Goal: Task Accomplishment & Management: Use online tool/utility

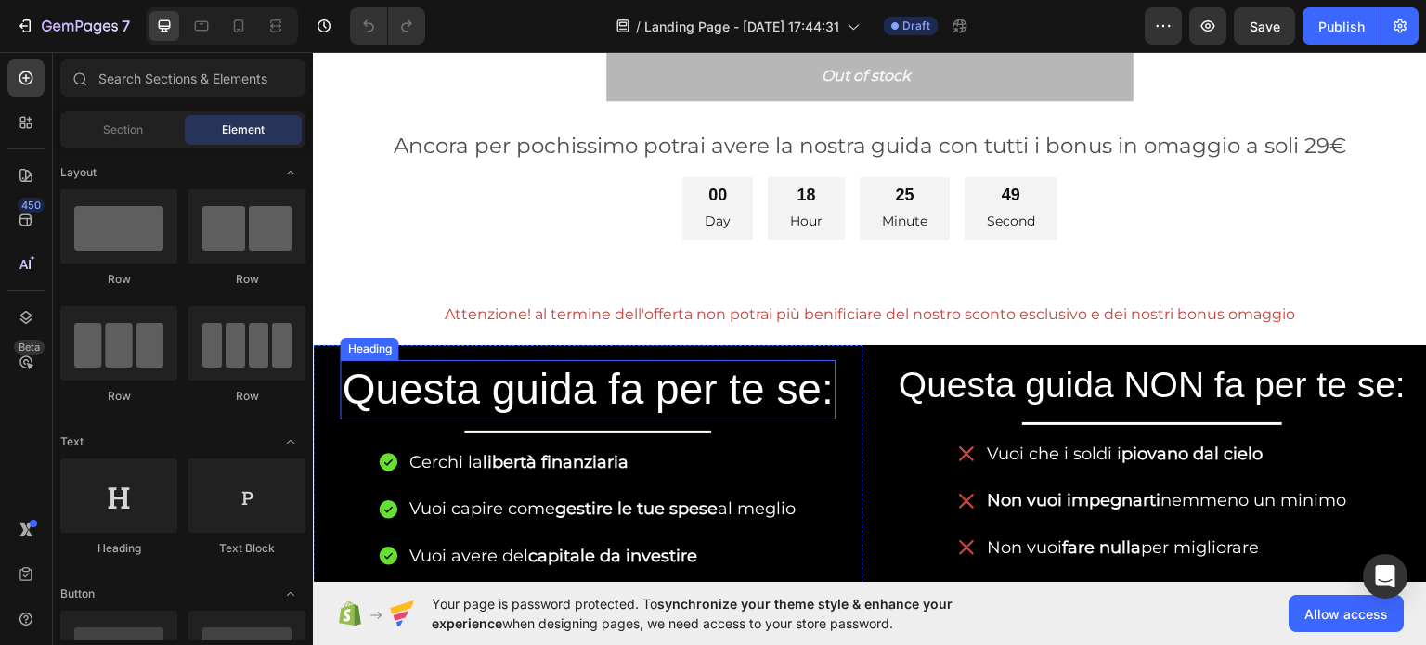
scroll to position [1021, 0]
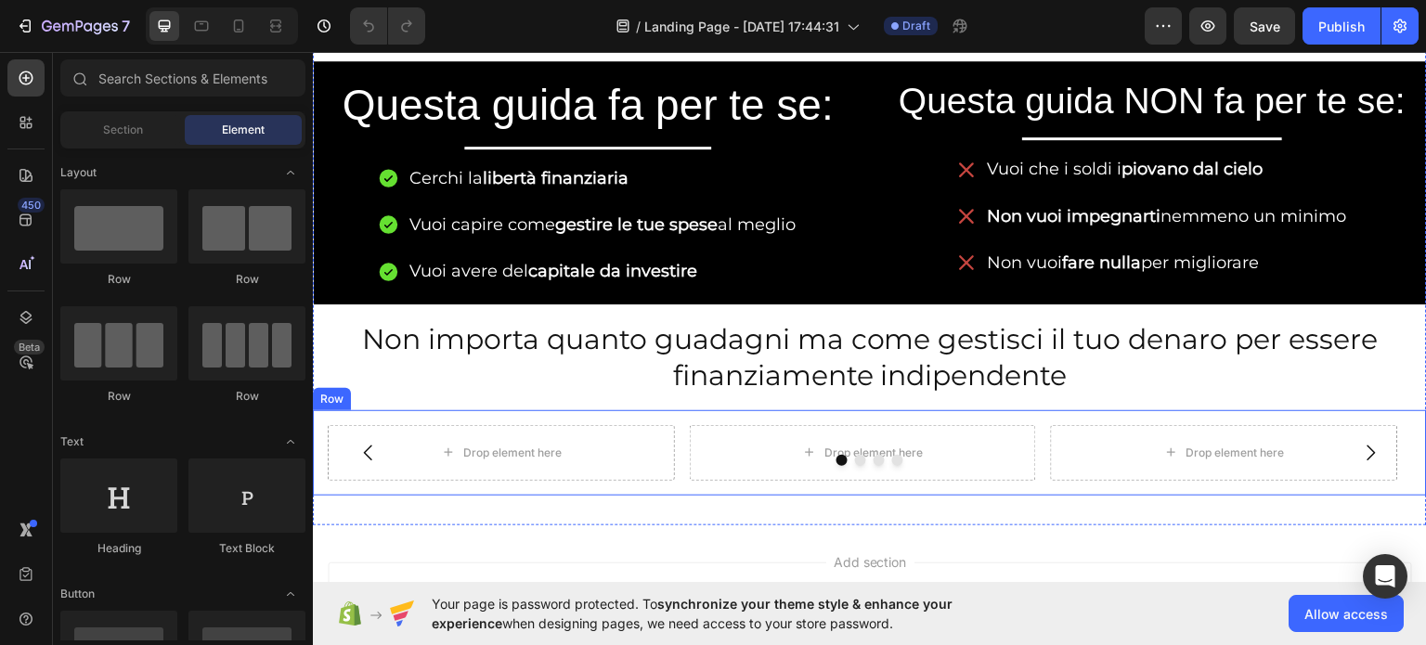
click at [550, 409] on div "Drop element here Drop element here Drop element here Drop element here [GEOGRA…" at bounding box center [870, 451] width 1114 height 85
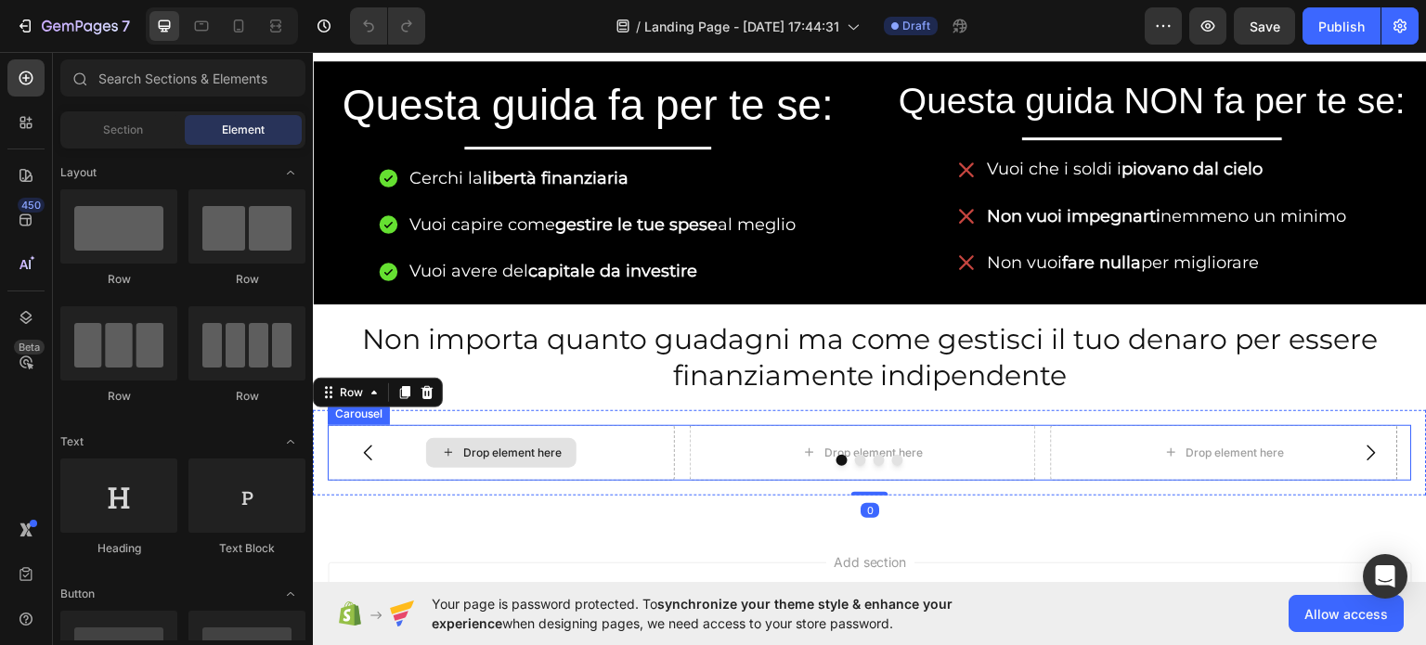
click at [512, 448] on div "Drop element here" at bounding box center [512, 452] width 98 height 15
click at [665, 454] on div at bounding box center [870, 459] width 1084 height 11
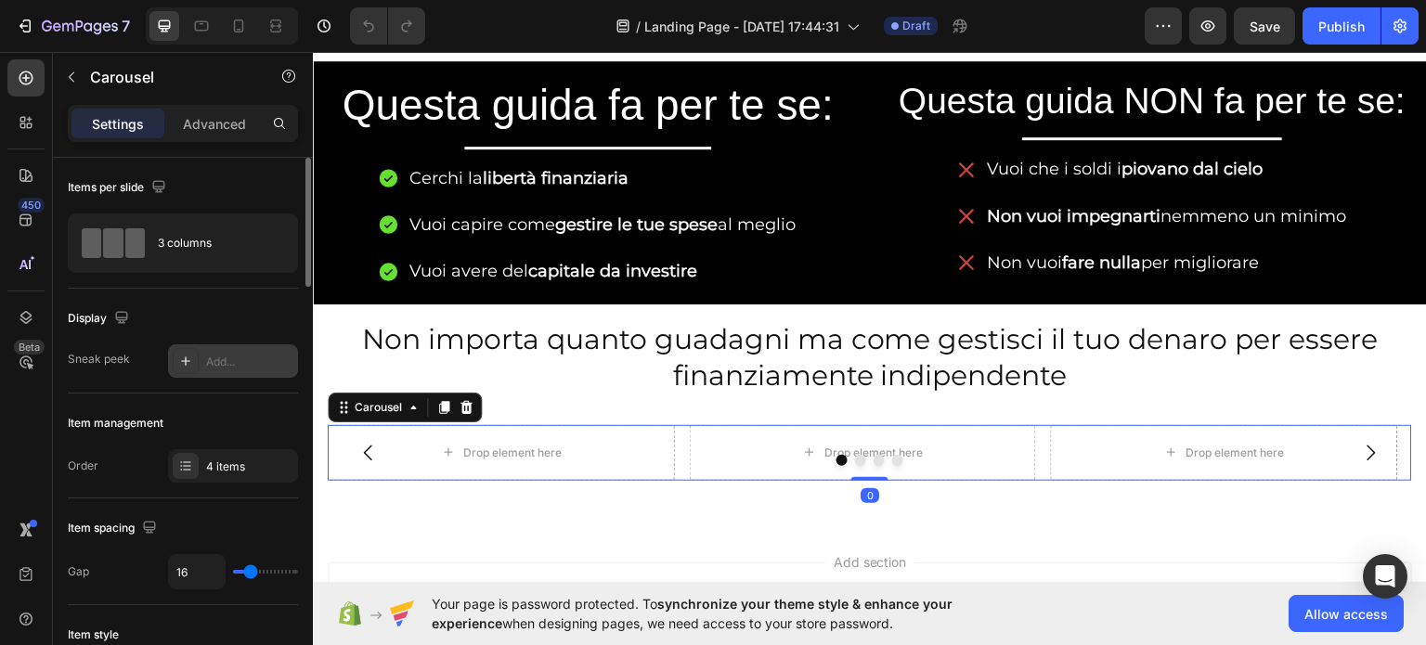
click at [190, 359] on icon at bounding box center [185, 361] width 15 height 15
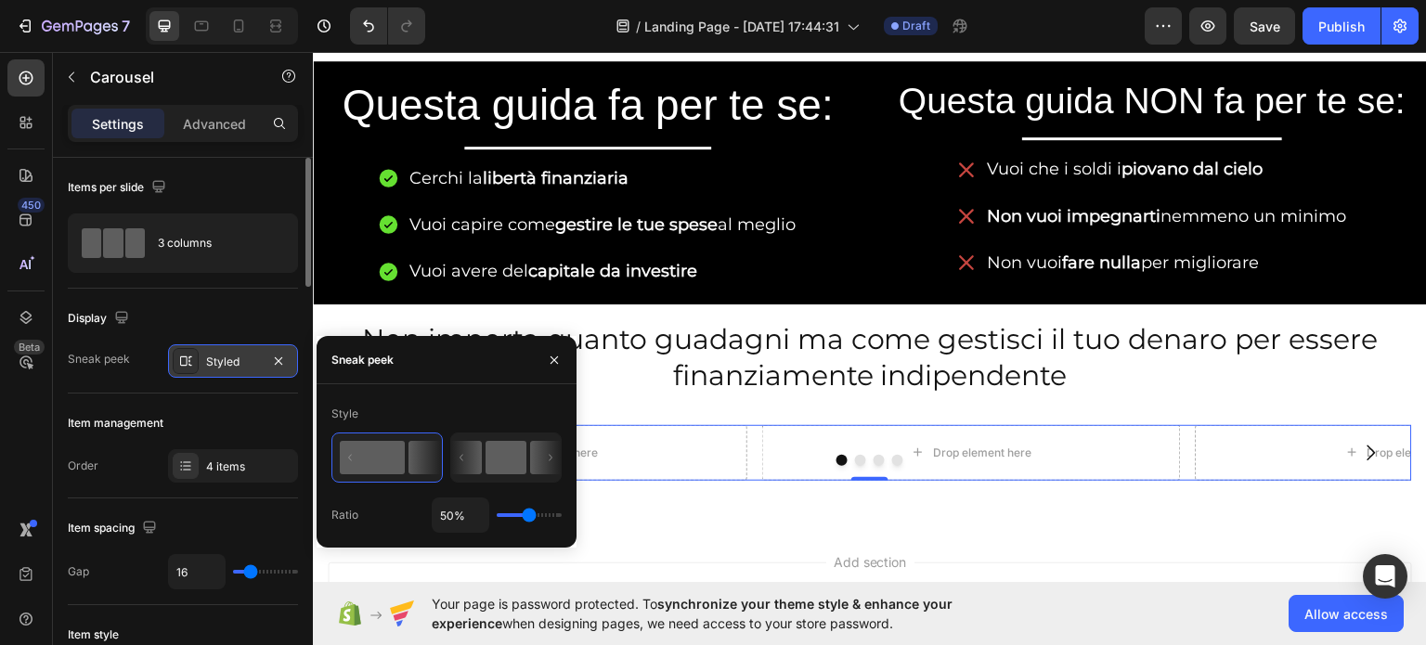
click at [531, 459] on icon at bounding box center [545, 457] width 31 height 33
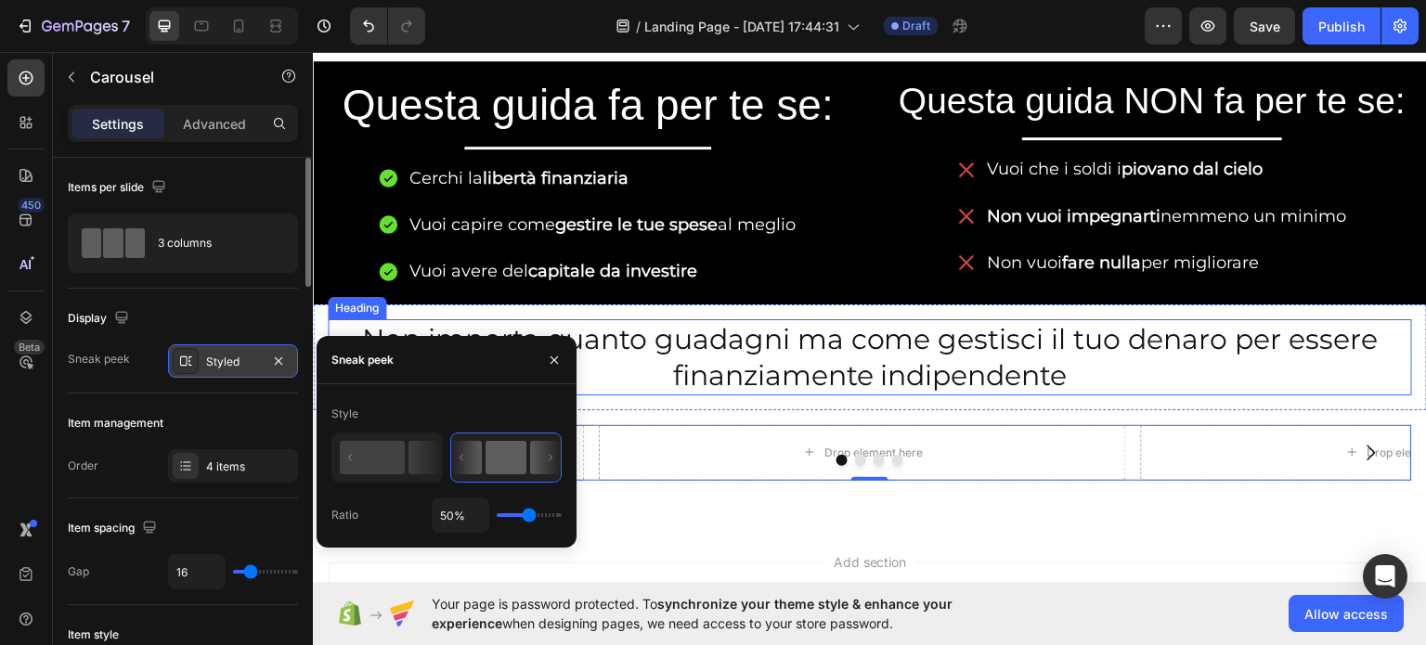
drag, startPoint x: 558, startPoint y: 327, endPoint x: 557, endPoint y: 351, distance: 24.1
click at [558, 329] on h2 "Non importa quanto guadagni ma come gestisci il tuo denaro per essere finanziam…" at bounding box center [870, 356] width 1084 height 76
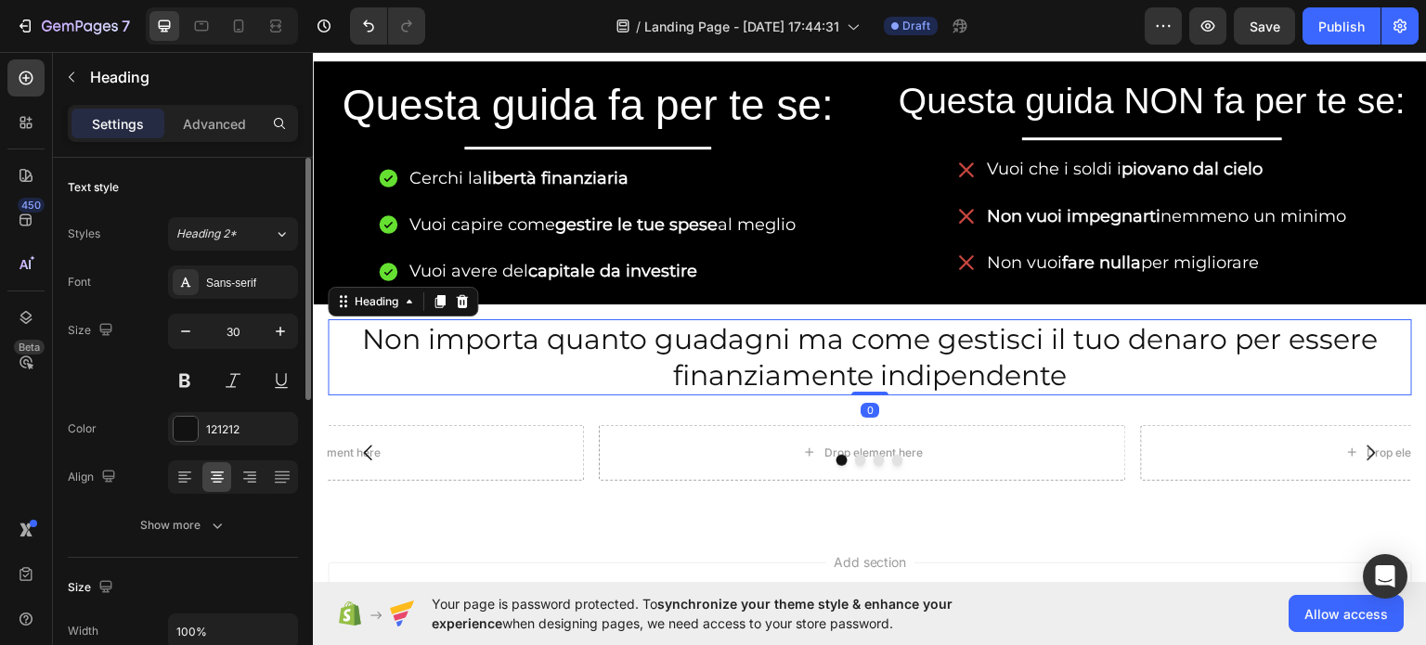
click at [558, 354] on h2 "Non importa quanto guadagni ma come gestisci il tuo denaro per essere finanziam…" at bounding box center [870, 356] width 1084 height 76
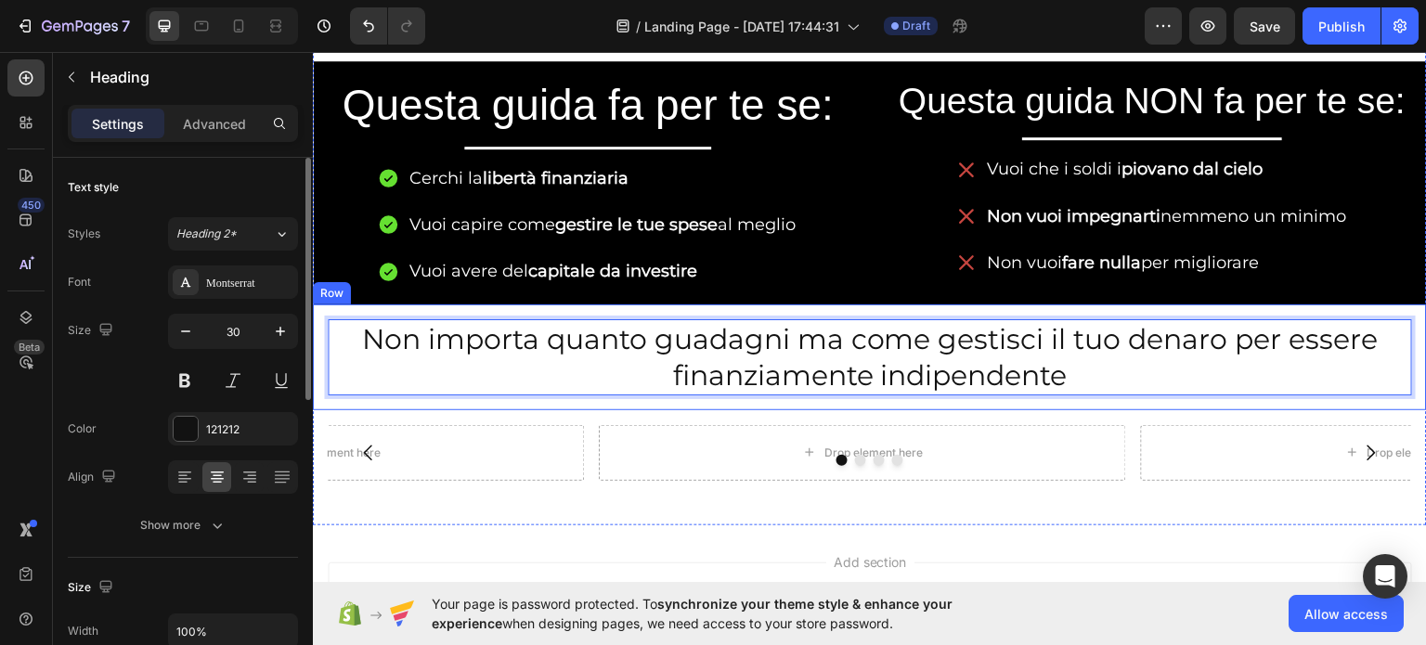
click at [457, 435] on div "Drop element here" at bounding box center [320, 452] width 527 height 56
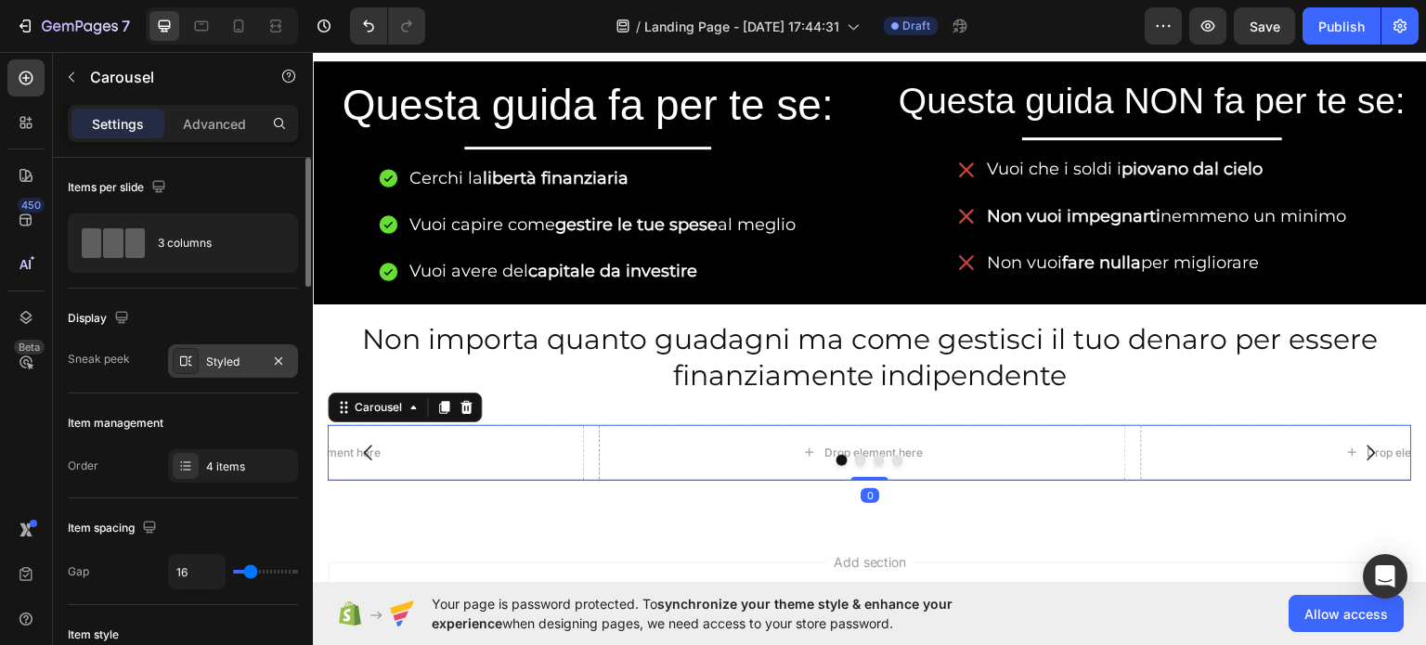
click at [196, 365] on div at bounding box center [186, 361] width 26 height 26
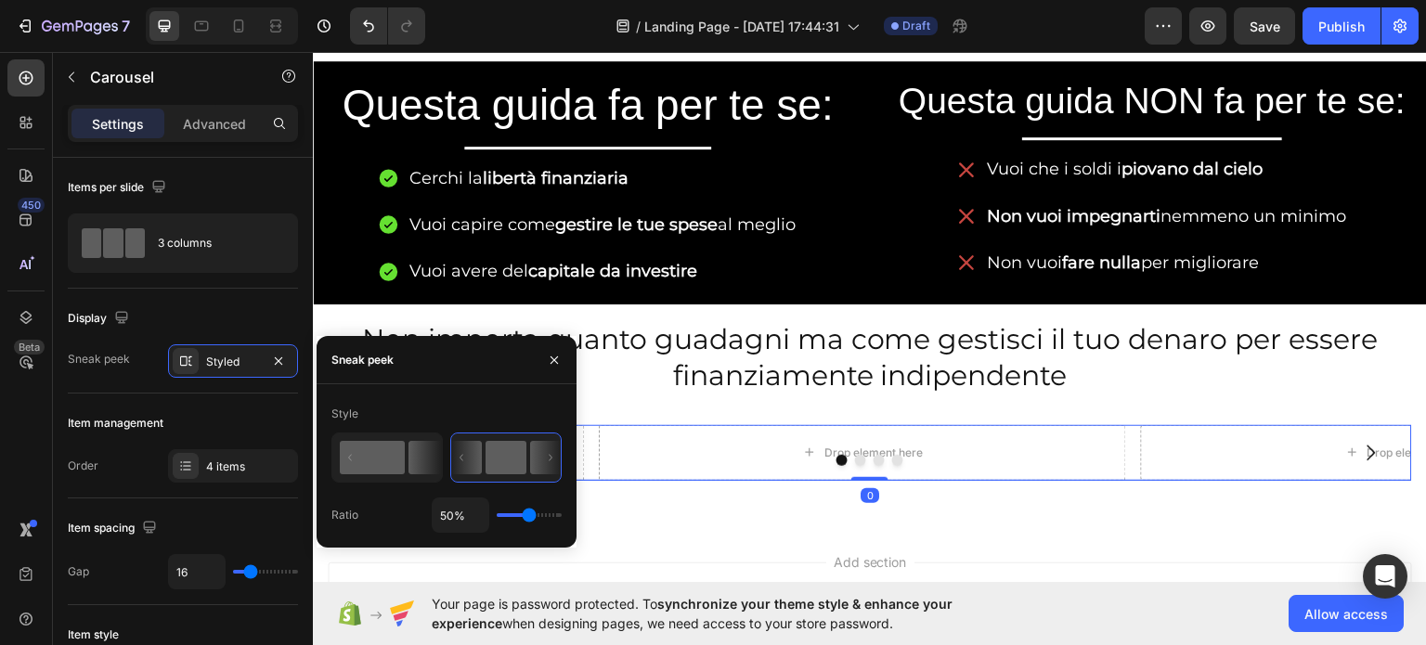
click at [425, 448] on icon at bounding box center [424, 457] width 32 height 33
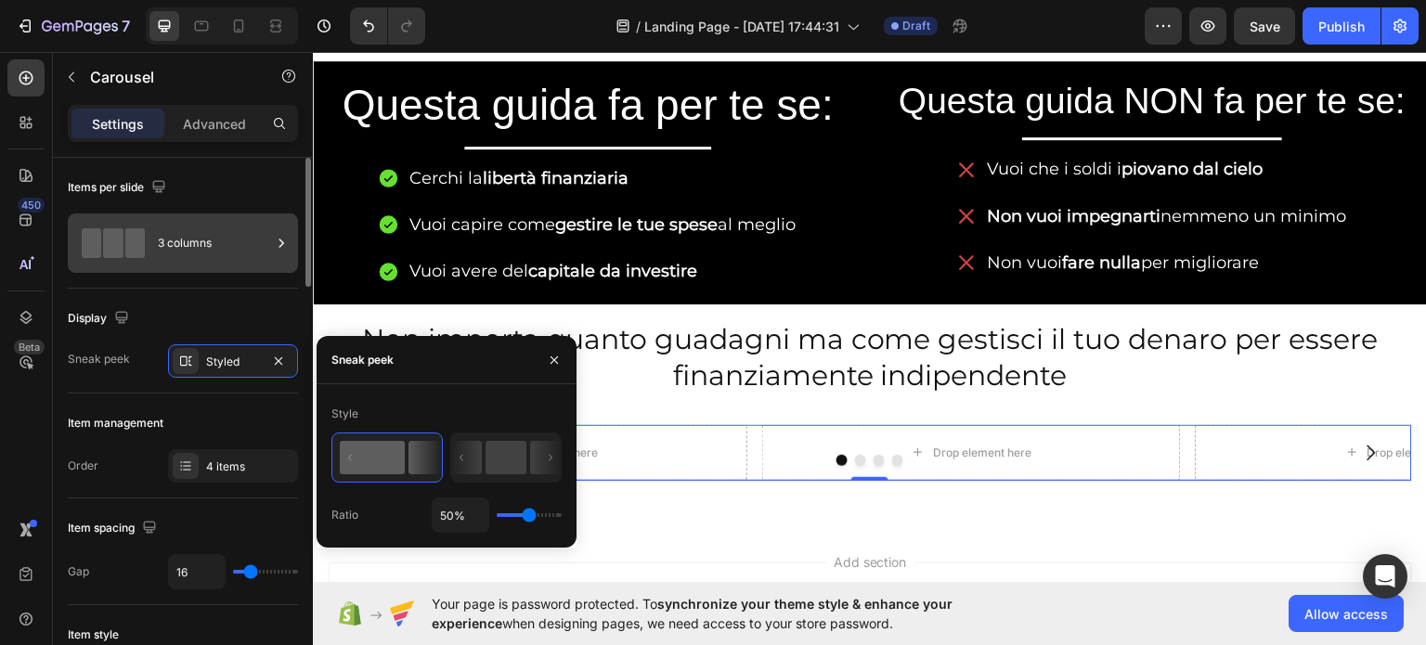
click at [163, 228] on div "3 columns" at bounding box center [214, 243] width 113 height 43
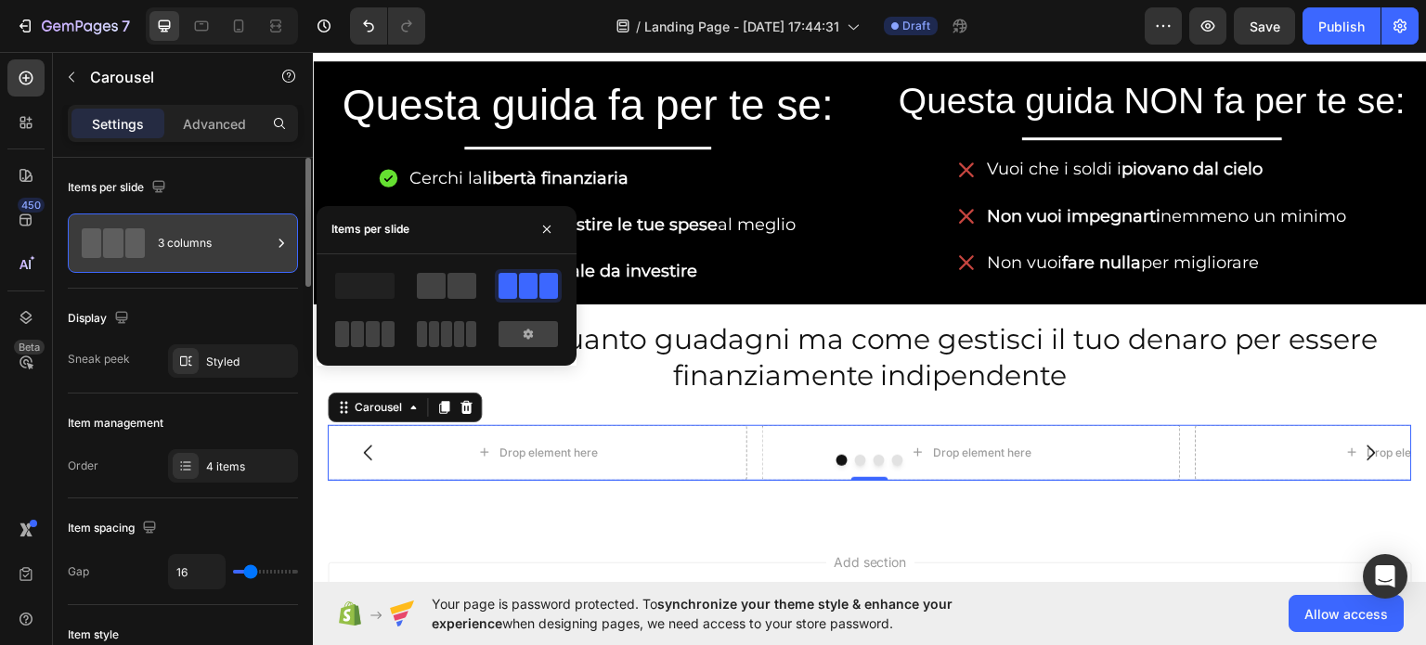
click at [234, 248] on div "3 columns" at bounding box center [214, 243] width 113 height 43
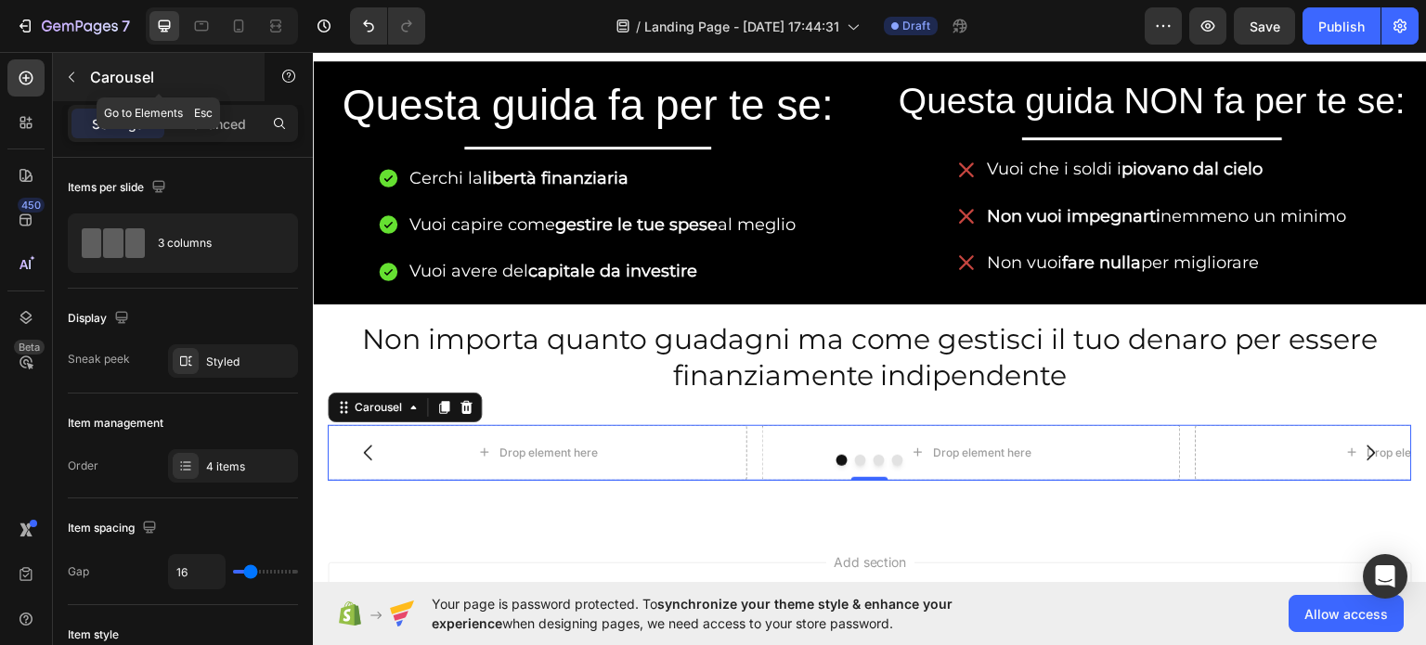
click at [64, 77] on icon "button" at bounding box center [71, 77] width 15 height 15
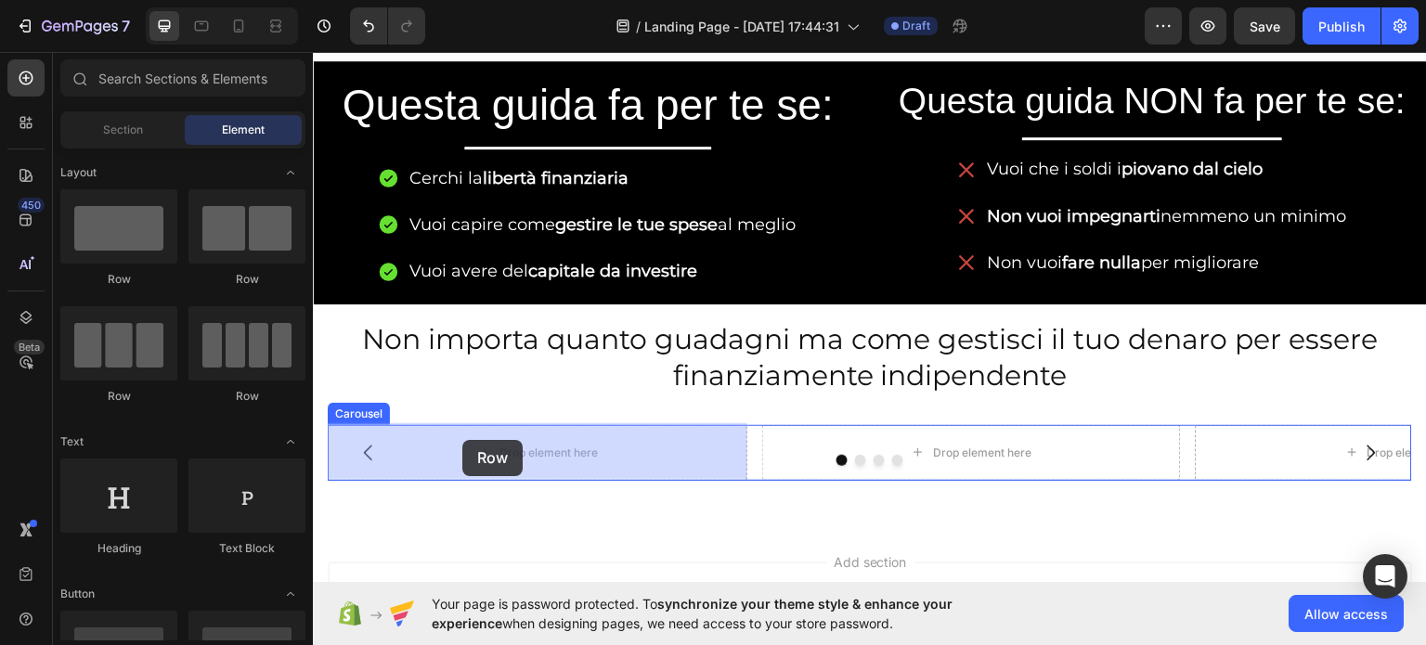
drag, startPoint x: 427, startPoint y: 271, endPoint x: 464, endPoint y: 441, distance: 173.8
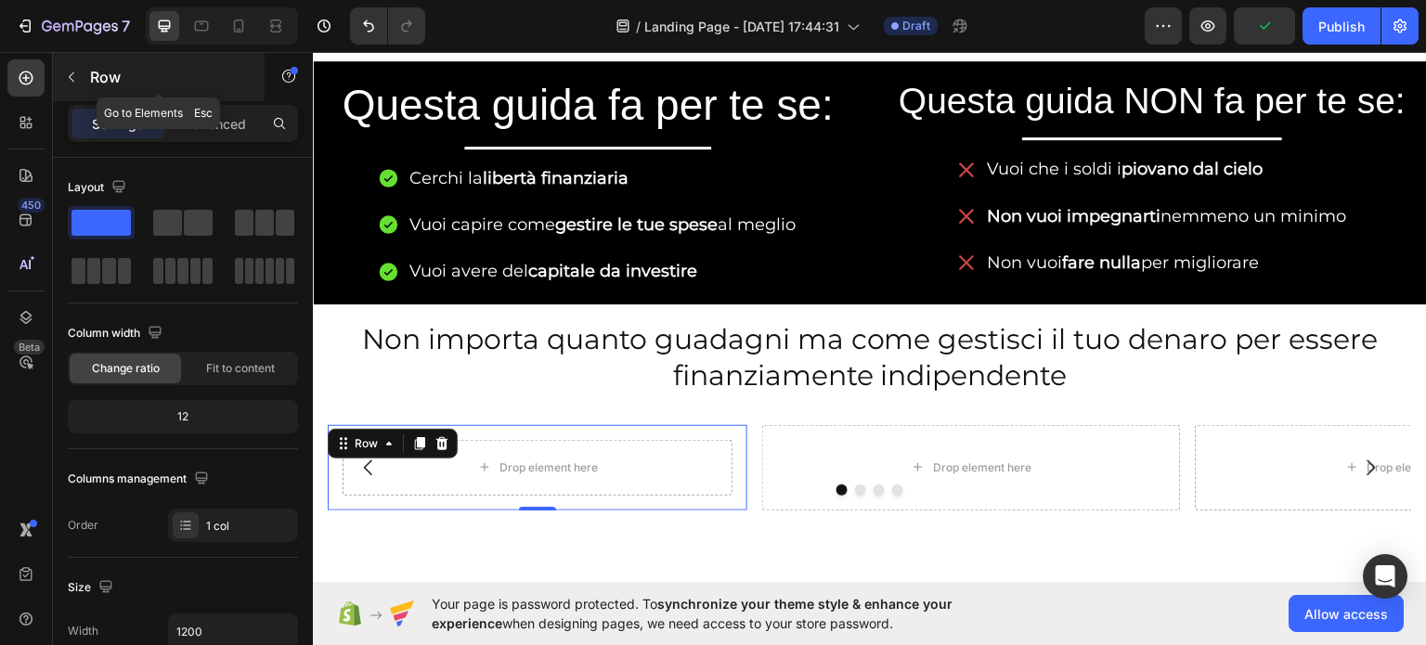
click at [89, 79] on div "Row" at bounding box center [159, 77] width 212 height 48
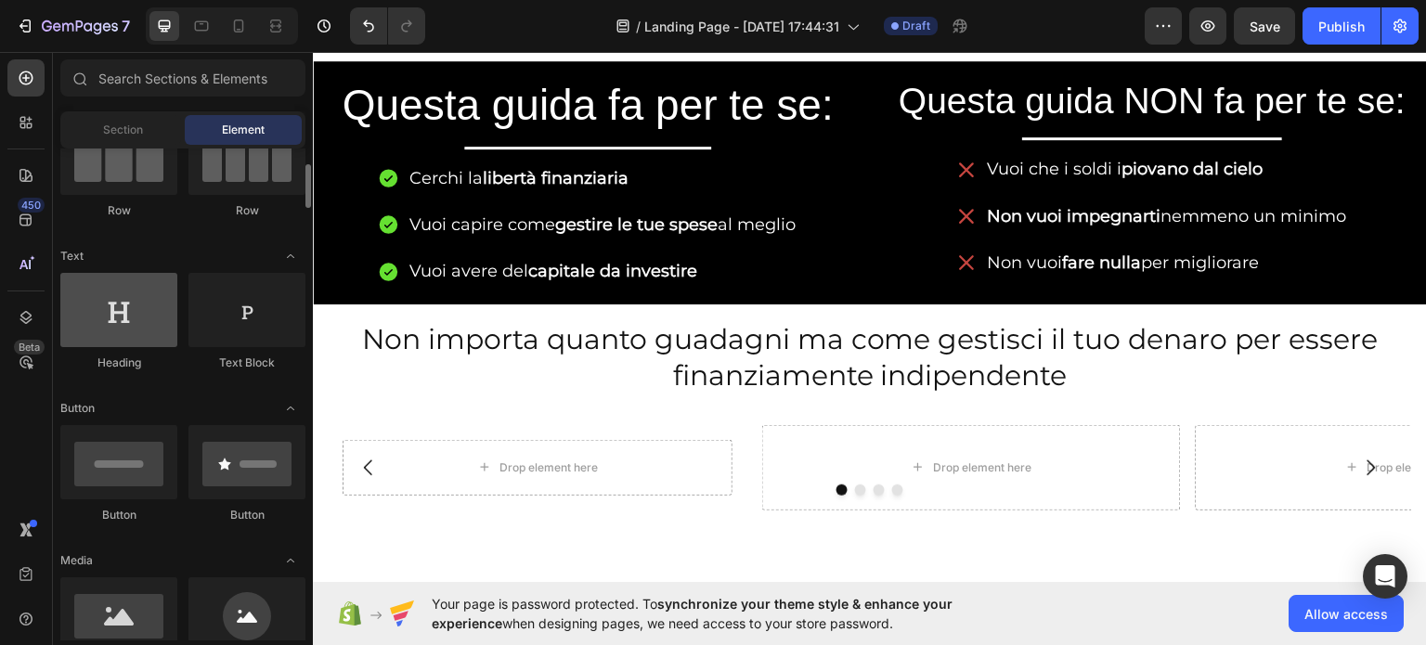
scroll to position [371, 0]
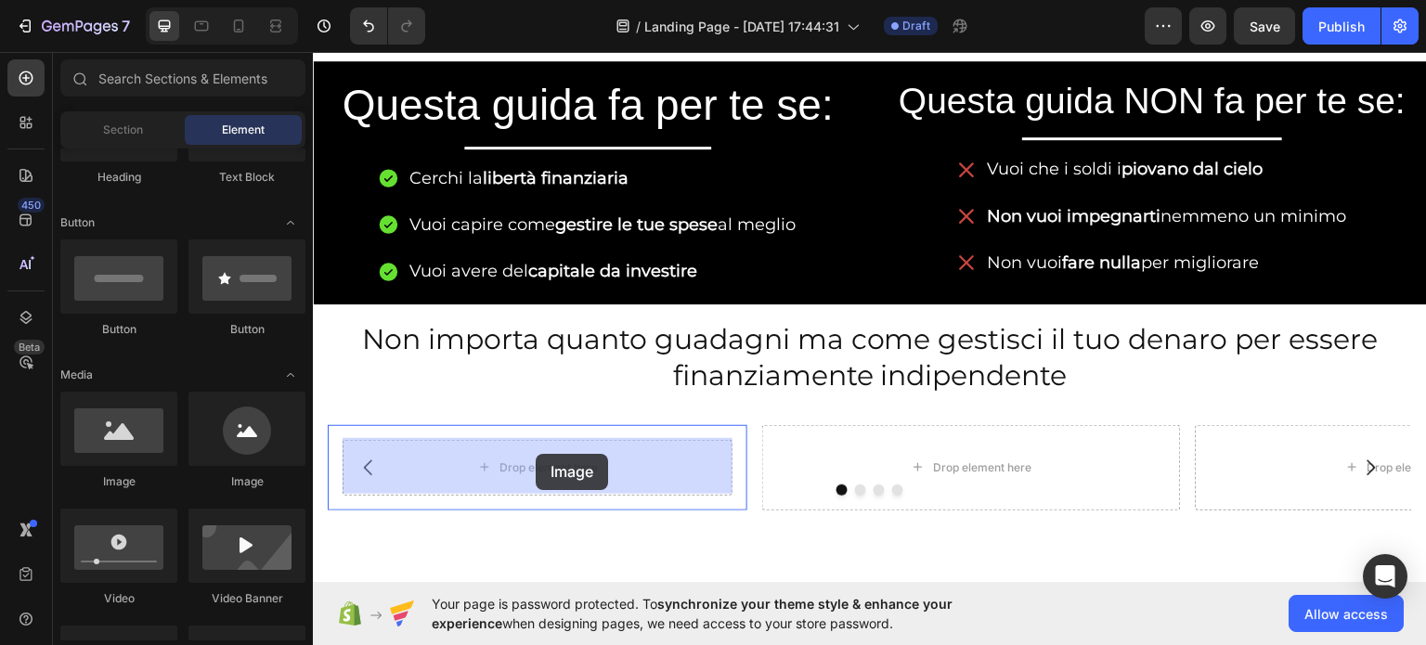
drag, startPoint x: 421, startPoint y: 479, endPoint x: 535, endPoint y: 453, distance: 117.1
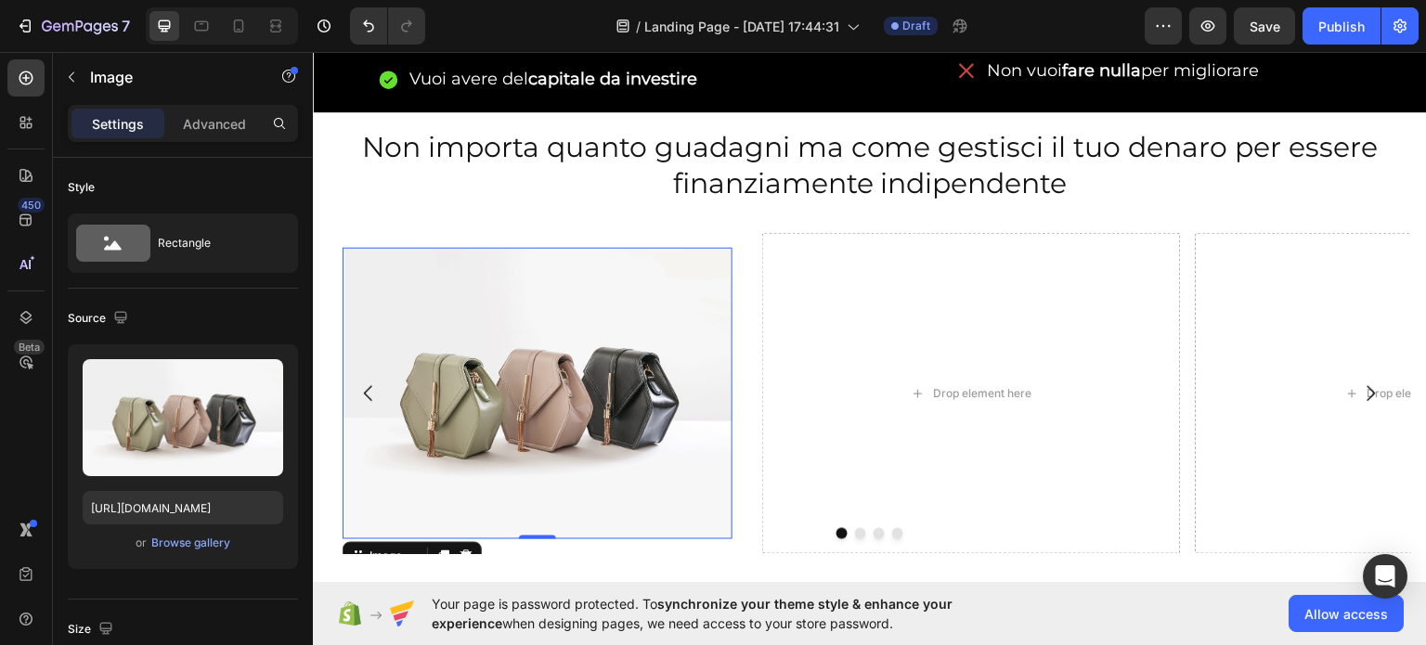
scroll to position [1206, 0]
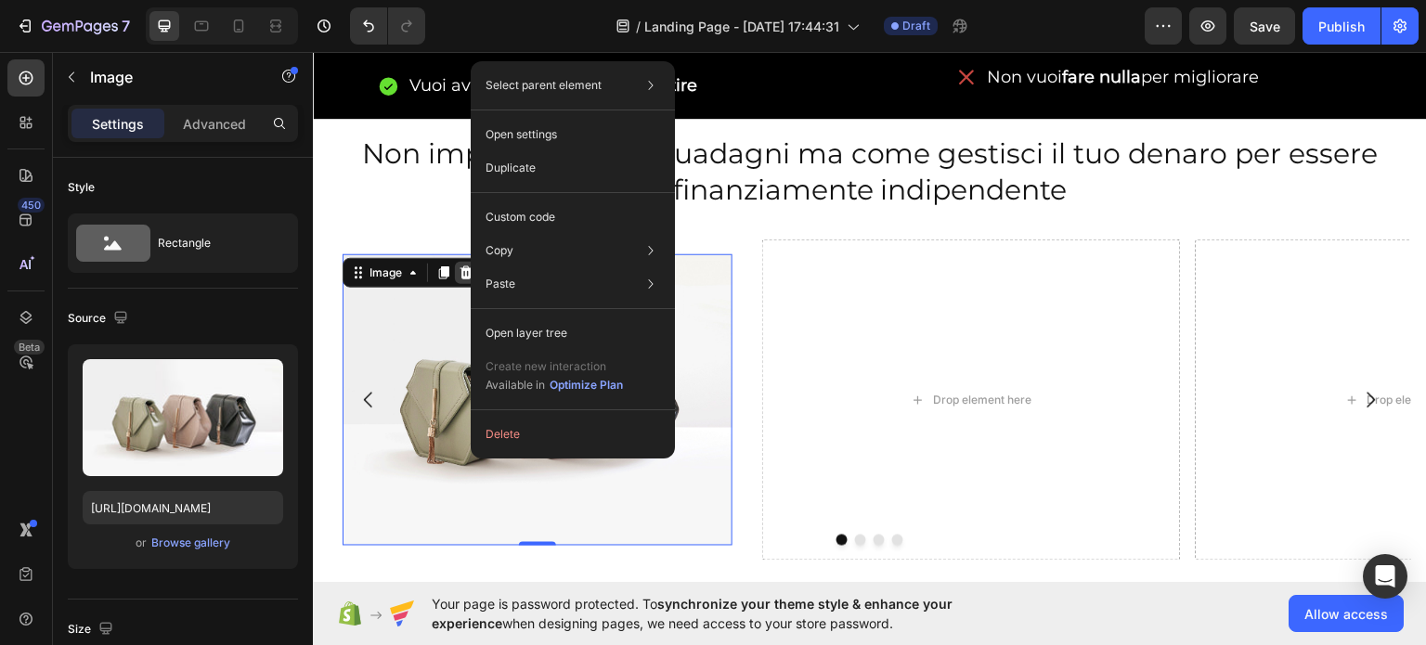
click at [458, 274] on icon at bounding box center [465, 271] width 15 height 15
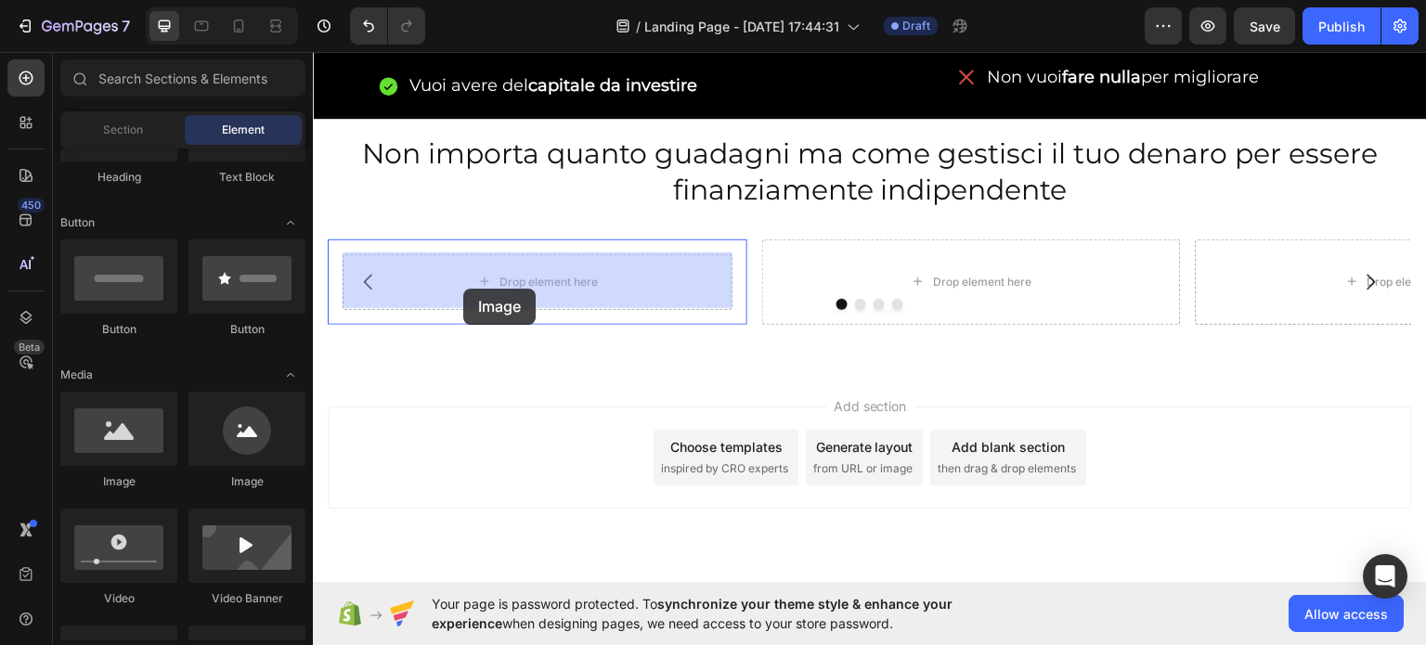
drag, startPoint x: 387, startPoint y: 497, endPoint x: 463, endPoint y: 288, distance: 222.3
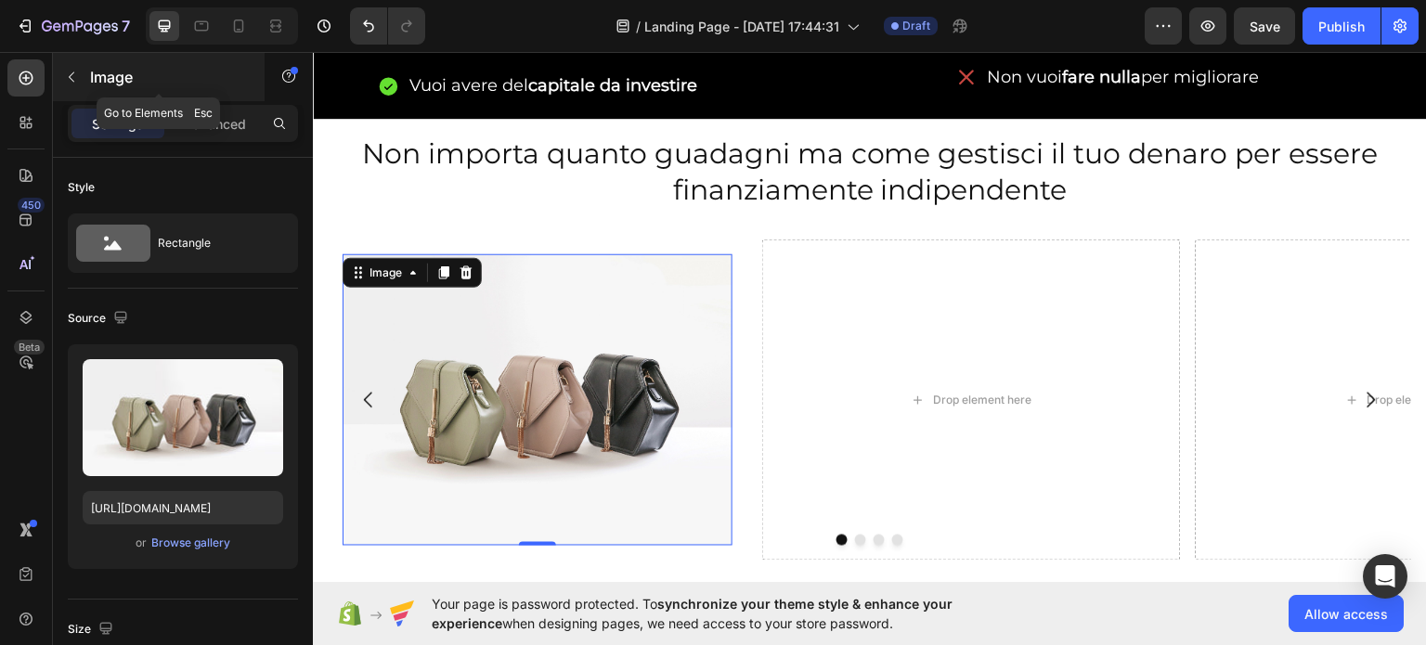
click at [78, 72] on icon "button" at bounding box center [71, 77] width 15 height 15
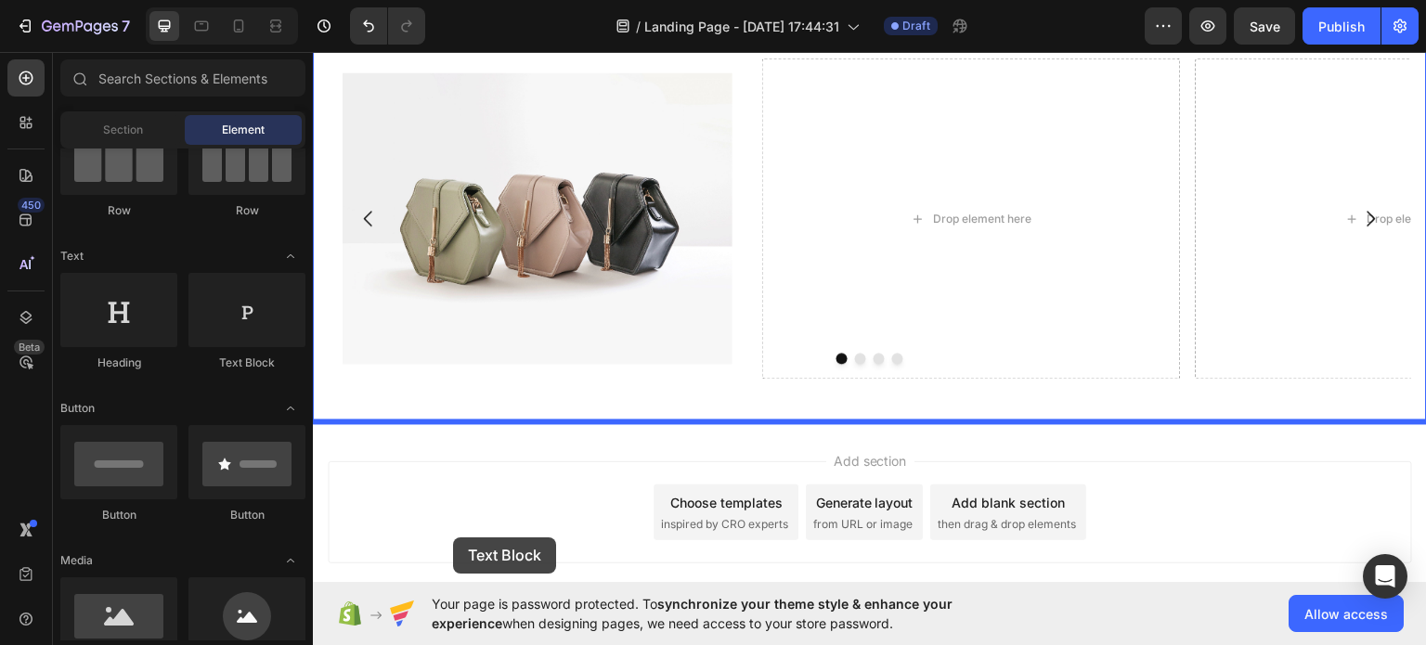
scroll to position [1392, 0]
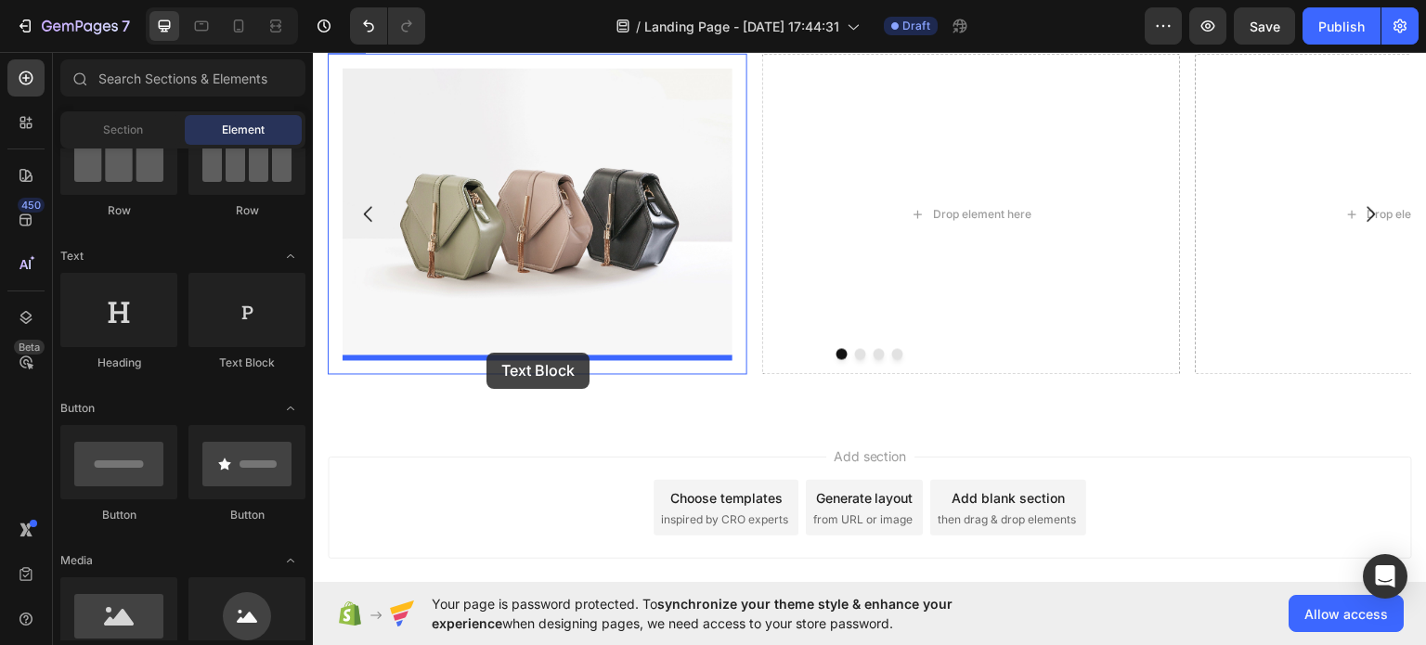
drag, startPoint x: 519, startPoint y: 358, endPoint x: 486, endPoint y: 352, distance: 33.1
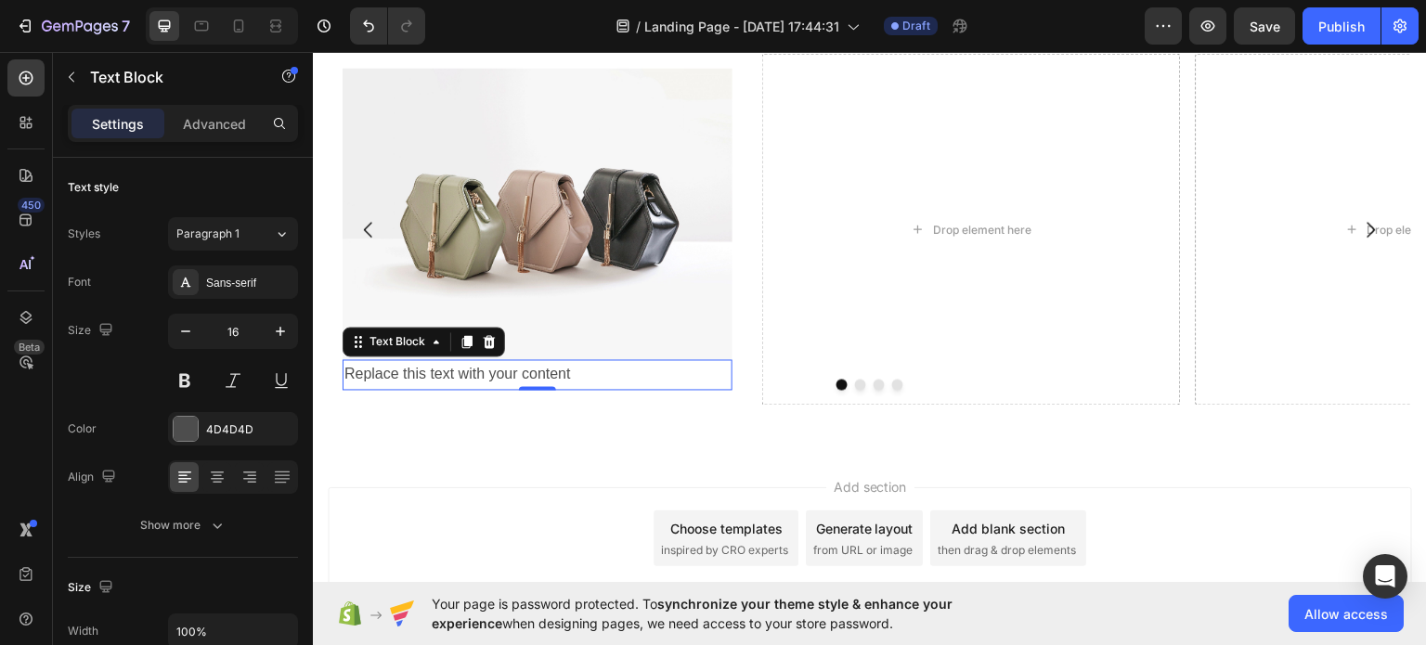
scroll to position [1408, 0]
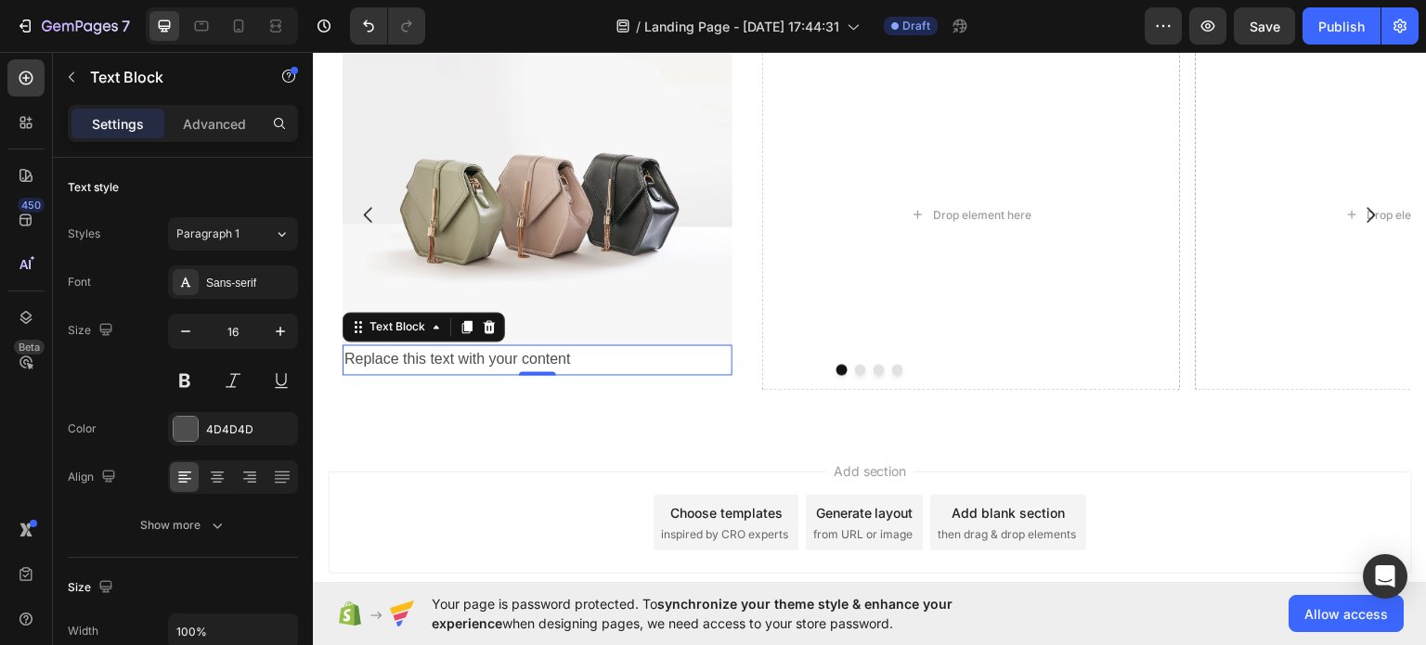
click at [439, 347] on div "Replace this text with your content" at bounding box center [537, 358] width 390 height 31
click at [439, 347] on p "Replace this text with your content" at bounding box center [537, 358] width 386 height 27
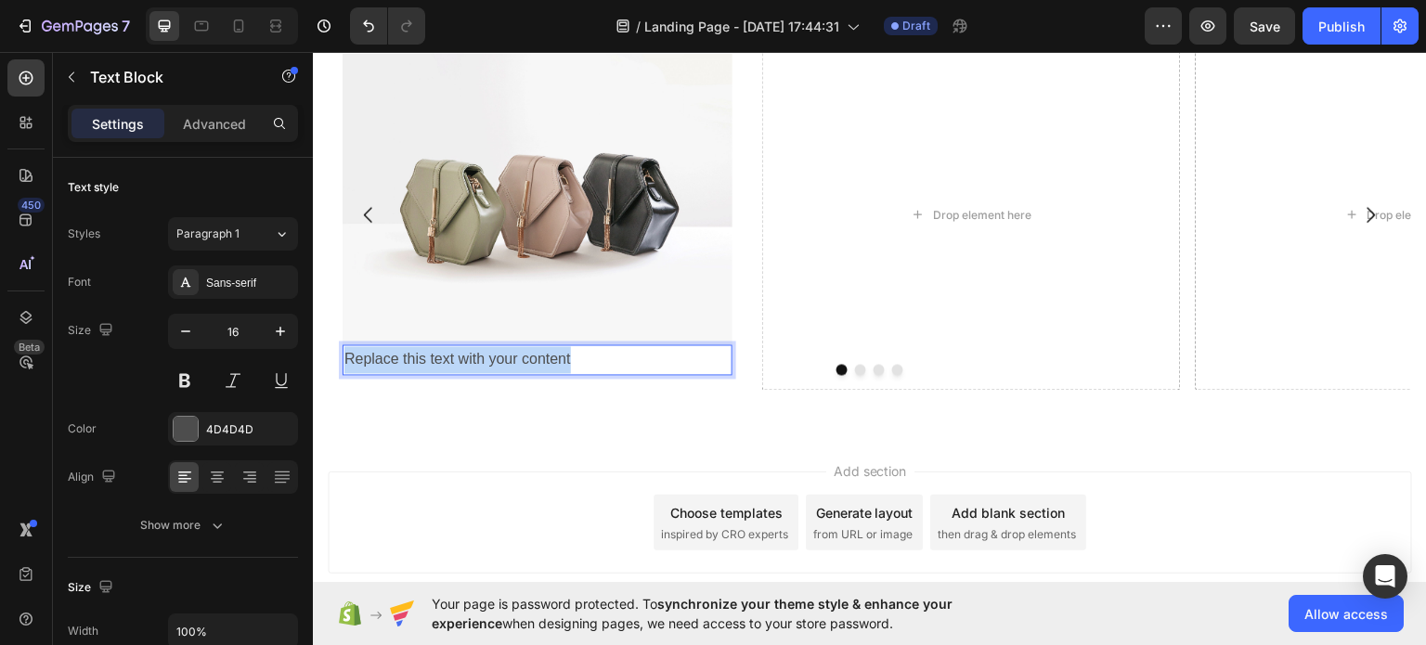
click at [439, 345] on p "Replace this text with your content" at bounding box center [537, 358] width 386 height 27
click at [401, 366] on div at bounding box center [870, 368] width 1084 height 11
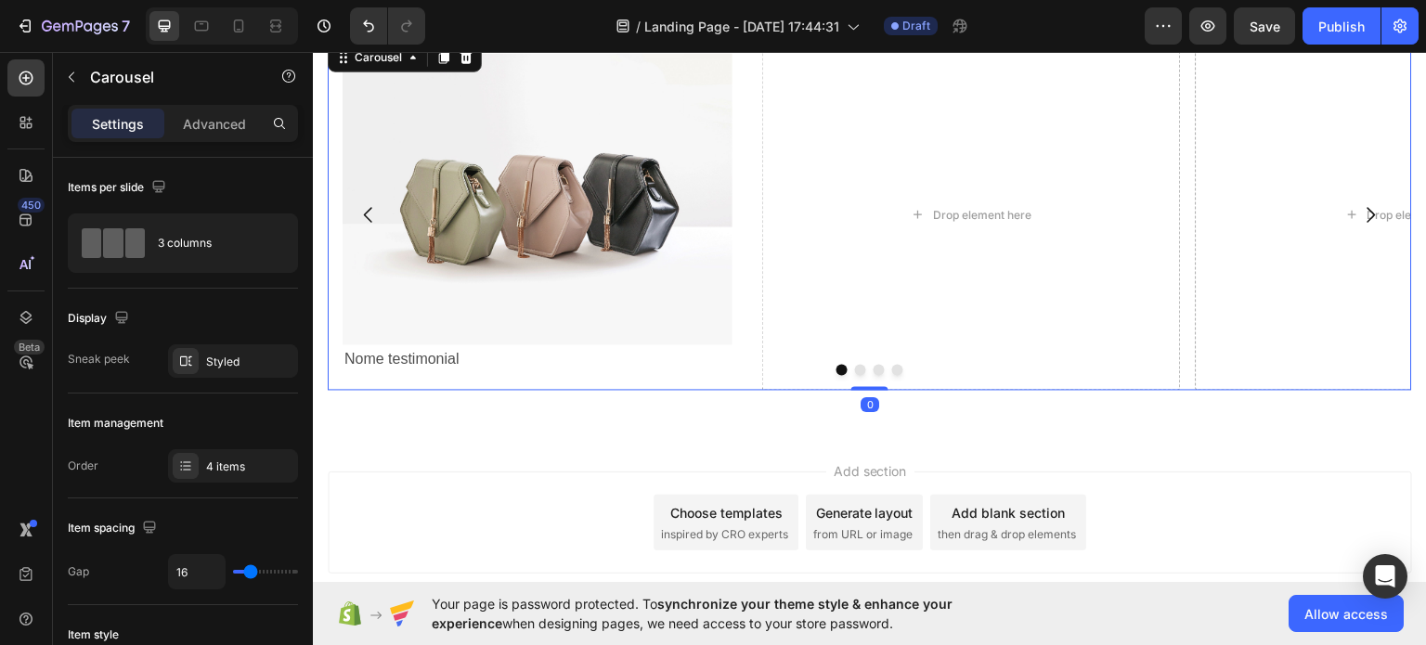
click at [401, 363] on div at bounding box center [870, 368] width 1084 height 11
click at [402, 363] on div at bounding box center [870, 368] width 1084 height 11
click at [413, 354] on p "Nome testimonial" at bounding box center [537, 358] width 386 height 27
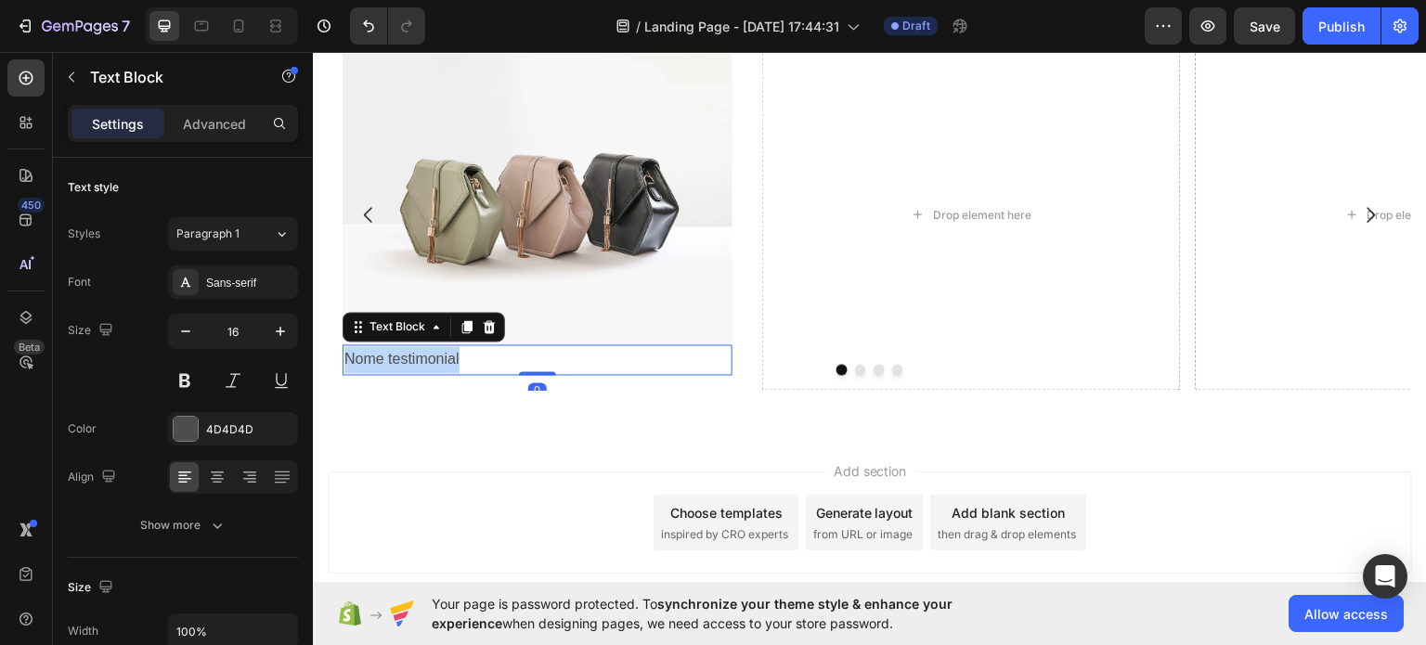
click at [413, 354] on p "Nome testimonial" at bounding box center [537, 358] width 386 height 27
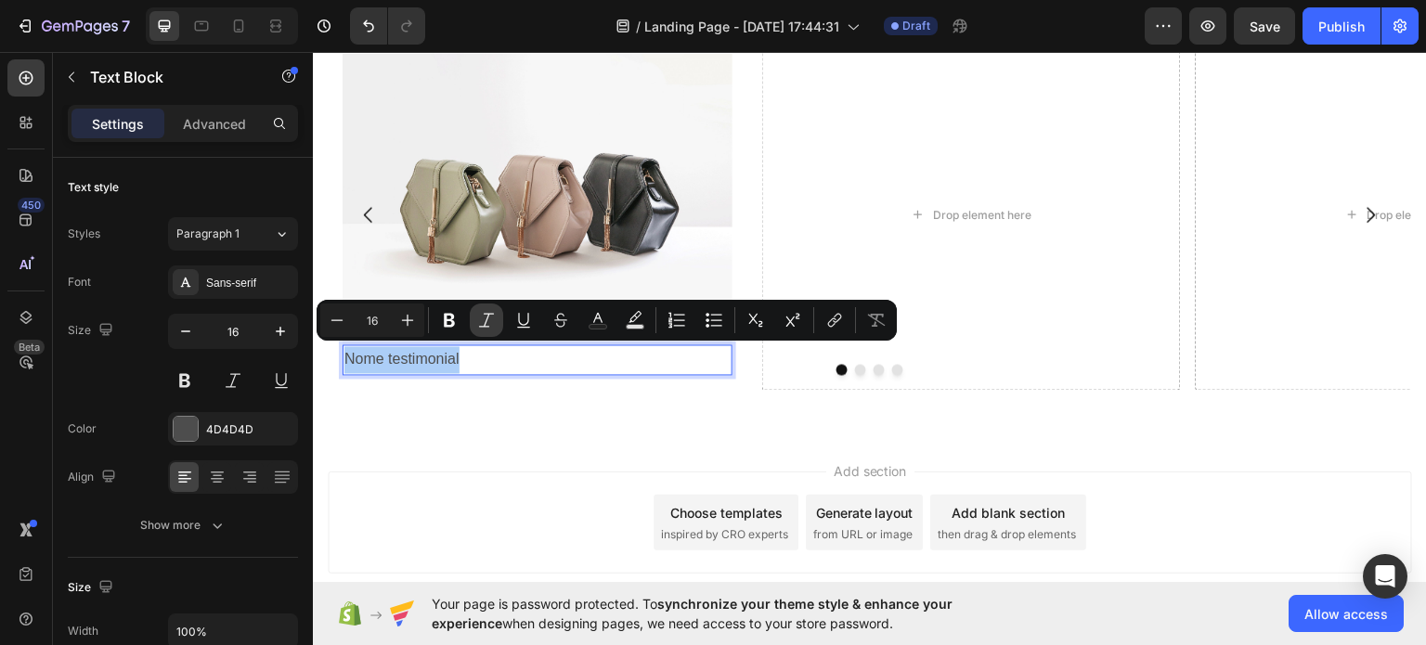
click at [497, 324] on button "Italic" at bounding box center [486, 319] width 33 height 33
click at [454, 318] on icon "Editor contextual toolbar" at bounding box center [449, 320] width 19 height 19
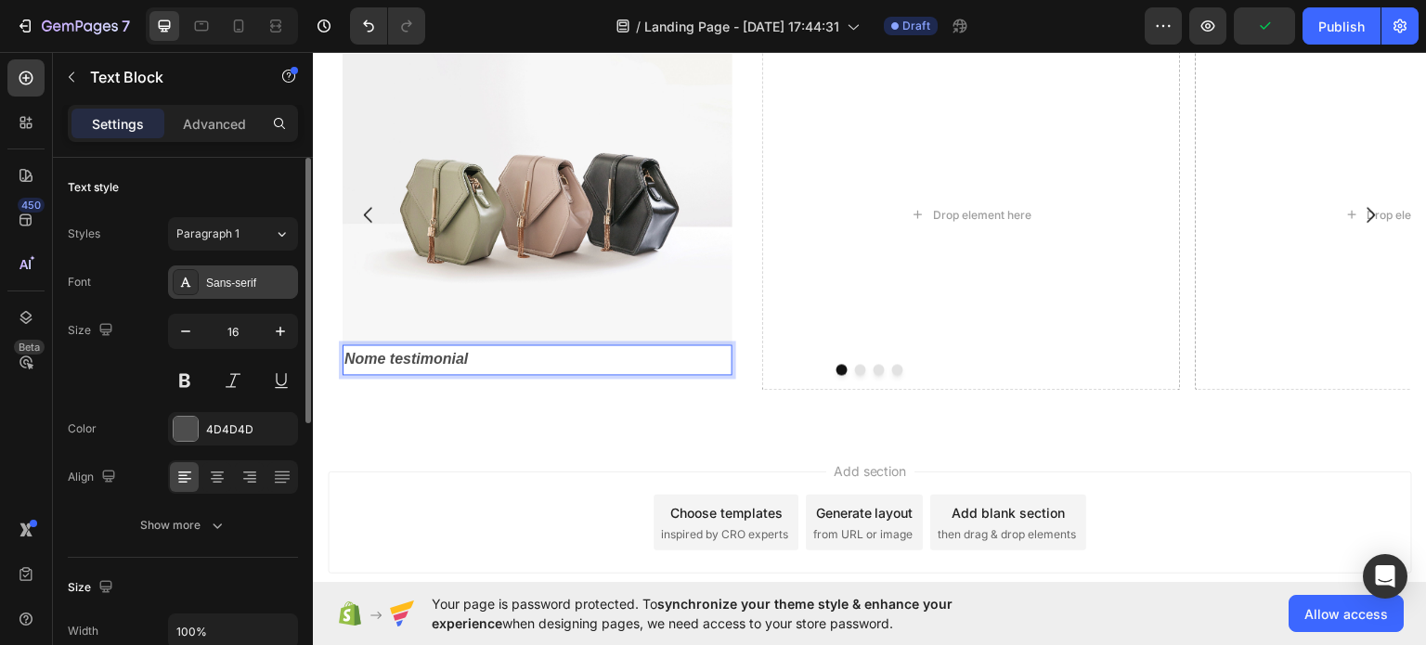
drag, startPoint x: 252, startPoint y: 277, endPoint x: 241, endPoint y: 279, distance: 11.5
click at [246, 277] on div "Sans-serif" at bounding box center [249, 283] width 87 height 17
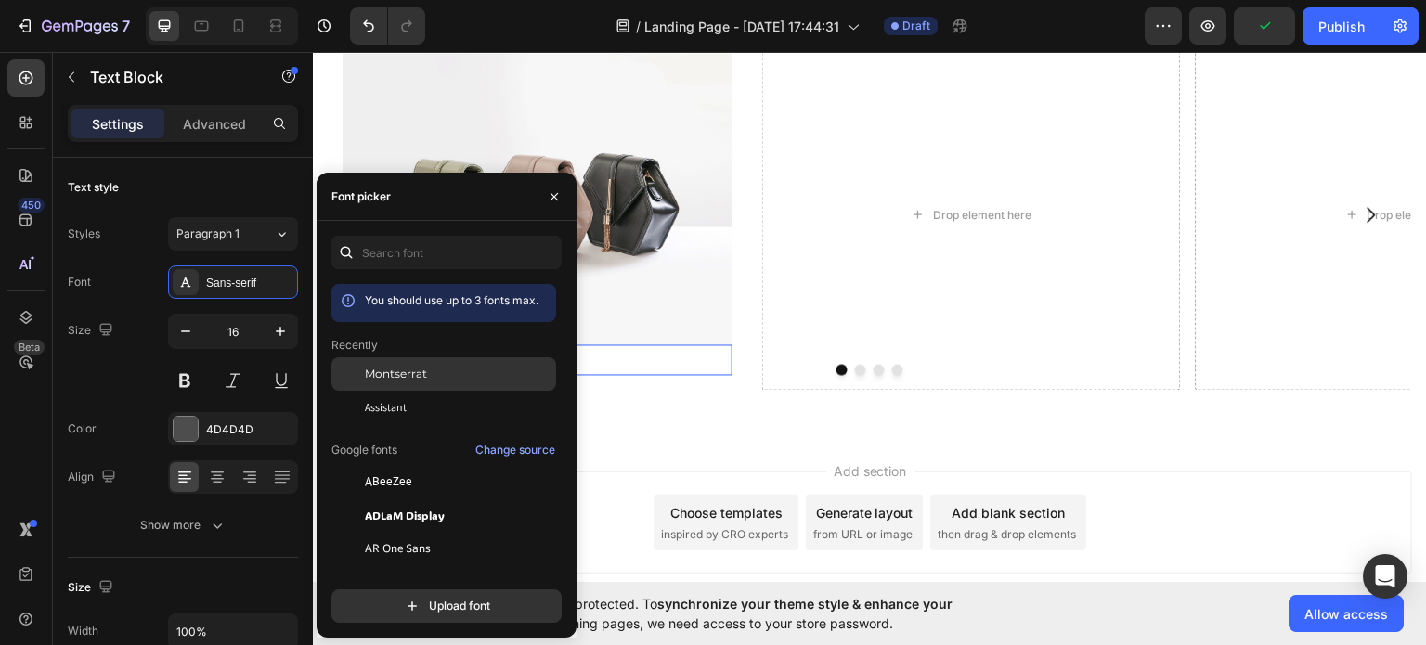
click at [397, 381] on span "Montserrat" at bounding box center [396, 374] width 62 height 17
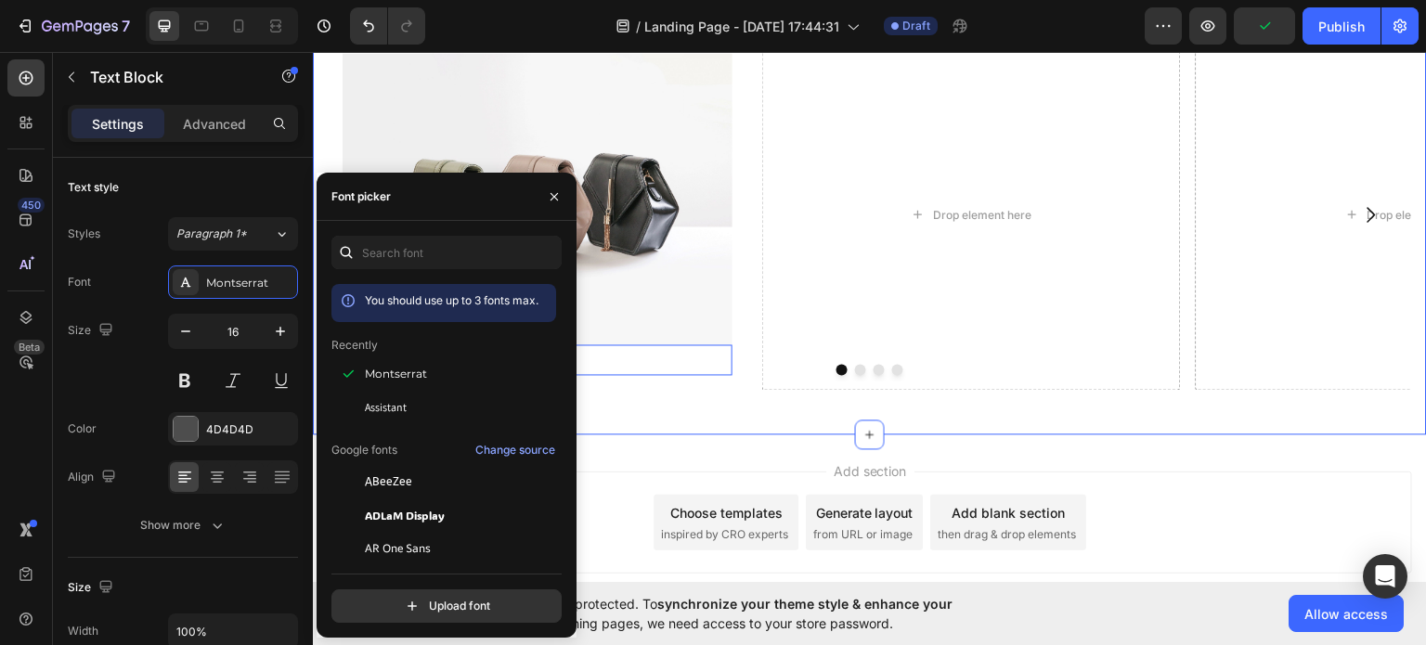
click at [648, 422] on div "Attenzione! al termine dell'offerta non potrai più benificiare del nostro scont…" at bounding box center [870, 15] width 1114 height 835
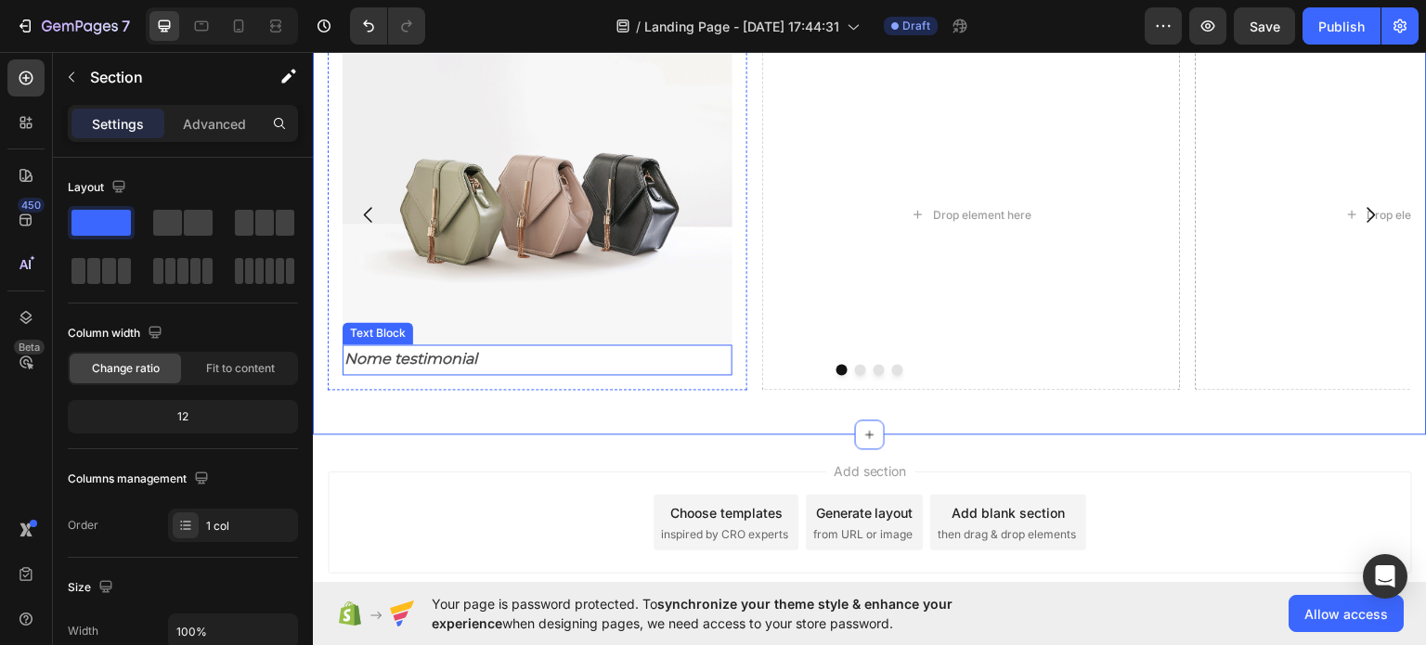
click at [452, 355] on strong "Nome testimonial" at bounding box center [410, 358] width 133 height 18
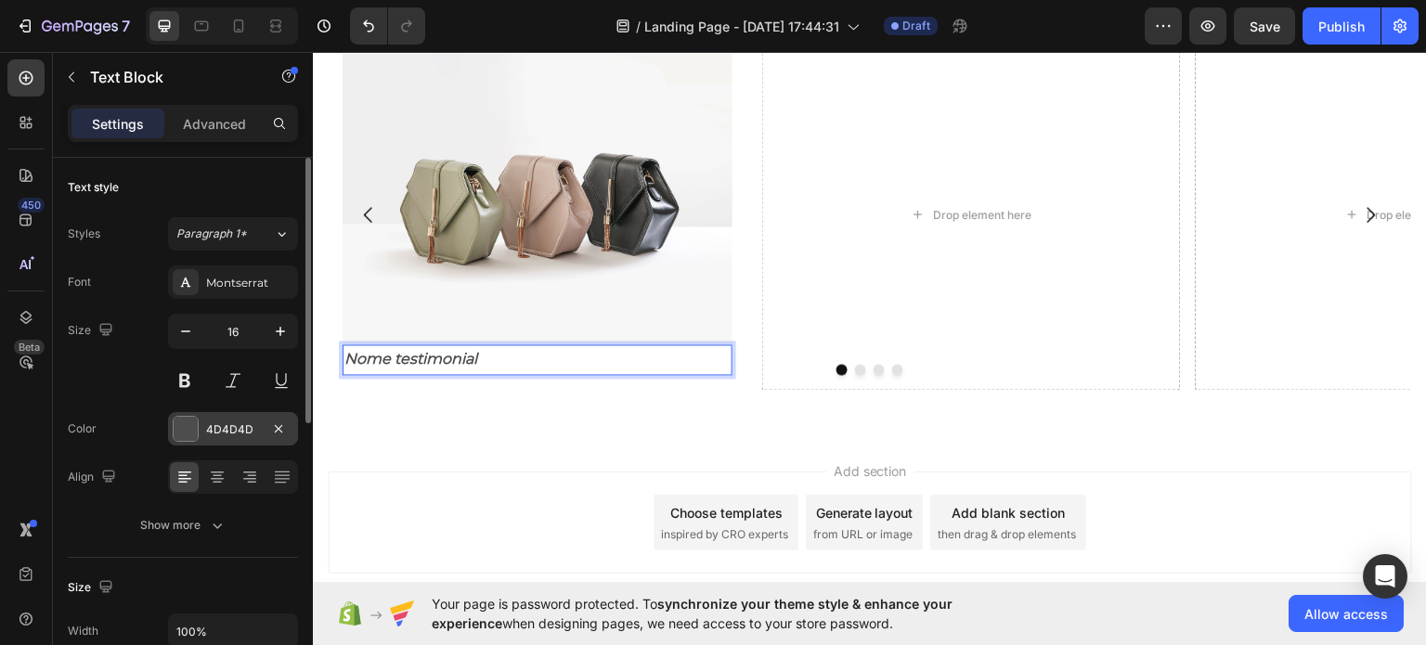
click at [193, 430] on div at bounding box center [186, 429] width 24 height 24
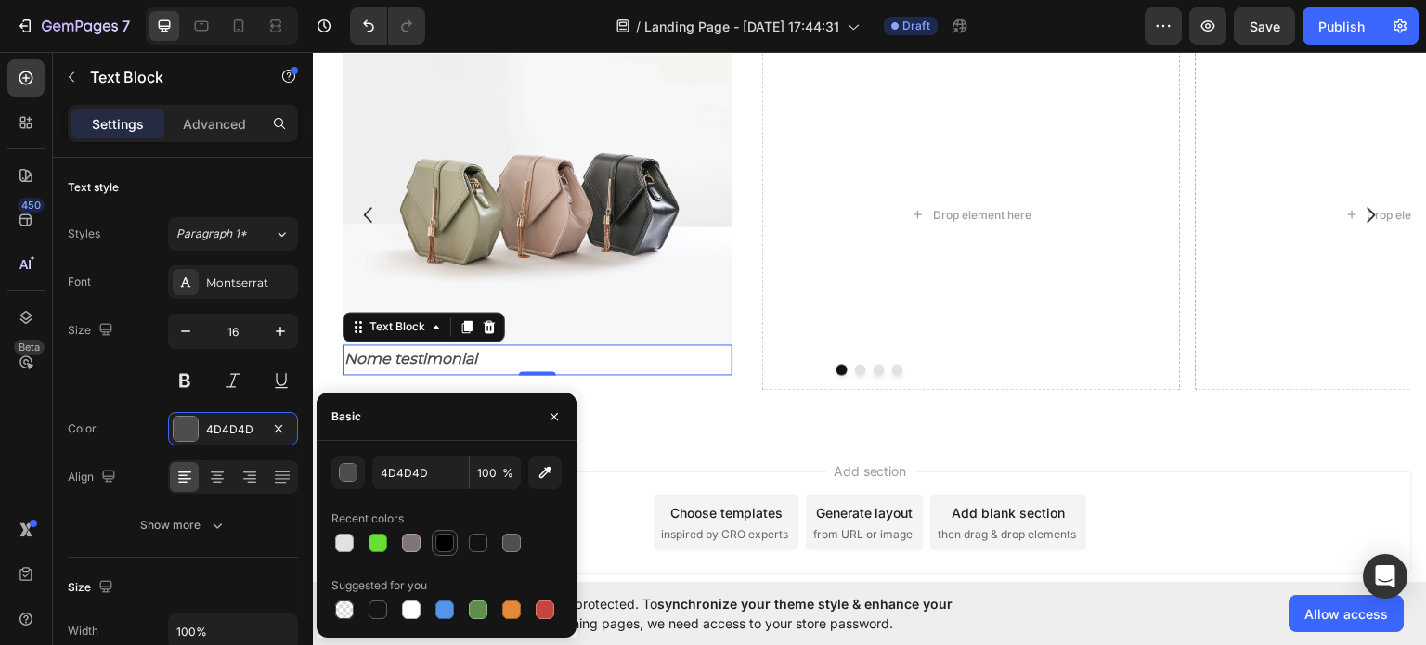
drag, startPoint x: 432, startPoint y: 537, endPoint x: 442, endPoint y: 541, distance: 10.9
click at [434, 537] on div at bounding box center [445, 543] width 26 height 26
type input "000000"
click at [442, 541] on div at bounding box center [444, 543] width 19 height 19
click at [179, 379] on button at bounding box center [184, 380] width 33 height 33
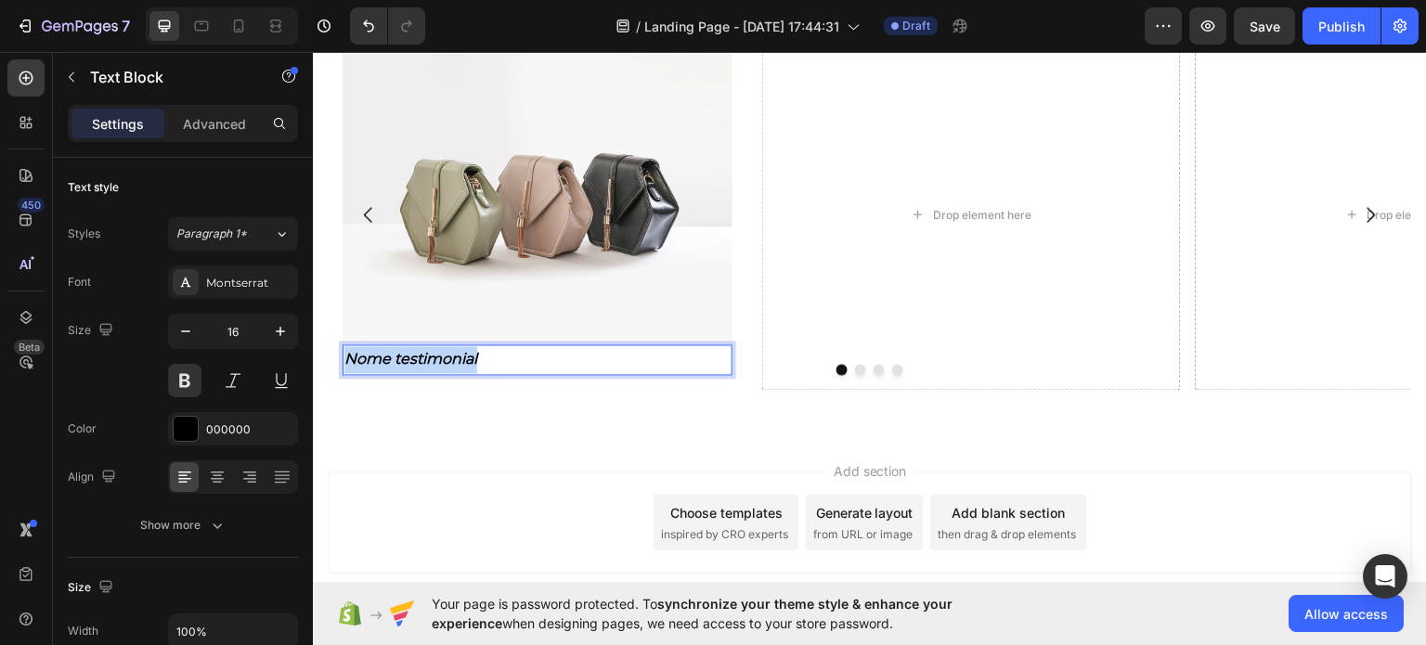
click at [414, 357] on strong "Nome testimonial" at bounding box center [410, 358] width 133 height 18
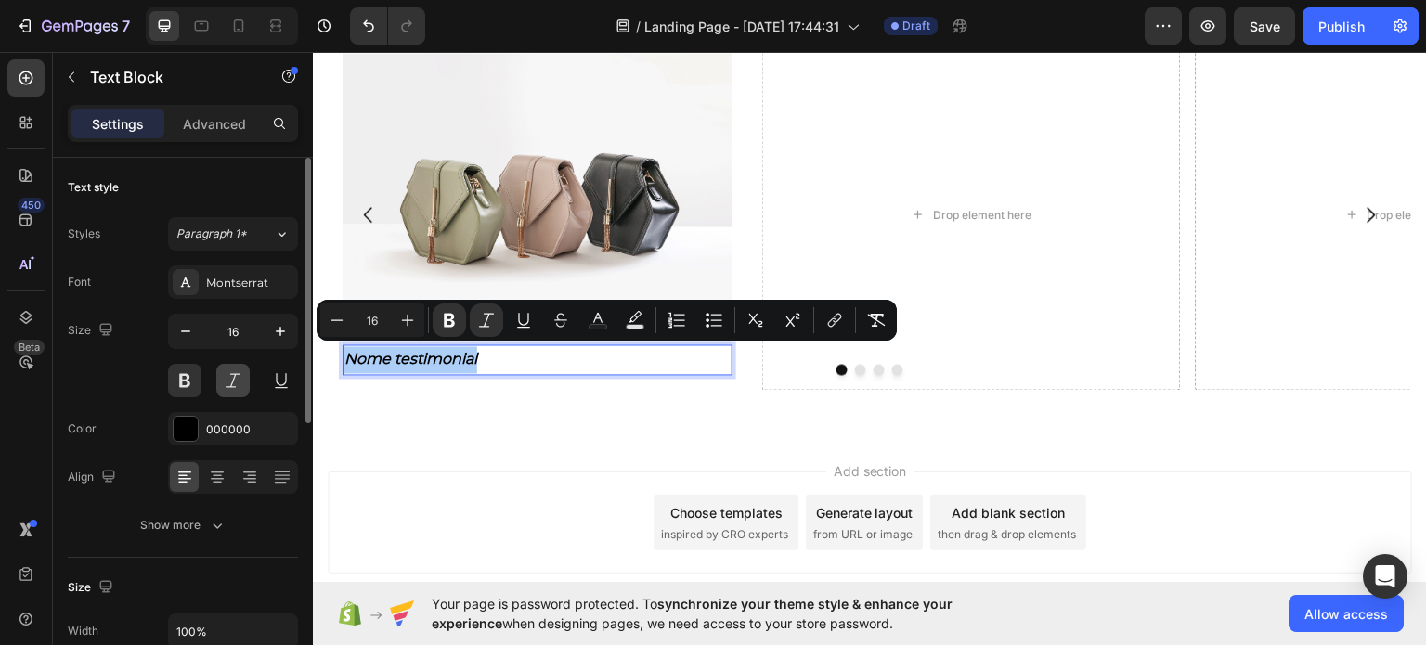
click at [239, 385] on button at bounding box center [232, 380] width 33 height 33
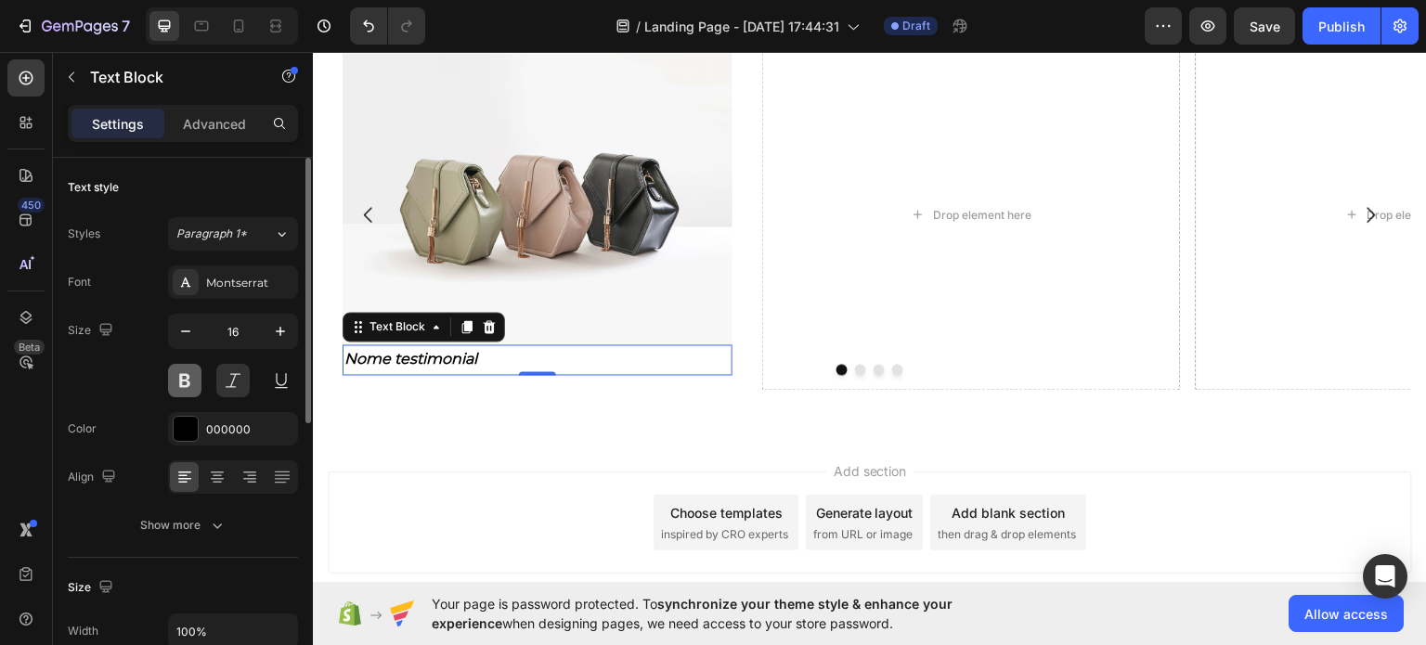
click at [172, 386] on button at bounding box center [184, 380] width 33 height 33
click at [272, 336] on icon "button" at bounding box center [280, 331] width 19 height 19
type input "17"
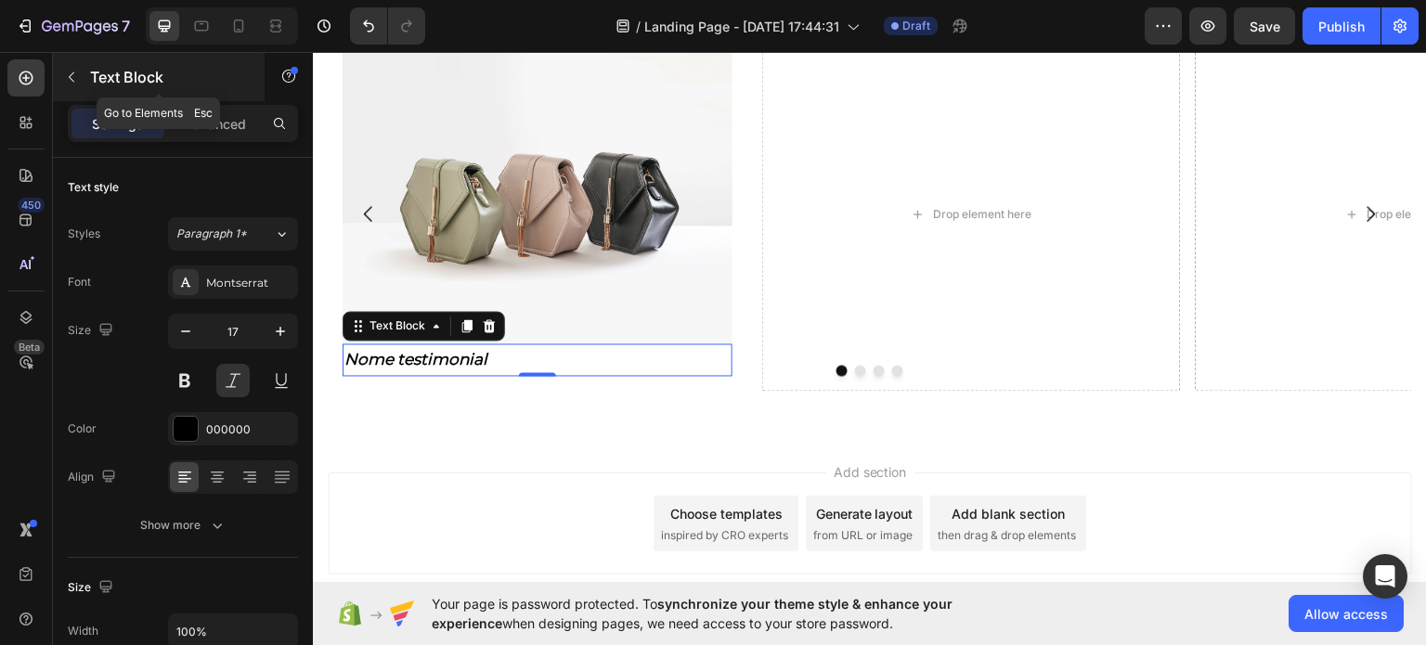
click at [103, 75] on p "Text Block" at bounding box center [169, 77] width 158 height 22
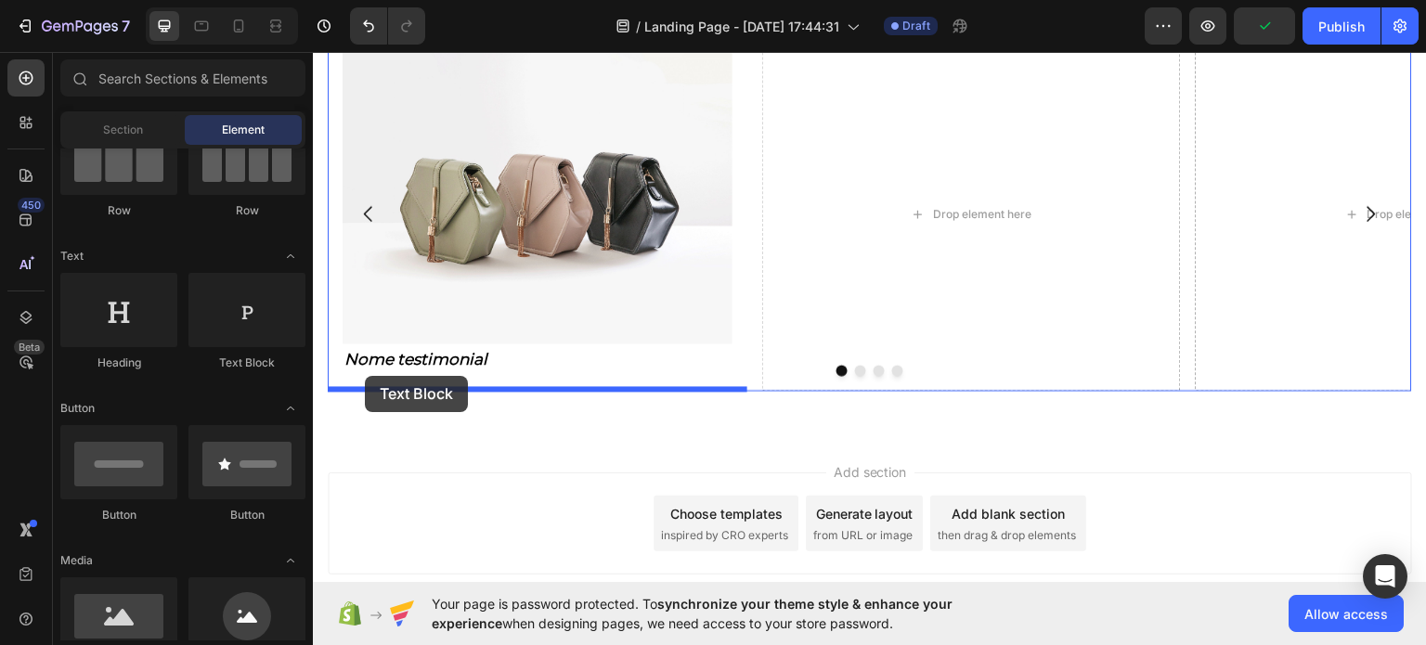
drag, startPoint x: 573, startPoint y: 362, endPoint x: 365, endPoint y: 375, distance: 208.3
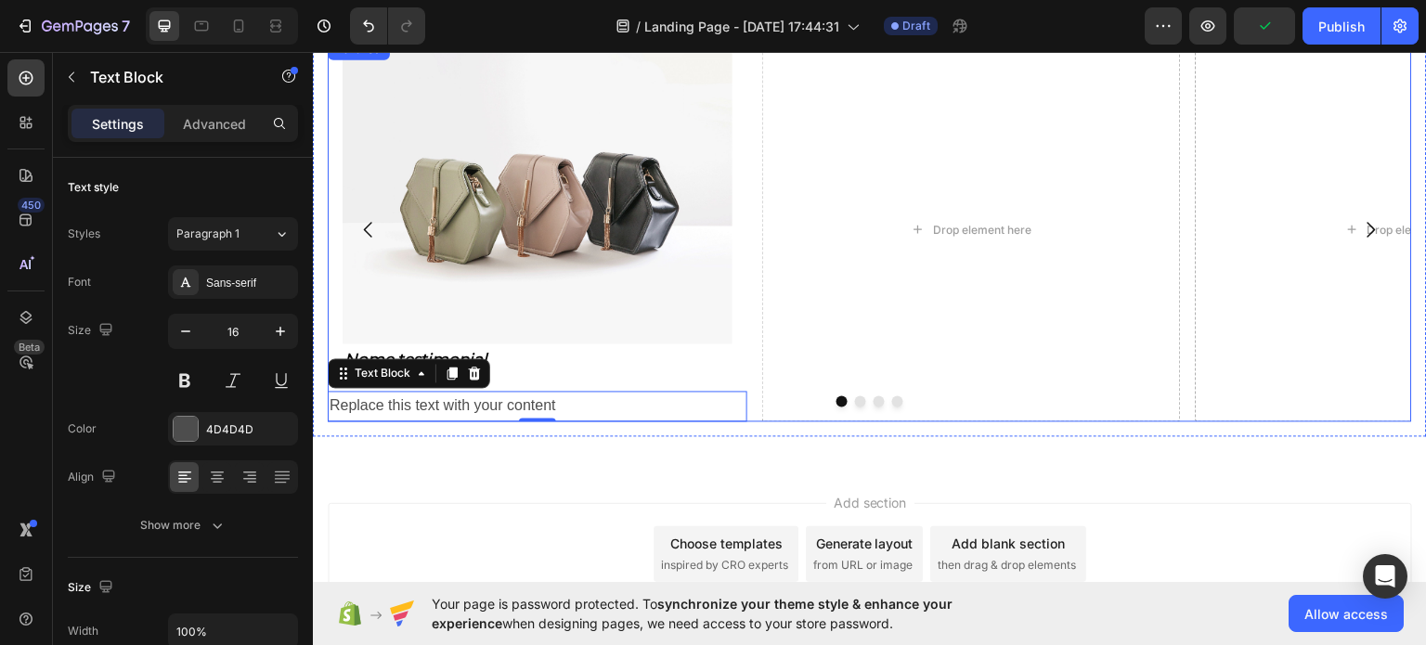
scroll to position [1425, 0]
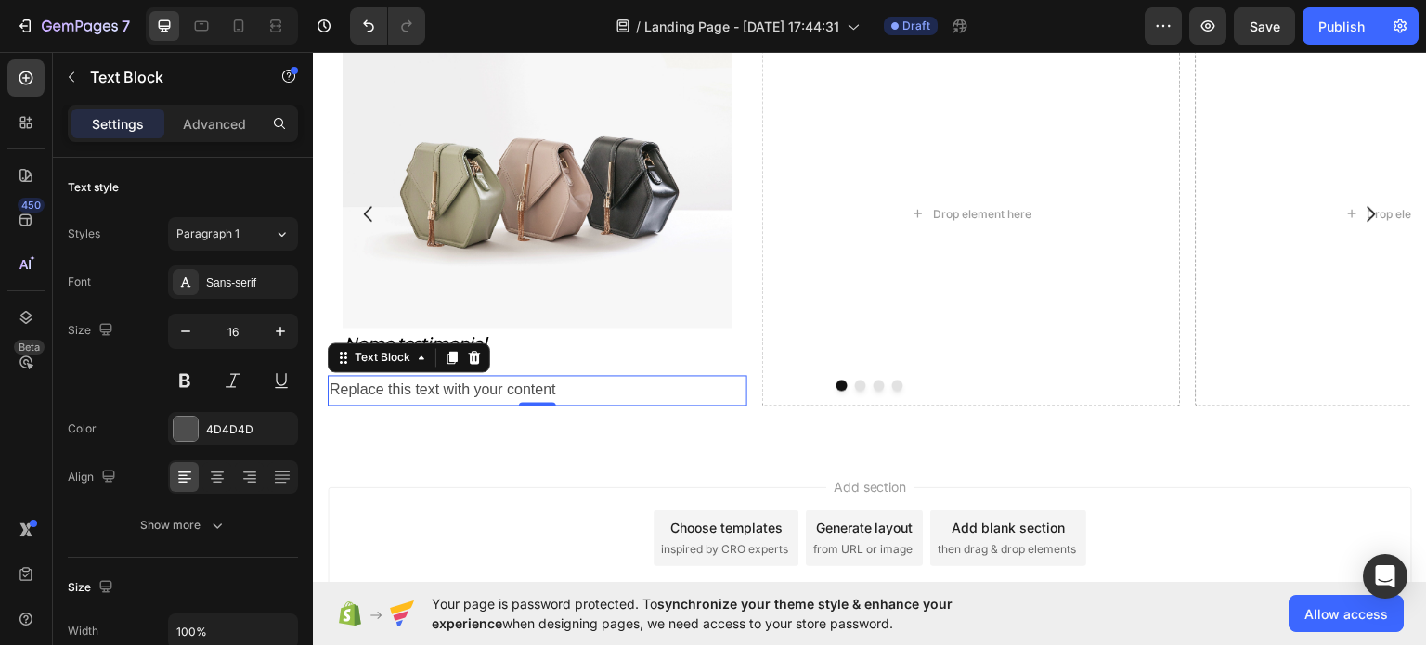
click at [367, 394] on div "Replace this text with your content" at bounding box center [537, 389] width 419 height 31
click at [367, 394] on p "Replace this text with your content" at bounding box center [537, 389] width 416 height 27
click at [368, 394] on p "Replace this text with your content" at bounding box center [537, 389] width 416 height 27
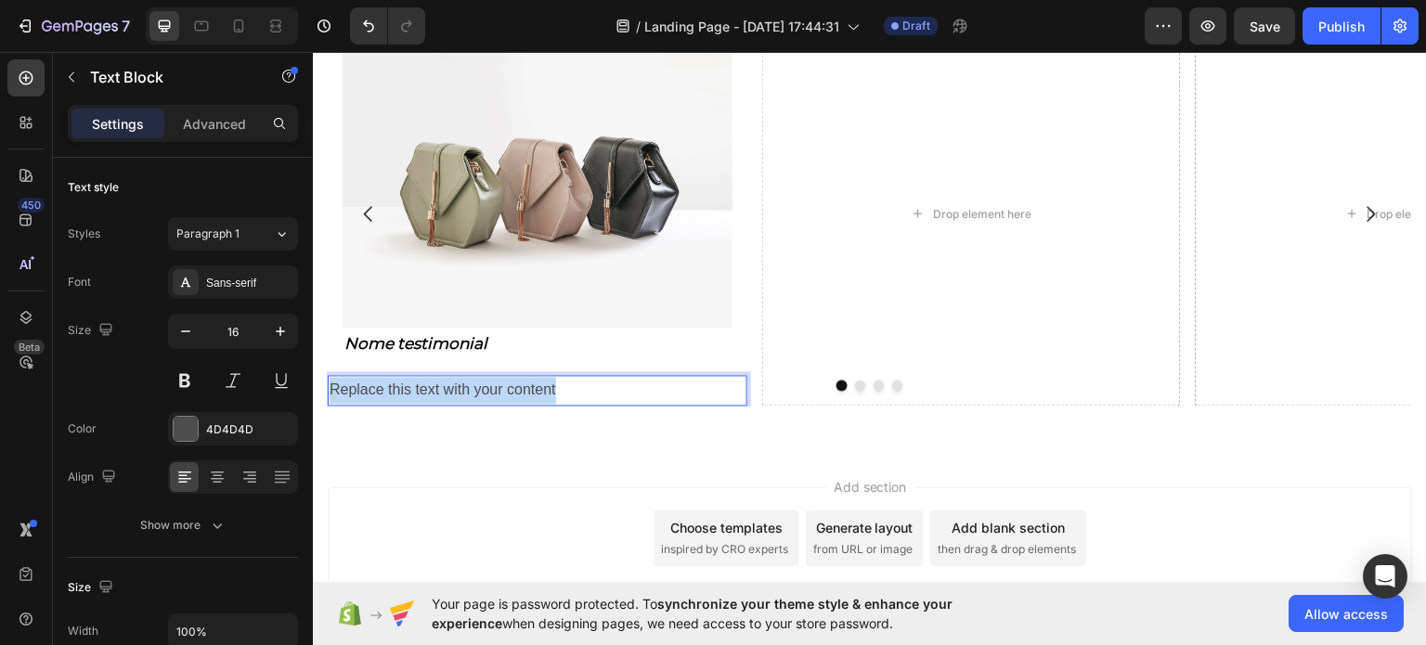
click at [368, 394] on p "Replace this text with your content" at bounding box center [537, 389] width 416 height 27
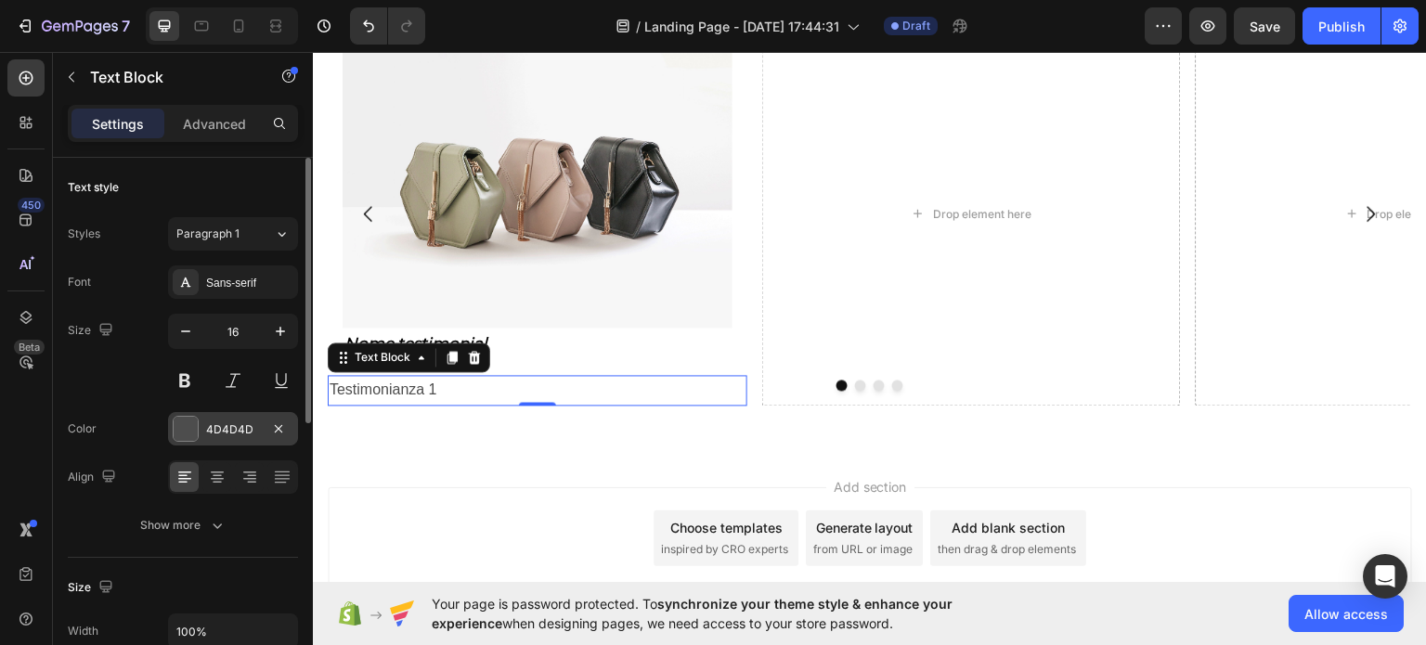
click at [215, 438] on div "4D4D4D" at bounding box center [233, 428] width 130 height 33
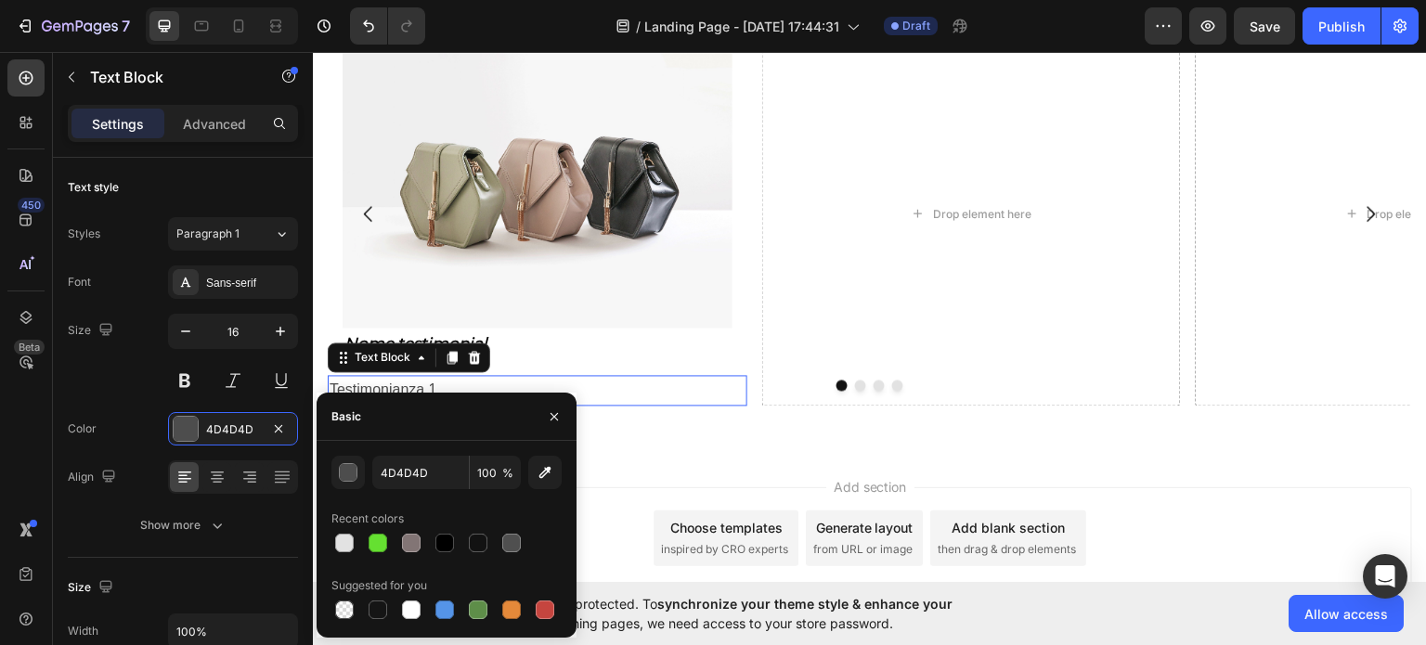
drag, startPoint x: 446, startPoint y: 548, endPoint x: 365, endPoint y: 492, distance: 99.4
click at [447, 547] on div at bounding box center [444, 543] width 19 height 19
type input "000000"
drag, startPoint x: 190, startPoint y: 375, endPoint x: 210, endPoint y: 370, distance: 20.0
click at [190, 371] on button at bounding box center [184, 380] width 33 height 33
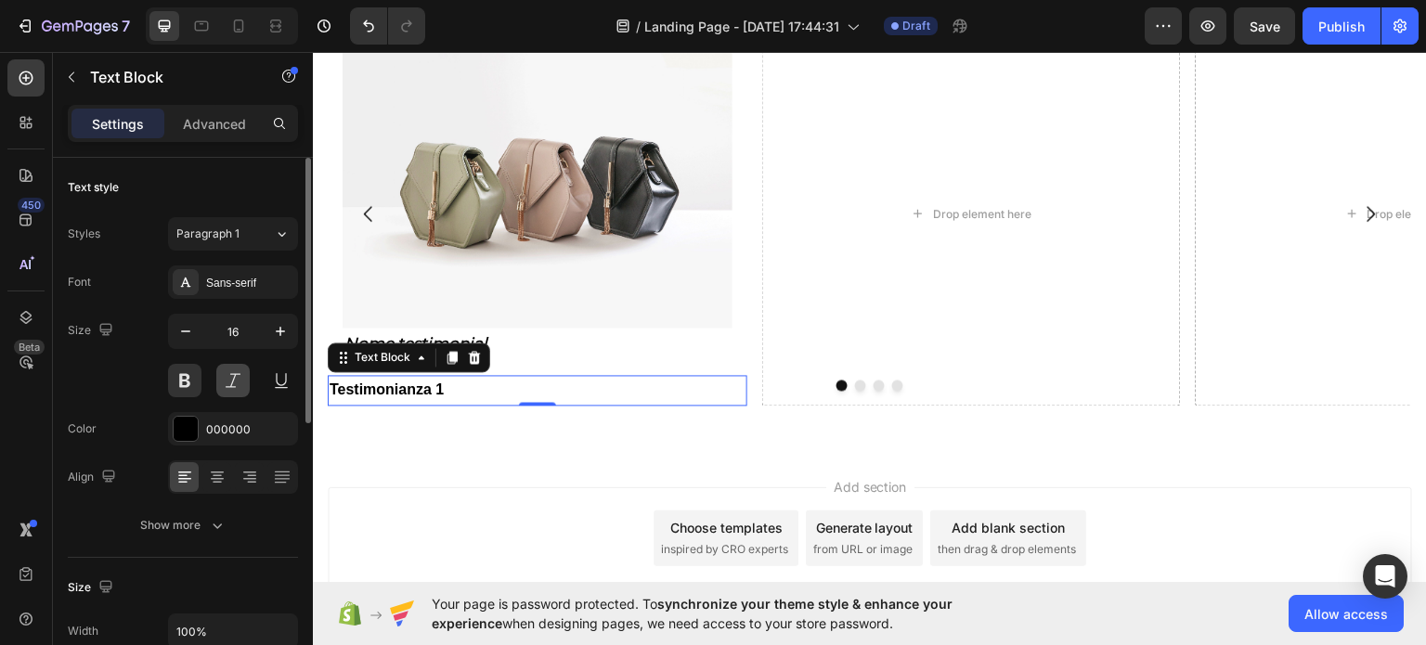
click at [228, 377] on button at bounding box center [232, 380] width 33 height 33
click at [254, 262] on div "Styles Paragraph 1 Font Sans-serif Size 16 Color 000000 Align Show more" at bounding box center [183, 379] width 230 height 325
click at [248, 271] on div "Sans-serif" at bounding box center [233, 281] width 130 height 33
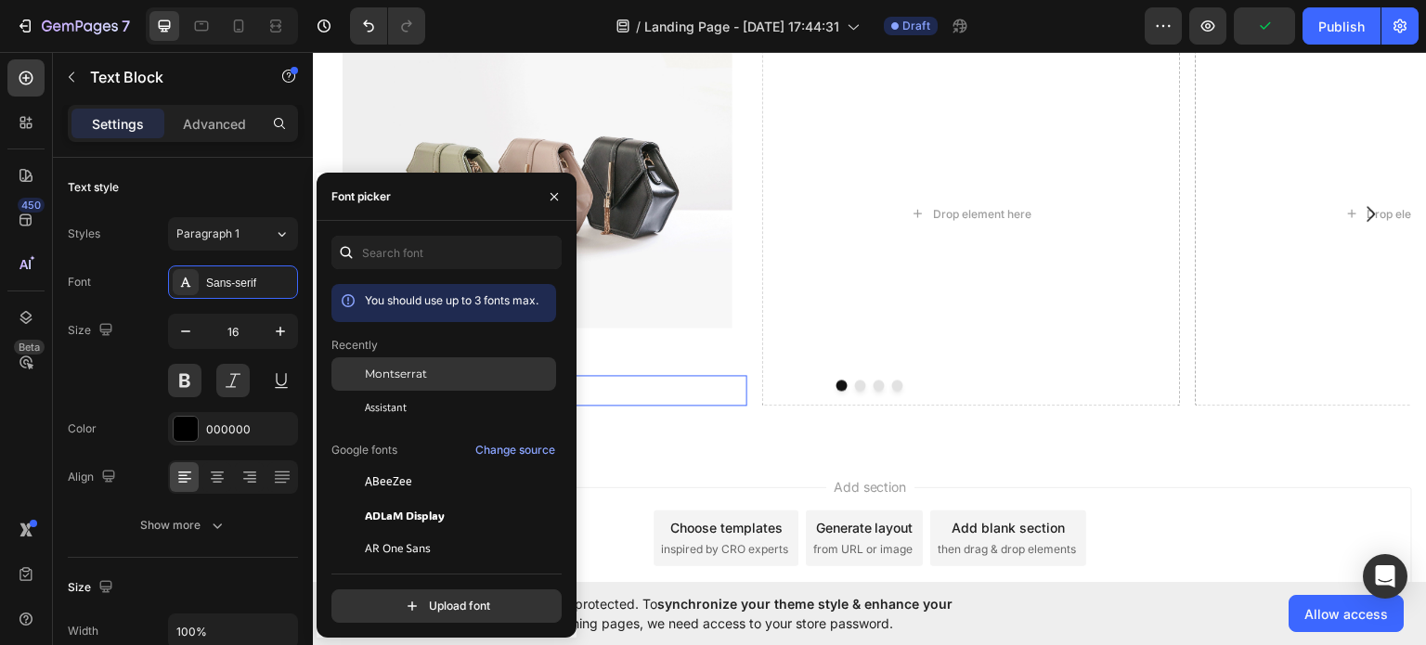
click at [345, 377] on div at bounding box center [347, 373] width 33 height 33
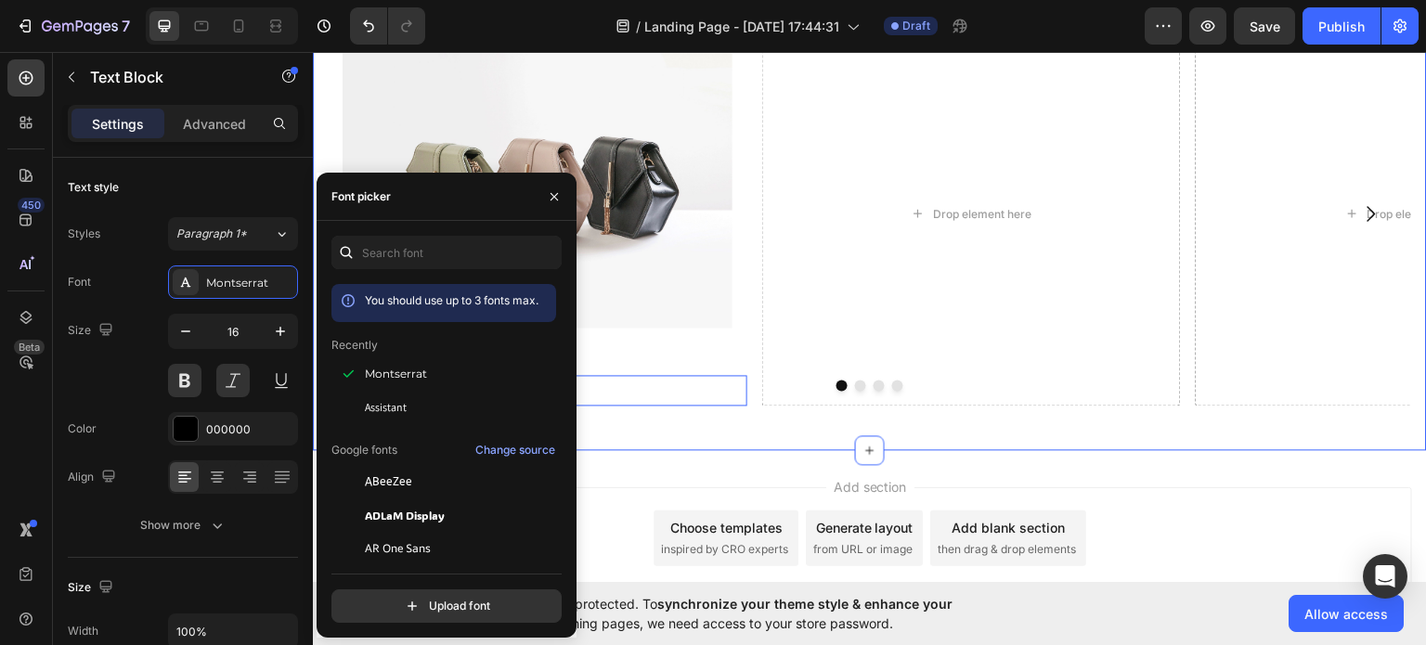
click at [610, 420] on div "Attenzione! al termine dell'offerta non potrai più benificiare del nostro scont…" at bounding box center [870, 15] width 1114 height 868
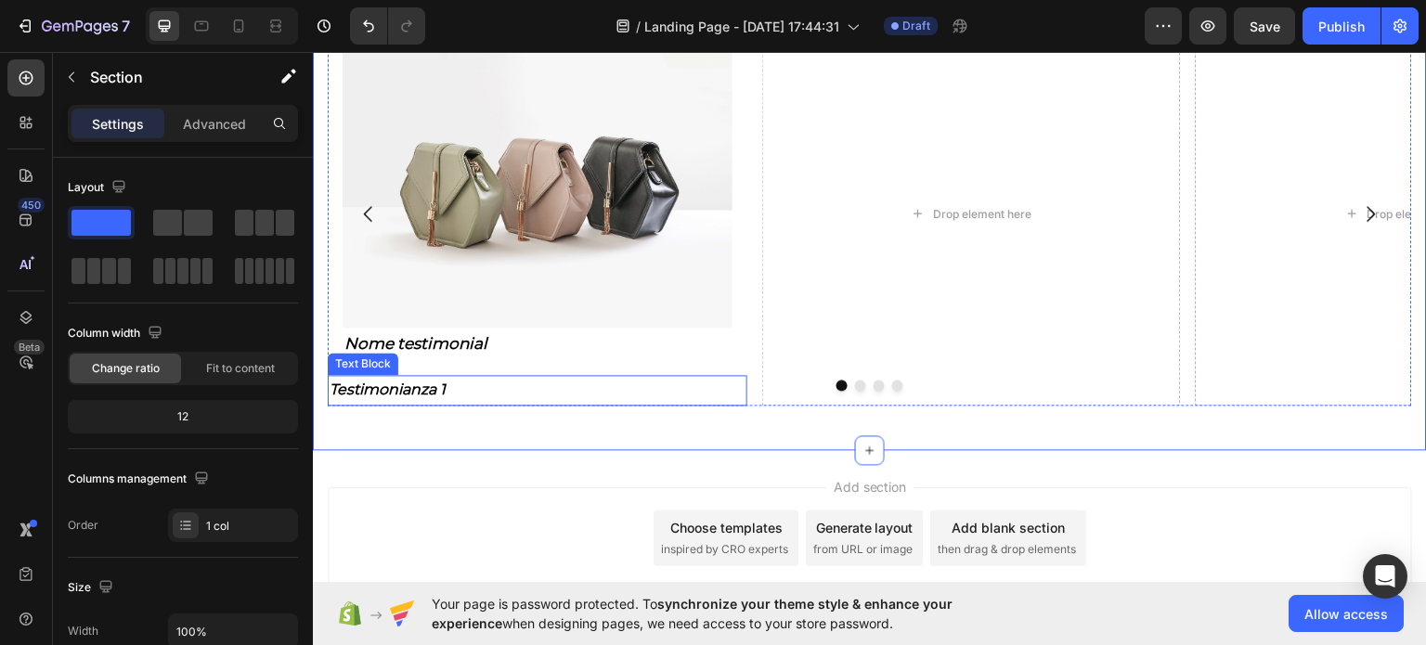
click at [394, 389] on p "Testimonianza 1" at bounding box center [537, 389] width 416 height 27
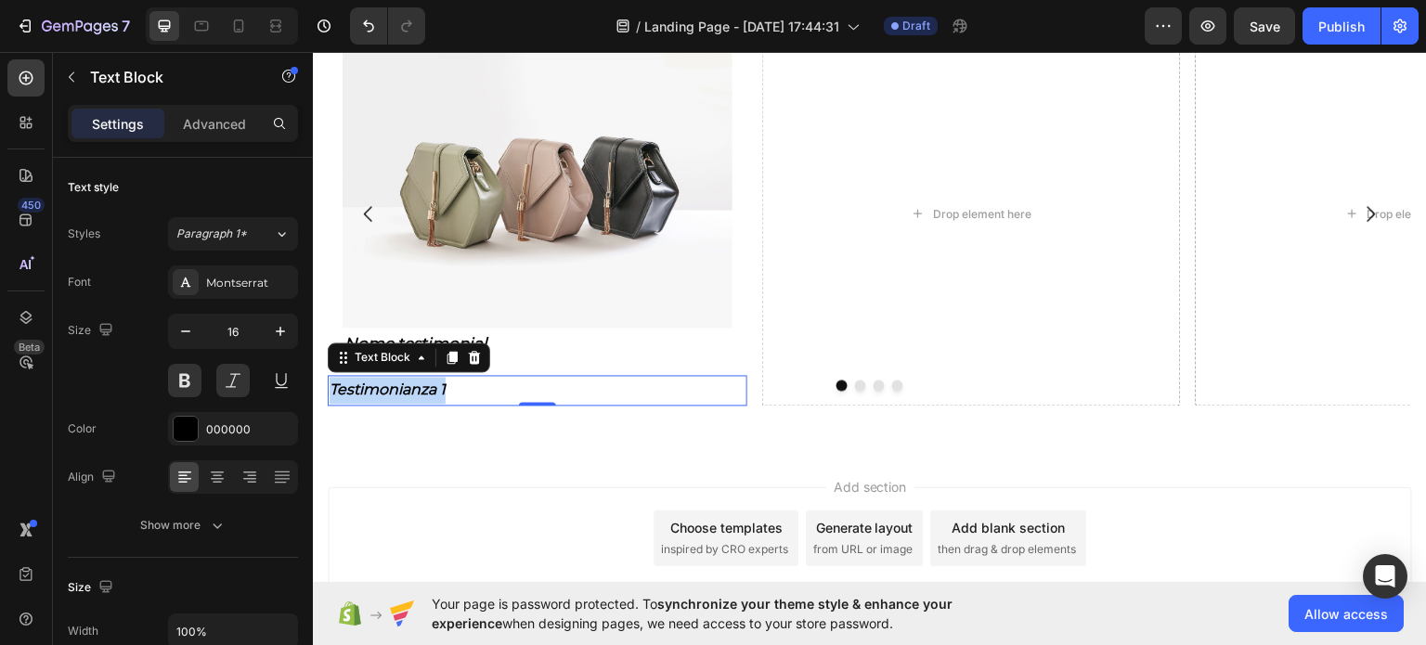
click at [394, 389] on p "Testimonianza 1" at bounding box center [537, 389] width 416 height 27
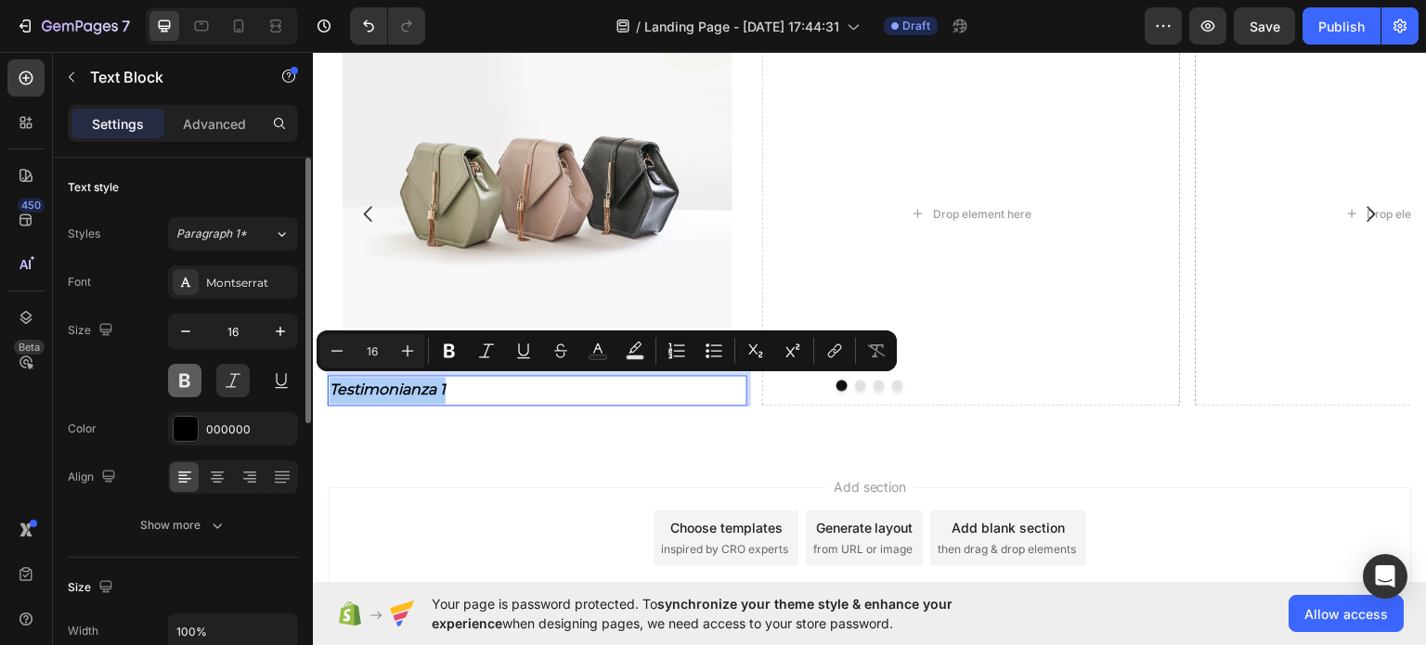
click at [200, 383] on button at bounding box center [184, 380] width 33 height 33
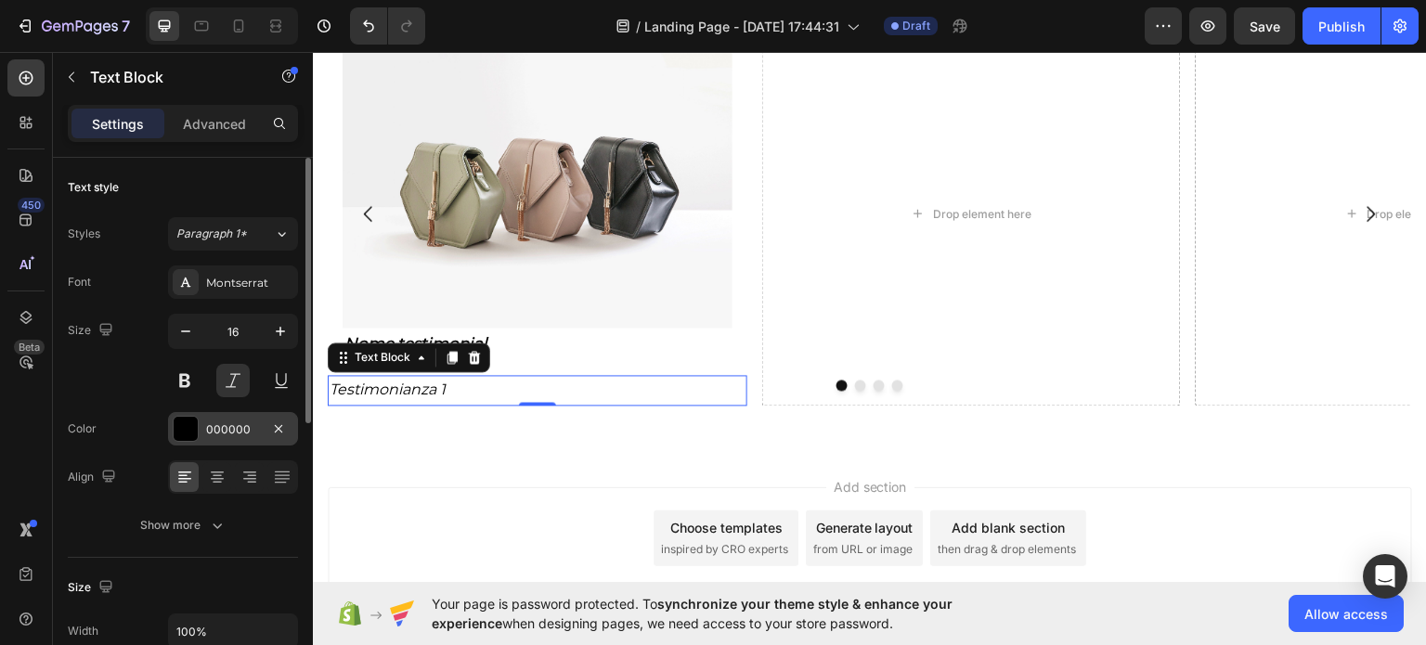
click at [228, 431] on div "000000" at bounding box center [233, 429] width 54 height 17
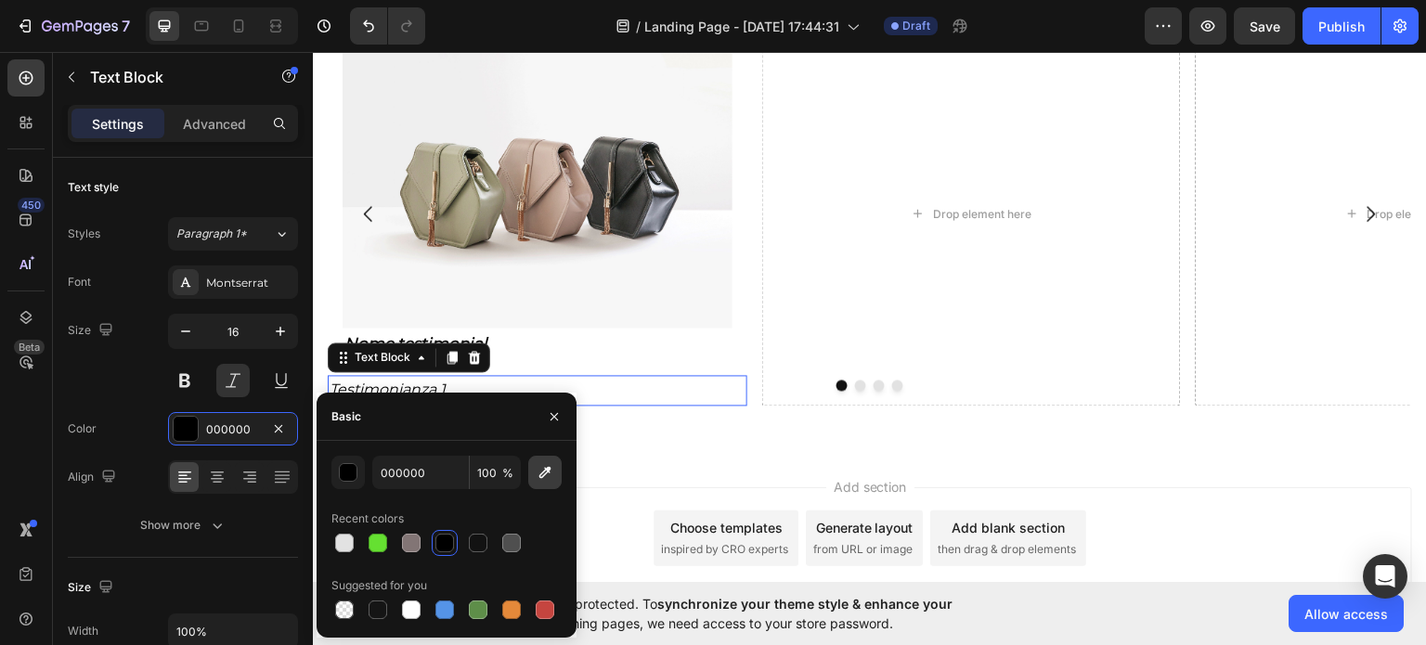
drag, startPoint x: 415, startPoint y: 543, endPoint x: 553, endPoint y: 488, distance: 148.7
click at [413, 541] on div at bounding box center [411, 543] width 19 height 19
type input "827575"
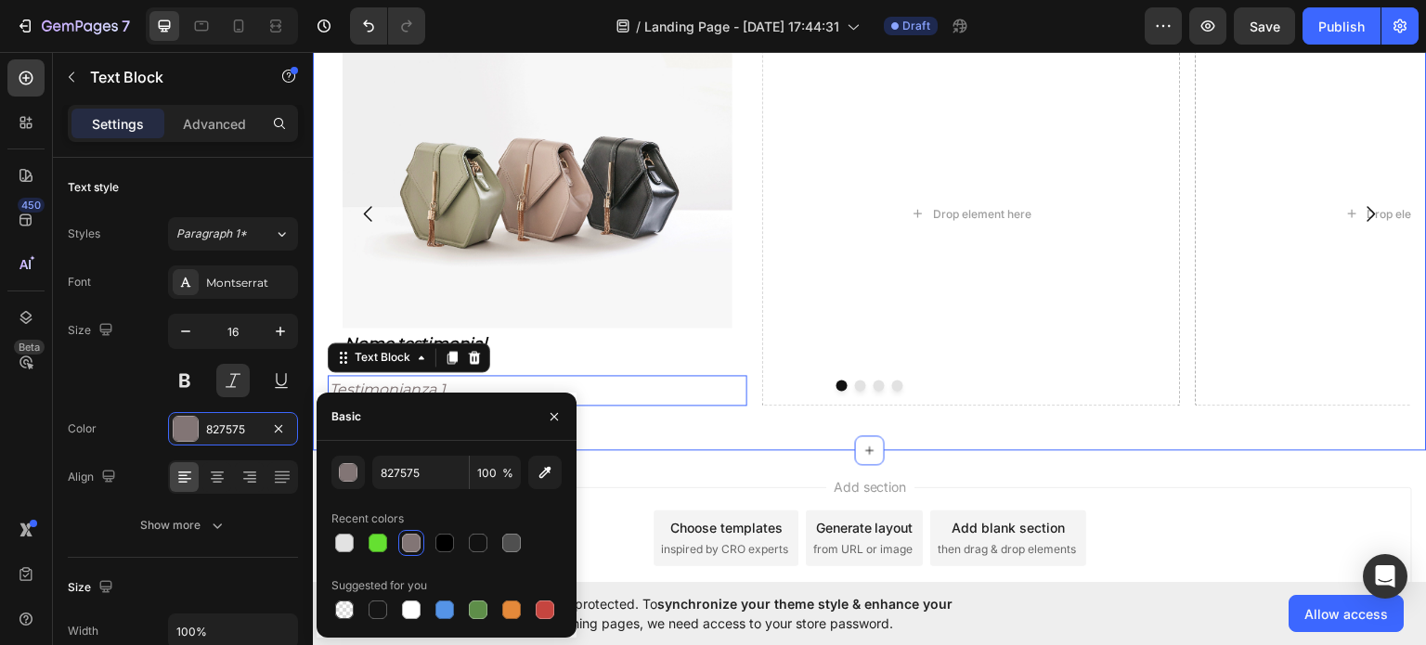
click at [656, 430] on div "Attenzione! al termine dell'offerta non potrai più benificiare del nostro scont…" at bounding box center [870, 15] width 1114 height 868
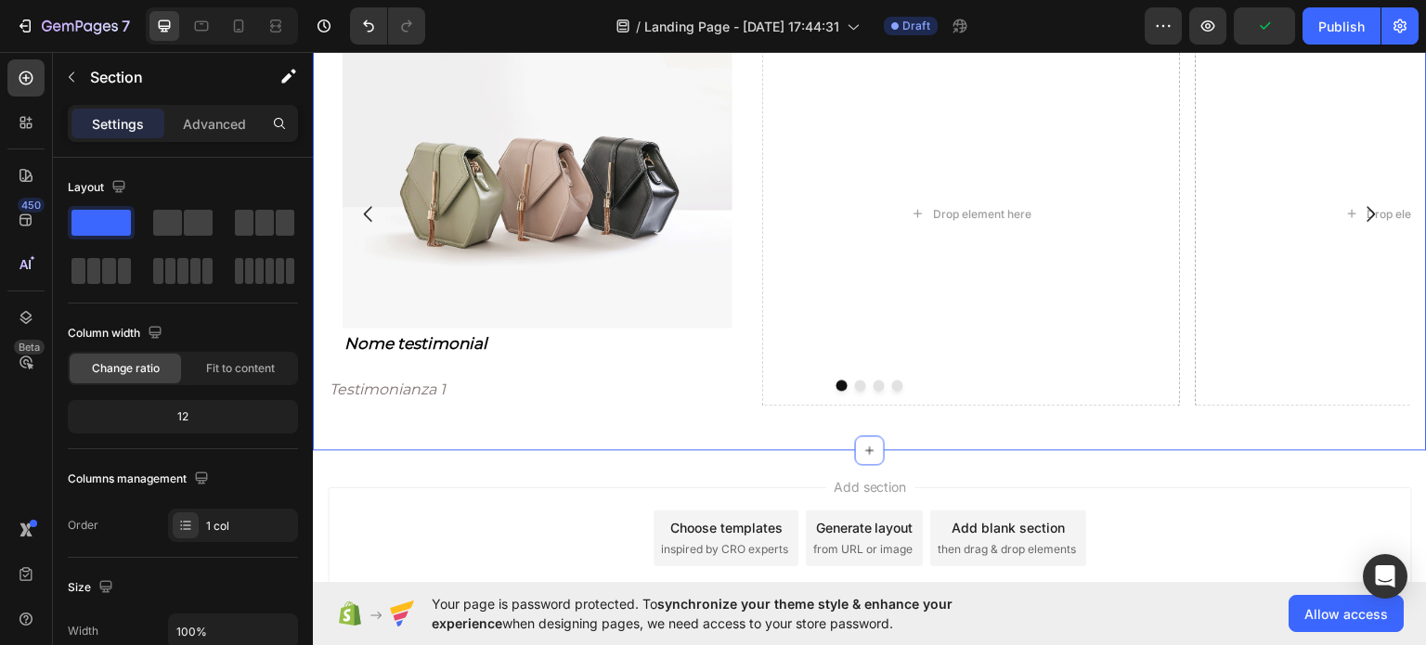
click at [445, 445] on div "Attenzione! al termine dell'offerta non potrai più benificiare del nostro scont…" at bounding box center [870, 15] width 1114 height 868
click at [88, 79] on div "Section" at bounding box center [149, 77] width 193 height 48
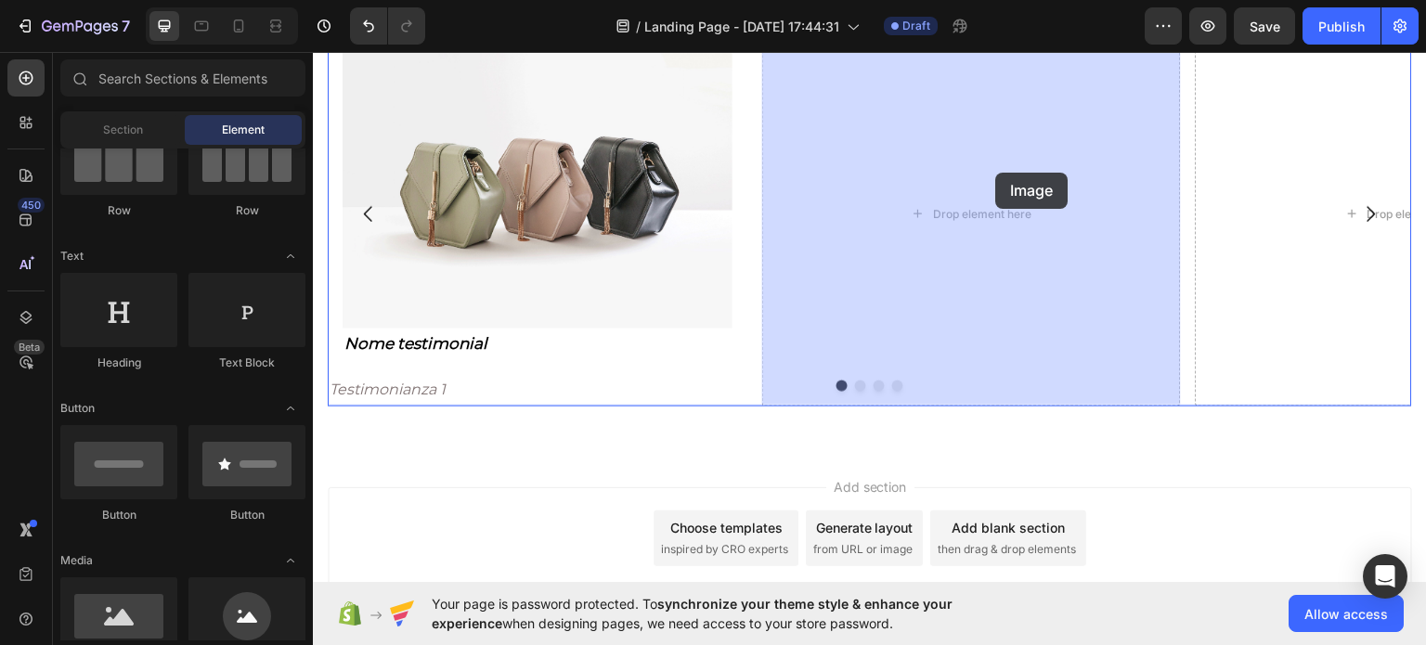
drag, startPoint x: 607, startPoint y: 591, endPoint x: 996, endPoint y: 172, distance: 572.0
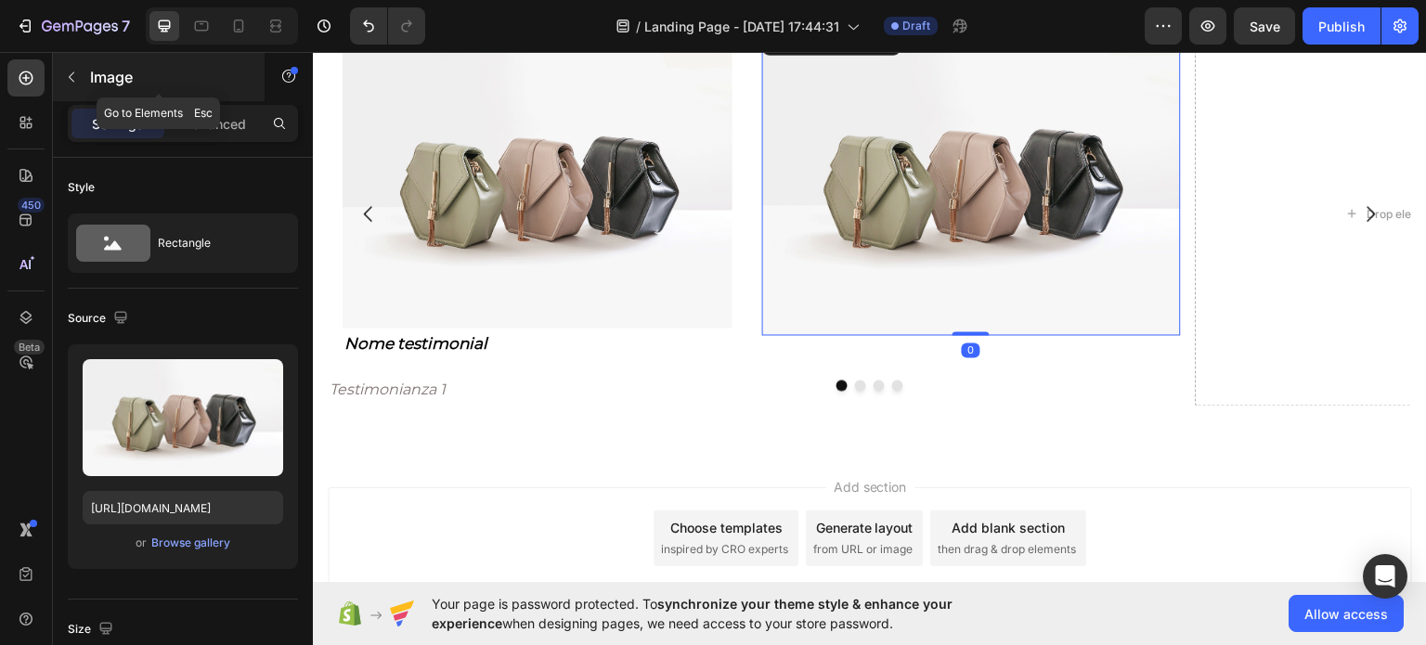
click at [68, 71] on icon "button" at bounding box center [71, 77] width 15 height 15
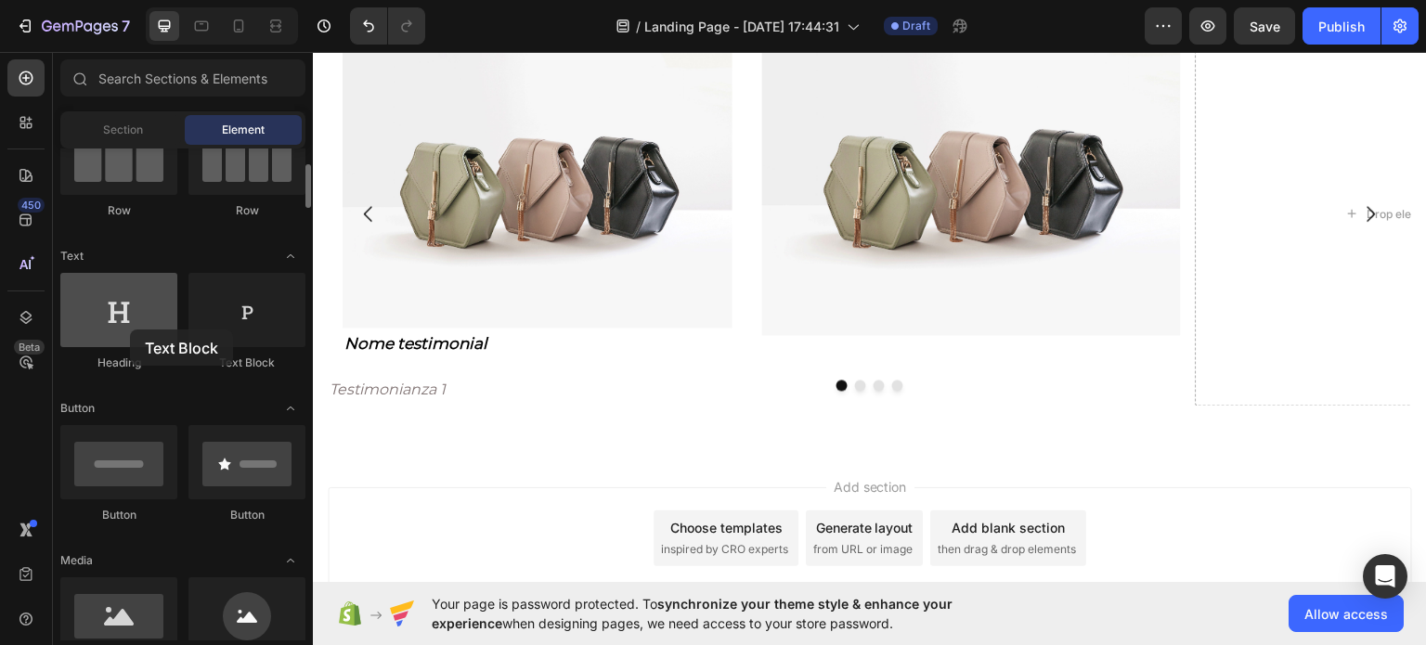
drag, startPoint x: 223, startPoint y: 308, endPoint x: 130, endPoint y: 329, distance: 95.2
click at [130, 329] on div "Heading Text Block" at bounding box center [182, 330] width 245 height 115
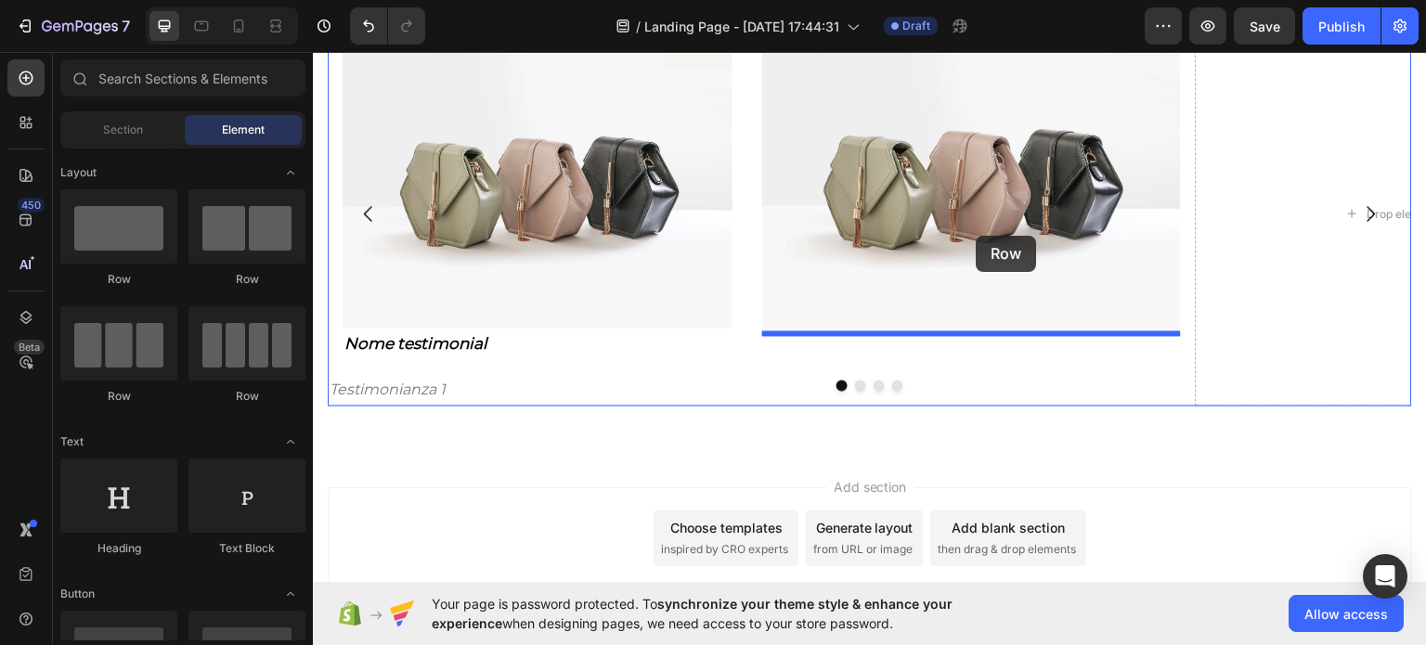
drag, startPoint x: 462, startPoint y: 310, endPoint x: 975, endPoint y: 233, distance: 519.0
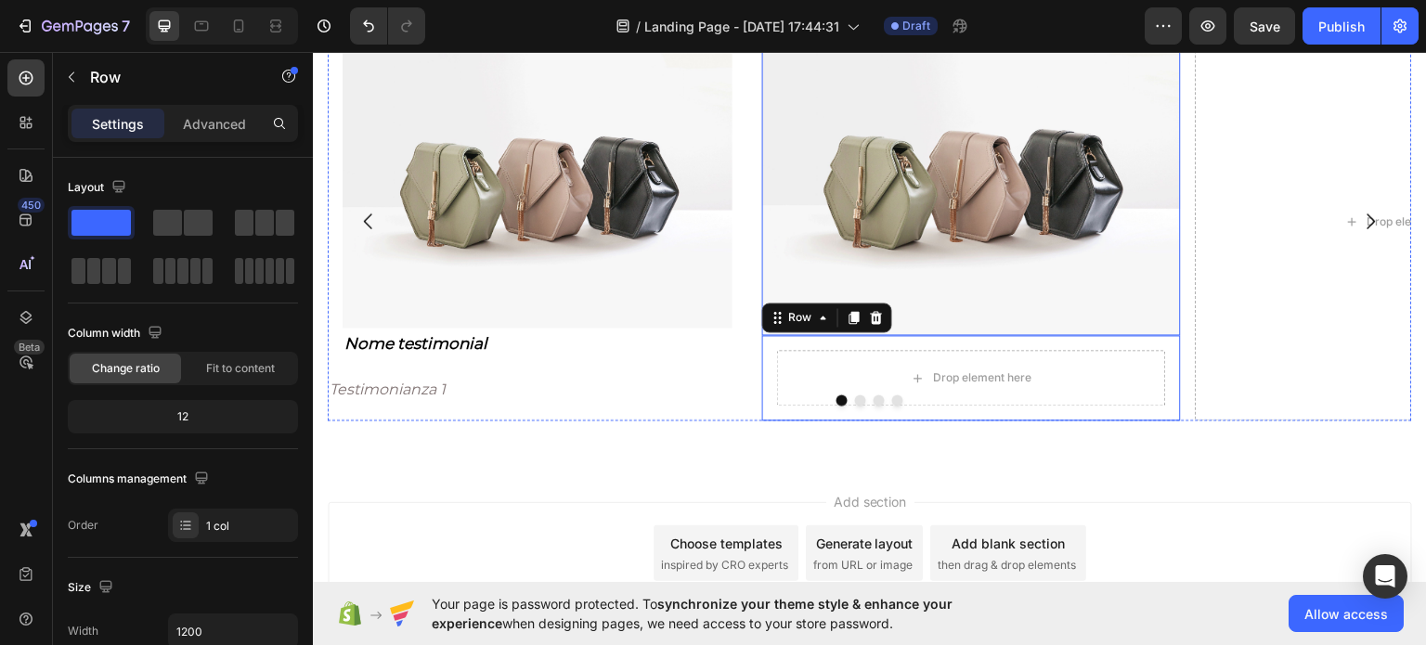
scroll to position [1432, 0]
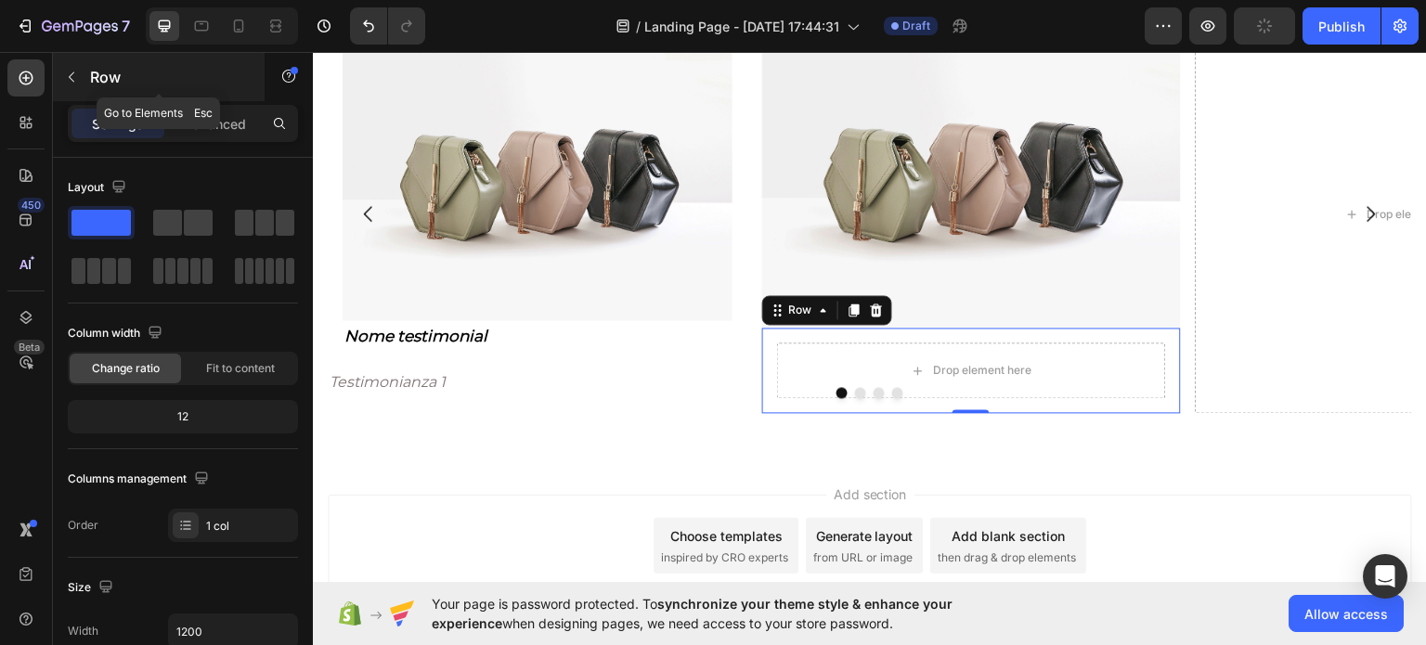
click at [79, 77] on button "button" at bounding box center [72, 77] width 30 height 30
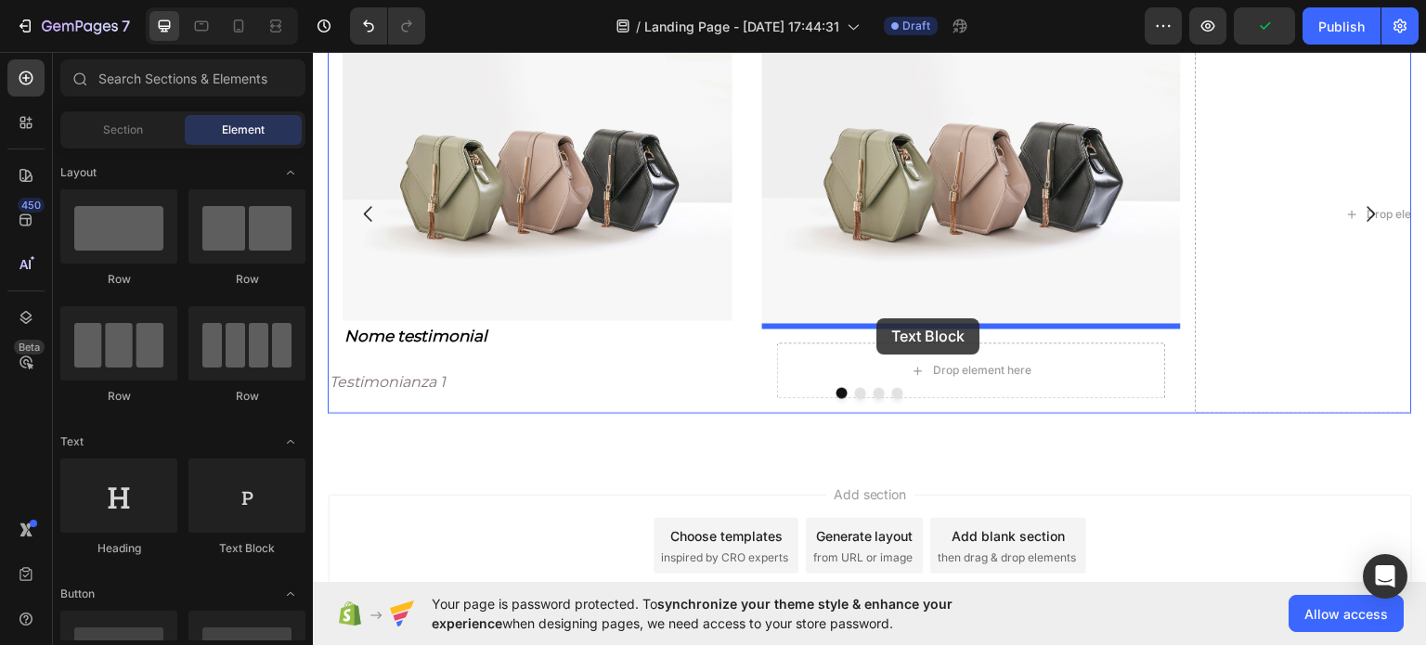
drag, startPoint x: 599, startPoint y: 518, endPoint x: 878, endPoint y: 321, distance: 341.7
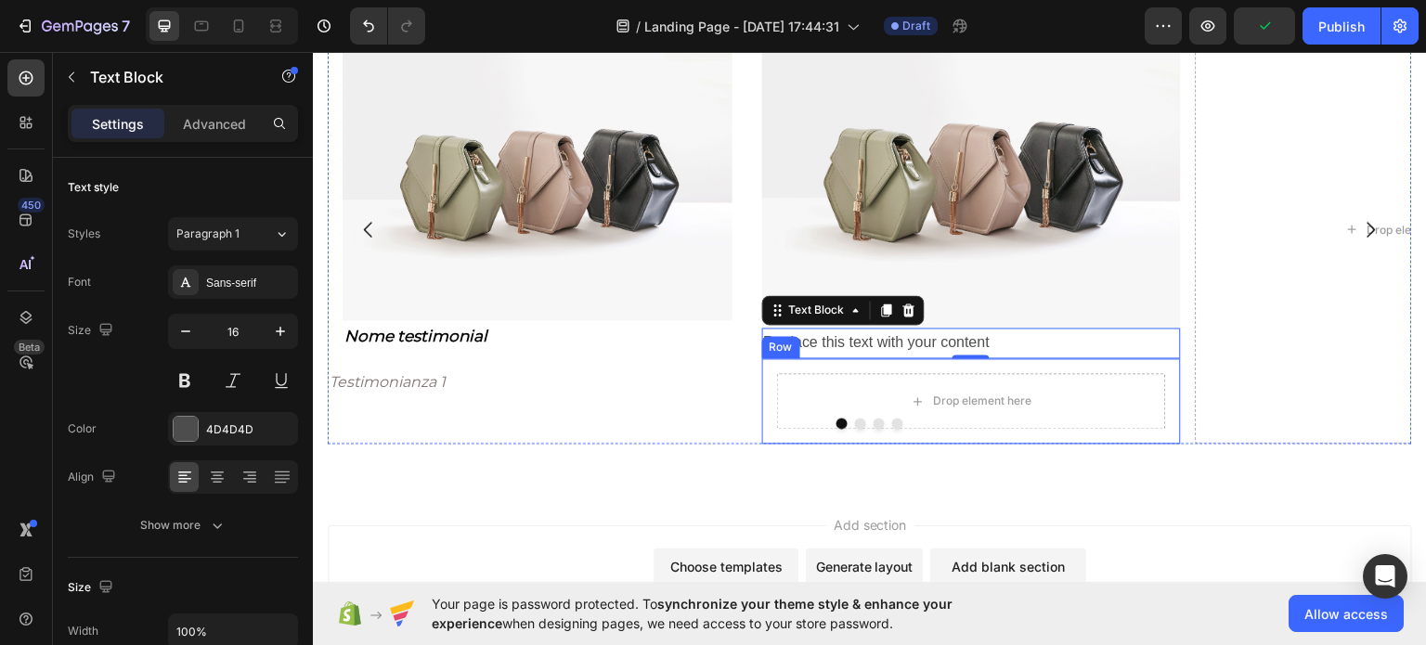
scroll to position [1447, 0]
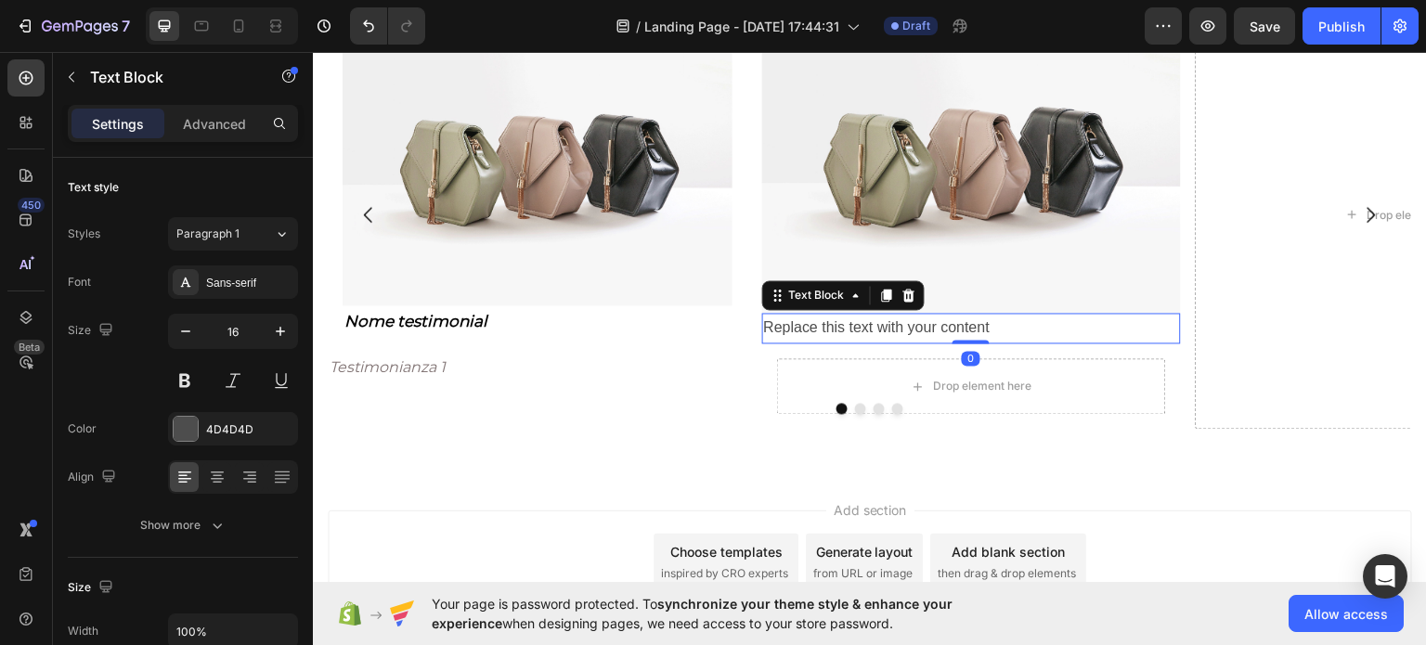
click at [832, 312] on div "Replace this text with your content" at bounding box center [971, 327] width 419 height 31
click at [832, 314] on p "Replace this text with your content" at bounding box center [972, 327] width 416 height 27
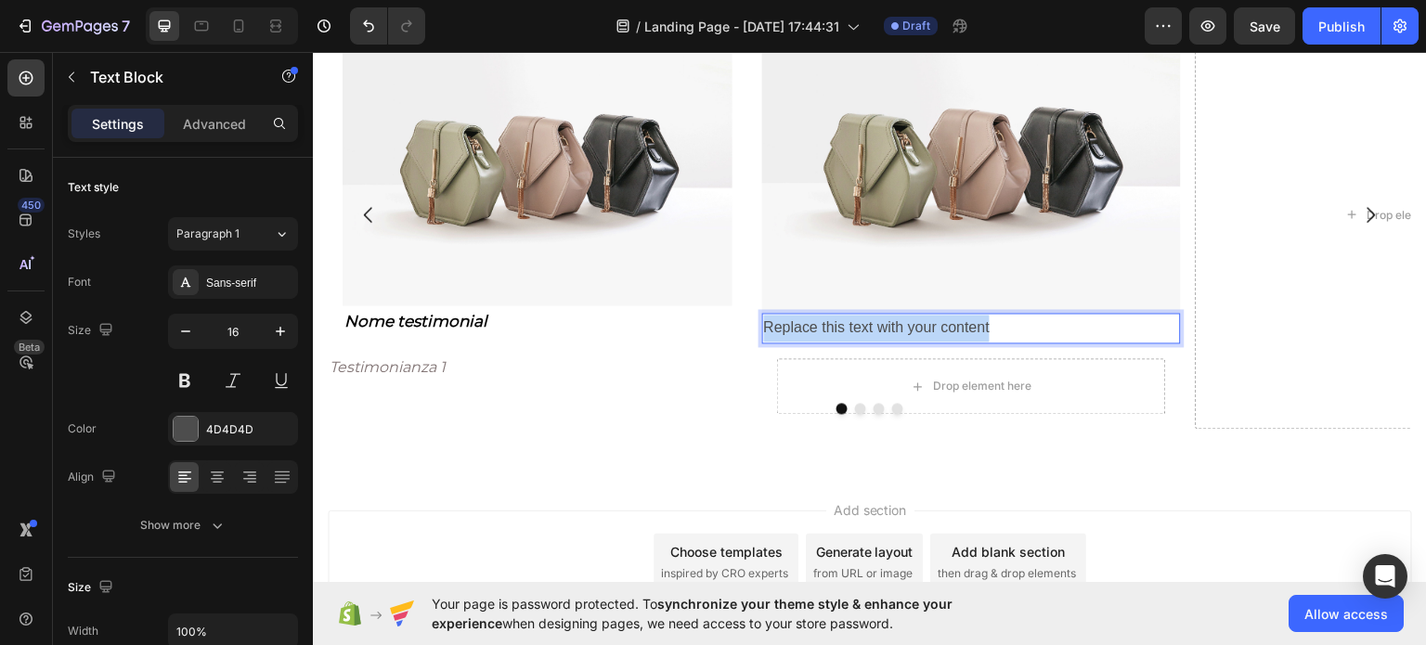
click at [832, 314] on p "Replace this text with your content" at bounding box center [972, 327] width 416 height 27
click at [848, 321] on p "Nome testimonial" at bounding box center [972, 327] width 416 height 27
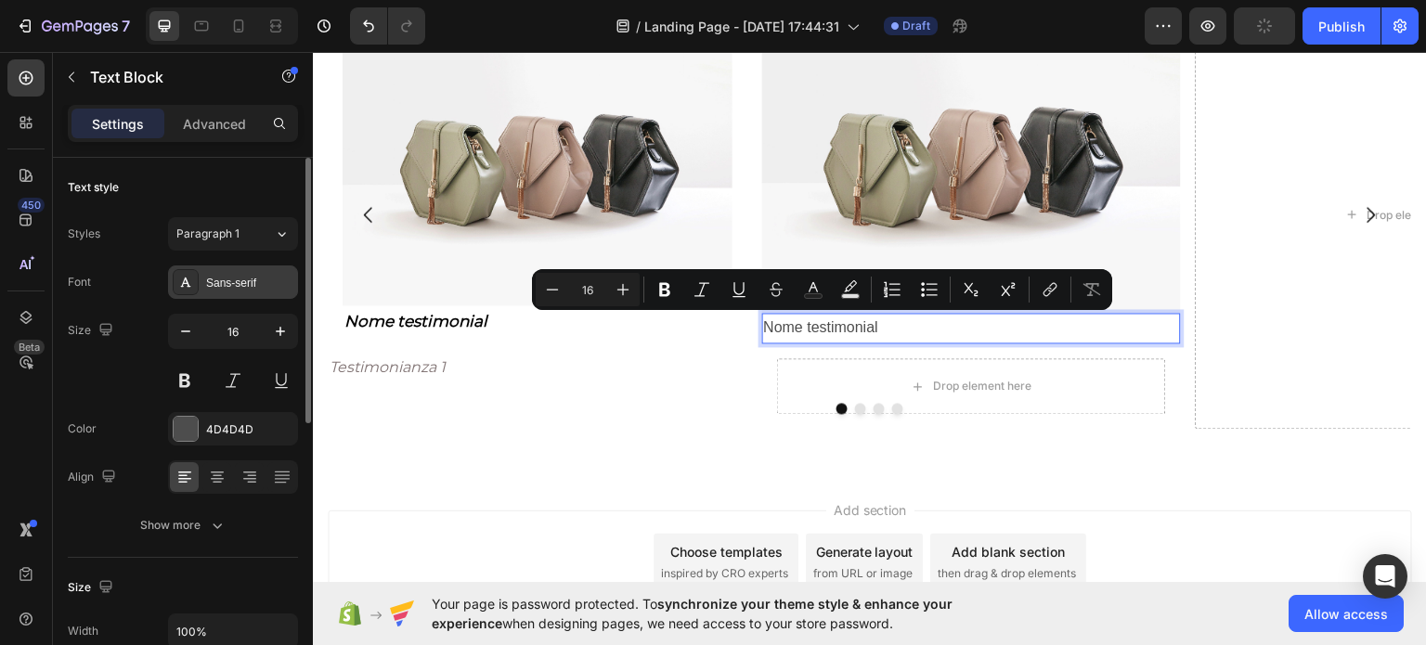
click at [236, 291] on div "Sans-serif" at bounding box center [233, 281] width 130 height 33
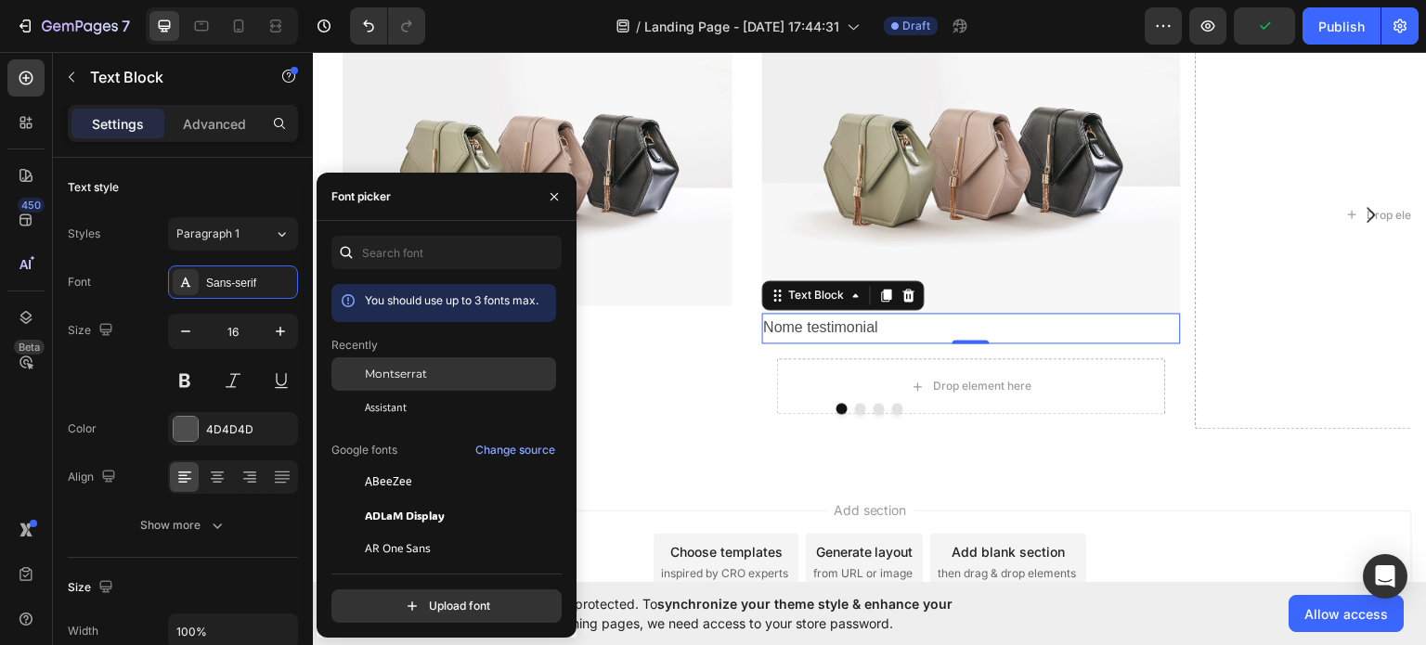
click at [349, 365] on div at bounding box center [347, 373] width 33 height 33
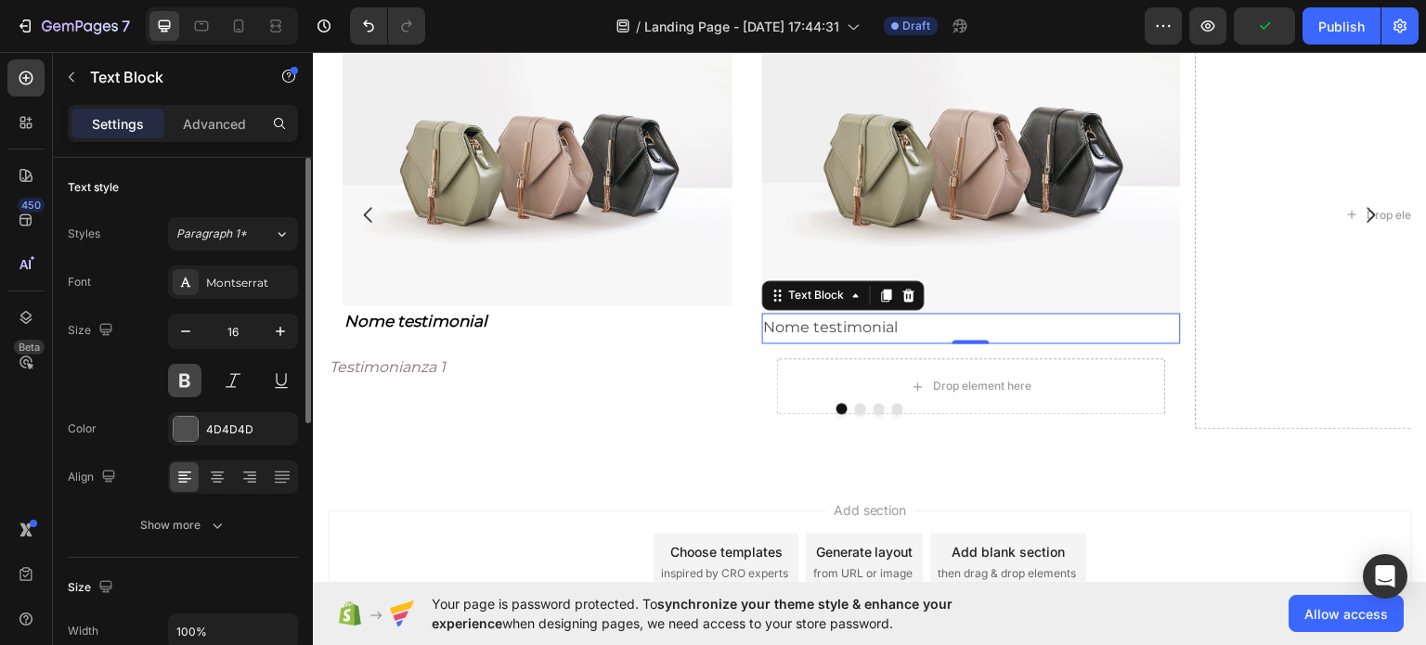
click at [196, 381] on button at bounding box center [184, 380] width 33 height 33
click at [245, 379] on button at bounding box center [232, 380] width 33 height 33
click at [238, 414] on div "4D4D4D" at bounding box center [233, 428] width 130 height 33
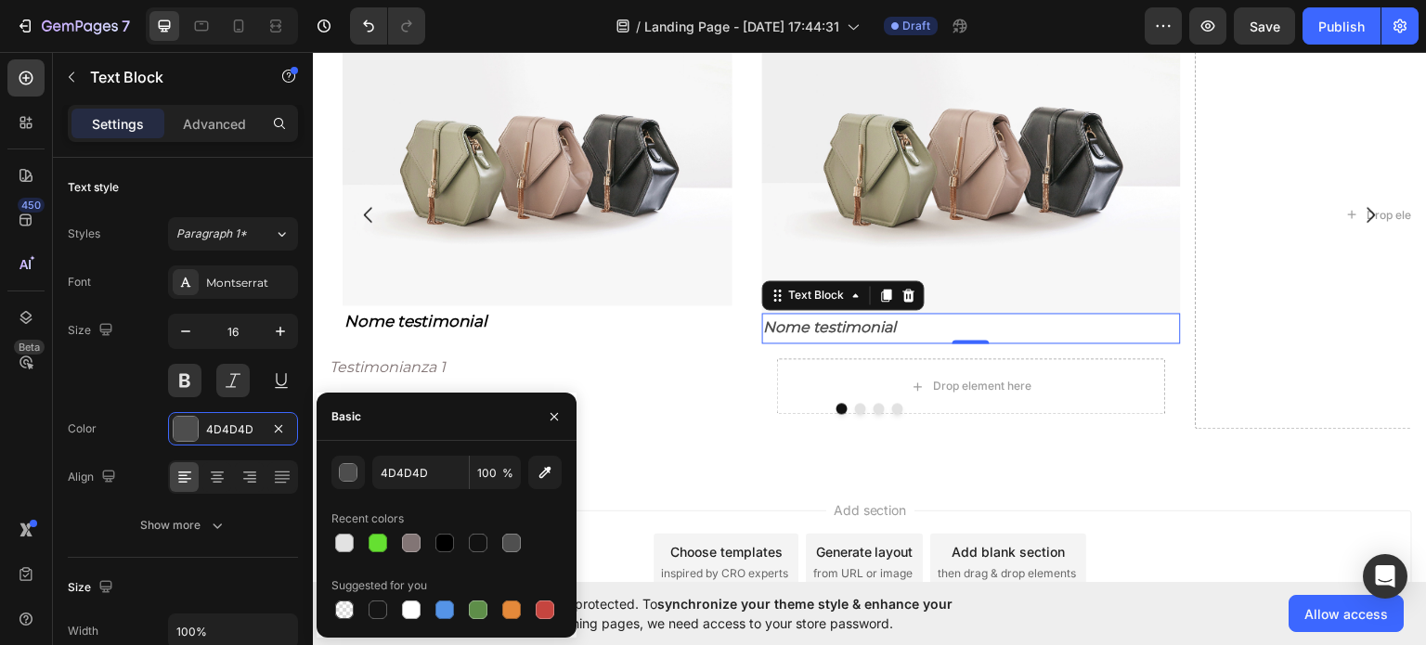
click at [463, 540] on div at bounding box center [446, 543] width 230 height 26
click at [447, 540] on div at bounding box center [444, 543] width 19 height 19
type input "000000"
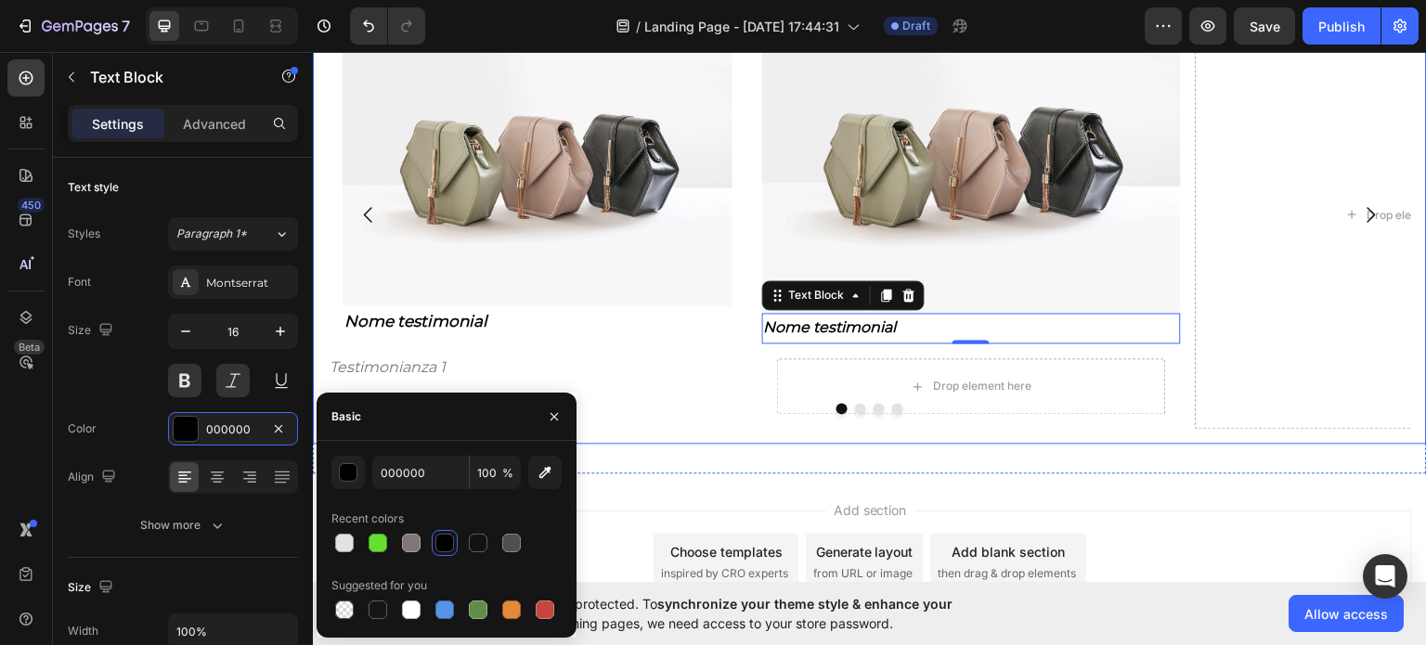
drag, startPoint x: 650, startPoint y: 435, endPoint x: 690, endPoint y: 433, distance: 40.0
click at [652, 435] on div "Image Nome testimonial Text Block Row Testimonianza 1 Text Block Image Nome tes…" at bounding box center [870, 212] width 1114 height 459
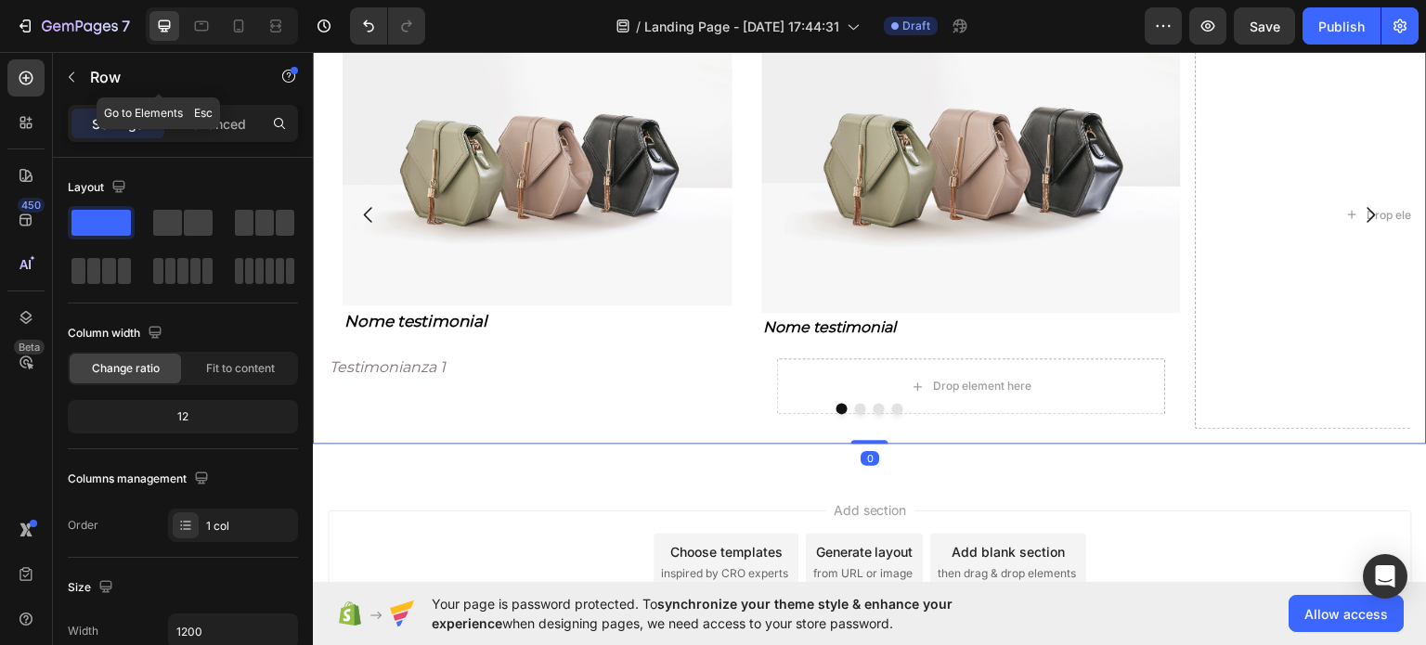
drag, startPoint x: 73, startPoint y: 72, endPoint x: 108, endPoint y: 97, distance: 42.5
click at [74, 71] on icon "button" at bounding box center [71, 77] width 15 height 15
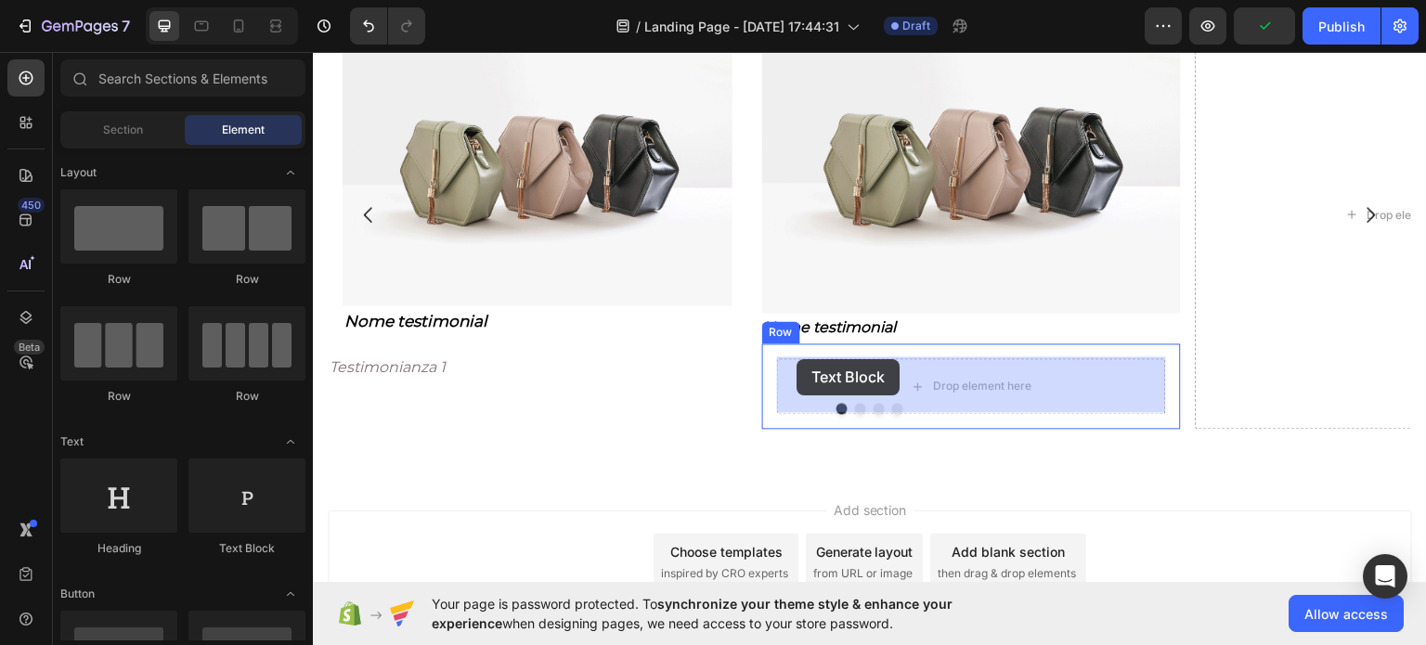
drag, startPoint x: 645, startPoint y: 530, endPoint x: 796, endPoint y: 358, distance: 228.8
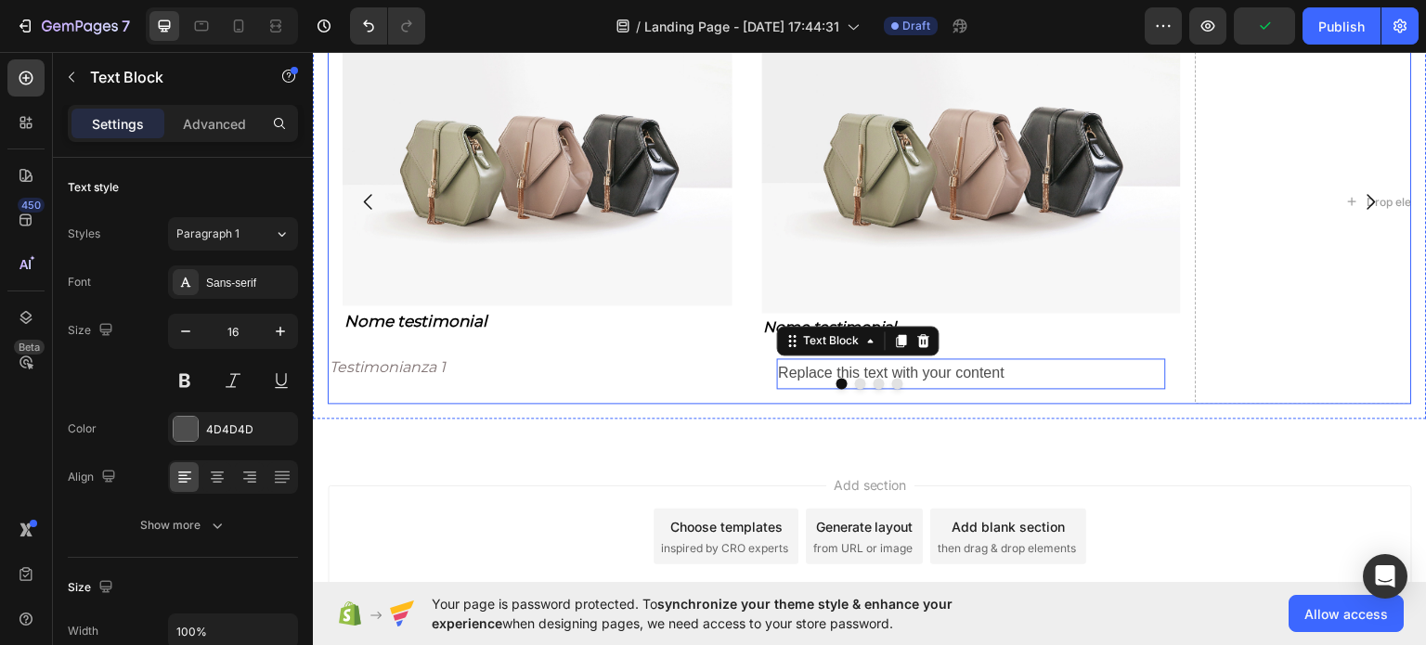
scroll to position [1434, 0]
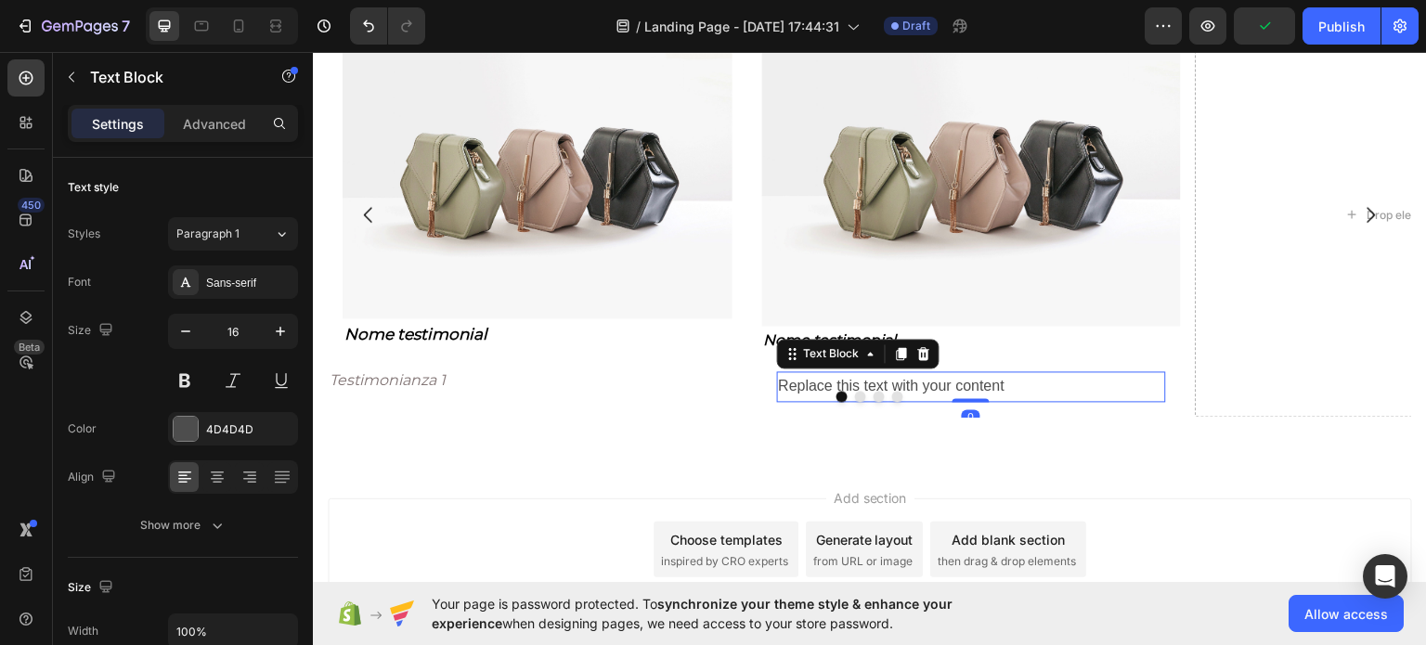
click at [816, 372] on div "Replace this text with your content" at bounding box center [972, 385] width 390 height 31
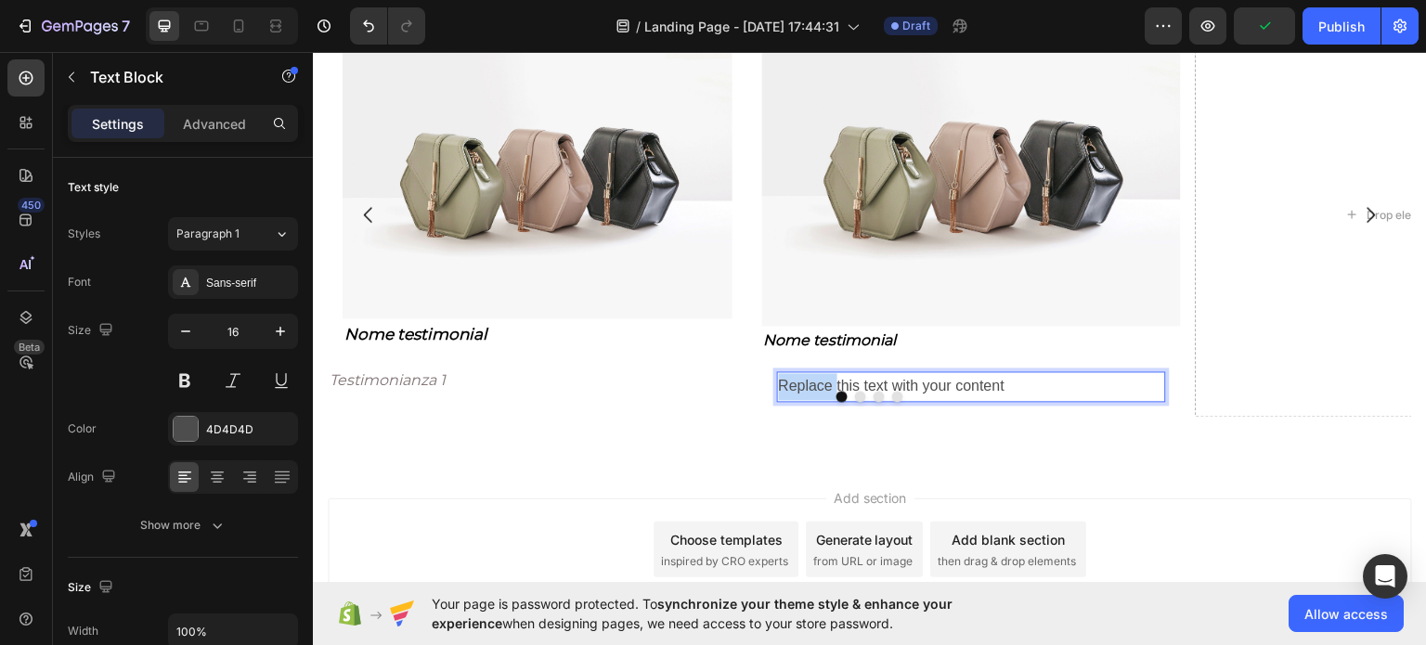
click at [816, 372] on p "Replace this text with your content" at bounding box center [972, 385] width 386 height 27
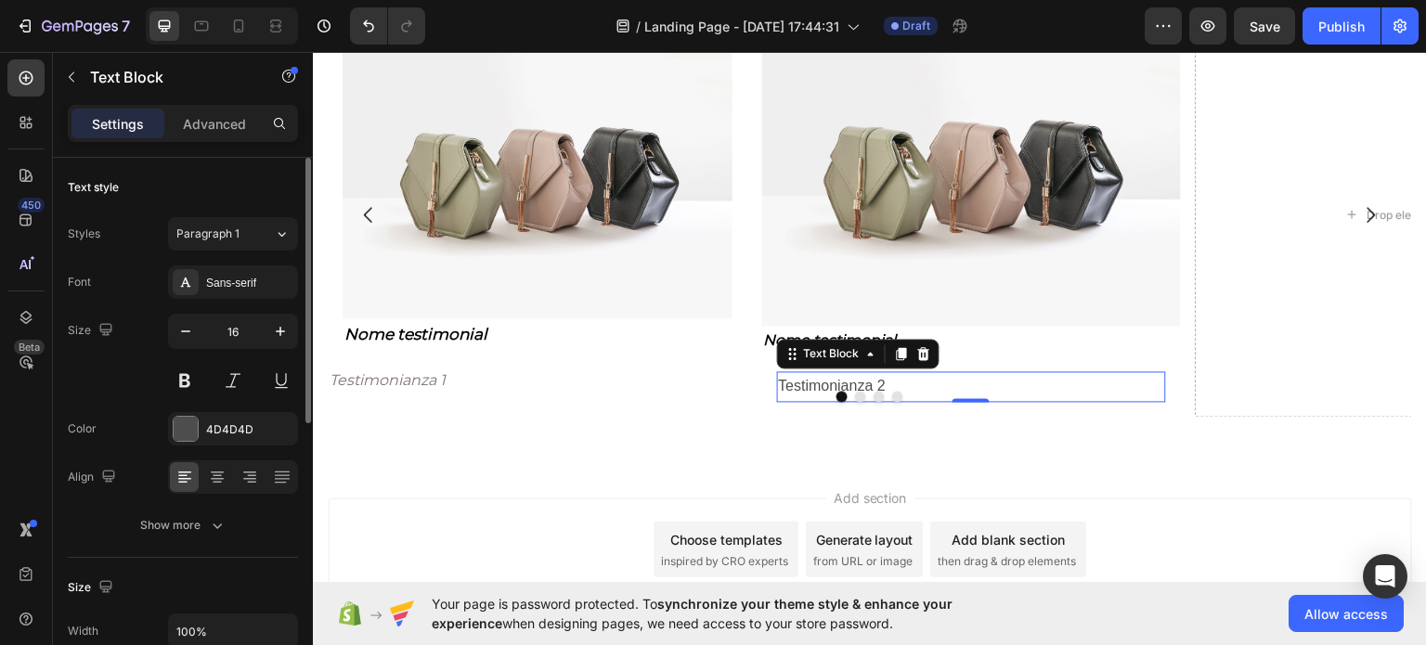
click at [208, 380] on div at bounding box center [233, 380] width 130 height 33
click at [215, 376] on div at bounding box center [233, 380] width 130 height 33
click at [223, 376] on button at bounding box center [232, 380] width 33 height 33
click at [193, 262] on div "Styles Paragraph 1 Font Sans-serif Size 16 Color 4D4D4D Align Show more" at bounding box center [183, 379] width 230 height 325
click at [200, 269] on div "Sans-serif" at bounding box center [233, 281] width 130 height 33
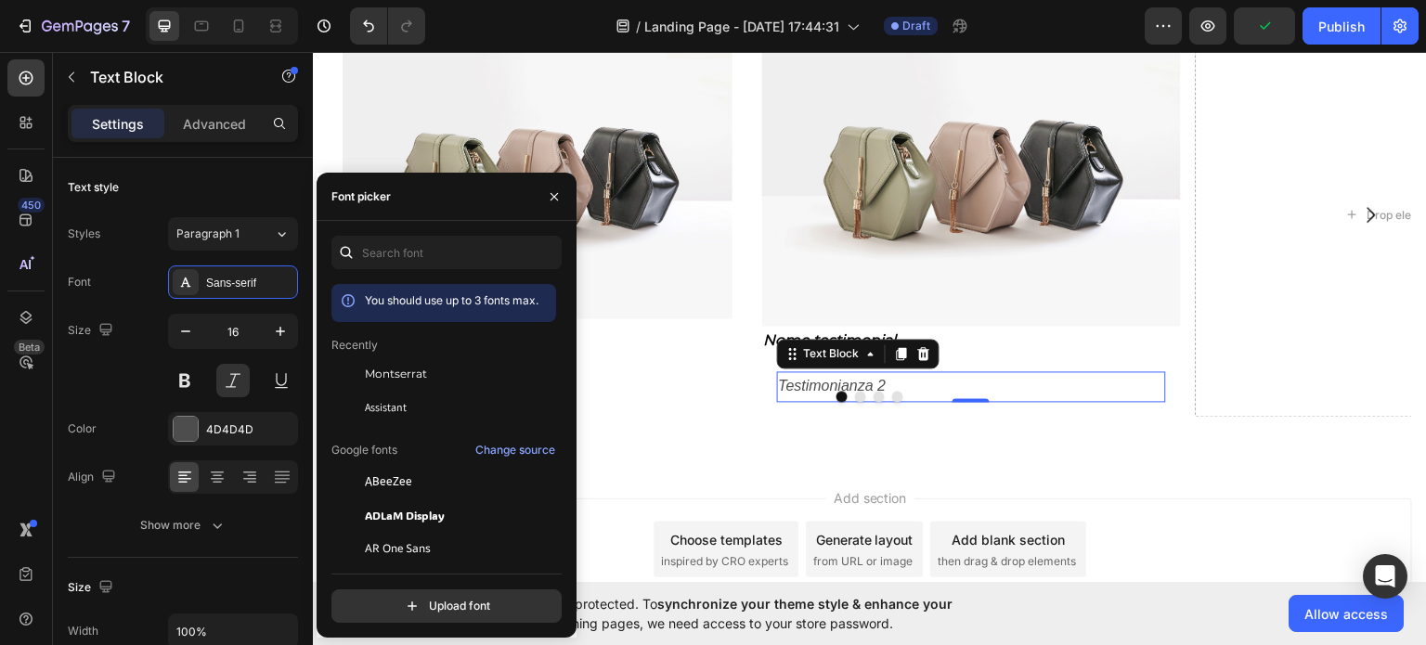
drag, startPoint x: 357, startPoint y: 369, endPoint x: 245, endPoint y: 306, distance: 128.8
click at [359, 368] on div at bounding box center [347, 373] width 33 height 33
drag, startPoint x: 238, startPoint y: 294, endPoint x: 278, endPoint y: 294, distance: 40.8
click at [238, 293] on div "Montserrat" at bounding box center [233, 281] width 130 height 33
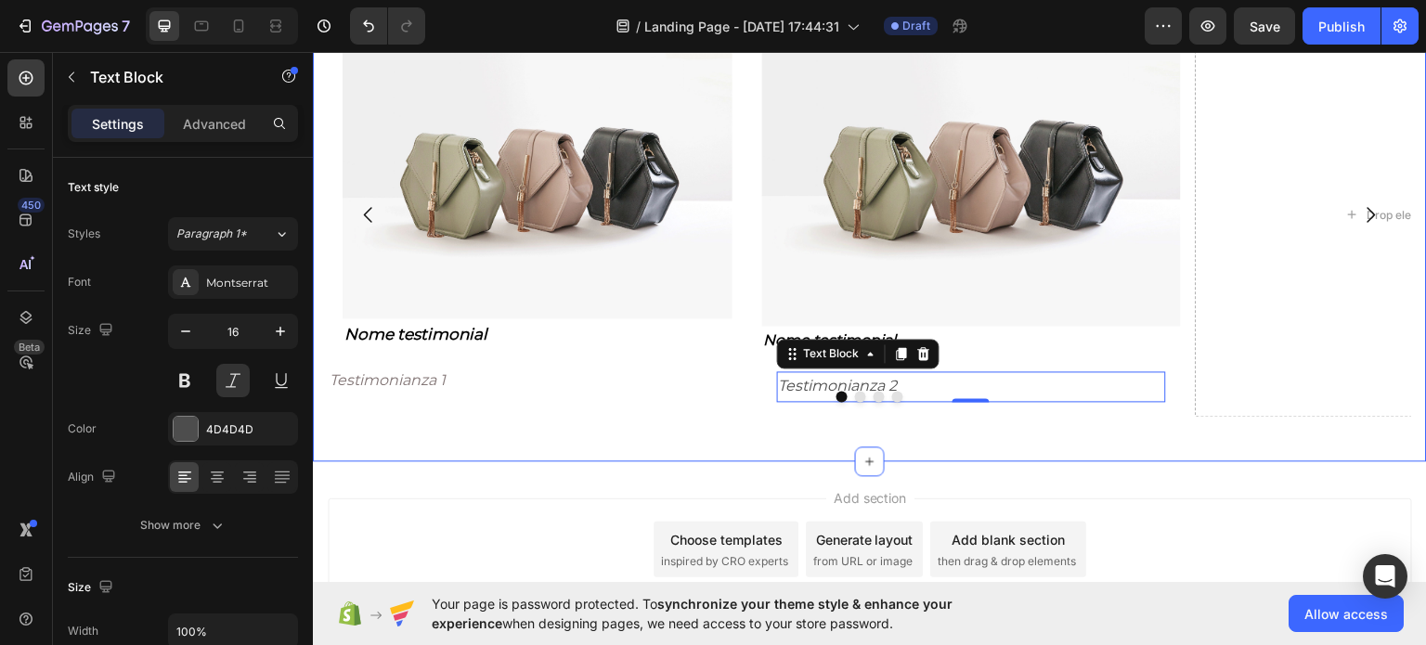
click at [1154, 476] on div "Add section Choose templates inspired by CRO experts Generate layout from URL o…" at bounding box center [870, 574] width 1114 height 228
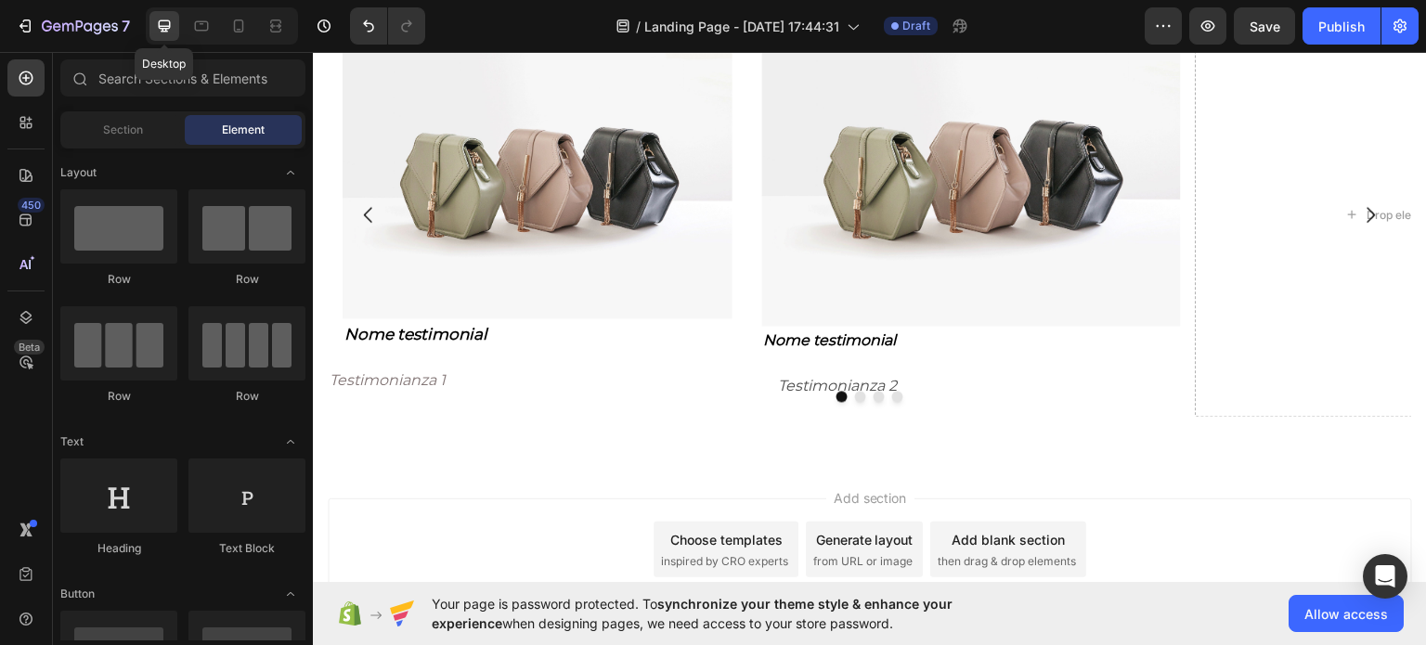
click at [168, 24] on icon at bounding box center [164, 26] width 19 height 19
click at [1158, 22] on icon "button" at bounding box center [1163, 26] width 19 height 19
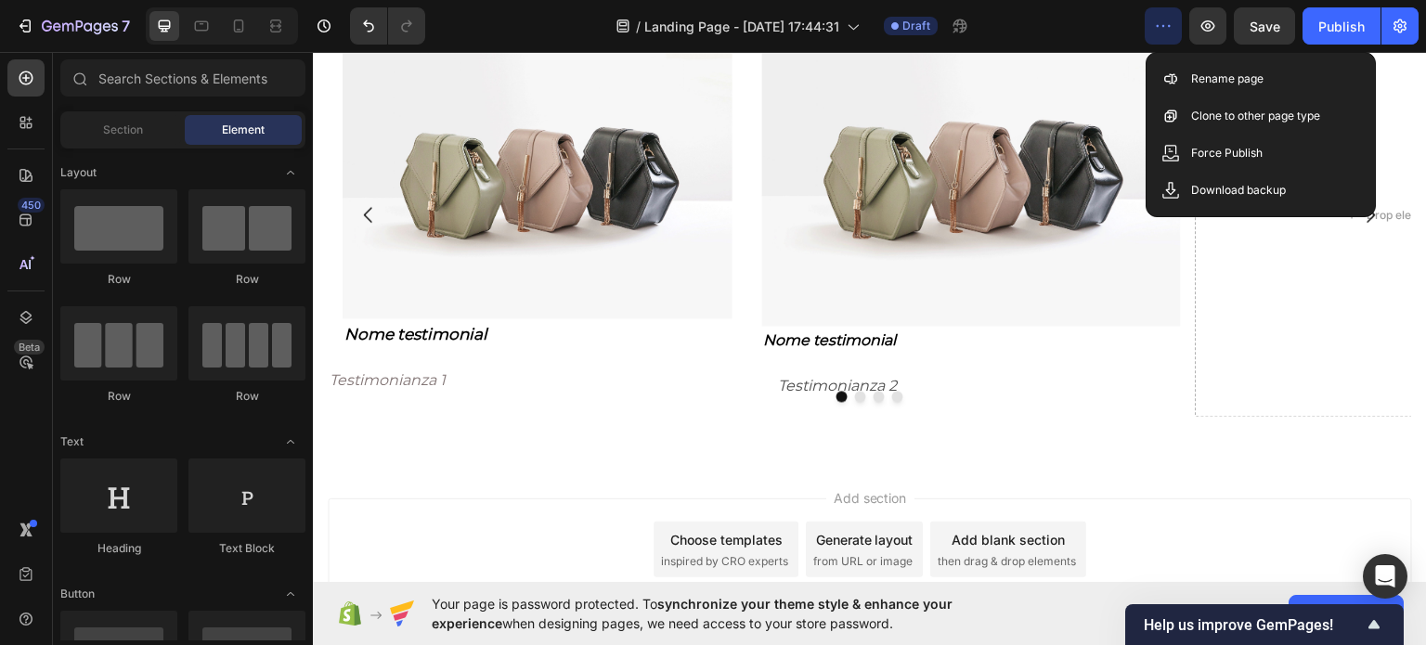
click at [1172, 29] on icon "button" at bounding box center [1163, 26] width 19 height 19
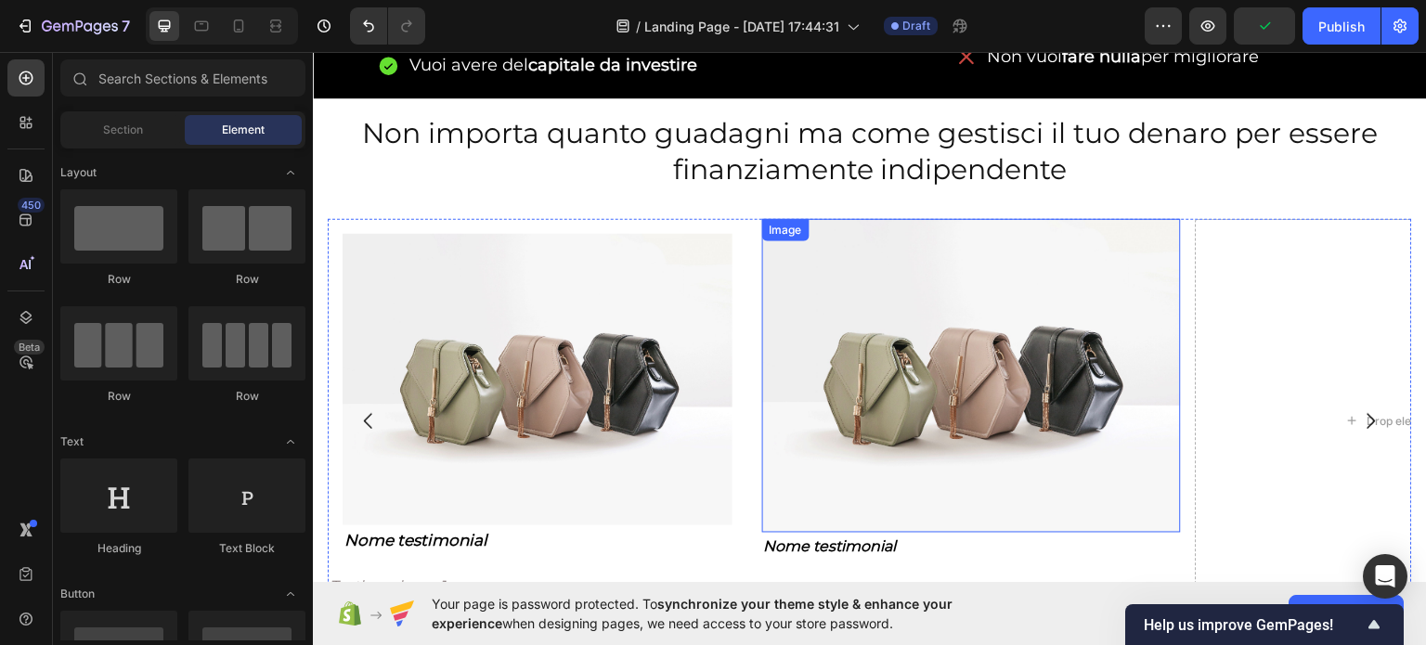
scroll to position [1206, 0]
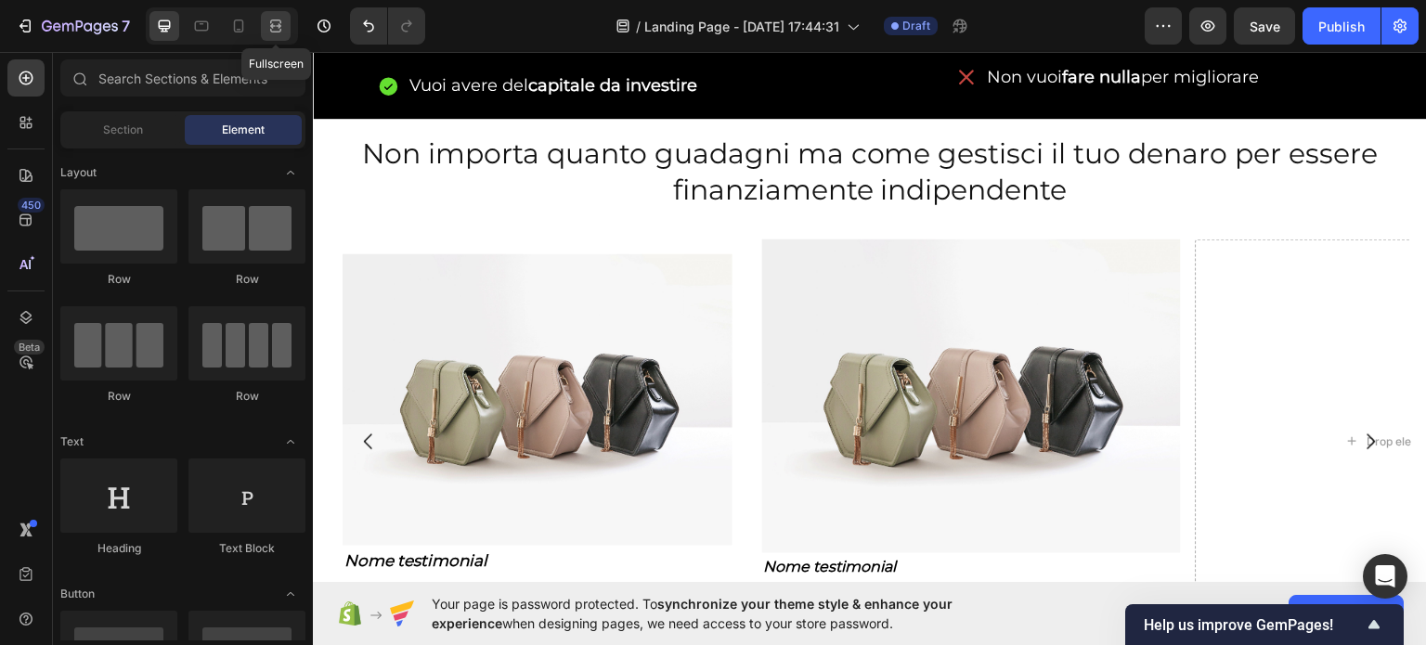
click at [262, 37] on div at bounding box center [276, 26] width 30 height 30
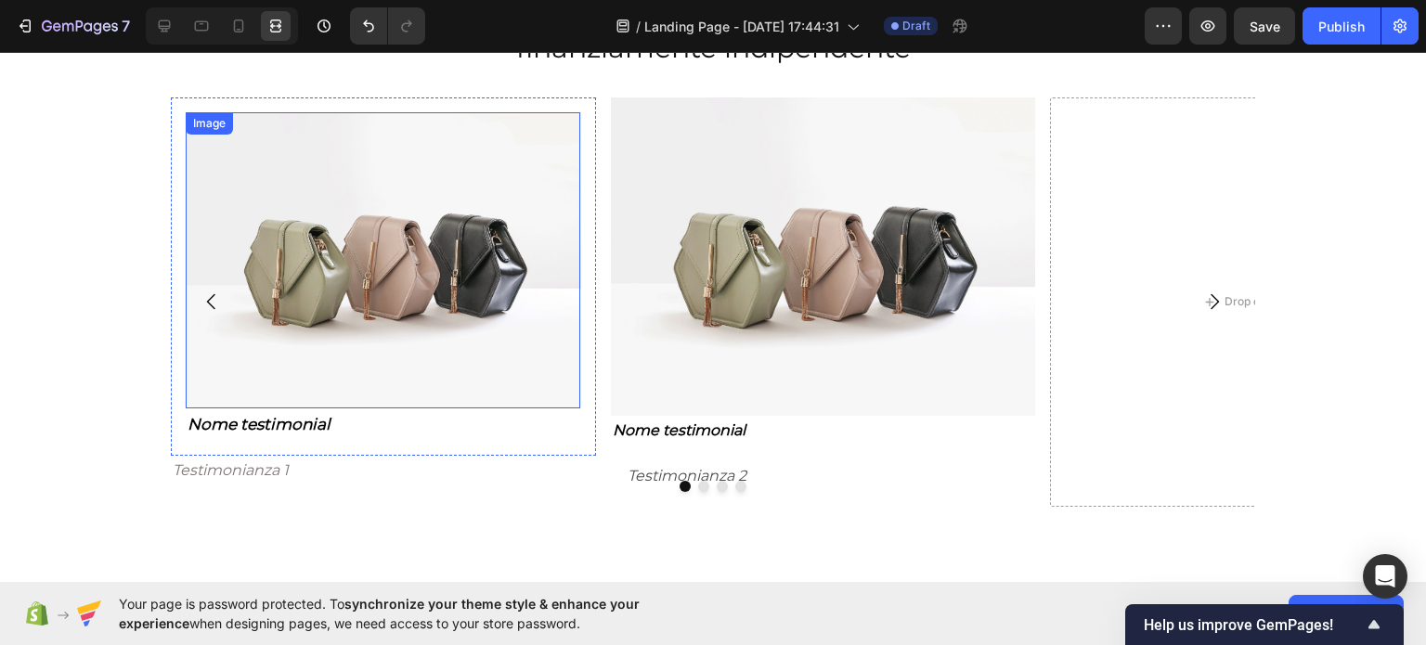
scroll to position [1206, 0]
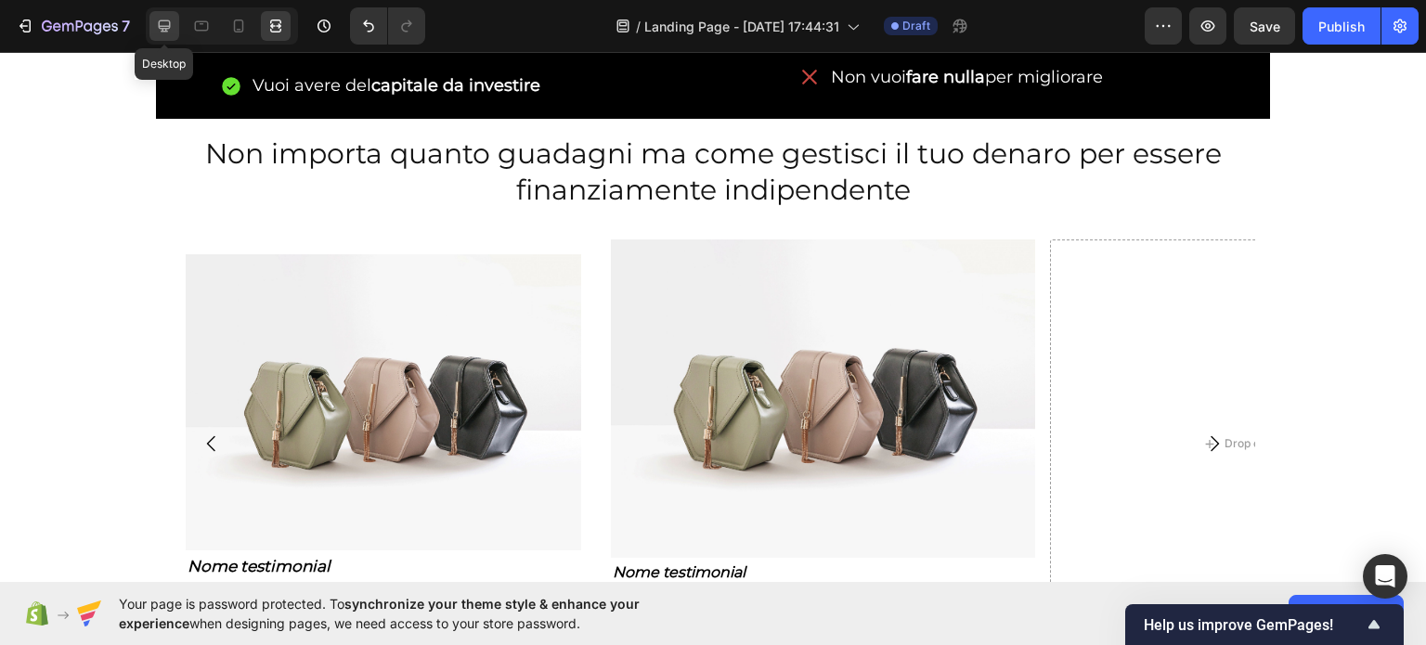
click at [166, 20] on icon at bounding box center [165, 26] width 12 height 12
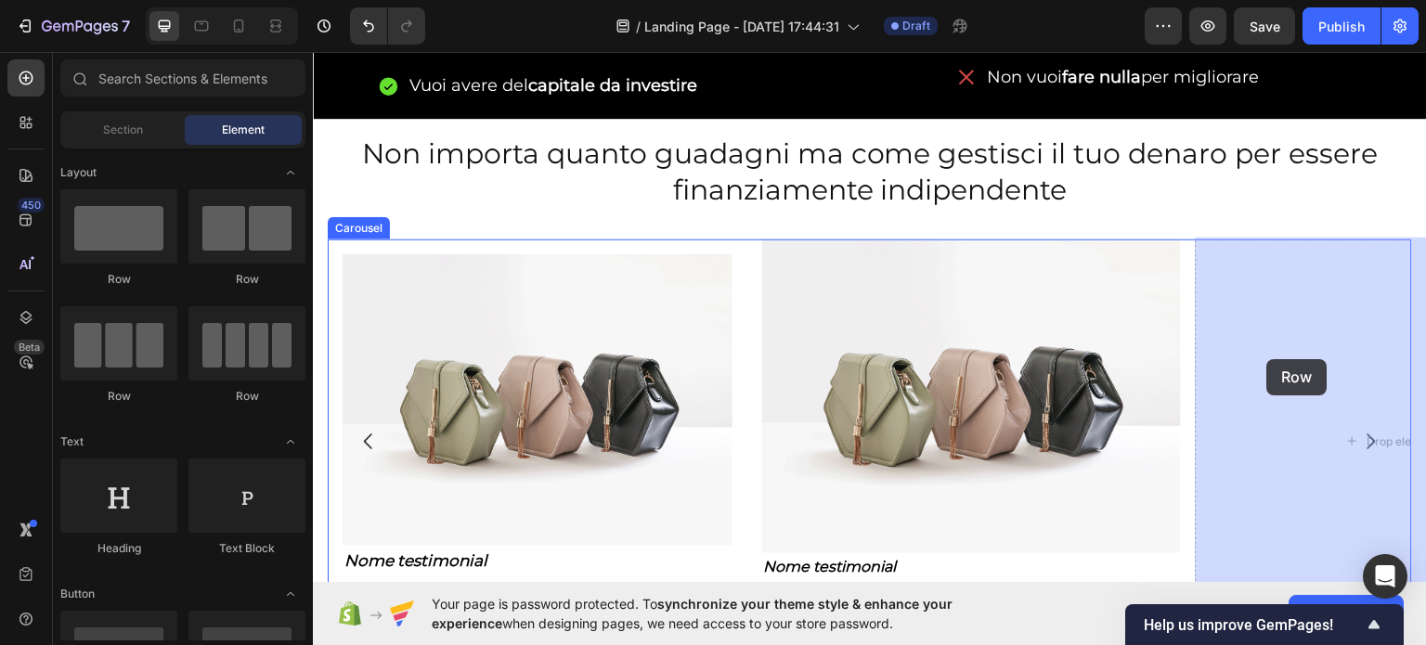
drag, startPoint x: 538, startPoint y: 284, endPoint x: 1269, endPoint y: 358, distance: 734.2
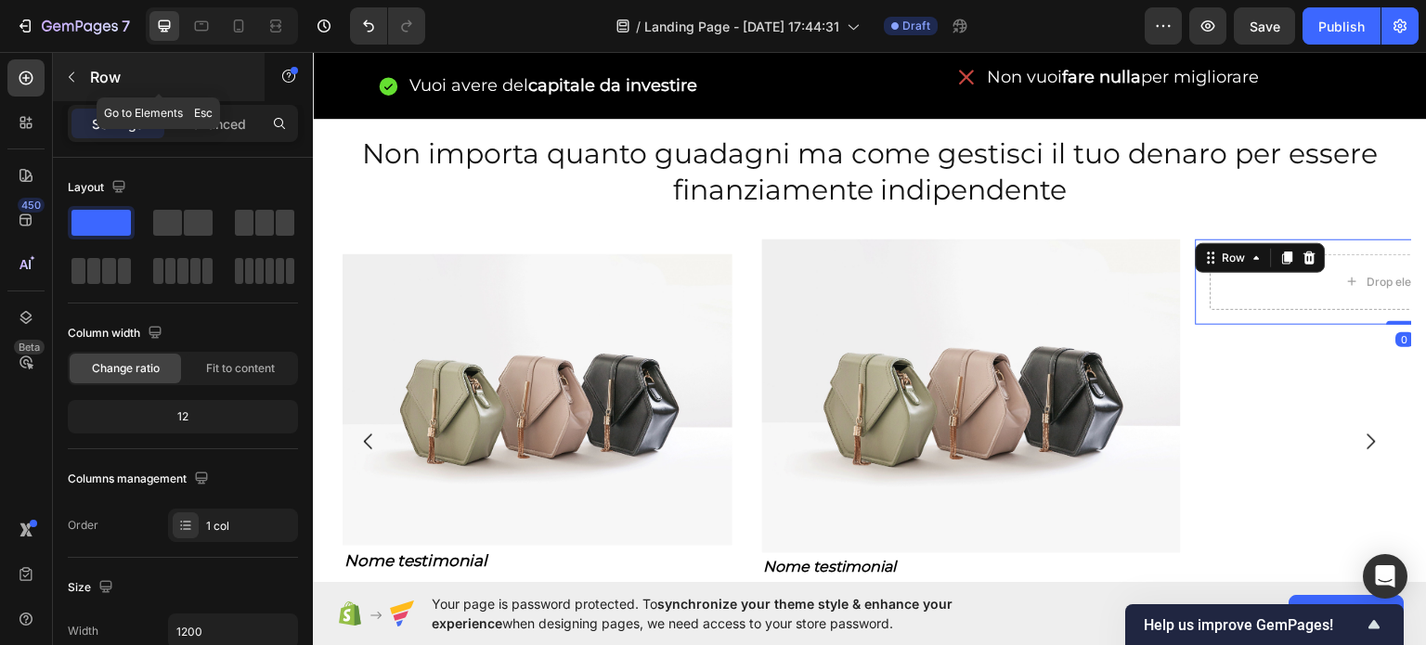
click at [82, 82] on button "button" at bounding box center [72, 77] width 30 height 30
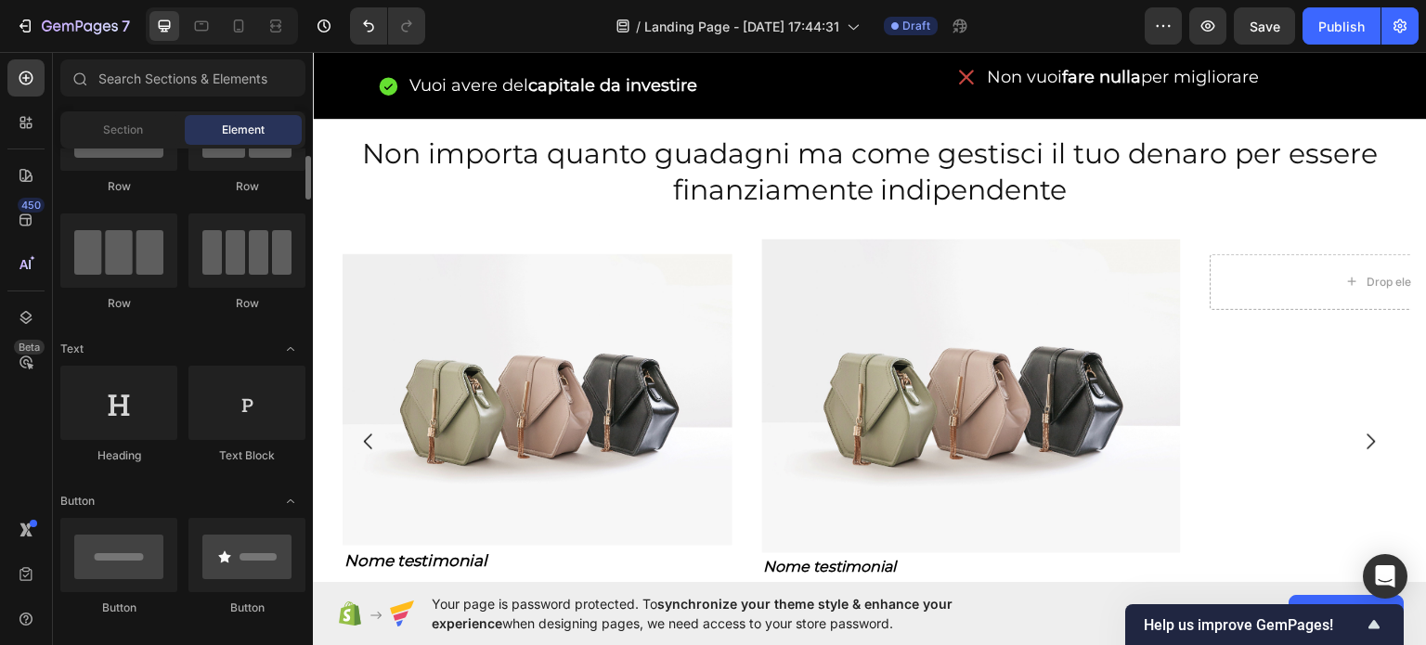
scroll to position [278, 0]
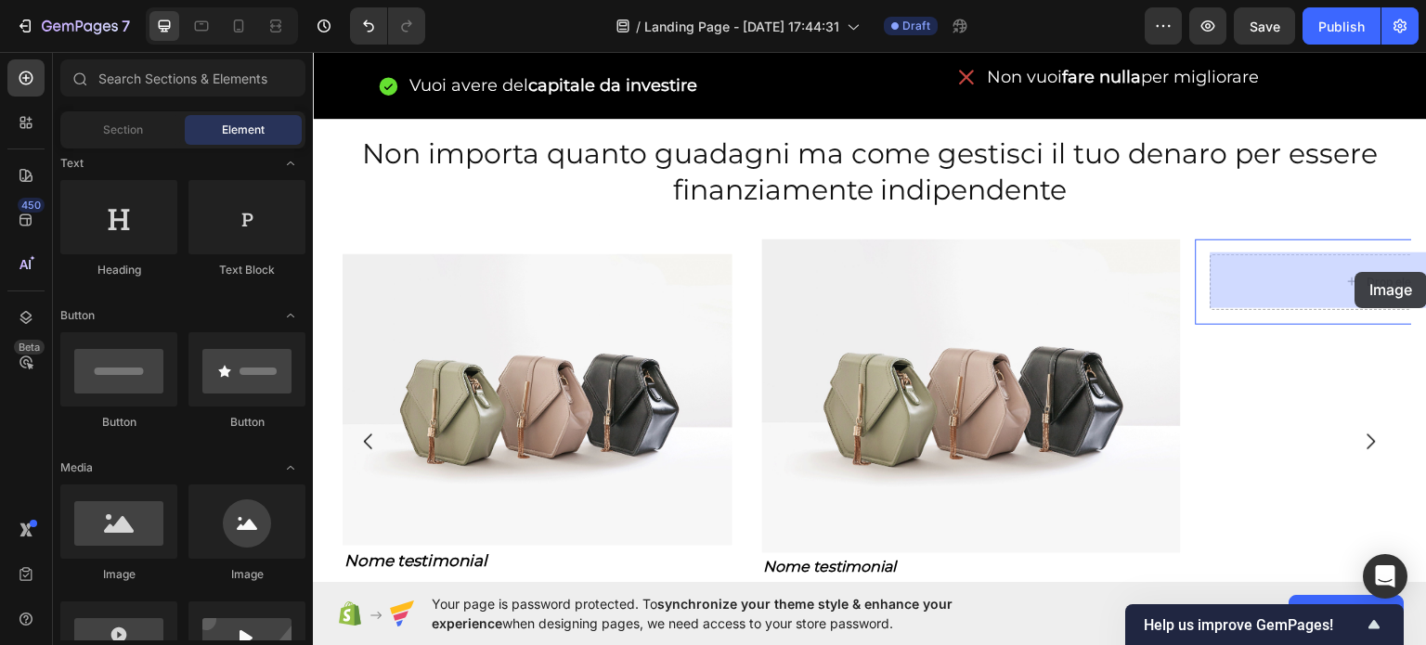
drag, startPoint x: 419, startPoint y: 582, endPoint x: 1355, endPoint y: 271, distance: 986.7
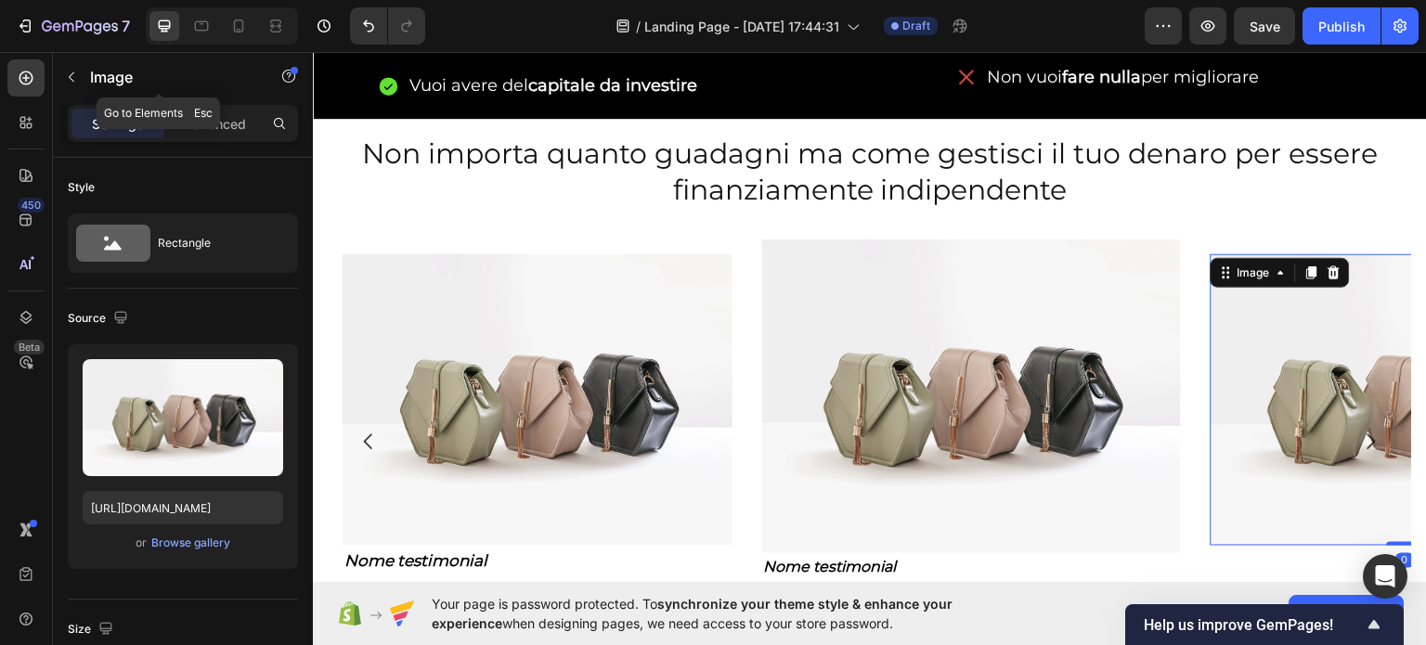
drag, startPoint x: 83, startPoint y: 86, endPoint x: 115, endPoint y: 70, distance: 36.5
click at [77, 72] on button "button" at bounding box center [72, 77] width 30 height 30
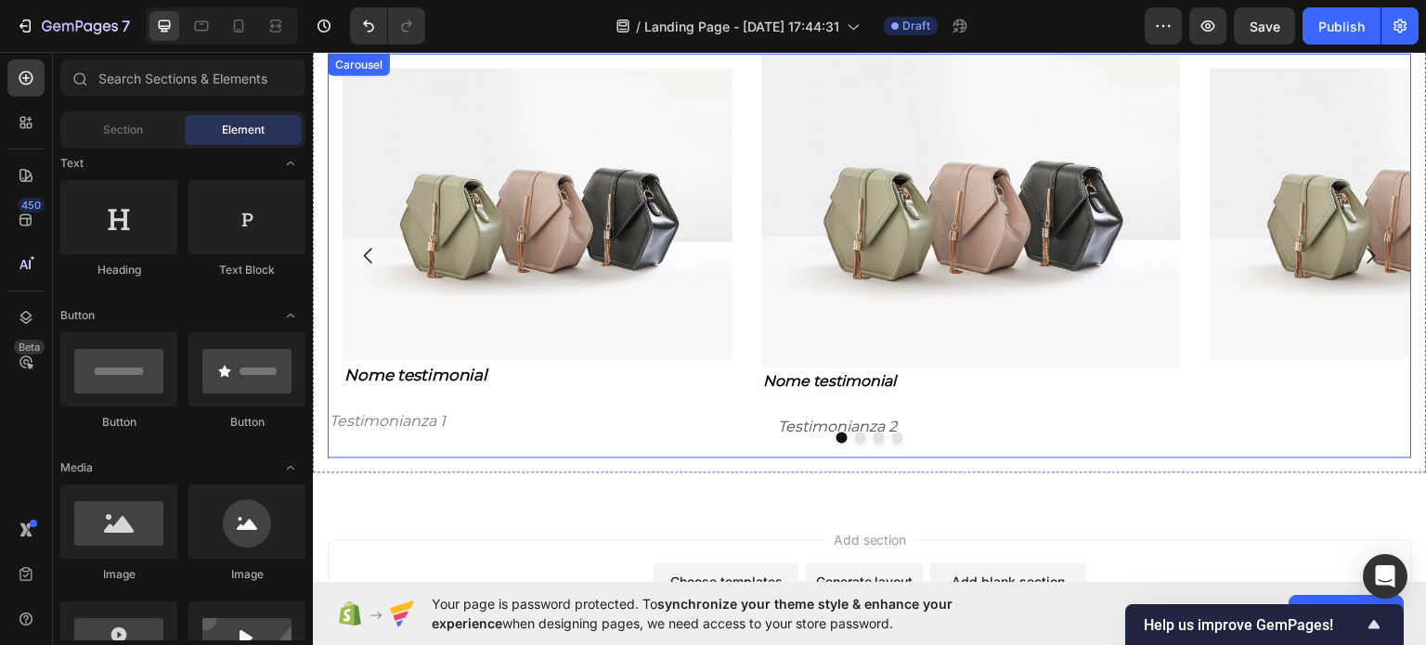
scroll to position [1299, 0]
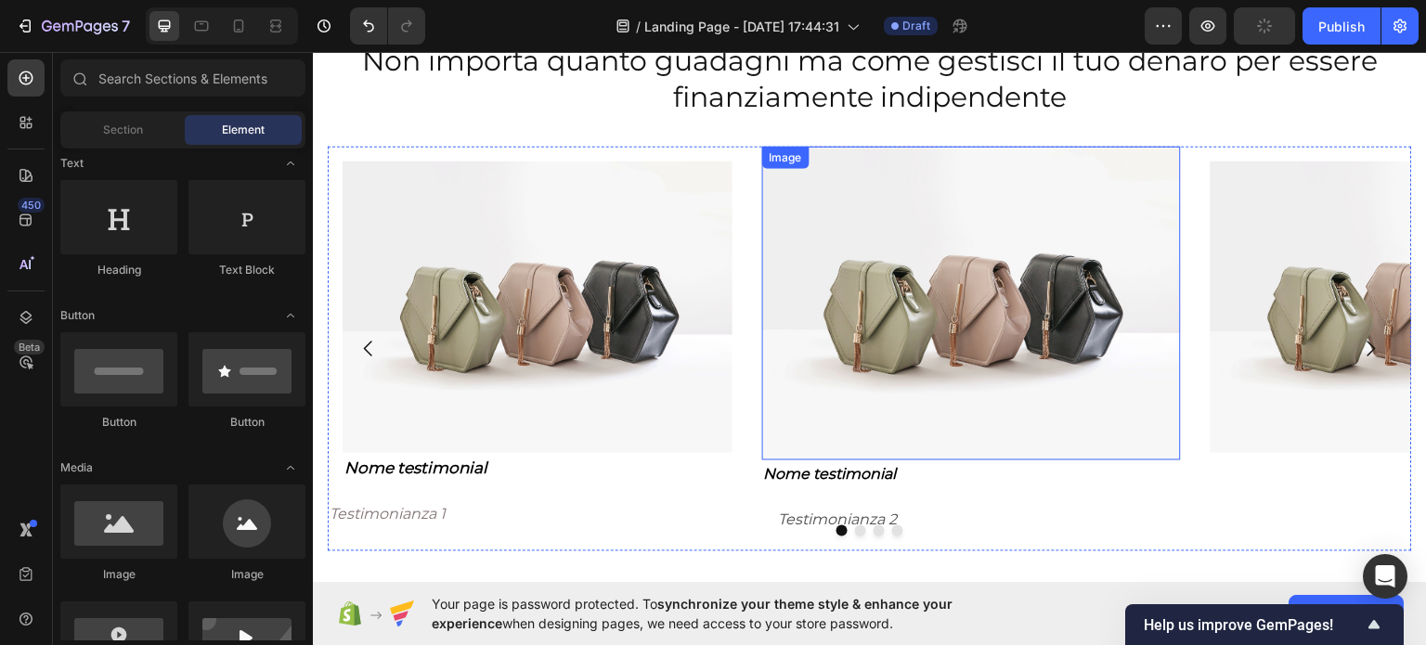
click at [1093, 352] on img at bounding box center [971, 303] width 419 height 315
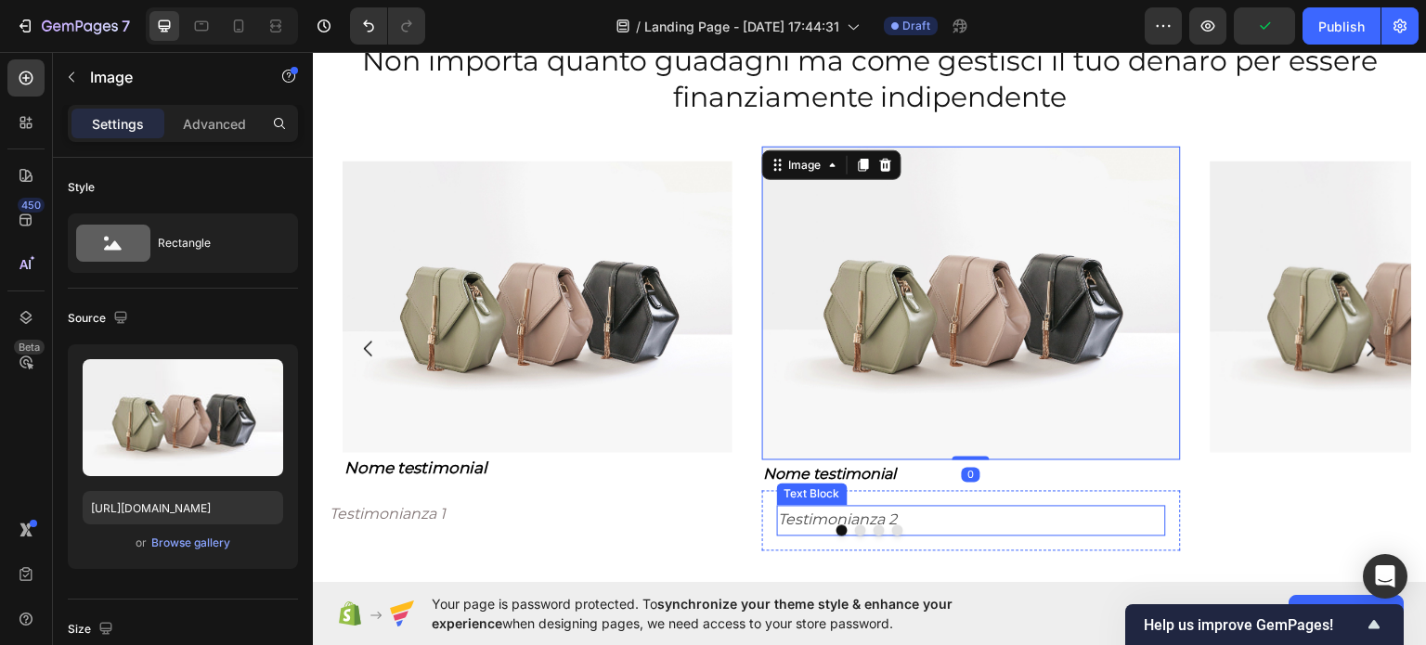
click at [975, 508] on p "Testimonianza 2" at bounding box center [972, 520] width 386 height 27
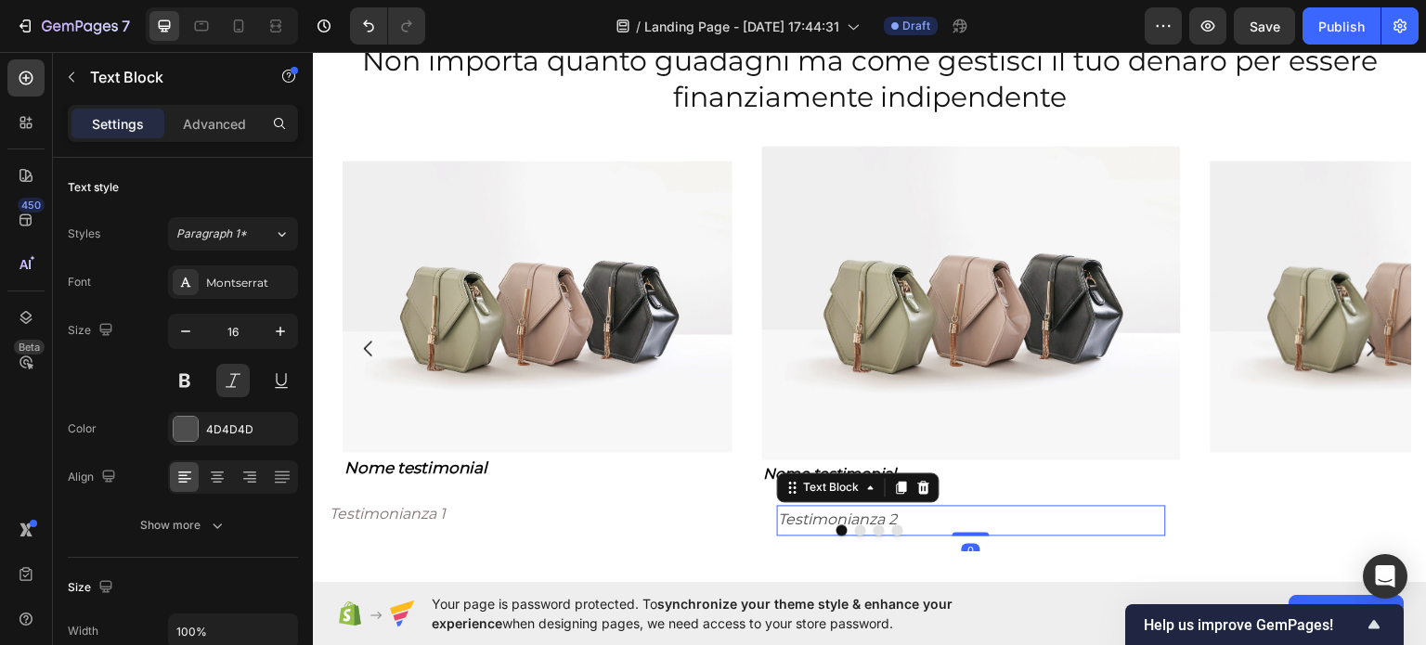
click at [917, 484] on icon at bounding box center [923, 487] width 15 height 15
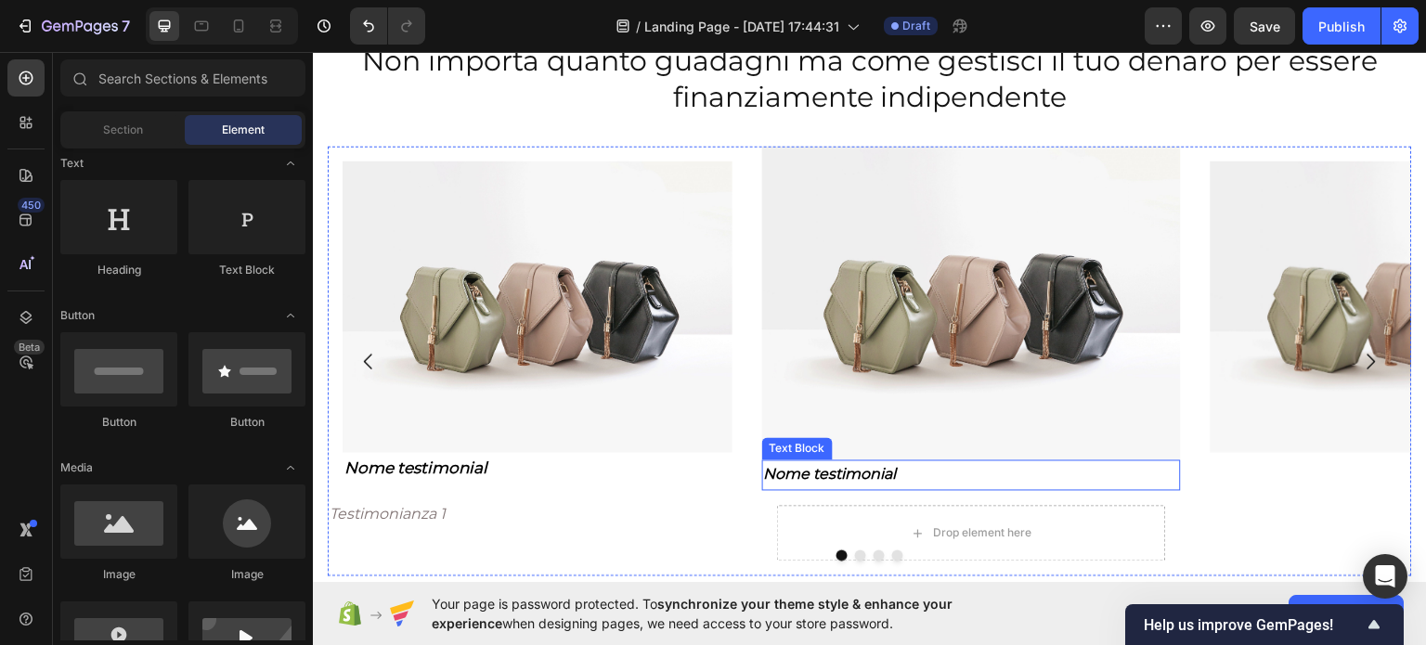
click at [913, 474] on p "Nome testimonial" at bounding box center [972, 474] width 416 height 27
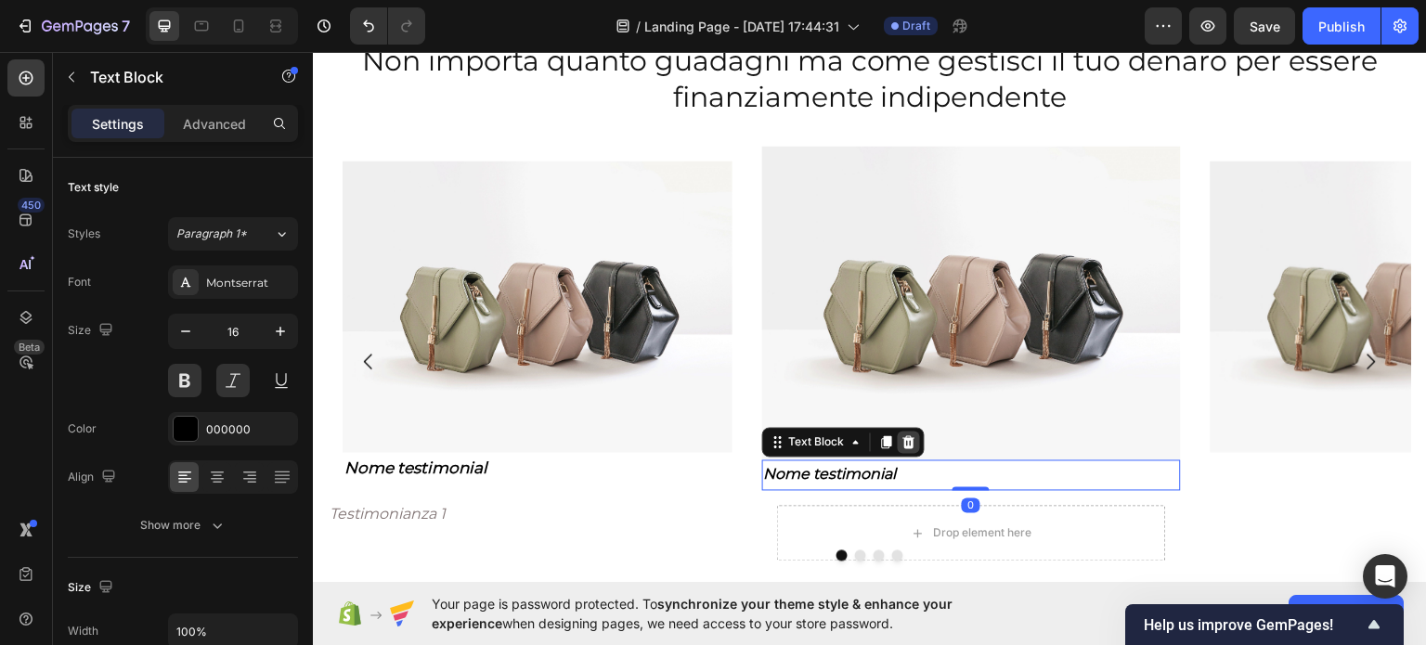
click at [915, 433] on div at bounding box center [908, 442] width 22 height 22
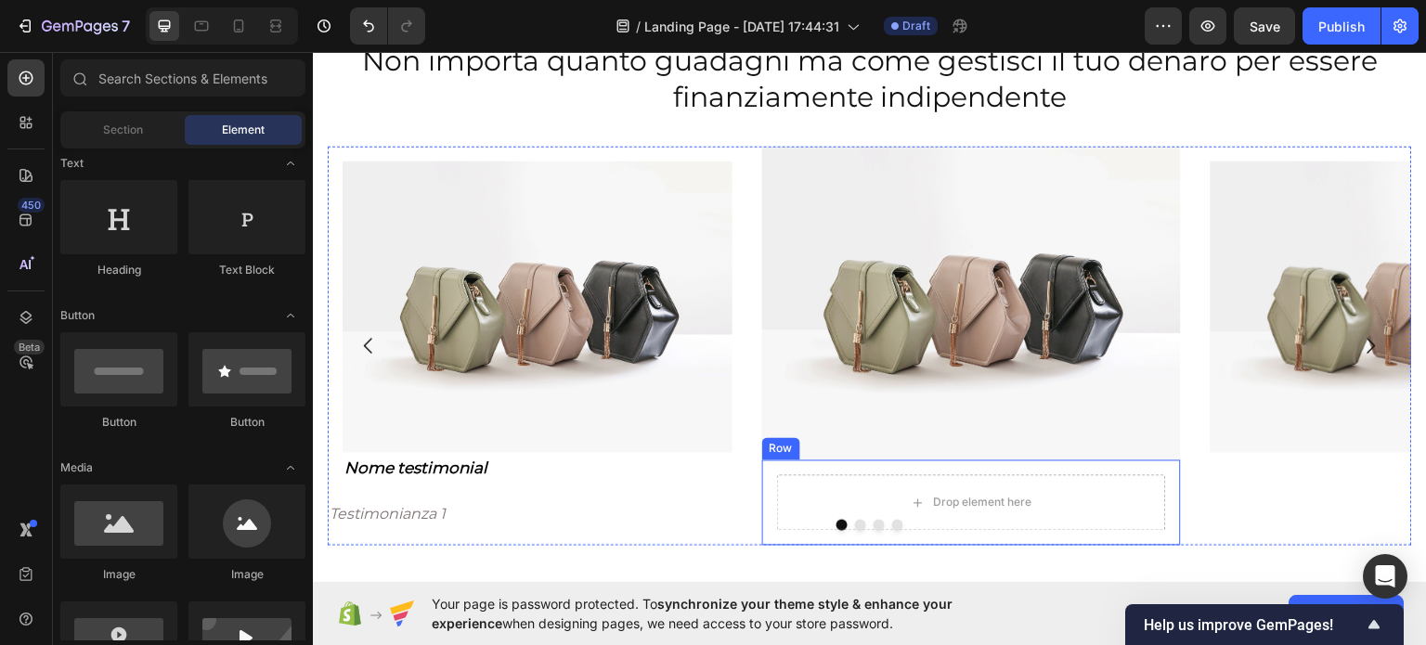
click at [919, 467] on div "Drop element here Row" at bounding box center [971, 501] width 419 height 85
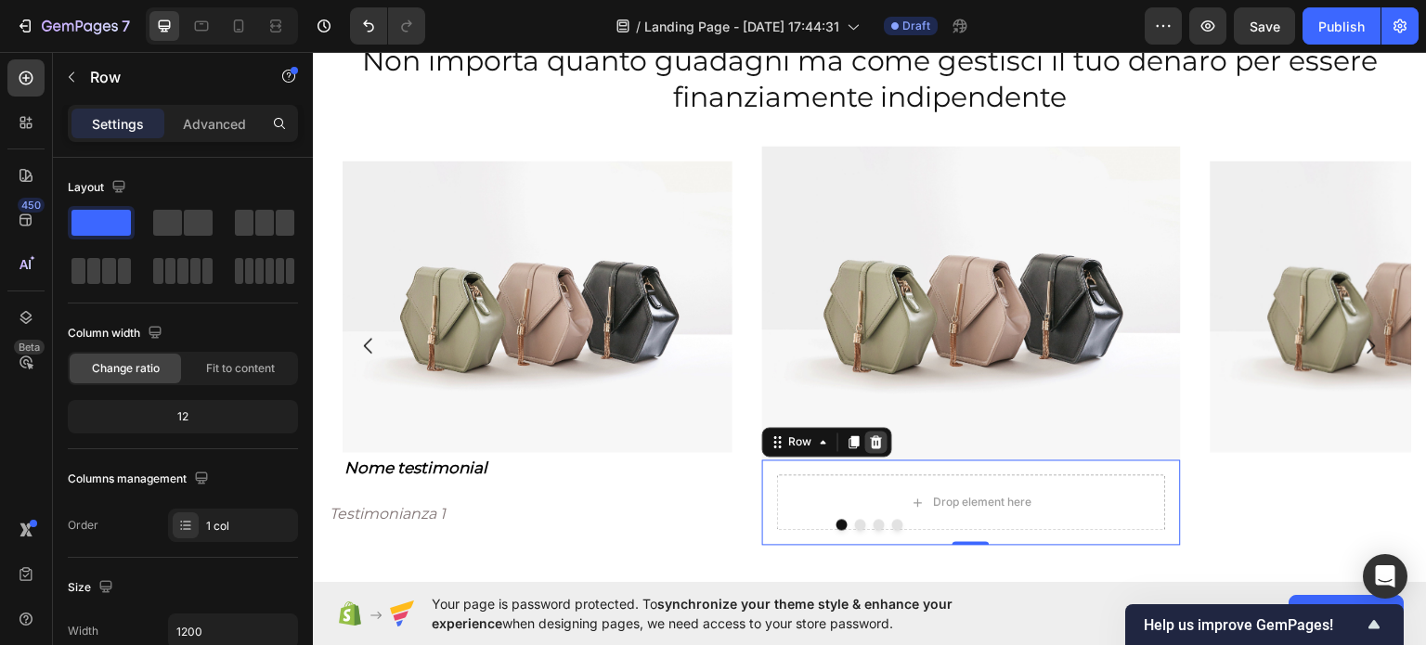
click at [882, 438] on icon at bounding box center [876, 441] width 15 height 15
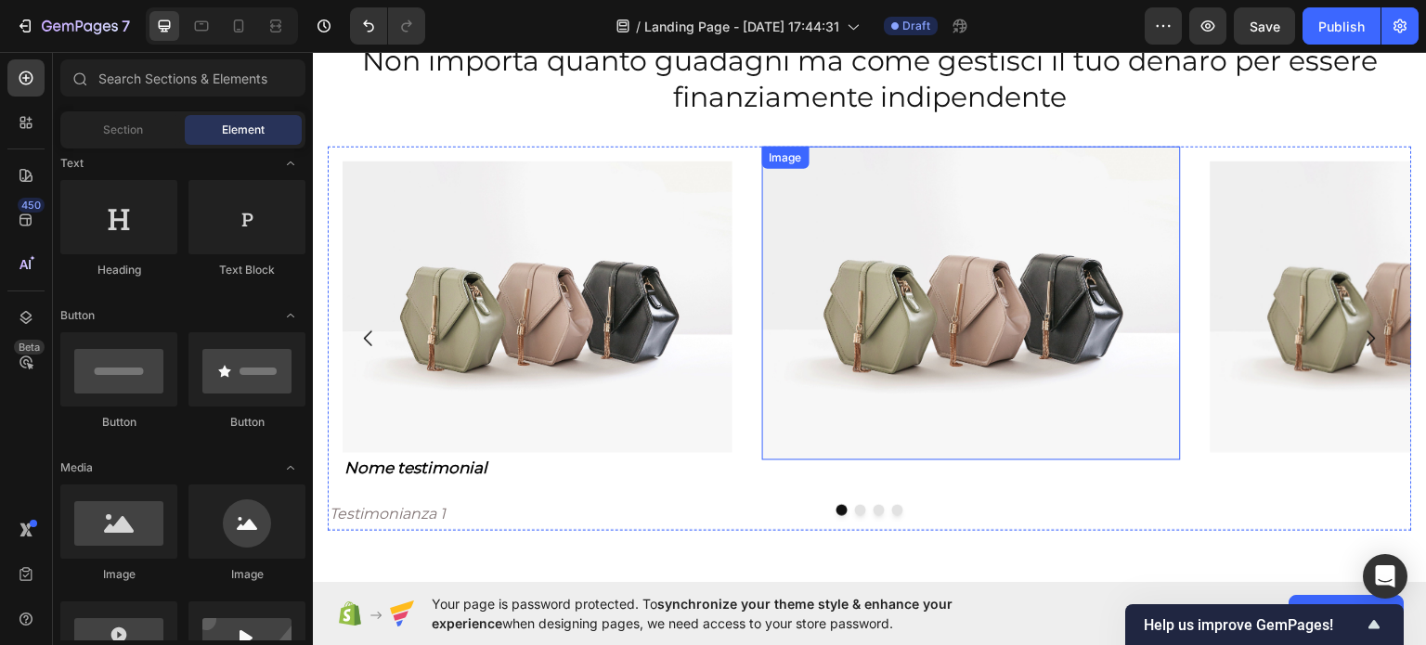
click at [882, 442] on img at bounding box center [971, 303] width 419 height 315
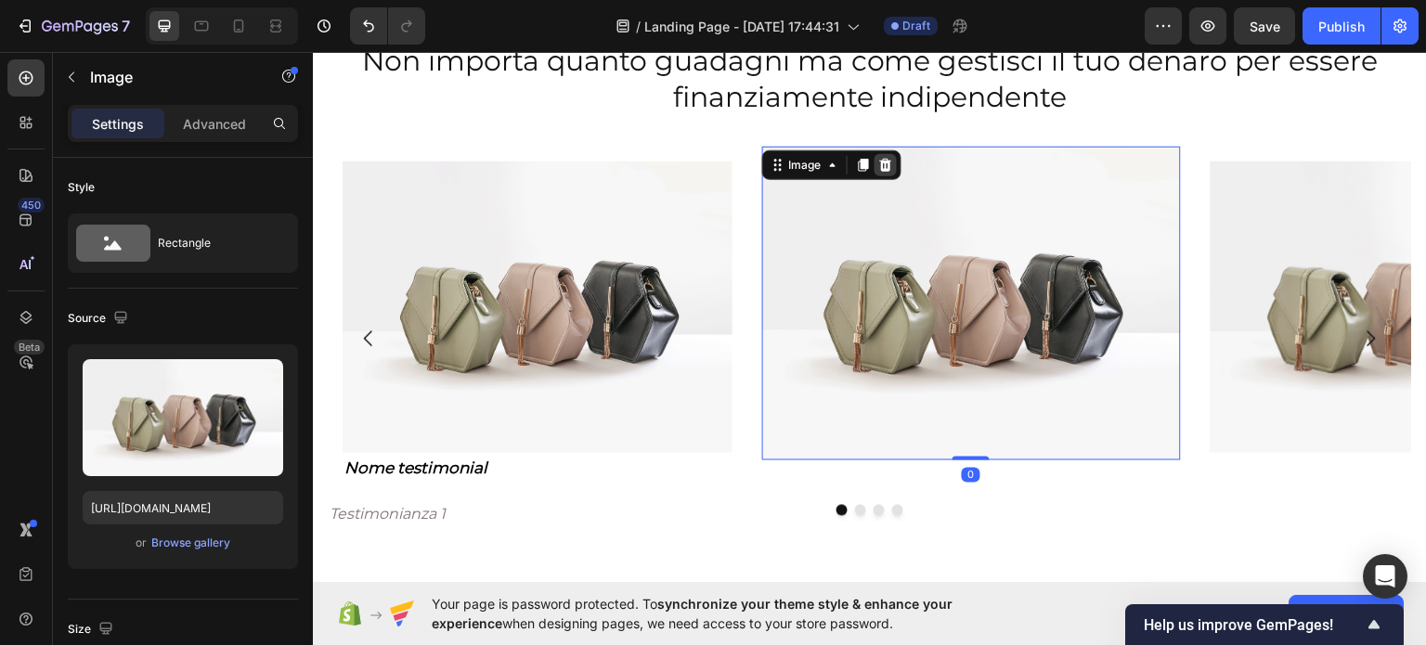
click at [893, 155] on div at bounding box center [885, 164] width 22 height 22
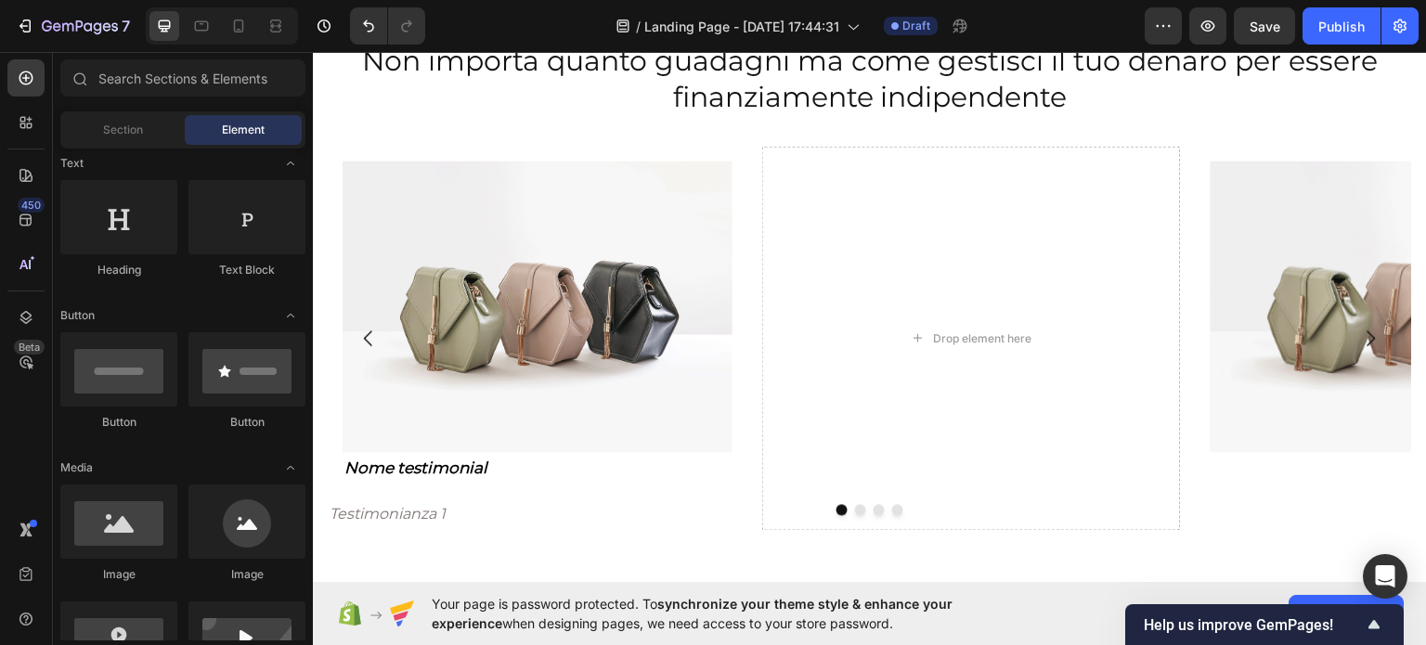
scroll to position [0, 0]
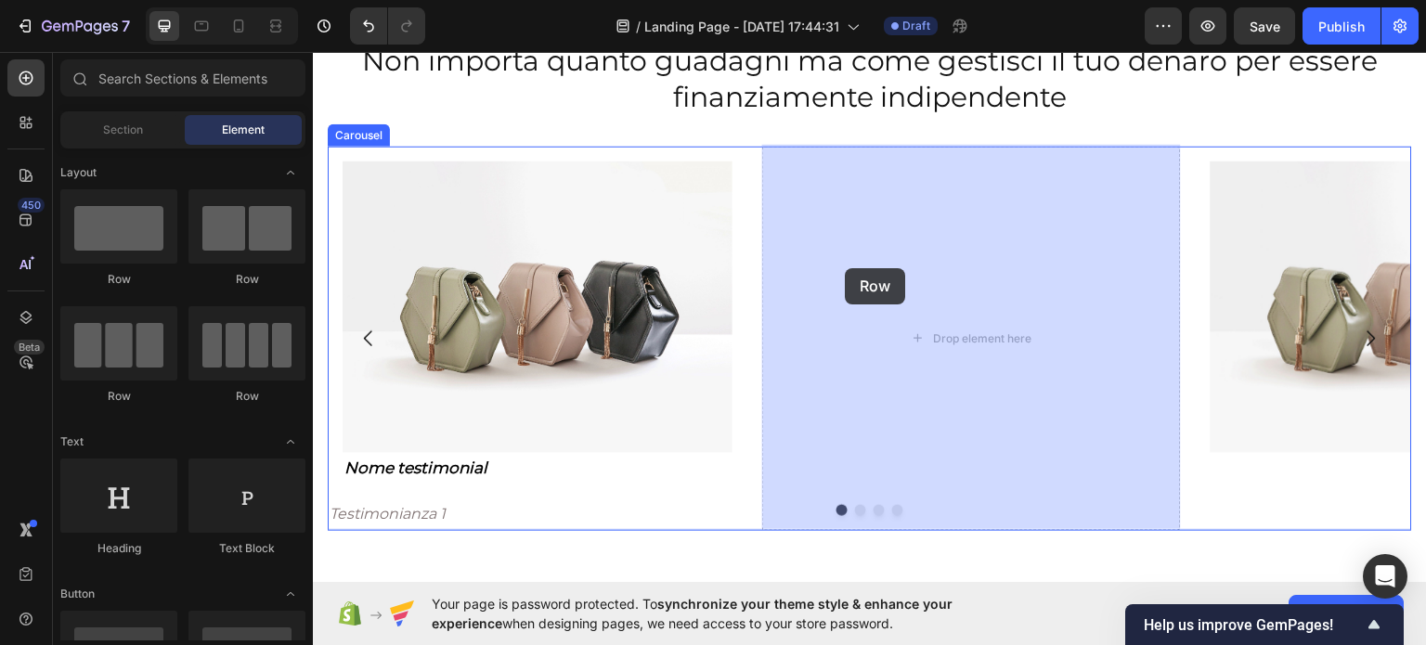
drag, startPoint x: 612, startPoint y: 305, endPoint x: 822, endPoint y: 278, distance: 212.4
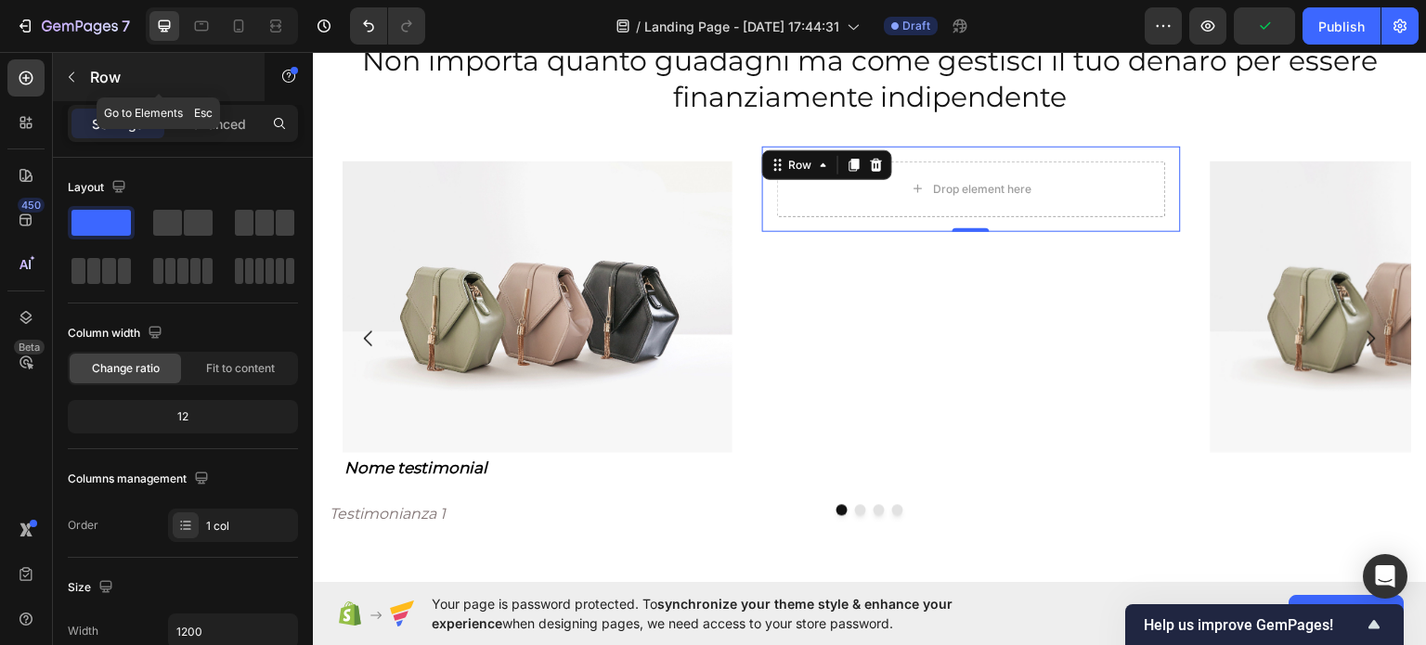
click at [90, 84] on p "Row" at bounding box center [169, 77] width 158 height 22
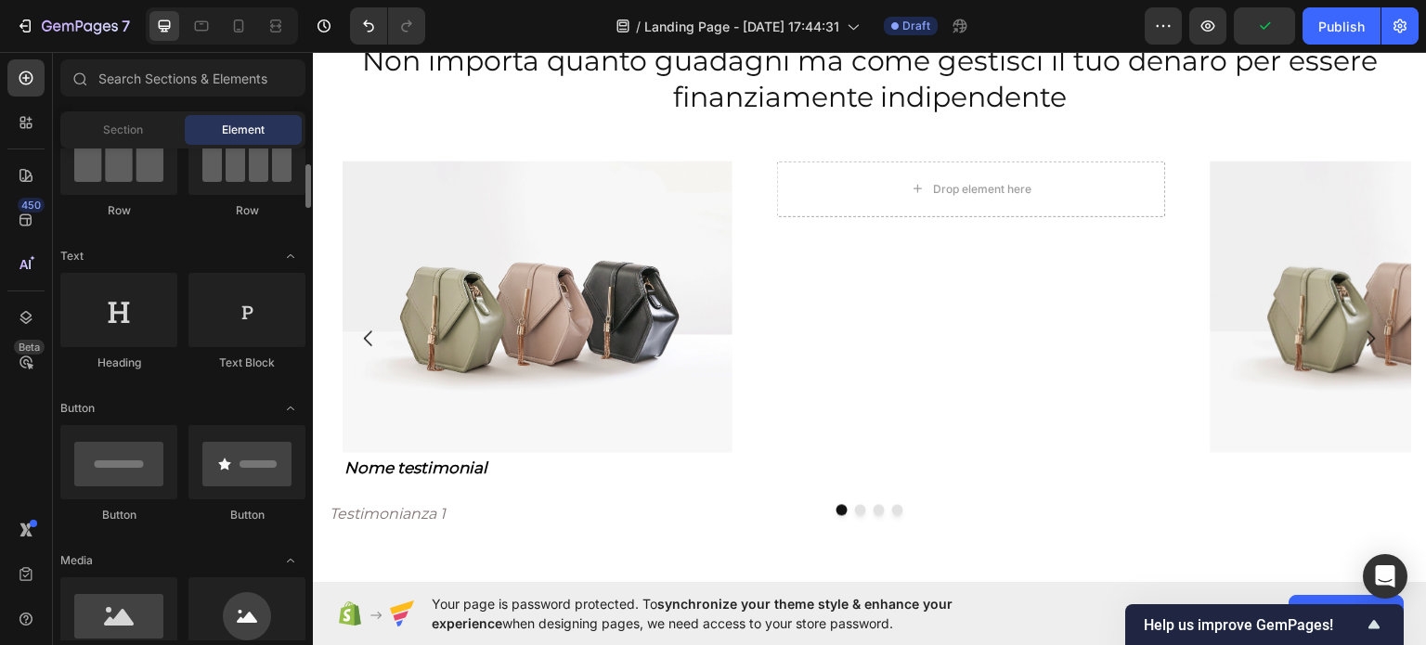
scroll to position [371, 0]
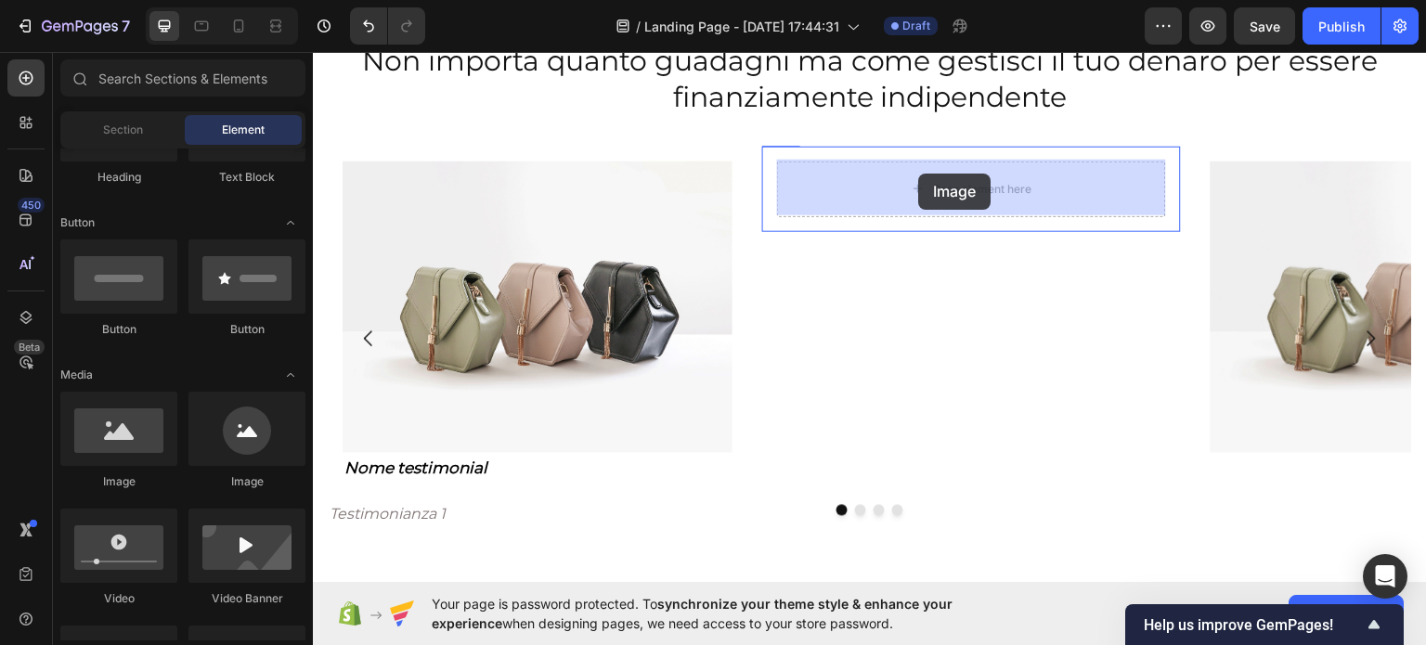
drag, startPoint x: 593, startPoint y: 258, endPoint x: 919, endPoint y: 173, distance: 336.8
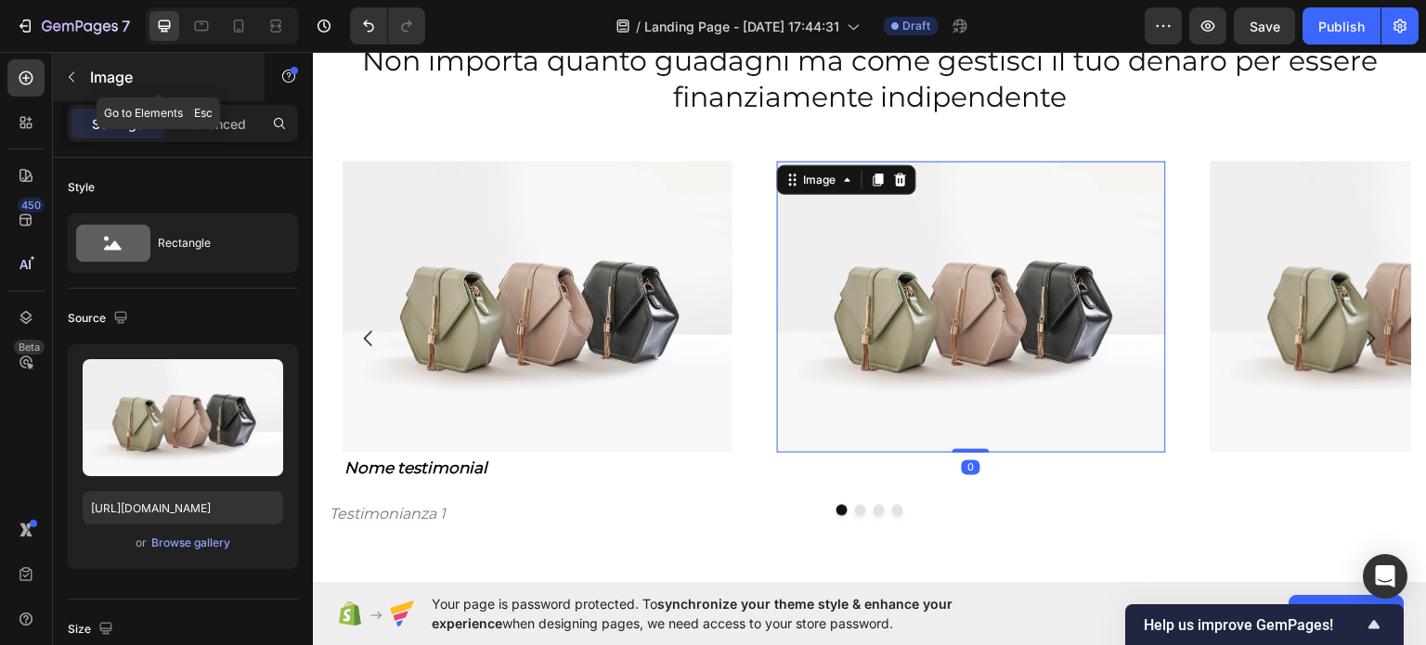
click at [68, 83] on icon "button" at bounding box center [71, 77] width 15 height 15
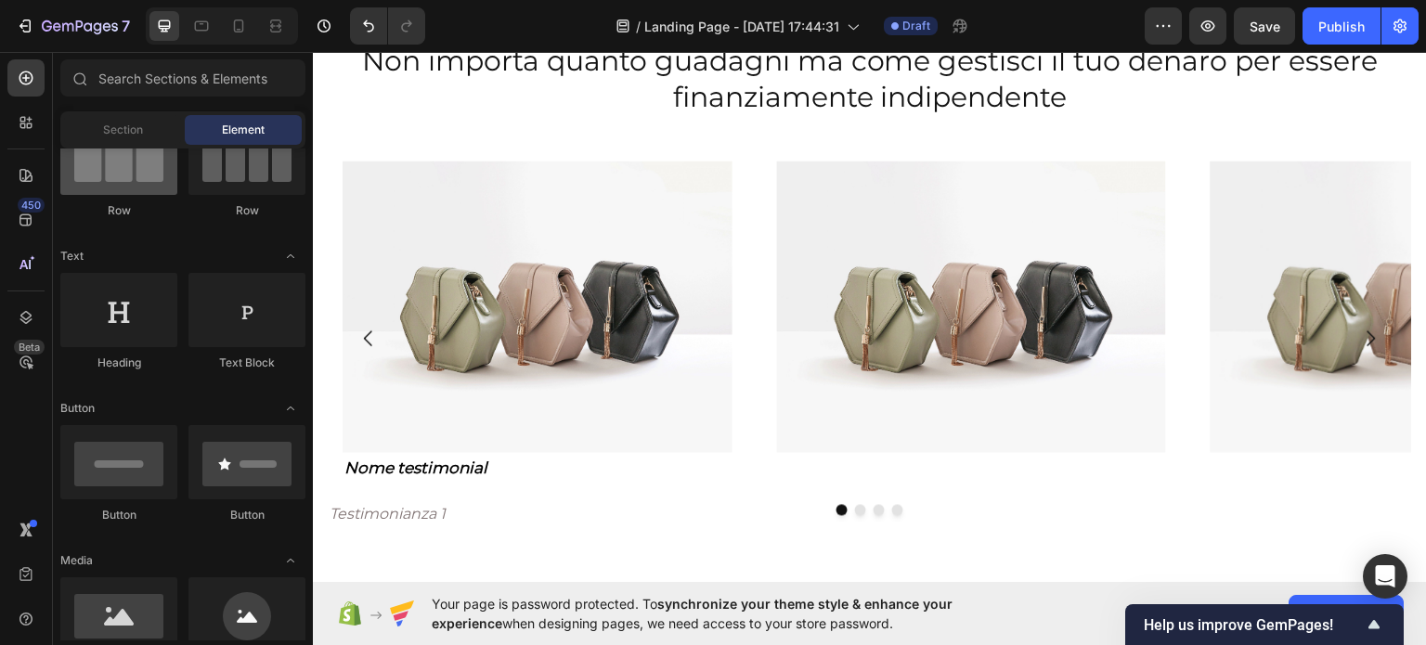
scroll to position [93, 0]
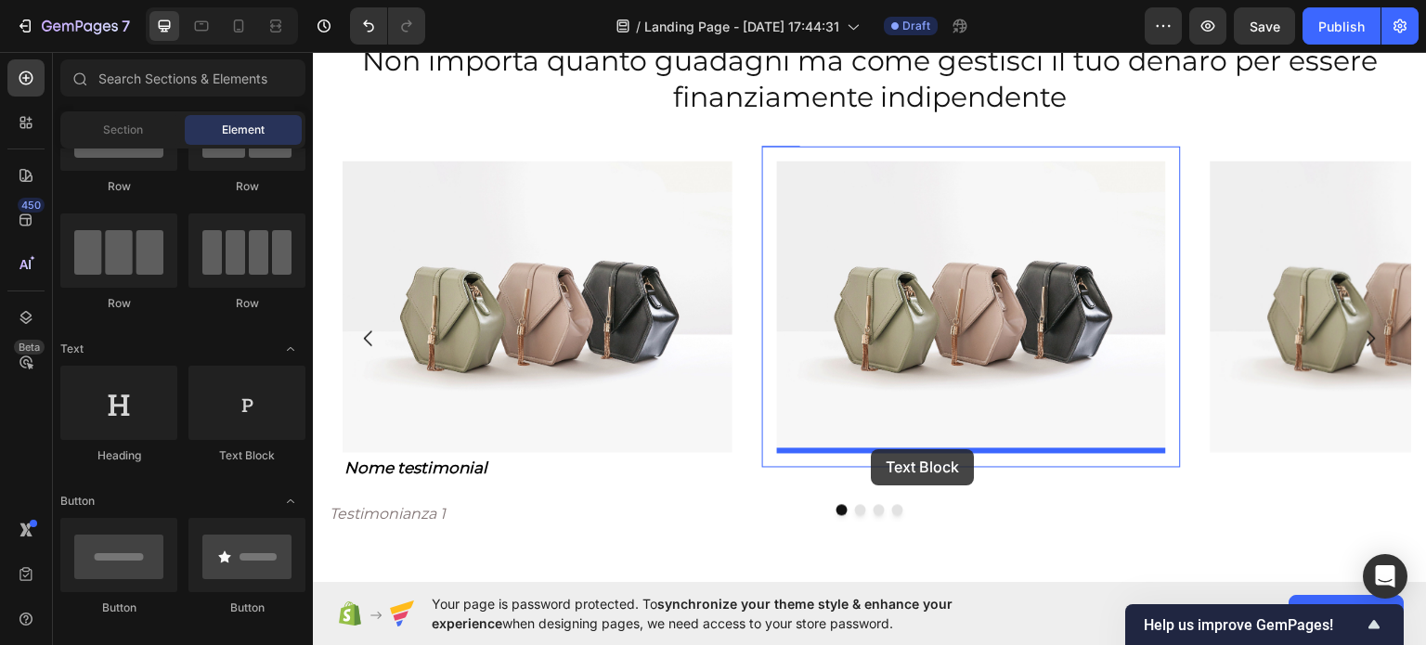
drag, startPoint x: 654, startPoint y: 426, endPoint x: 871, endPoint y: 448, distance: 218.3
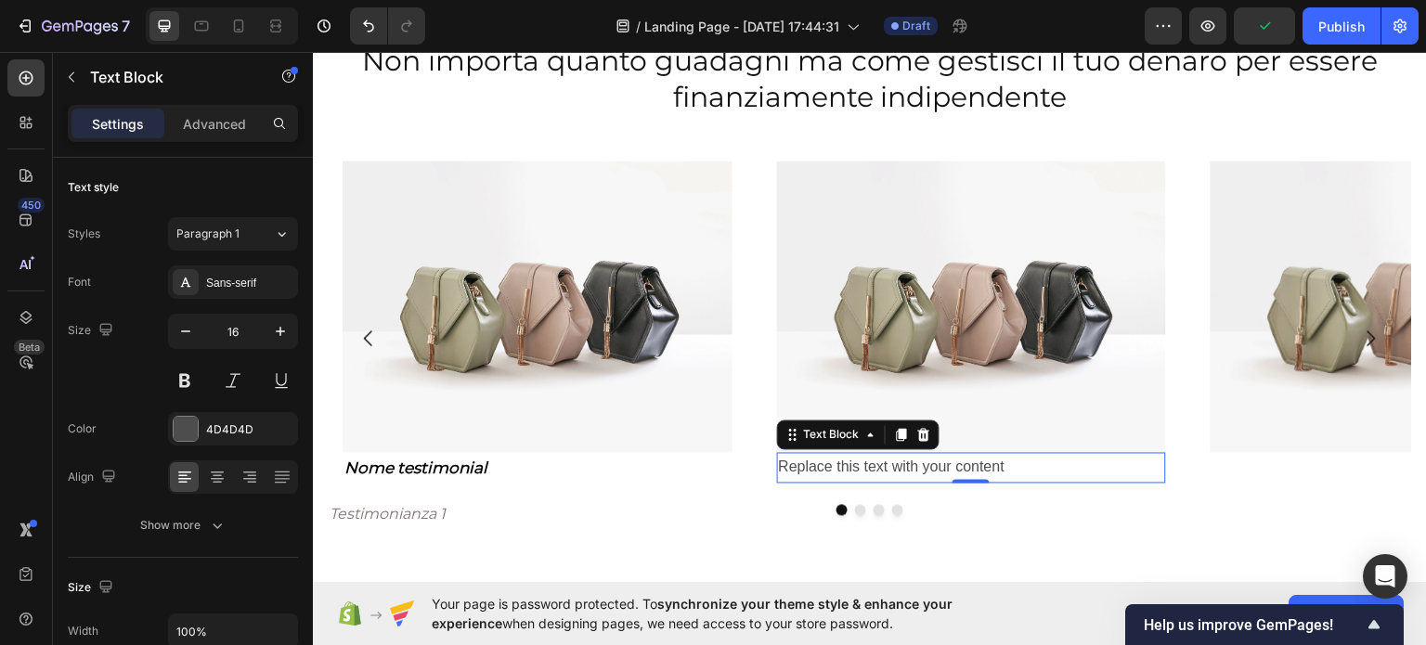
click at [974, 456] on div "Replace this text with your content" at bounding box center [972, 467] width 390 height 31
click at [974, 456] on p "Replace this text with your content" at bounding box center [972, 467] width 386 height 27
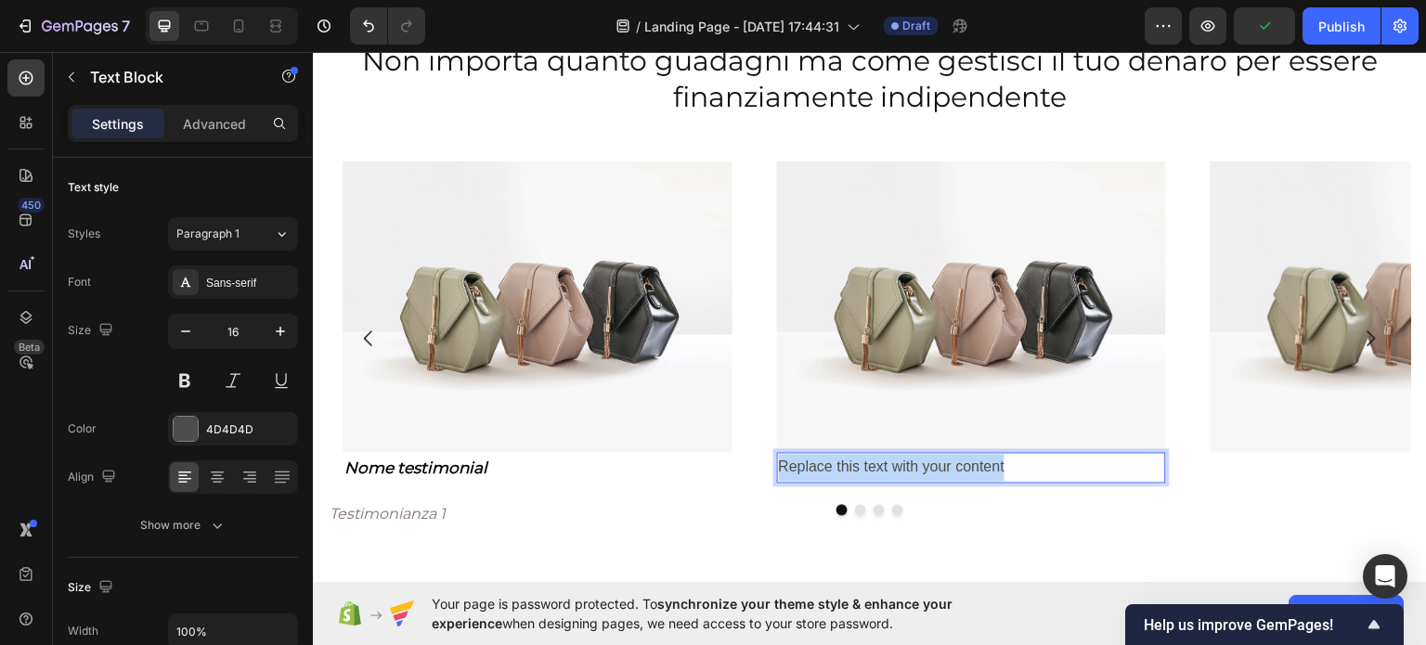
click at [974, 456] on p "Replace this text with your content" at bounding box center [972, 467] width 386 height 27
click at [863, 468] on p "Nome testiomanial" at bounding box center [972, 467] width 386 height 27
click at [863, 464] on p "Nome testiomanial" at bounding box center [972, 467] width 386 height 27
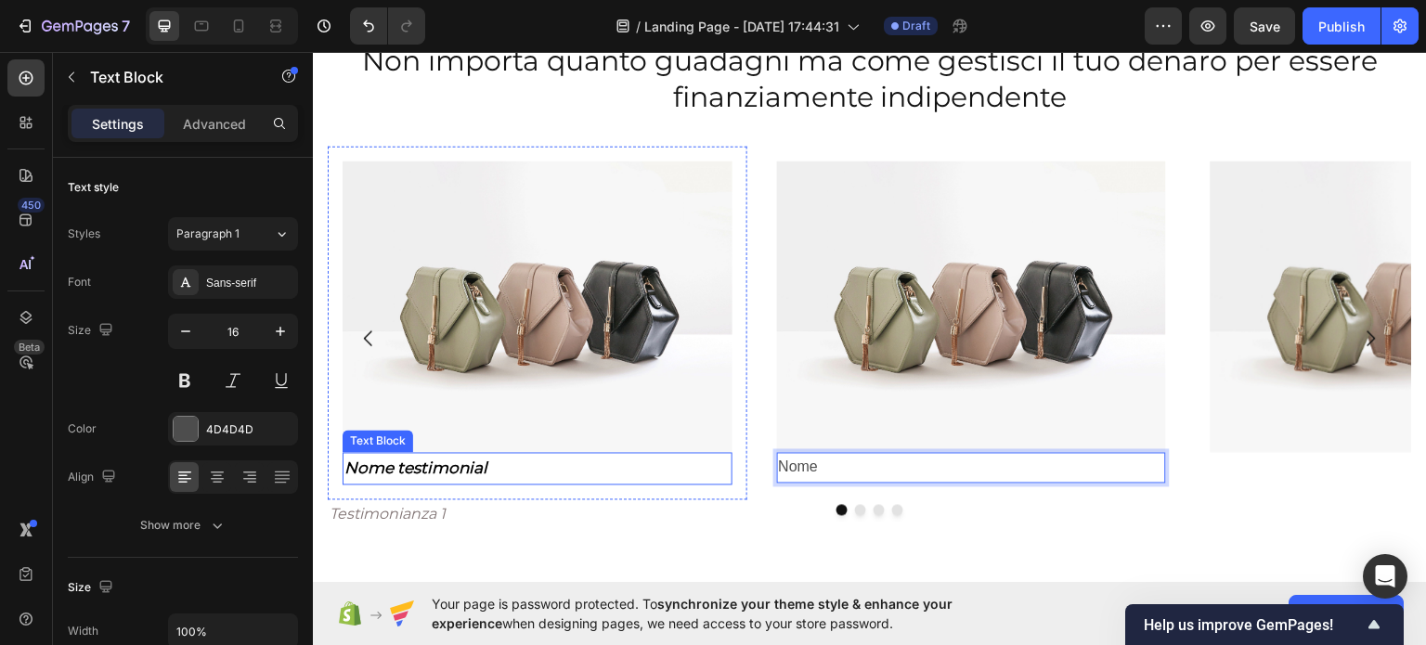
click at [447, 466] on strong "Nome testimonial" at bounding box center [415, 467] width 143 height 19
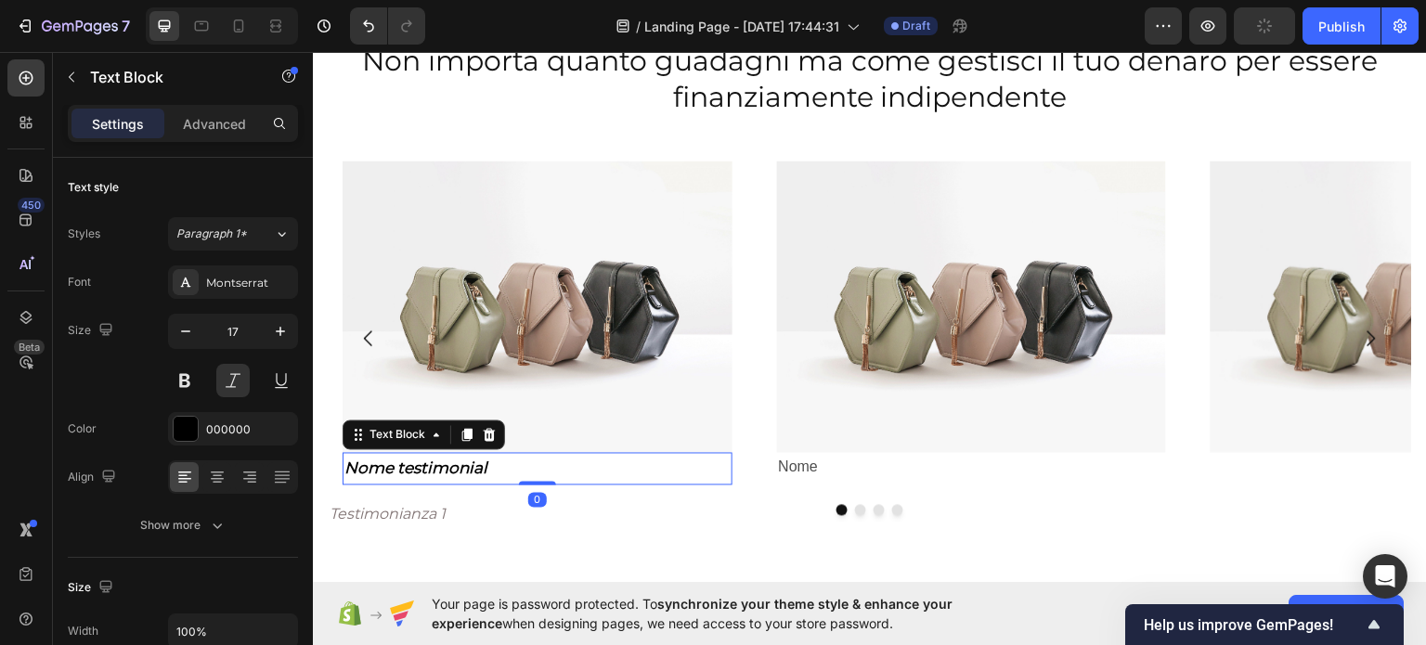
click at [449, 463] on strong "Nome testimonial" at bounding box center [415, 467] width 143 height 19
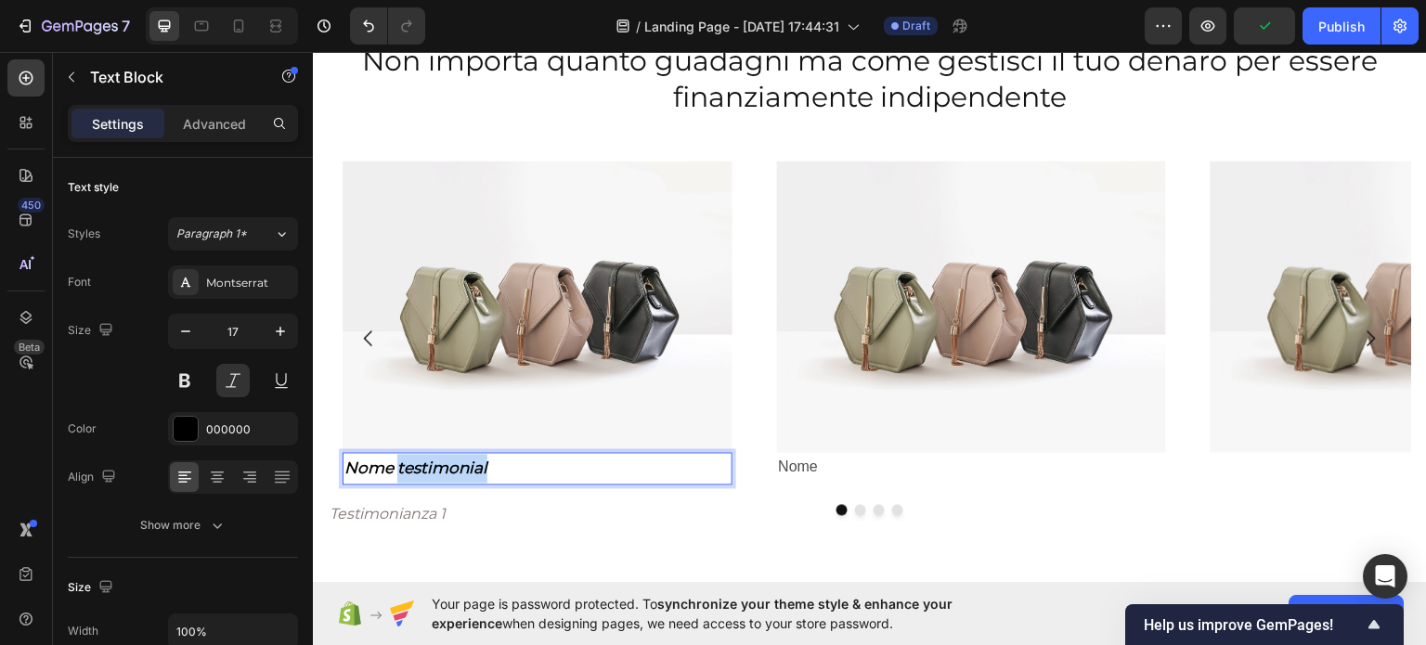
click at [449, 463] on strong "Nome testimonial" at bounding box center [415, 467] width 143 height 19
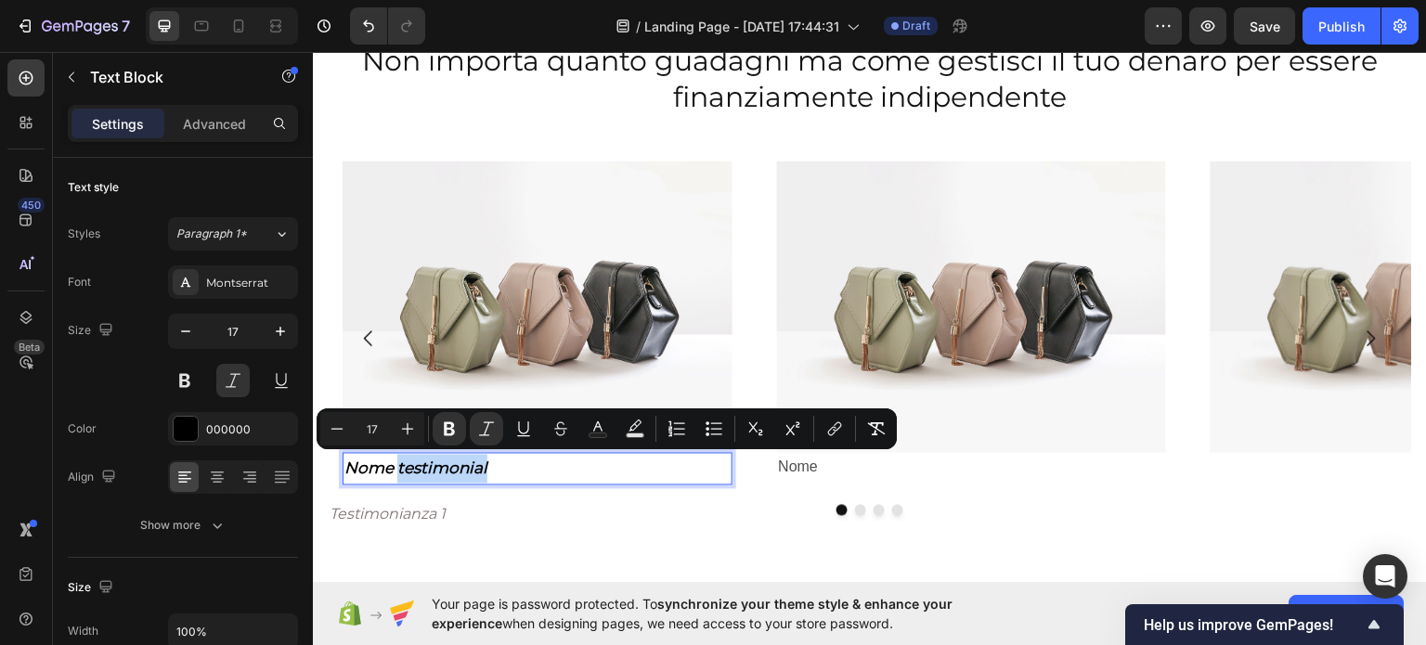
copy strong "testimonial"
click at [819, 466] on p "Nome" at bounding box center [972, 467] width 386 height 27
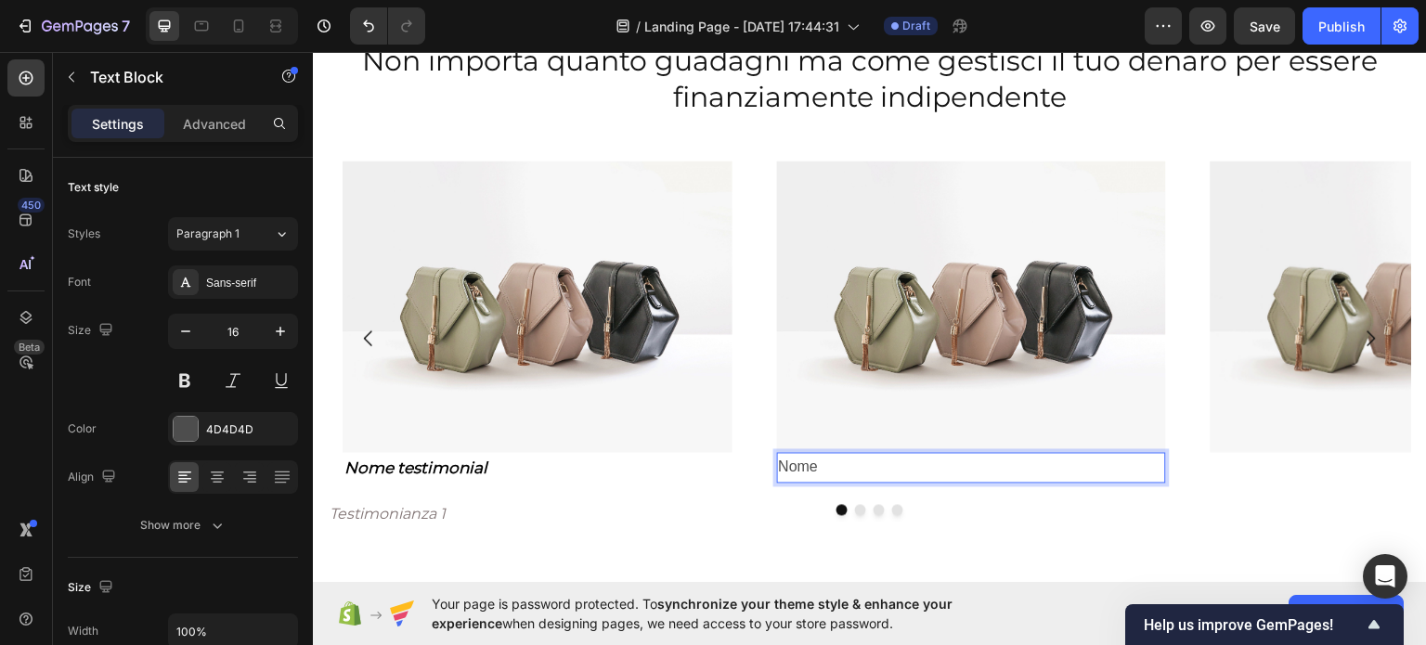
click at [819, 466] on p "Nome" at bounding box center [972, 467] width 386 height 27
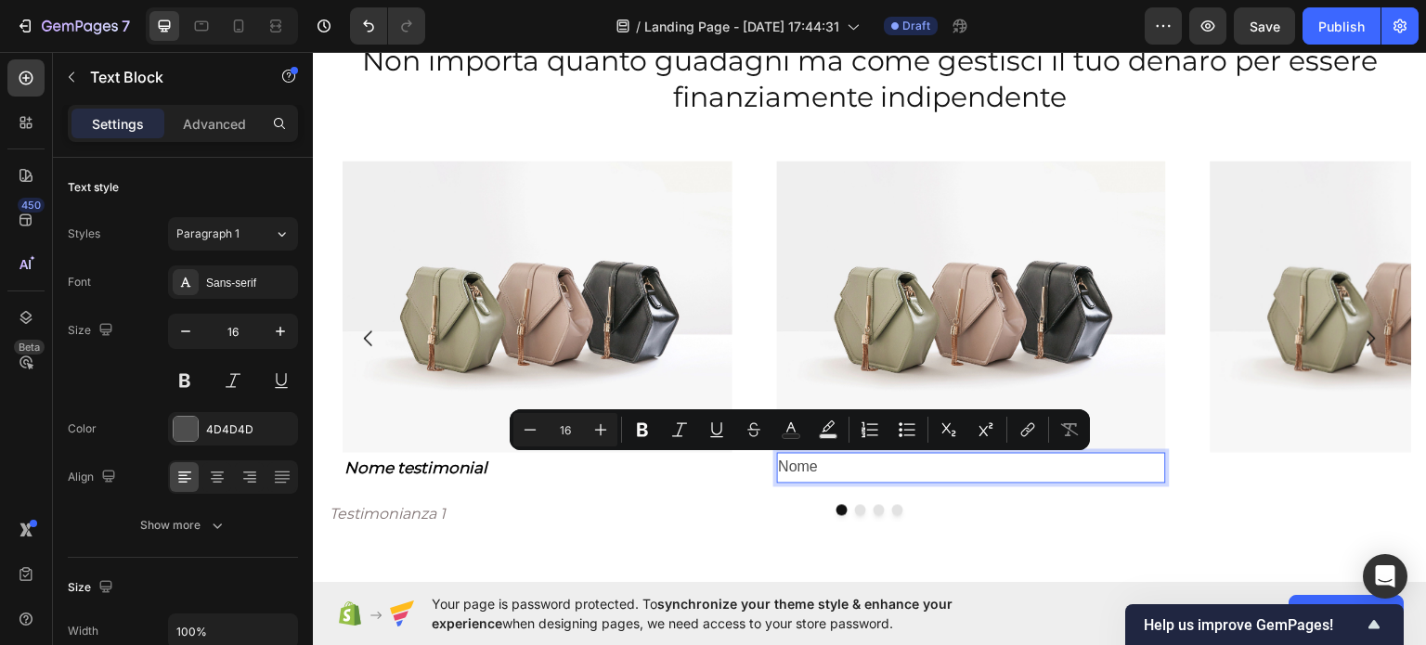
click at [833, 463] on p "Nome" at bounding box center [972, 467] width 386 height 27
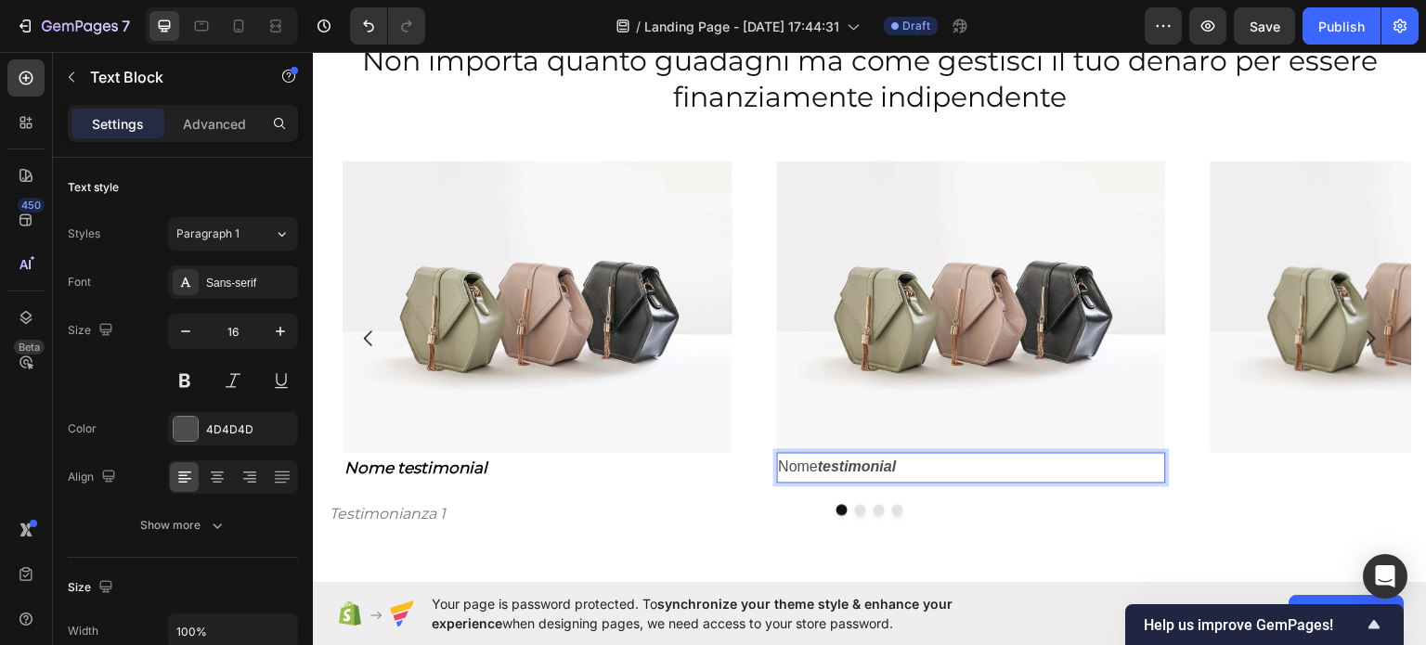
click at [798, 459] on p "Nome testimonial" at bounding box center [972, 467] width 386 height 27
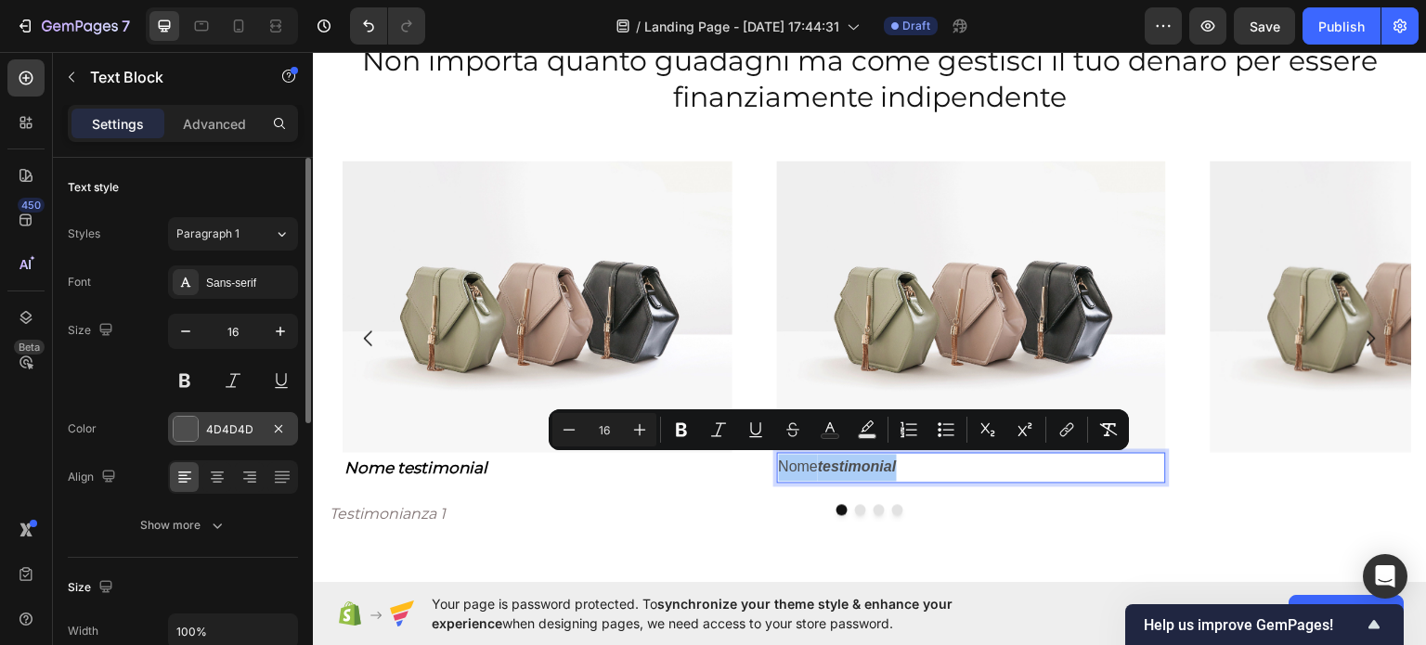
drag, startPoint x: 205, startPoint y: 447, endPoint x: 266, endPoint y: 432, distance: 63.3
click at [205, 445] on div "Font Sans-serif Size 16 Color 4D4D4D Align Show more" at bounding box center [183, 403] width 230 height 277
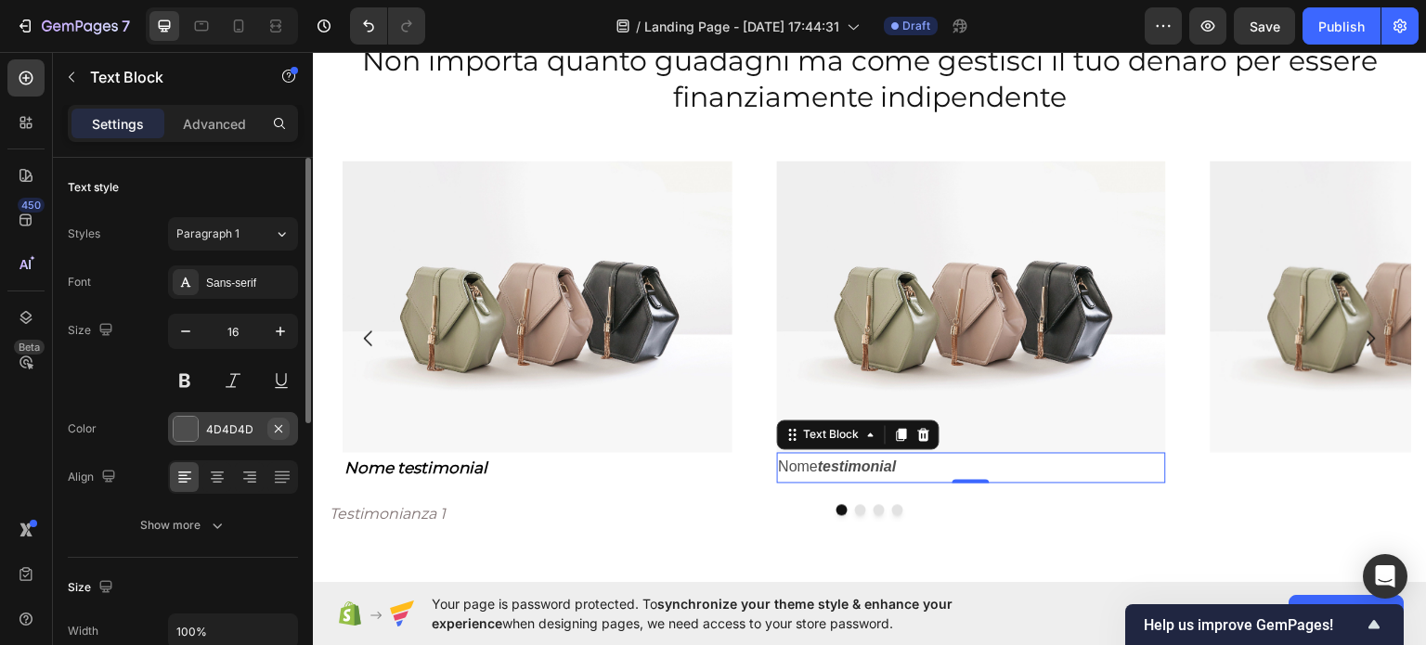
click at [286, 421] on icon "button" at bounding box center [278, 428] width 15 height 15
click at [237, 423] on div "Add..." at bounding box center [249, 429] width 87 height 17
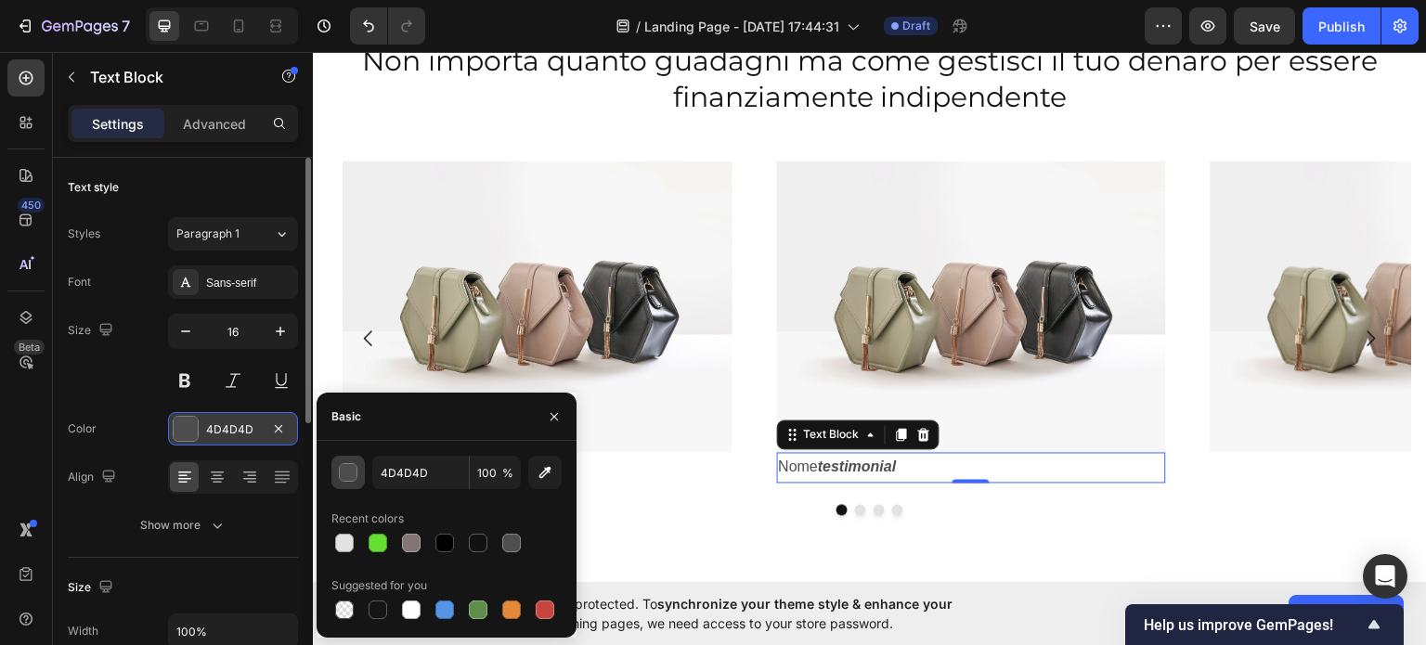
drag, startPoint x: 437, startPoint y: 548, endPoint x: 358, endPoint y: 465, distance: 114.2
click at [438, 546] on div at bounding box center [444, 543] width 19 height 19
type input "000000"
click at [264, 281] on div "Sans-serif" at bounding box center [249, 283] width 87 height 17
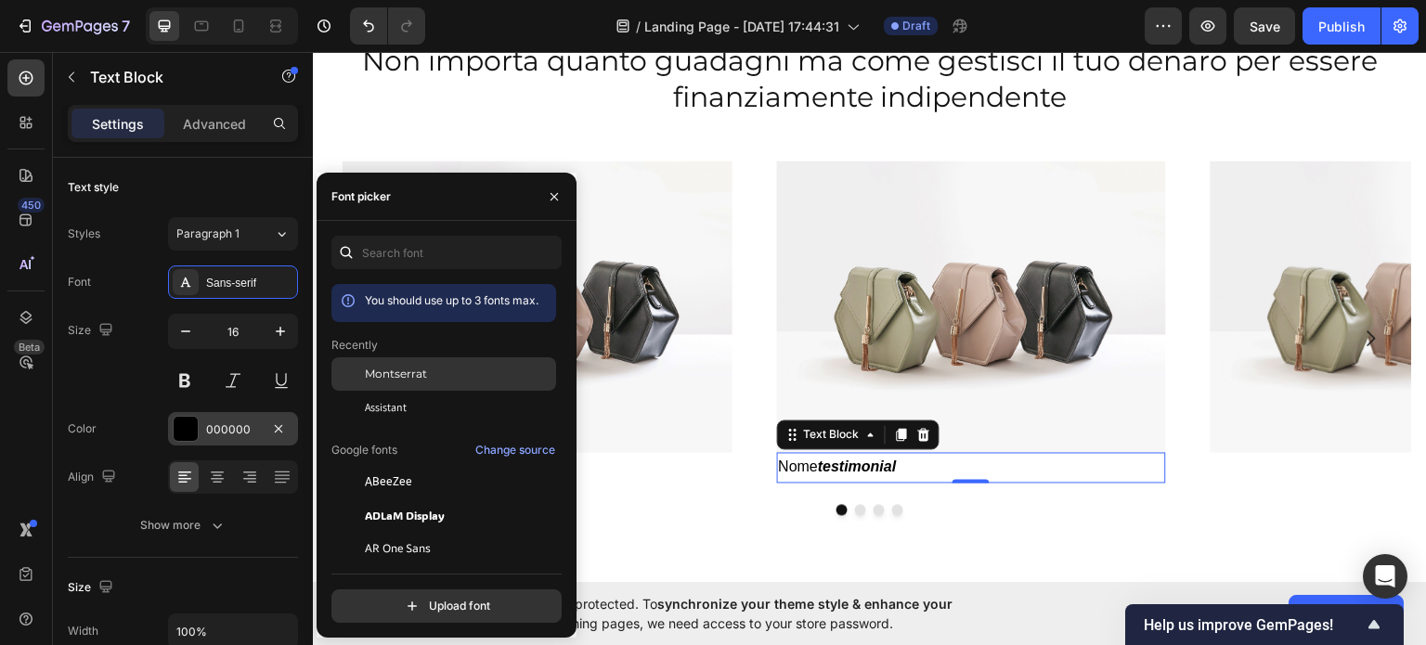
click at [383, 364] on div "Montserrat" at bounding box center [443, 373] width 225 height 33
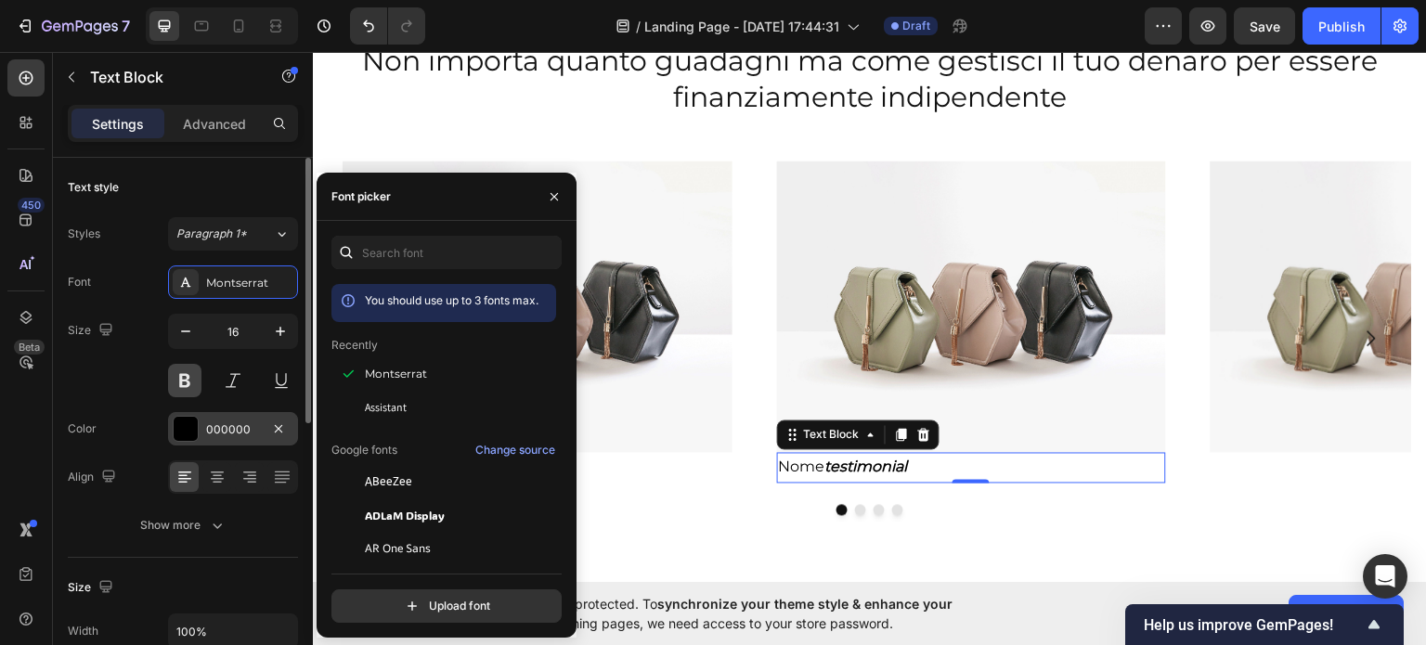
click at [187, 381] on button at bounding box center [184, 380] width 33 height 33
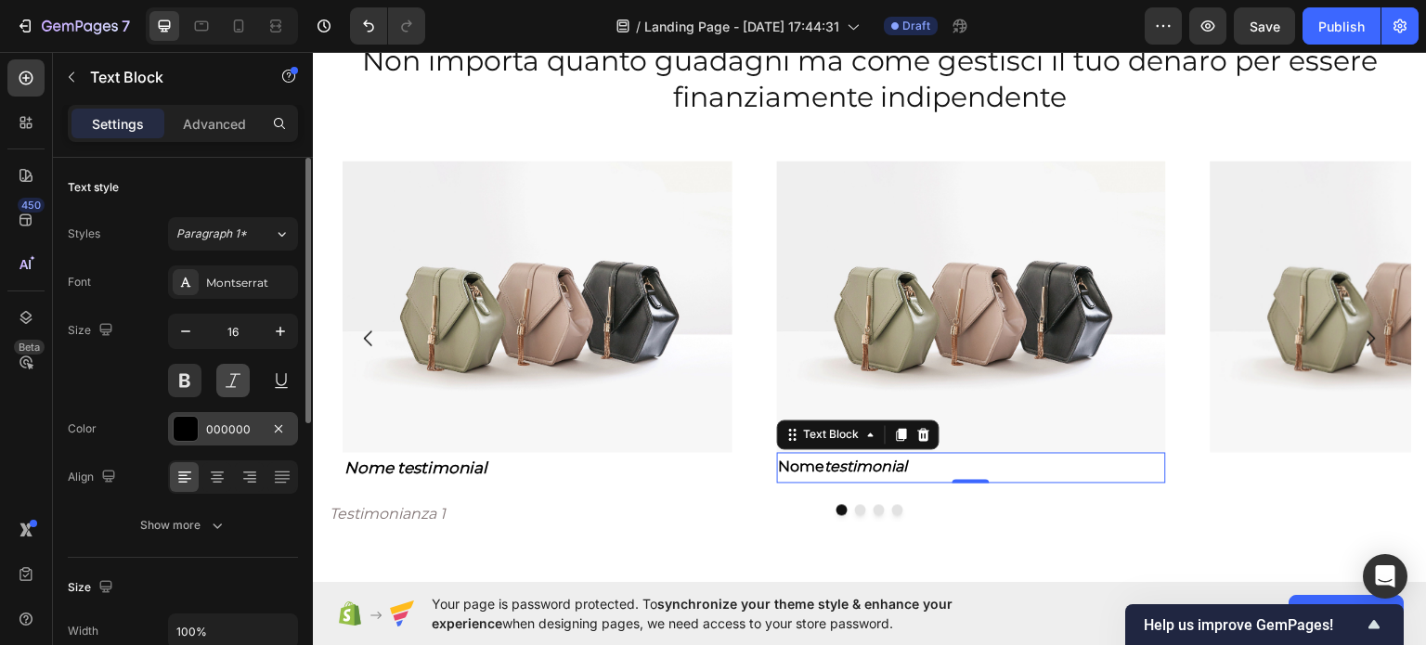
click at [225, 367] on button at bounding box center [232, 380] width 33 height 33
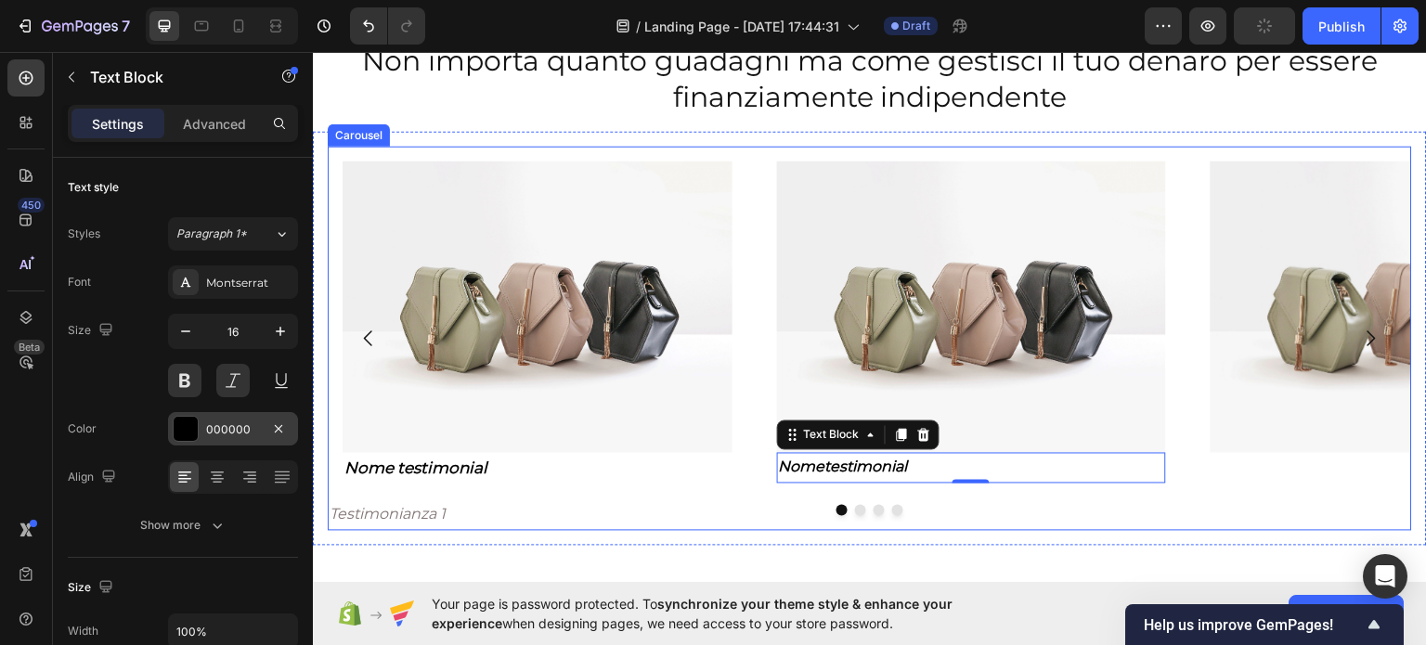
click at [961, 514] on div "Image Nome testimonial Text Block 0 Row" at bounding box center [971, 338] width 419 height 384
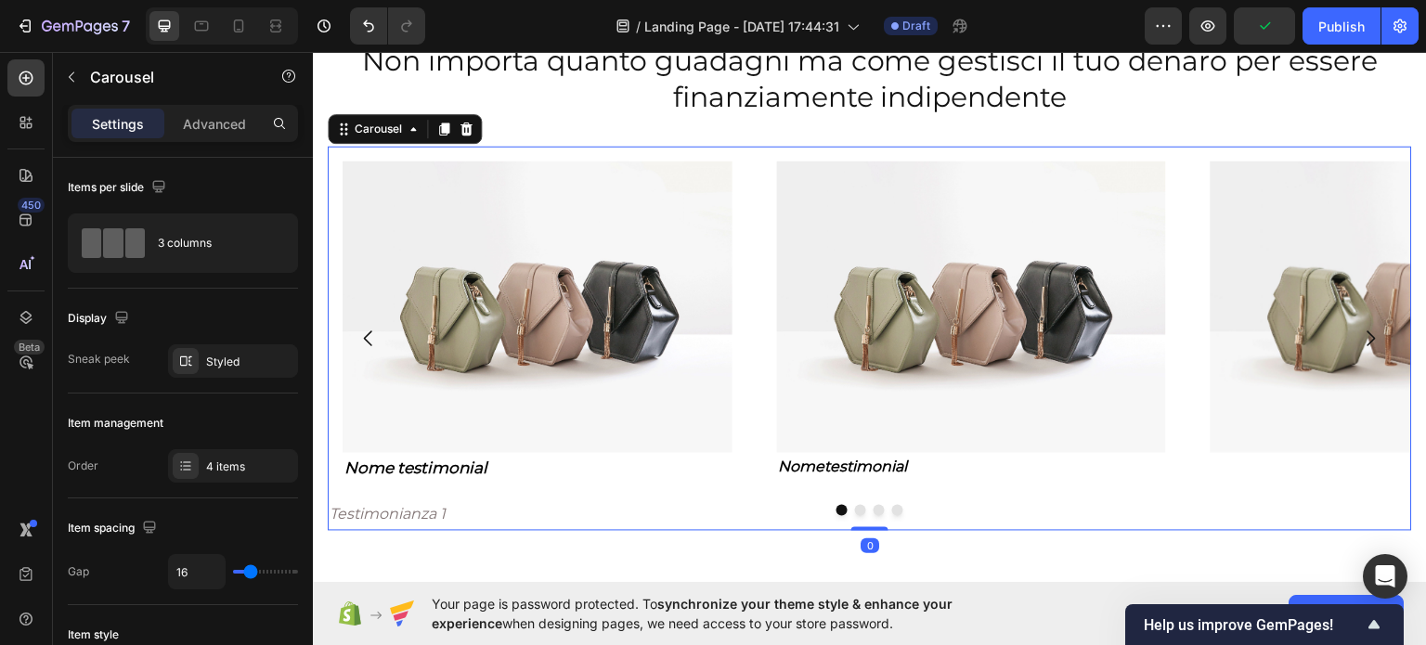
click at [817, 504] on div at bounding box center [870, 509] width 1084 height 11
drag, startPoint x: 78, startPoint y: 85, endPoint x: 97, endPoint y: 130, distance: 48.3
click at [75, 85] on button "button" at bounding box center [72, 77] width 30 height 30
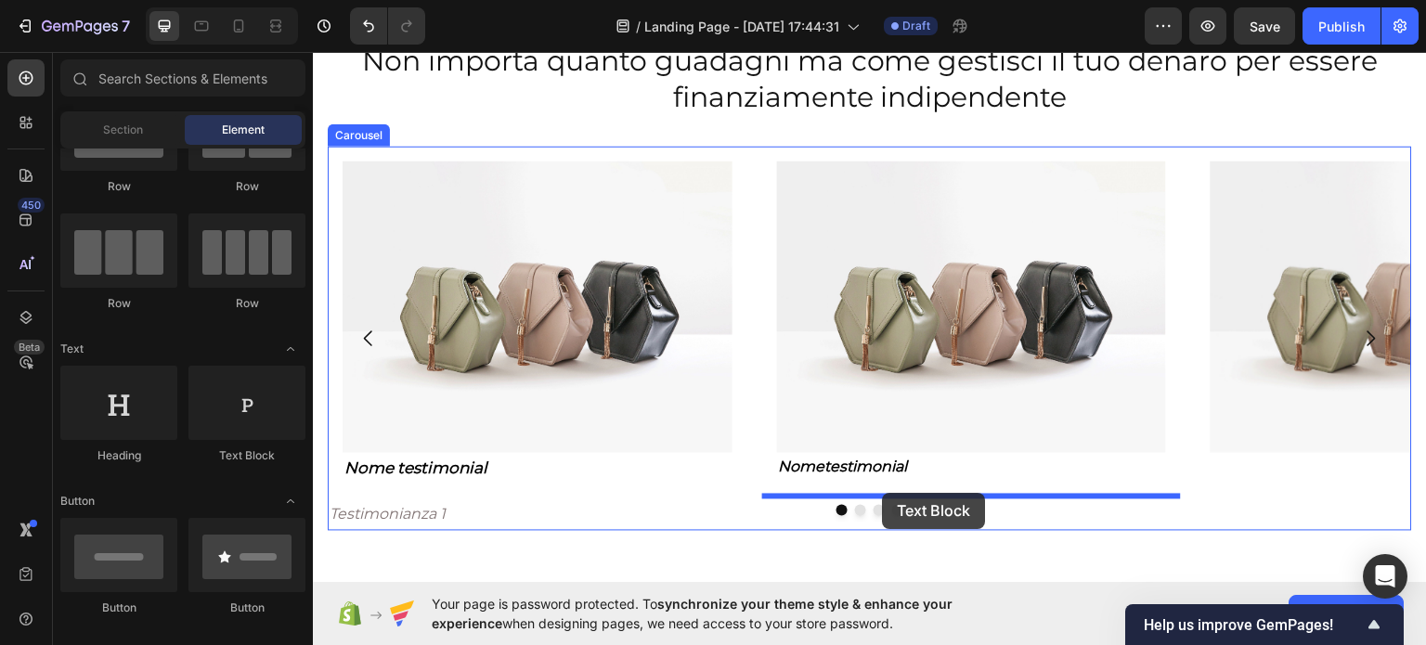
drag, startPoint x: 610, startPoint y: 475, endPoint x: 883, endPoint y: 492, distance: 273.4
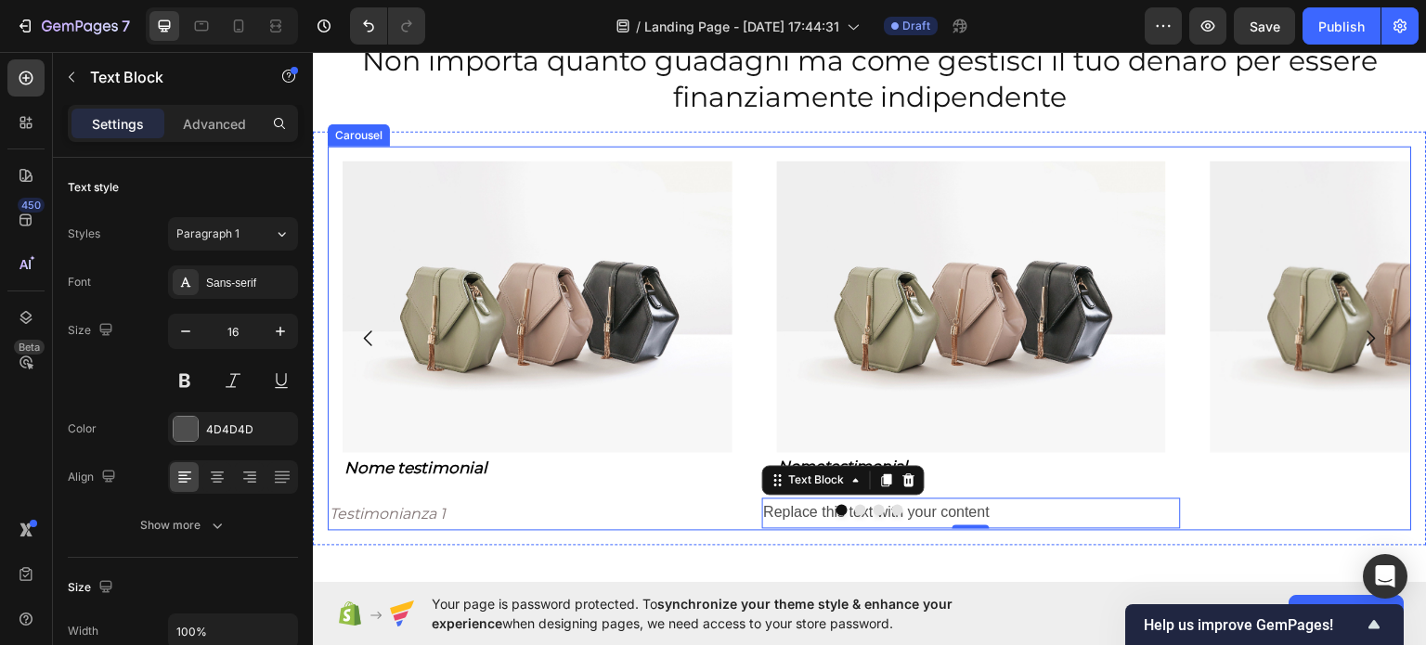
click at [863, 510] on div at bounding box center [870, 509] width 1084 height 11
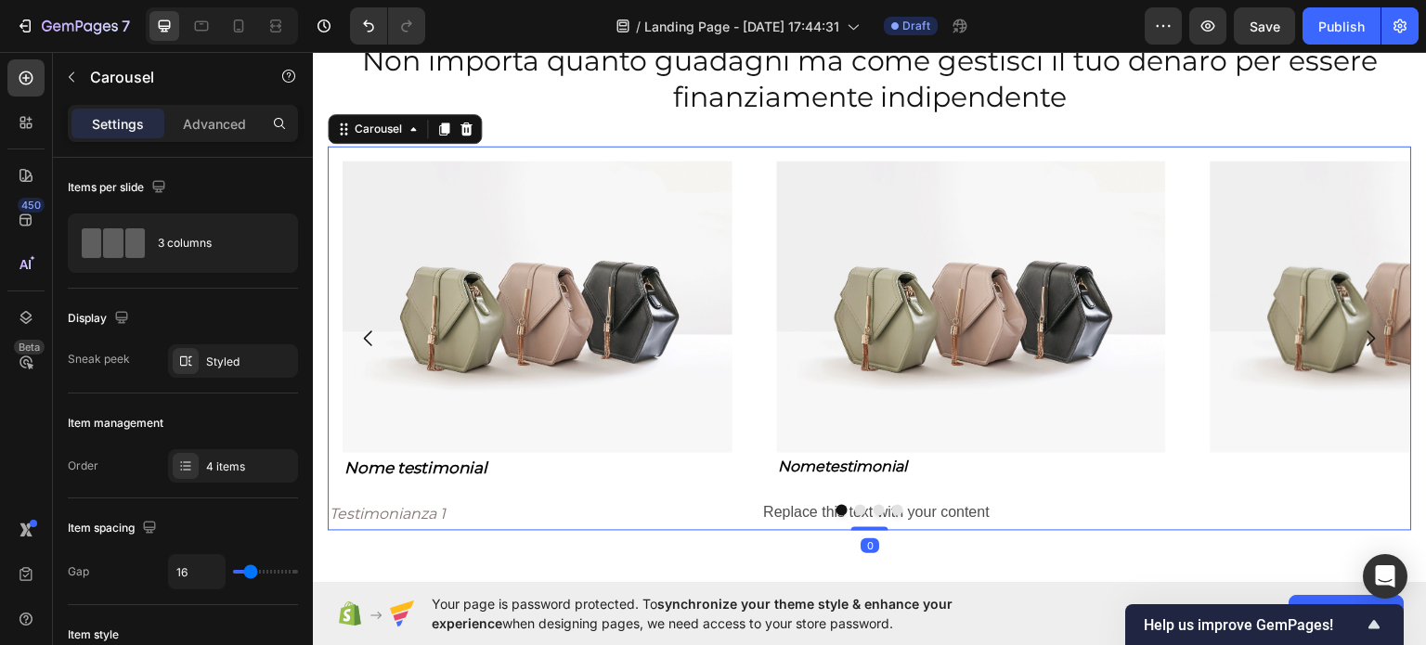
click at [863, 510] on div at bounding box center [870, 509] width 1084 height 11
click at [944, 504] on div at bounding box center [870, 509] width 1084 height 11
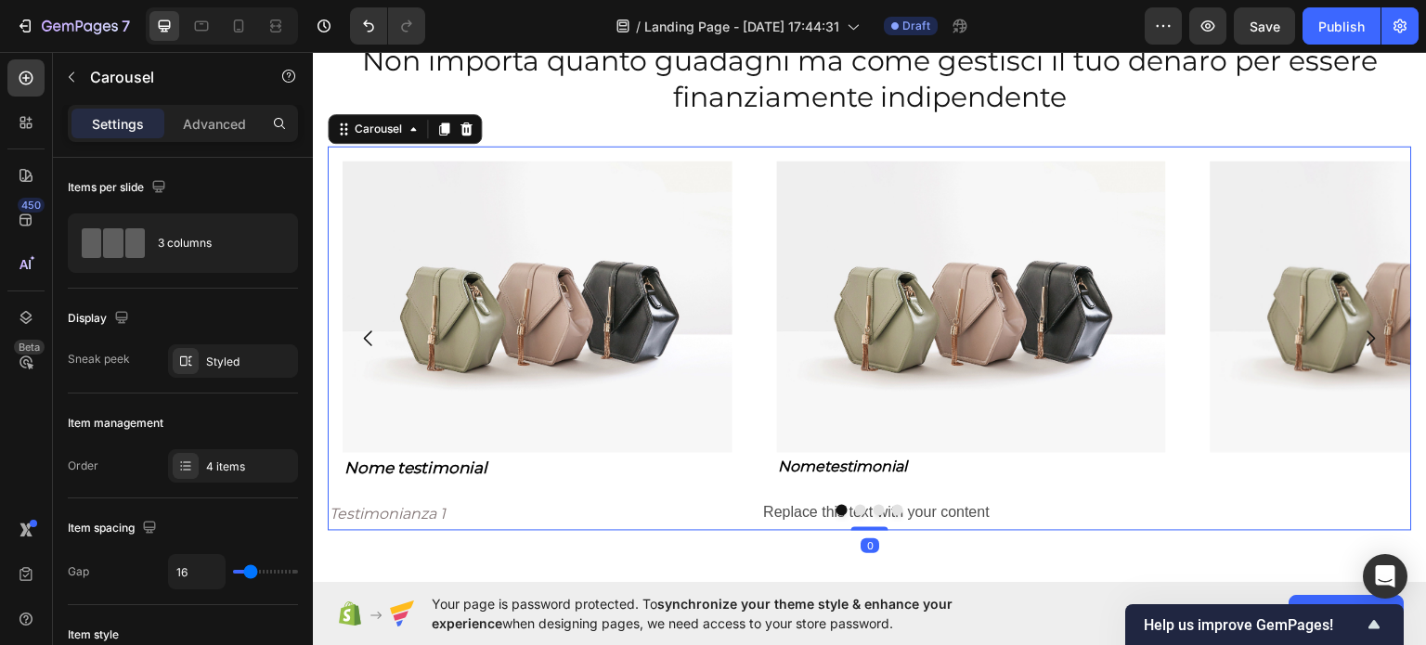
click at [944, 504] on div at bounding box center [870, 509] width 1084 height 11
click at [944, 505] on div at bounding box center [870, 509] width 1084 height 11
click at [945, 509] on div at bounding box center [870, 509] width 1084 height 11
click at [934, 508] on div at bounding box center [870, 509] width 1084 height 11
click at [760, 490] on div "Image Nome testimonial Text Block Row Testimonianza 1 Text Block Image Nome tes…" at bounding box center [870, 338] width 1084 height 384
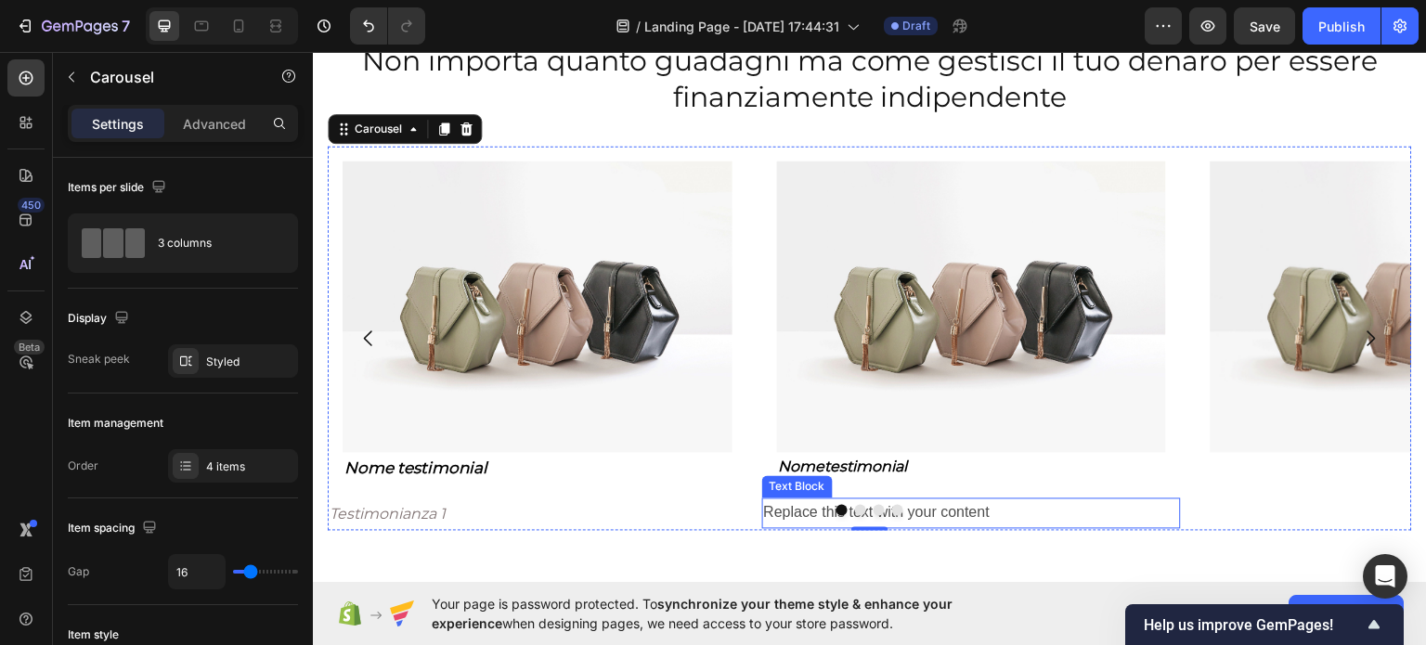
click at [770, 499] on div "Replace this text with your content" at bounding box center [971, 512] width 419 height 31
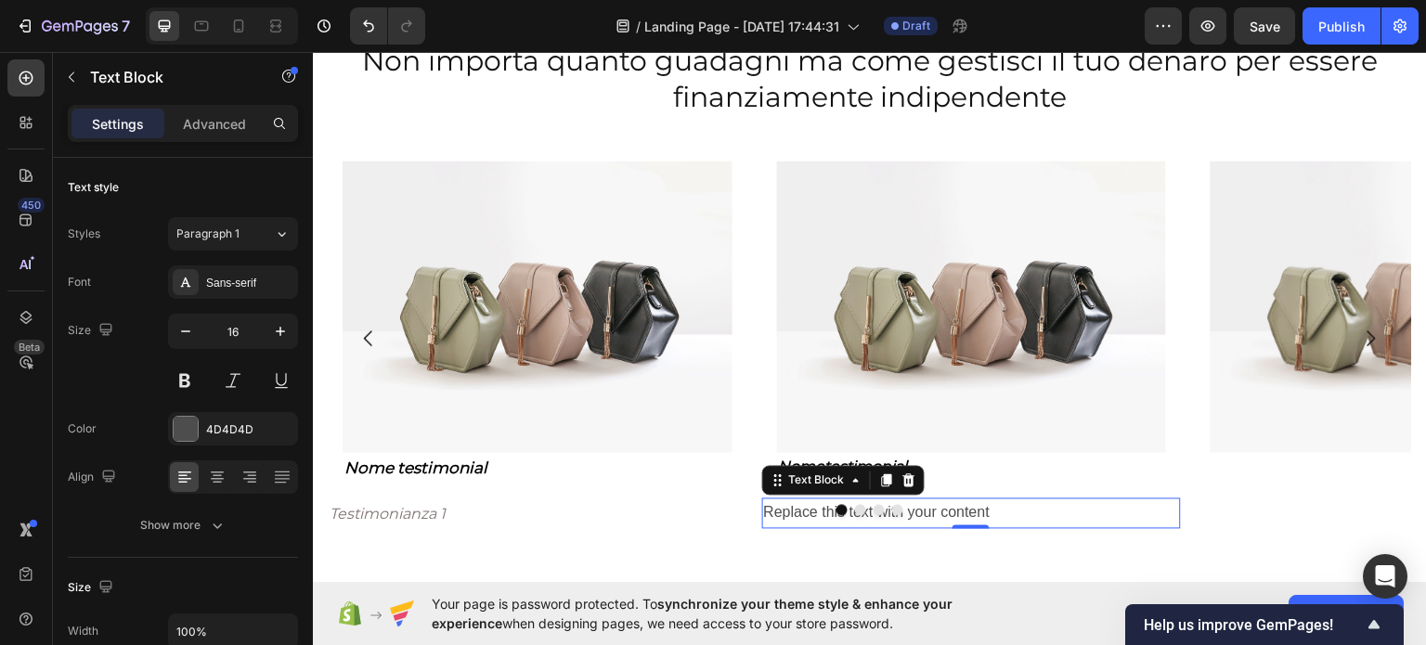
click at [770, 499] on div "Replace this text with your content" at bounding box center [971, 512] width 419 height 31
click at [770, 499] on p "Replace this text with your content" at bounding box center [972, 512] width 416 height 27
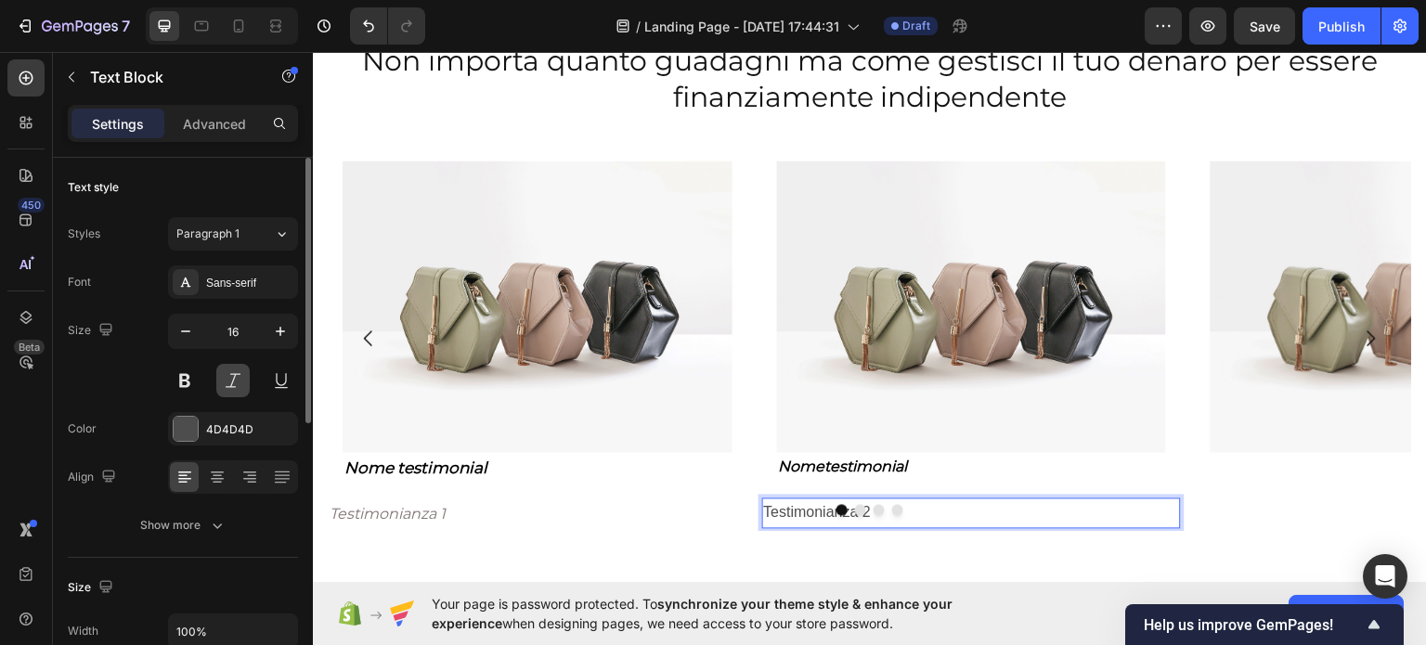
drag, startPoint x: 230, startPoint y: 384, endPoint x: 227, endPoint y: 352, distance: 32.6
click at [226, 381] on button at bounding box center [232, 380] width 33 height 33
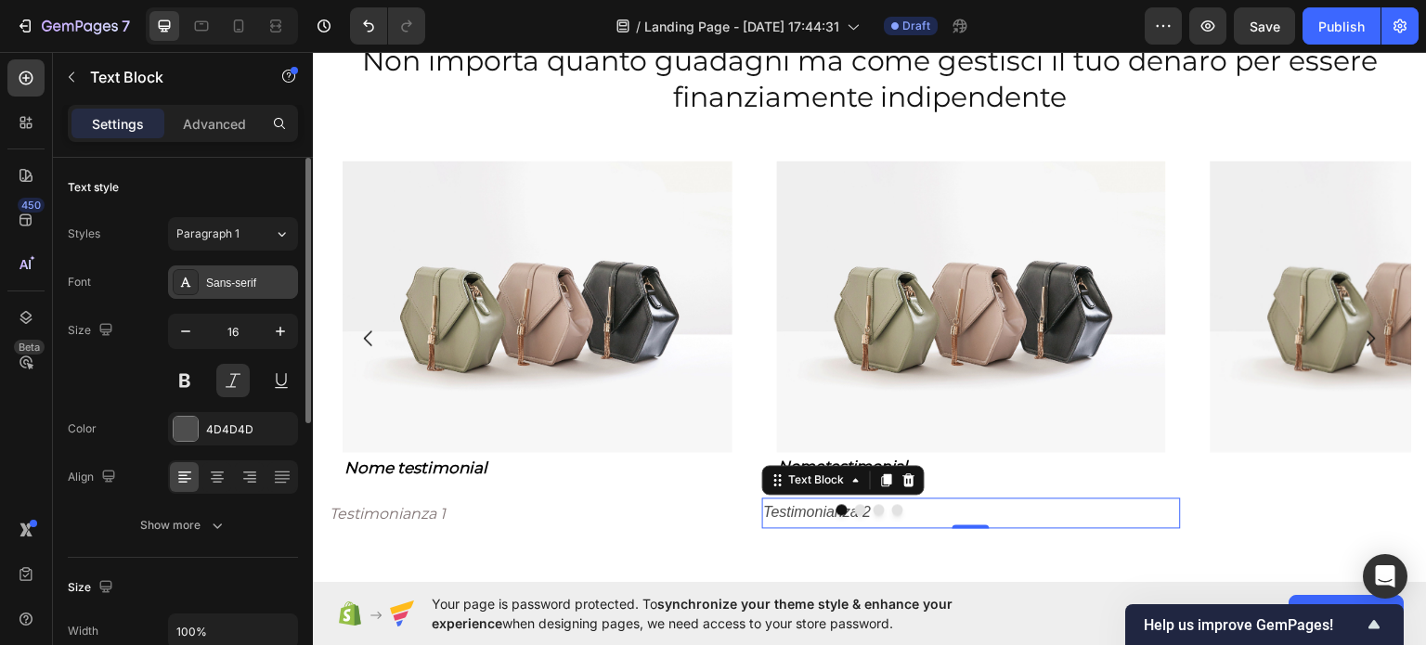
click at [263, 275] on div "Sans-serif" at bounding box center [249, 283] width 87 height 17
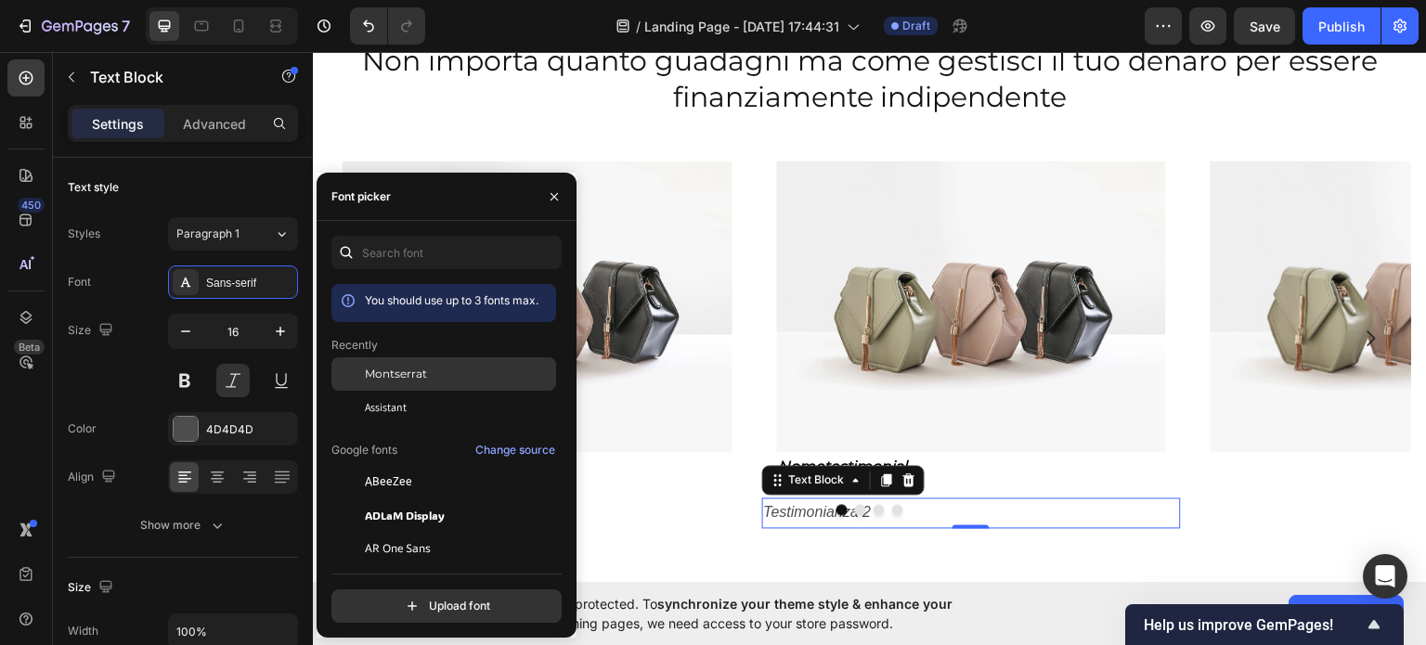
click at [391, 370] on span "Montserrat" at bounding box center [396, 374] width 62 height 17
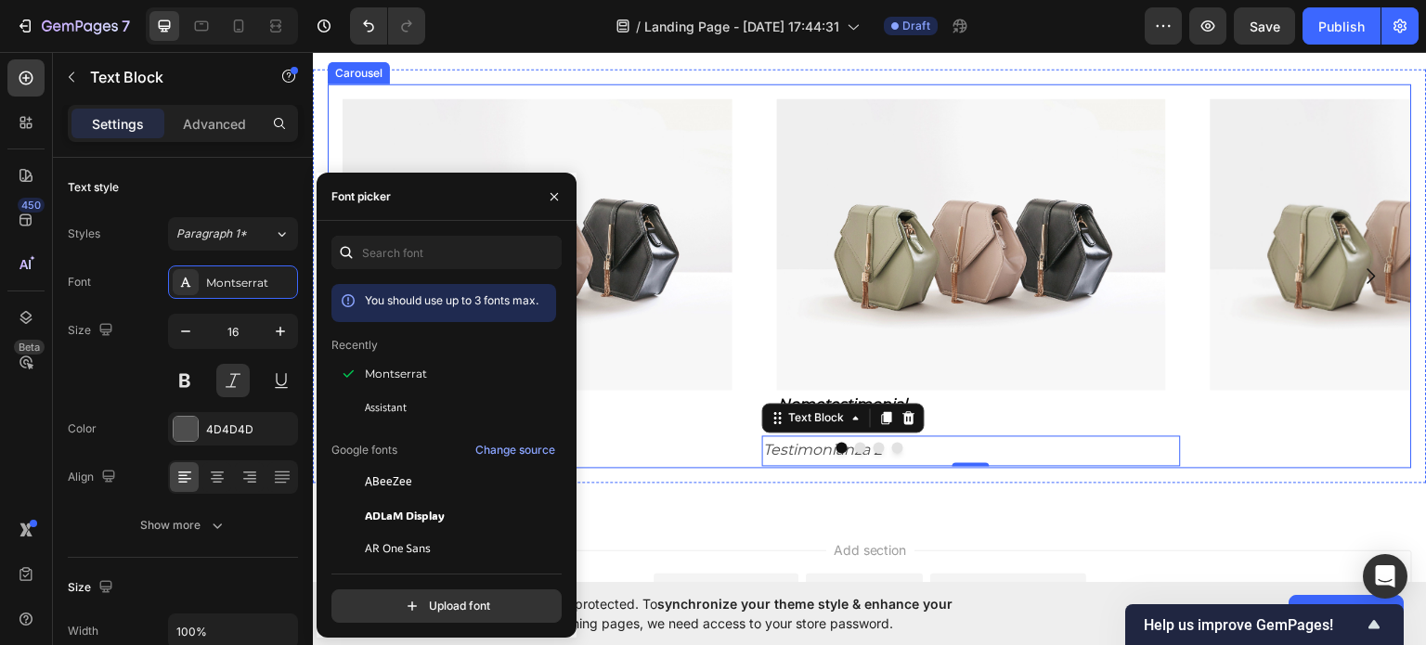
scroll to position [1392, 0]
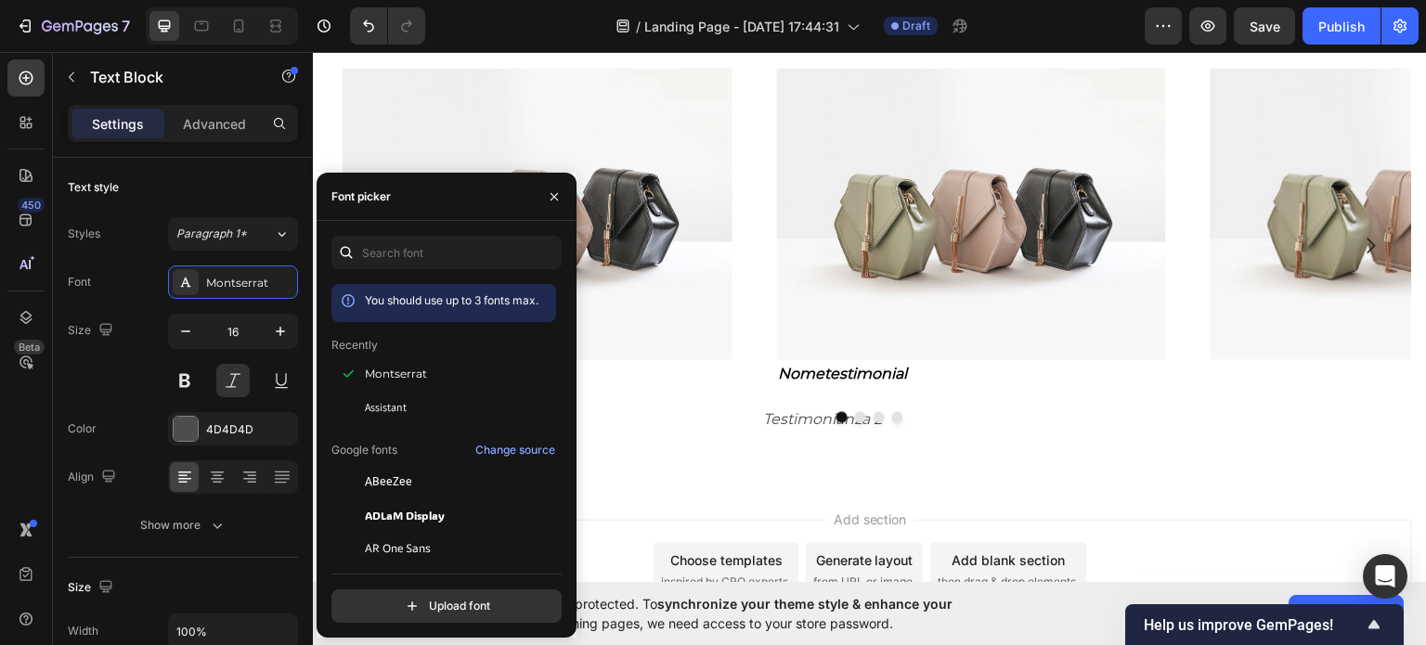
drag, startPoint x: 1160, startPoint y: 512, endPoint x: 1144, endPoint y: 511, distance: 15.8
click at [1160, 513] on div "Add section Choose templates inspired by CRO experts Generate layout from URL o…" at bounding box center [870, 596] width 1114 height 228
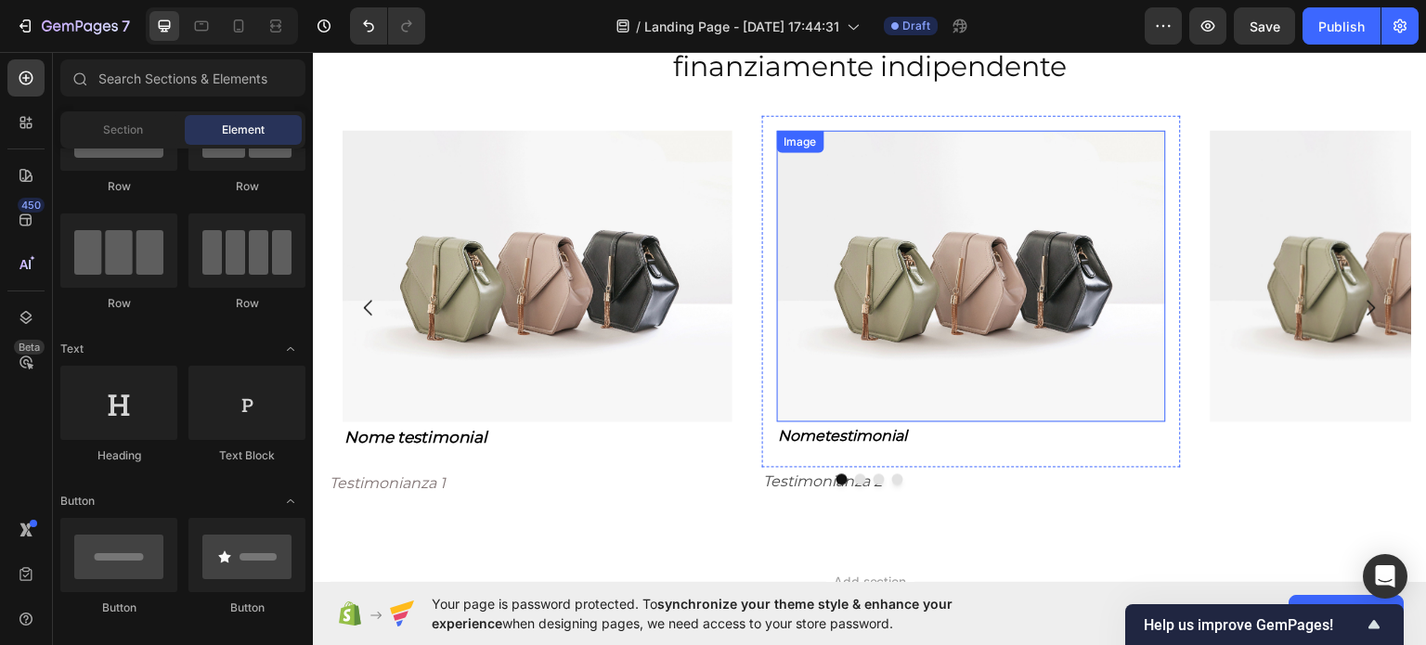
scroll to position [1299, 0]
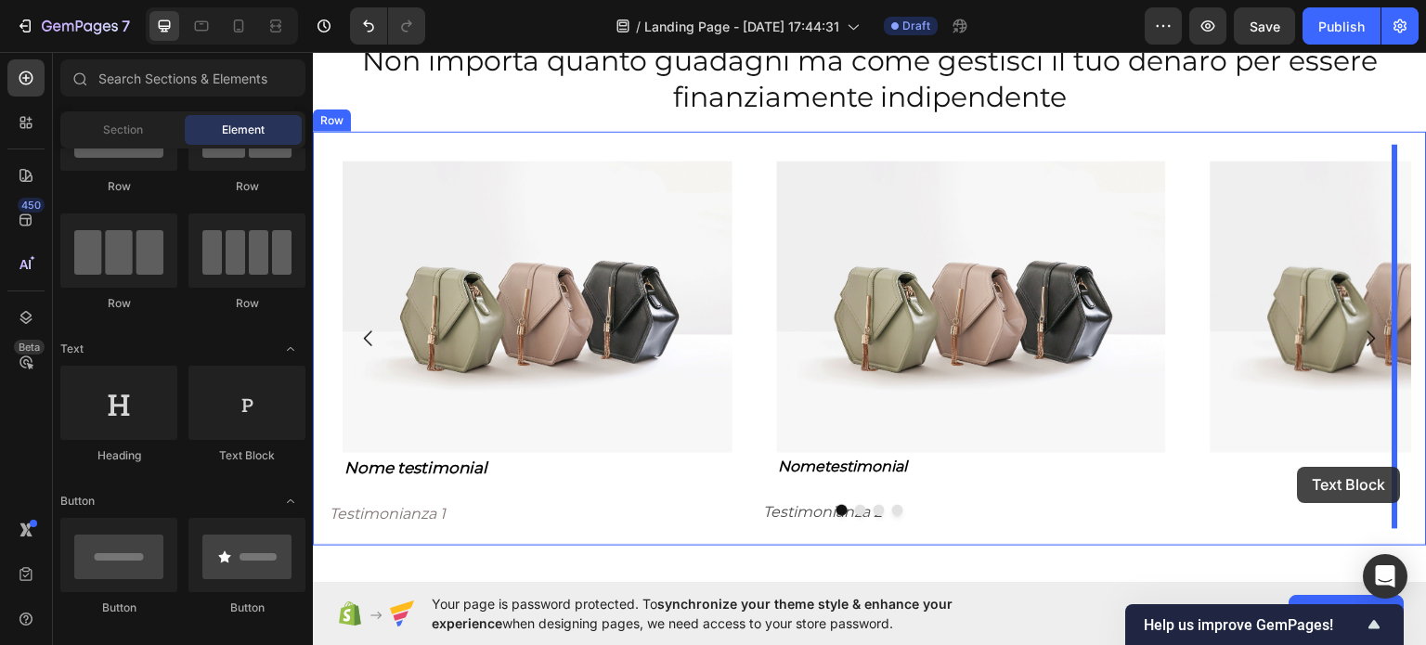
drag, startPoint x: 591, startPoint y: 457, endPoint x: 1297, endPoint y: 466, distance: 705.4
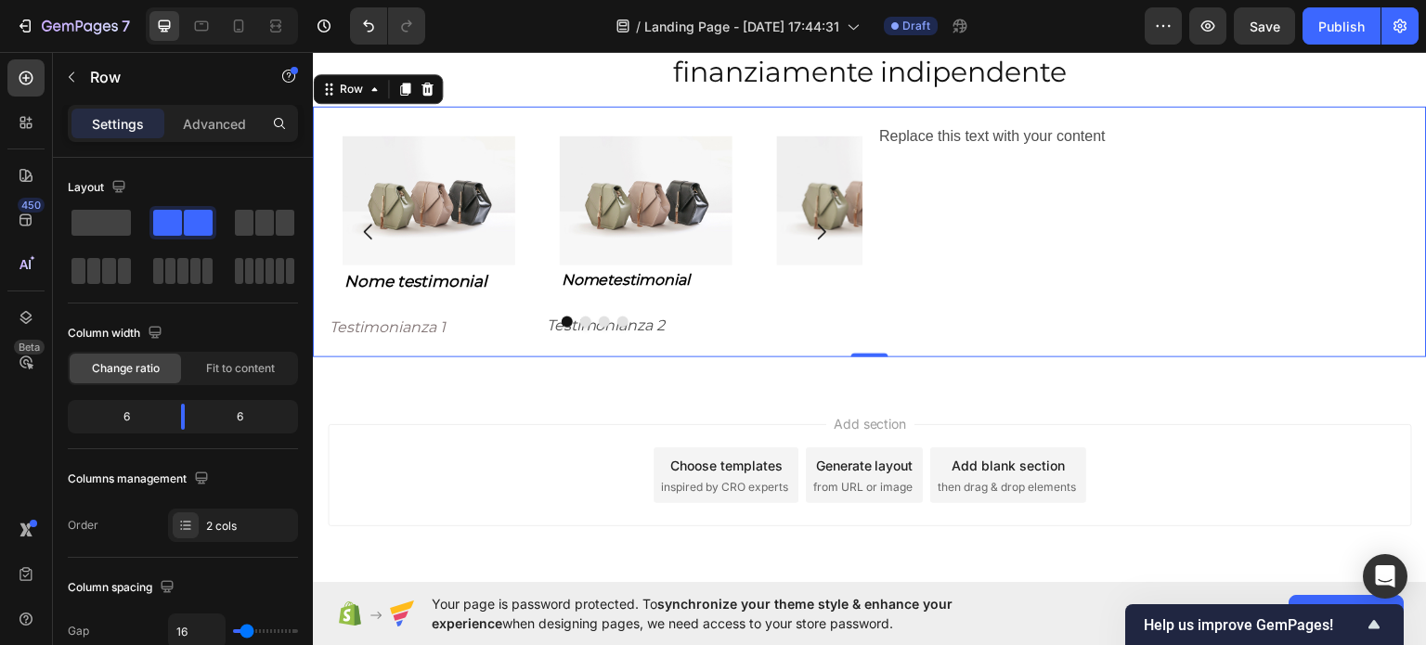
scroll to position [1021, 0]
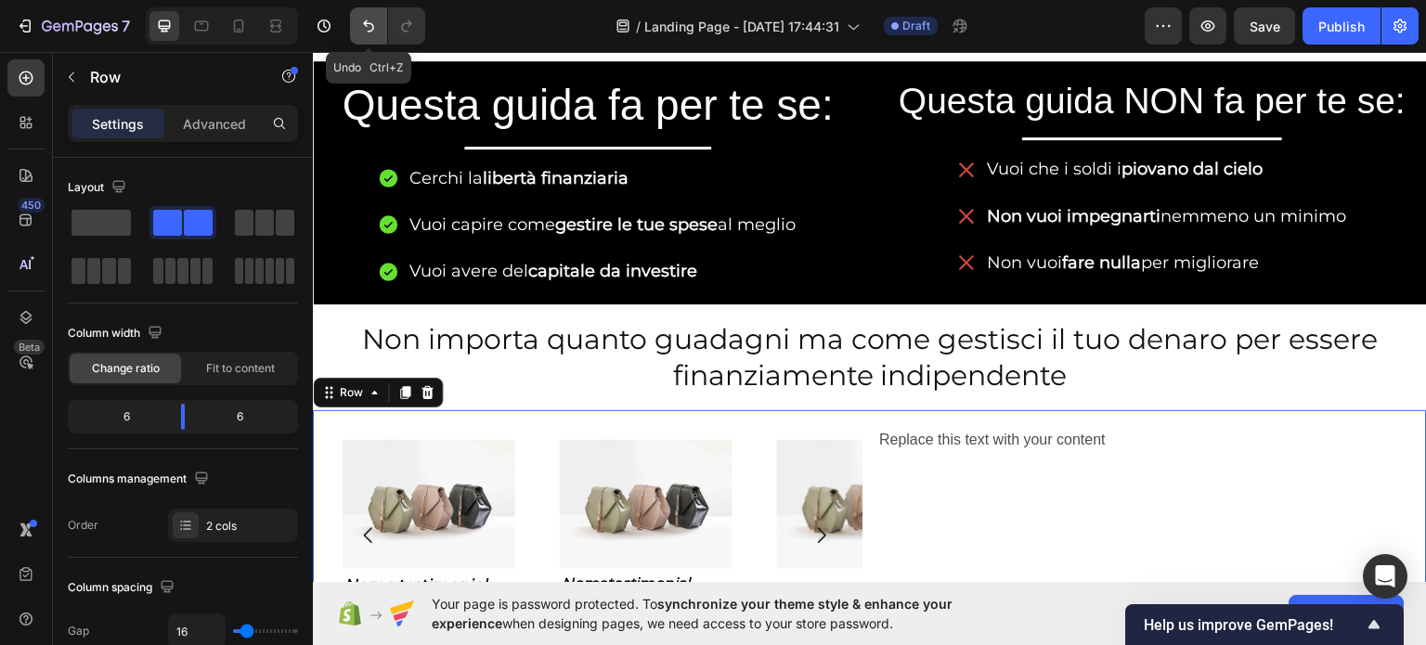
click at [365, 23] on icon "Undo/Redo" at bounding box center [368, 26] width 11 height 12
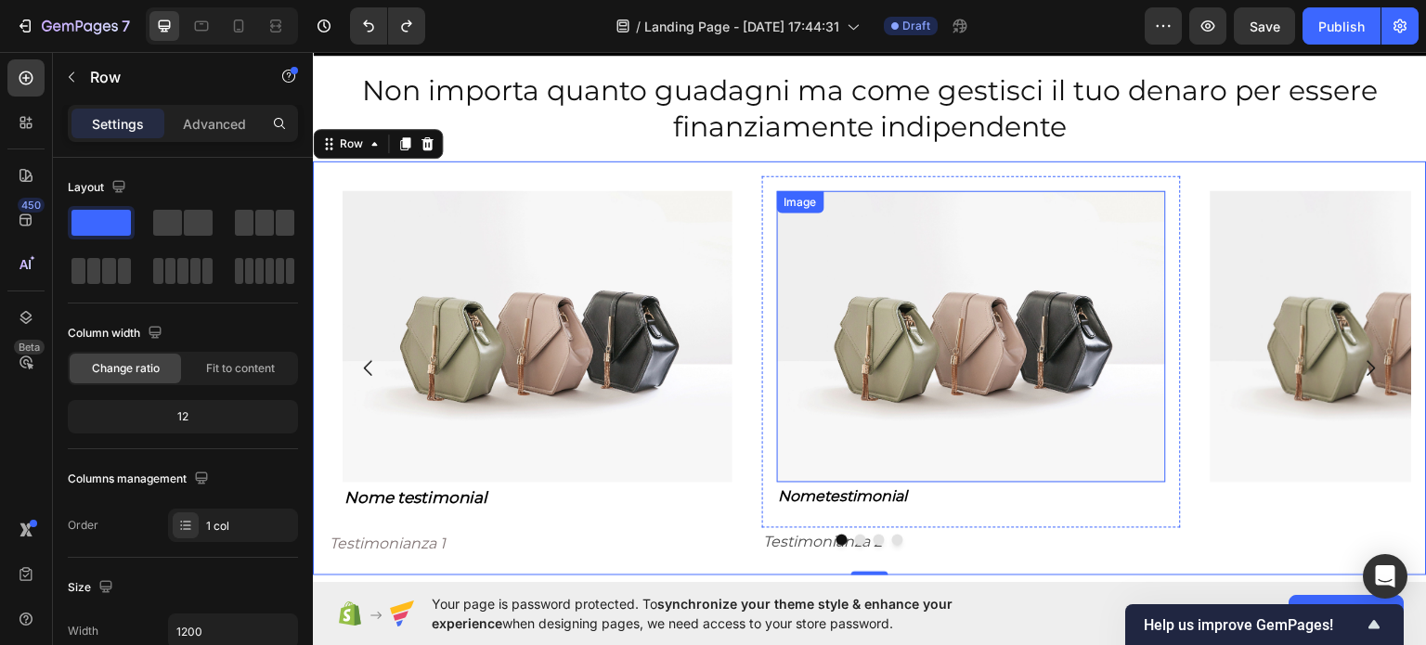
scroll to position [1299, 0]
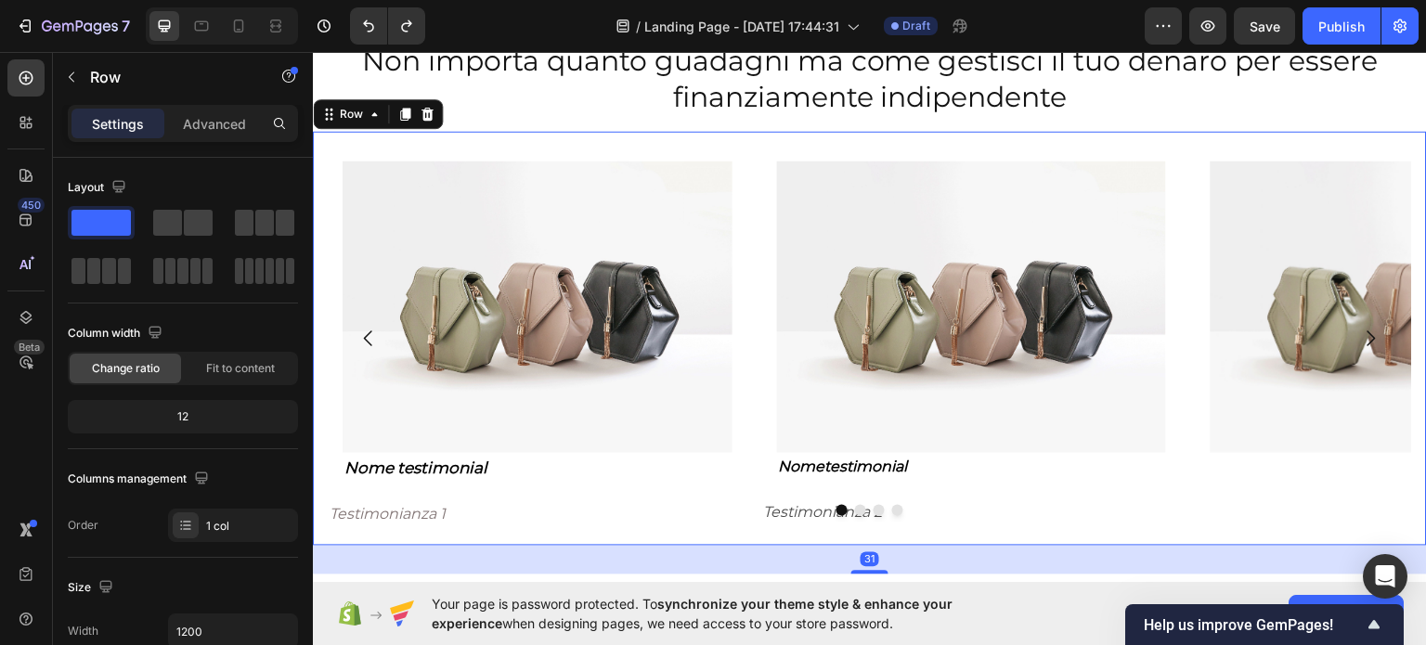
drag, startPoint x: 874, startPoint y: 540, endPoint x: 885, endPoint y: 561, distance: 24.1
click at [886, 545] on div "31" at bounding box center [870, 545] width 1114 height 0
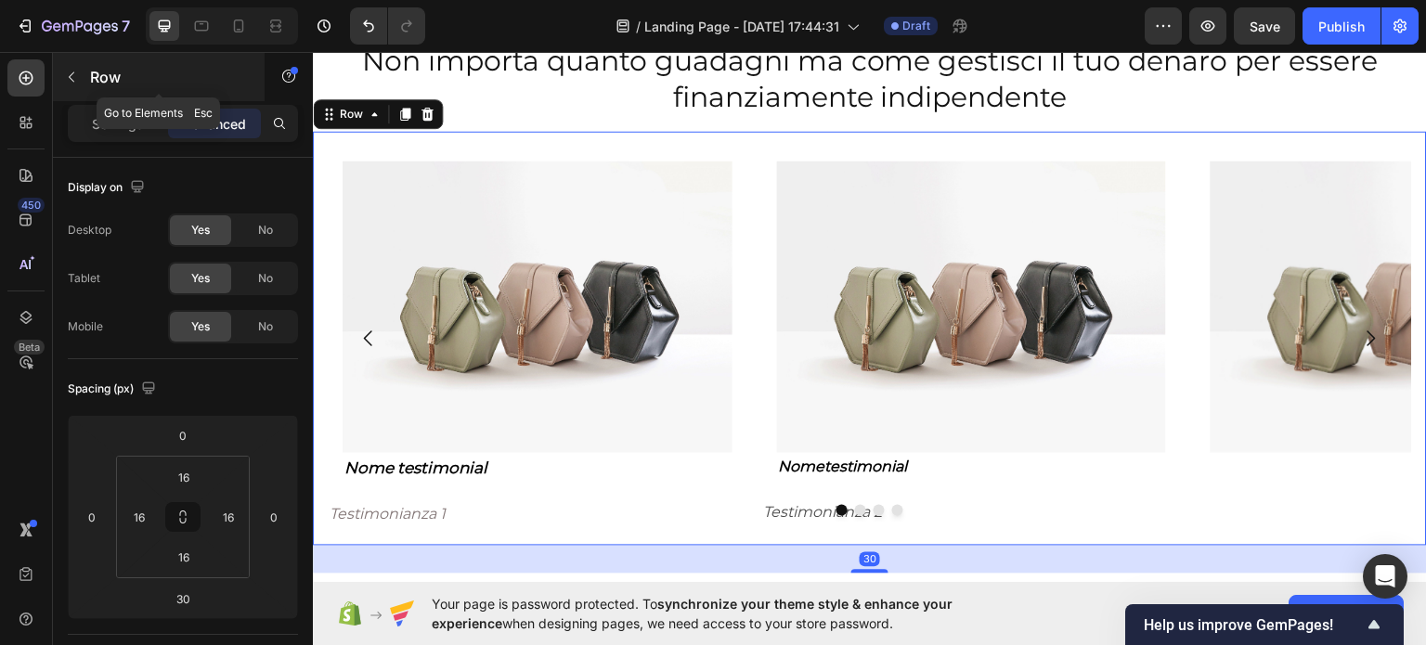
click at [78, 83] on icon "button" at bounding box center [71, 77] width 15 height 15
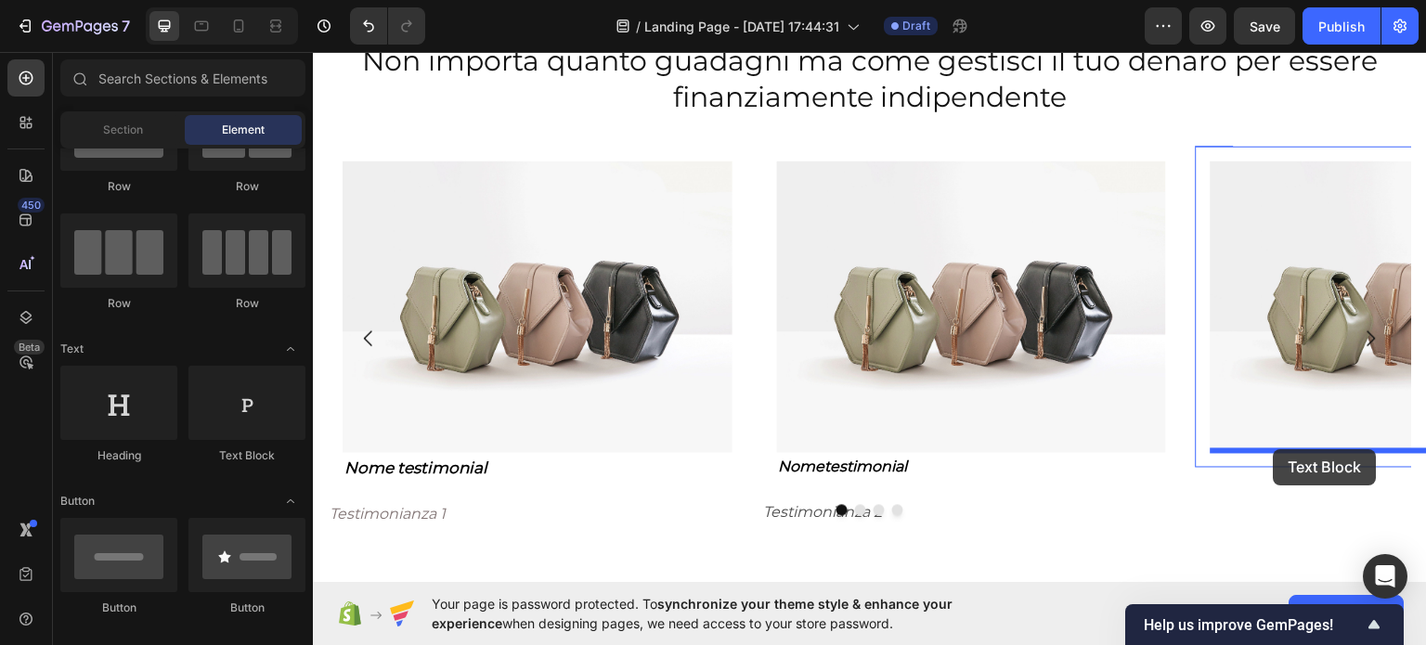
drag, startPoint x: 561, startPoint y: 477, endPoint x: 1273, endPoint y: 448, distance: 712.4
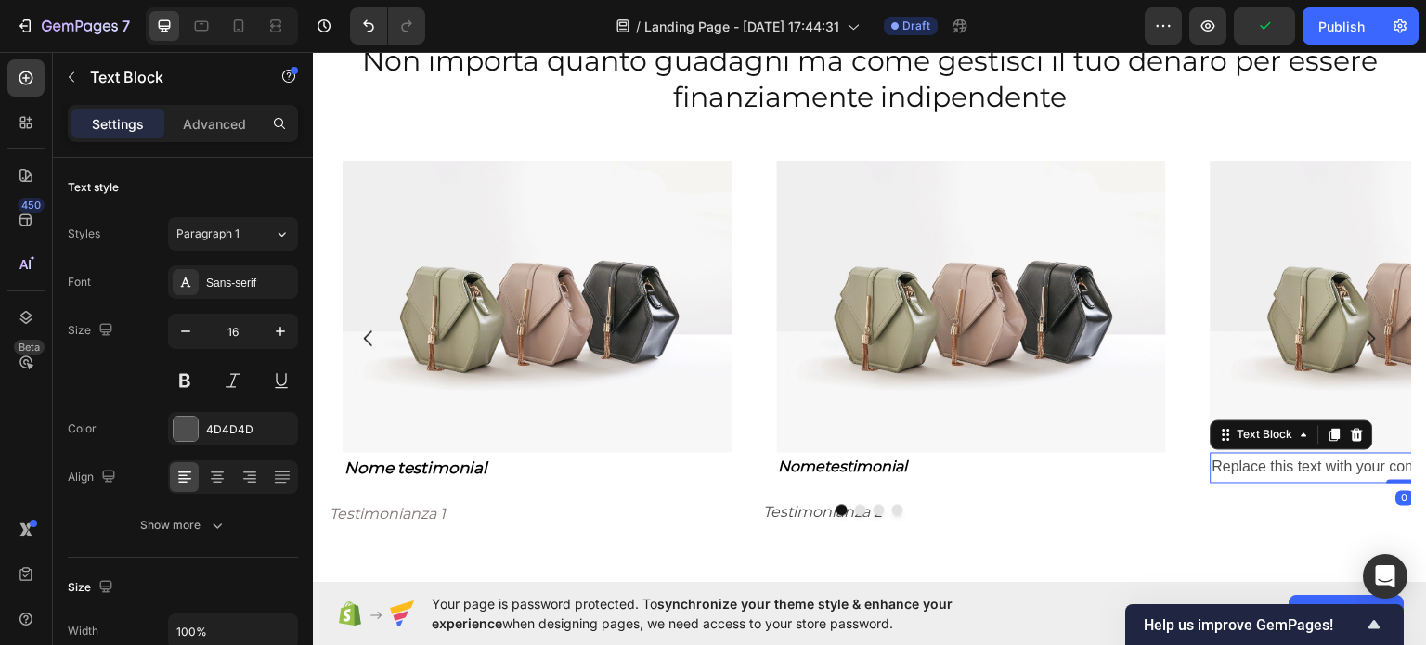
click at [1252, 470] on div "Replace this text with your content" at bounding box center [1405, 467] width 390 height 31
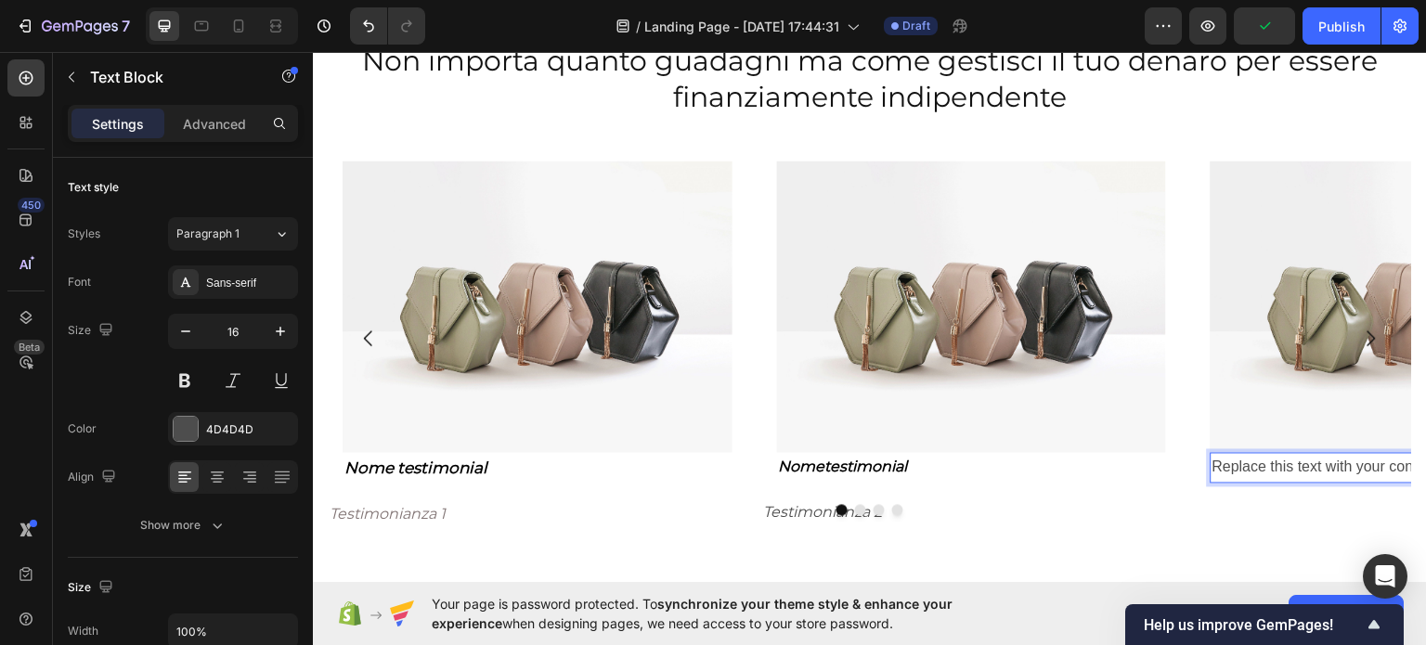
click at [1252, 470] on p "Replace this text with your content" at bounding box center [1405, 467] width 386 height 27
click at [1252, 469] on p "Replace this text with your content" at bounding box center [1405, 467] width 386 height 27
click at [1207, 466] on div "Image testimonial Text Block 0 Row" at bounding box center [1404, 322] width 419 height 352
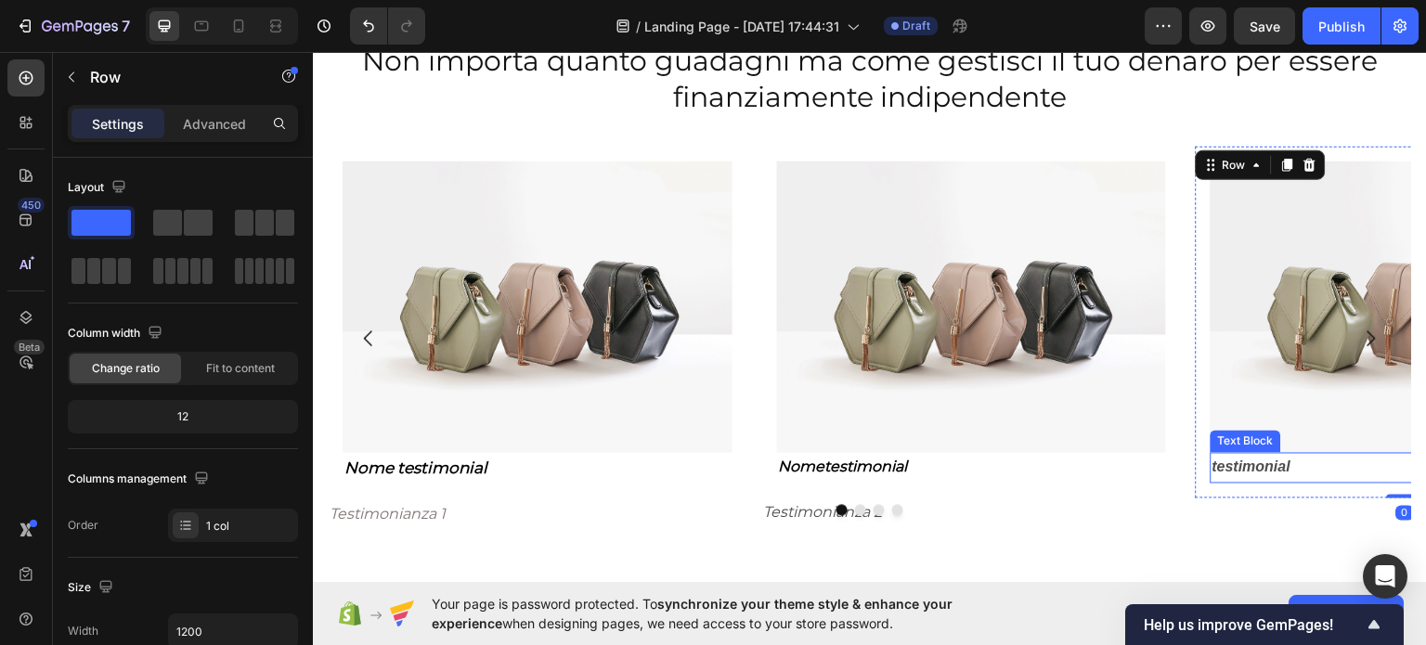
click at [1214, 464] on strong "testimonial" at bounding box center [1251, 466] width 78 height 16
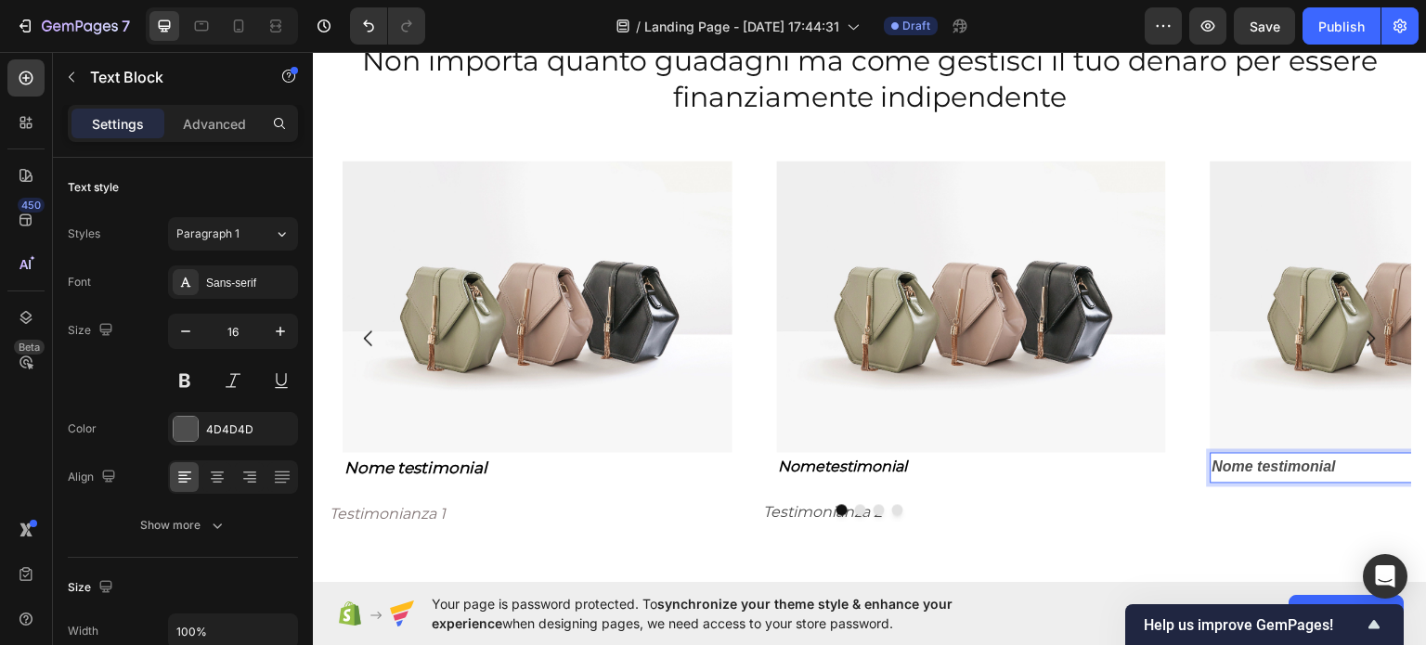
click at [1267, 468] on strong "Nome testimonial" at bounding box center [1273, 466] width 123 height 16
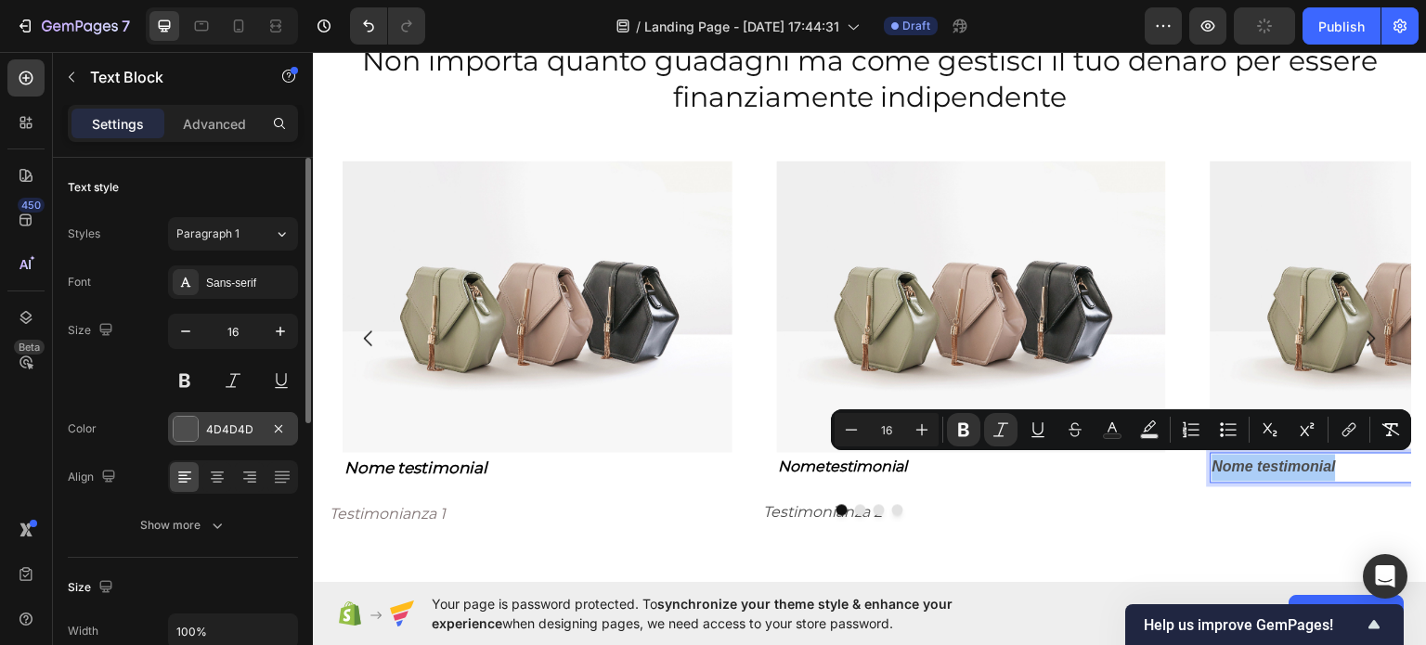
click at [252, 432] on div "4D4D4D" at bounding box center [233, 429] width 54 height 17
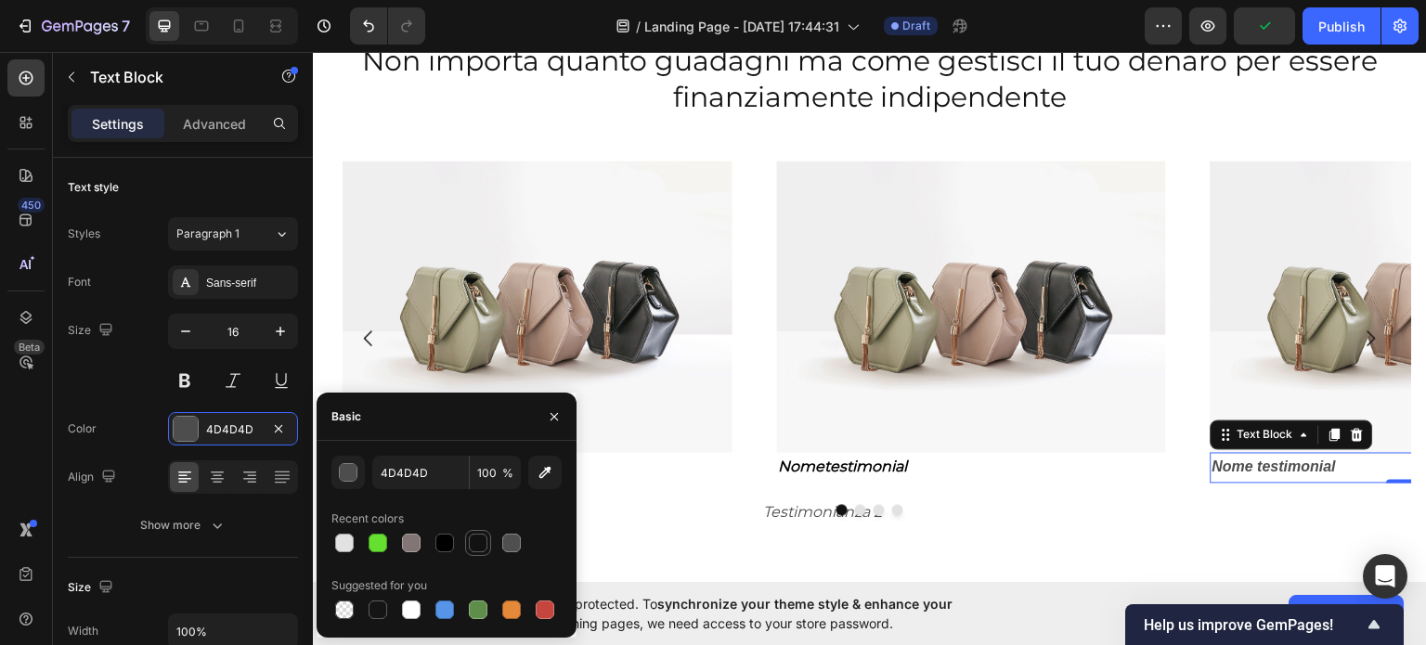
click at [490, 548] on div at bounding box center [478, 543] width 26 height 26
type input "121212"
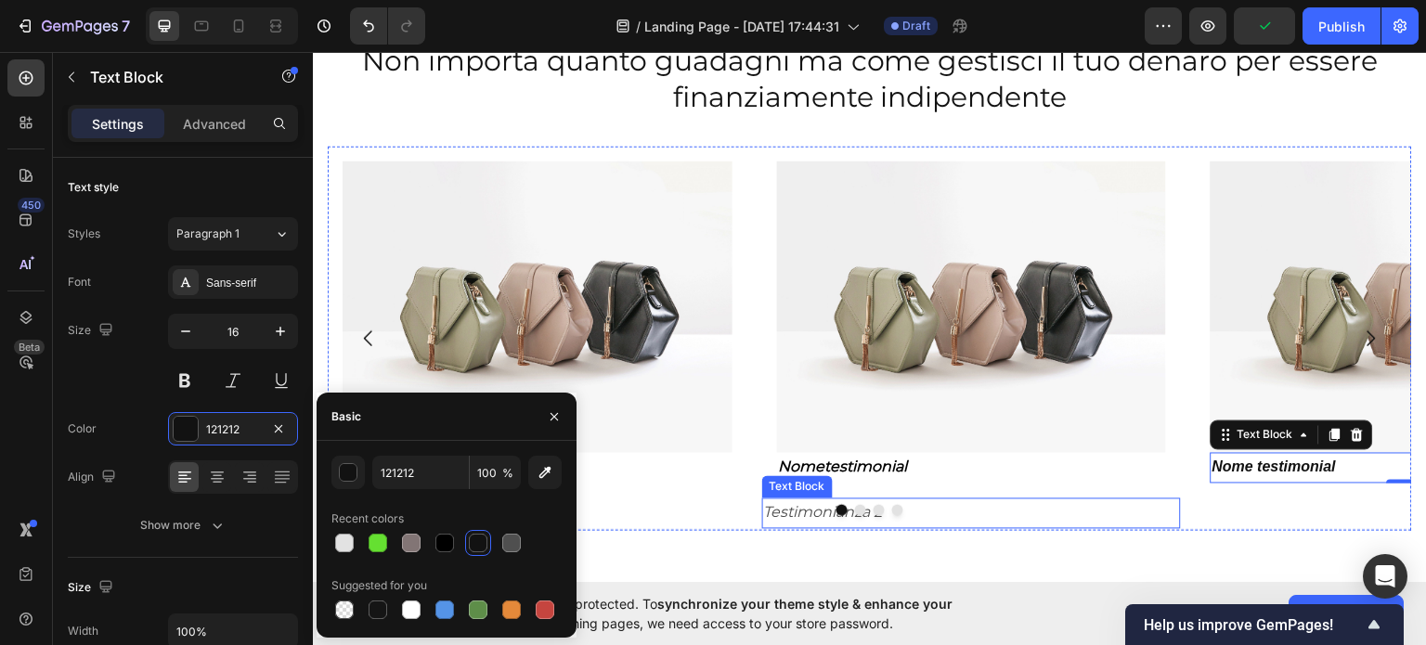
click at [937, 520] on p "Testimonianza 2" at bounding box center [972, 512] width 416 height 27
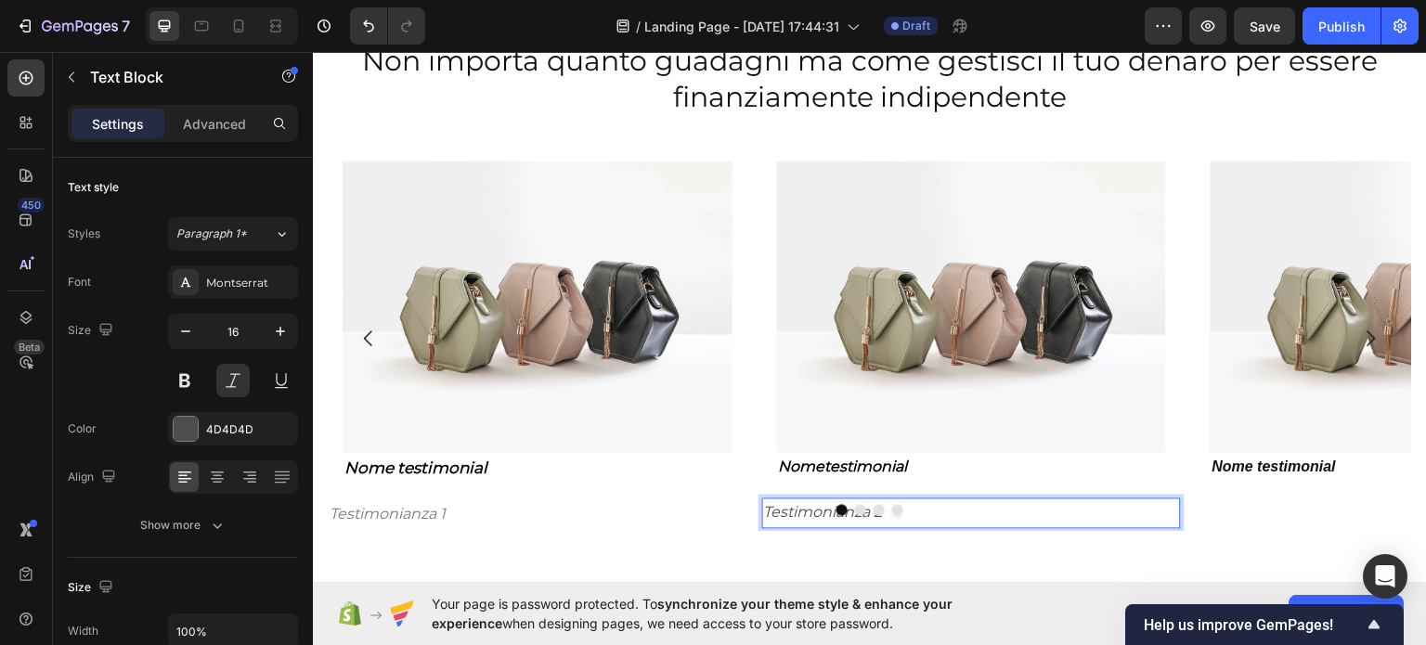
click at [942, 514] on p "Testimonianza 2" at bounding box center [972, 512] width 416 height 27
click at [940, 514] on p "Testimonianza 2" at bounding box center [972, 512] width 416 height 27
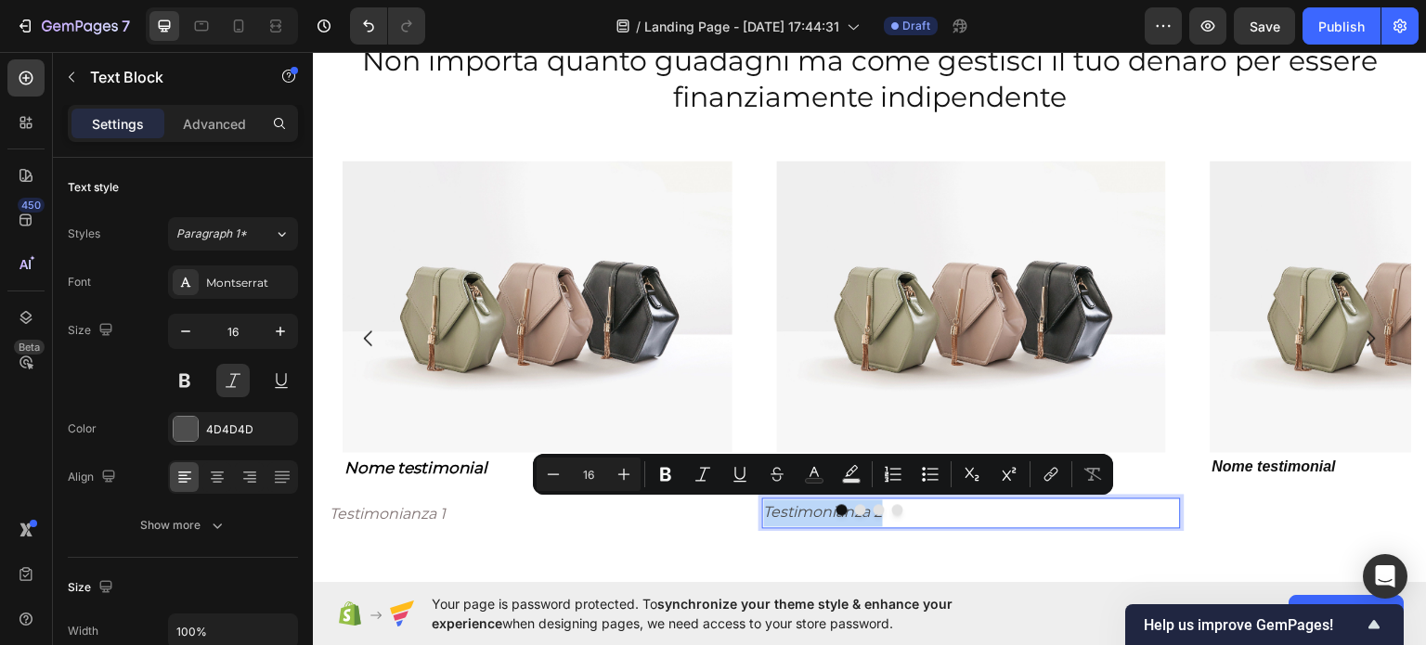
copy p "Testimonianza 2"
click at [79, 80] on button "button" at bounding box center [72, 77] width 30 height 30
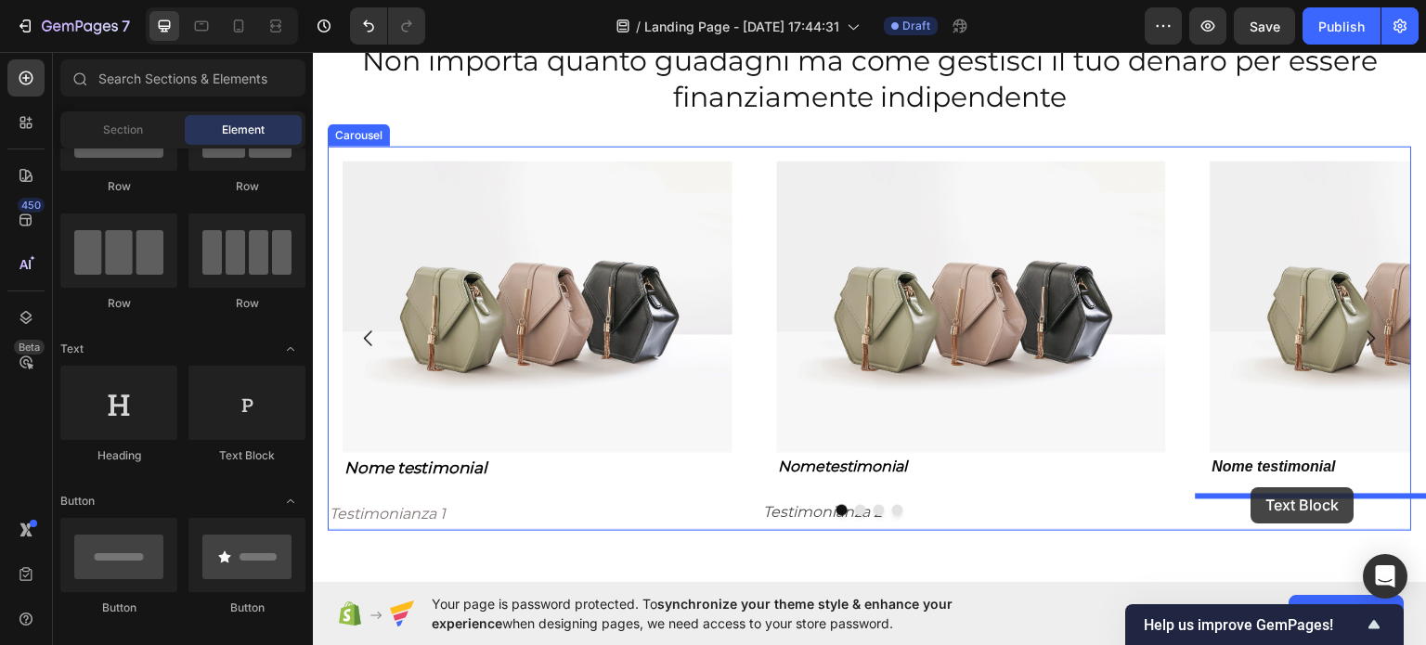
drag, startPoint x: 613, startPoint y: 488, endPoint x: 1251, endPoint y: 486, distance: 637.6
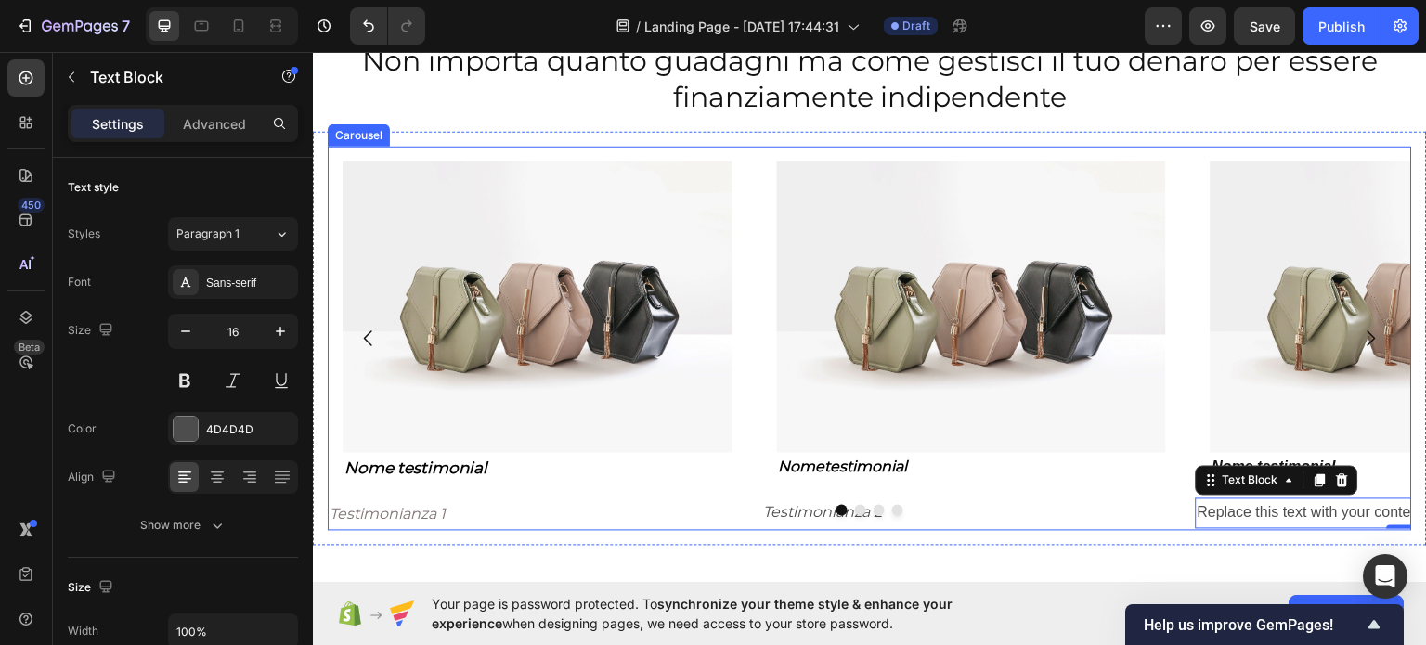
click at [1238, 507] on div at bounding box center [870, 509] width 1084 height 11
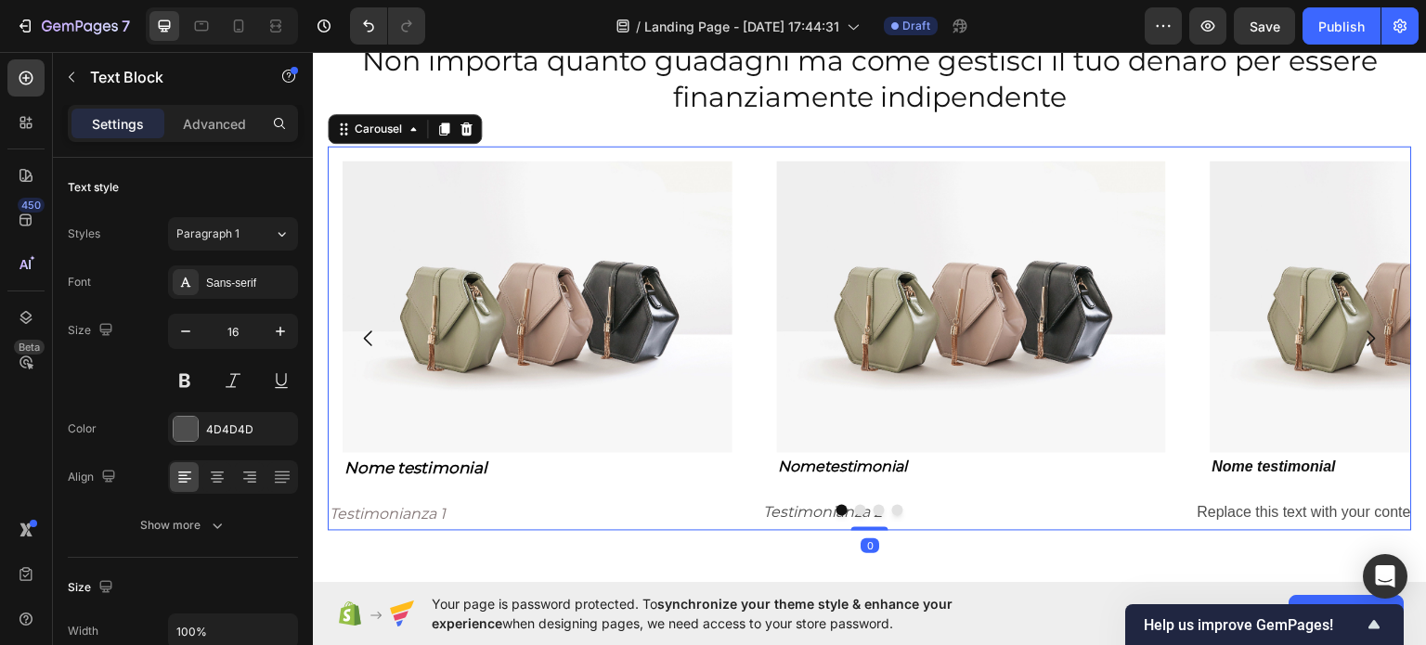
click at [1238, 507] on div at bounding box center [870, 509] width 1084 height 11
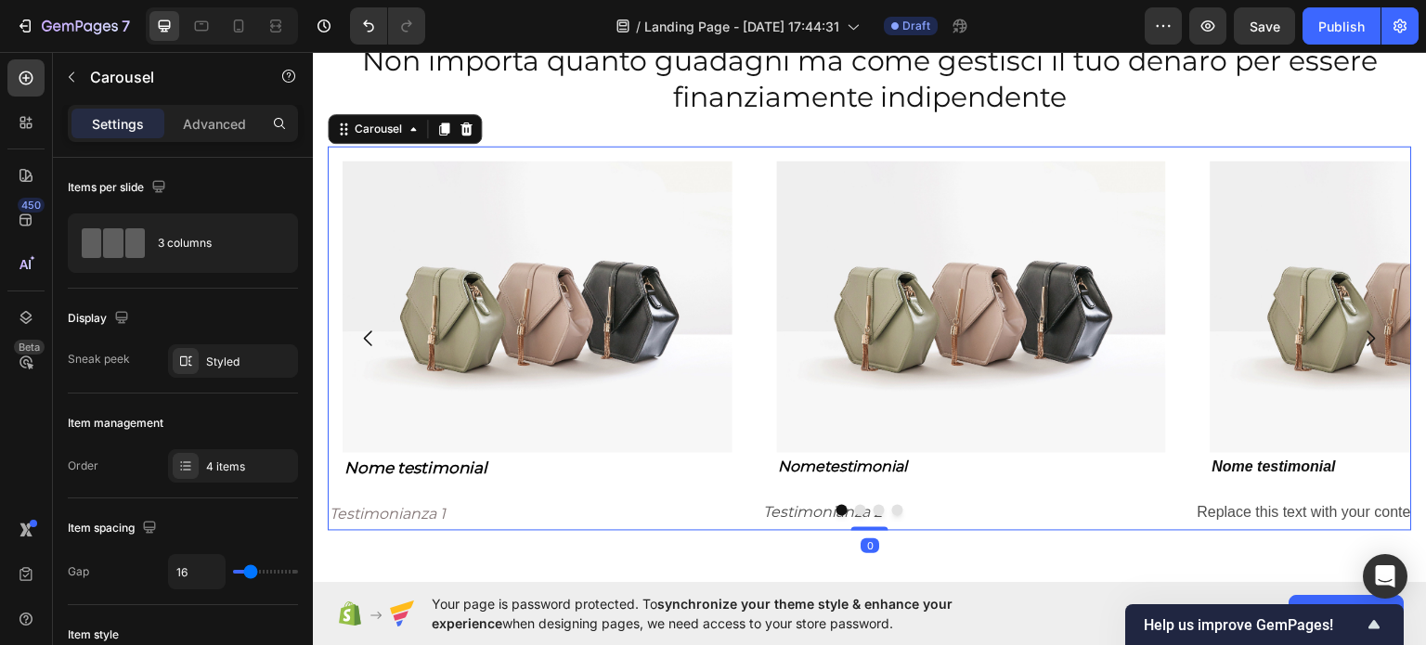
click at [1238, 507] on div at bounding box center [870, 509] width 1084 height 11
click at [1273, 487] on div "Image Nome testimonial Text Block Row" at bounding box center [1404, 322] width 419 height 352
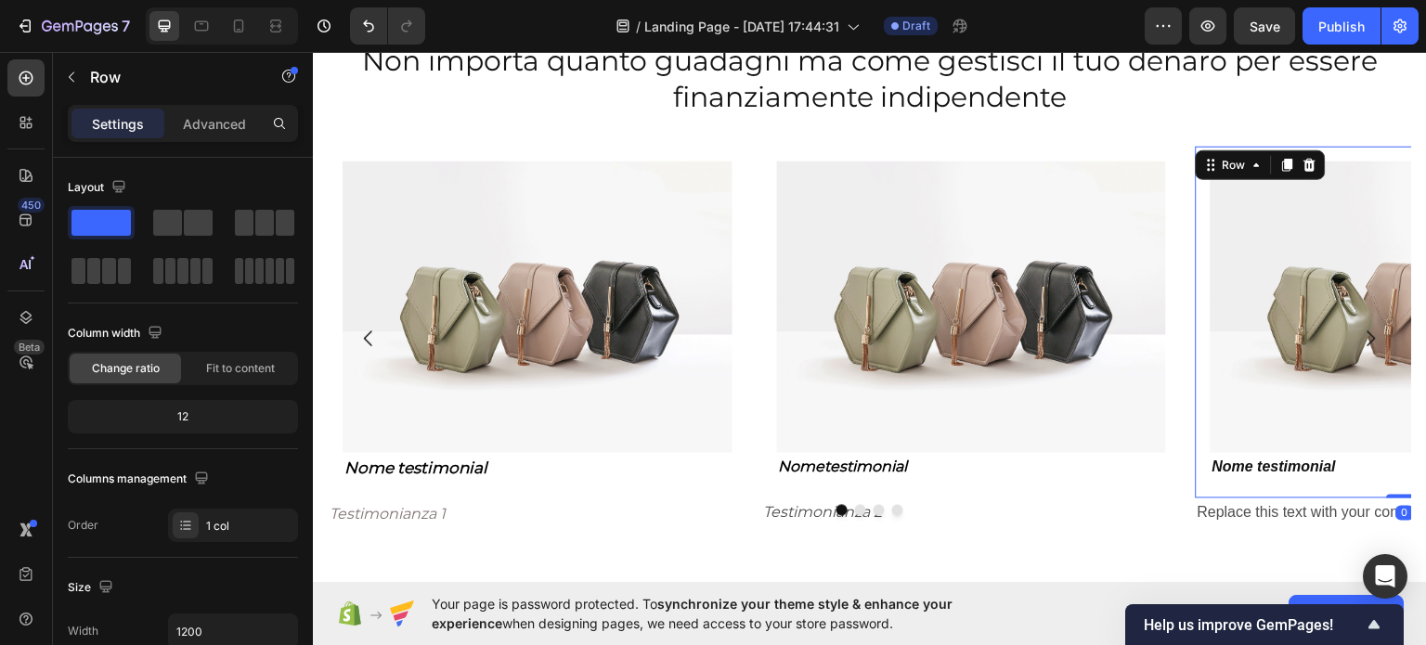
click at [1276, 497] on div "Replace this text with your content" at bounding box center [1404, 512] width 419 height 31
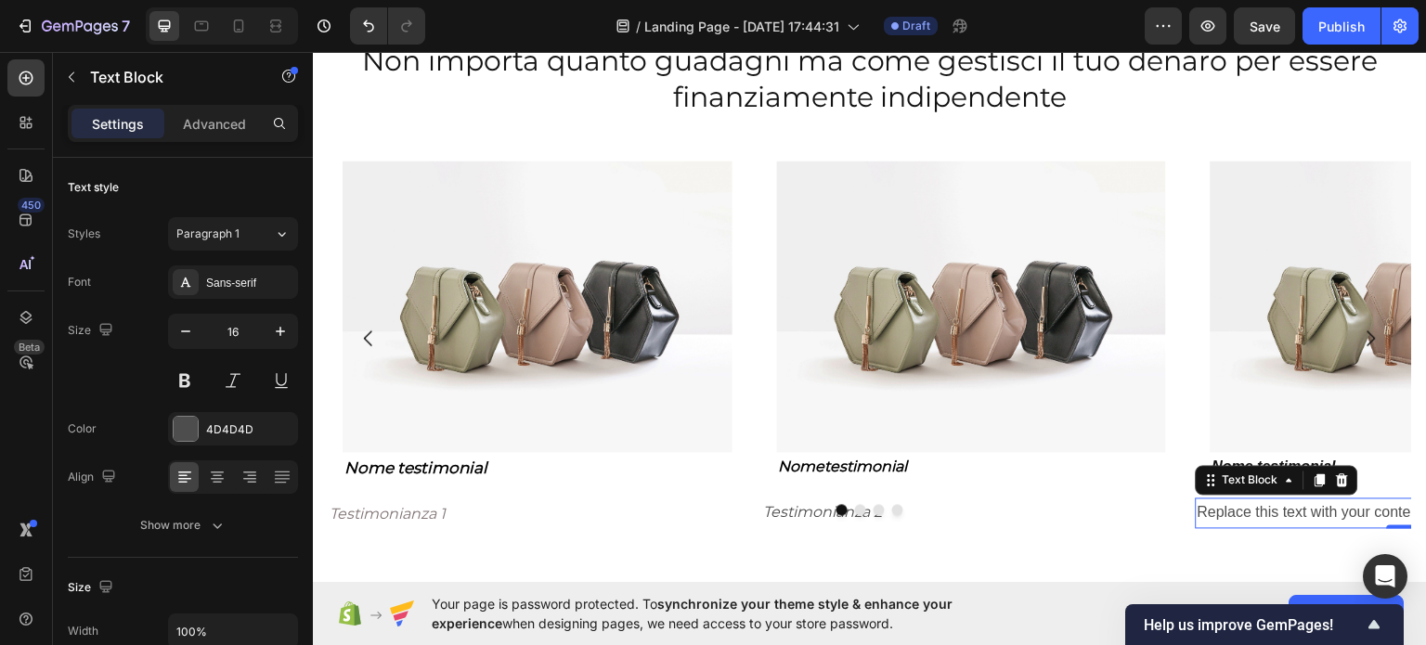
click at [1275, 504] on div at bounding box center [870, 509] width 1084 height 11
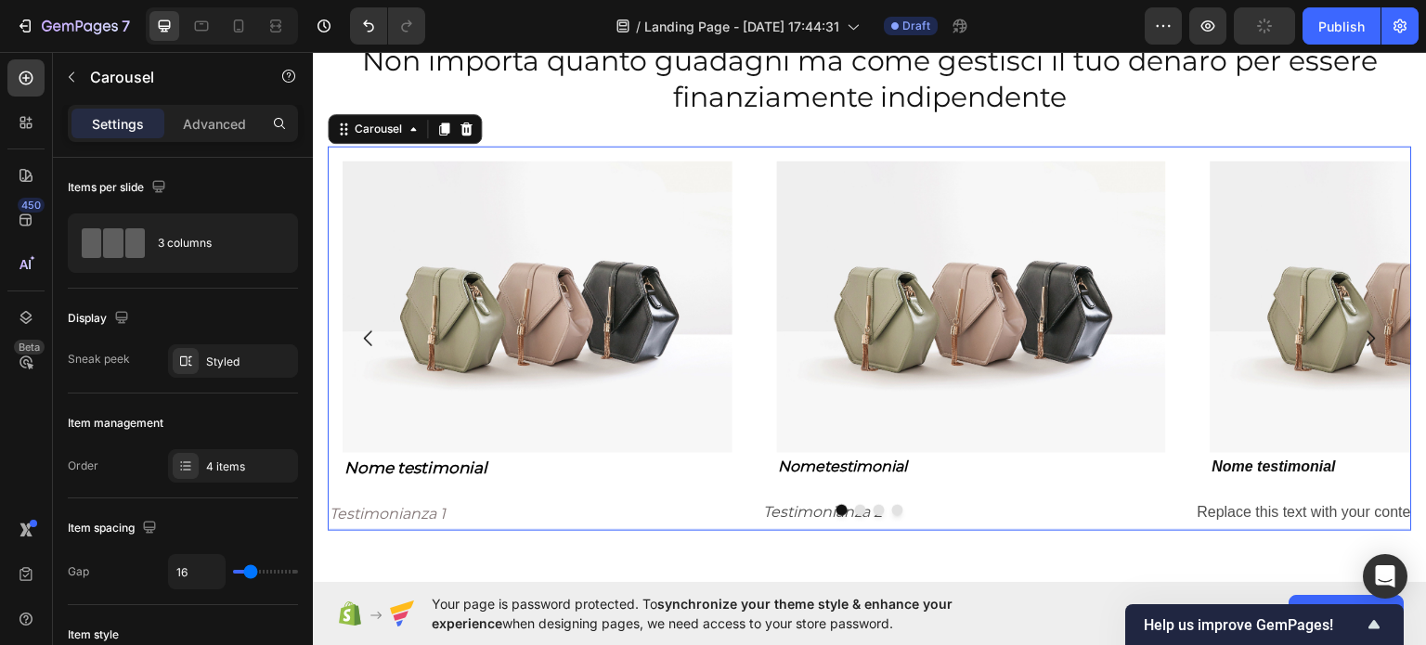
click at [1275, 504] on div at bounding box center [870, 509] width 1084 height 11
click at [1288, 504] on div at bounding box center [870, 509] width 1084 height 11
click at [1226, 509] on div at bounding box center [870, 509] width 1084 height 11
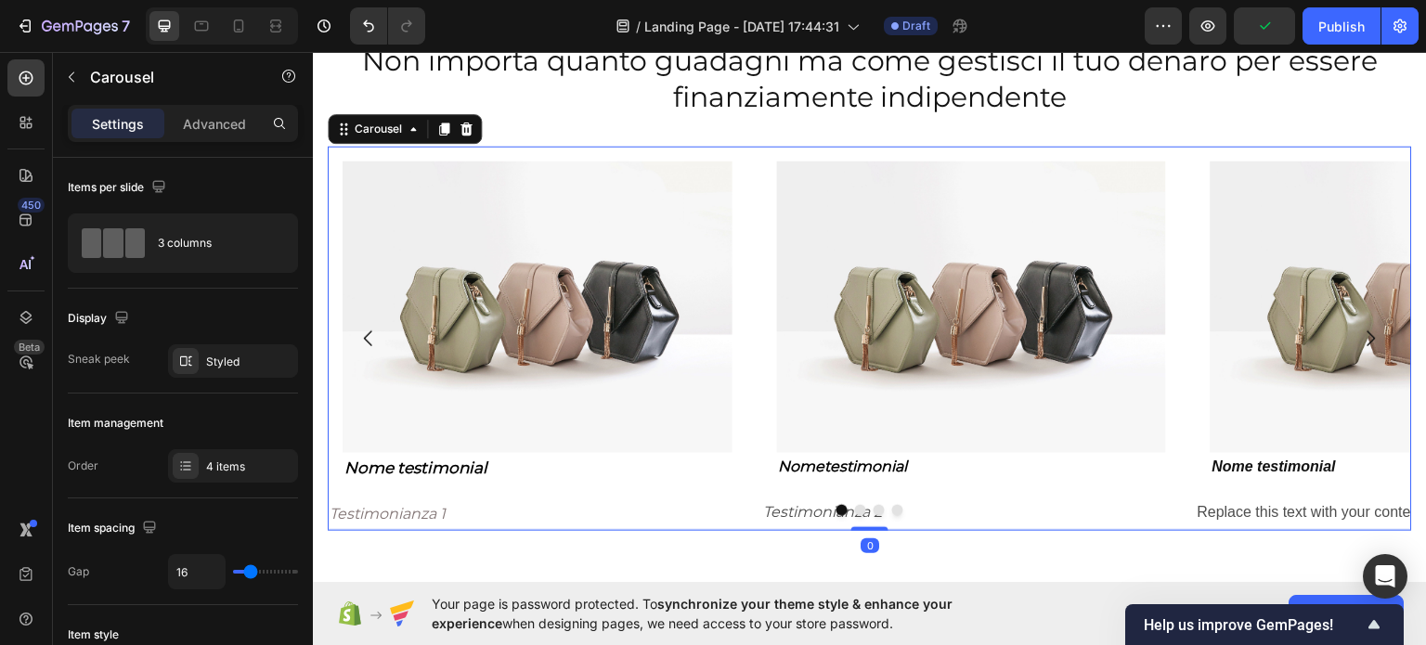
click at [1385, 499] on div "Replace this text with your content" at bounding box center [1404, 512] width 419 height 31
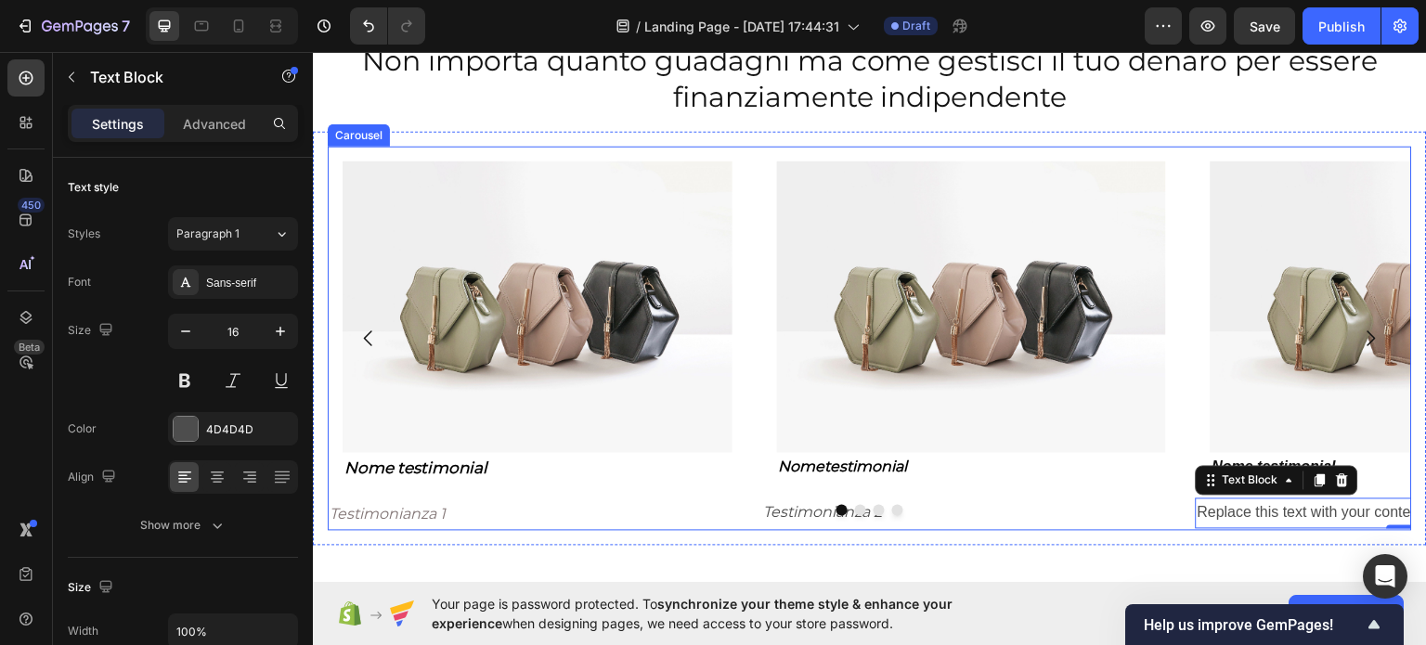
click at [1333, 508] on div at bounding box center [870, 509] width 1084 height 11
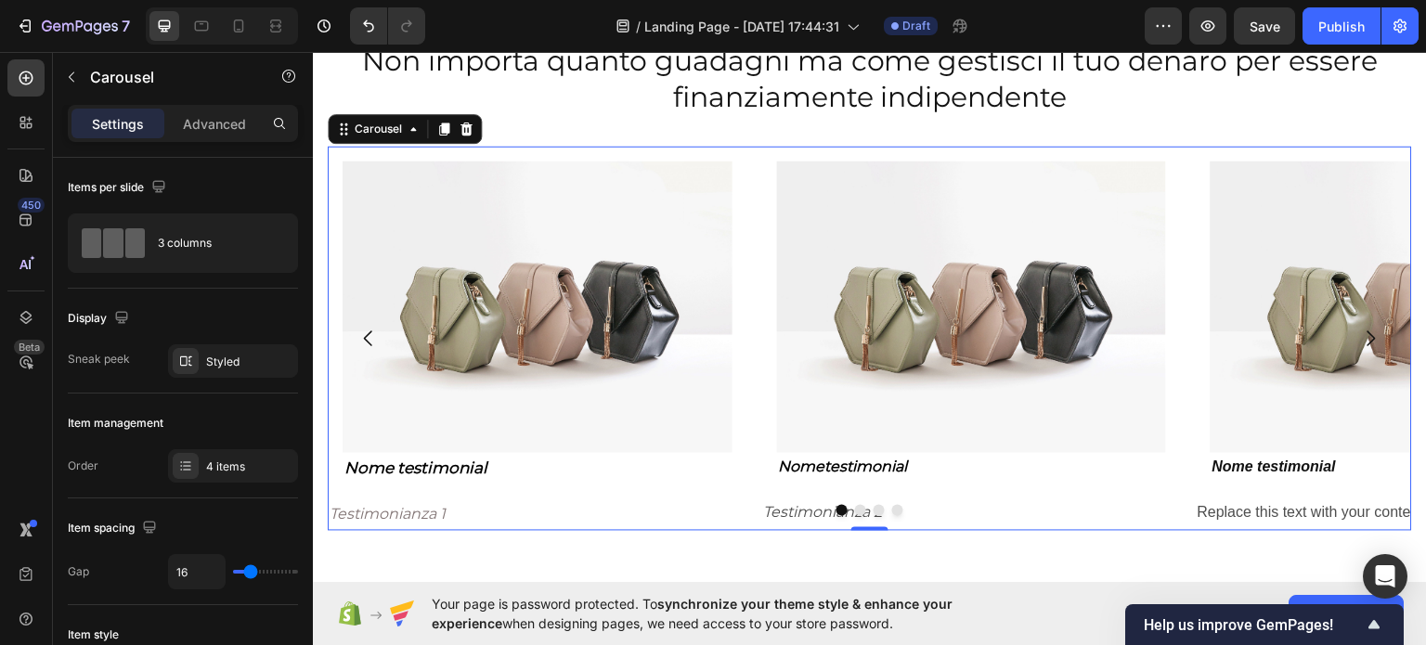
click at [1331, 508] on div at bounding box center [870, 509] width 1084 height 11
click at [1344, 501] on div "Replace this text with your content" at bounding box center [1404, 512] width 419 height 31
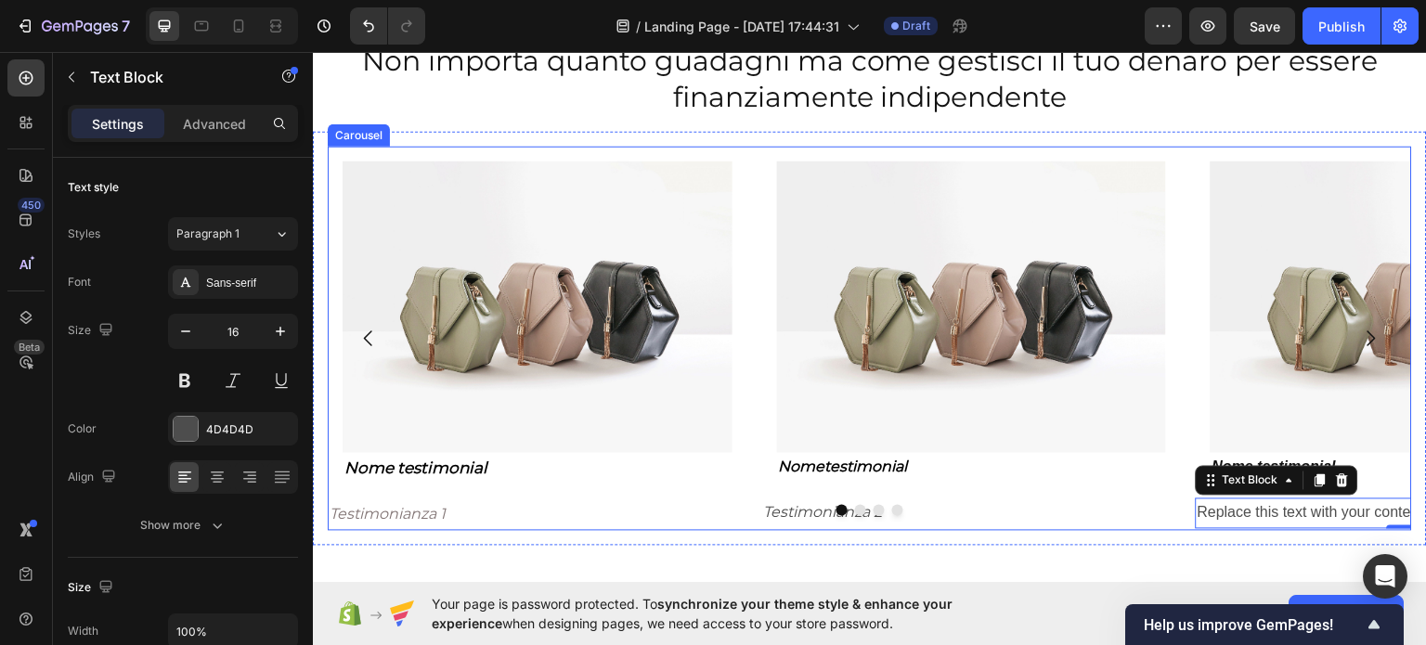
click at [1302, 509] on div at bounding box center [870, 509] width 1084 height 11
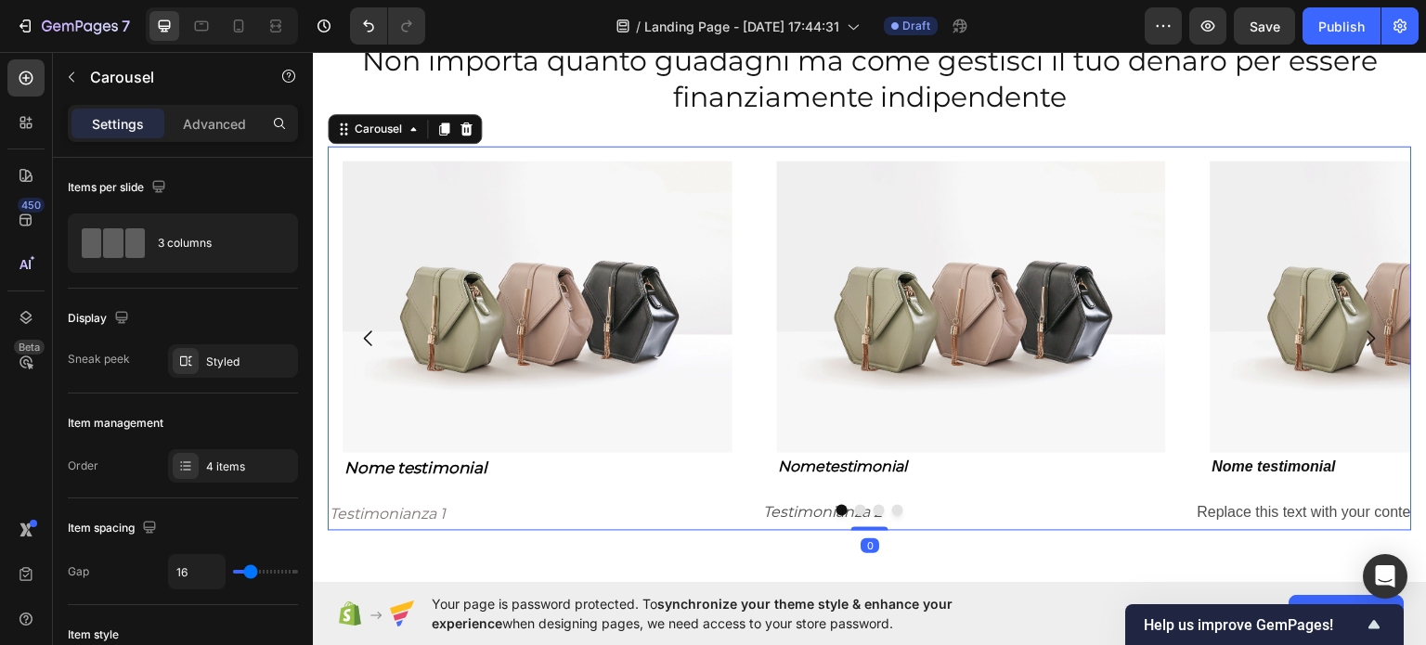
click at [1302, 509] on div at bounding box center [870, 509] width 1084 height 11
click at [1302, 507] on div at bounding box center [870, 509] width 1084 height 11
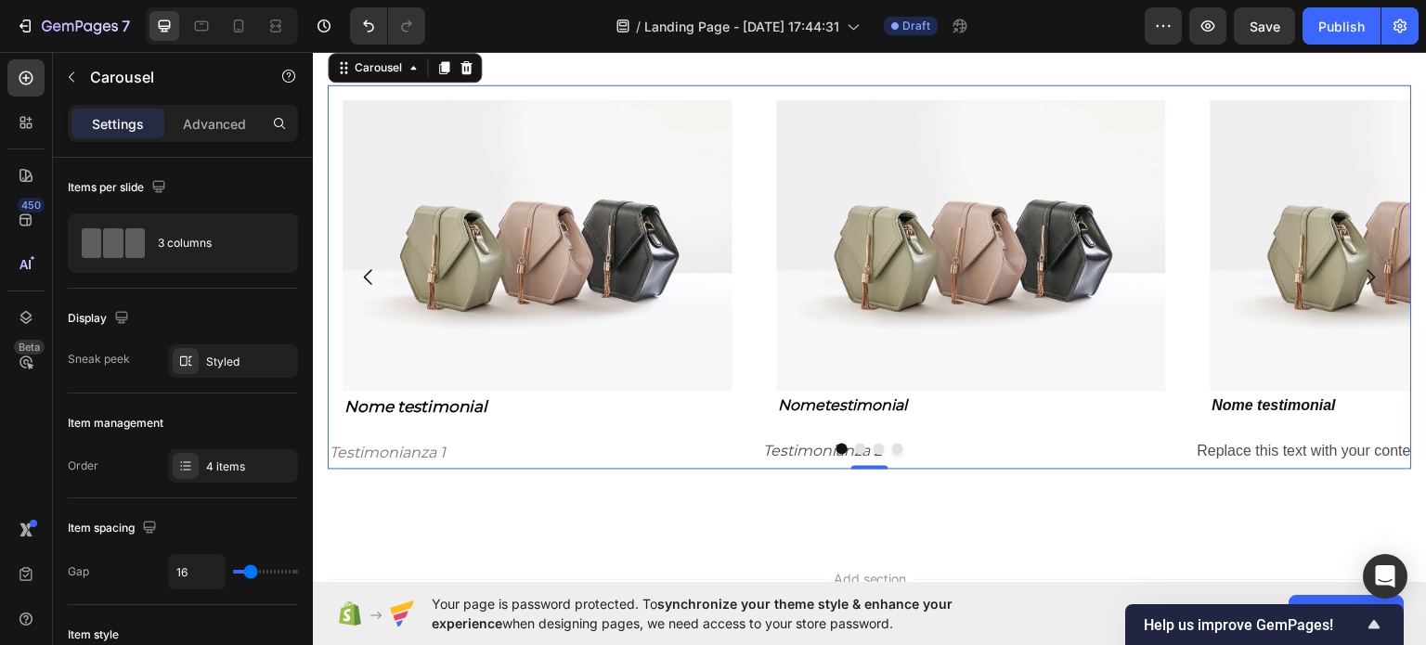
scroll to position [1392, 0]
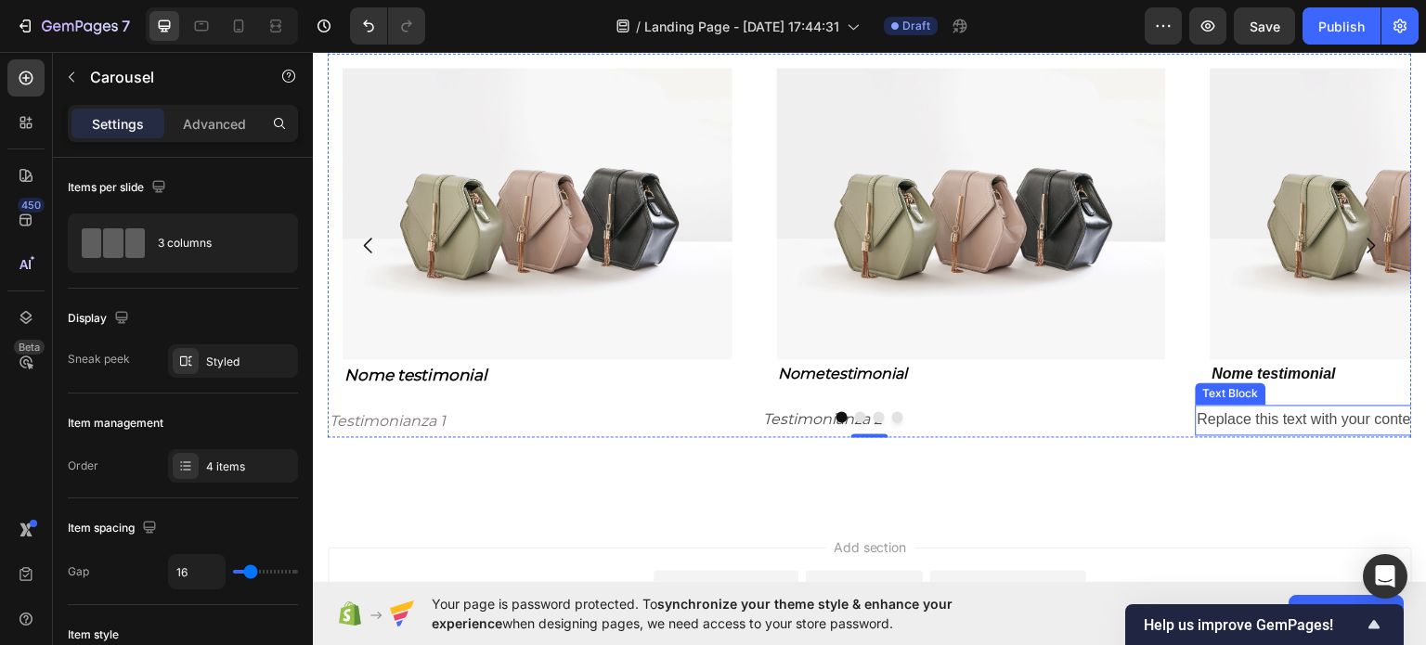
click at [1307, 430] on div "Replace this text with your content" at bounding box center [1404, 420] width 419 height 31
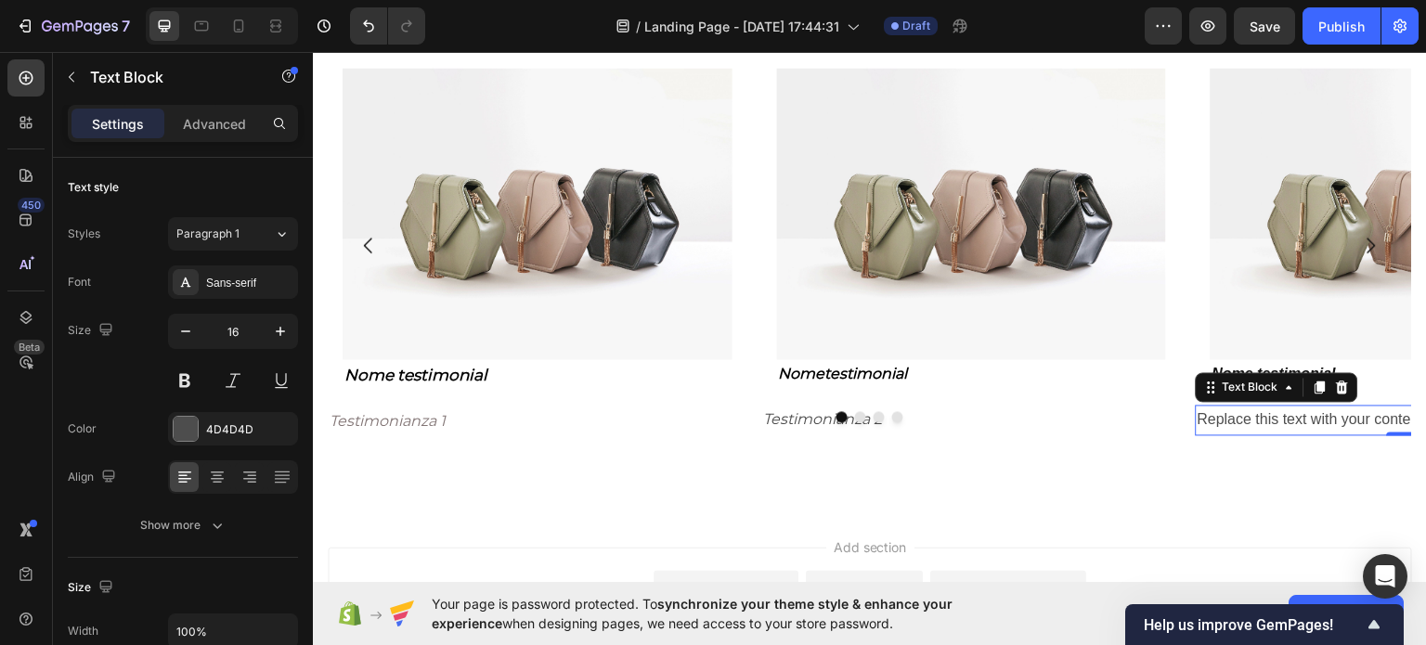
click at [1279, 432] on div "Replace this text with your content" at bounding box center [1404, 420] width 419 height 31
click at [1236, 421] on p "Replace this text with your content" at bounding box center [1405, 419] width 416 height 27
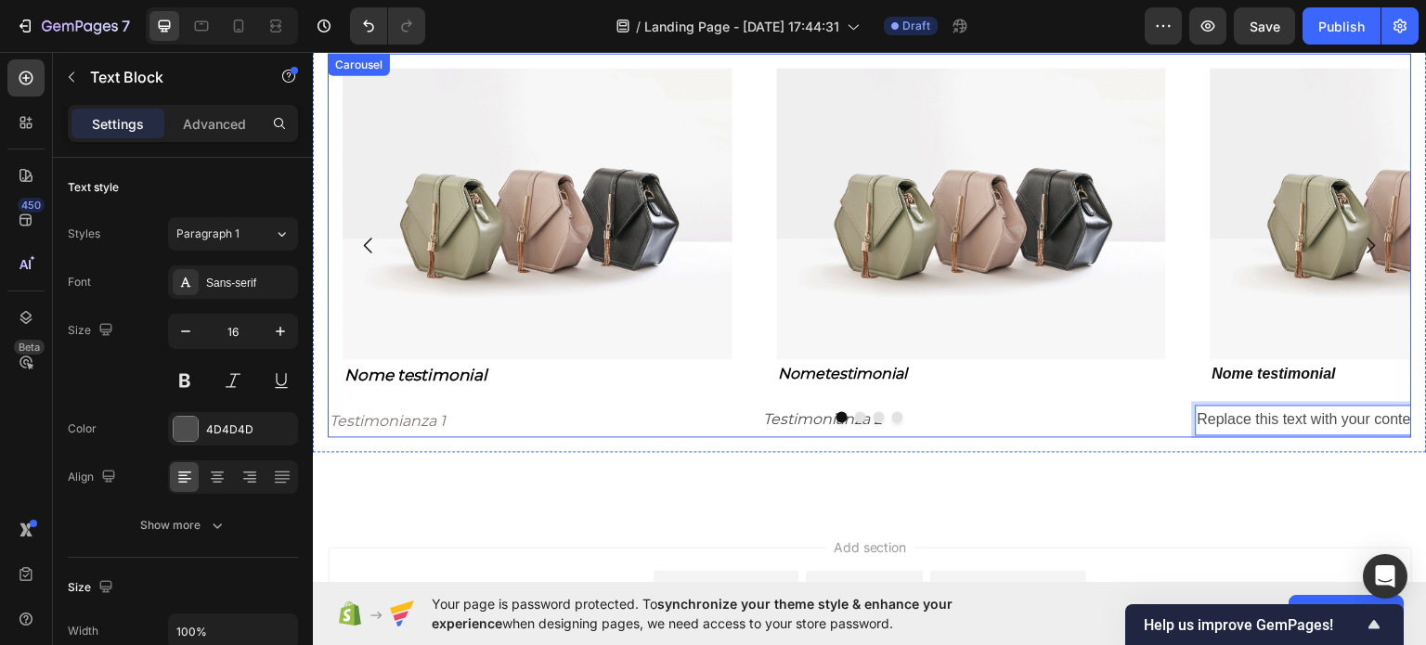
click at [1240, 416] on div at bounding box center [870, 416] width 1084 height 11
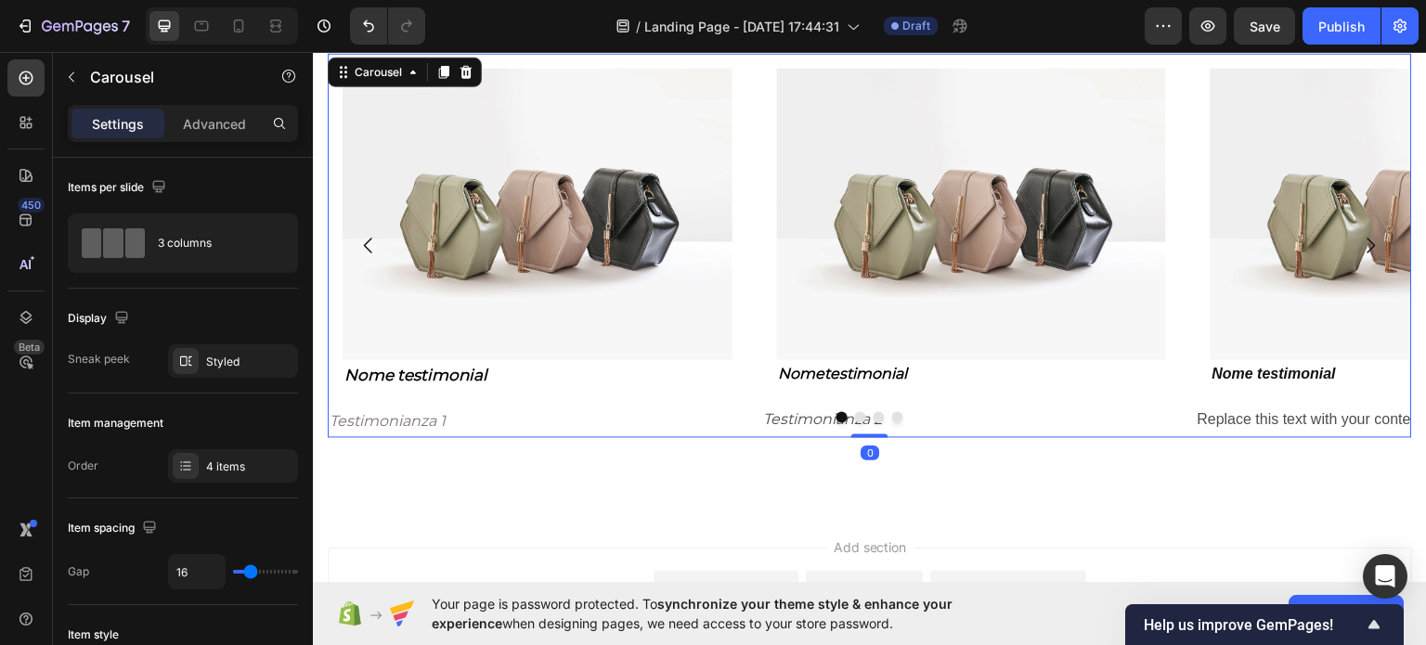
click at [1240, 416] on div at bounding box center [870, 416] width 1084 height 11
click at [1272, 411] on div at bounding box center [870, 416] width 1084 height 11
click at [1284, 422] on p "Replace this text with your content" at bounding box center [1405, 419] width 416 height 27
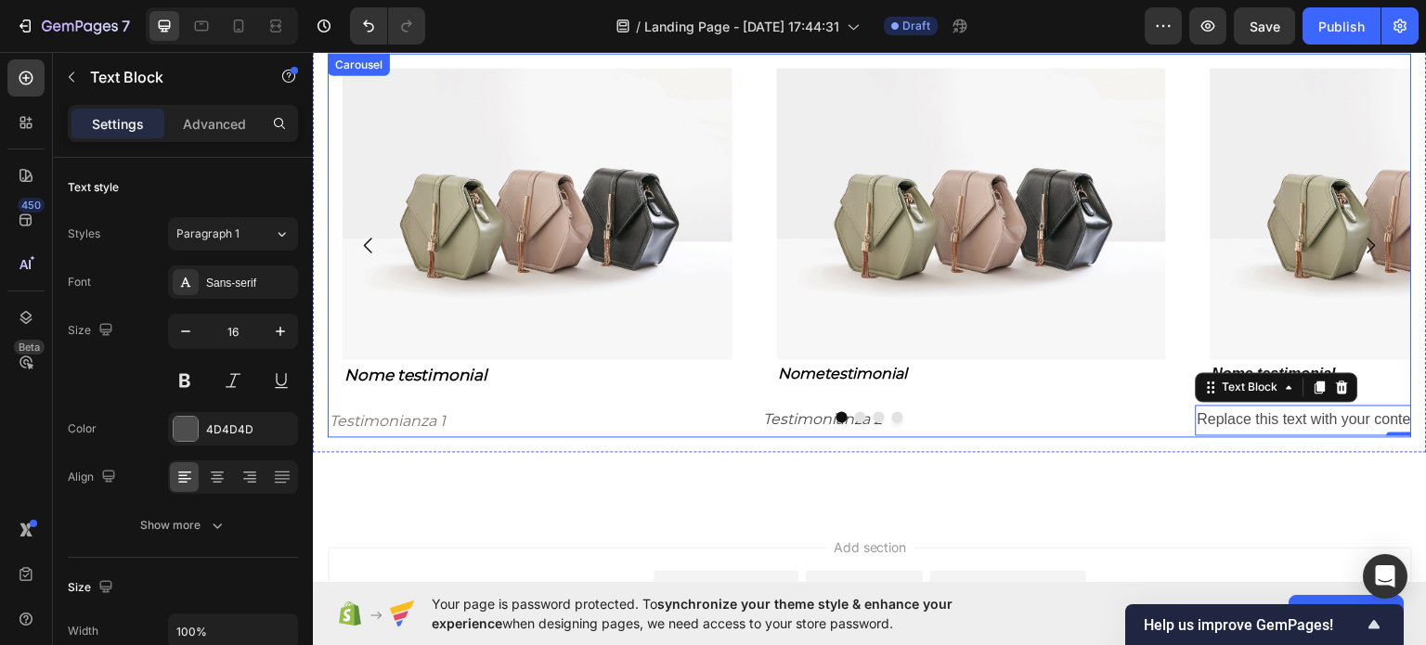
click at [1288, 416] on div at bounding box center [870, 416] width 1084 height 11
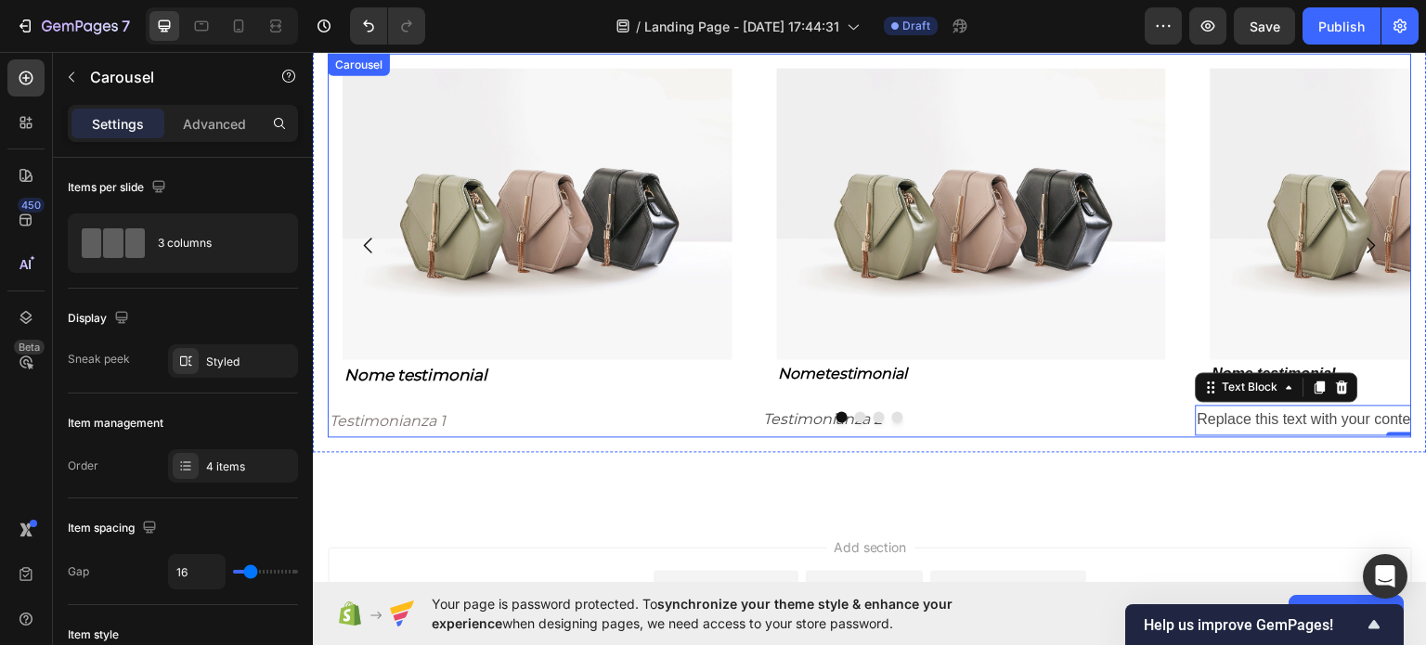
click at [1288, 416] on div at bounding box center [870, 416] width 1084 height 11
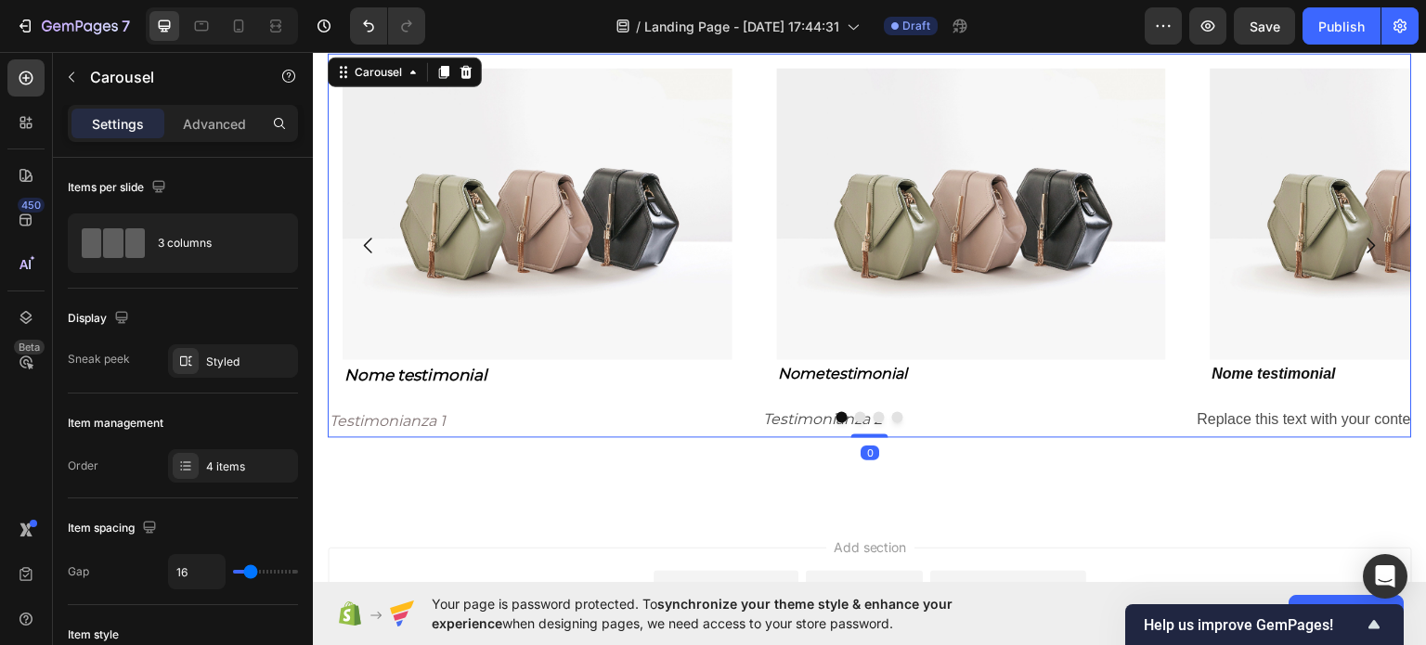
click at [1288, 416] on div at bounding box center [870, 416] width 1084 height 11
click at [1264, 411] on div at bounding box center [870, 416] width 1084 height 11
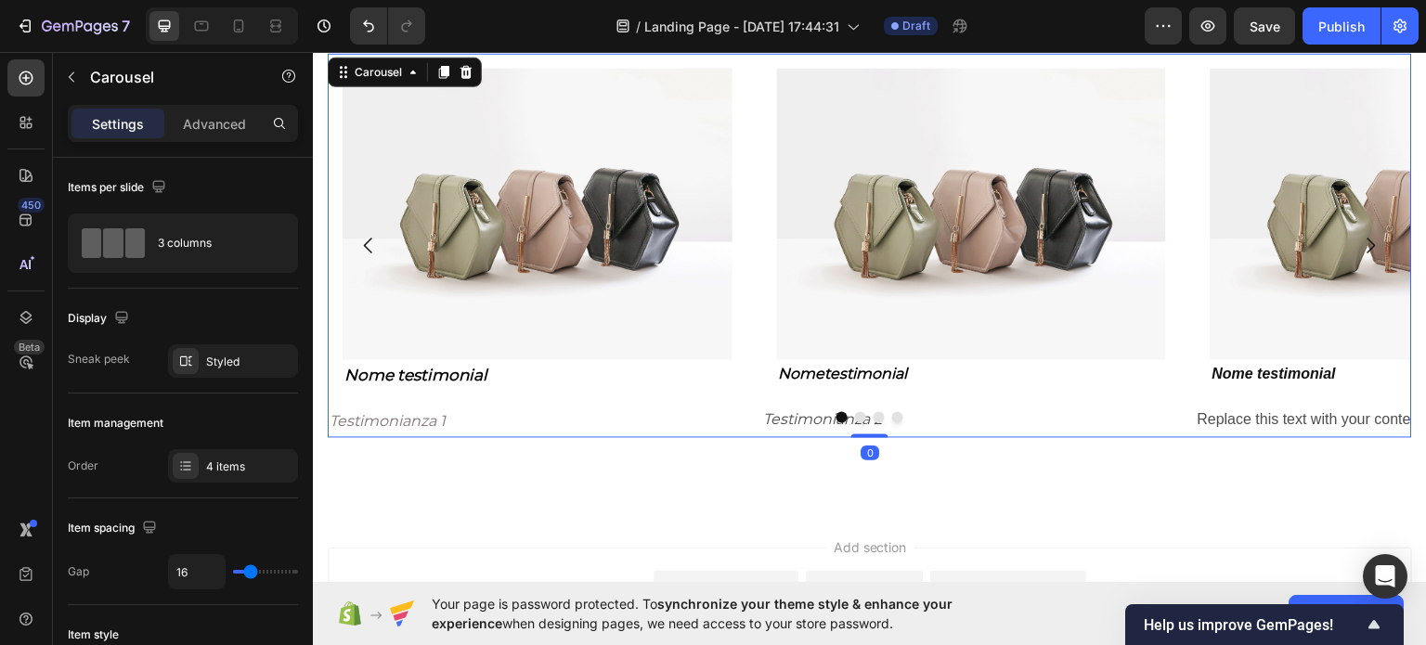
click at [1266, 412] on div at bounding box center [870, 416] width 1084 height 11
click at [1267, 413] on div at bounding box center [870, 416] width 1084 height 11
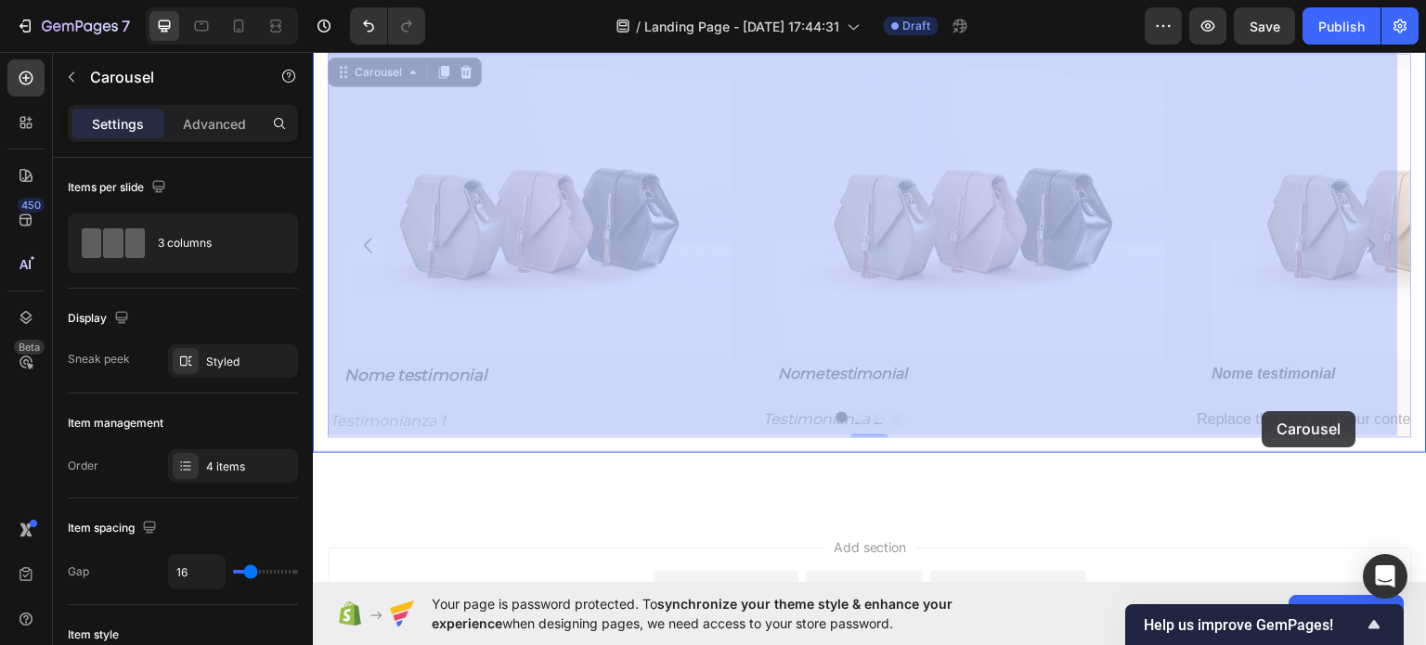
drag, startPoint x: 1272, startPoint y: 416, endPoint x: 1262, endPoint y: 410, distance: 11.6
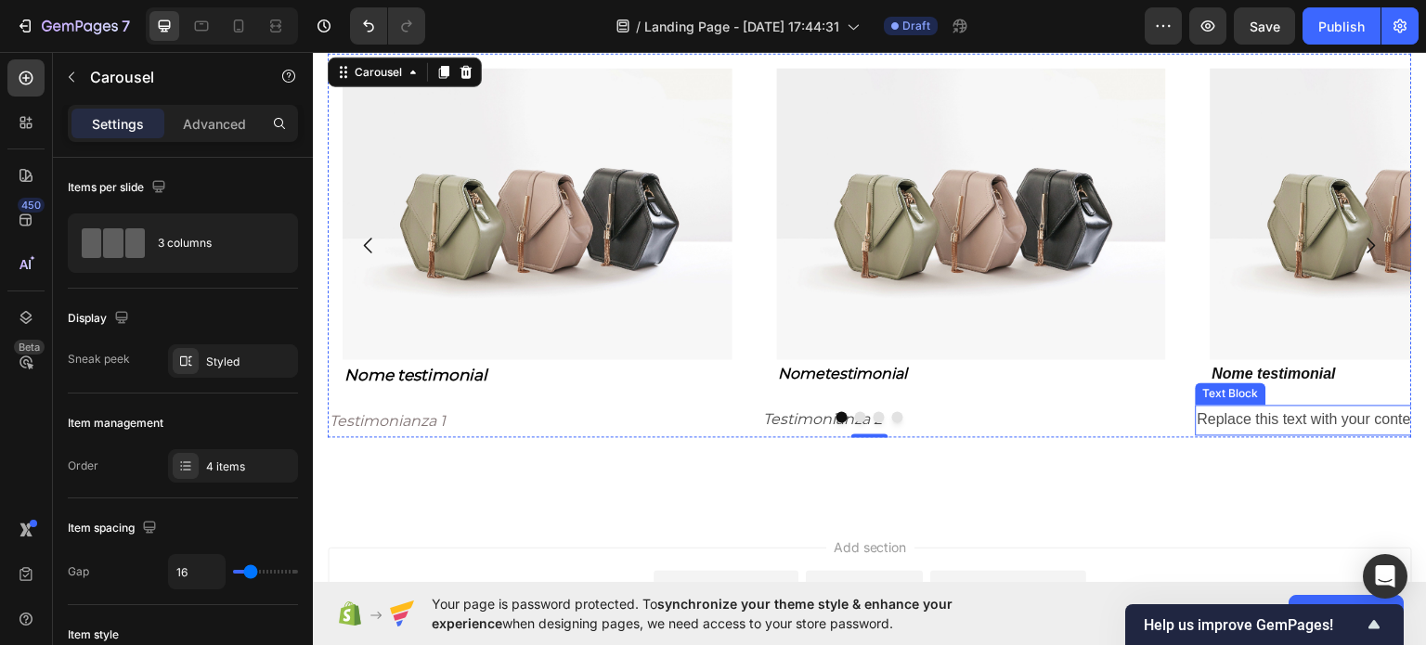
click at [1271, 421] on p "Replace this text with your content" at bounding box center [1405, 419] width 416 height 27
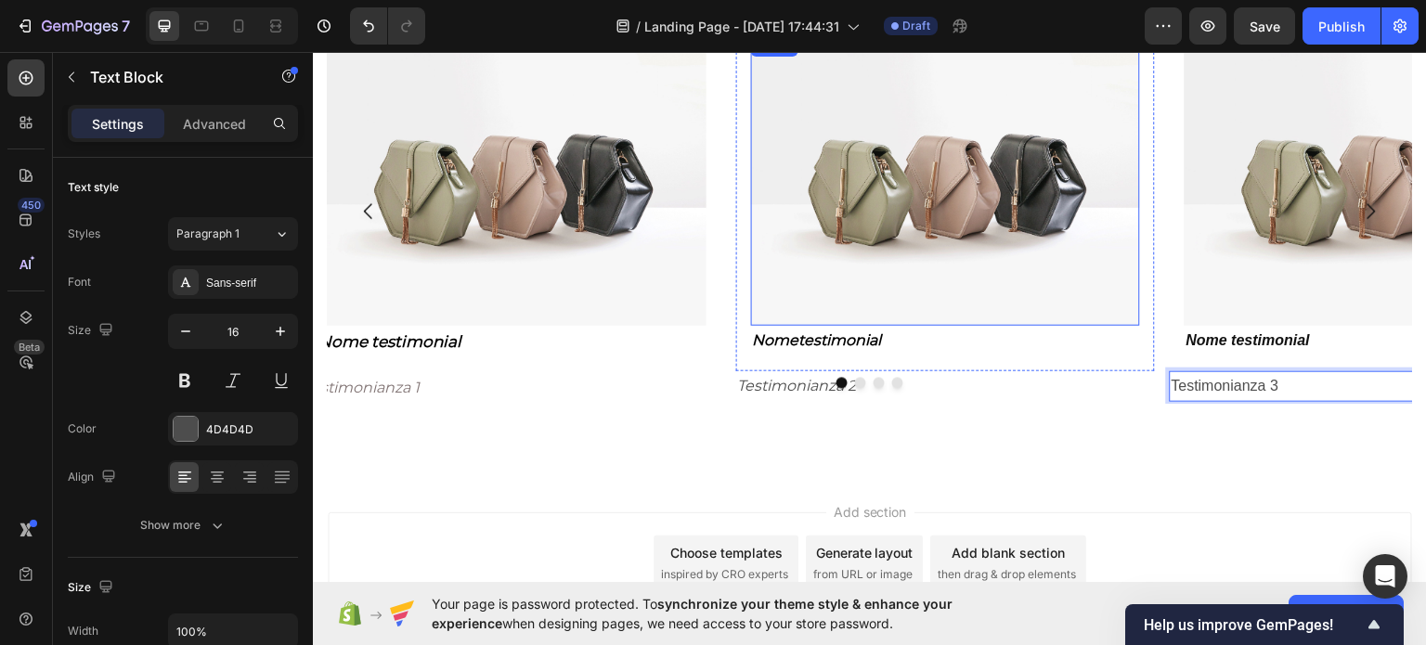
scroll to position [1485, 0]
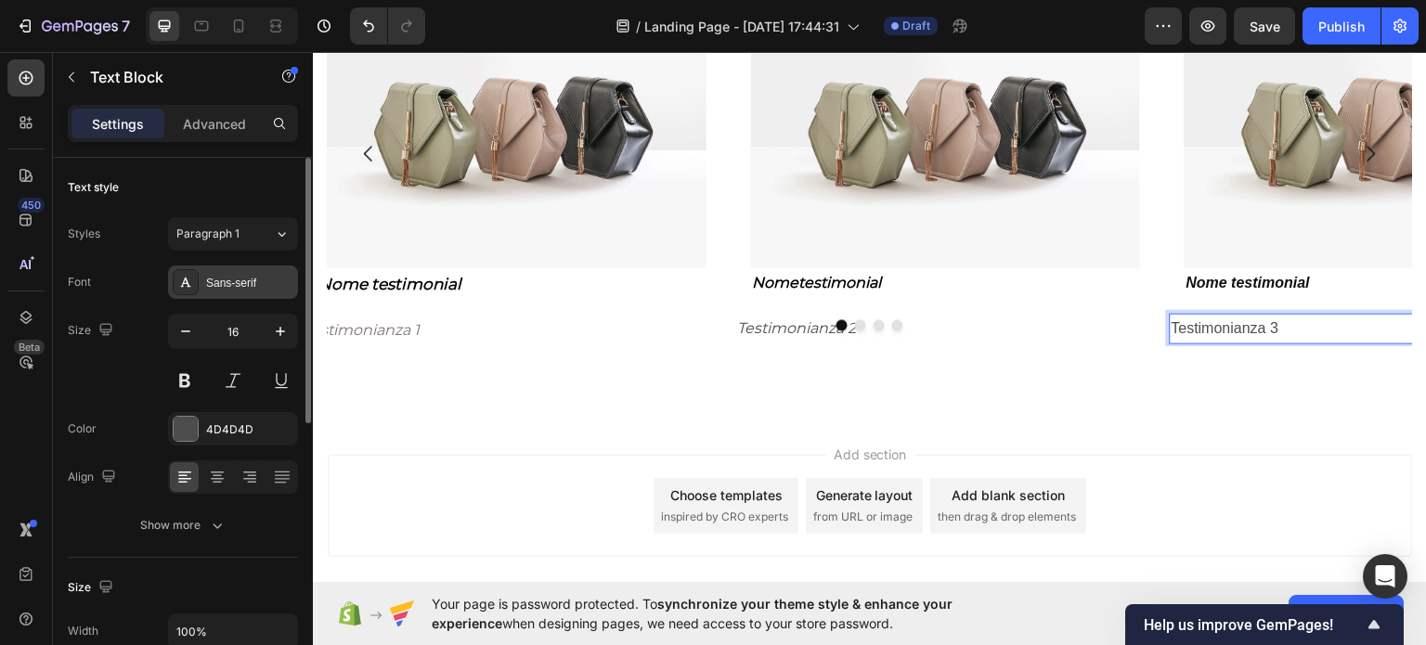
click at [195, 265] on div "Sans-serif" at bounding box center [233, 281] width 130 height 33
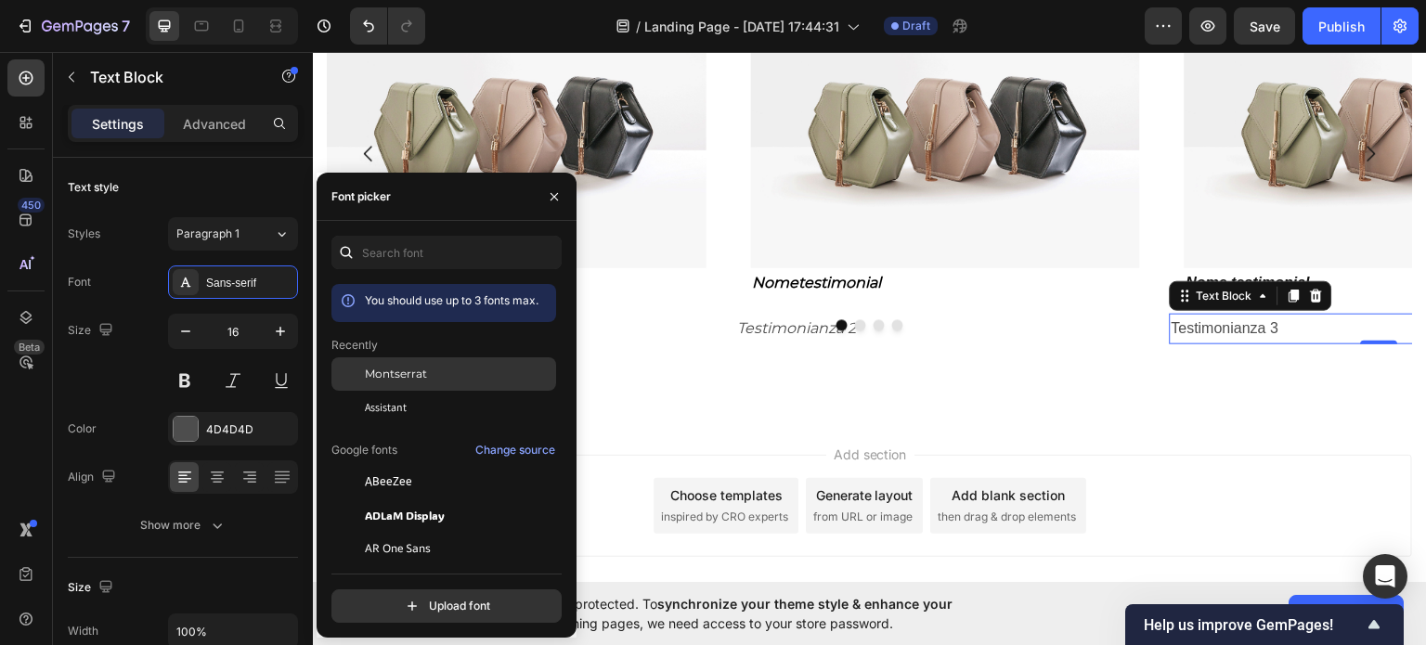
click at [356, 370] on div at bounding box center [347, 373] width 33 height 33
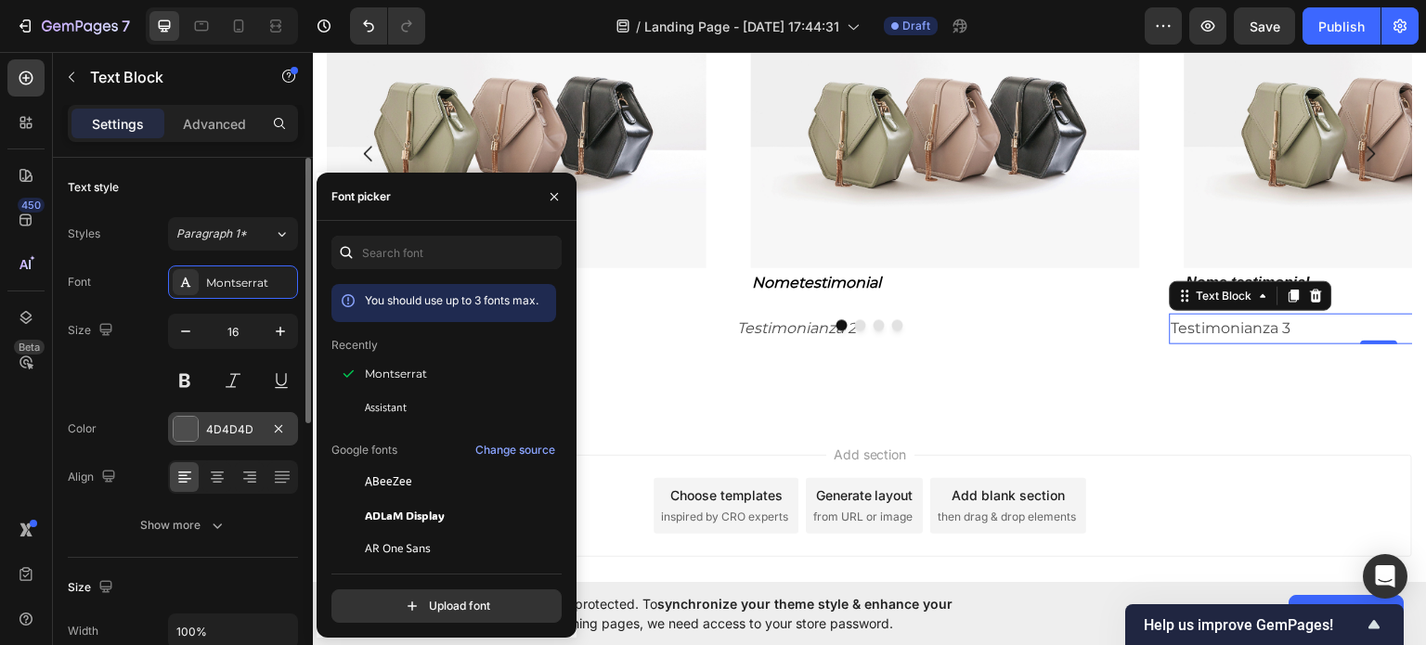
click at [230, 415] on div "4D4D4D" at bounding box center [233, 428] width 130 height 33
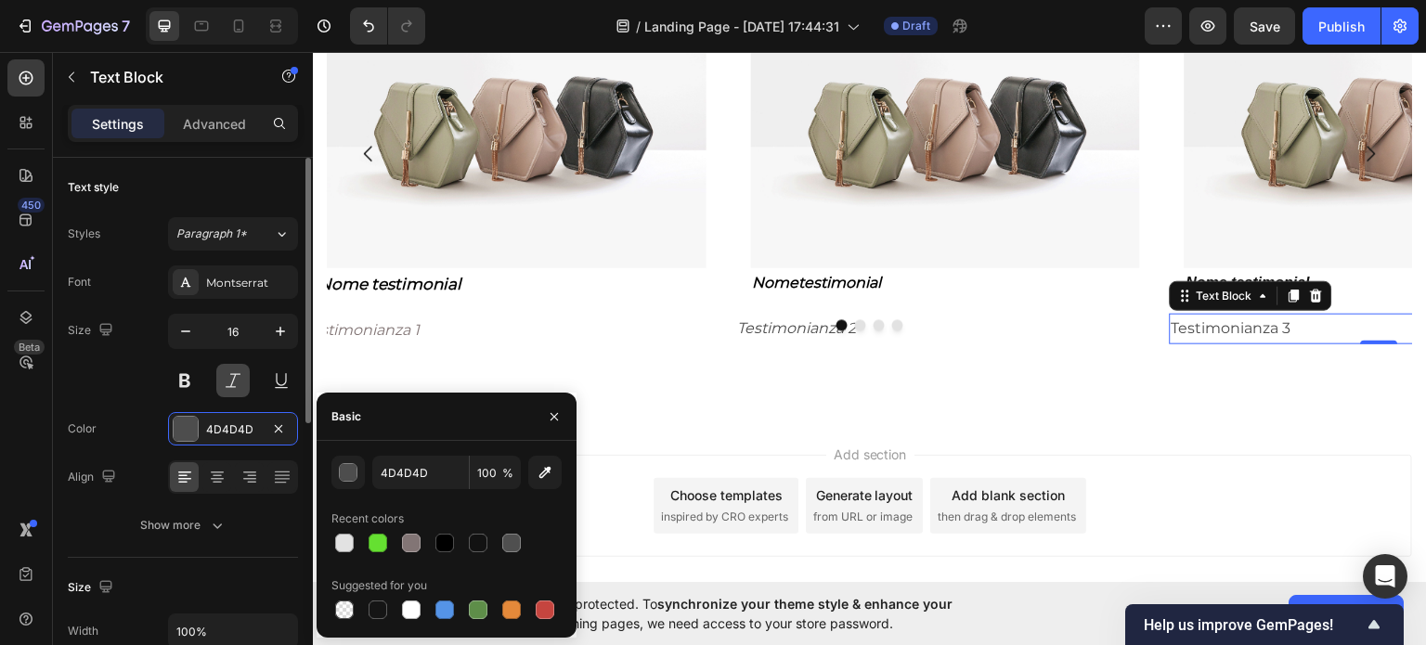
click at [219, 379] on button at bounding box center [232, 380] width 33 height 33
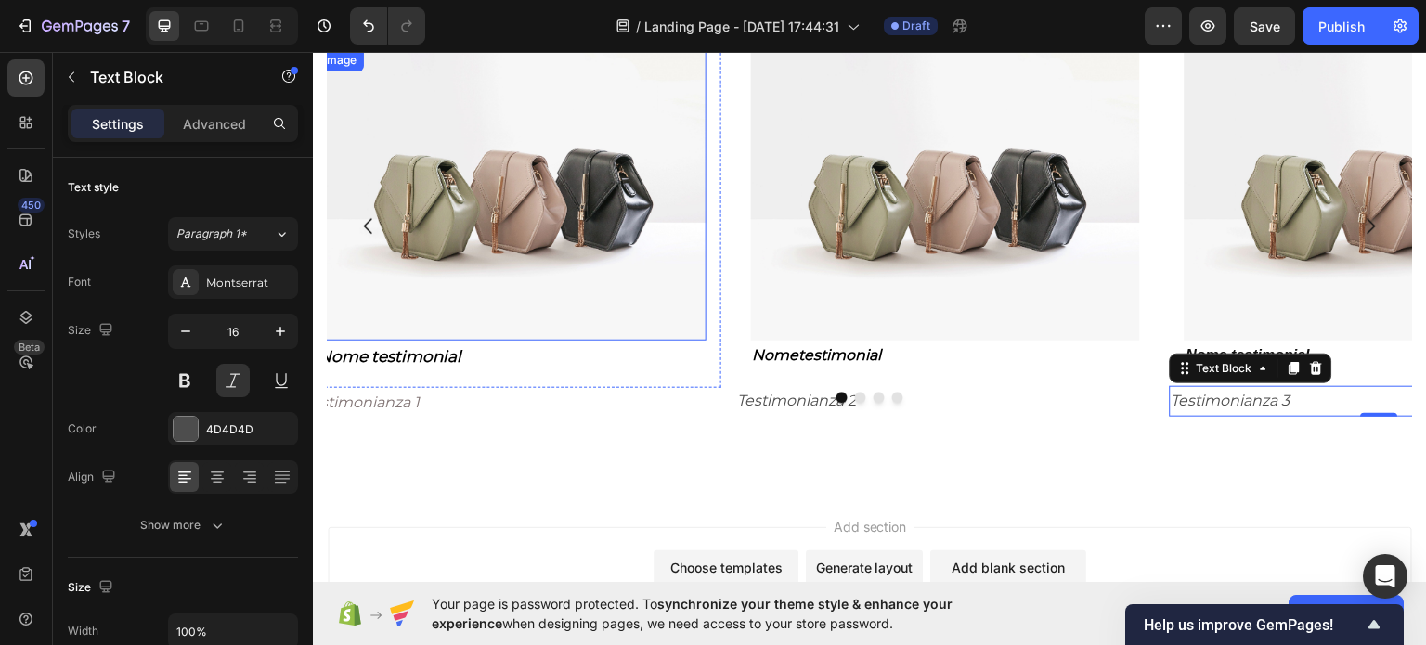
scroll to position [1392, 0]
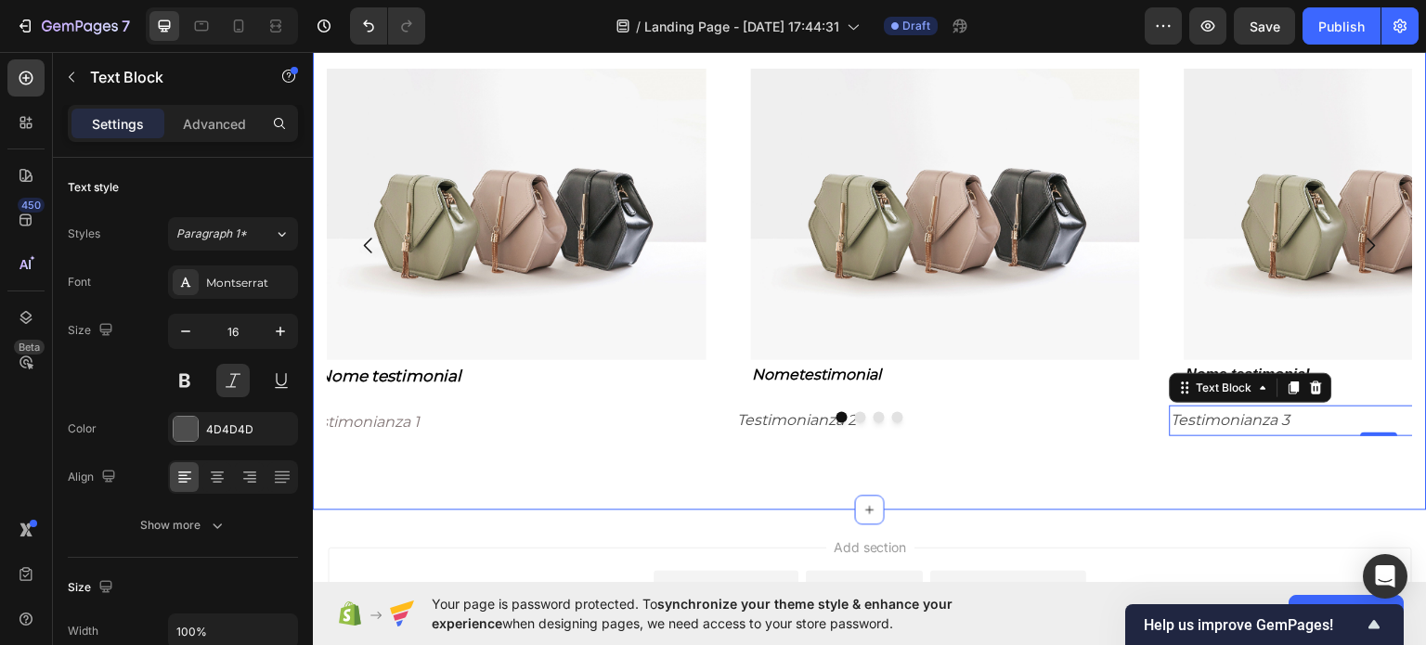
click at [531, 467] on div "Attenzione! al termine dell'offerta non potrai più benificiare del nostro scont…" at bounding box center [870, 62] width 1114 height 836
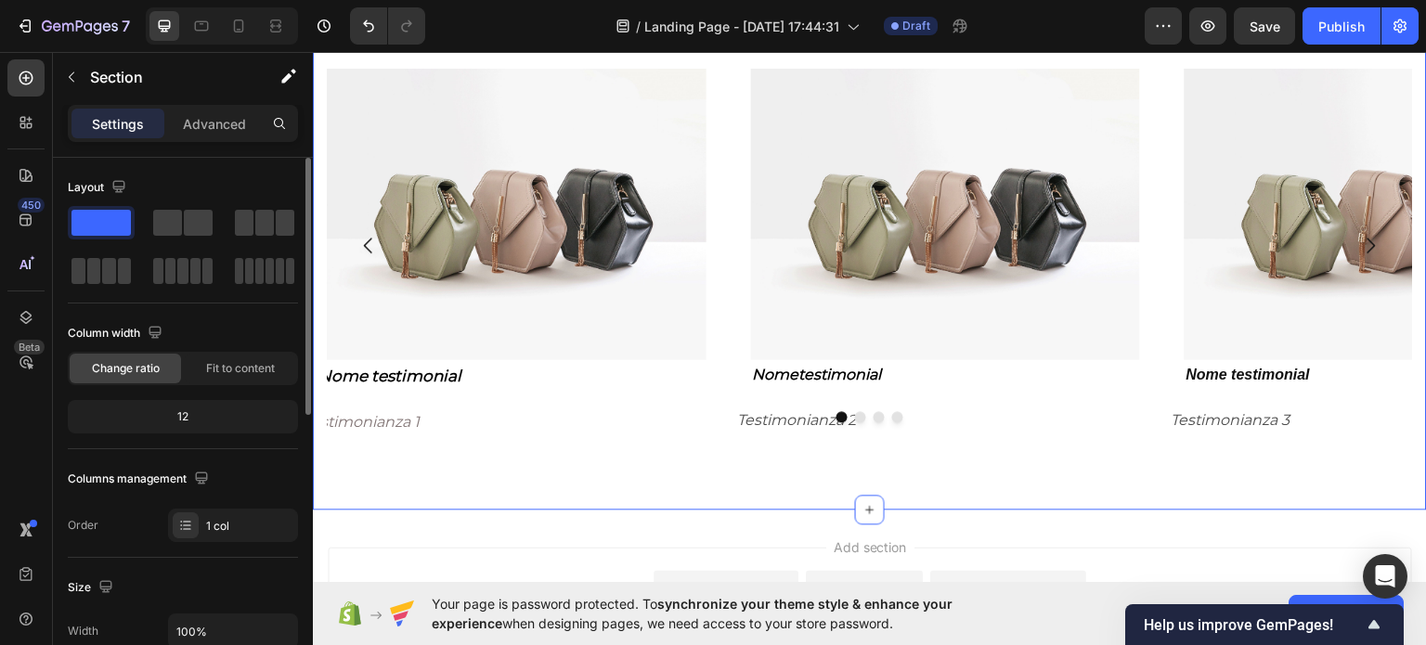
click at [208, 427] on div "12" at bounding box center [182, 417] width 223 height 26
click at [271, 377] on div "Fit to content" at bounding box center [240, 369] width 111 height 30
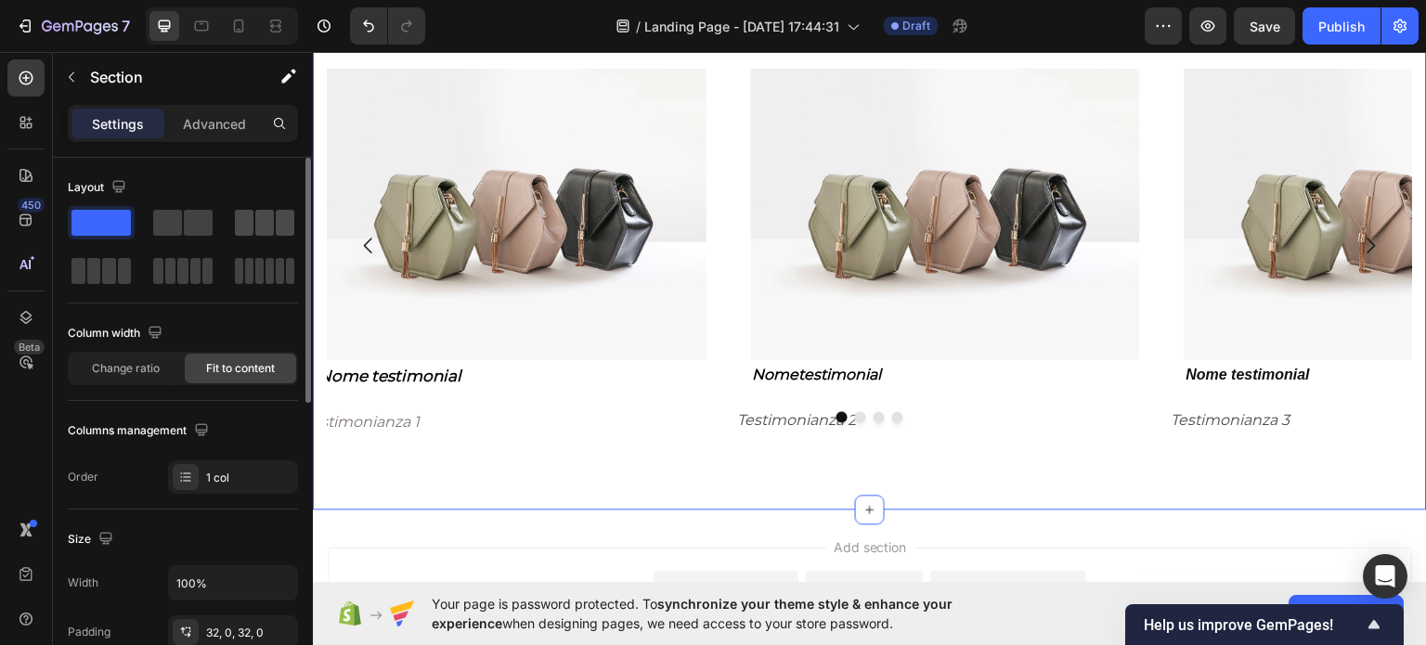
click at [263, 222] on span at bounding box center [264, 223] width 19 height 26
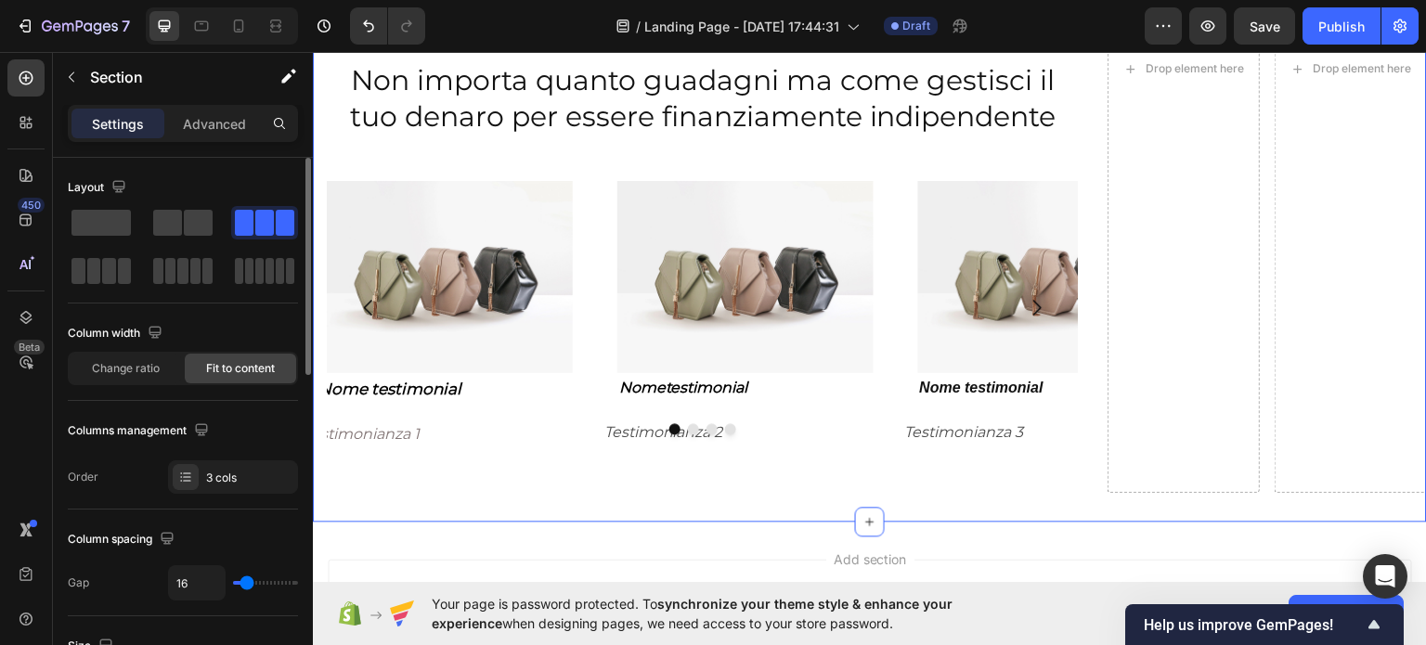
scroll to position [1453, 0]
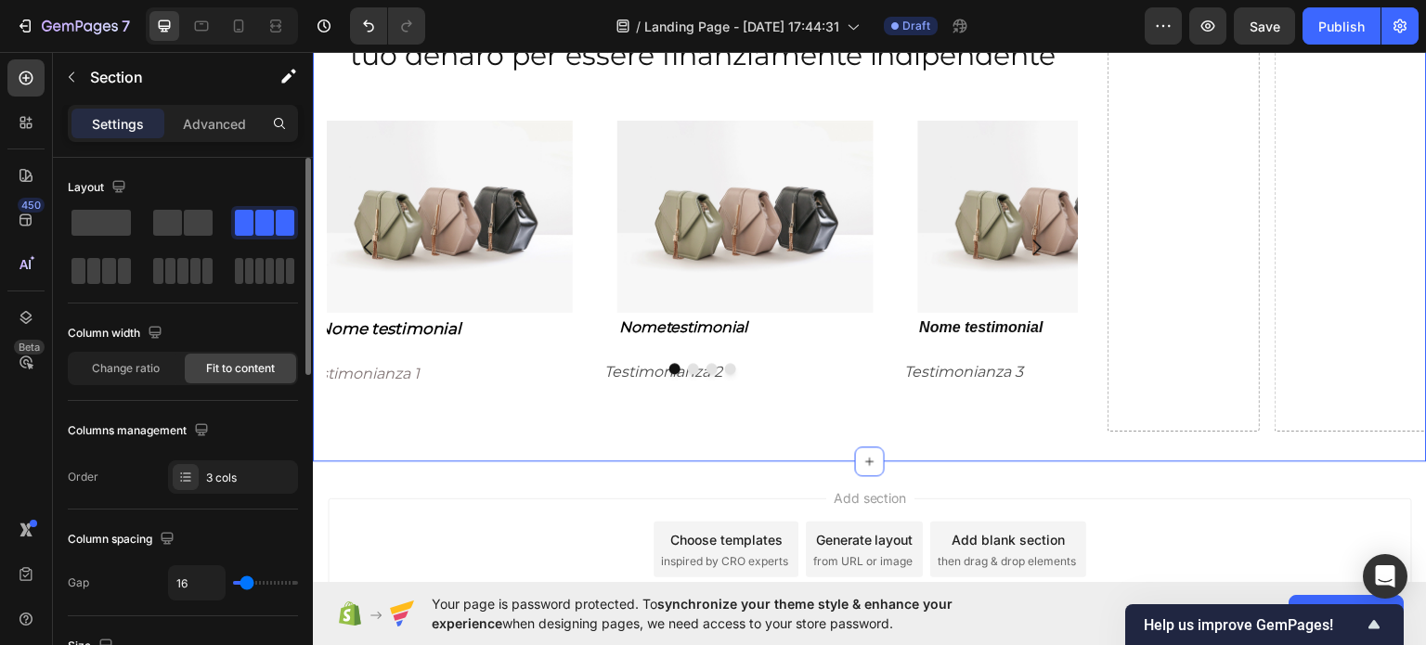
click at [252, 223] on span at bounding box center [244, 223] width 19 height 26
click at [115, 218] on span at bounding box center [100, 223] width 59 height 26
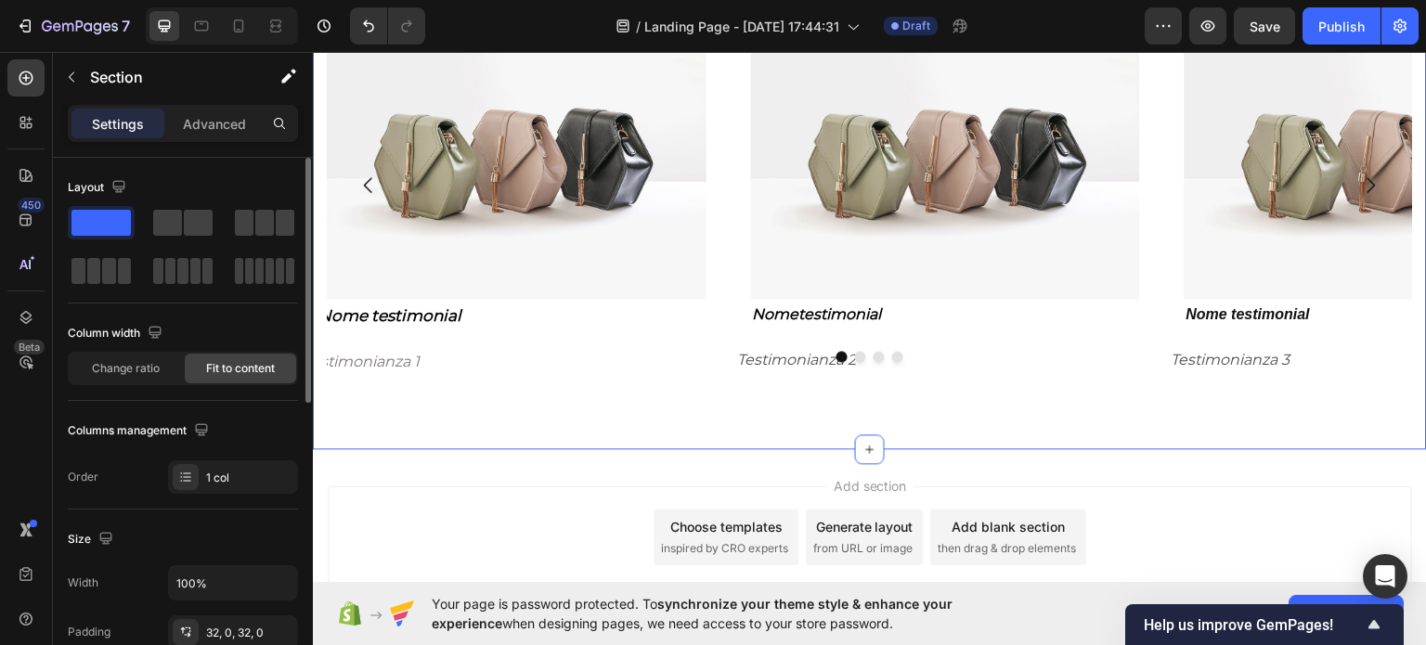
scroll to position [1392, 0]
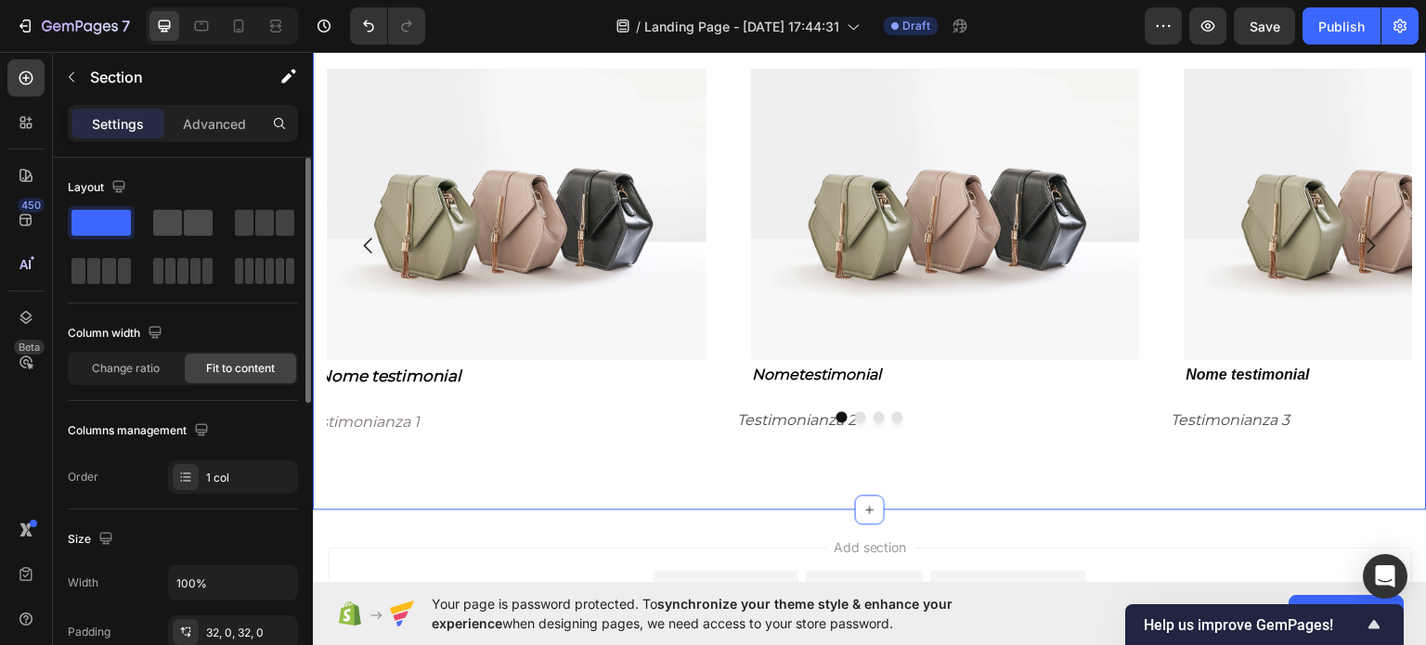
click at [187, 229] on span at bounding box center [198, 223] width 29 height 26
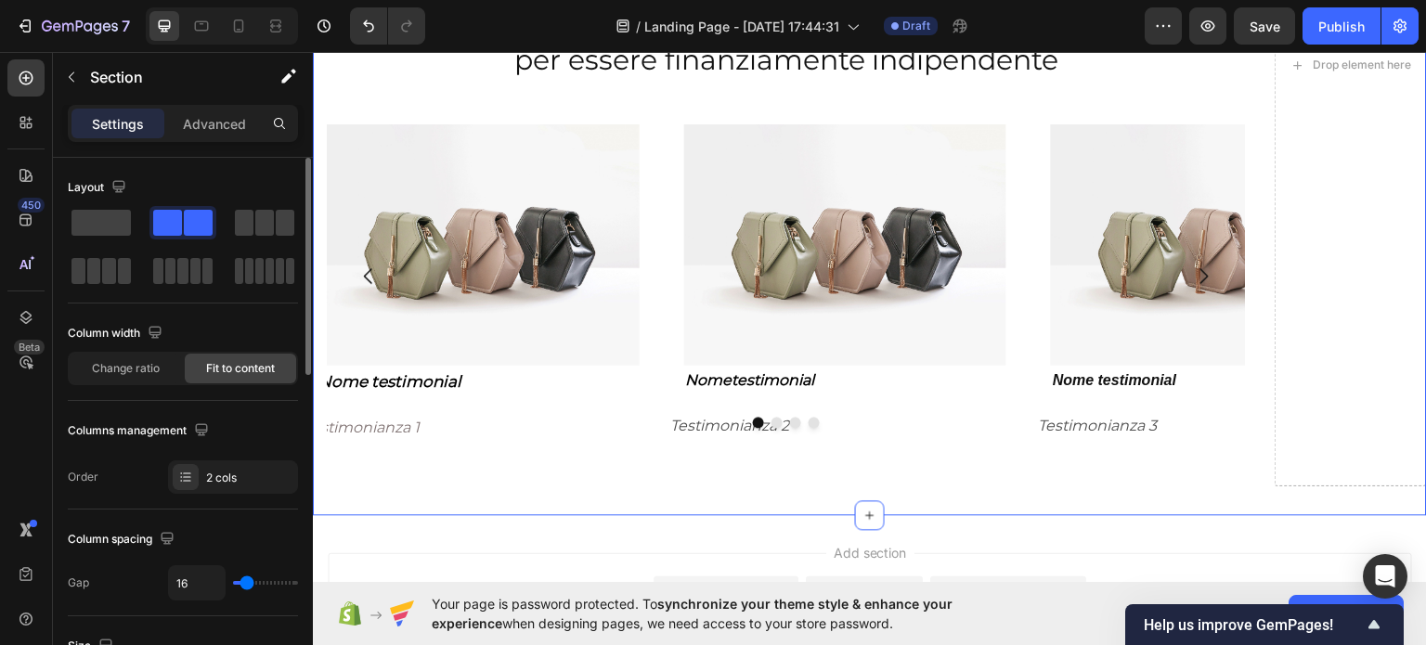
scroll to position [1451, 0]
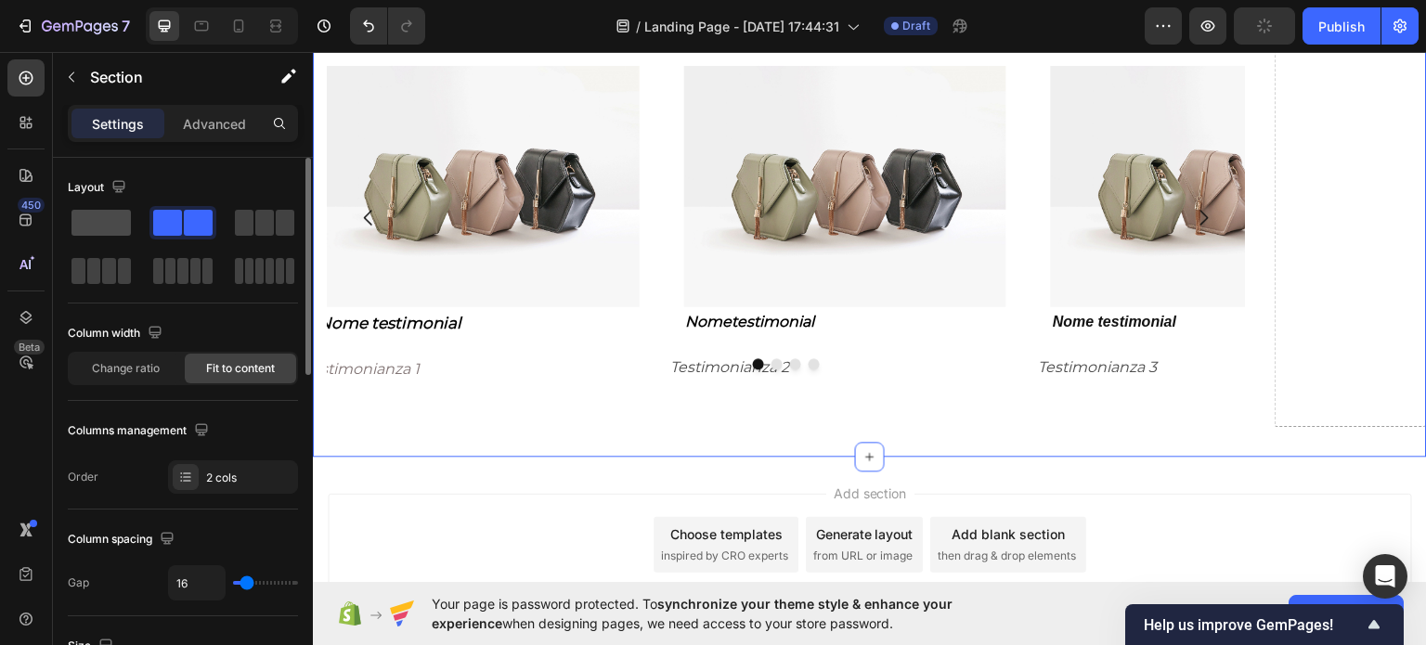
click at [108, 217] on span at bounding box center [100, 223] width 59 height 26
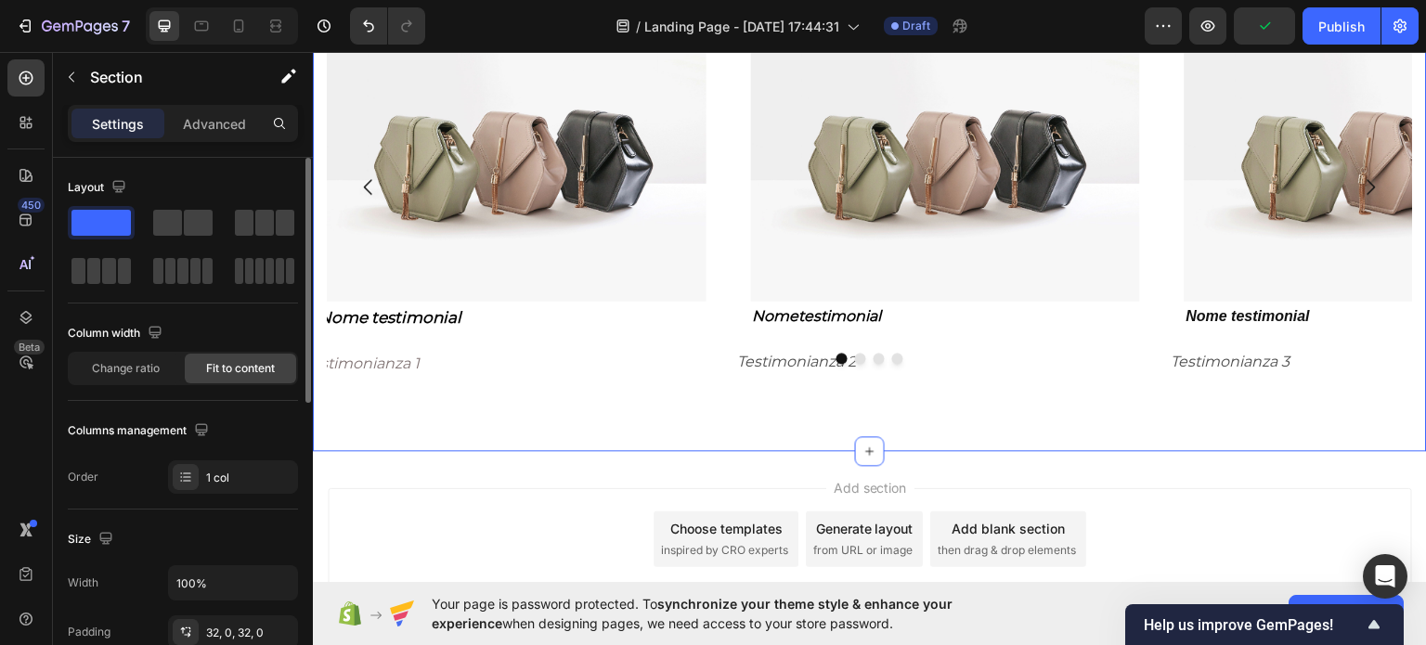
scroll to position [1392, 0]
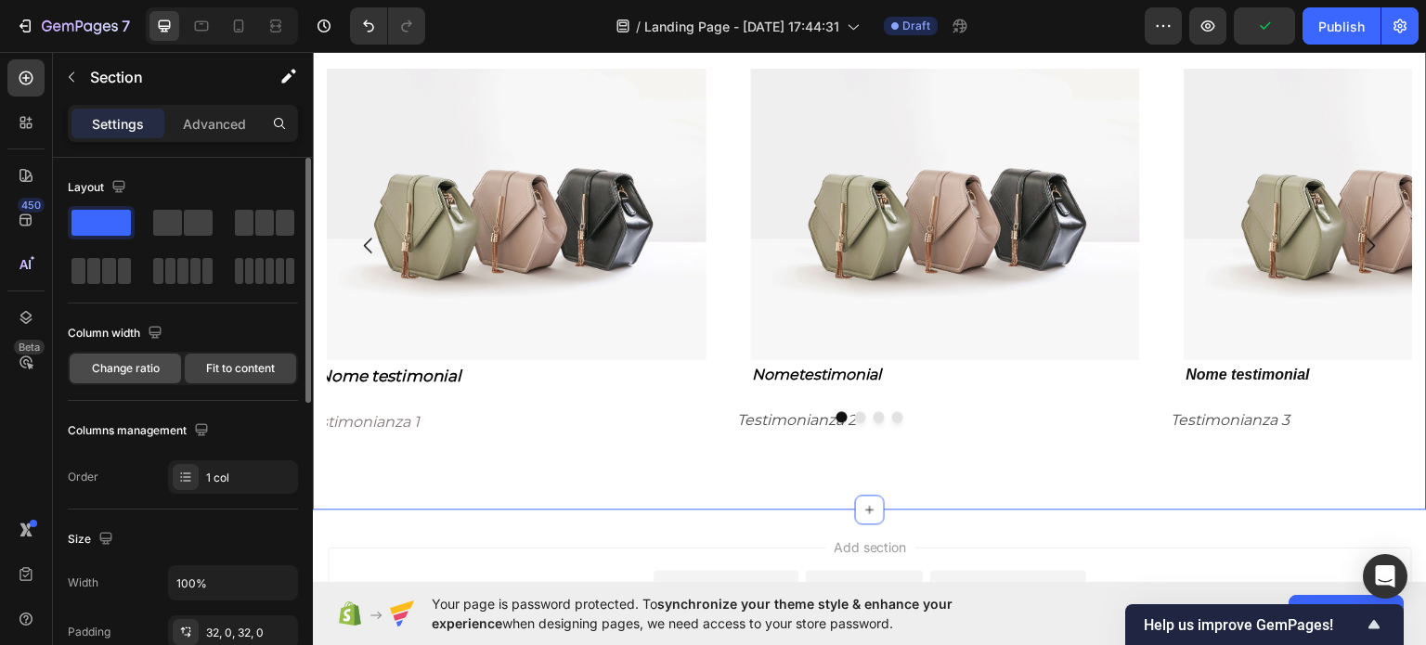
click at [102, 368] on span "Change ratio" at bounding box center [126, 368] width 68 height 17
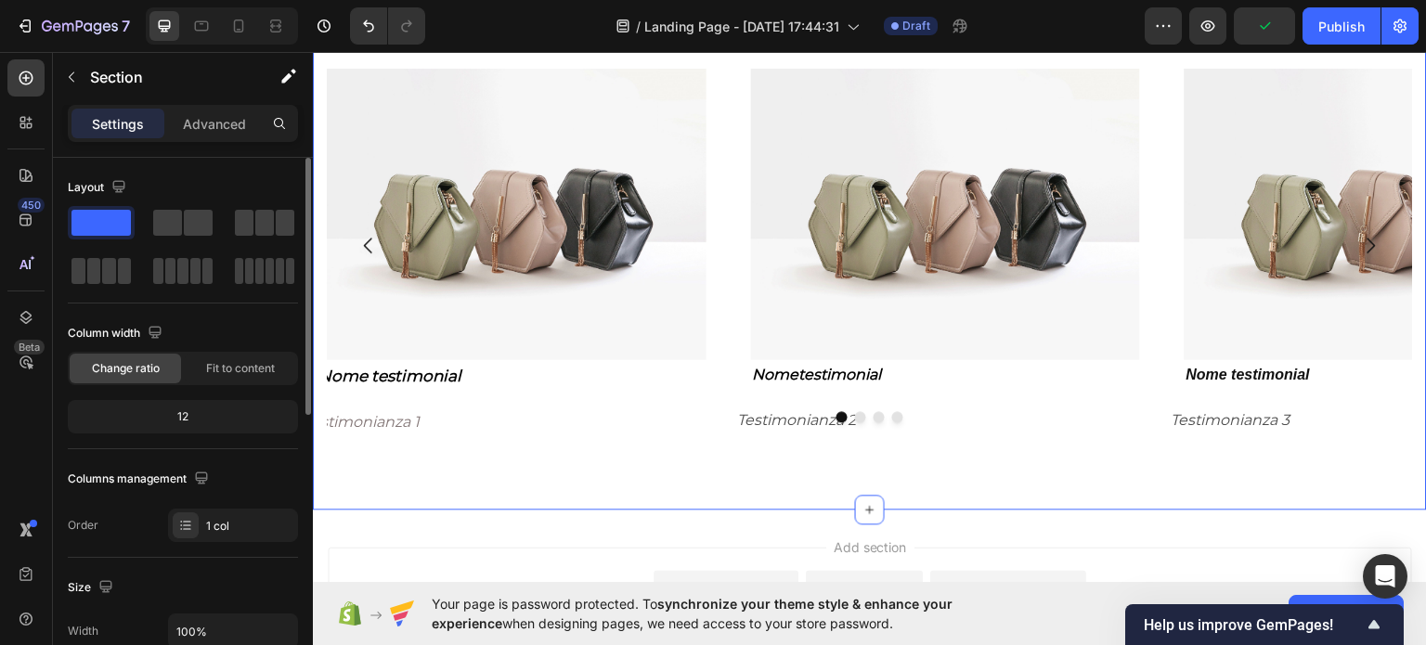
click at [127, 402] on div "12" at bounding box center [183, 416] width 230 height 33
click at [187, 419] on div "12" at bounding box center [182, 417] width 223 height 26
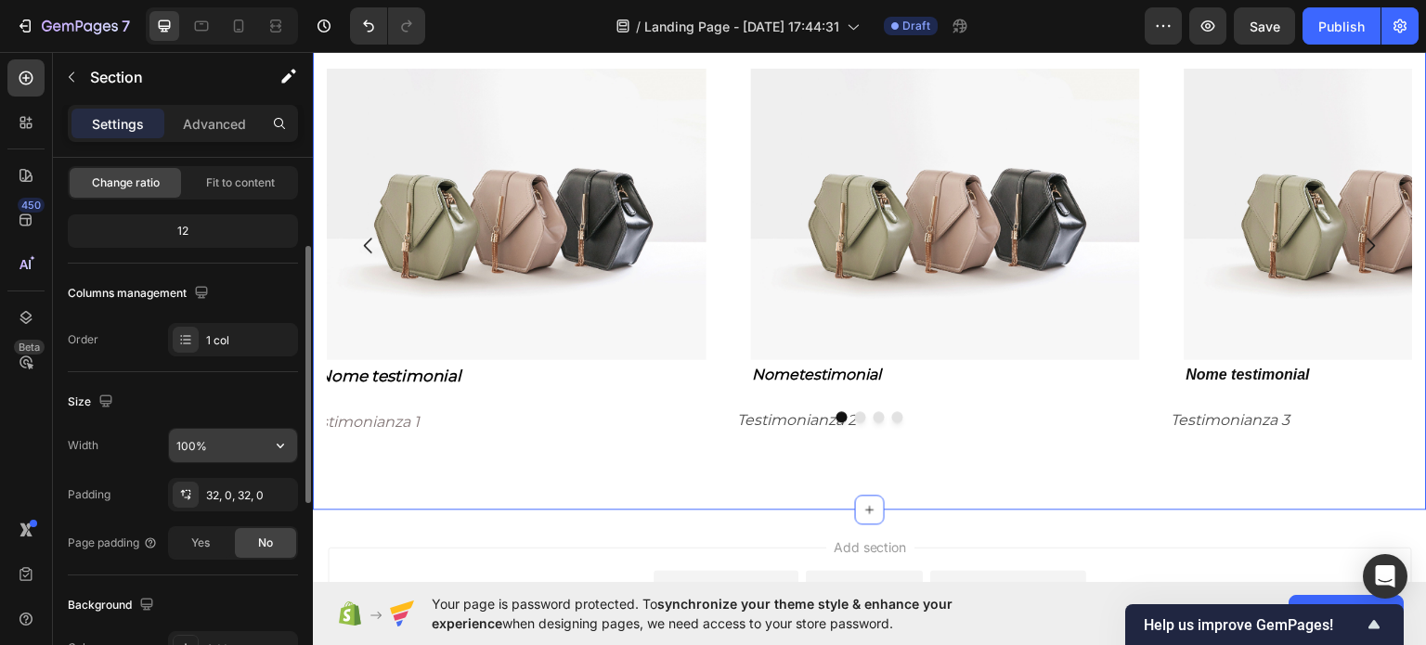
scroll to position [371, 0]
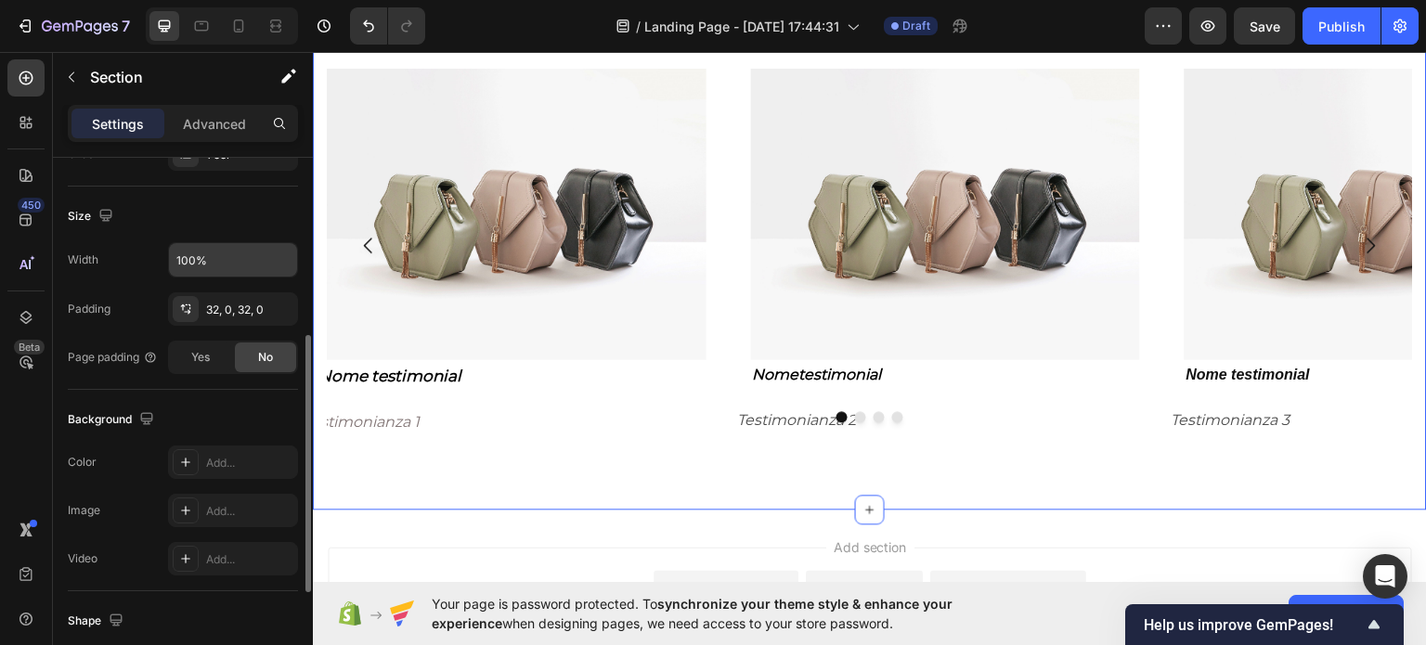
click at [212, 255] on input "100%" at bounding box center [233, 259] width 128 height 33
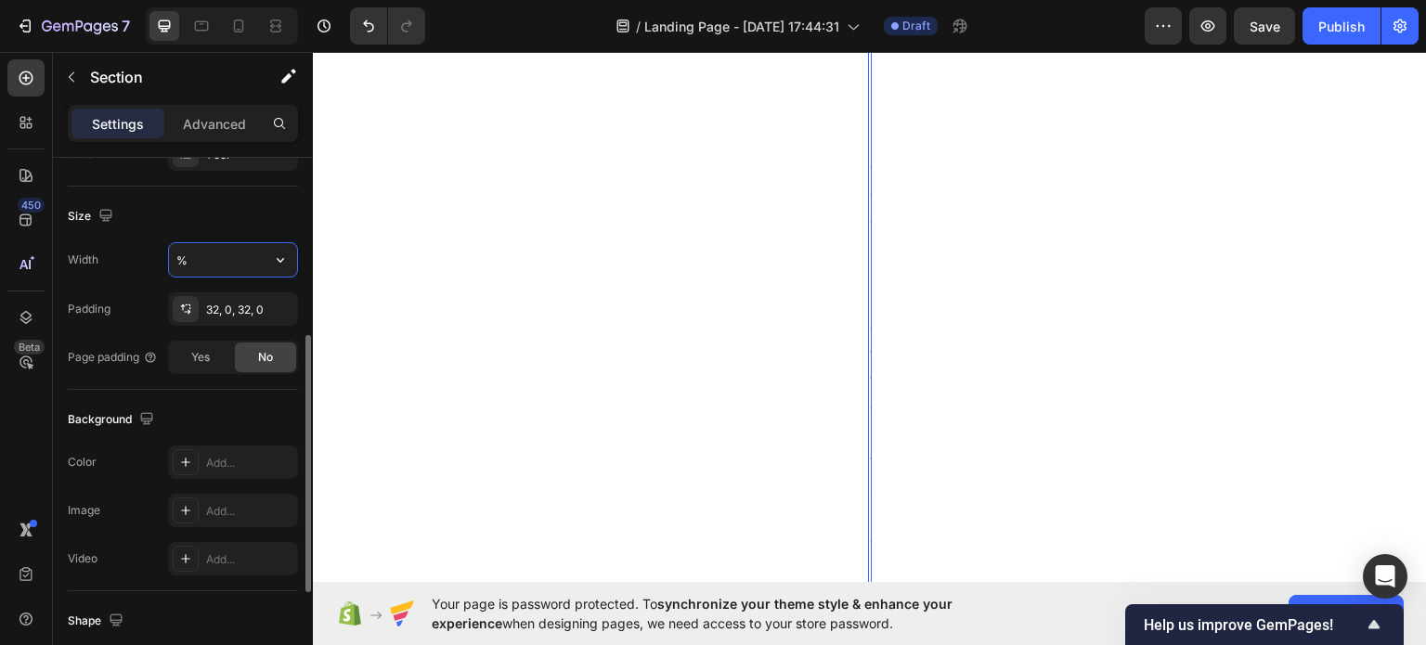
scroll to position [0, 0]
type input "100%"
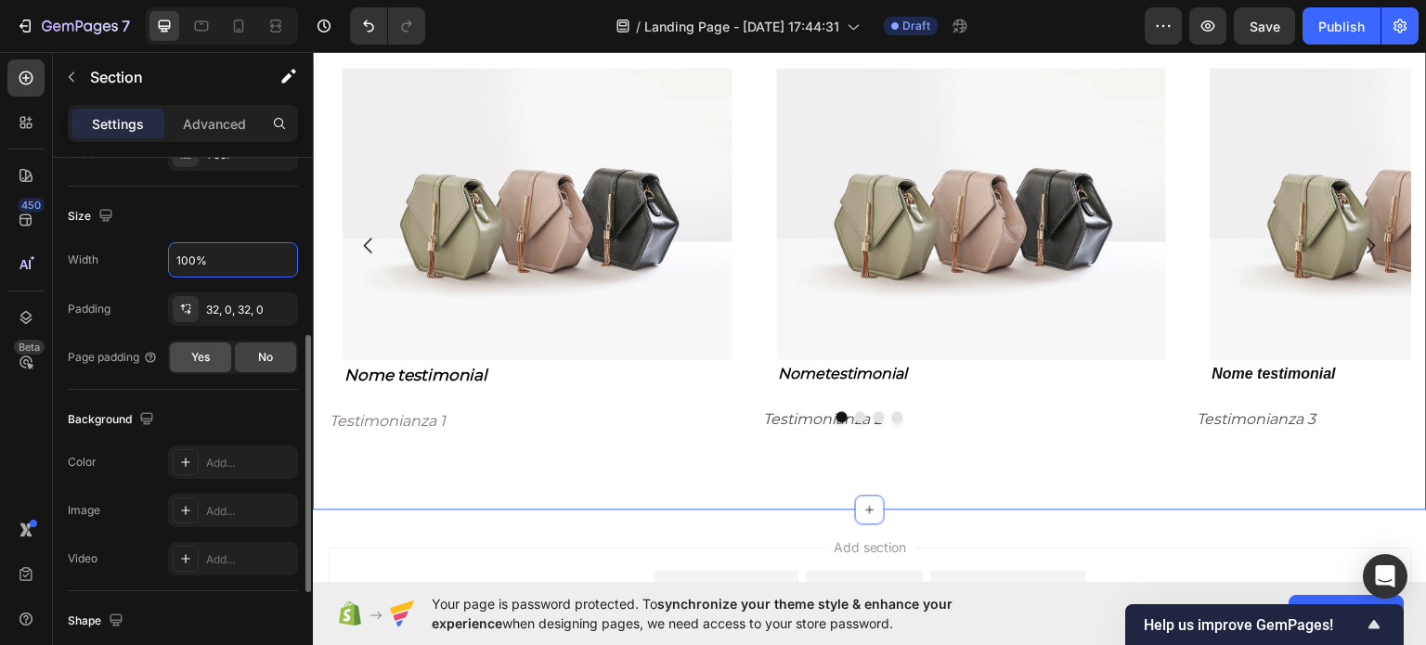
click at [212, 353] on div "Yes" at bounding box center [200, 357] width 61 height 30
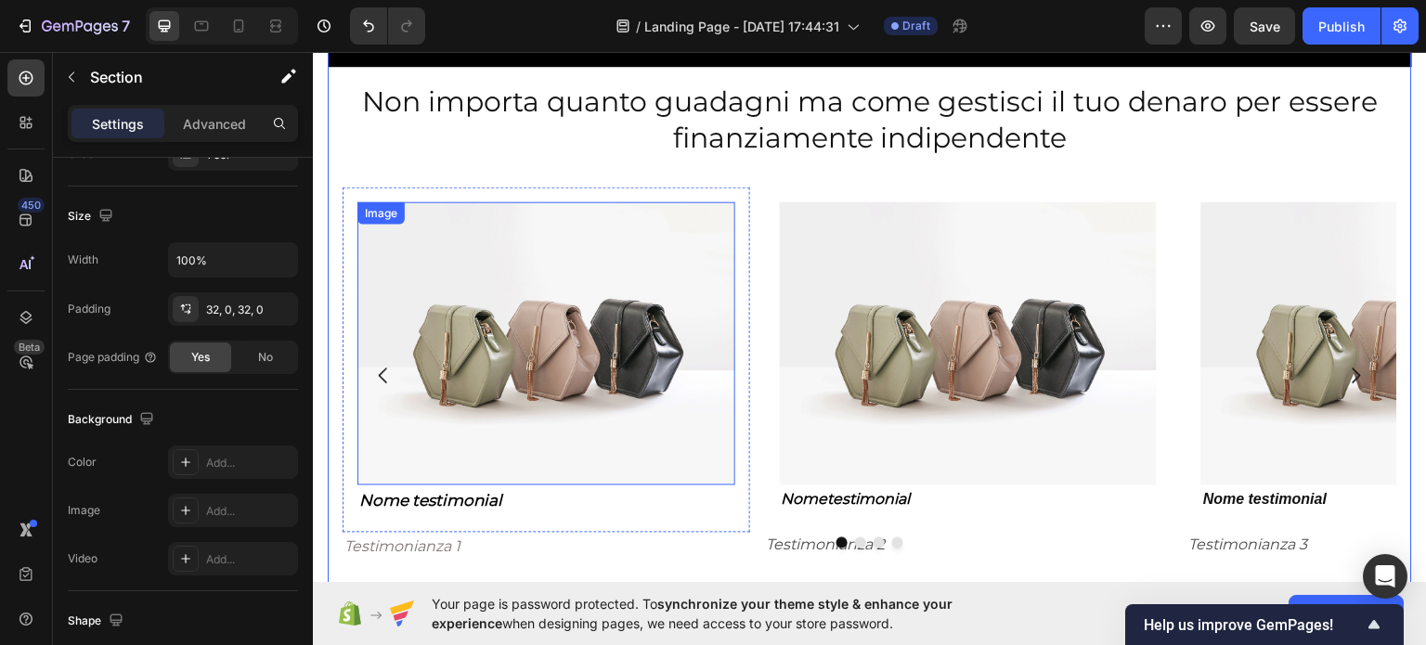
scroll to position [1392, 0]
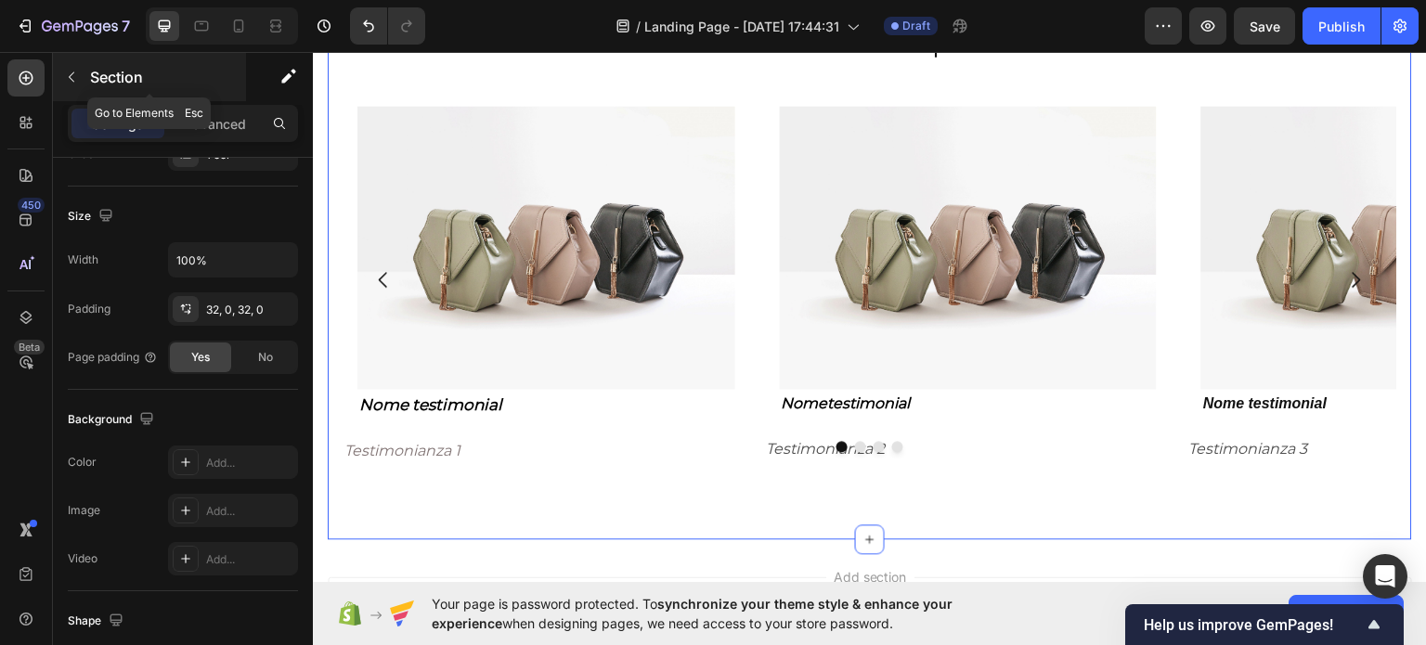
click at [83, 62] on div at bounding box center [72, 77] width 30 height 30
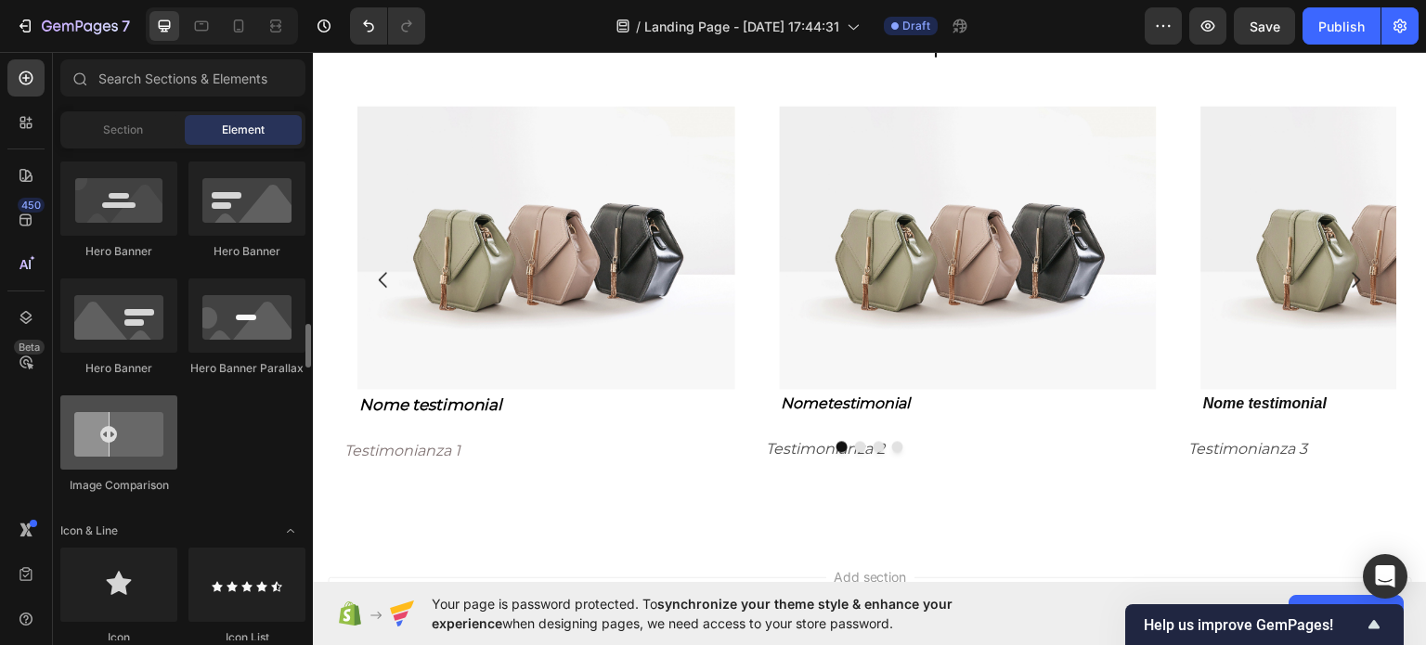
scroll to position [928, 0]
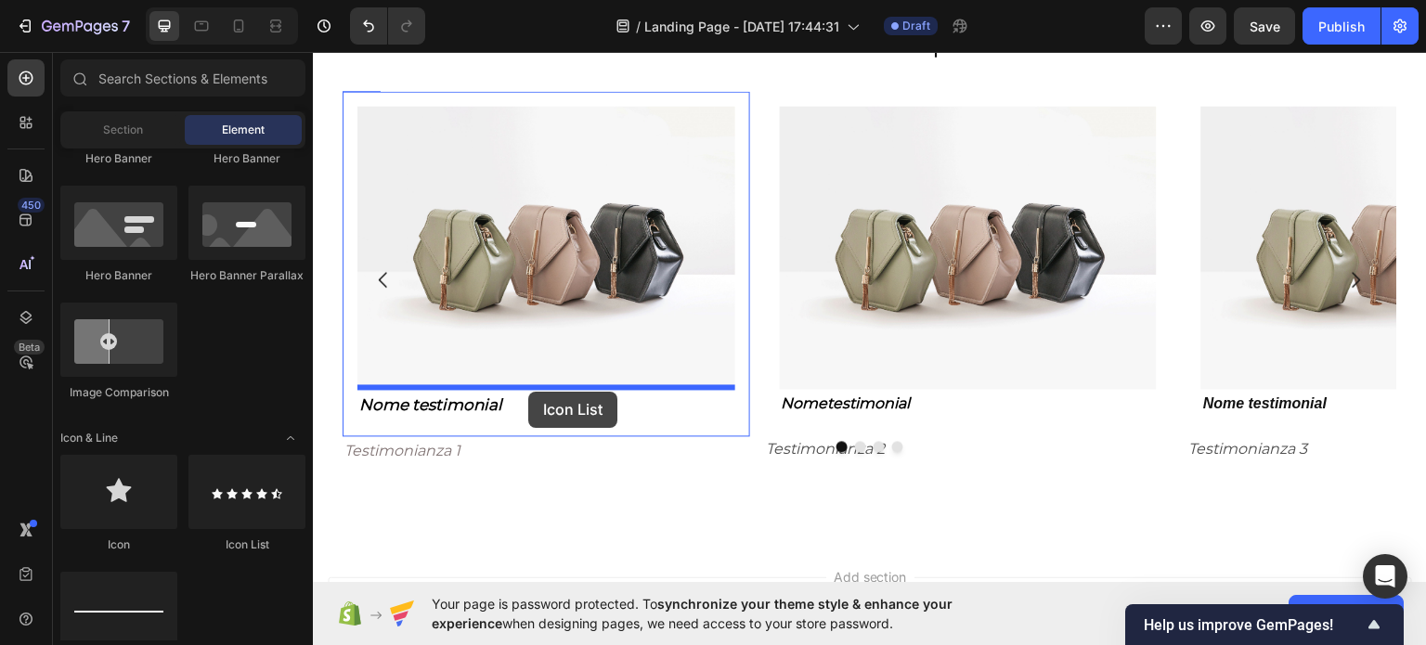
drag, startPoint x: 572, startPoint y: 544, endPoint x: 528, endPoint y: 391, distance: 159.2
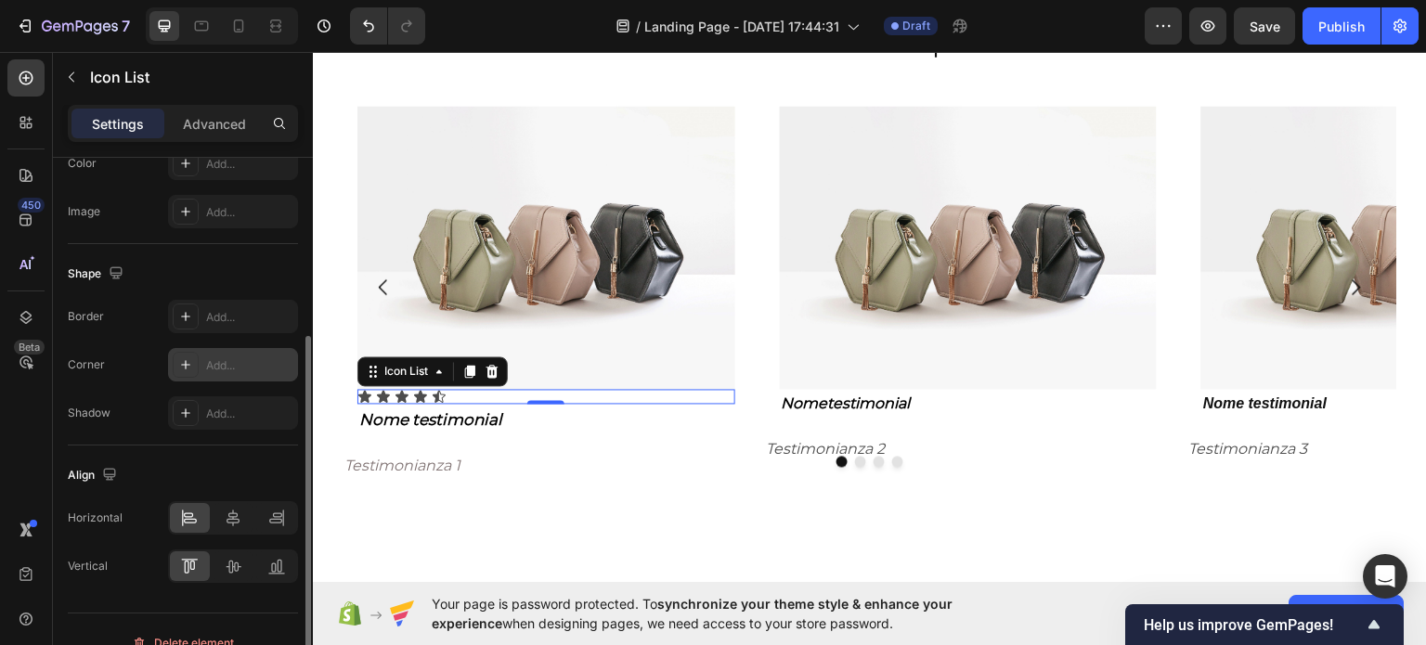
scroll to position [303, 0]
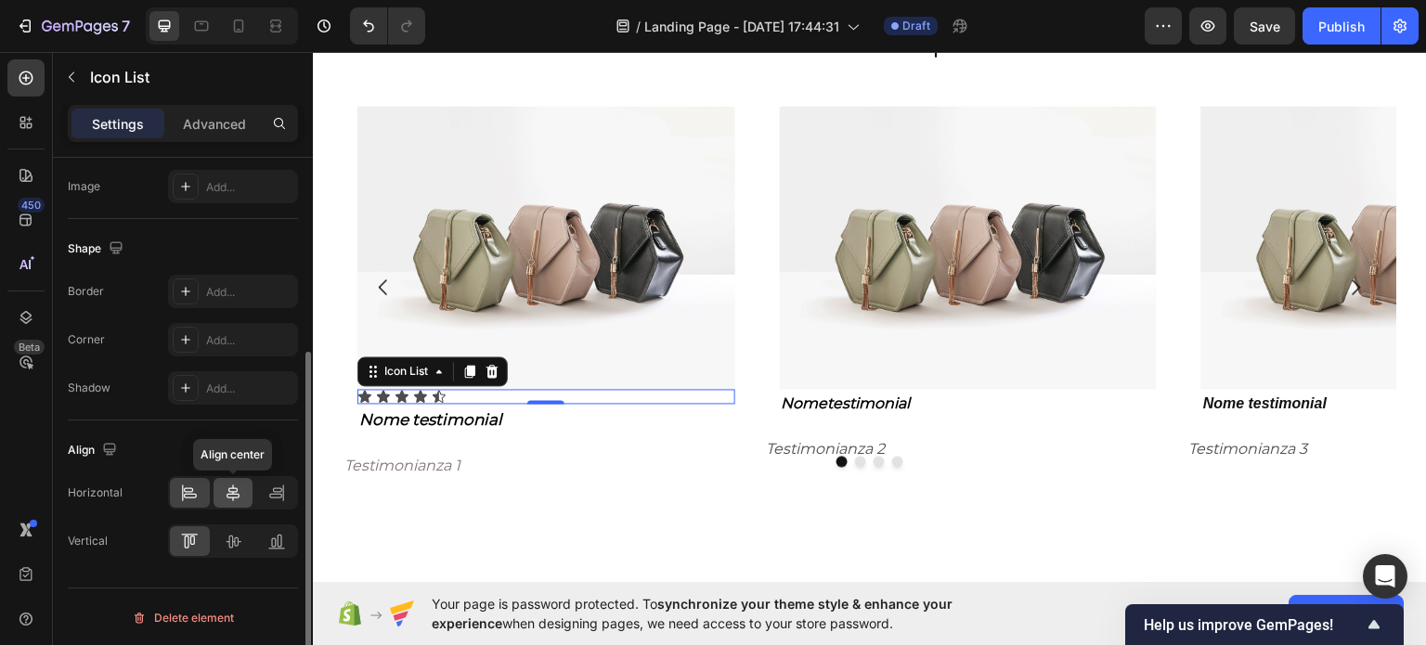
click at [252, 489] on div "Align center" at bounding box center [233, 492] width 130 height 33
click at [241, 493] on icon at bounding box center [233, 493] width 19 height 19
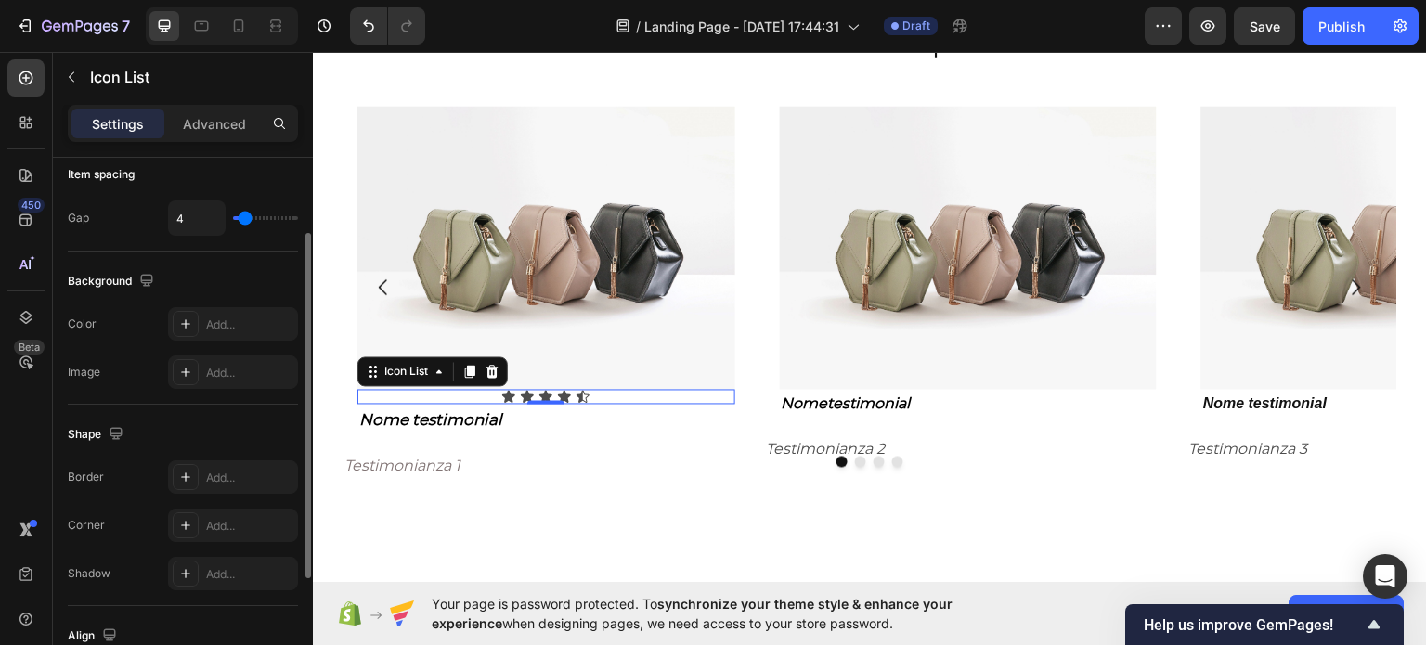
scroll to position [24, 0]
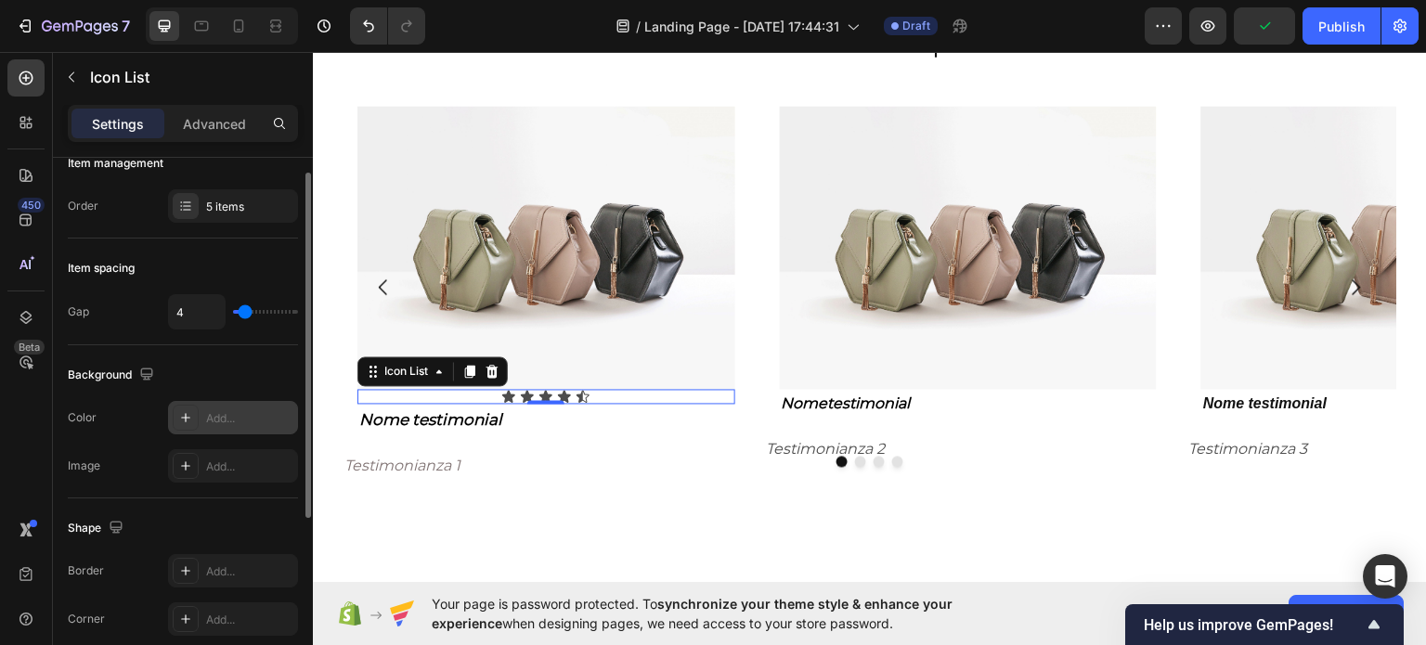
click at [200, 428] on div "Add..." at bounding box center [233, 417] width 130 height 33
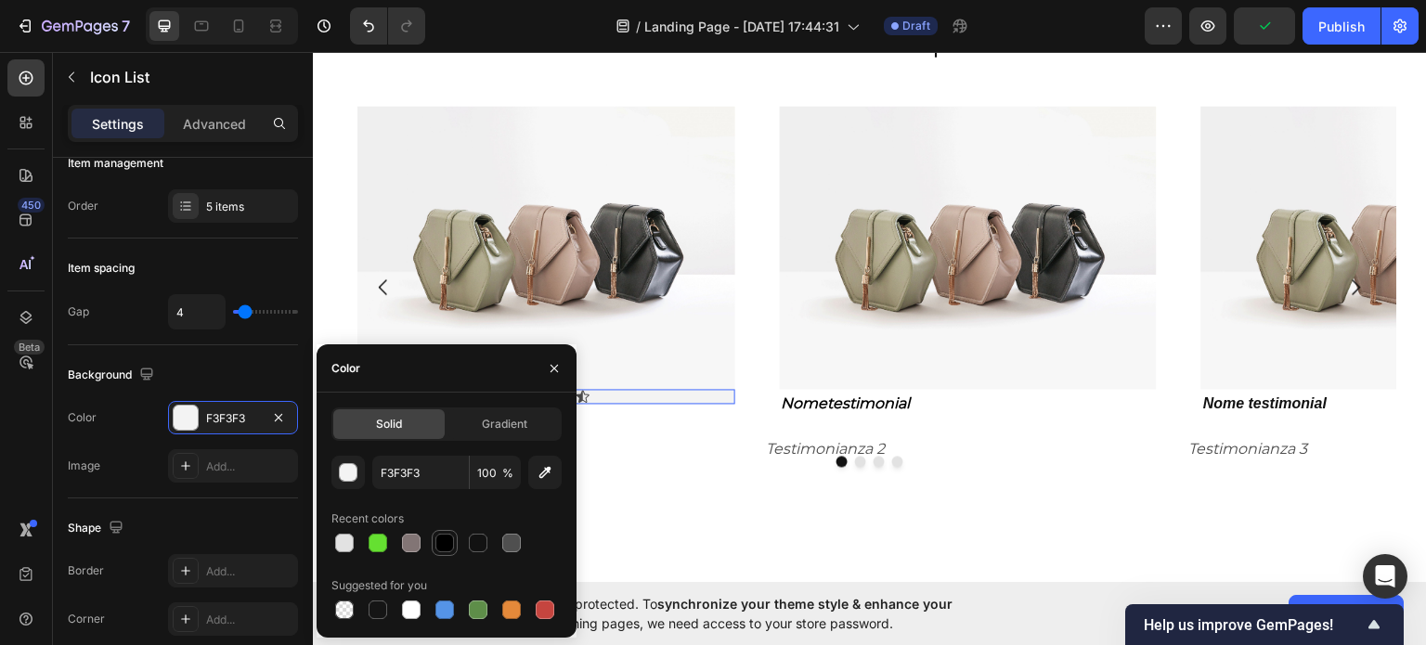
click at [437, 535] on div at bounding box center [444, 543] width 19 height 19
type input "000000"
click at [331, 612] on div at bounding box center [344, 610] width 26 height 26
type input "0"
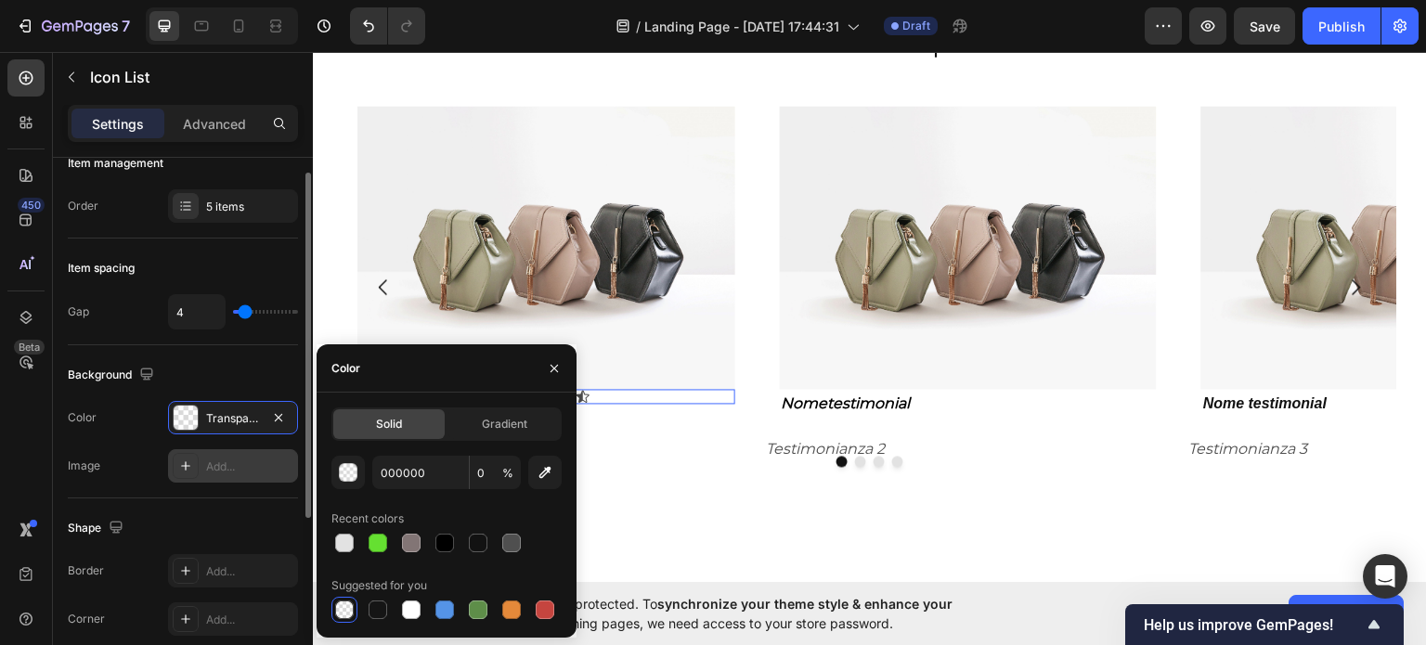
click at [200, 467] on div "Add..." at bounding box center [233, 465] width 130 height 33
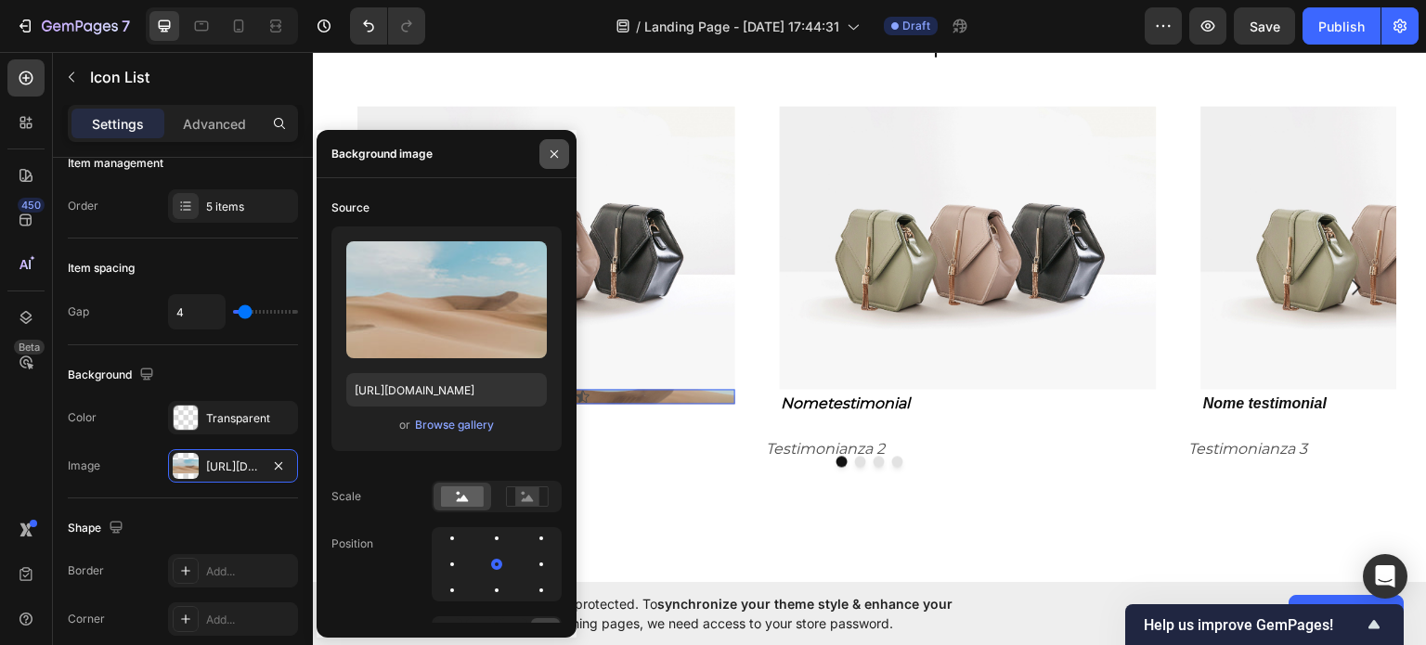
click at [560, 152] on icon "button" at bounding box center [554, 154] width 15 height 15
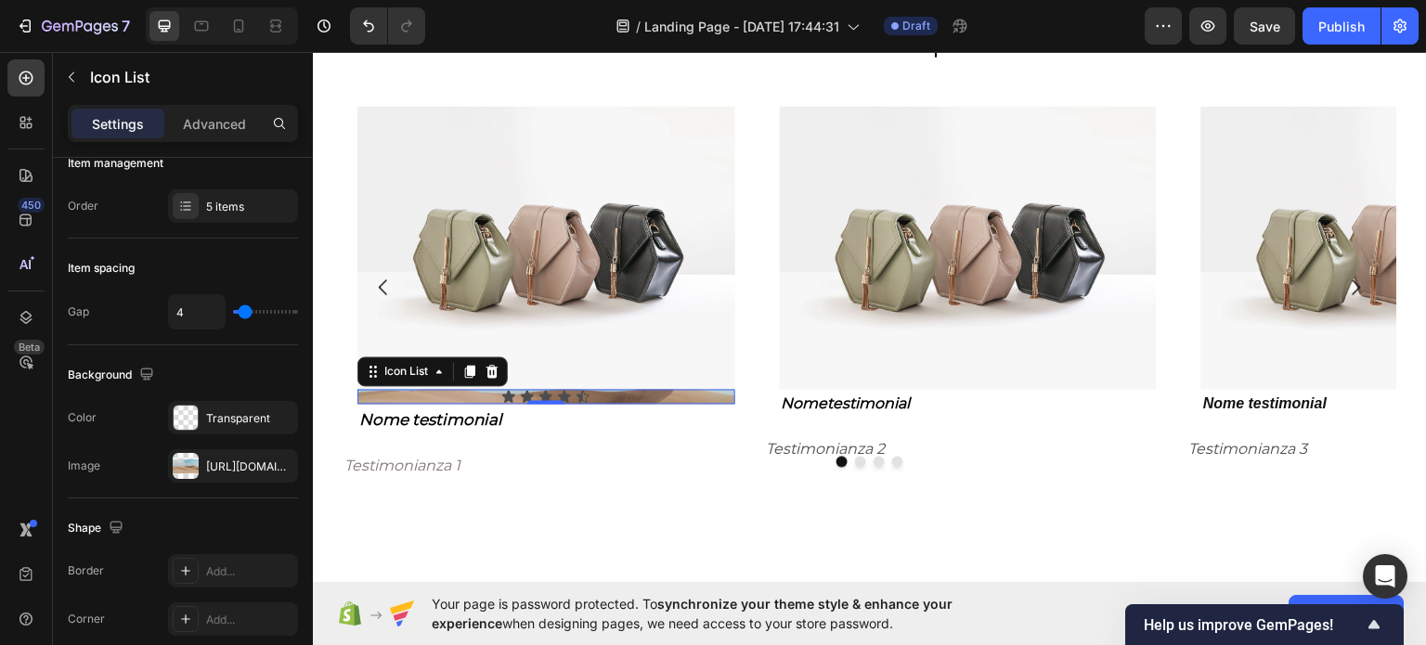
click at [604, 396] on div "Icon Icon Icon Icon Icon" at bounding box center [546, 396] width 378 height 15
click at [247, 466] on div "[URL][DOMAIN_NAME]" at bounding box center [233, 466] width 54 height 17
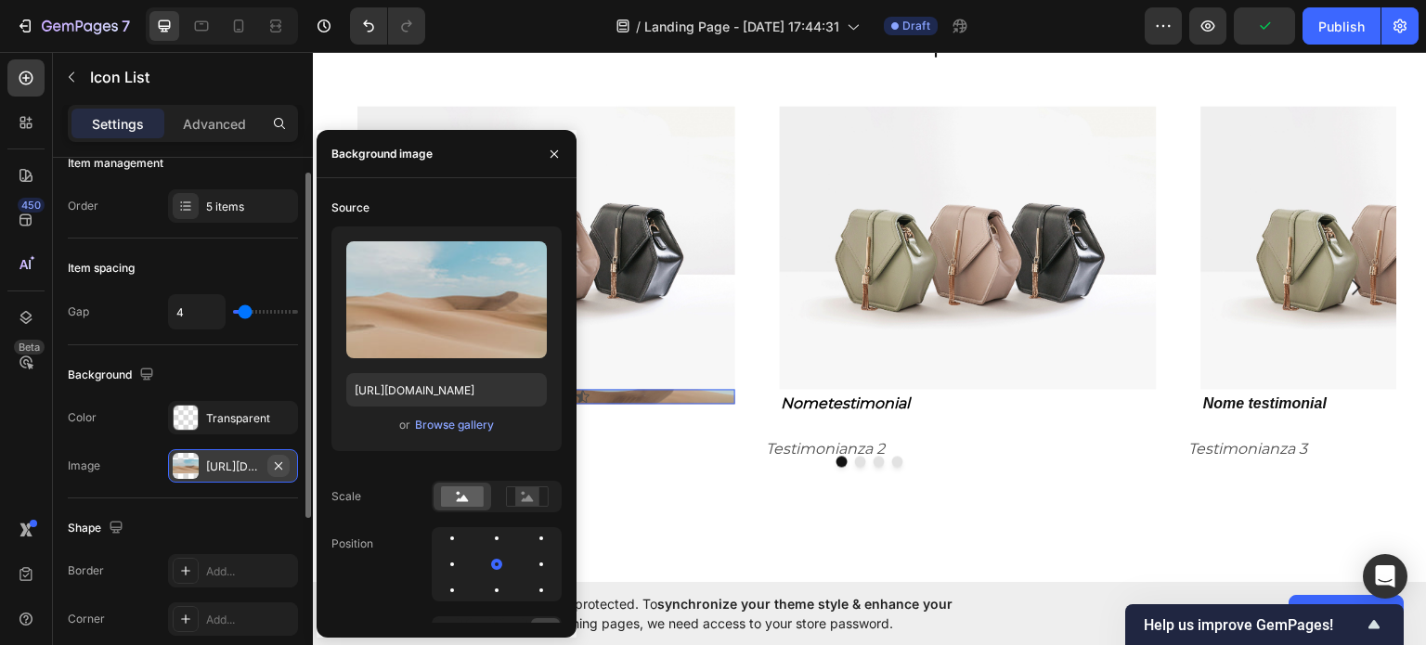
click at [274, 459] on icon "button" at bounding box center [278, 465] width 15 height 15
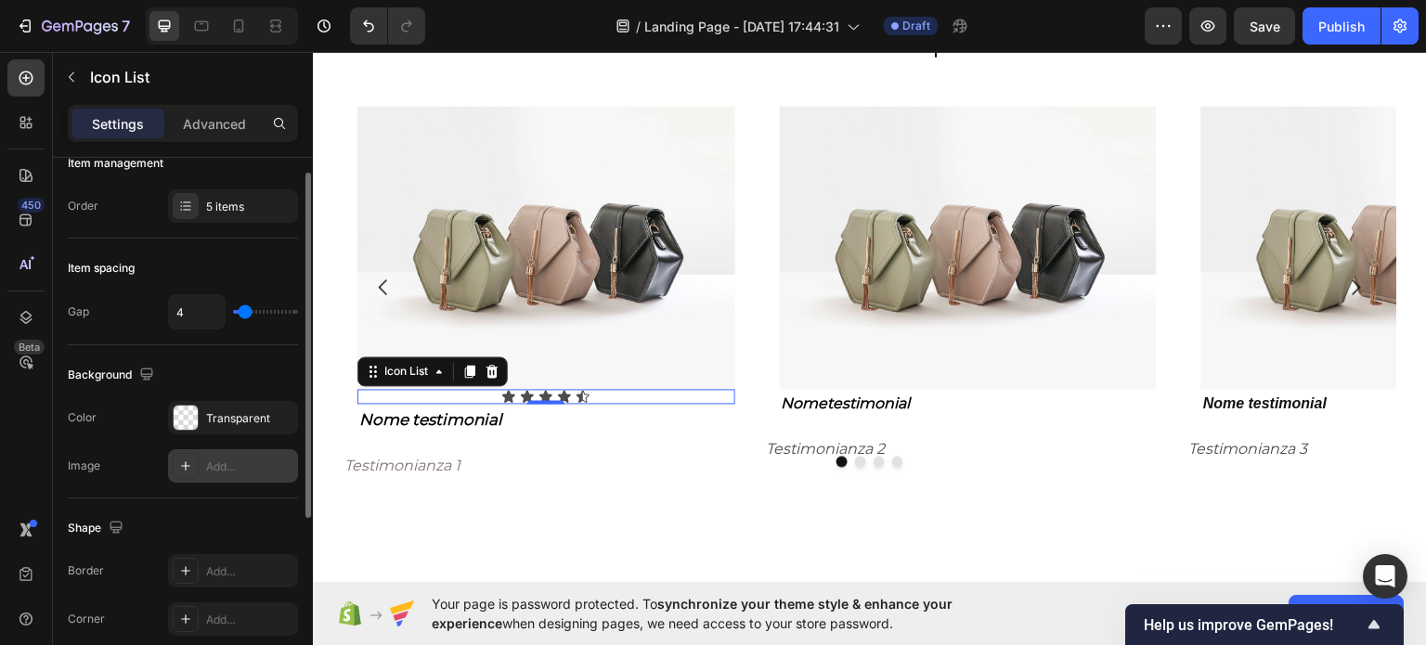
click at [608, 397] on div "Icon Icon Icon Icon Icon" at bounding box center [546, 396] width 378 height 15
click at [491, 370] on icon at bounding box center [491, 371] width 15 height 15
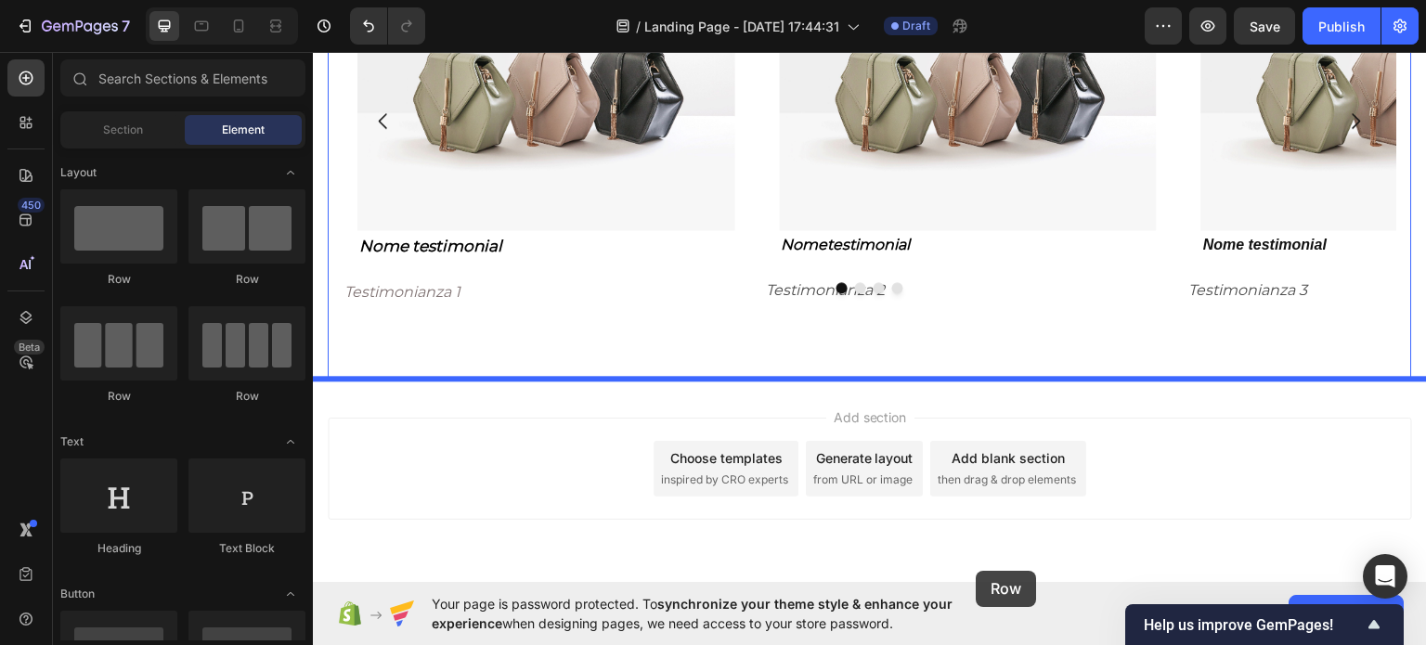
scroll to position [1615, 0]
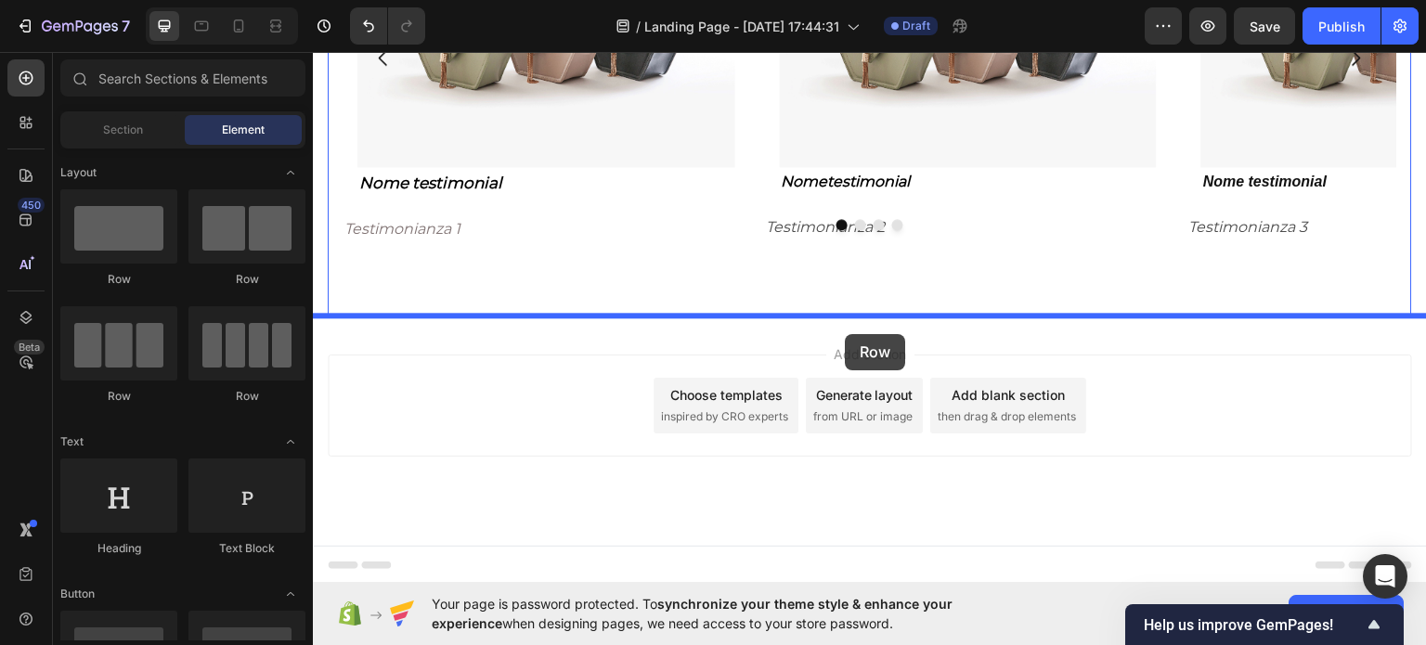
drag, startPoint x: 587, startPoint y: 433, endPoint x: 845, endPoint y: 334, distance: 275.6
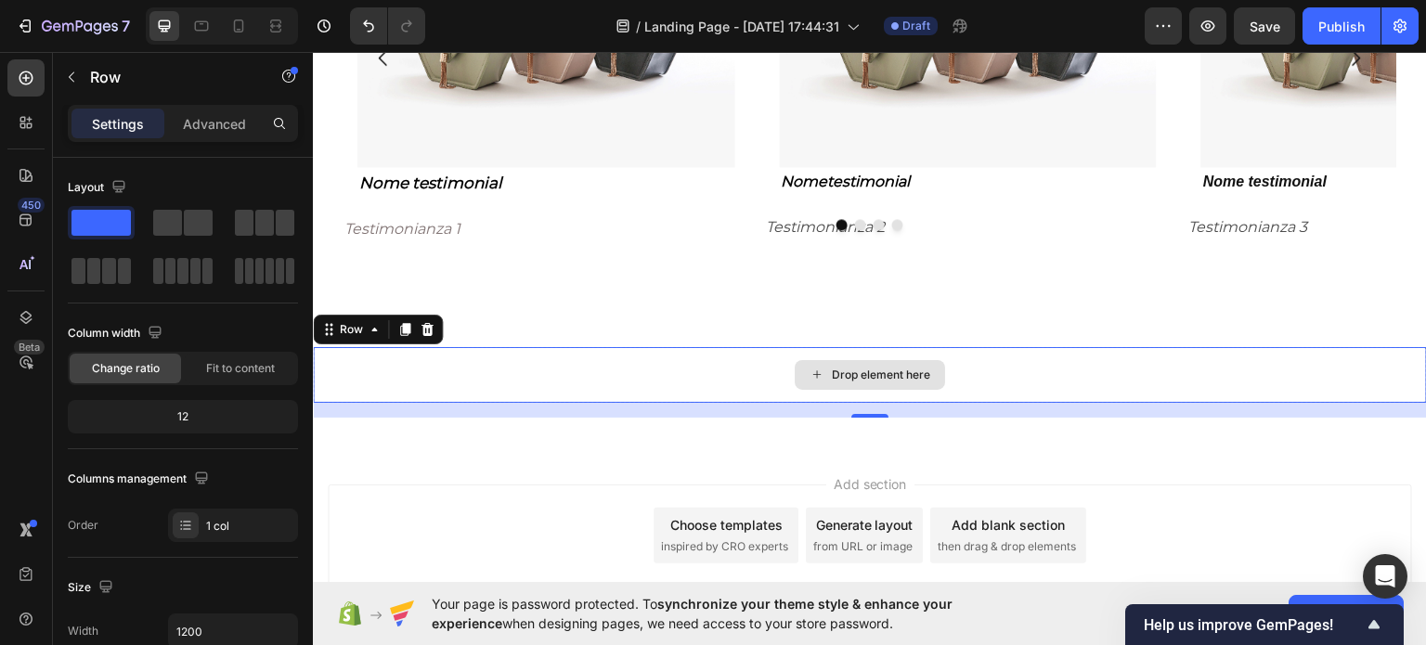
click at [1032, 360] on div "Drop element here" at bounding box center [870, 374] width 1114 height 56
click at [349, 325] on div "Row" at bounding box center [351, 328] width 31 height 17
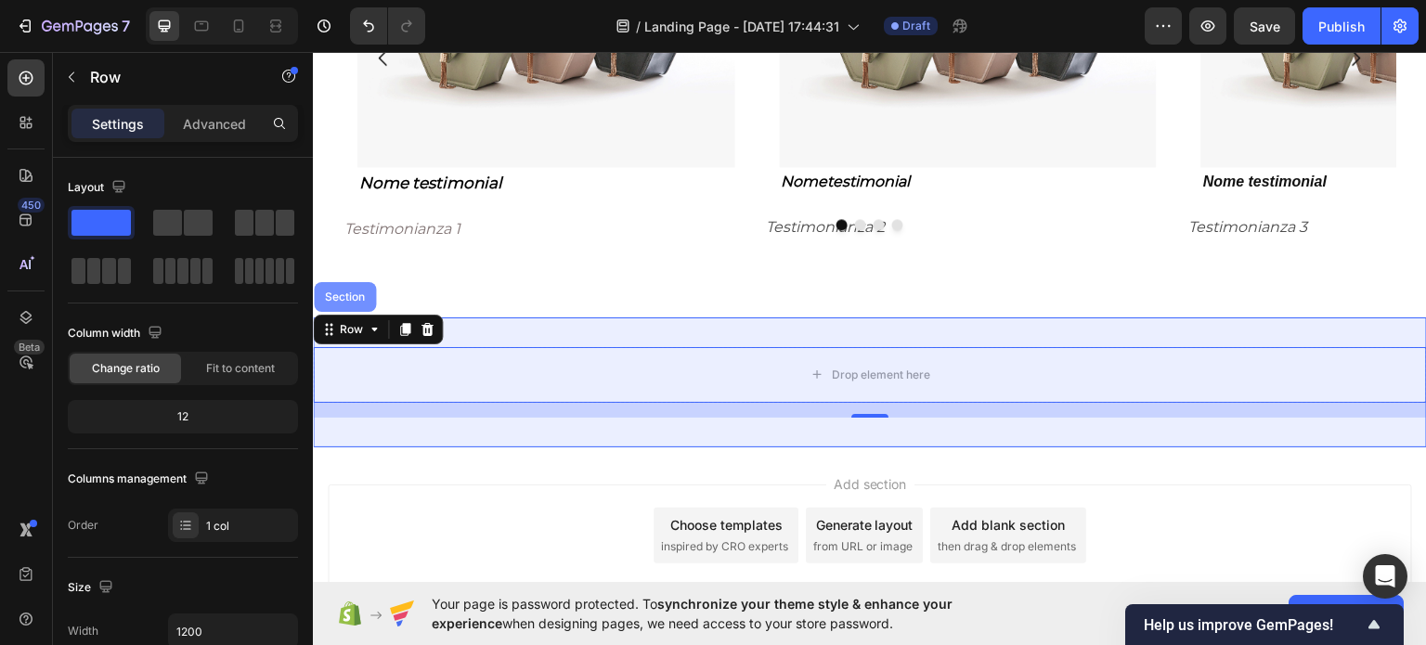
click at [358, 303] on div "Section" at bounding box center [345, 296] width 62 height 30
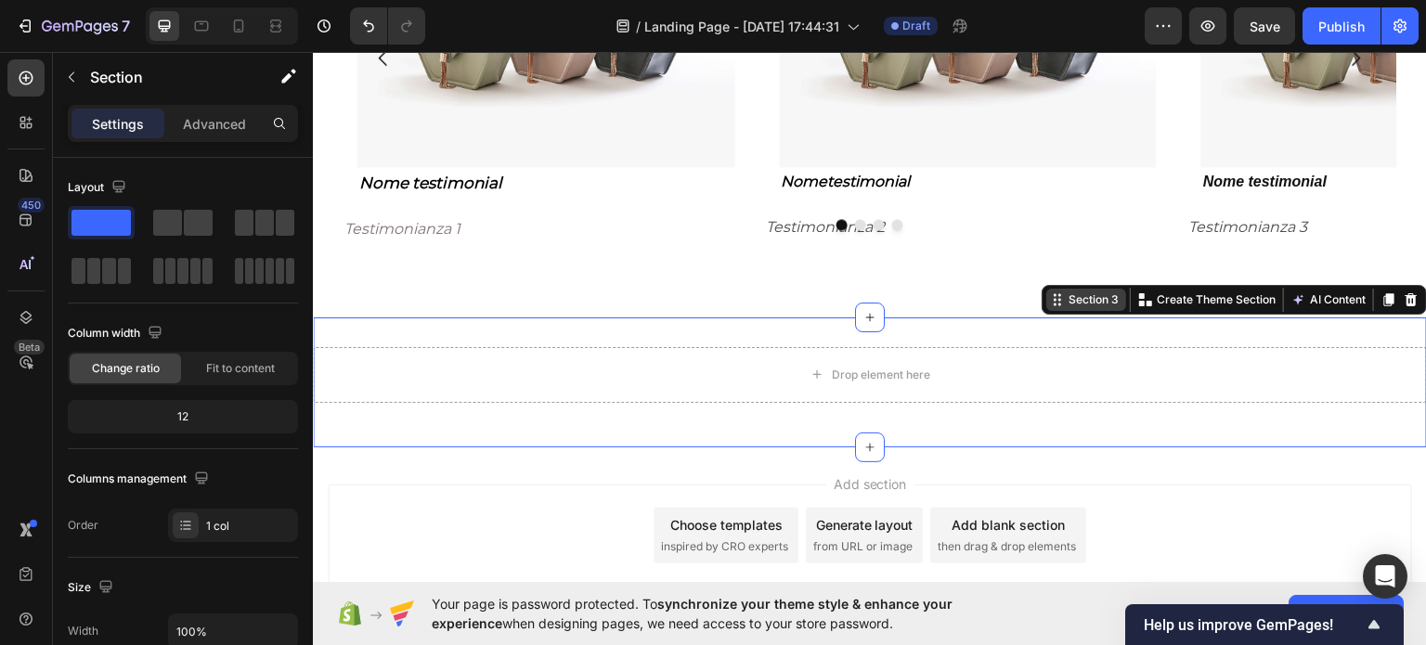
click at [1091, 292] on div "Section 3" at bounding box center [1093, 298] width 58 height 17
click at [1094, 300] on div "Section 3" at bounding box center [1093, 298] width 58 height 17
click at [1064, 304] on div "Section 3" at bounding box center [1093, 298] width 58 height 17
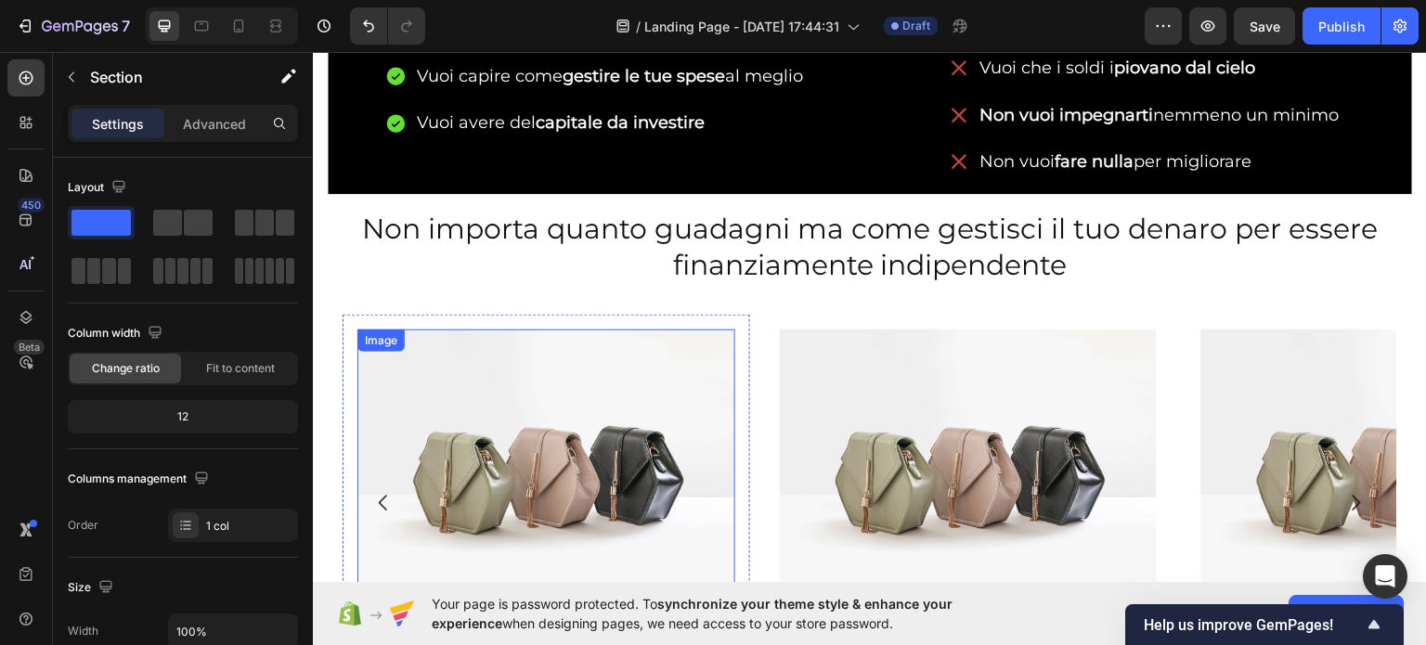
scroll to position [1058, 0]
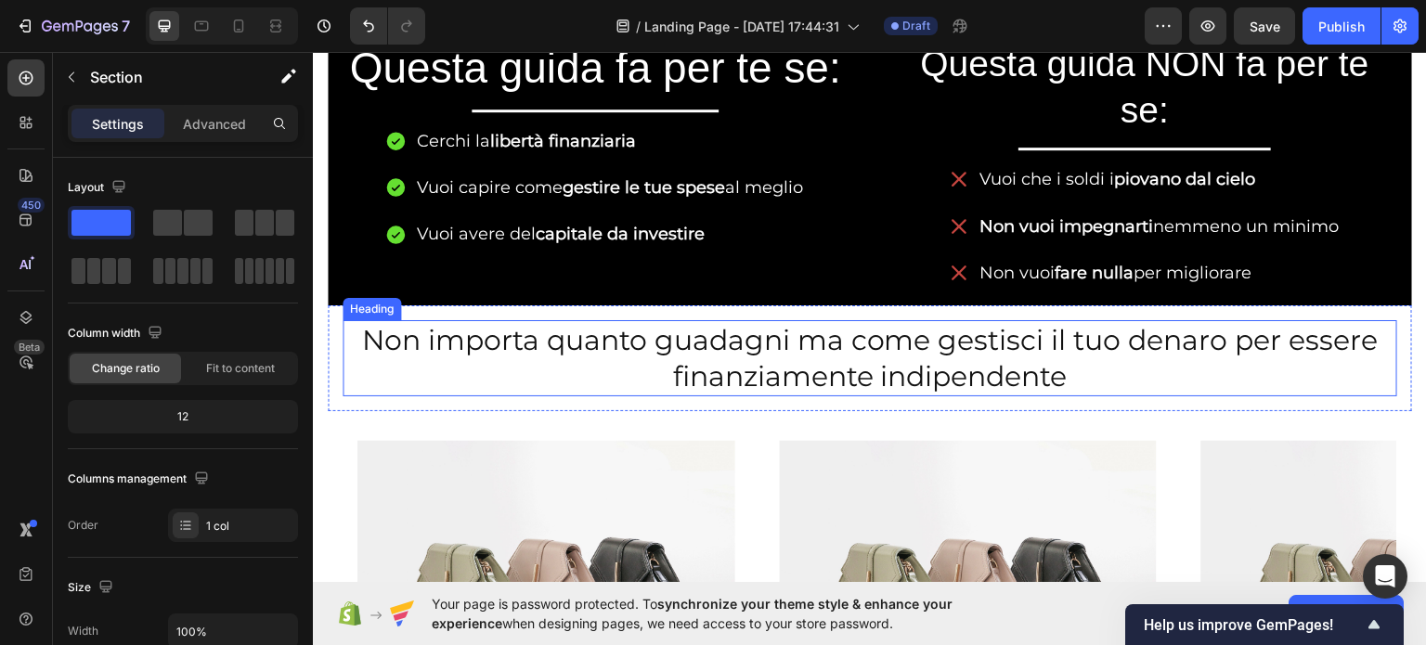
click at [490, 394] on div "Non importa quanto guadagni ma come gestisci il tuo denaro per essere finanziam…" at bounding box center [870, 357] width 1084 height 106
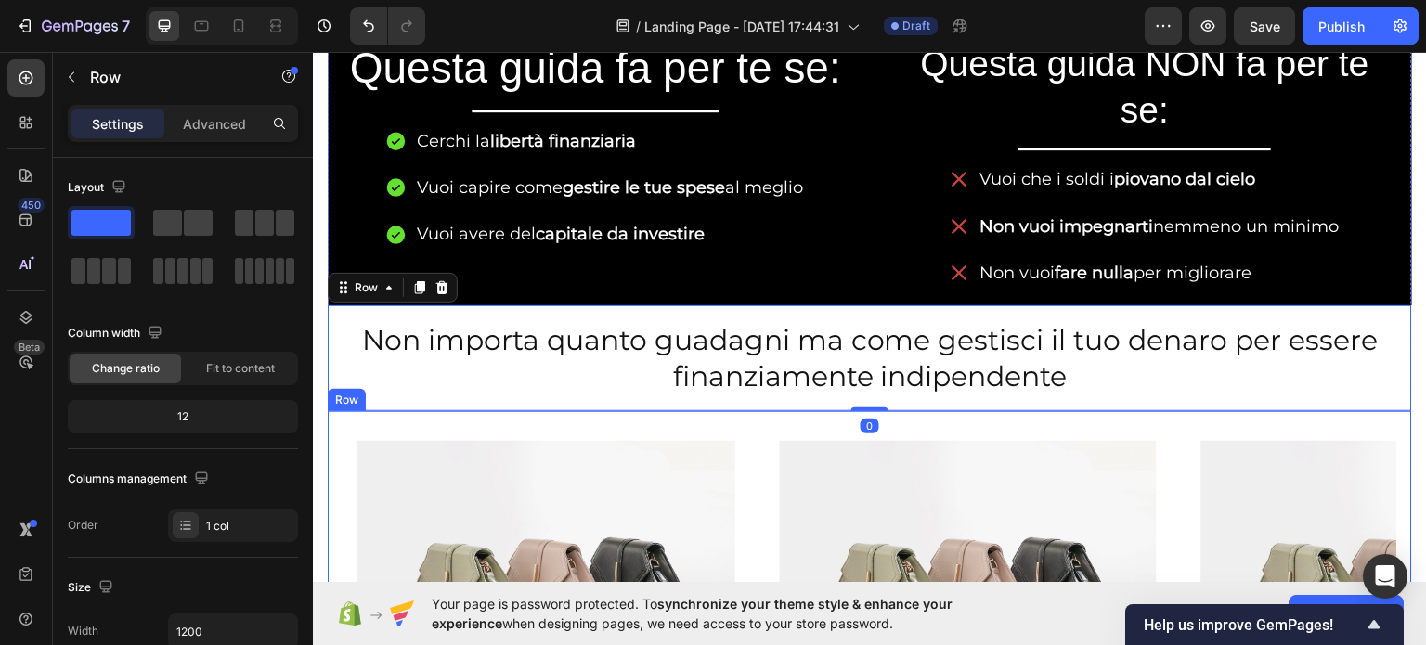
click at [497, 415] on div "Image Nome testimonial Text Block Row Testimonianza 1 Text Block Image Nome tes…" at bounding box center [870, 612] width 1084 height 405
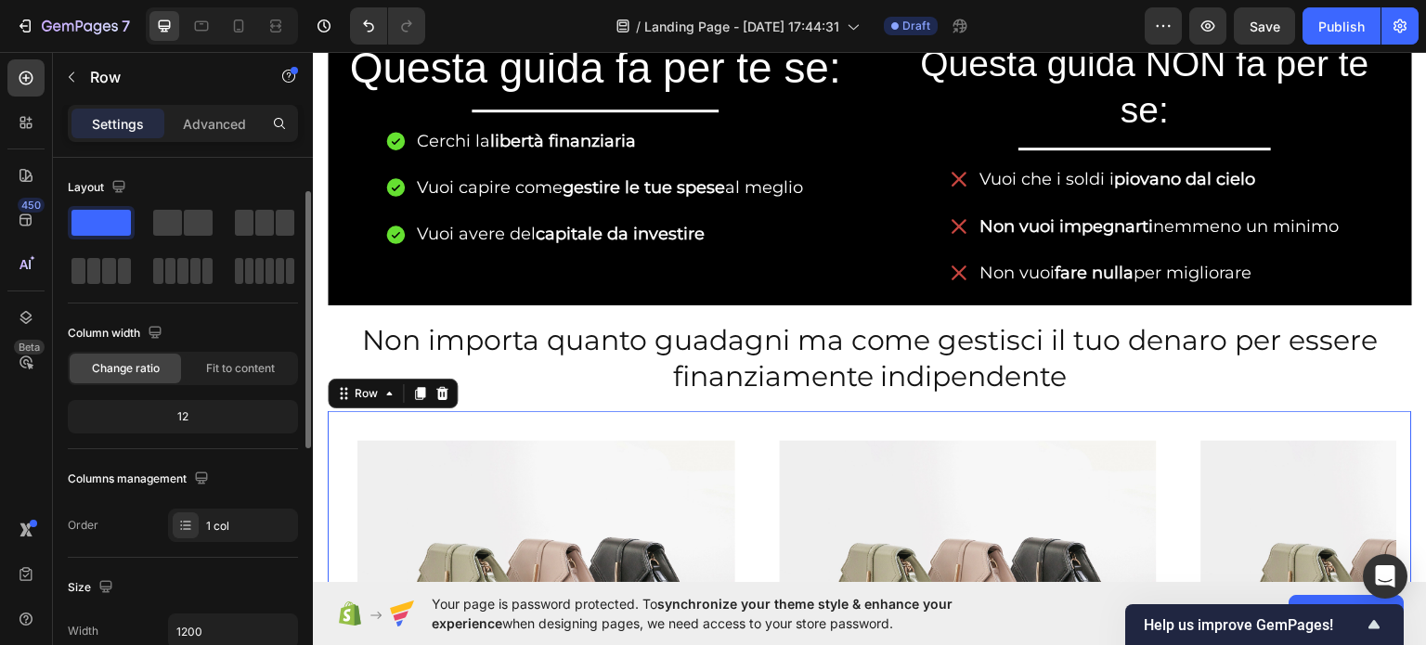
scroll to position [23, 0]
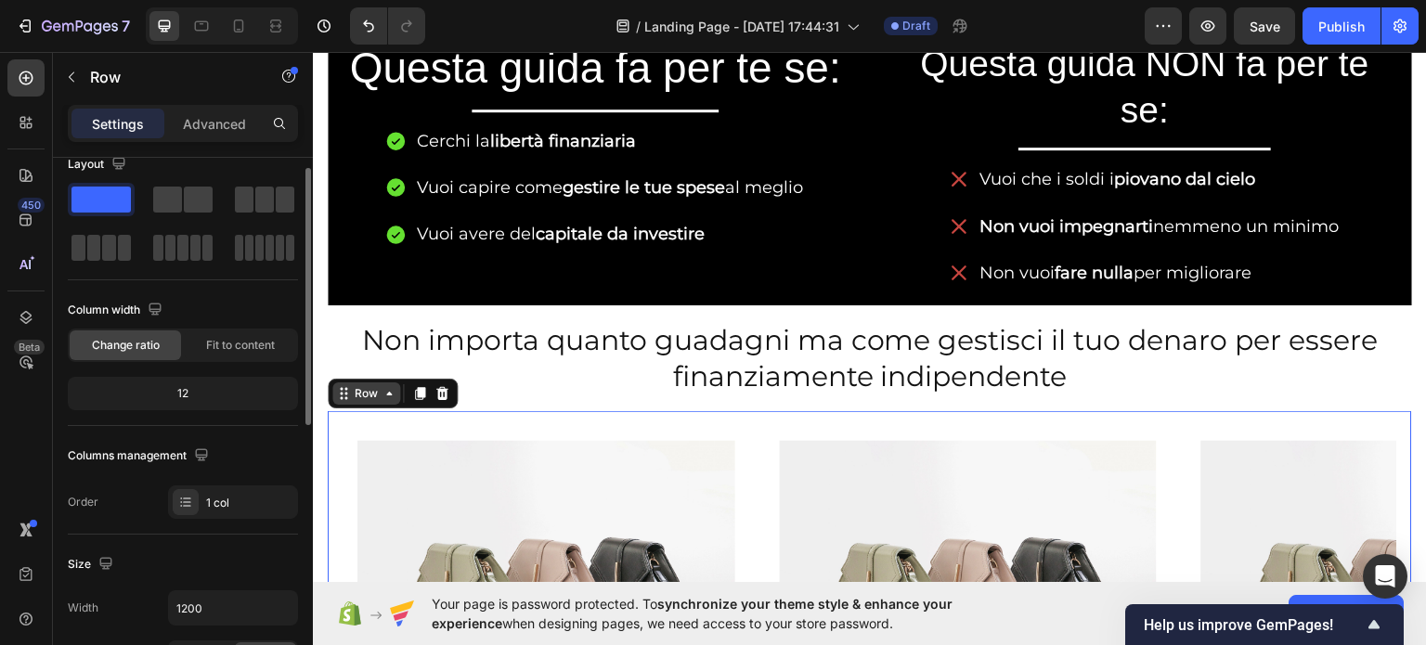
click at [378, 396] on div "Row" at bounding box center [366, 392] width 31 height 17
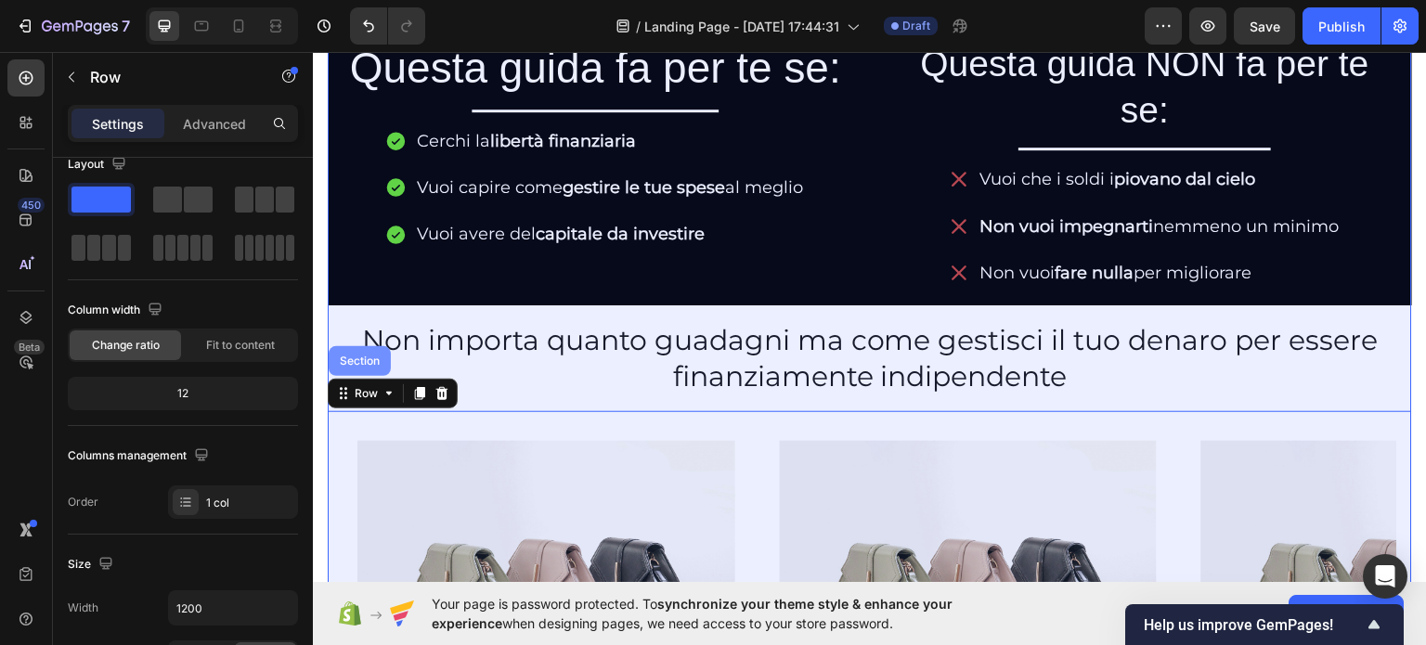
click at [382, 366] on div "Section" at bounding box center [360, 360] width 62 height 30
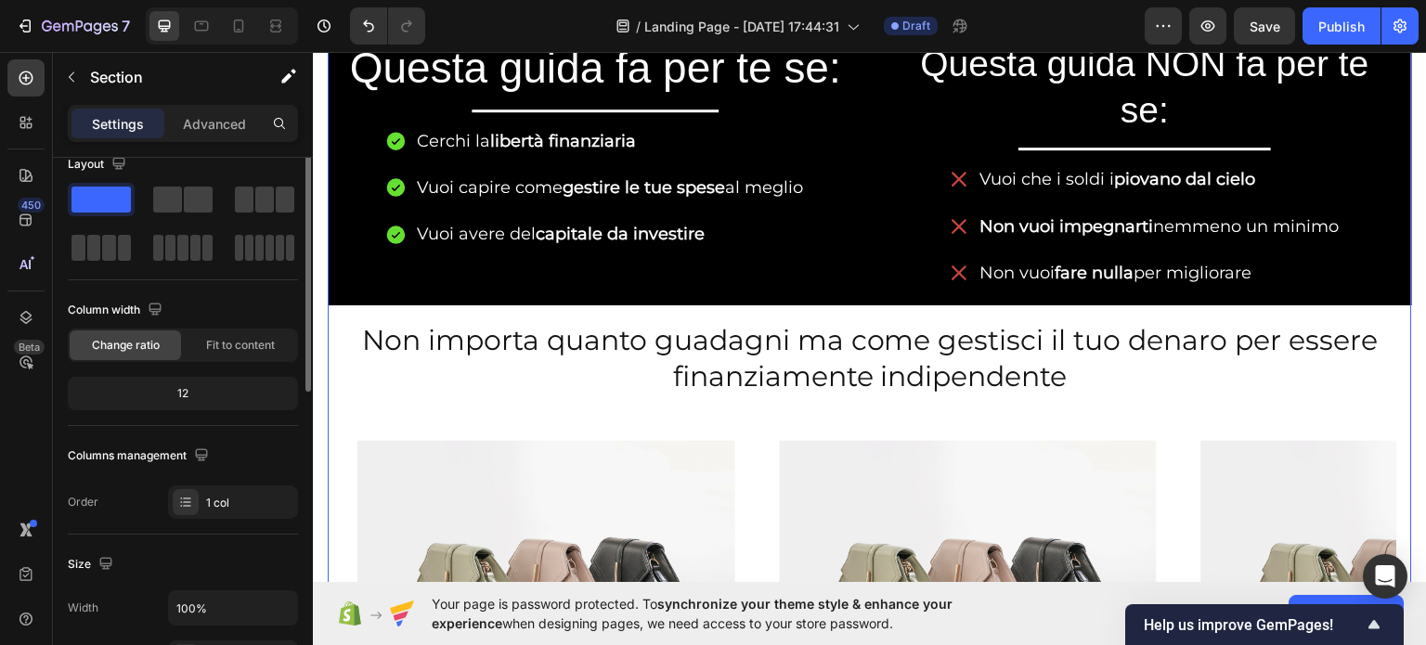
scroll to position [0, 0]
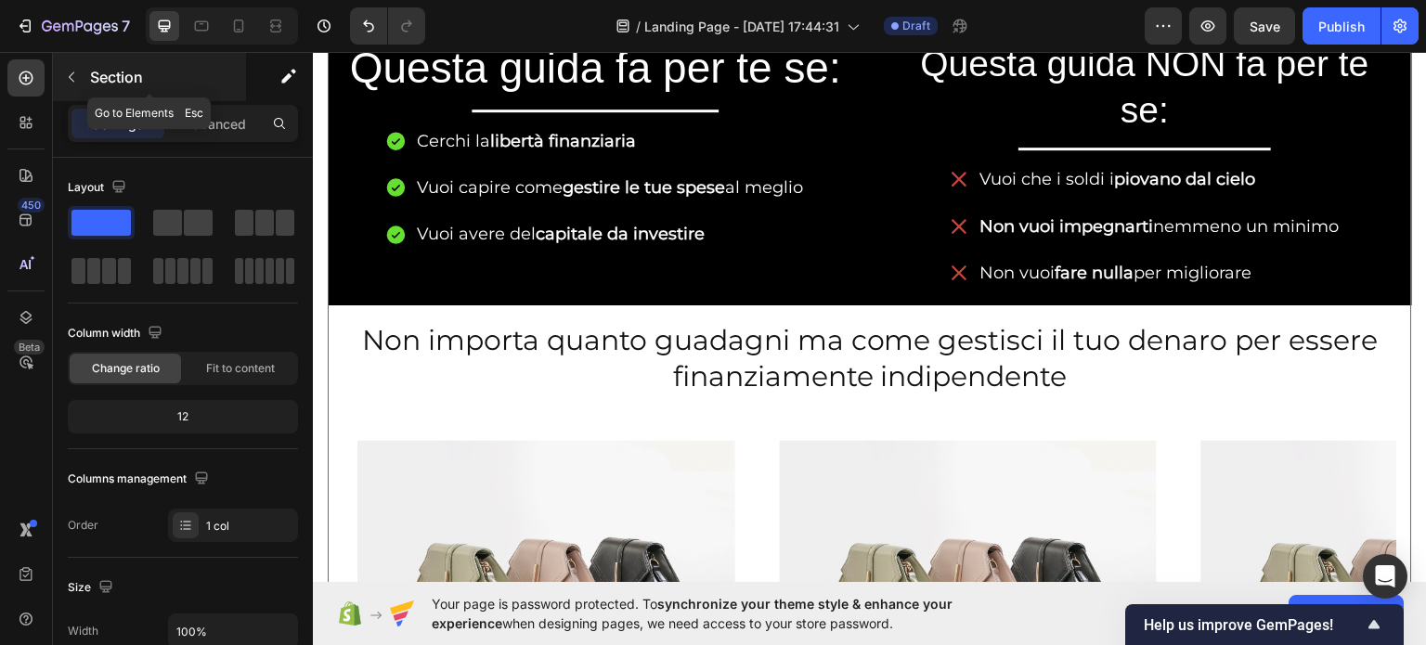
click at [68, 84] on button "button" at bounding box center [72, 77] width 30 height 30
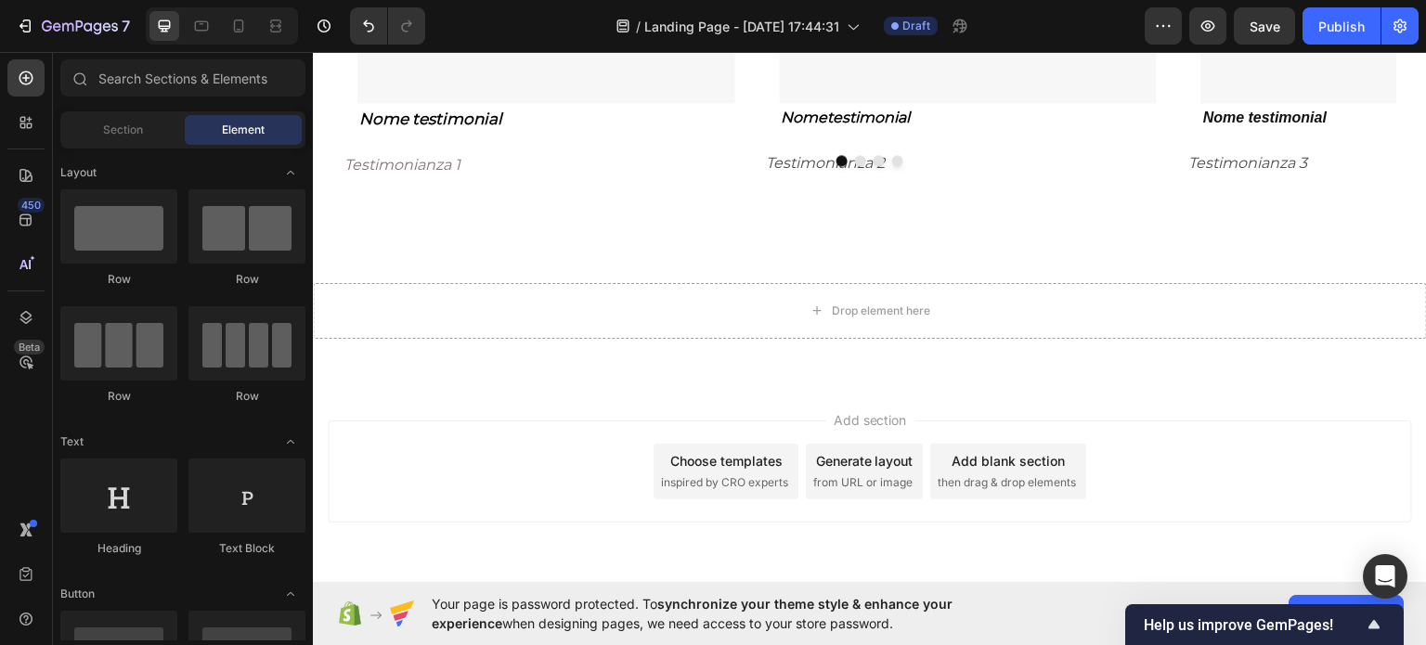
scroll to position [1745, 0]
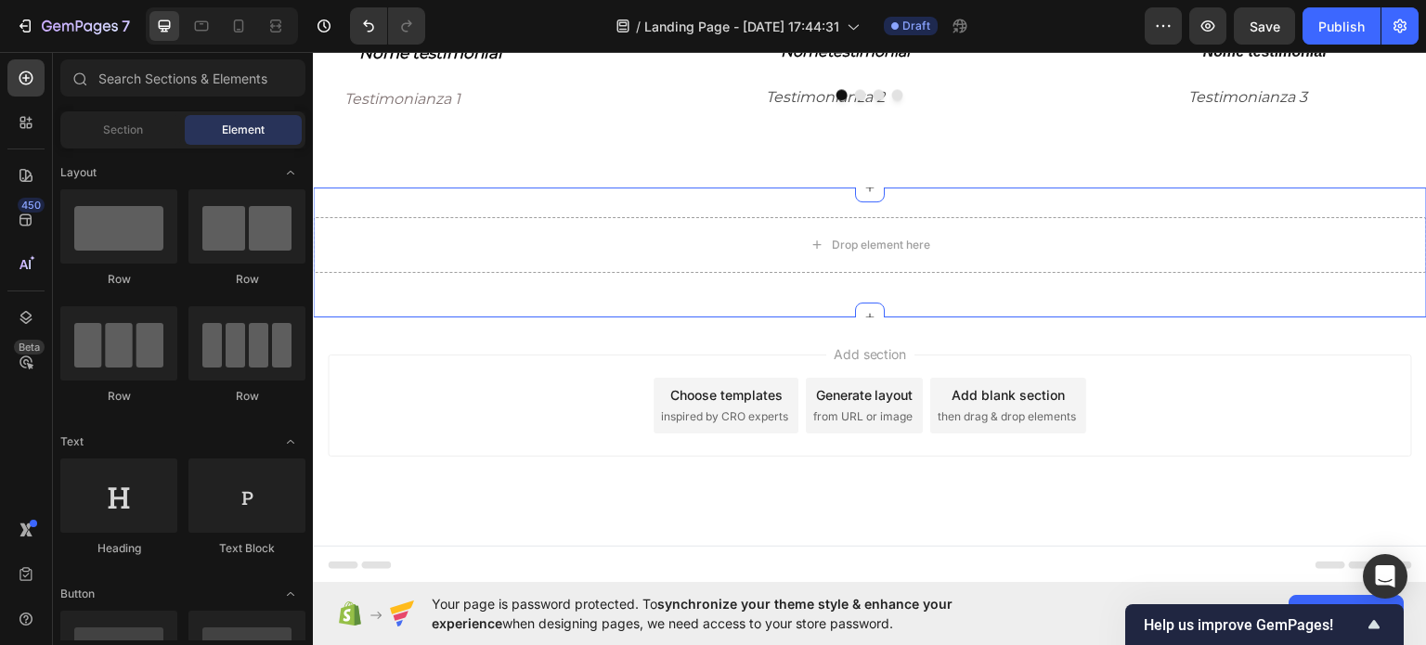
click at [702, 283] on div "Drop element here Row" at bounding box center [870, 251] width 1114 height 71
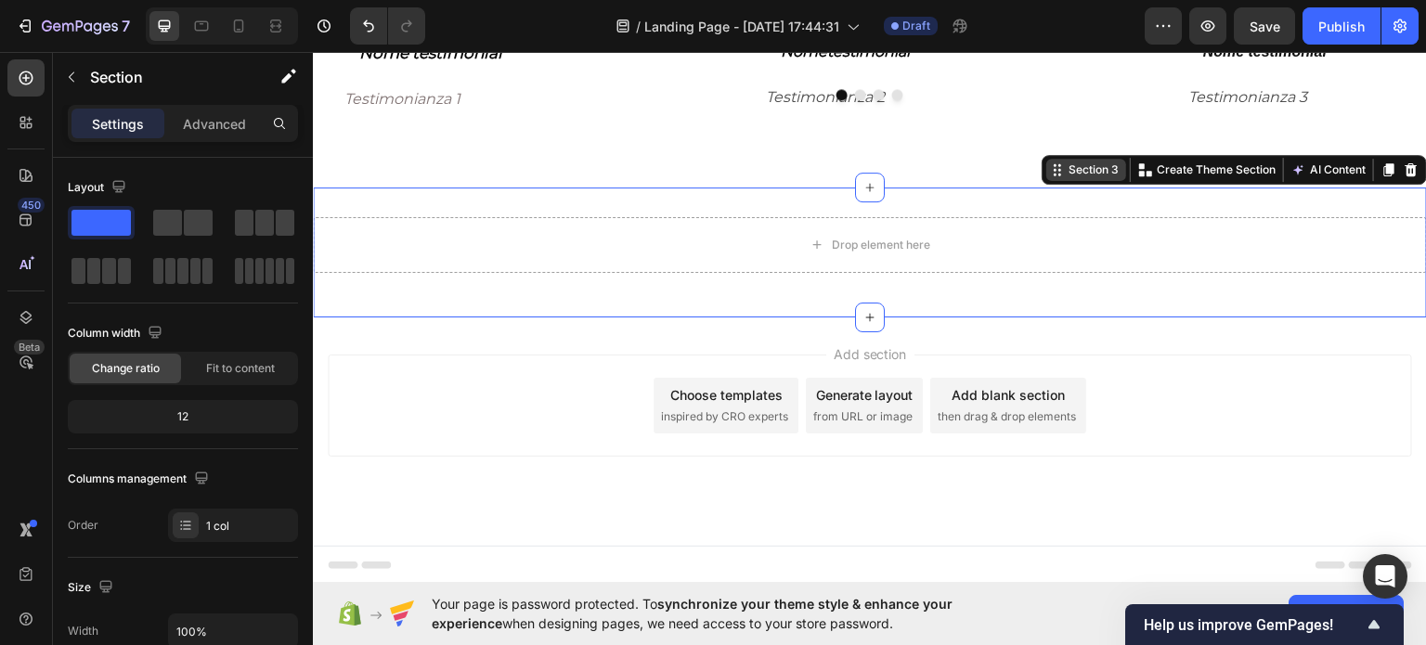
click at [1079, 163] on div "Section 3" at bounding box center [1093, 169] width 58 height 17
click at [1083, 170] on div "Section 3" at bounding box center [1093, 169] width 58 height 17
click at [309, 81] on div at bounding box center [288, 76] width 48 height 48
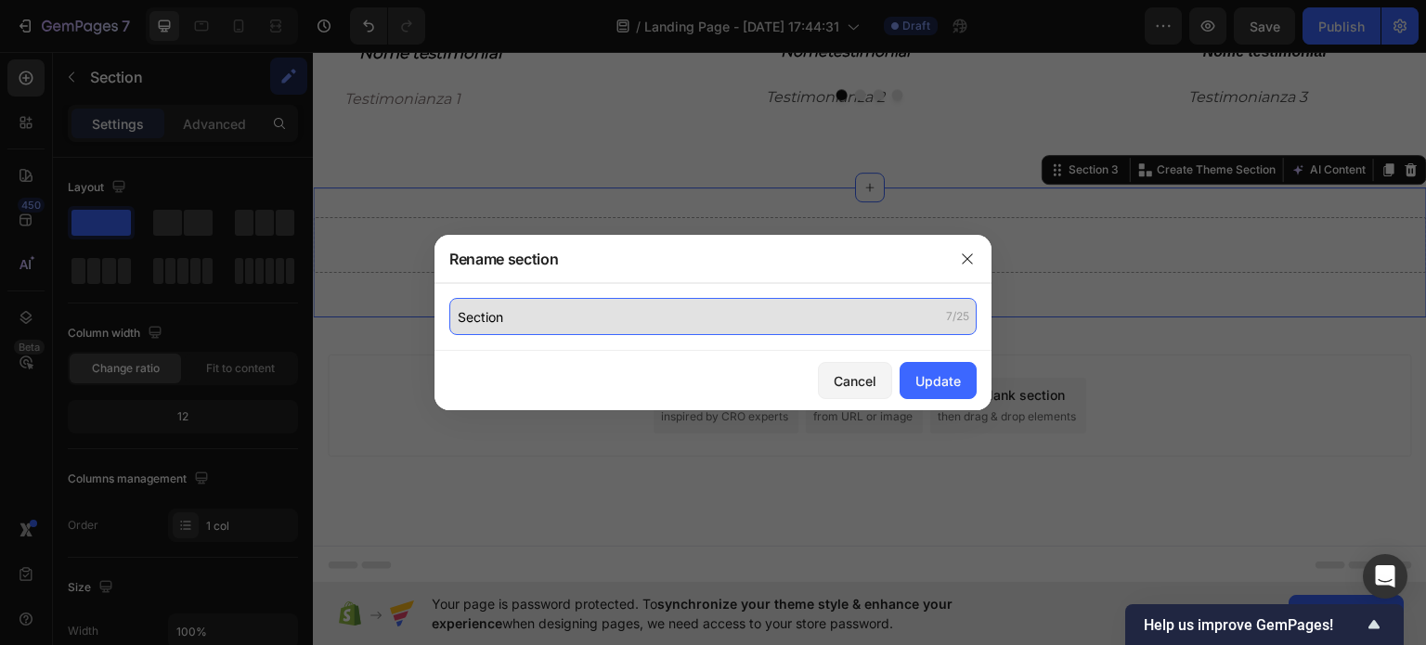
click at [639, 330] on input "Section" at bounding box center [712, 316] width 527 height 37
click at [638, 330] on input "Section" at bounding box center [712, 316] width 527 height 37
click at [636, 333] on input "AM" at bounding box center [712, 316] width 527 height 37
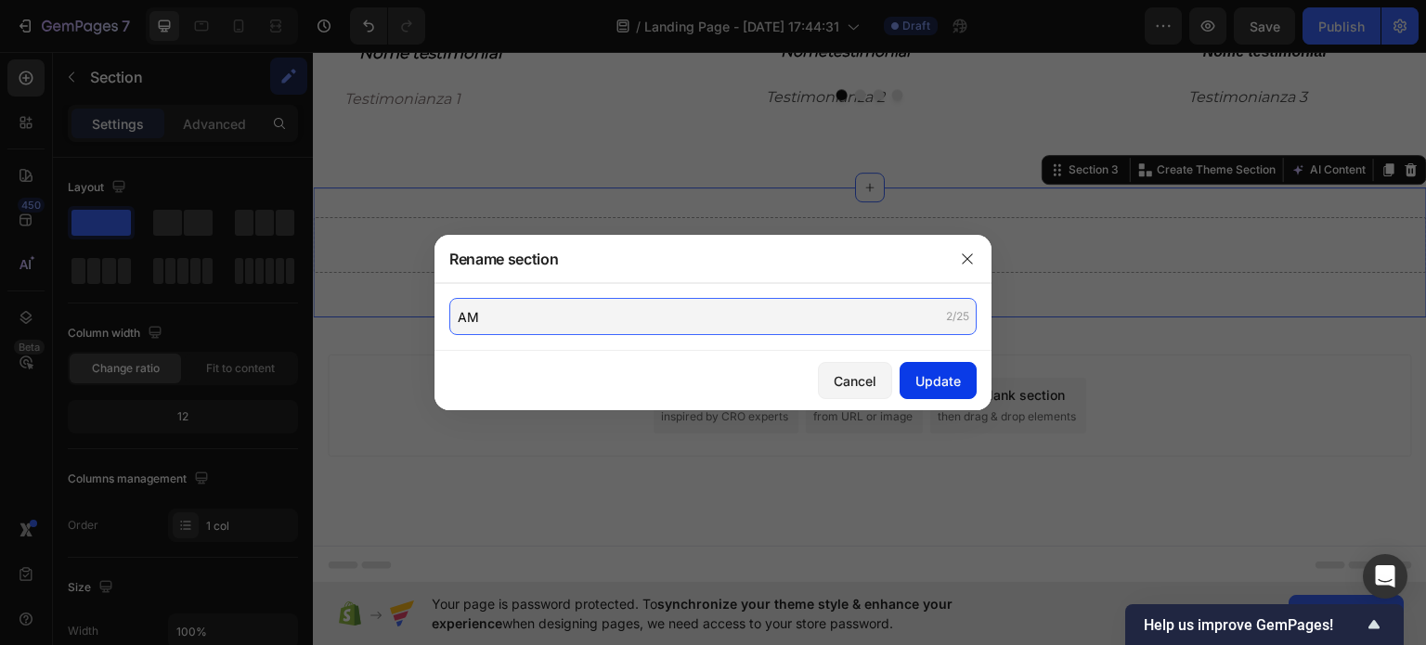
type input "AM"
click at [924, 381] on div "Update" at bounding box center [937, 380] width 45 height 19
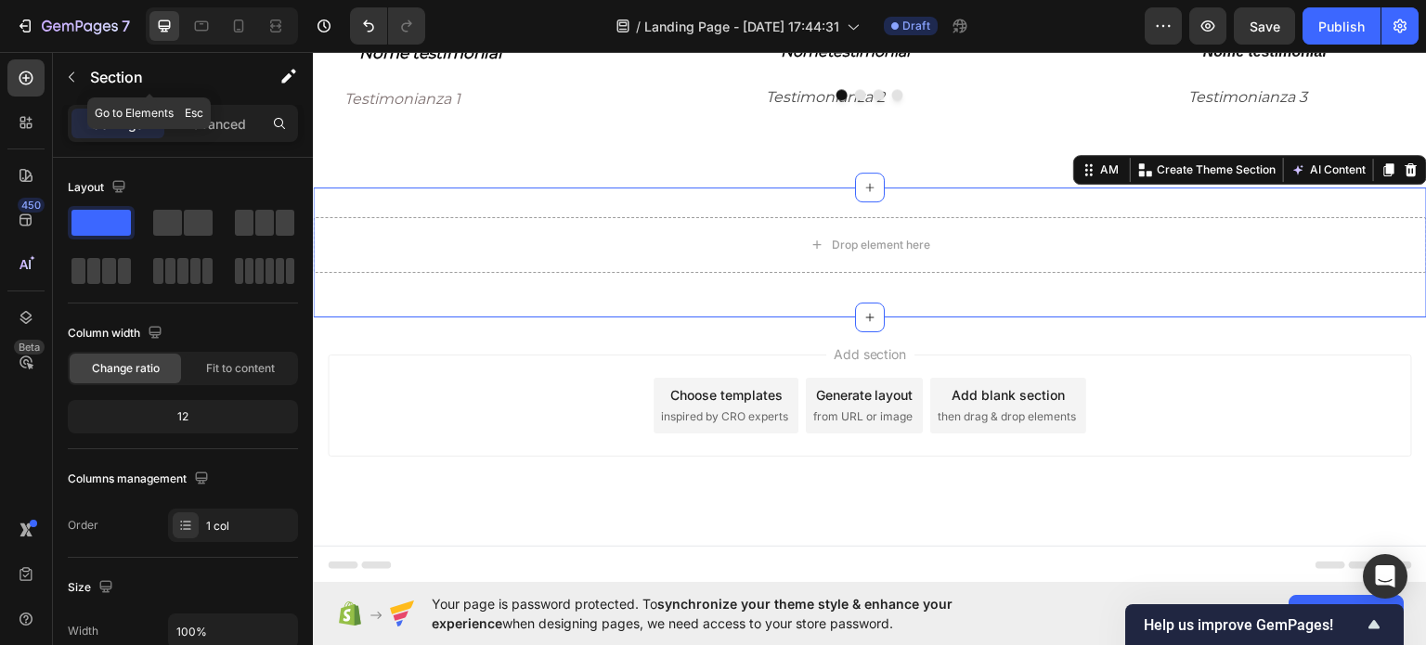
drag, startPoint x: 100, startPoint y: 62, endPoint x: 153, endPoint y: 155, distance: 106.8
click at [99, 62] on div "Section" at bounding box center [149, 77] width 193 height 48
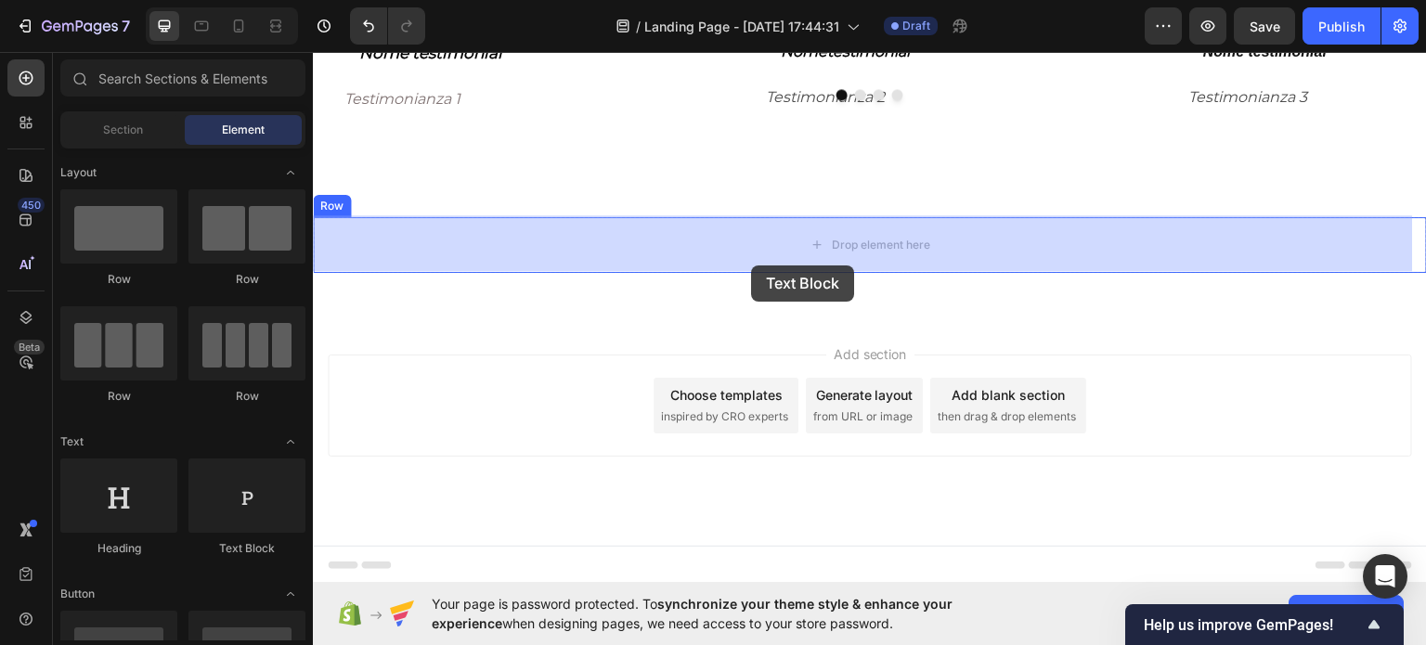
drag, startPoint x: 562, startPoint y: 555, endPoint x: 751, endPoint y: 264, distance: 346.2
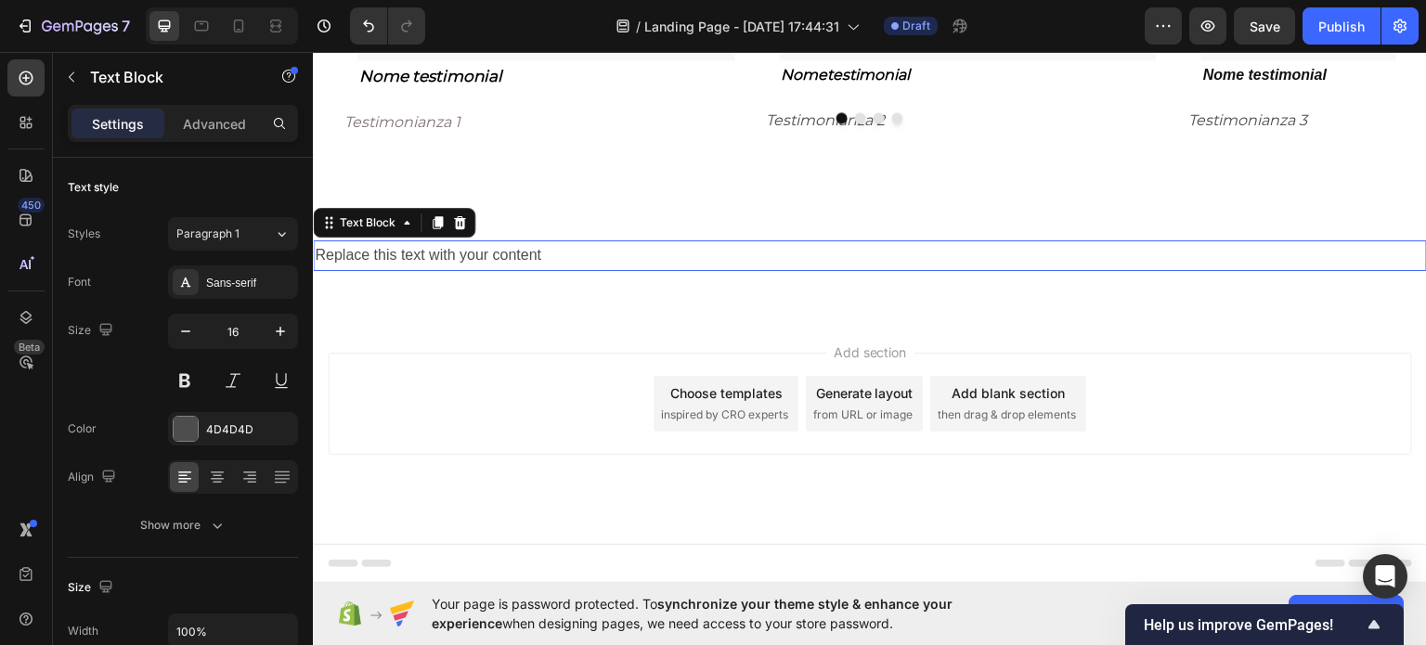
scroll to position [1719, 0]
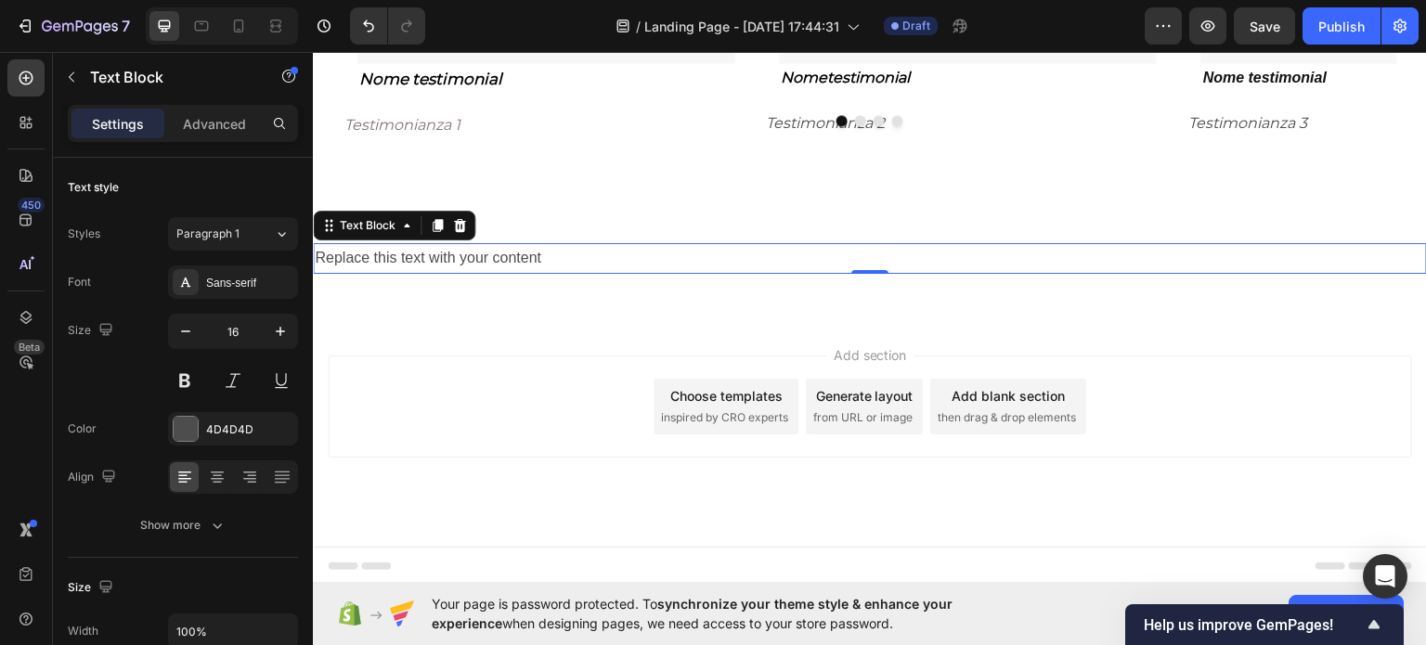
click at [549, 244] on div "Replace this text with your content" at bounding box center [870, 257] width 1114 height 31
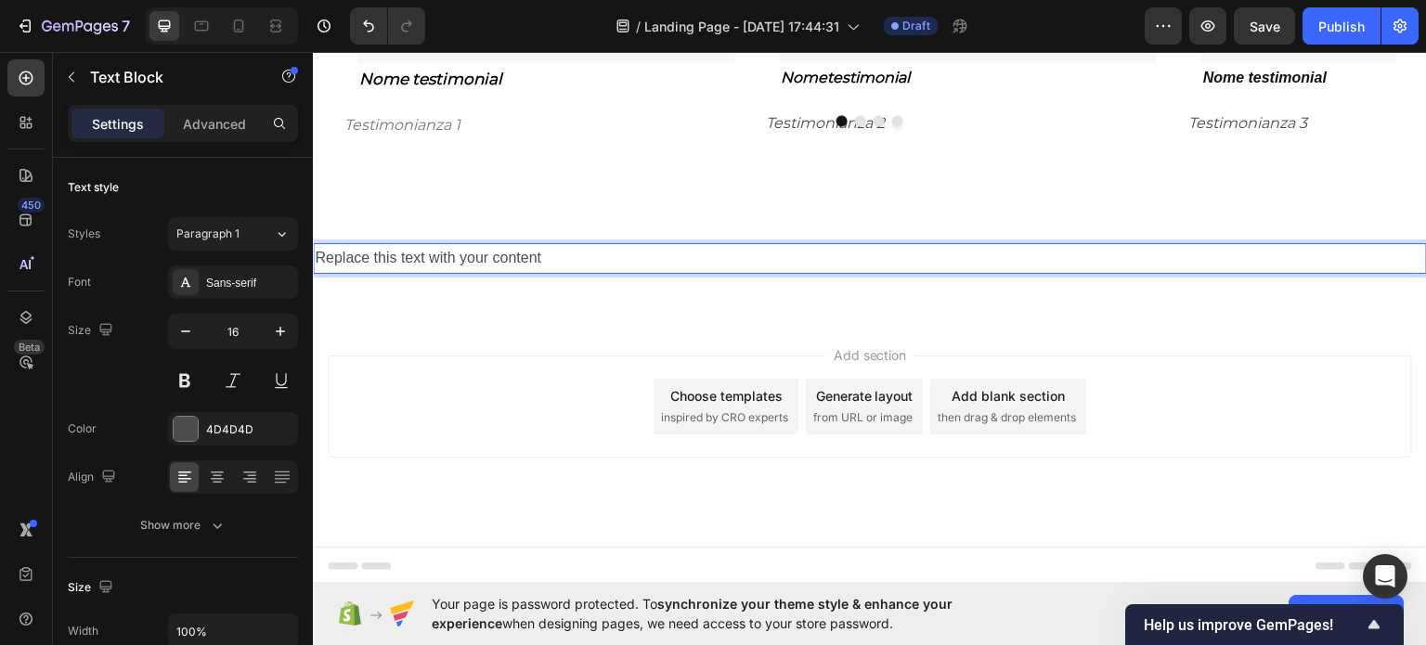
click at [549, 244] on p "Replace this text with your content" at bounding box center [870, 257] width 1110 height 27
click at [558, 244] on p "Replace this text with your content" at bounding box center [870, 257] width 1110 height 27
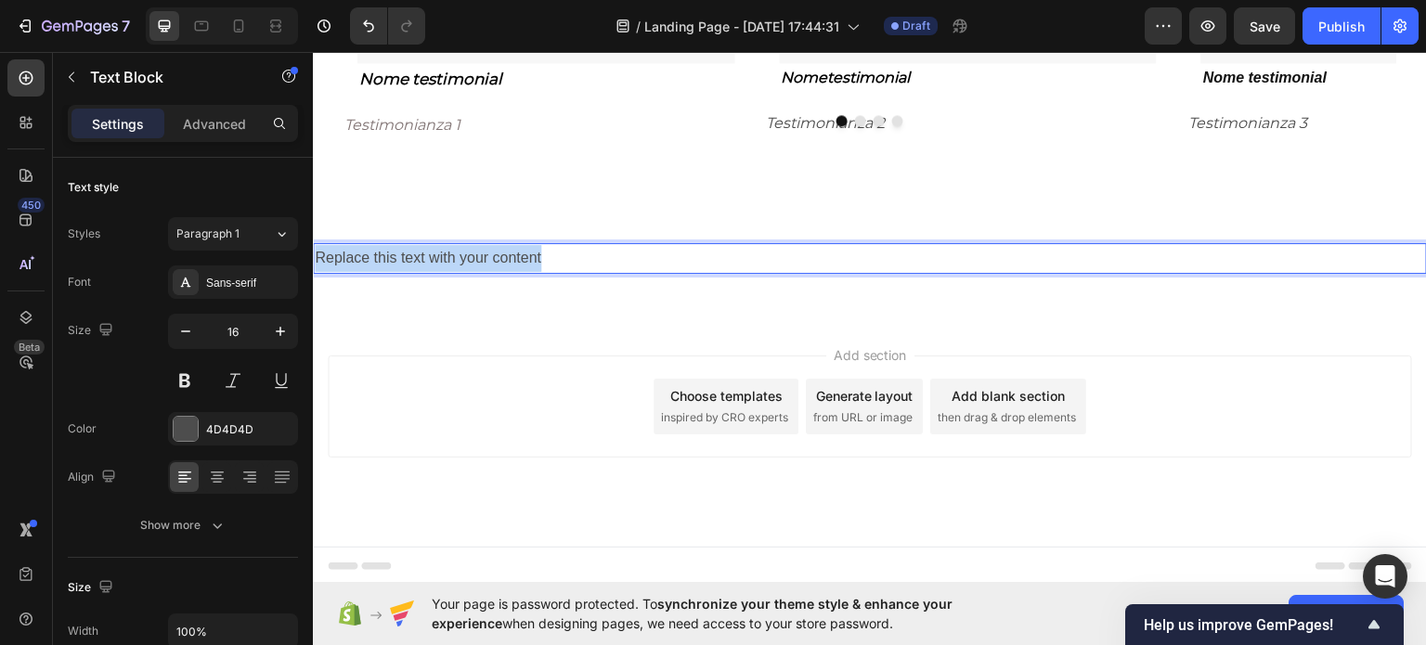
click at [558, 244] on p "Replace this text with your content" at bounding box center [870, 257] width 1110 height 27
click at [644, 247] on p "Ti capita mai di guardare il tuo estratto conto e" at bounding box center [870, 257] width 1110 height 27
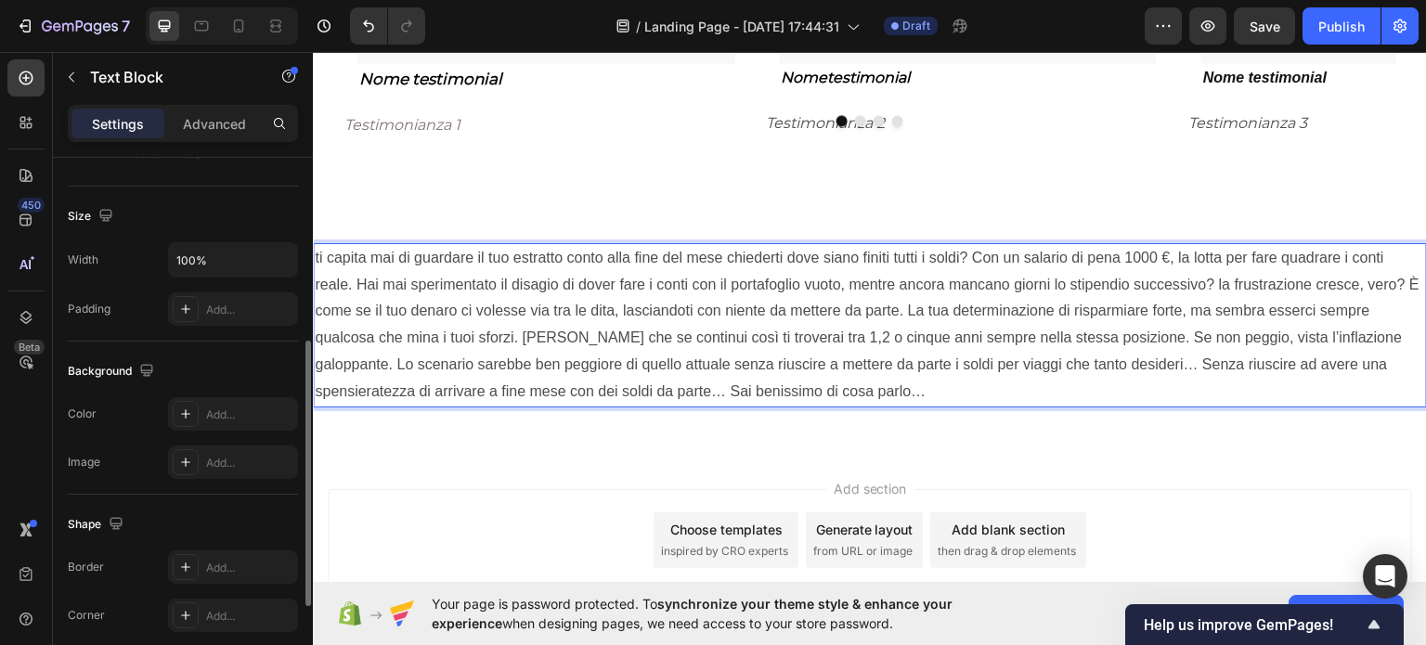
scroll to position [93, 0]
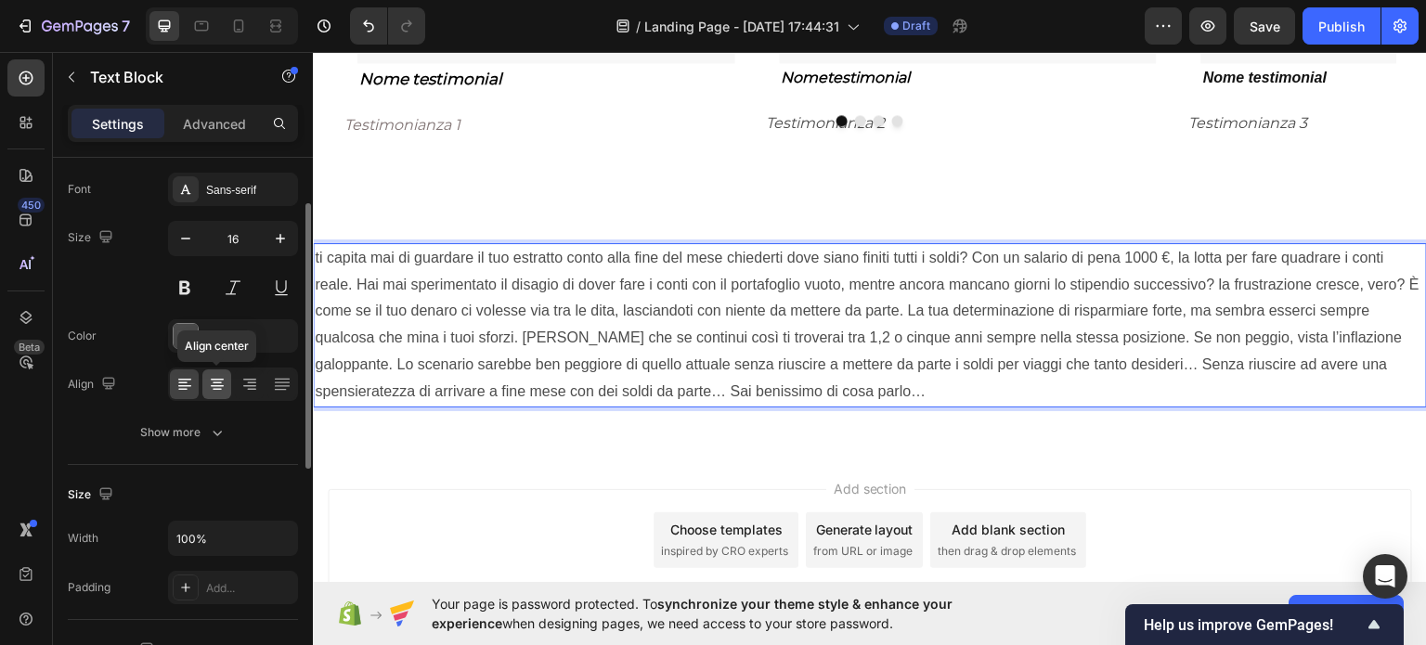
click at [212, 387] on icon at bounding box center [217, 384] width 19 height 19
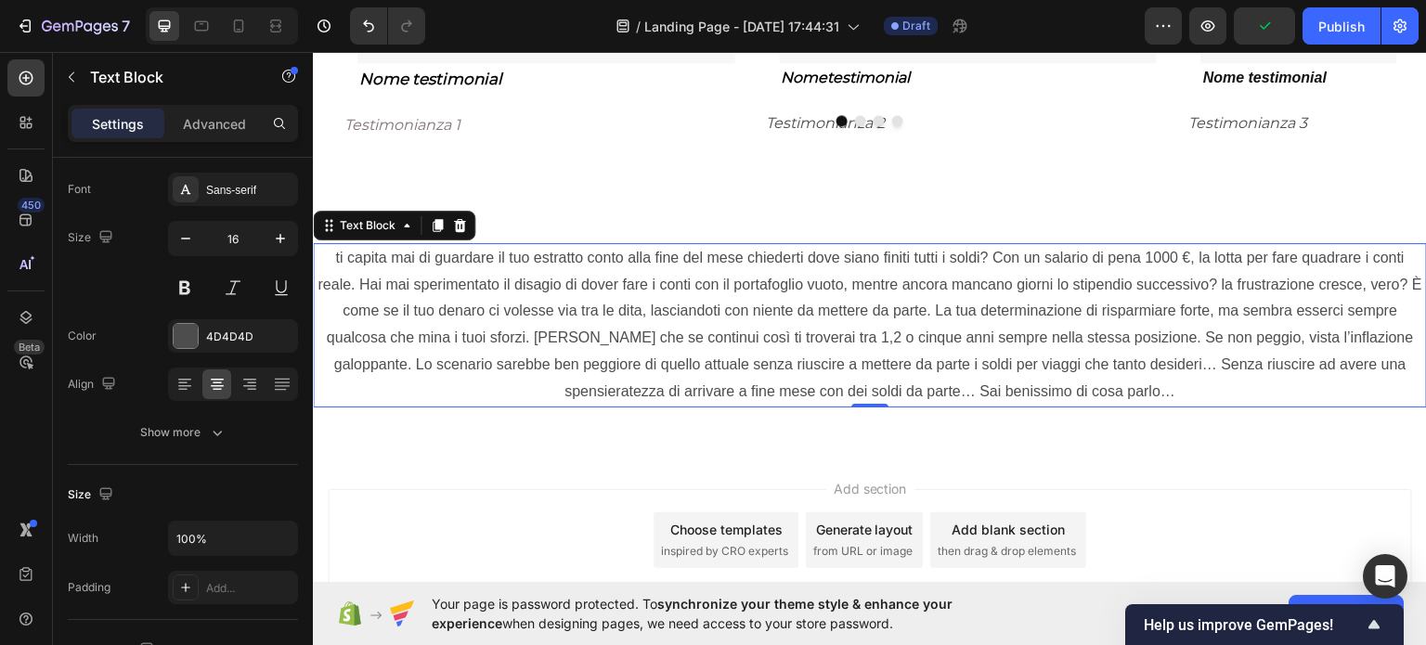
click at [980, 254] on p "ti capita mai di guardare il tuo estratto conto alla fine del mese chiederti do…" at bounding box center [870, 324] width 1110 height 161
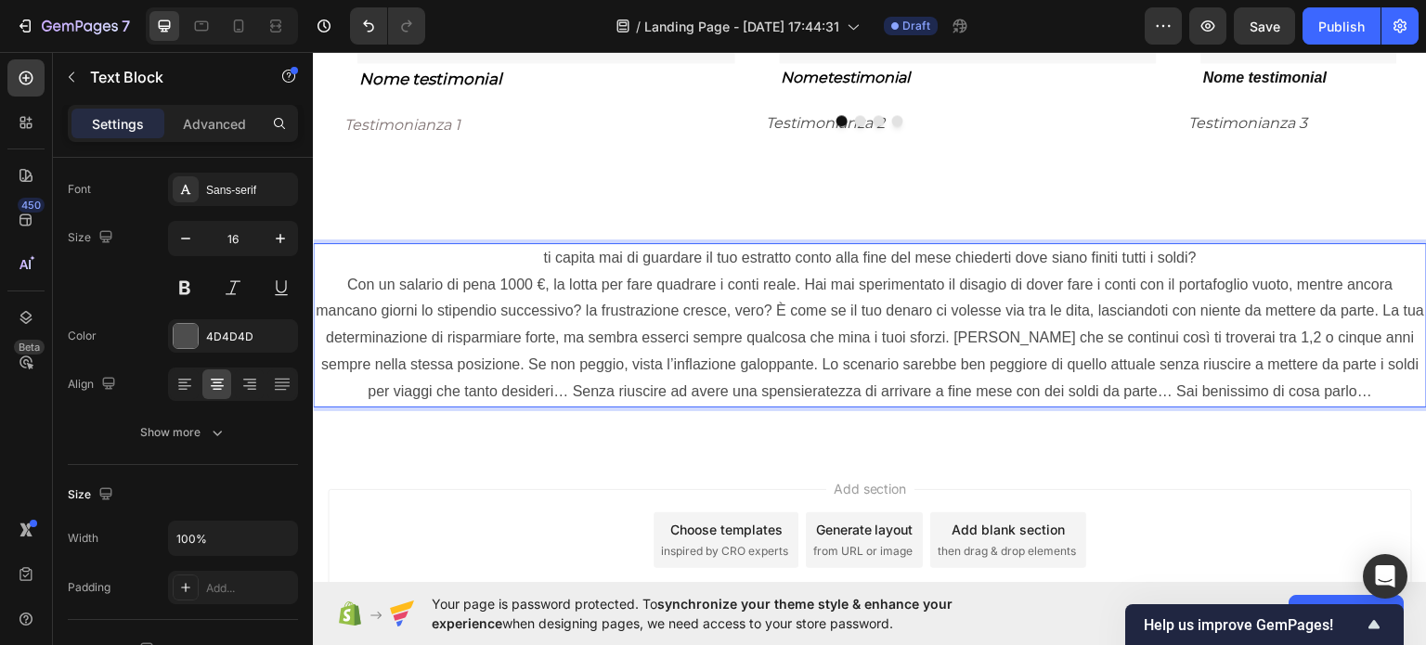
click at [795, 285] on p "Con un salario di pena 1000 €, la lotta per fare quadrare i conti reale. Hai ma…" at bounding box center [870, 338] width 1110 height 134
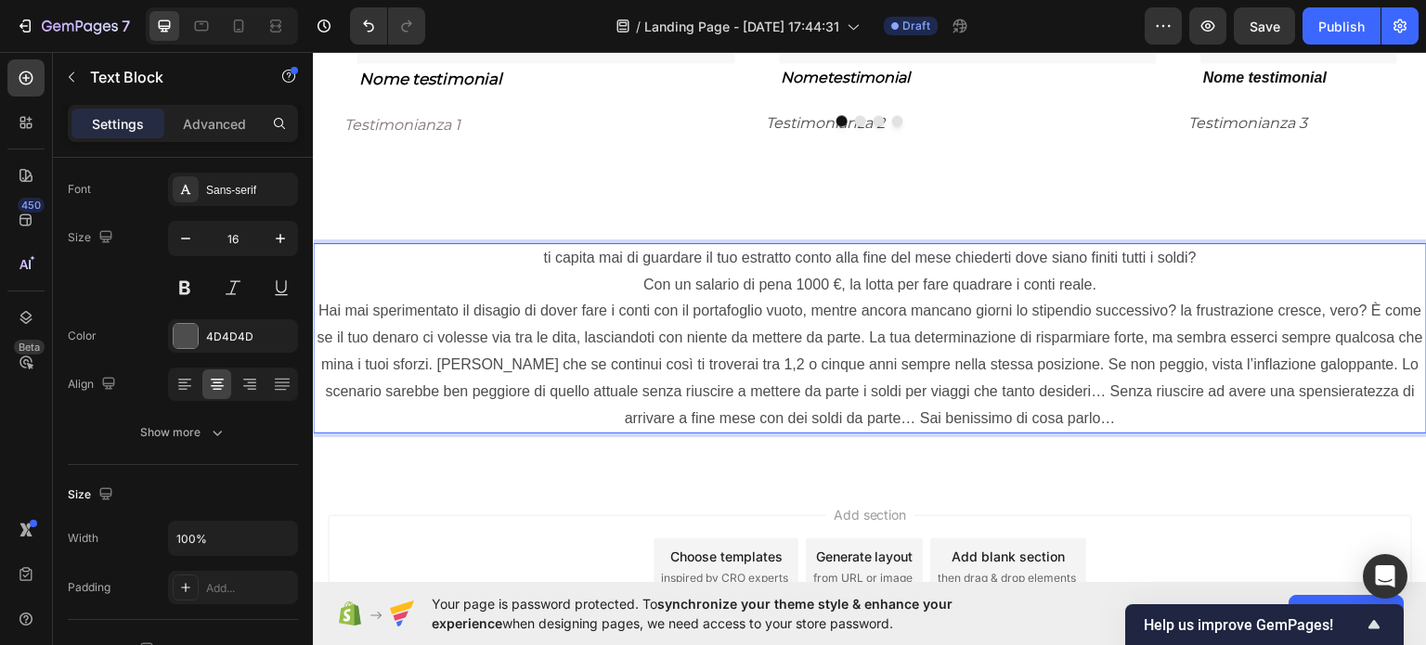
click at [1193, 309] on p "Hai mai sperimentato il disagio di dover fare i conti con il portafoglio vuoto,…" at bounding box center [870, 364] width 1110 height 134
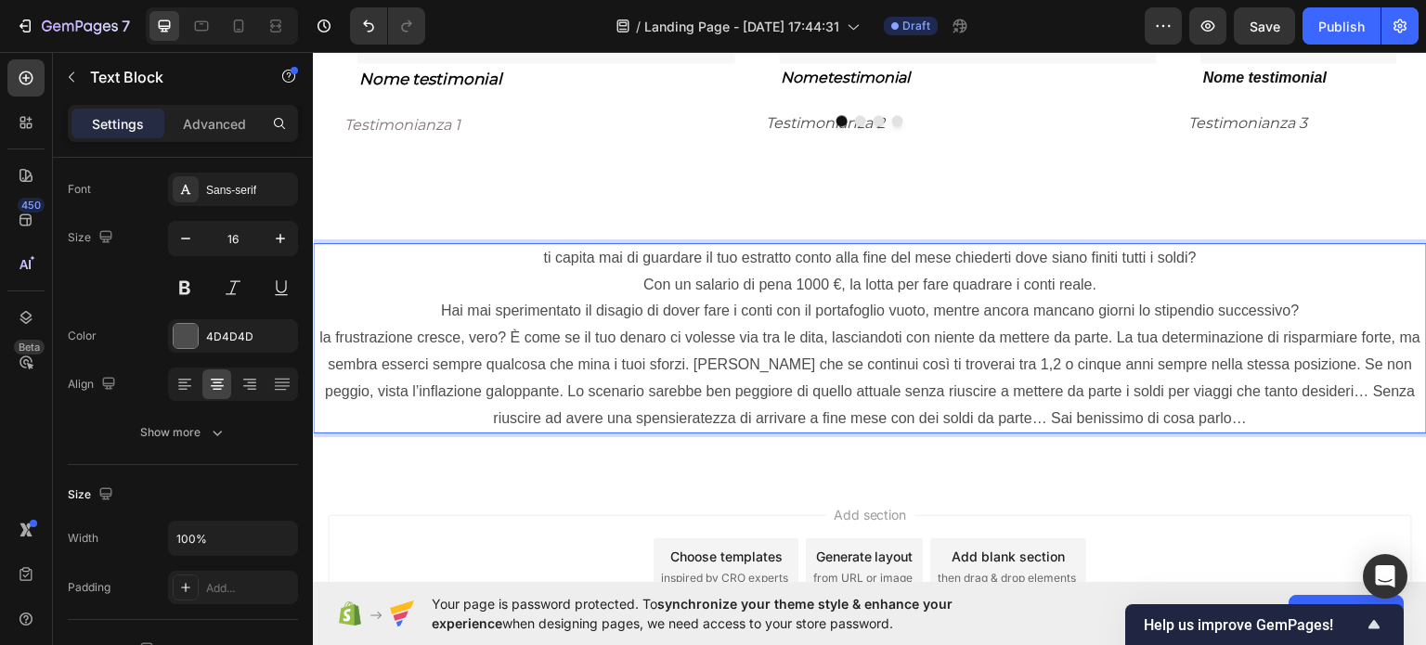
click at [512, 338] on p "la frustrazione cresce, vero? È come se il tuo denaro ci volesse via tra le dit…" at bounding box center [870, 377] width 1110 height 107
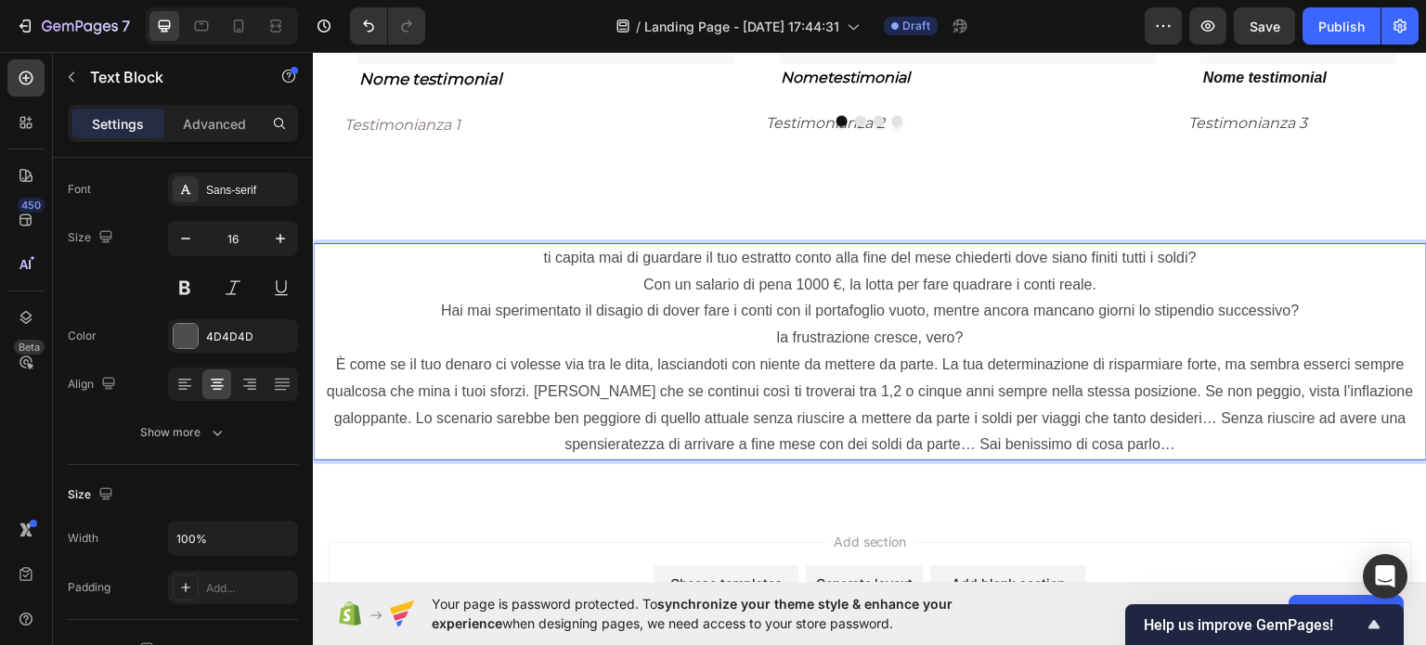
click at [937, 362] on p "È come se il tuo denaro ci volesse via tra le dita, lasciandoti con niente da m…" at bounding box center [870, 404] width 1110 height 107
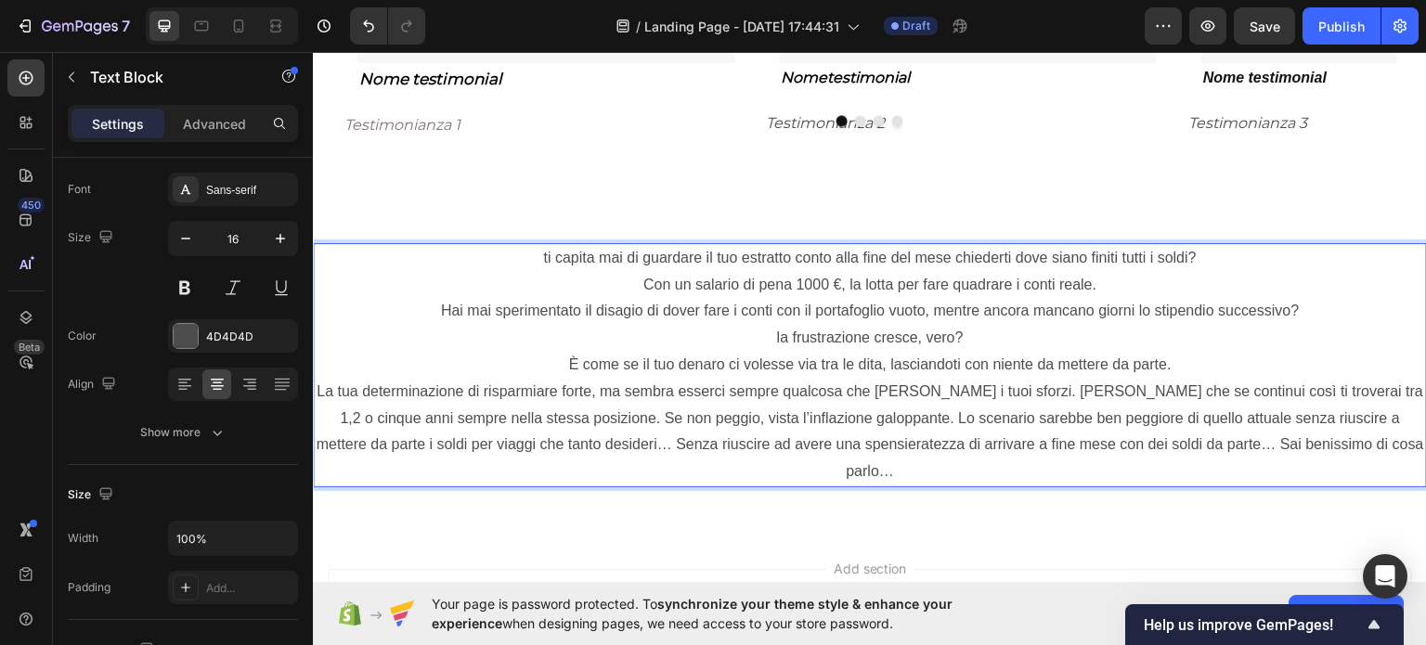
click at [1005, 389] on p "La tua determinazione di risparmiare forte, ma sembra esserci sempre qualcosa c…" at bounding box center [870, 431] width 1110 height 107
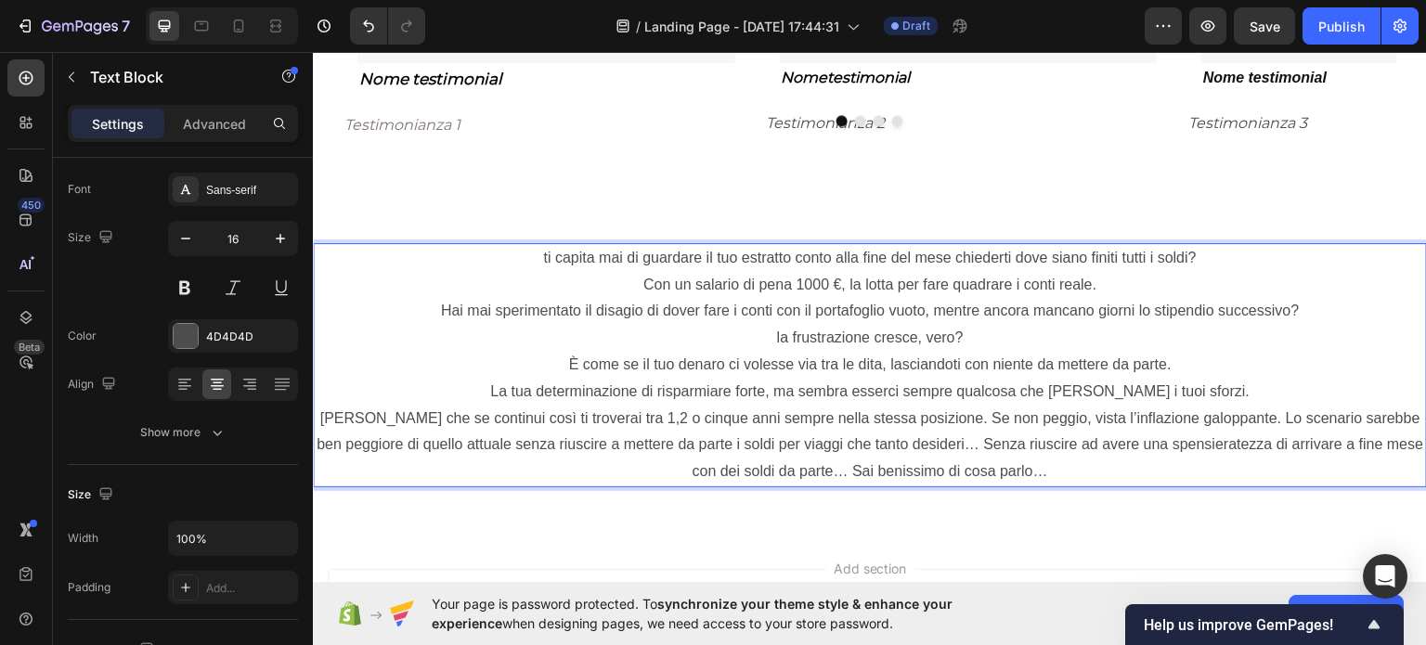
click at [928, 413] on p "[PERSON_NAME] che se continui così ti troverai tra 1,2 o cinque anni sempre nel…" at bounding box center [870, 445] width 1110 height 80
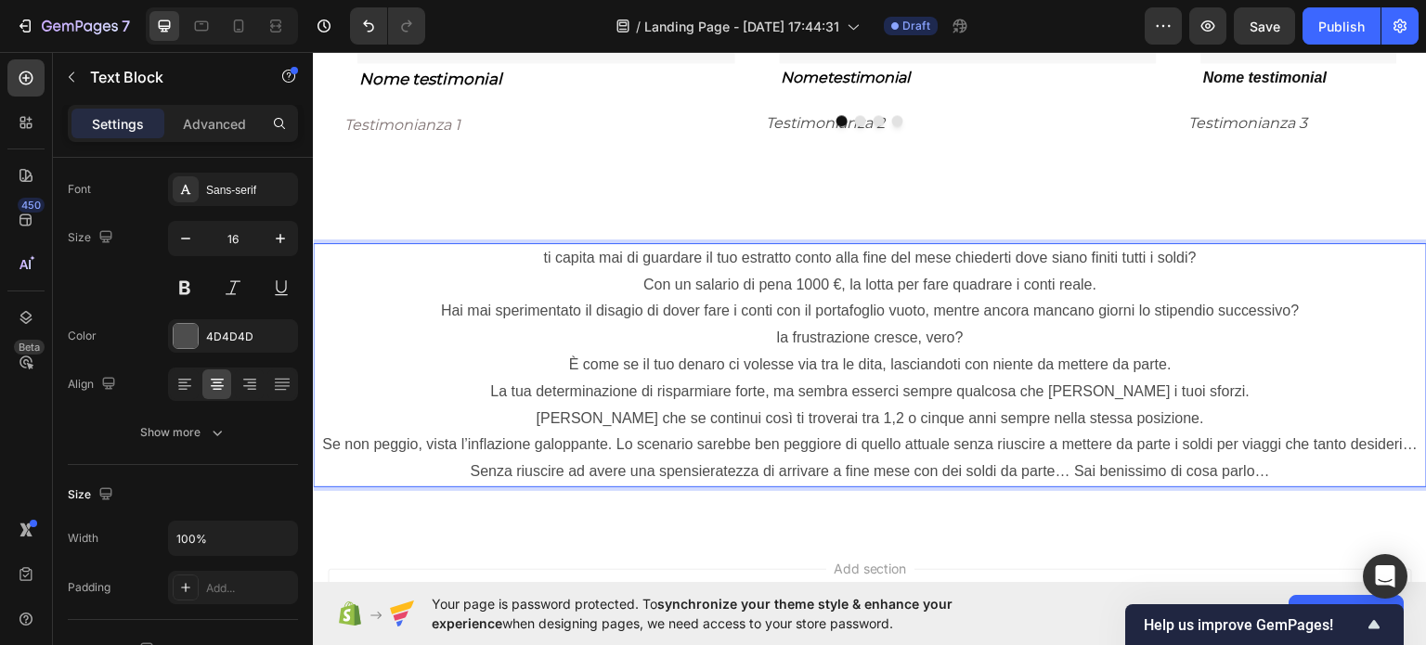
click at [605, 438] on p "Se non peggio, vista l’inflazione galoppante. Lo scenario sarebbe ben peggiore …" at bounding box center [870, 458] width 1110 height 54
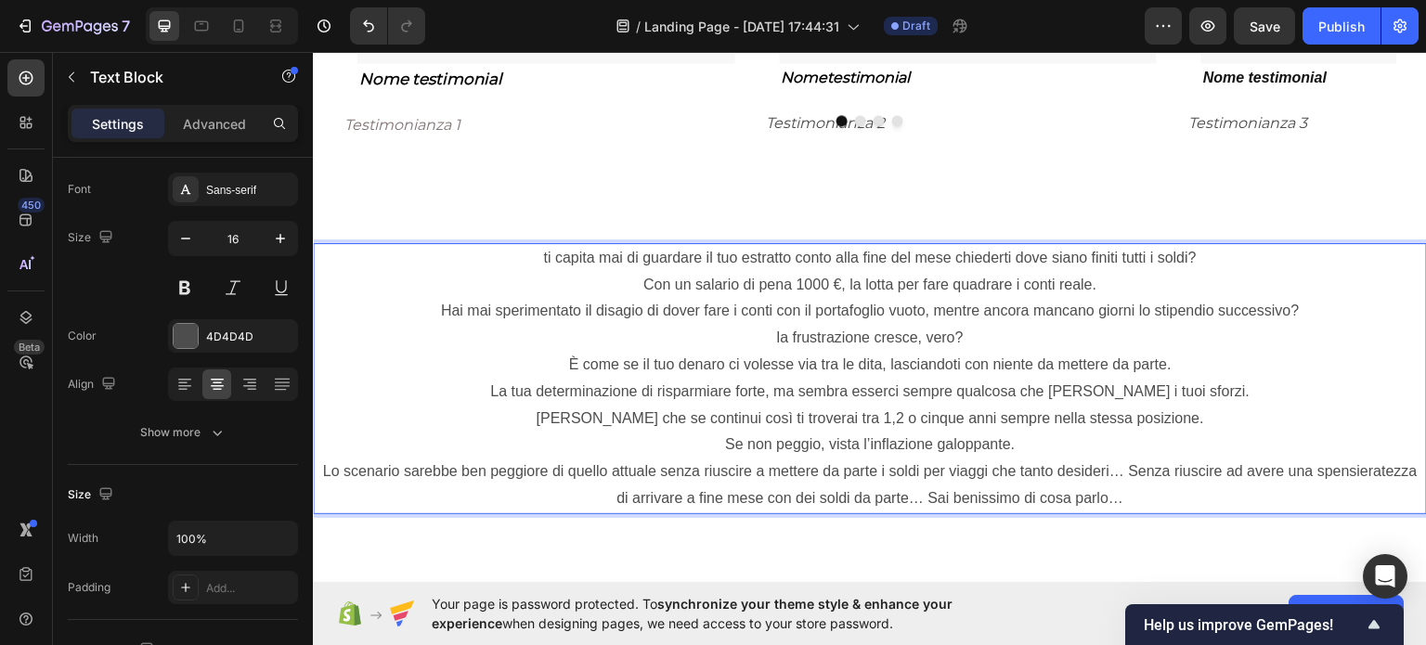
drag, startPoint x: 1173, startPoint y: 474, endPoint x: 1187, endPoint y: 477, distance: 14.2
click at [1174, 474] on p "Lo scenario sarebbe ben peggiore di quello attuale senza riuscire a mettere da …" at bounding box center [870, 485] width 1110 height 54
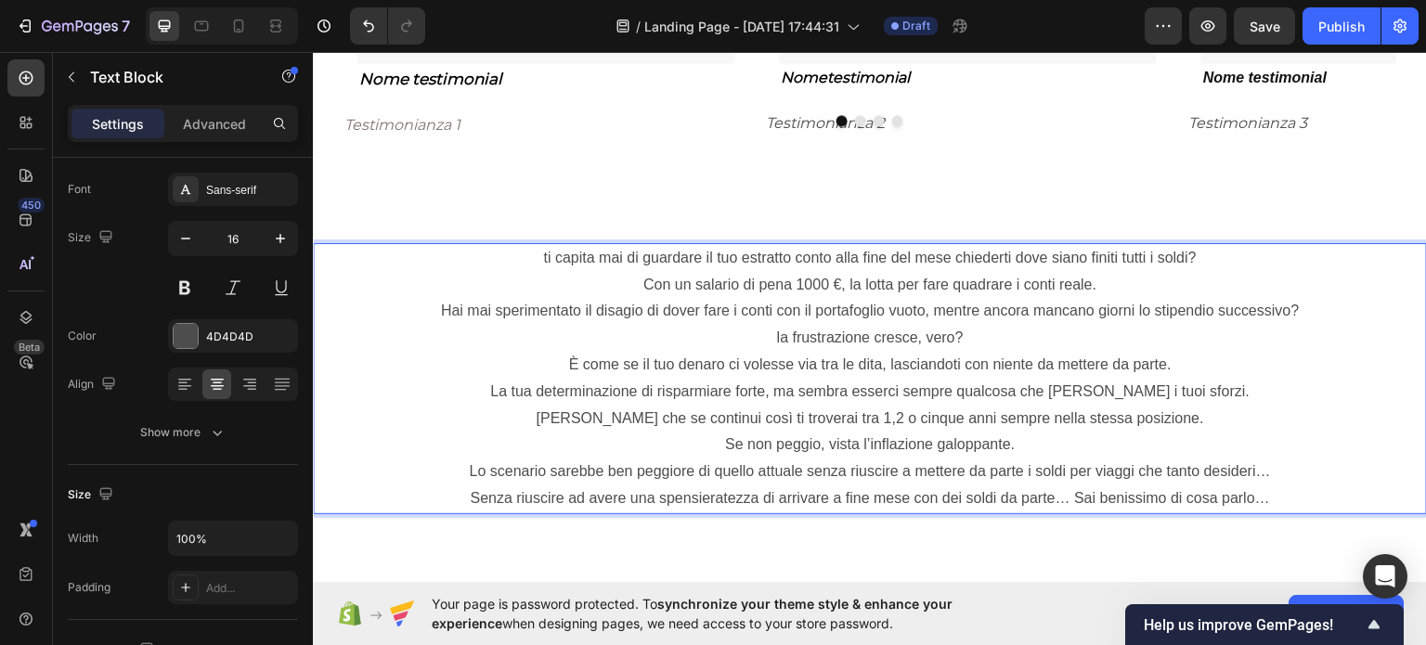
click at [1066, 497] on p "Senza riuscire ad avere una spensieratezza di arrivare a fine mese con dei sold…" at bounding box center [870, 497] width 1110 height 27
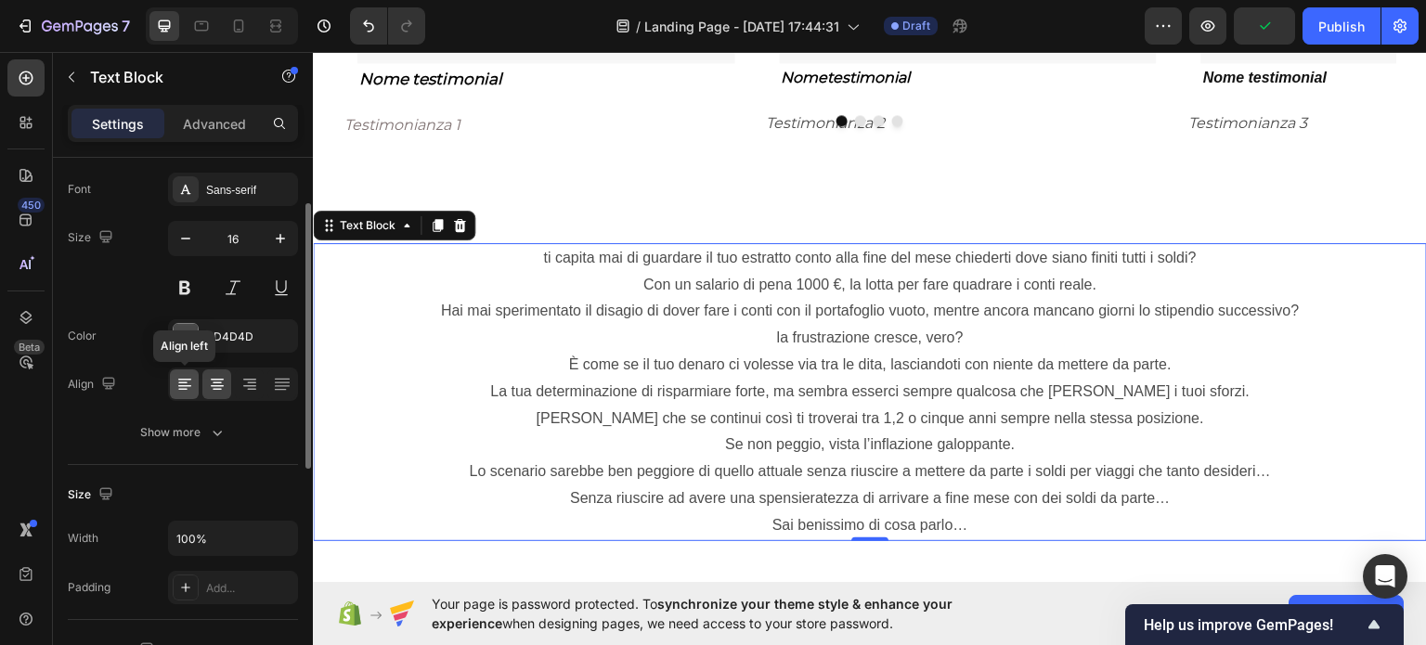
click at [174, 381] on div at bounding box center [184, 384] width 29 height 30
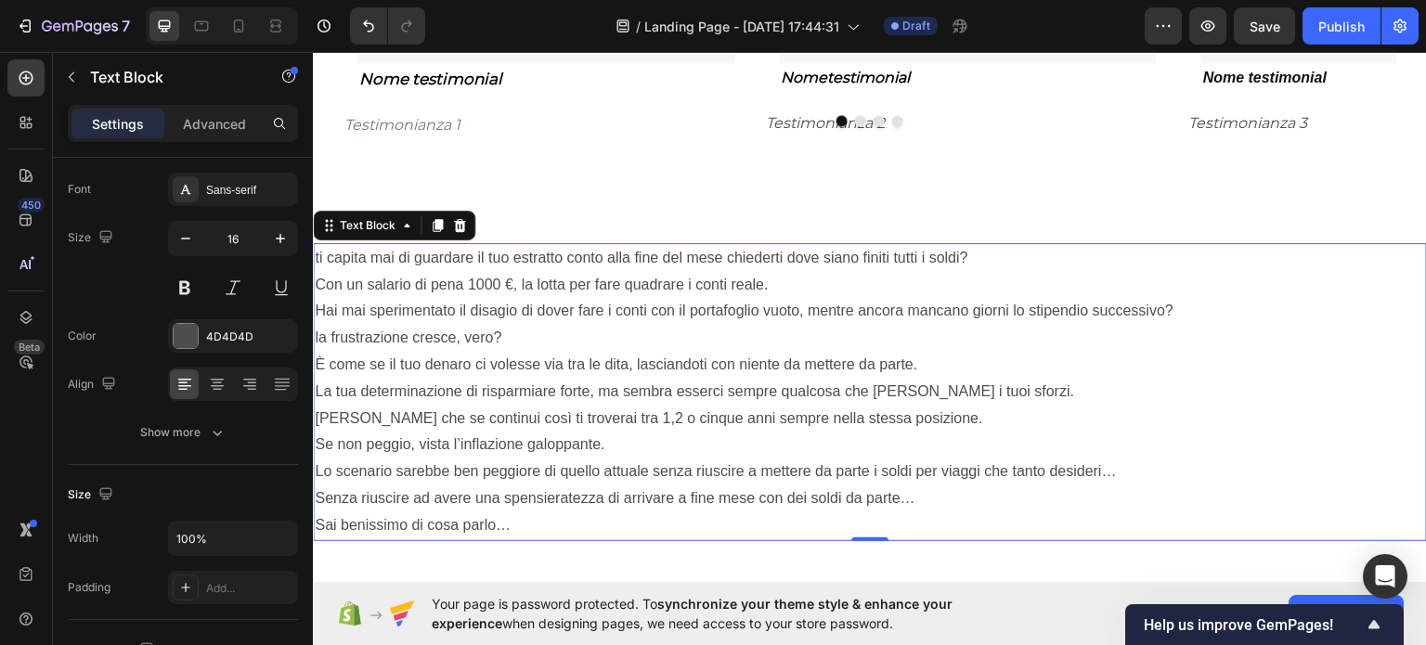
click at [982, 254] on p "ti capita mai di guardare il tuo estratto conto alla fine del mese chiederti do…" at bounding box center [870, 257] width 1110 height 27
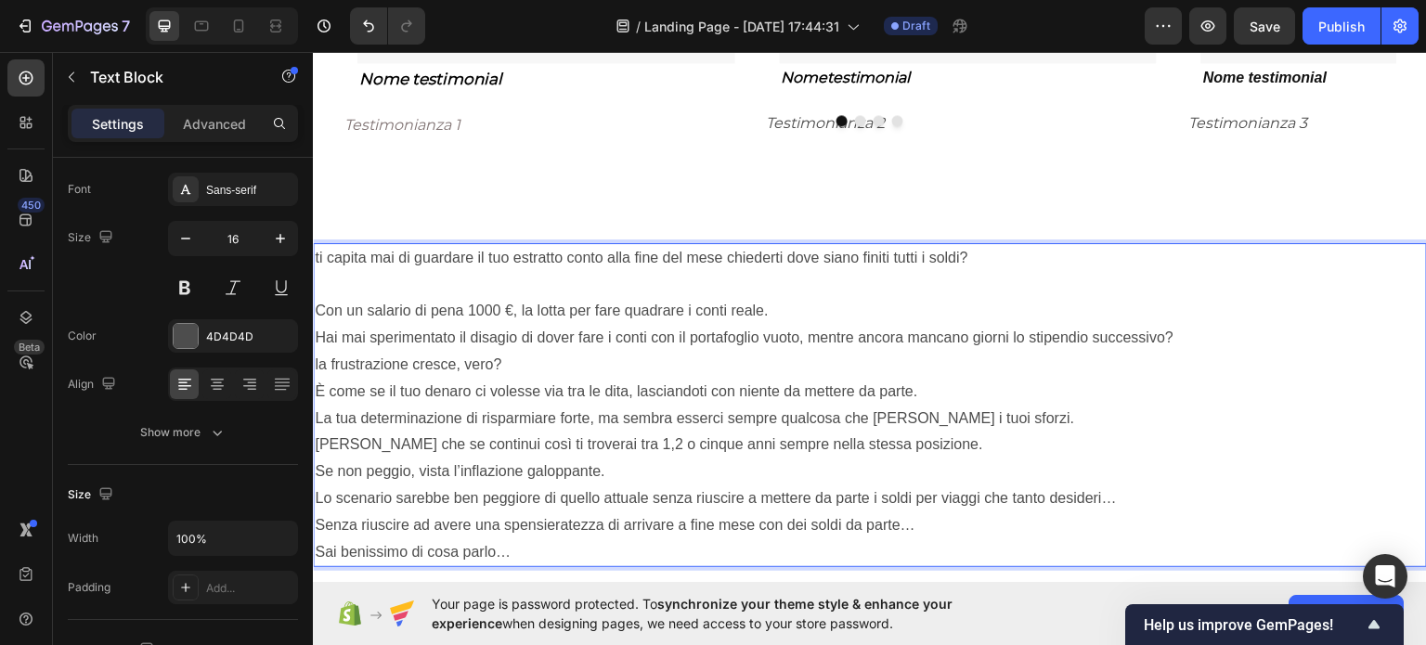
click at [790, 302] on p "Con un salario di pena 1000 €, la lotta per fare quadrare i conti reale." at bounding box center [870, 310] width 1110 height 27
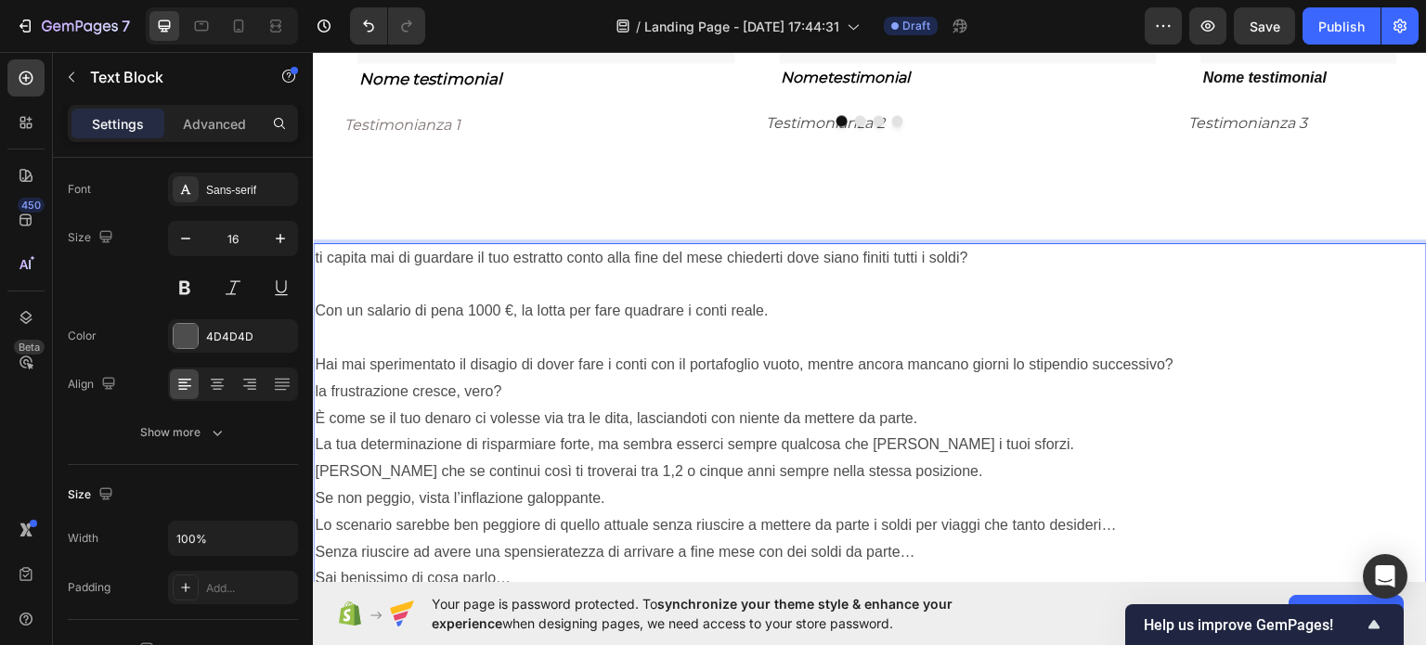
click at [1191, 357] on p "Hai mai sperimentato il disagio di dover fare i conti con il portafoglio vuoto,…" at bounding box center [870, 364] width 1110 height 27
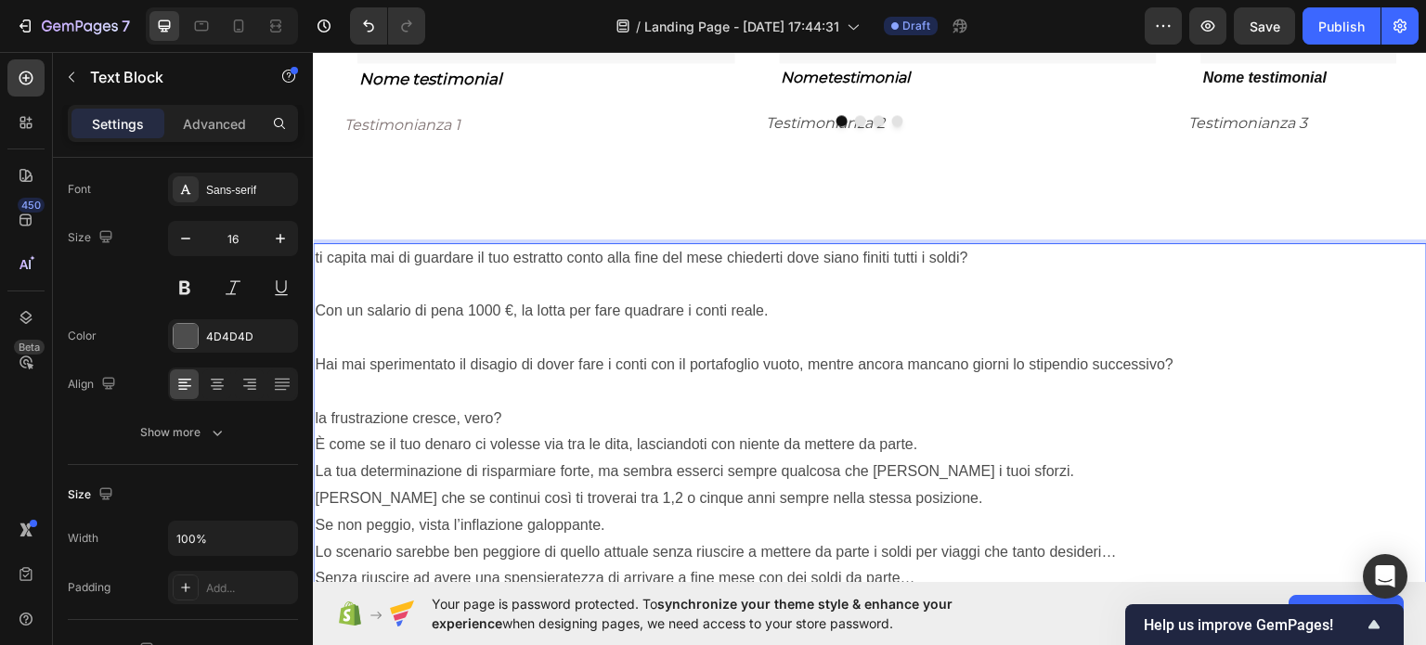
click at [1124, 397] on p "Rich Text Editor. Editing area: main" at bounding box center [870, 391] width 1110 height 27
click at [1126, 406] on p "la frustrazione cresce, vero?" at bounding box center [870, 418] width 1110 height 27
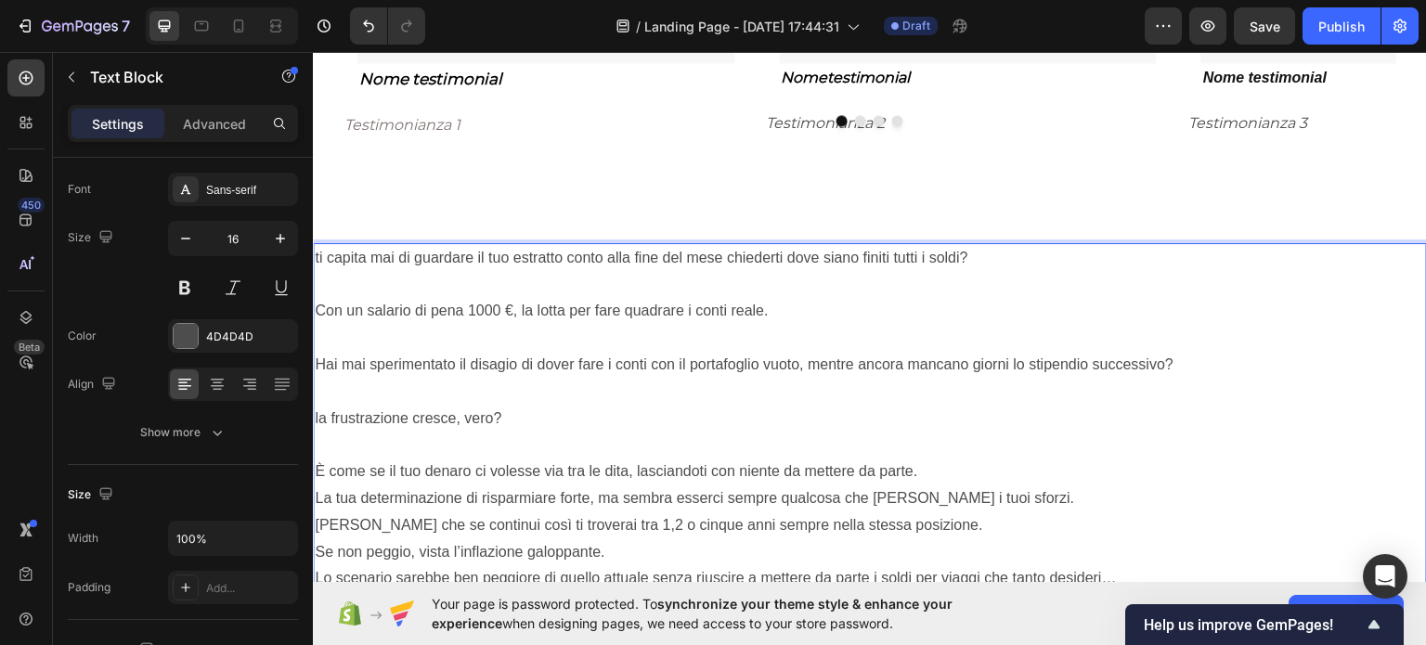
click at [1075, 476] on p "È come se il tuo denaro ci volesse via tra le dita, lasciandoti con niente da m…" at bounding box center [870, 471] width 1110 height 27
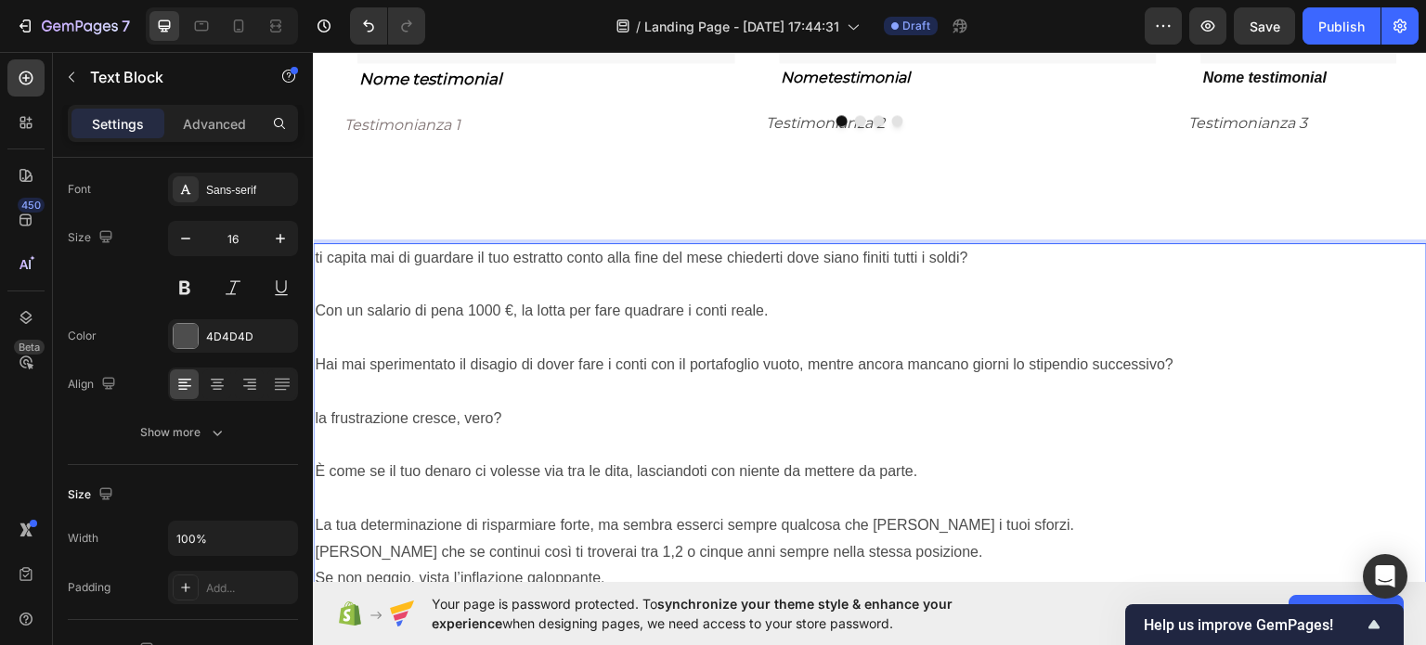
click at [1057, 516] on p "La tua determinazione di risparmiare forte, ma sembra esserci sempre qualcosa c…" at bounding box center [870, 524] width 1110 height 27
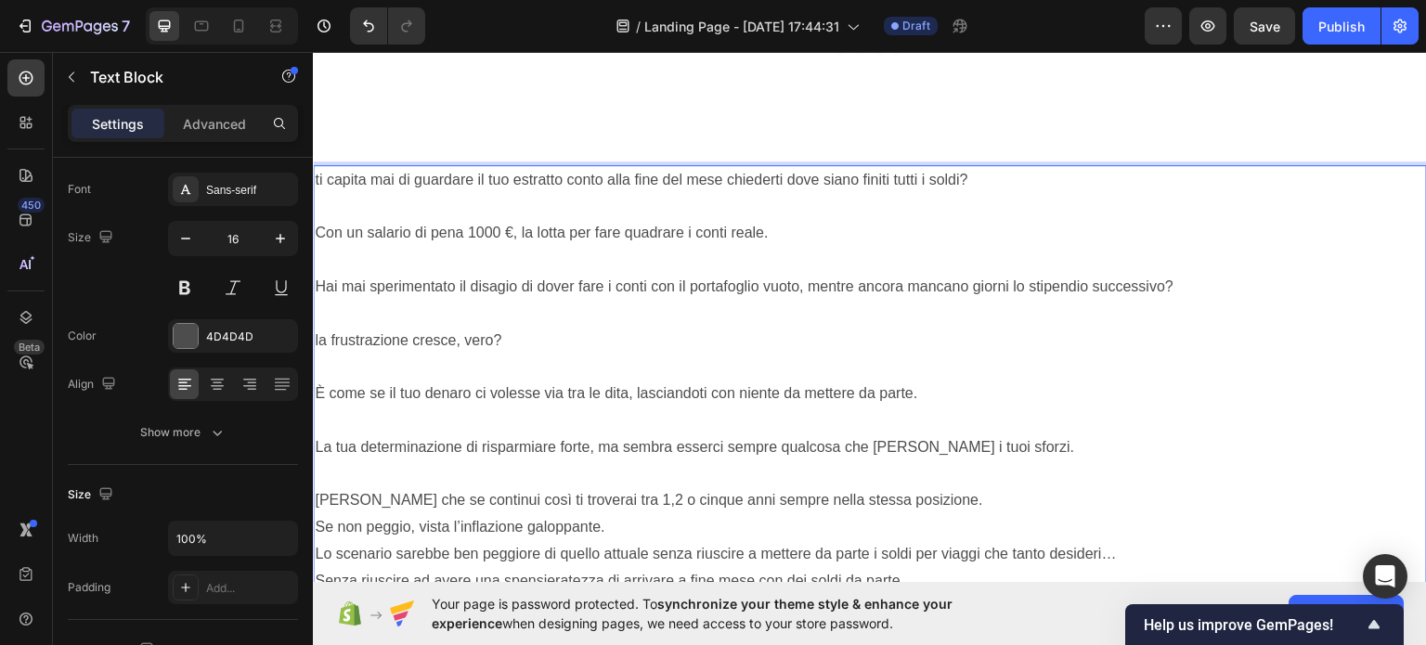
scroll to position [1812, 0]
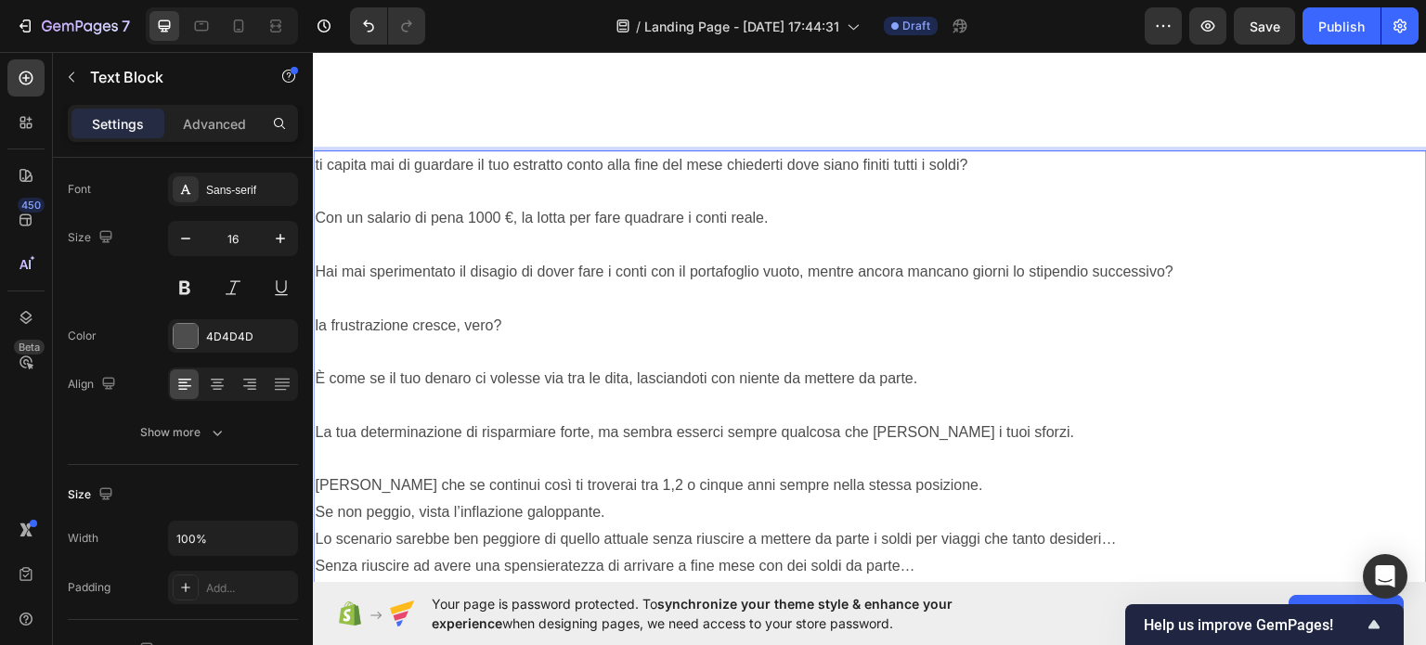
click at [1001, 491] on p "[PERSON_NAME] che se continui così ti troverai tra 1,2 o cinque anni sempre nel…" at bounding box center [870, 484] width 1110 height 27
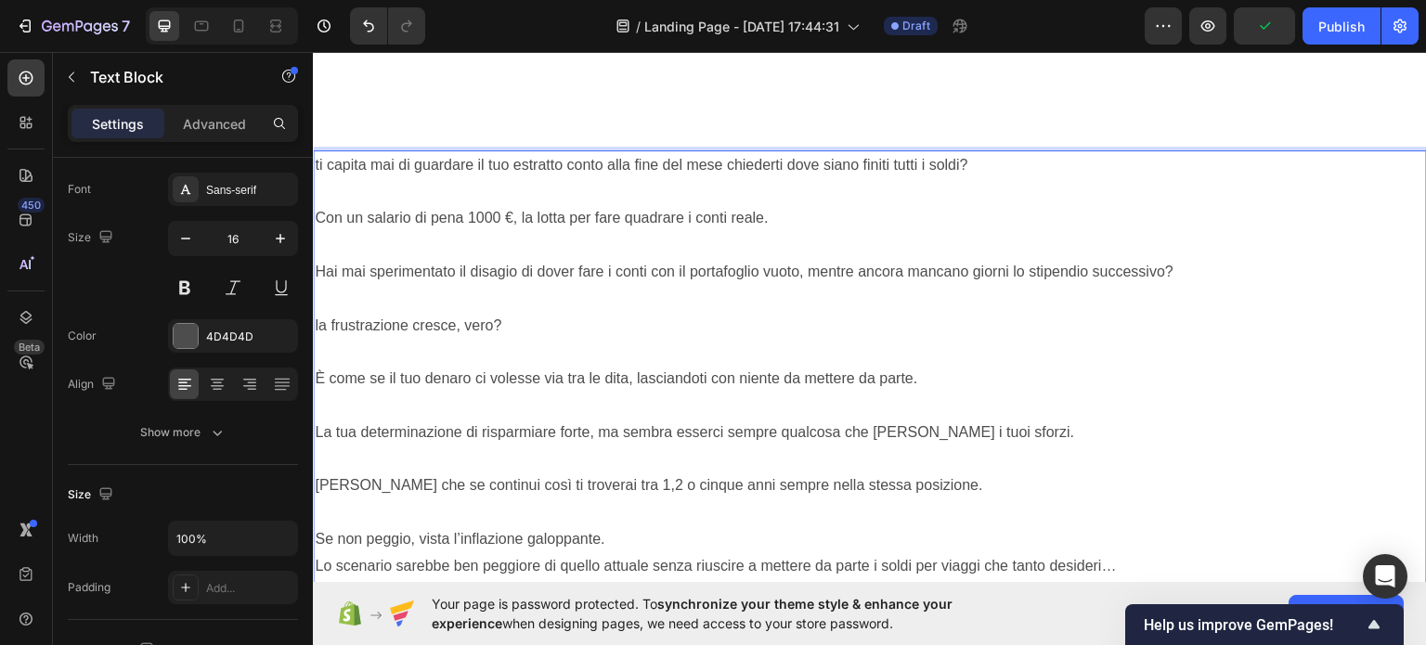
click at [991, 531] on p "Se non peggio, vista l’inflazione galoppante." at bounding box center [870, 538] width 1110 height 27
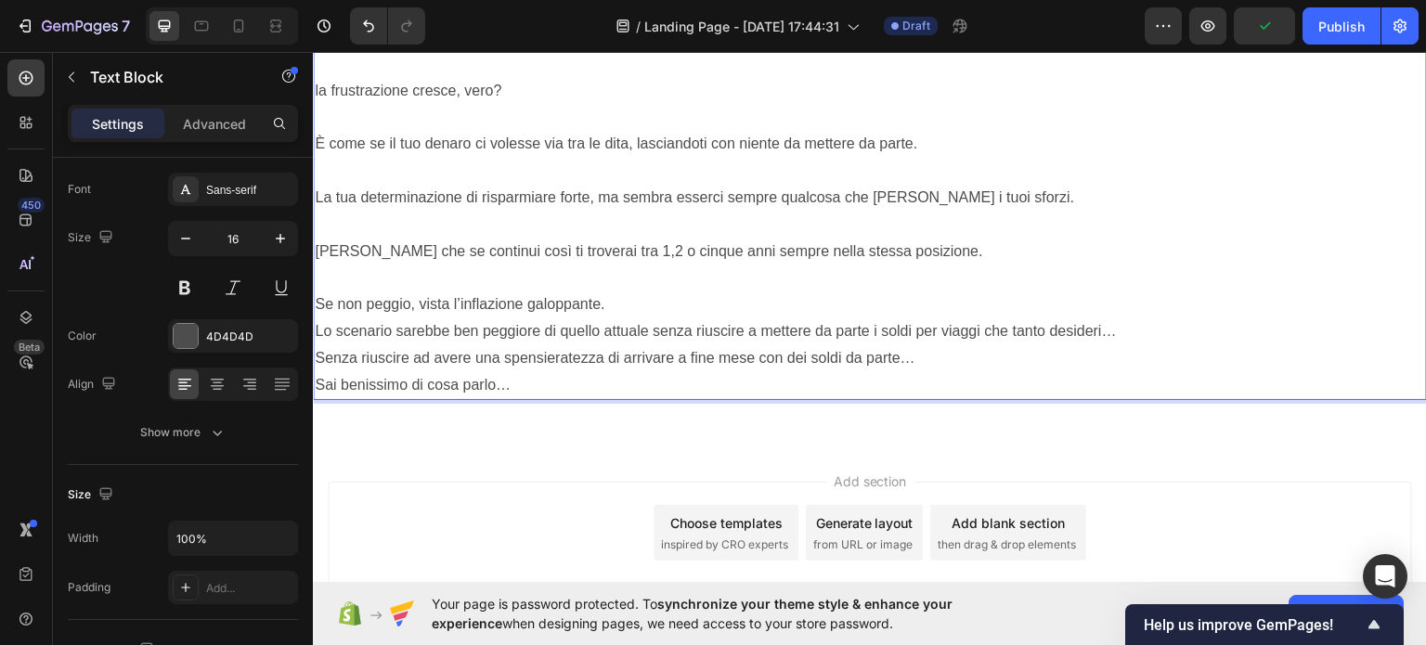
scroll to position [2174, 0]
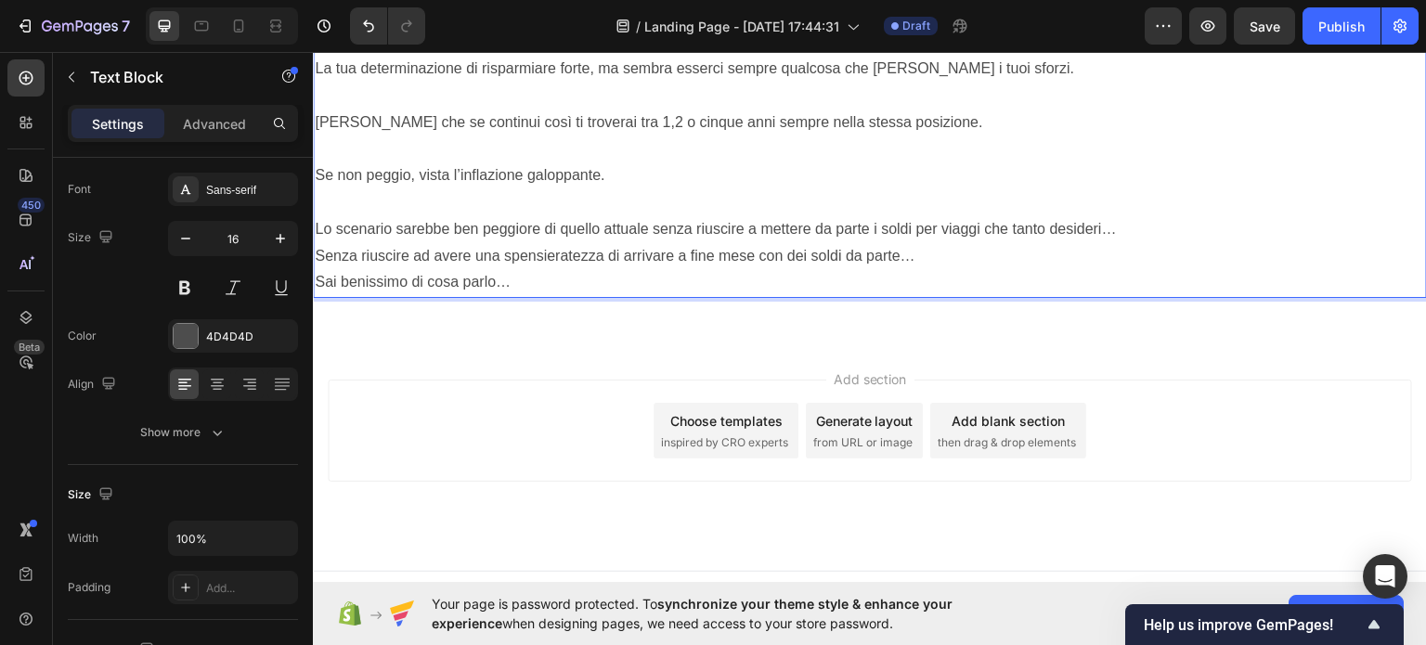
click at [1129, 242] on p "Senza riuscire ad avere una spensieratezza di arrivare a fine mese con dei sold…" at bounding box center [870, 255] width 1110 height 27
click at [1139, 226] on p "Lo scenario sarebbe ben peggiore di quello attuale senza riuscire a mettere da …" at bounding box center [870, 228] width 1110 height 27
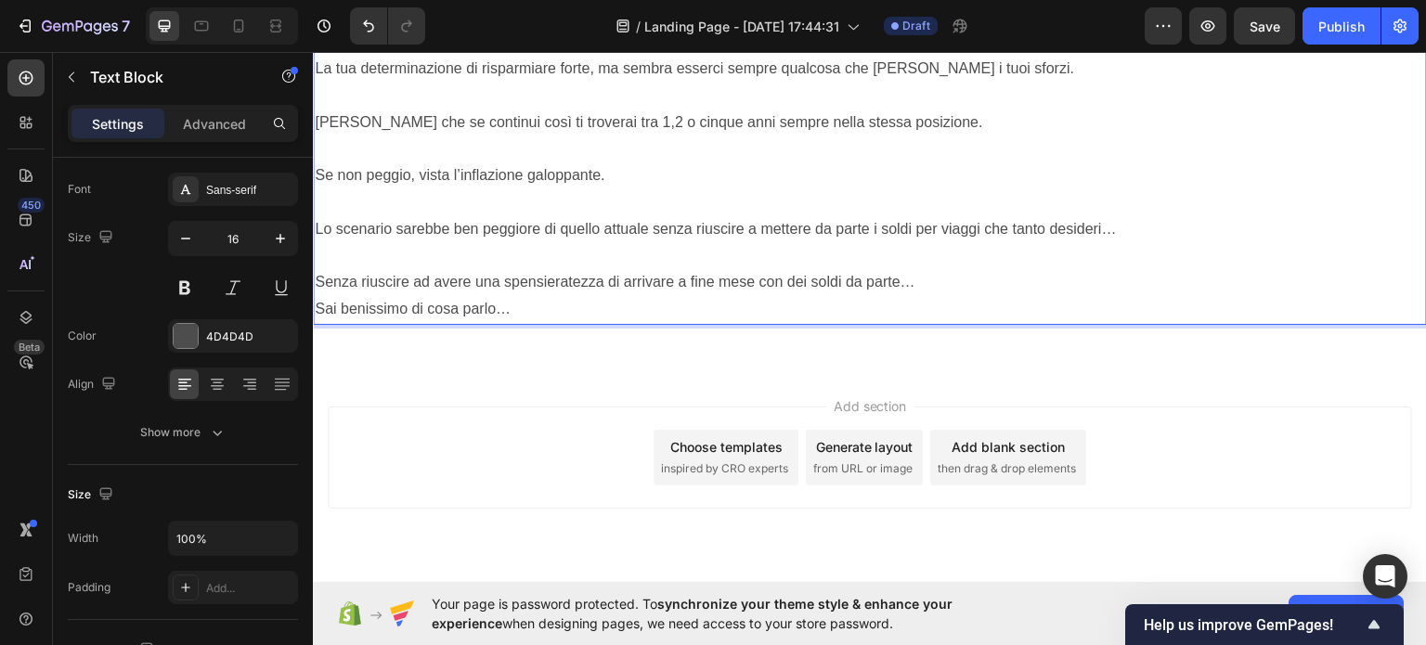
click at [1105, 277] on p "Senza riuscire ad avere una spensieratezza di arrivare a fine mese con dei sold…" at bounding box center [870, 281] width 1110 height 27
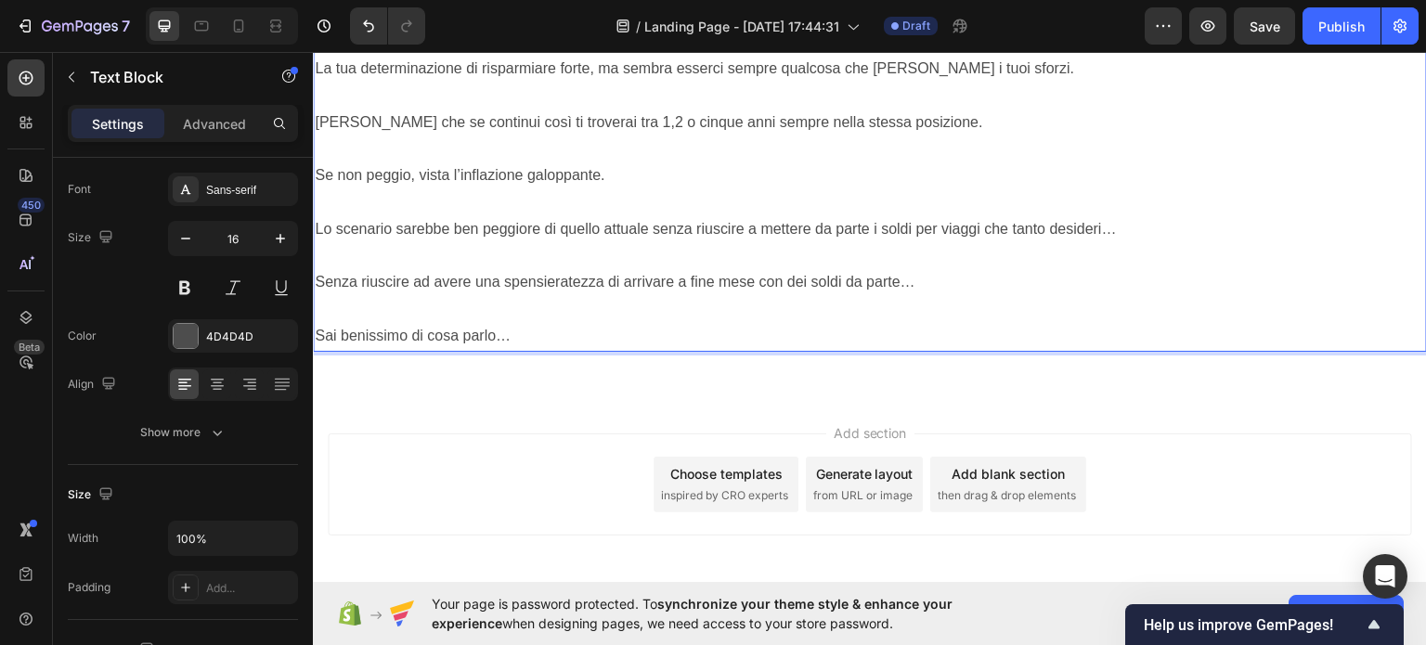
click at [1070, 326] on p "Sai benissimo di cosa parlo…" at bounding box center [870, 335] width 1110 height 27
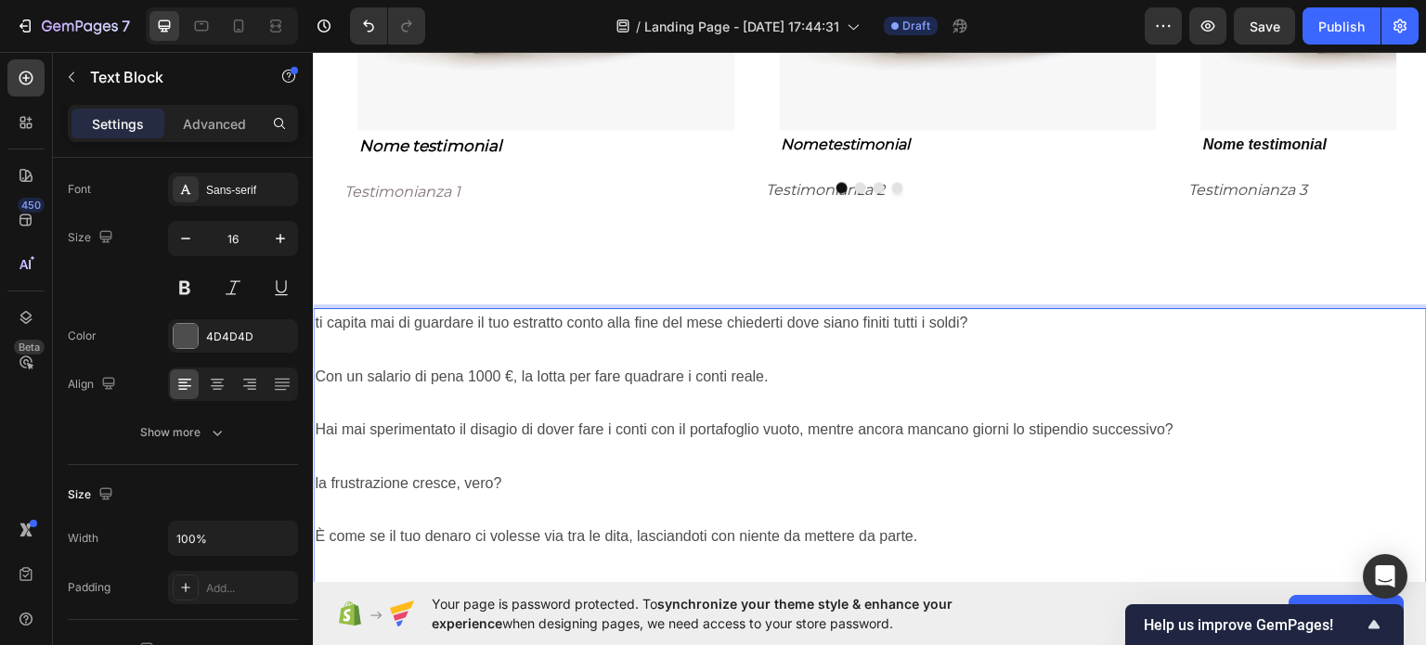
scroll to position [1710, 0]
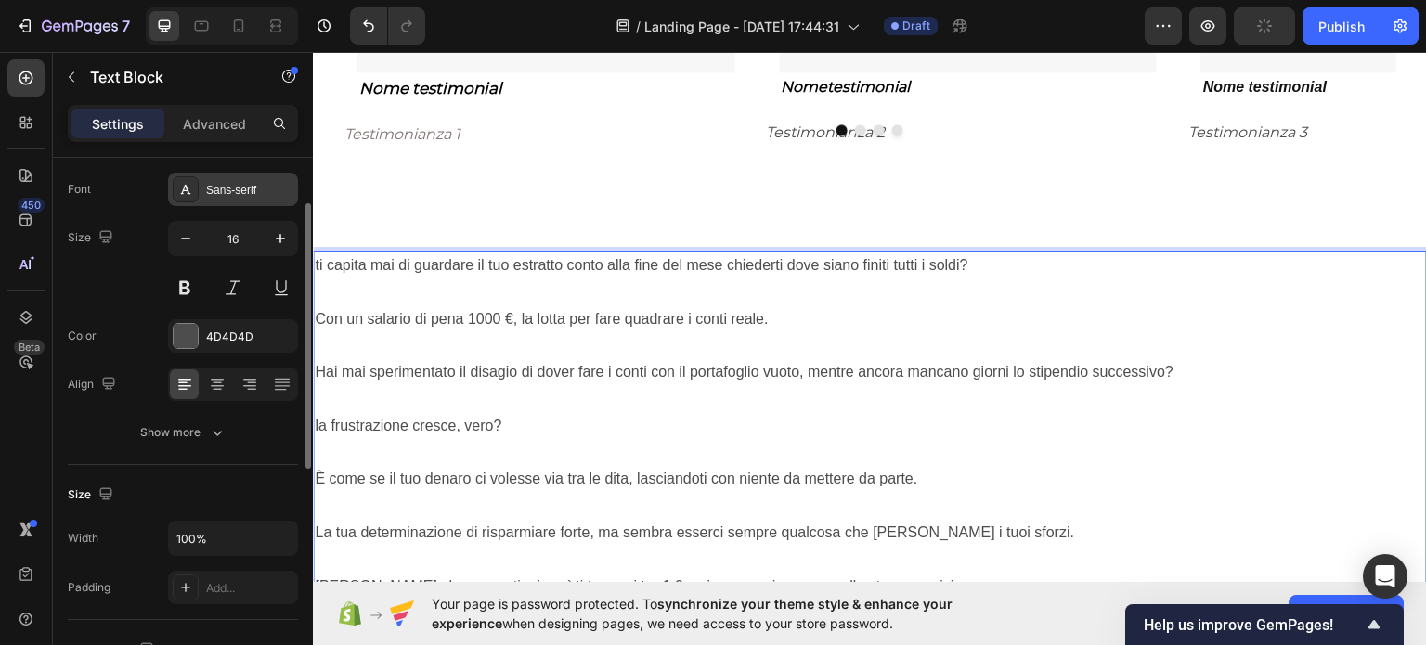
click at [259, 178] on div "Sans-serif" at bounding box center [233, 189] width 130 height 33
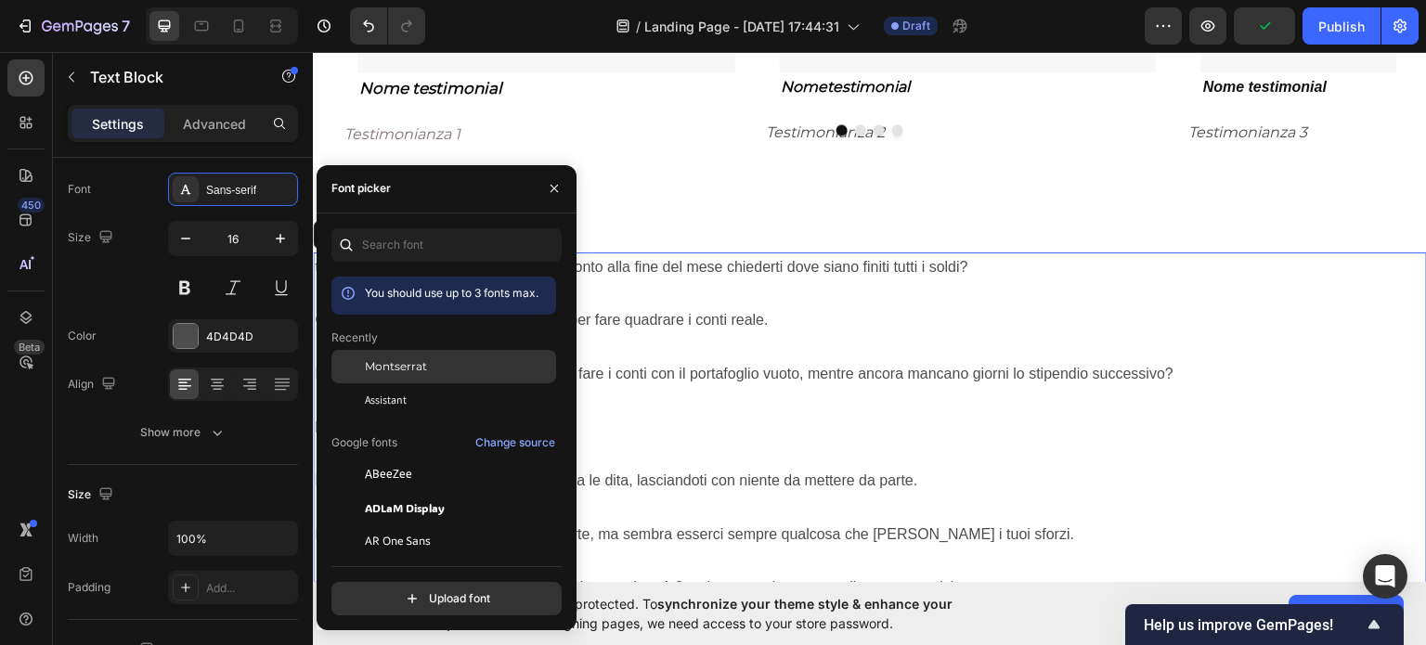
click at [379, 358] on span "Montserrat" at bounding box center [396, 366] width 62 height 17
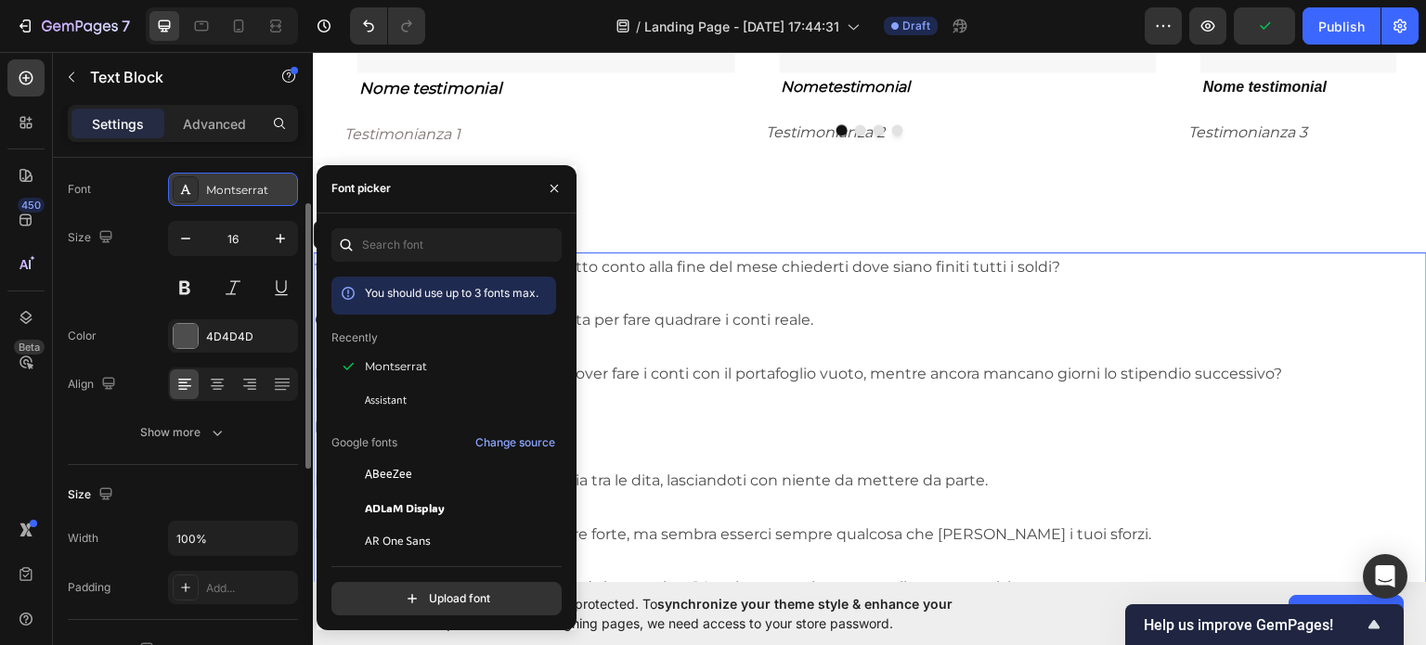
drag, startPoint x: 187, startPoint y: 186, endPoint x: 208, endPoint y: 188, distance: 21.5
click at [188, 186] on icon at bounding box center [185, 189] width 15 height 15
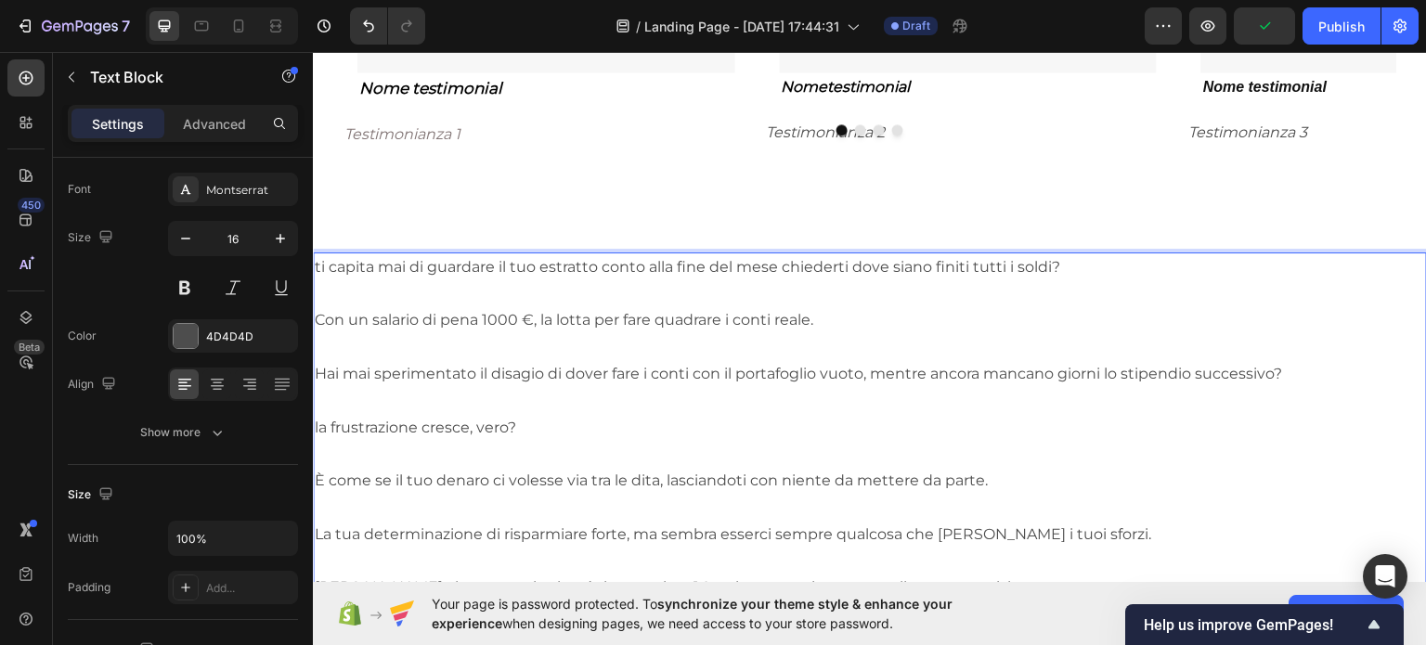
click at [861, 260] on p "ti capita mai di guardare il tuo estratto conto alla fine del mese chiederti do…" at bounding box center [870, 266] width 1110 height 27
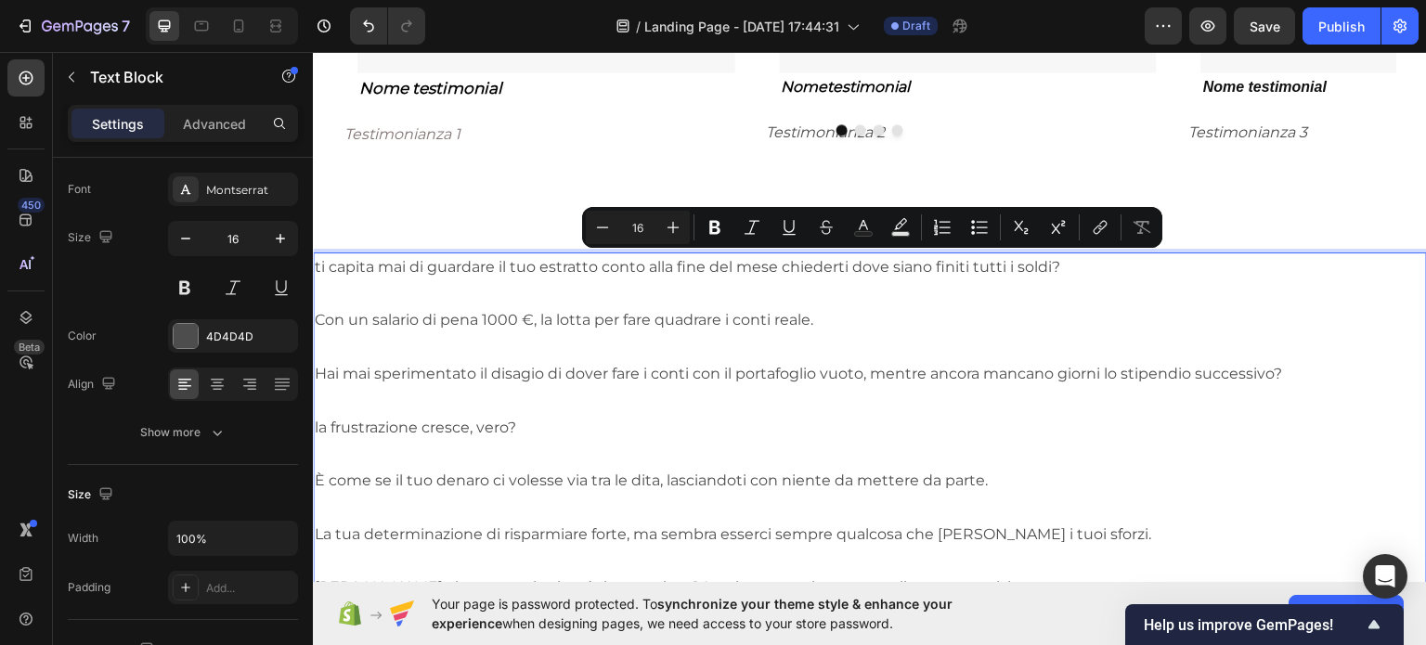
drag, startPoint x: 898, startPoint y: 274, endPoint x: 924, endPoint y: 266, distance: 27.0
click at [900, 273] on p "ti capita mai di guardare il tuo estratto conto alla fine del mese chiederti do…" at bounding box center [870, 266] width 1110 height 27
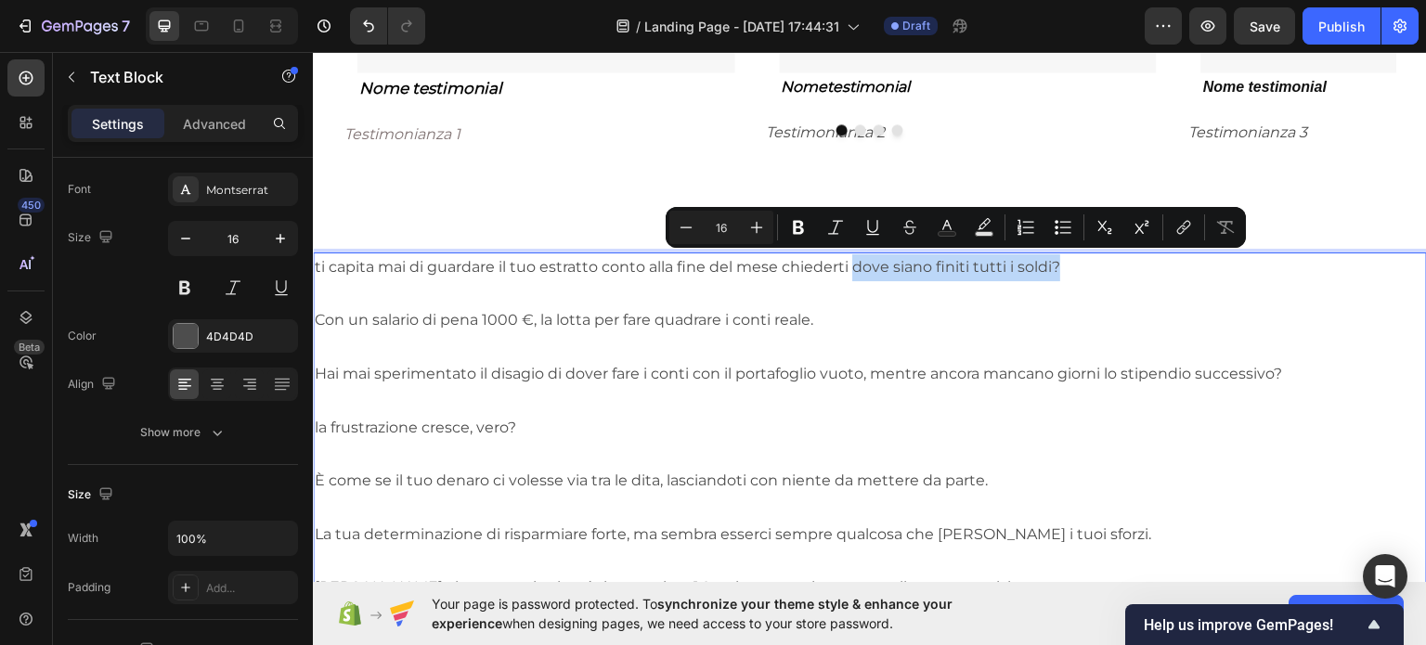
drag, startPoint x: 1087, startPoint y: 274, endPoint x: 855, endPoint y: 264, distance: 232.2
click at [856, 266] on p "ti capita mai di guardare il tuo estratto conto alla fine del mese chiederti do…" at bounding box center [870, 266] width 1110 height 27
drag, startPoint x: 798, startPoint y: 214, endPoint x: 545, endPoint y: 242, distance: 254.9
click at [798, 214] on button "Bold" at bounding box center [797, 227] width 33 height 33
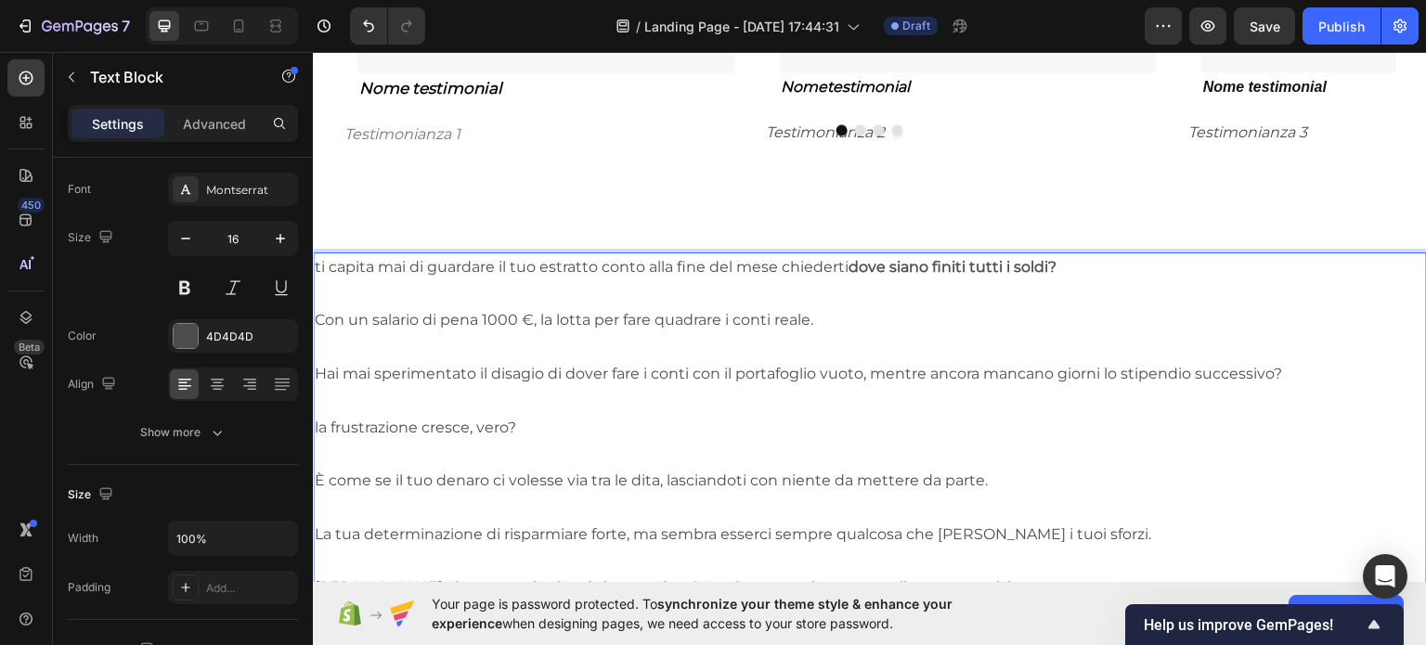
click at [855, 306] on p "Con un salario di pena 1000 €, la lotta per fare quadrare i conti reale." at bounding box center [870, 319] width 1110 height 27
click at [868, 266] on strong "dove siano finiti tutti i soldi?" at bounding box center [952, 266] width 208 height 18
drag, startPoint x: 1064, startPoint y: 260, endPoint x: 773, endPoint y: 264, distance: 291.5
click at [846, 262] on p "ti capita mai di guardare il tuo estratto conto alla fine del mese chiederti do…" at bounding box center [870, 266] width 1110 height 27
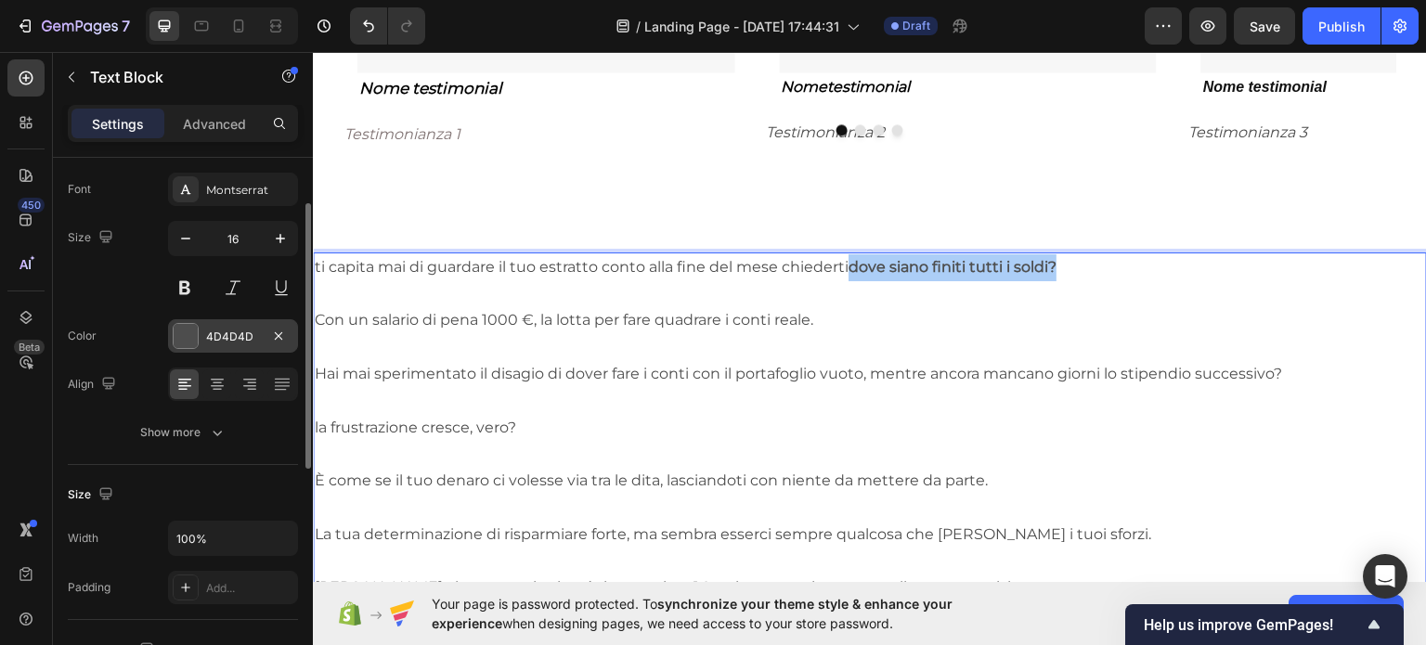
click at [246, 323] on div "4D4D4D" at bounding box center [233, 335] width 130 height 33
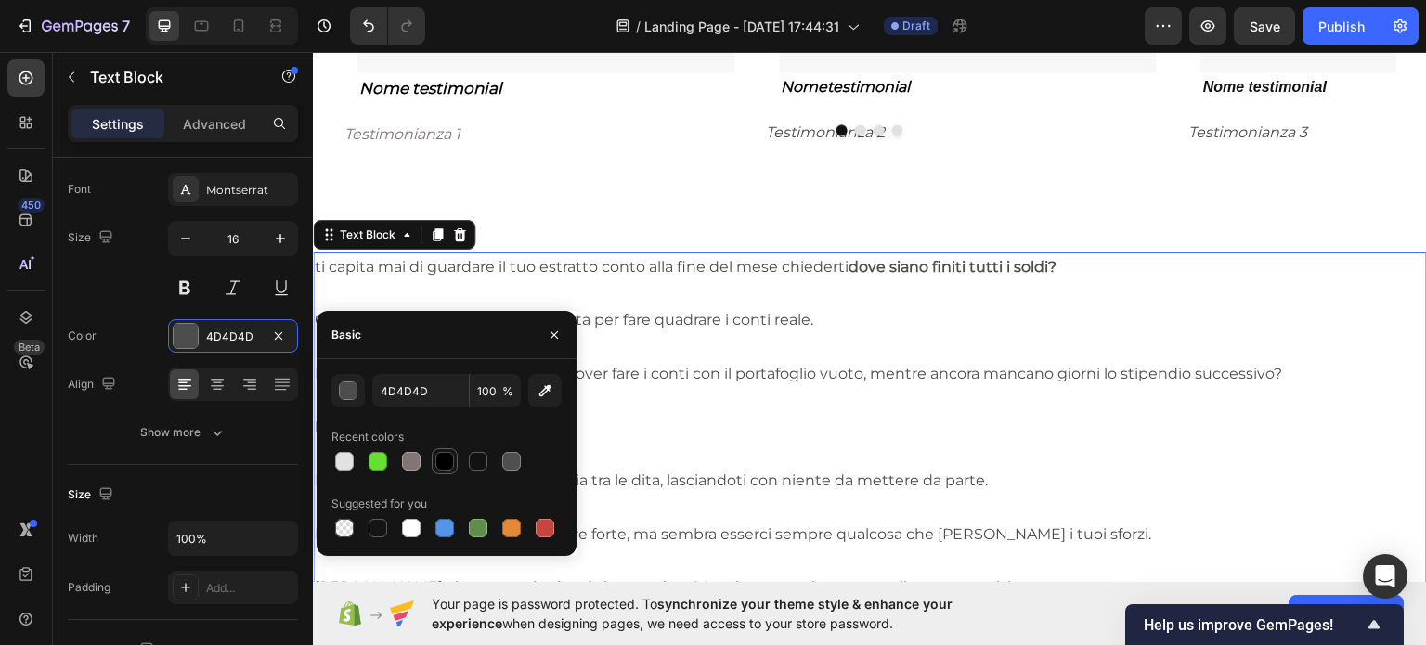
click at [445, 467] on div at bounding box center [444, 461] width 19 height 19
type input "000000"
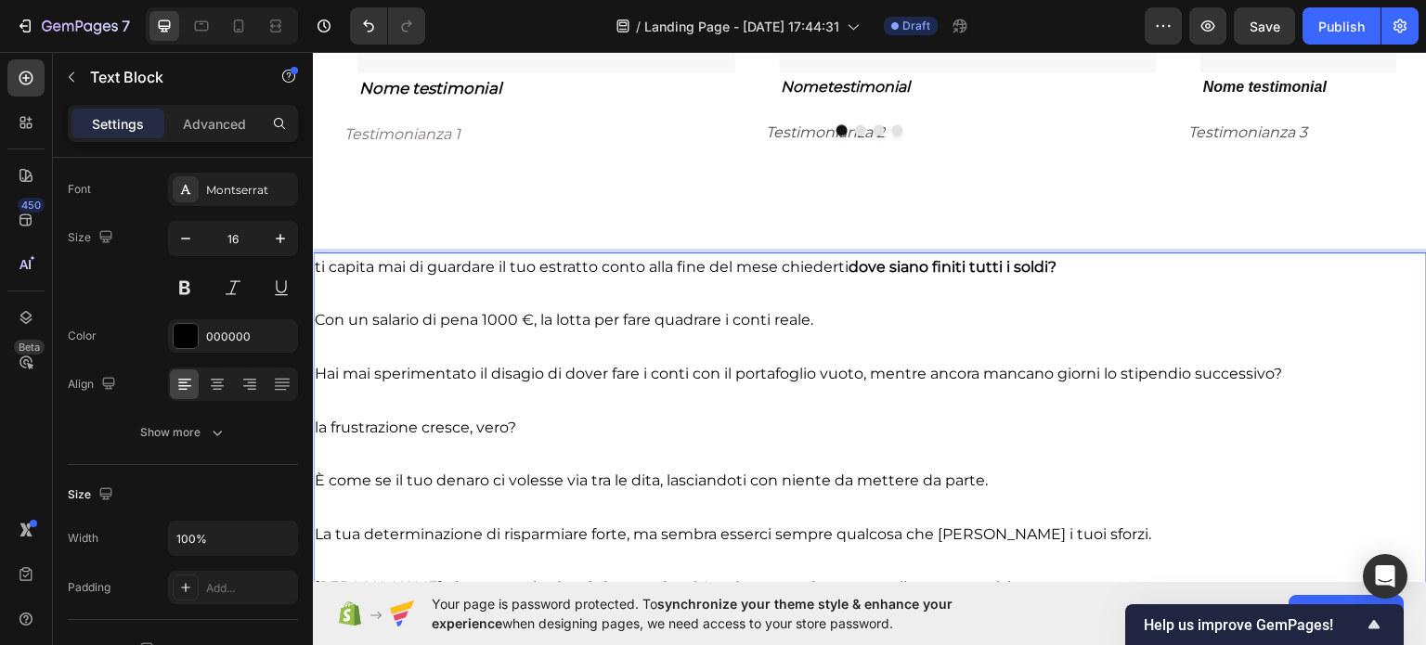
click at [508, 317] on p "Con un salario di pena 1000 €, la lotta per fare quadrare i conti reale." at bounding box center [870, 319] width 1110 height 27
click at [445, 318] on p "Con un salario di pena 1000 €, la lotta per fare quadrare i conti reale." at bounding box center [870, 319] width 1110 height 27
drag, startPoint x: 445, startPoint y: 319, endPoint x: 558, endPoint y: 319, distance: 112.3
click at [558, 319] on p "Con un salario di appena 1000 €, la lotta per fare quadrare i conti reale." at bounding box center [870, 319] width 1110 height 27
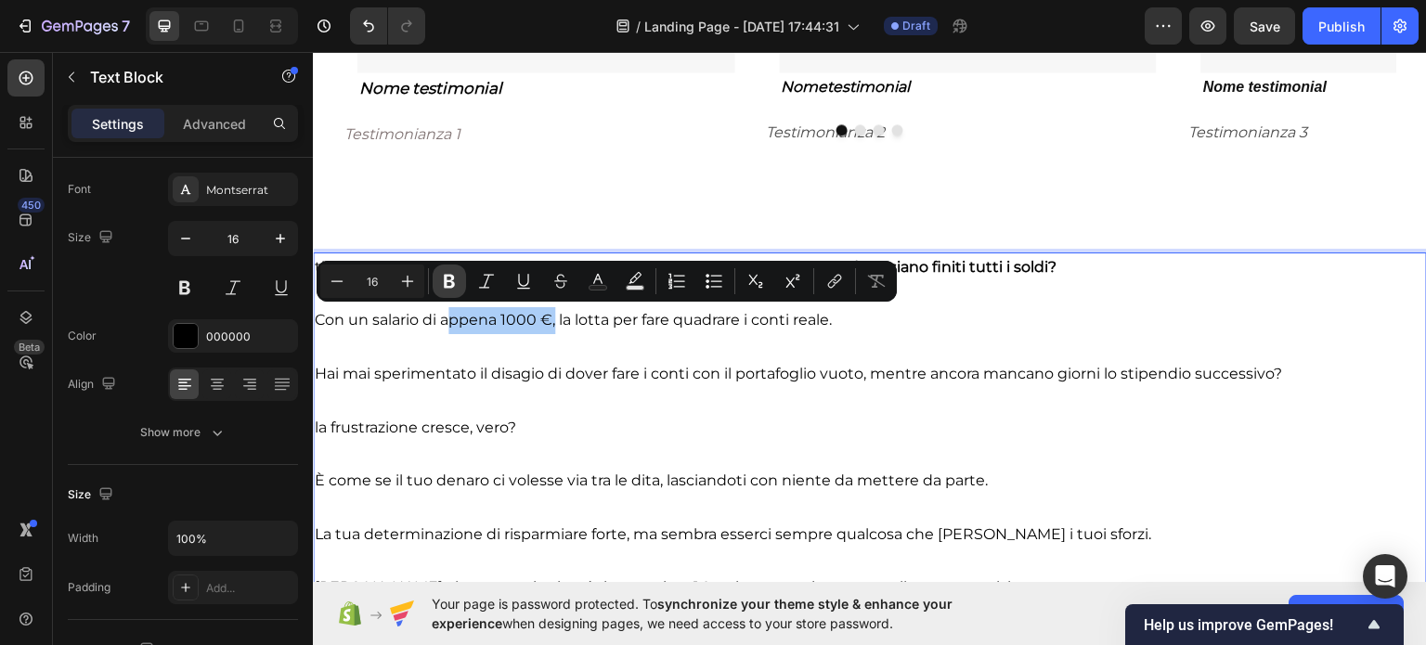
click at [450, 283] on icon "Editor contextual toolbar" at bounding box center [449, 281] width 19 height 19
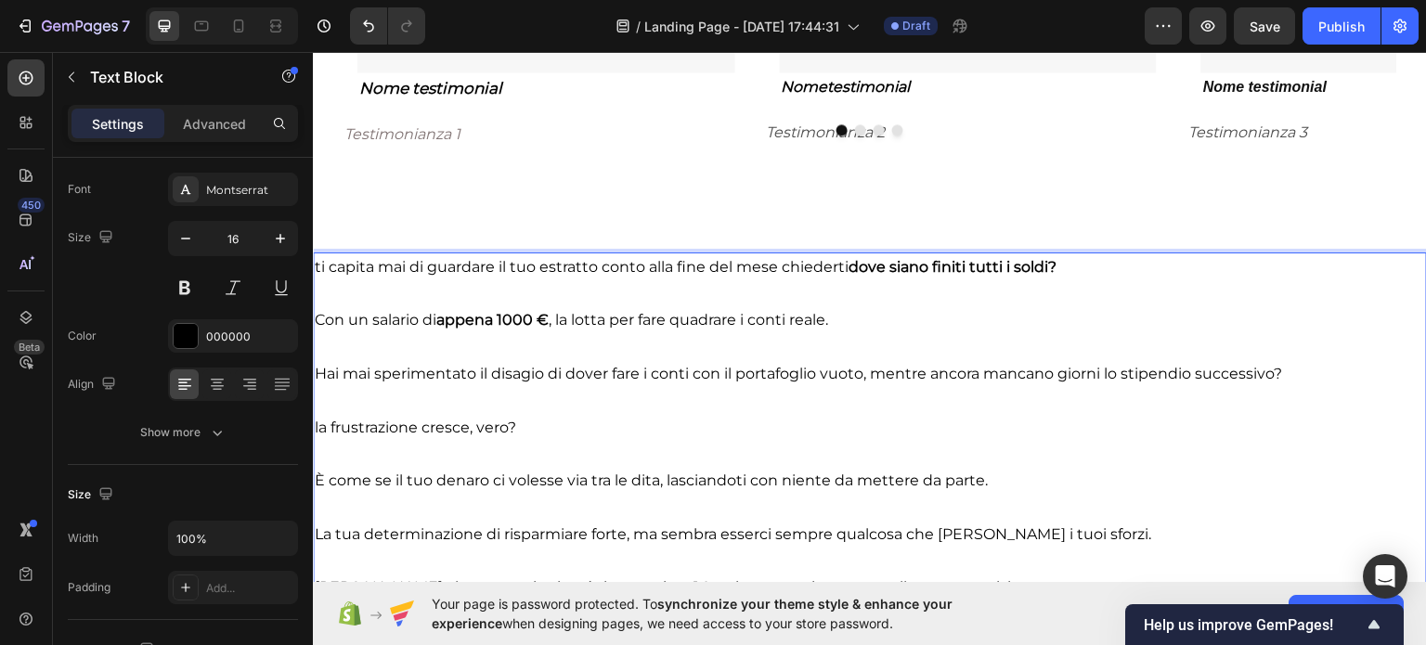
click at [587, 432] on p "la frustrazione cresce, vero?" at bounding box center [870, 427] width 1110 height 27
click at [393, 417] on p "la frustrazione cresce, vero?" at bounding box center [870, 427] width 1110 height 27
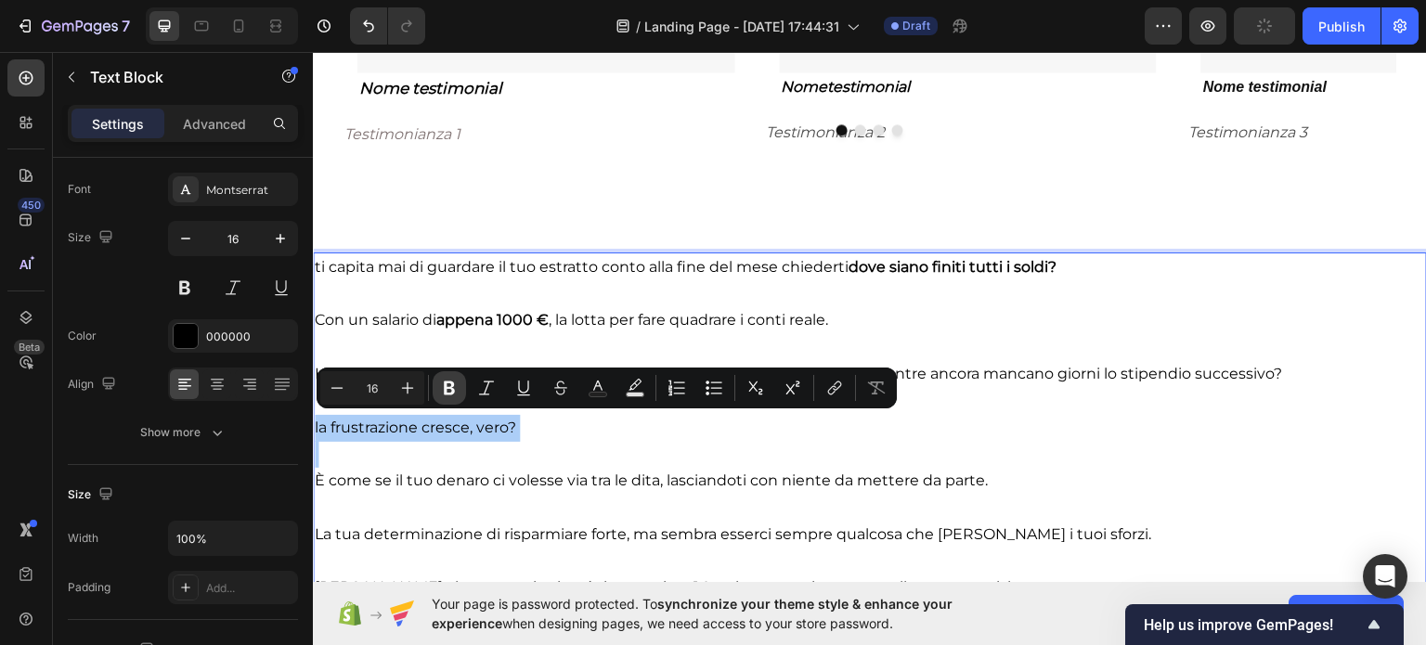
drag, startPoint x: 464, startPoint y: 393, endPoint x: 249, endPoint y: 146, distance: 327.6
click at [464, 393] on button "Bold" at bounding box center [448, 387] width 33 height 33
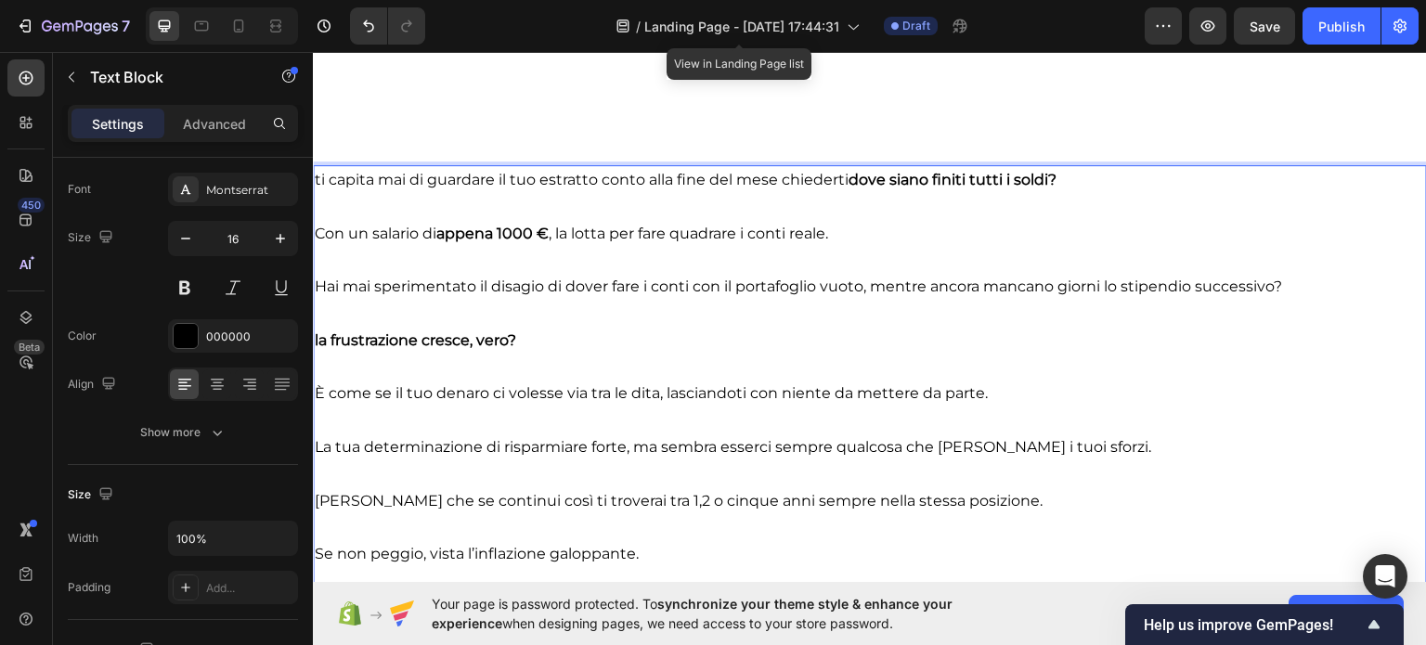
scroll to position [1895, 0]
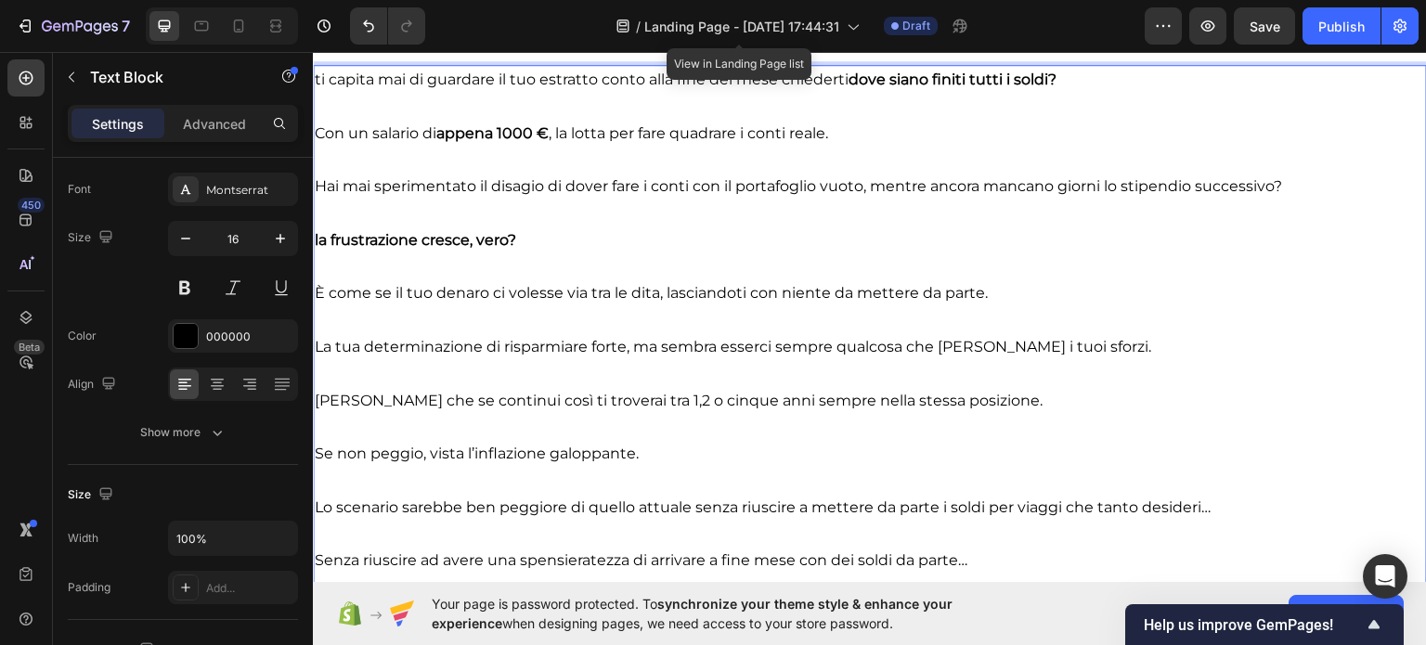
click at [509, 293] on p "È come se il tuo denaro ci volesse via tra le dita, lasciandoti con niente da m…" at bounding box center [870, 292] width 1110 height 27
click at [529, 296] on p "È come se il tuo denaro scivolesse via tra le dita, lasciandoti con niente da m…" at bounding box center [870, 292] width 1110 height 27
click at [536, 296] on p "È come se il tuo denaro scivolesse via tra le dita, lasciandoti con niente da m…" at bounding box center [870, 292] width 1110 height 27
click at [543, 295] on p "È come se il tuo denaro scivolesse via tra le dita, lasciandoti con niente da m…" at bounding box center [870, 292] width 1110 height 27
drag, startPoint x: 493, startPoint y: 290, endPoint x: 665, endPoint y: 292, distance: 172.6
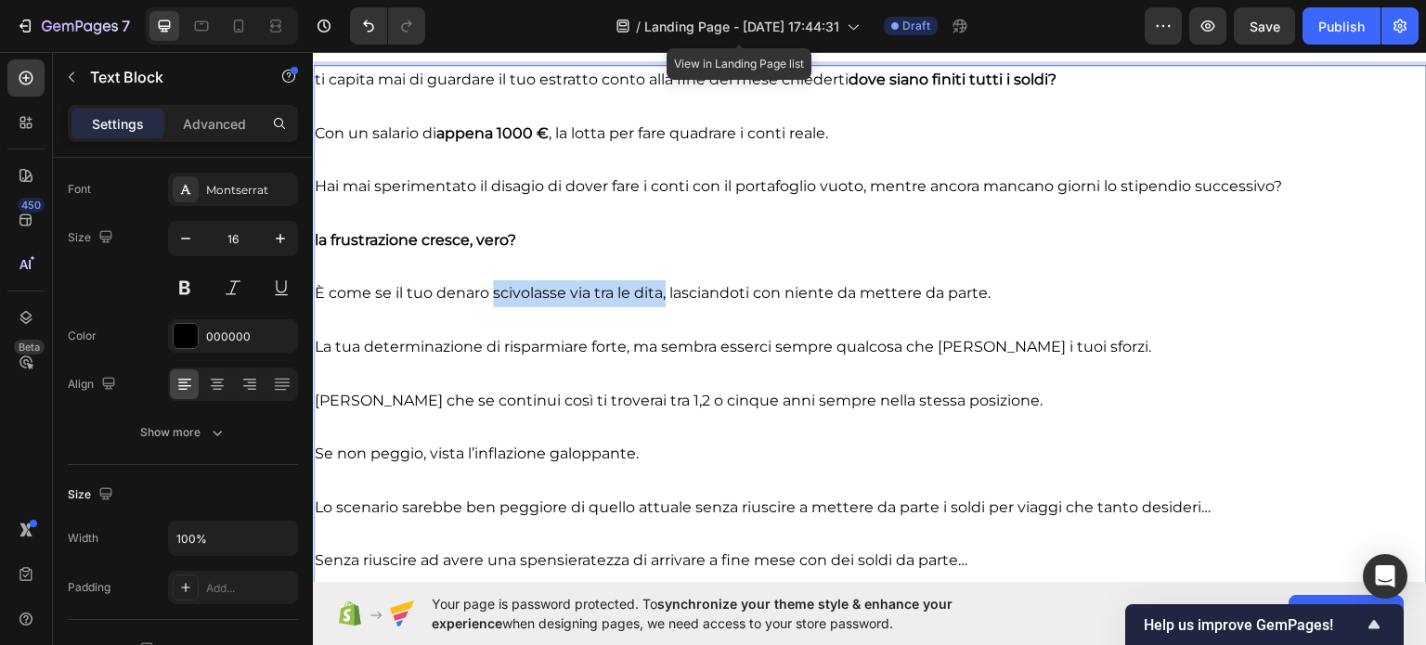
click at [665, 292] on p "È come se il tuo denaro scivolasse via tra le dita, lasciandoti con niente da m…" at bounding box center [870, 292] width 1110 height 27
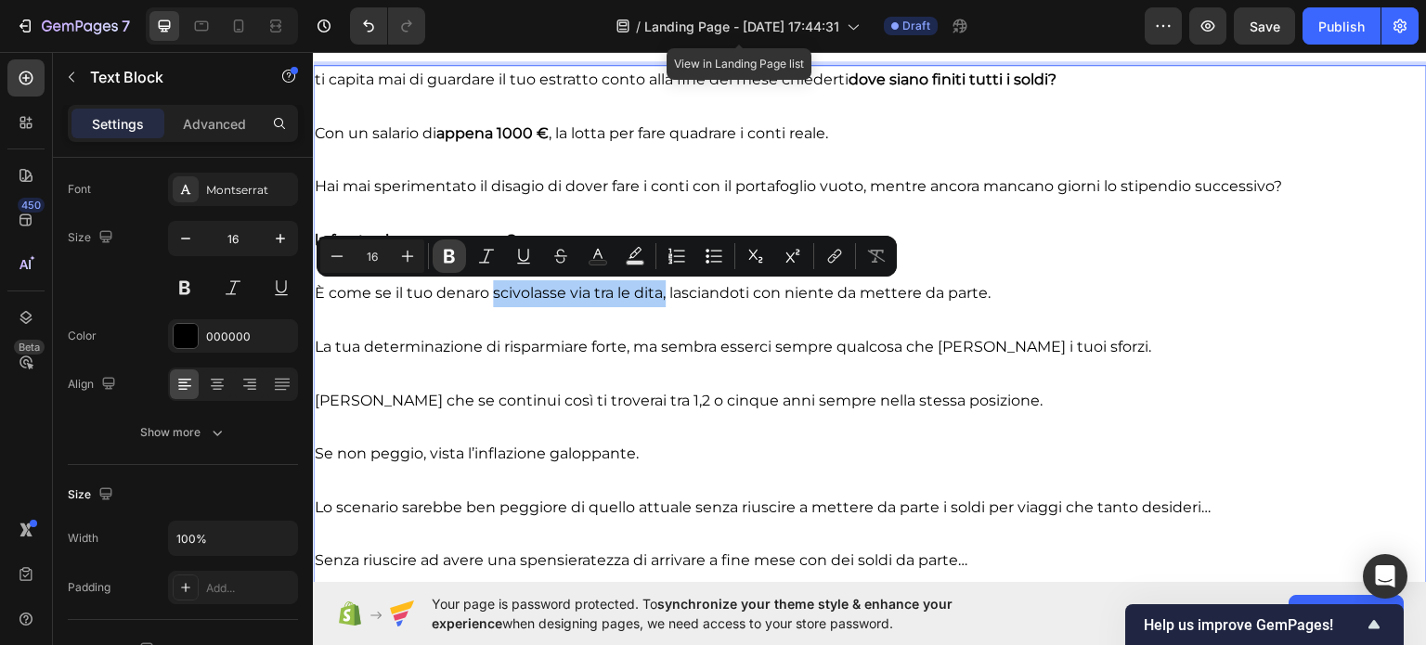
click at [449, 259] on icon "Editor contextual toolbar" at bounding box center [449, 256] width 19 height 19
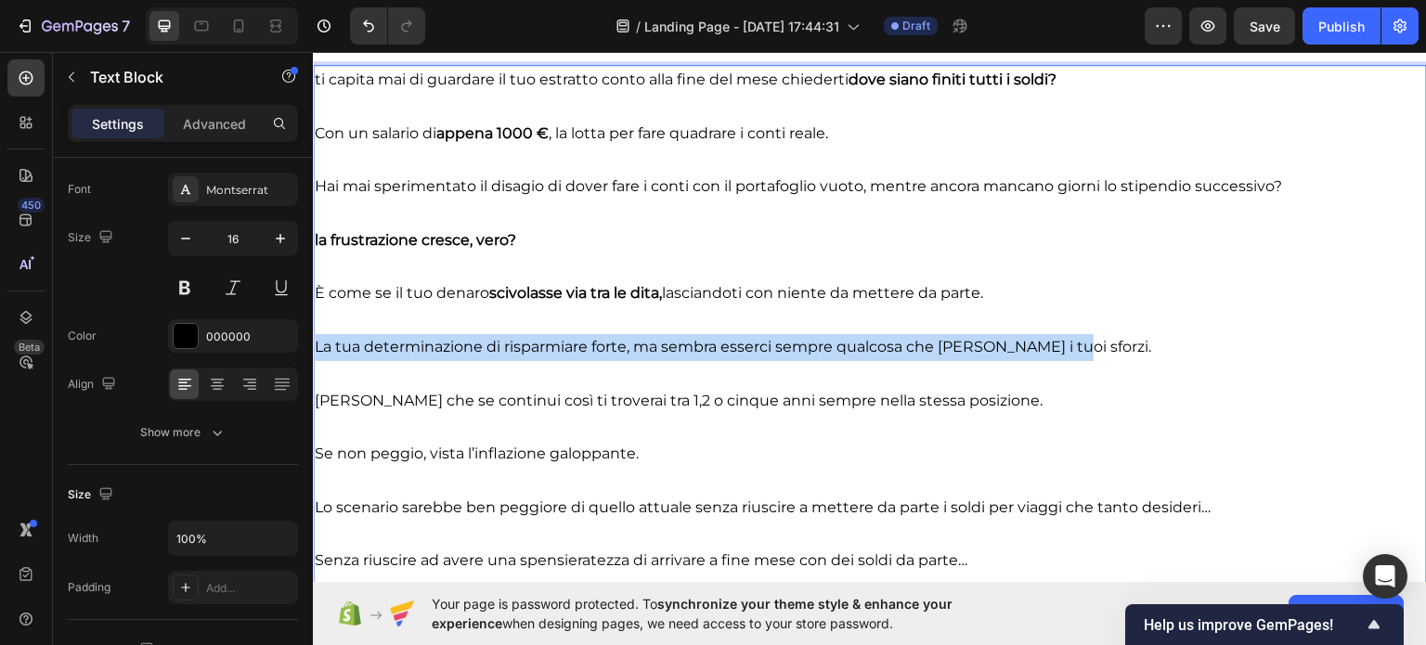
drag, startPoint x: 321, startPoint y: 350, endPoint x: 1064, endPoint y: 349, distance: 742.5
click at [1064, 349] on p "La tua determinazione di risparmiare forte, ma sembra esserci sempre qualcosa c…" at bounding box center [870, 346] width 1110 height 27
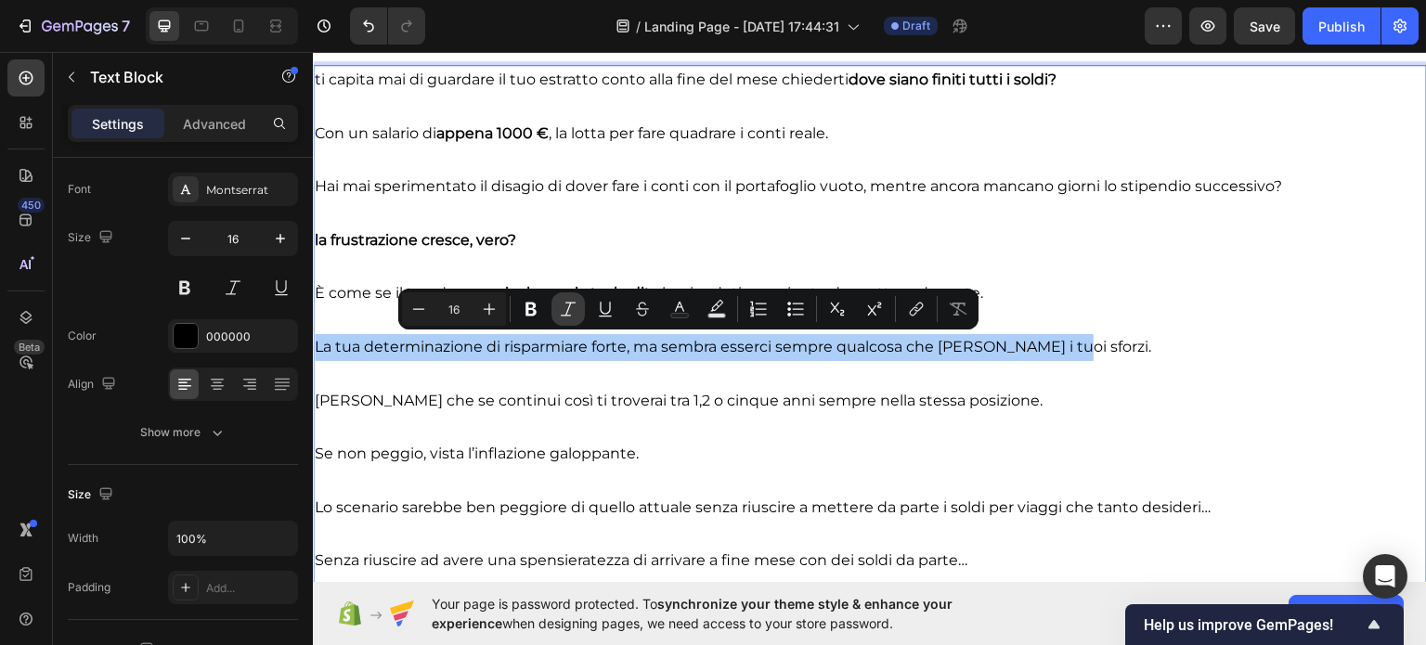
click at [557, 311] on button "Italic" at bounding box center [567, 308] width 33 height 33
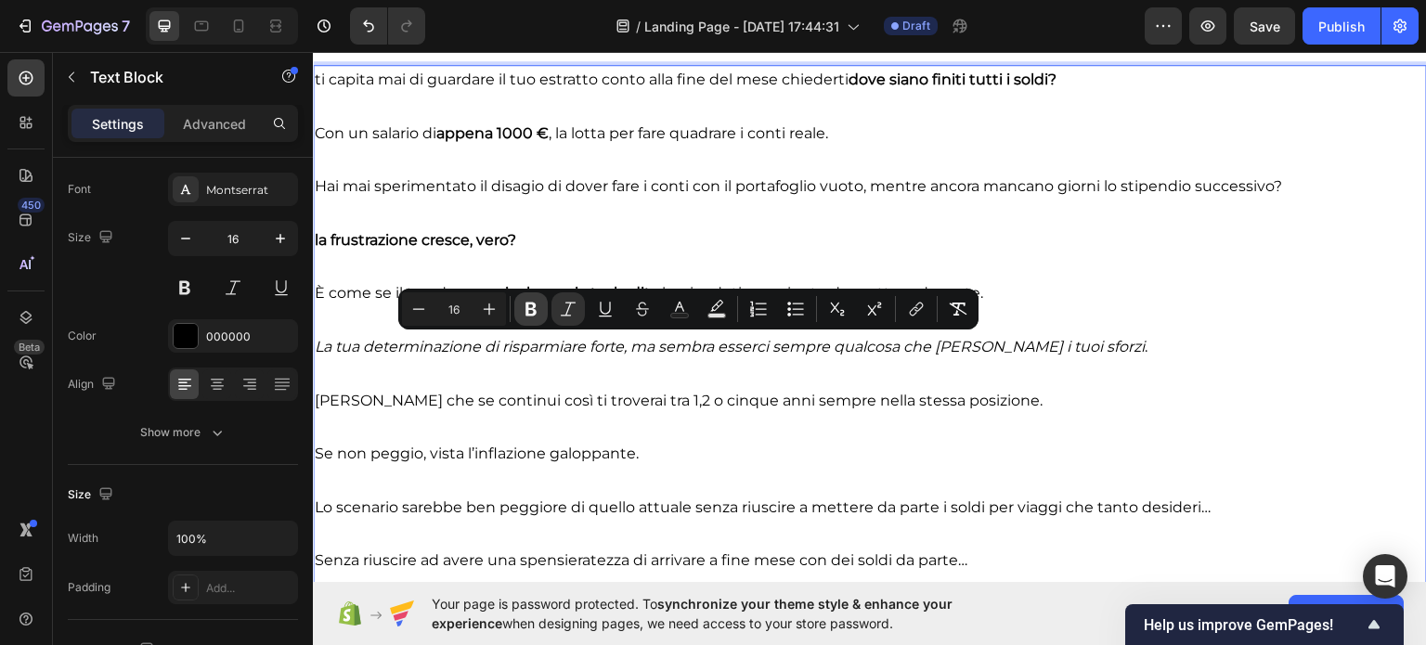
drag, startPoint x: 552, startPoint y: 311, endPoint x: 542, endPoint y: 315, distance: 10.9
click at [542, 315] on div "Minus 16 Plus Bold Italic Underline Strikethrough Text Color Text Background Co…" at bounding box center [688, 308] width 573 height 33
click at [540, 315] on button "Bold" at bounding box center [530, 308] width 33 height 33
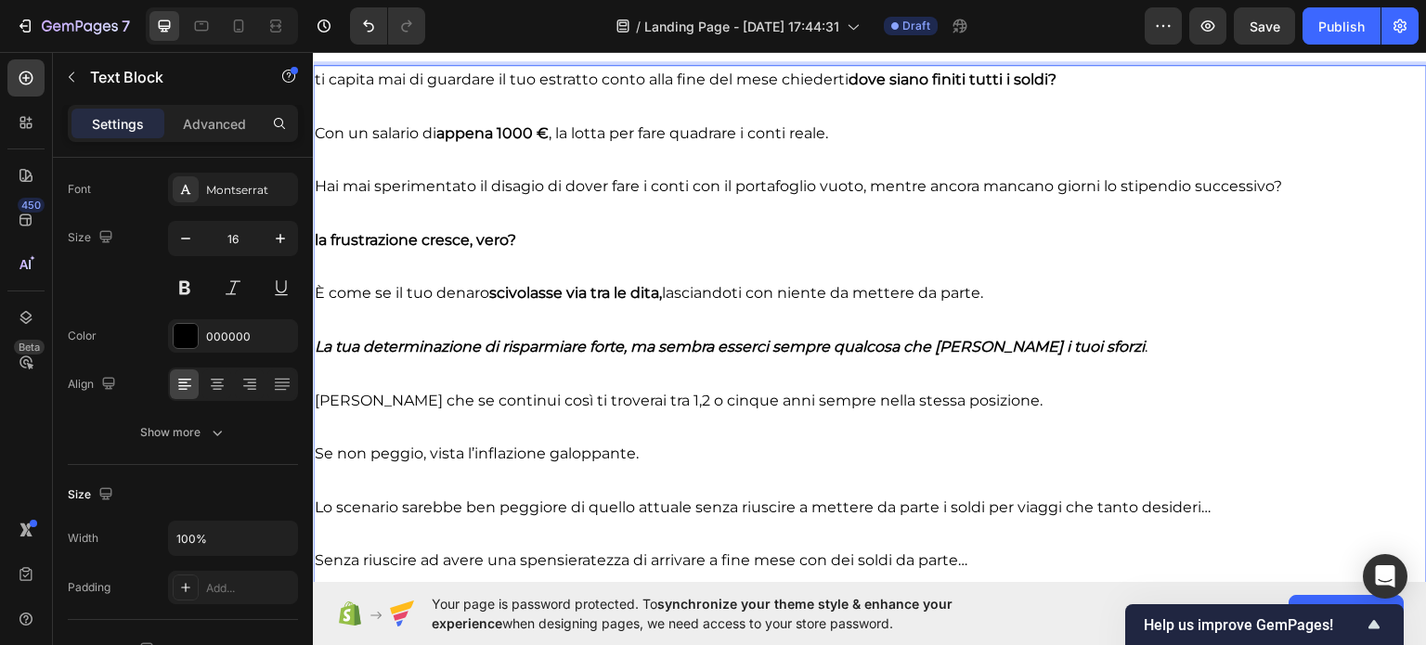
click at [564, 310] on p "Rich Text Editor. Editing area: main" at bounding box center [870, 319] width 1110 height 27
click at [558, 352] on strong "La tua determinazione di risparmiare forte, ma sembra esserci sempre qualcosa c…" at bounding box center [730, 346] width 830 height 18
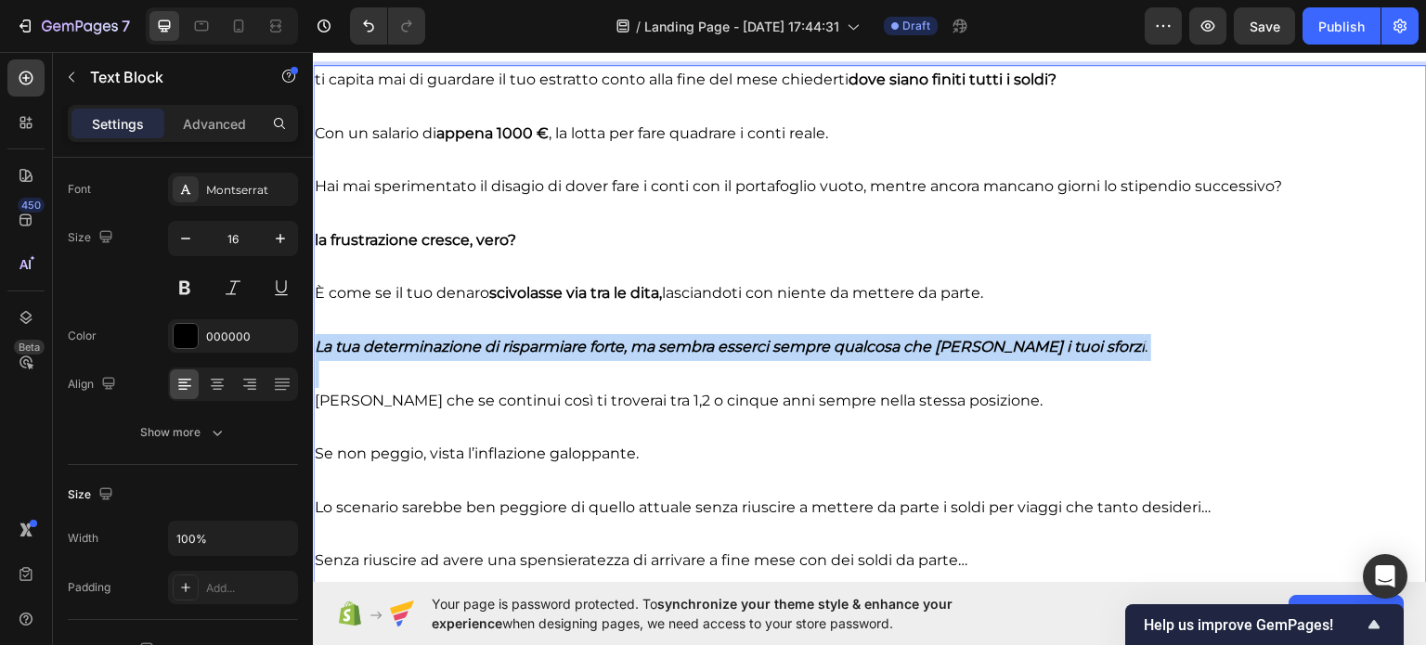
click at [558, 352] on strong "La tua determinazione di risparmiare forte, ma sembra esserci sempre qualcosa c…" at bounding box center [730, 346] width 830 height 18
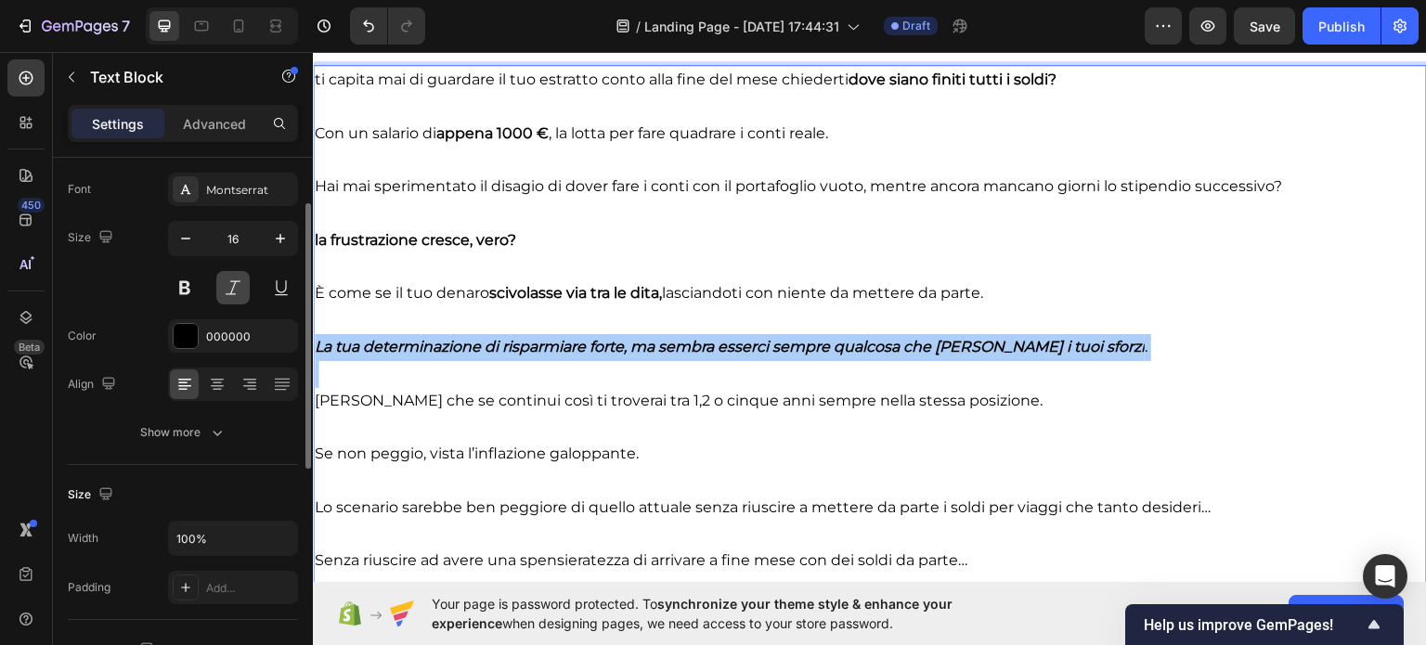
click at [223, 284] on button at bounding box center [232, 287] width 33 height 33
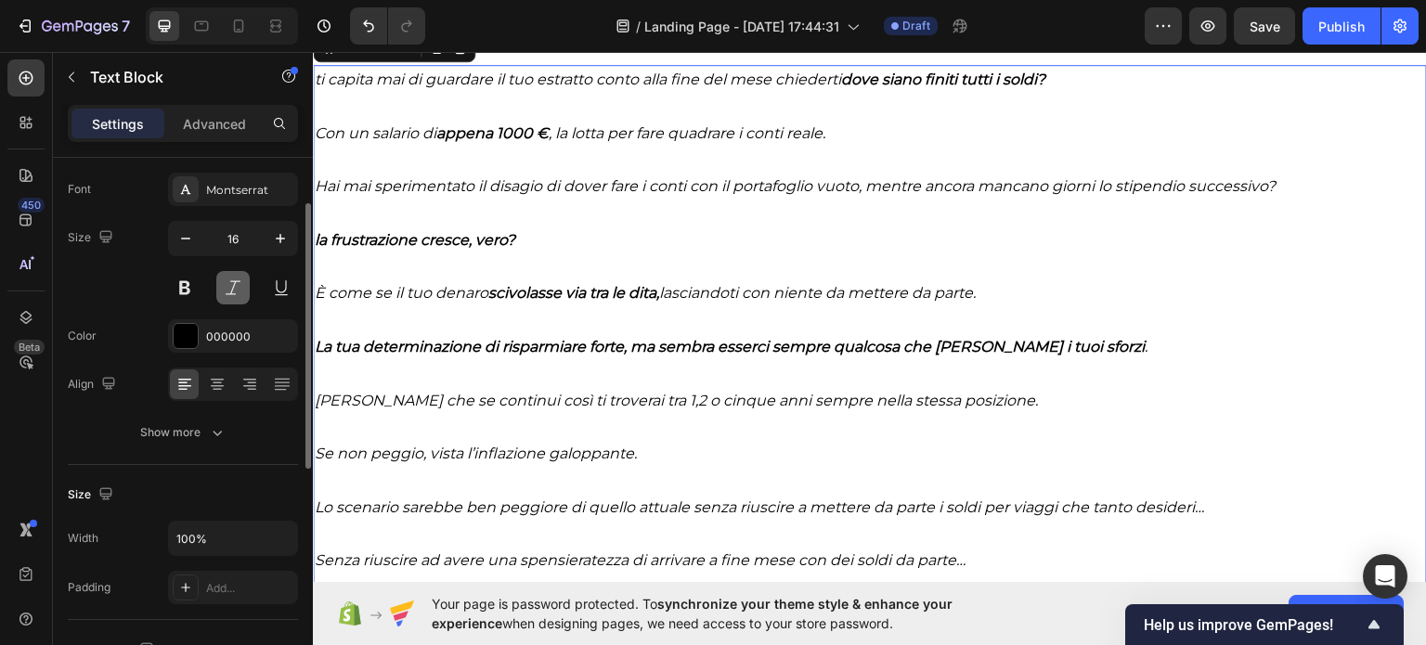
click at [226, 284] on button at bounding box center [232, 287] width 33 height 33
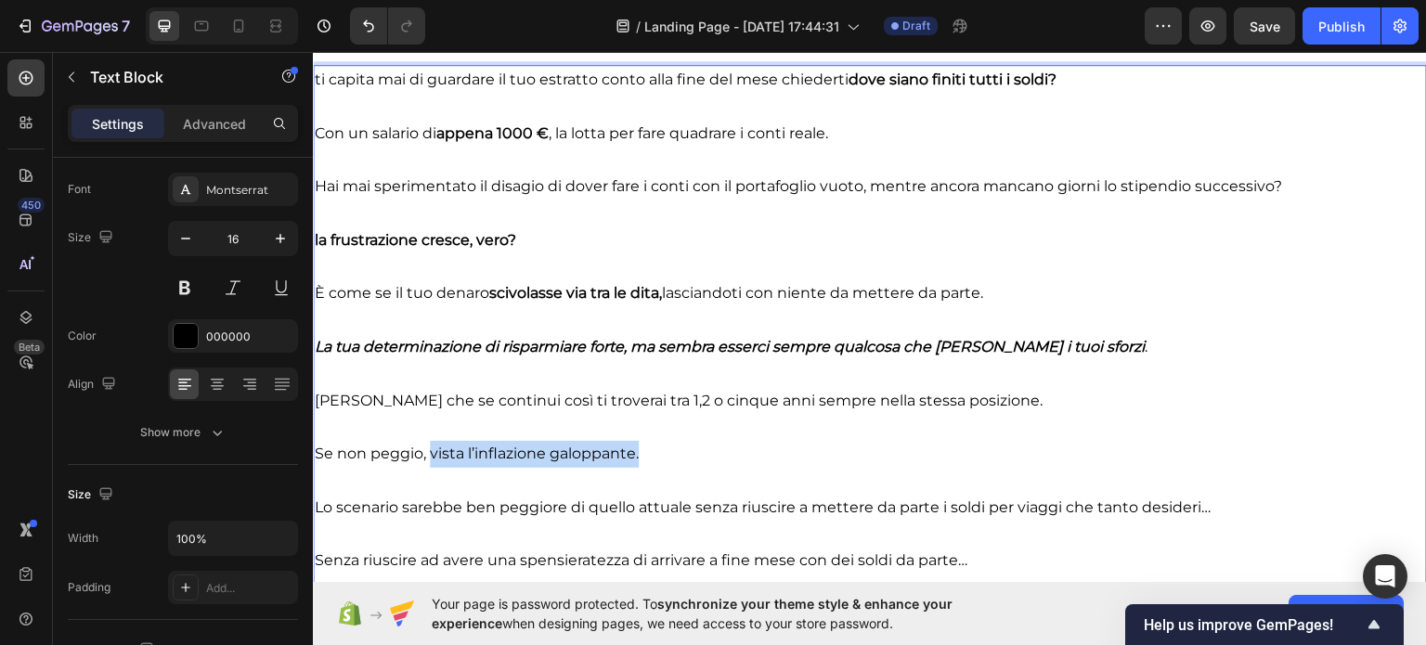
drag, startPoint x: 429, startPoint y: 457, endPoint x: 644, endPoint y: 460, distance: 215.3
click at [644, 460] on p "Se non peggio, vista l’inflazione galoppante." at bounding box center [870, 453] width 1110 height 27
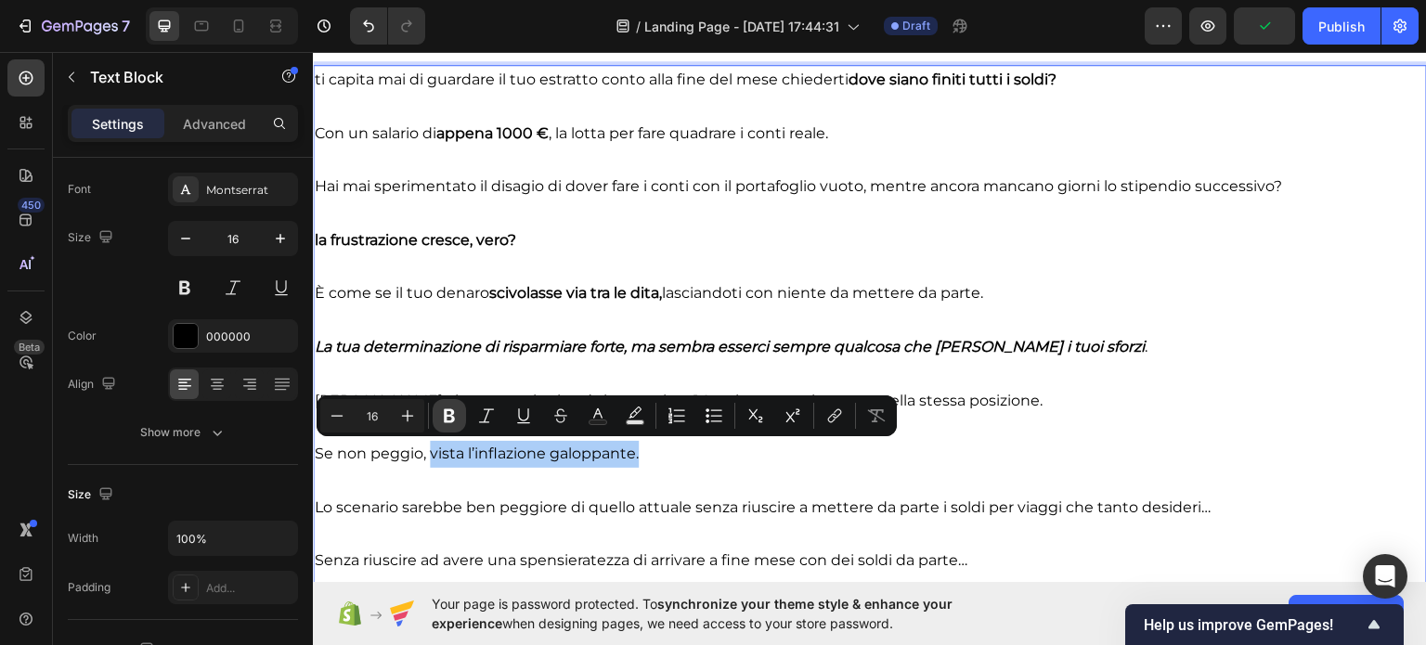
drag, startPoint x: 454, startPoint y: 415, endPoint x: 361, endPoint y: 63, distance: 363.8
click at [454, 415] on icon "Editor contextual toolbar" at bounding box center [449, 415] width 19 height 19
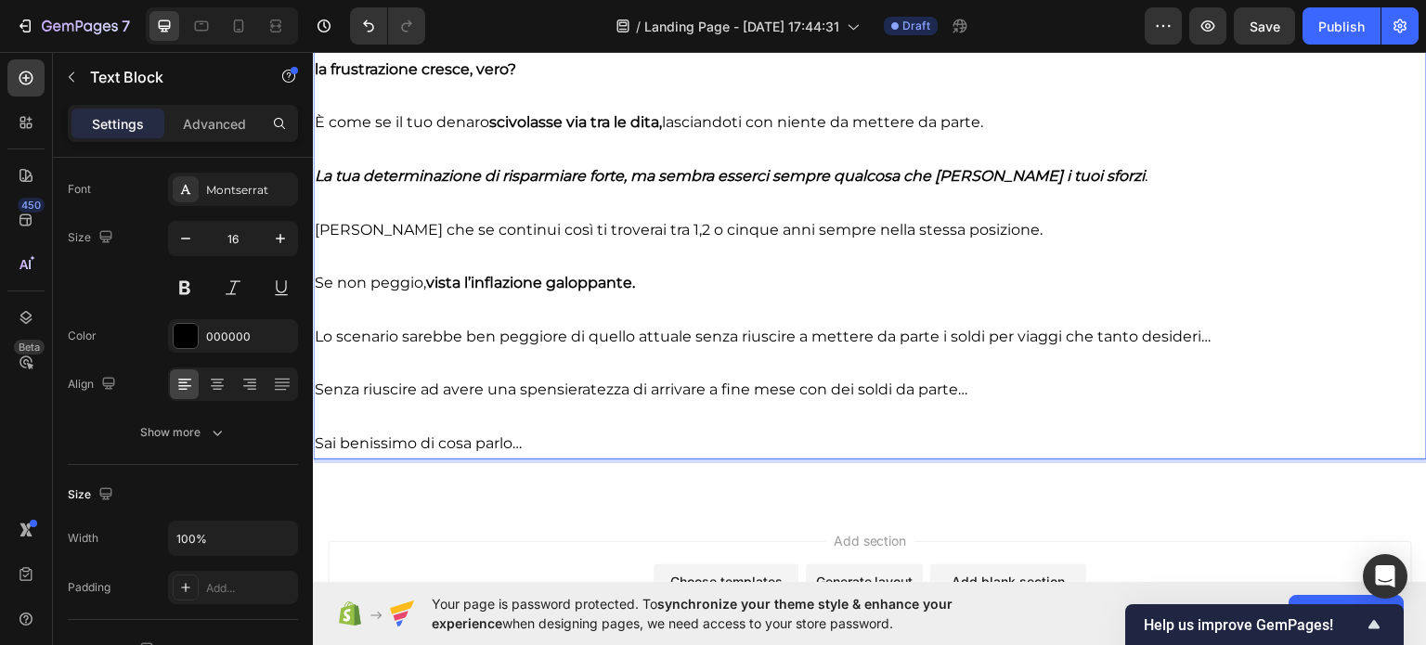
scroll to position [2174, 0]
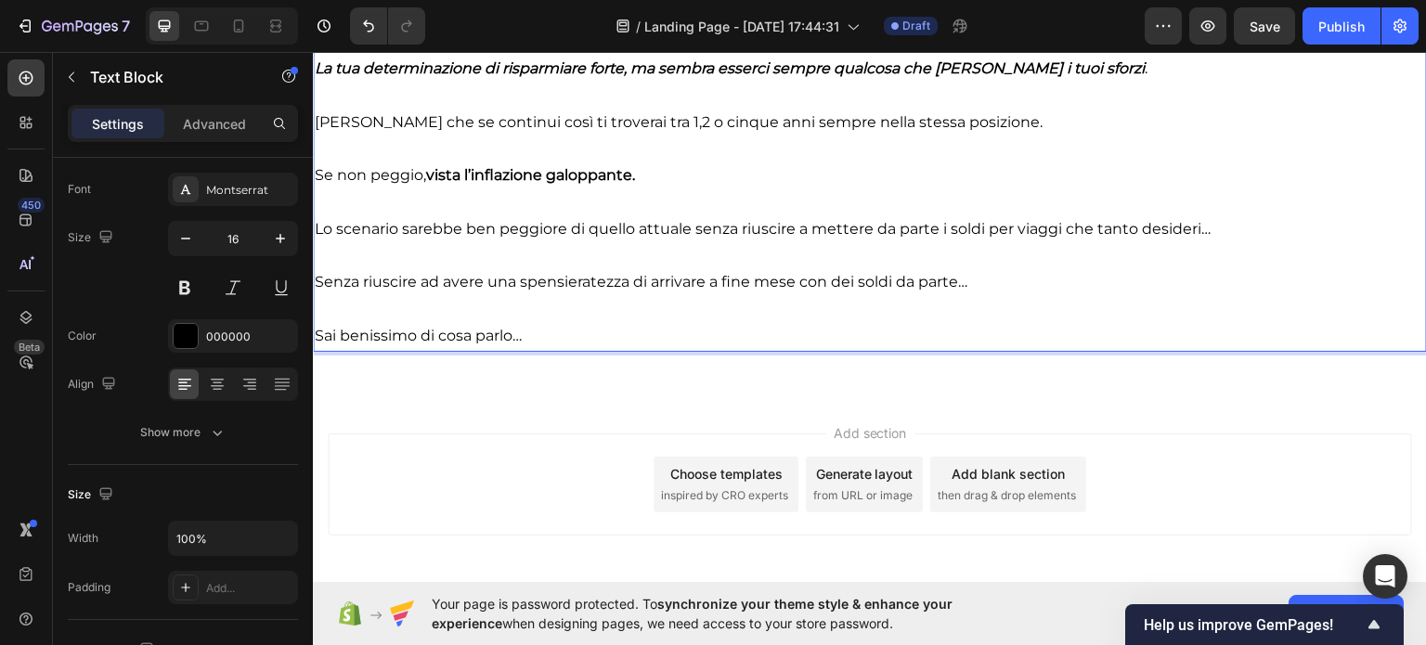
click at [575, 226] on p "Lo scenario sarebbe ben peggiore di quello attuale senza riuscire a mettere da …" at bounding box center [870, 228] width 1110 height 27
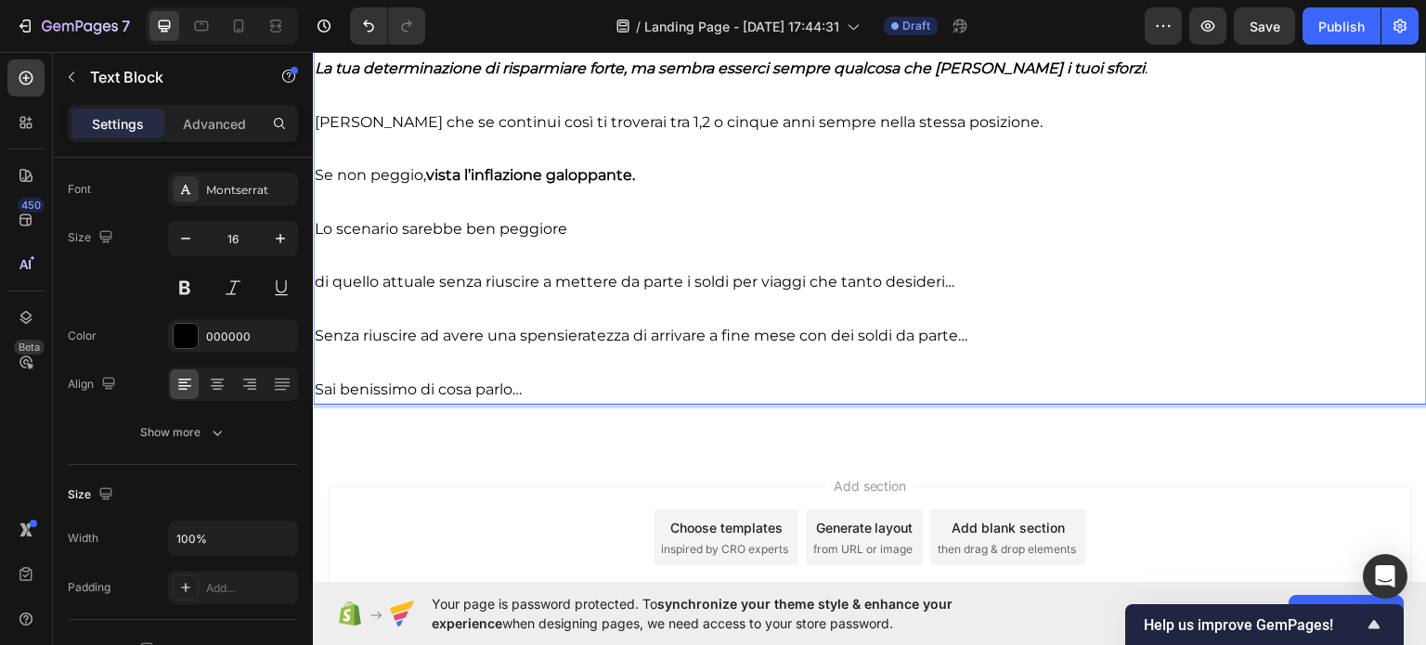
click at [457, 228] on p "Lo scenario sarebbe ben peggiore" at bounding box center [870, 228] width 1110 height 27
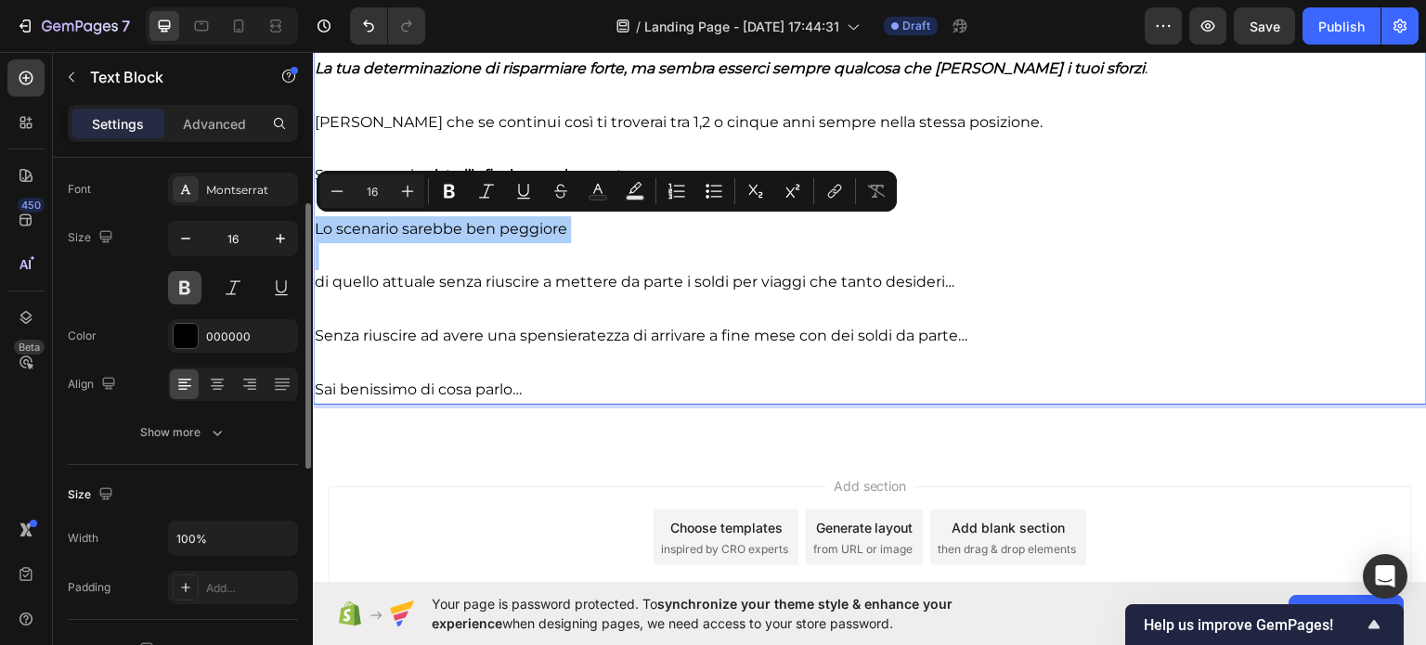
click at [184, 285] on button at bounding box center [184, 287] width 33 height 33
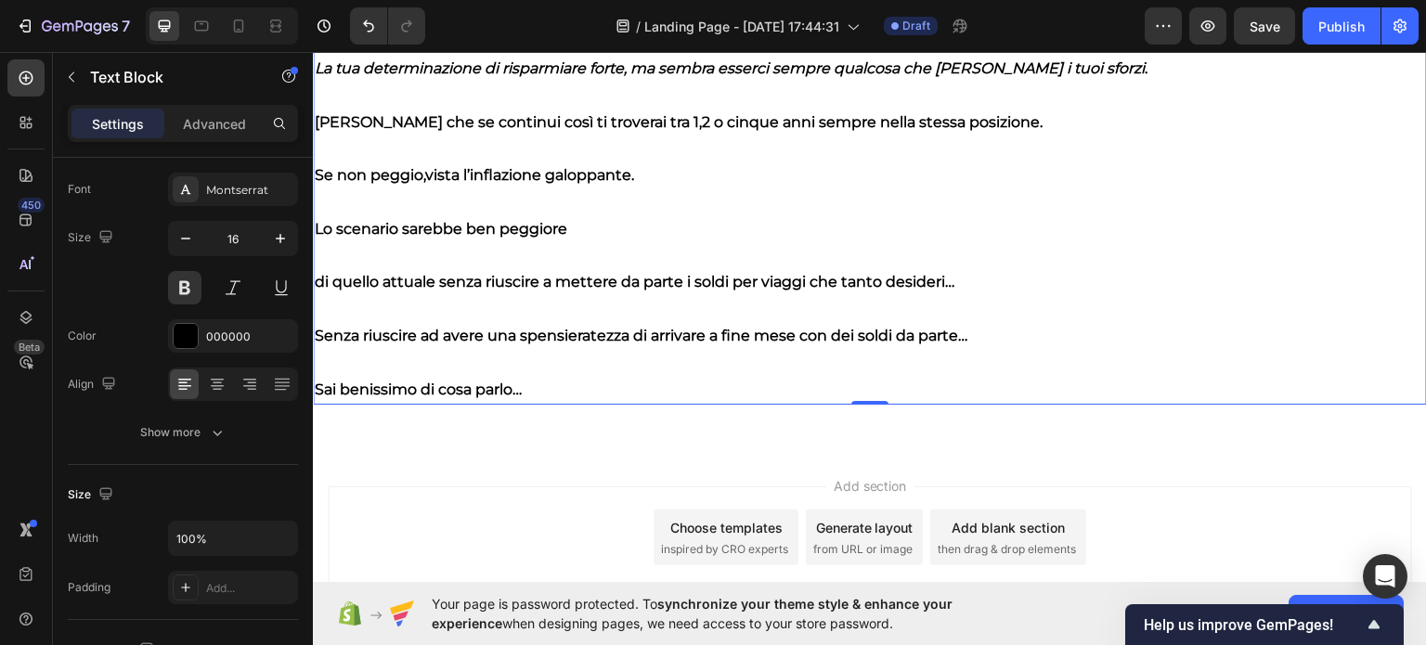
click at [442, 224] on p "Lo scenario sarebbe ben peggiore" at bounding box center [870, 228] width 1110 height 27
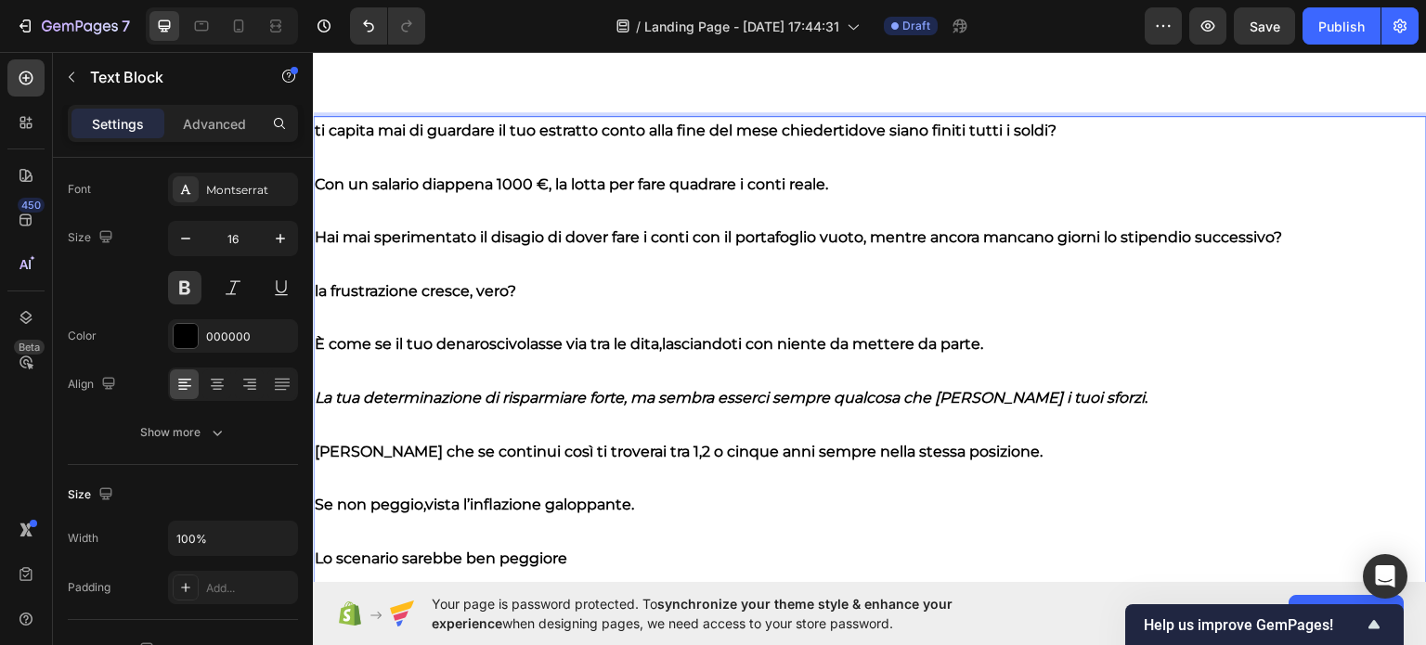
scroll to position [1802, 0]
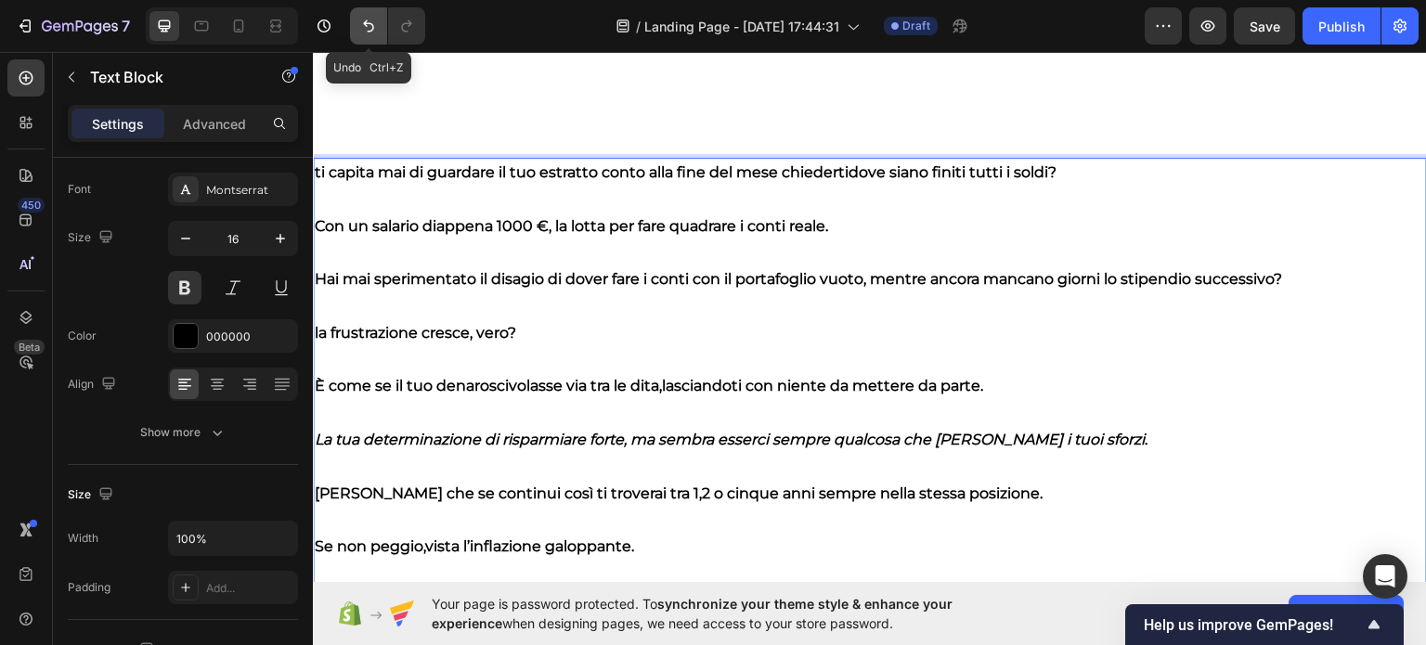
click at [365, 35] on button "Undo/Redo" at bounding box center [368, 25] width 37 height 37
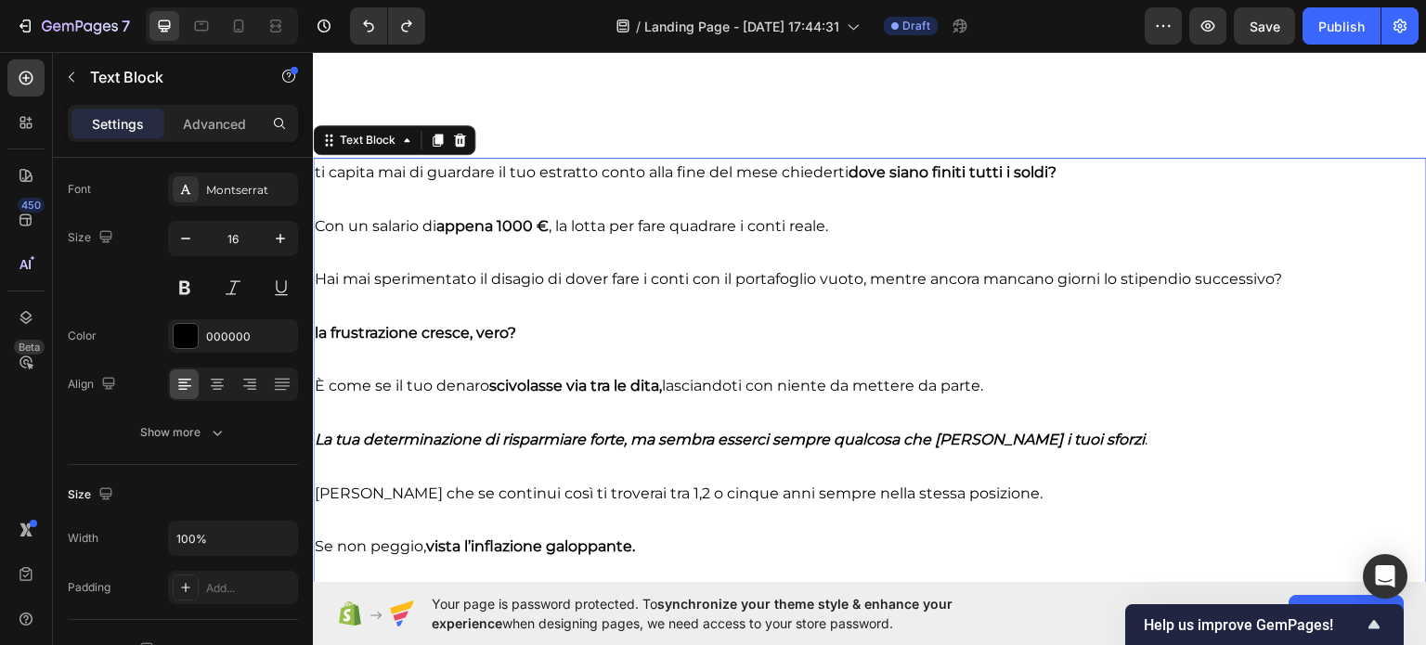
scroll to position [2266, 0]
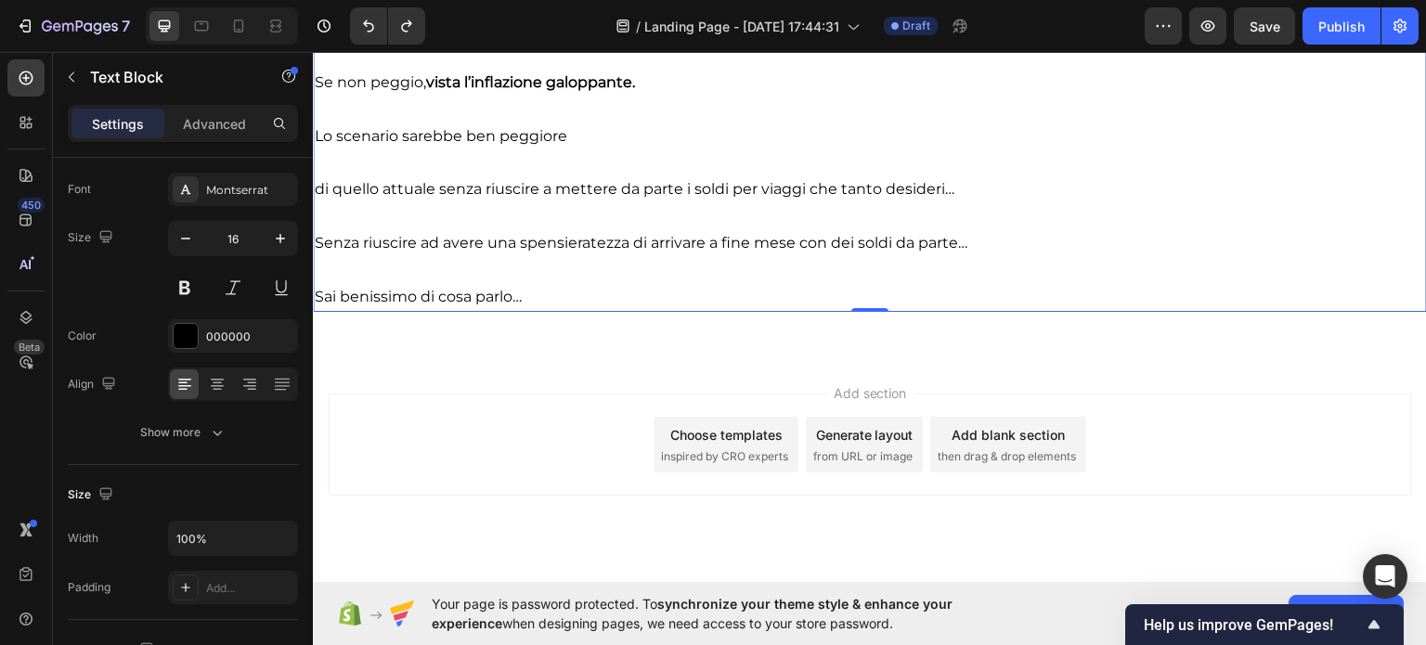
click at [433, 137] on p "Lo scenario sarebbe ben peggiore" at bounding box center [870, 136] width 1110 height 27
click at [439, 138] on p "Lo scenario sarebbe ben peggiore" at bounding box center [870, 136] width 1110 height 27
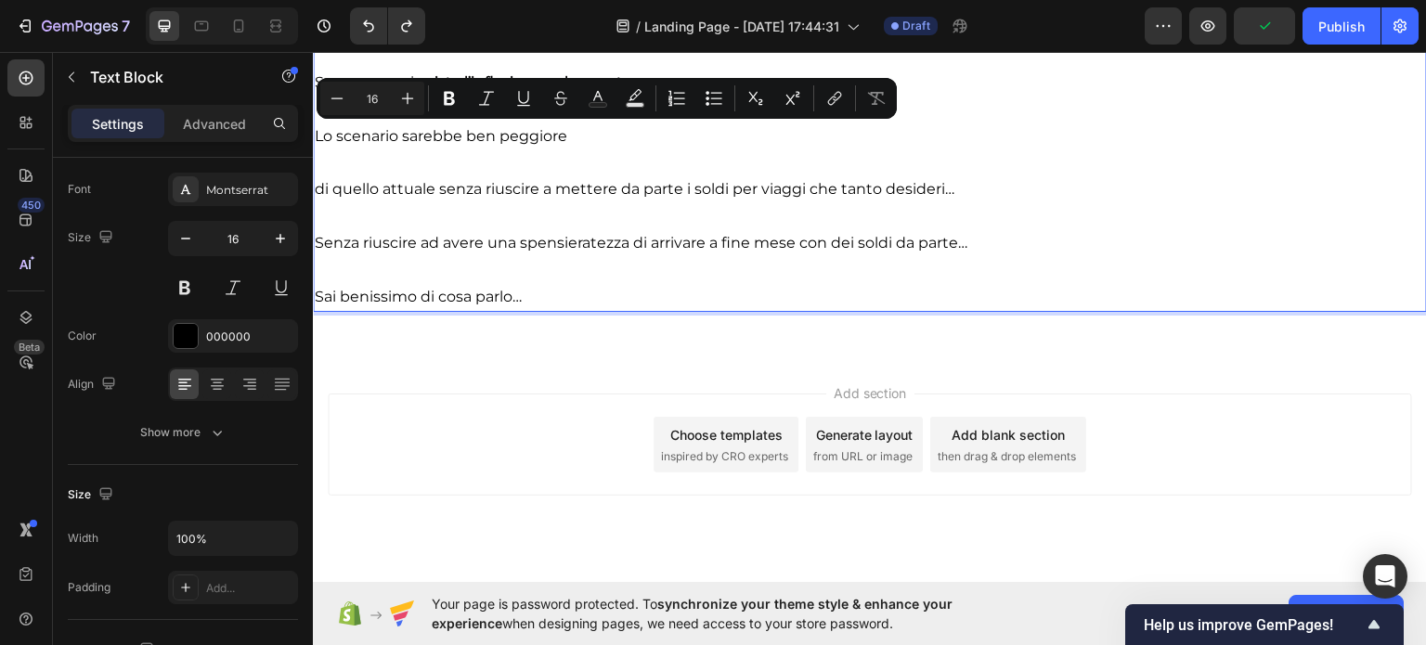
drag, startPoint x: 573, startPoint y: 132, endPoint x: 319, endPoint y: 144, distance: 253.6
click at [319, 144] on p "Lo scenario sarebbe ben peggiore" at bounding box center [870, 136] width 1110 height 27
drag, startPoint x: 177, startPoint y: 297, endPoint x: 189, endPoint y: 291, distance: 13.3
click at [178, 296] on button at bounding box center [184, 287] width 33 height 33
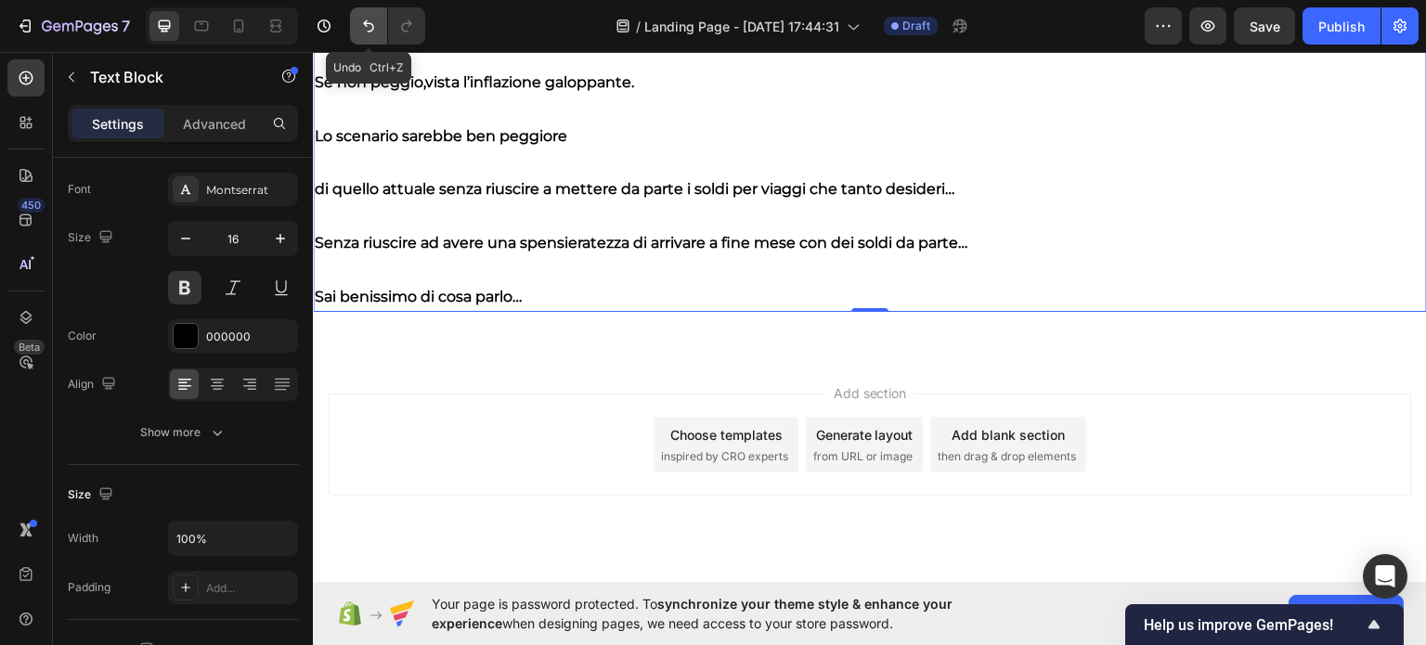
click at [370, 32] on icon "Undo/Redo" at bounding box center [368, 26] width 11 height 12
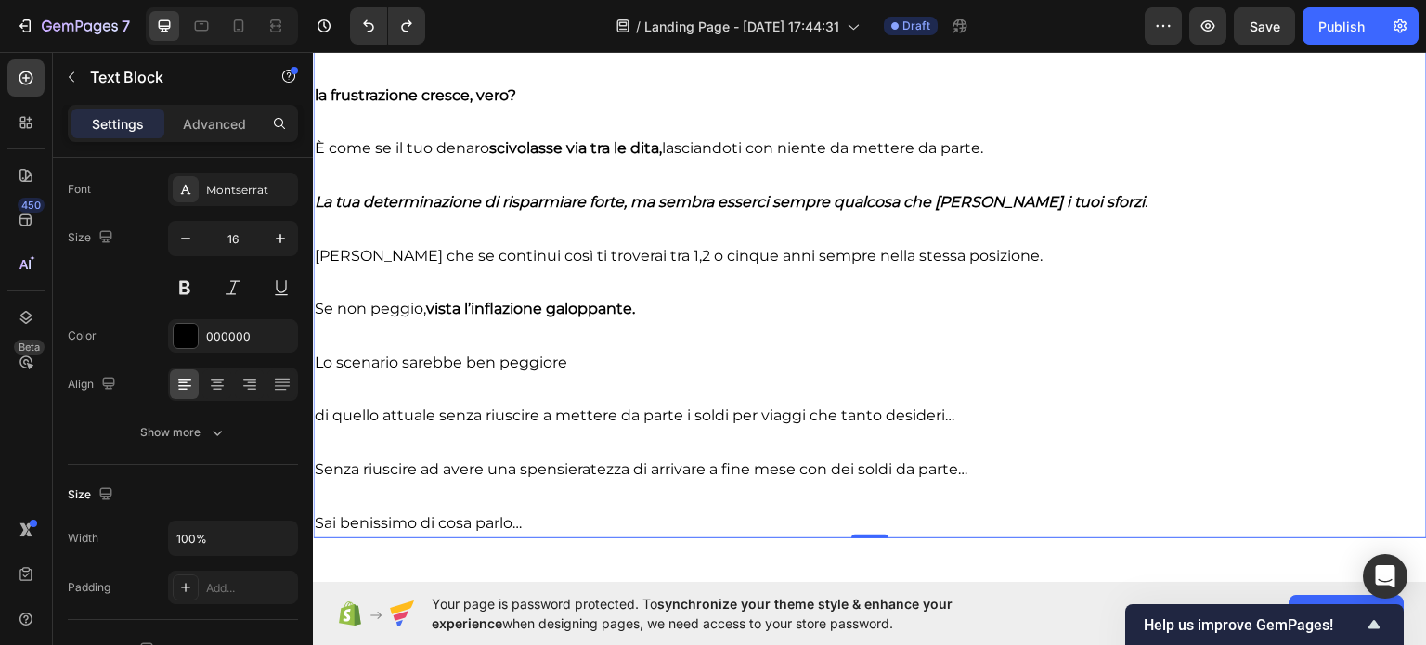
scroll to position [2081, 0]
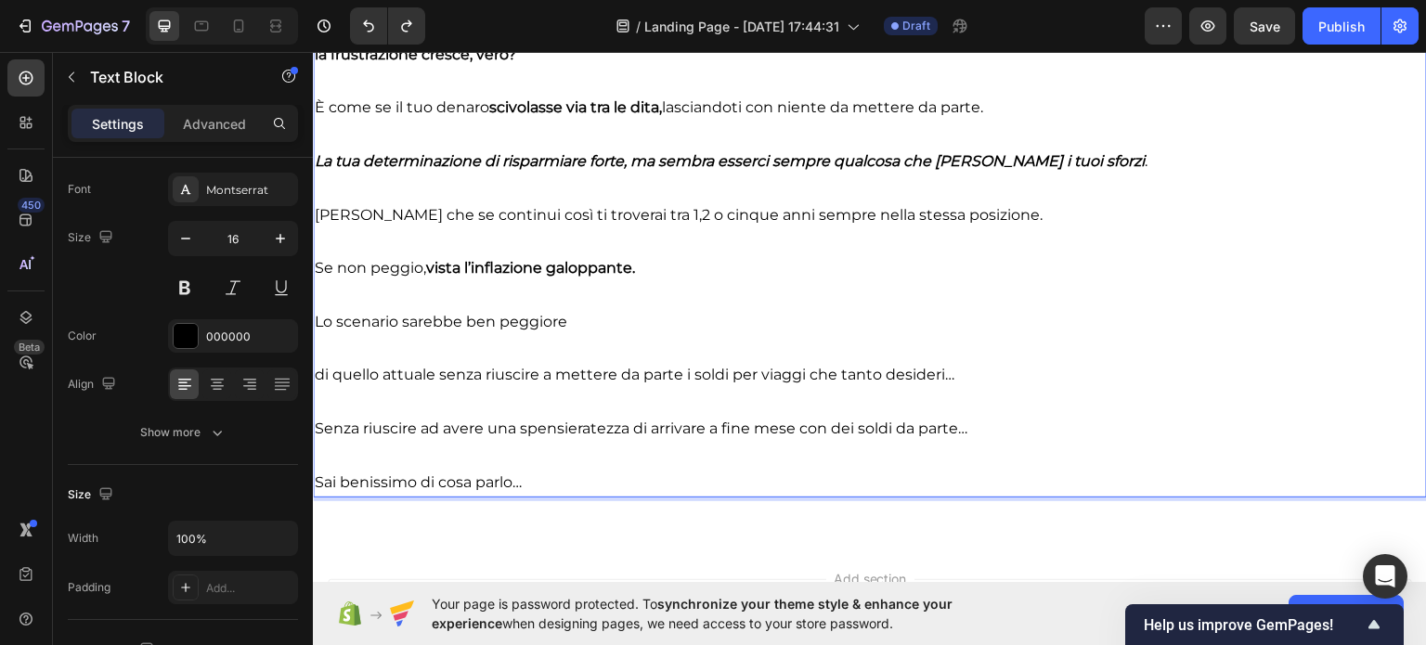
click at [413, 320] on p "Lo scenario sarebbe ben peggiore" at bounding box center [870, 321] width 1110 height 27
click at [415, 320] on p "Lo scenario sarebbe ben peggiore" at bounding box center [870, 321] width 1110 height 27
drag, startPoint x: 486, startPoint y: 320, endPoint x: 507, endPoint y: 319, distance: 20.4
click at [486, 320] on p "Lo scenario sarebbe ben peggiore" at bounding box center [870, 321] width 1110 height 27
click at [531, 320] on p "Lo scenario sarebbe ben peggiore" at bounding box center [870, 321] width 1110 height 27
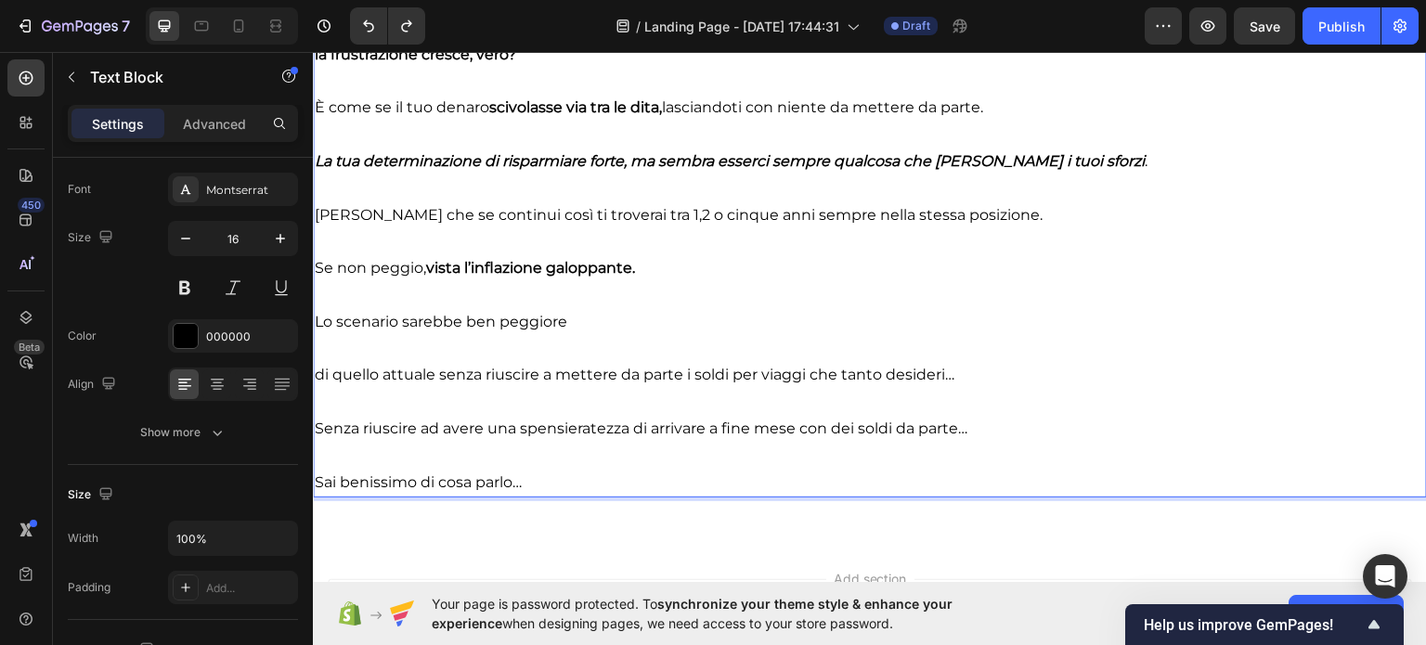
click at [531, 320] on p "Lo scenario sarebbe ben peggiore" at bounding box center [870, 321] width 1110 height 27
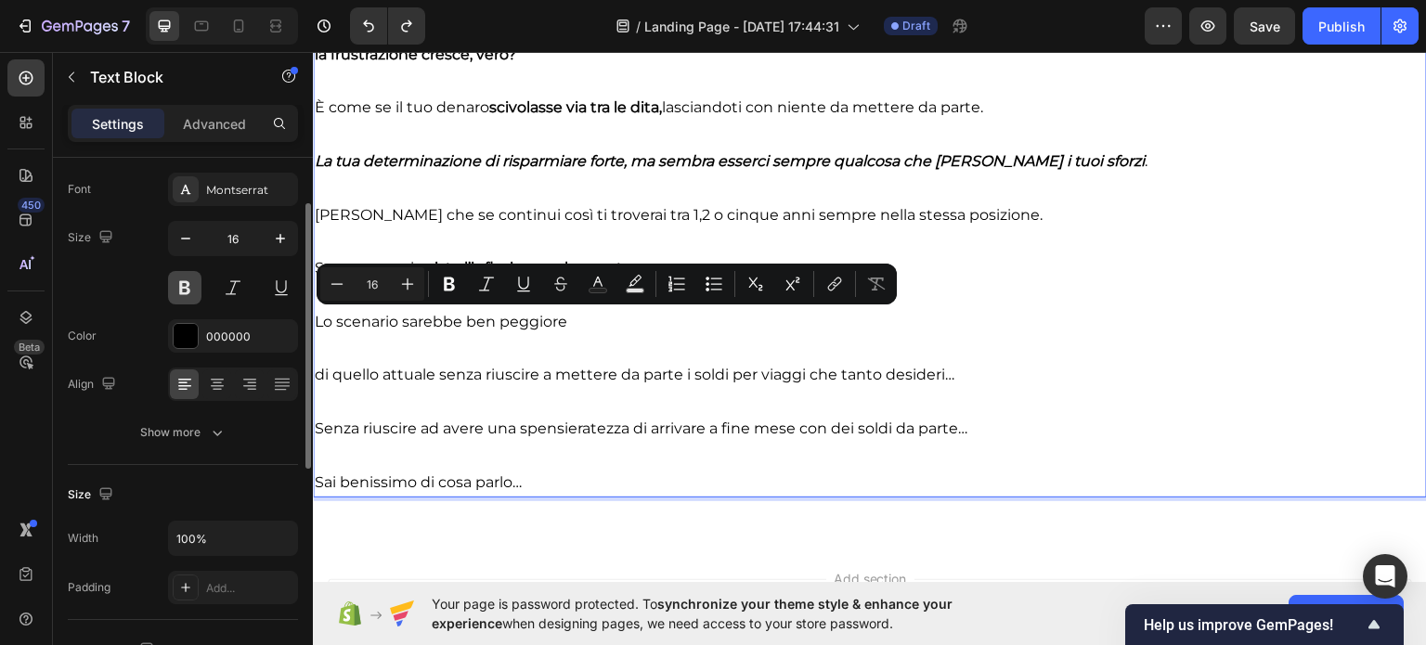
click at [175, 292] on button at bounding box center [184, 287] width 33 height 33
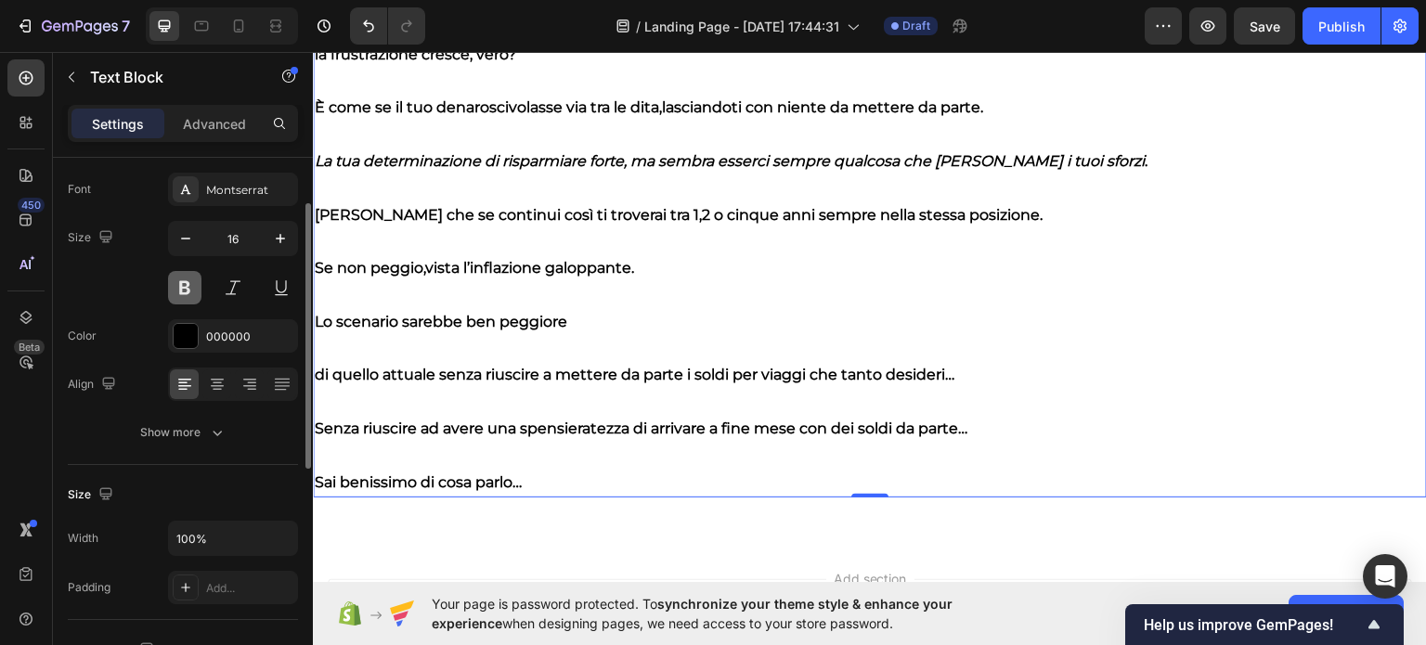
click at [189, 290] on button at bounding box center [184, 287] width 33 height 33
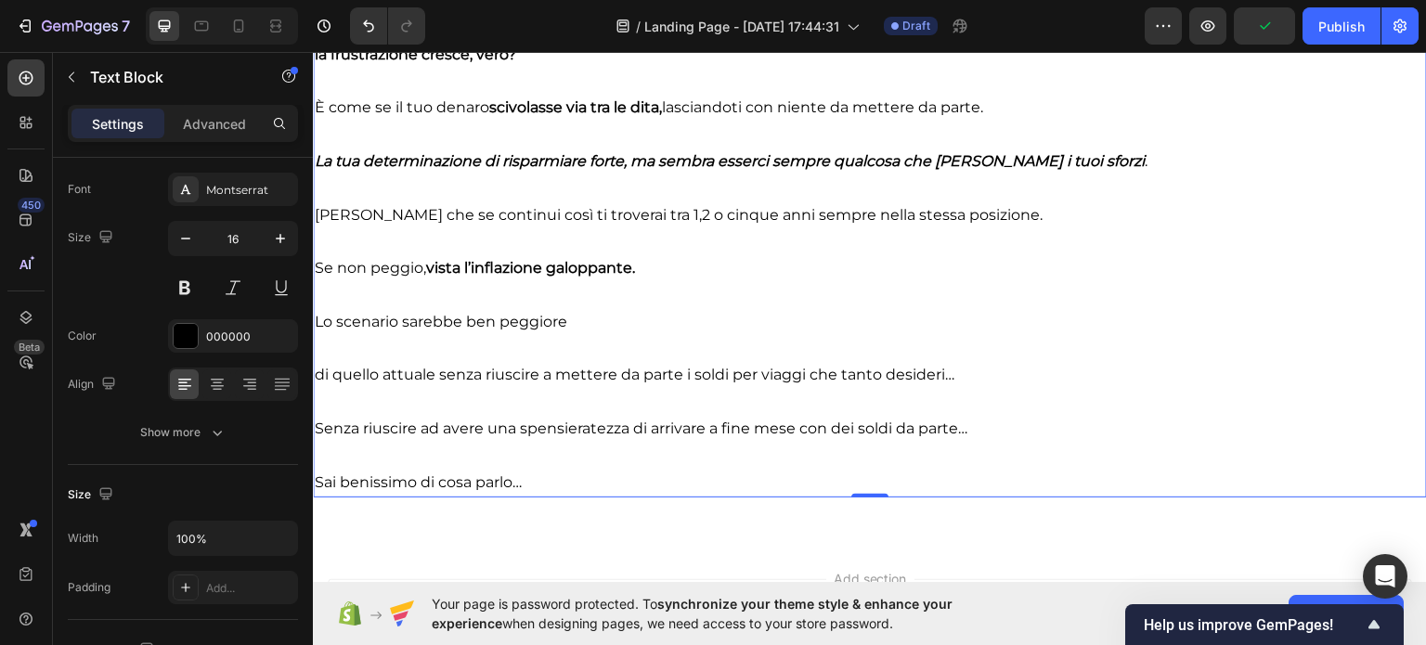
scroll to position [2174, 0]
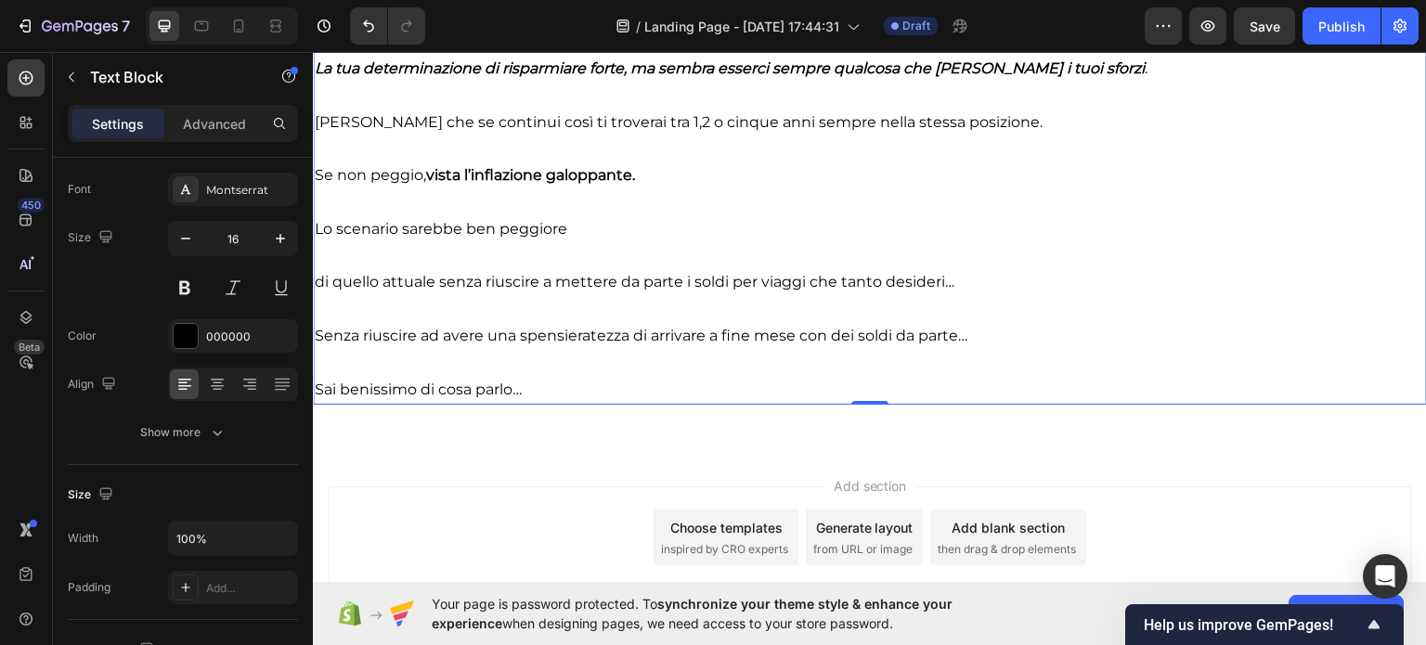
click at [338, 337] on p "Senza riuscire ad avere una spensieratezza di arrivare a fine mese con dei sold…" at bounding box center [870, 335] width 1110 height 27
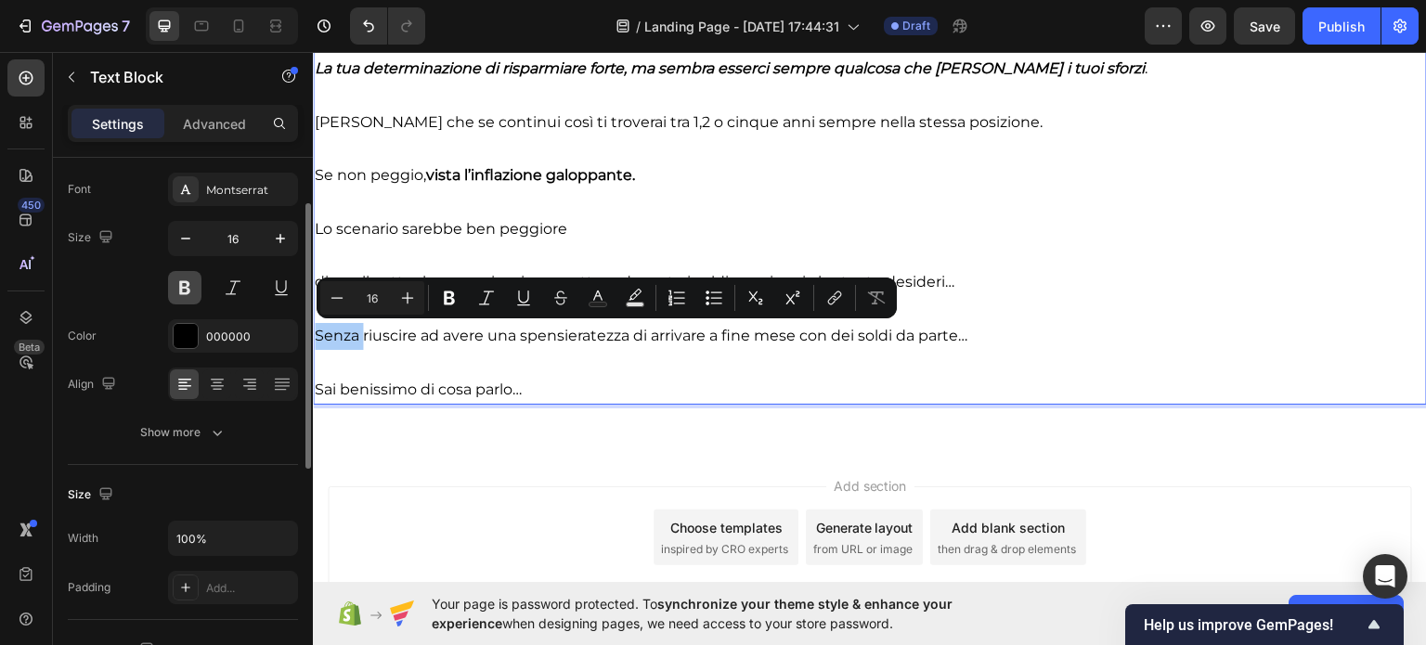
click at [196, 287] on button at bounding box center [184, 287] width 33 height 33
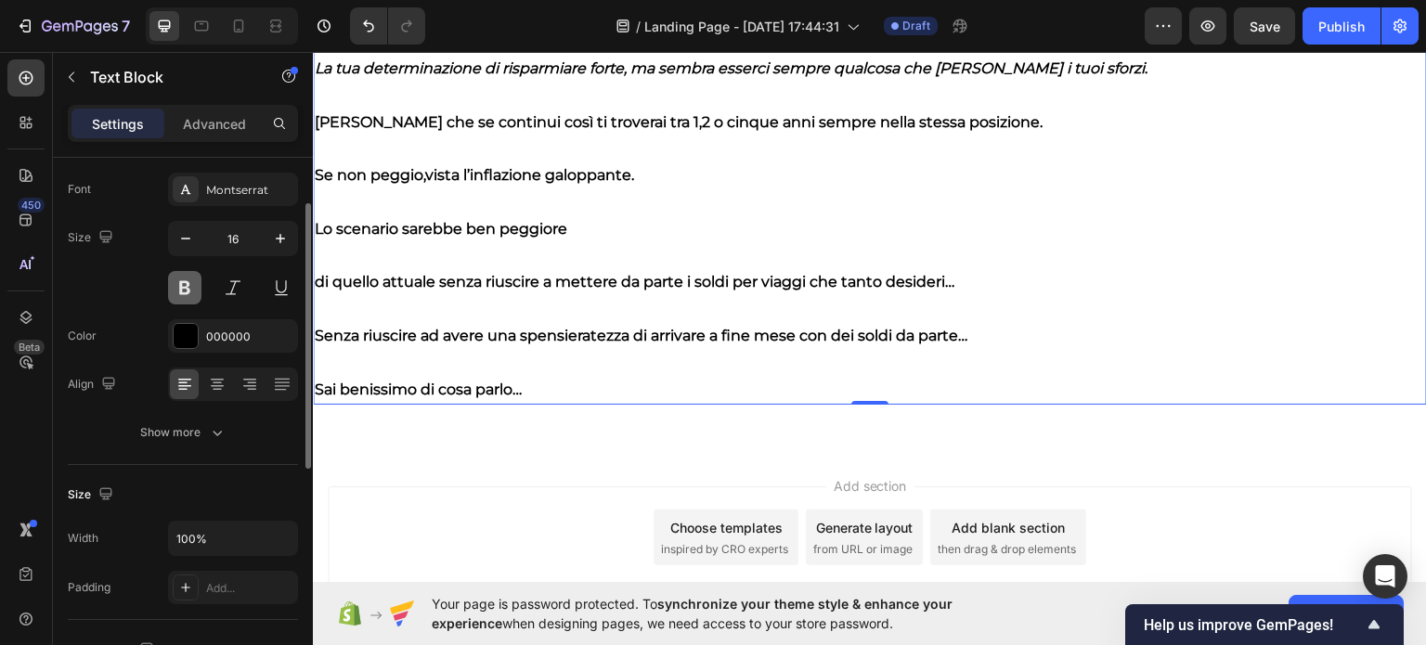
click at [178, 286] on button at bounding box center [184, 287] width 33 height 33
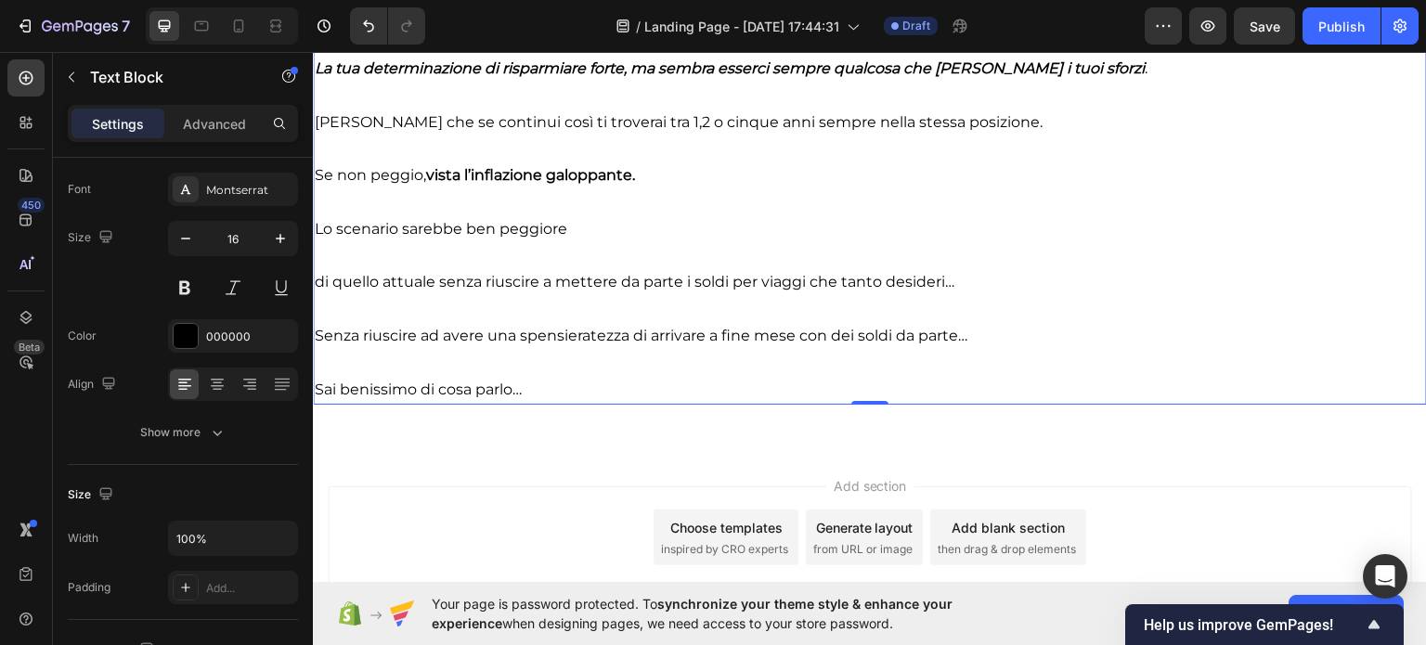
click at [494, 342] on p "Senza riuscire ad avere una spensieratezza di arrivare a fine mese con dei sold…" at bounding box center [870, 335] width 1110 height 27
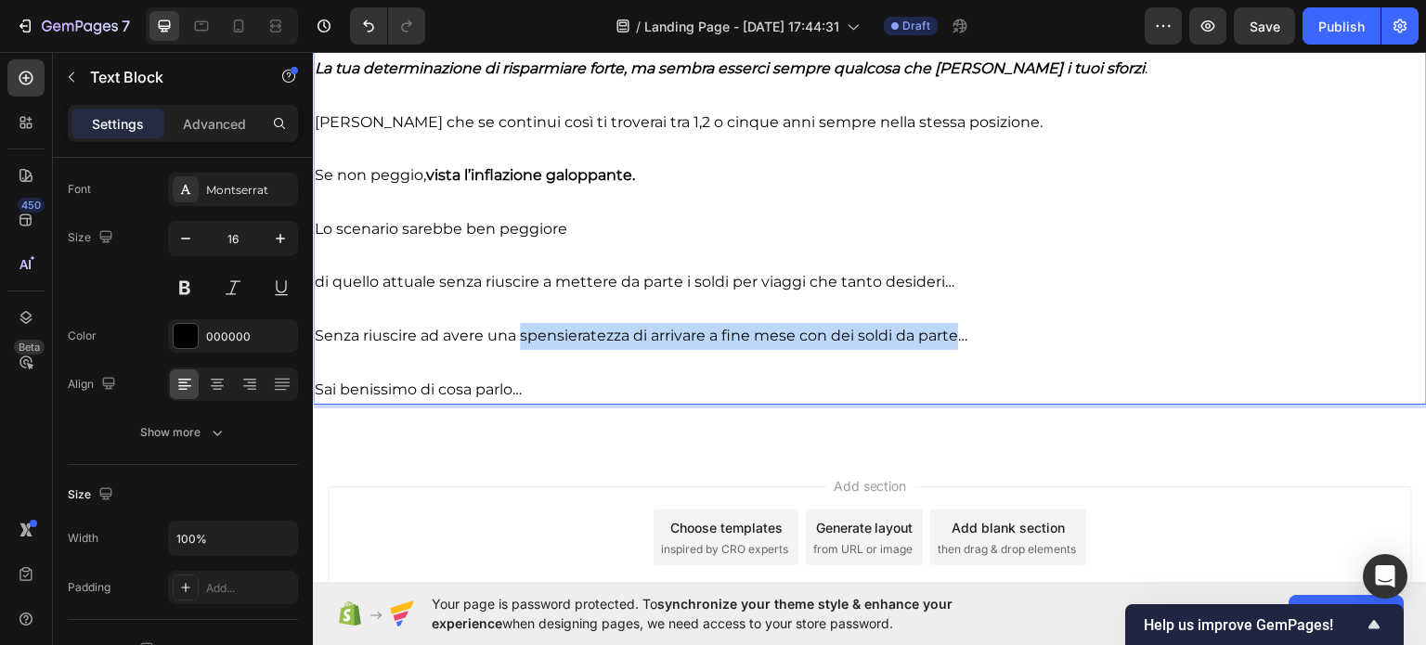
drag, startPoint x: 518, startPoint y: 334, endPoint x: 961, endPoint y: 337, distance: 442.7
click at [961, 337] on p "Senza riuscire ad avere una spensieratezza di arrivare a fine mese con dei sold…" at bounding box center [870, 335] width 1110 height 27
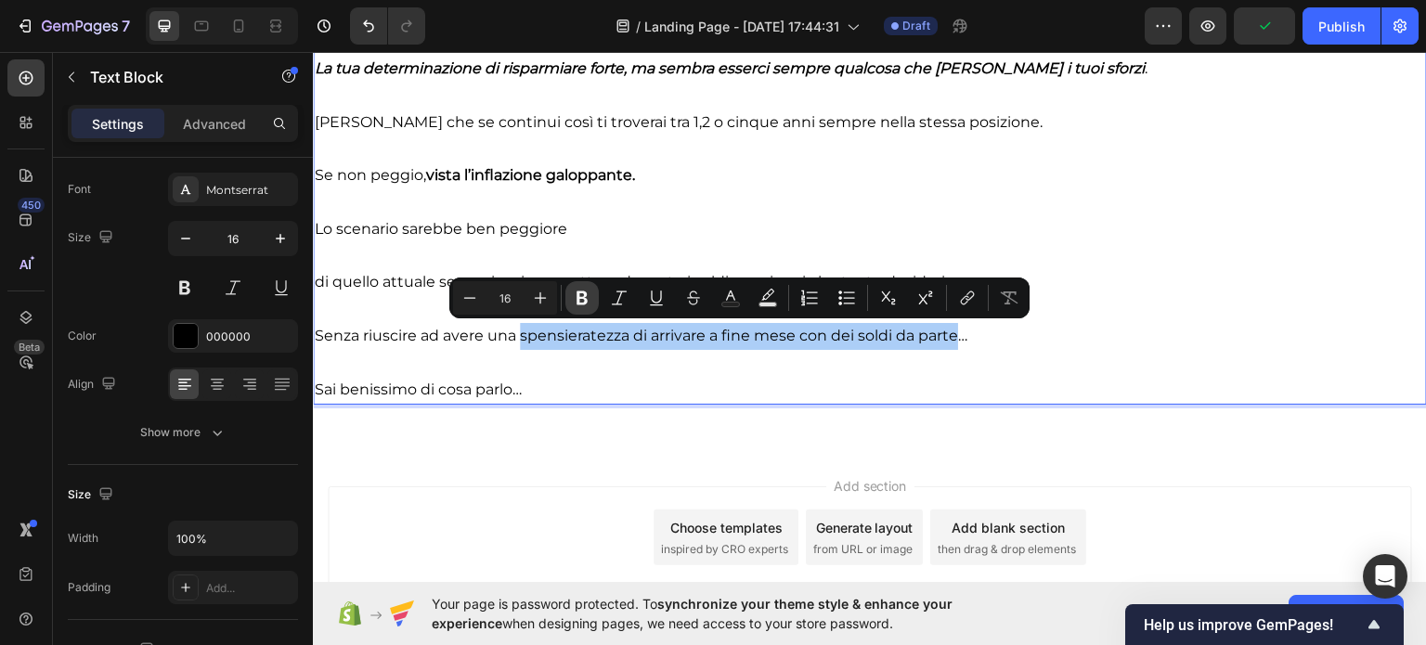
click at [578, 299] on icon "Editor contextual toolbar" at bounding box center [581, 298] width 11 height 14
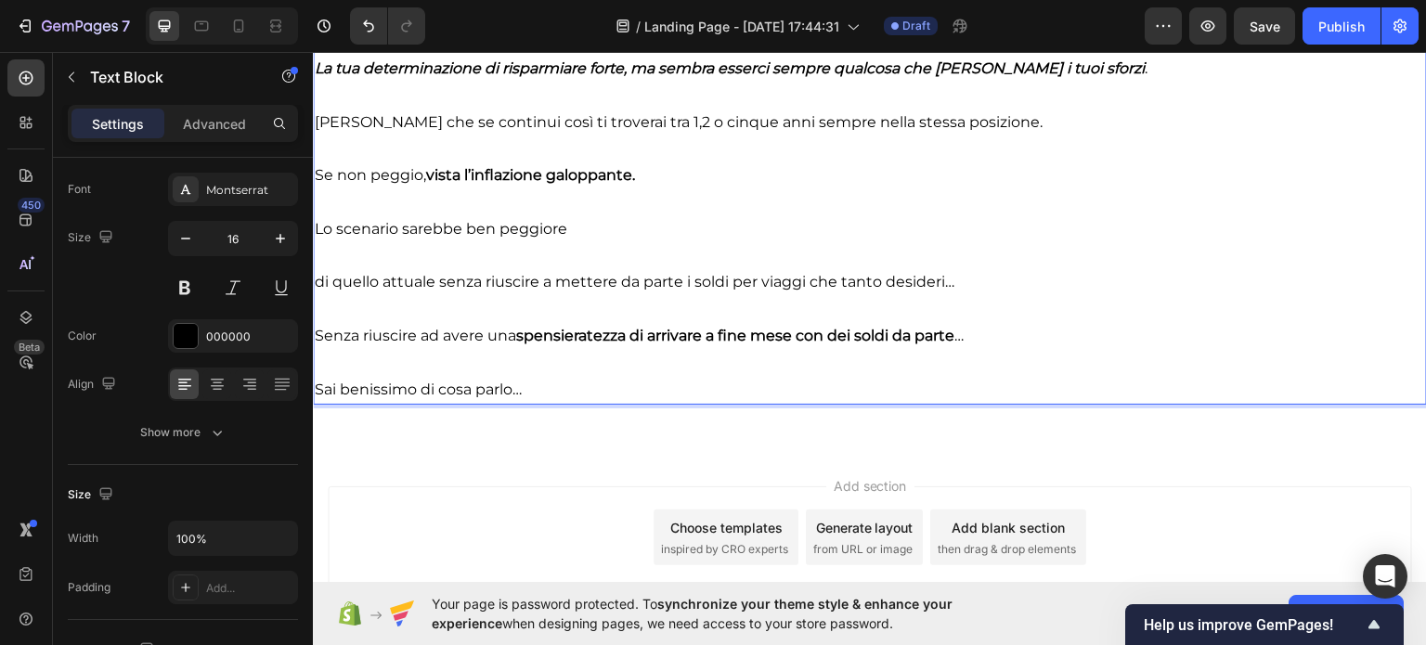
click at [390, 385] on p "Sai benissimo di cosa parlo…" at bounding box center [870, 389] width 1110 height 27
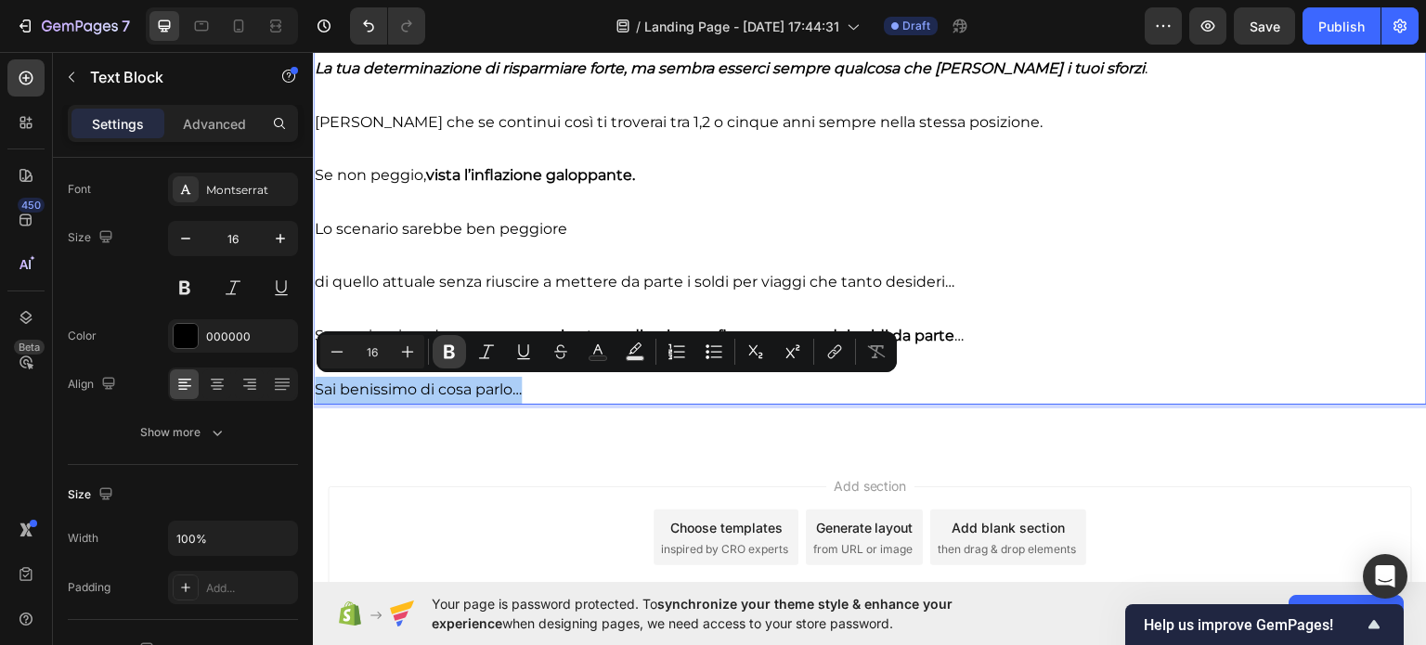
click at [458, 347] on button "Bold" at bounding box center [448, 351] width 33 height 33
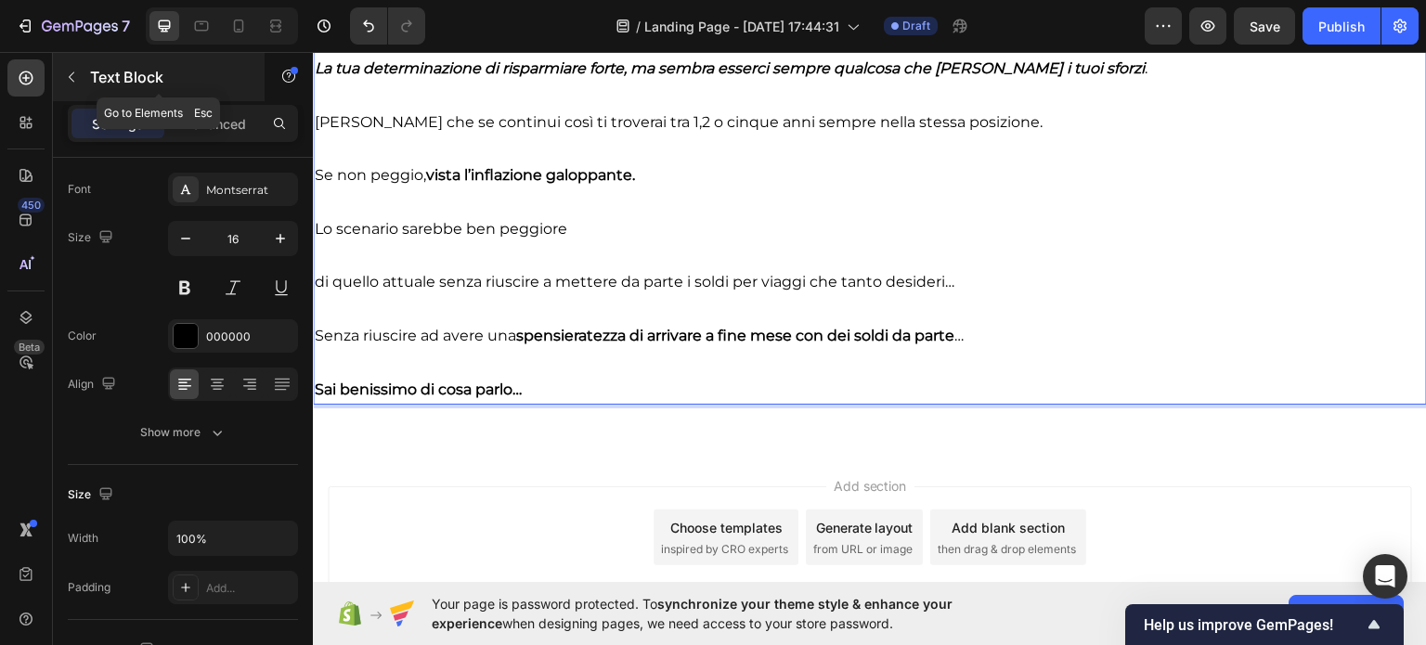
click at [97, 84] on p "Text Block" at bounding box center [169, 77] width 158 height 22
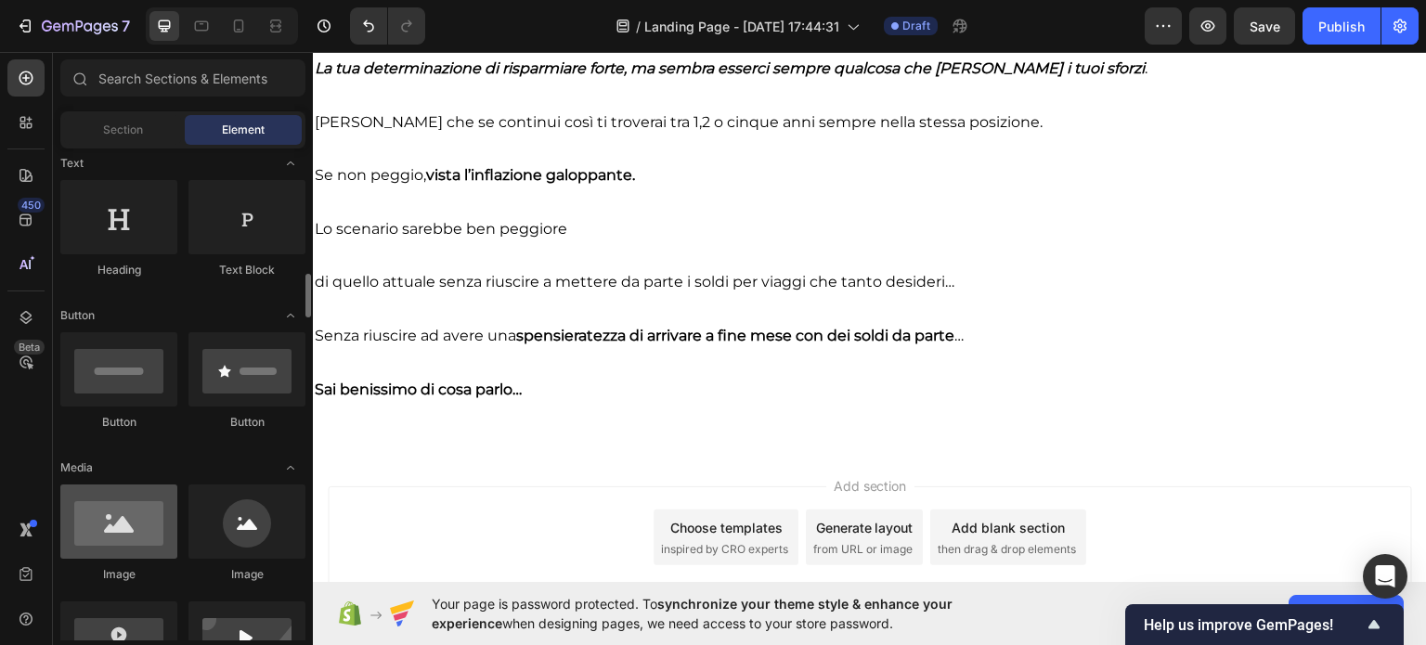
scroll to position [371, 0]
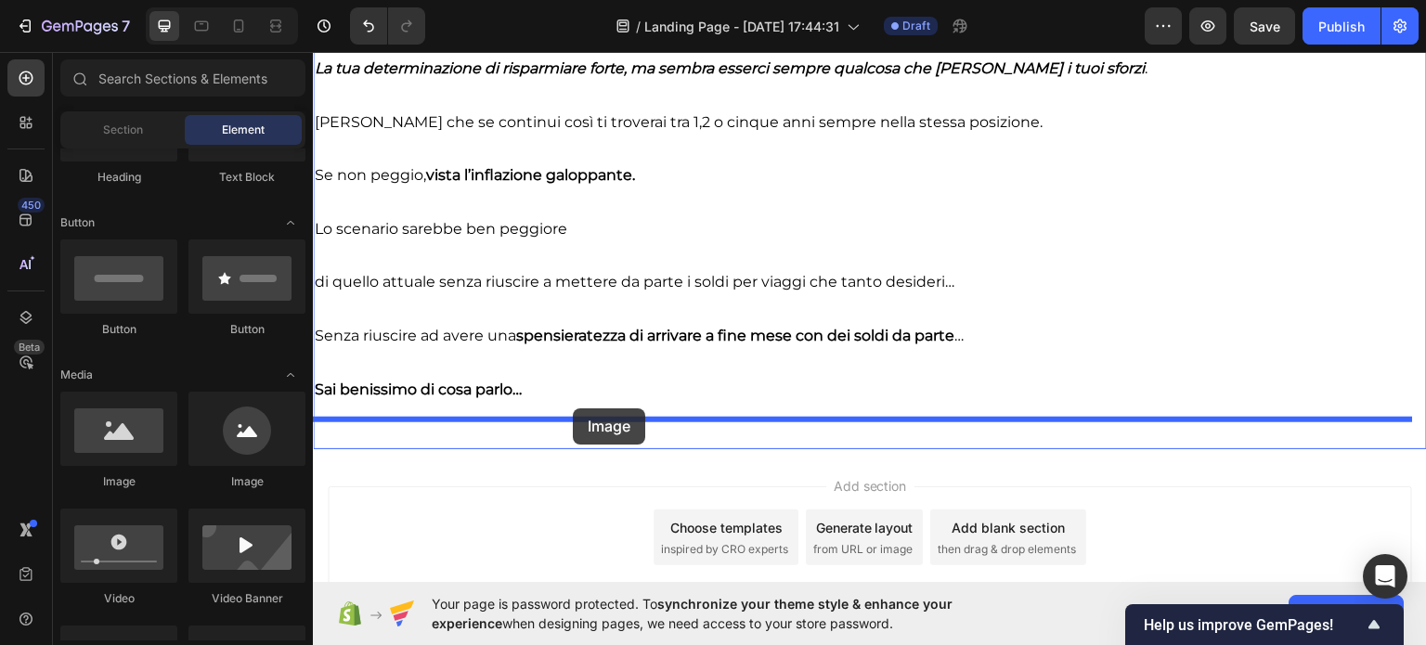
drag, startPoint x: 440, startPoint y: 486, endPoint x: 573, endPoint y: 407, distance: 154.4
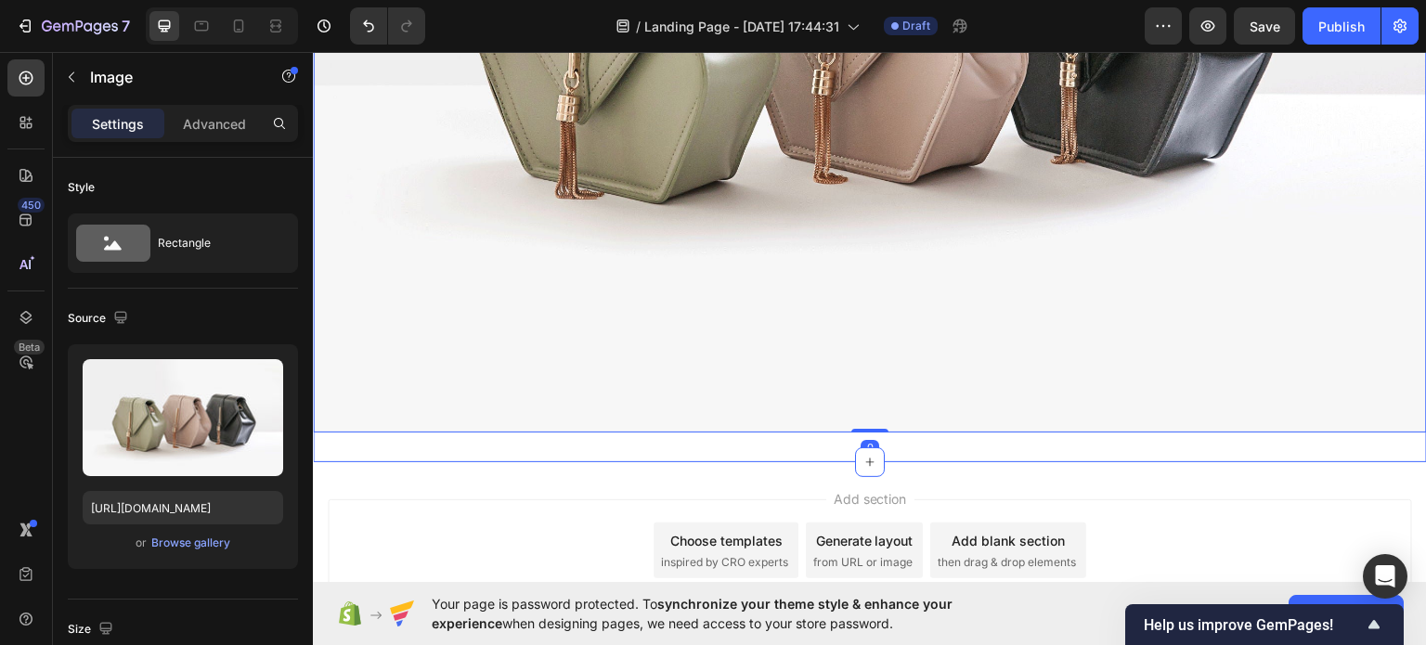
scroll to position [3132, 0]
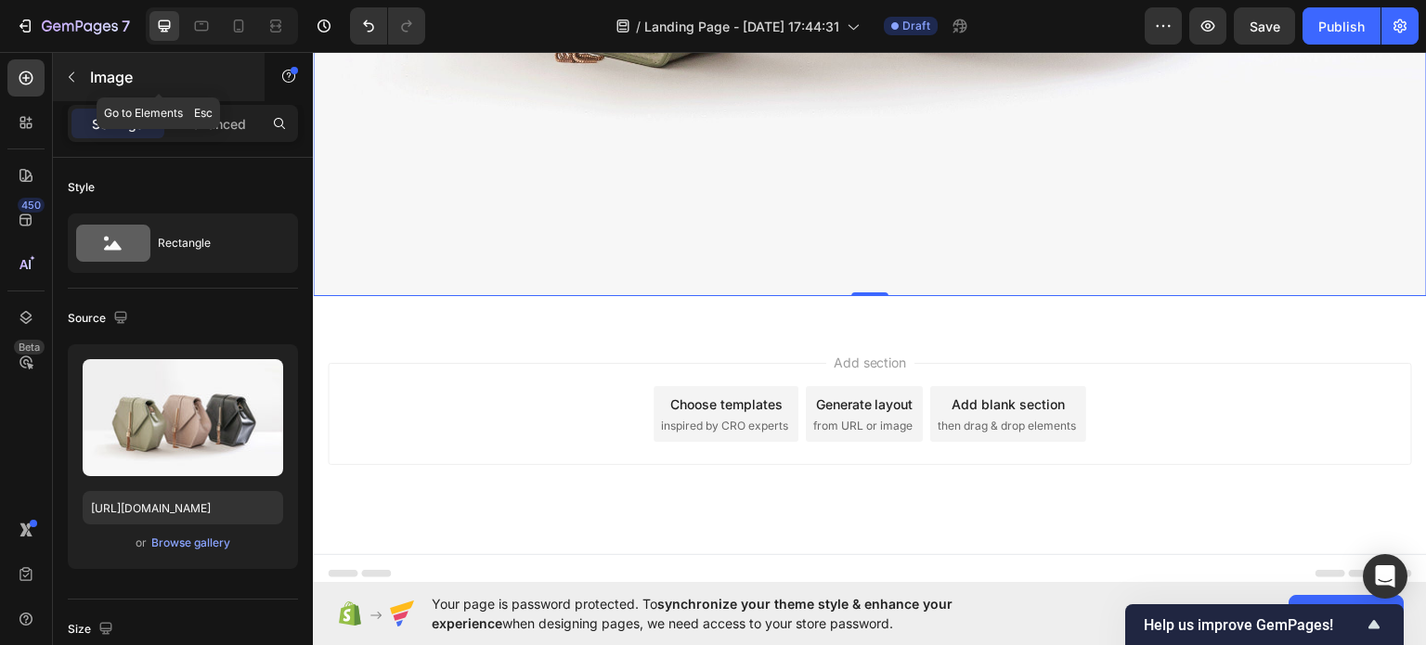
click at [86, 72] on div "Image" at bounding box center [159, 77] width 212 height 48
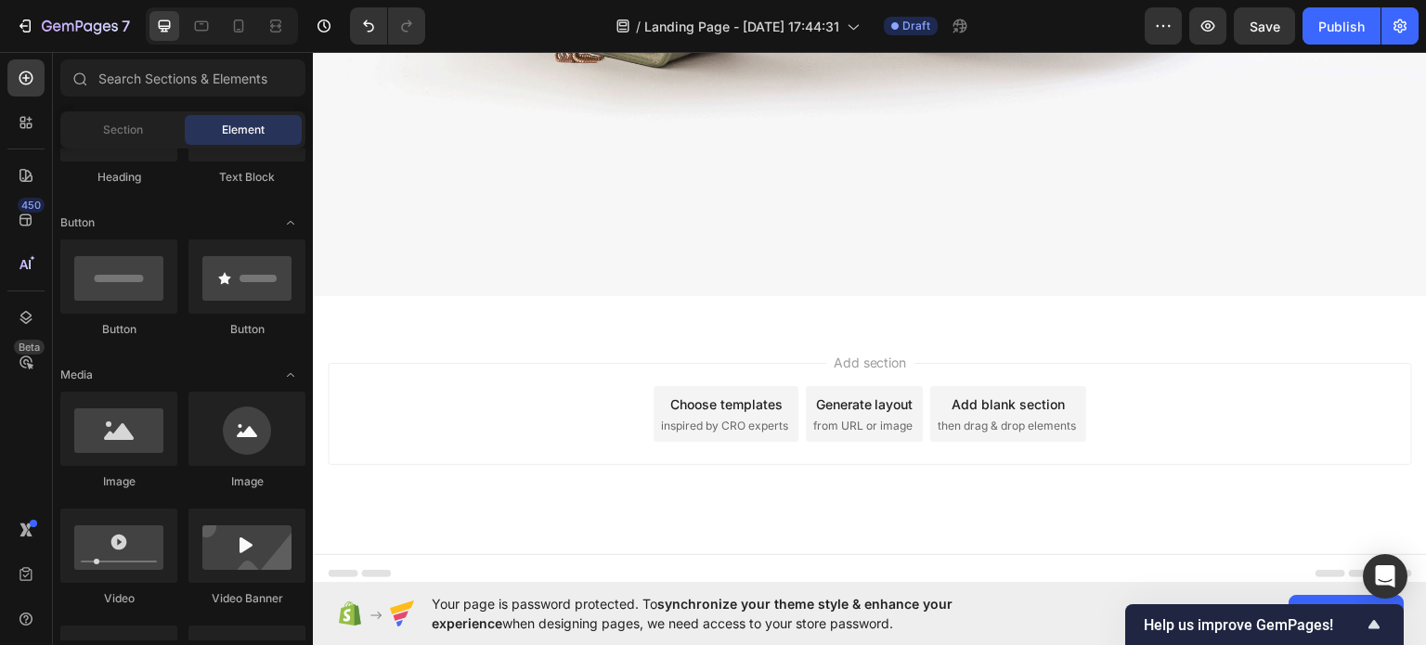
scroll to position [278, 0]
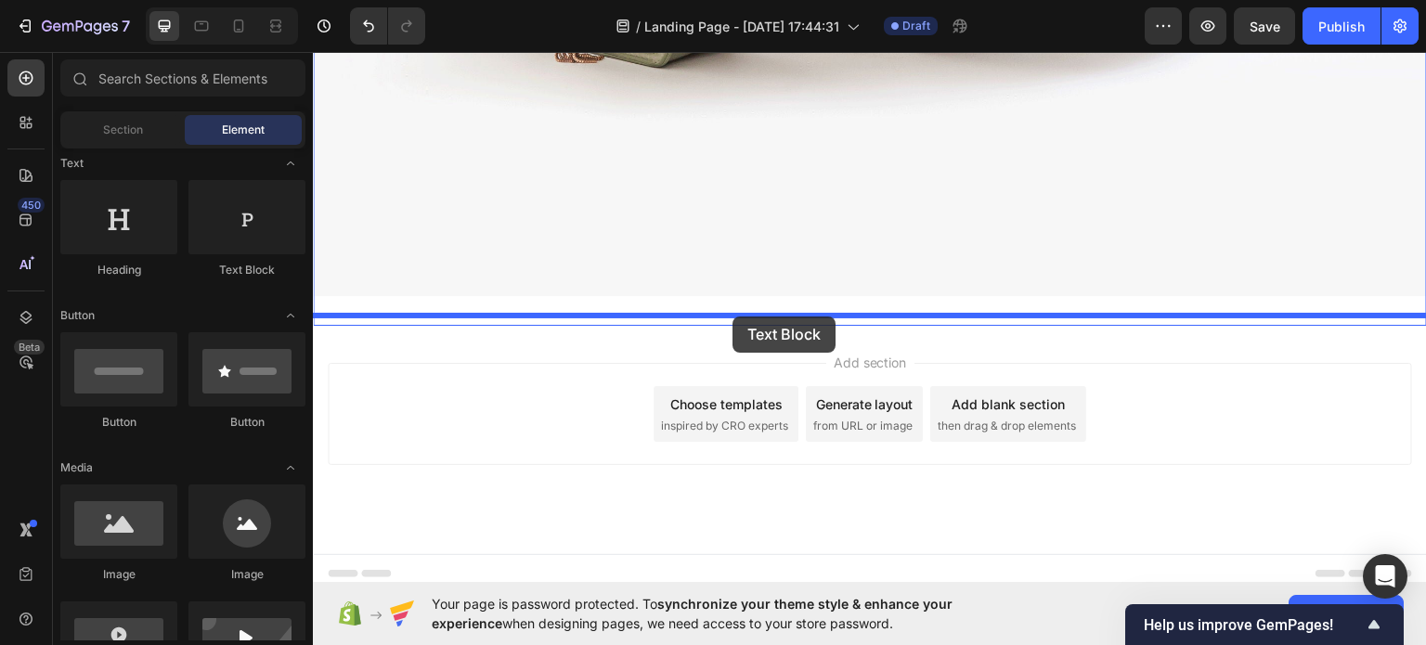
drag, startPoint x: 550, startPoint y: 286, endPoint x: 732, endPoint y: 315, distance: 184.2
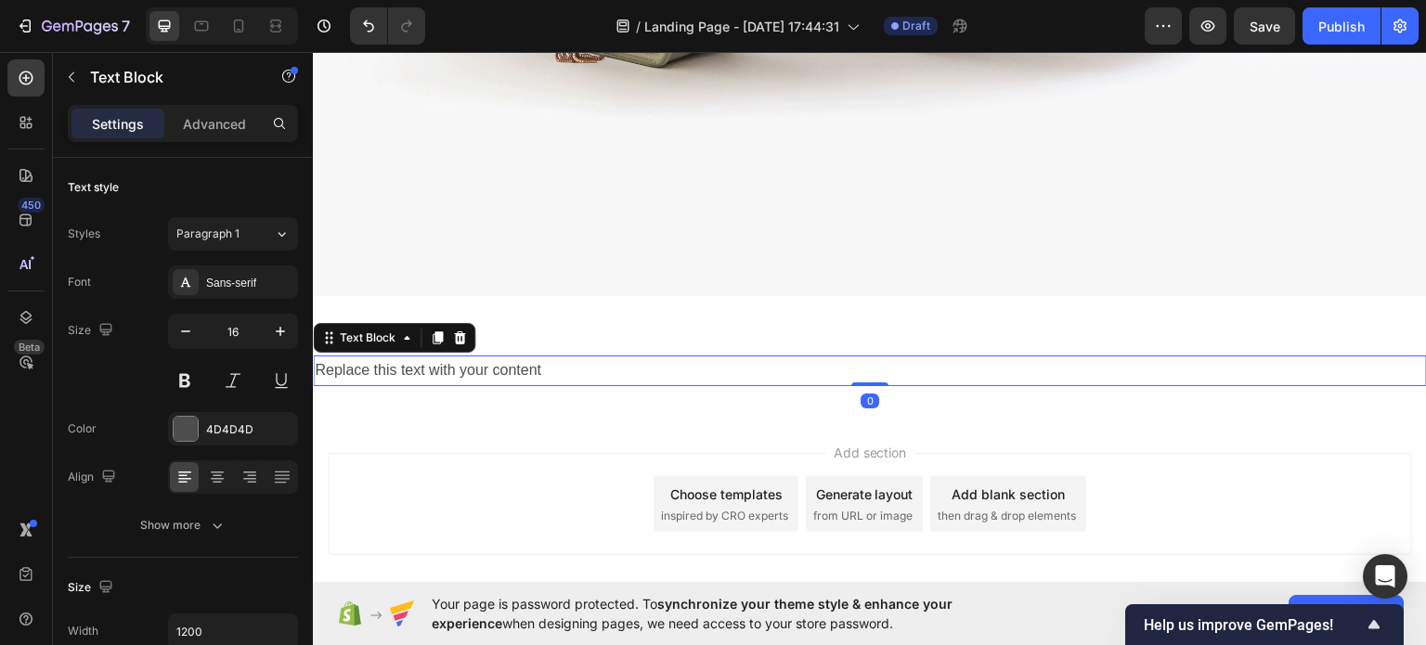
click at [578, 361] on div "Replace this text with your content" at bounding box center [870, 370] width 1114 height 31
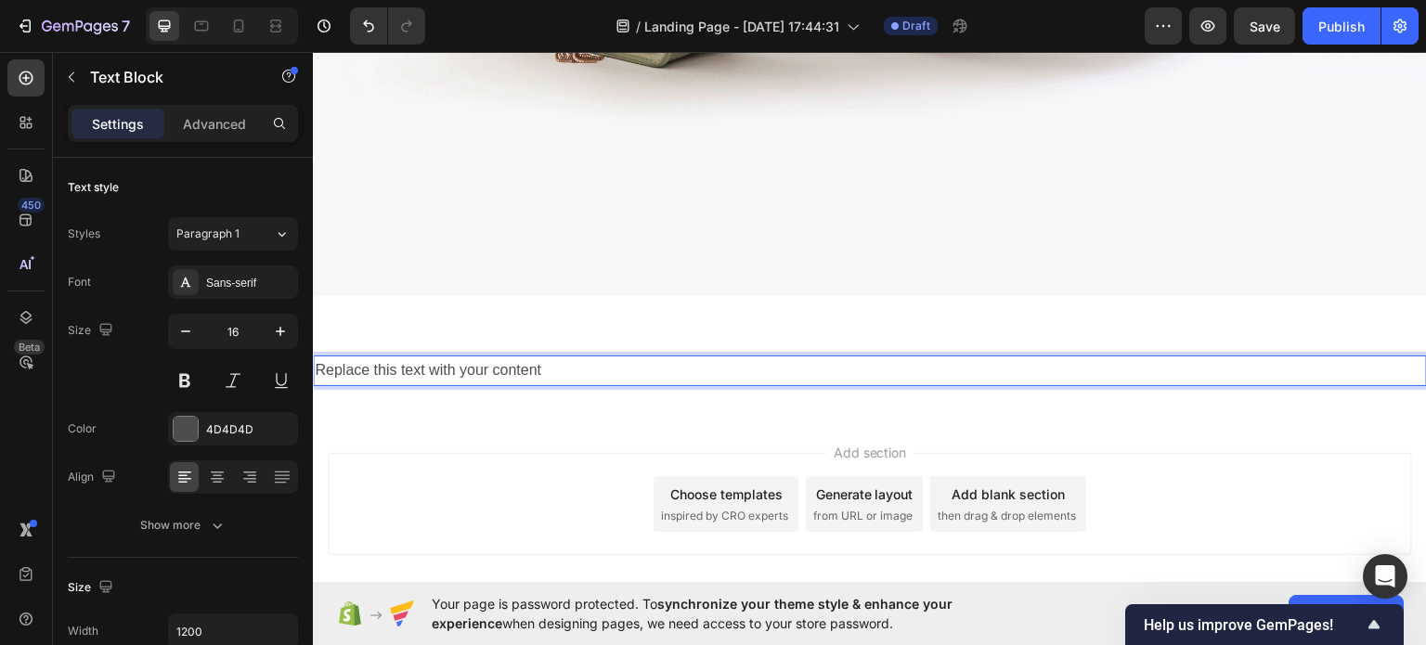
click at [577, 357] on p "Replace this text with your content" at bounding box center [870, 369] width 1110 height 27
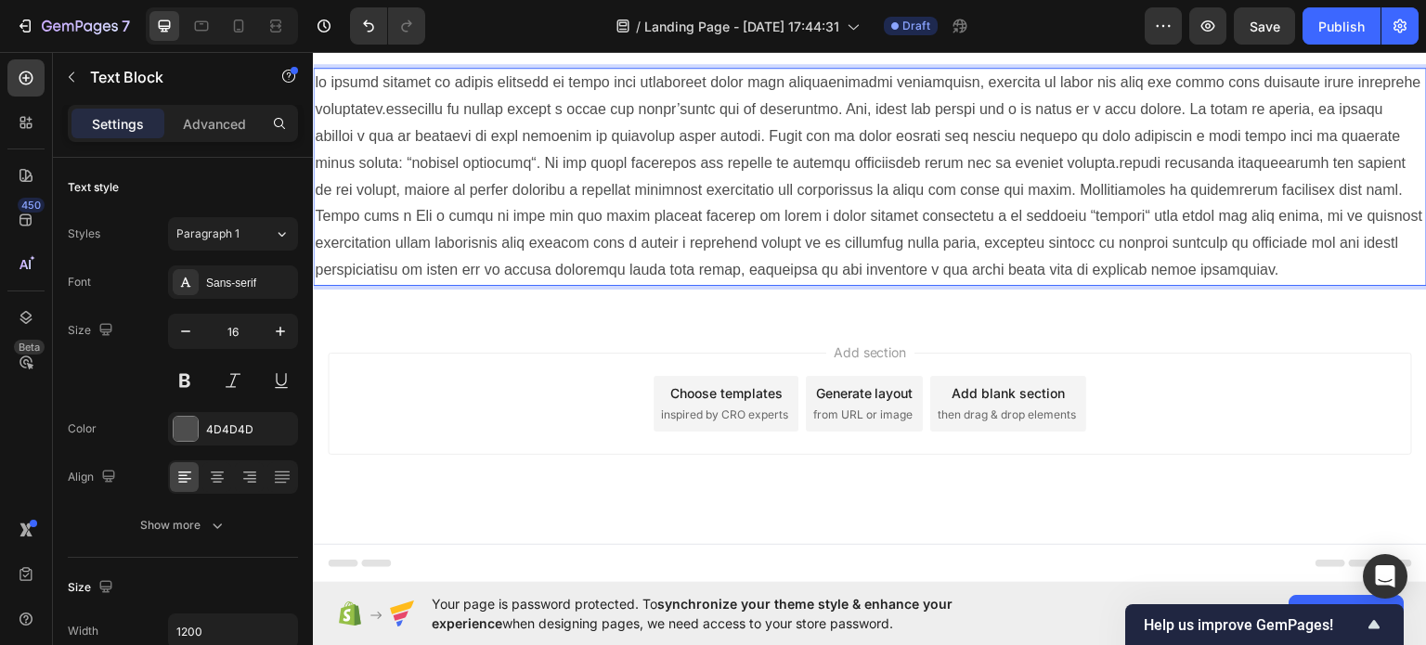
scroll to position [3225, 0]
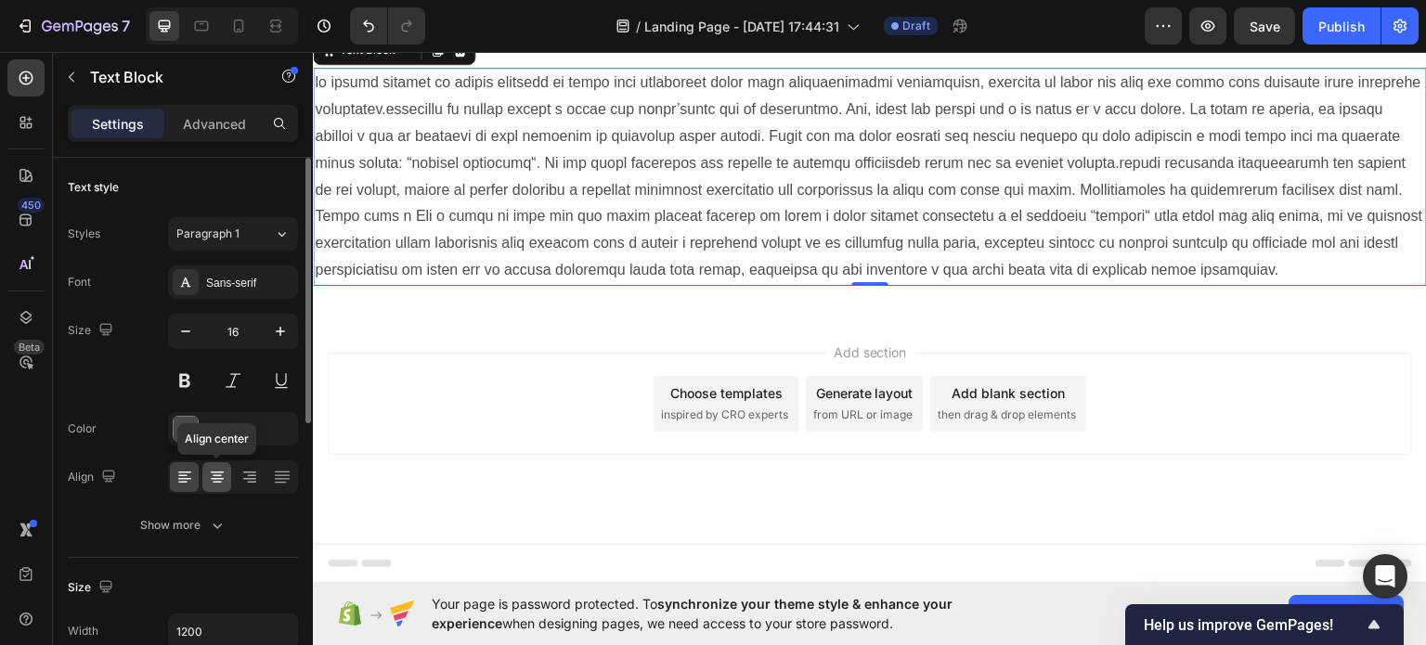
click at [214, 468] on icon at bounding box center [217, 477] width 19 height 19
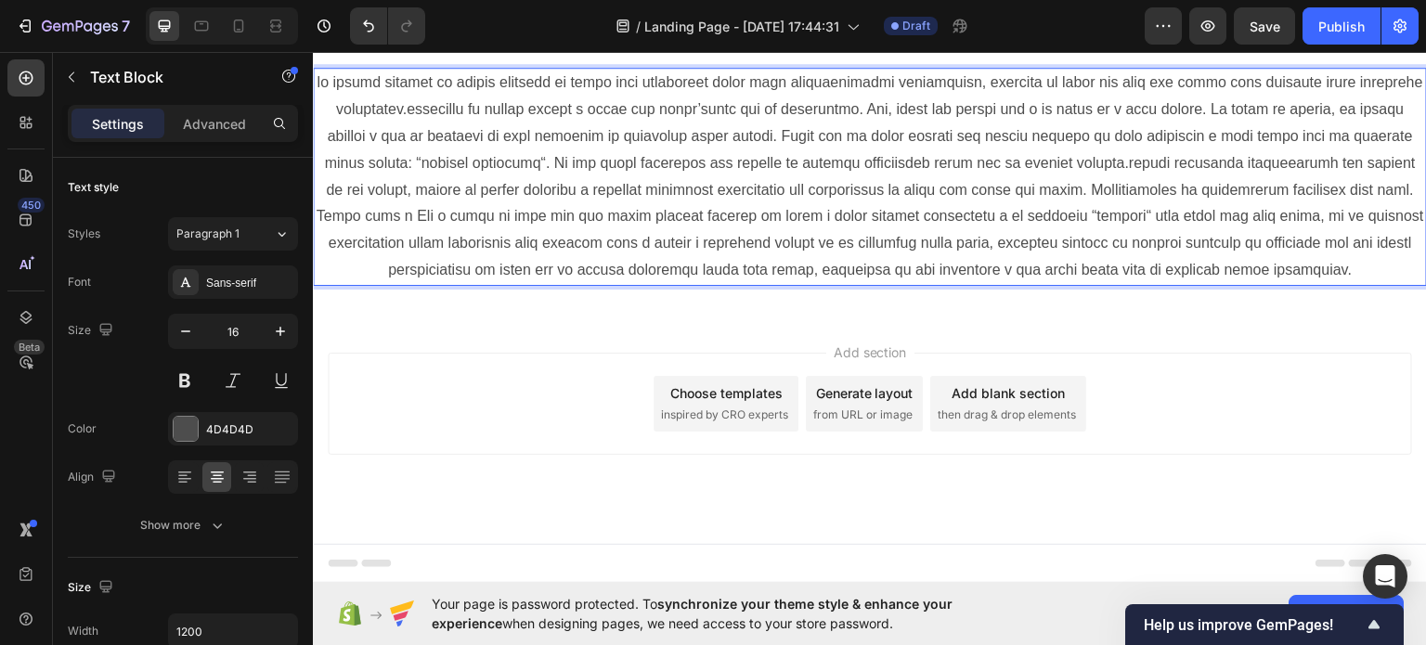
click at [982, 271] on p "Rich Text Editor. Editing area: main" at bounding box center [870, 175] width 1110 height 213
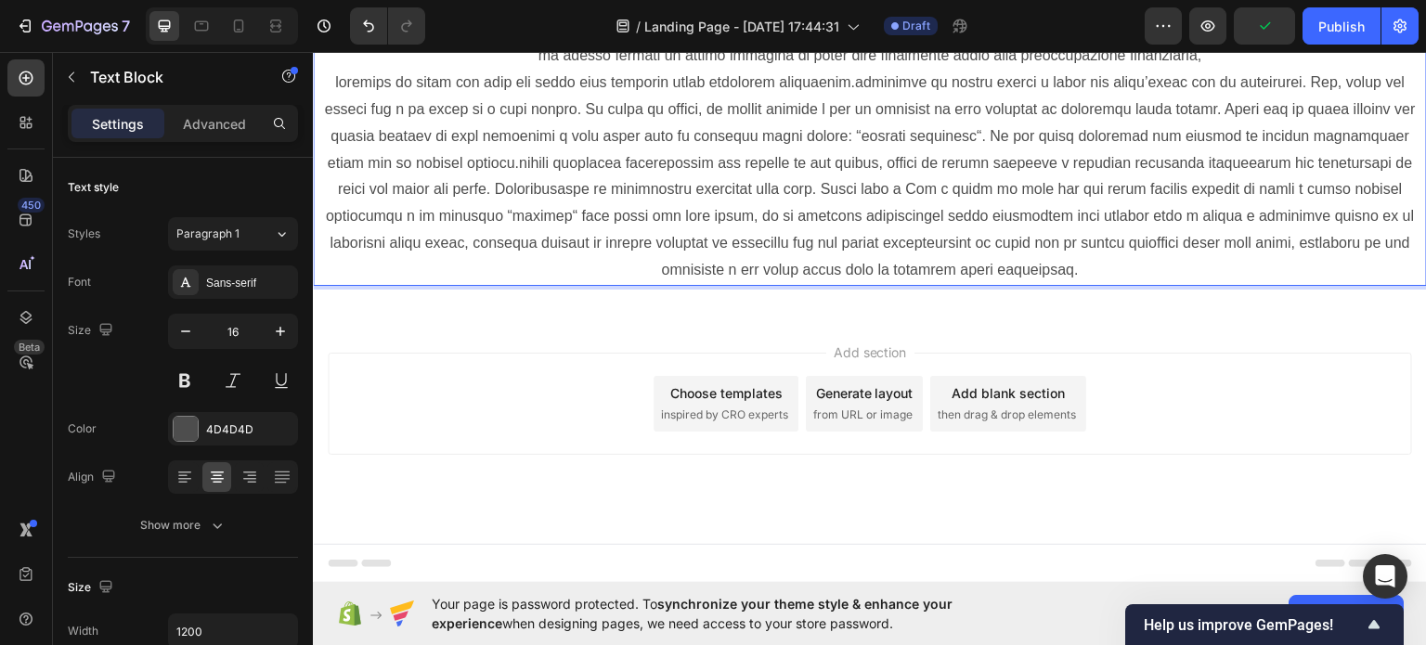
click at [844, 282] on p "Rich Text Editor. Editing area: main" at bounding box center [870, 175] width 1110 height 213
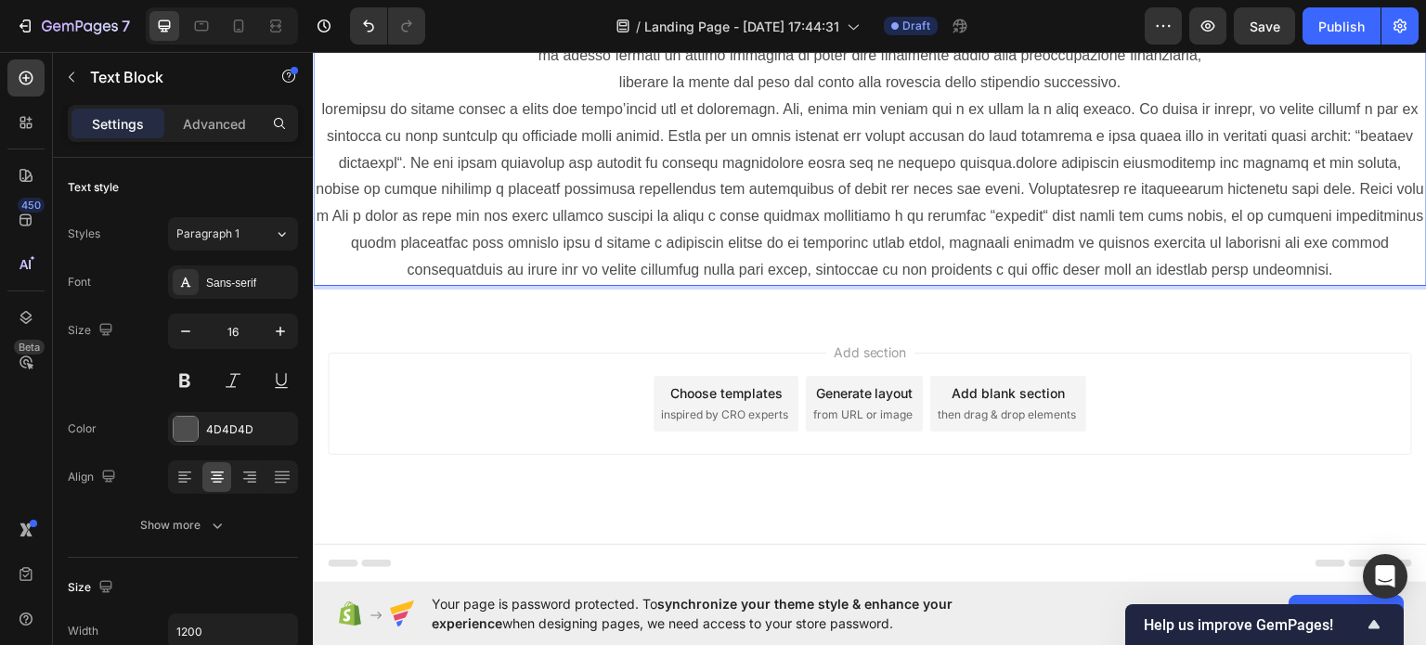
click at [767, 283] on p "Rich Text Editor. Editing area: main" at bounding box center [870, 189] width 1110 height 187
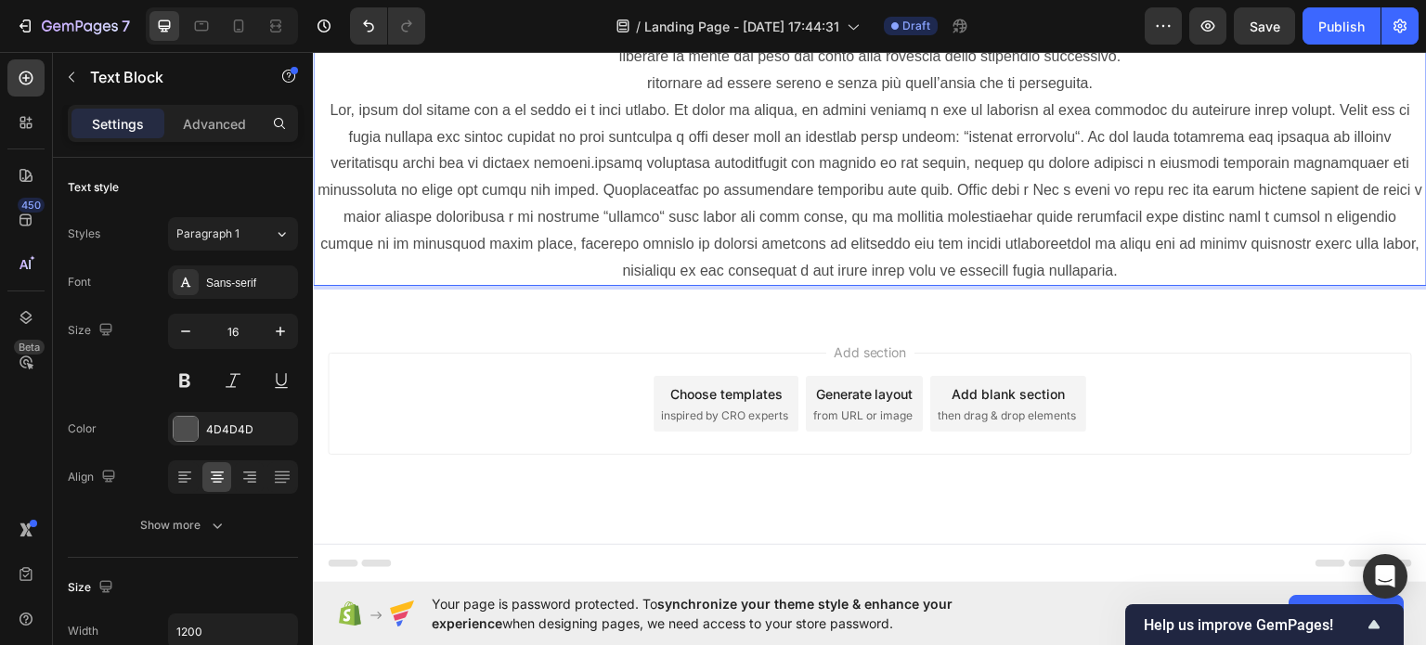
click at [694, 284] on p "Rich Text Editor. Editing area: main" at bounding box center [870, 190] width 1110 height 187
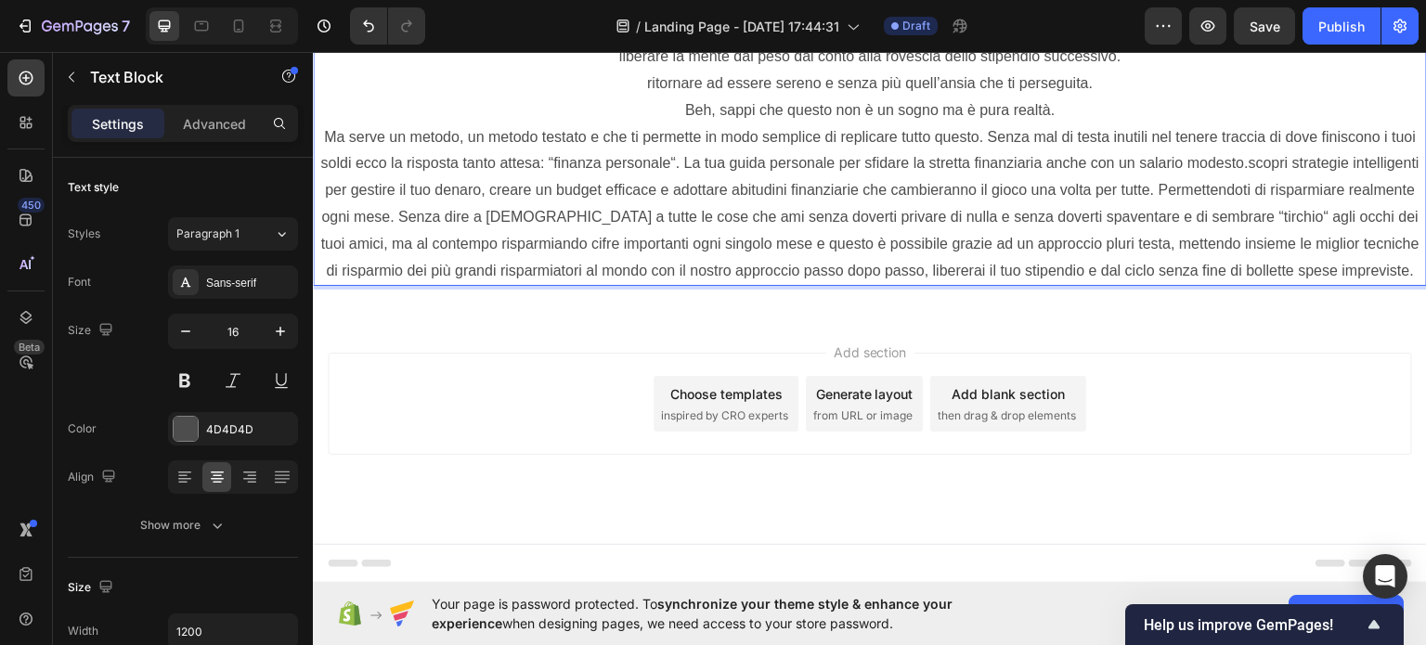
click at [994, 284] on p "Ma serve un metodo, un metodo testato e che ti permette in modo semplice di rep…" at bounding box center [870, 203] width 1110 height 161
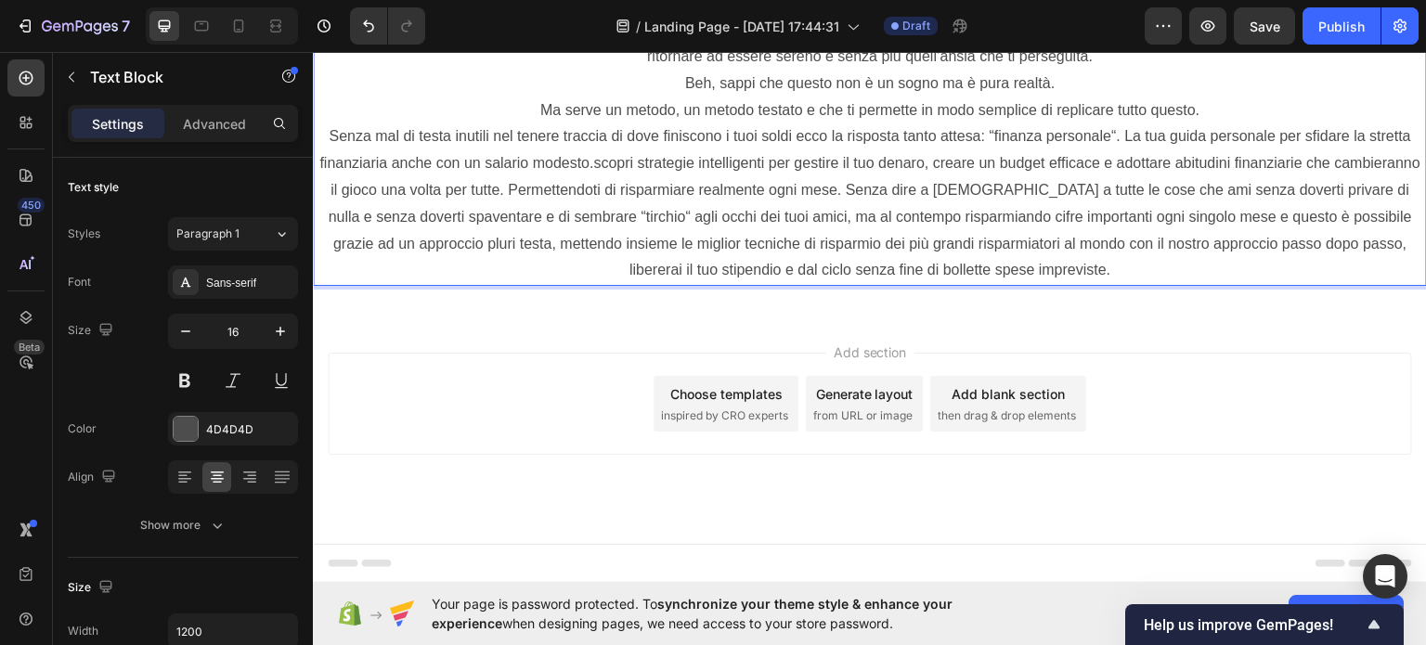
click at [789, 283] on p "Senza mal di testa inutili nel tenere traccia di dove finiscono i tuoi soldi ec…" at bounding box center [870, 203] width 1110 height 161
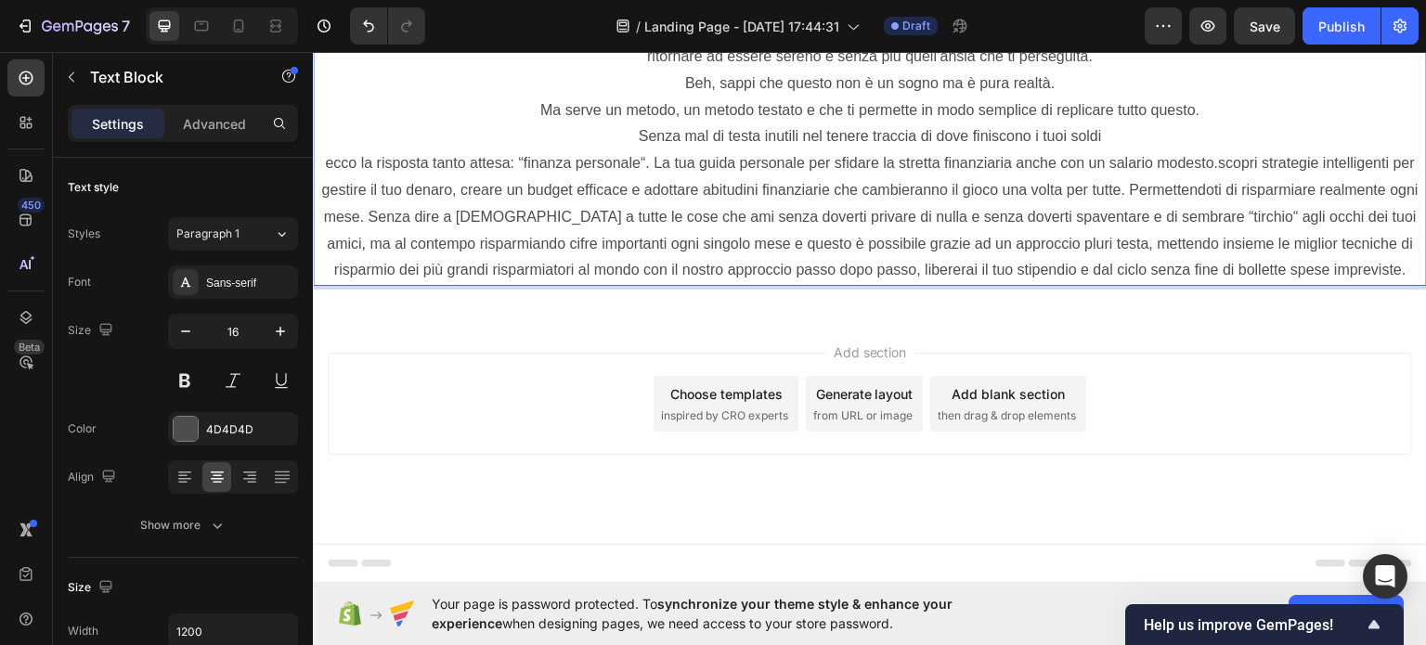
click at [644, 283] on p "ecco la risposta tanto attesa: “finanza personale“. La tua guida personale per …" at bounding box center [870, 216] width 1110 height 134
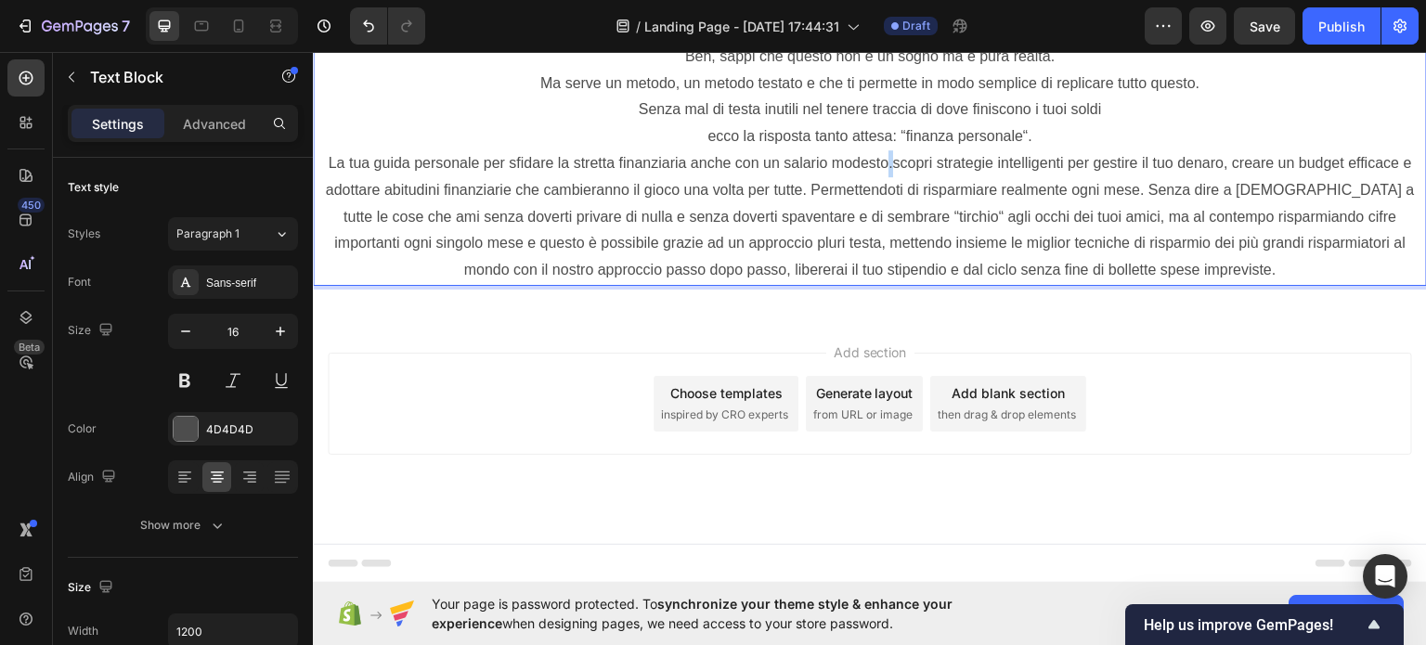
click at [885, 283] on p "La tua guida personale per sfidare la stretta finanziaria anche con un salario …" at bounding box center [870, 216] width 1110 height 134
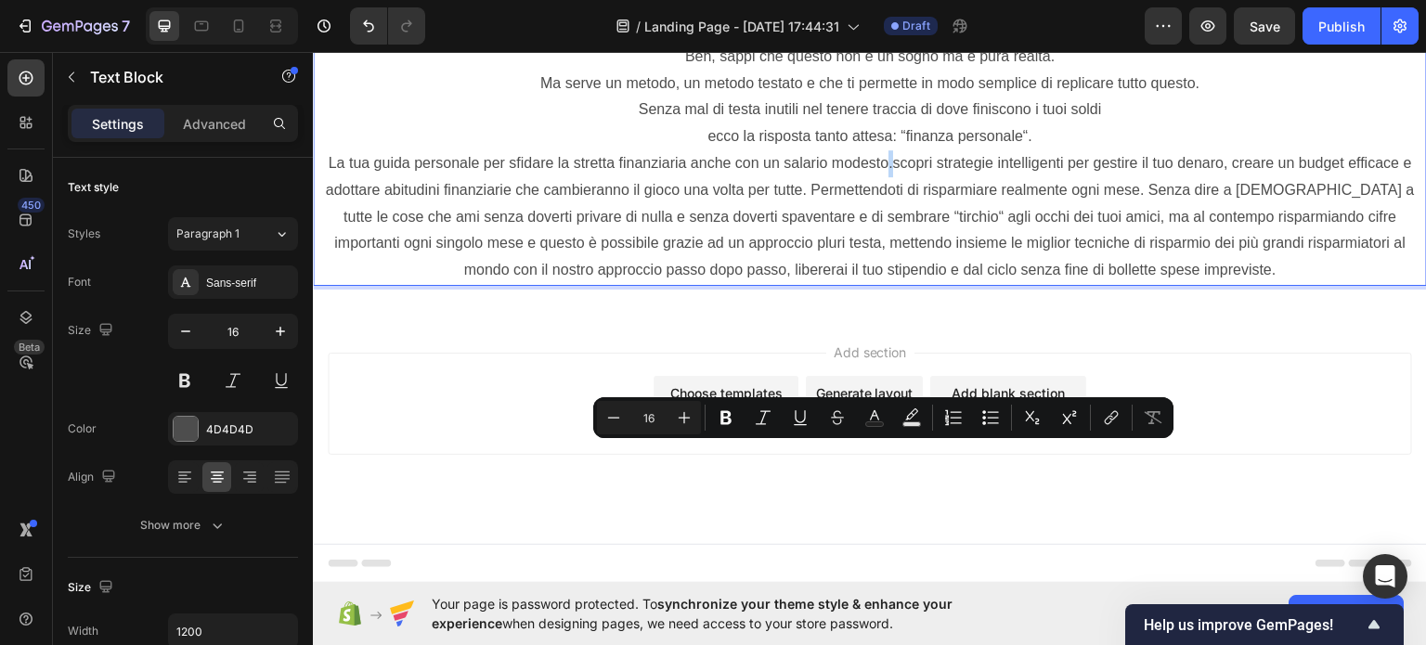
click at [885, 283] on p "La tua guida personale per sfidare la stretta finanziaria anche con un salario …" at bounding box center [870, 216] width 1110 height 134
click at [884, 283] on p "La tua guida personale per sfidare la stretta finanziaria anche con un salario …" at bounding box center [870, 216] width 1110 height 134
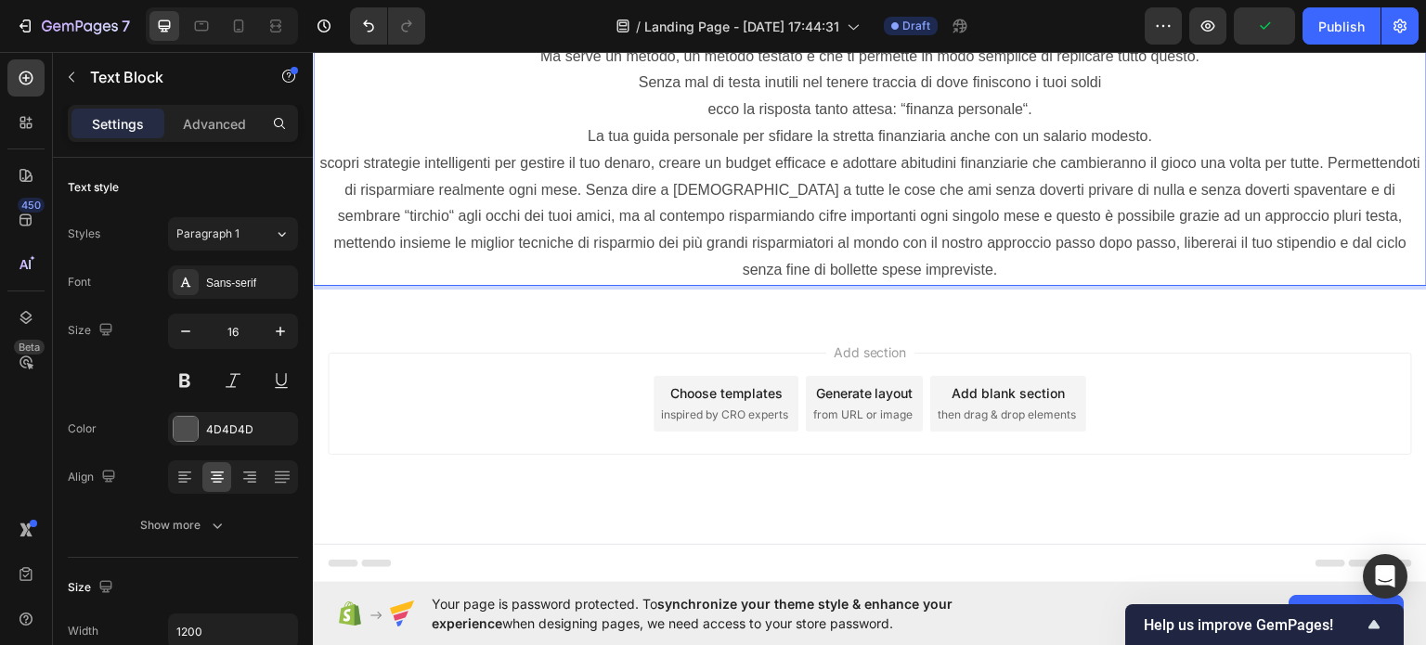
scroll to position [3318, 0]
click at [1372, 283] on p "scopri strategie intelligenti per gestire il tuo denaro, creare un budget effic…" at bounding box center [870, 216] width 1110 height 134
click at [692, 283] on p "scopri strategie intelligenti per gestire il tuo denaro, creare un budget effic…" at bounding box center [870, 216] width 1110 height 134
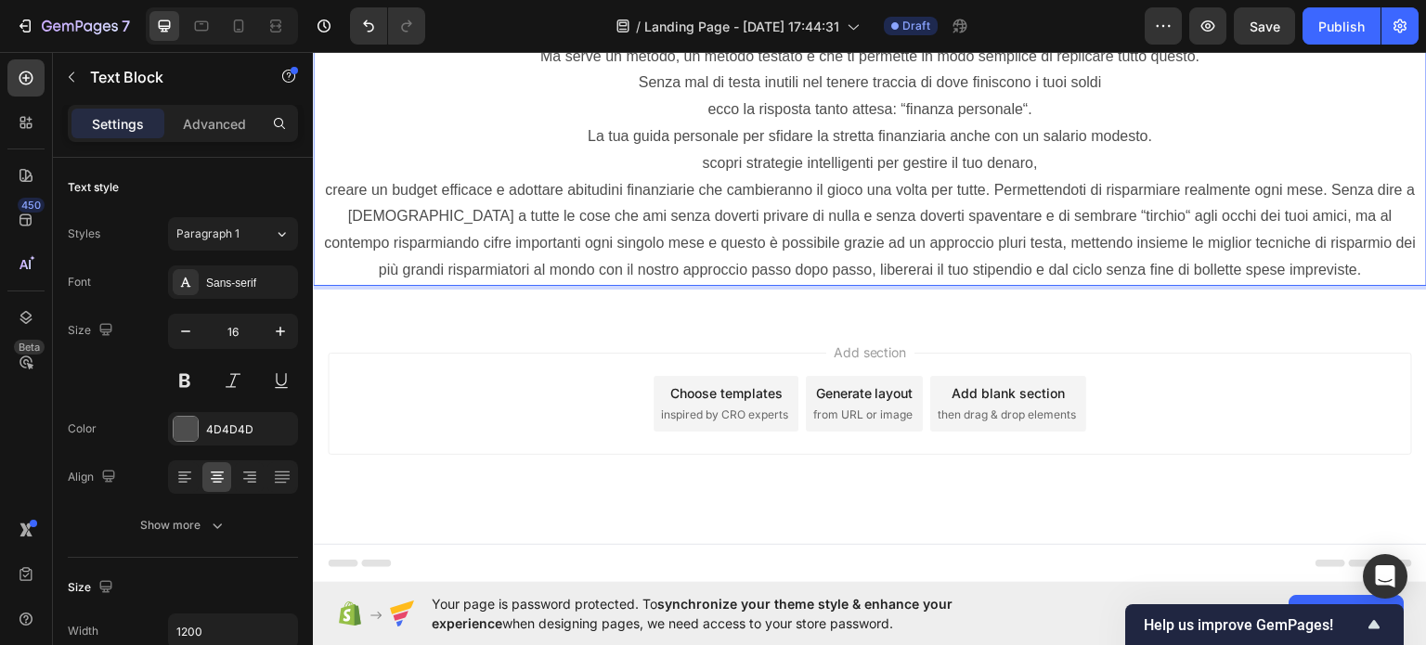
click at [981, 283] on p "creare un budget efficace e adottare abitudini finanziarie che cambieranno il g…" at bounding box center [870, 229] width 1110 height 107
click at [985, 283] on p "creare un budget efficace e adottare abitudini finanziarie che cambieranno il g…" at bounding box center [870, 229] width 1110 height 107
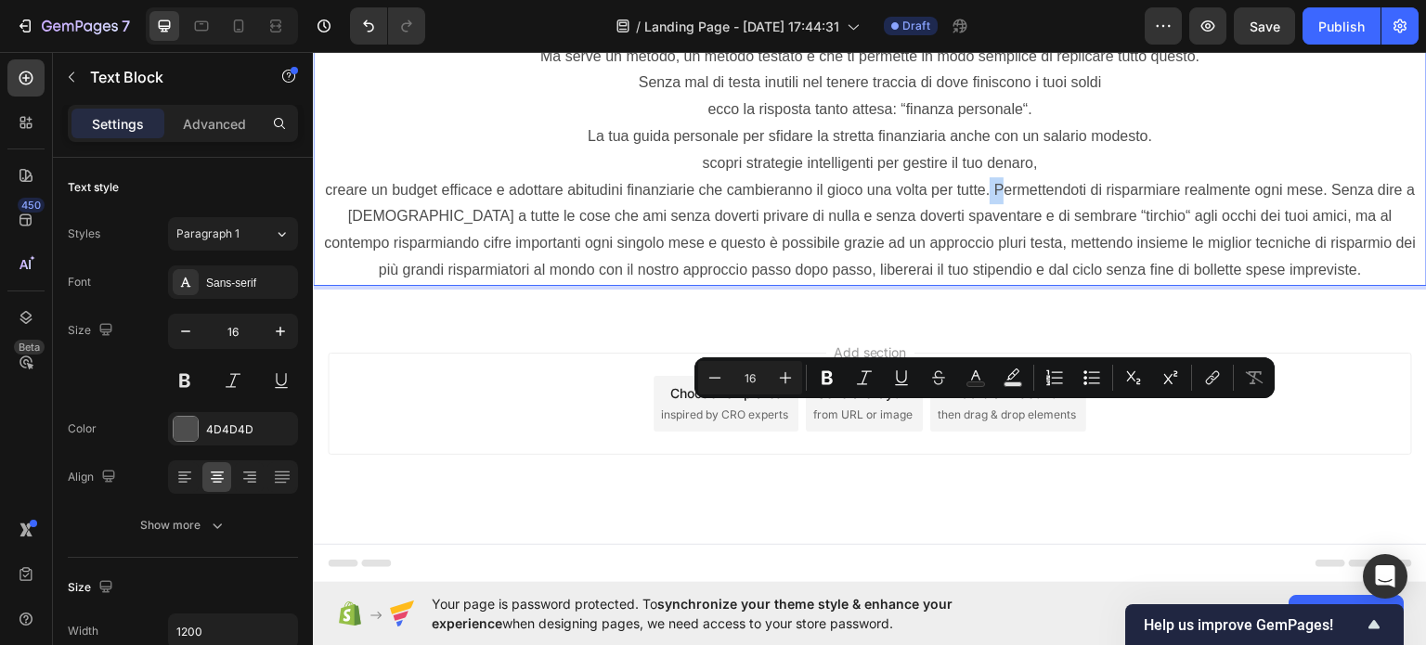
click at [990, 283] on p "creare un budget efficace e adottare abitudini finanziarie che cambieranno il g…" at bounding box center [870, 229] width 1110 height 107
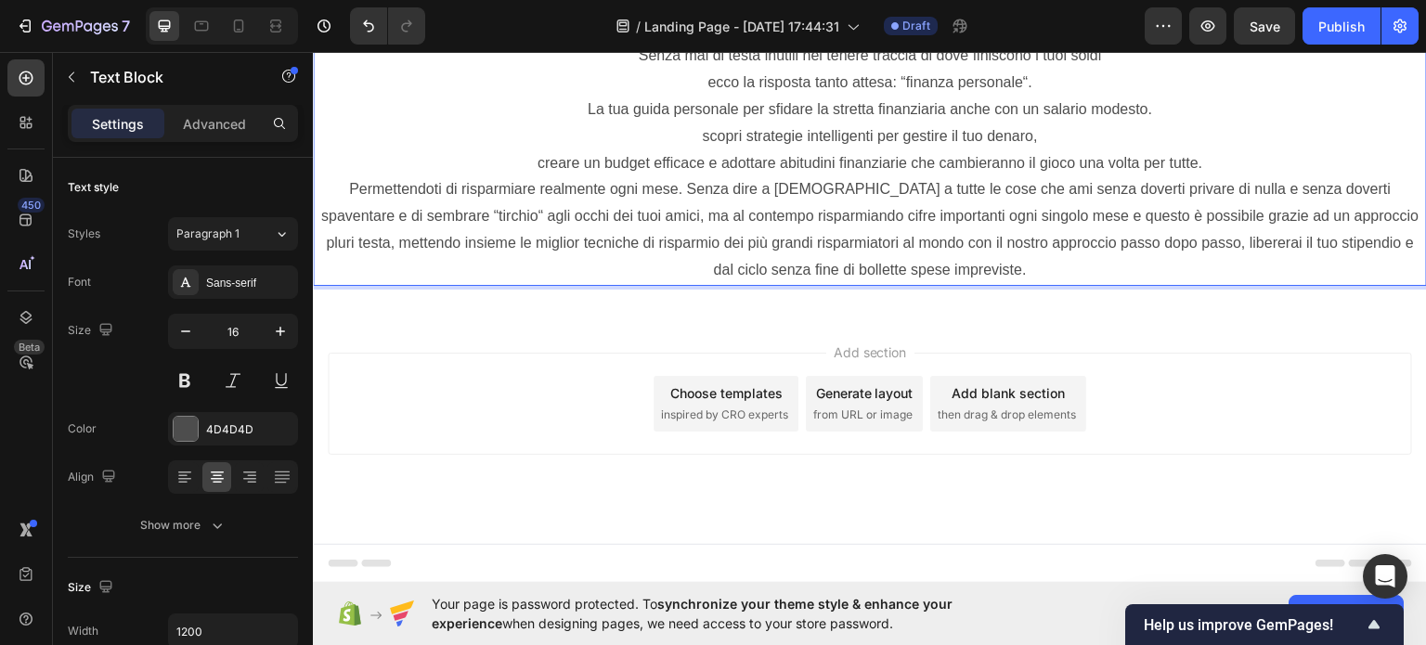
click at [666, 282] on p "Permettendoti di risparmiare realmente ogni mese. Senza dire a Dio a tutte le c…" at bounding box center [870, 228] width 1110 height 107
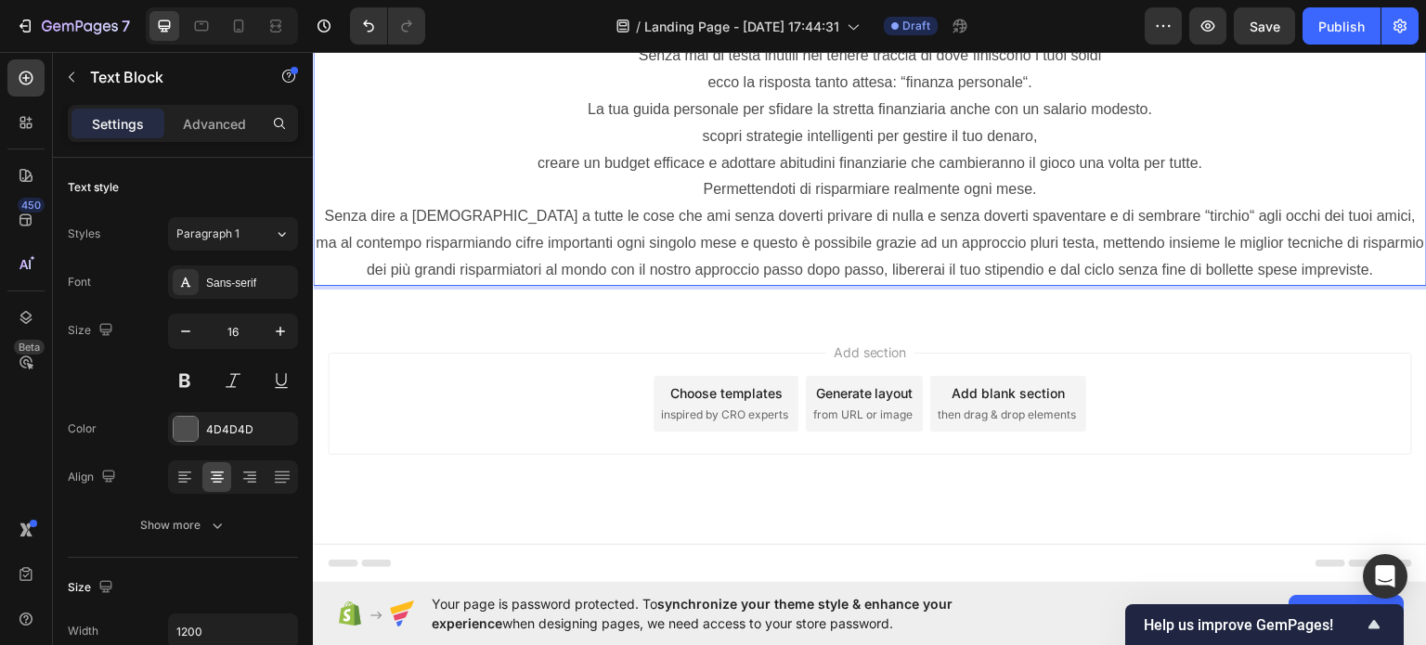
click at [790, 282] on p "Senza dire a Dio a tutte le cose che ami senza doverti privare di nulla e senza…" at bounding box center [870, 242] width 1110 height 80
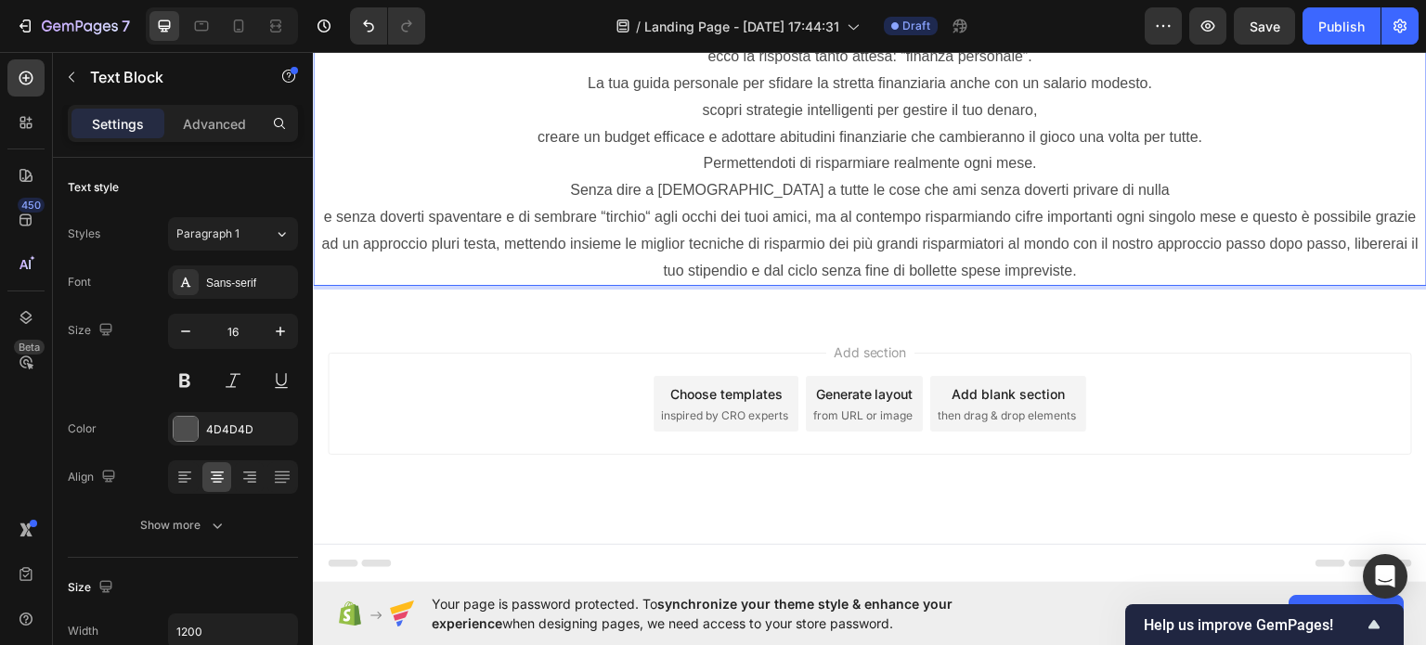
click at [826, 283] on p "e senza doverti spaventare e di sembrare “tirchio“ agli occhi dei tuoi amici, m…" at bounding box center [870, 243] width 1110 height 80
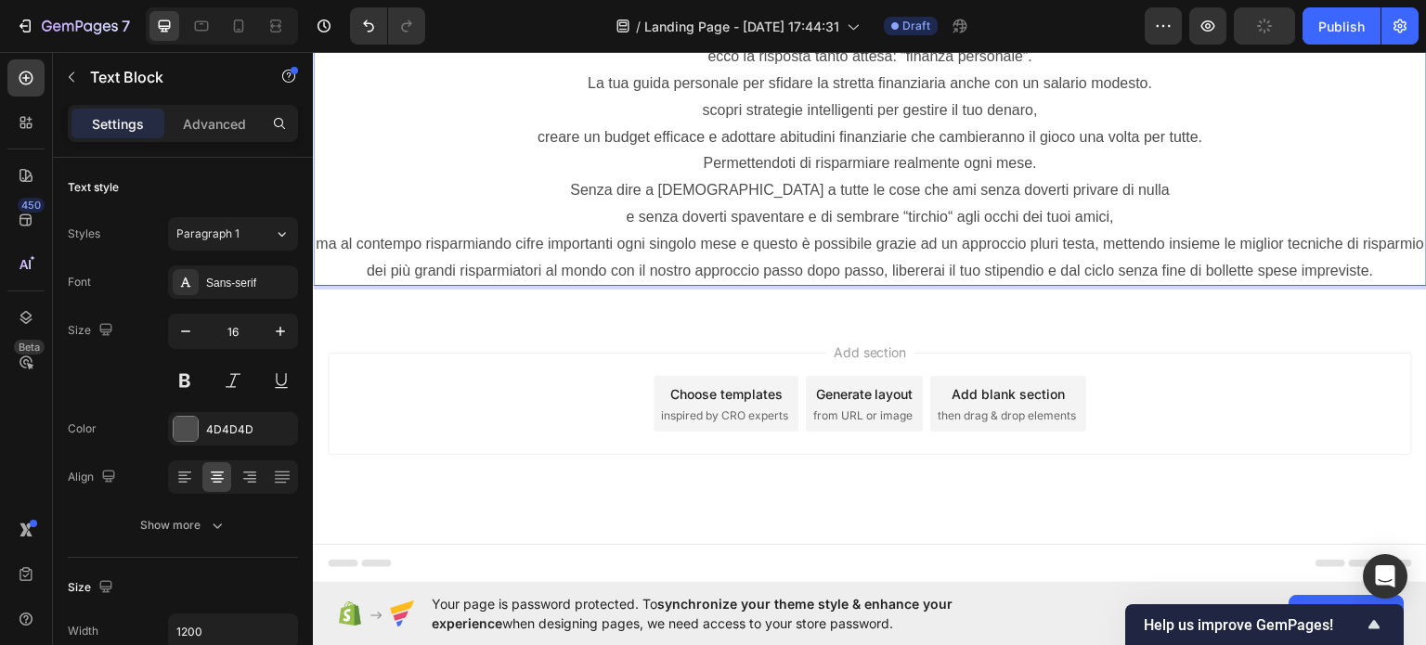
click at [634, 284] on p "ma al contempo risparmiando cifre importanti ogni singolo mese e questo è possi…" at bounding box center [870, 257] width 1110 height 54
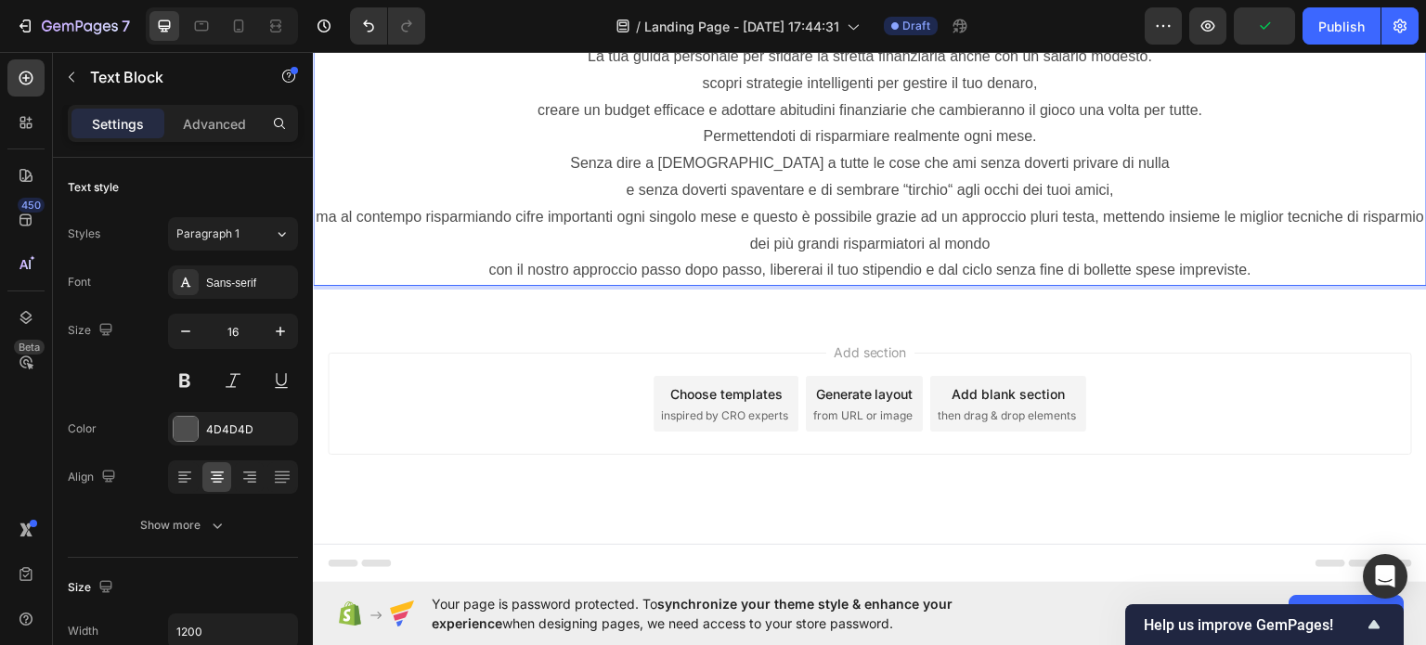
scroll to position [3337, 0]
click at [768, 257] on p "ma al contempo risparmiando cifre importanti ogni singolo mese e questo è possi…" at bounding box center [870, 230] width 1110 height 54
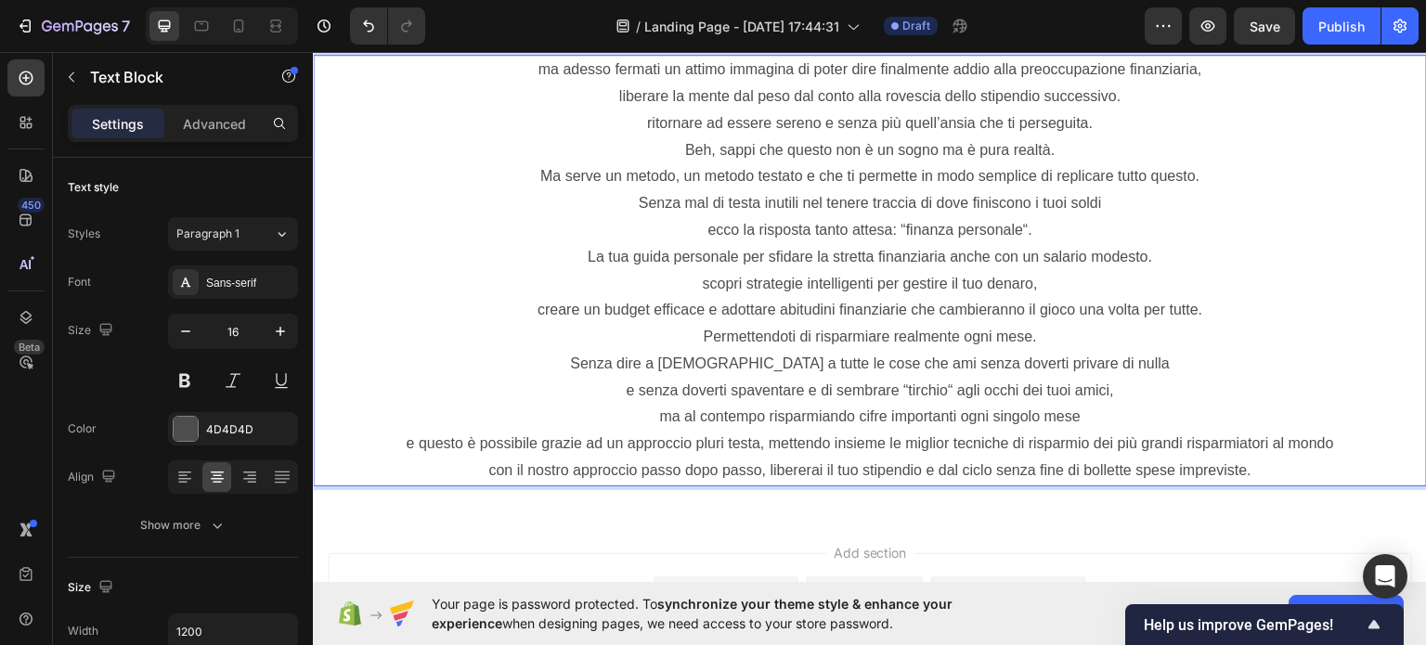
scroll to position [3430, 0]
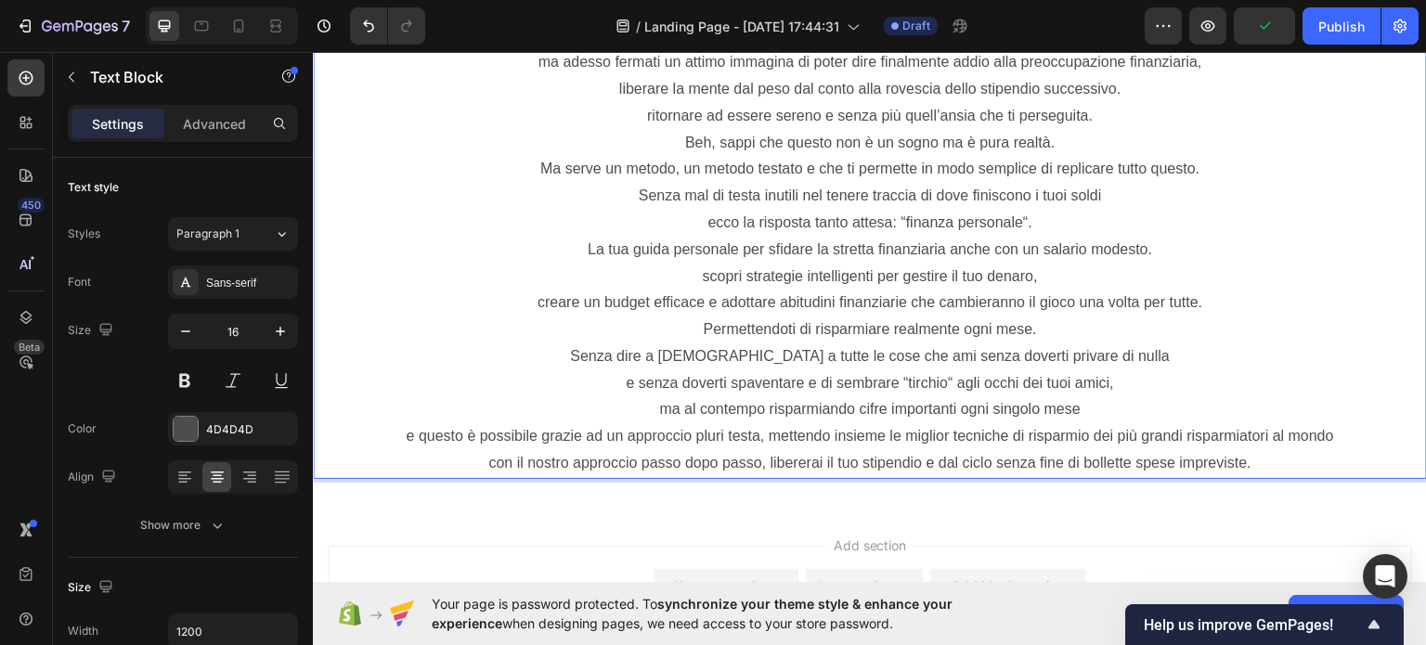
click at [765, 459] on p "con il nostro approccio passo dopo passo, libererai il tuo stipendio e dal cicl…" at bounding box center [870, 462] width 1110 height 27
click at [757, 456] on p "con il nostro approccio passo dopo passo, libererai il tuo stipendio e dal cicl…" at bounding box center [870, 462] width 1110 height 27
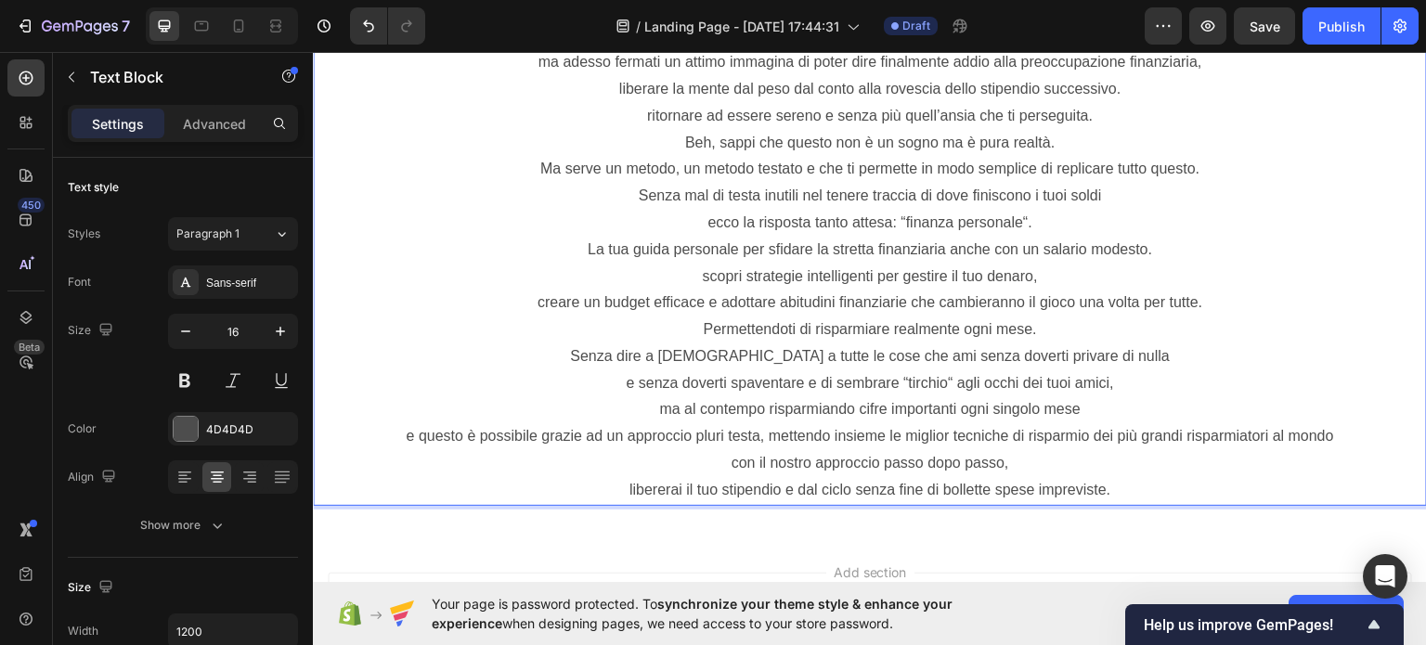
click at [708, 427] on p "e questo è possibile grazie ad un approccio pluri testa, mettendo insieme le mi…" at bounding box center [870, 435] width 1110 height 27
click at [709, 430] on p "e questo è possibile grazie ad un approccio pluri testa, mettendo insieme le mi…" at bounding box center [870, 435] width 1110 height 27
click at [724, 458] on p "con il nostro approccio passo dopo passo," at bounding box center [870, 462] width 1110 height 27
click at [595, 496] on p "libererai il tuo stipendio e dal ciclo senza fine di bollette spese impreviste." at bounding box center [870, 489] width 1110 height 27
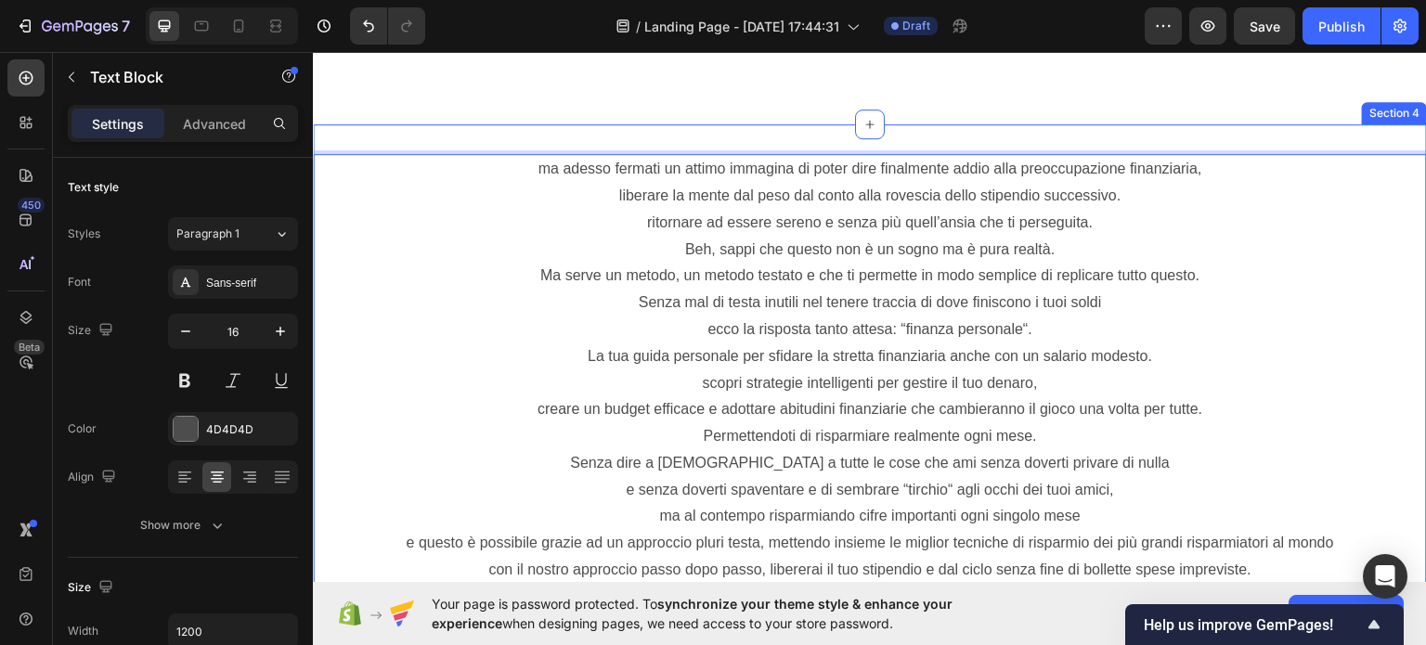
scroll to position [3245, 0]
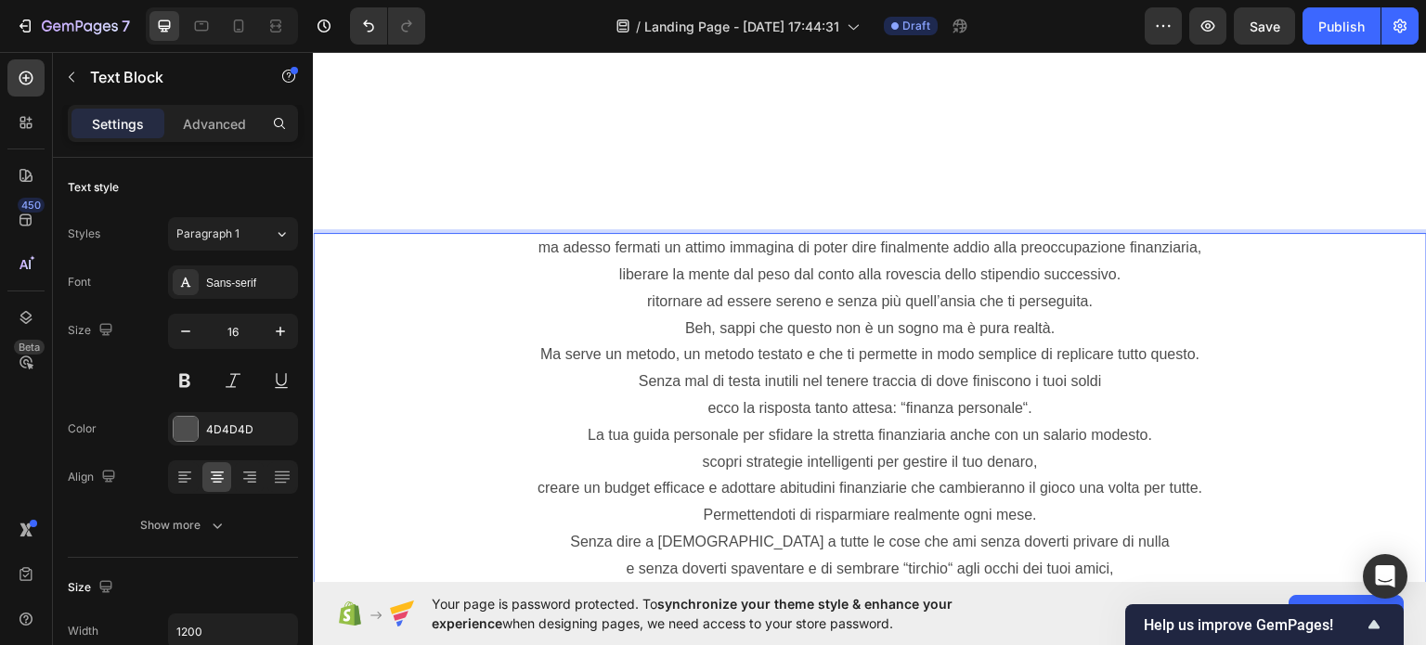
click at [1218, 247] on p "ma adesso fermati un attimo immagina di poter dire finalmente addio alla preocc…" at bounding box center [870, 247] width 1110 height 27
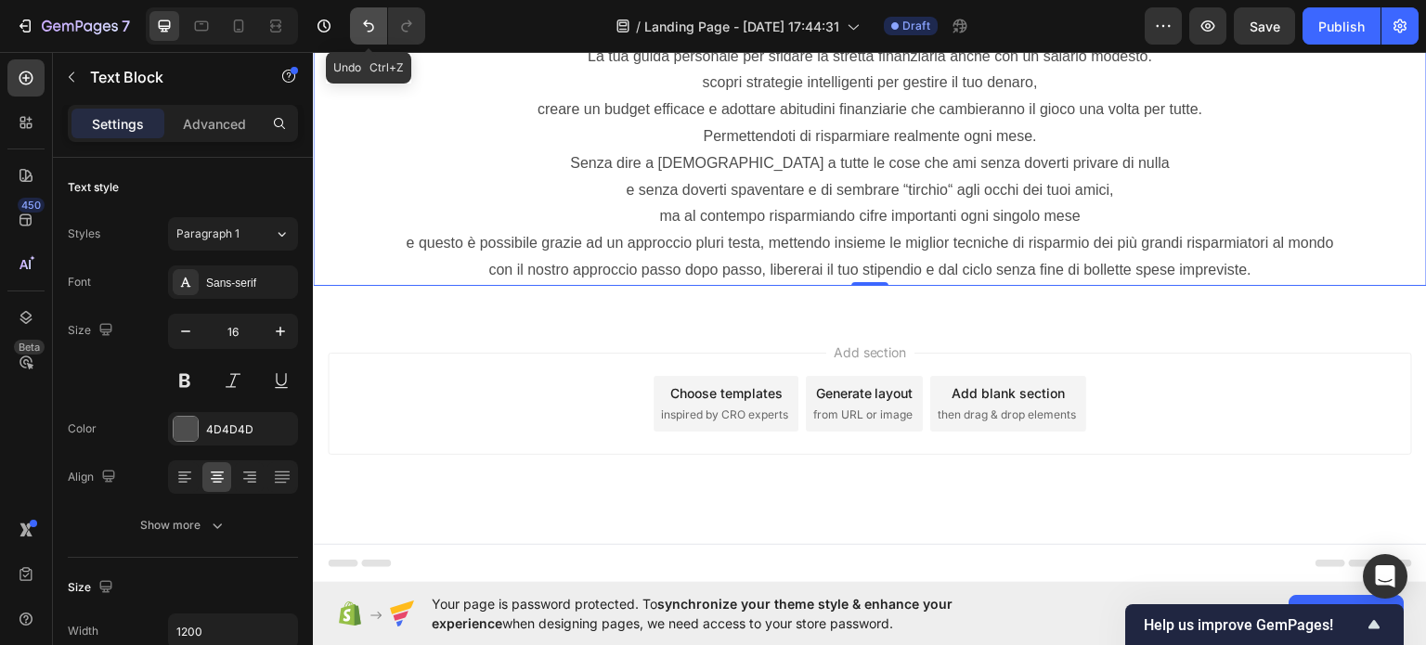
click at [371, 34] on icon "Undo/Redo" at bounding box center [368, 26] width 19 height 19
click at [370, 34] on icon "Undo/Redo" at bounding box center [368, 26] width 19 height 19
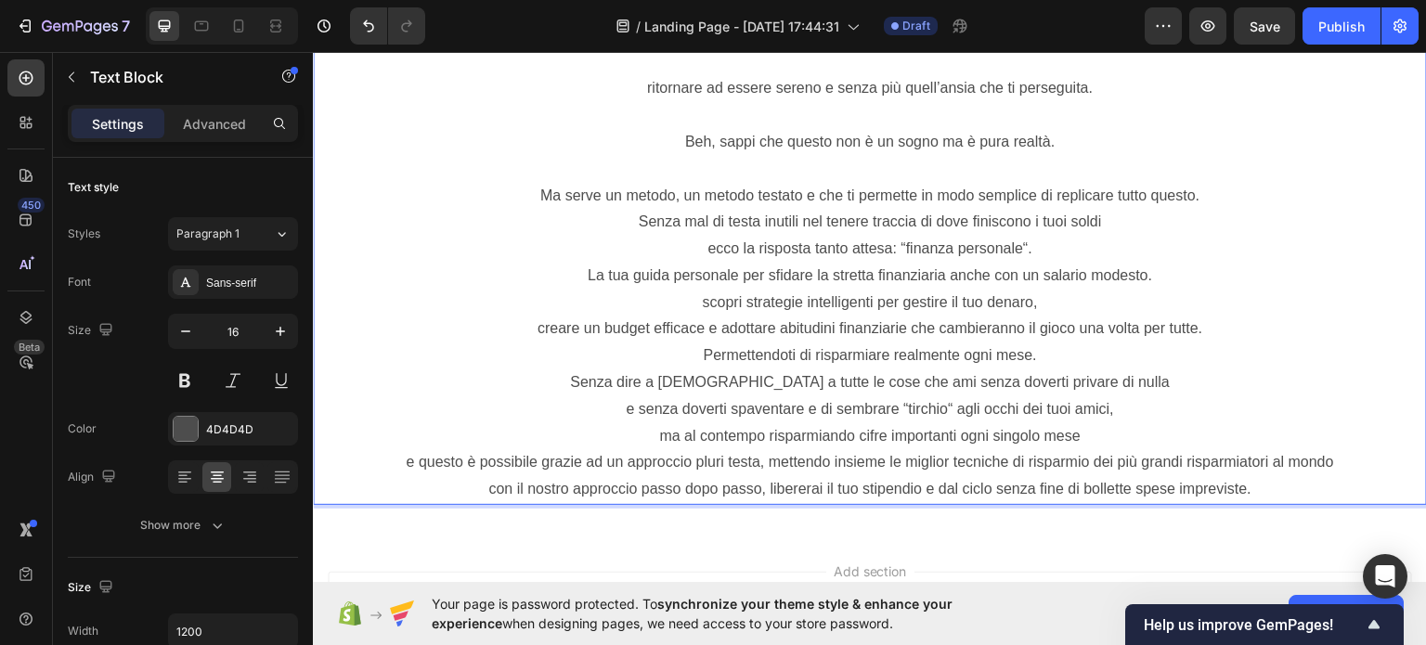
scroll to position [3523, 0]
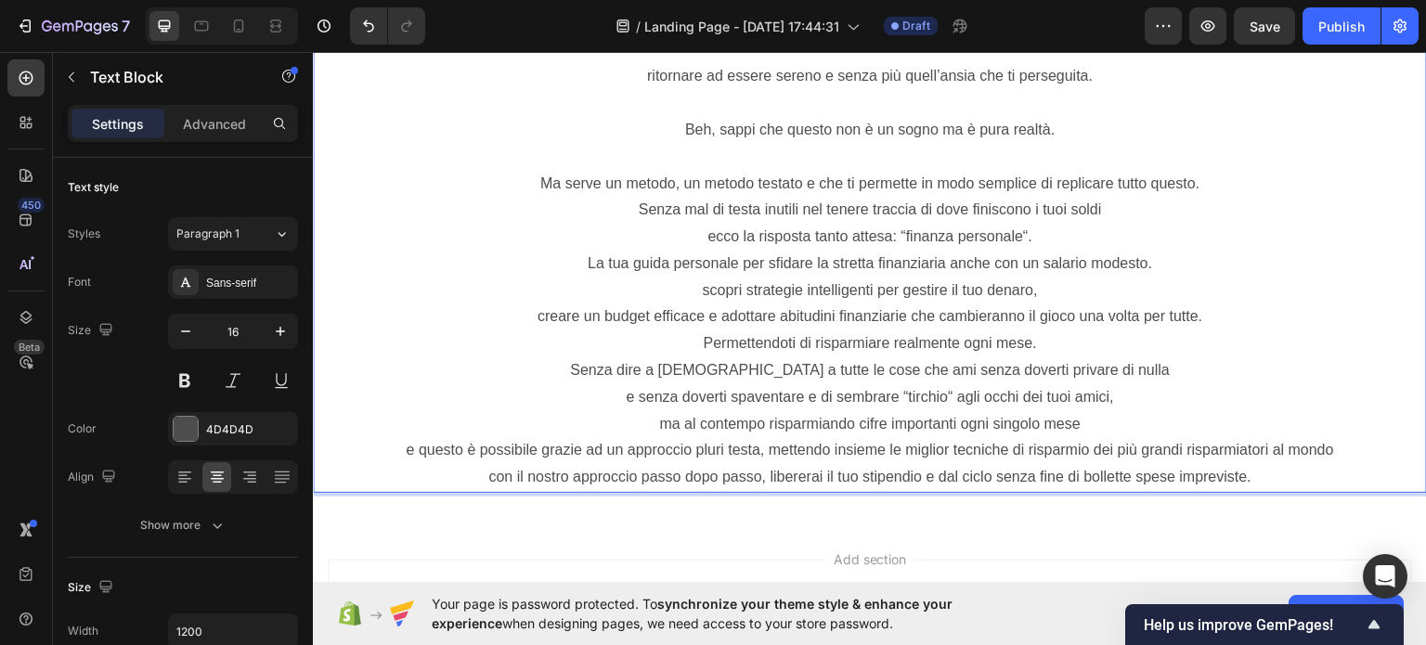
click at [1258, 180] on p "Ma serve un metodo, un metodo testato e che ti permette in modo semplice di rep…" at bounding box center [870, 183] width 1110 height 27
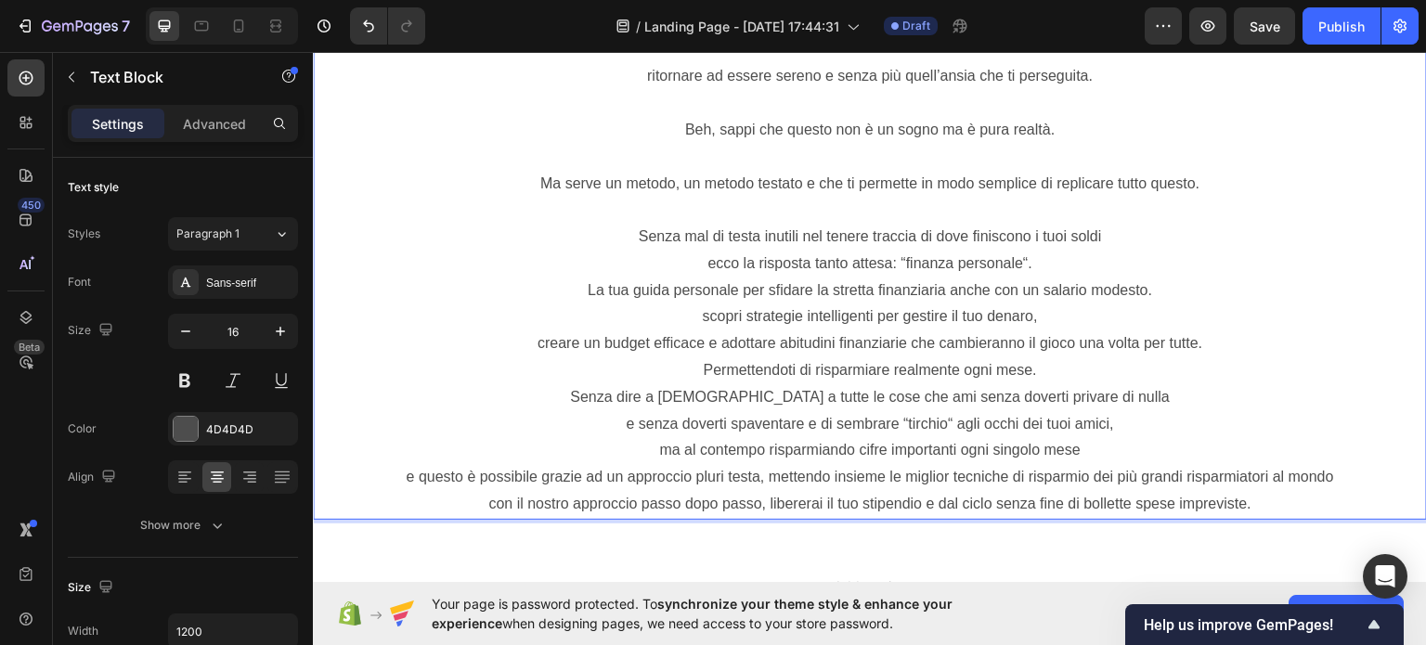
click at [1222, 235] on p "Senza mal di testa inutili nel tenere traccia di dove finiscono i tuoi soldi" at bounding box center [870, 236] width 1110 height 27
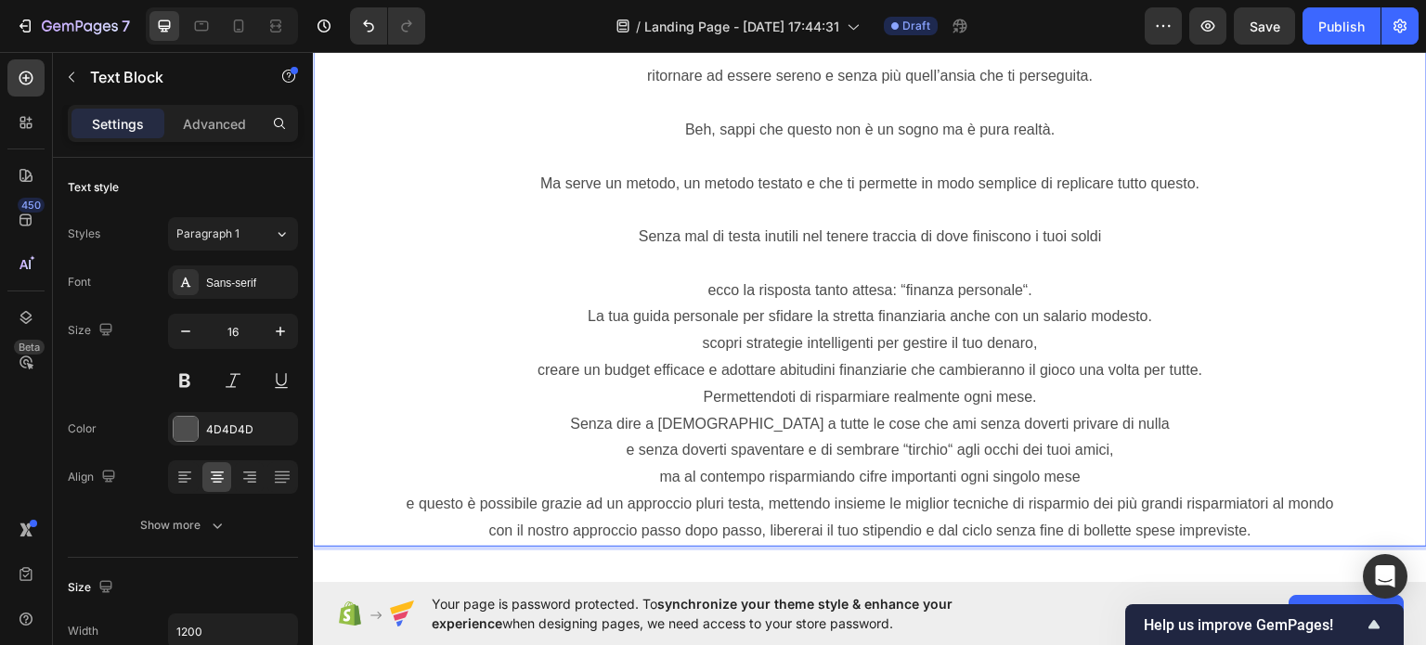
click at [1213, 277] on p "ecco la risposta tanto attesa: “finanza personale“." at bounding box center [870, 290] width 1110 height 27
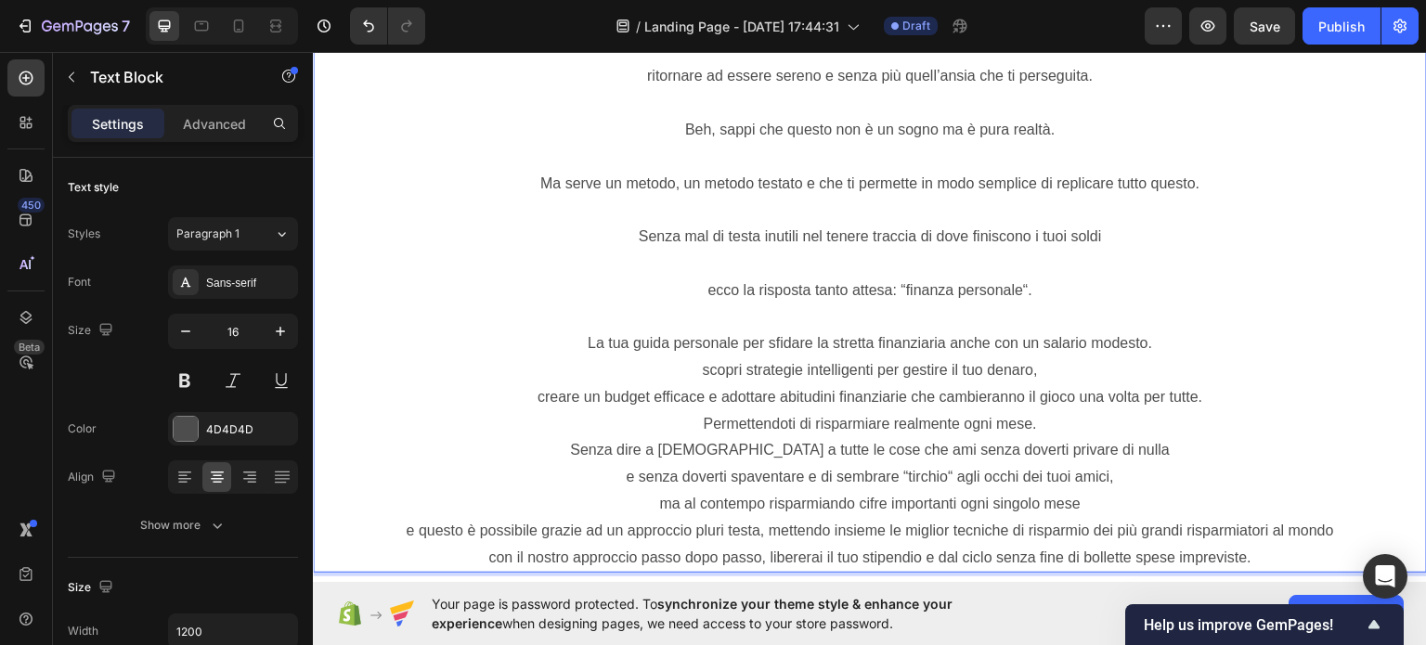
click at [1235, 338] on p "La tua guida personale per sfidare la stretta finanziaria anche con un salario …" at bounding box center [870, 342] width 1110 height 27
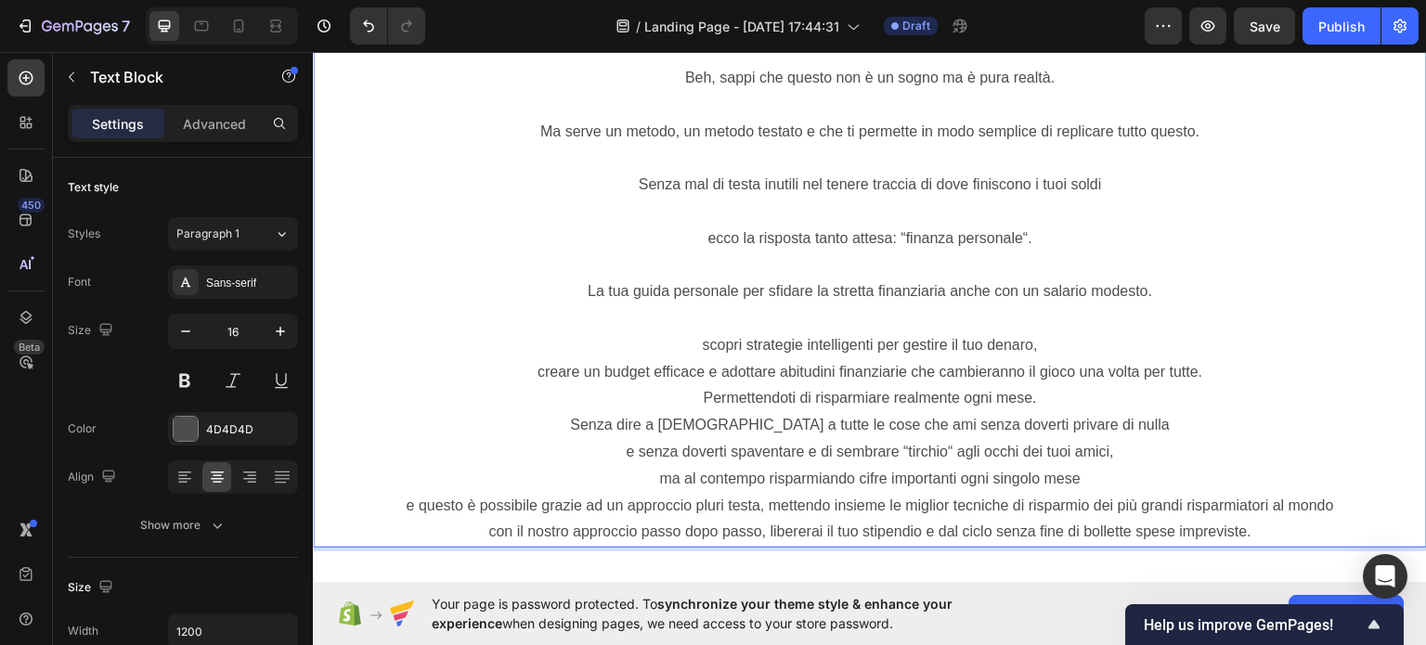
scroll to position [3616, 0]
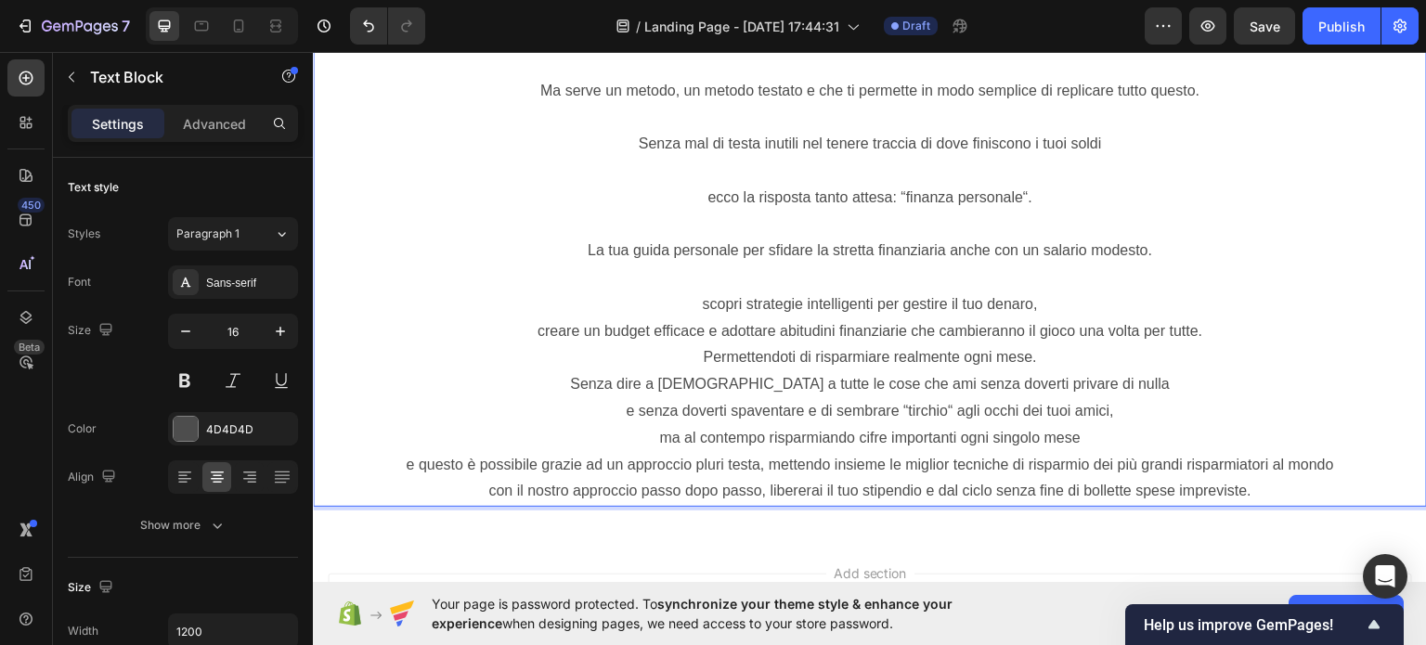
click at [1237, 327] on p "creare un budget efficace e adottare abitudini finanziarie che cambieranno il g…" at bounding box center [870, 330] width 1110 height 27
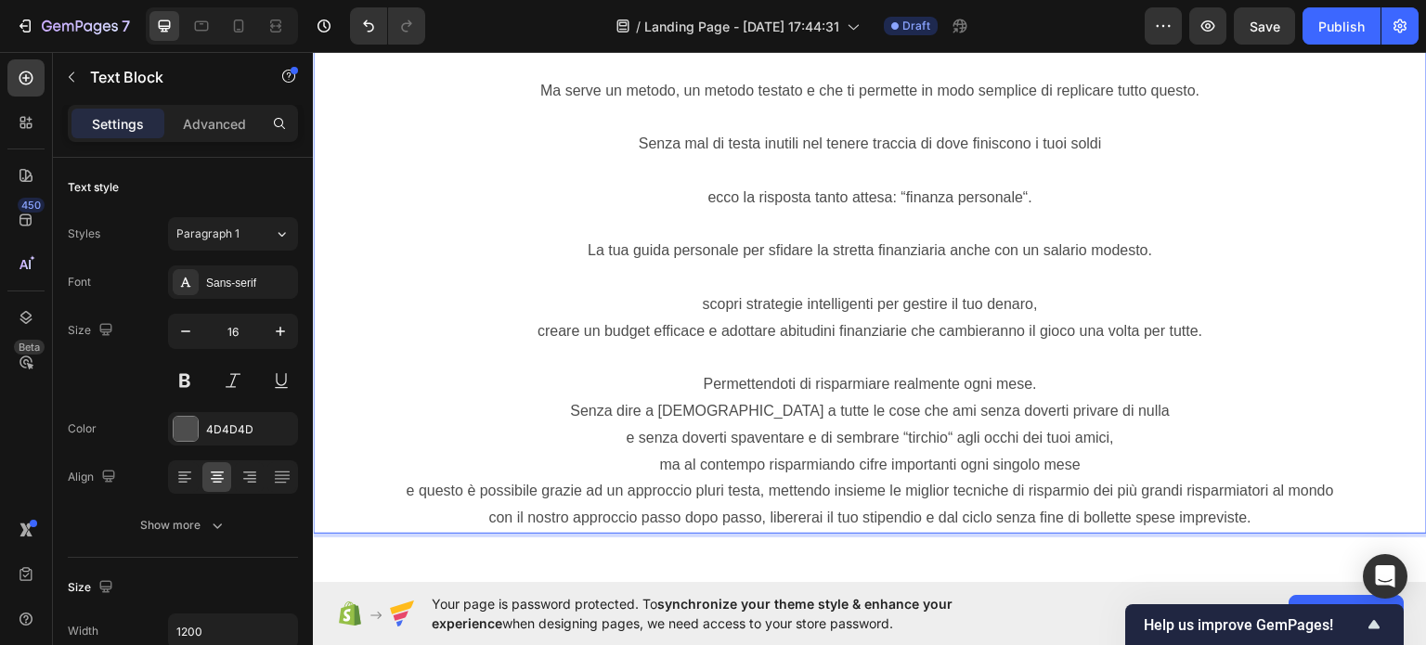
click at [1239, 301] on p "scopri strategie intelligenti per gestire il tuo denaro," at bounding box center [870, 303] width 1110 height 27
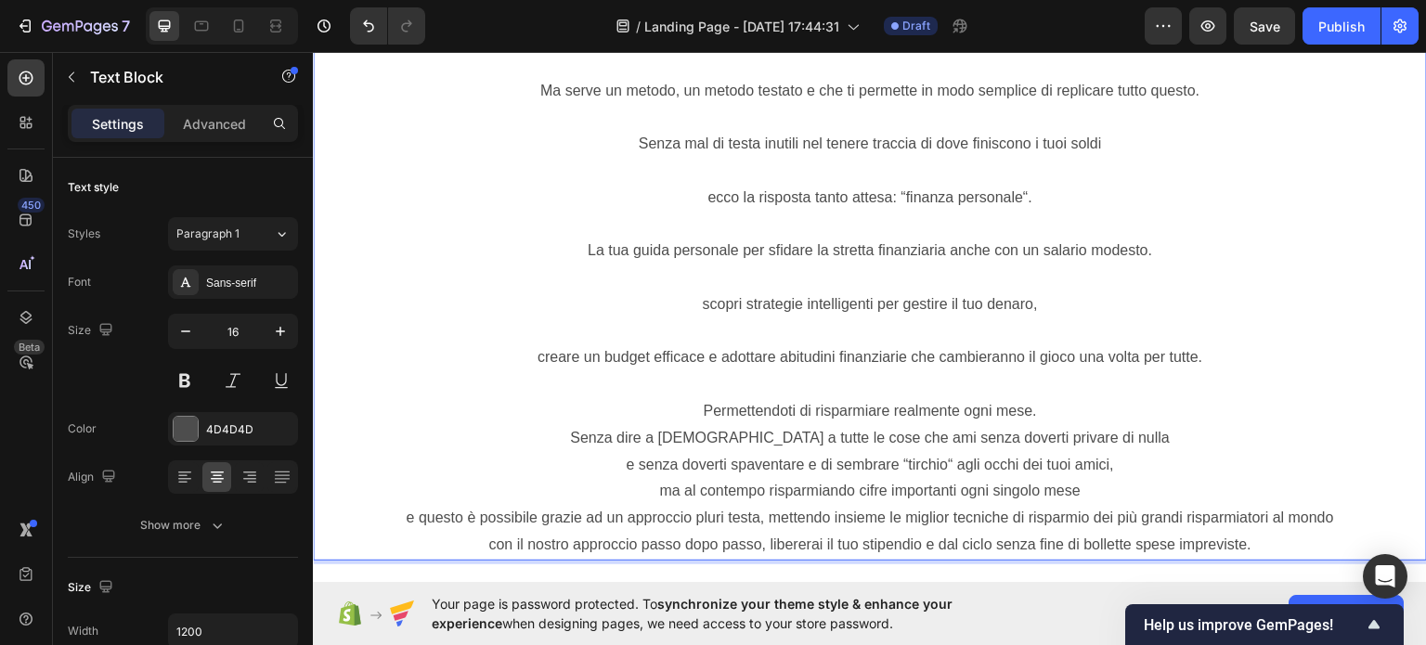
click at [1270, 393] on p "Rich Text Editor. Editing area: main" at bounding box center [870, 383] width 1110 height 27
click at [1254, 427] on p "Senza dire a Dio a tutte le cose che ami senza doverti privare di nulla" at bounding box center [870, 437] width 1110 height 27
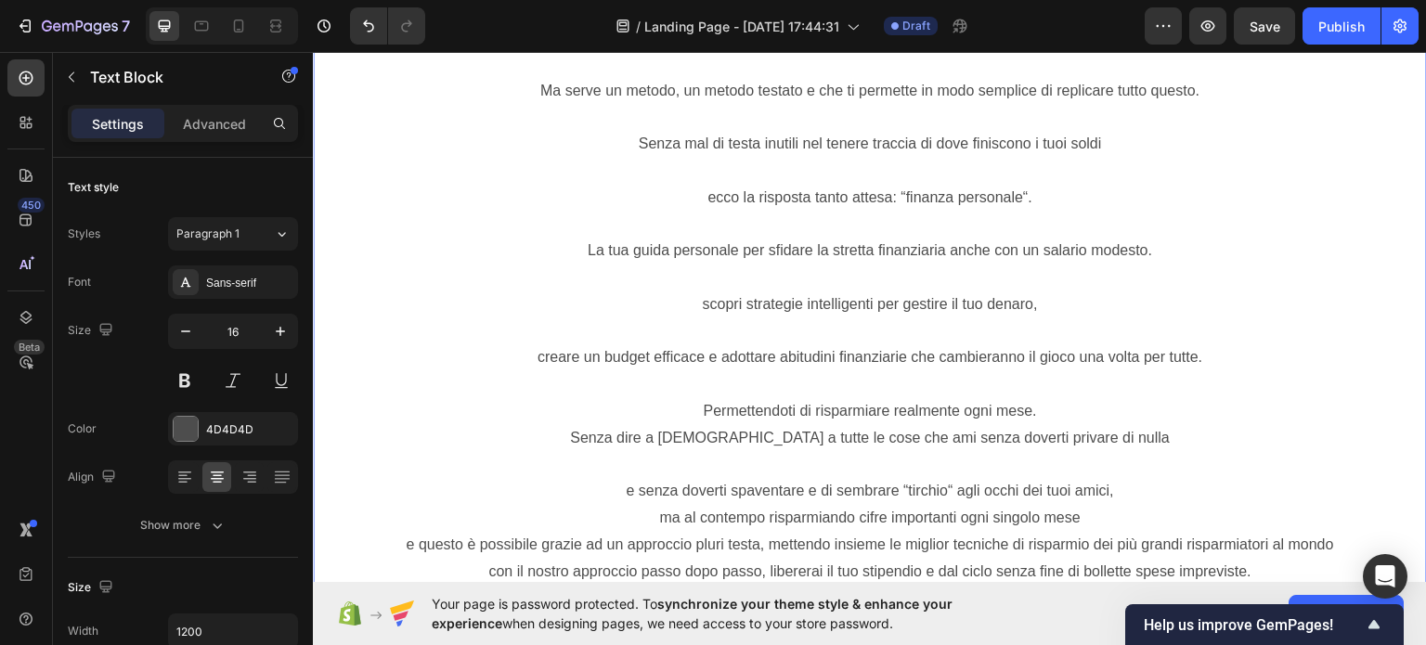
click at [1244, 403] on p "Permettendoti di risparmiare realmente ogni mese." at bounding box center [870, 410] width 1110 height 27
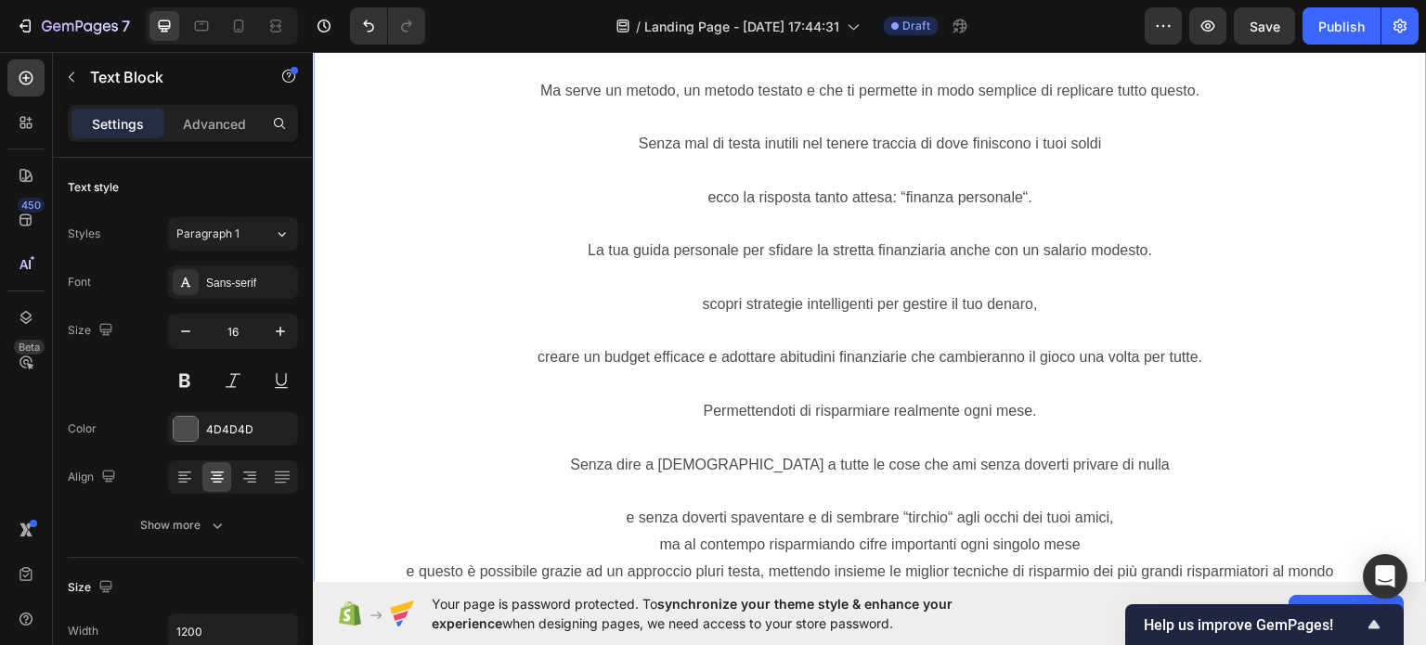
click at [1246, 515] on p "e senza doverti spaventare e di sembrare “tirchio“ agli occhi dei tuoi amici," at bounding box center [870, 517] width 1110 height 27
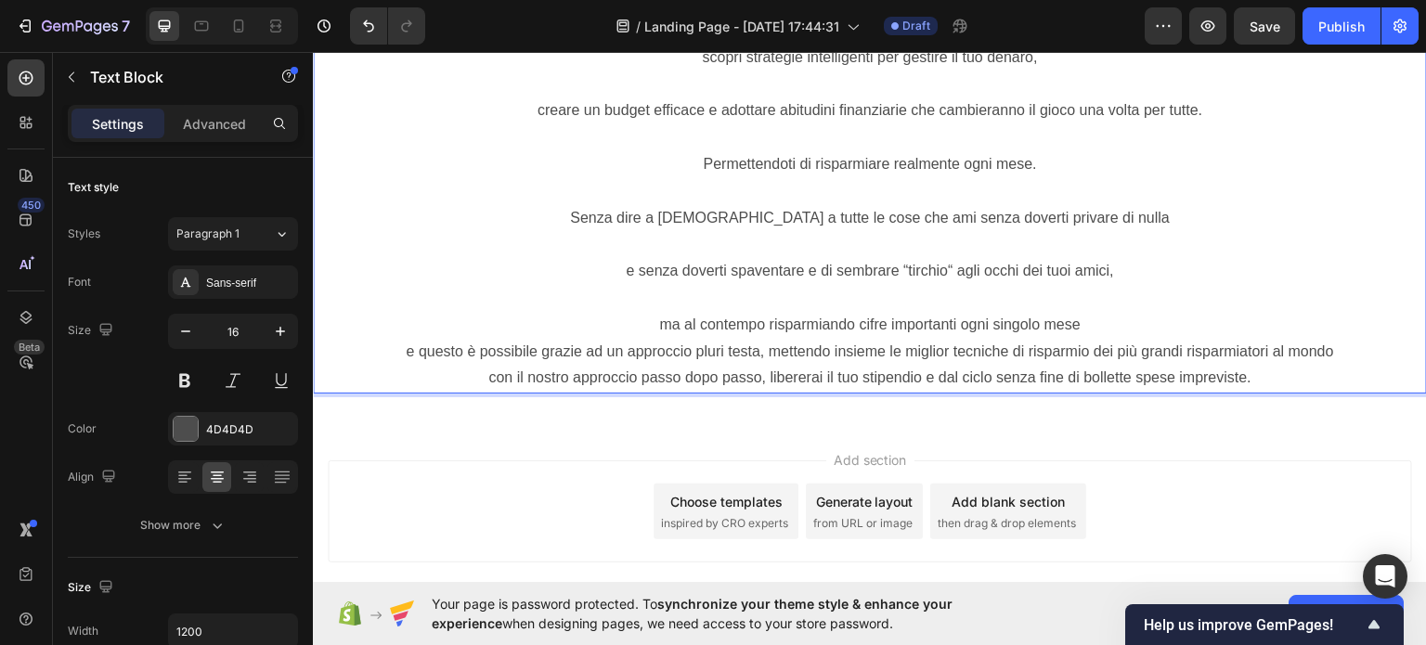
scroll to position [3894, 0]
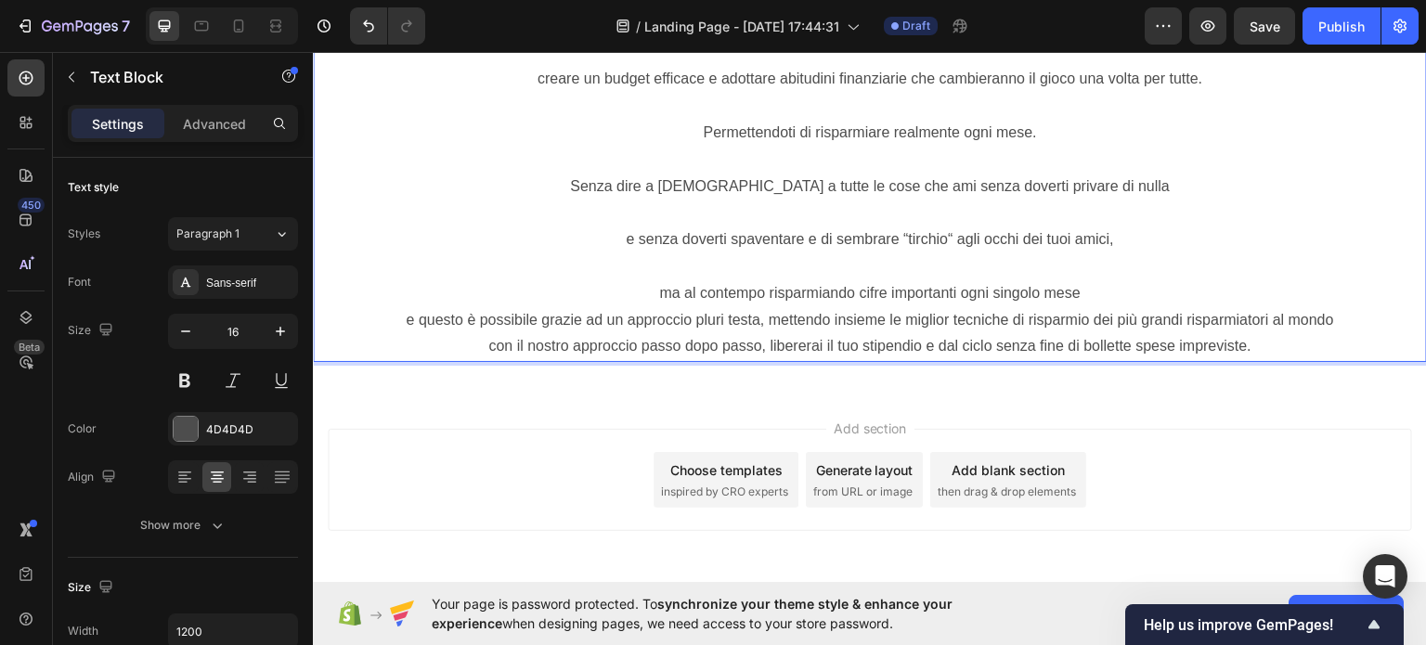
click at [1232, 285] on p "ma al contempo risparmiando cifre importanti ogni singolo mese" at bounding box center [870, 292] width 1110 height 27
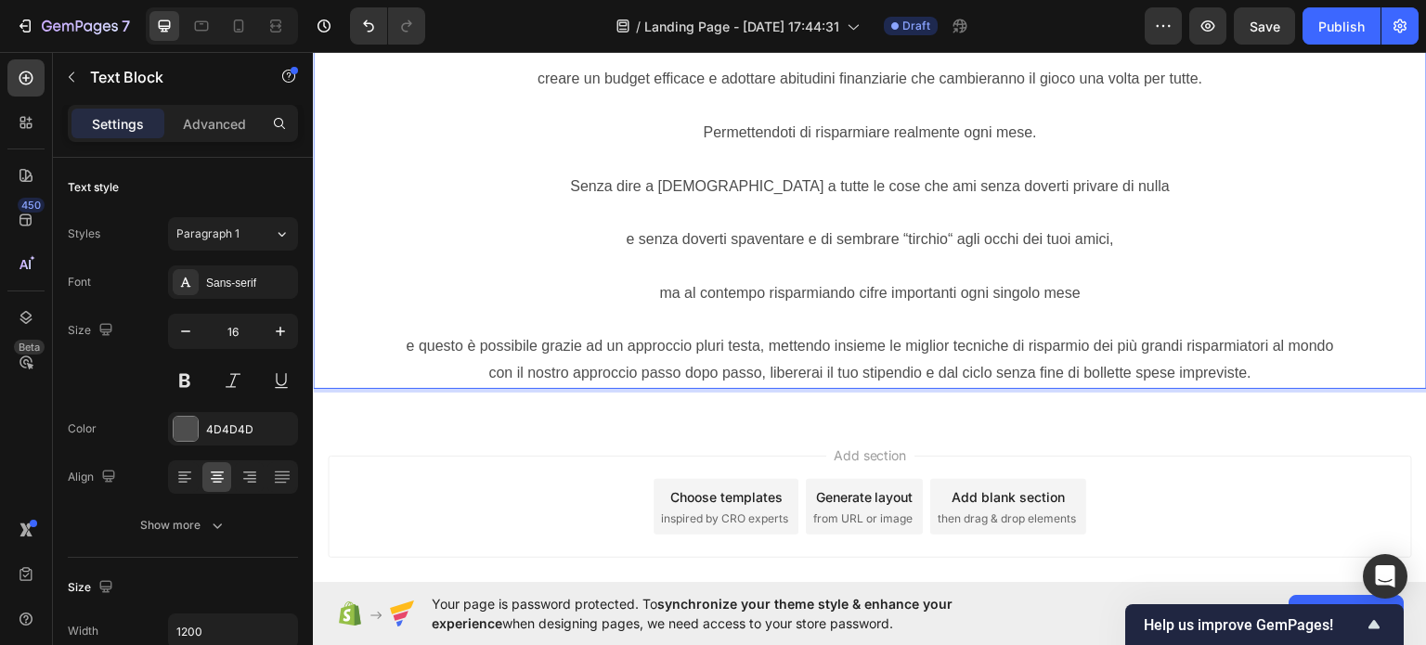
click at [1376, 347] on p "e questo è possibile grazie ad un approccio pluri testa, mettendo insieme le mi…" at bounding box center [870, 345] width 1110 height 27
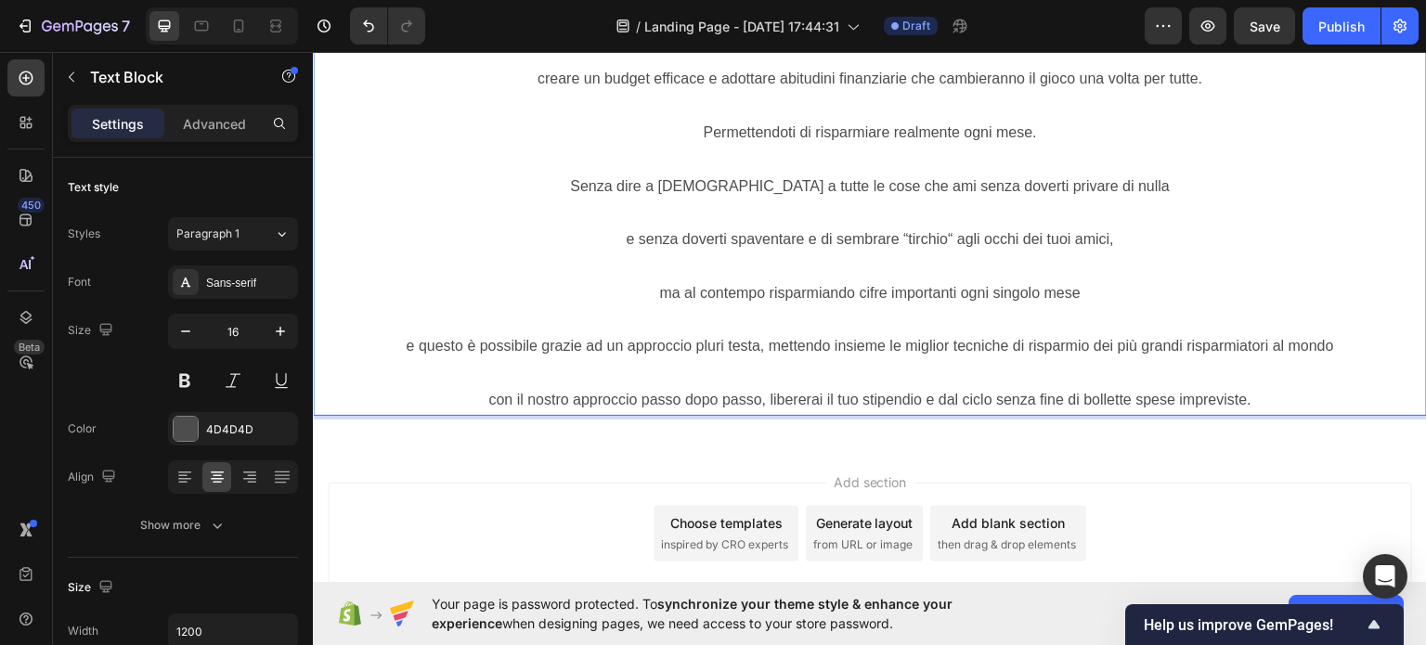
click at [1346, 400] on p "con il nostro approccio passo dopo passo, libererai il tuo stipendio e dal cicl…" at bounding box center [870, 399] width 1110 height 27
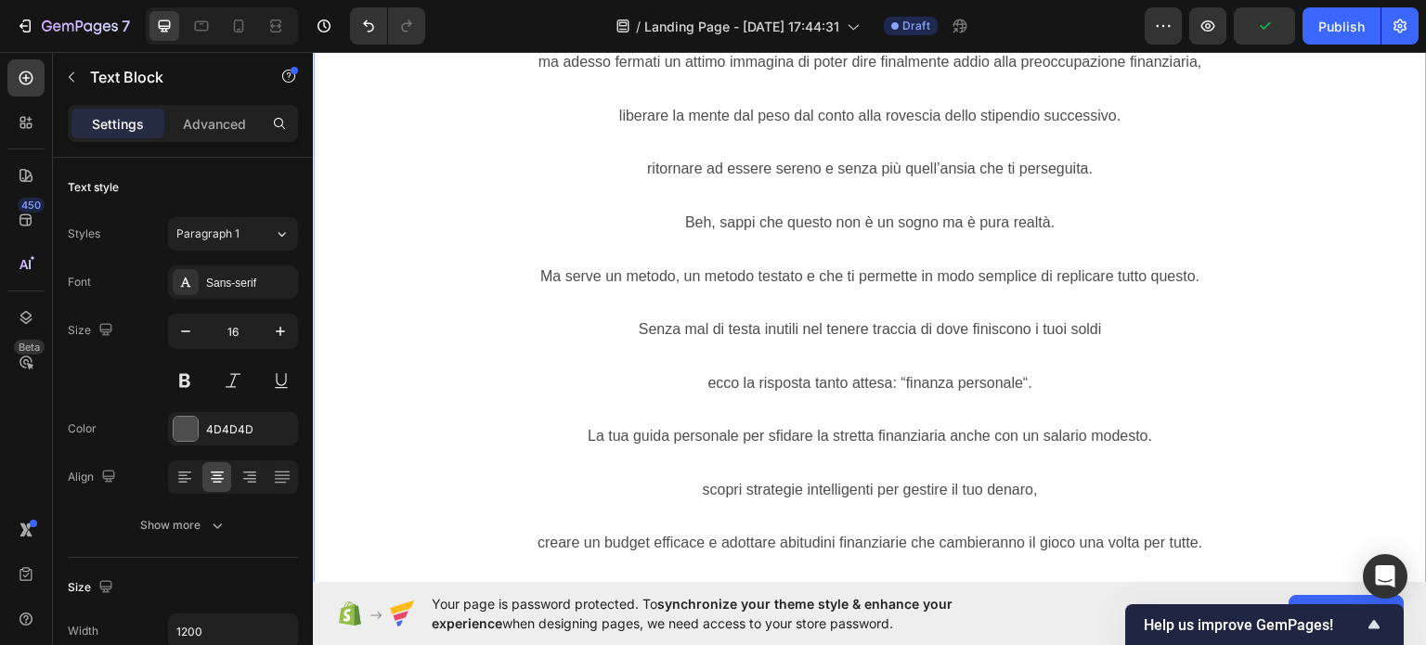
scroll to position [3245, 0]
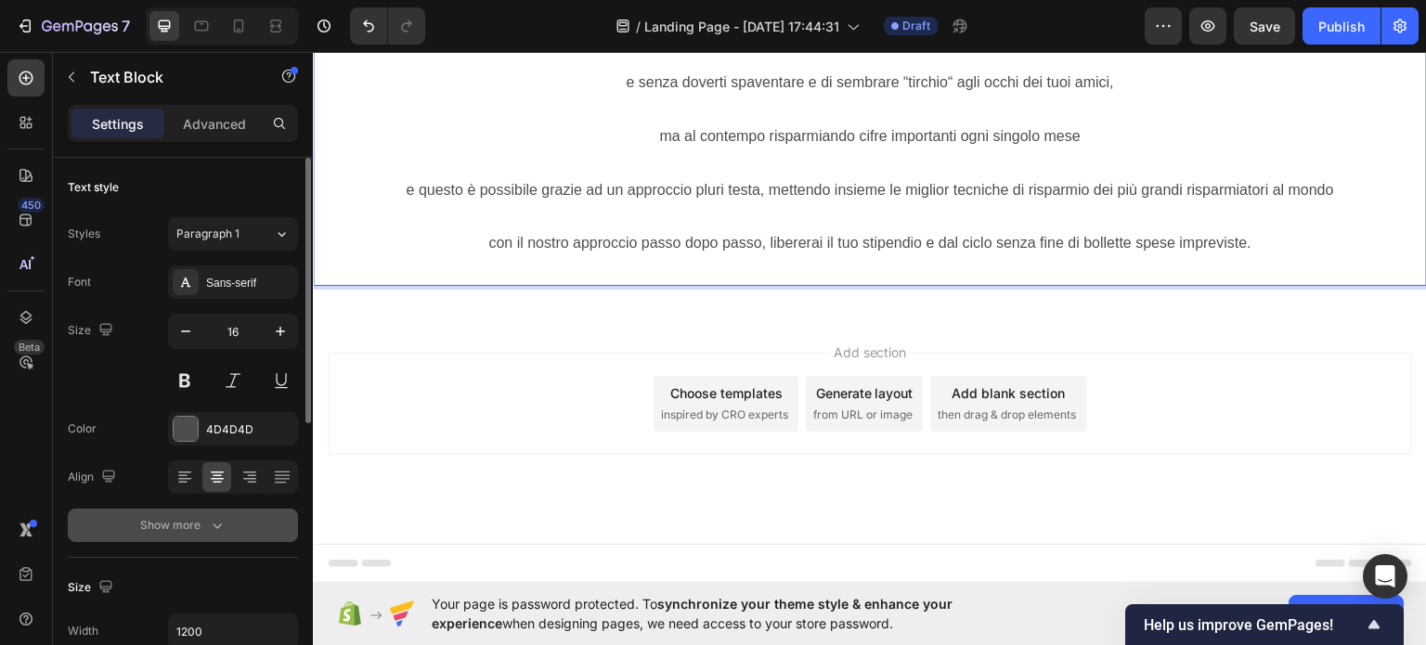
click at [189, 523] on div "Show more" at bounding box center [183, 525] width 86 height 19
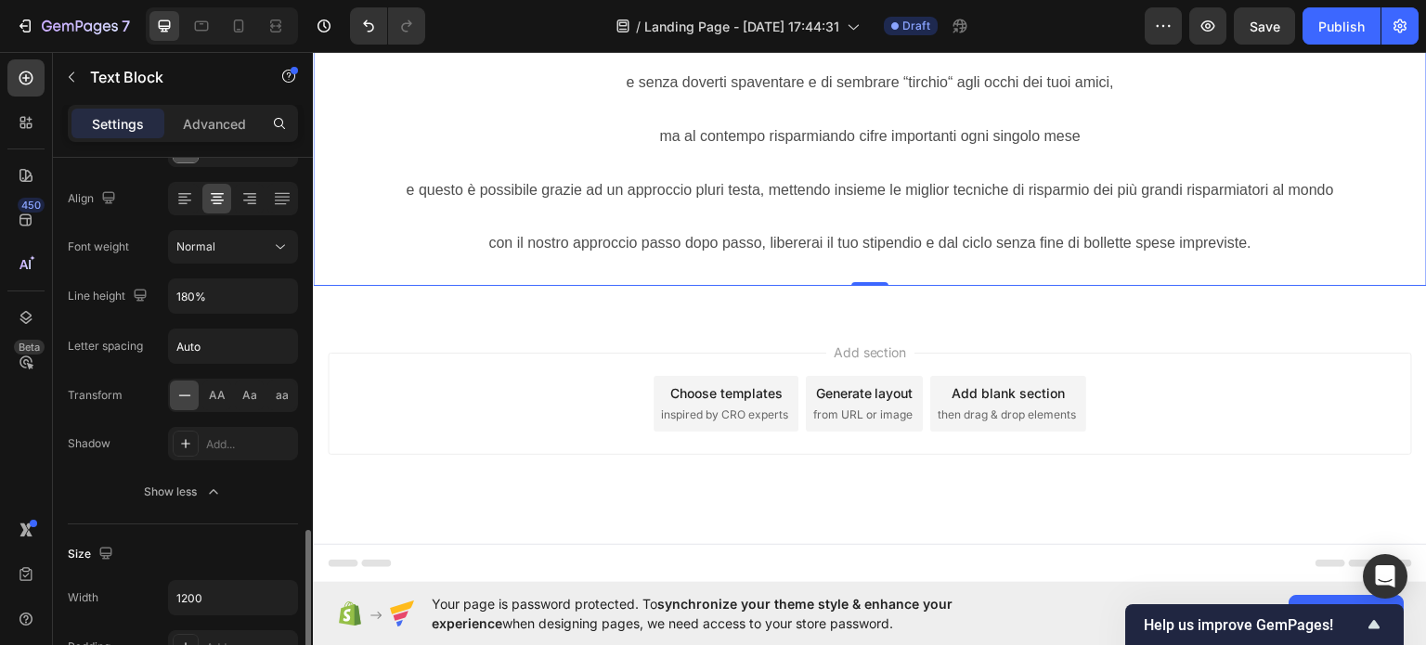
scroll to position [186, 0]
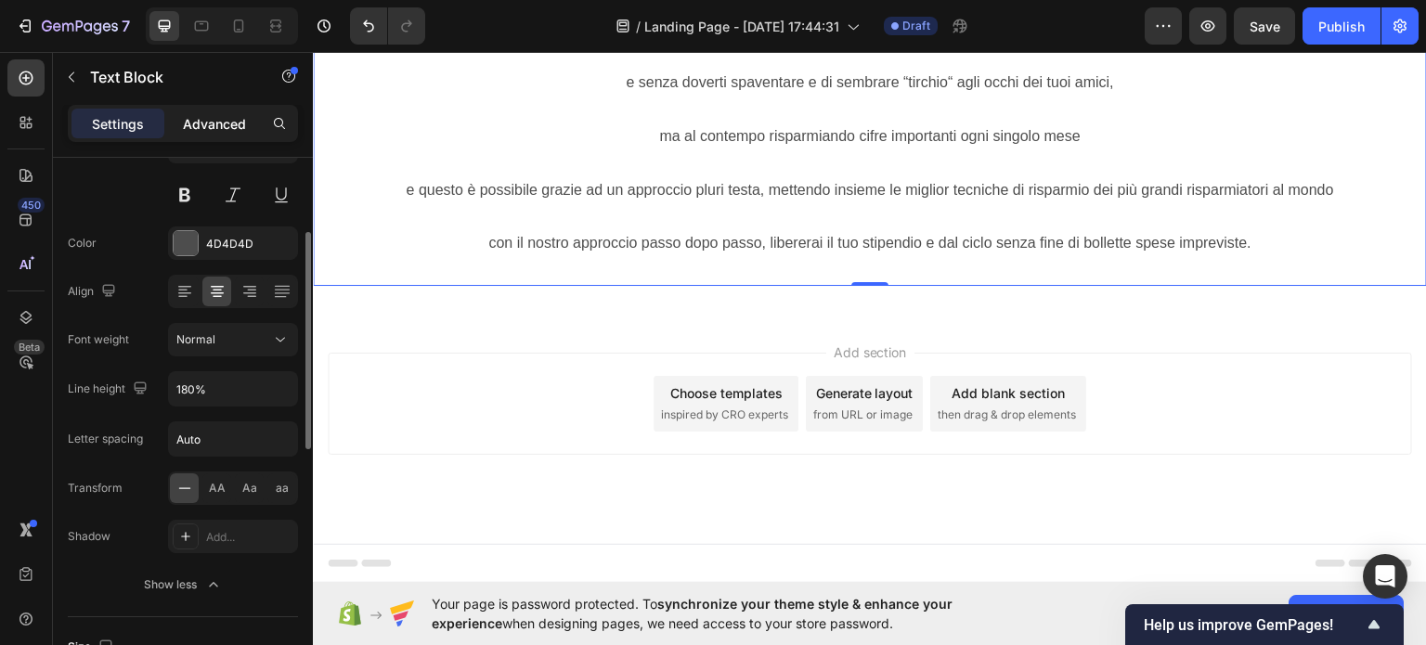
click at [215, 125] on p "Advanced" at bounding box center [214, 123] width 63 height 19
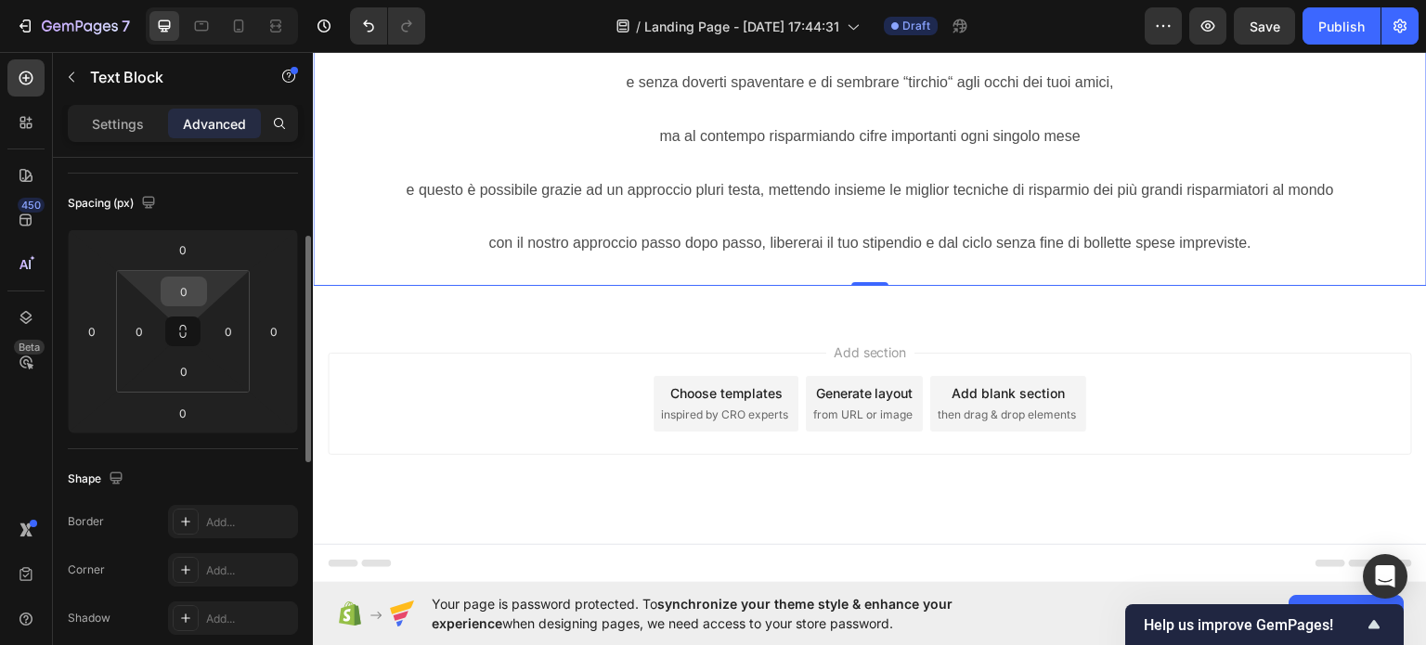
click at [189, 290] on input "0" at bounding box center [183, 291] width 37 height 28
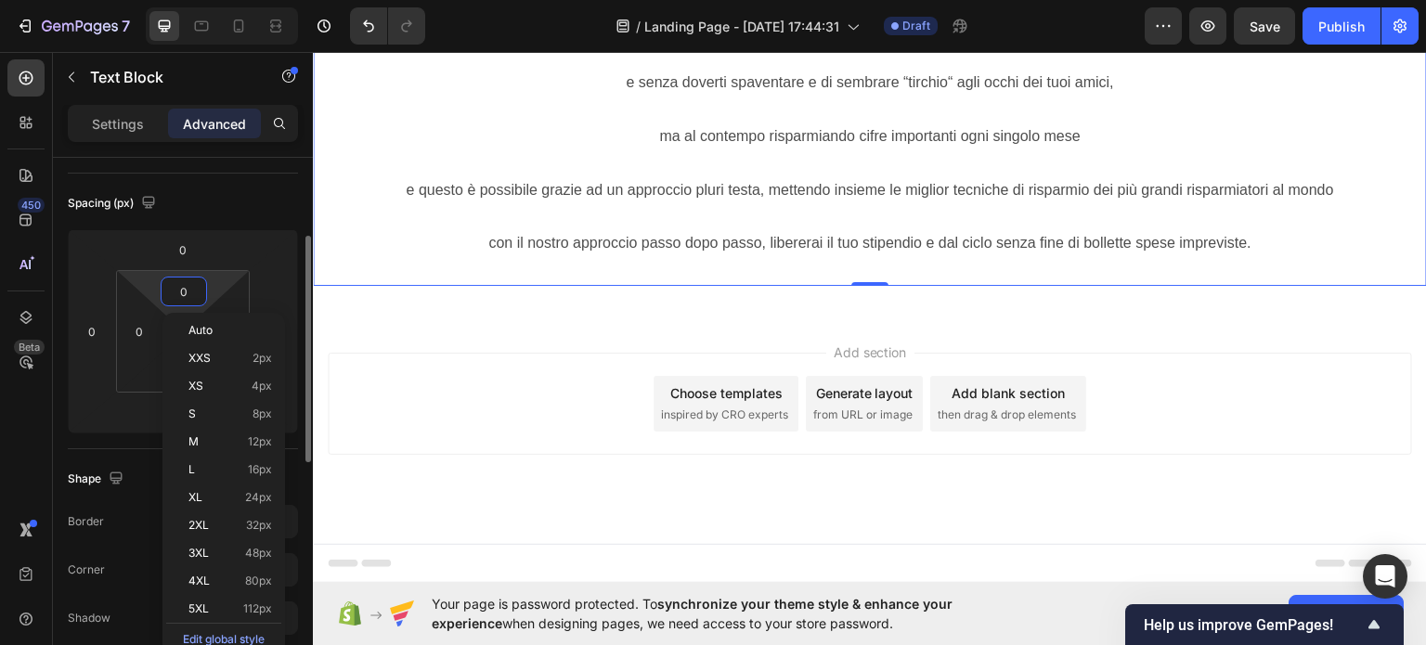
click at [192, 289] on input "0" at bounding box center [183, 291] width 37 height 28
click at [110, 133] on div "Settings" at bounding box center [117, 124] width 93 height 30
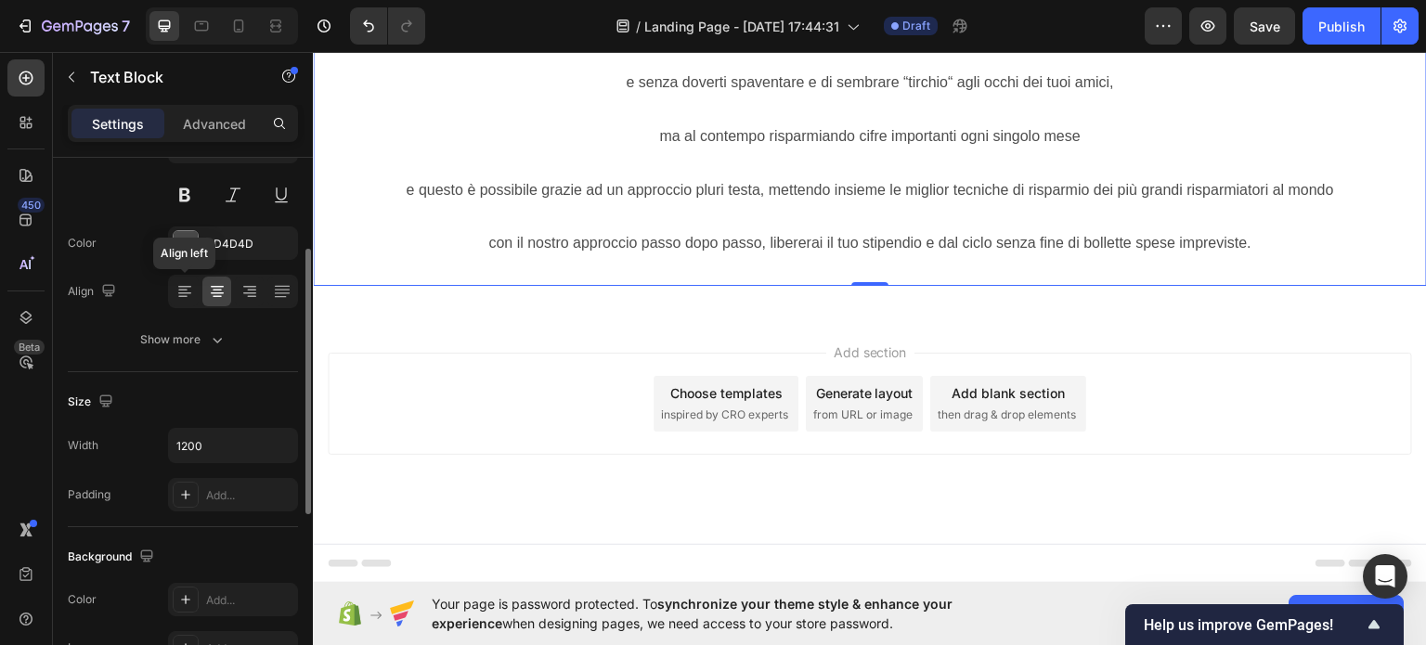
scroll to position [0, 0]
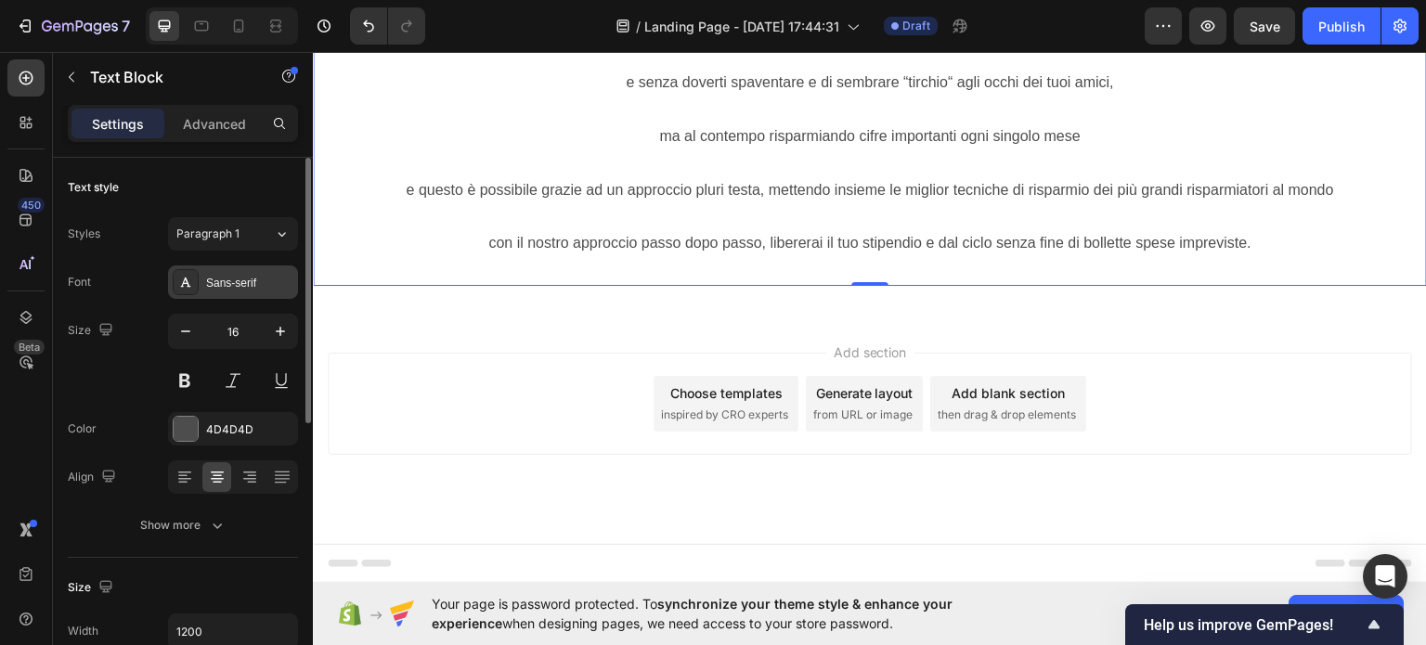
click at [250, 289] on div "Sans-serif" at bounding box center [249, 283] width 87 height 17
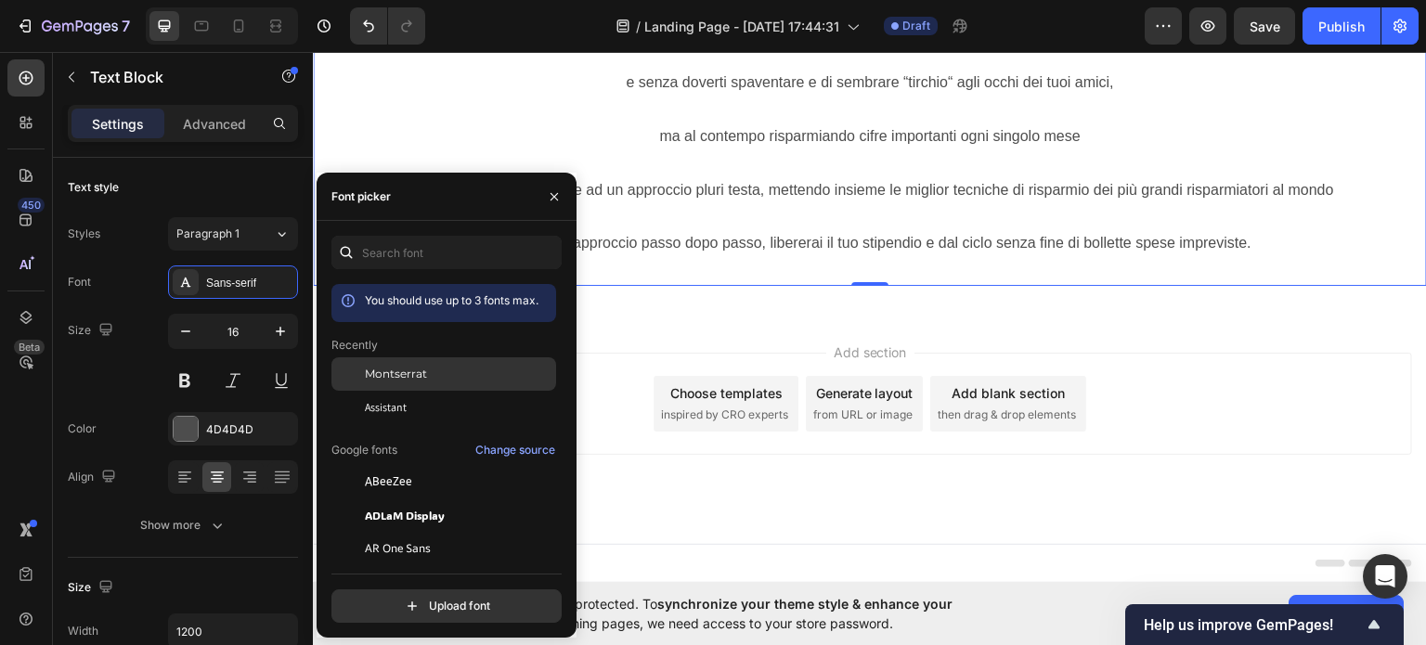
click at [349, 370] on div at bounding box center [347, 373] width 33 height 33
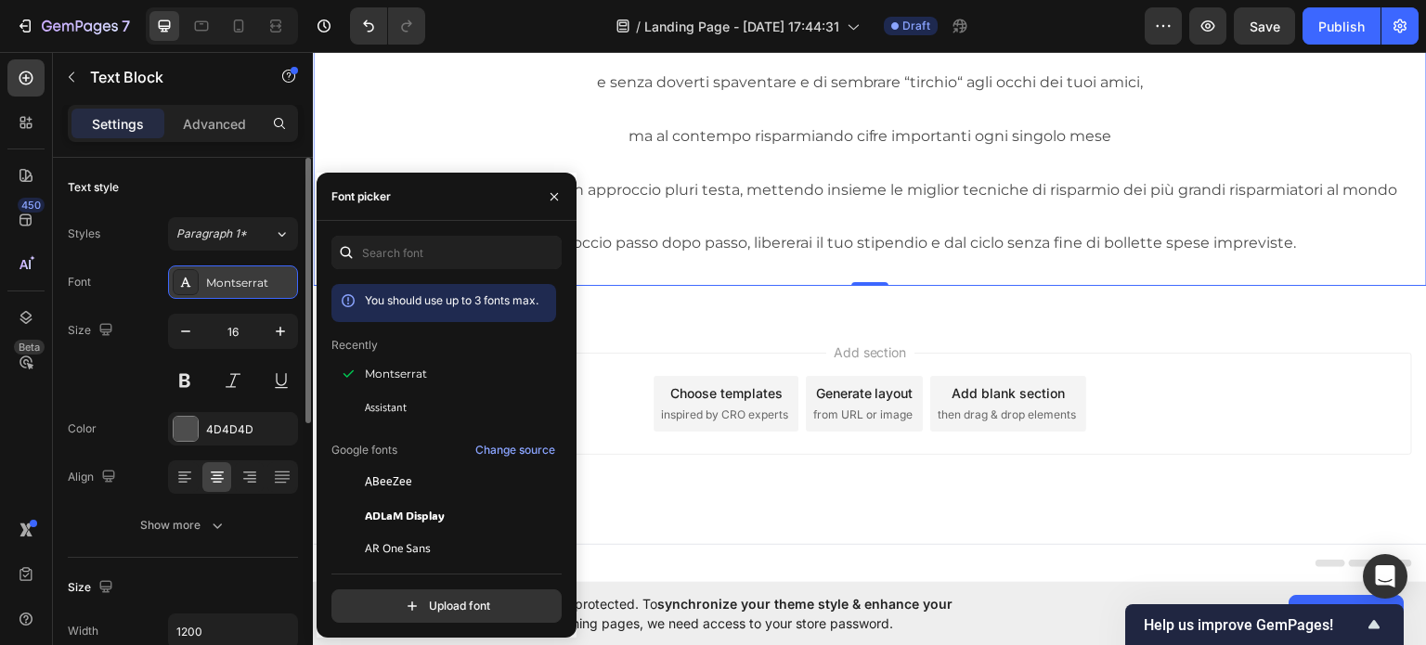
click at [183, 280] on icon at bounding box center [186, 281] width 10 height 9
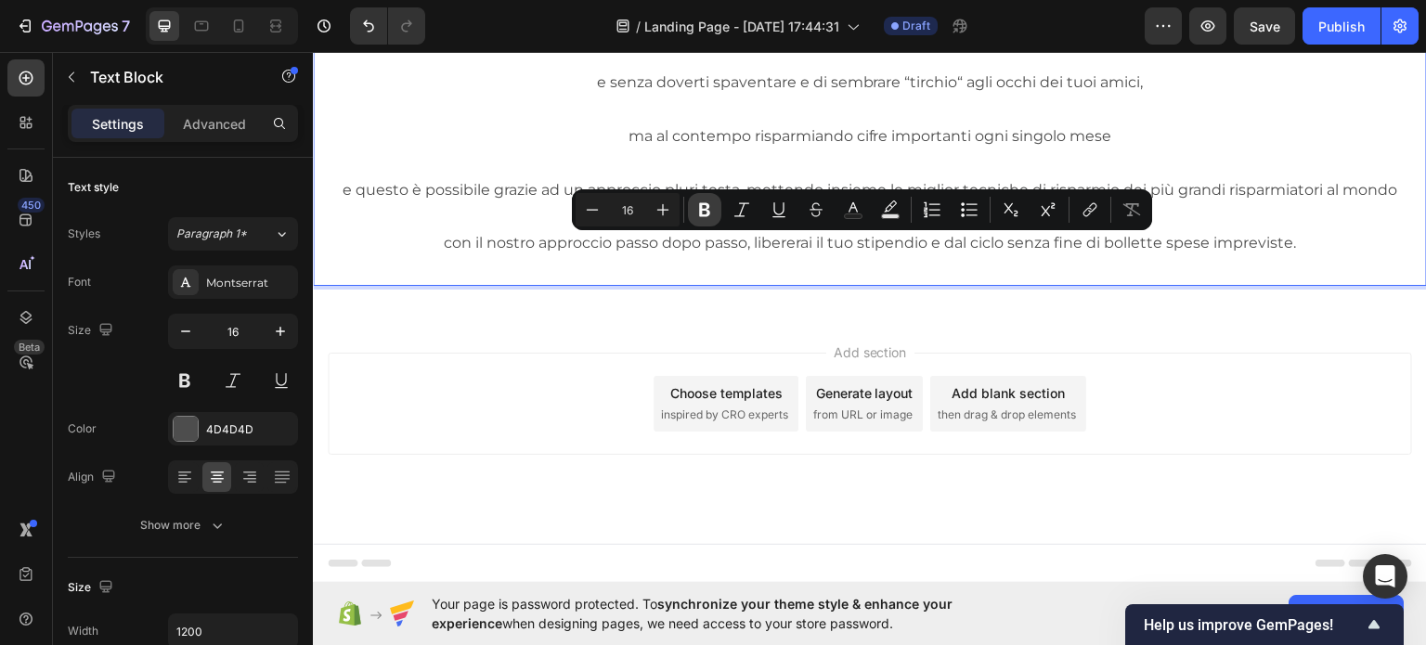
click at [712, 209] on icon "Editor contextual toolbar" at bounding box center [704, 209] width 19 height 19
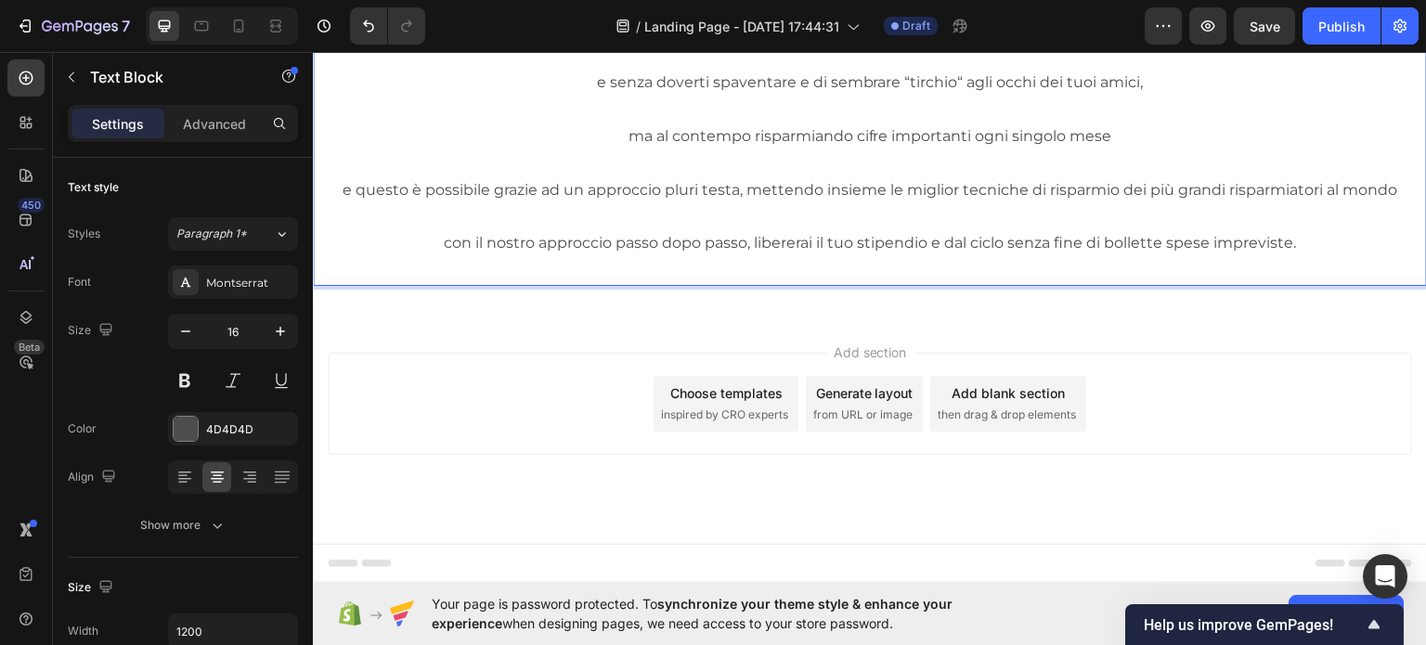
click at [210, 430] on div "4D4D4D" at bounding box center [233, 429] width 54 height 17
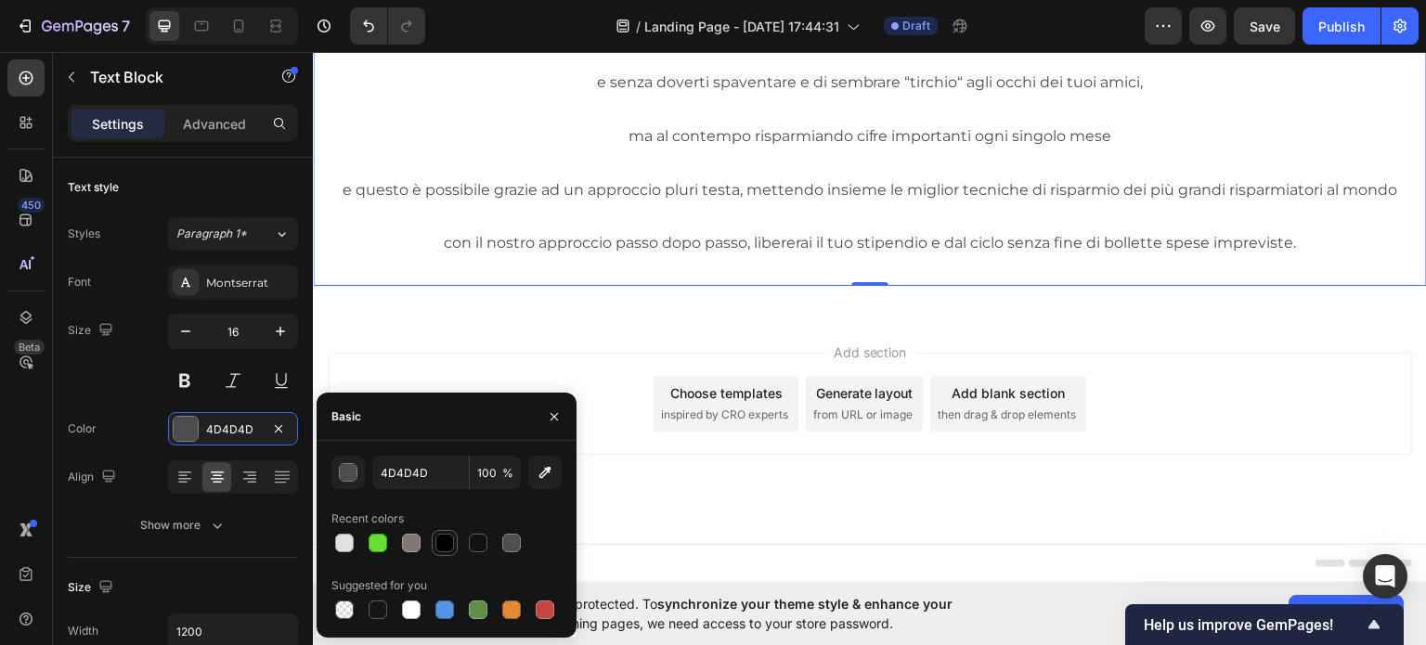
drag, startPoint x: 434, startPoint y: 541, endPoint x: 440, endPoint y: 530, distance: 12.5
click at [436, 541] on div at bounding box center [444, 543] width 19 height 19
type input "000000"
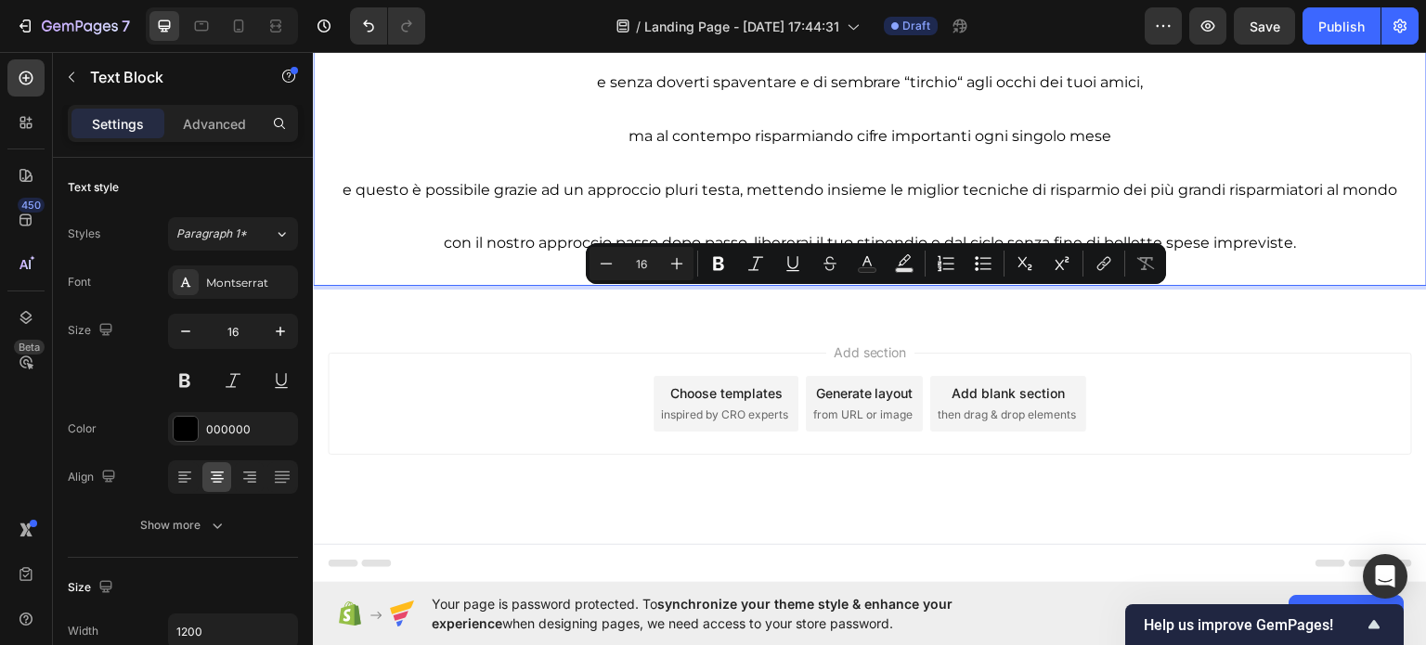
drag, startPoint x: 810, startPoint y: 300, endPoint x: 944, endPoint y: 303, distance: 133.7
click at [724, 271] on icon "Editor contextual toolbar" at bounding box center [718, 263] width 19 height 19
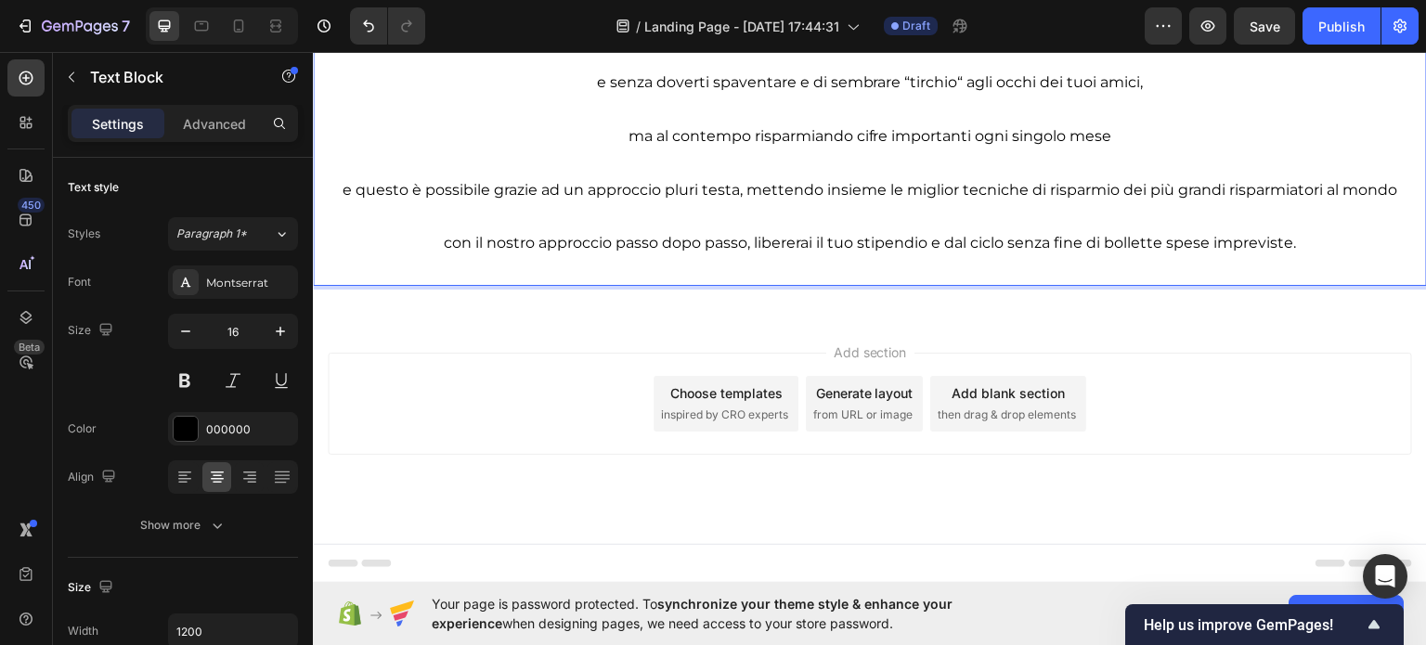
drag, startPoint x: 662, startPoint y: 355, endPoint x: 806, endPoint y: 363, distance: 144.0
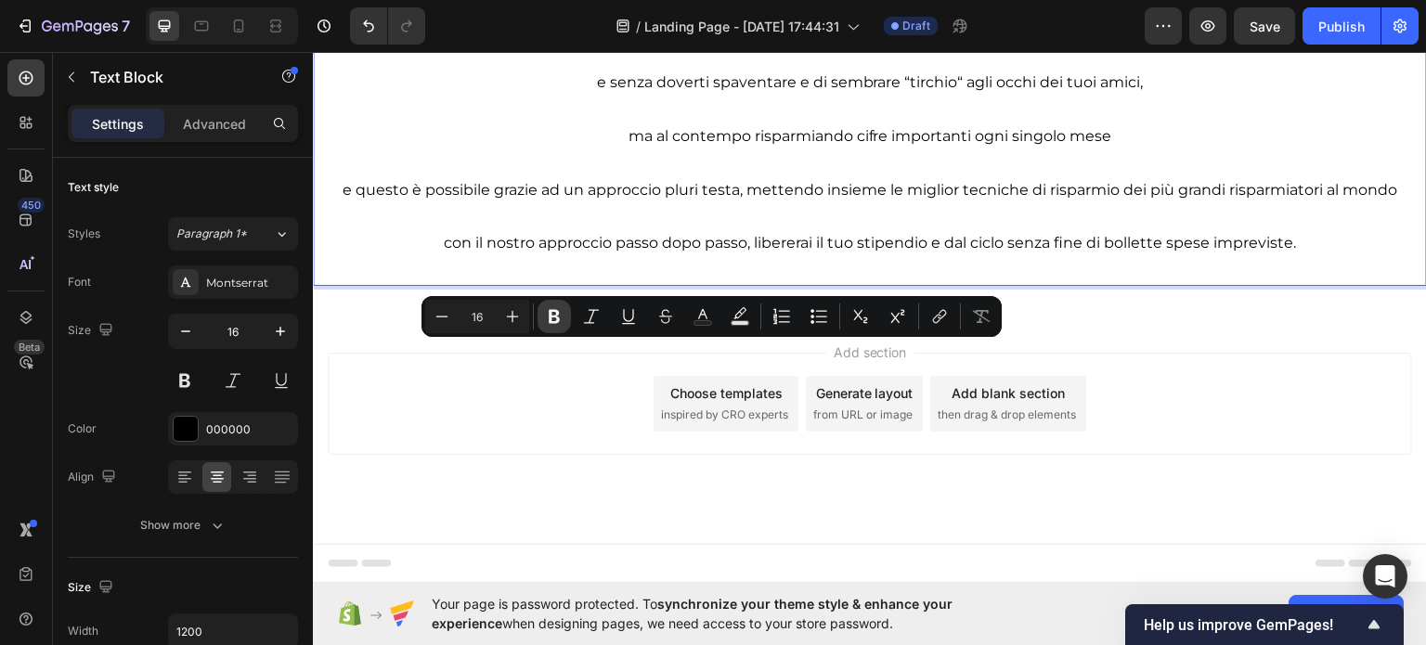
click at [558, 320] on icon "Editor contextual toolbar" at bounding box center [553, 317] width 11 height 14
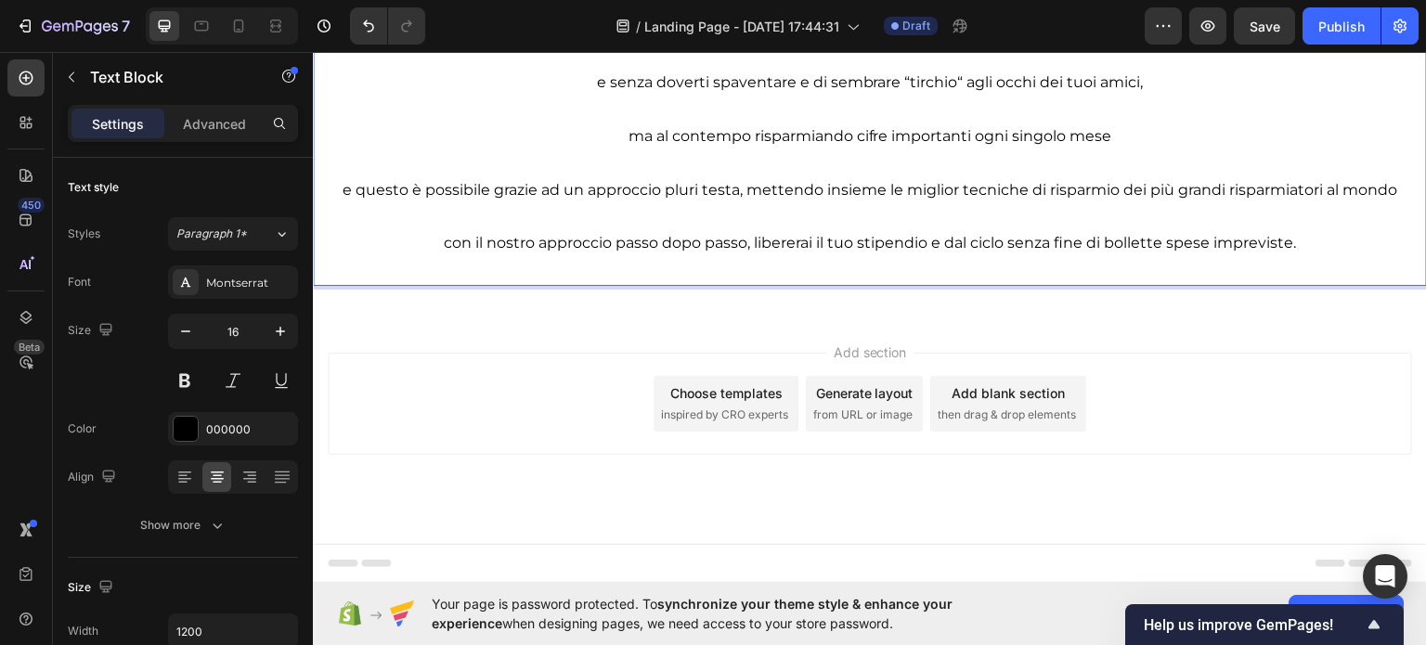
drag, startPoint x: 699, startPoint y: 406, endPoint x: 1077, endPoint y: 398, distance: 377.8
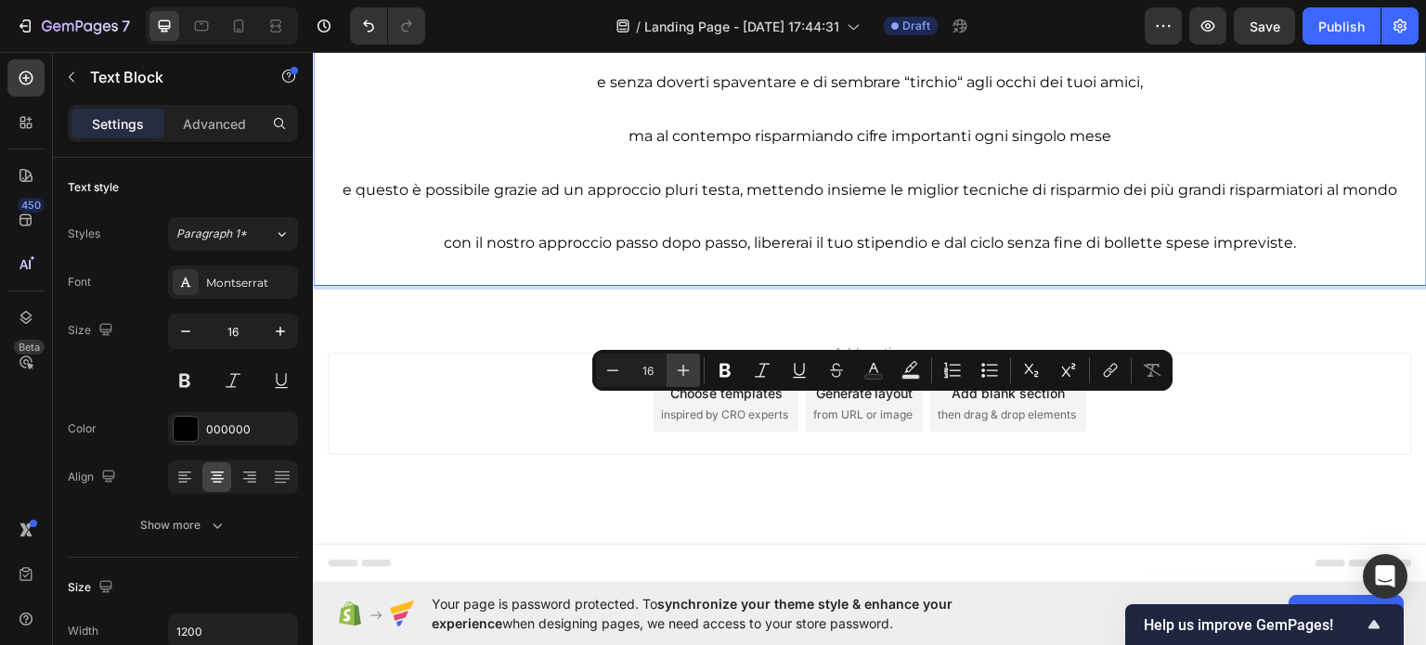
click at [698, 372] on button "Plus" at bounding box center [682, 370] width 33 height 33
drag, startPoint x: 614, startPoint y: 370, endPoint x: 717, endPoint y: 374, distance: 103.1
click at [626, 370] on button "Minus" at bounding box center [612, 370] width 33 height 33
type input "16"
drag, startPoint x: 724, startPoint y: 374, endPoint x: 737, endPoint y: 370, distance: 13.5
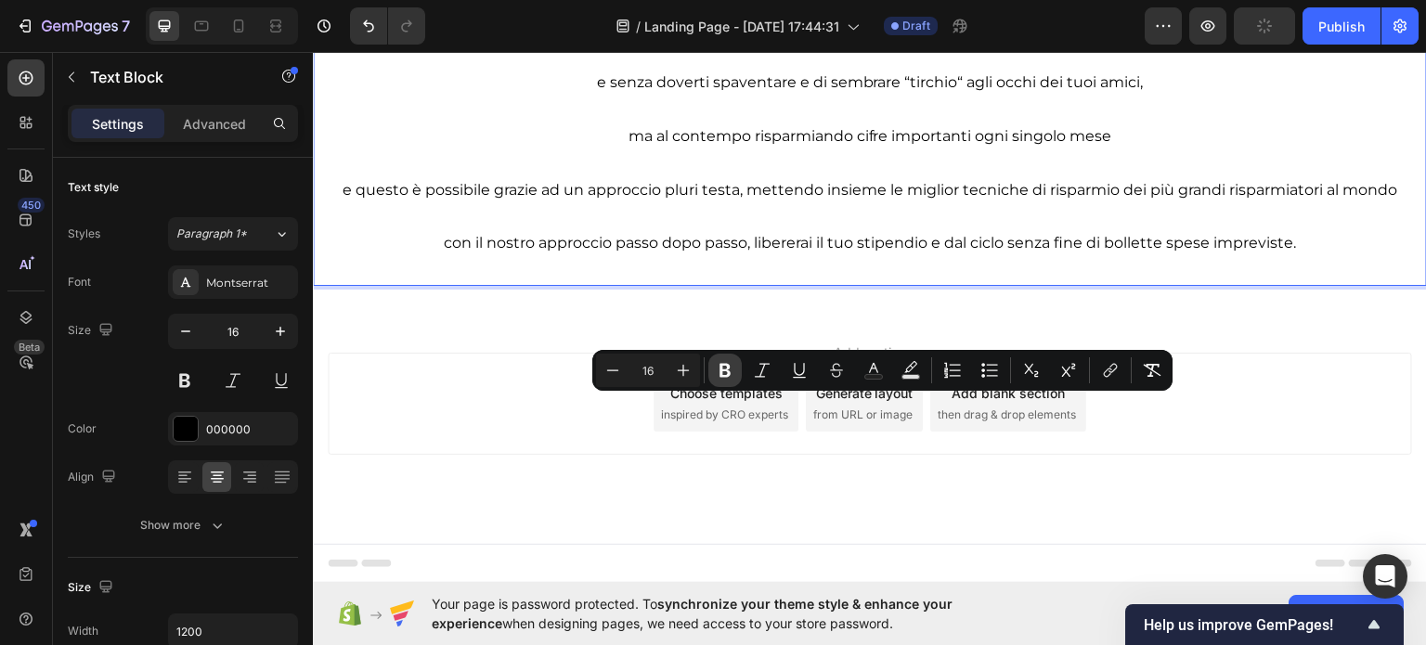
click at [728, 371] on icon "Editor contextual toolbar" at bounding box center [725, 370] width 19 height 19
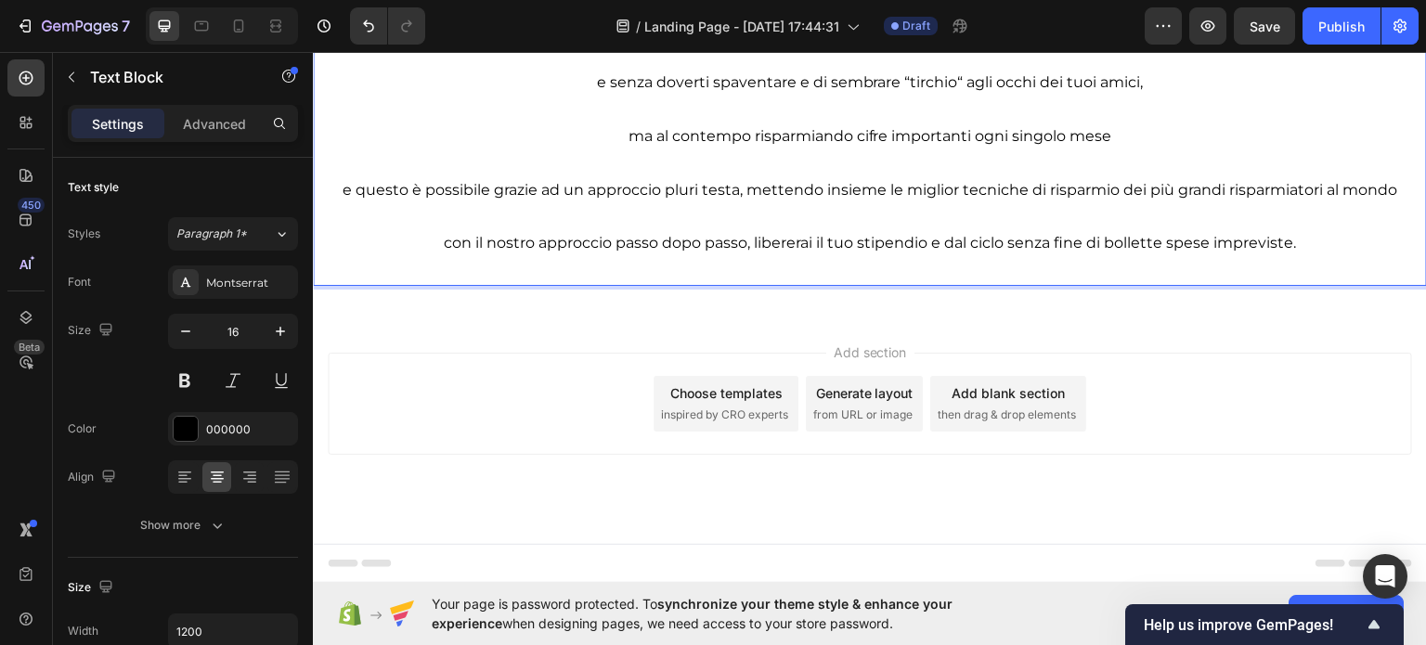
drag, startPoint x: 831, startPoint y: 462, endPoint x: 1254, endPoint y: 462, distance: 423.2
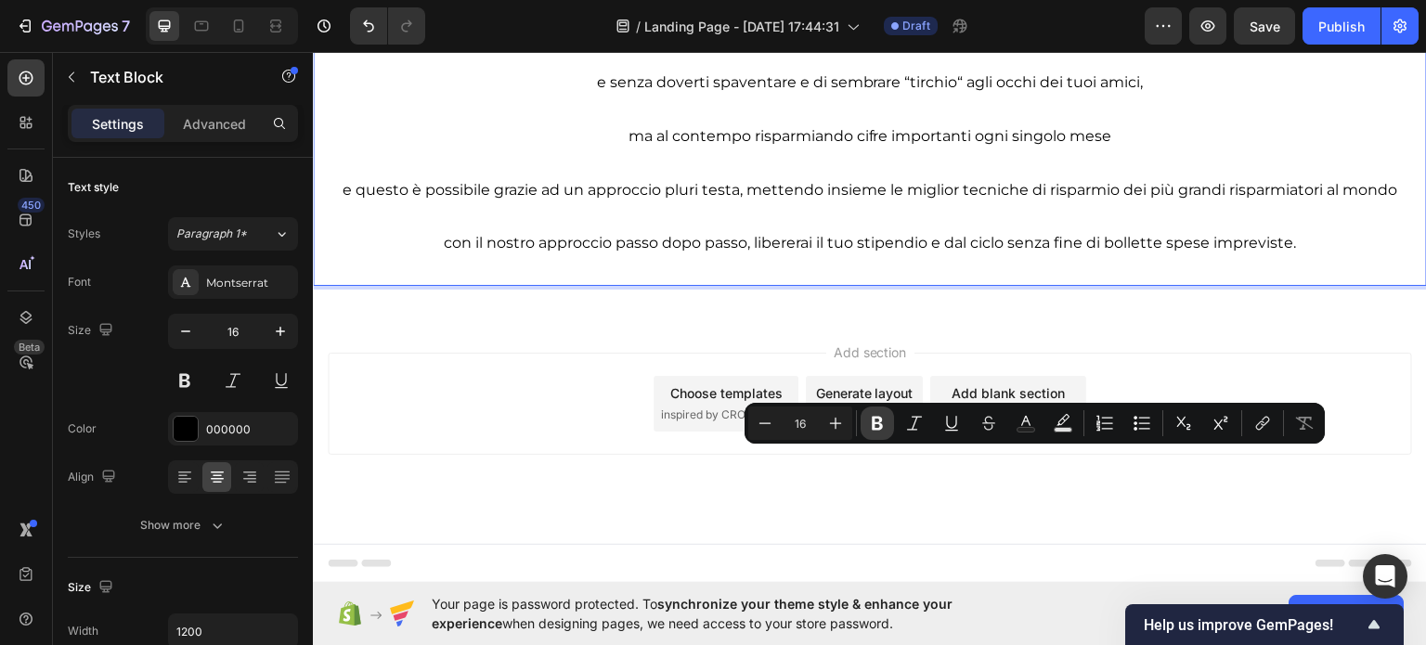
click at [864, 416] on button "Bold" at bounding box center [876, 422] width 33 height 33
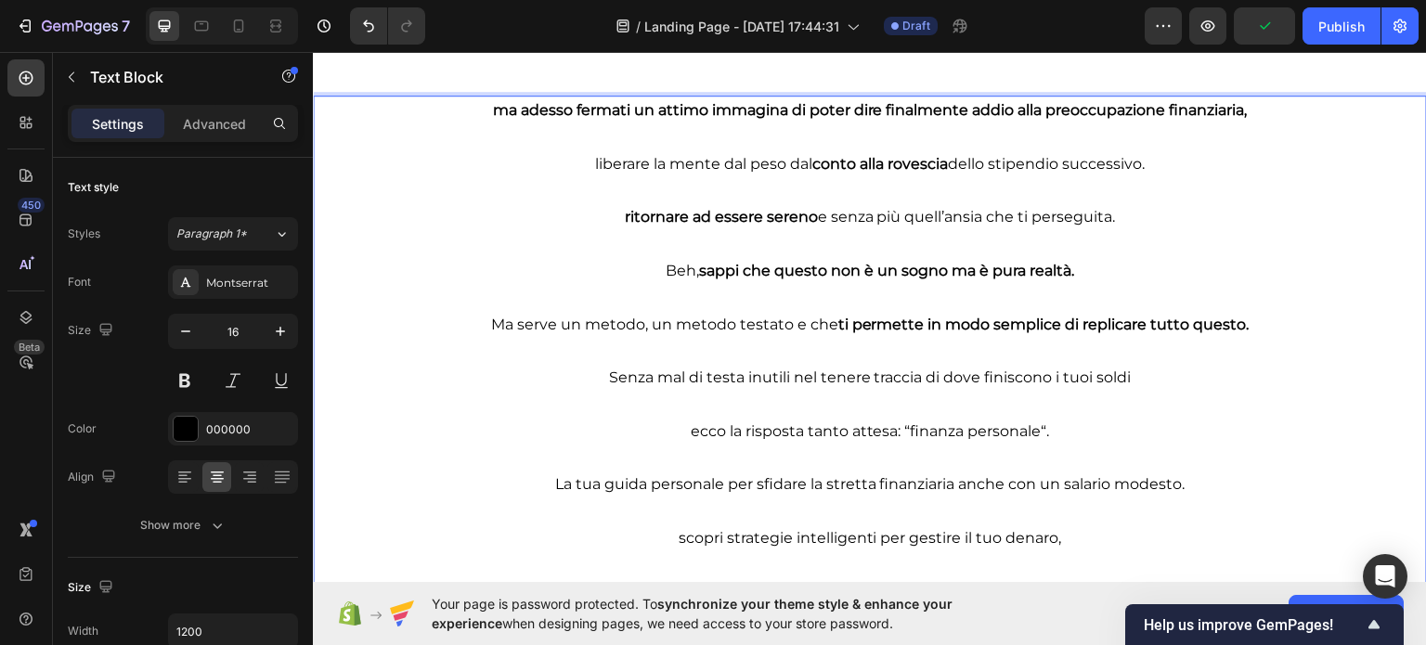
scroll to position [3430, 0]
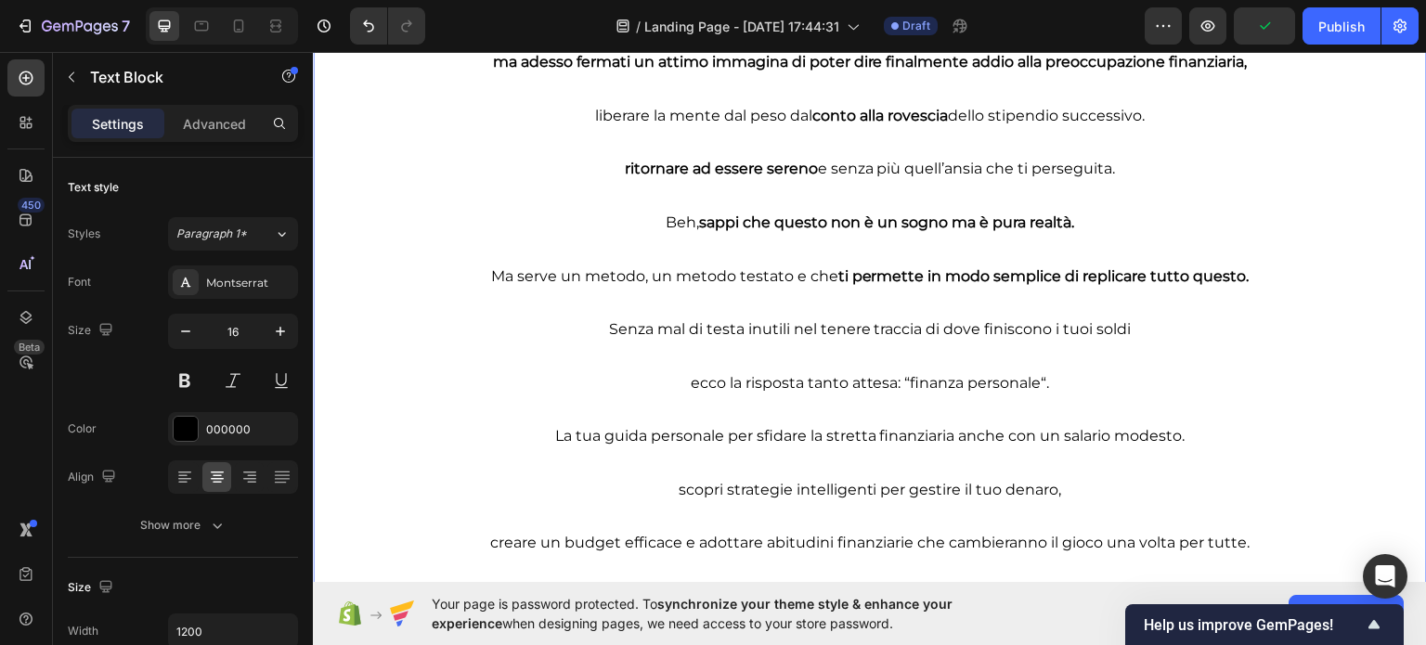
click at [680, 332] on p "Senza mal di testa inutili nel tenere traccia di dove finiscono i tuoi soldi" at bounding box center [870, 329] width 1110 height 27
click at [754, 334] on p "Senza mal di testa inutili nel tenere traccia di dove finiscono i tuoi soldi" at bounding box center [870, 329] width 1110 height 27
drag, startPoint x: 734, startPoint y: 329, endPoint x: 594, endPoint y: 328, distance: 140.2
click at [594, 328] on p "Senza mal di testa inutili nel tenere traccia di dove finiscono i tuoi soldi" at bounding box center [870, 329] width 1110 height 27
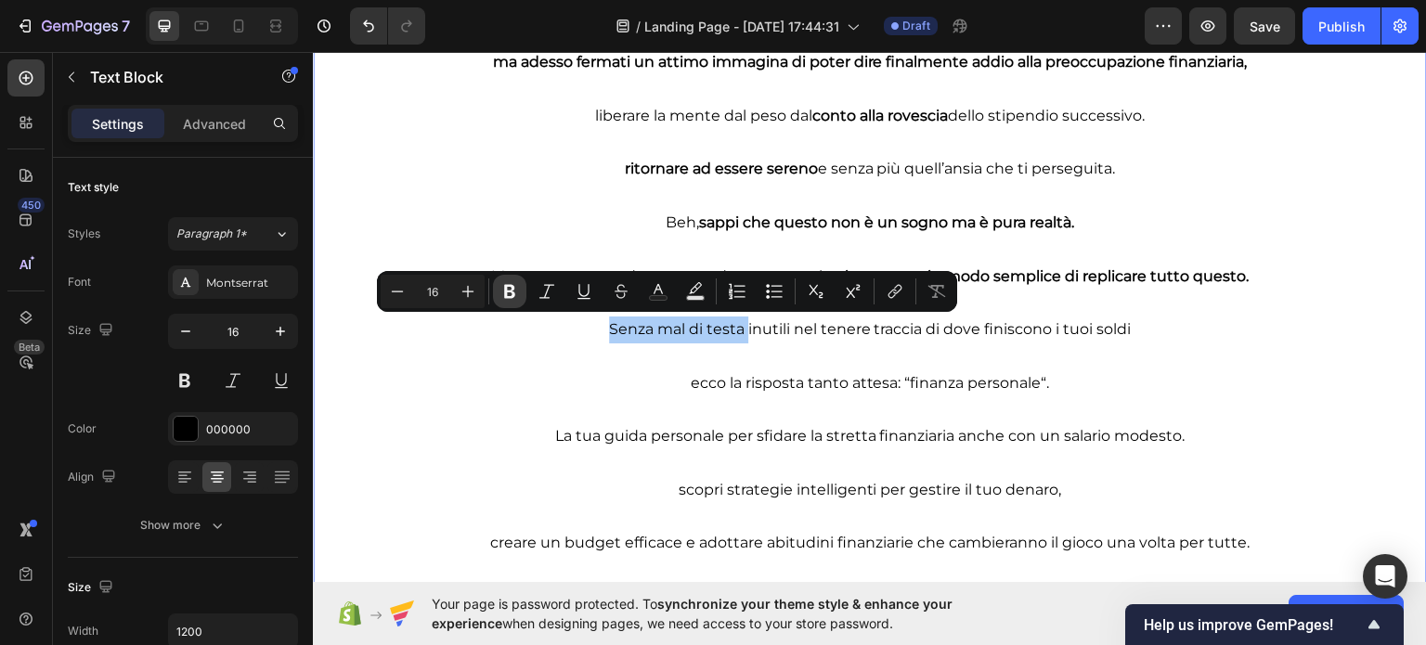
click at [520, 292] on button "Bold" at bounding box center [509, 291] width 33 height 33
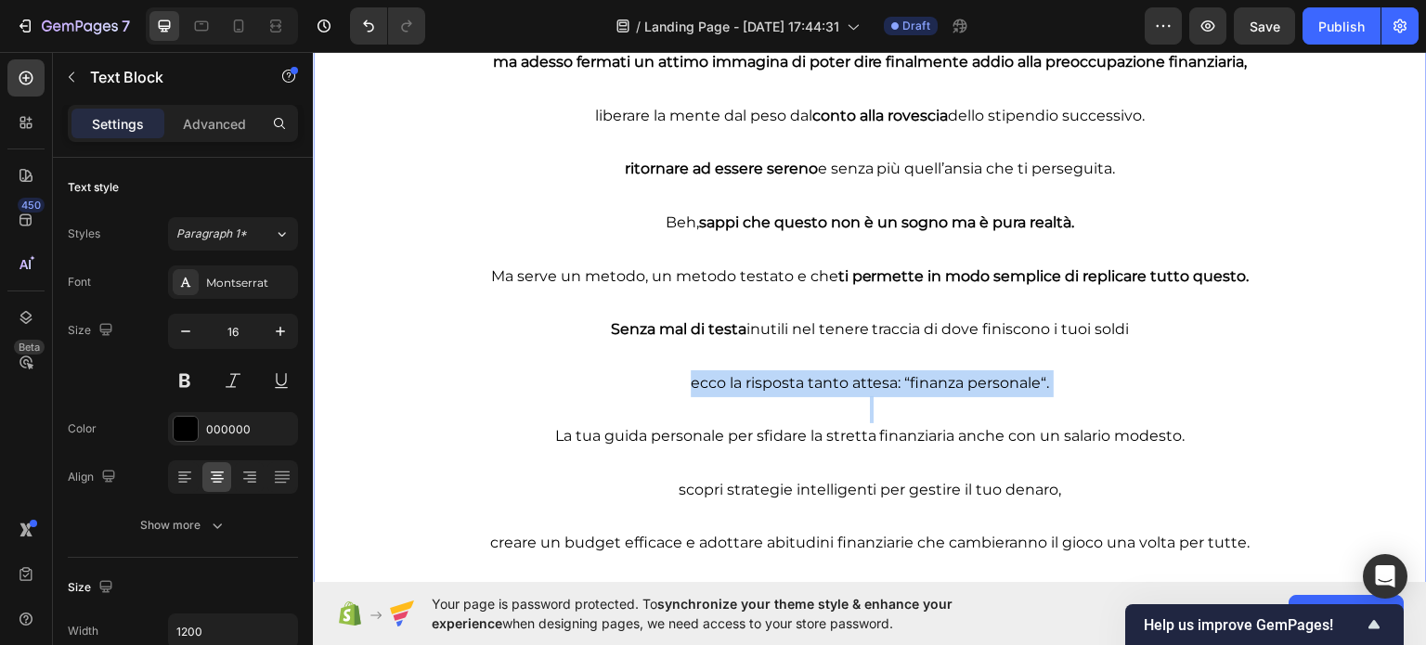
drag, startPoint x: 675, startPoint y: 389, endPoint x: 1041, endPoint y: 406, distance: 367.0
click at [1041, 406] on div "ma adesso fermati un attimo immagina di poter dire finalmente addio alla preocc…" at bounding box center [870, 475] width 1114 height 859
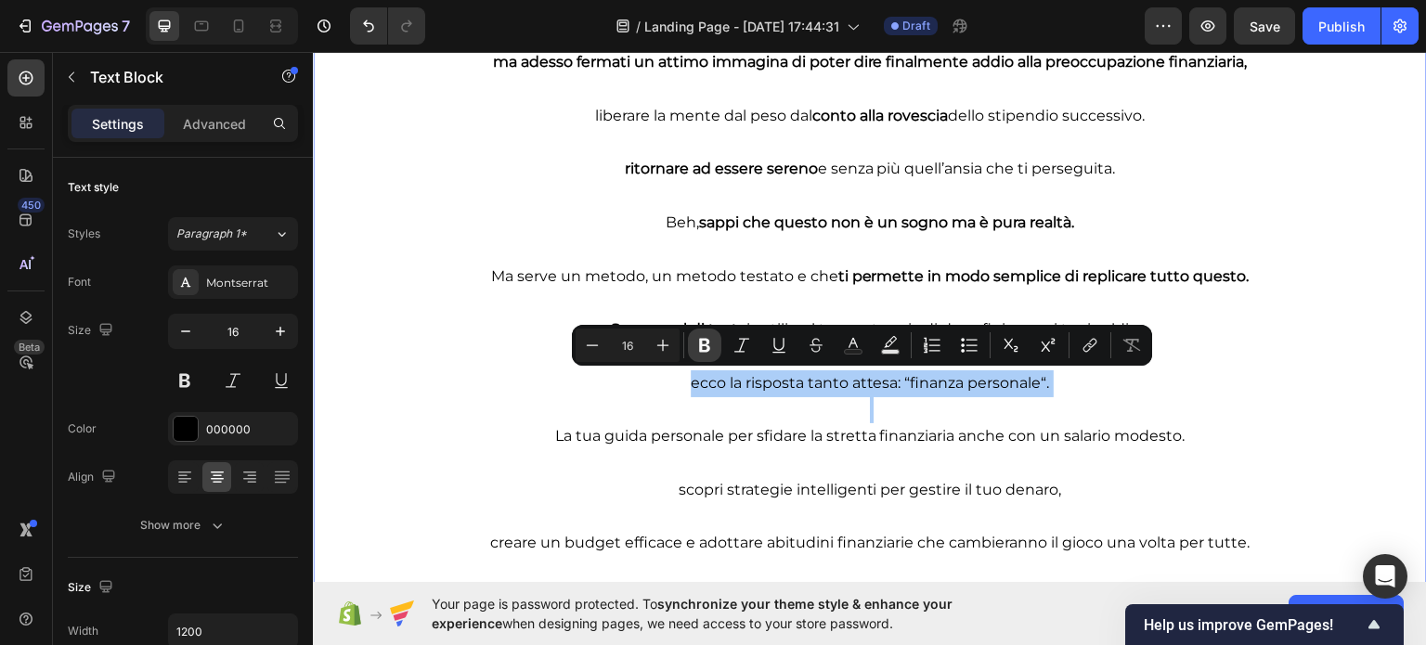
click at [698, 344] on icon "Editor contextual toolbar" at bounding box center [704, 345] width 19 height 19
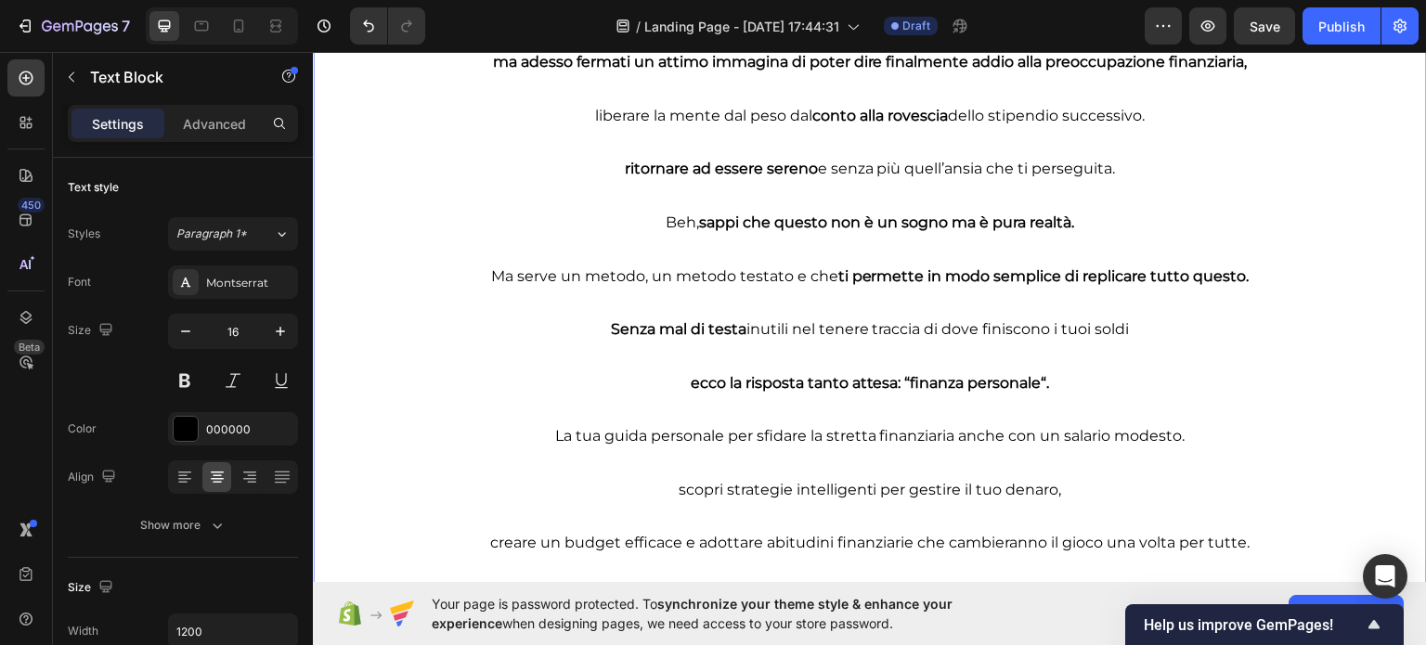
click at [782, 368] on div "ma adesso fermati un attimo immagina di poter dire finalmente addio alla preocc…" at bounding box center [870, 475] width 1114 height 859
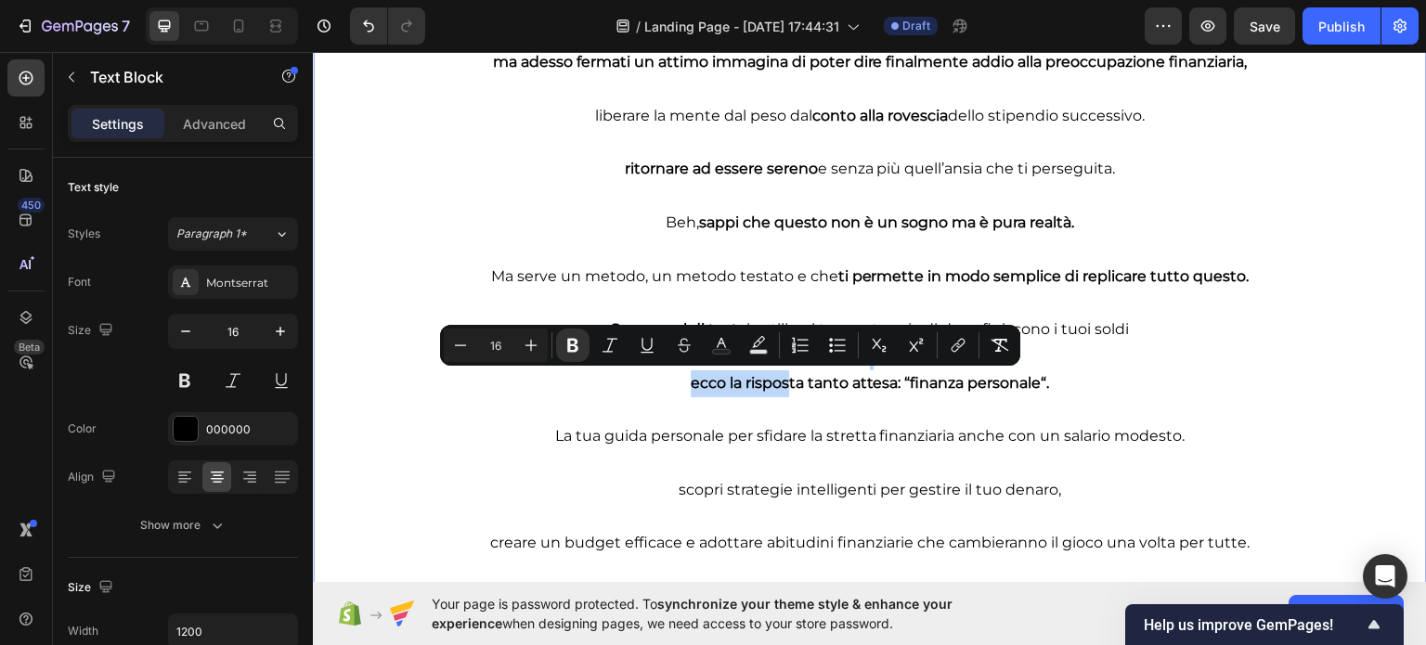
click at [782, 371] on p "ecco la risposta tanto attesa: “finanza personale“." at bounding box center [870, 382] width 1110 height 27
click at [783, 373] on strong "ecco la risposta tanto attesa: “finanza personale“." at bounding box center [869, 382] width 359 height 18
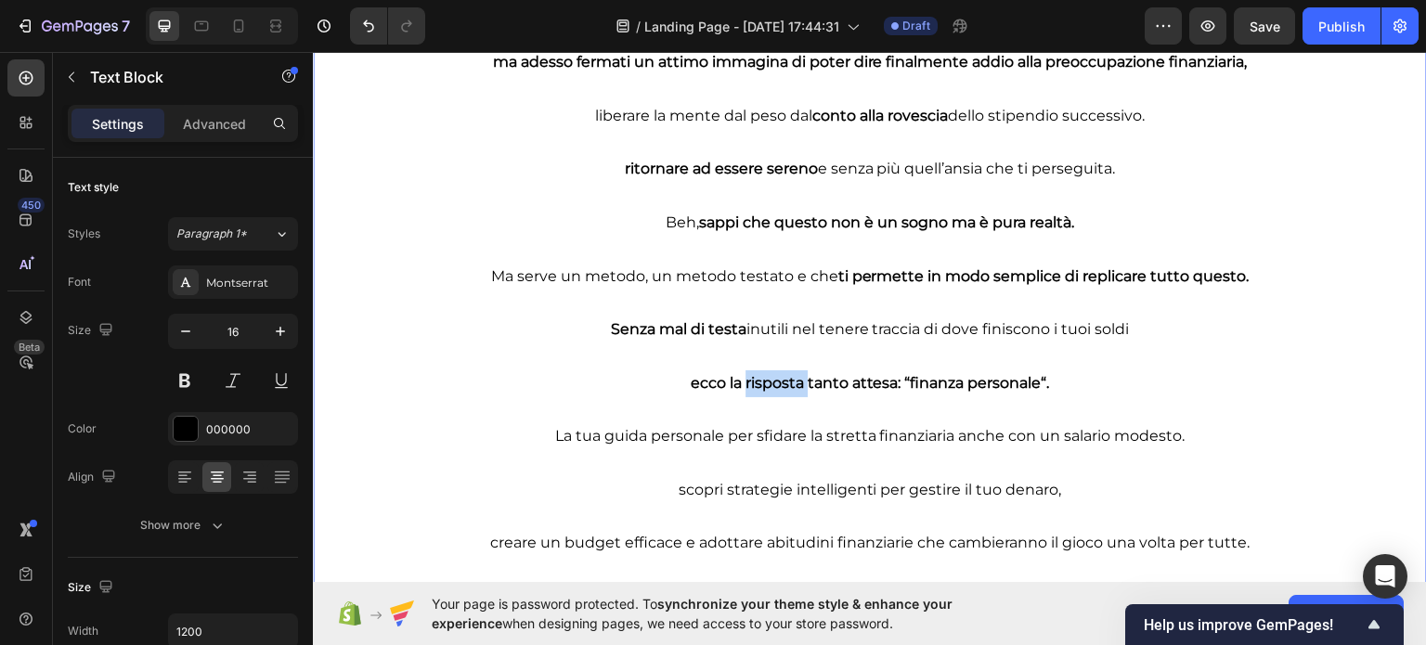
click at [784, 374] on strong "ecco la risposta tanto attesa: “finanza personale“." at bounding box center [869, 382] width 359 height 18
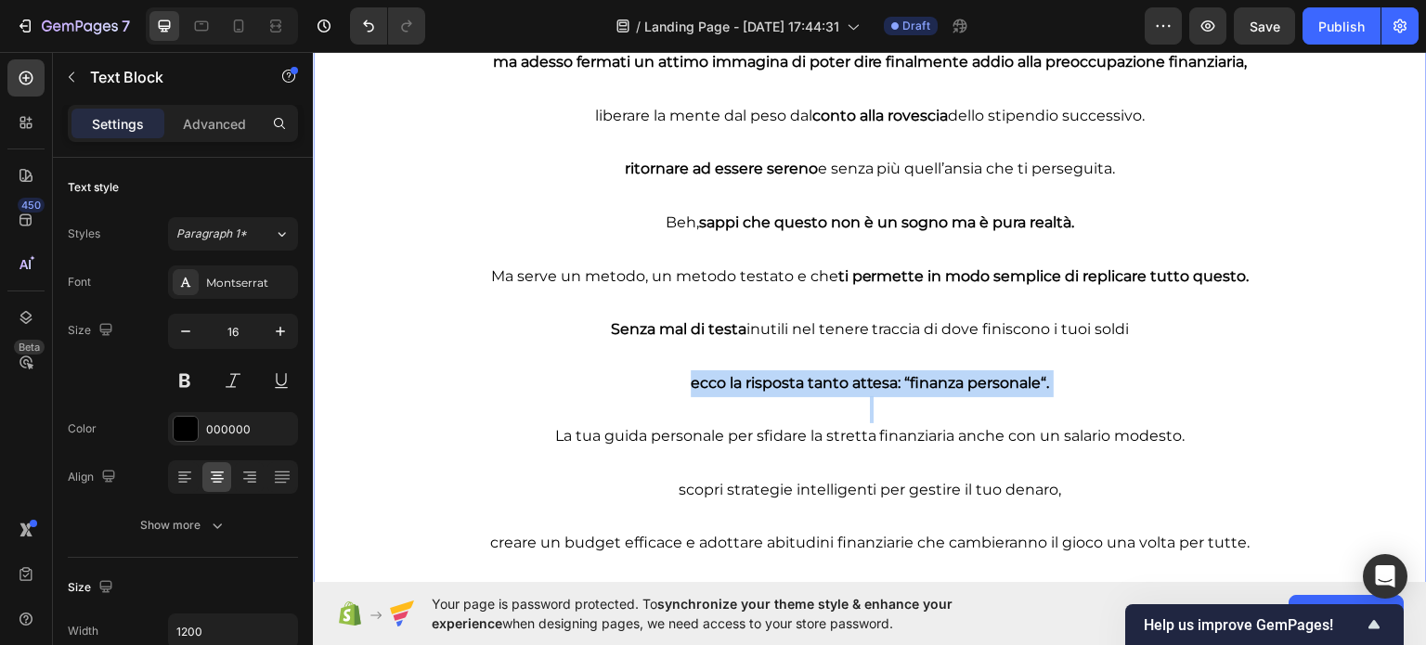
click at [784, 374] on strong "ecco la risposta tanto attesa: “finanza personale“." at bounding box center [869, 382] width 359 height 18
click at [269, 380] on button at bounding box center [280, 380] width 33 height 33
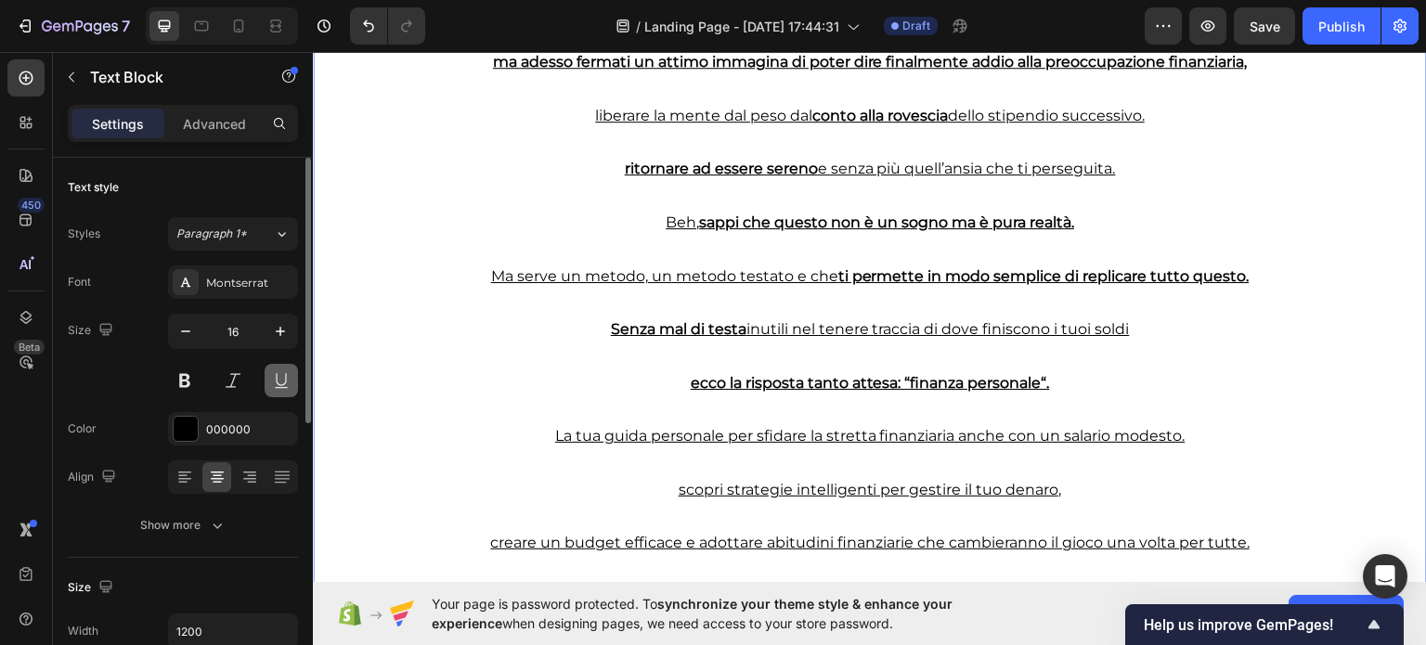
click at [277, 375] on button at bounding box center [280, 380] width 33 height 33
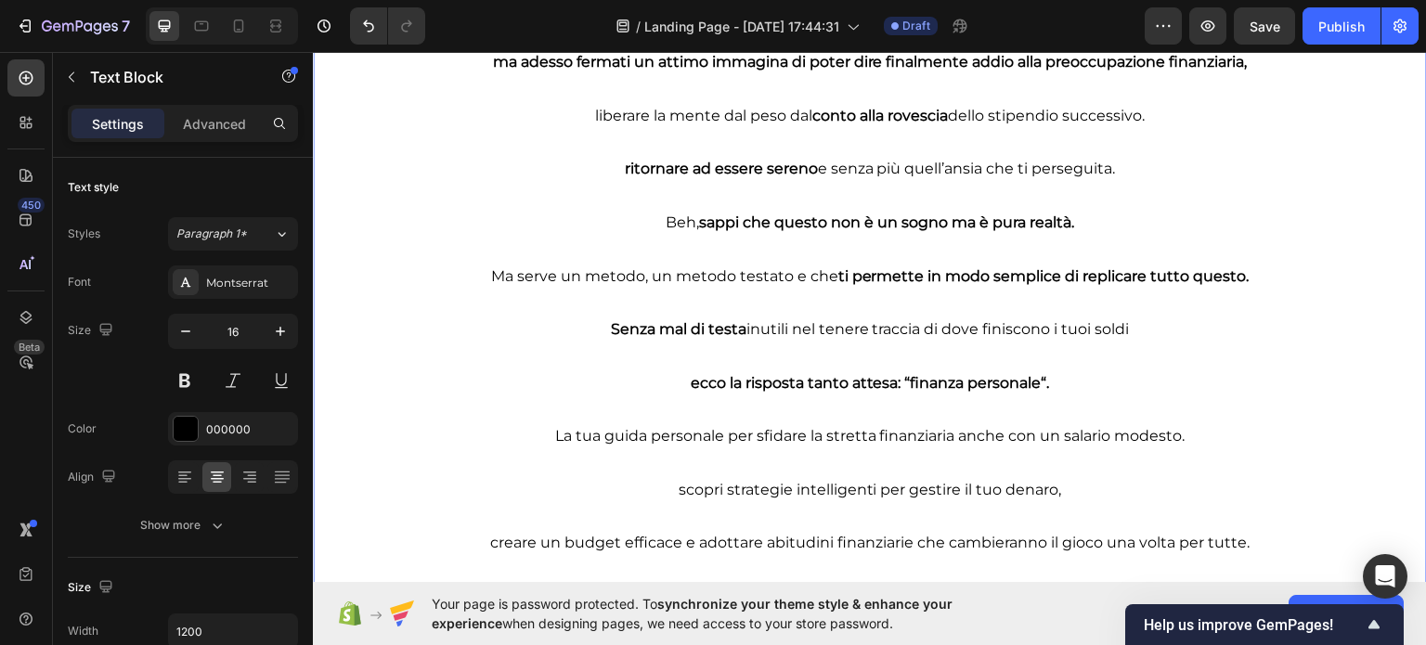
click at [714, 374] on strong "ecco la risposta tanto attesa: “finanza personale“." at bounding box center [869, 382] width 359 height 18
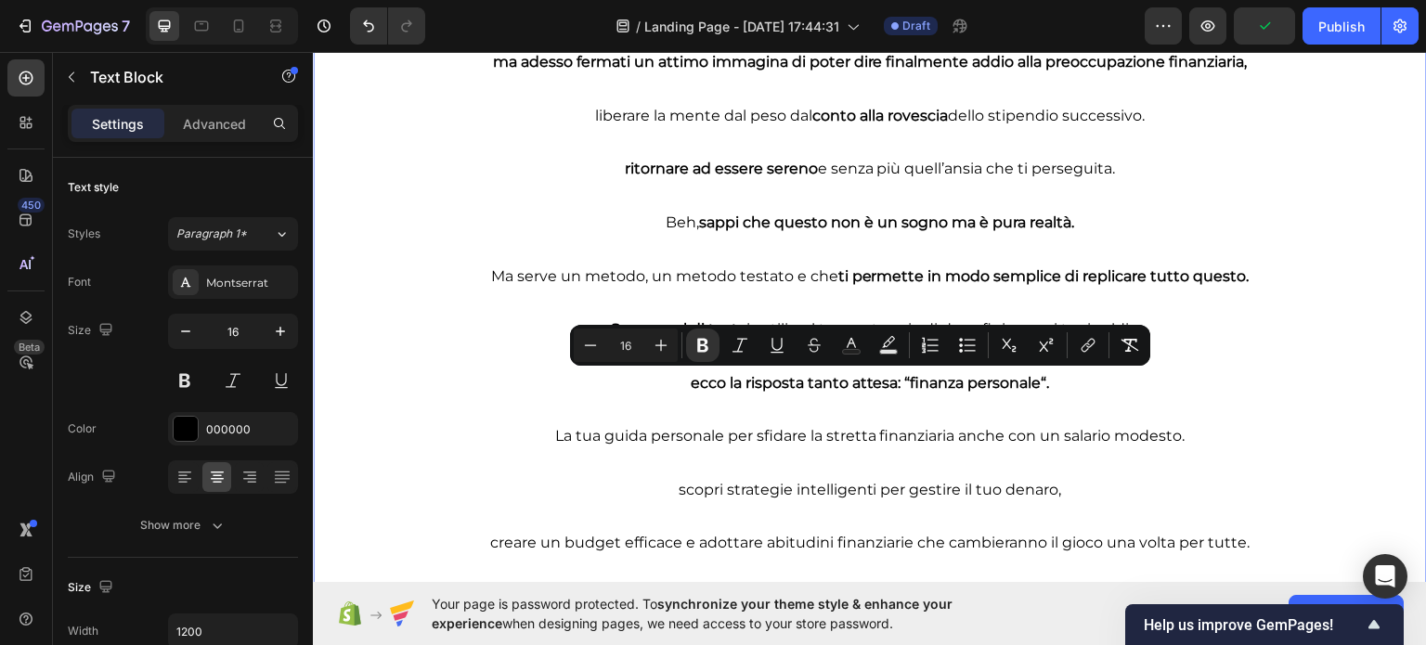
drag, startPoint x: 674, startPoint y: 380, endPoint x: 1042, endPoint y: 381, distance: 368.4
click at [1042, 381] on p "ecco la risposta tanto attesa: “finanza personale“." at bounding box center [870, 382] width 1110 height 27
click at [793, 349] on button "Underline" at bounding box center [778, 345] width 33 height 33
click at [781, 385] on u "ecco la risposta tanto attesa: “finanza personale“." at bounding box center [869, 382] width 359 height 18
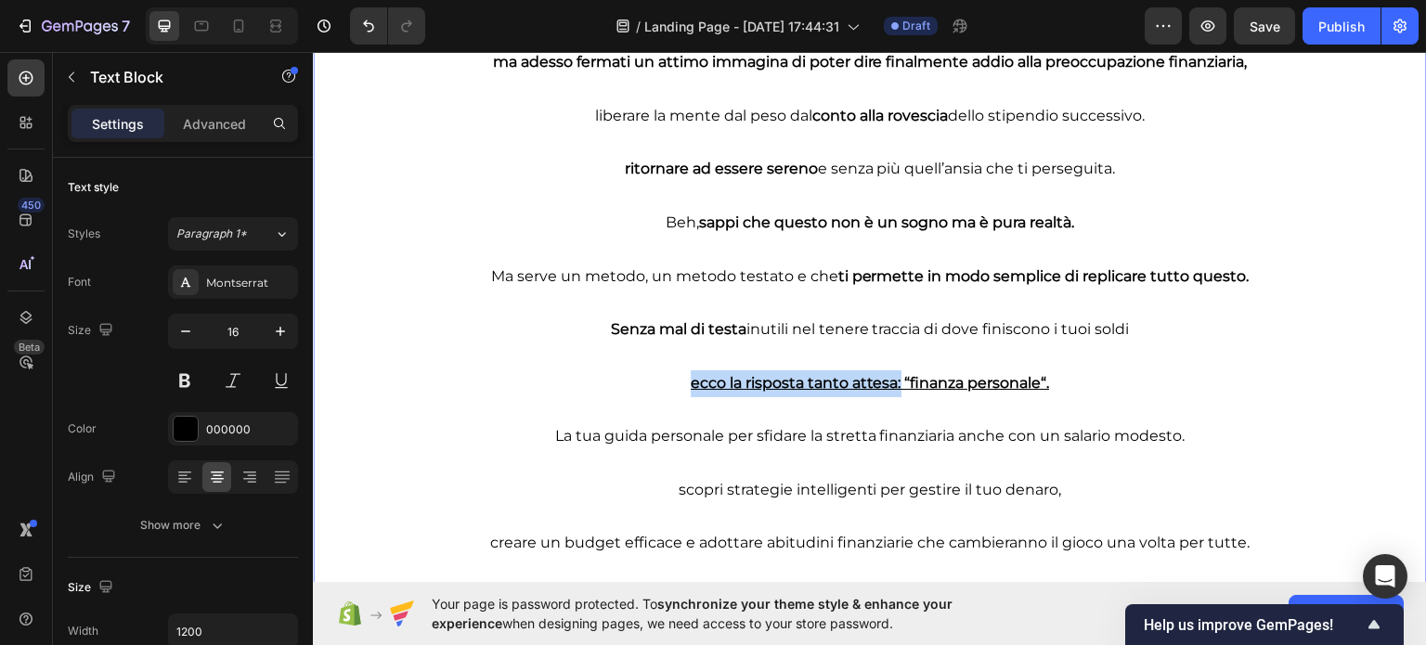
drag, startPoint x: 671, startPoint y: 381, endPoint x: 855, endPoint y: 366, distance: 184.4
click at [893, 385] on p "ecco la risposta tanto attesa: “finanza personale“." at bounding box center [870, 382] width 1110 height 27
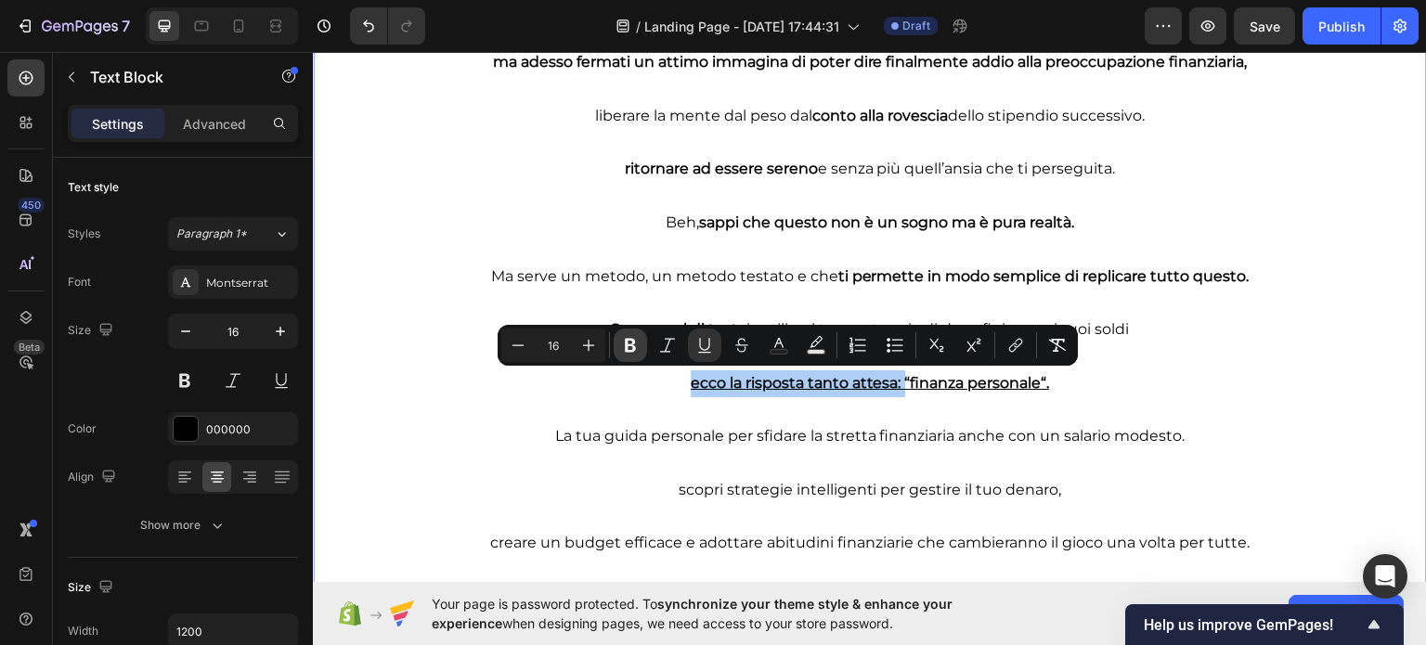
click at [635, 352] on icon "Editor contextual toolbar" at bounding box center [630, 345] width 19 height 19
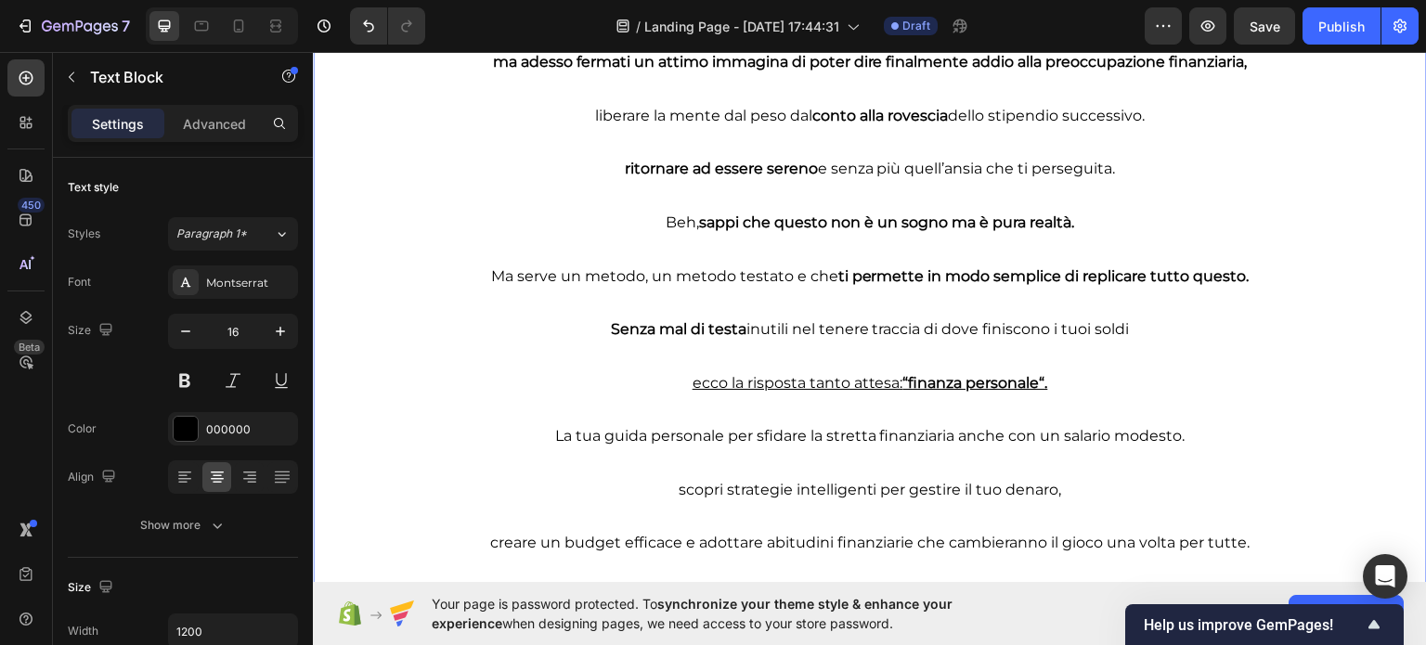
click at [636, 399] on p "Rich Text Editor. Editing area: main" at bounding box center [870, 408] width 1110 height 27
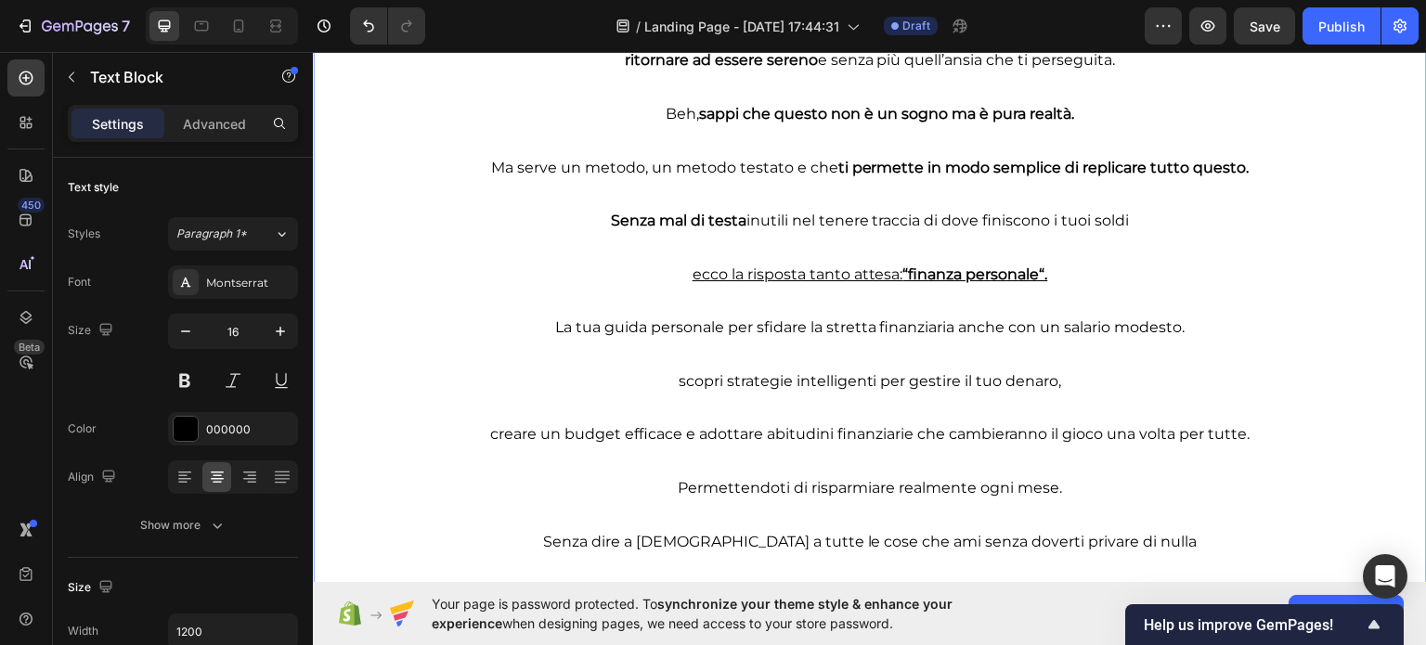
scroll to position [3616, 0]
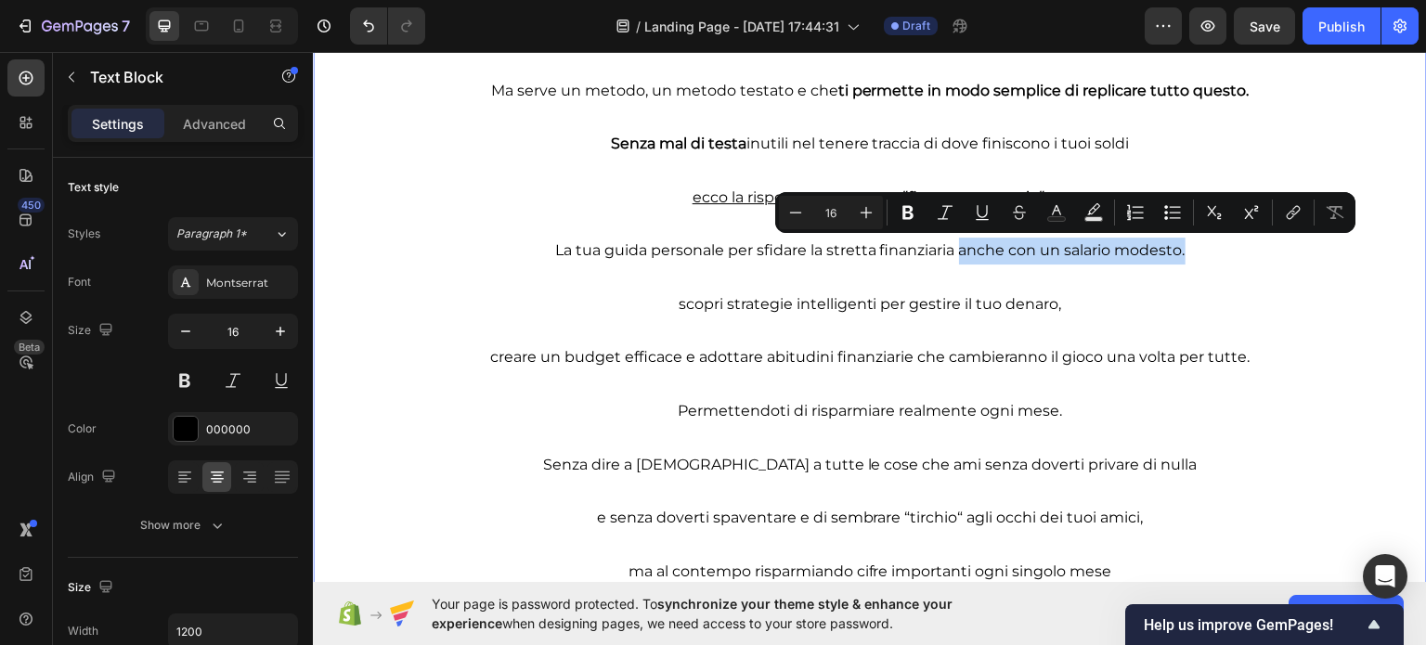
drag, startPoint x: 952, startPoint y: 243, endPoint x: 1242, endPoint y: 248, distance: 289.6
click at [1262, 248] on p "La tua guida personale per sfidare la stretta finanziaria anche con un salario …" at bounding box center [870, 250] width 1110 height 27
click at [910, 219] on icon "Editor contextual toolbar" at bounding box center [907, 212] width 19 height 19
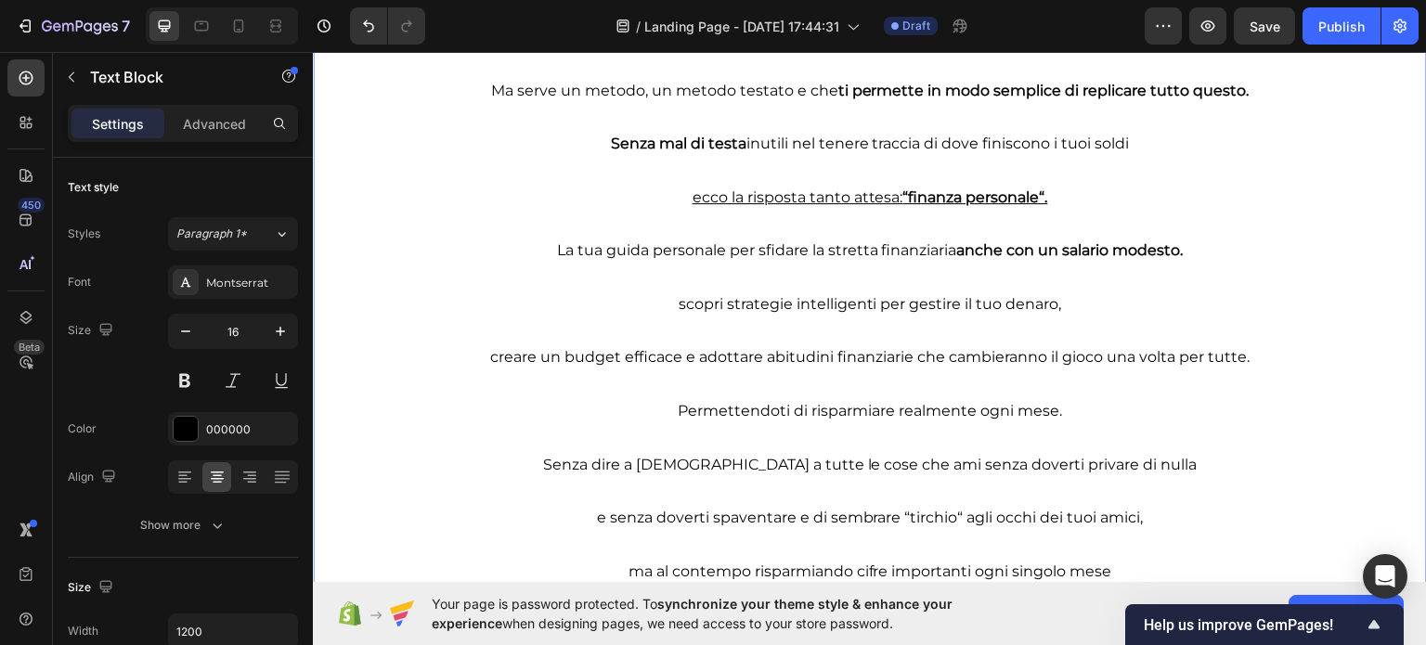
click at [948, 399] on p "Permettendoti di risparmiare realmente ogni mese." at bounding box center [870, 410] width 1110 height 27
click at [936, 400] on p "Permettendoti di risparmiare REALMENTE ogni mese." at bounding box center [870, 410] width 1110 height 27
click at [936, 402] on p "Permettendoti di risparmiare REALMENTE ogni mese." at bounding box center [870, 410] width 1110 height 27
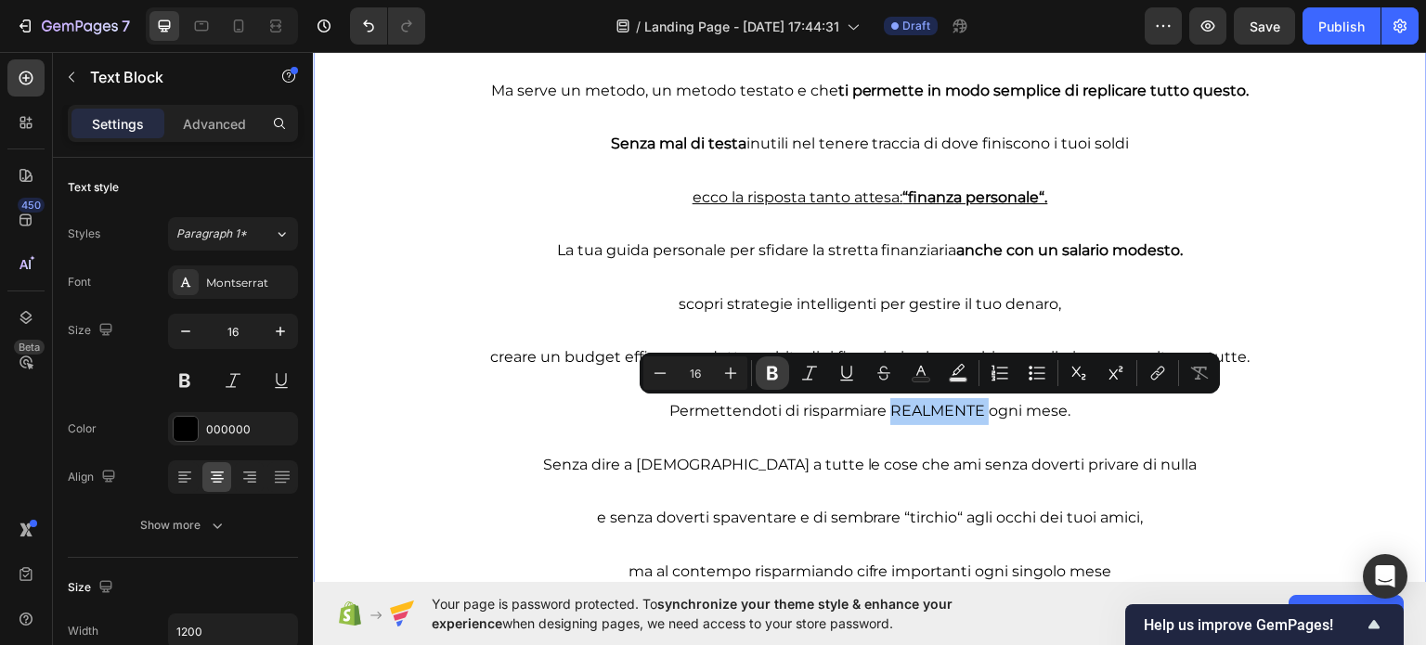
click at [769, 372] on icon "Editor contextual toolbar" at bounding box center [772, 374] width 11 height 14
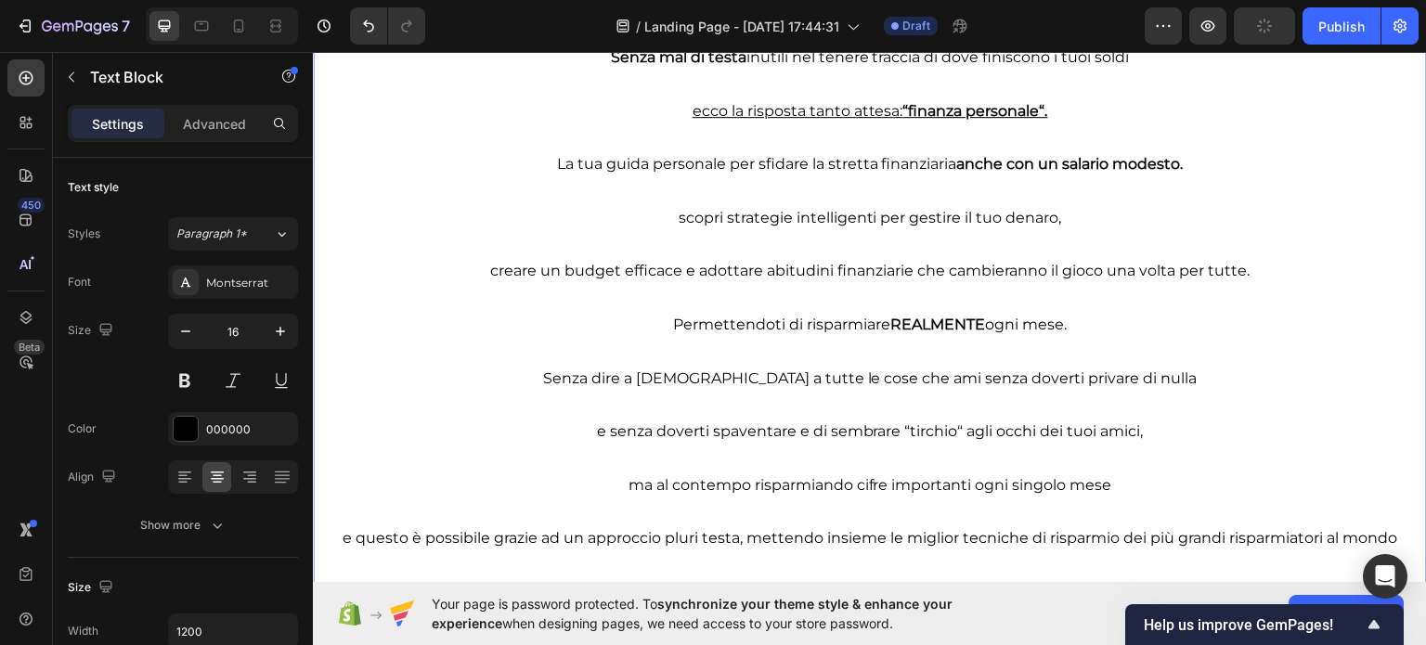
scroll to position [3801, 0]
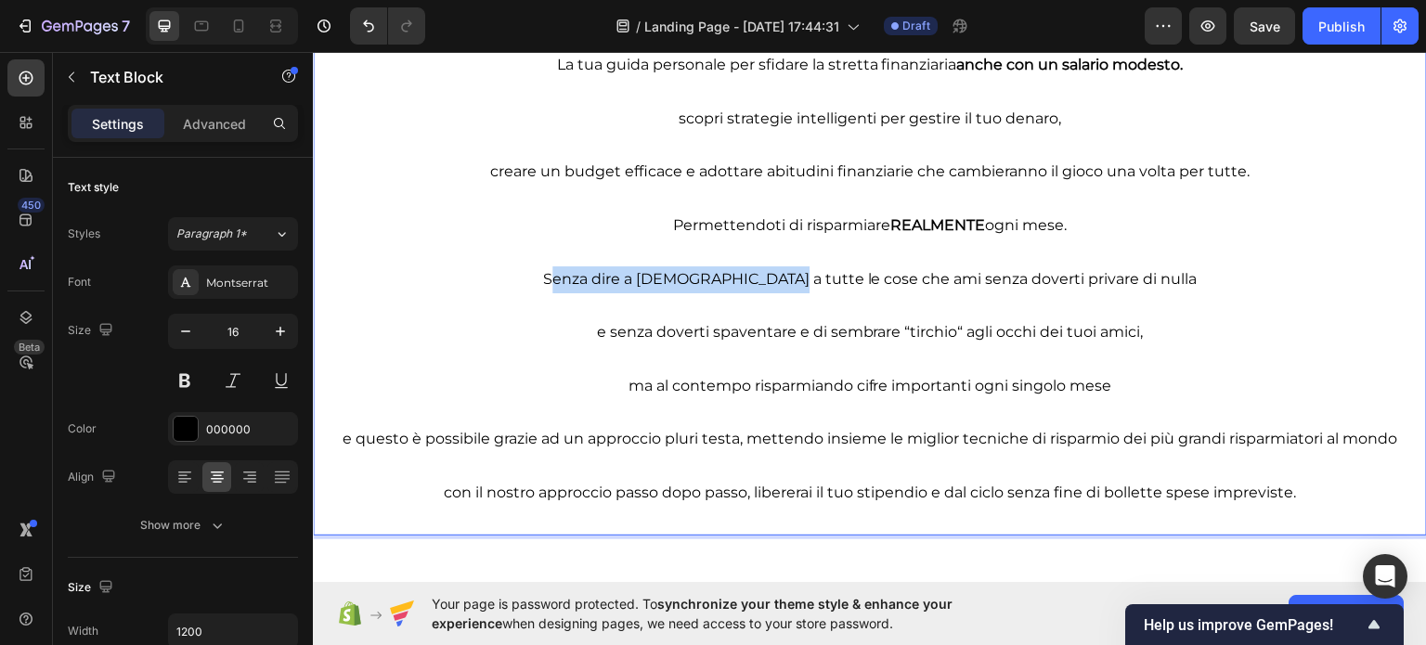
drag, startPoint x: 623, startPoint y: 278, endPoint x: 829, endPoint y: 279, distance: 206.0
click at [829, 279] on p "Senza dire a Dio a tutte le cose che ami senza doverti privare di nulla" at bounding box center [870, 278] width 1110 height 27
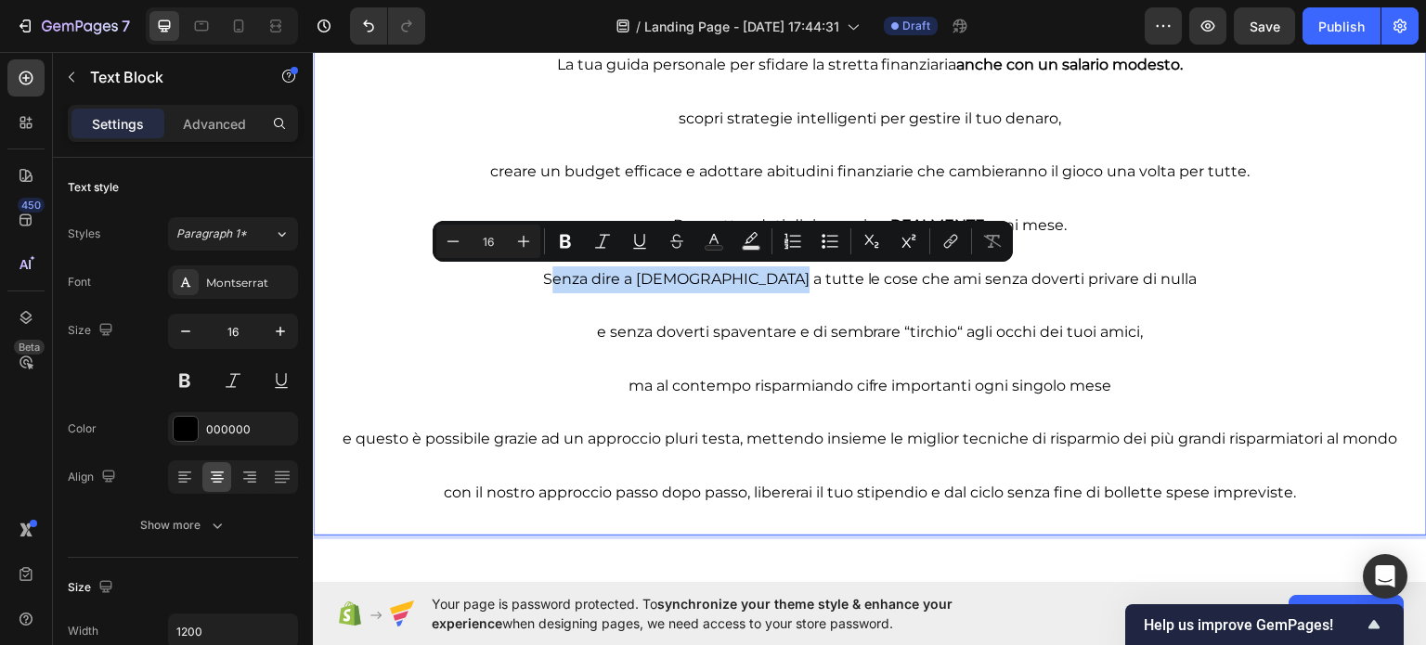
click at [831, 279] on p "Senza dire a Dio a tutte le cose che ami senza doverti privare di nulla" at bounding box center [870, 278] width 1110 height 27
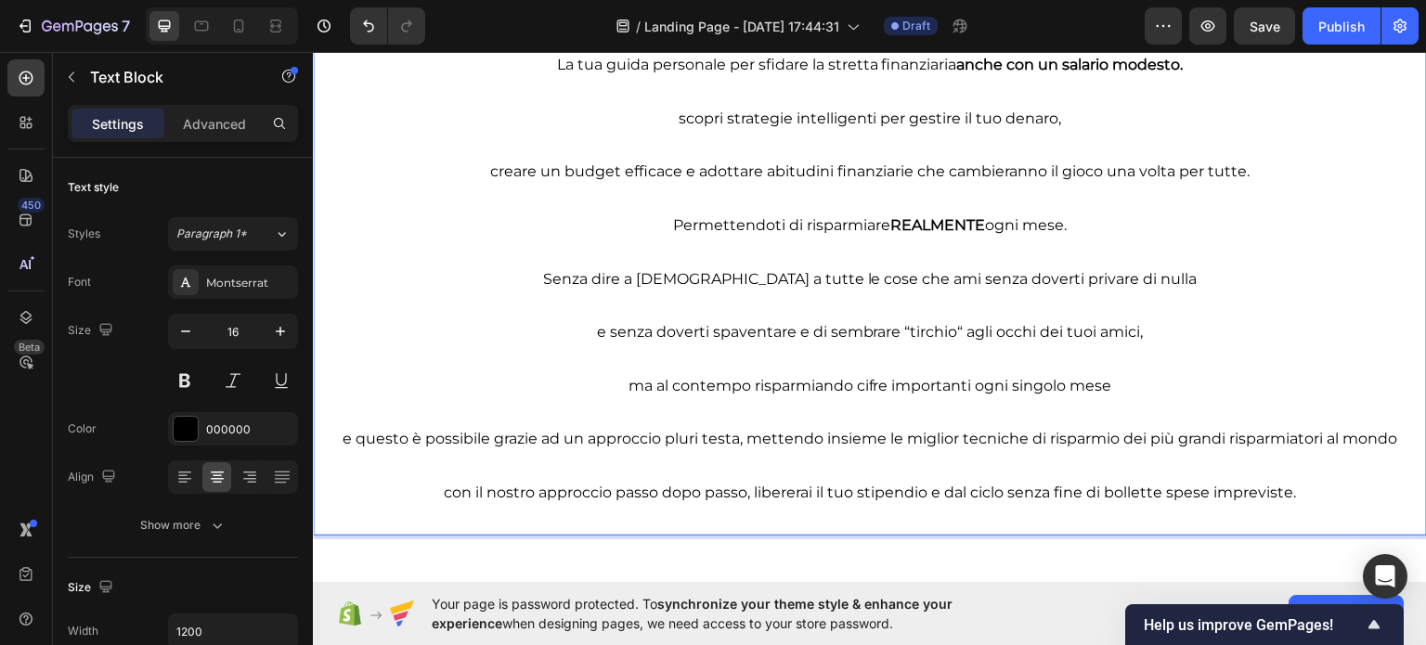
click at [900, 273] on p "Senza dire a Dio a tutte le cose che ami senza doverti privare di nulla" at bounding box center [870, 278] width 1110 height 27
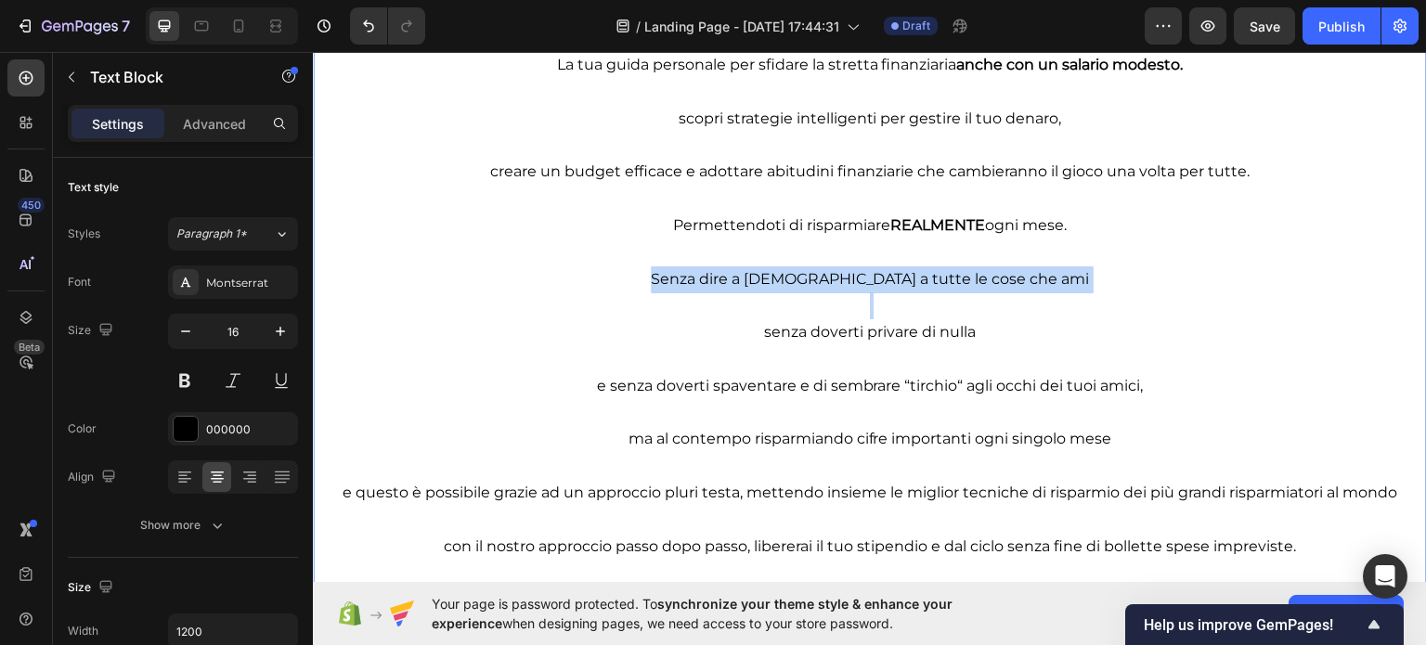
drag, startPoint x: 740, startPoint y: 267, endPoint x: 1008, endPoint y: 293, distance: 269.5
click at [1008, 293] on div "ma adesso fermati un attimo immagina di poter dire finalmente addio alla preocc…" at bounding box center [870, 131] width 1114 height 912
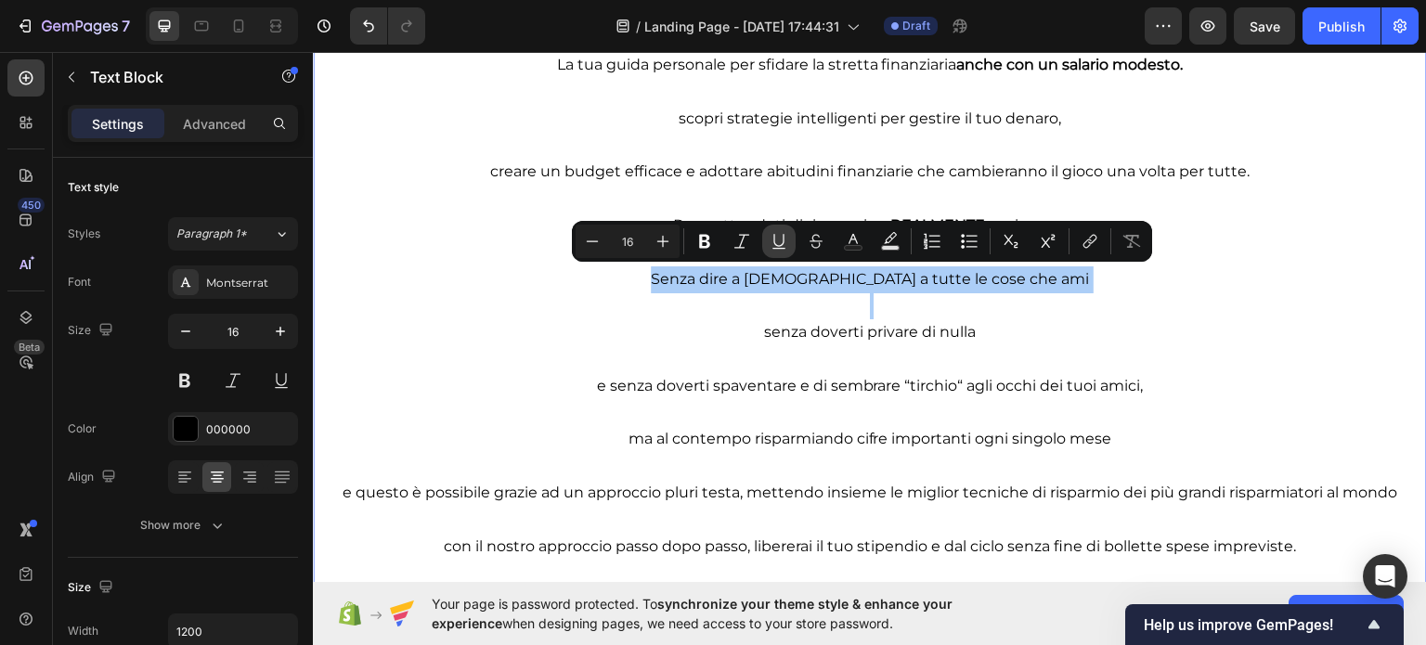
click at [791, 244] on button "Underline" at bounding box center [778, 241] width 33 height 33
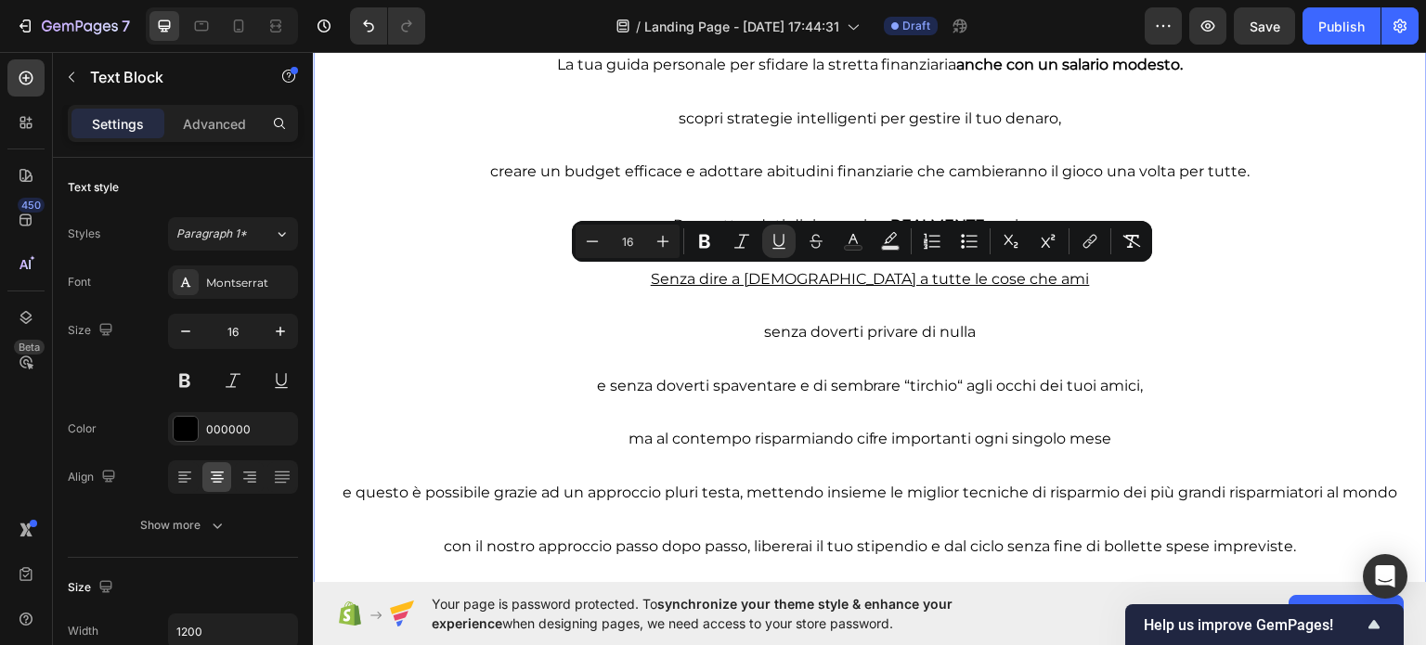
click at [796, 336] on p "senza doverti privare di nulla" at bounding box center [870, 331] width 1110 height 27
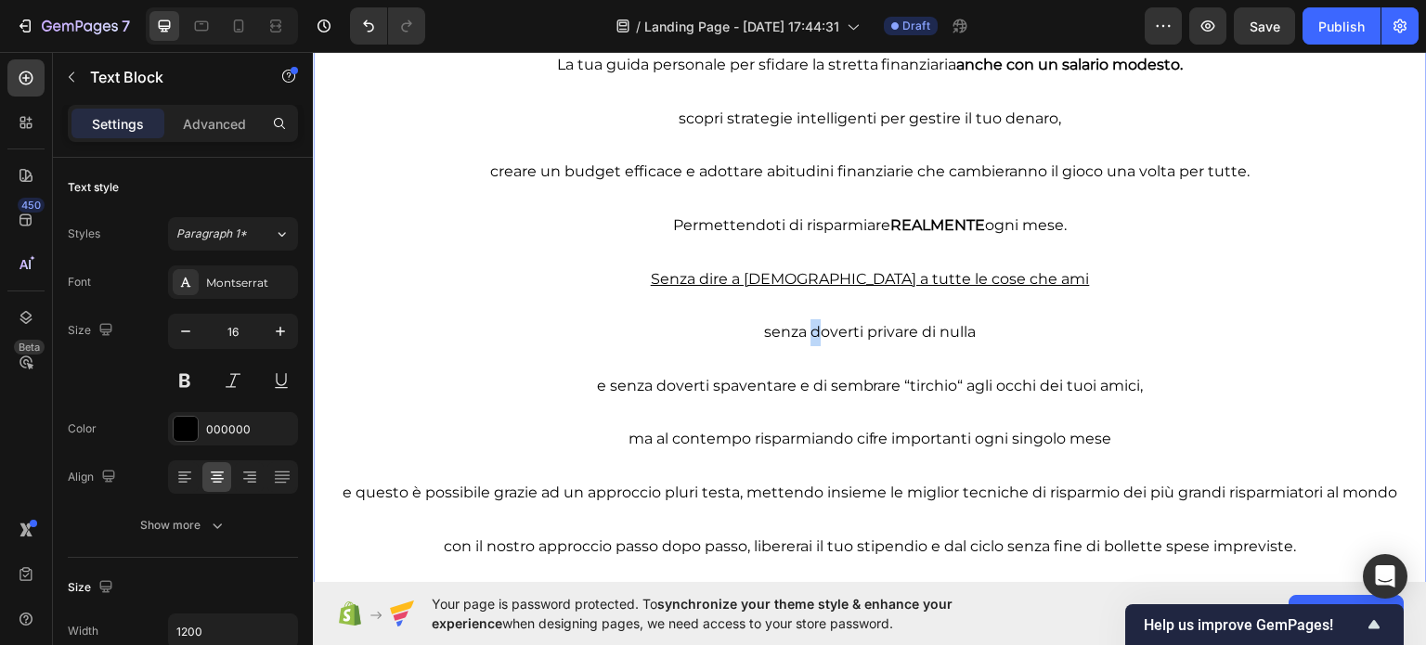
click at [797, 336] on p "senza doverti privare di nulla" at bounding box center [870, 331] width 1110 height 27
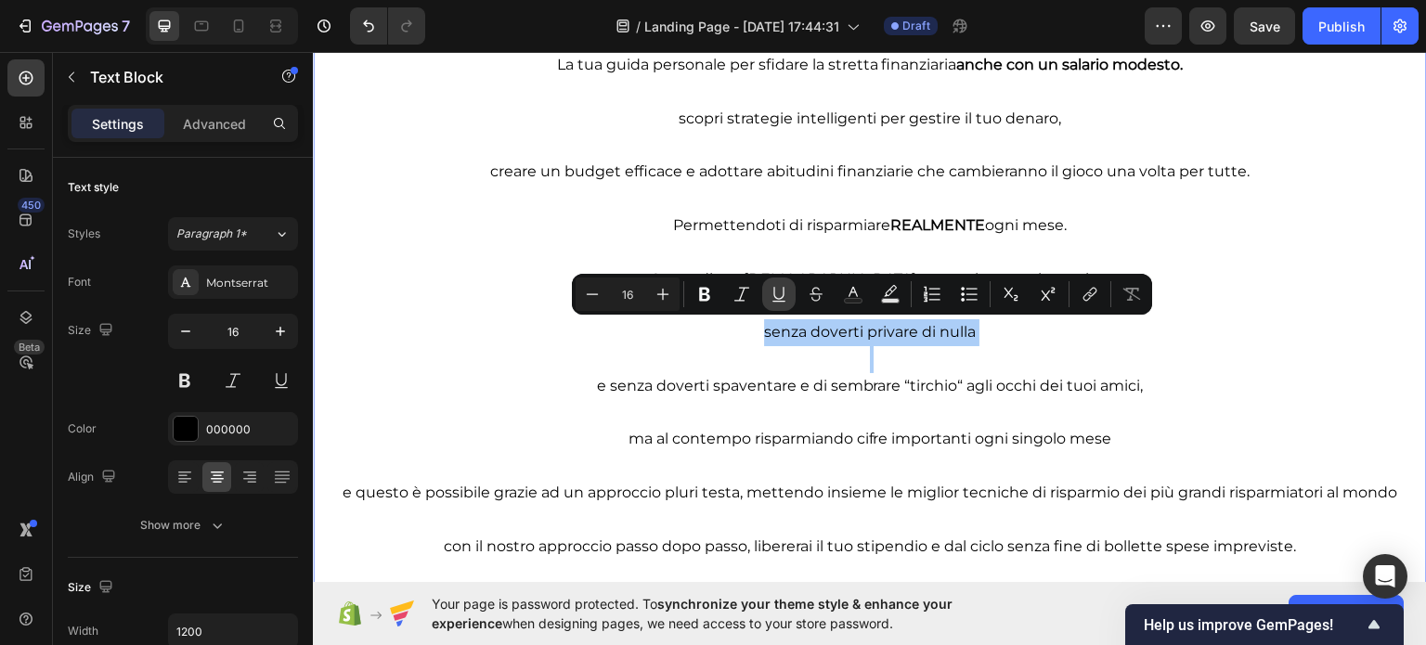
click at [776, 298] on icon "Editor contextual toolbar" at bounding box center [778, 293] width 10 height 13
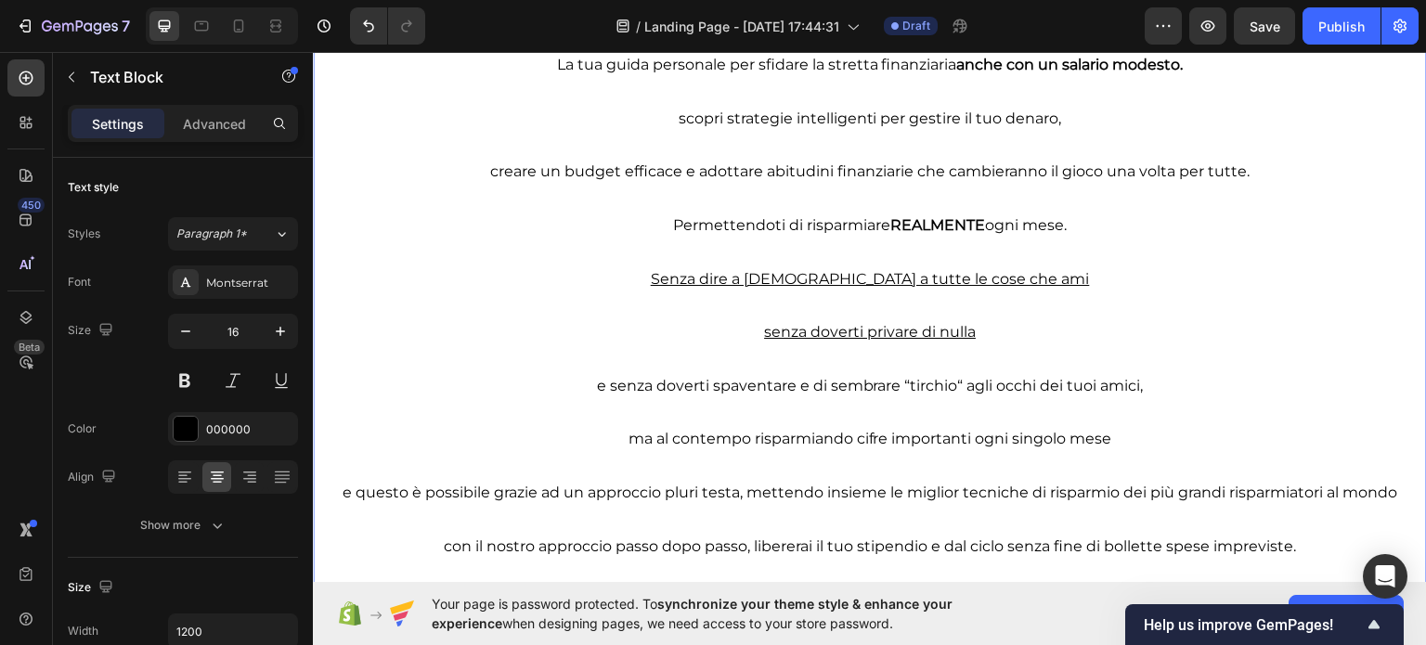
click at [599, 385] on p "e senza doverti spaventare e di sembrare “tirchio“ agli occhi dei tuoi amici," at bounding box center [870, 385] width 1110 height 27
drag, startPoint x: 584, startPoint y: 384, endPoint x: 1213, endPoint y: 381, distance: 629.2
click at [1213, 381] on p "e senza doverti spaventare e di sembrare “tirchio“ agli occhi dei tuoi amici," at bounding box center [870, 385] width 1110 height 27
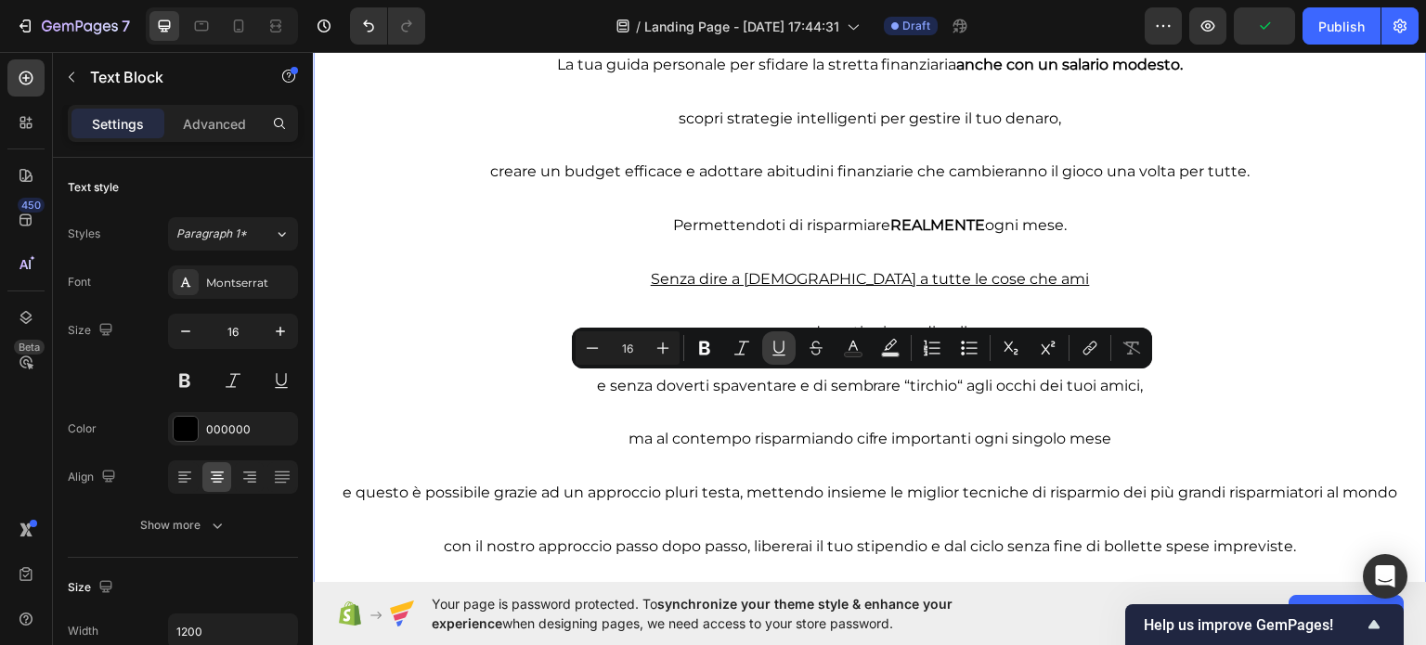
click at [775, 351] on icon "Editor contextual toolbar" at bounding box center [778, 347] width 10 height 13
click at [854, 406] on p "Rich Text Editor. Editing area: main" at bounding box center [870, 412] width 1110 height 27
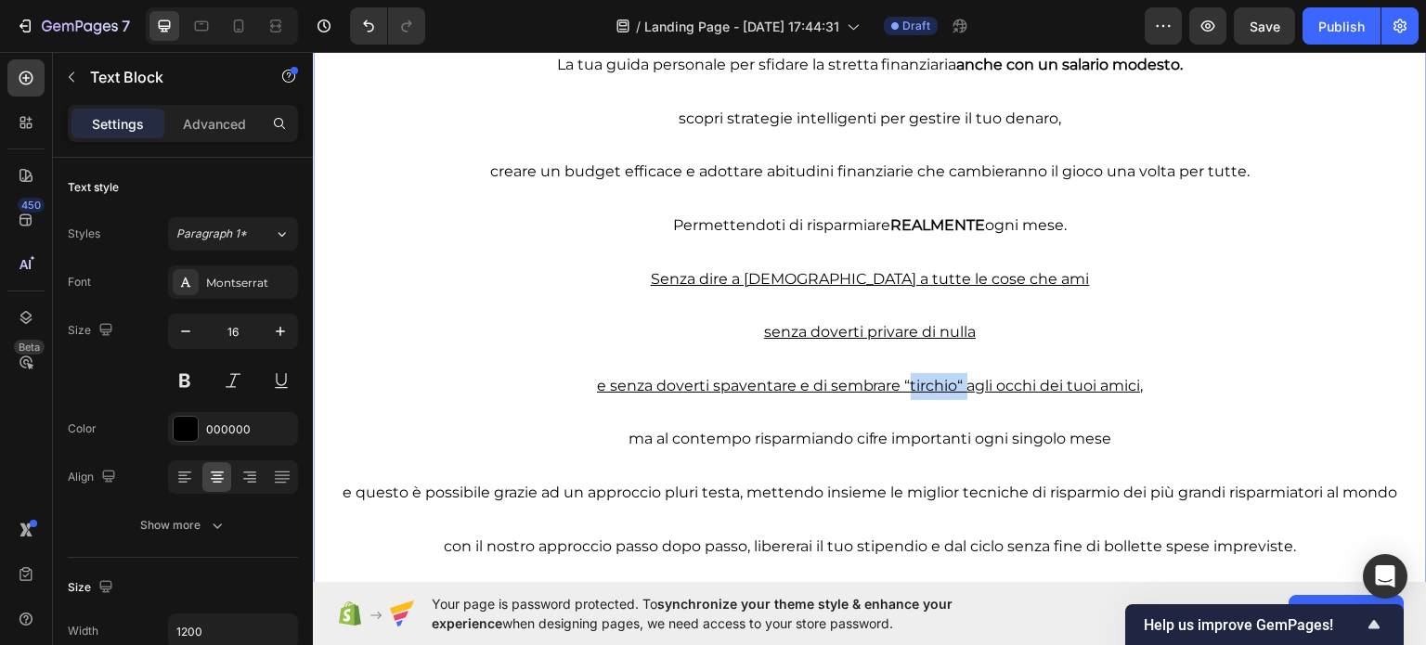
drag, startPoint x: 898, startPoint y: 386, endPoint x: 953, endPoint y: 392, distance: 55.0
click at [953, 392] on u "e senza doverti spaventare e di sembrare “tirchio“ agli occhi dei tuoi amici," at bounding box center [870, 385] width 547 height 18
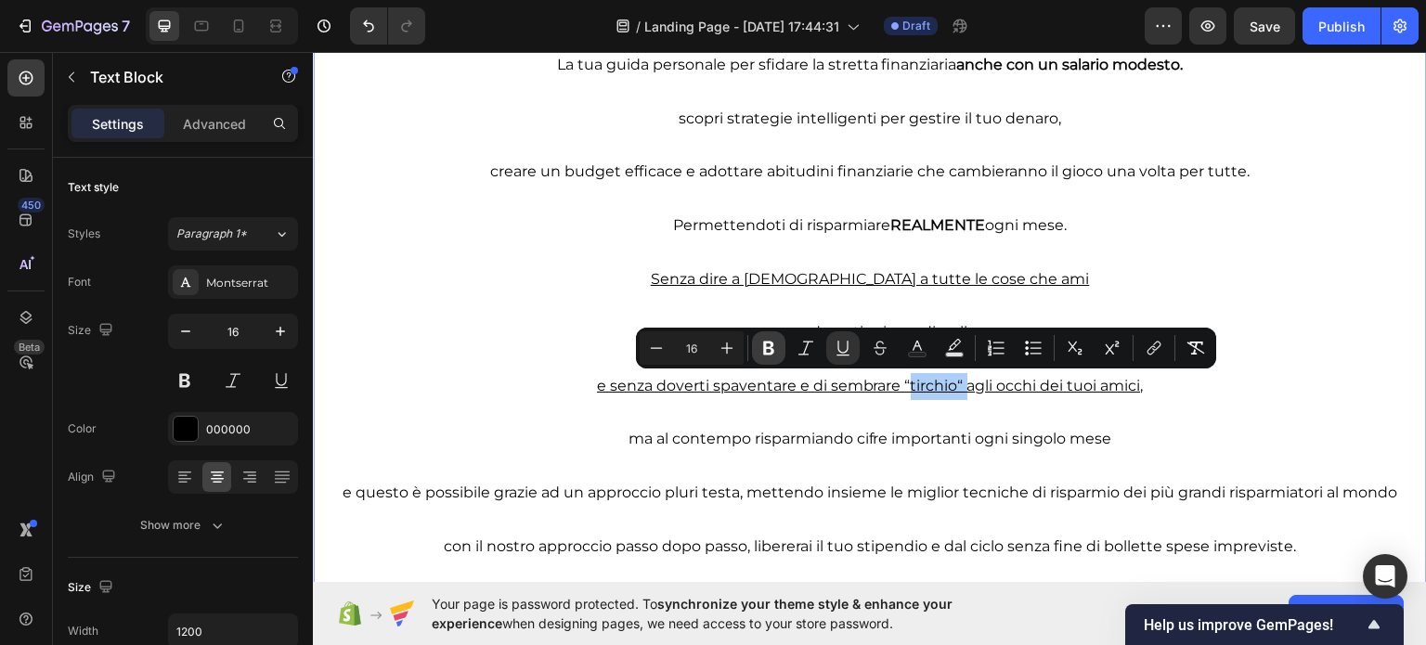
drag, startPoint x: 773, startPoint y: 348, endPoint x: 783, endPoint y: 351, distance: 10.6
click at [775, 348] on icon "Editor contextual toolbar" at bounding box center [768, 348] width 19 height 19
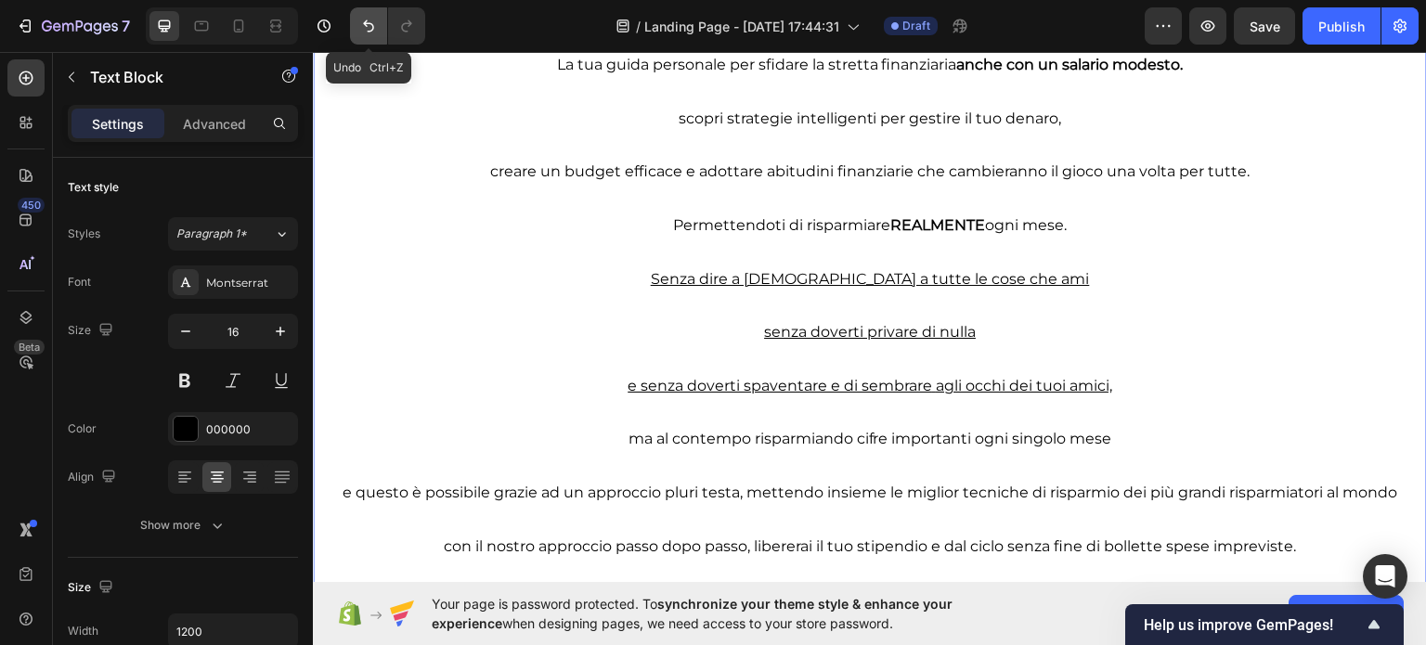
click at [366, 24] on icon "Undo/Redo" at bounding box center [368, 26] width 19 height 19
click at [360, 20] on icon "Undo/Redo" at bounding box center [368, 26] width 19 height 19
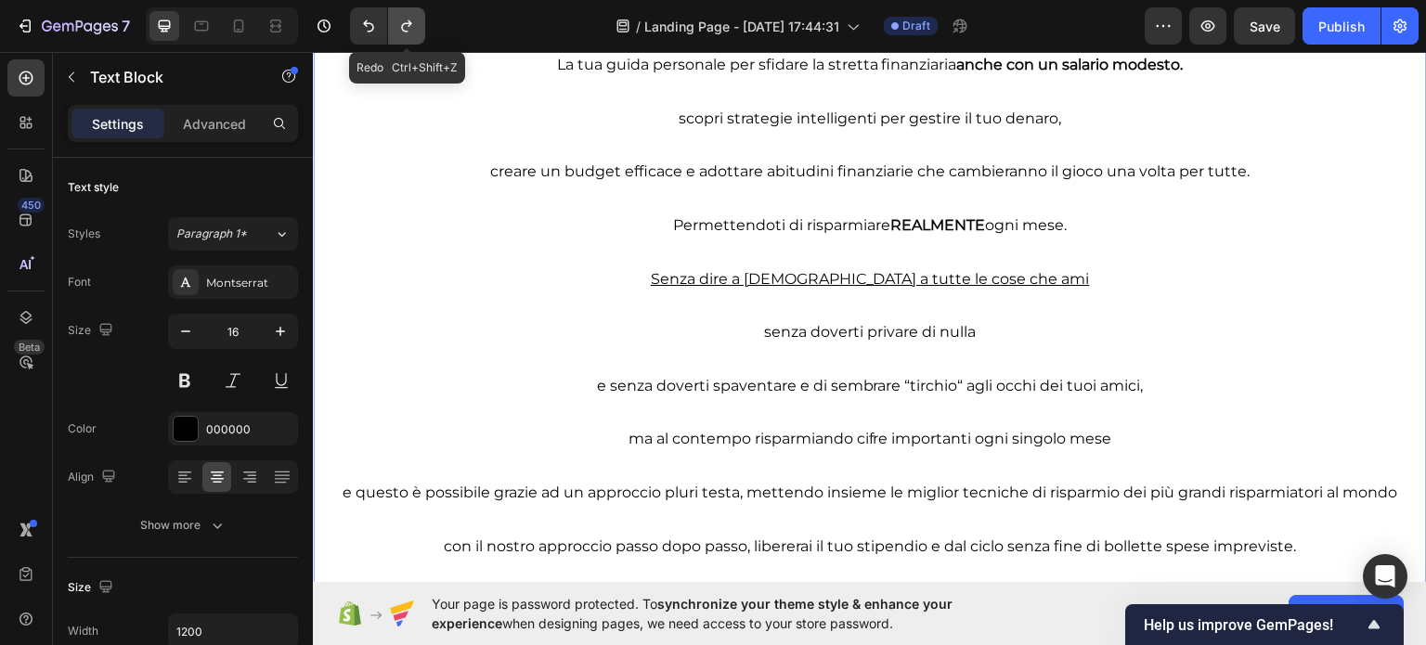
click at [404, 29] on icon "Undo/Redo" at bounding box center [406, 26] width 19 height 19
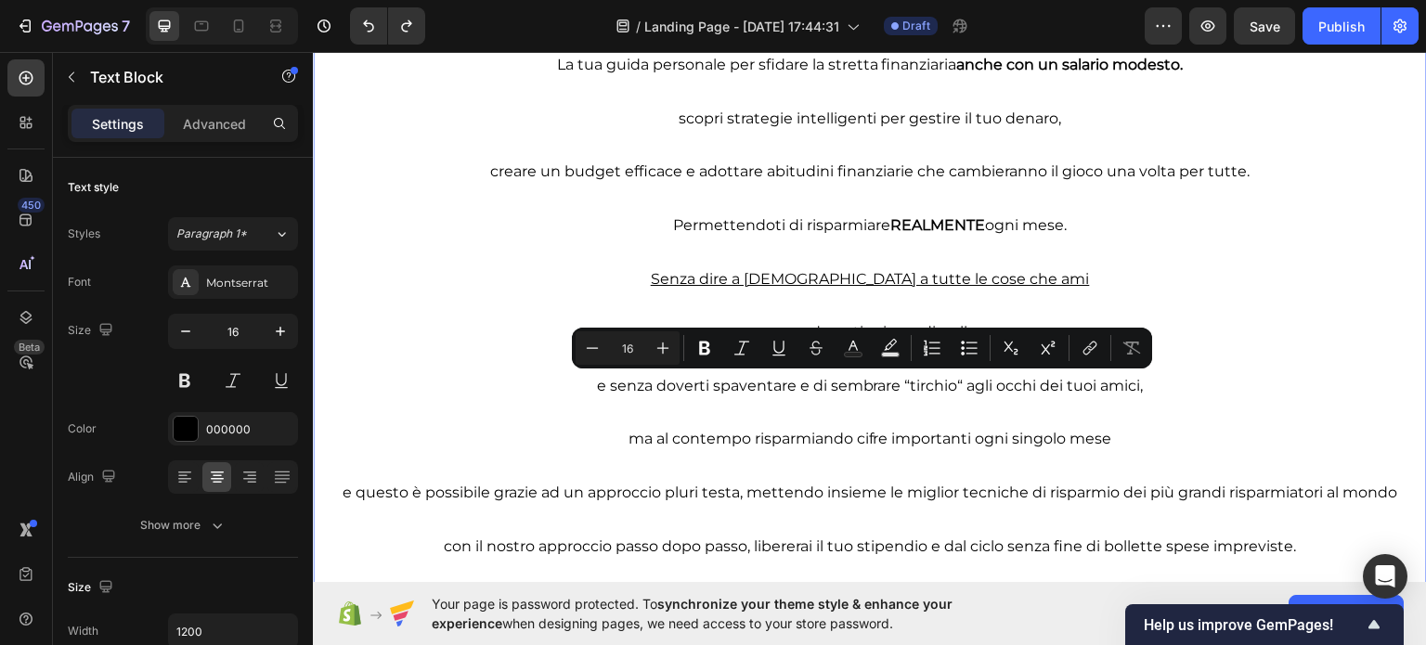
drag, startPoint x: 580, startPoint y: 379, endPoint x: 1313, endPoint y: 387, distance: 733.2
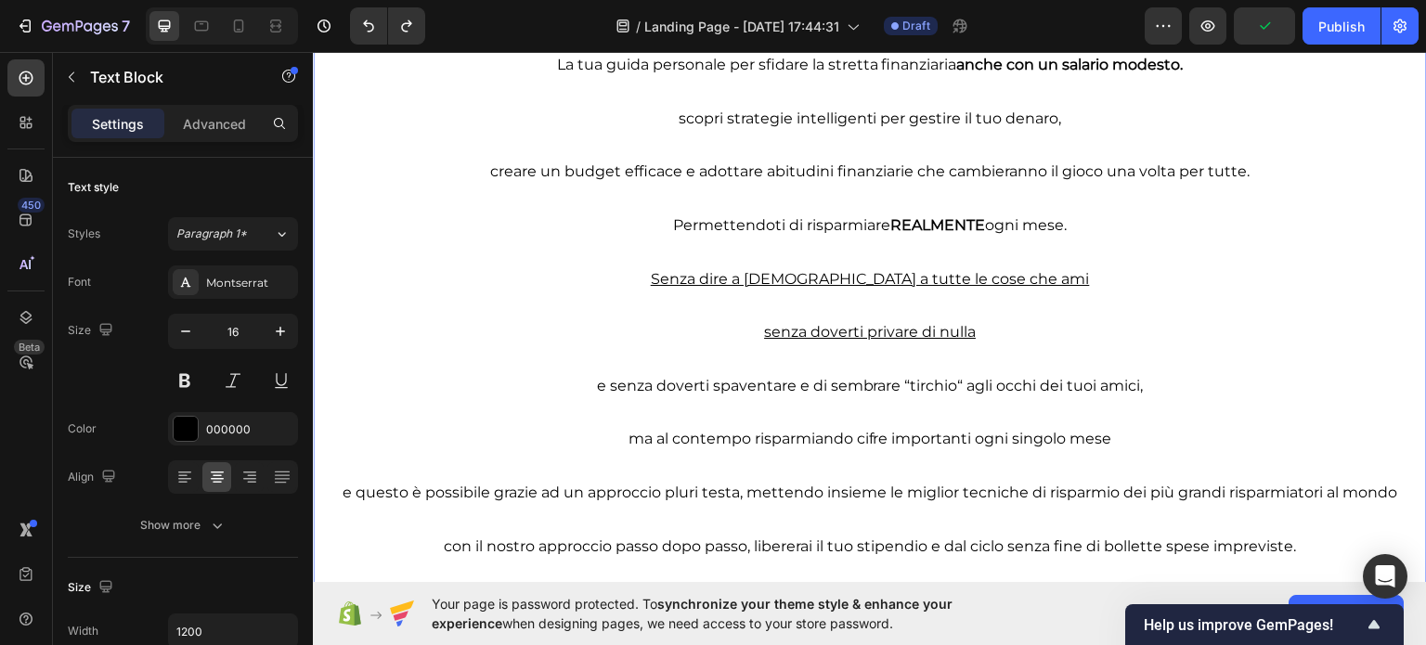
click at [771, 372] on p "e senza doverti spaventare e di sembrare “tirchio“ agli occhi dei tuoi amici," at bounding box center [870, 385] width 1110 height 27
click at [770, 378] on p "e senza doverti spaventare e di sembrare “tirchio“ agli occhi dei tuoi amici," at bounding box center [870, 385] width 1110 height 27
click at [770, 381] on p "e senza doverti spaventare e di sembrare “tirchio“ agli occhi dei tuoi amici," at bounding box center [870, 385] width 1110 height 27
click at [768, 383] on p "e senza doverti spaventare e di sembrare “tirchio“ agli occhi dei tuoi amici," at bounding box center [870, 385] width 1110 height 27
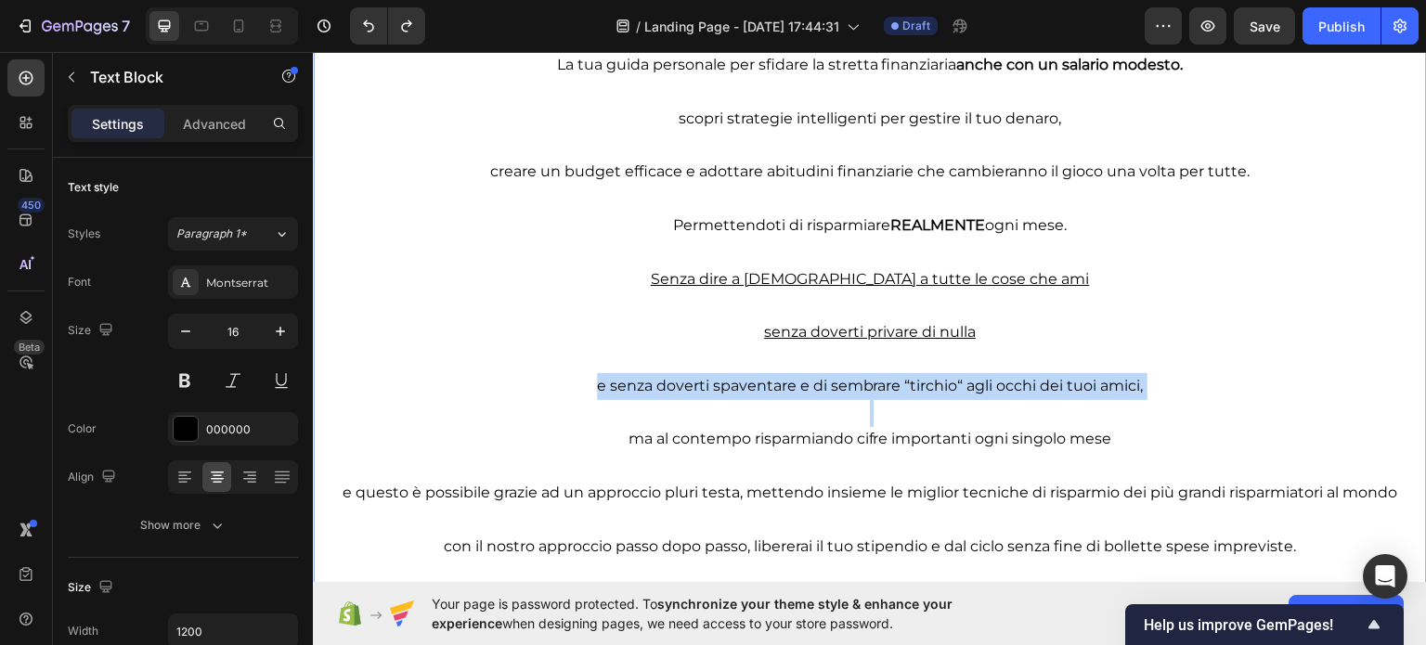
click at [768, 383] on p "e senza doverti spaventare e di sembrare “tirchio“ agli occhi dei tuoi amici," at bounding box center [870, 385] width 1110 height 27
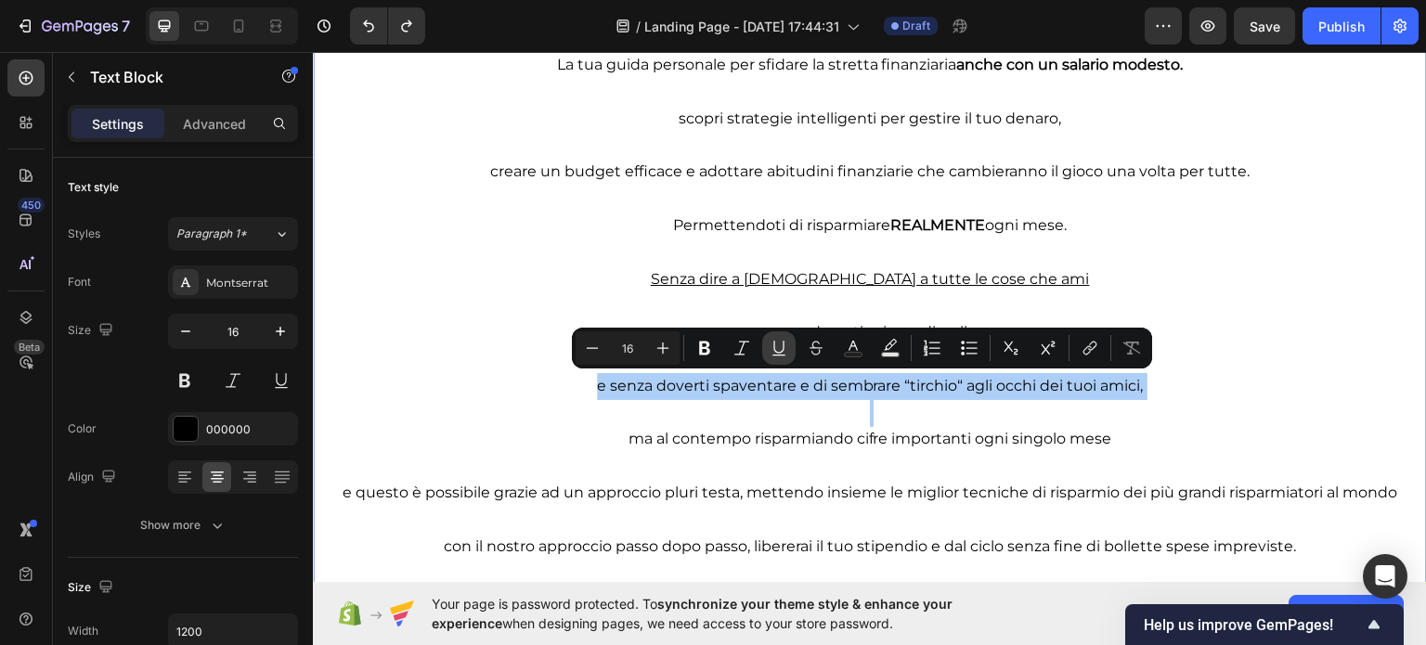
click at [774, 348] on icon "Editor contextual toolbar" at bounding box center [778, 347] width 10 height 13
click at [832, 388] on u "e senza doverti spaventare e di sembrare “tirchio“ agli occhi dei tuoi amici," at bounding box center [870, 385] width 547 height 18
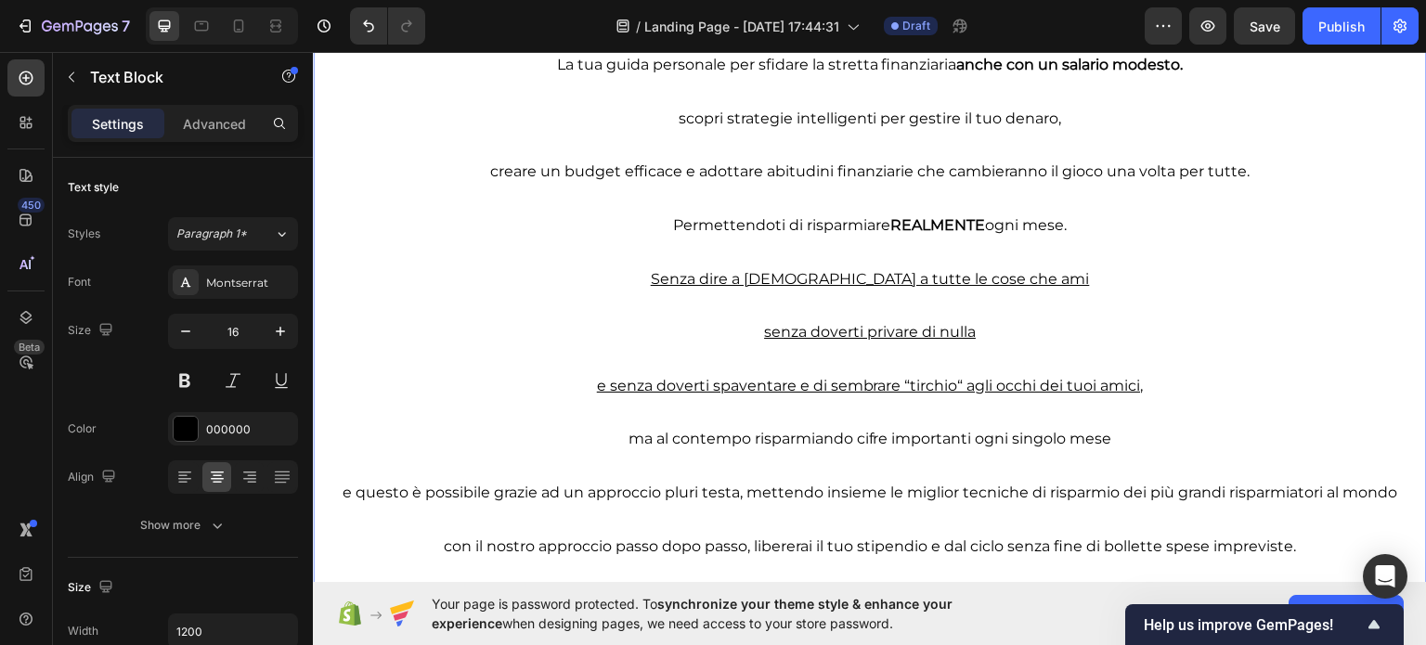
click at [911, 387] on u "e senza doverti spaventare e di sembrare “tirchio“ agli occhi dei tuoi amici," at bounding box center [870, 385] width 547 height 18
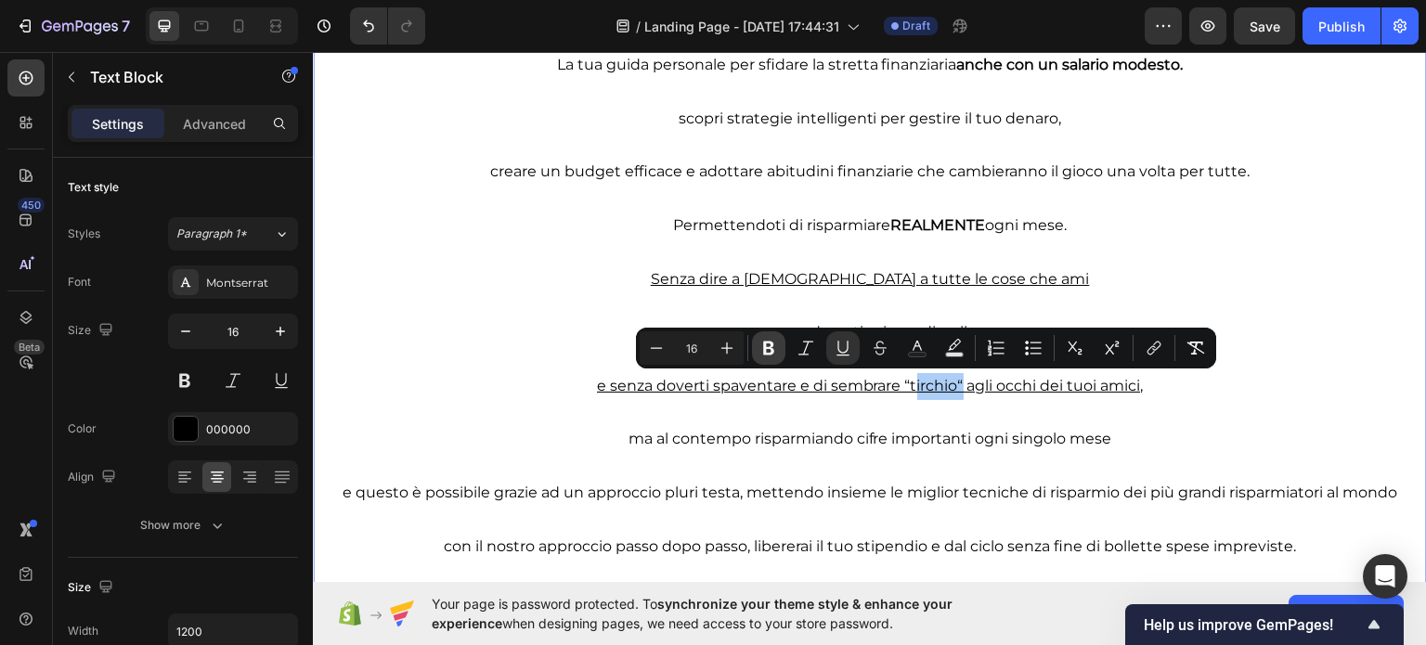
click at [763, 351] on icon "Editor contextual toolbar" at bounding box center [768, 348] width 19 height 19
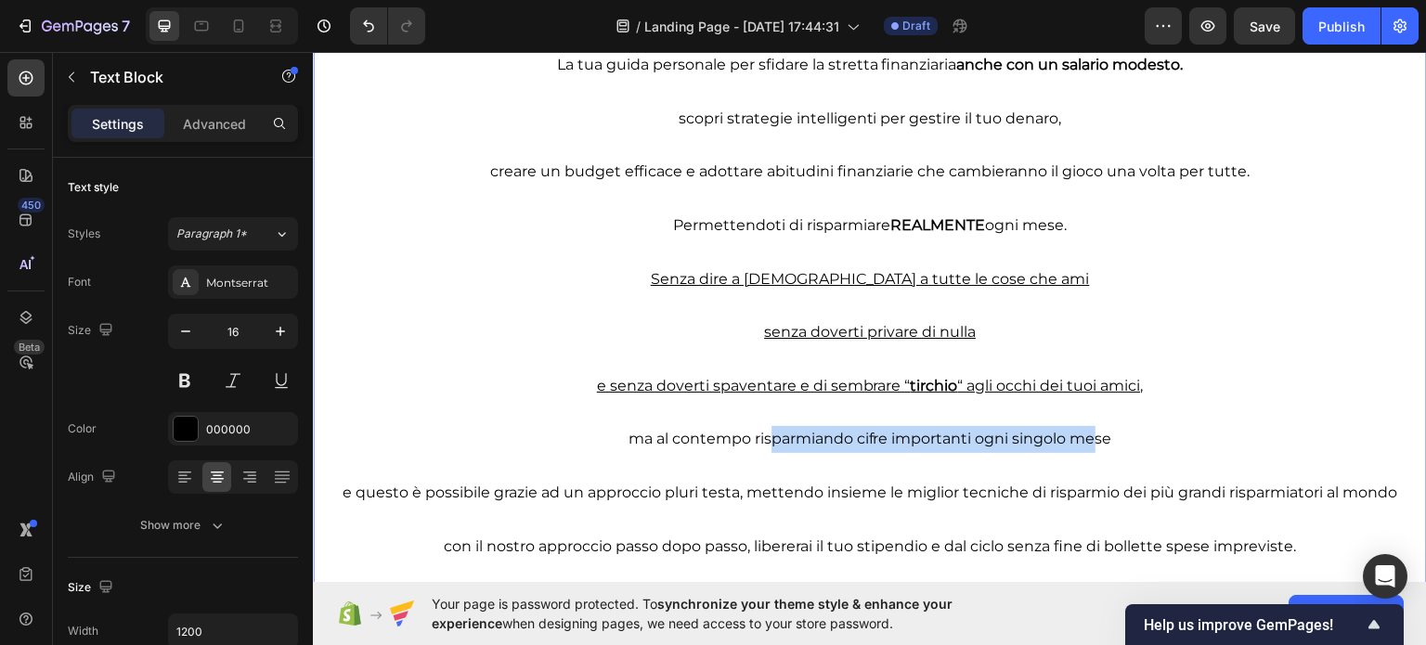
drag, startPoint x: 806, startPoint y: 441, endPoint x: 1076, endPoint y: 445, distance: 269.2
click at [1076, 445] on p "ma al contempo risparmiando cifre importanti ogni singolo mese" at bounding box center [870, 438] width 1110 height 27
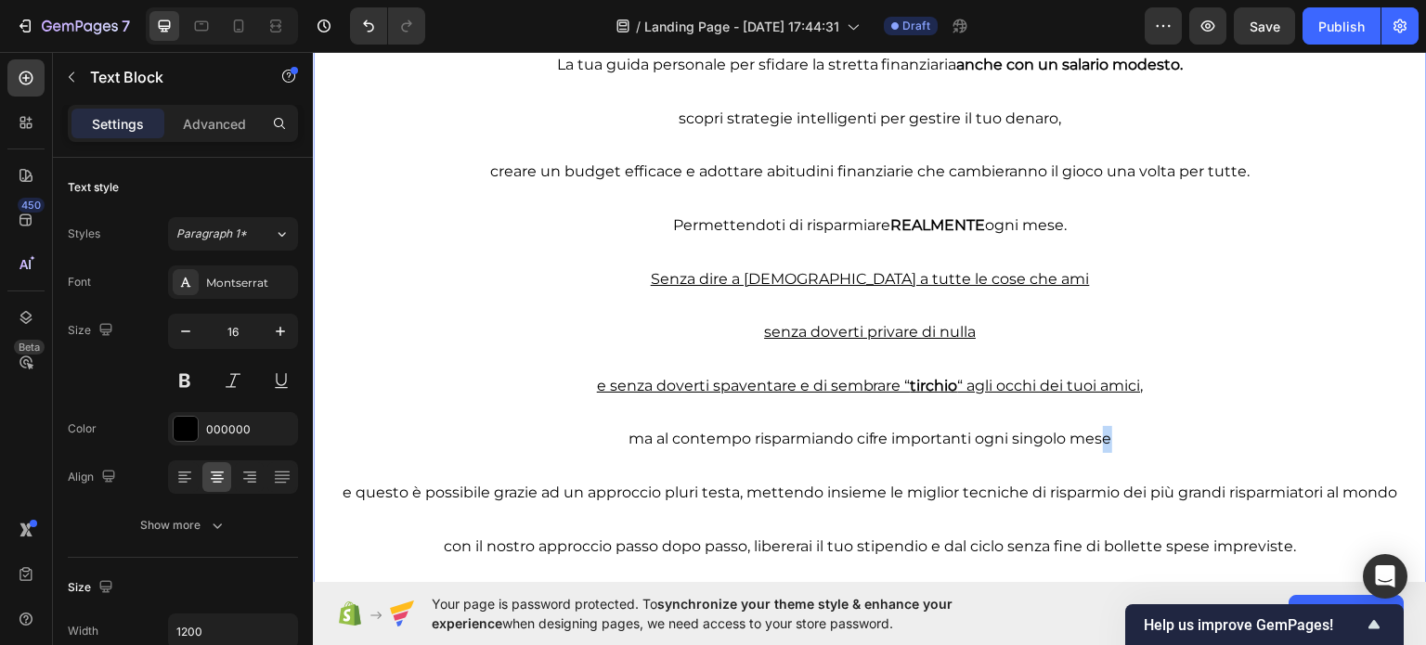
click at [1094, 440] on p "ma al contempo risparmiando cifre importanti ogni singolo mese" at bounding box center [870, 438] width 1110 height 27
drag, startPoint x: 1102, startPoint y: 438, endPoint x: 1063, endPoint y: 454, distance: 42.1
click at [1063, 454] on div "ma adesso fermati un attimo immagina di poter dire finalmente addio alla preocc…" at bounding box center [870, 131] width 1114 height 912
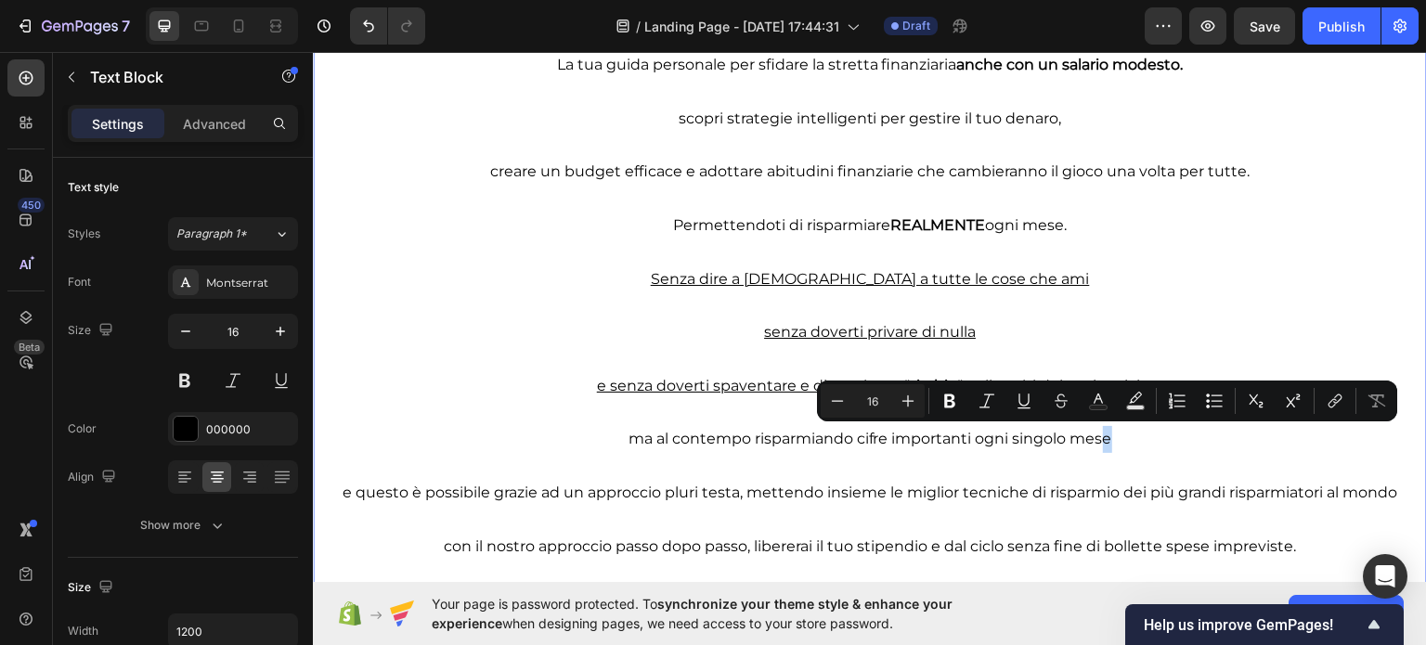
click at [1139, 437] on p "ma al contempo risparmiando cifre importanti ogni singolo mese" at bounding box center [870, 438] width 1110 height 27
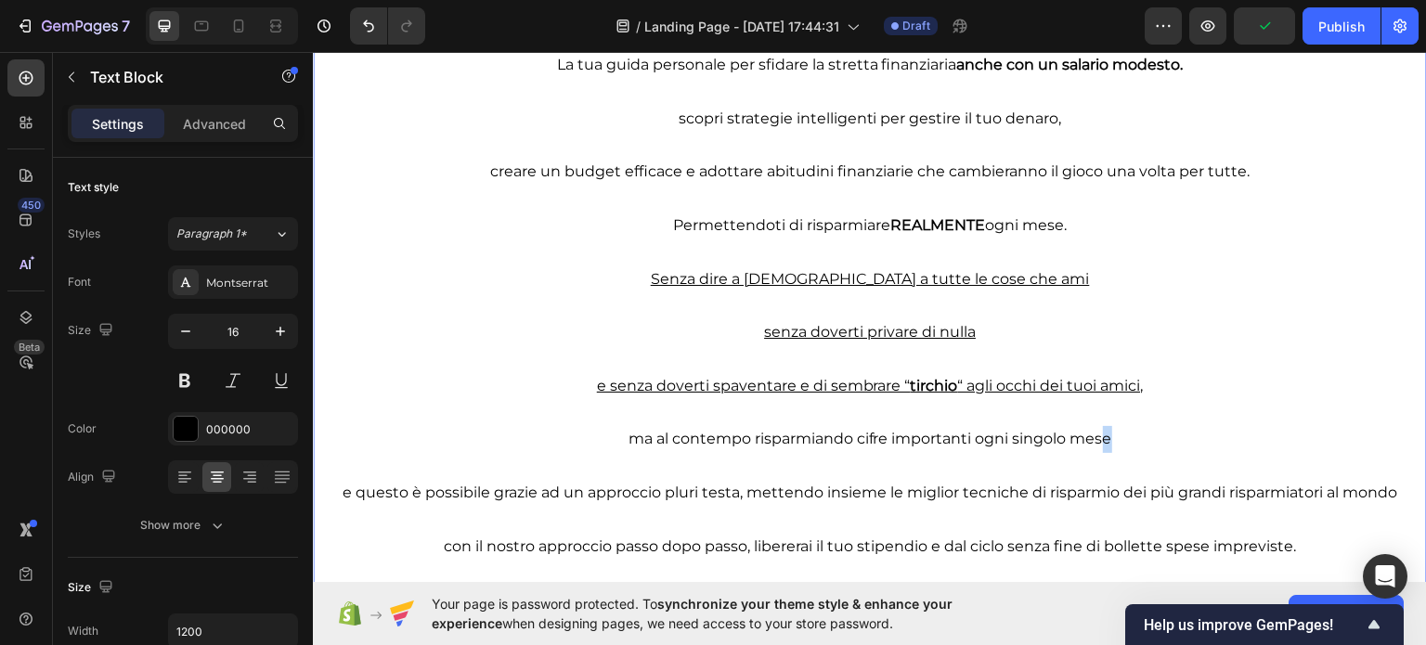
drag, startPoint x: 927, startPoint y: 443, endPoint x: 747, endPoint y: 439, distance: 180.1
click at [747, 439] on p "ma al contempo risparmiando cifre importanti ogni singolo mese" at bounding box center [870, 438] width 1110 height 27
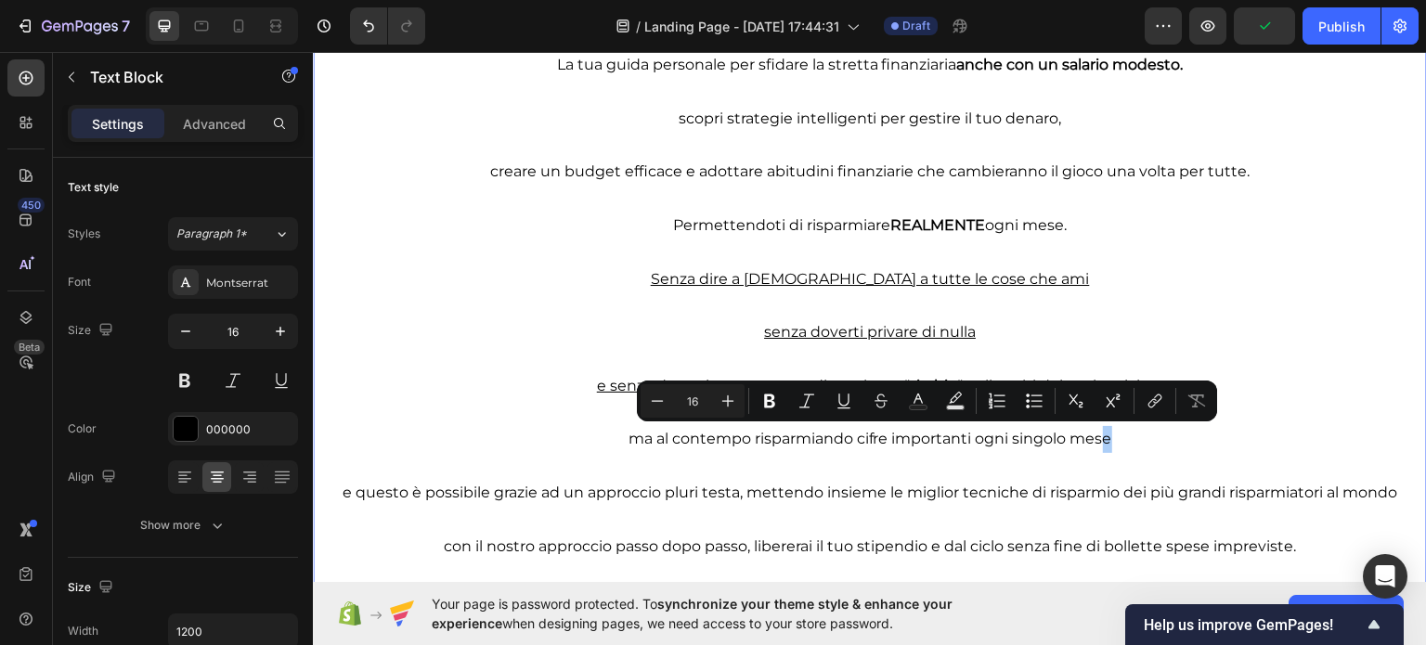
click at [772, 394] on icon "Editor contextual toolbar" at bounding box center [769, 401] width 19 height 19
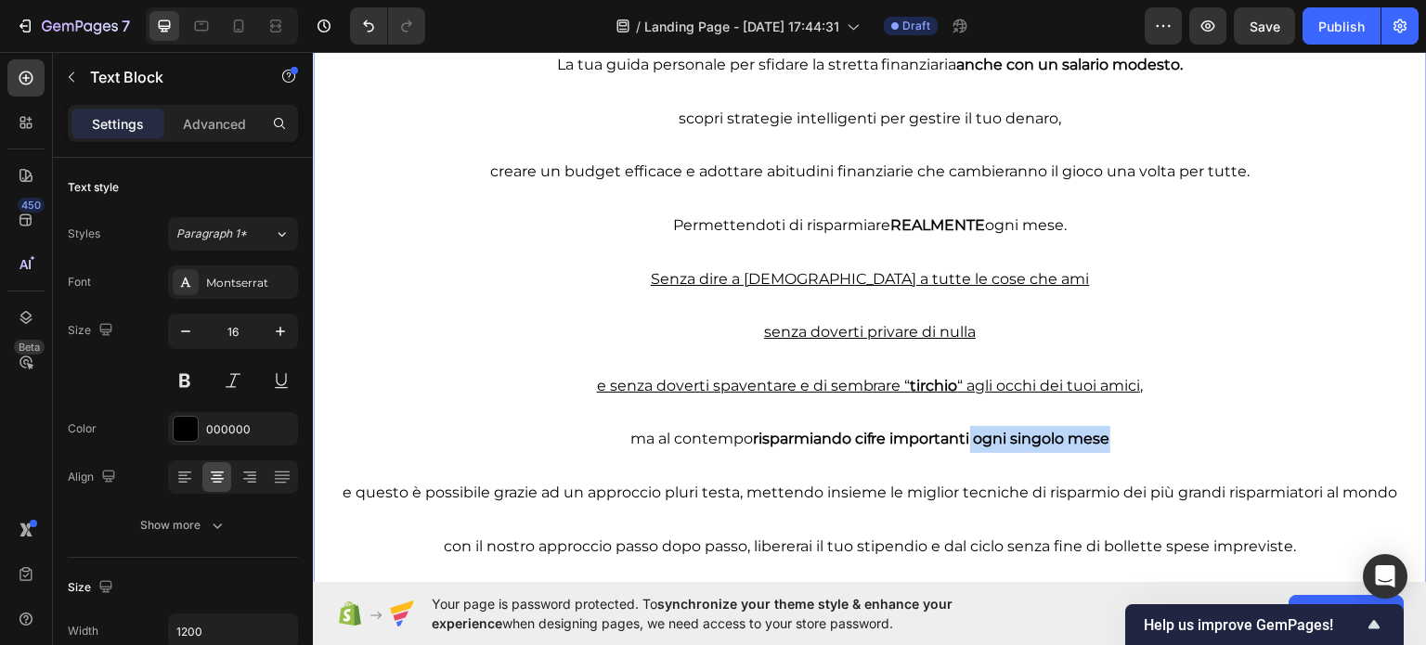
drag, startPoint x: 965, startPoint y: 433, endPoint x: 1105, endPoint y: 443, distance: 140.4
click at [1105, 443] on strong "risparmiando cifre importanti ogni singolo mese" at bounding box center [931, 438] width 357 height 18
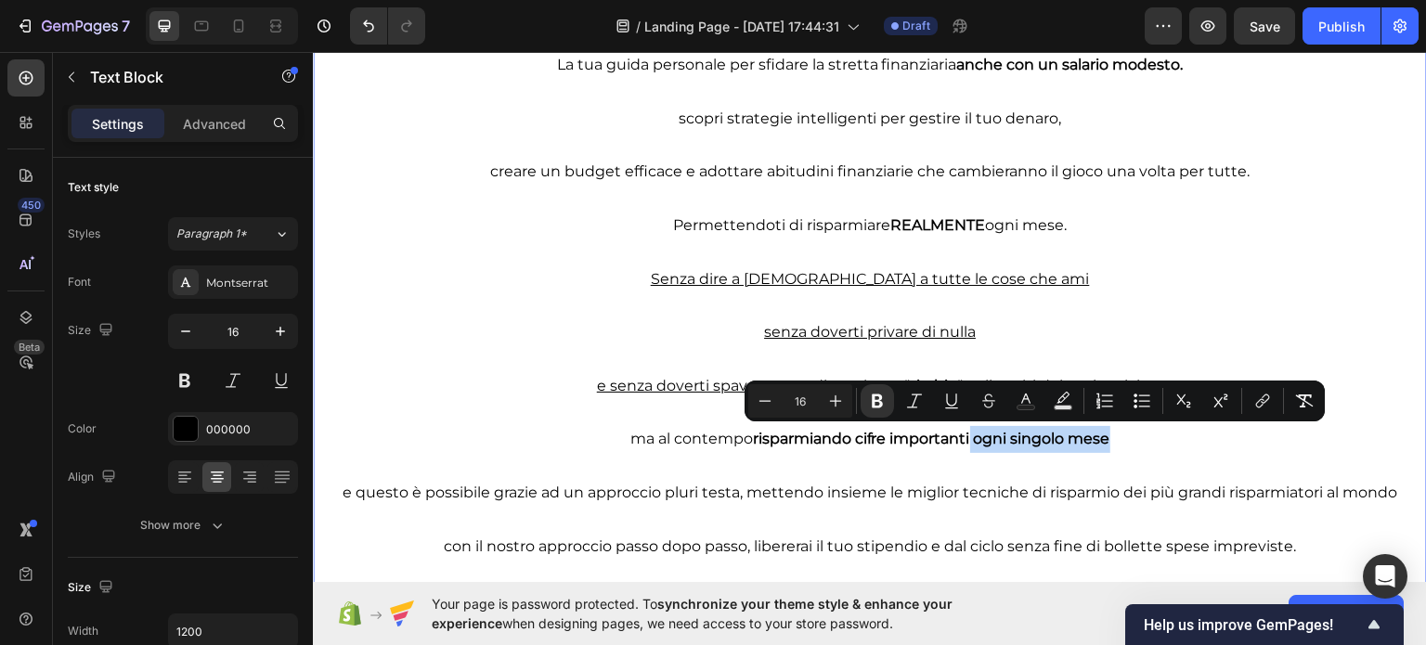
click at [1105, 443] on strong "risparmiando cifre importanti ogni singolo mese" at bounding box center [931, 438] width 357 height 18
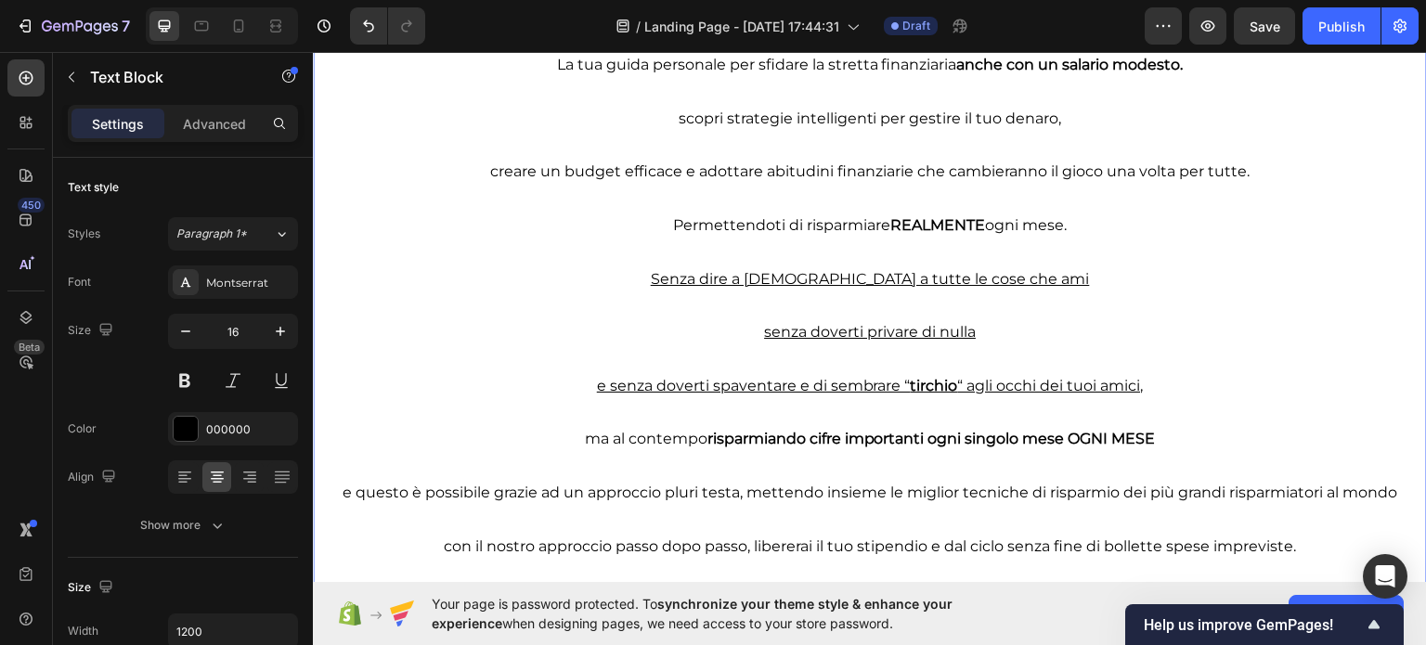
drag, startPoint x: 1102, startPoint y: 445, endPoint x: 1112, endPoint y: 445, distance: 10.2
click at [1103, 444] on strong "risparmiando cifre importanti ogni singolo mese OGNI MESE" at bounding box center [931, 438] width 448 height 18
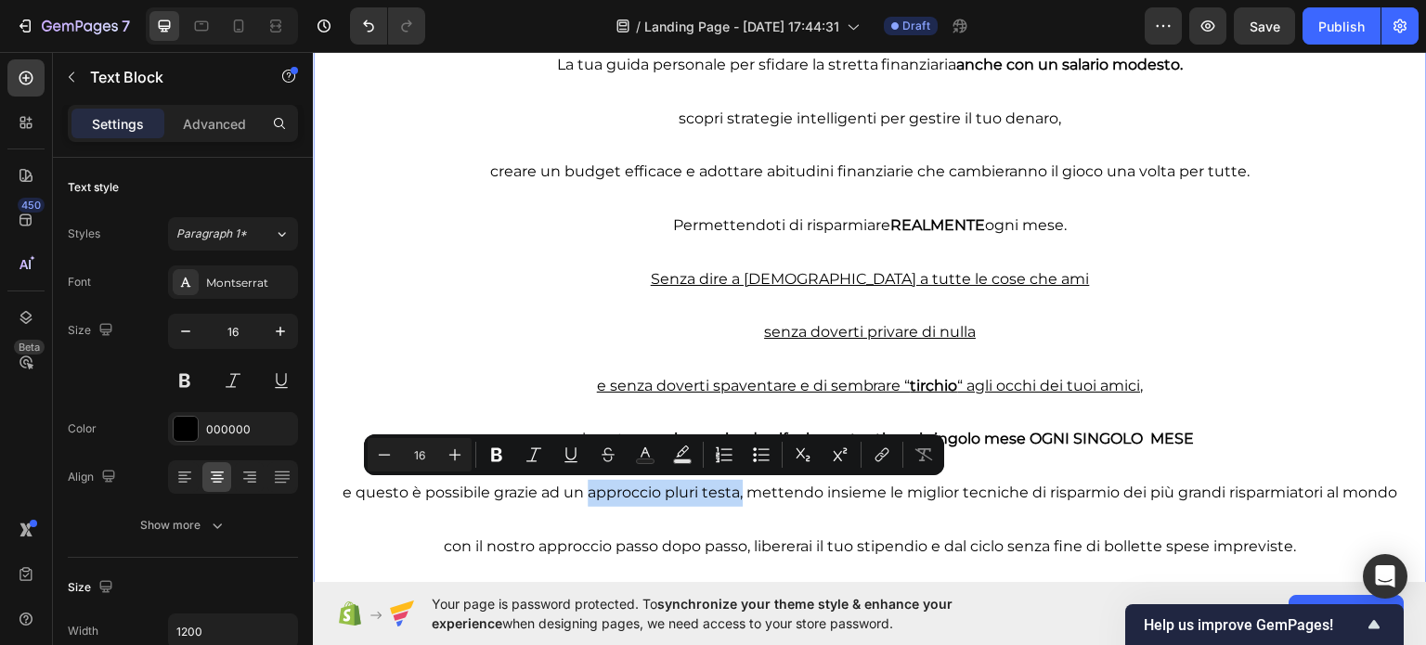
drag, startPoint x: 579, startPoint y: 491, endPoint x: 731, endPoint y: 497, distance: 152.3
click at [731, 497] on p "e questo è possibile grazie ad un approccio pluri testa, mettendo insieme le mi…" at bounding box center [870, 492] width 1110 height 27
click at [732, 497] on p "e questo è possibile grazie ad un approccio pluri testa, mettendo insieme le mi…" at bounding box center [870, 492] width 1110 height 27
click at [732, 484] on p "e questo è possibile grazie ad un approccio pluri testa, mettendo insieme le mi…" at bounding box center [870, 492] width 1110 height 27
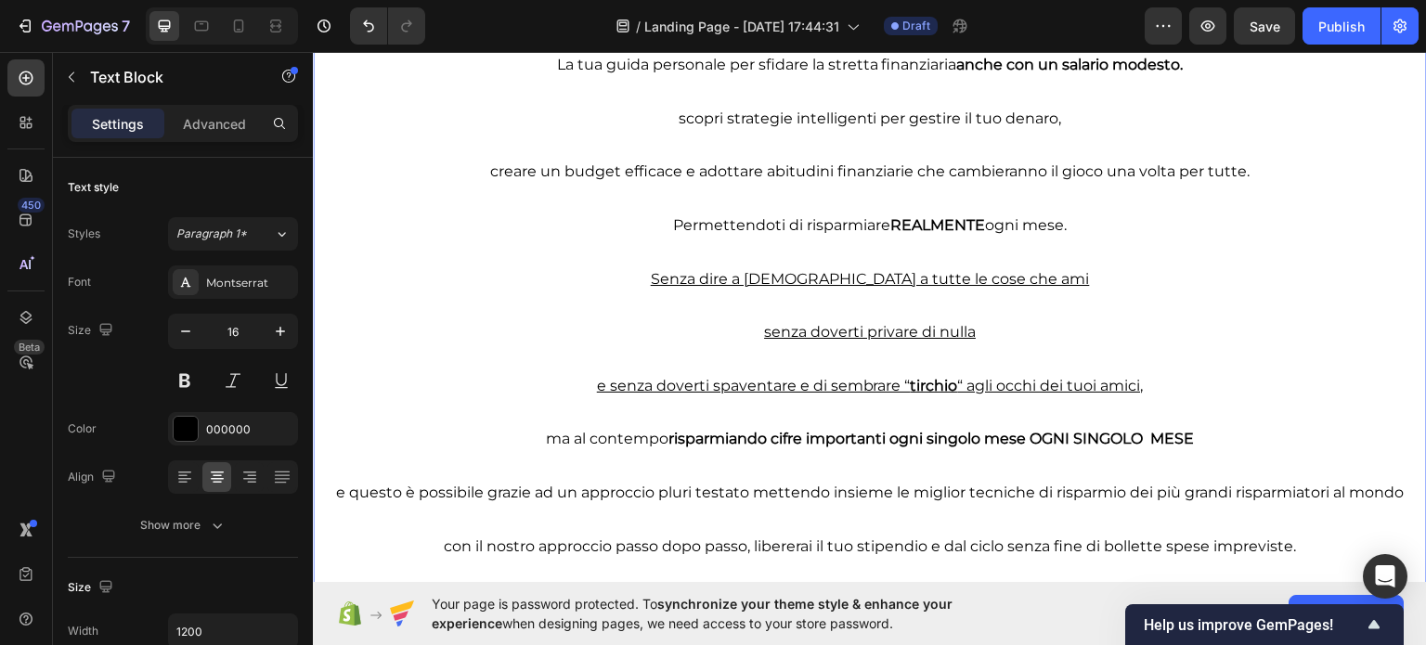
click at [552, 492] on p "e questo è possibile grazie ad un approccio pluri testato mettendo insieme le m…" at bounding box center [870, 492] width 1110 height 27
drag, startPoint x: 547, startPoint y: 491, endPoint x: 738, endPoint y: 503, distance: 191.6
click at [738, 503] on p "e questo è possibile grazie ad un approccio pluri testato mettendo insieme le m…" at bounding box center [870, 492] width 1110 height 27
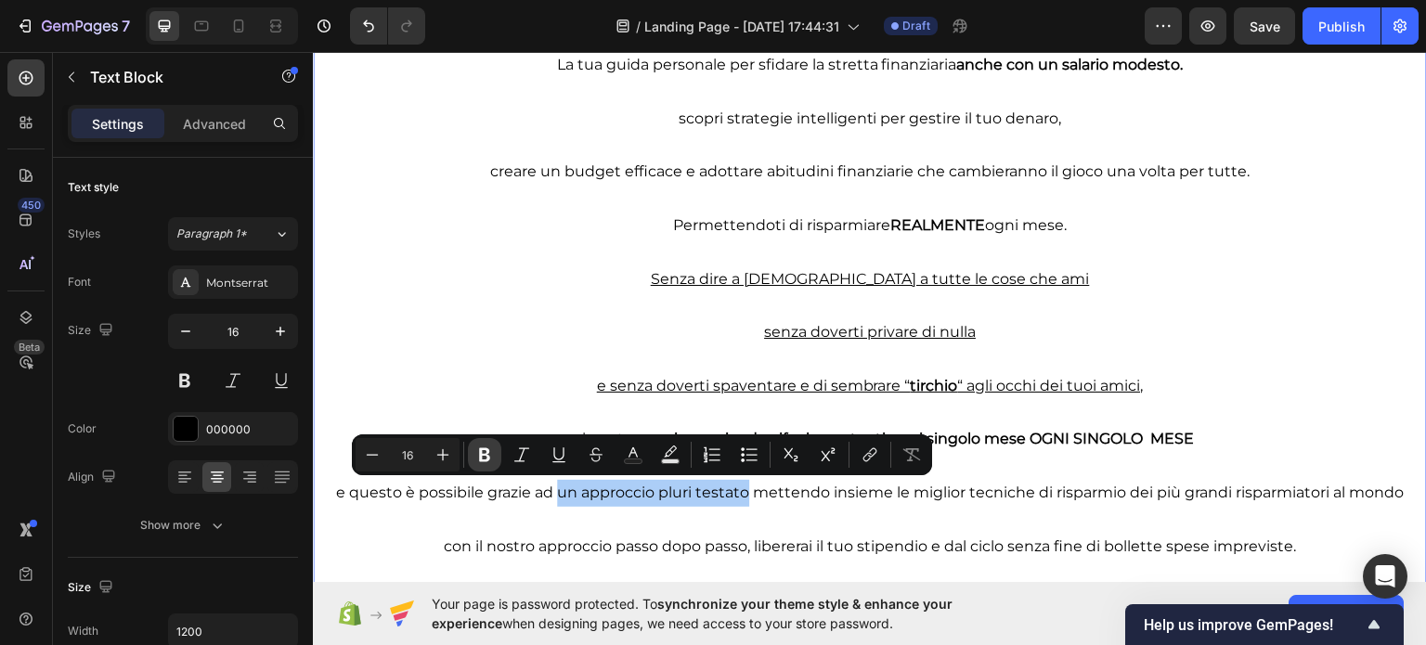
click at [486, 455] on icon "Editor contextual toolbar" at bounding box center [484, 455] width 11 height 14
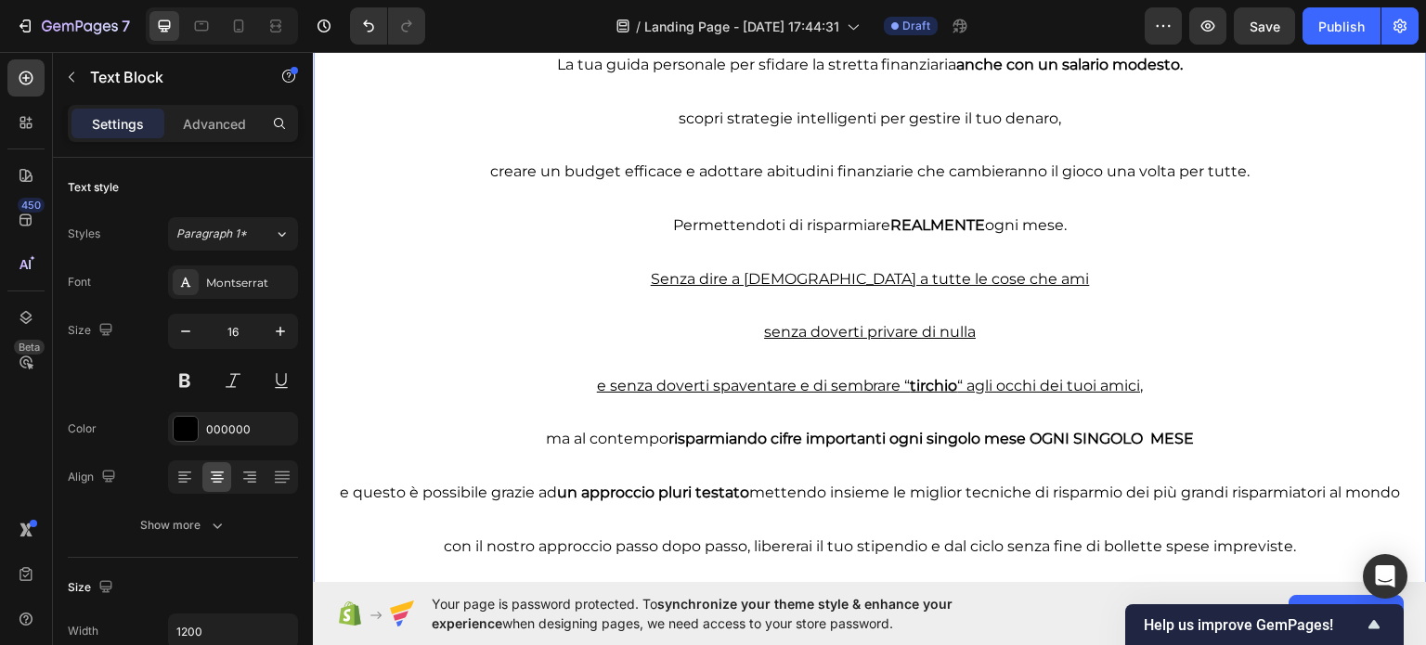
click at [660, 497] on strong "un approccio pluri testato" at bounding box center [653, 492] width 192 height 18
click at [739, 494] on p "e questo è possibile grazie ad un approccio pluri testato mettendo insieme le m…" at bounding box center [870, 492] width 1110 height 27
click at [983, 485] on p "e questo è possibile grazie ad un approccio pluri testato, mettendo insieme le …" at bounding box center [870, 492] width 1110 height 27
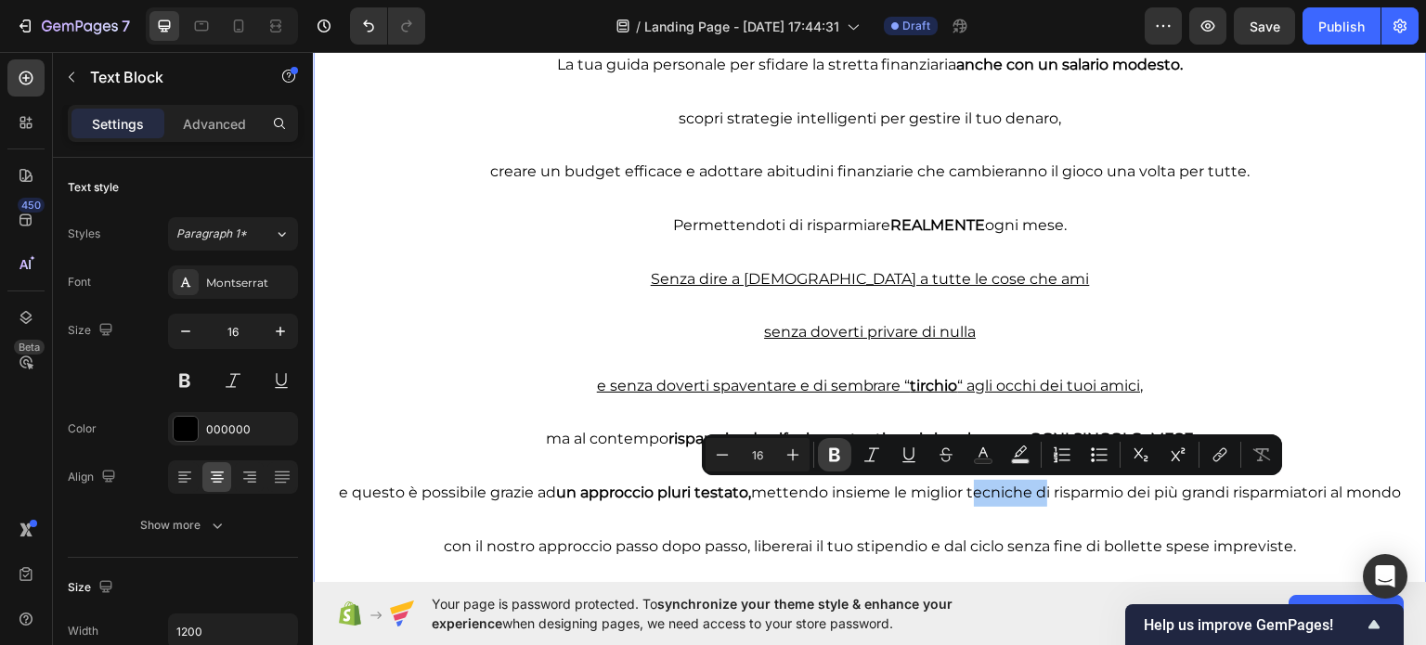
drag, startPoint x: 824, startPoint y: 455, endPoint x: 766, endPoint y: 448, distance: 58.8
click at [824, 455] on button "Bold" at bounding box center [834, 454] width 33 height 33
click at [1090, 499] on p "e questo è possibile grazie ad un approccio pluri testato, mettendo insieme le …" at bounding box center [870, 492] width 1110 height 27
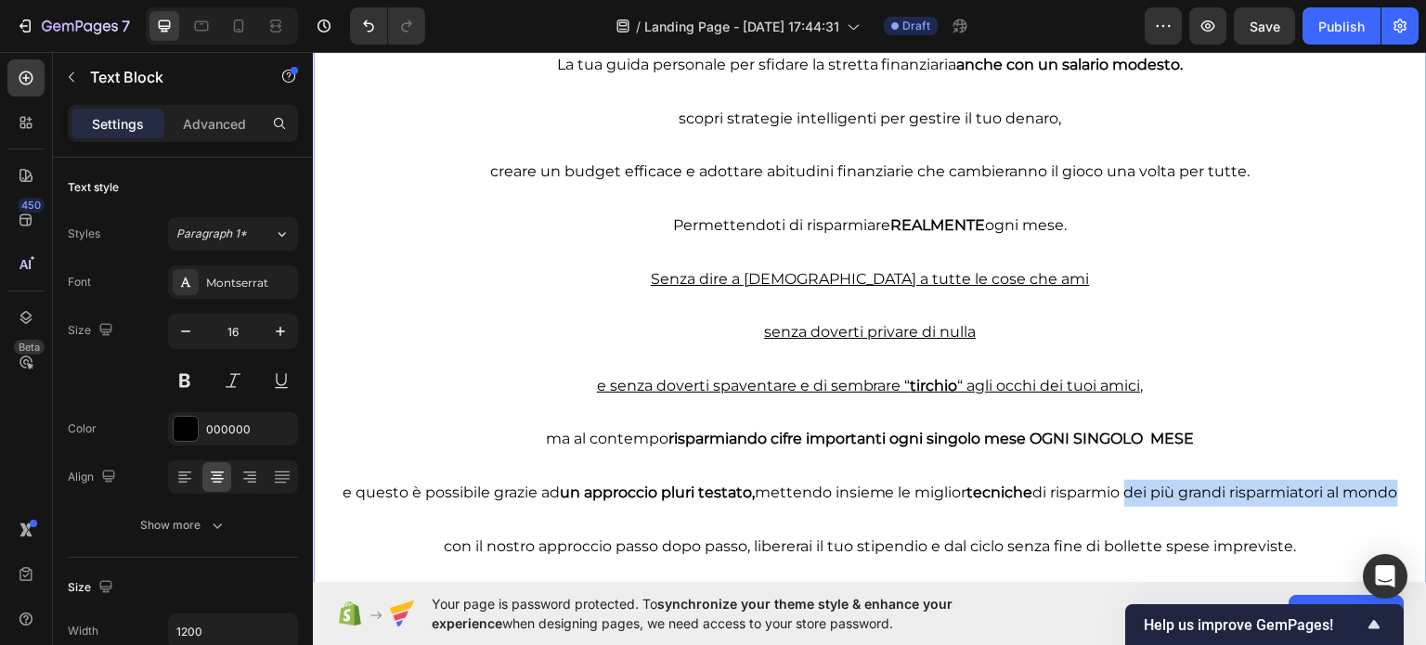
drag, startPoint x: 1119, startPoint y: 494, endPoint x: 1392, endPoint y: 490, distance: 272.9
click at [1392, 490] on p "e questo è possibile grazie ad un approccio pluri testato, mettendo insieme le …" at bounding box center [870, 492] width 1110 height 27
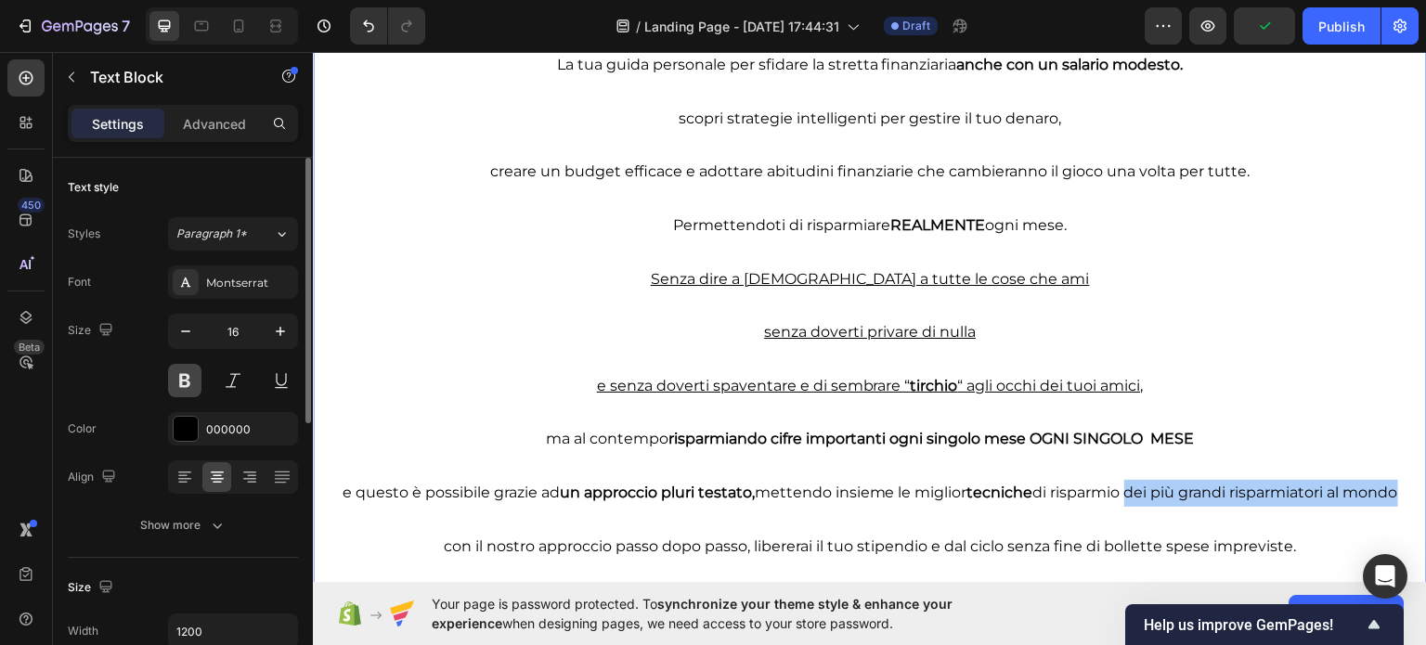
click at [177, 384] on button at bounding box center [184, 380] width 33 height 33
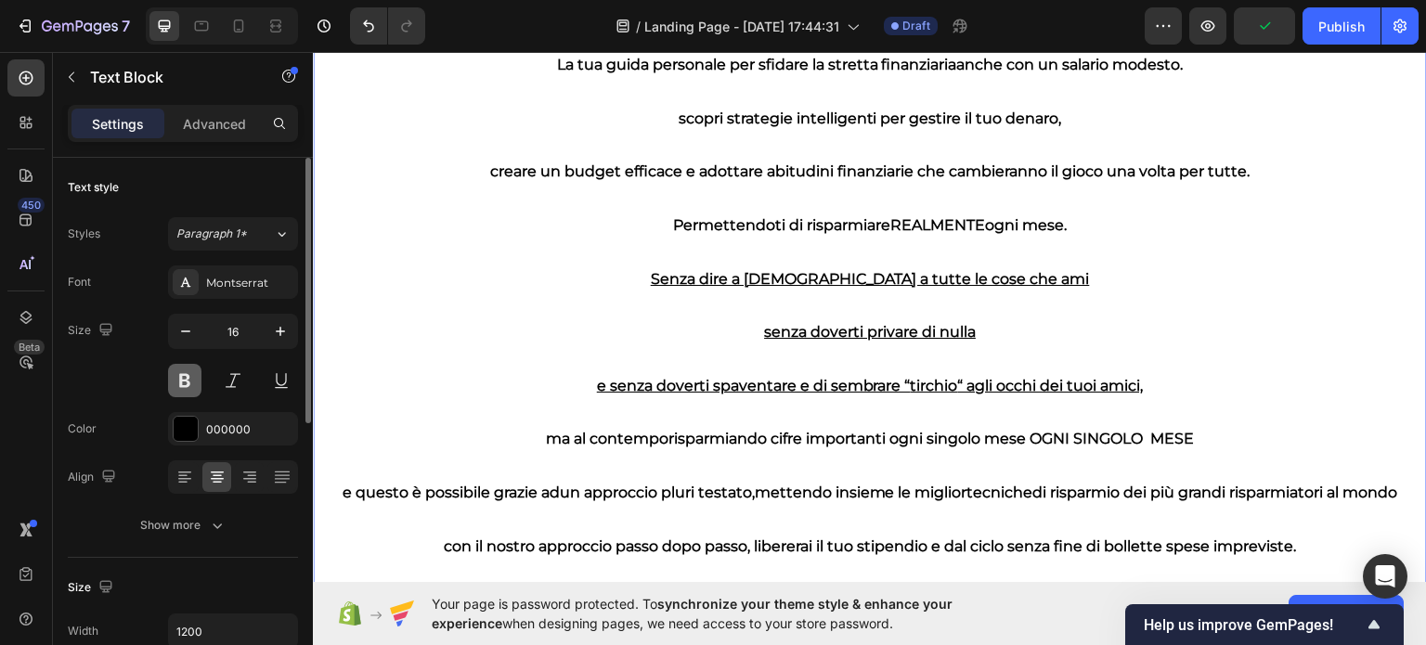
click at [173, 378] on button at bounding box center [184, 380] width 33 height 33
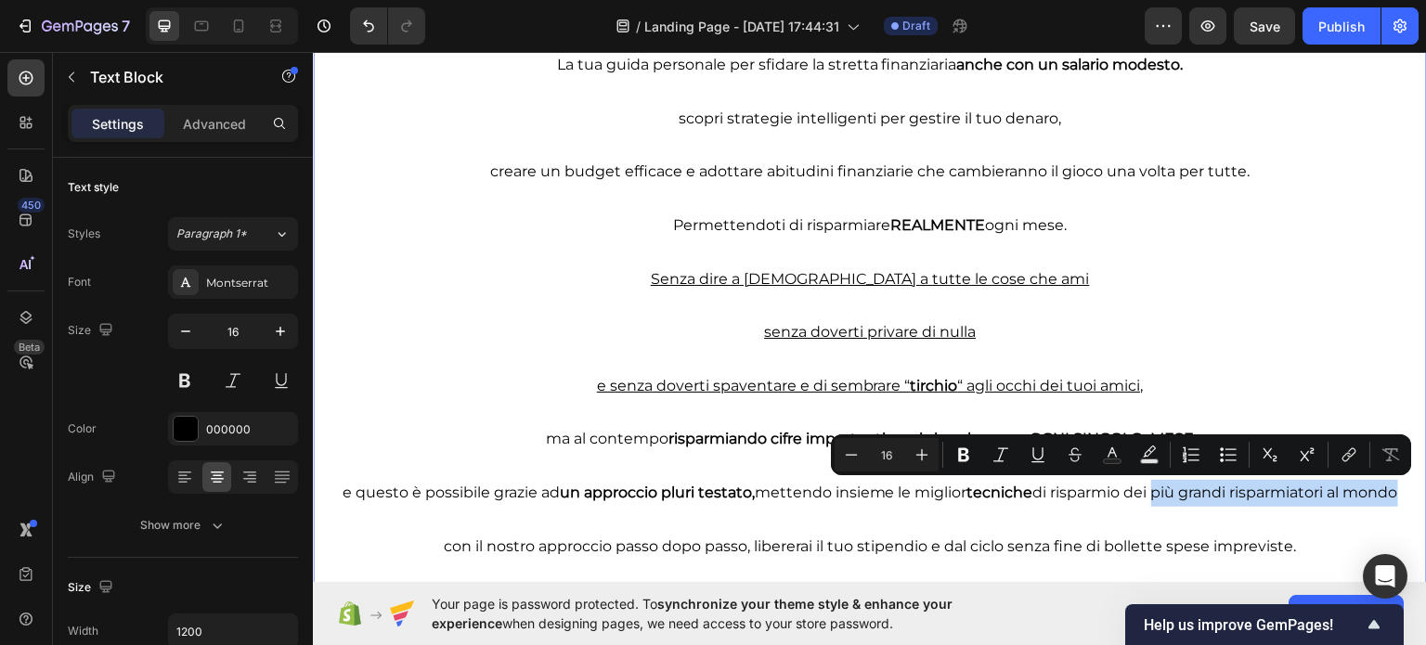
drag, startPoint x: 1146, startPoint y: 492, endPoint x: 1392, endPoint y: 493, distance: 245.9
click at [1392, 493] on p "e questo è possibile grazie ad un approccio pluri testato, mettendo insieme le …" at bounding box center [870, 492] width 1110 height 27
click at [944, 452] on div "Minus 16 Plus Bold Italic Underline Strikethrough Text Color Text Background Co…" at bounding box center [1120, 454] width 573 height 33
click at [961, 451] on icon "Editor contextual toolbar" at bounding box center [963, 454] width 19 height 19
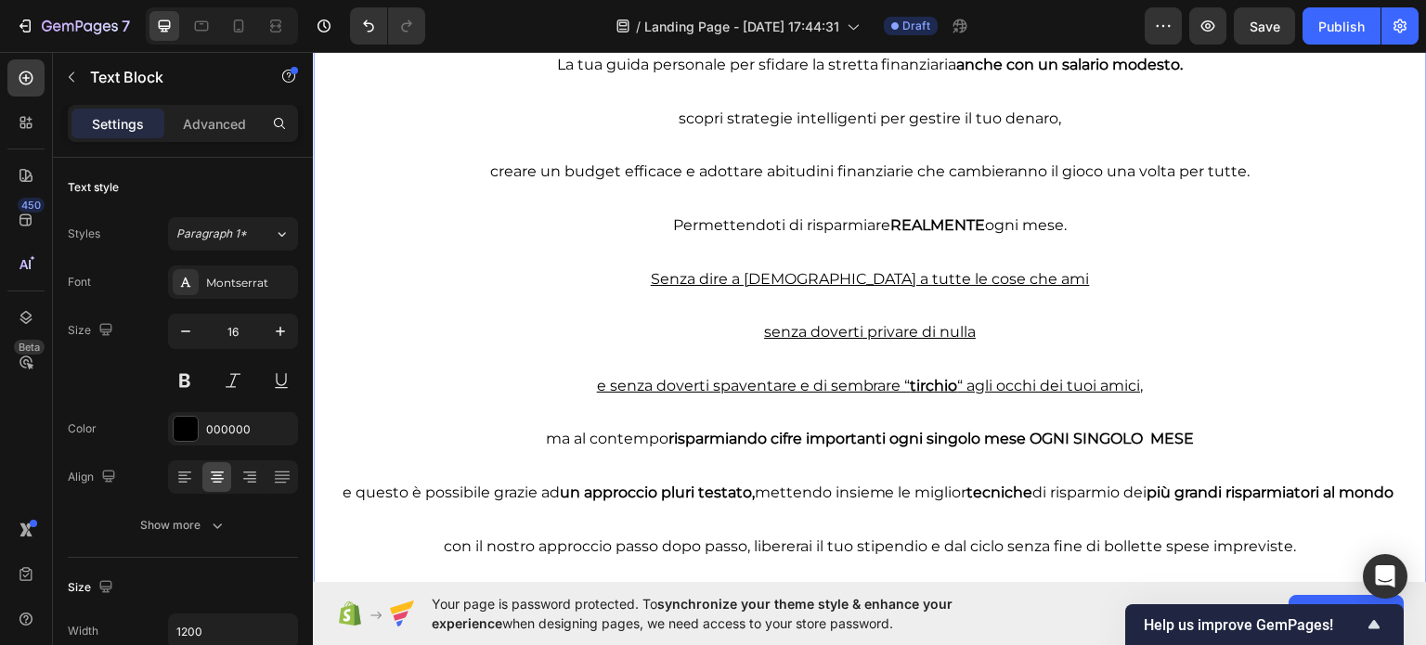
click at [953, 528] on p "Rich Text Editor. Editing area: main" at bounding box center [870, 519] width 1110 height 27
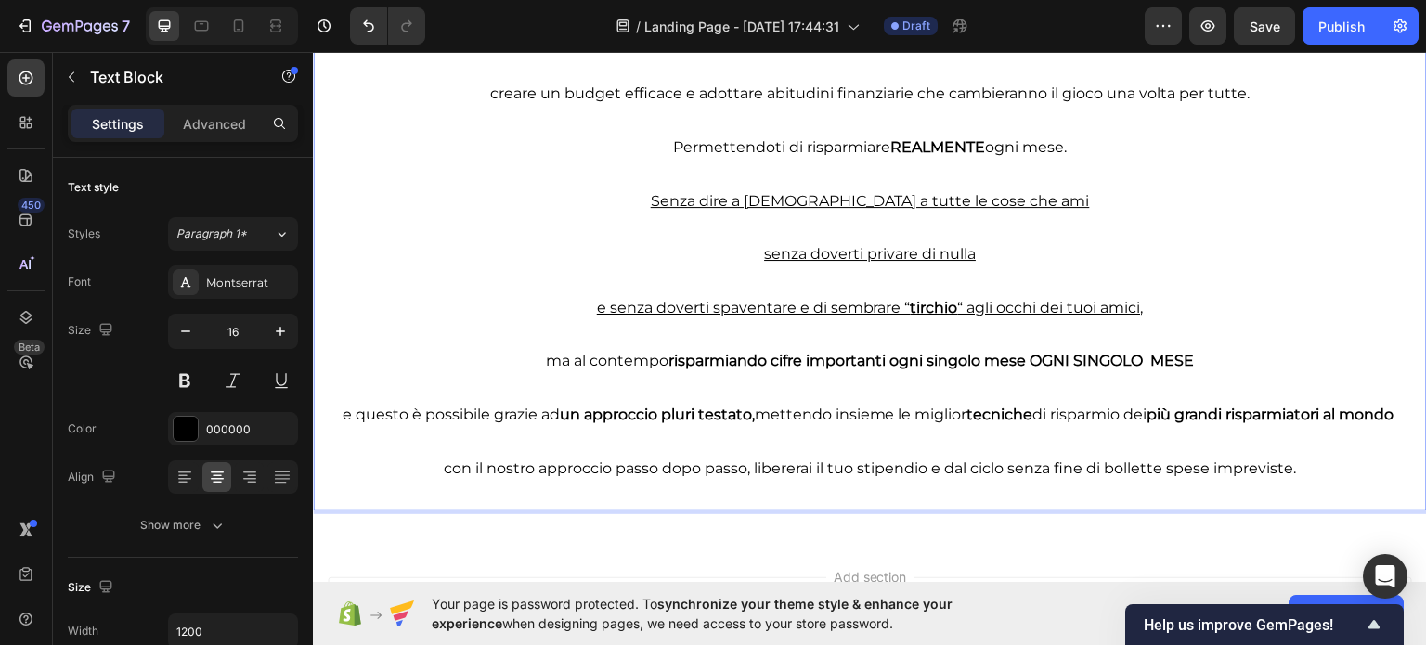
scroll to position [3894, 0]
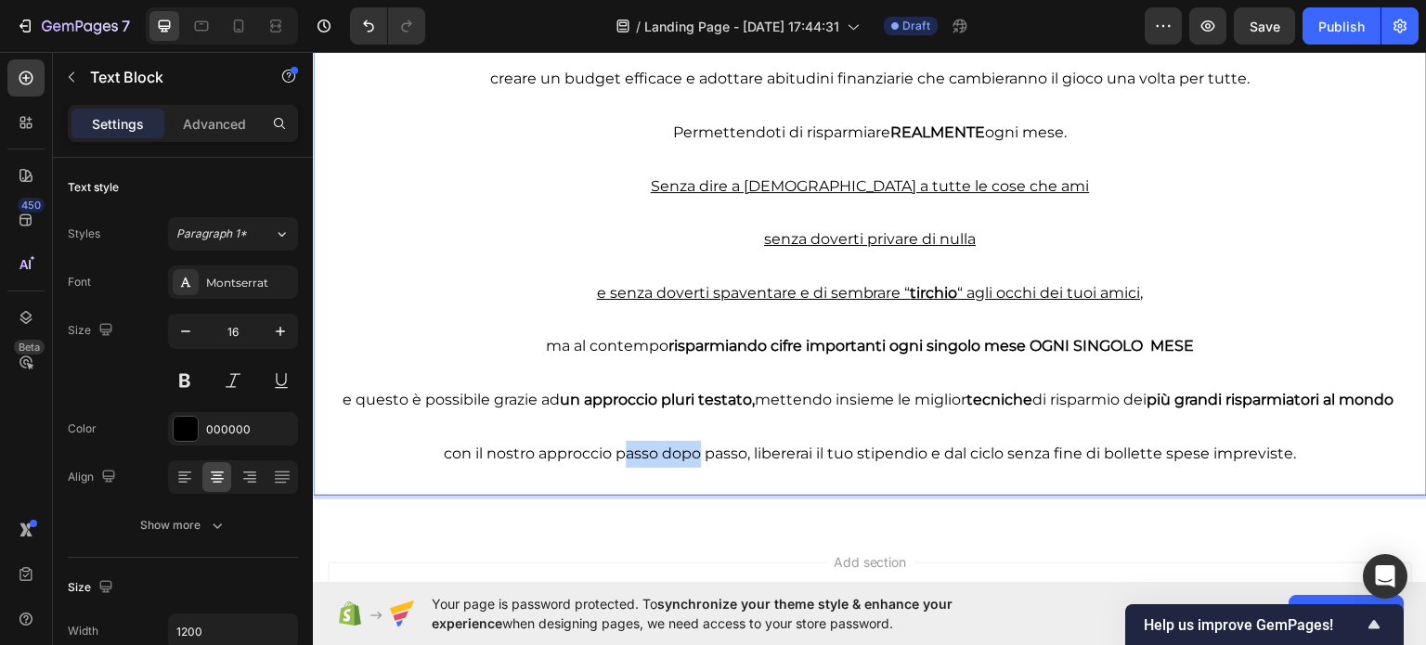
drag, startPoint x: 614, startPoint y: 449, endPoint x: 692, endPoint y: 448, distance: 78.0
click at [692, 448] on p "con il nostro approccio passo dopo passo, libererai il tuo stipendio e dal cicl…" at bounding box center [870, 453] width 1110 height 27
click at [693, 448] on p "con il nostro approccio passo dopo passo, libererai il tuo stipendio e dal cicl…" at bounding box center [870, 453] width 1110 height 27
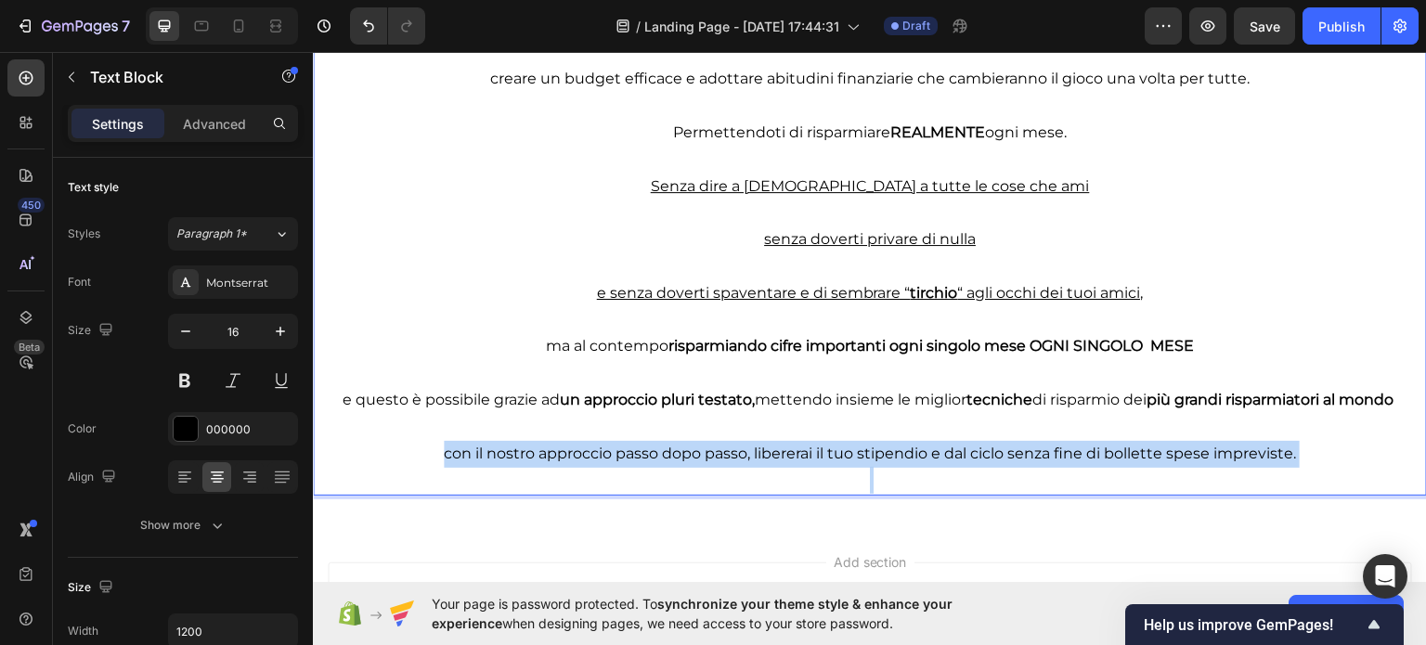
click at [693, 448] on p "con il nostro approccio passo dopo passo, libererai il tuo stipendio e dal cicl…" at bounding box center [870, 453] width 1110 height 27
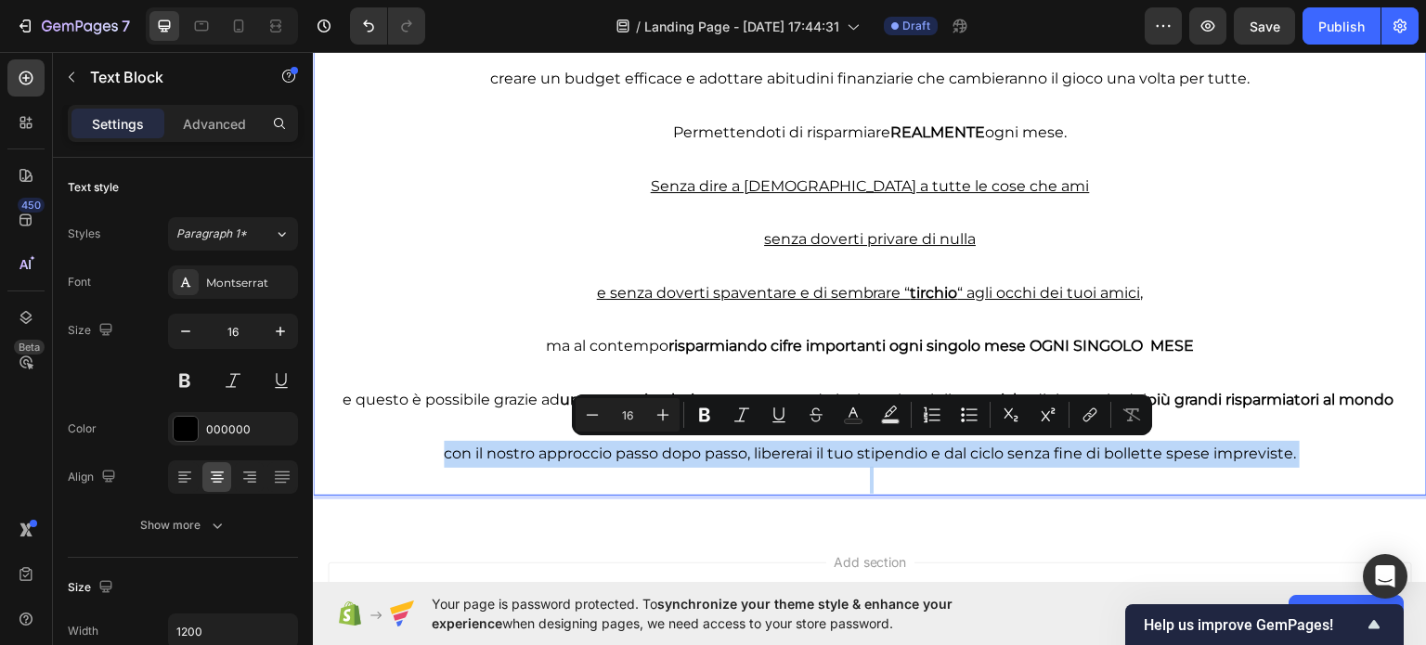
drag, startPoint x: 731, startPoint y: 466, endPoint x: 729, endPoint y: 448, distance: 17.7
click at [732, 466] on p "Rich Text Editor. Editing area: main" at bounding box center [870, 479] width 1110 height 27
click at [734, 448] on p "con il nostro approccio passo dopo passo, libererai il tuo stipendio e dal cicl…" at bounding box center [870, 453] width 1110 height 27
click at [748, 452] on p "con il nostro approccio passo dopo passo, libererai il tuo stipendio e dal cicl…" at bounding box center [870, 453] width 1110 height 27
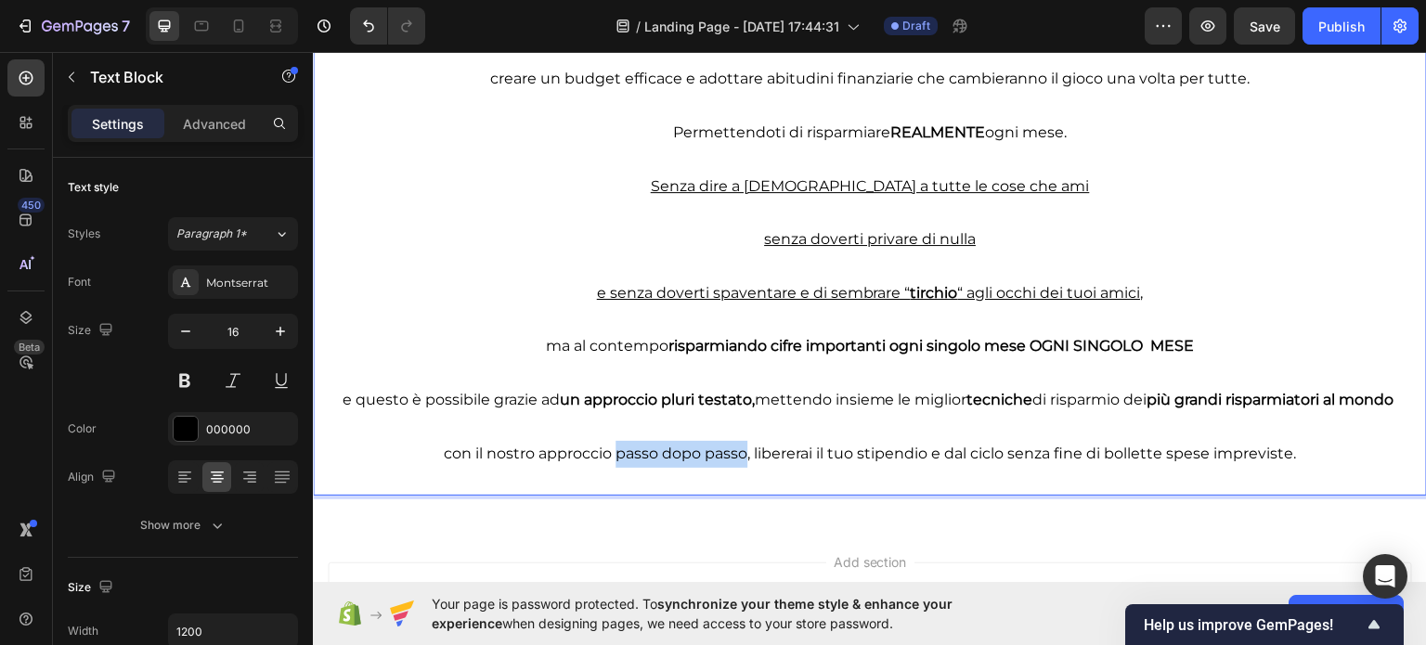
drag, startPoint x: 737, startPoint y: 453, endPoint x: 586, endPoint y: 457, distance: 151.3
click at [609, 456] on p "con il nostro approccio passo dopo passo, libererai il tuo stipendio e dal cicl…" at bounding box center [870, 453] width 1110 height 27
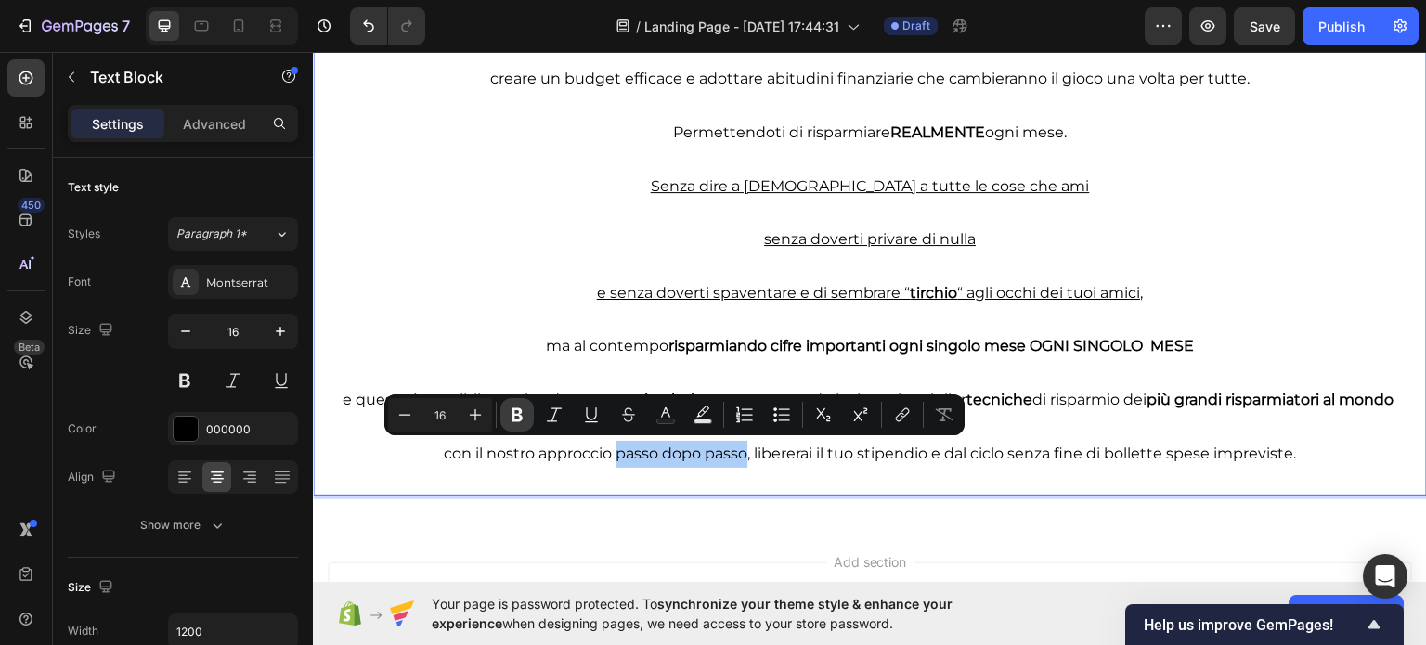
click at [520, 422] on icon "Editor contextual toolbar" at bounding box center [517, 415] width 19 height 19
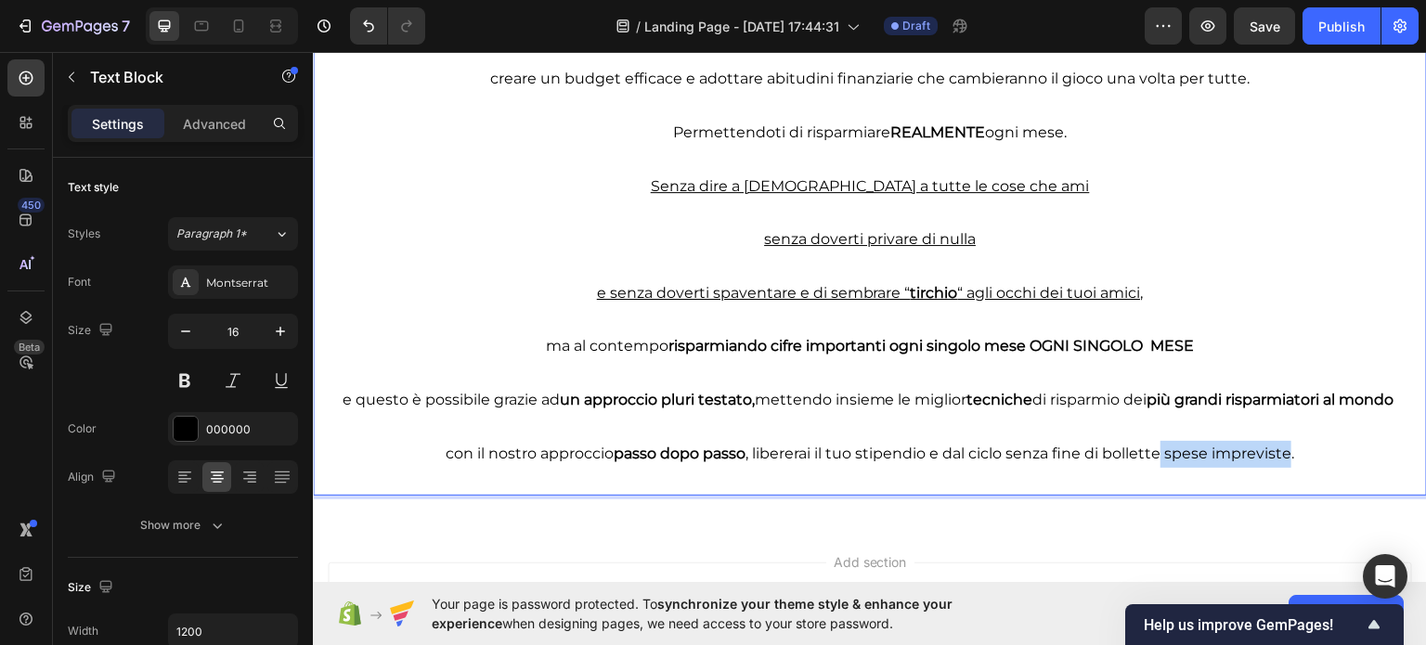
drag, startPoint x: 1155, startPoint y: 453, endPoint x: 1284, endPoint y: 457, distance: 129.1
click at [1284, 454] on p "con il nostro approccio passo dopo passo , libererai il tuo stipendio e dal cic…" at bounding box center [870, 453] width 1110 height 27
click at [1285, 457] on p "con il nostro approccio passo dopo passo , libererai il tuo stipendio e dal cic…" at bounding box center [870, 453] width 1110 height 27
drag, startPoint x: 1160, startPoint y: 450, endPoint x: 1289, endPoint y: 436, distance: 129.8
click at [1340, 448] on p "con il nostro approccio passo dopo passo , libererai il tuo stipendio e dal cic…" at bounding box center [870, 453] width 1110 height 27
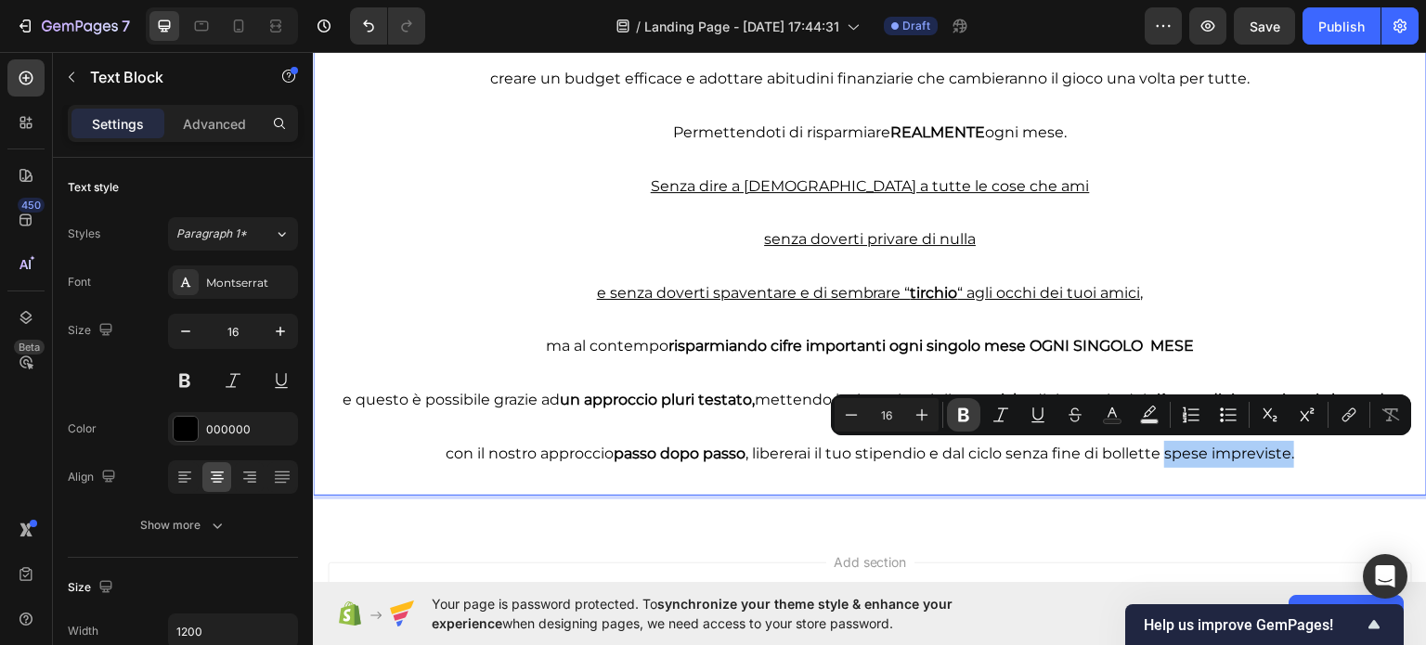
click at [965, 404] on button "Bold" at bounding box center [963, 414] width 33 height 33
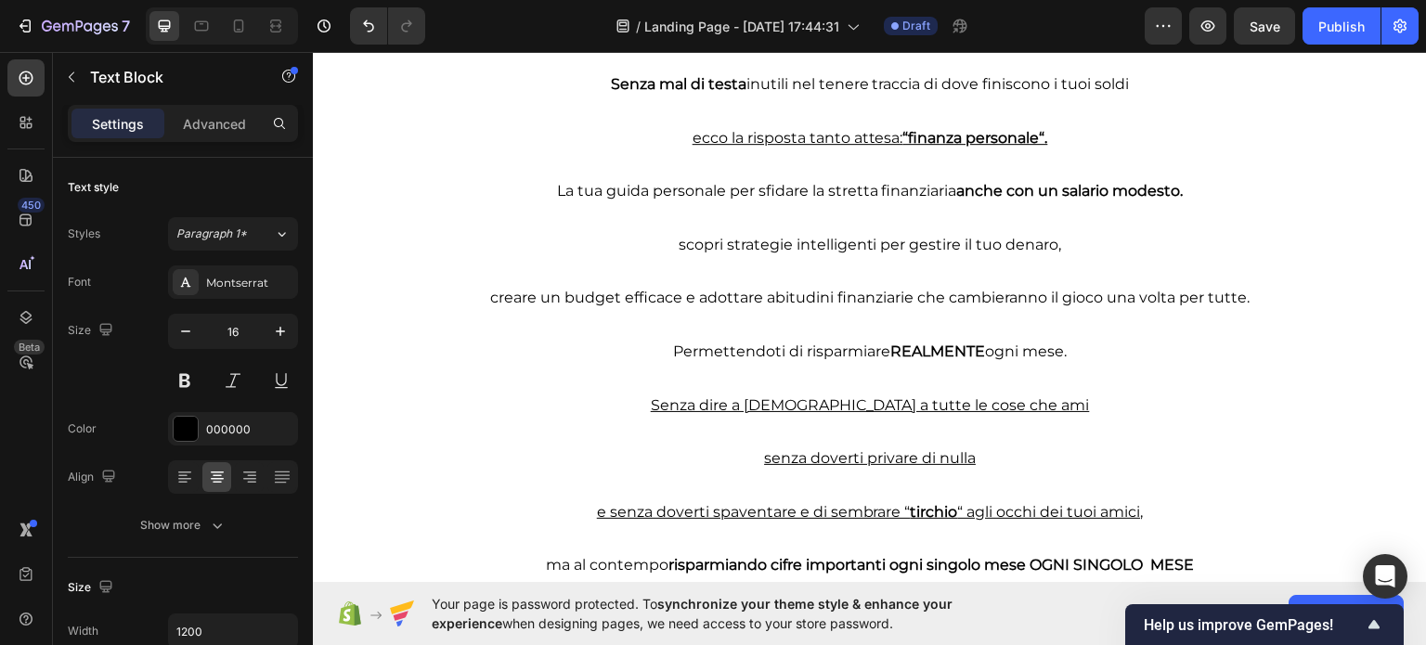
scroll to position [3801, 0]
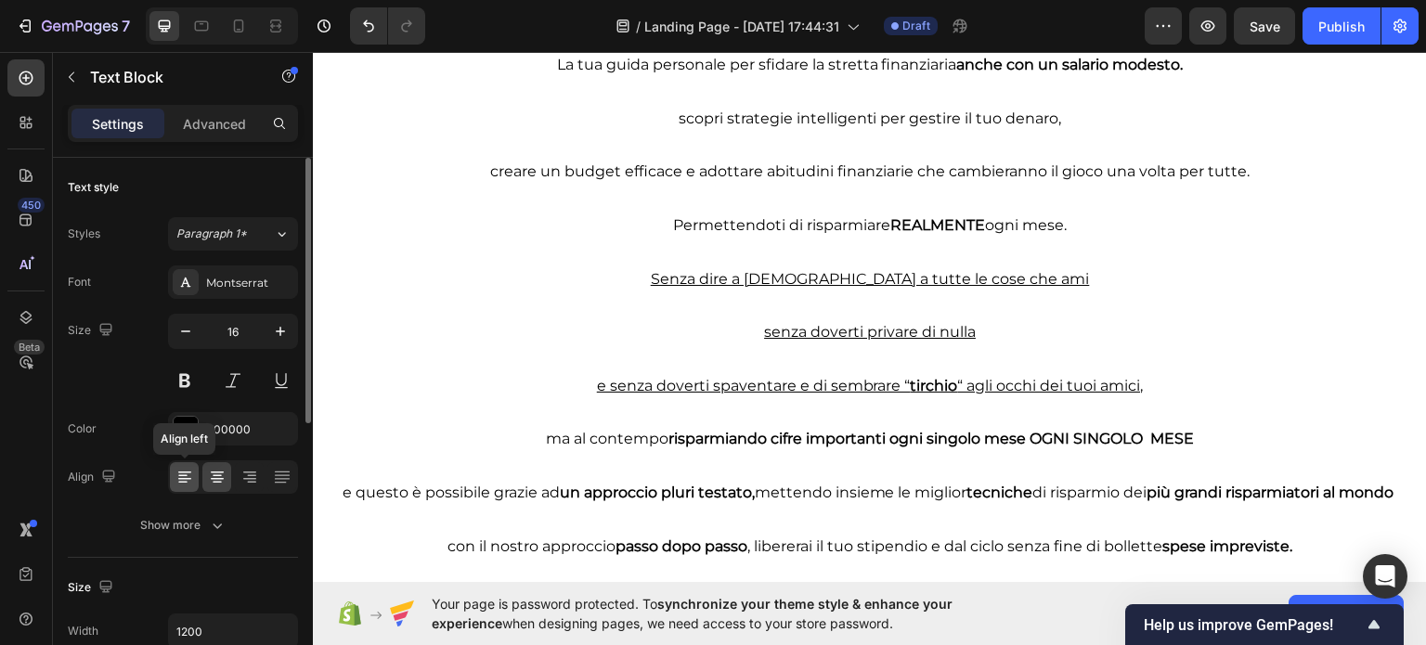
click at [187, 484] on icon at bounding box center [184, 477] width 19 height 19
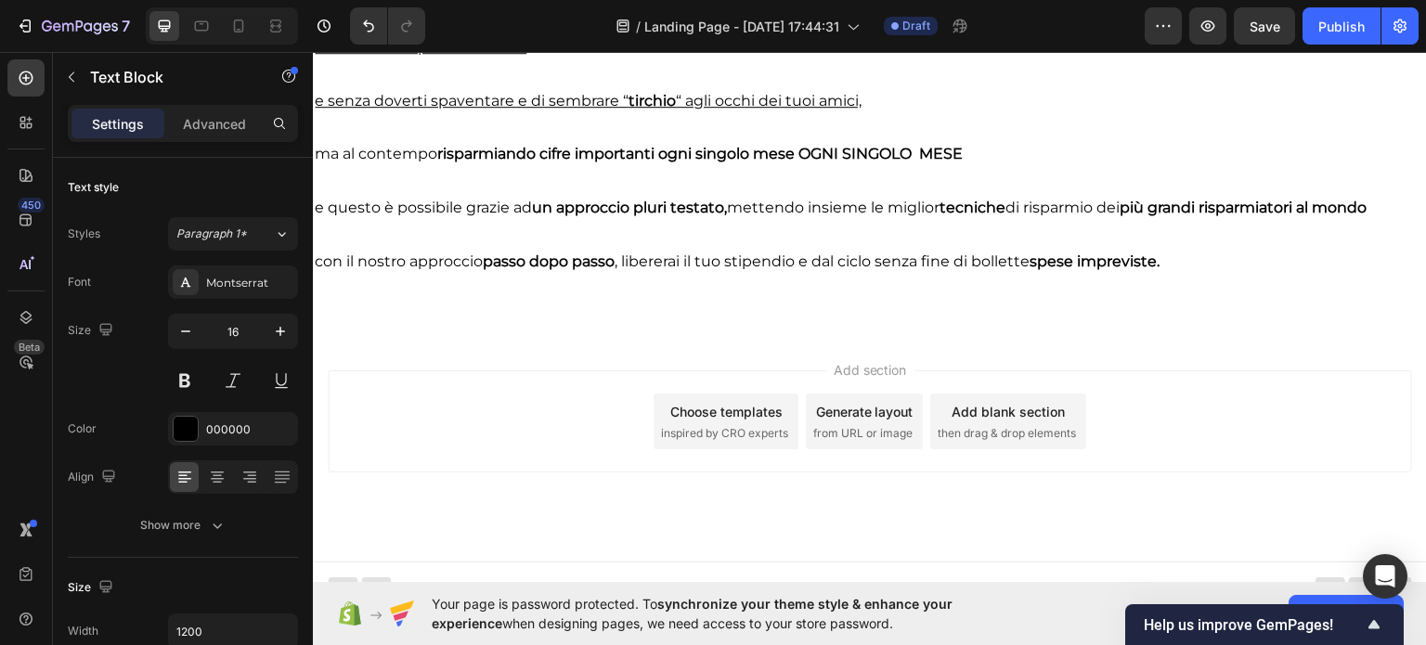
scroll to position [4104, 0]
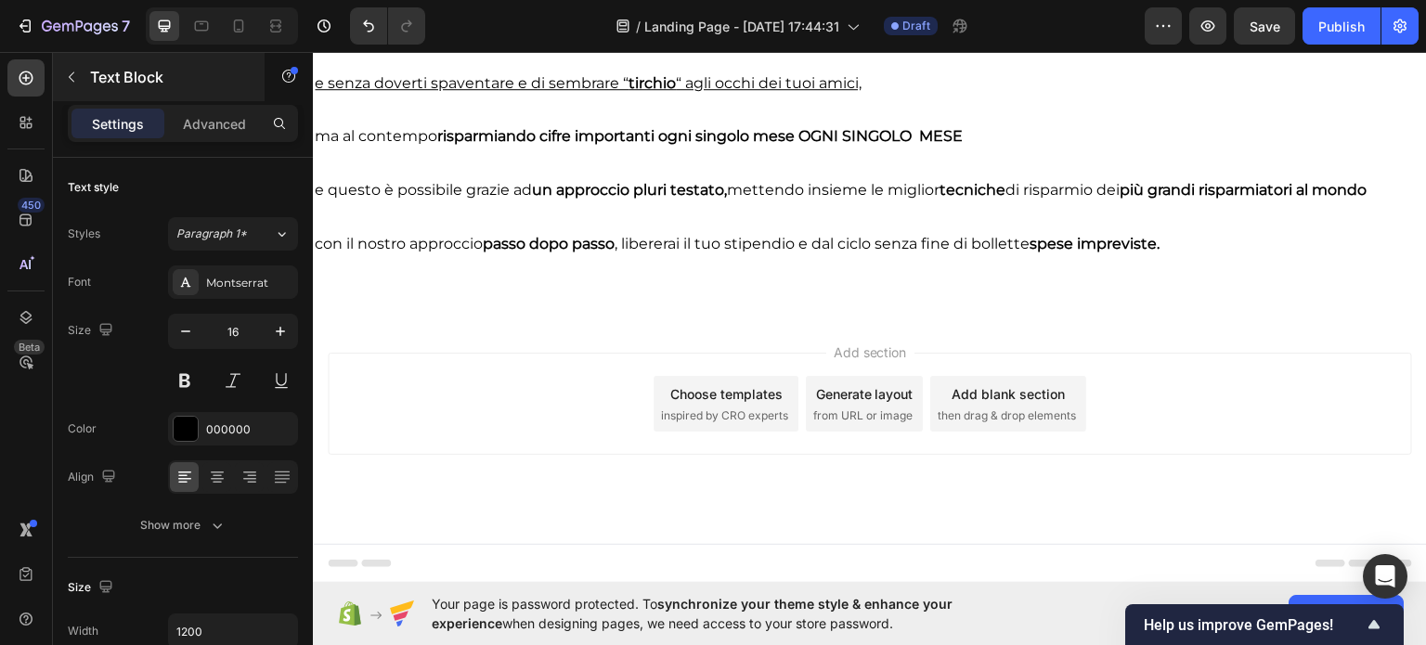
click at [57, 70] on button "button" at bounding box center [72, 77] width 30 height 30
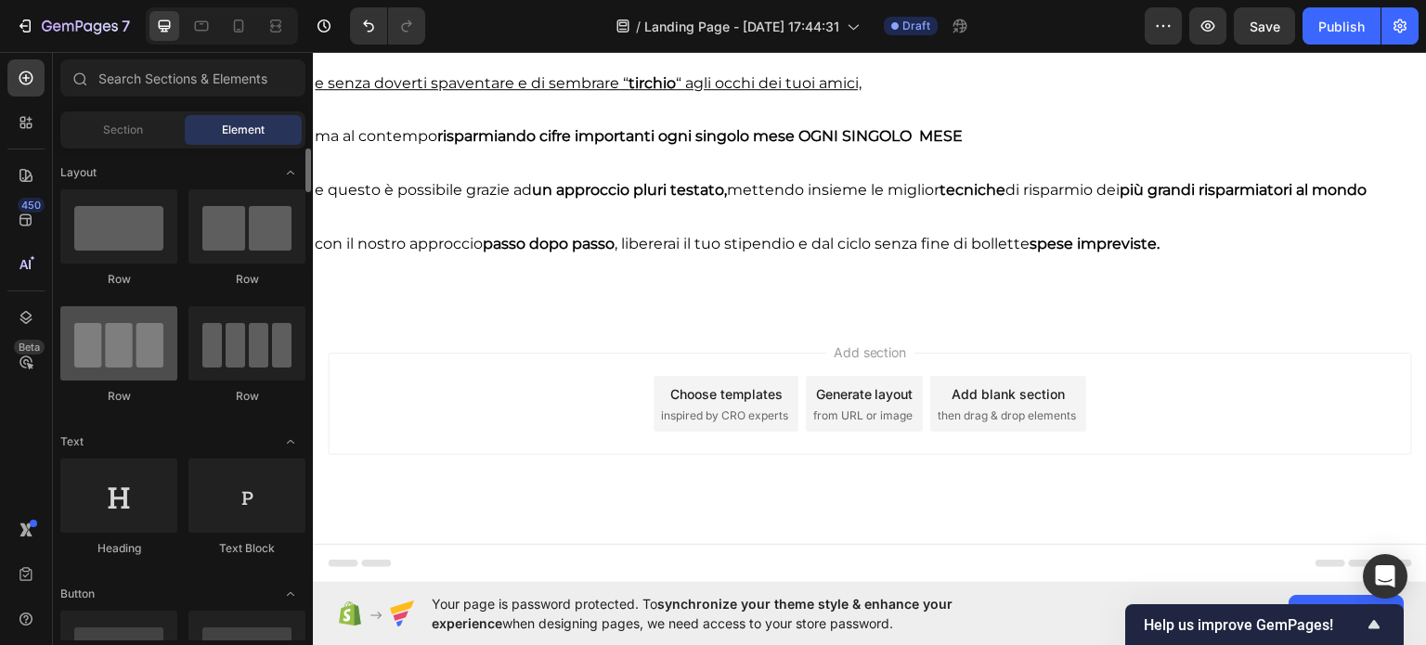
scroll to position [0, 0]
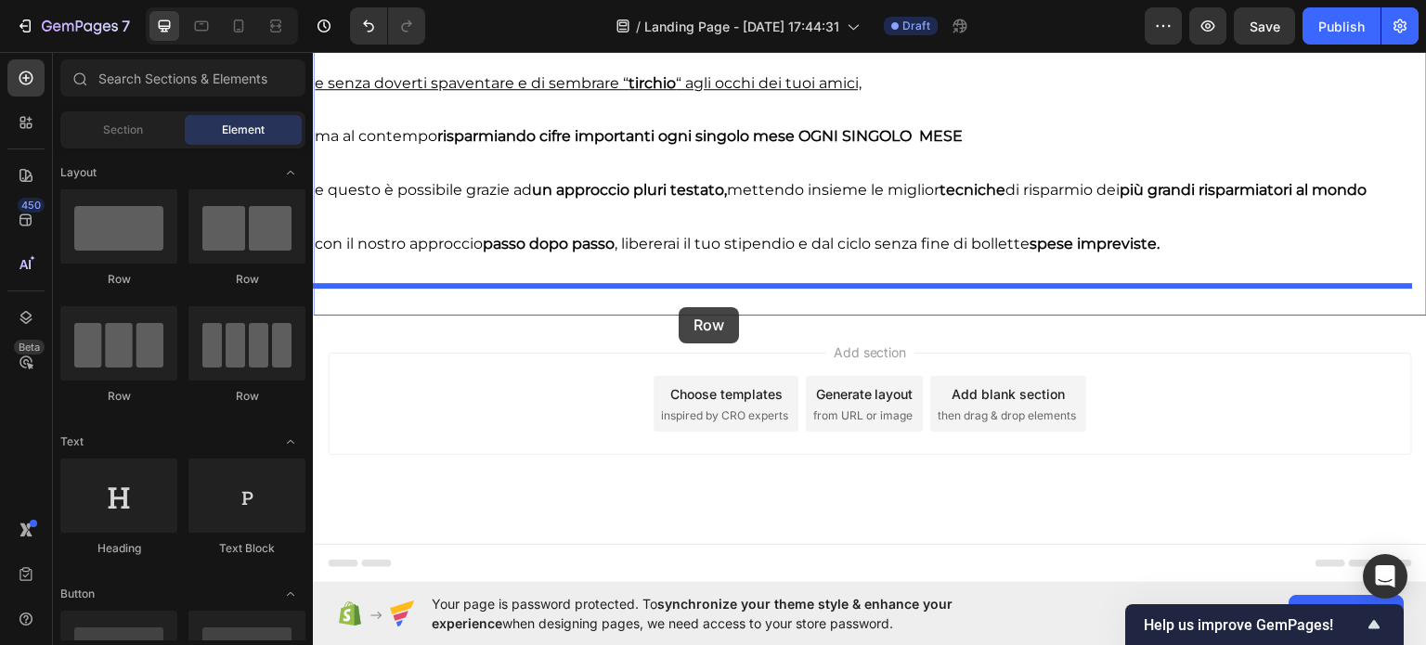
drag, startPoint x: 409, startPoint y: 280, endPoint x: 678, endPoint y: 306, distance: 270.4
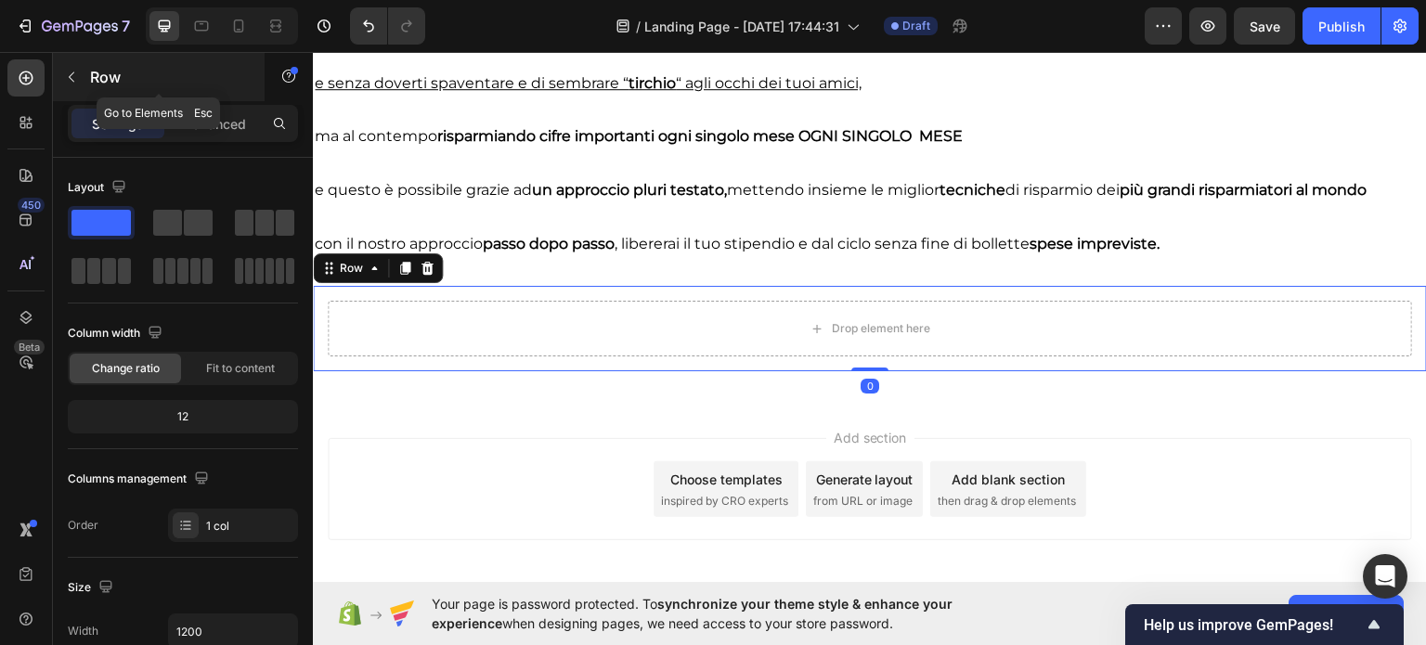
click at [116, 75] on p "Row" at bounding box center [169, 77] width 158 height 22
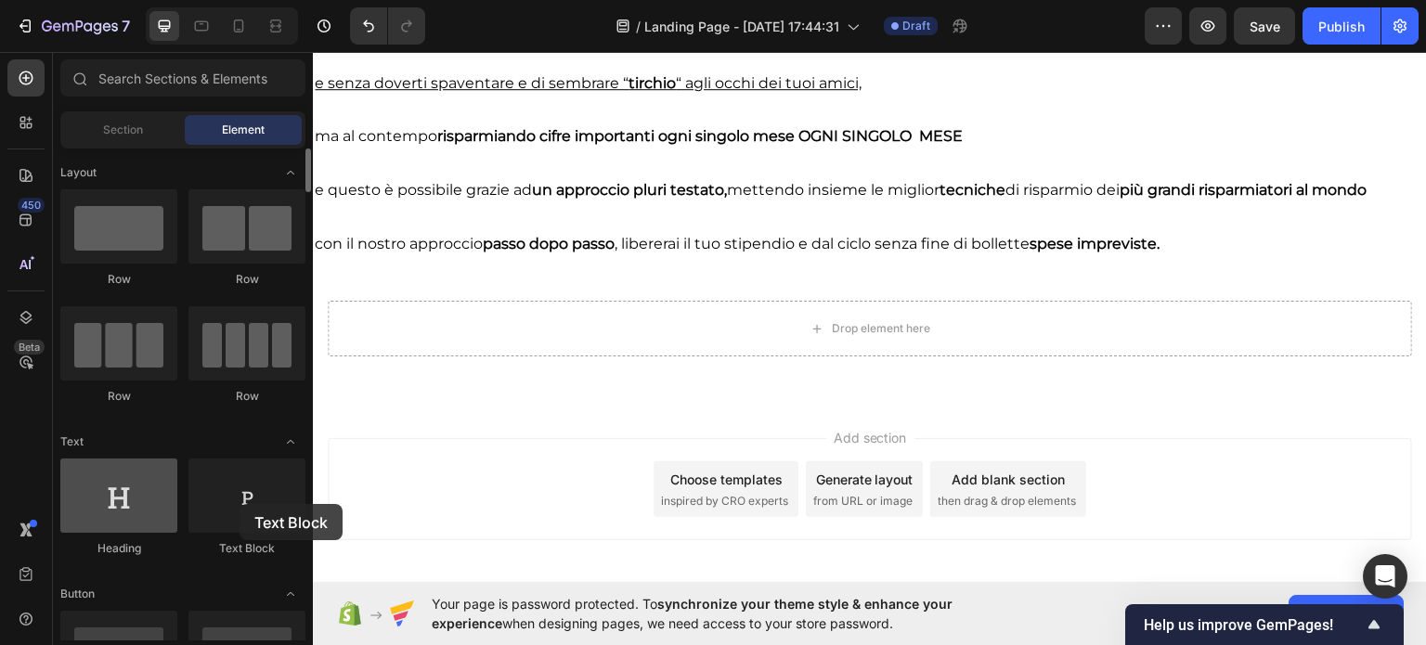
drag, startPoint x: 274, startPoint y: 501, endPoint x: 117, endPoint y: 474, distance: 159.1
click at [227, 497] on div at bounding box center [246, 495] width 117 height 74
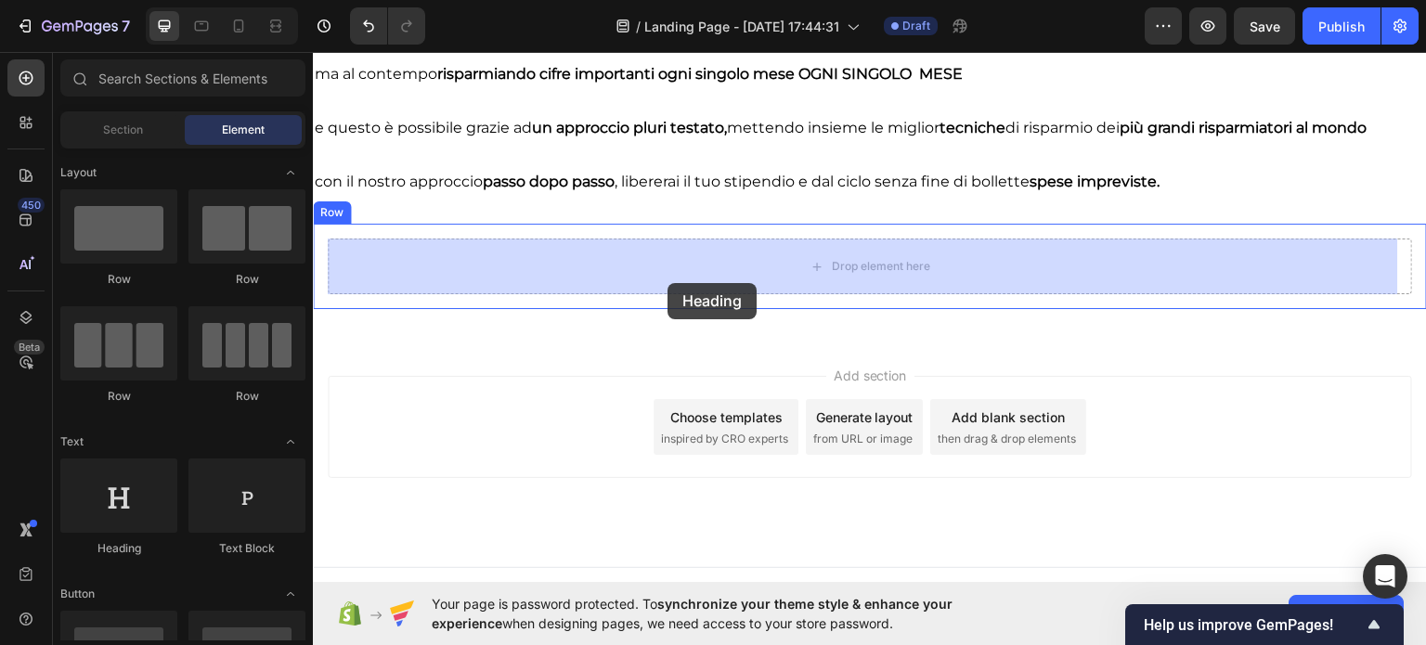
drag, startPoint x: 439, startPoint y: 566, endPoint x: 667, endPoint y: 282, distance: 364.4
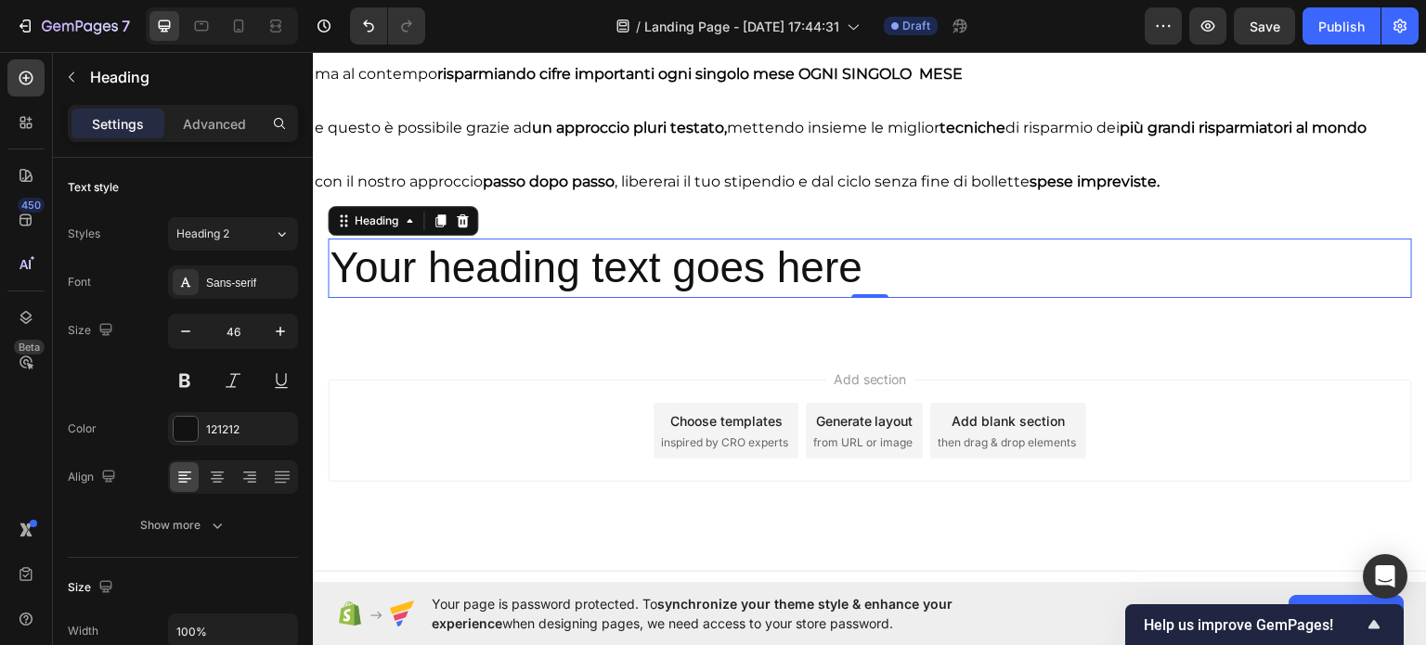
click at [474, 276] on h2 "Your heading text goes here" at bounding box center [870, 267] width 1084 height 59
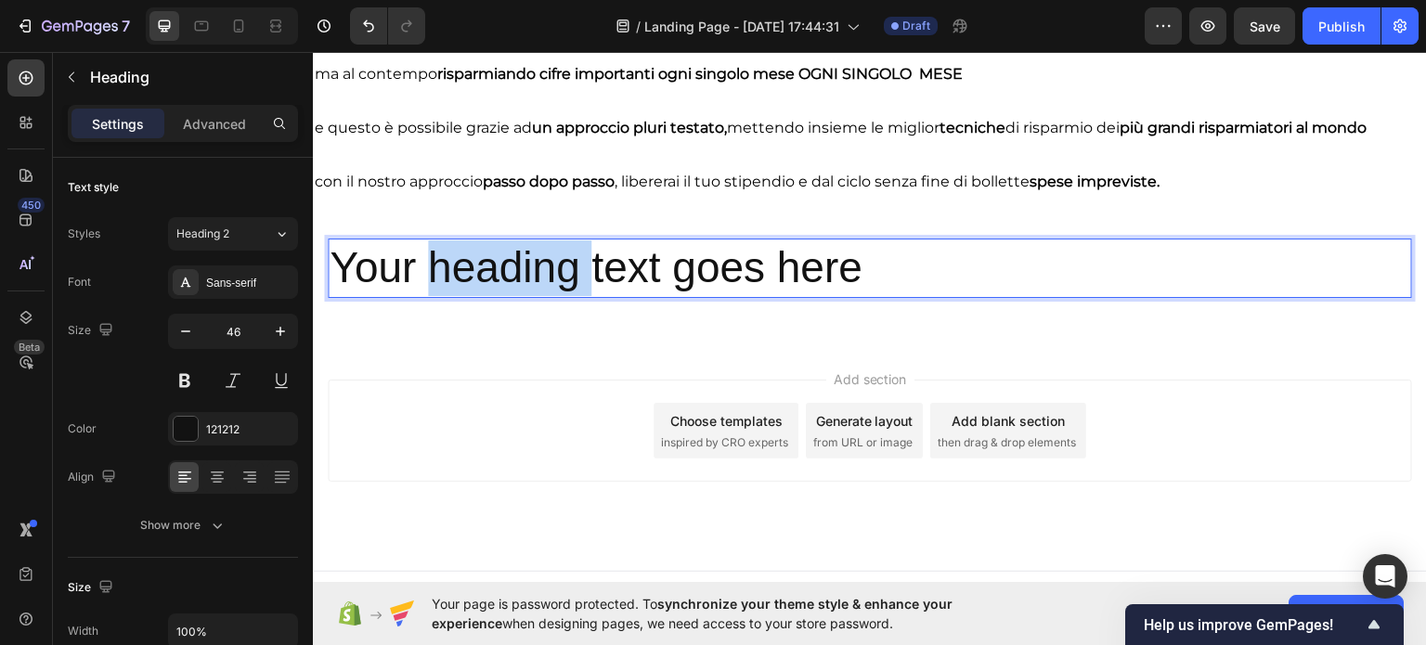
click at [474, 276] on p "Your heading text goes here" at bounding box center [869, 267] width 1080 height 56
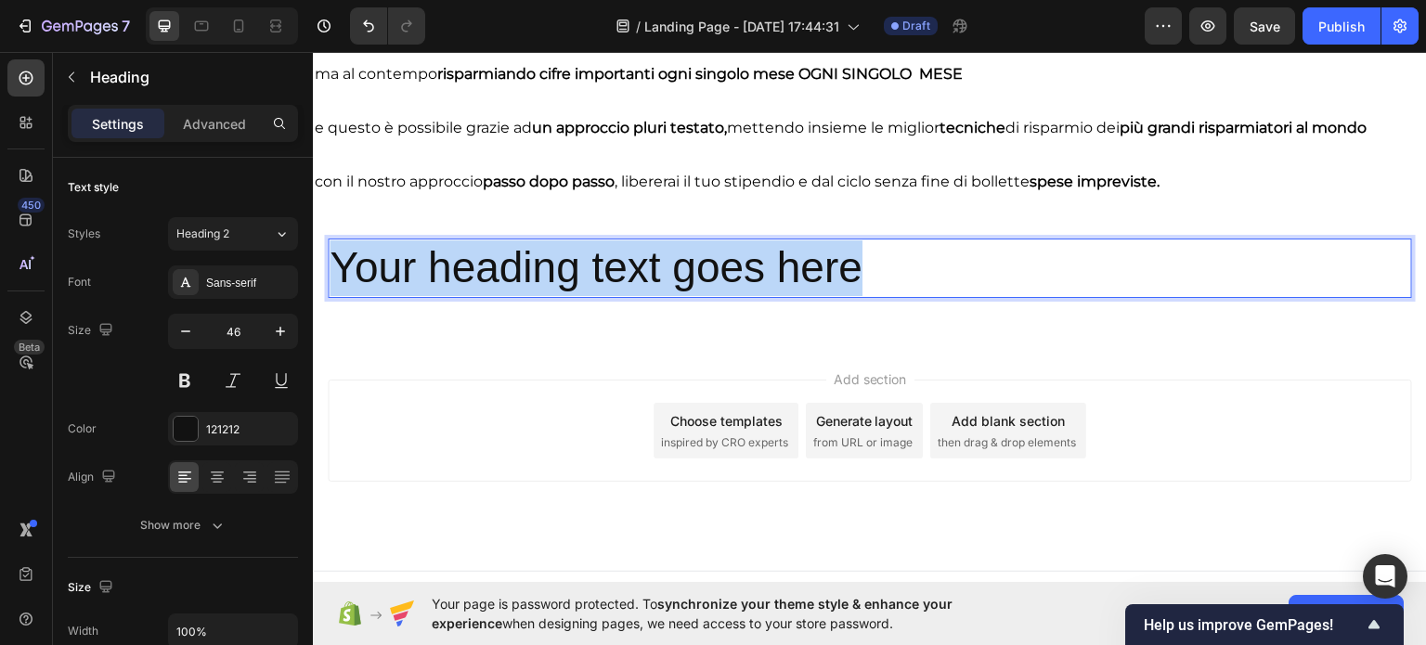
click at [474, 276] on p "Your heading text goes here" at bounding box center [869, 267] width 1080 height 56
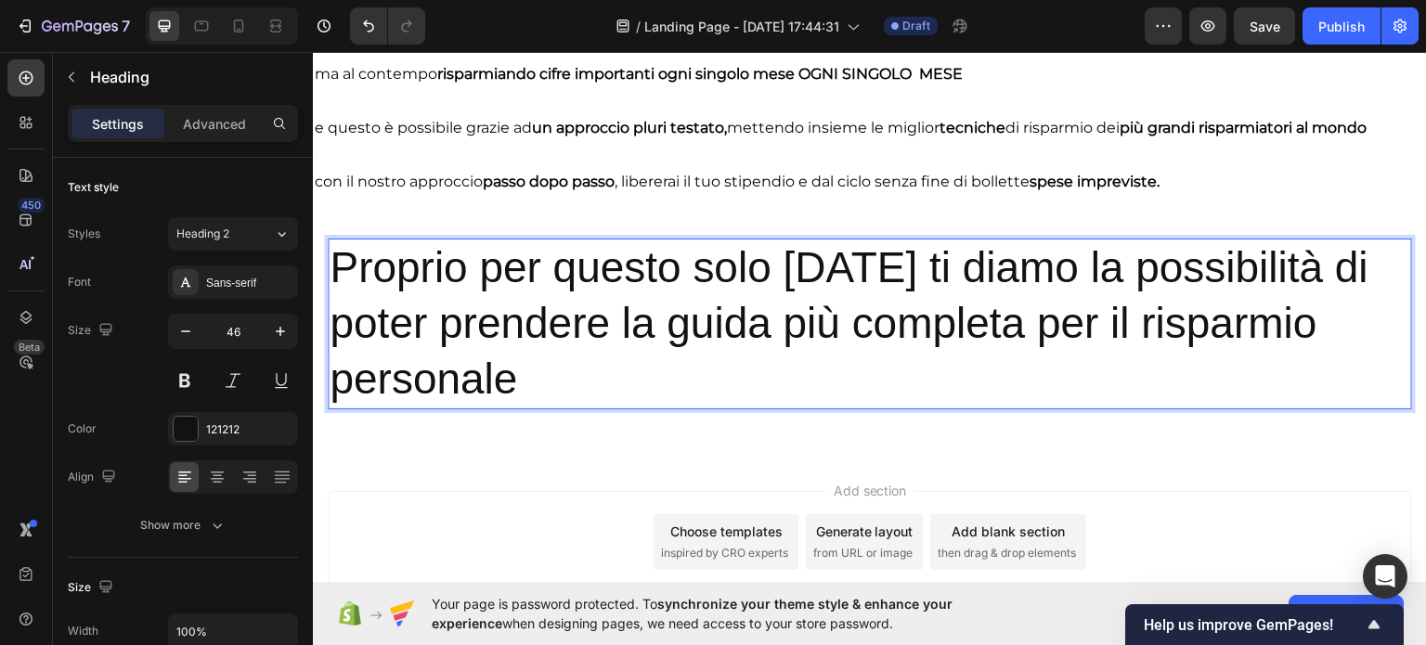
click at [709, 337] on p "Proprio per questo solo OGGI ti diamo la possibilità di poter prendere la guida…" at bounding box center [869, 322] width 1080 height 166
click at [705, 337] on p "Proprio per questo solo OGGI ti diamo la possibilità di poter prendere la guida…" at bounding box center [869, 322] width 1080 height 166
click at [704, 337] on p "Proprio per questo solo OGGI ti diamo la possibilità di poter prendere la guida…" at bounding box center [869, 322] width 1080 height 166
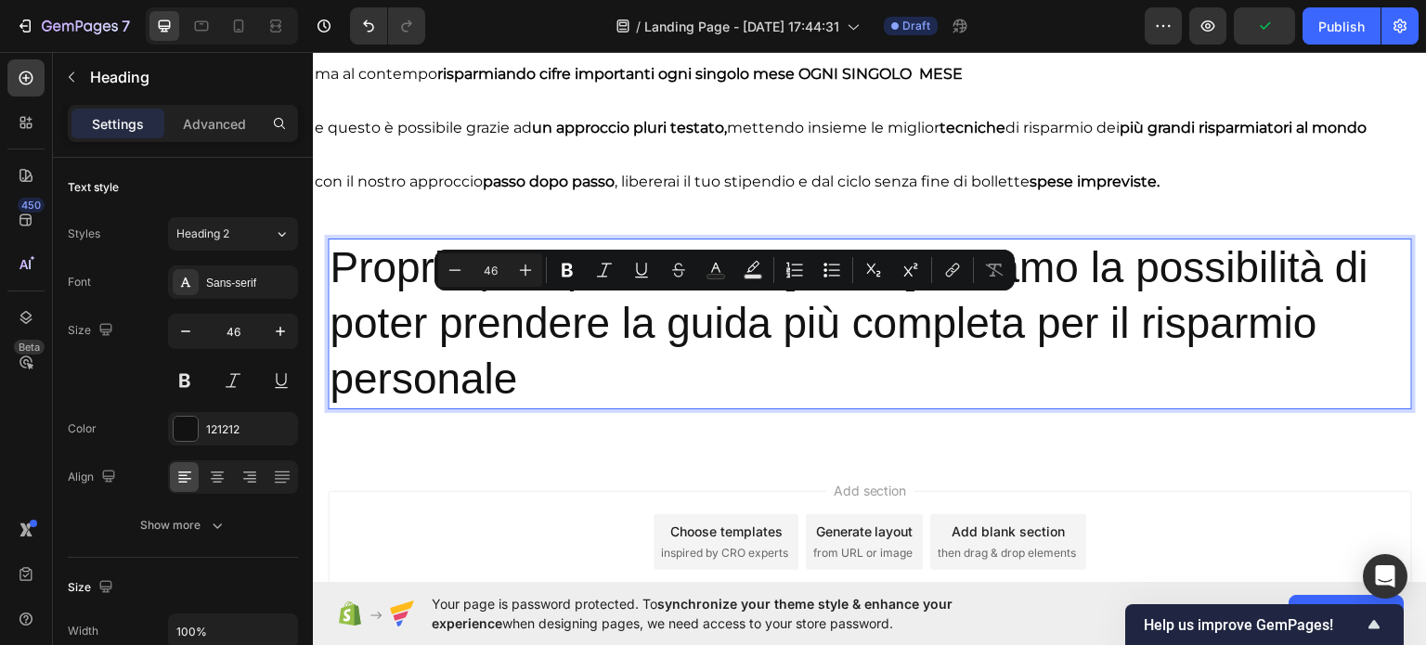
click at [531, 359] on p "Proprio per questo solo OGGI ti diamo la possibilità di poter prendere la guida…" at bounding box center [869, 322] width 1080 height 166
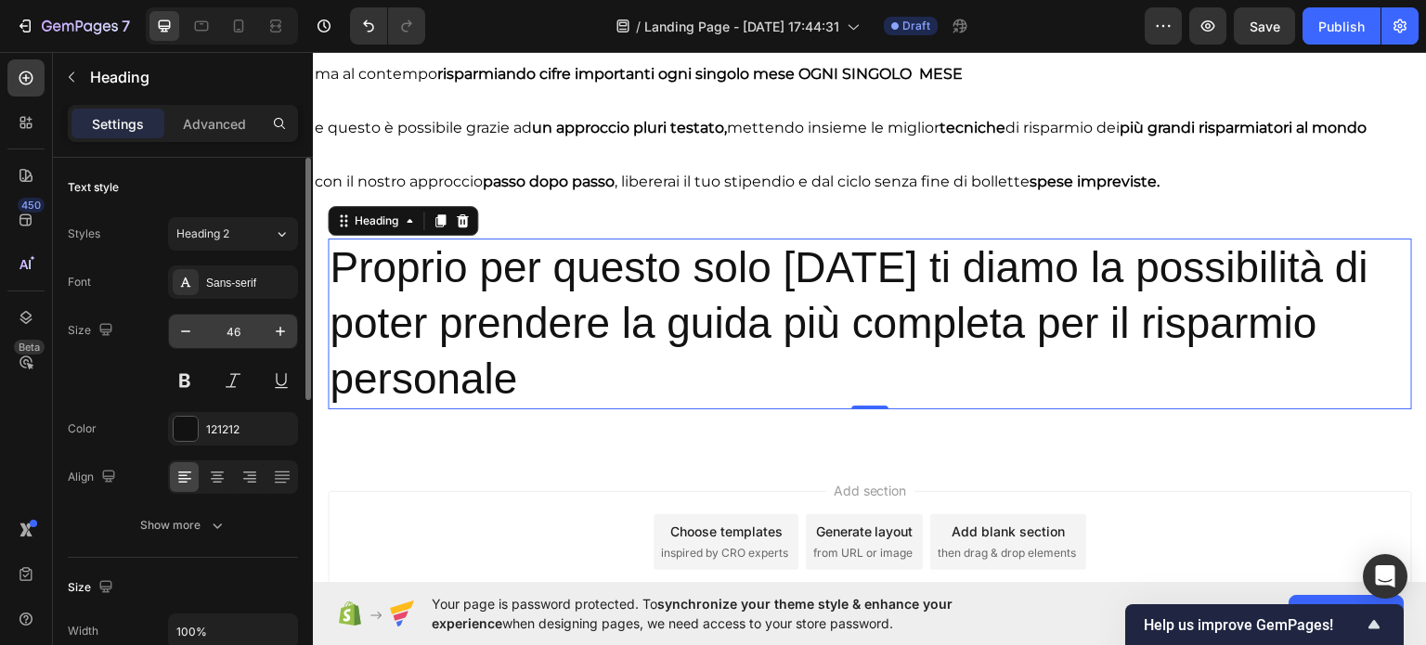
click at [223, 329] on input "46" at bounding box center [232, 331] width 61 height 33
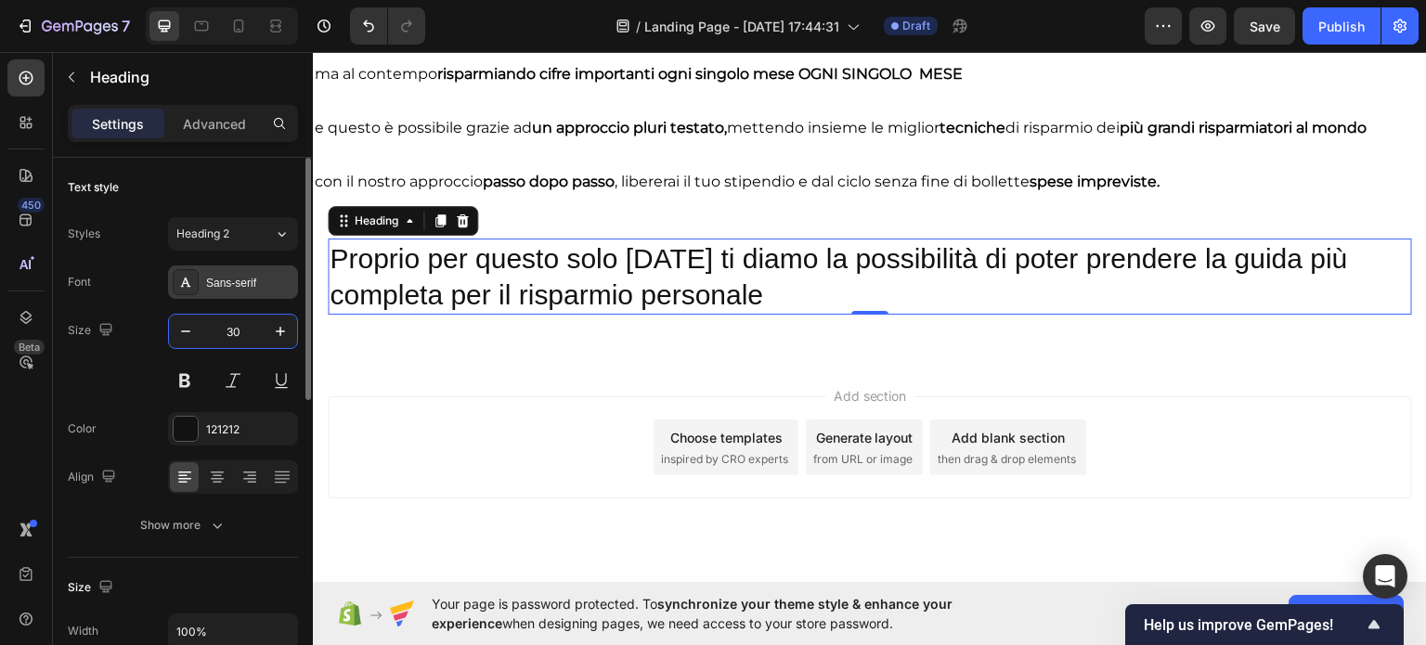
type input "30"
click at [227, 289] on div "Sans-serif" at bounding box center [249, 283] width 87 height 17
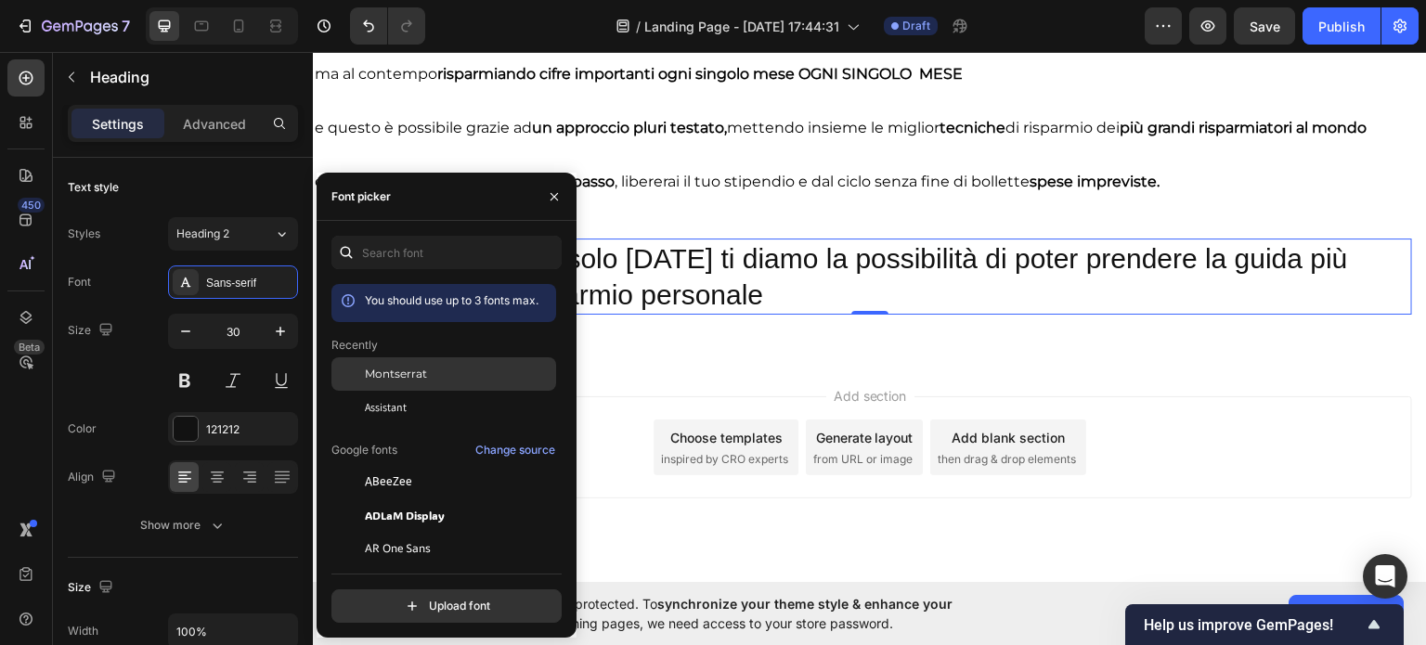
click at [381, 365] on div "Montserrat" at bounding box center [443, 373] width 225 height 33
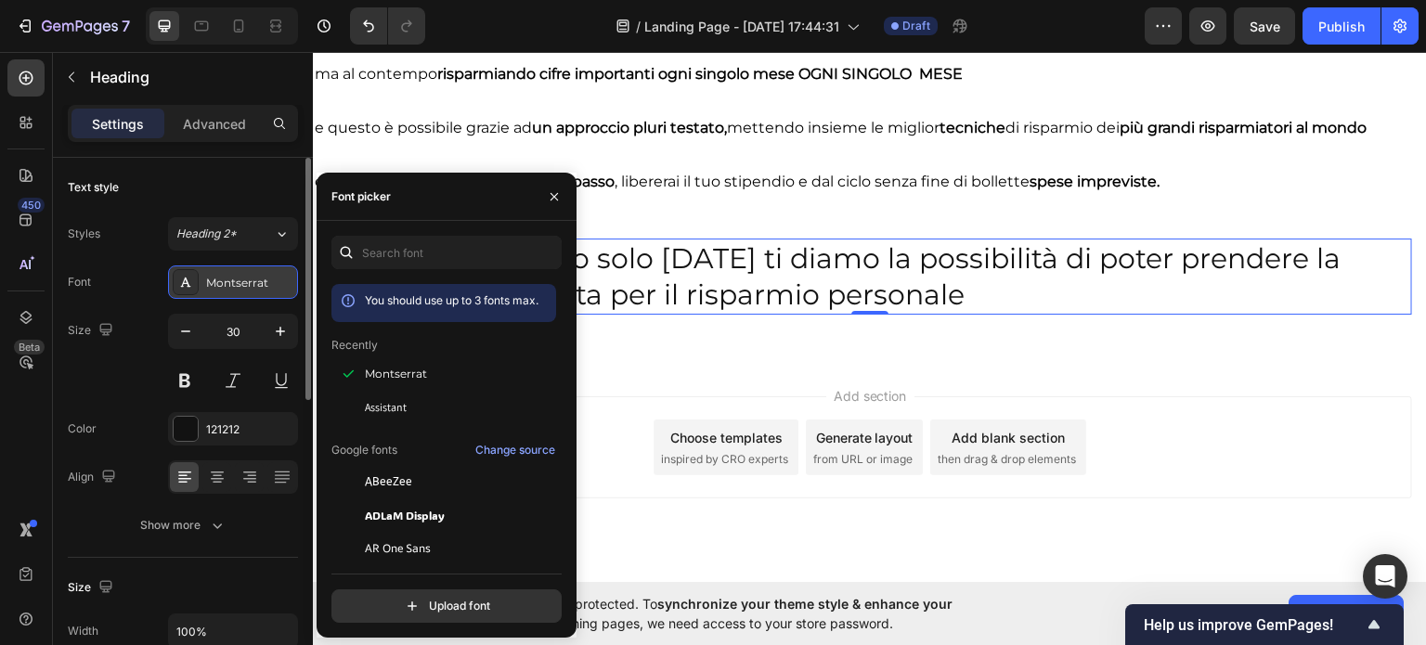
click at [212, 269] on div "Montserrat" at bounding box center [233, 281] width 130 height 33
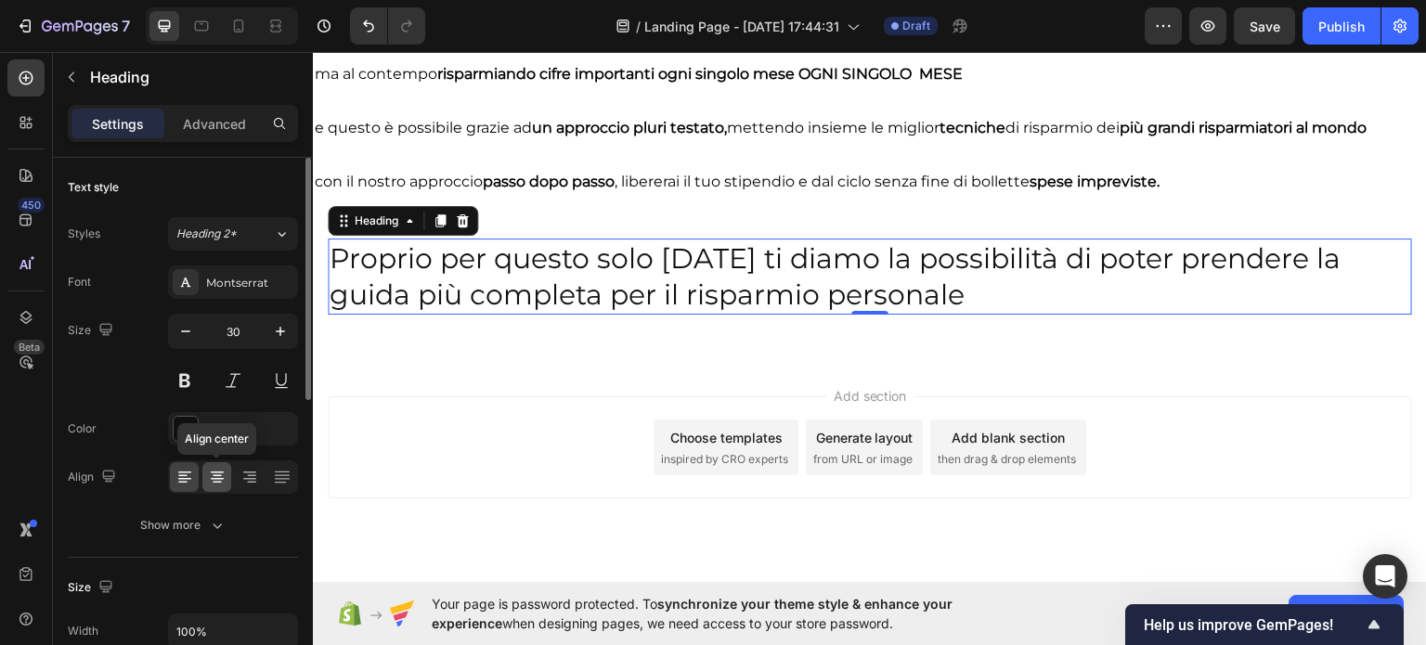
click at [214, 471] on icon at bounding box center [217, 477] width 19 height 19
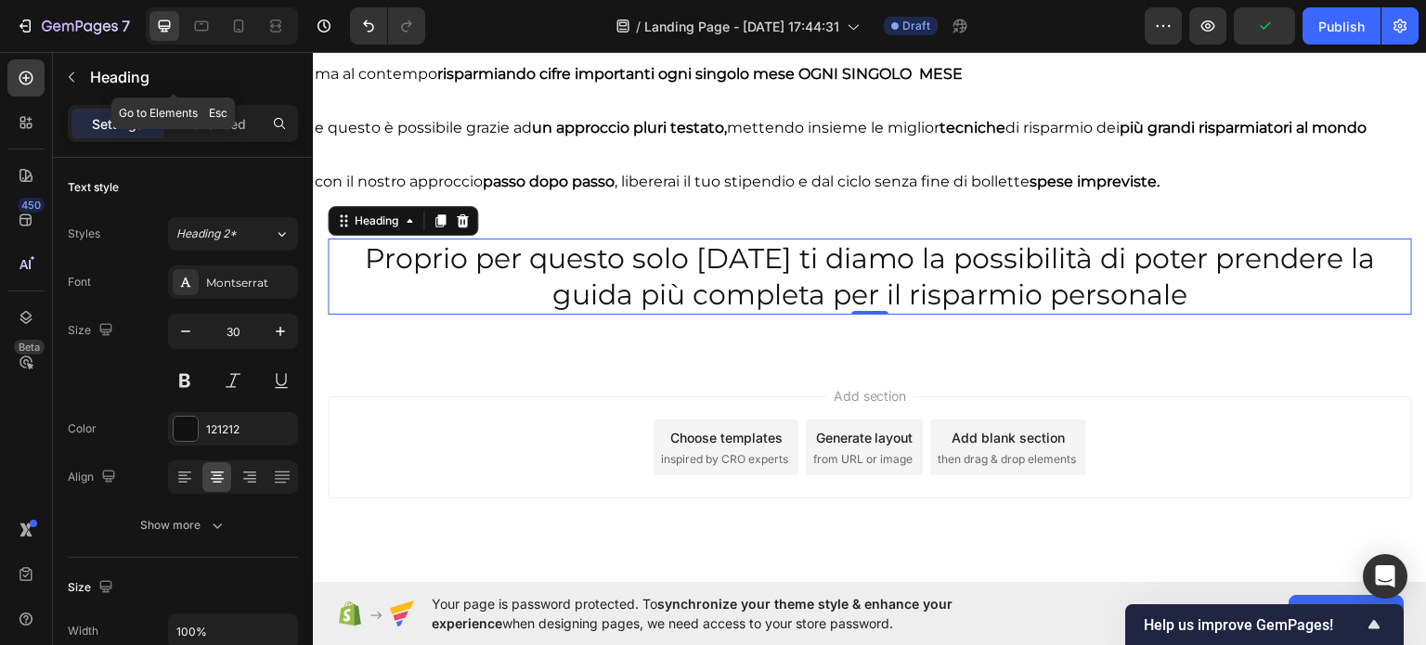
drag, startPoint x: 137, startPoint y: 86, endPoint x: 150, endPoint y: 148, distance: 62.6
click at [137, 87] on p "Heading" at bounding box center [190, 77] width 200 height 22
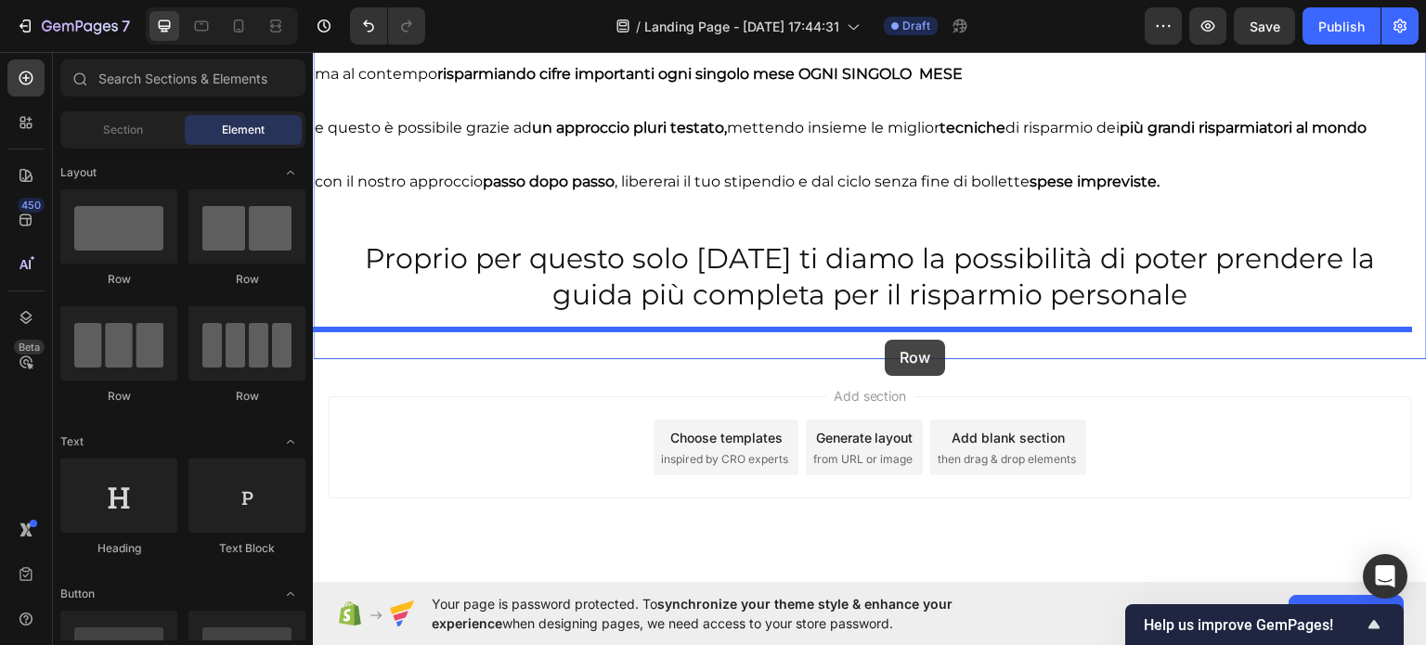
drag, startPoint x: 415, startPoint y: 276, endPoint x: 885, endPoint y: 339, distance: 474.7
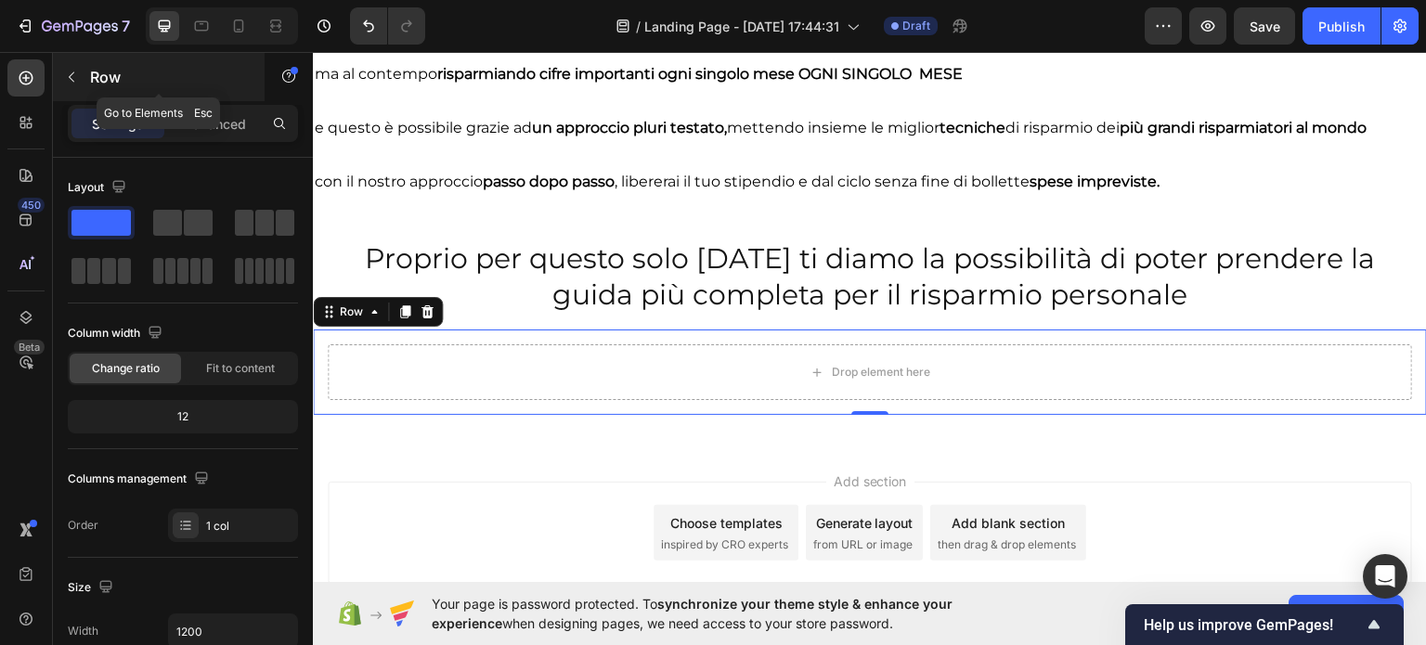
click at [100, 68] on p "Row" at bounding box center [169, 77] width 158 height 22
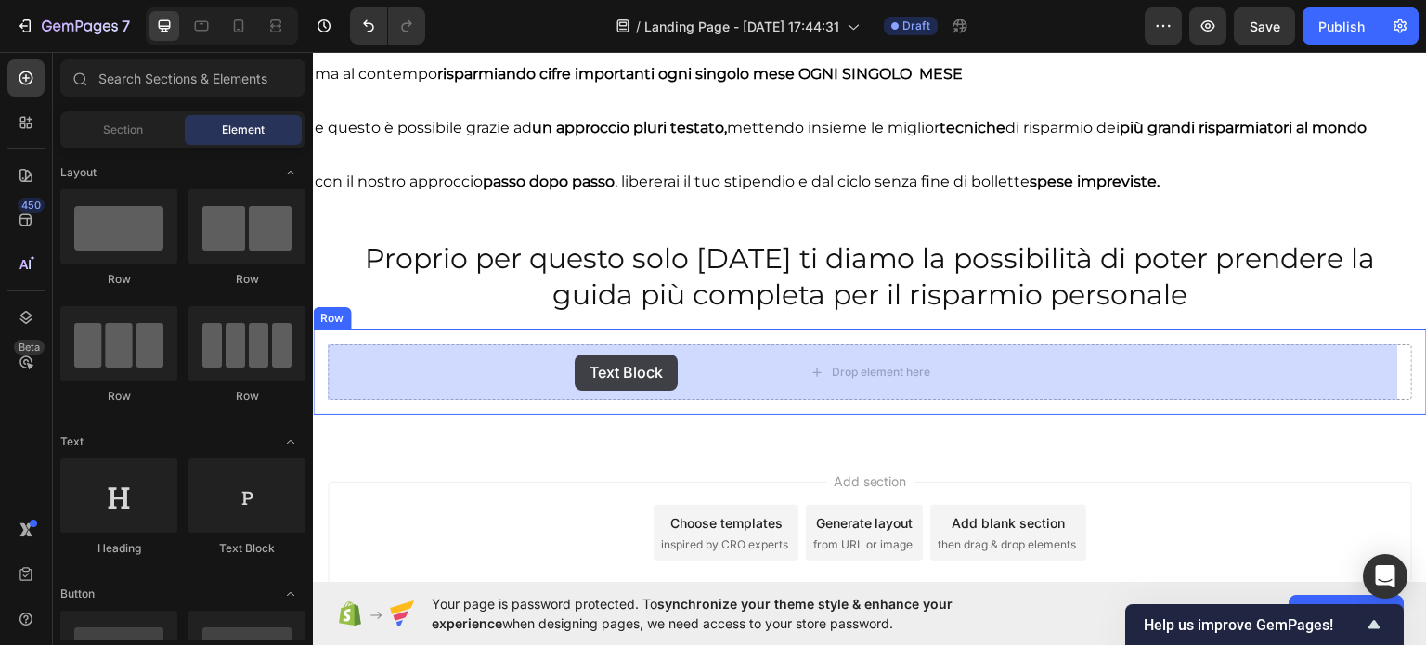
drag, startPoint x: 561, startPoint y: 535, endPoint x: 574, endPoint y: 354, distance: 181.4
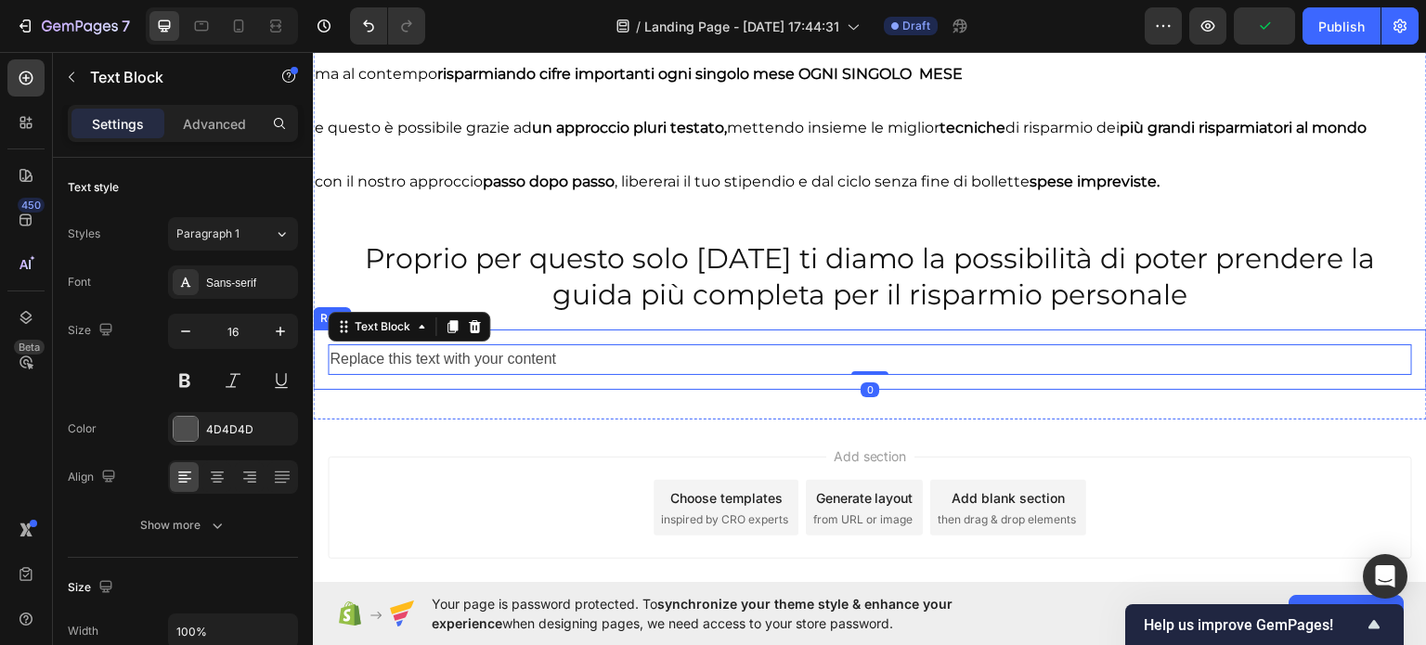
click at [603, 380] on div "Replace this text with your content Text Block 0 Row" at bounding box center [870, 359] width 1114 height 60
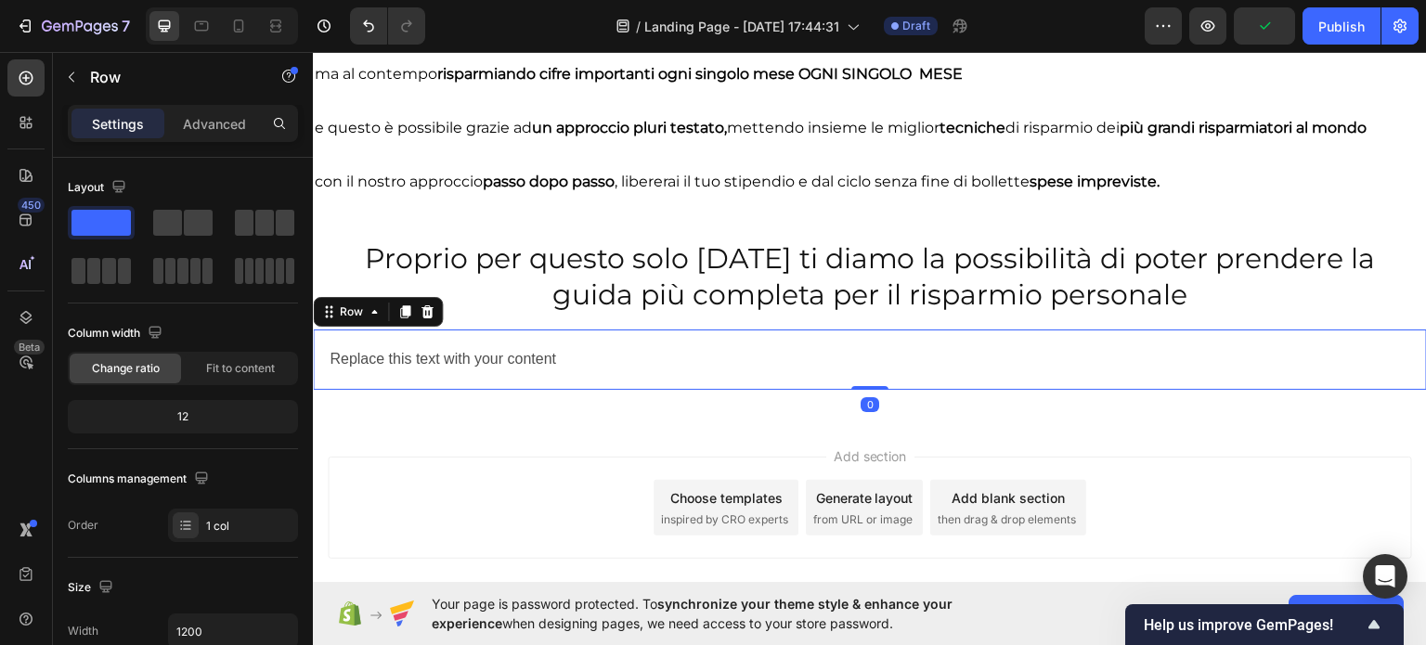
click at [600, 368] on div "Replace this text with your content" at bounding box center [870, 358] width 1084 height 31
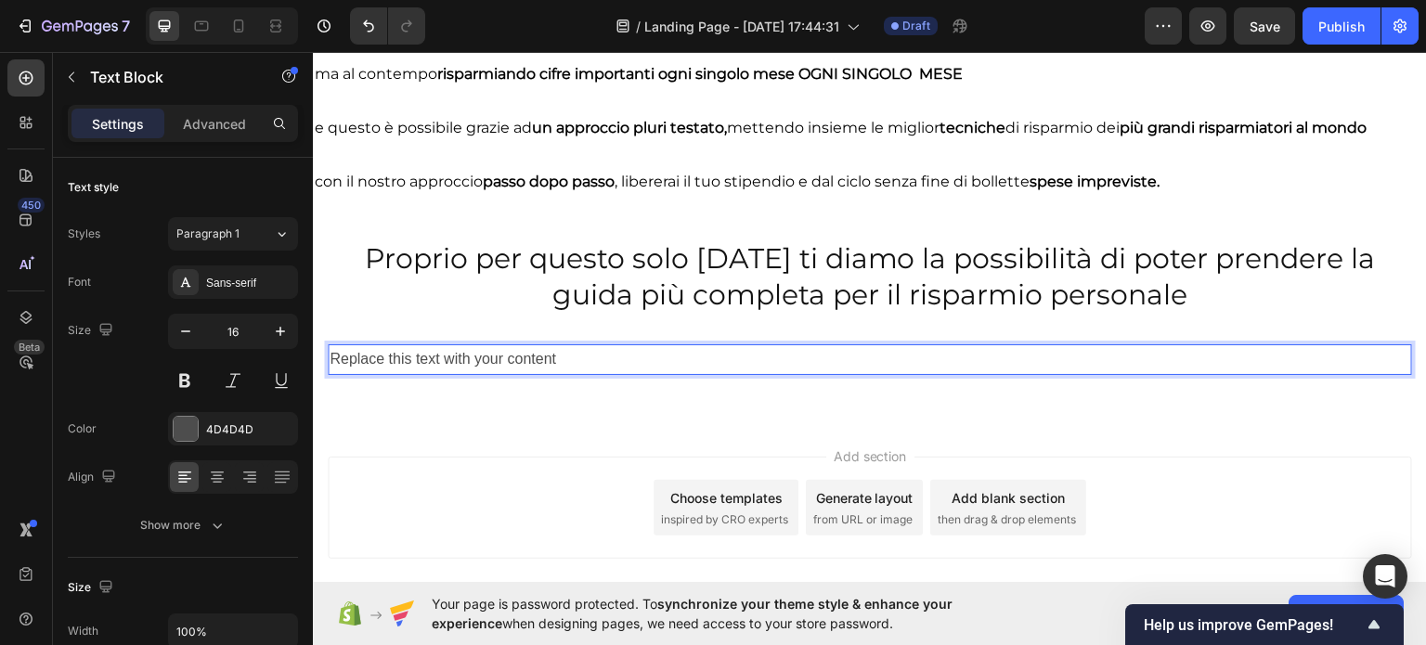
click at [602, 366] on p "Replace this text with your content" at bounding box center [869, 358] width 1080 height 27
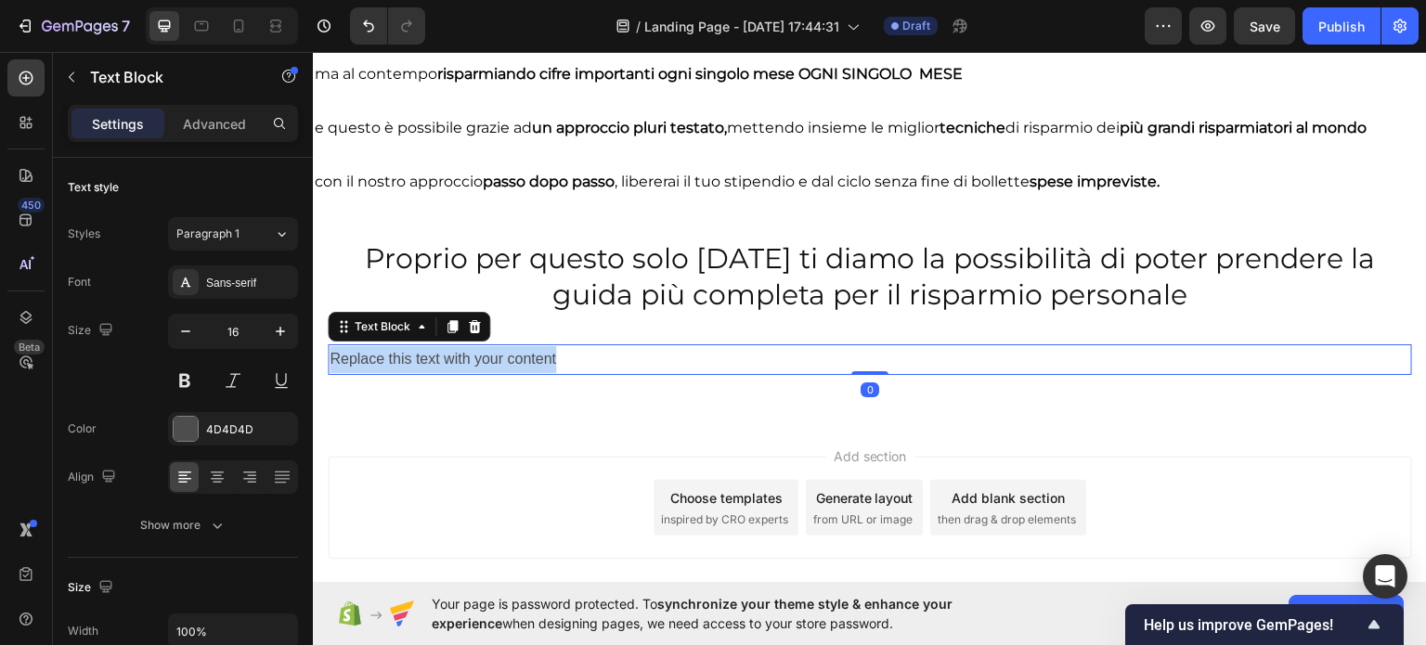
click at [602, 366] on p "Replace this text with your content" at bounding box center [869, 358] width 1080 height 27
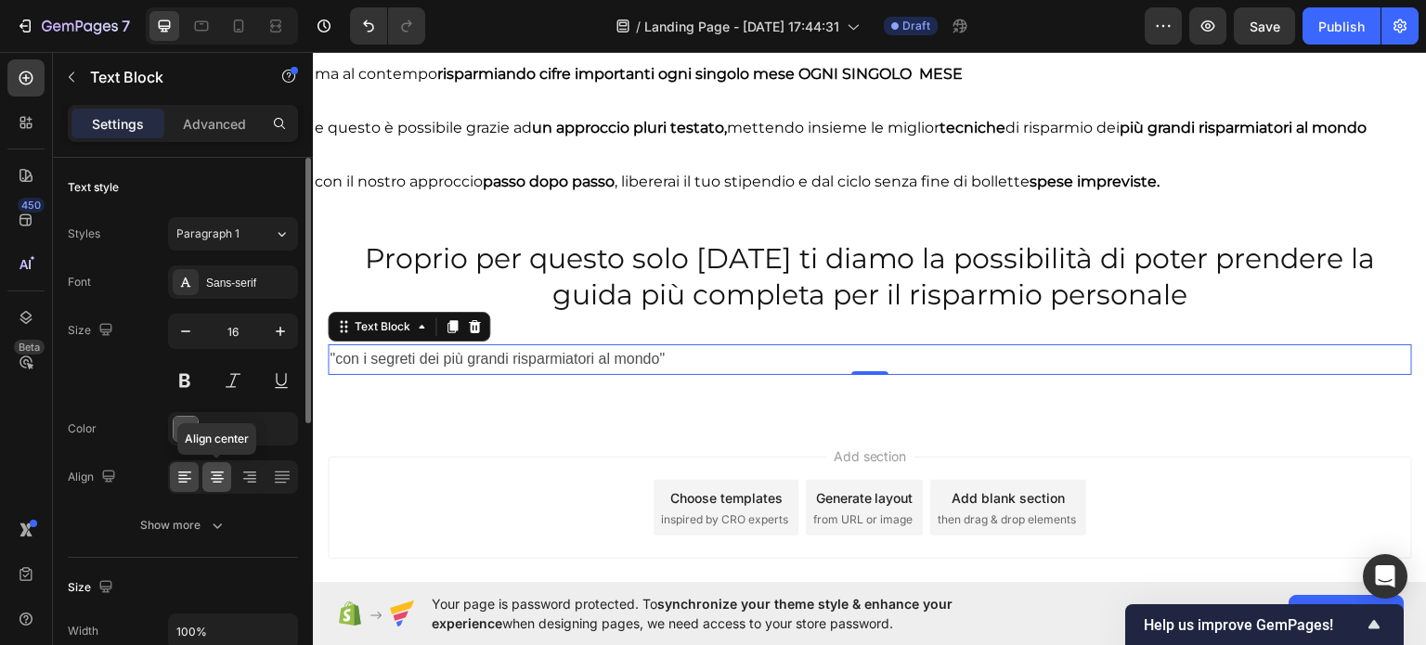
click at [208, 467] on div at bounding box center [216, 477] width 29 height 30
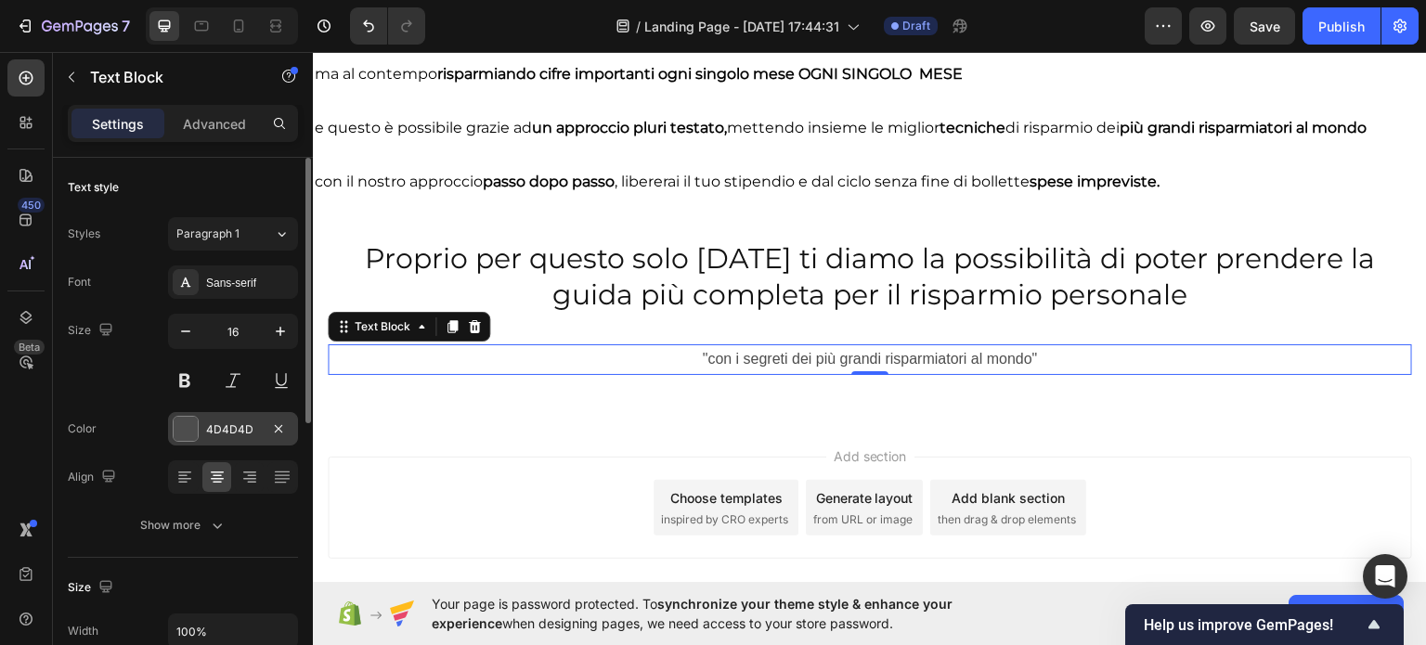
click at [224, 426] on div "4D4D4D" at bounding box center [233, 429] width 54 height 17
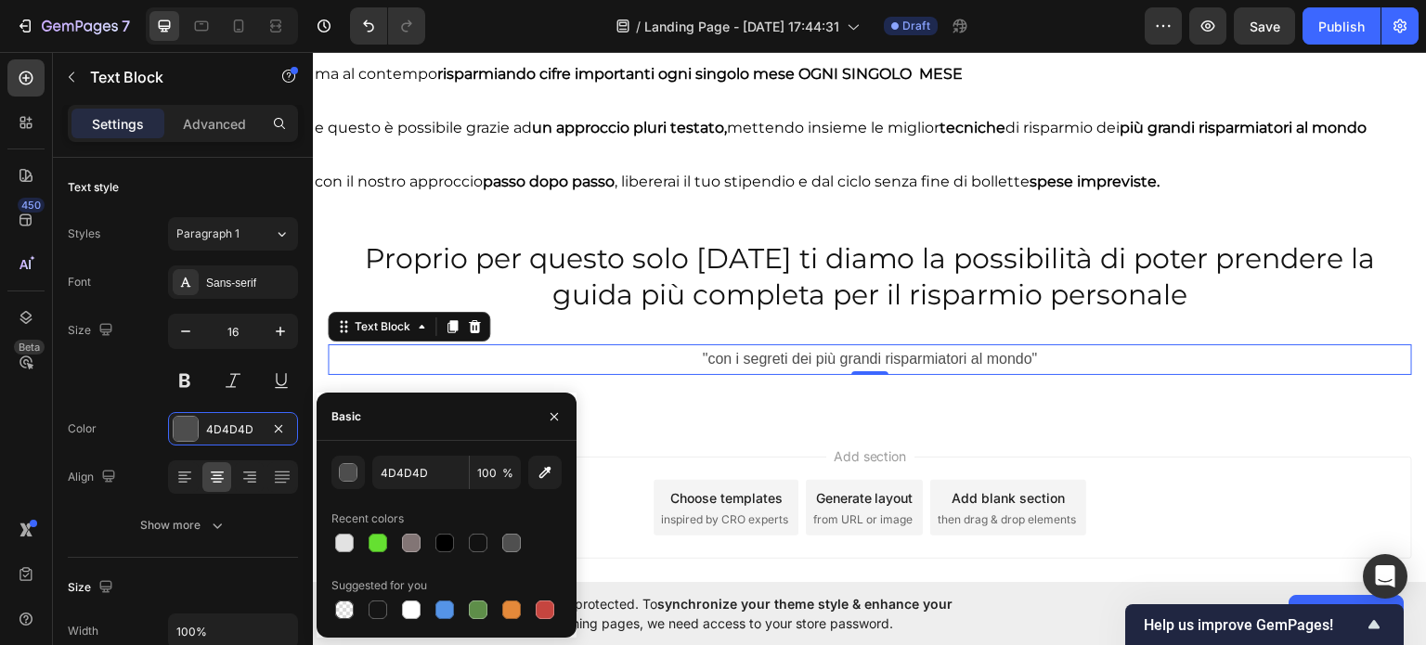
drag, startPoint x: 539, startPoint y: 608, endPoint x: 528, endPoint y: 600, distance: 13.4
click at [540, 608] on div at bounding box center [544, 609] width 19 height 19
type input "C5453F"
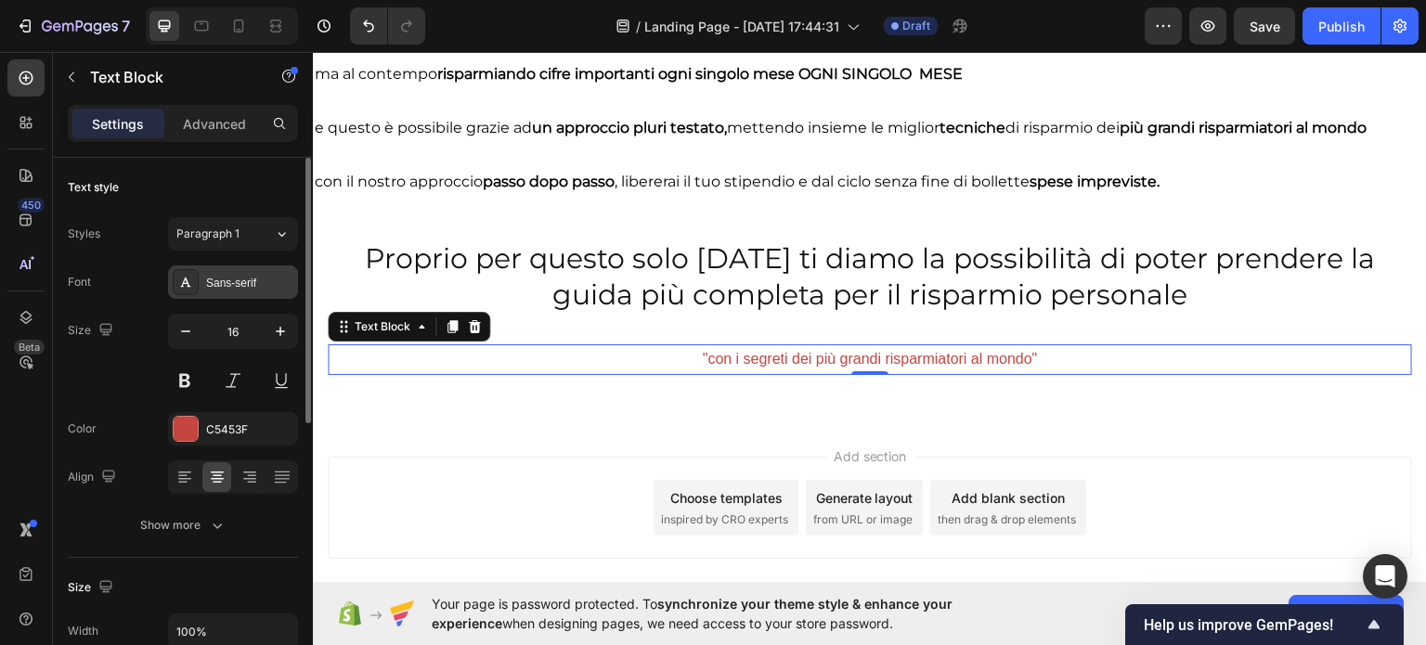
click at [283, 276] on div "Sans-serif" at bounding box center [249, 283] width 87 height 17
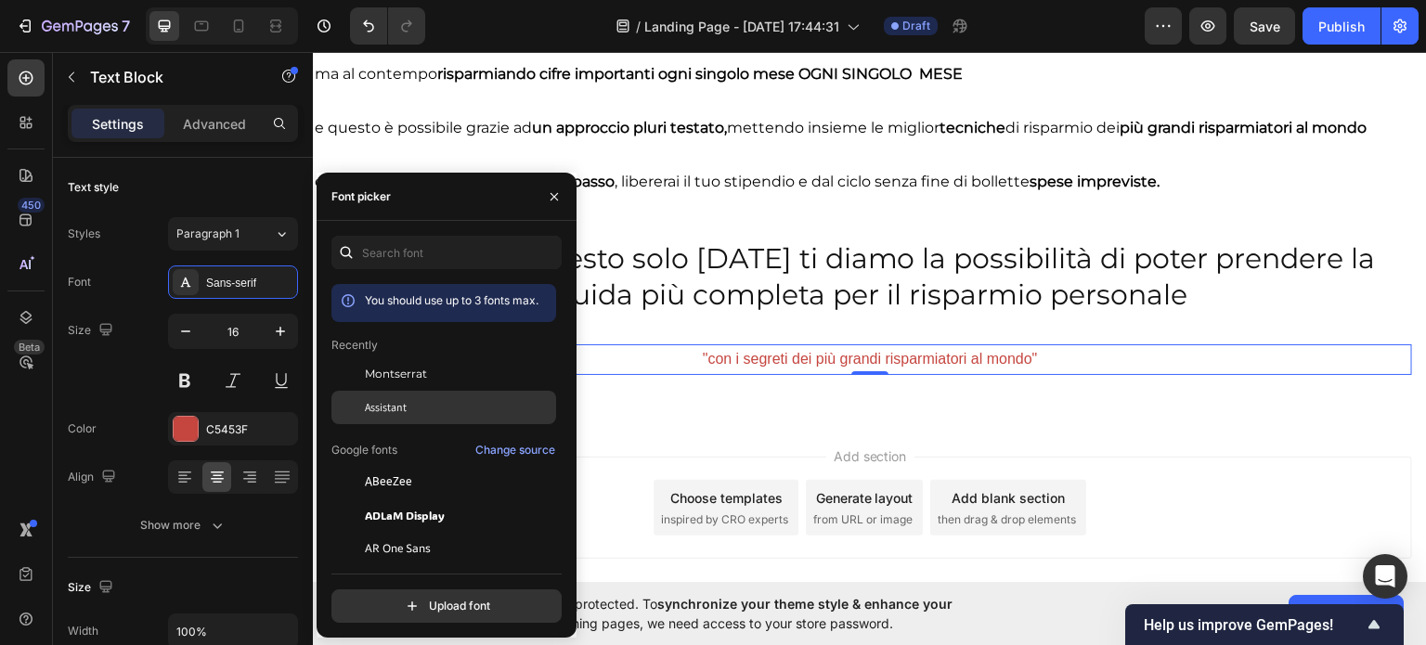
click at [395, 394] on div "Assistant" at bounding box center [443, 407] width 225 height 33
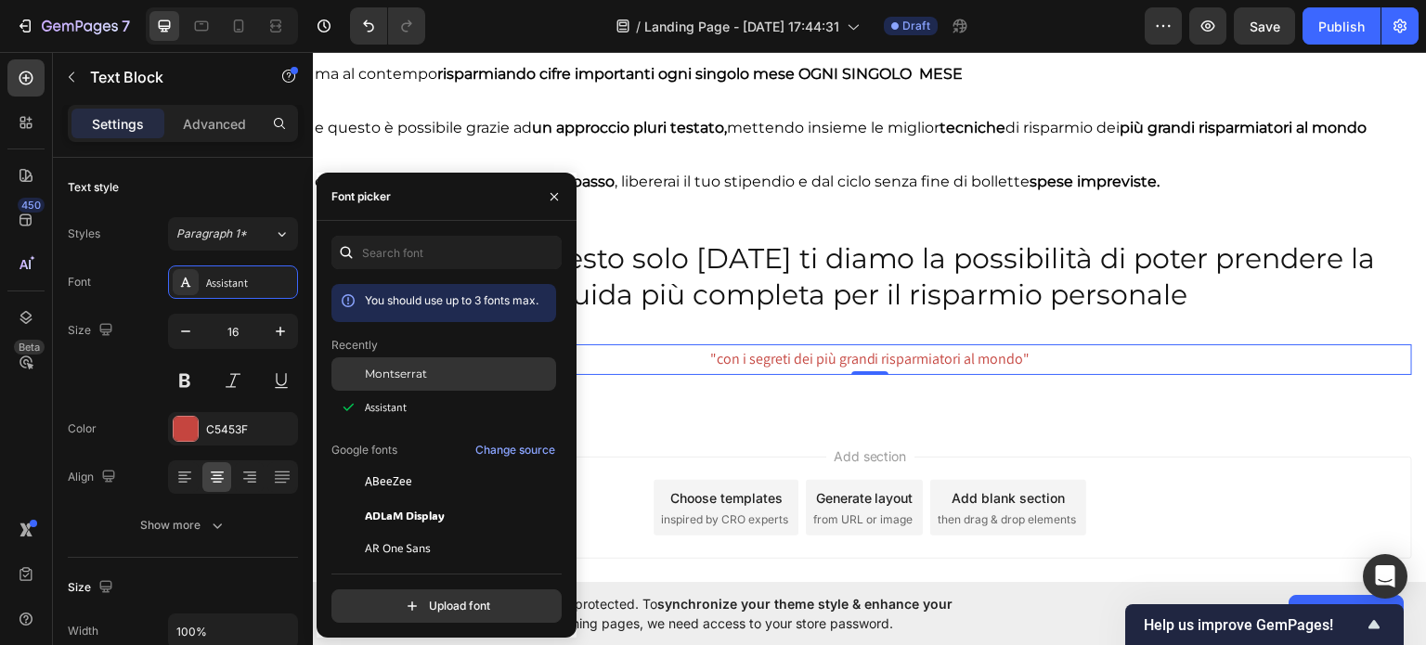
click at [393, 375] on span "Montserrat" at bounding box center [396, 374] width 62 height 17
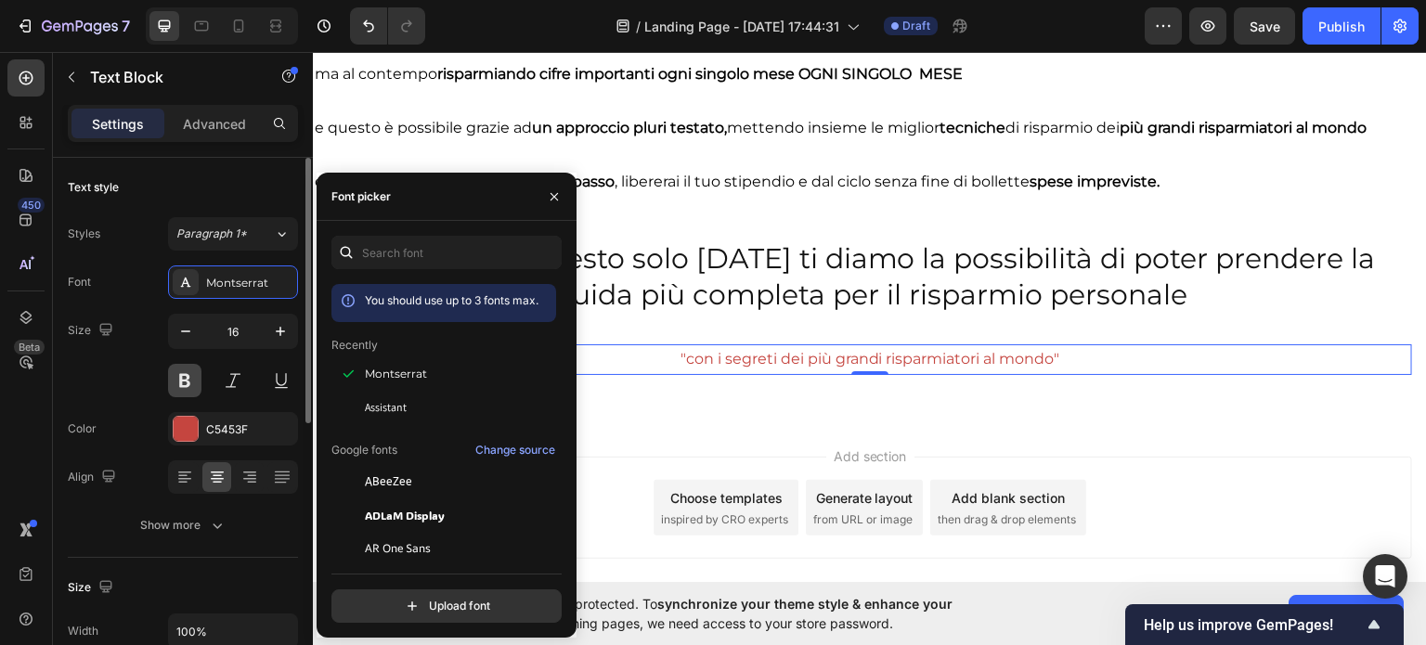
click at [185, 390] on button at bounding box center [184, 380] width 33 height 33
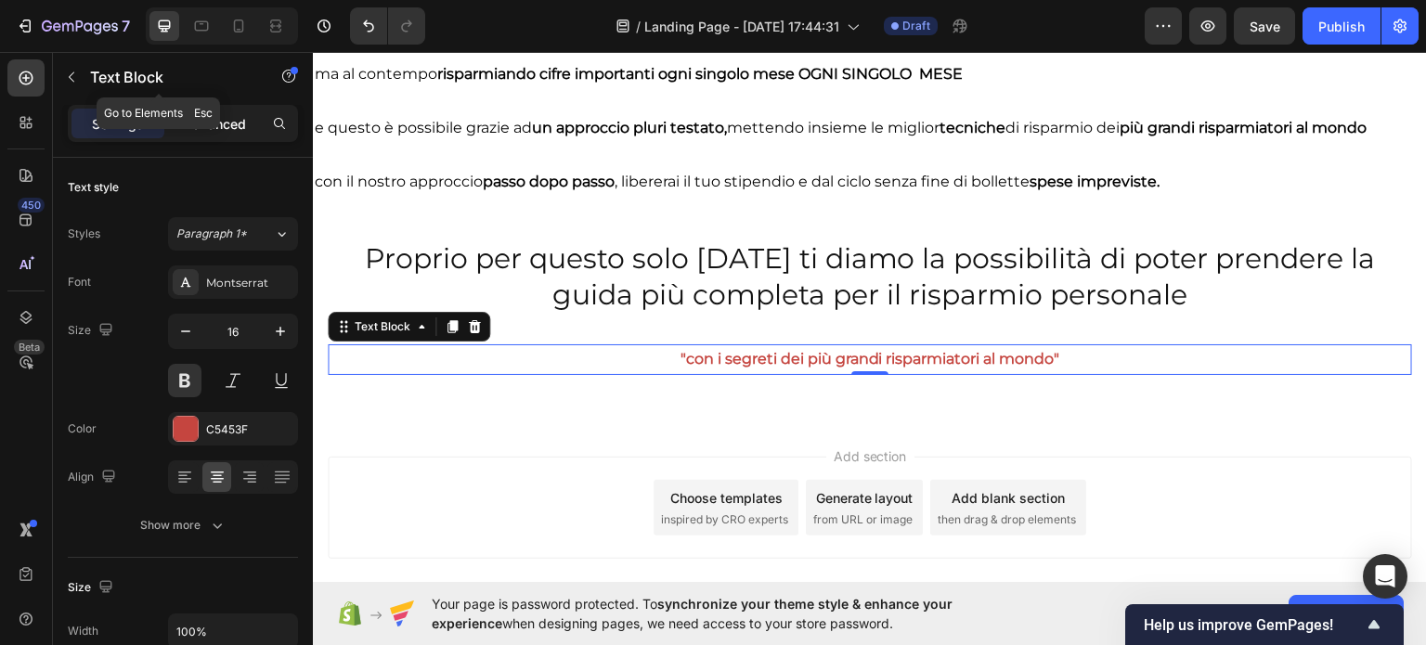
click at [193, 122] on p "Advanced" at bounding box center [214, 123] width 63 height 19
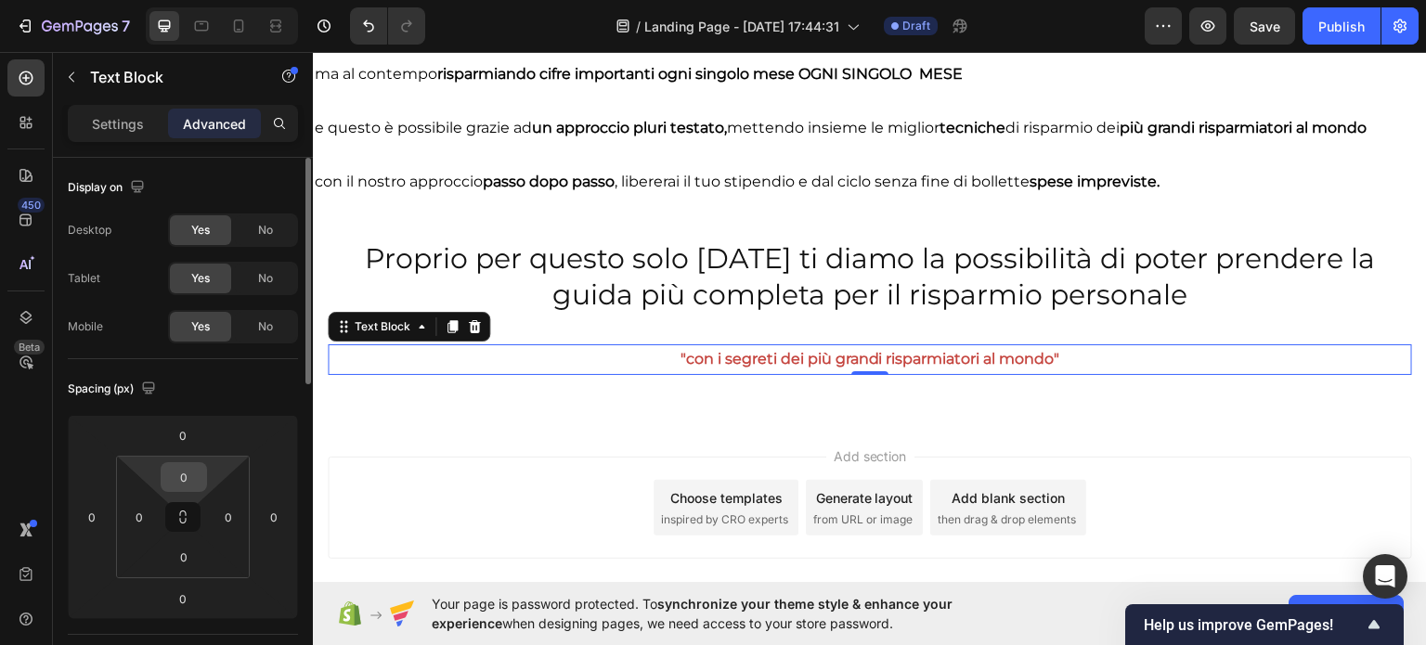
click at [174, 476] on input "0" at bounding box center [183, 477] width 37 height 28
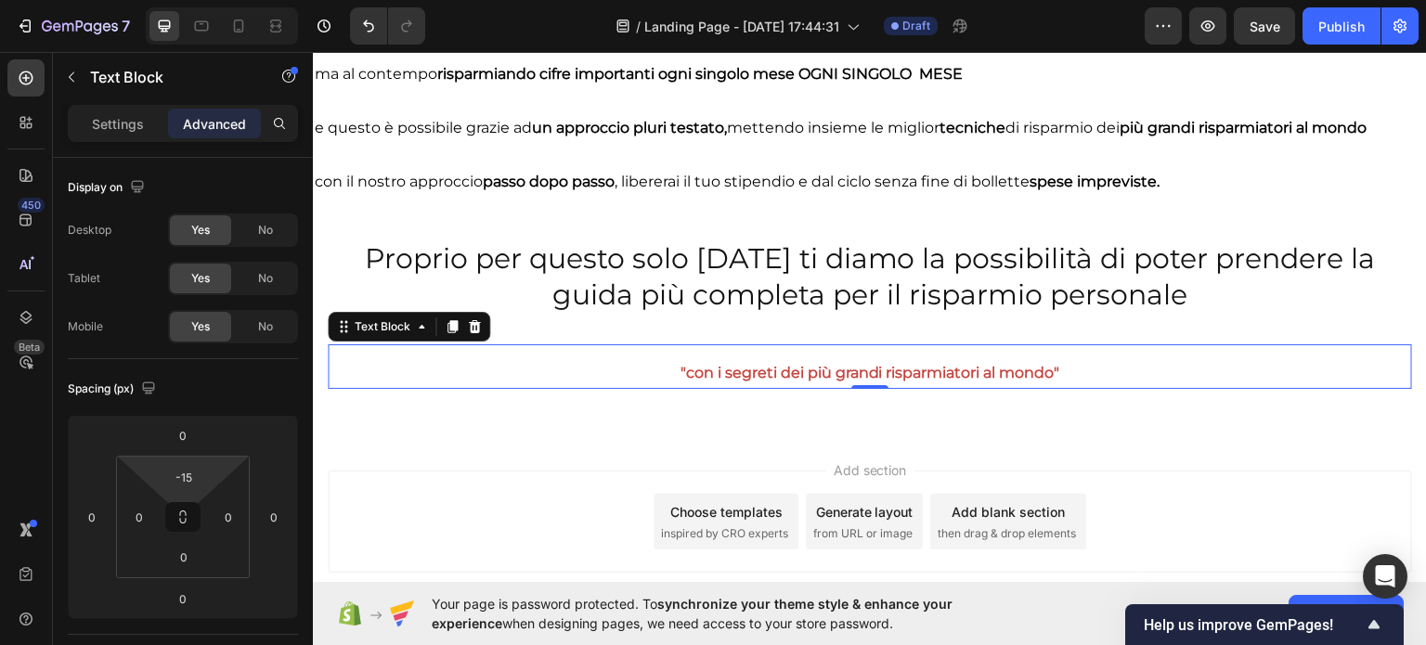
type input "15"
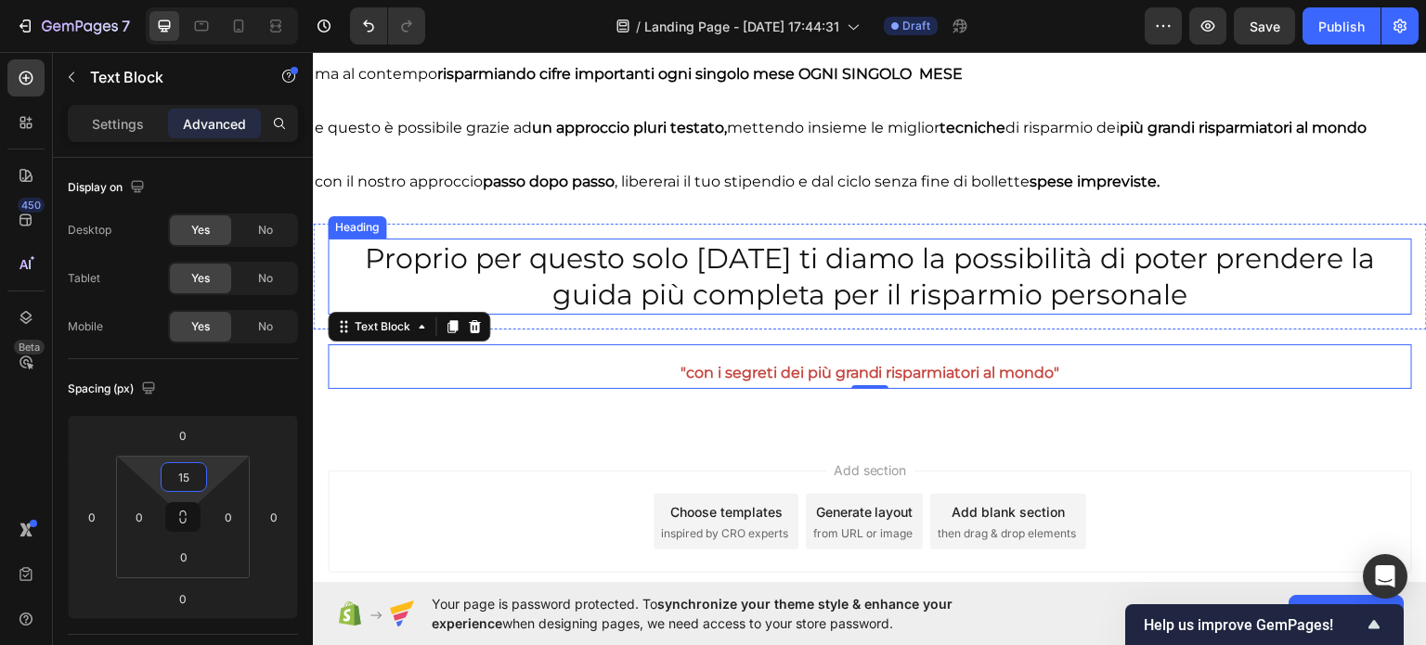
click at [755, 292] on p "Proprio per questo solo OGGI ti diamo la possibilità di poter prendere la guida…" at bounding box center [869, 275] width 1080 height 72
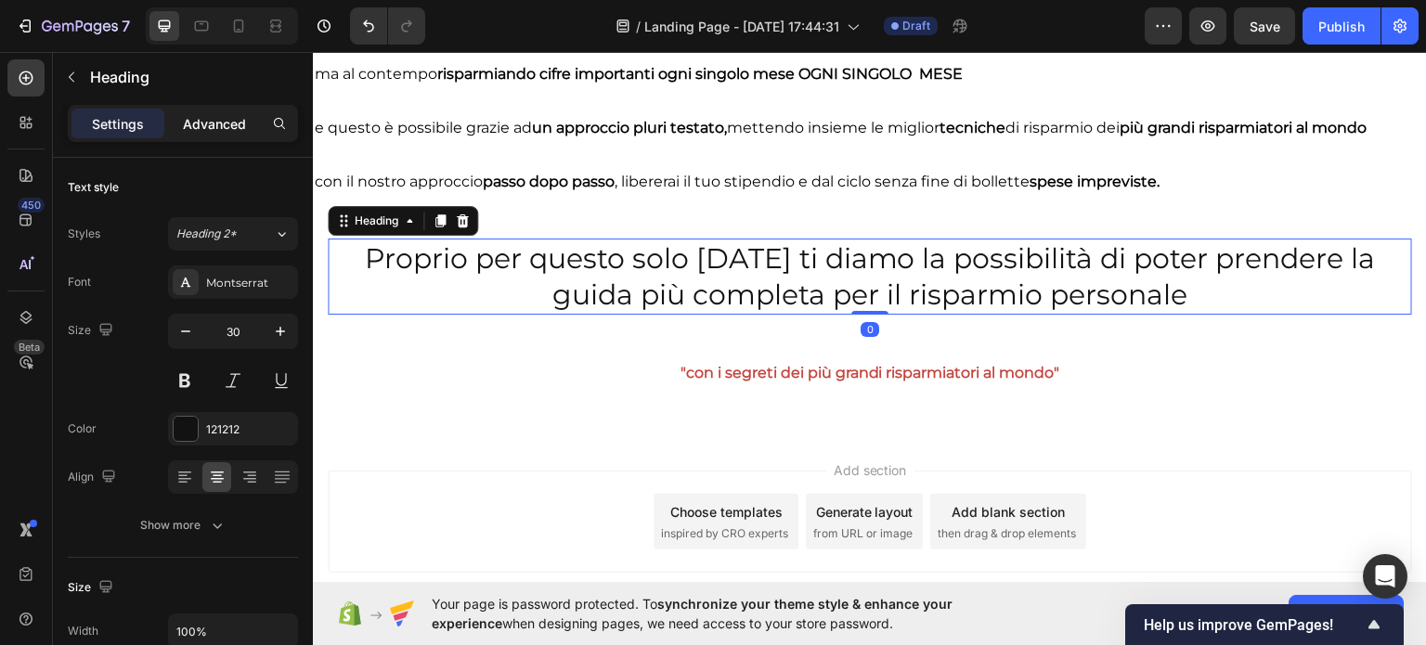
click at [183, 119] on p "Advanced" at bounding box center [214, 123] width 63 height 19
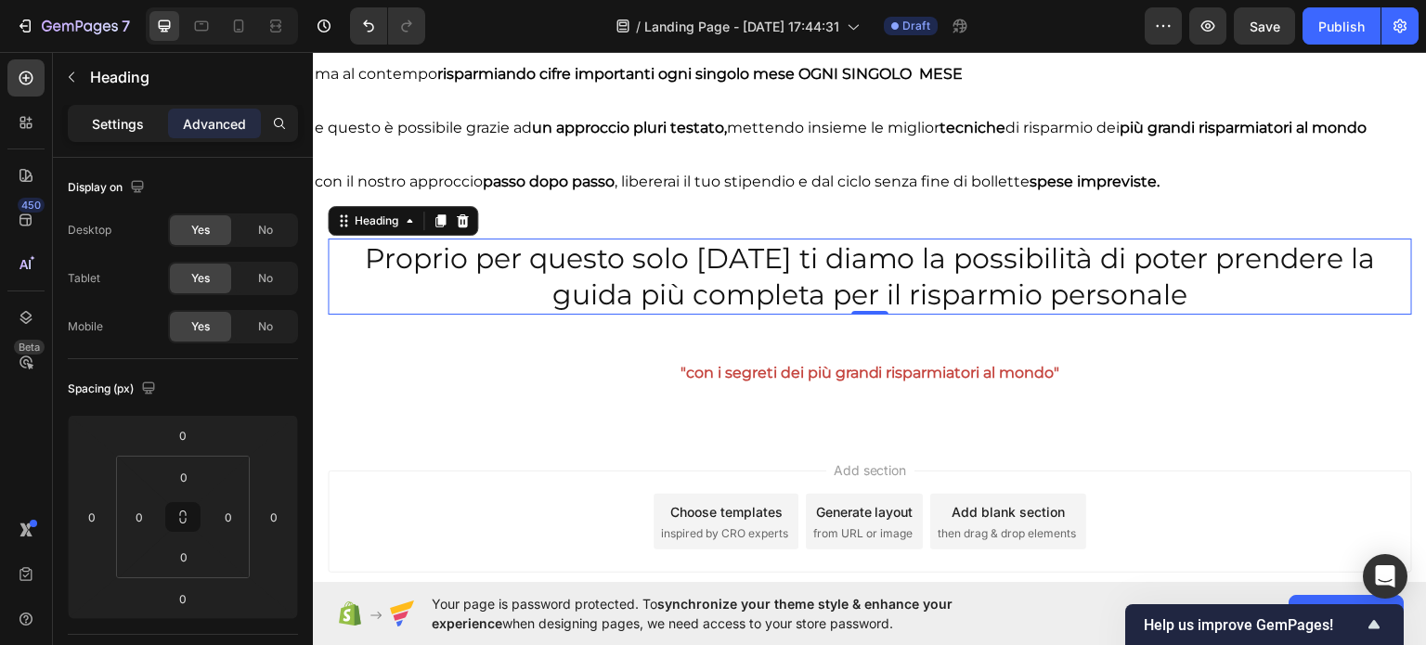
click at [111, 110] on div "Settings" at bounding box center [117, 124] width 93 height 30
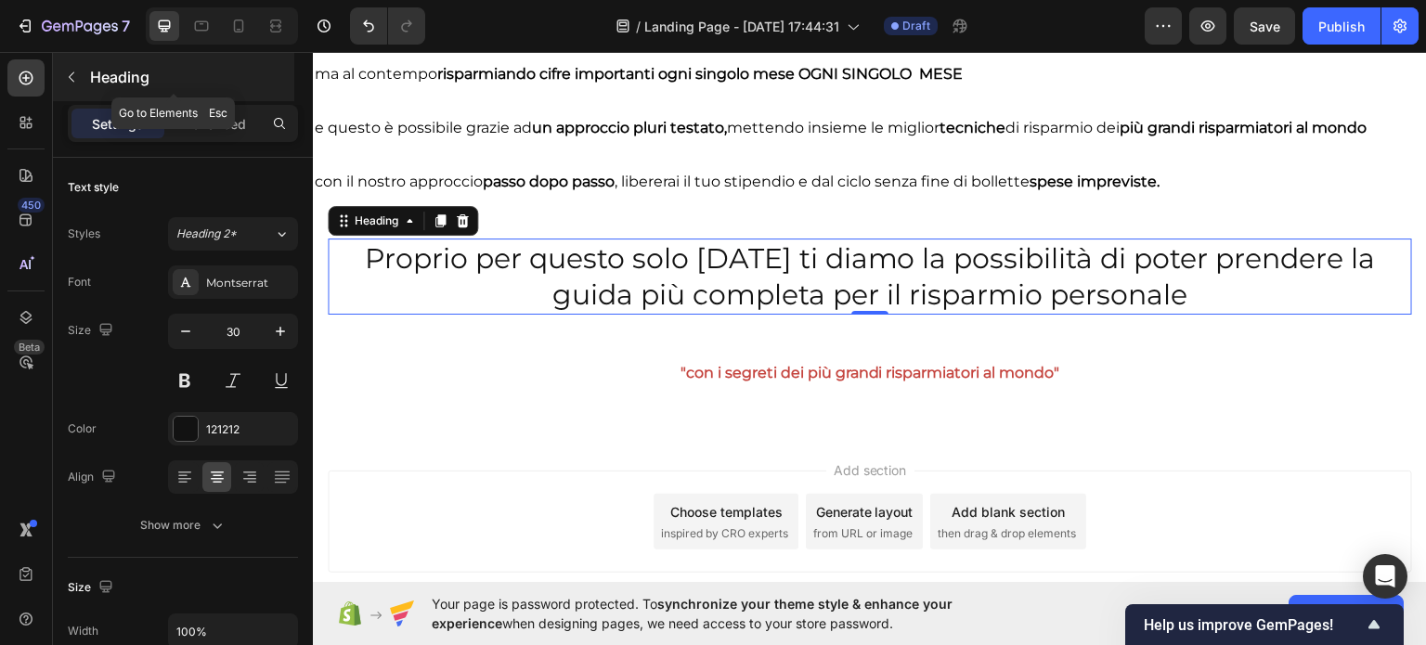
click at [110, 83] on p "Heading" at bounding box center [190, 77] width 200 height 22
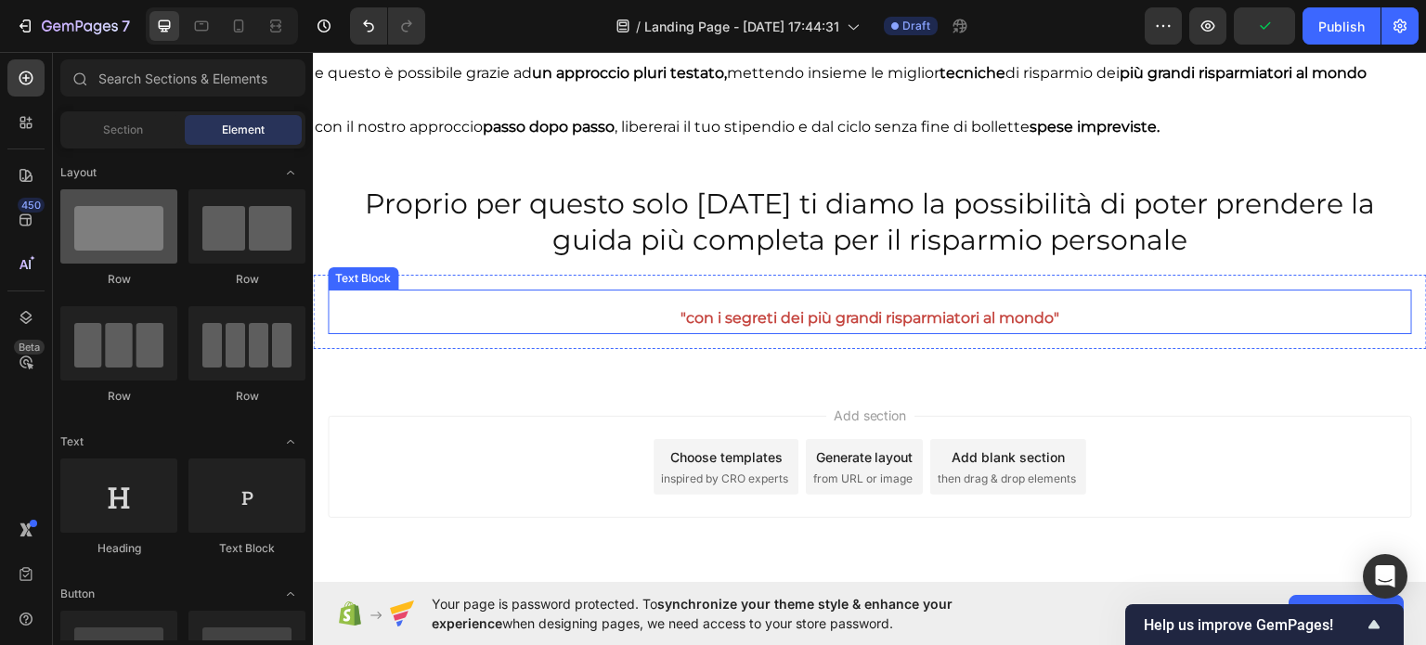
scroll to position [4259, 0]
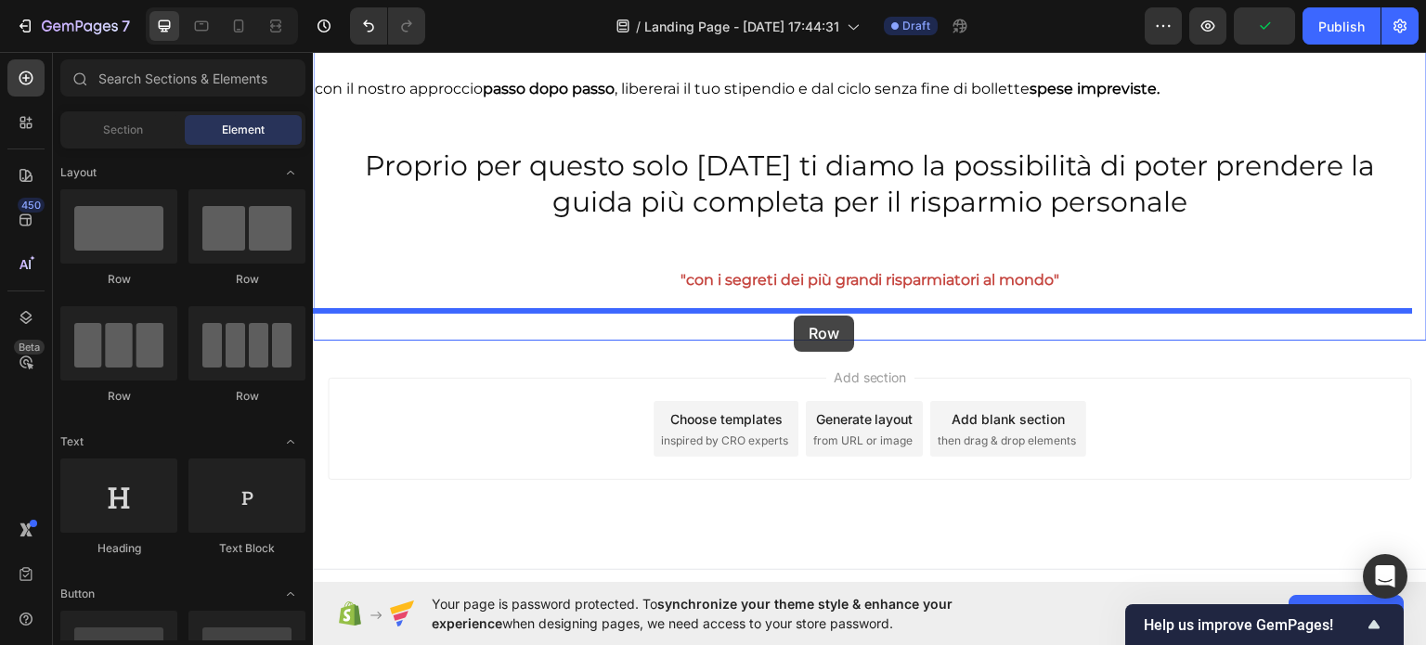
drag, startPoint x: 524, startPoint y: 302, endPoint x: 775, endPoint y: 150, distance: 292.7
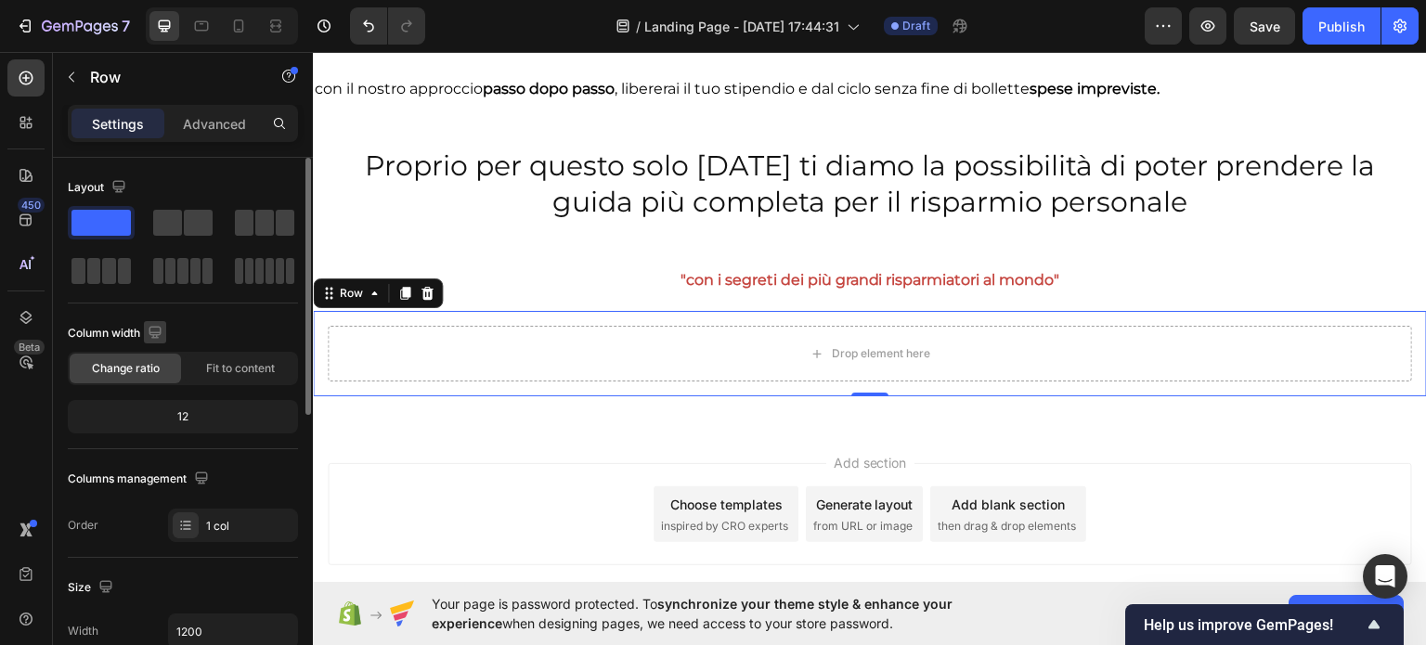
scroll to position [93, 0]
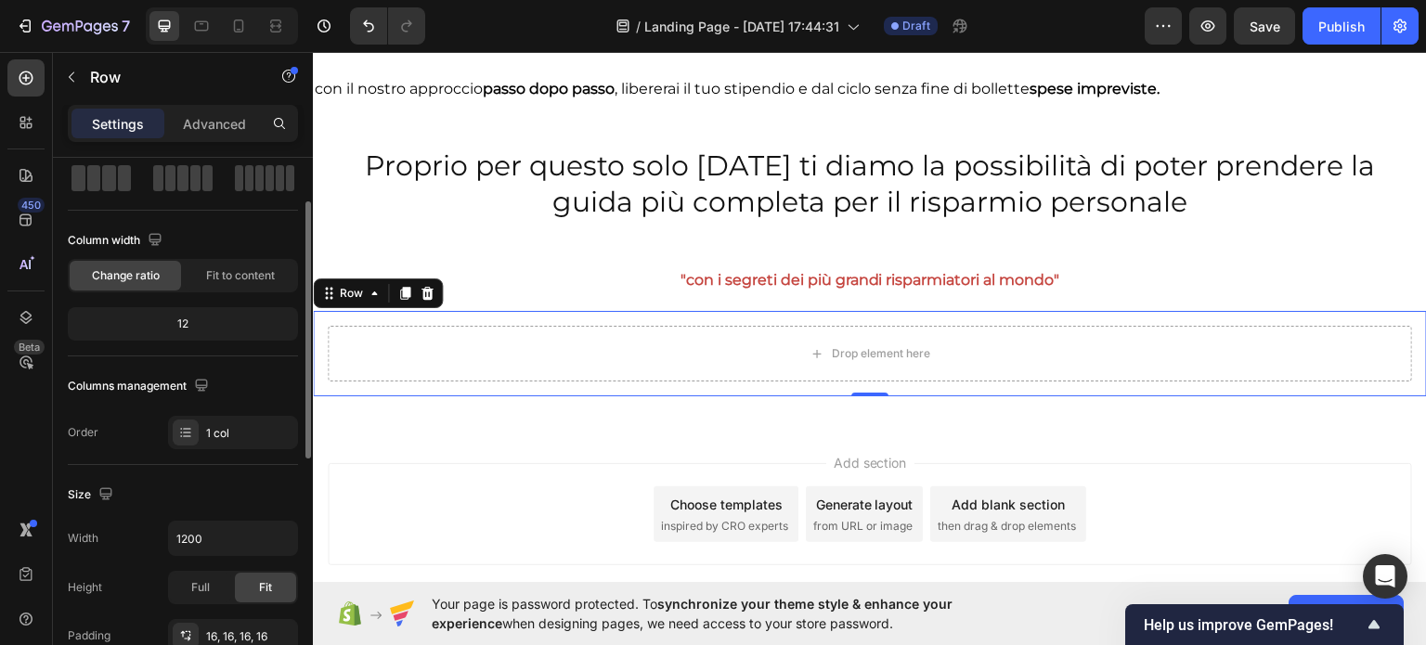
click at [133, 88] on div "Row" at bounding box center [159, 77] width 212 height 48
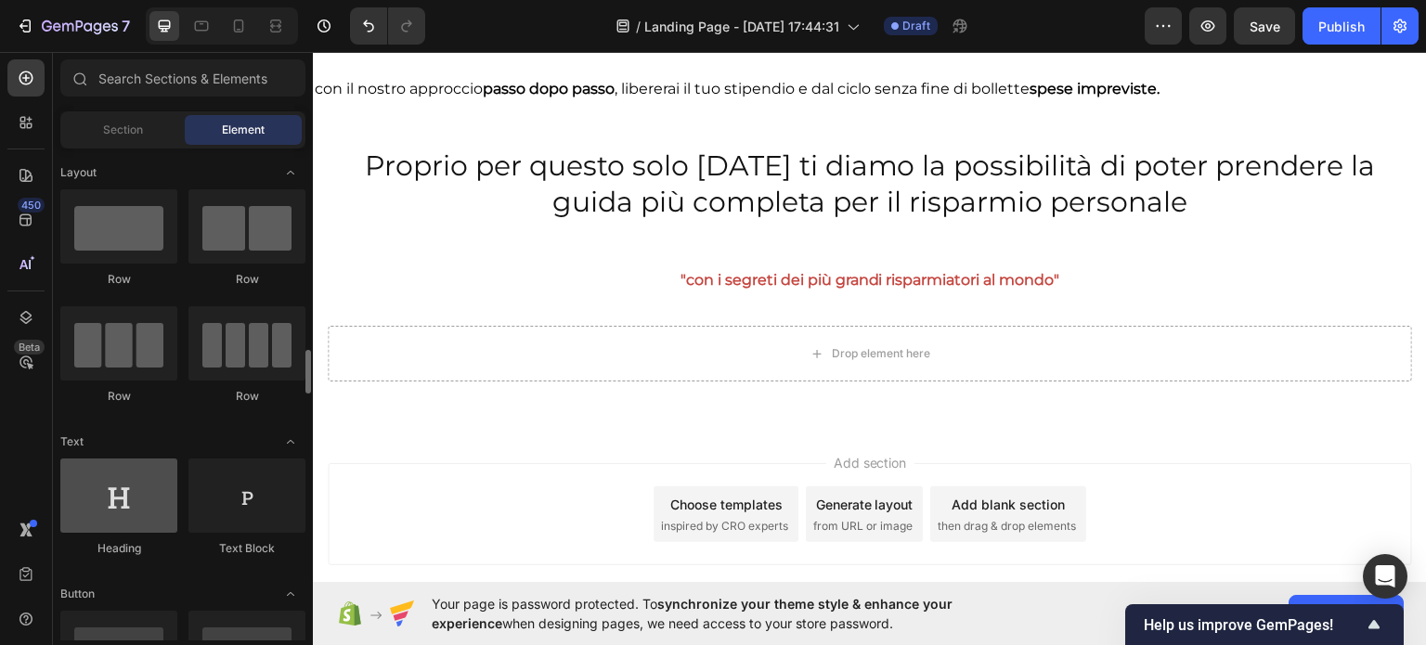
scroll to position [186, 0]
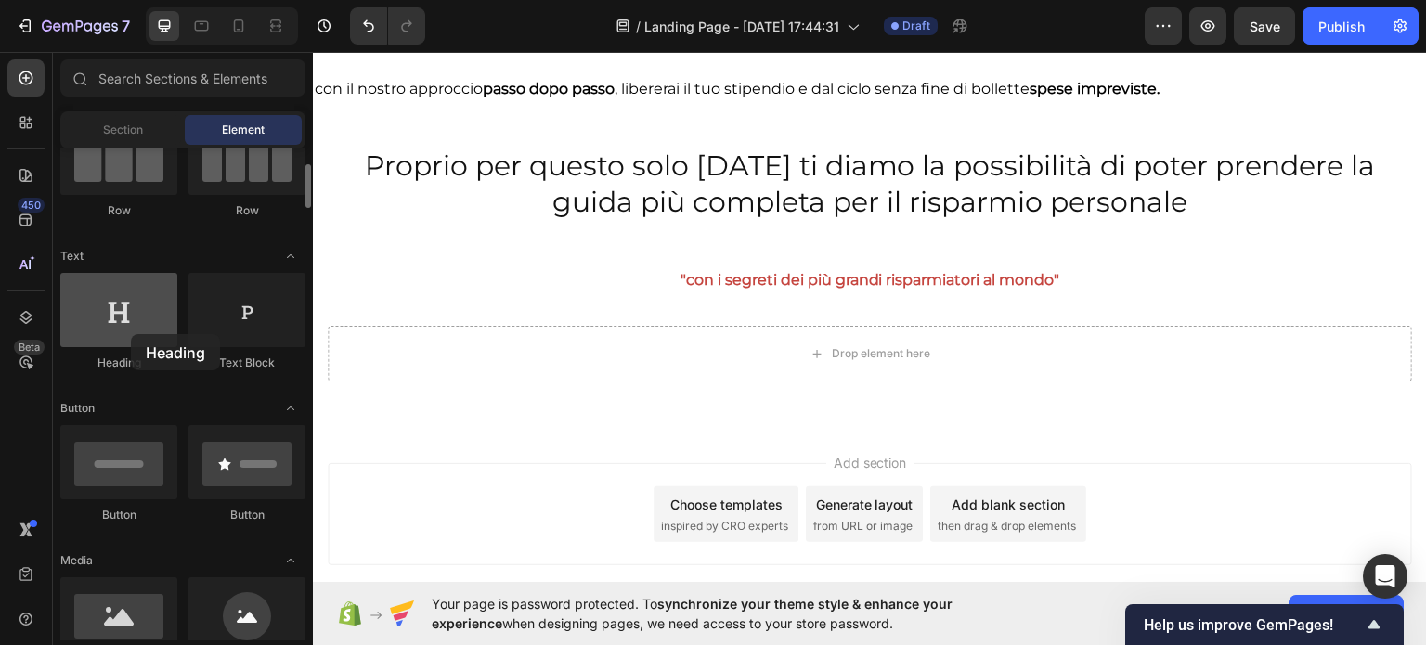
click at [131, 334] on div at bounding box center [118, 310] width 117 height 74
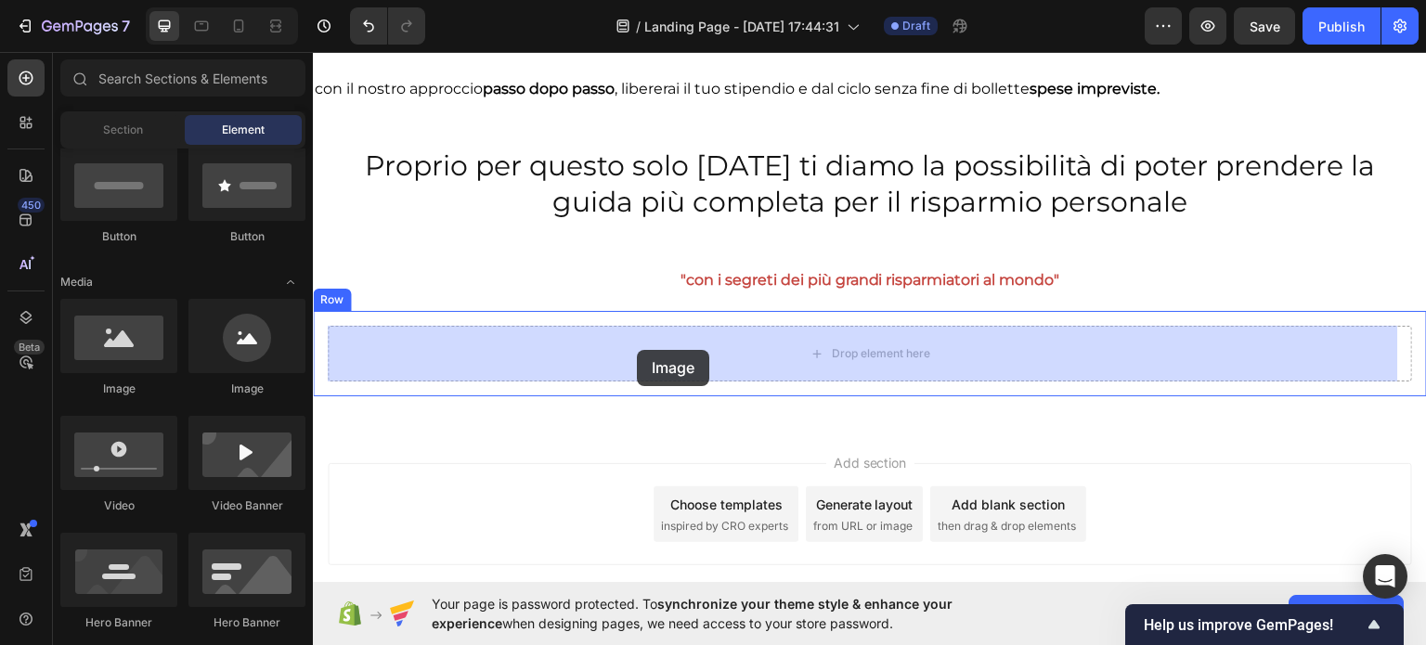
drag, startPoint x: 444, startPoint y: 379, endPoint x: 637, endPoint y: 349, distance: 195.3
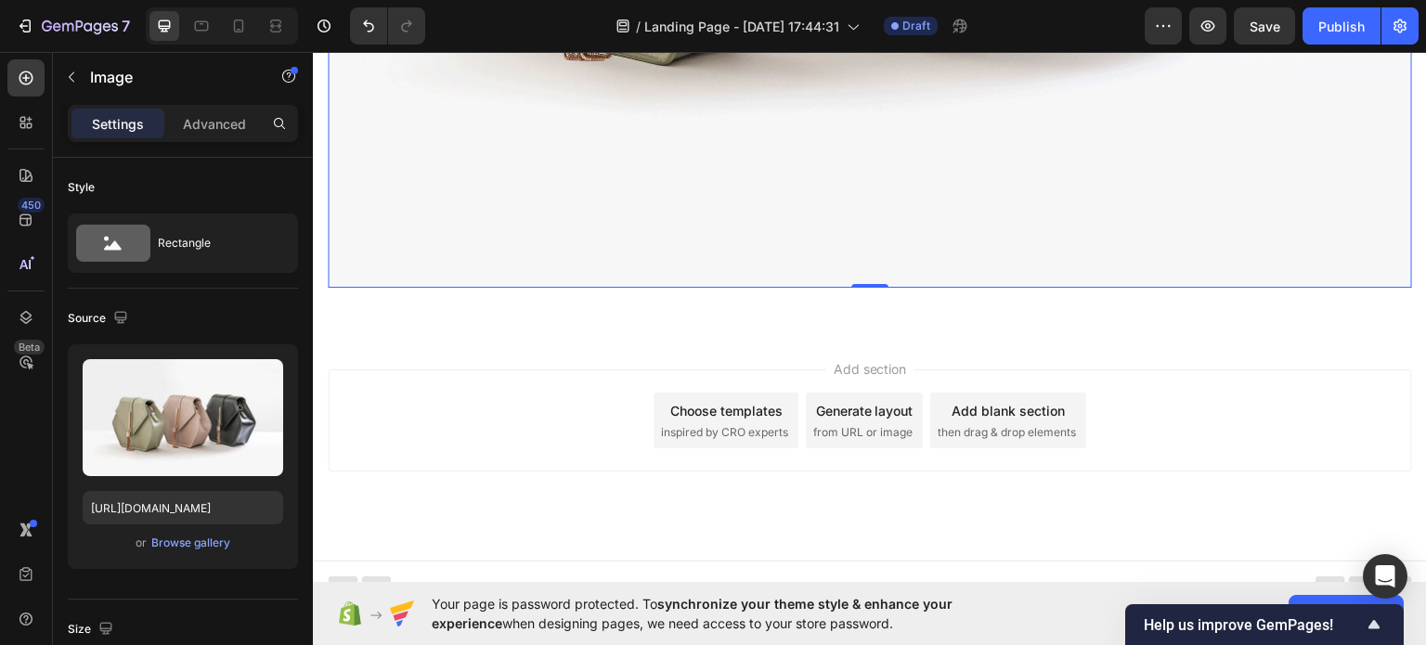
scroll to position [5116, 0]
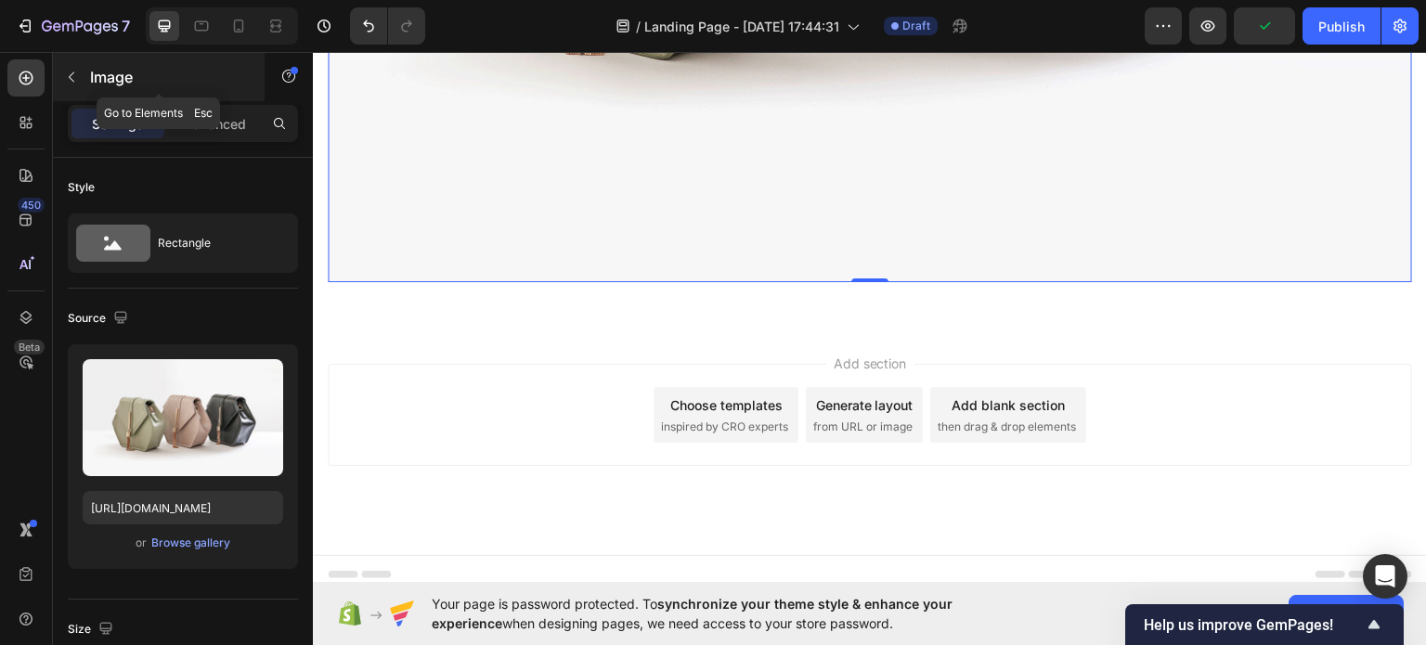
click at [108, 96] on div "Image" at bounding box center [159, 77] width 212 height 48
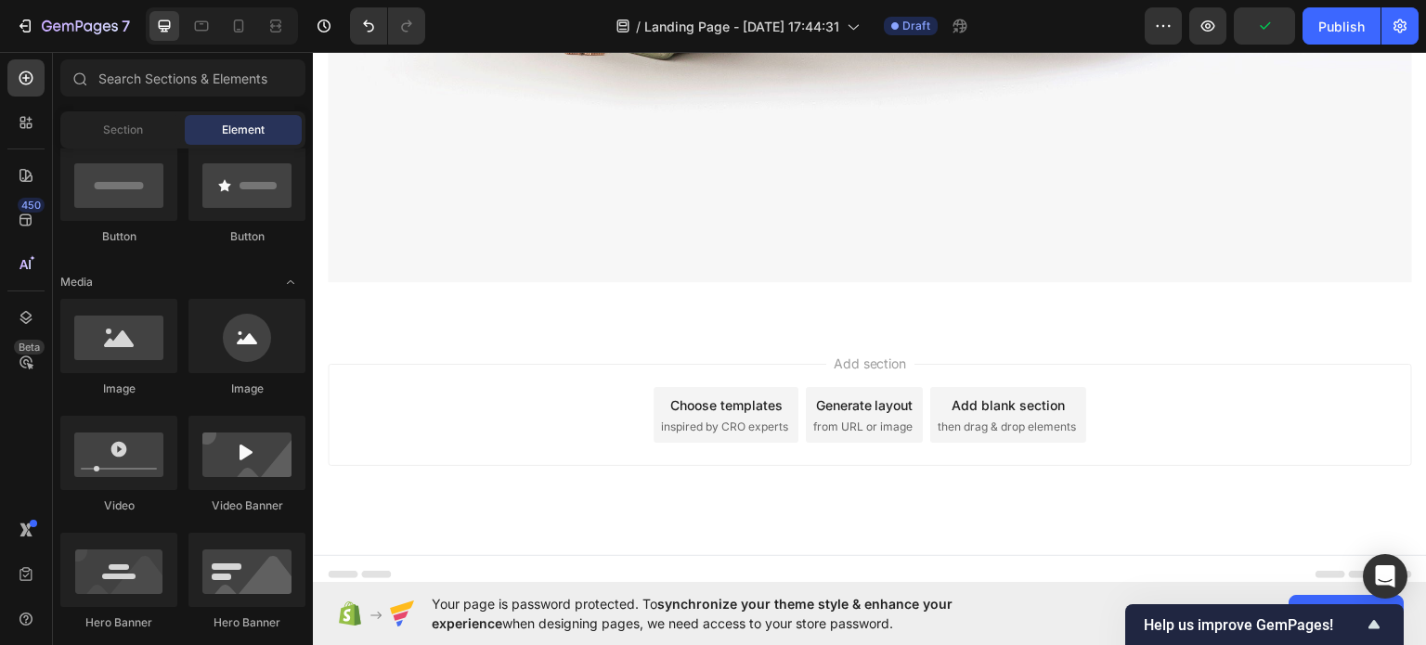
scroll to position [0, 0]
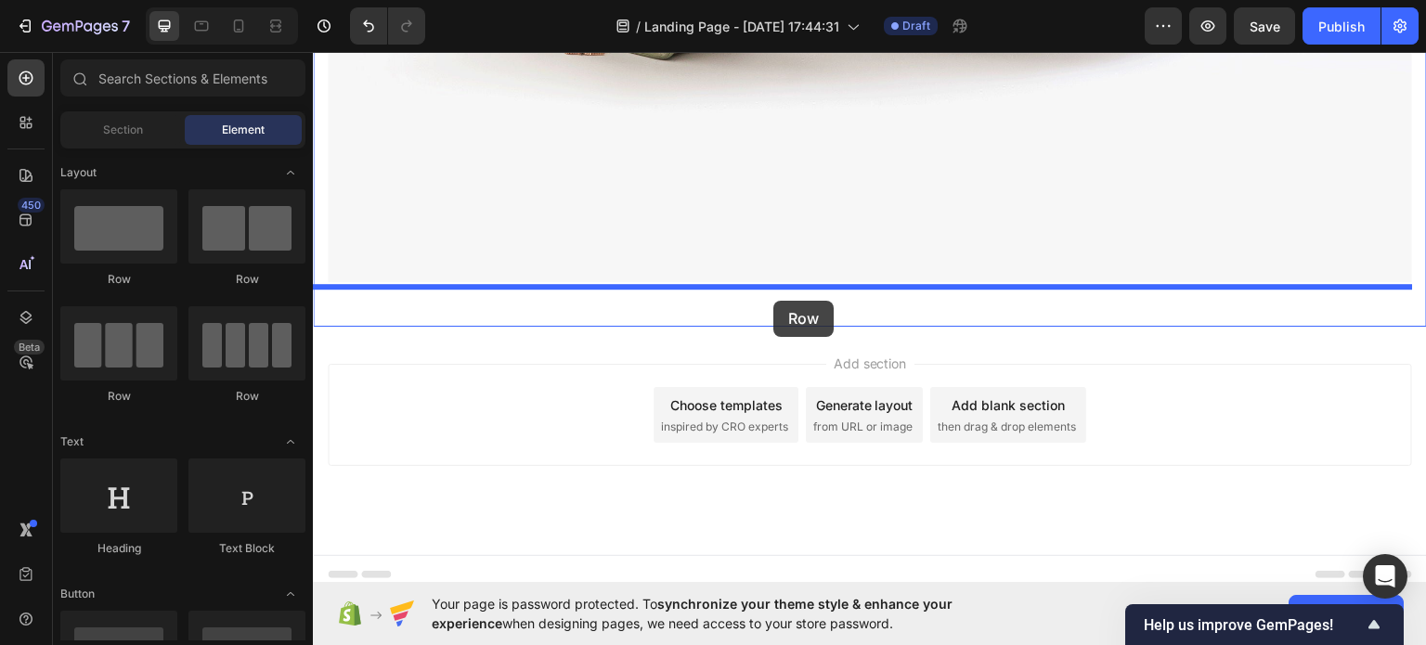
drag, startPoint x: 423, startPoint y: 292, endPoint x: 812, endPoint y: 173, distance: 406.9
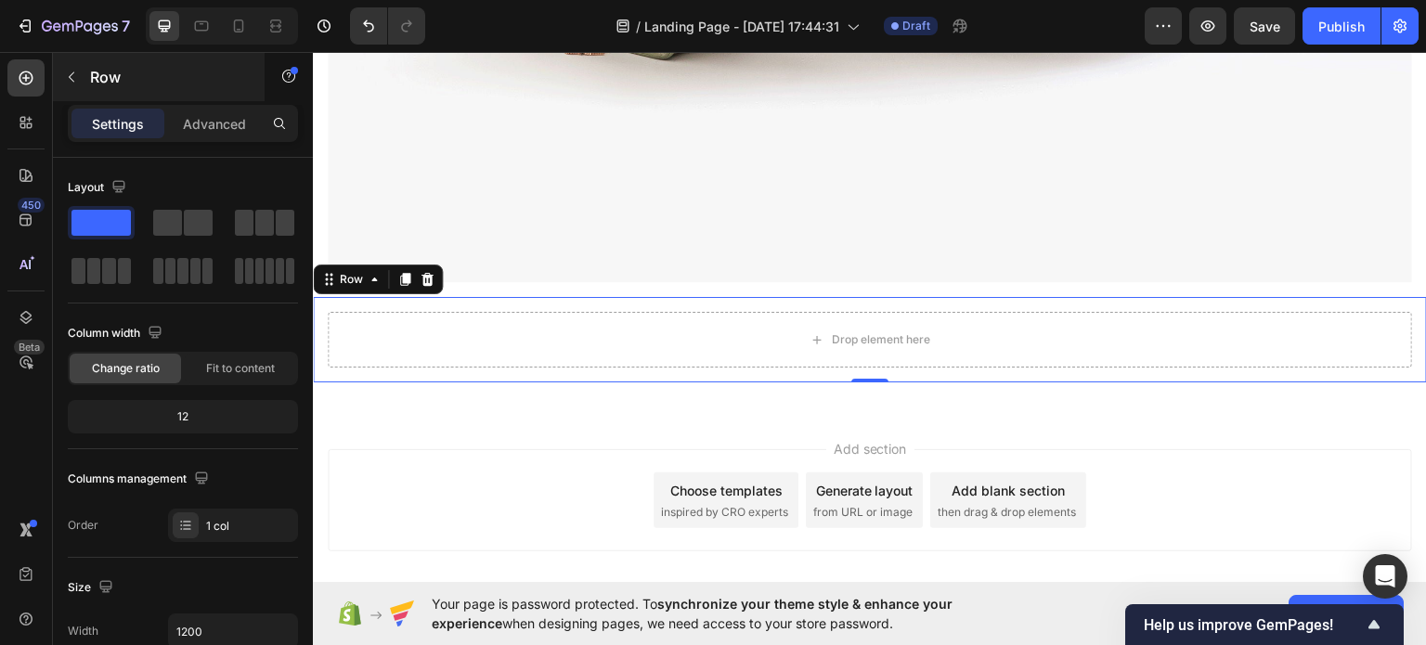
click at [101, 81] on p "Row" at bounding box center [169, 77] width 158 height 22
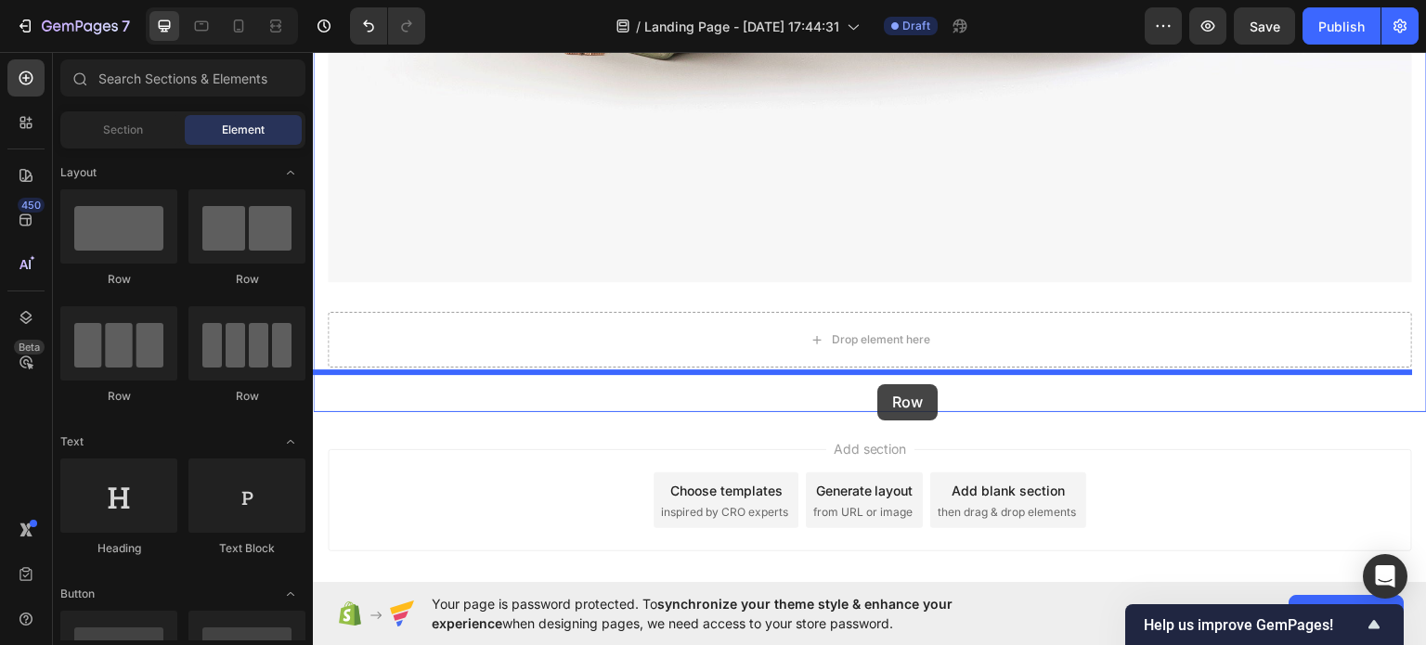
drag, startPoint x: 577, startPoint y: 343, endPoint x: 878, endPoint y: 383, distance: 303.3
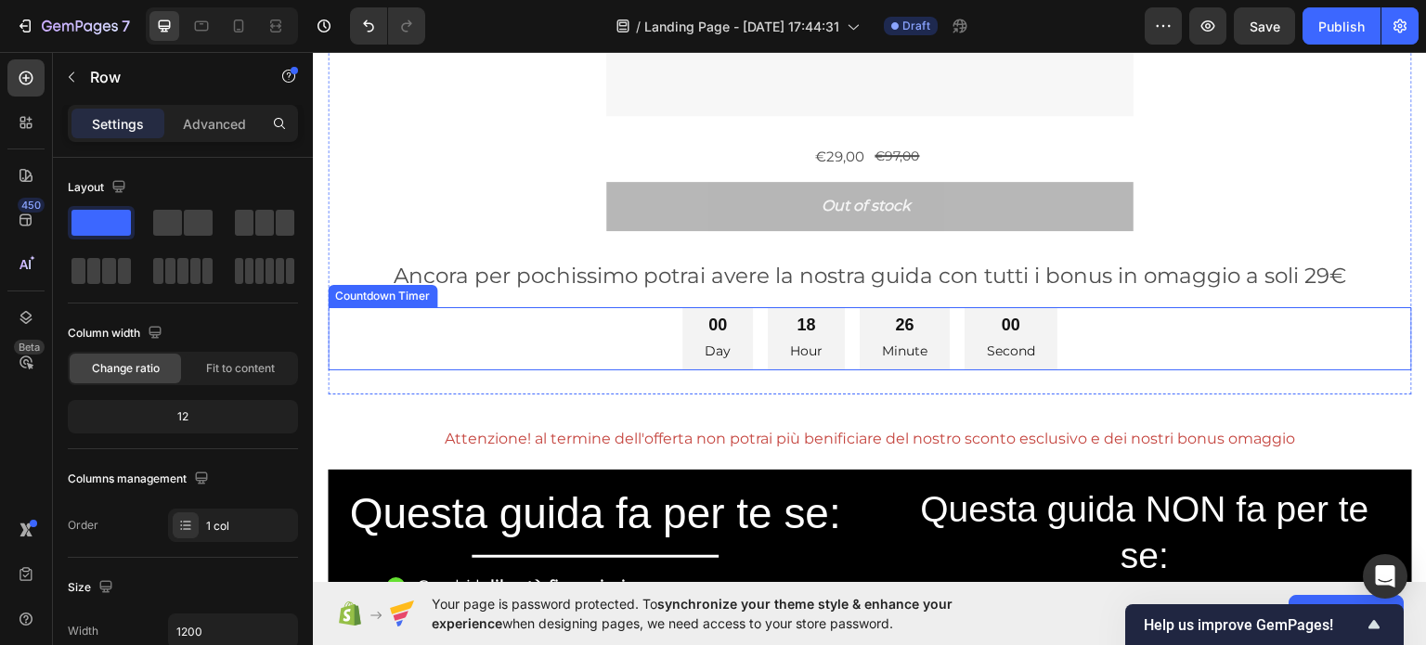
scroll to position [475, 0]
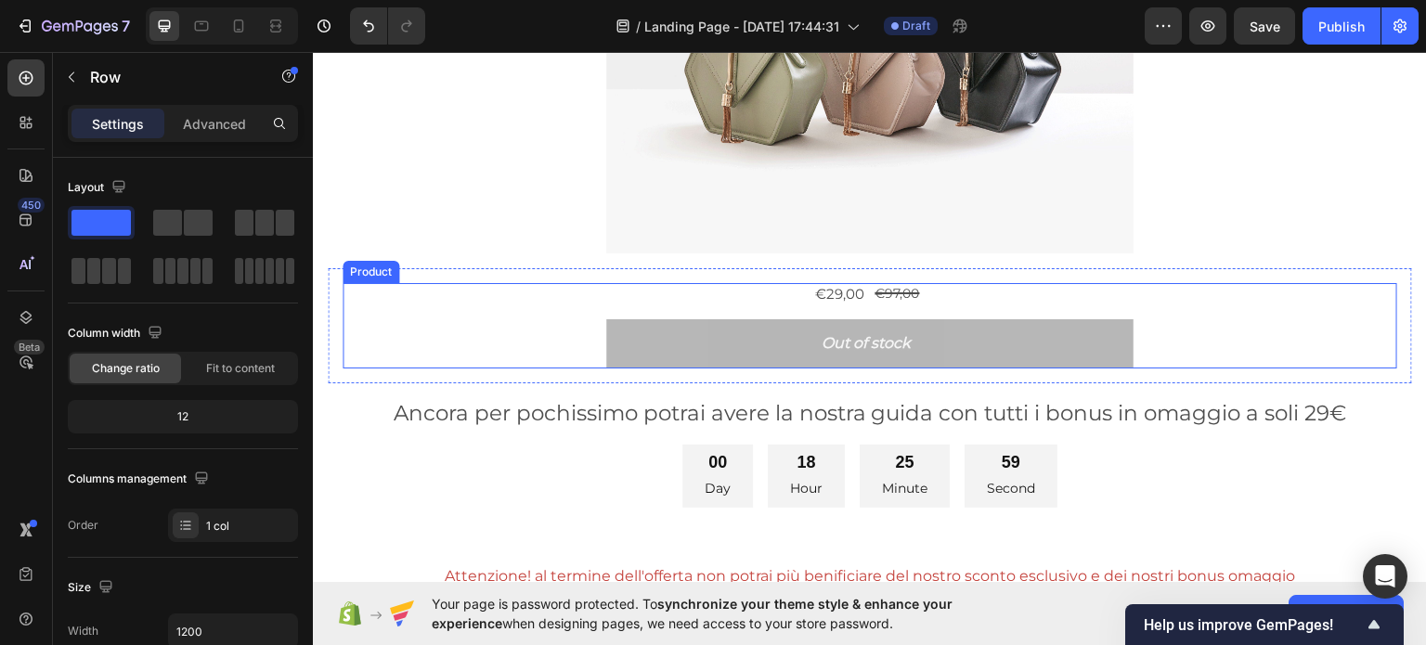
click at [699, 286] on div "€29,00 Product Price Product Price €97,00 Product Price Product Price Row" at bounding box center [869, 293] width 1054 height 22
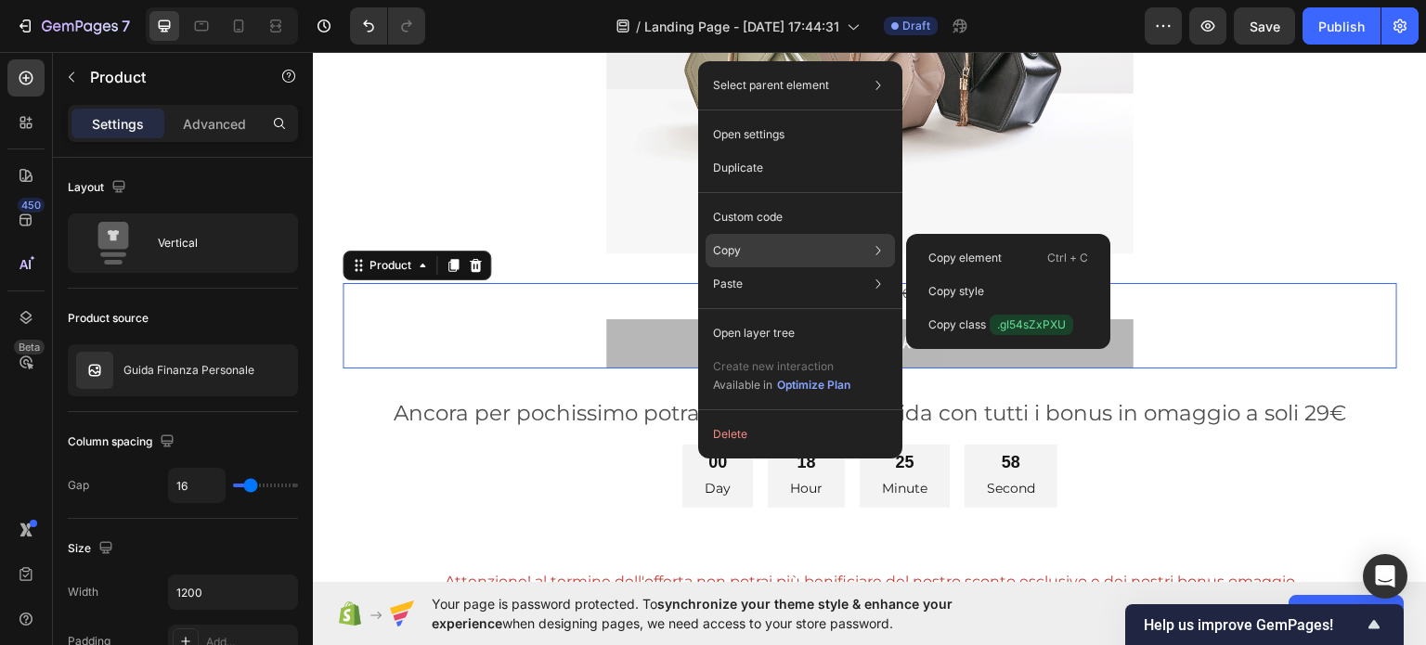
click at [753, 247] on div "Copy Copy element Ctrl + C Copy style Copy class .gI54sZxPXU" at bounding box center [799, 250] width 189 height 33
drag, startPoint x: 982, startPoint y: 255, endPoint x: 662, endPoint y: 210, distance: 323.4
click at [982, 255] on p "Copy element" at bounding box center [964, 258] width 73 height 17
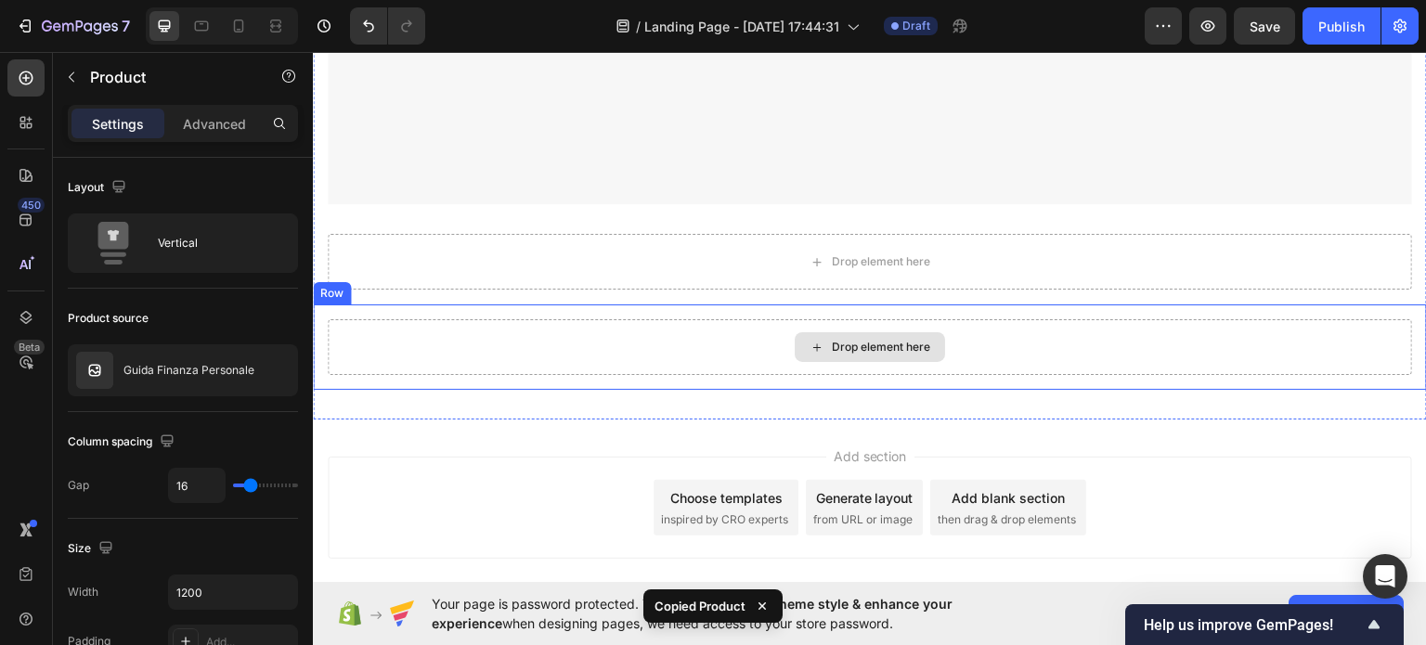
scroll to position [5193, 0]
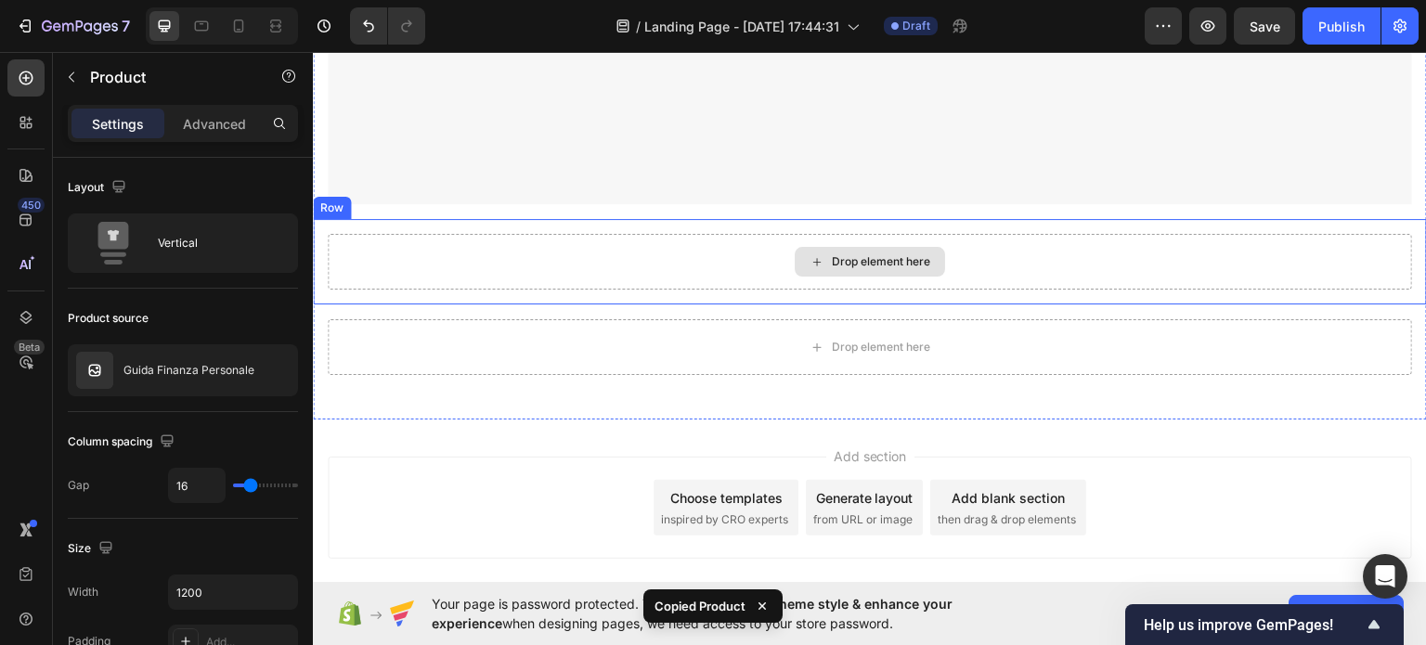
click at [602, 249] on div "Drop element here" at bounding box center [870, 261] width 1084 height 56
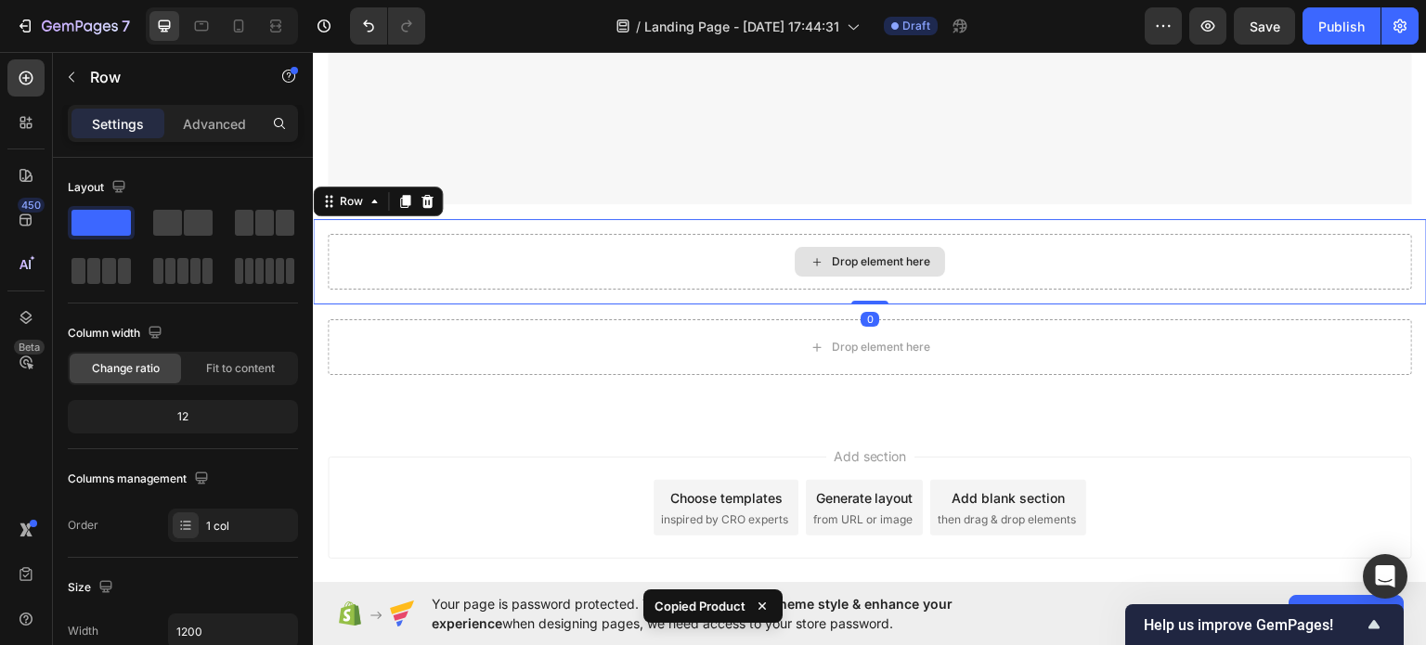
click at [607, 257] on div "Drop element here" at bounding box center [870, 261] width 1084 height 56
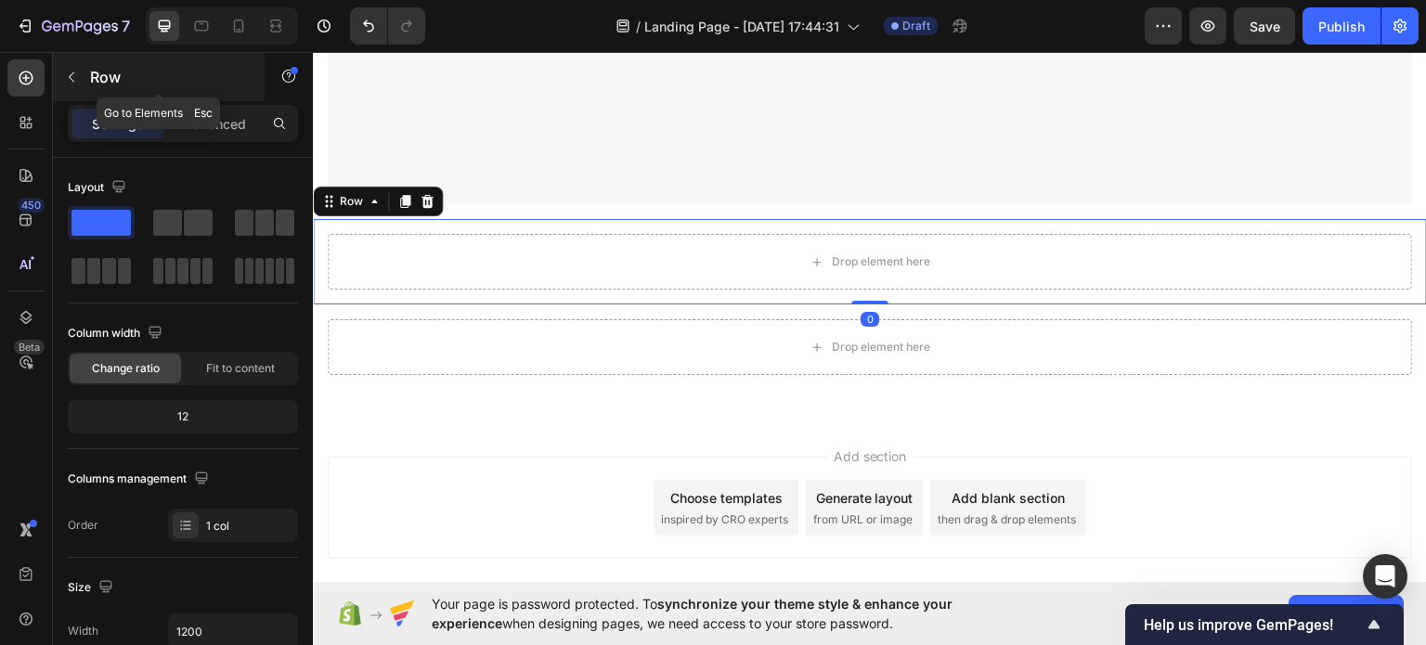
click at [111, 82] on p "Row" at bounding box center [169, 77] width 158 height 22
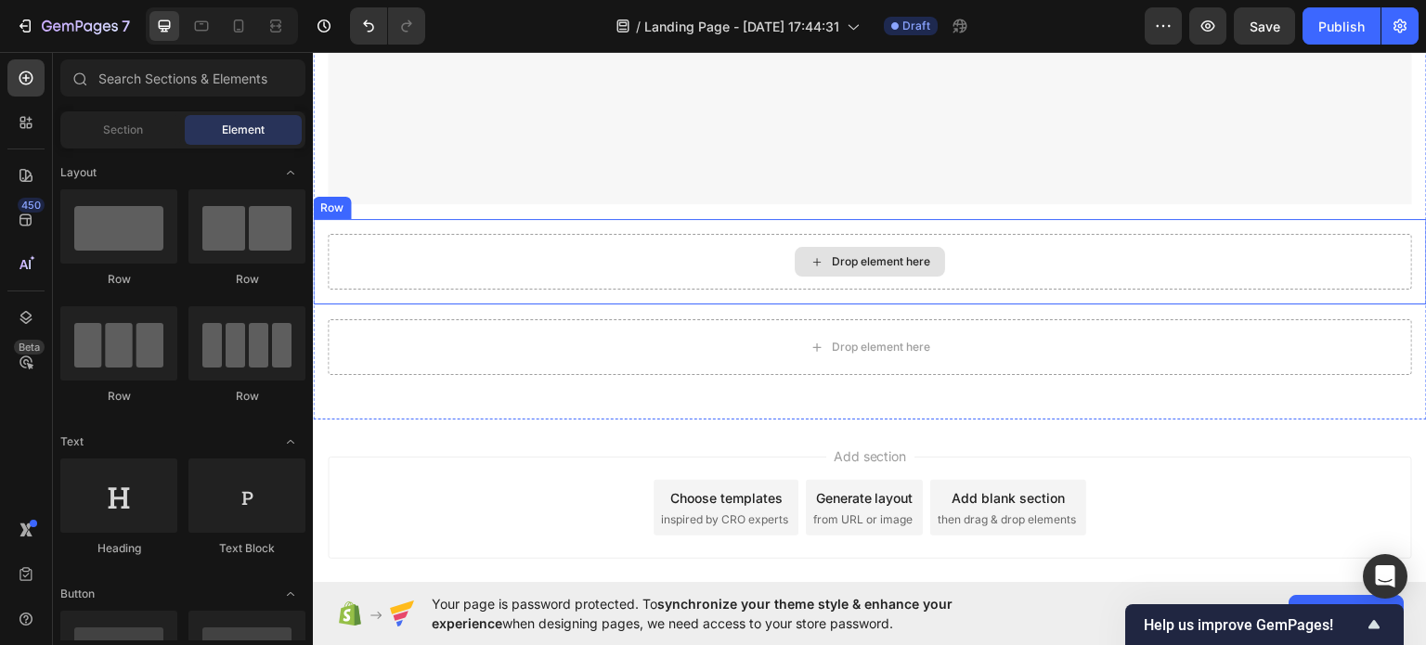
click at [483, 274] on div "Drop element here" at bounding box center [870, 261] width 1084 height 56
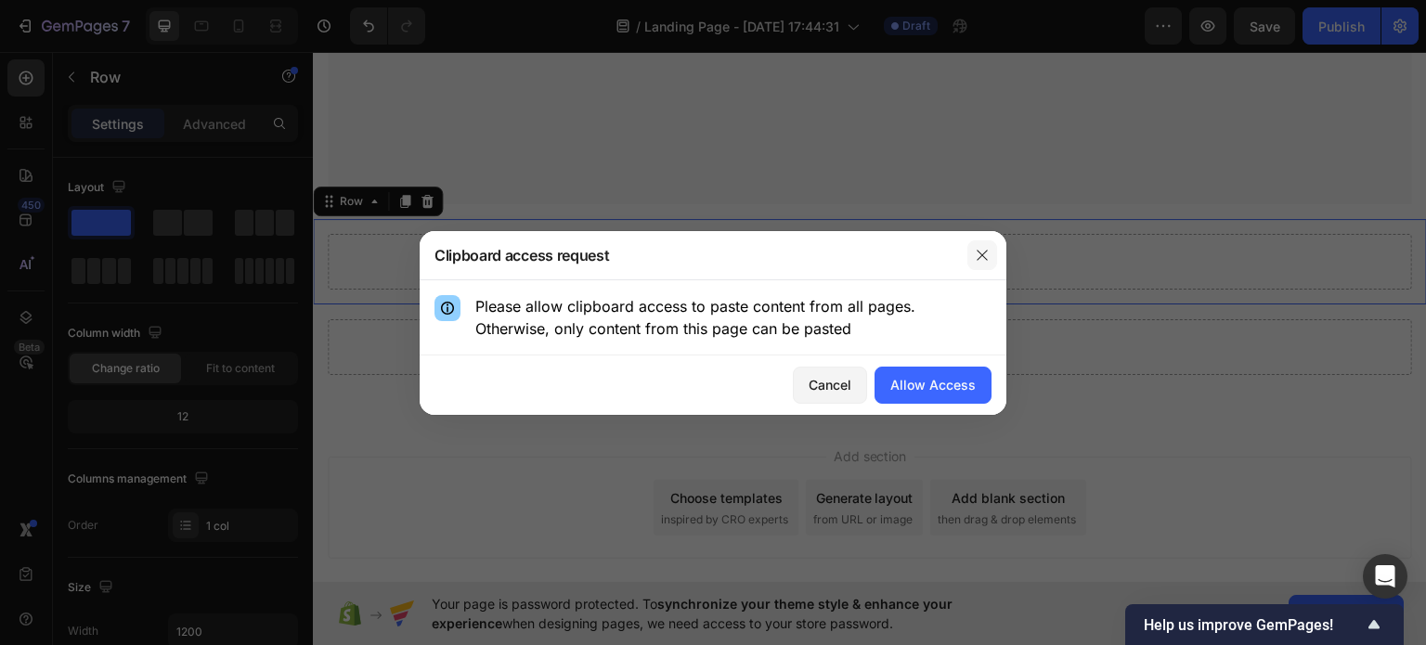
click at [973, 258] on button "button" at bounding box center [982, 255] width 30 height 30
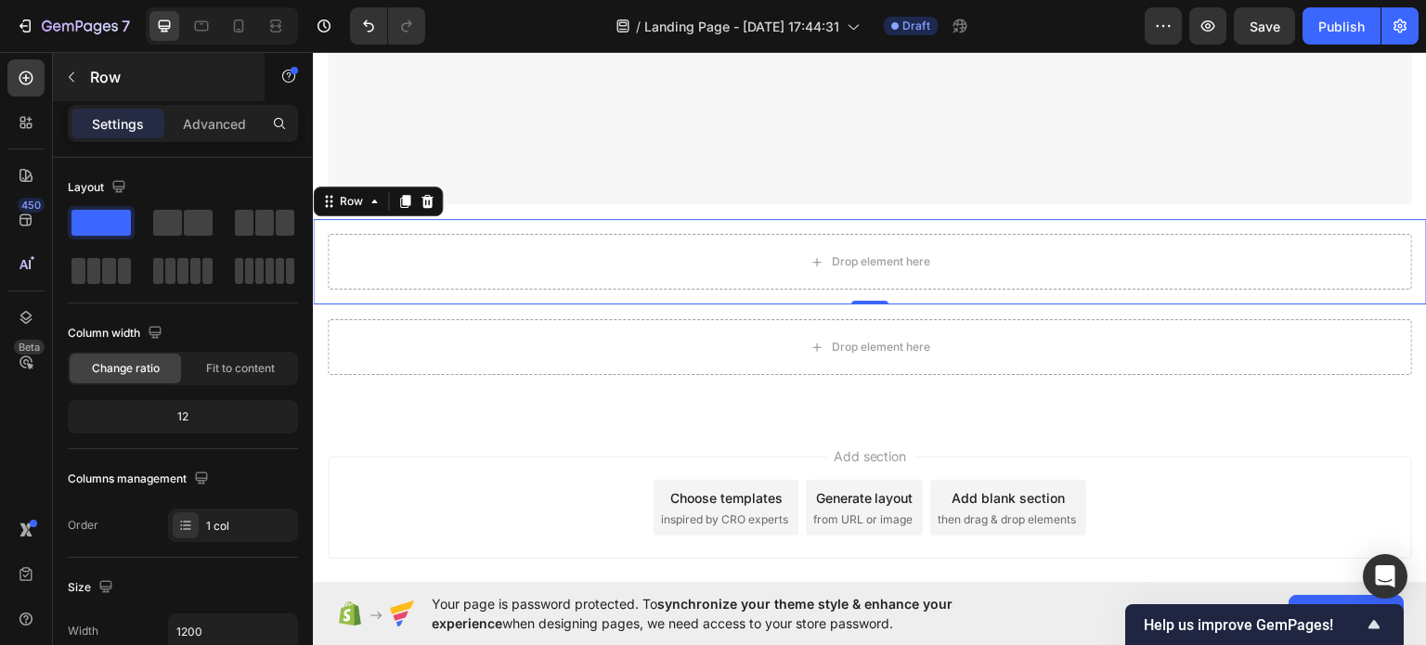
scroll to position [93, 0]
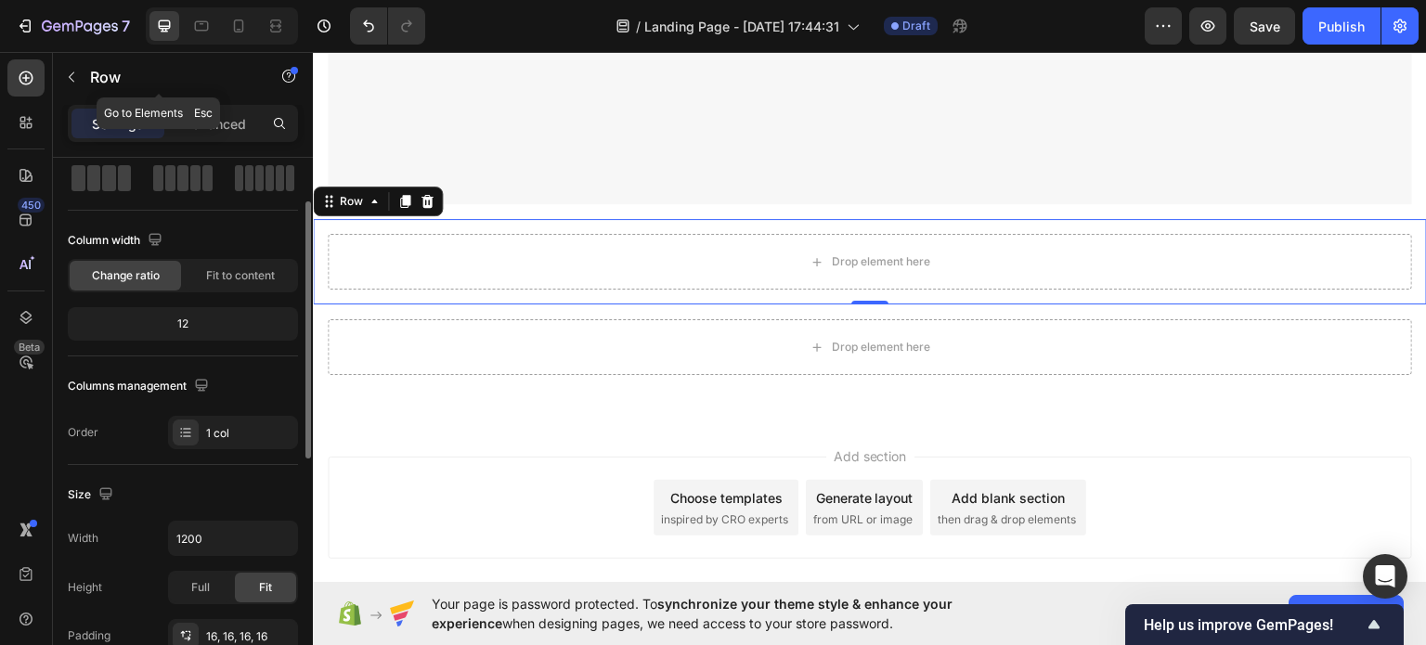
click at [101, 77] on p "Row" at bounding box center [169, 77] width 158 height 22
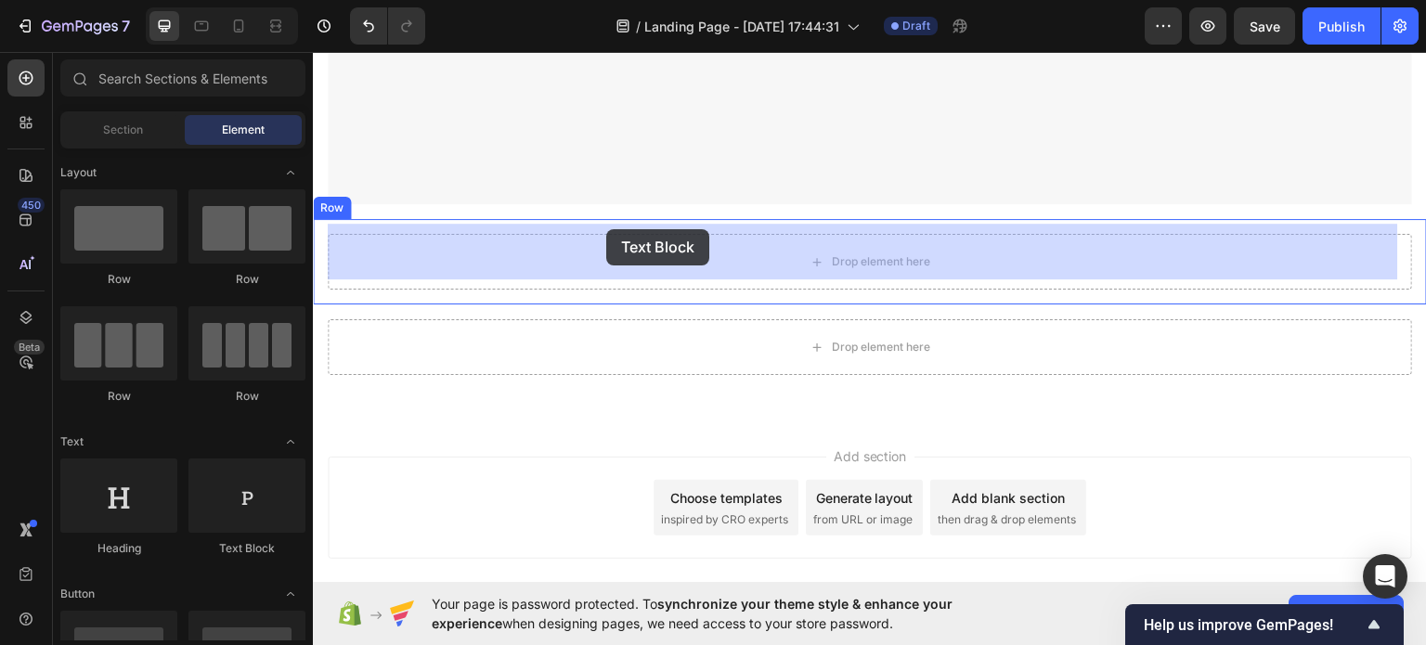
drag, startPoint x: 617, startPoint y: 507, endPoint x: 585, endPoint y: 258, distance: 250.8
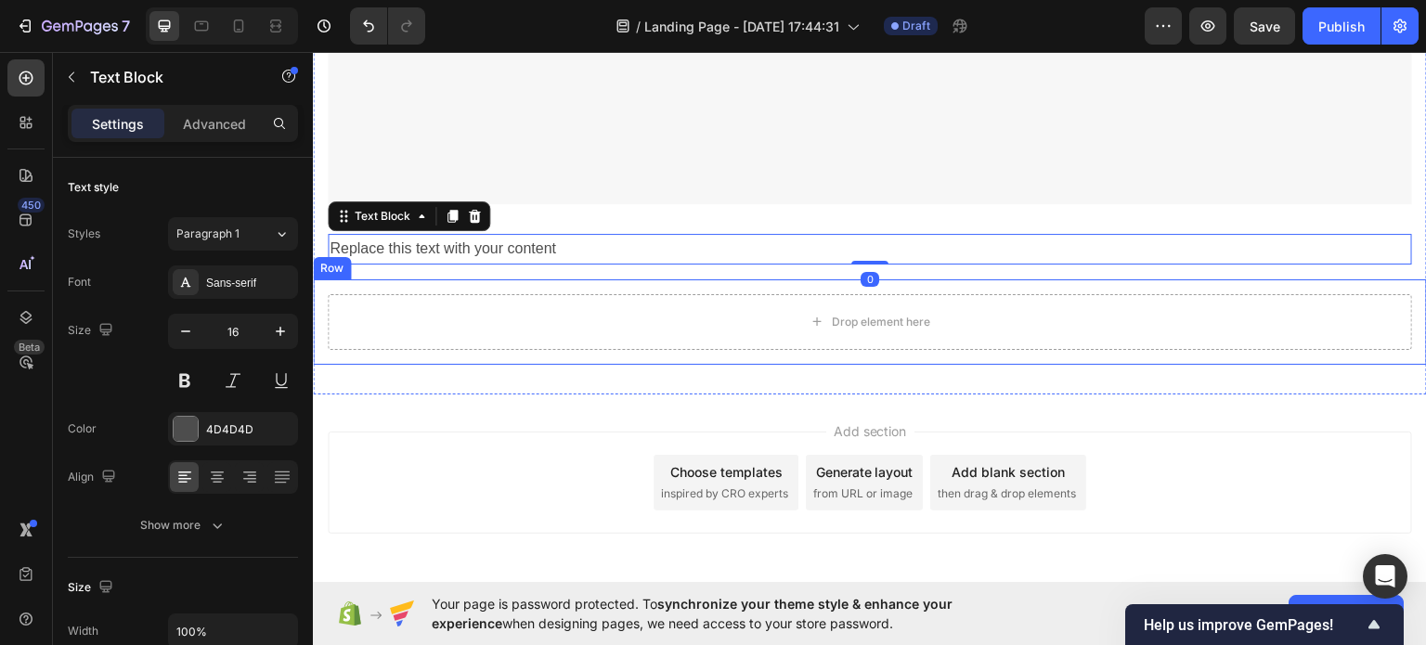
click at [586, 233] on div "Replace this text with your content" at bounding box center [870, 248] width 1084 height 31
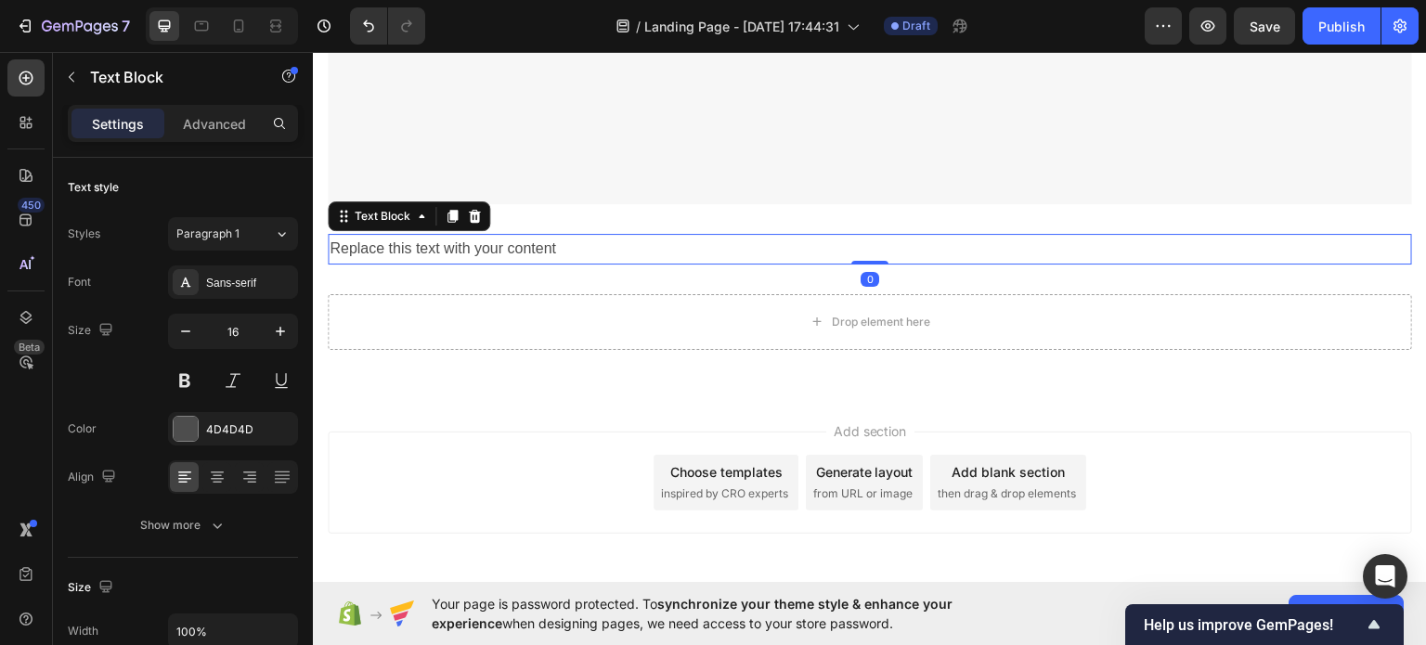
click at [586, 235] on p "Replace this text with your content" at bounding box center [869, 248] width 1080 height 27
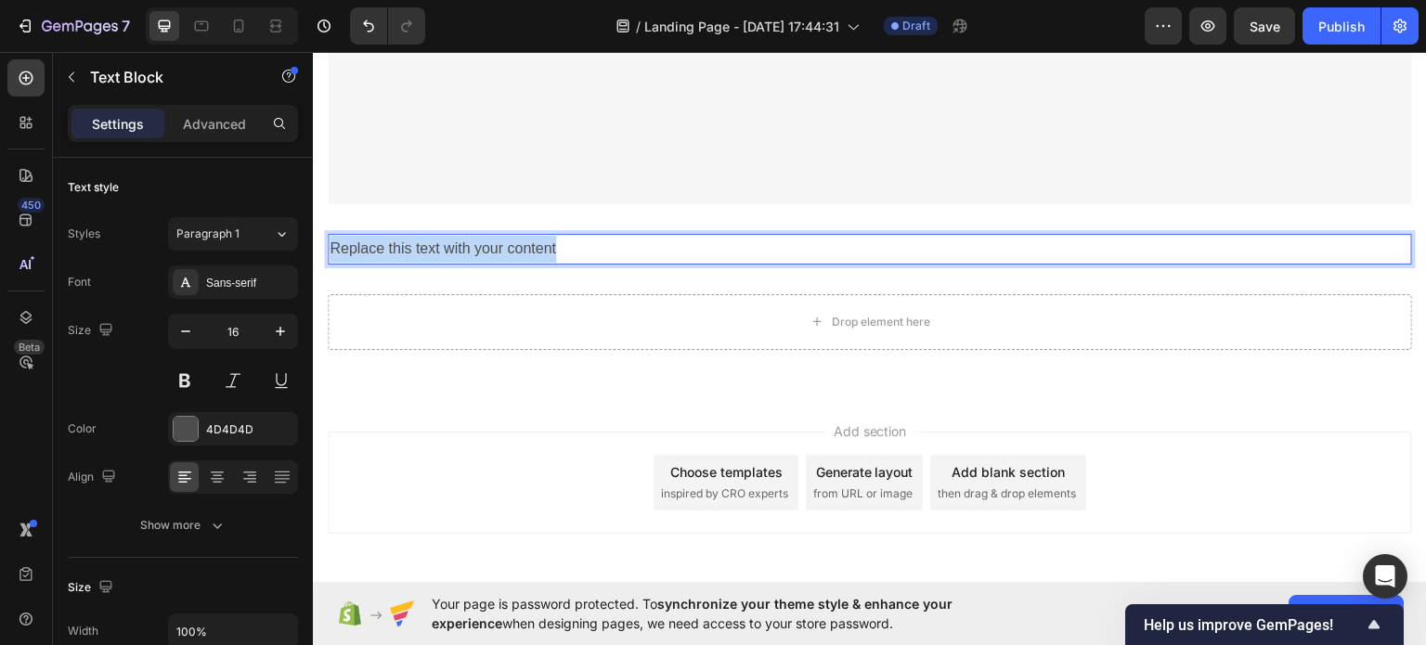
click at [586, 235] on p "Replace this text with your content" at bounding box center [869, 248] width 1080 height 27
click at [581, 236] on div "Rich Text Editor. Editing area: main" at bounding box center [870, 248] width 1084 height 31
click at [582, 246] on div "Rich Text Editor. Editing area: main" at bounding box center [870, 248] width 1084 height 31
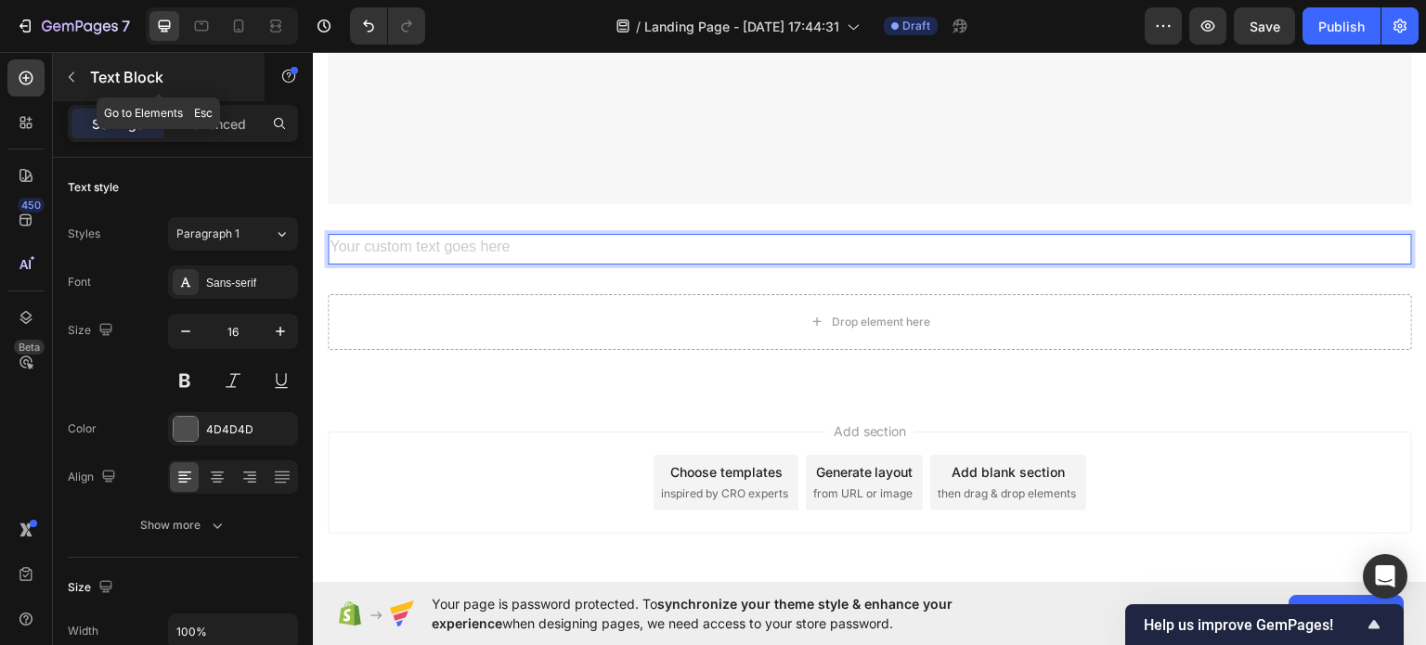
click at [58, 72] on button "button" at bounding box center [72, 77] width 30 height 30
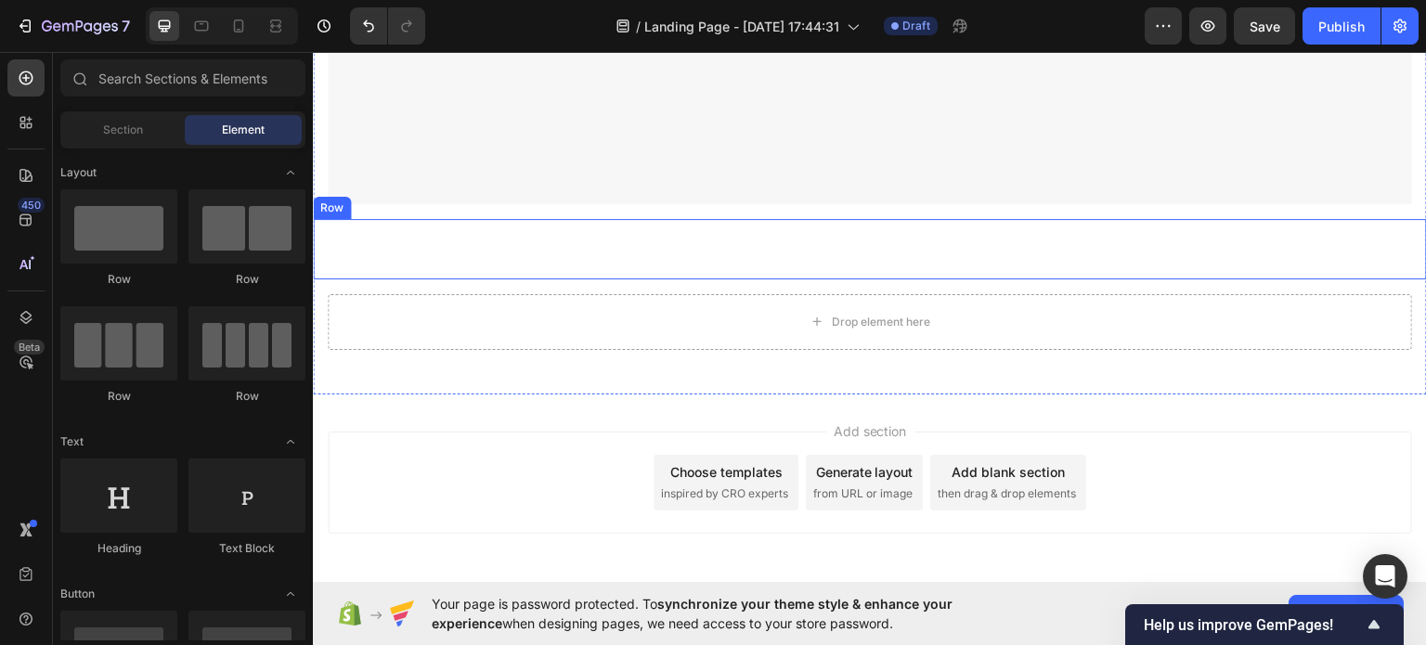
click at [606, 263] on div "Text Block Row" at bounding box center [870, 248] width 1114 height 60
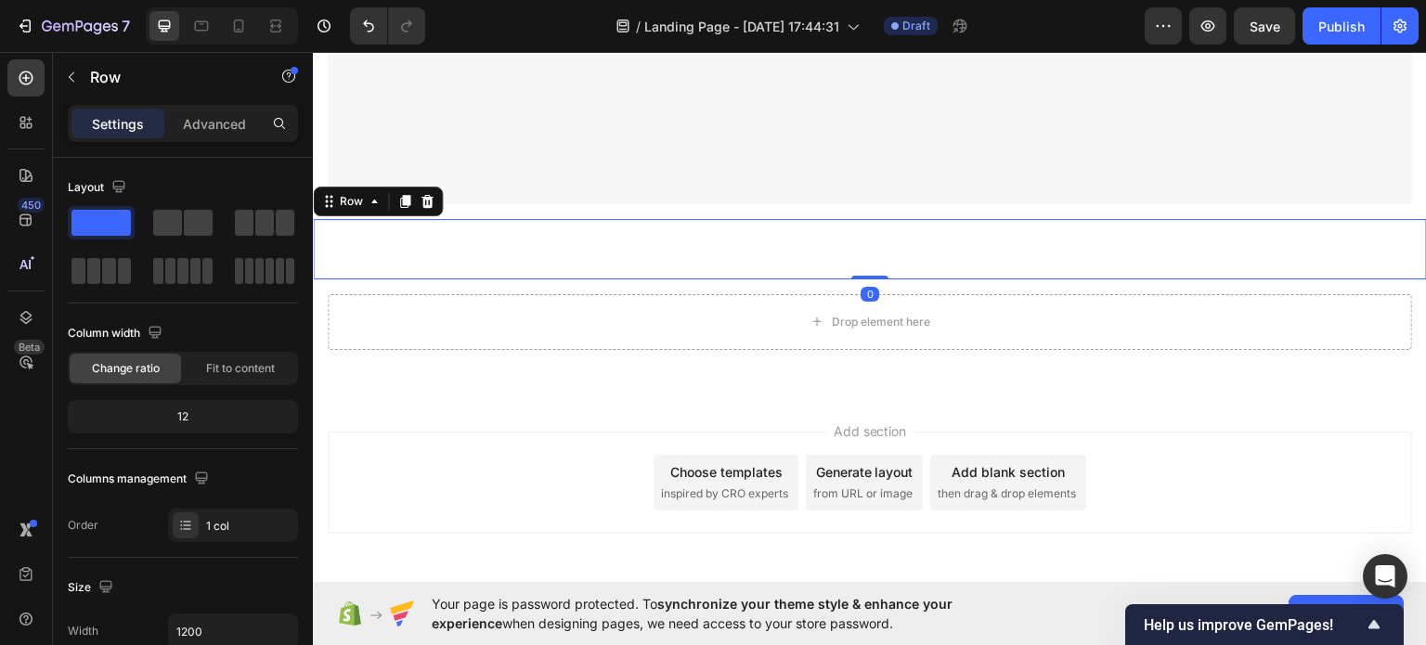
click at [547, 236] on p "Rich Text Editor. Editing area: main" at bounding box center [869, 248] width 1080 height 27
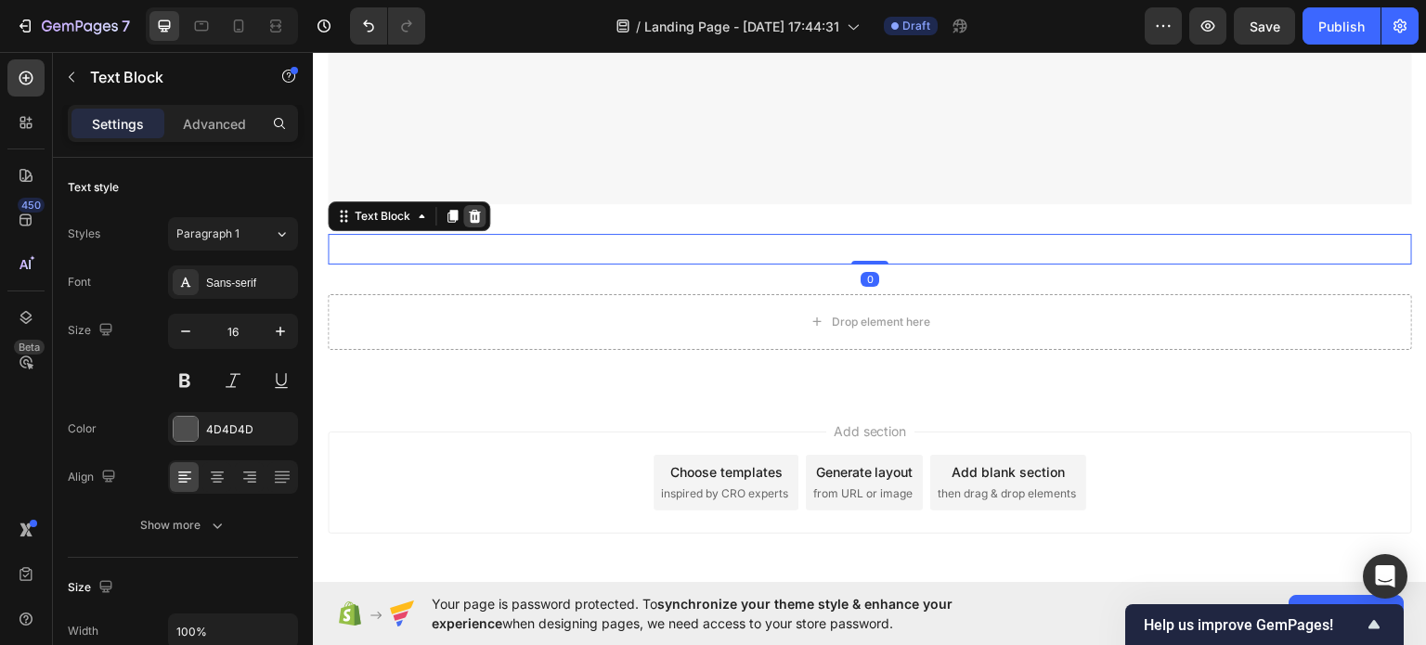
click at [467, 208] on icon at bounding box center [474, 215] width 15 height 15
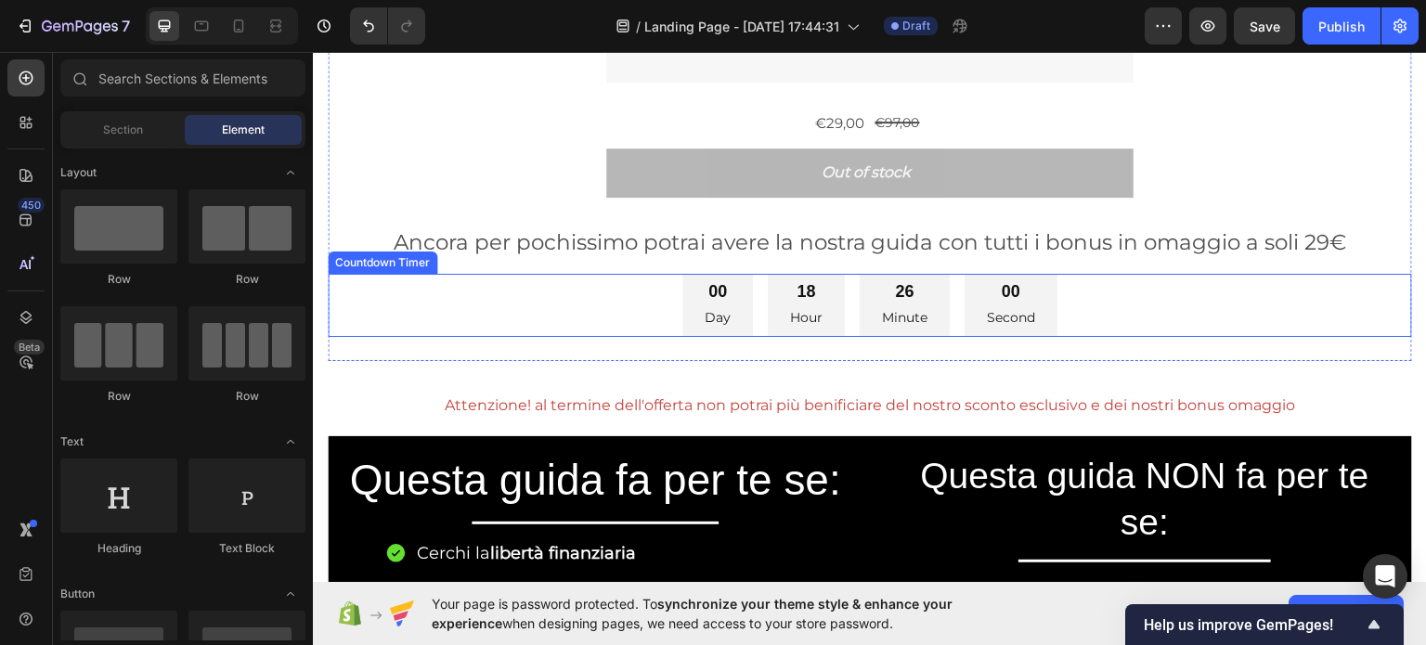
scroll to position [368, 0]
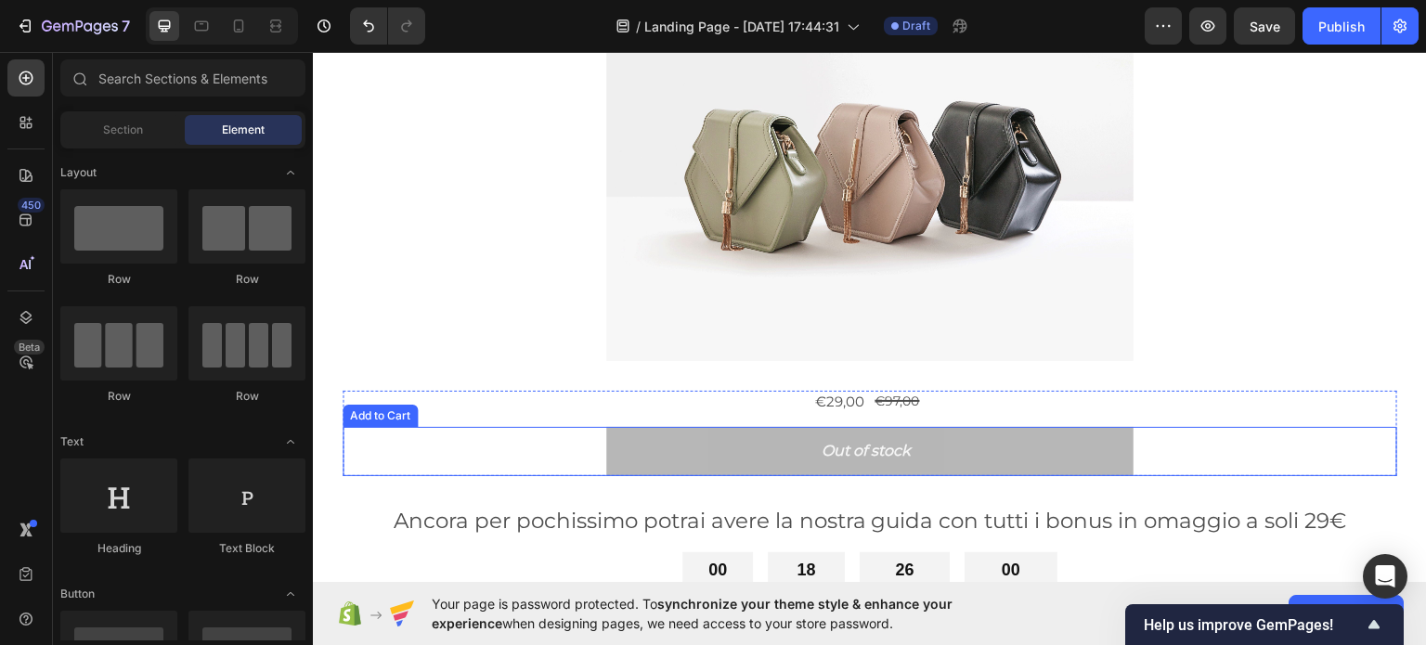
click at [543, 449] on div "Out of stock Add to Cart" at bounding box center [869, 450] width 1054 height 49
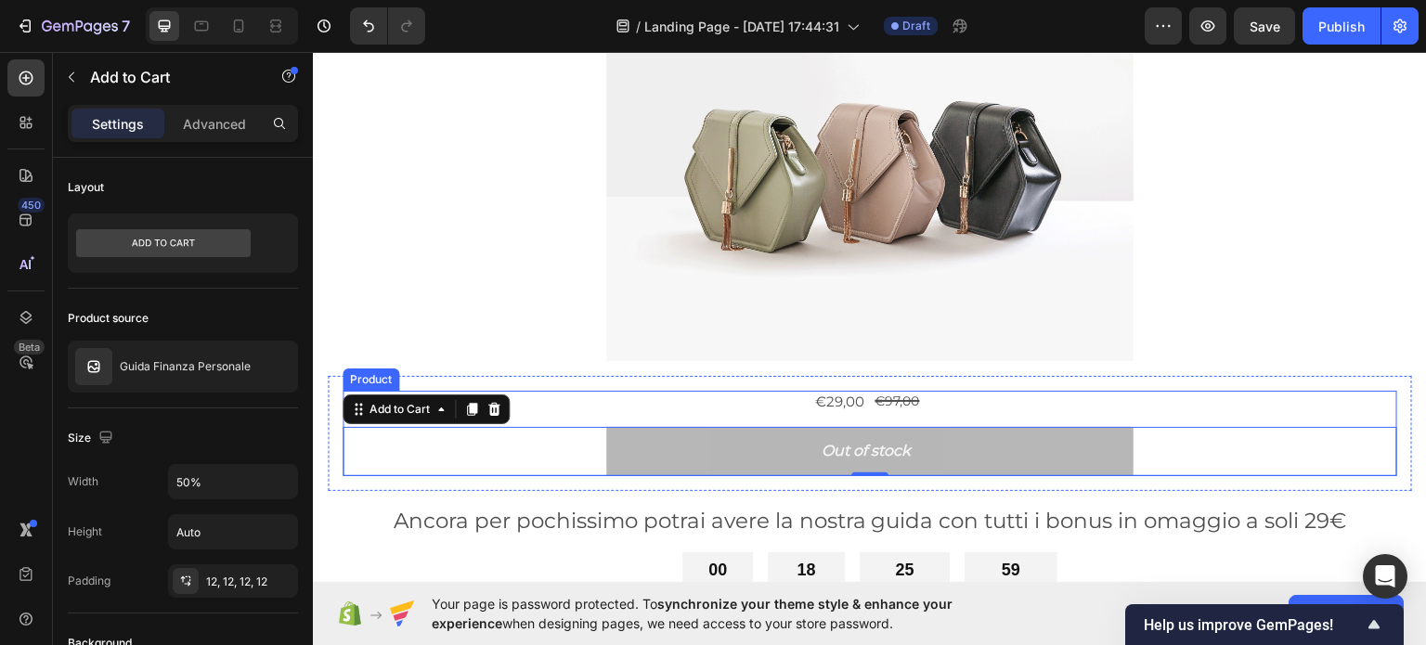
click at [547, 400] on div "€29,00 Product Price Product Price €97,00 Product Price Product Price Row" at bounding box center [869, 401] width 1054 height 22
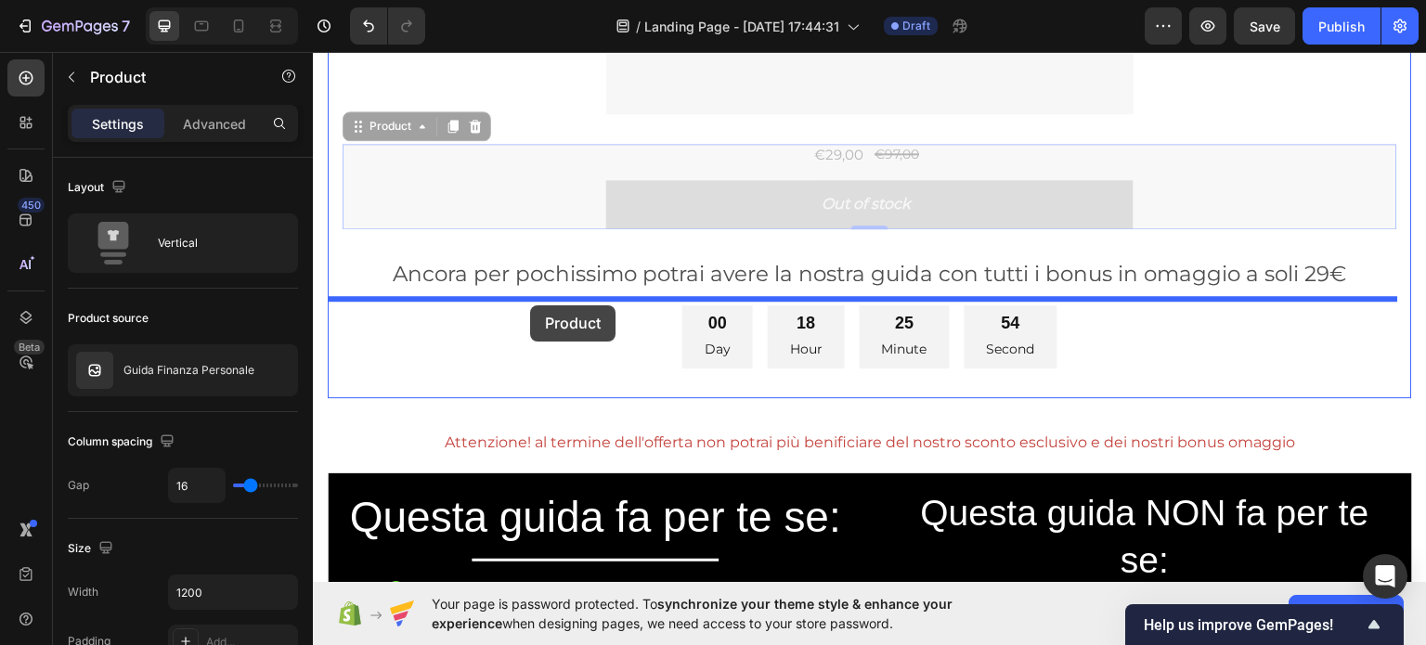
scroll to position [643, 0]
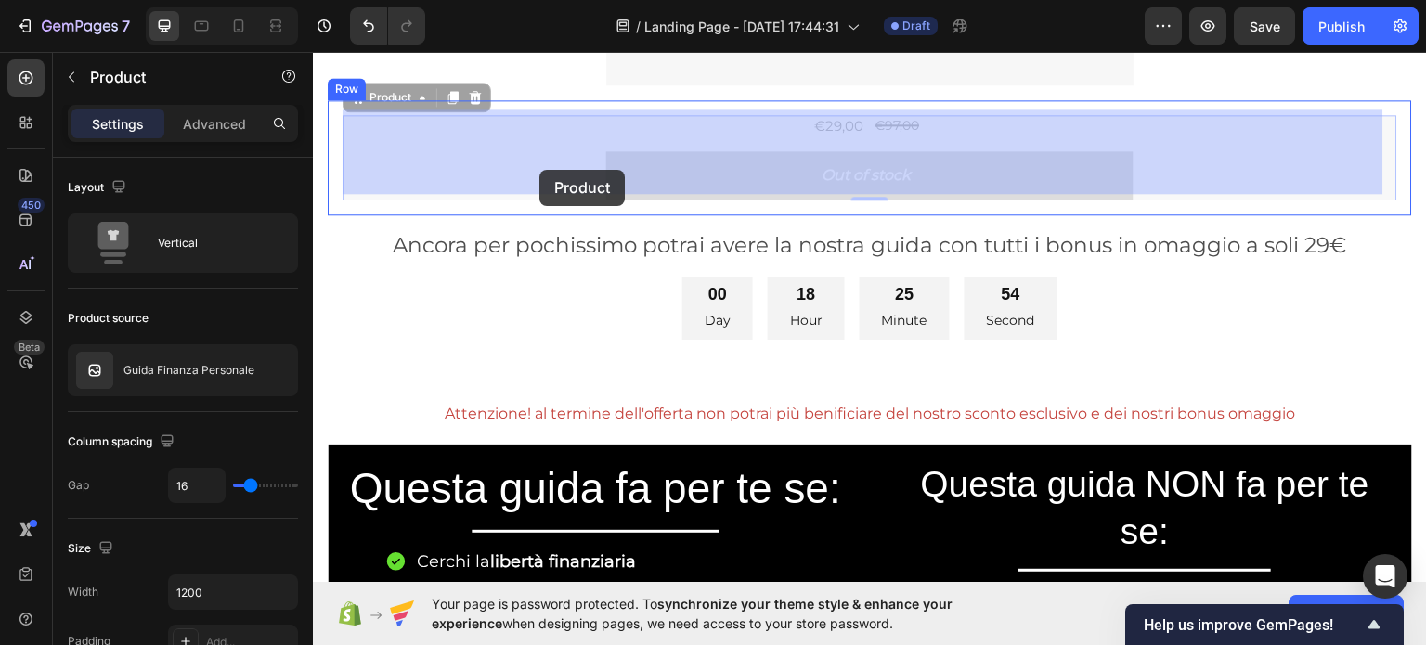
drag, startPoint x: 465, startPoint y: 405, endPoint x: 505, endPoint y: 187, distance: 220.8
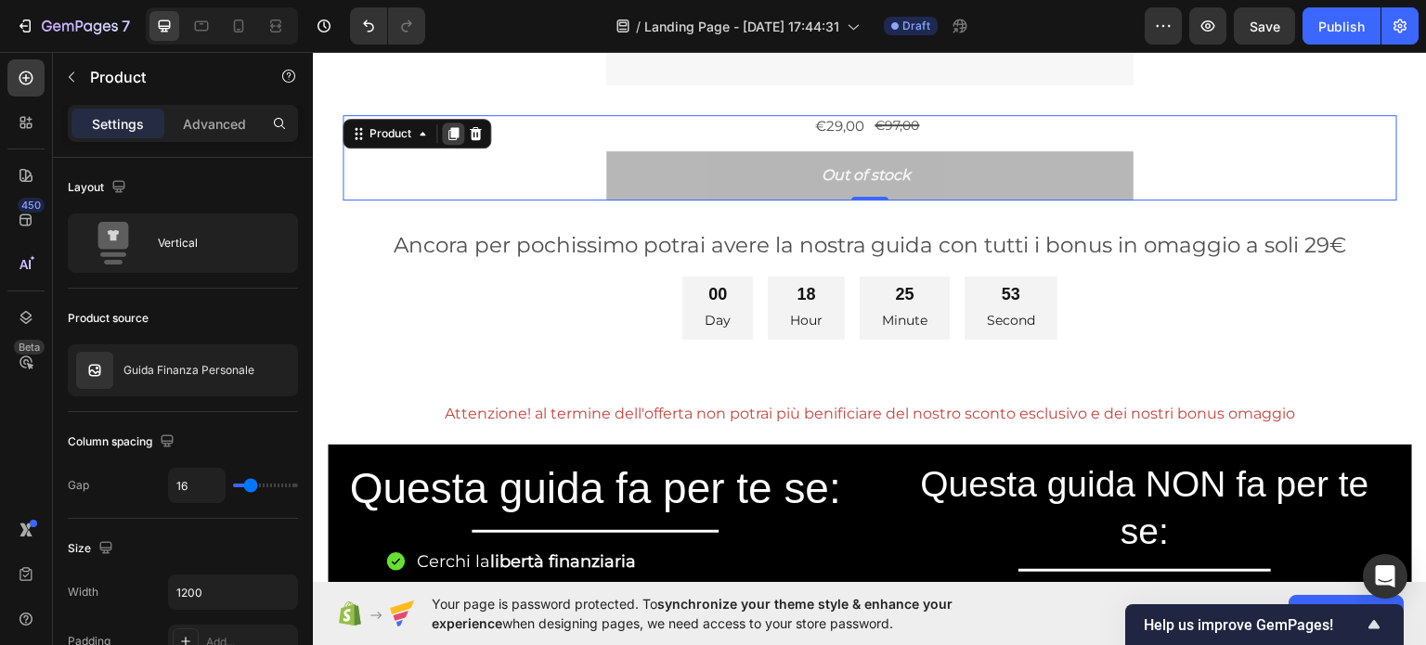
click at [449, 126] on icon at bounding box center [453, 132] width 10 height 13
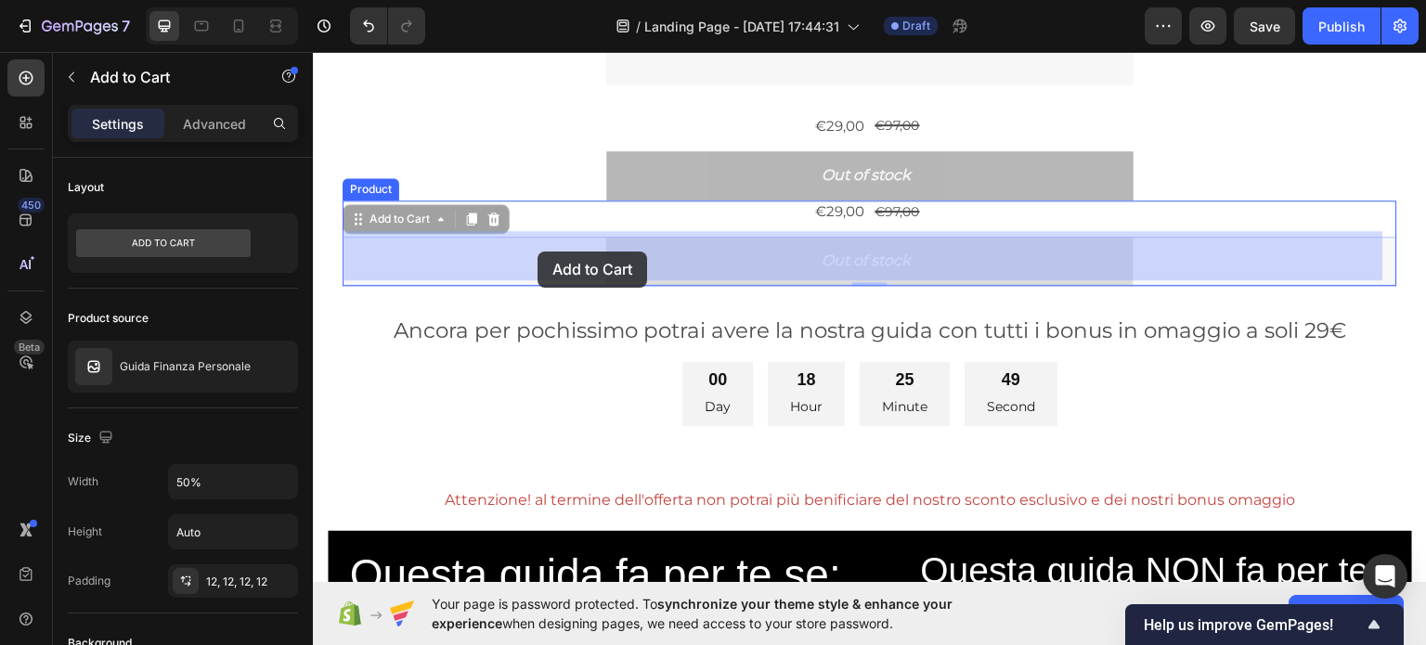
drag, startPoint x: 494, startPoint y: 252, endPoint x: 494, endPoint y: 264, distance: 13.0
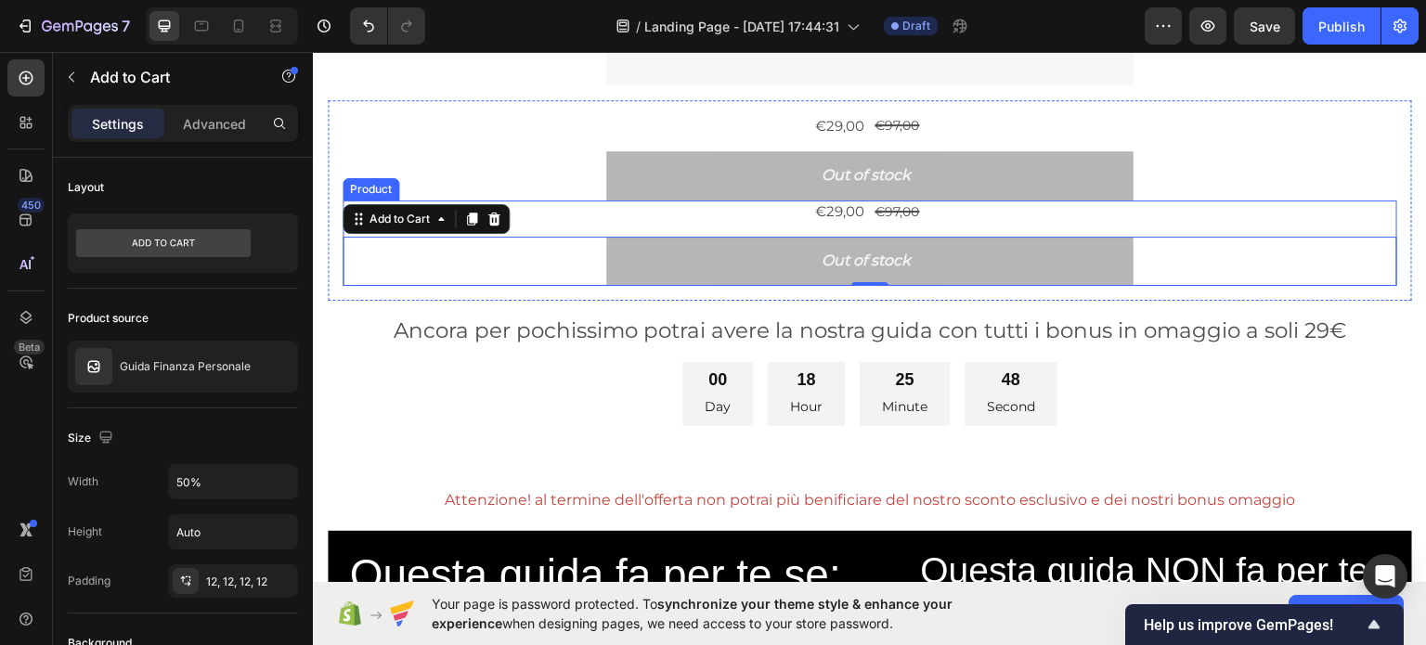
click at [558, 225] on div "€29,00 Product Price Product Price €97,00 Product Price Product Price Row Out o…" at bounding box center [869, 242] width 1054 height 85
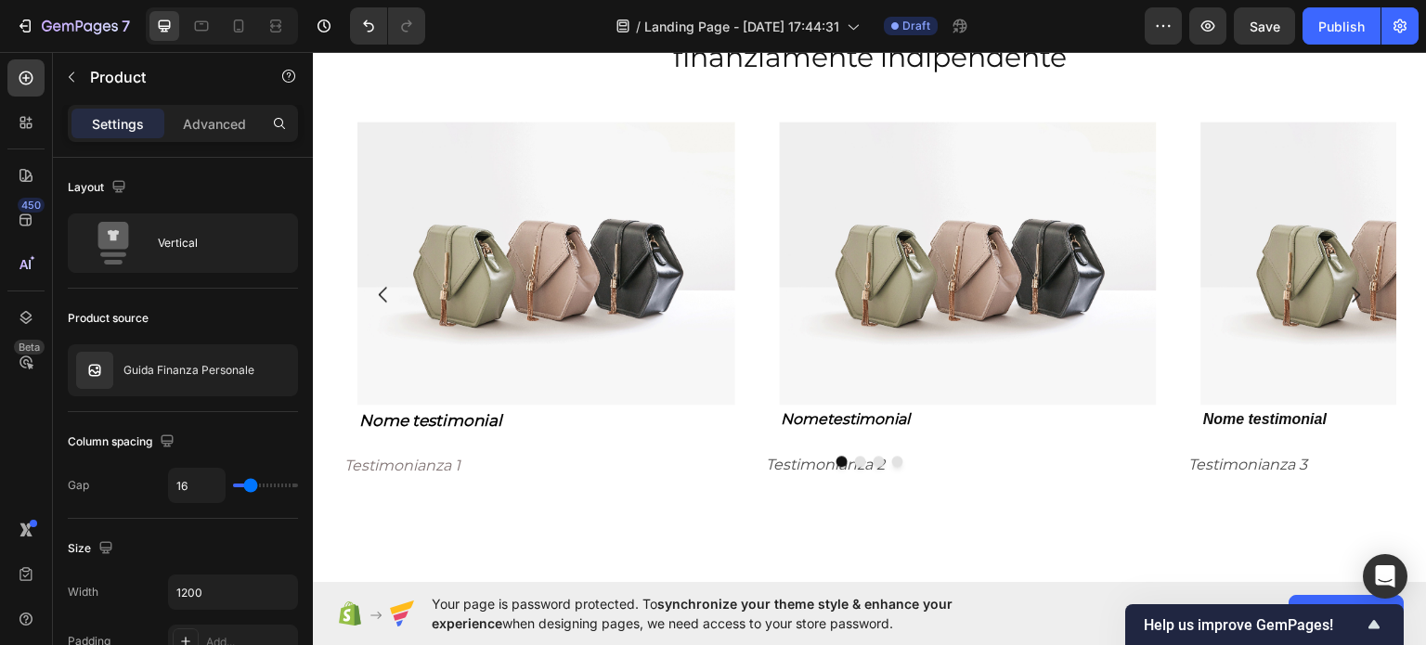
scroll to position [1942, 0]
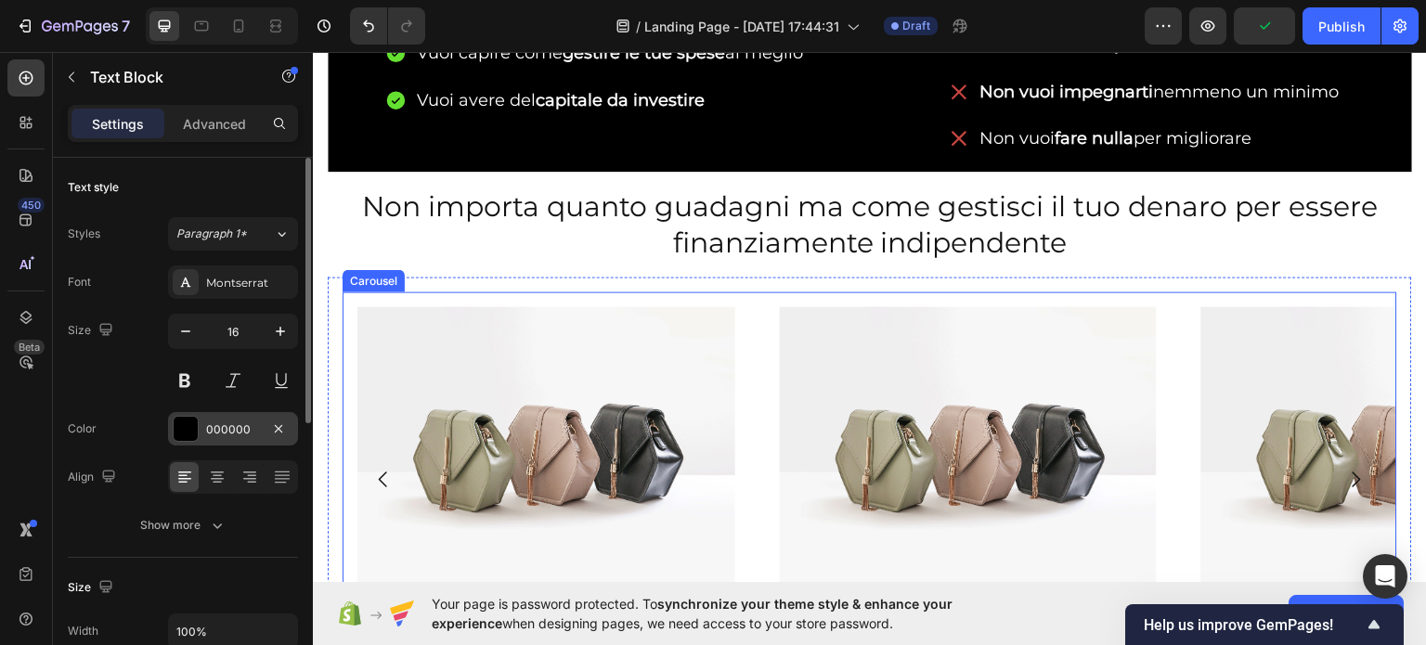
drag, startPoint x: 264, startPoint y: 445, endPoint x: 289, endPoint y: 441, distance: 25.5
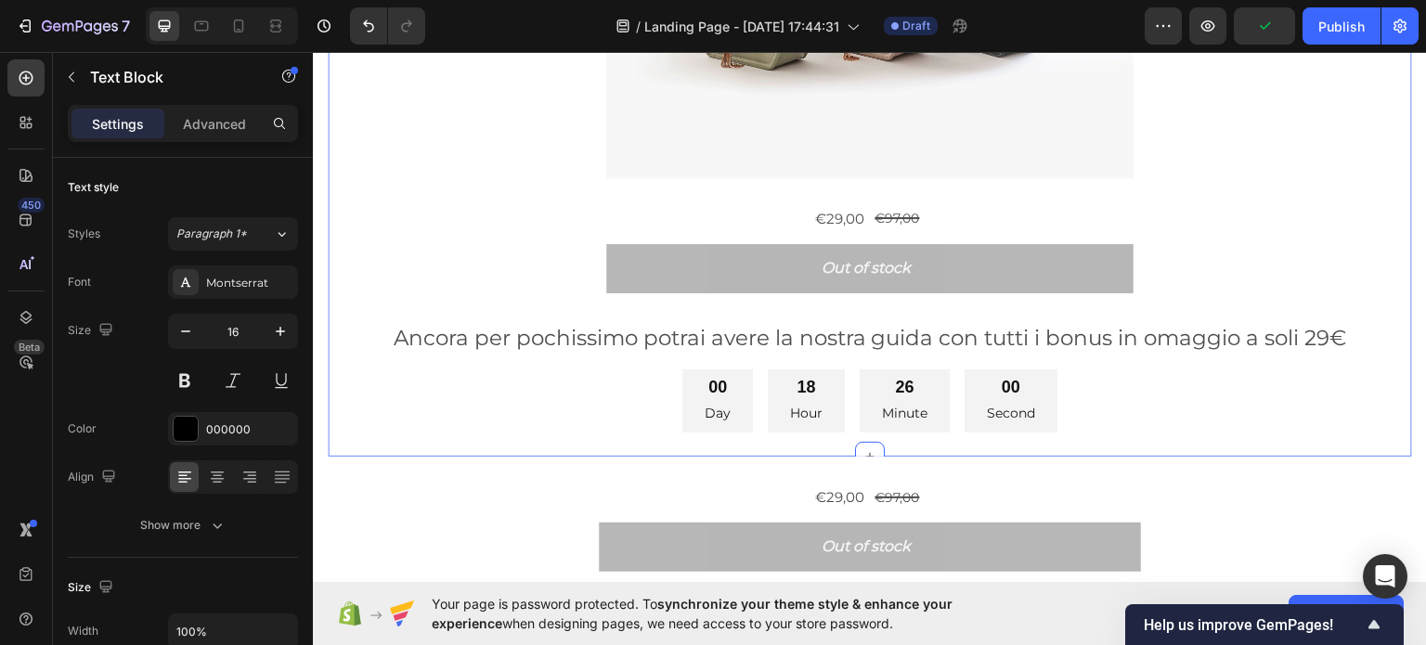
scroll to position [643, 0]
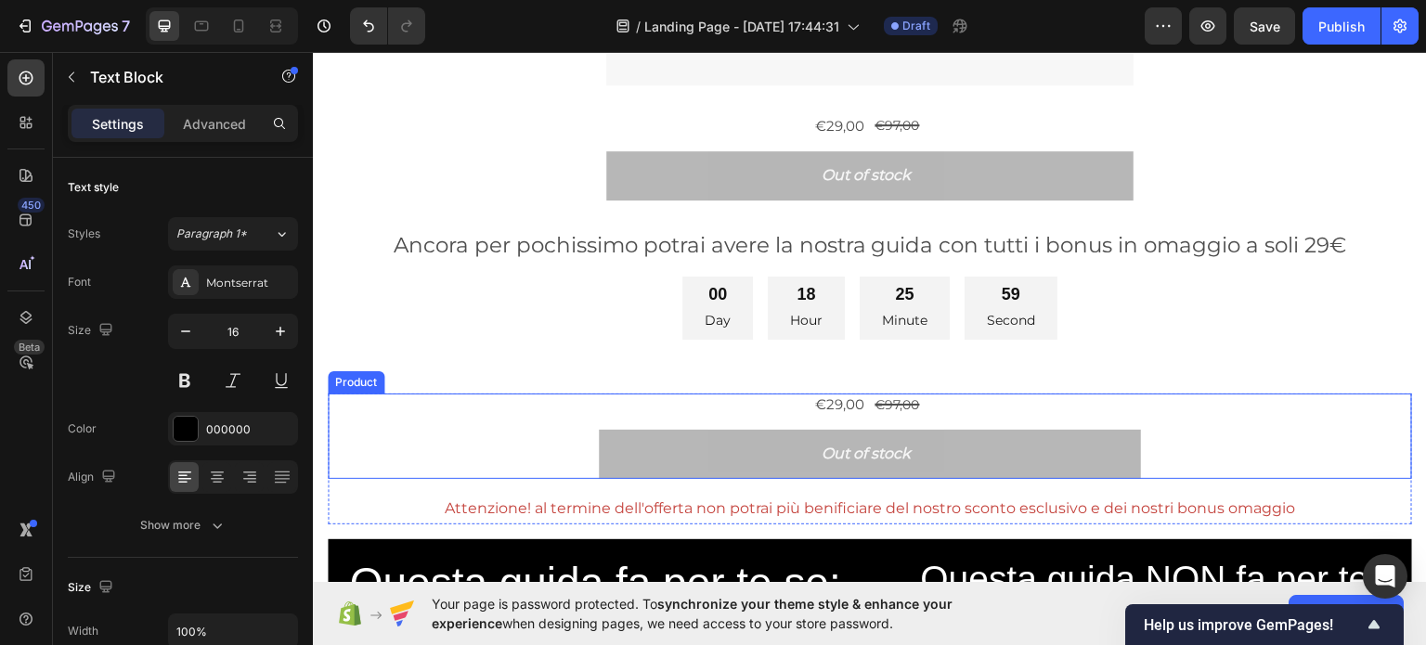
click at [495, 416] on div "€29,00 Product Price Product Price €97,00 Product Price Product Price Row Out o…" at bounding box center [870, 435] width 1084 height 85
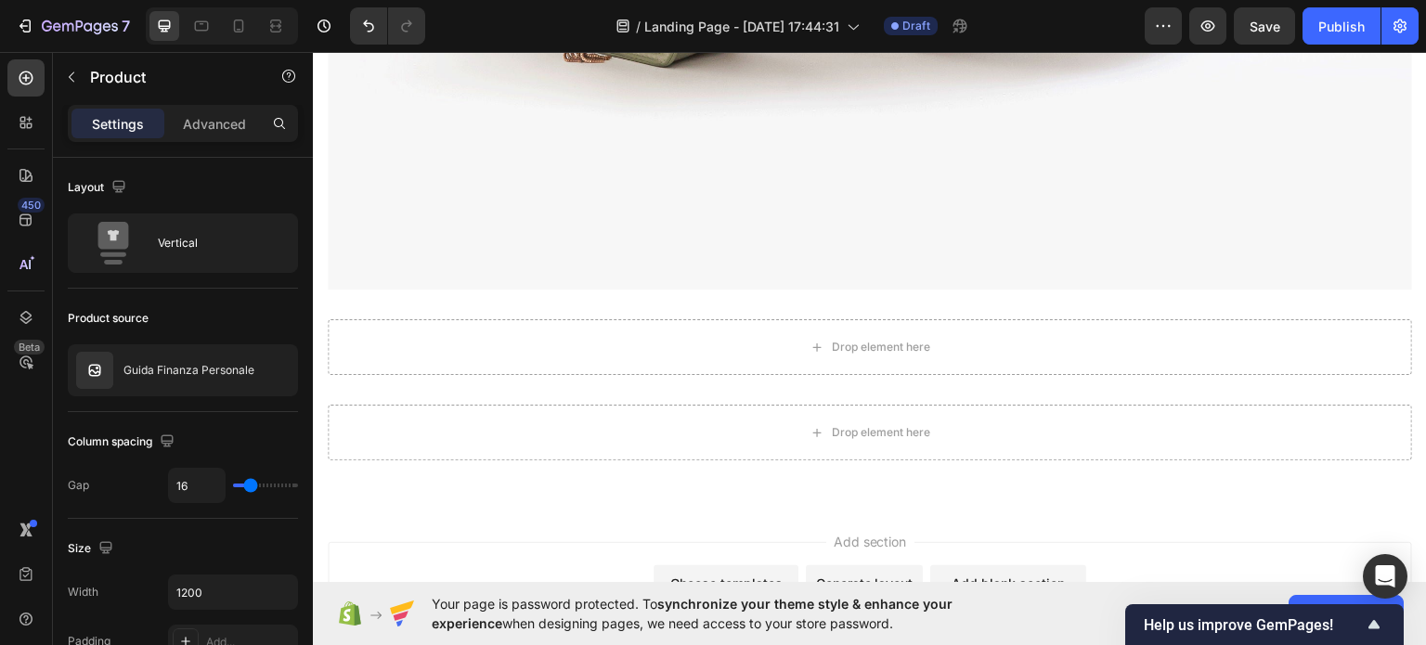
scroll to position [5387, 0]
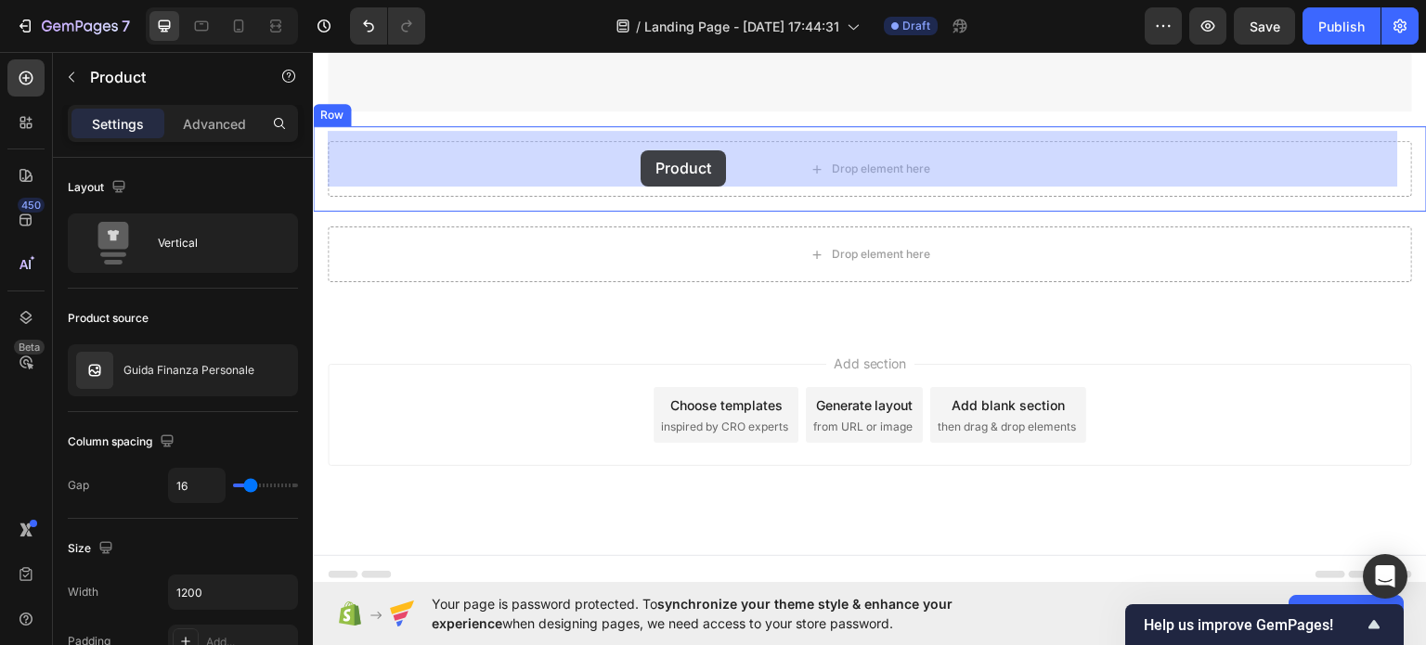
drag, startPoint x: 510, startPoint y: 404, endPoint x: 640, endPoint y: 149, distance: 286.0
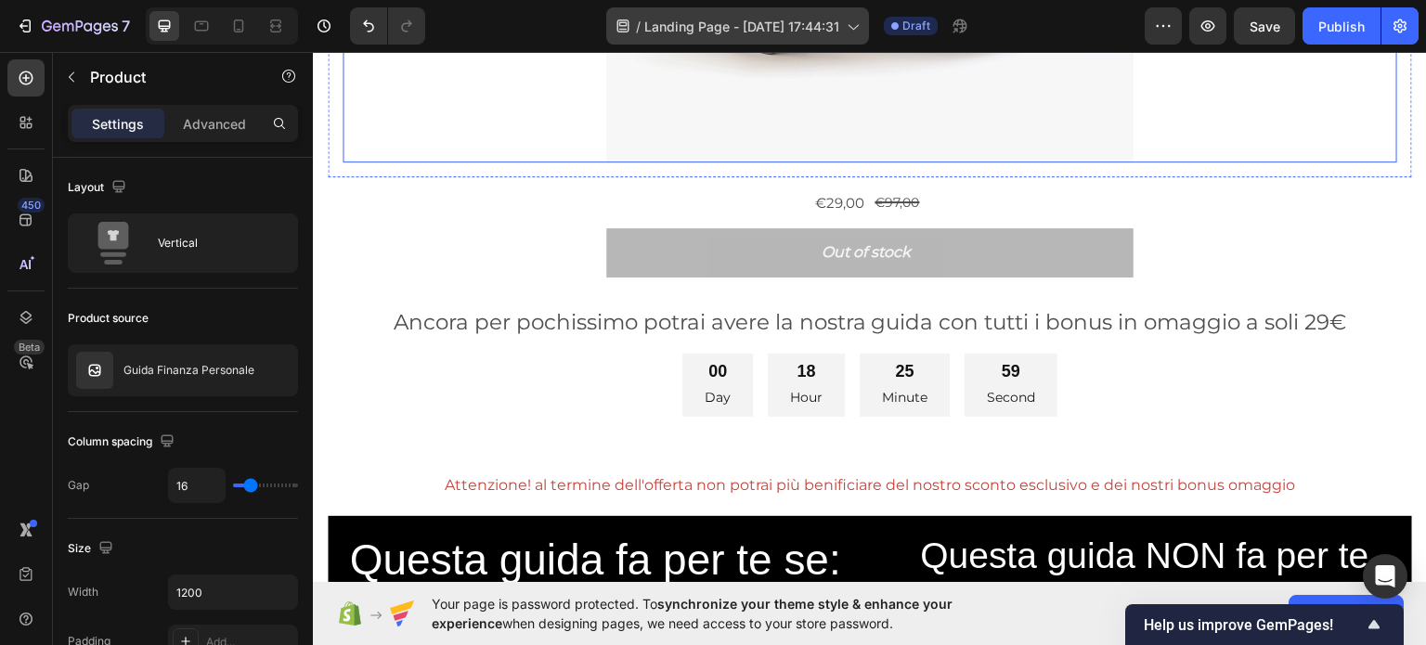
scroll to position [468, 0]
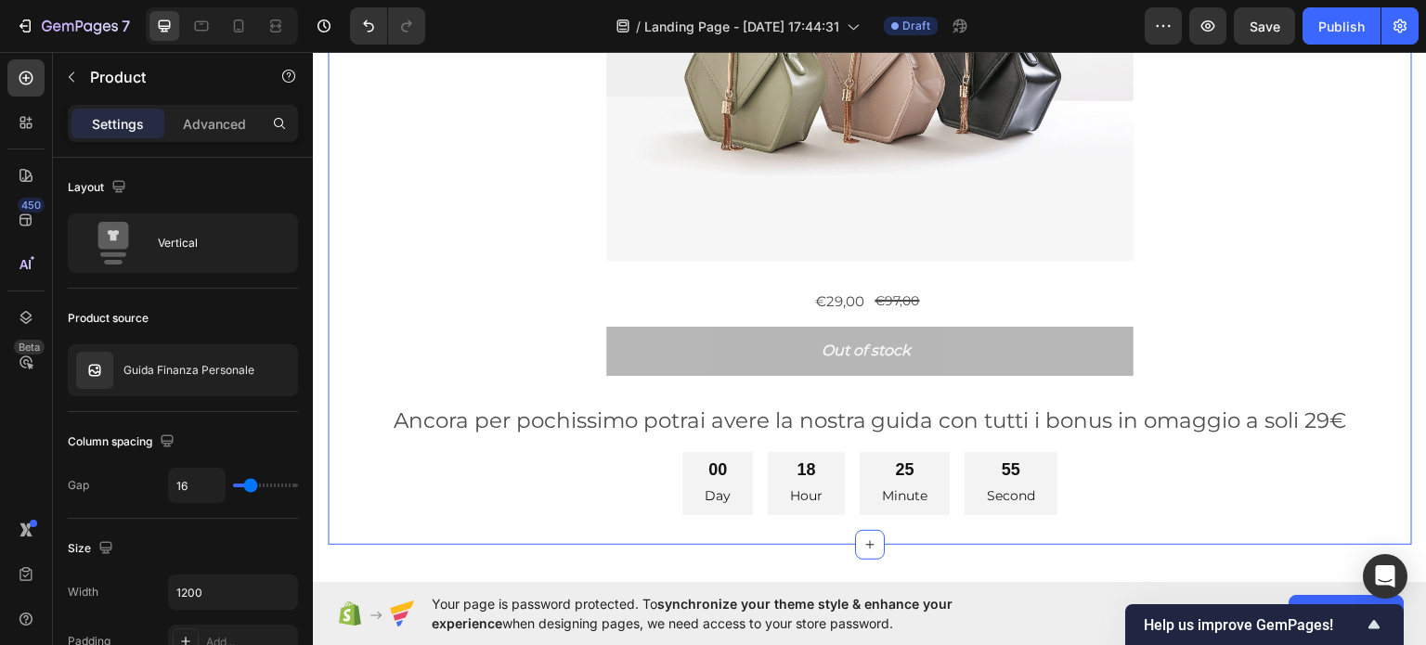
click at [571, 530] on div "Vuoi risparmiare ma ogni mese ci sono spese improvvise che lo impediscono? Head…" at bounding box center [870, 82] width 1084 height 923
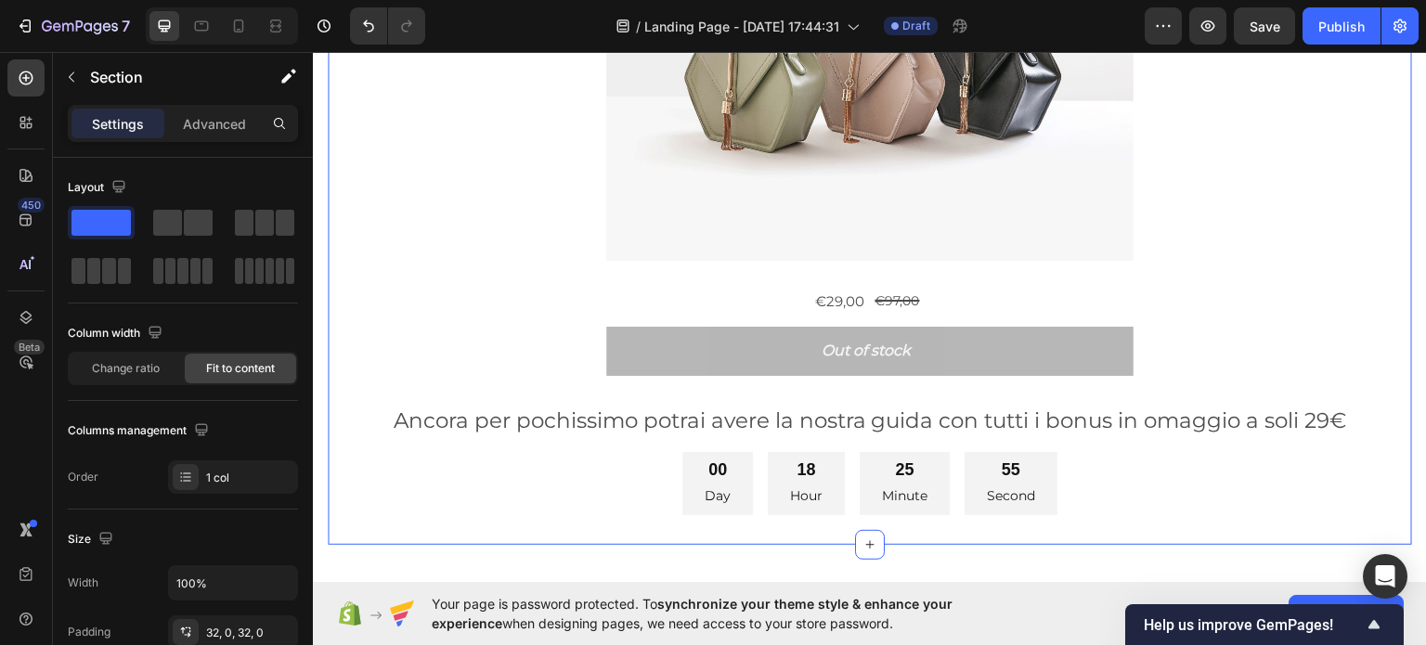
click at [573, 497] on div "00 Day 18 Hour 25 Minute 55 Second" at bounding box center [870, 483] width 1084 height 64
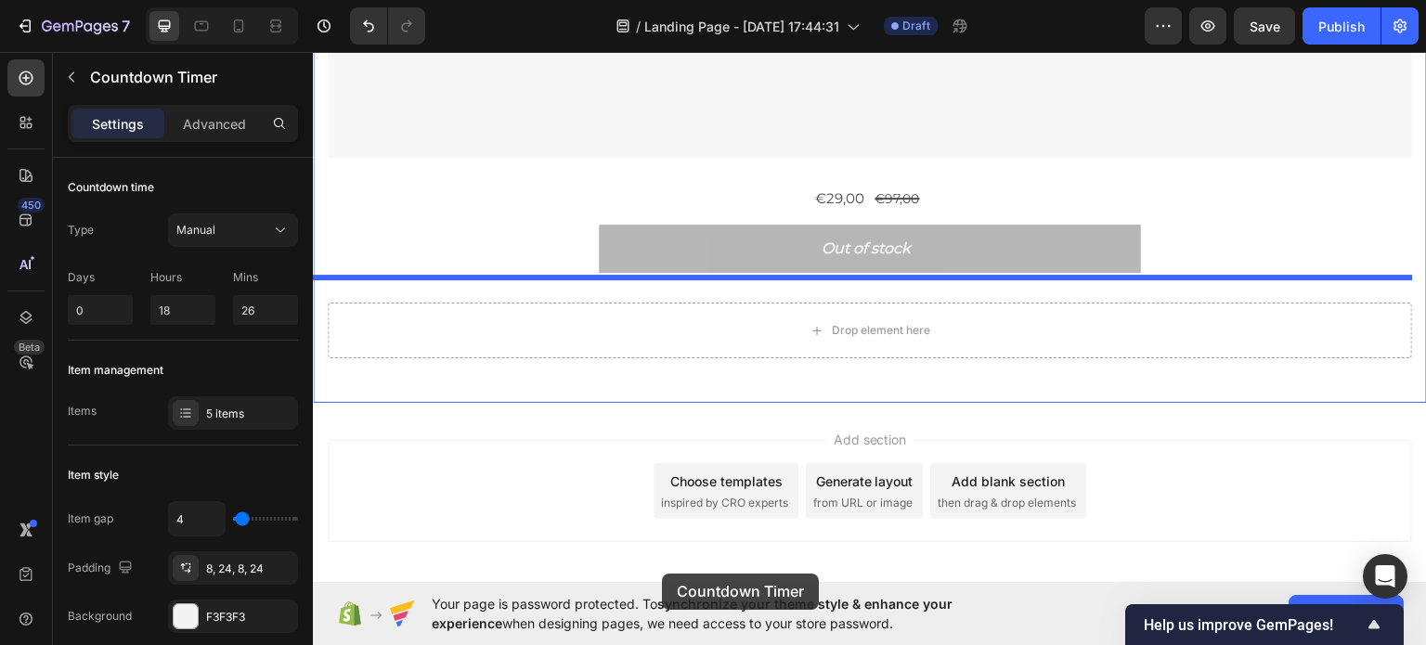
scroll to position [5316, 0]
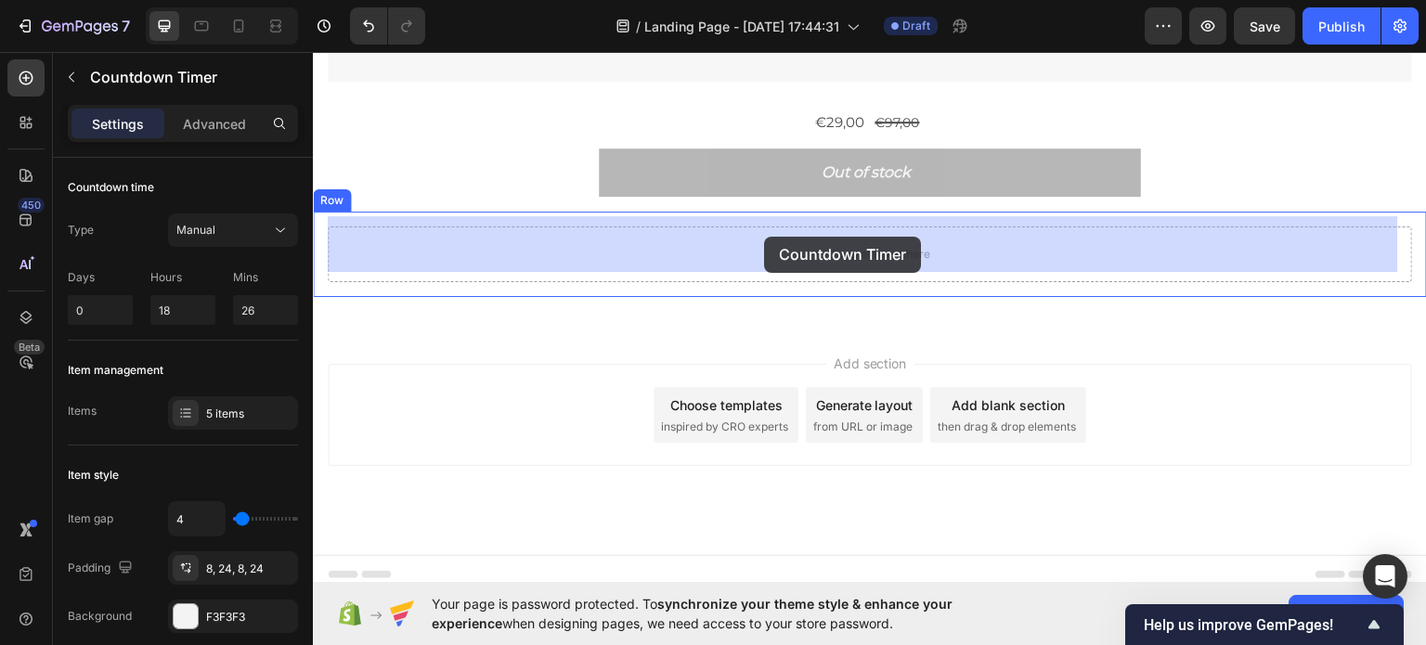
drag, startPoint x: 571, startPoint y: 471, endPoint x: 764, endPoint y: 236, distance: 304.7
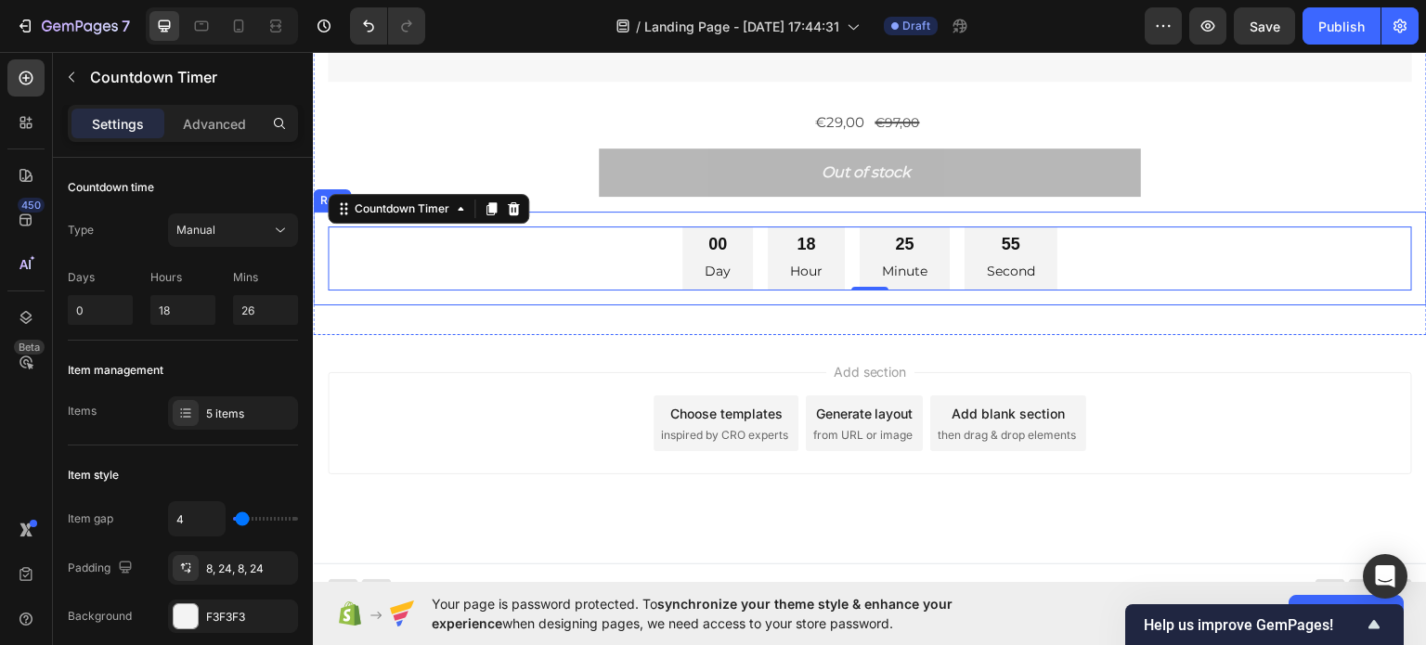
click at [602, 226] on div "00 Day 18 Hour 25 Minute 55 Second" at bounding box center [870, 258] width 1084 height 64
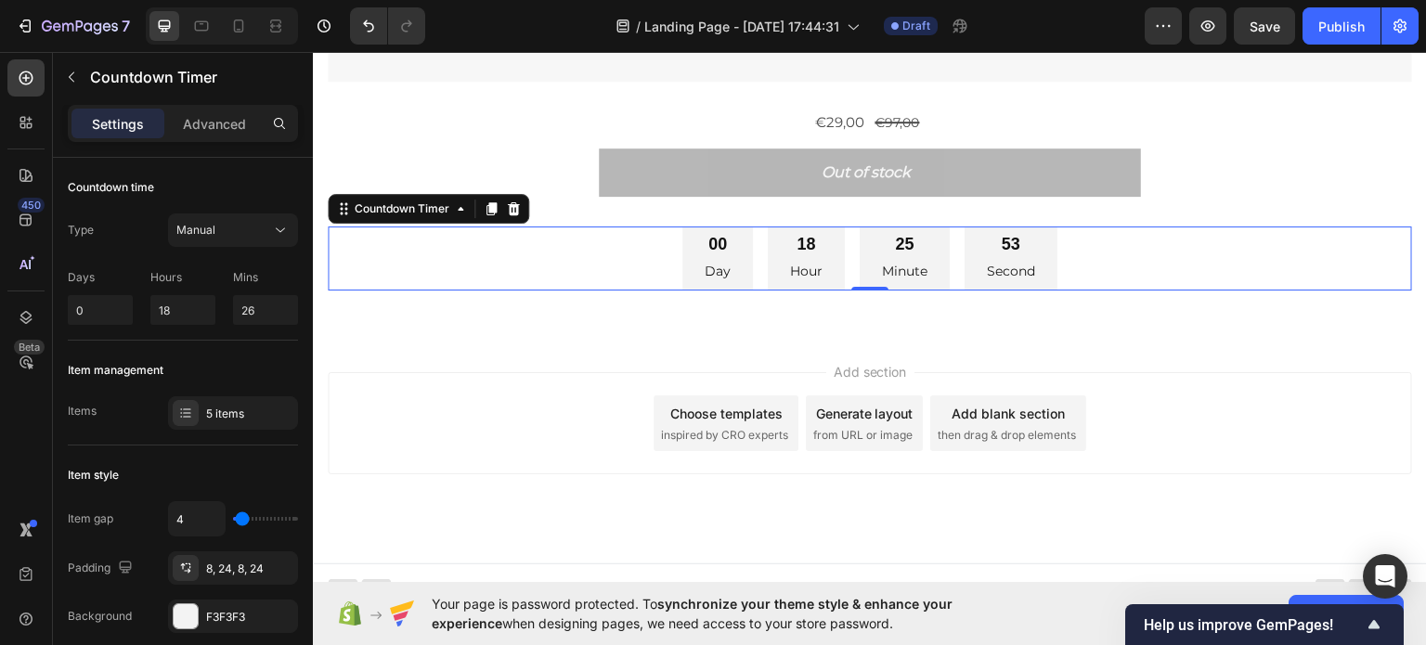
drag, startPoint x: 504, startPoint y: 199, endPoint x: 501, endPoint y: 210, distance: 11.5
click at [503, 200] on div at bounding box center [513, 208] width 22 height 22
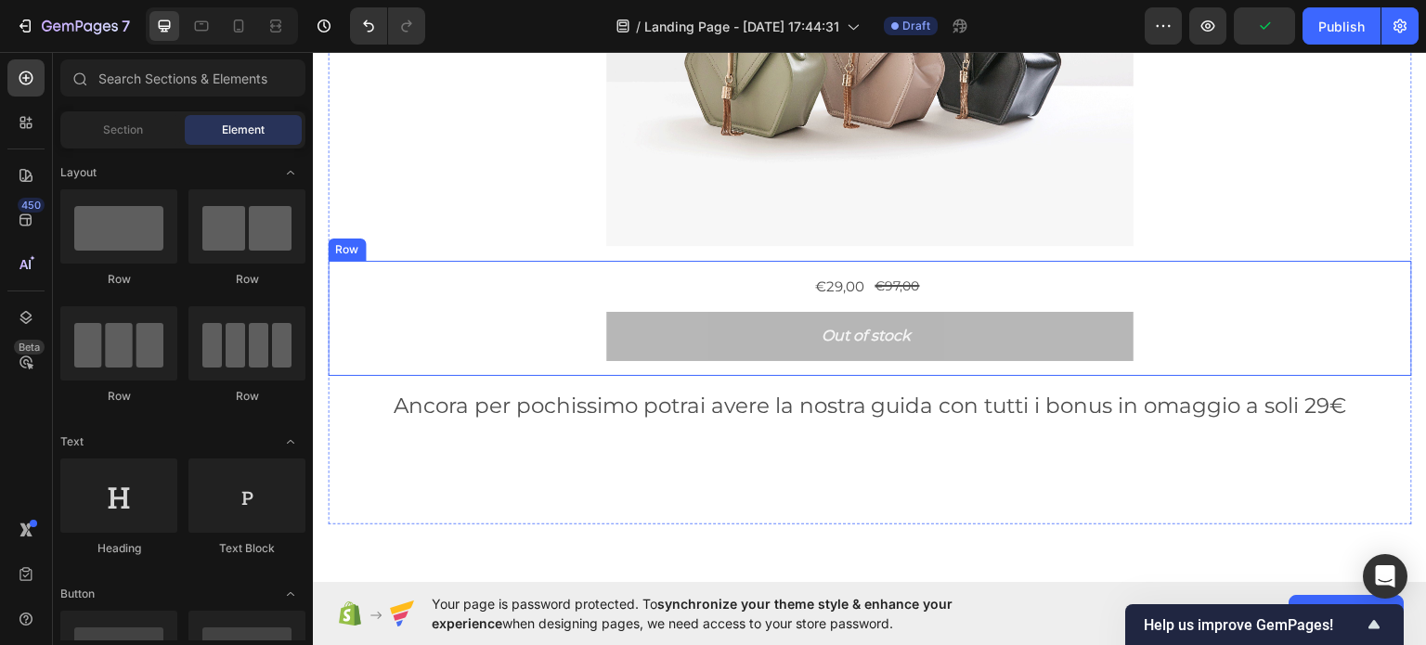
scroll to position [397, 0]
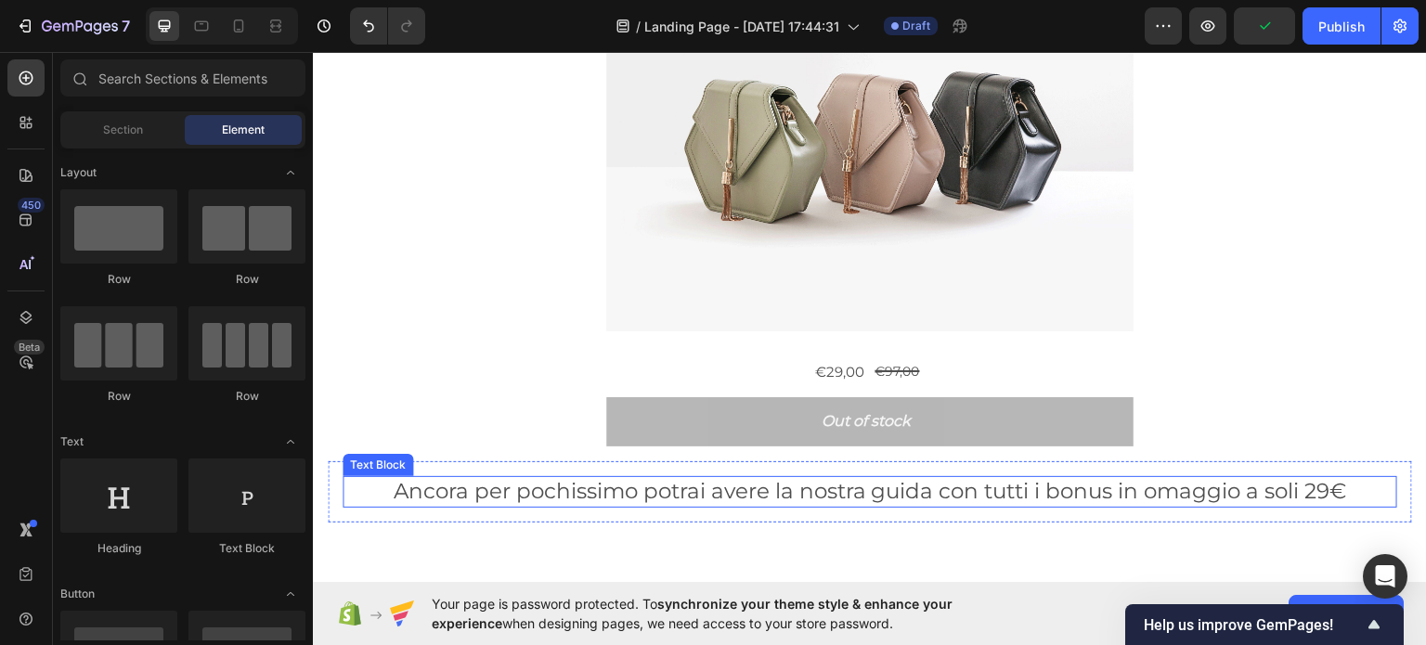
click at [423, 483] on p "Ancora per pochissimo potrai avere la nostra guida con tutti i bonus in omaggio…" at bounding box center [869, 491] width 1051 height 28
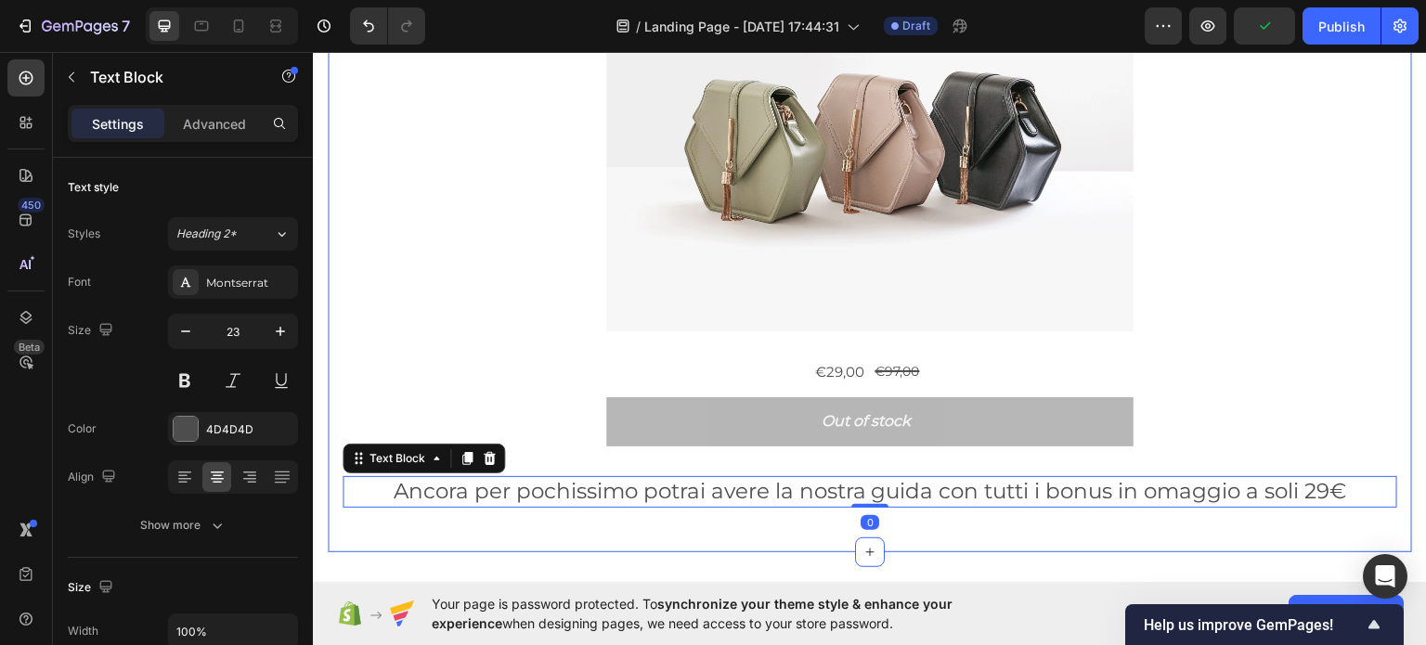
click at [435, 520] on div "Vuoi risparmiare ma ogni mese ci sono spese improvvise che lo impediscono? Head…" at bounding box center [870, 121] width 1084 height 859
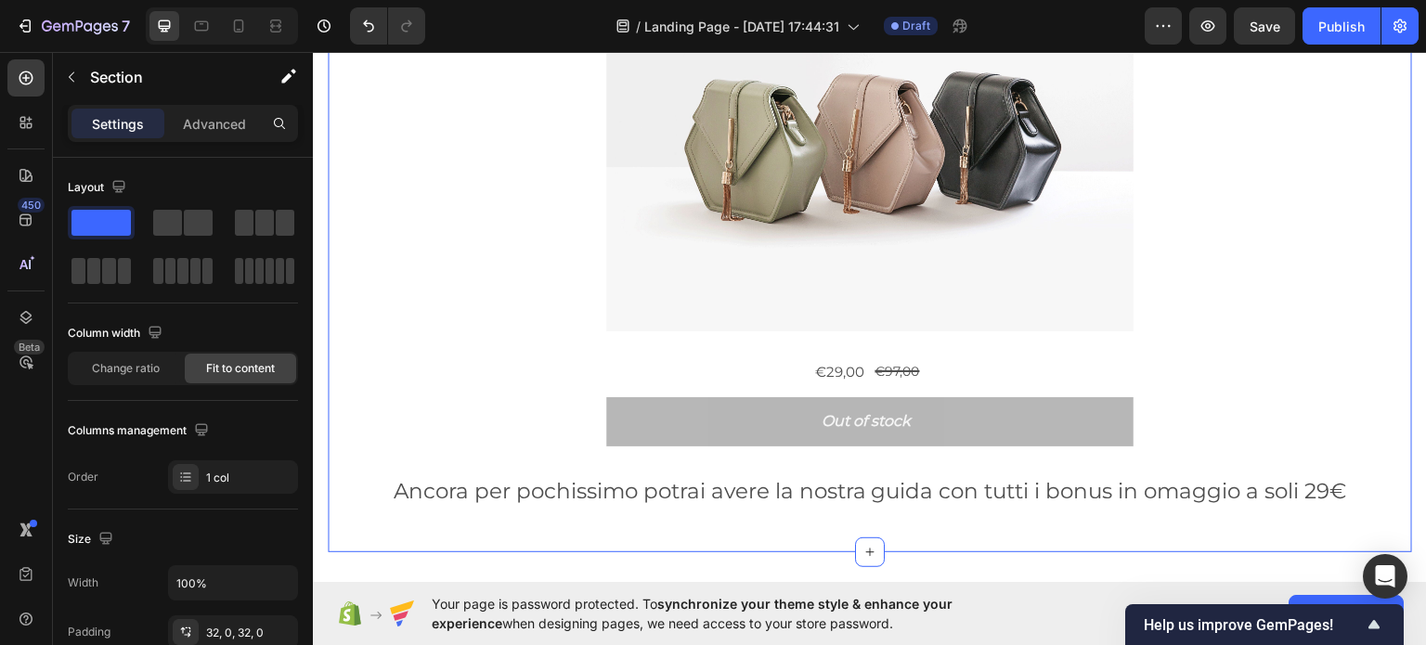
click at [440, 516] on div "Vuoi risparmiare ma ogni mese ci sono spese improvvise che lo impediscono? Head…" at bounding box center [870, 121] width 1084 height 859
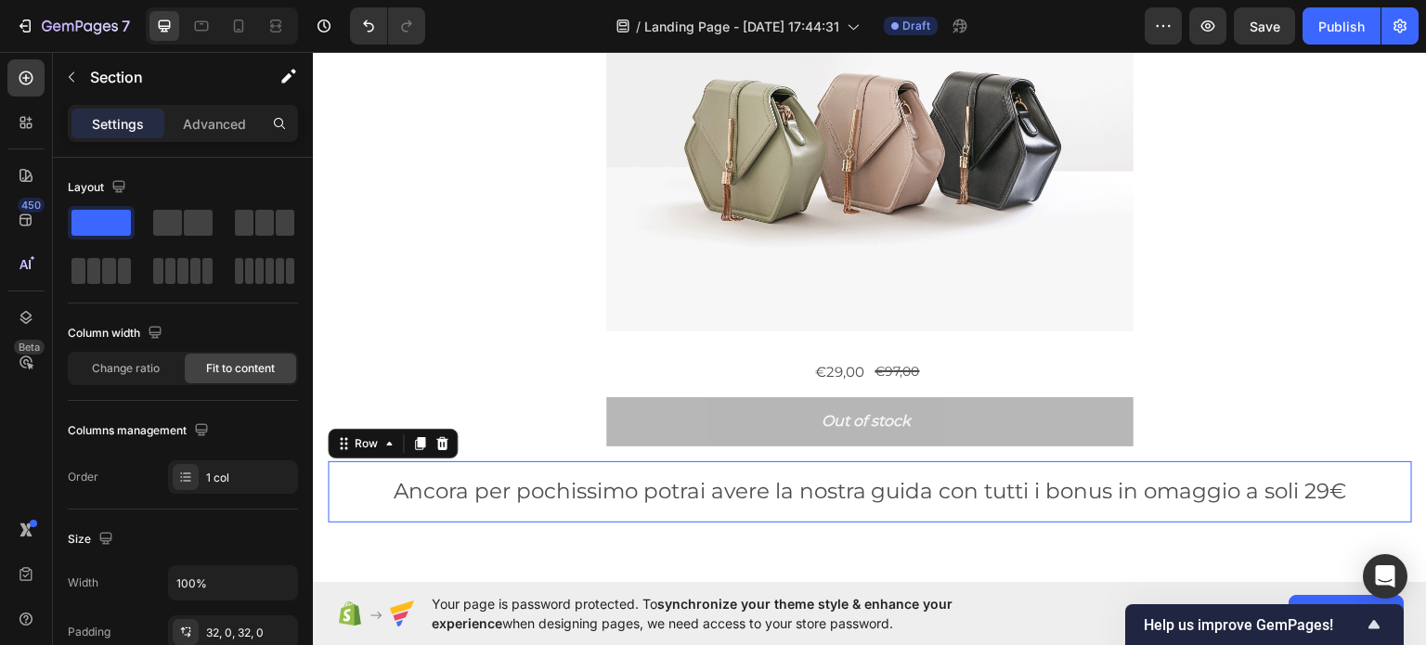
click at [440, 508] on div "Ancora per pochissimo potrai avere la nostra guida con tutti i bonus in omaggio…" at bounding box center [870, 490] width 1084 height 61
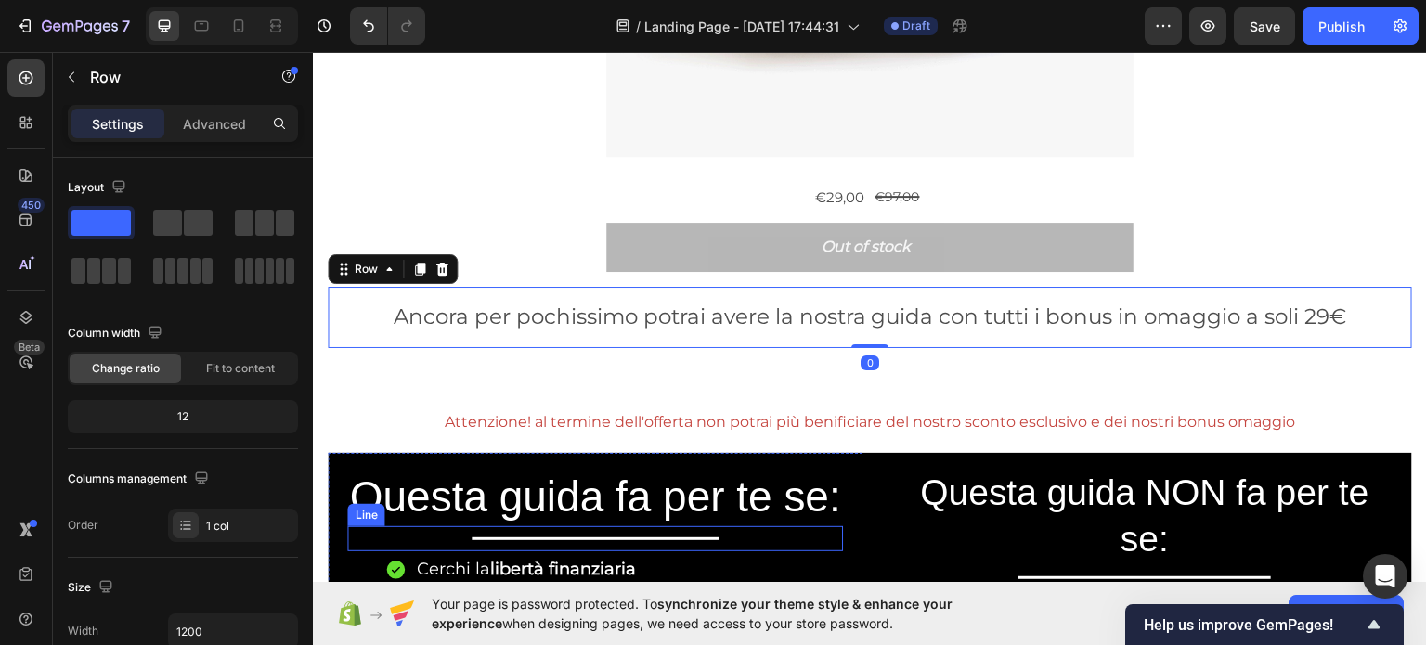
scroll to position [583, 0]
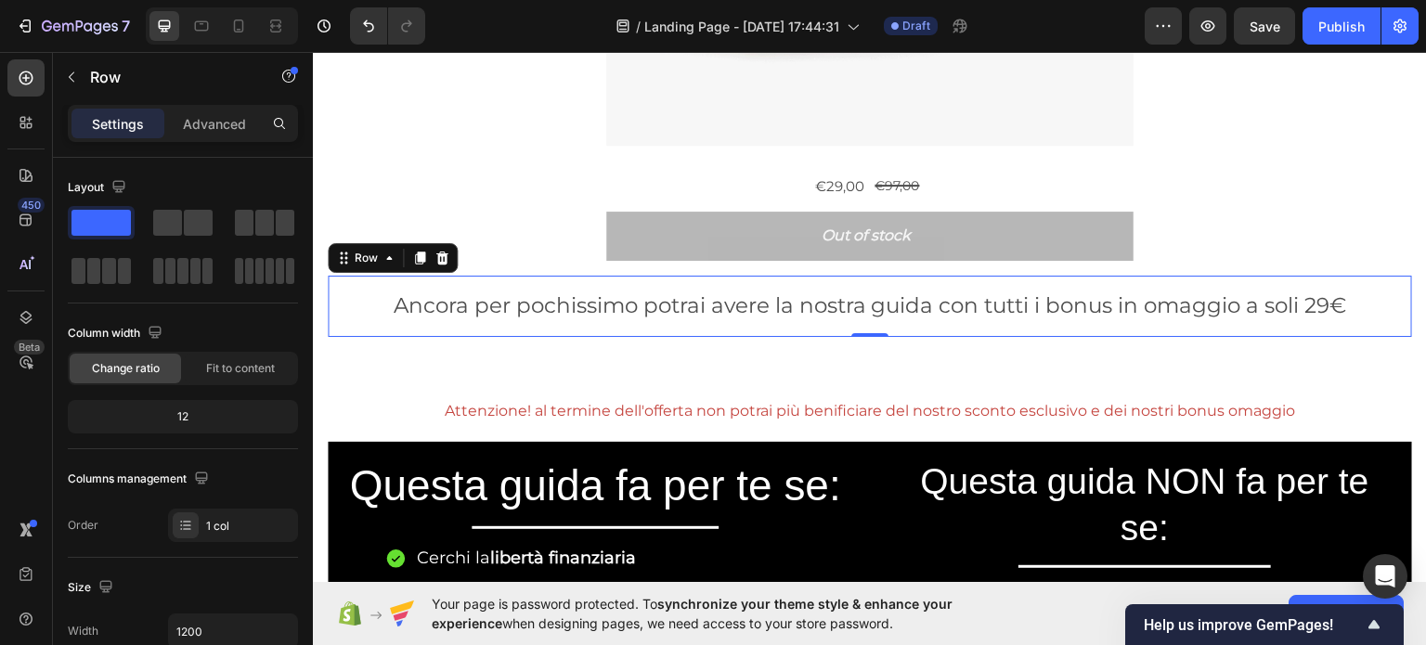
click at [348, 24] on div at bounding box center [383, 25] width 83 height 37
click at [373, 19] on icon "Undo/Redo" at bounding box center [368, 26] width 19 height 19
click at [368, 21] on icon "Undo/Redo" at bounding box center [368, 26] width 19 height 19
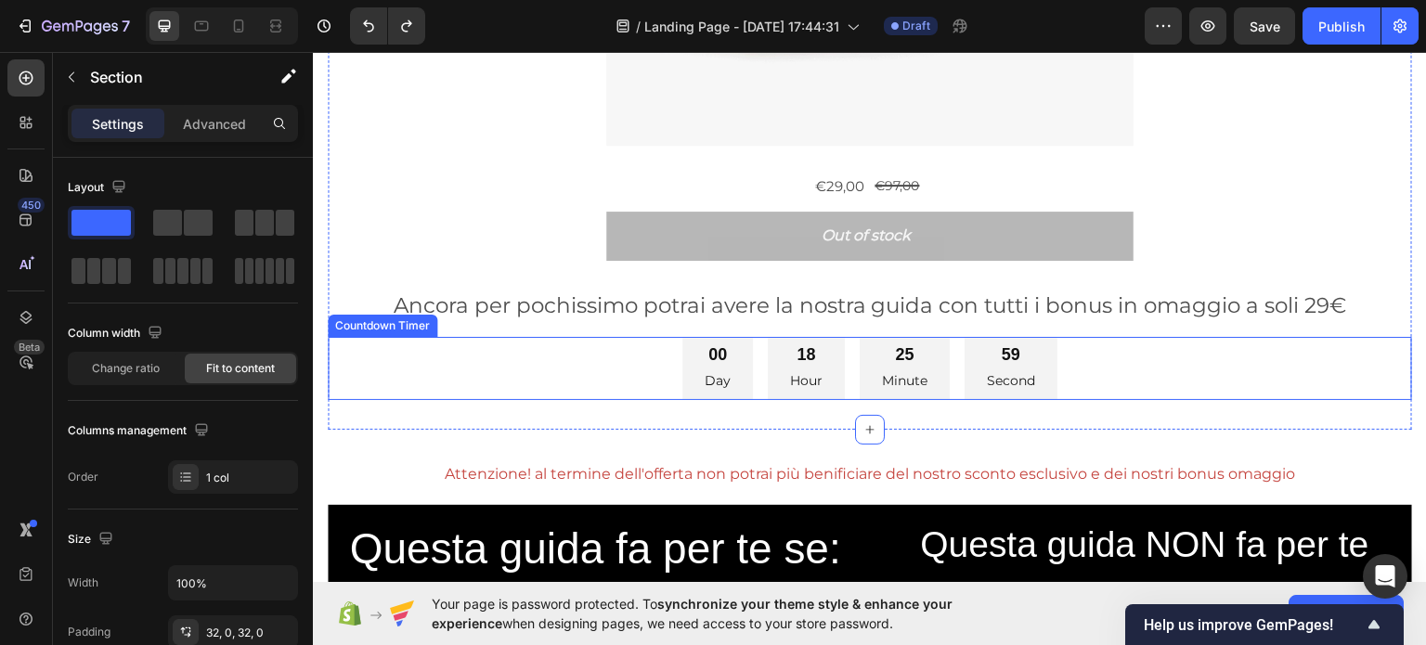
click at [521, 368] on div "00 Day 18 Hour 25 Minute 59 Second" at bounding box center [870, 368] width 1084 height 64
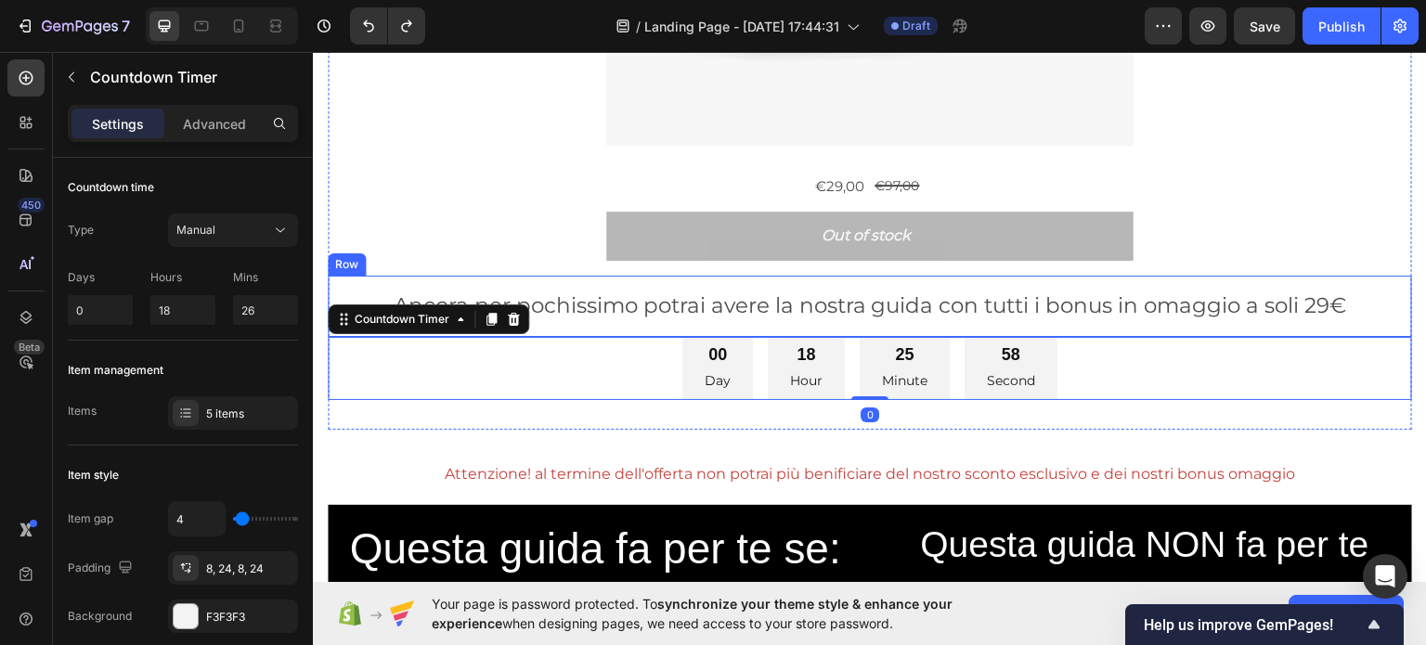
click at [599, 313] on div "Ancora per pochissimo potrai avere la nostra guida con tutti i bonus in omaggio…" at bounding box center [869, 306] width 1054 height 32
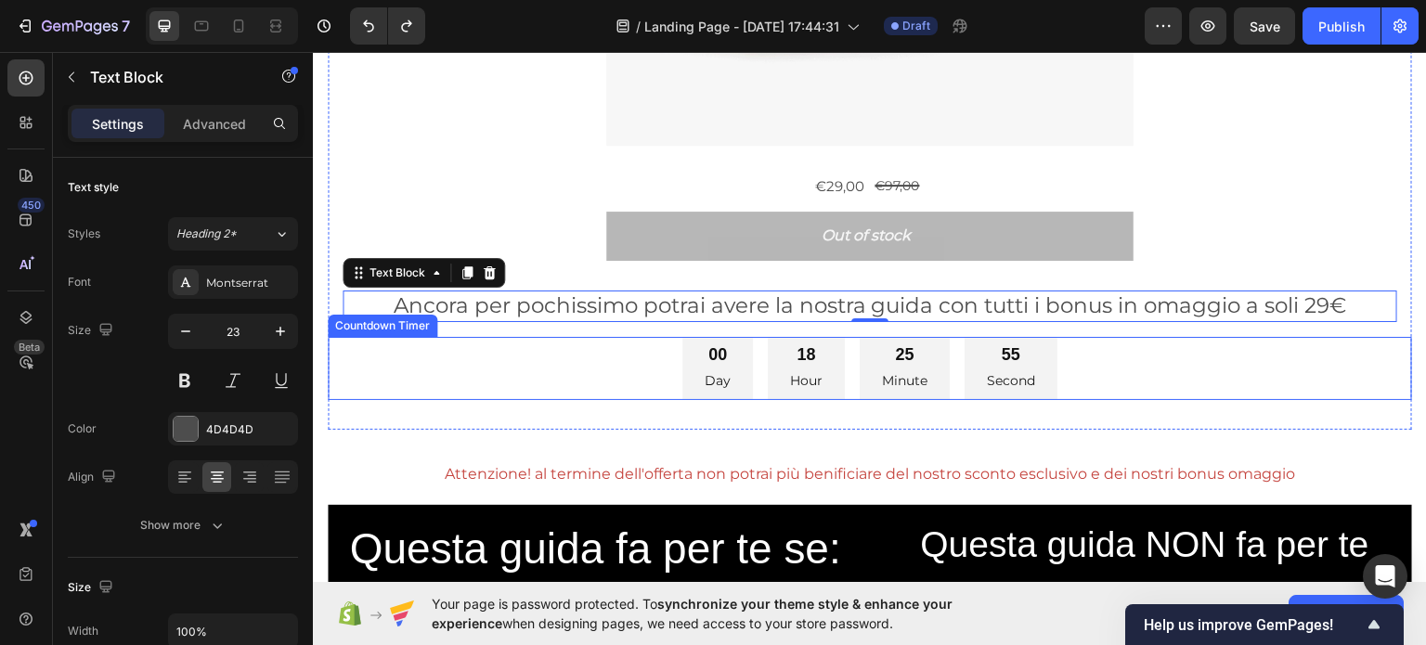
click at [516, 380] on div "00 Day 18 Hour 25 Minute 55 Second" at bounding box center [870, 368] width 1084 height 64
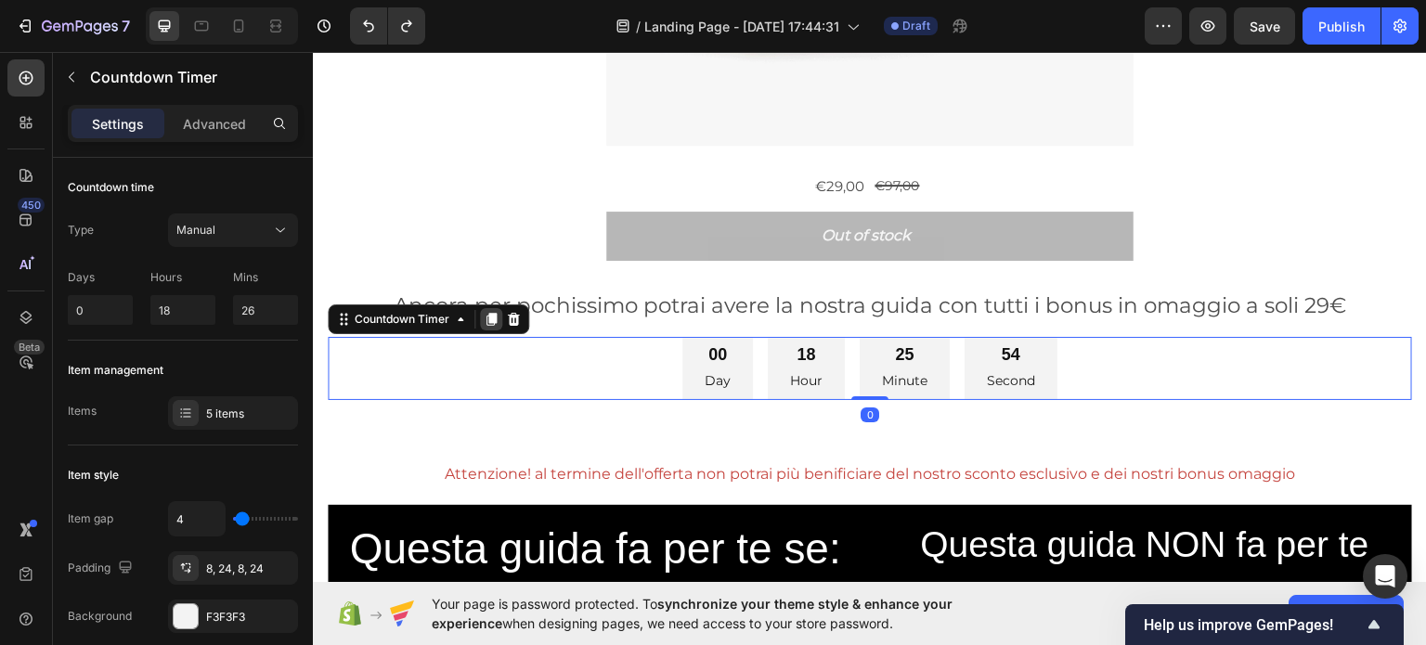
click at [493, 312] on icon at bounding box center [491, 318] width 10 height 13
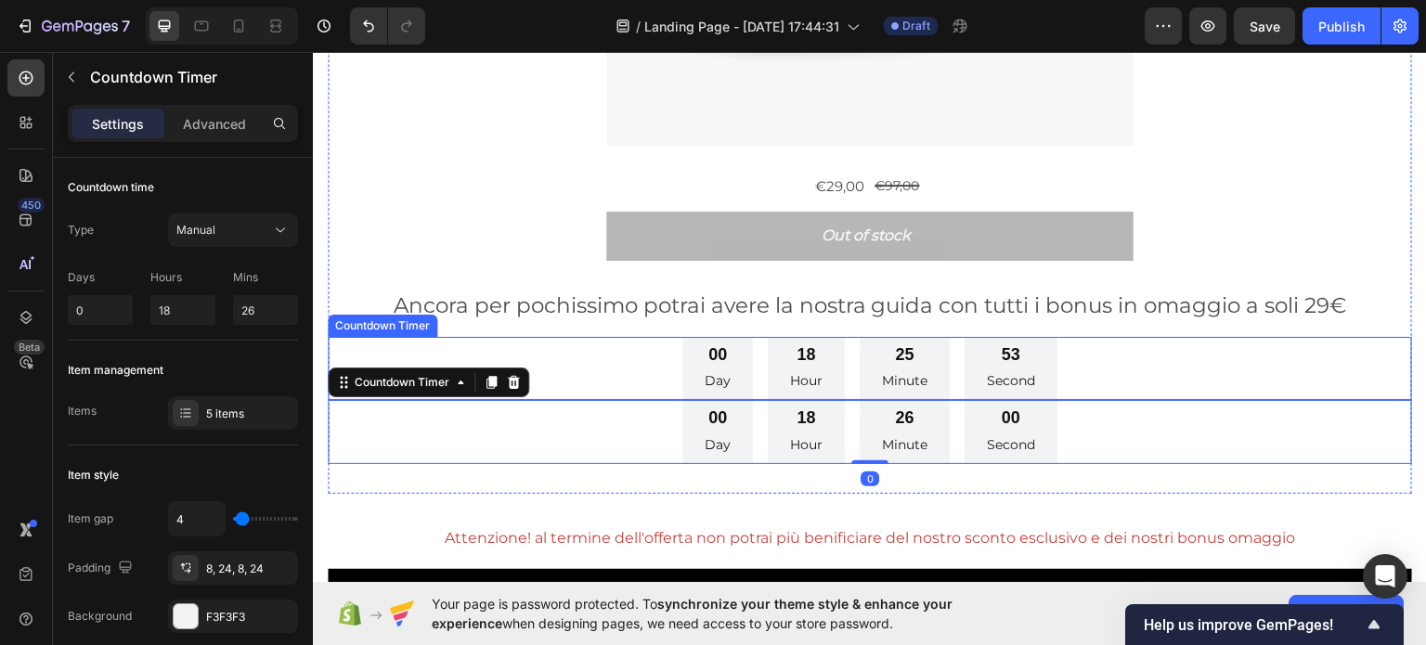
click at [524, 337] on div "00 Day 18 Hour 25 Minute 53 Second" at bounding box center [870, 368] width 1084 height 64
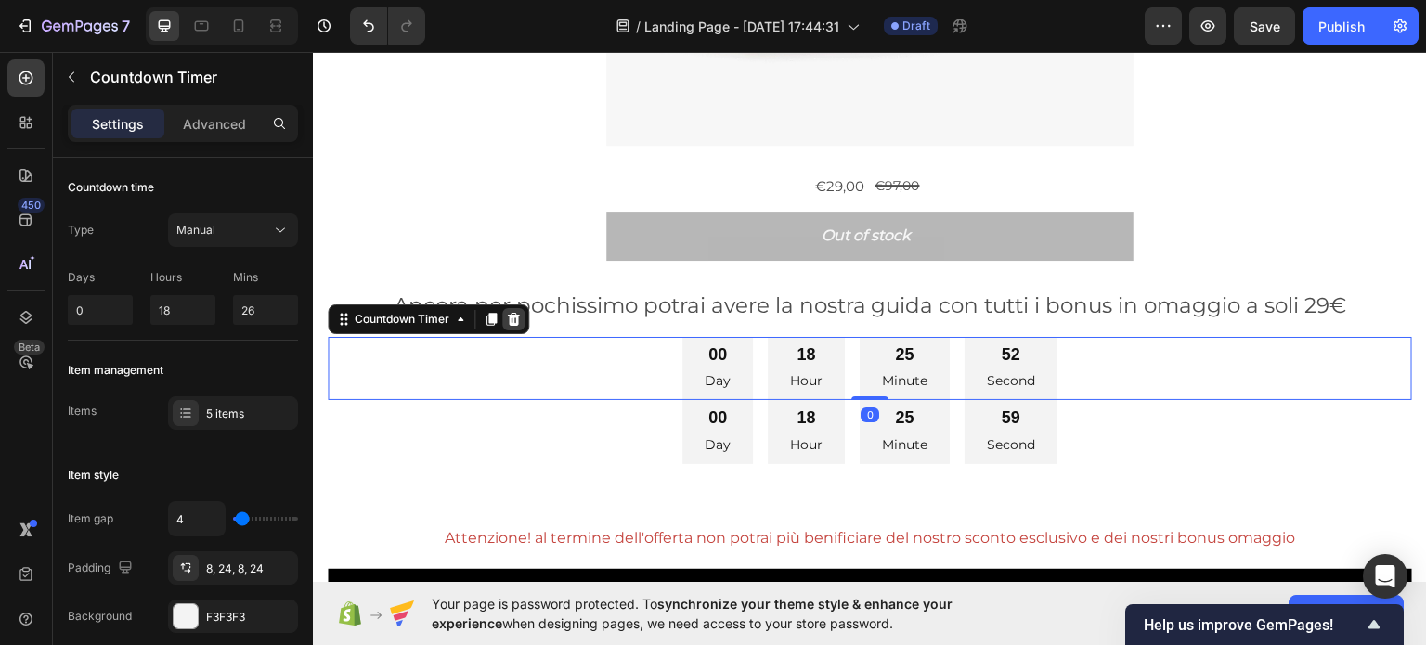
click at [518, 316] on icon at bounding box center [513, 318] width 15 height 15
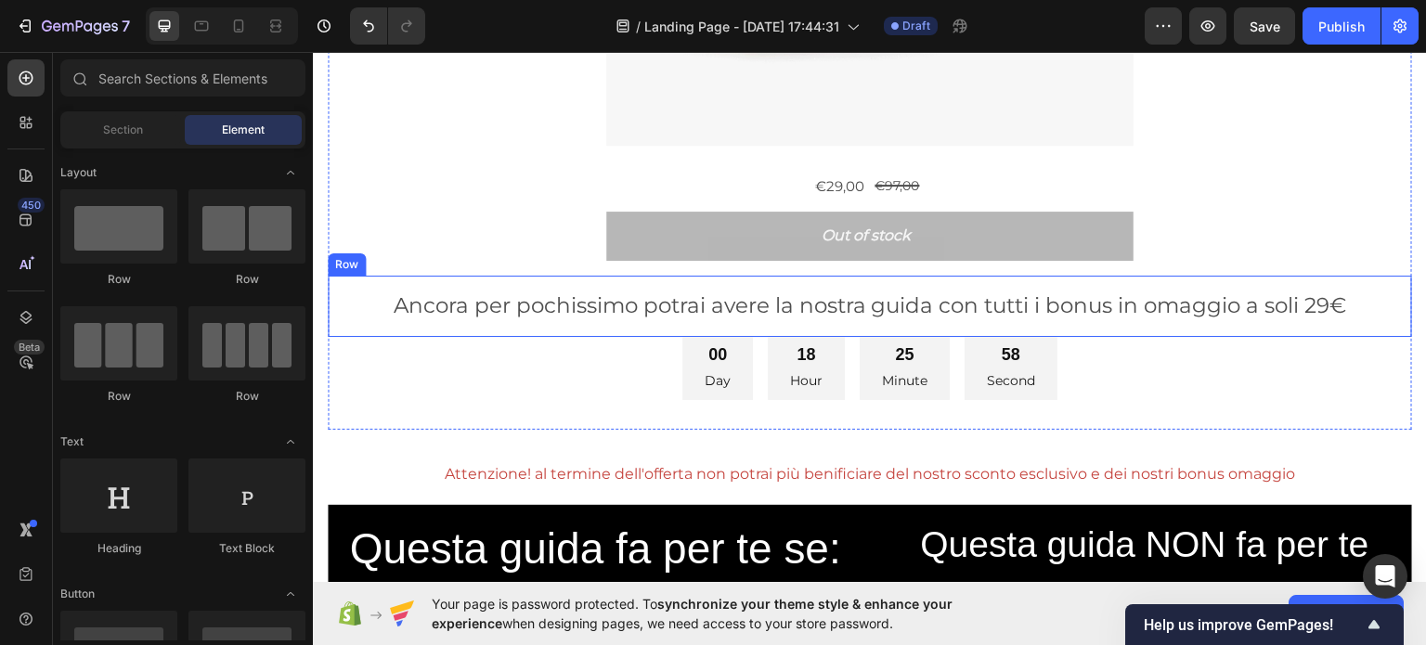
click at [529, 318] on div "Ancora per pochissimo potrai avere la nostra guida con tutti i bonus in omaggio…" at bounding box center [870, 305] width 1084 height 61
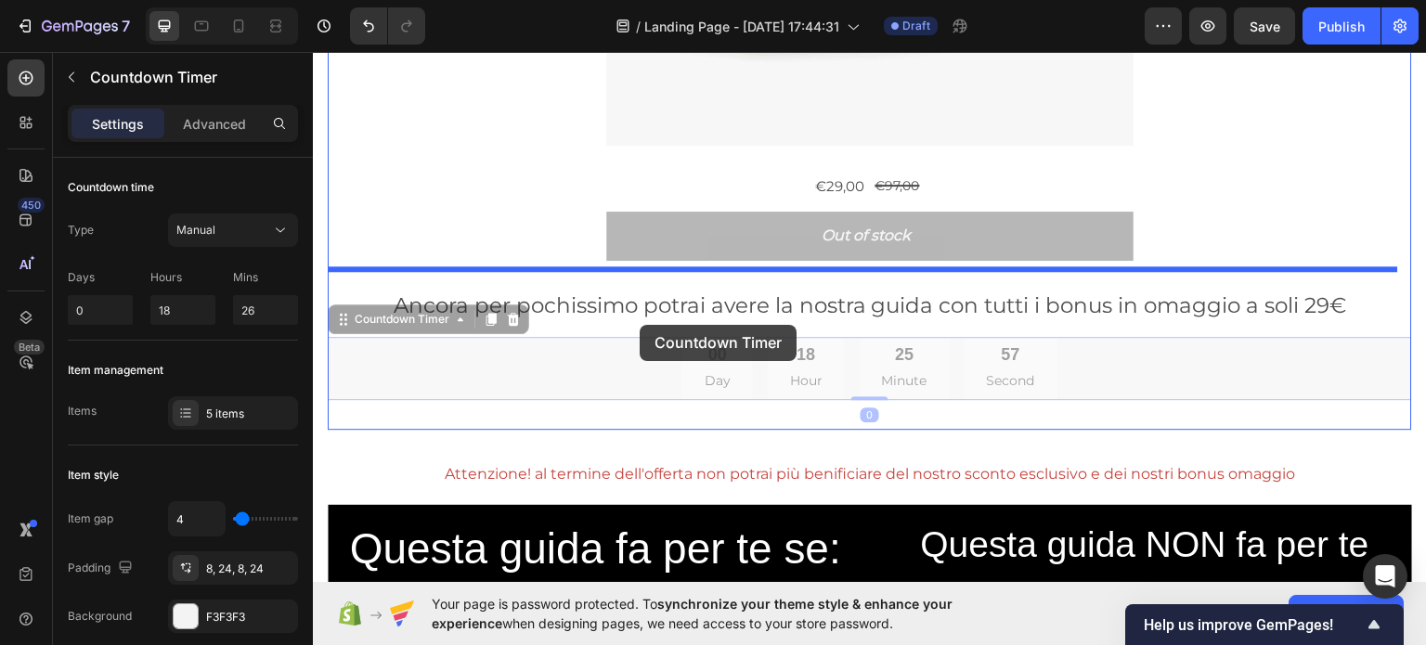
drag, startPoint x: 697, startPoint y: 386, endPoint x: 644, endPoint y: 320, distance: 84.5
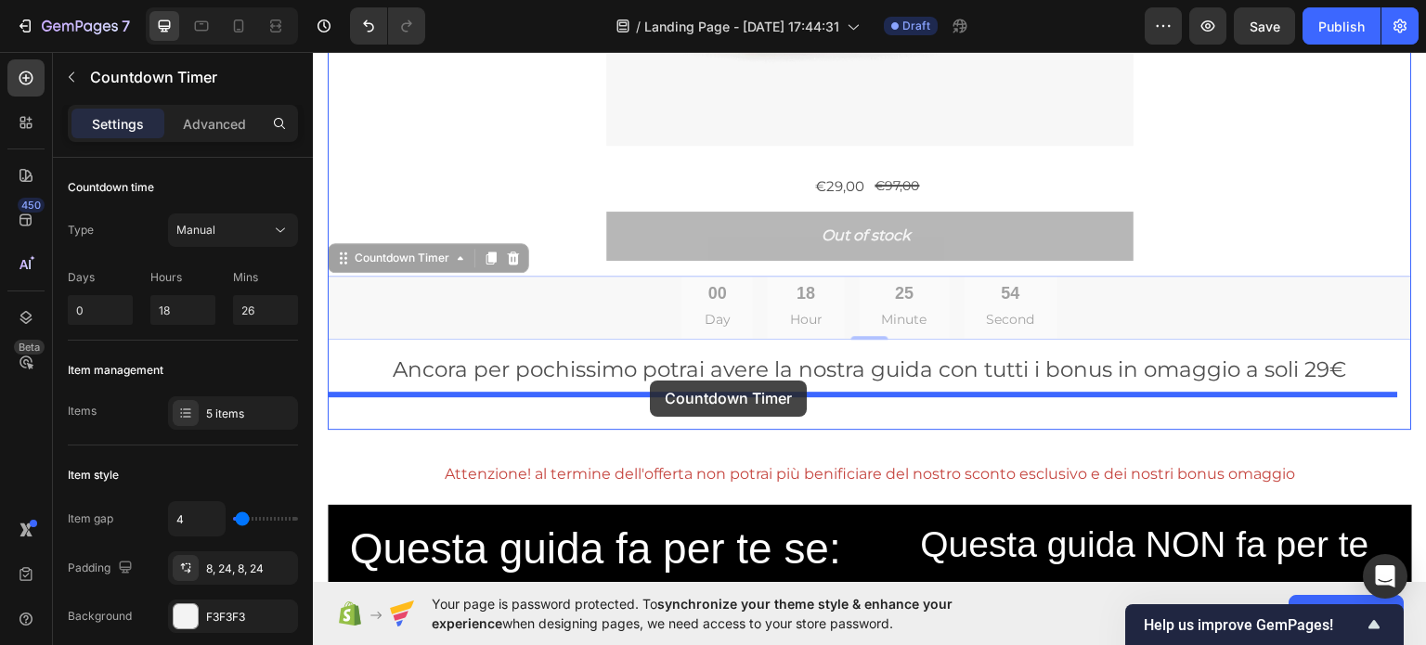
drag, startPoint x: 642, startPoint y: 321, endPoint x: 651, endPoint y: 381, distance: 60.9
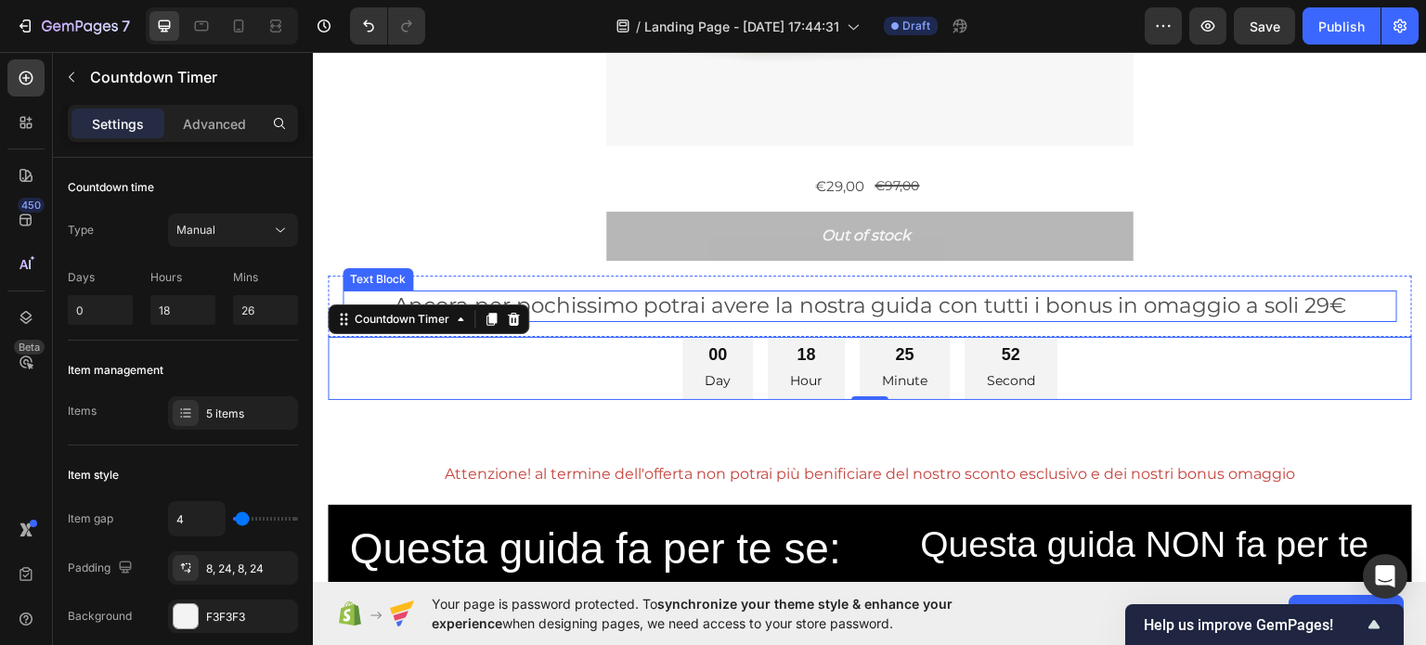
click at [672, 309] on p "Ancora per pochissimo potrai avere la nostra guida con tutti i bonus in omaggio…" at bounding box center [869, 305] width 1051 height 28
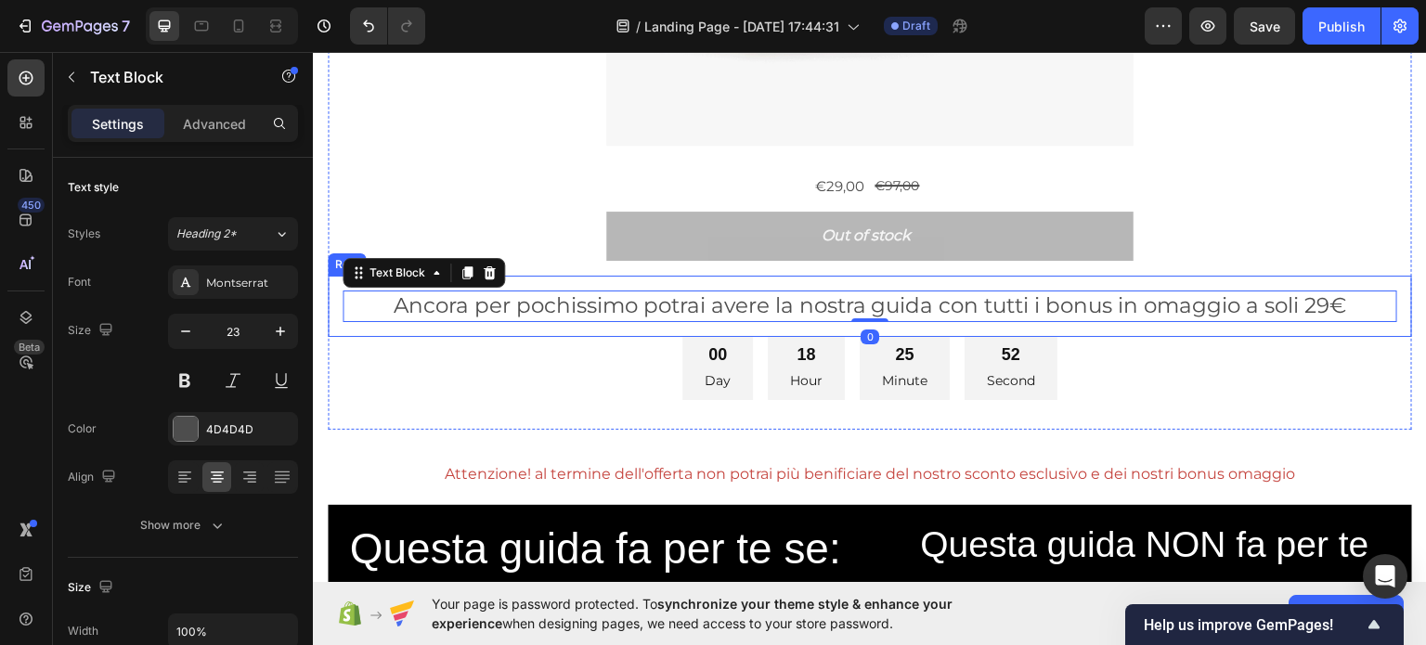
click at [664, 321] on div "Ancora per pochissimo potrai avere la nostra guida con tutti i bonus in omaggio…" at bounding box center [870, 305] width 1084 height 61
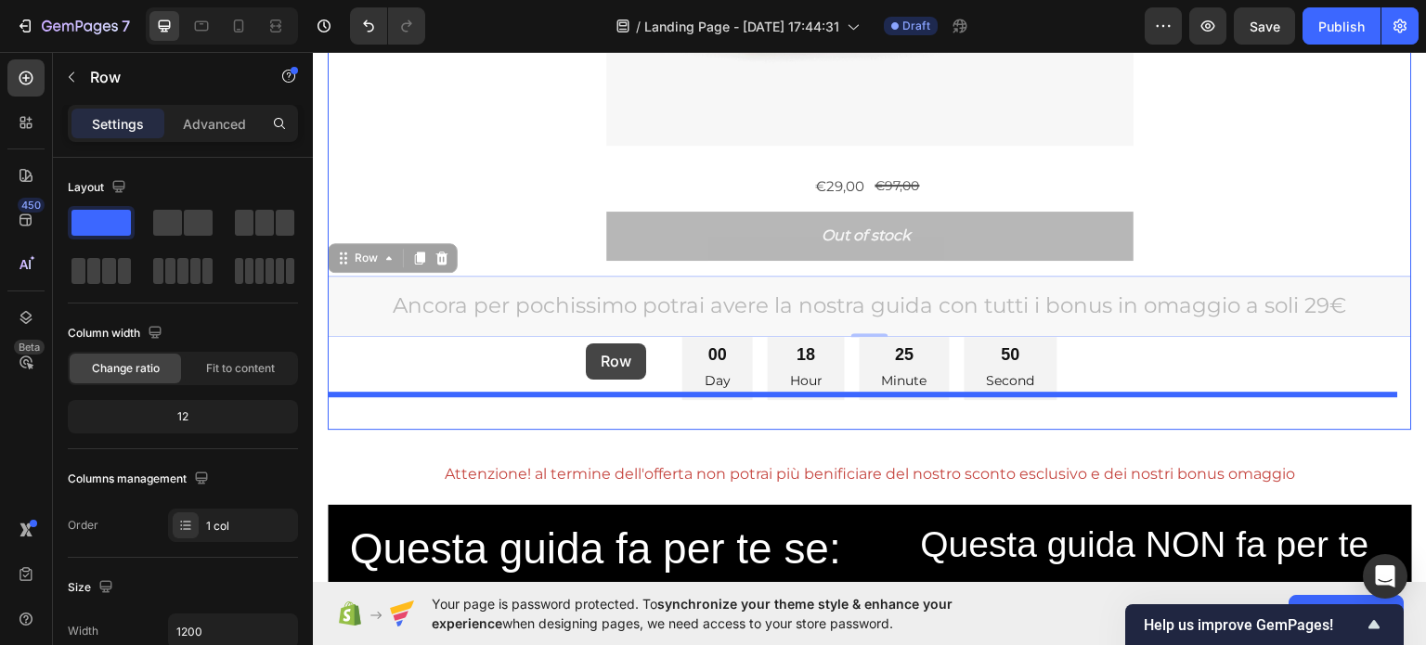
drag, startPoint x: 582, startPoint y: 325, endPoint x: 586, endPoint y: 342, distance: 18.0
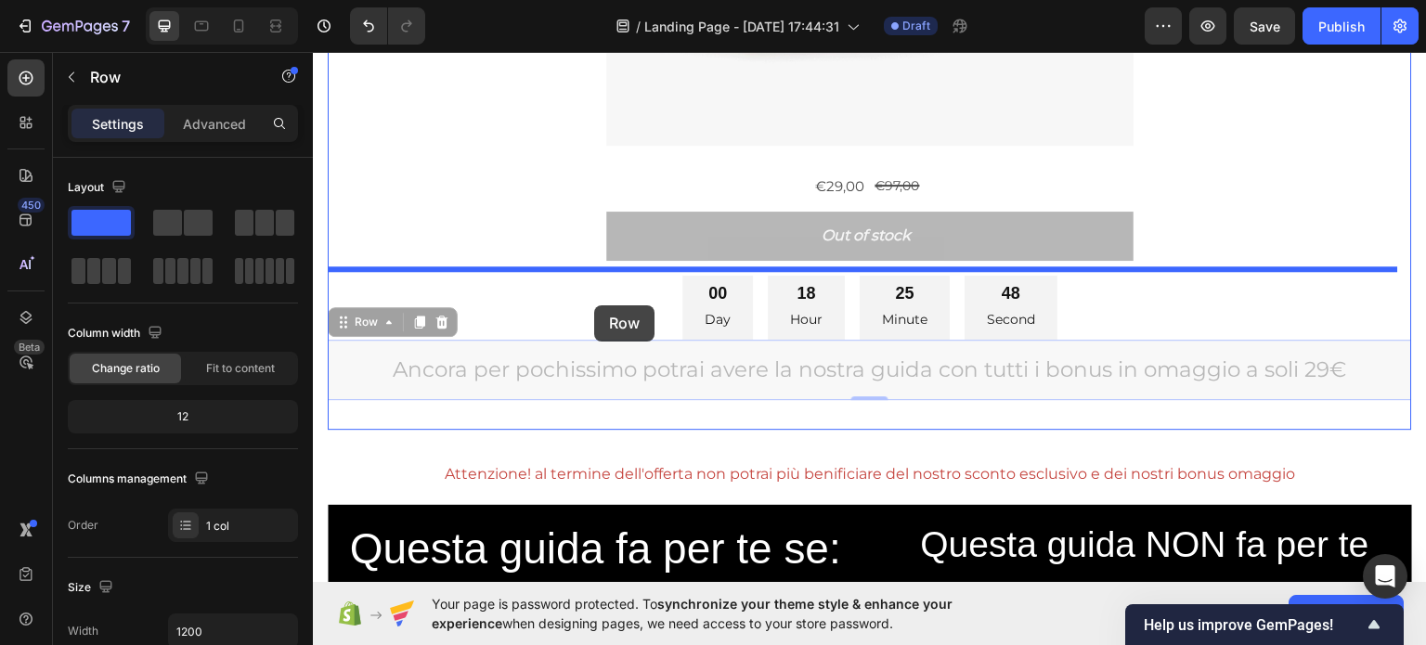
drag, startPoint x: 586, startPoint y: 342, endPoint x: 594, endPoint y: 304, distance: 38.1
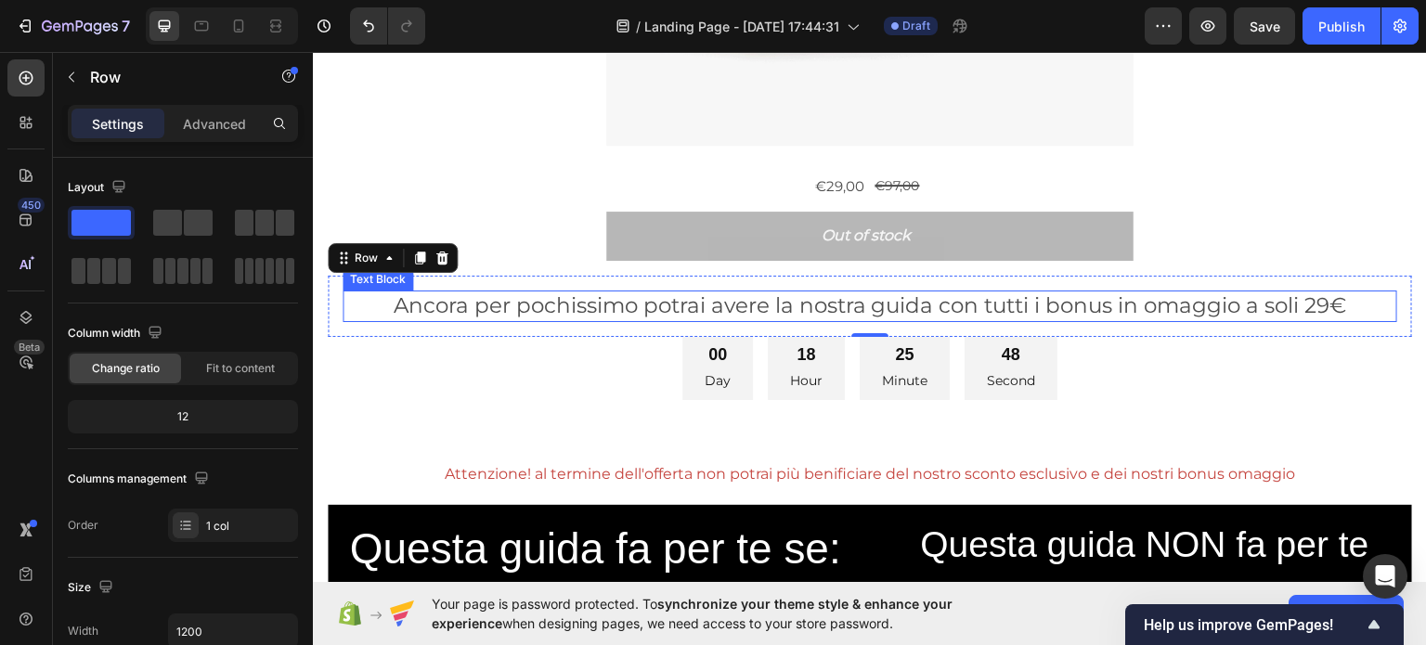
click at [638, 360] on div "00 Day 18 Hour 25 Minute 48 Second" at bounding box center [870, 368] width 1084 height 64
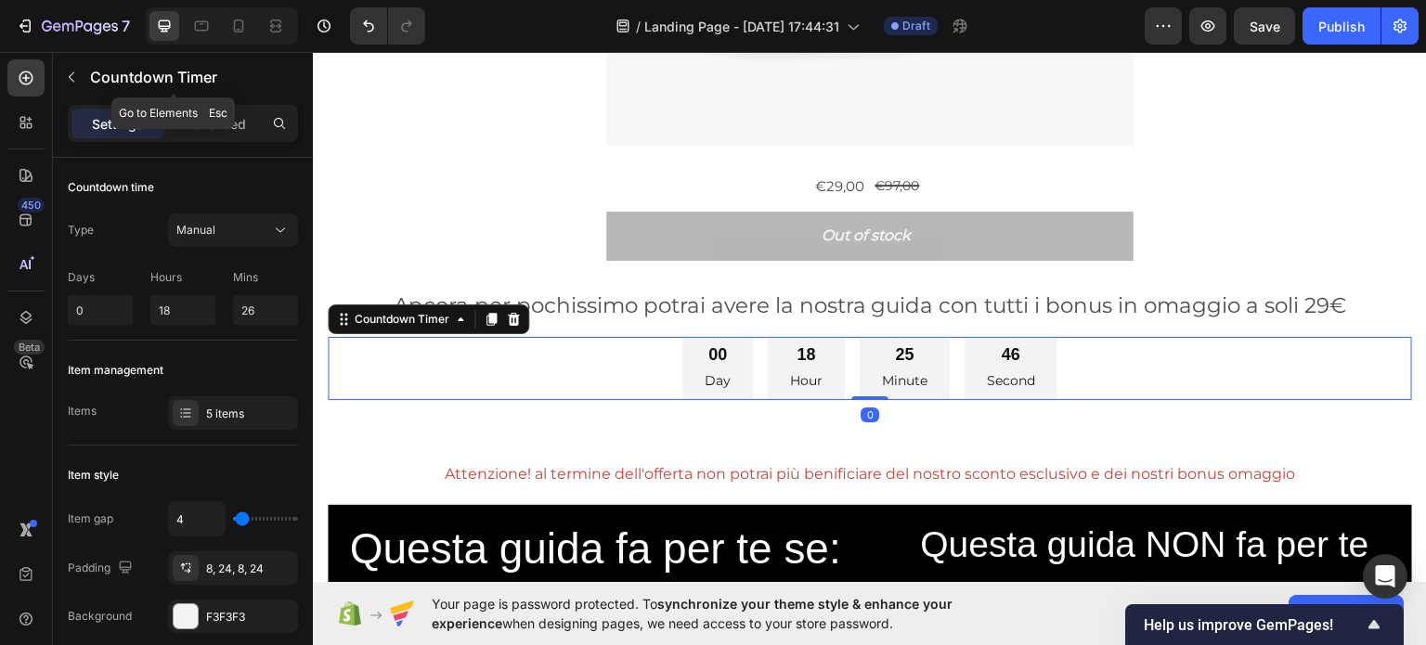
click at [107, 68] on p "Countdown Timer" at bounding box center [190, 77] width 200 height 22
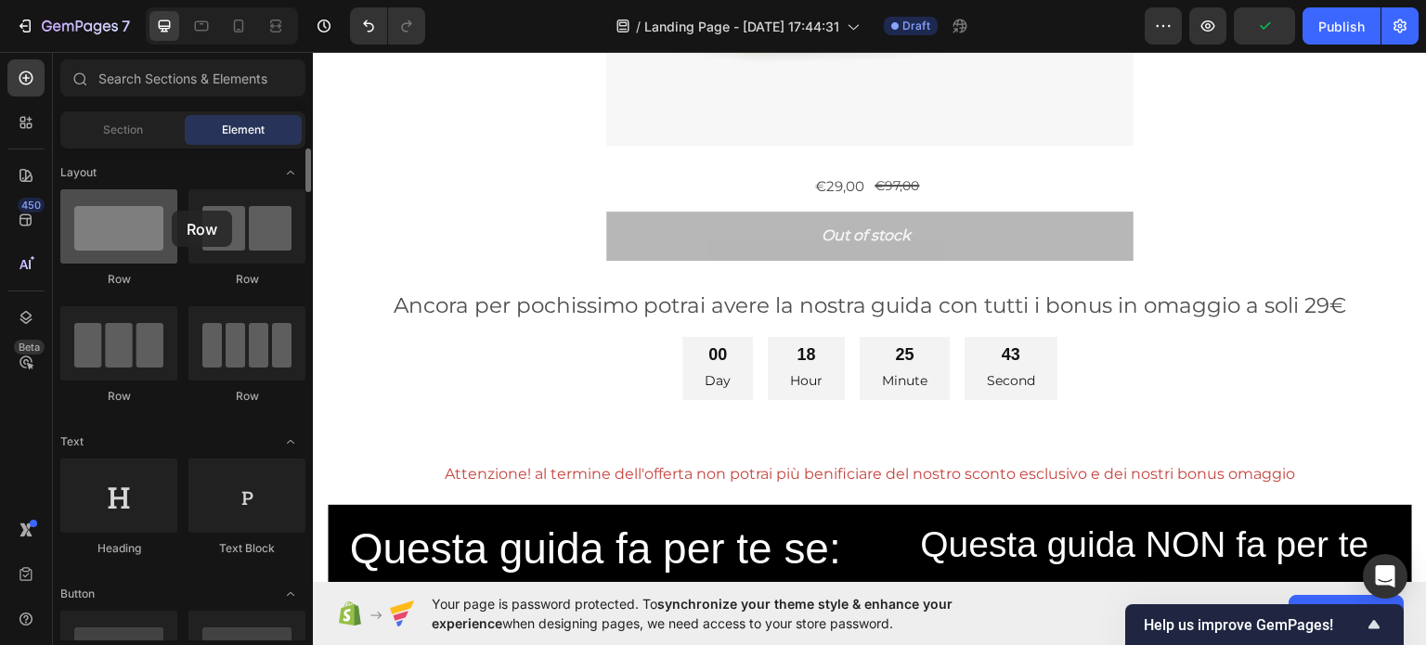
drag, startPoint x: 80, startPoint y: 265, endPoint x: 172, endPoint y: 211, distance: 107.0
click at [172, 211] on div "Row" at bounding box center [118, 238] width 117 height 98
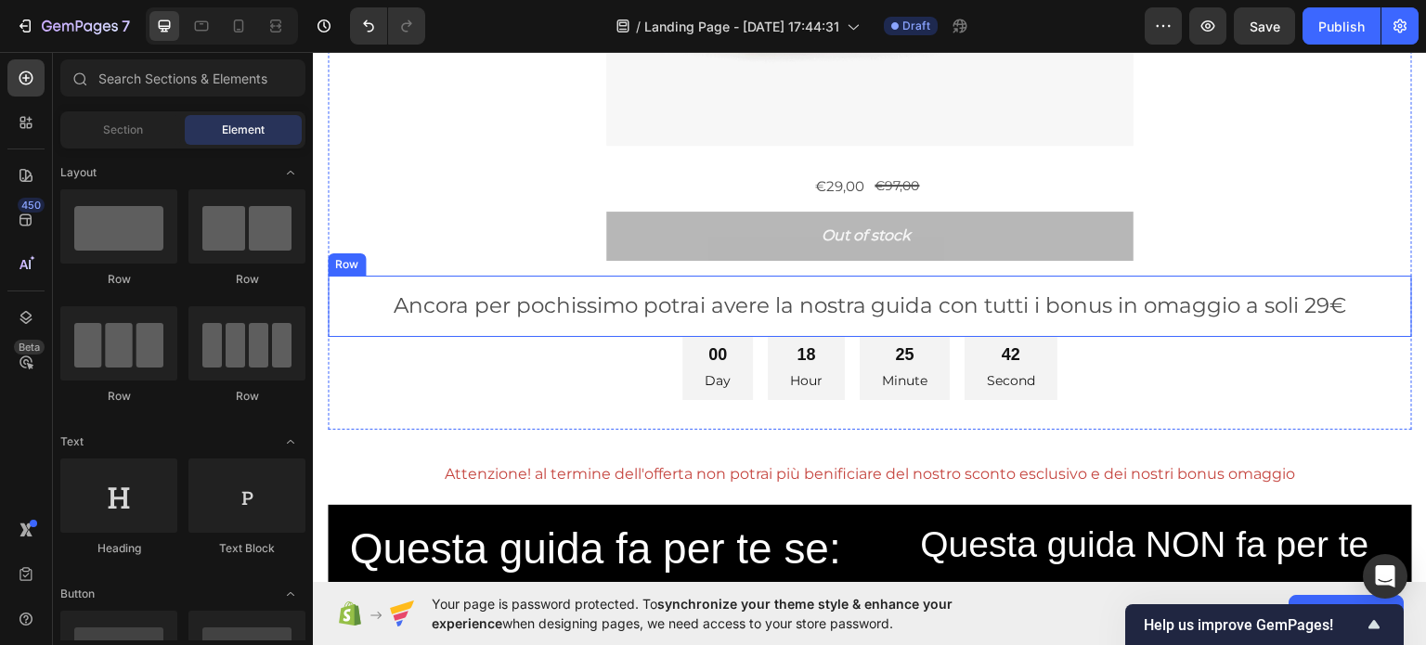
click at [506, 325] on div "Ancora per pochissimo potrai avere la nostra guida con tutti i bonus in omaggio…" at bounding box center [870, 305] width 1084 height 61
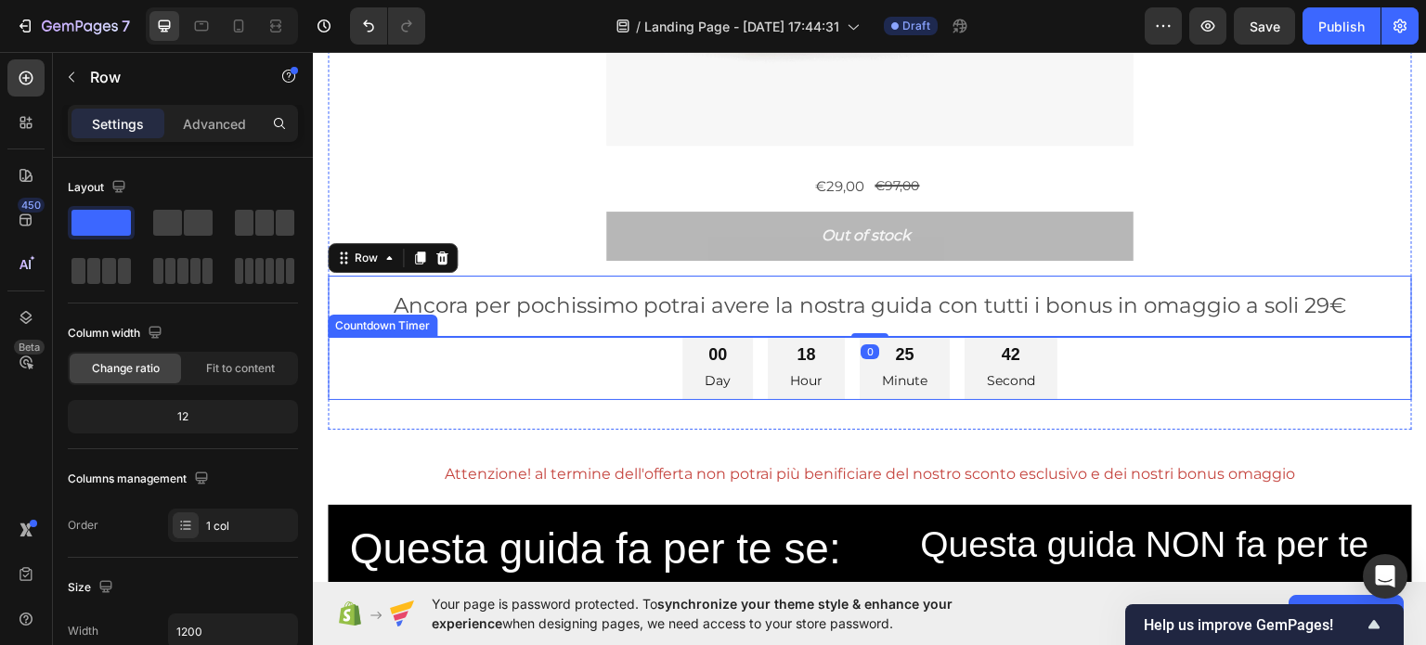
click at [543, 344] on div "00 Day 18 Hour 25 Minute 42 Second" at bounding box center [870, 368] width 1084 height 64
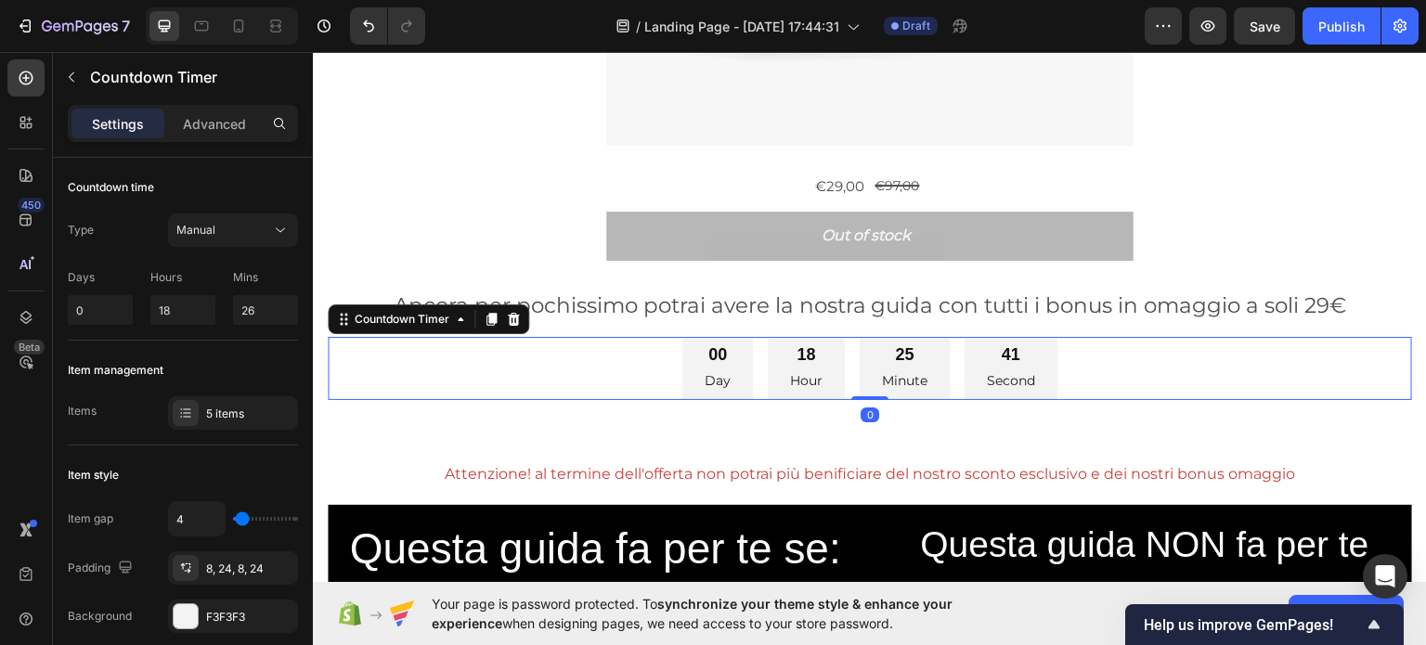
click at [361, 290] on div "Ancora per pochissimo potrai avere la nostra guida con tutti i bonus in omaggio…" at bounding box center [869, 306] width 1054 height 32
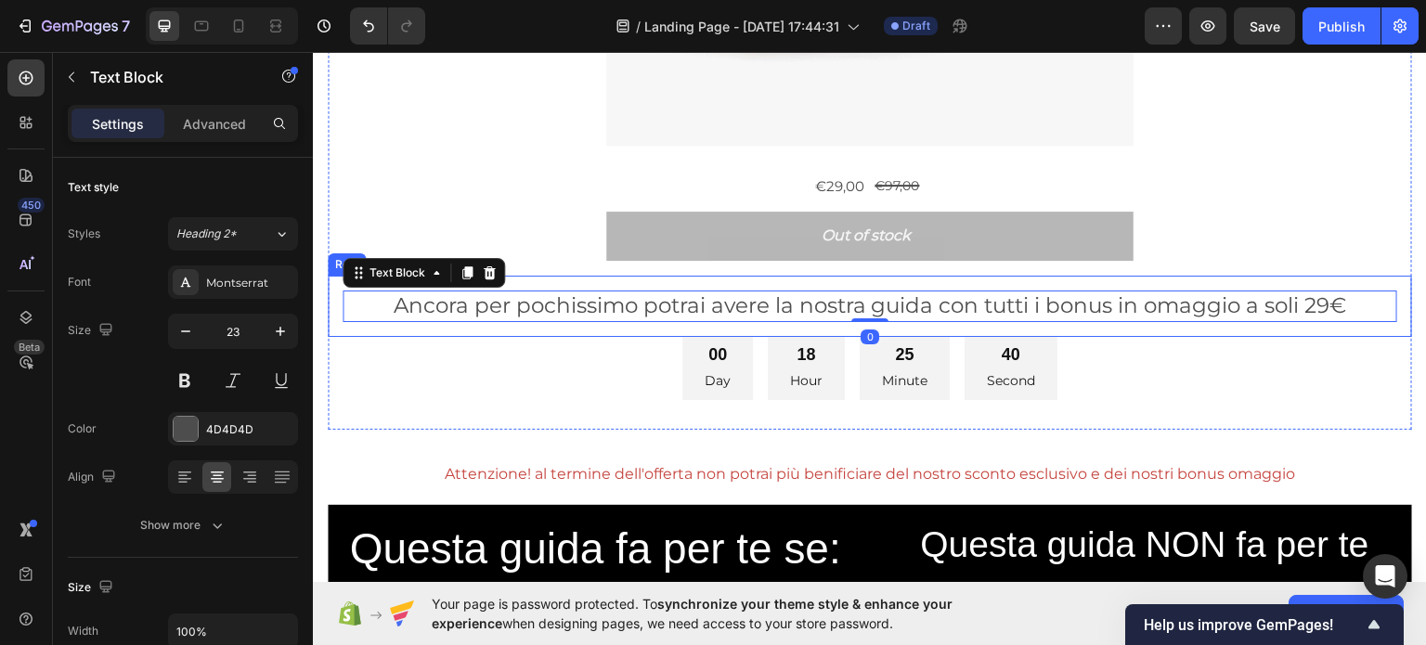
click at [346, 336] on div "00 Day 18 Hour 25 Minute 40 Second" at bounding box center [870, 368] width 1084 height 64
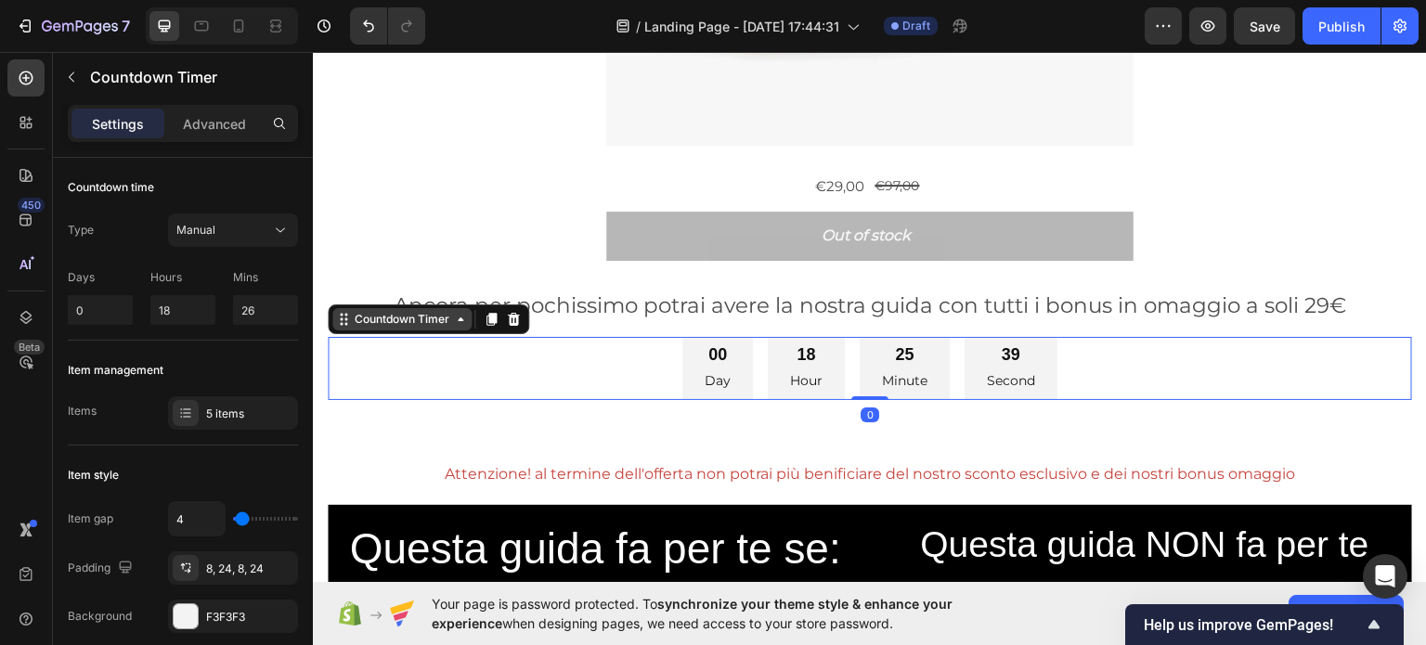
click at [342, 311] on icon at bounding box center [343, 318] width 15 height 15
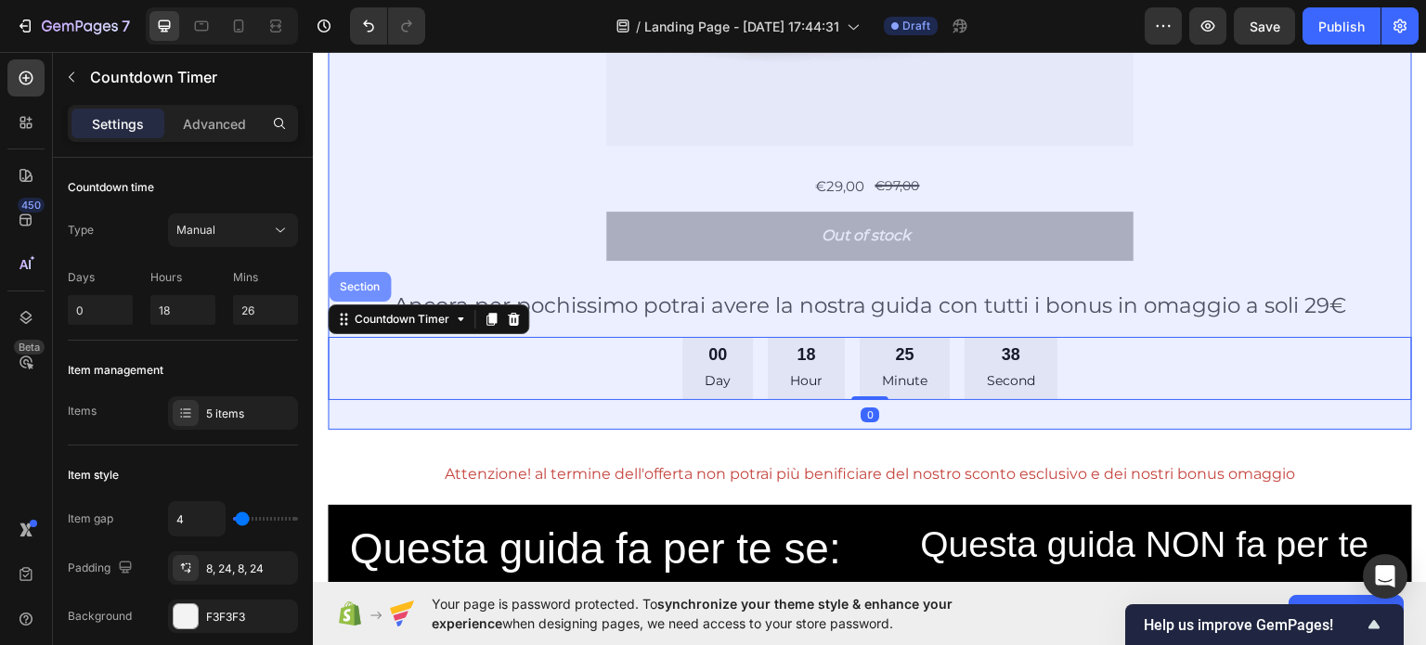
click at [360, 292] on div "Section" at bounding box center [360, 286] width 62 height 30
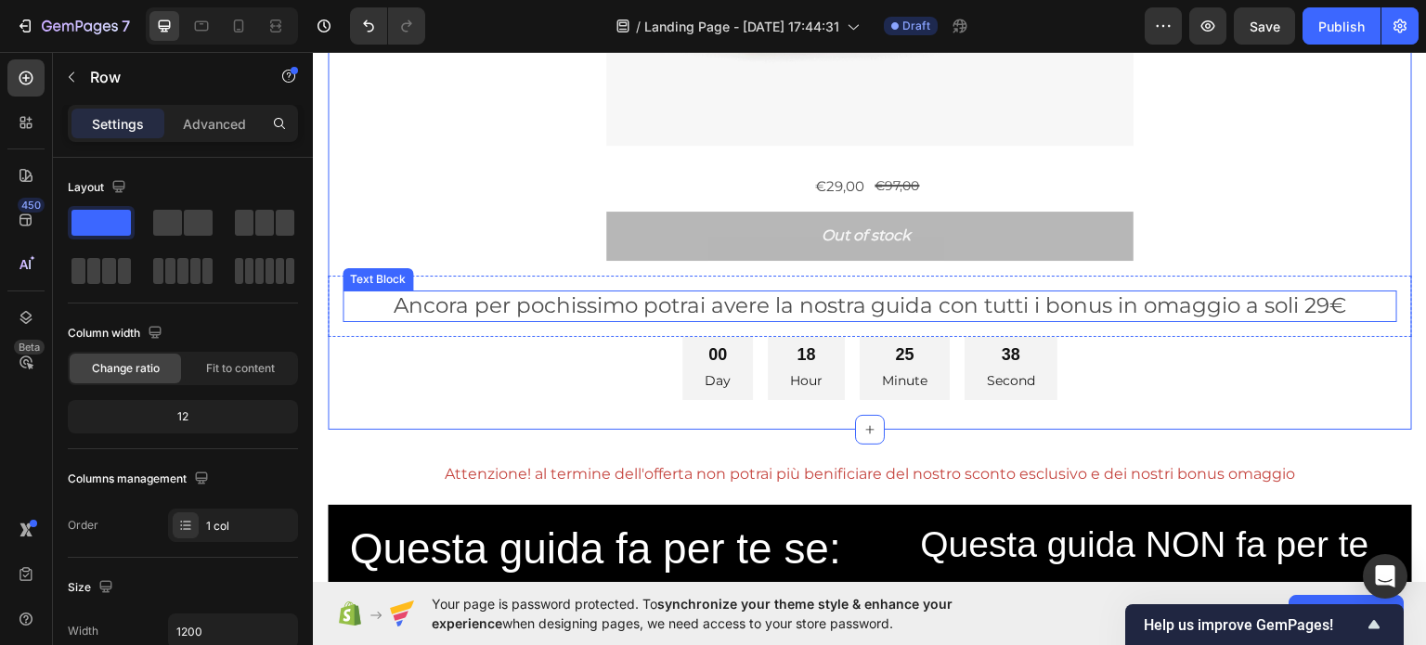
click at [368, 322] on div "Ancora per pochissimo potrai avere la nostra guida con tutti i bonus in omaggio…" at bounding box center [870, 305] width 1084 height 61
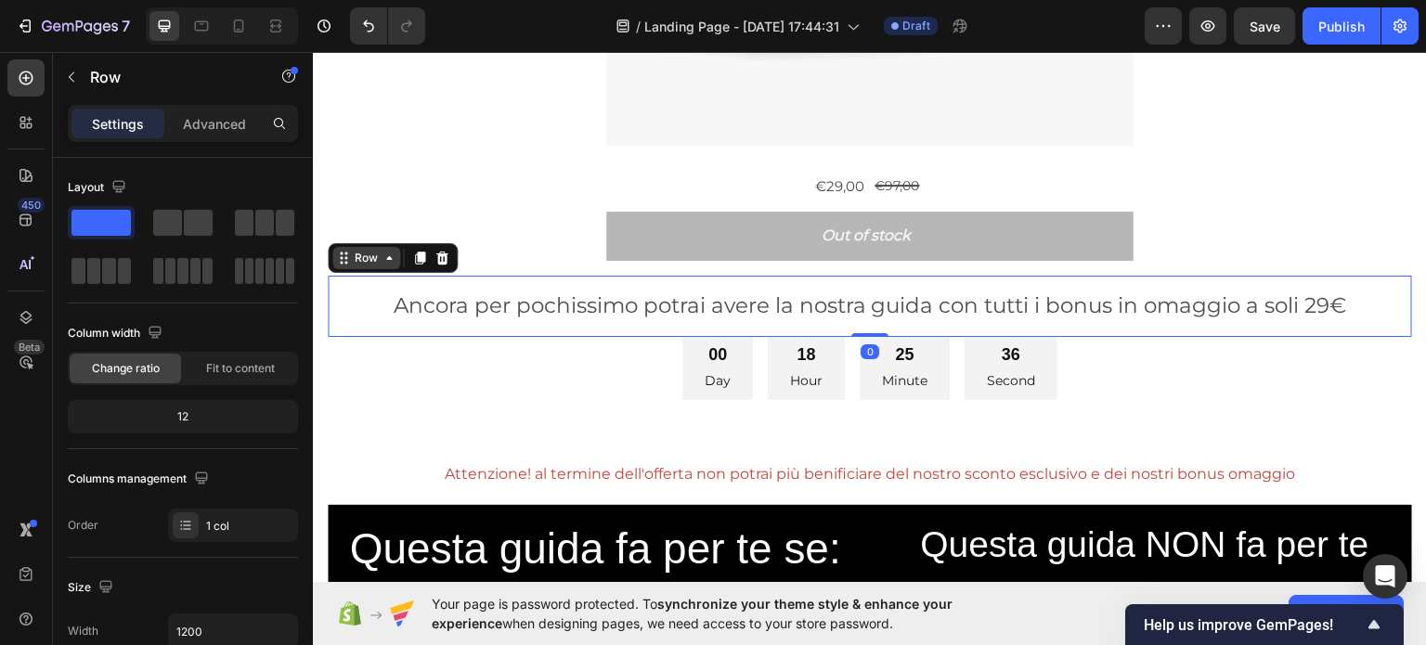
click at [363, 254] on div "Row" at bounding box center [366, 257] width 31 height 17
click at [360, 249] on div "Row" at bounding box center [366, 257] width 31 height 17
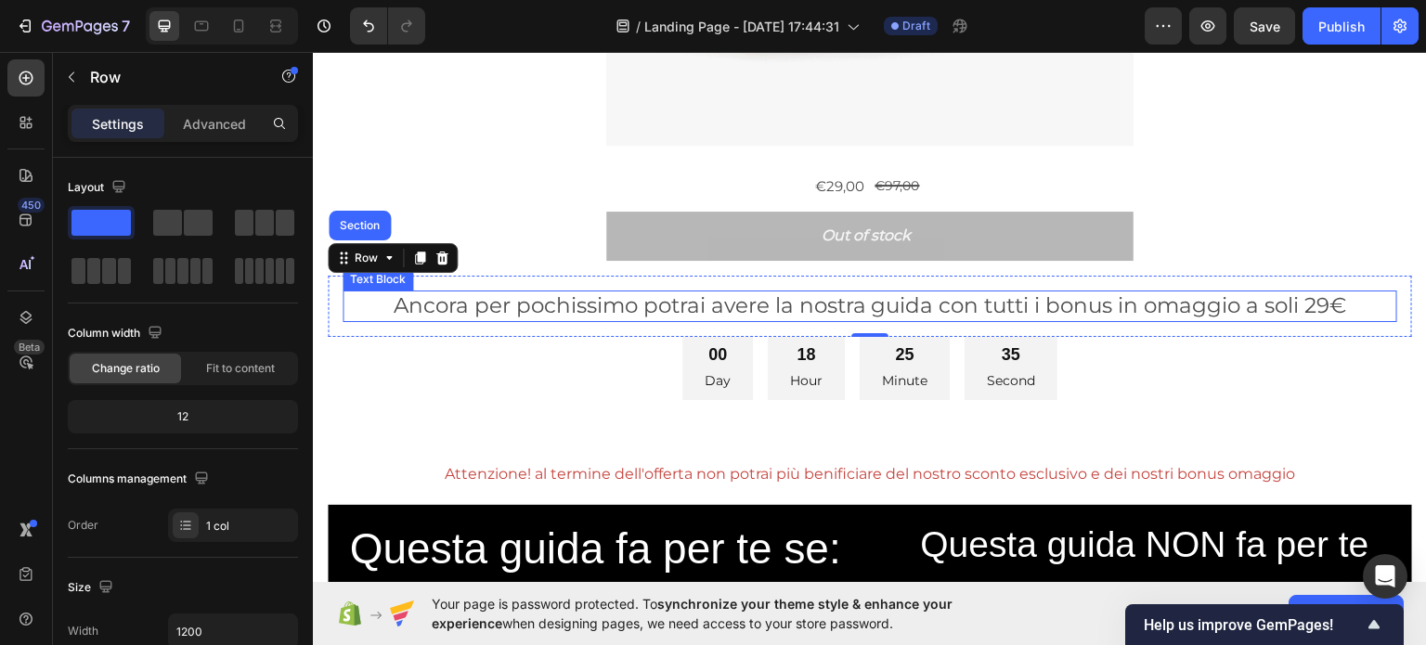
click at [373, 294] on p "Ancora per pochissimo potrai avere la nostra guida con tutti i bonus in omaggio…" at bounding box center [869, 305] width 1051 height 28
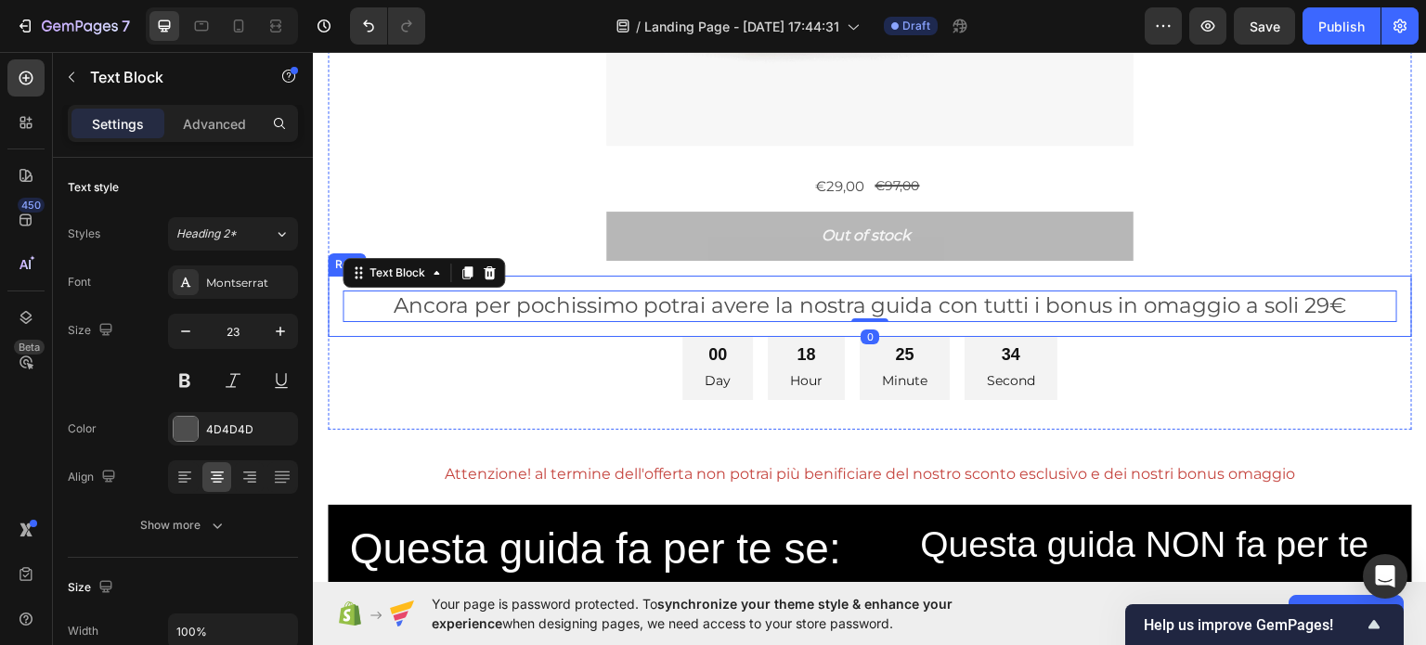
click at [379, 342] on div "00 Day 18 Hour 25 Minute 34 Second" at bounding box center [870, 368] width 1084 height 64
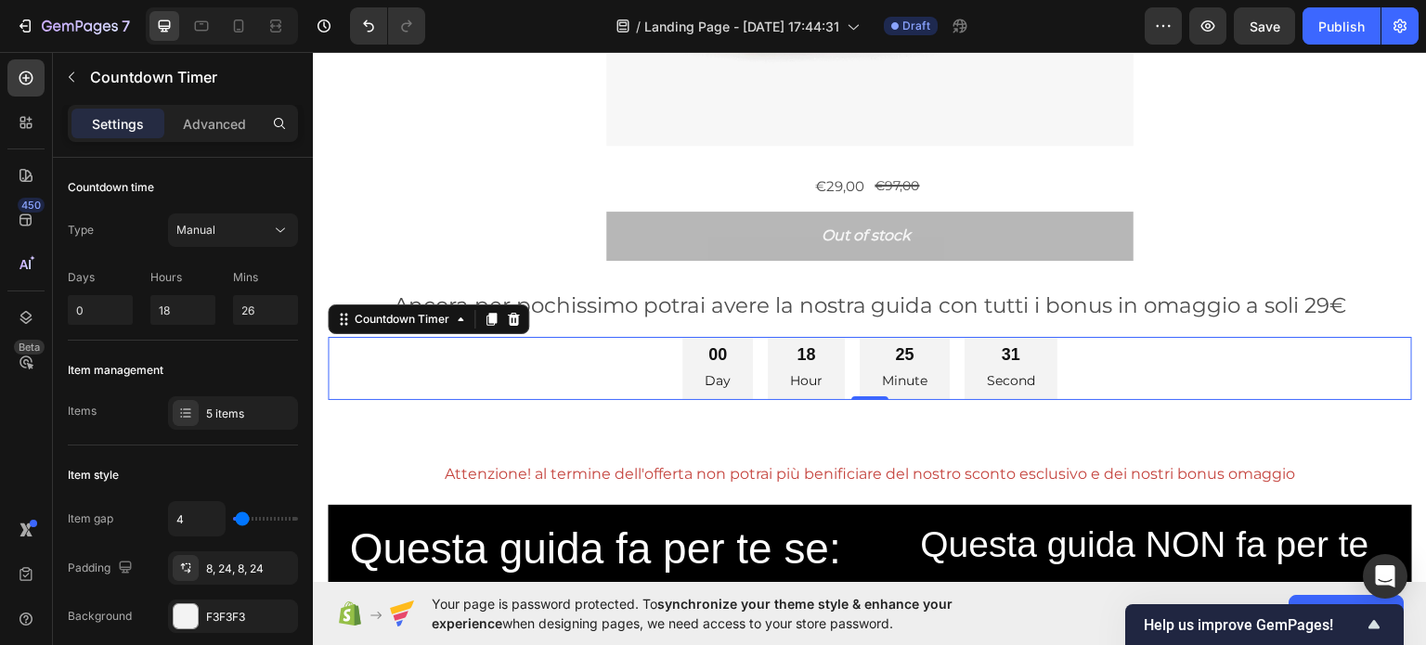
click at [584, 363] on div "00 Day 18 Hour 25 Minute 31 Second" at bounding box center [870, 368] width 1084 height 64
click at [485, 311] on icon at bounding box center [491, 318] width 15 height 15
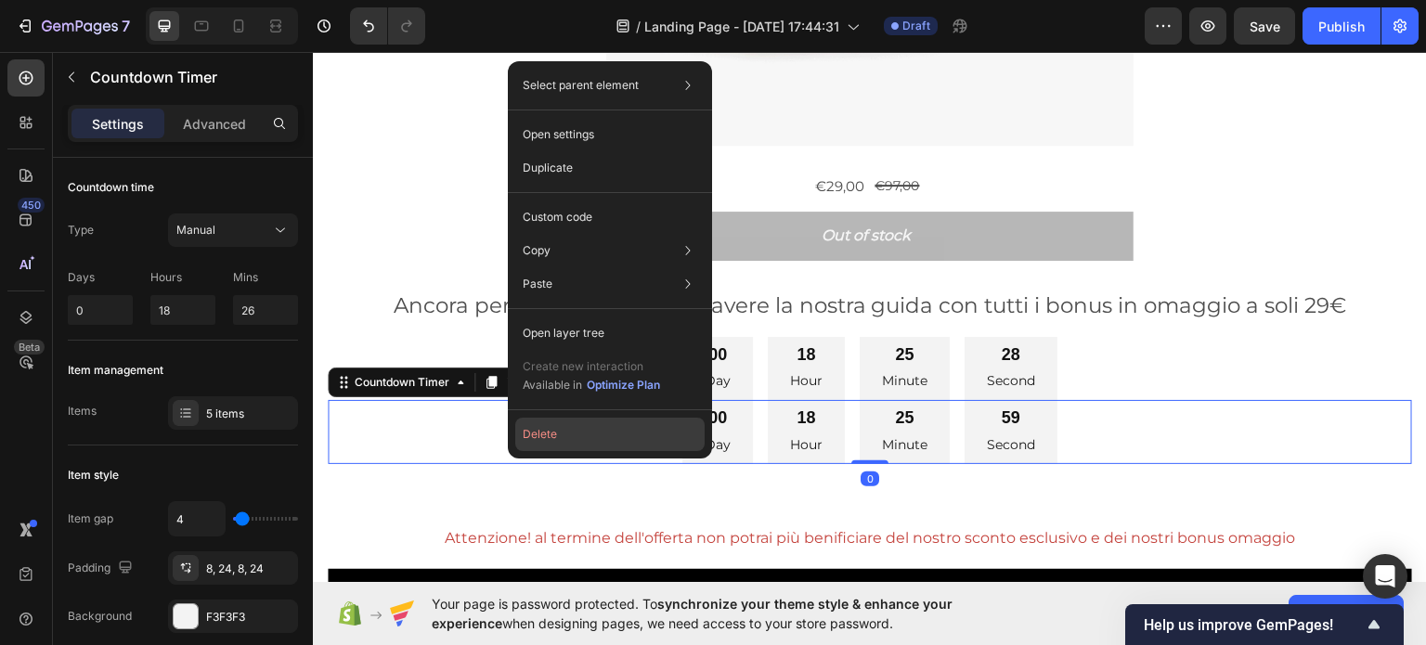
click at [532, 434] on button "Delete" at bounding box center [609, 434] width 189 height 33
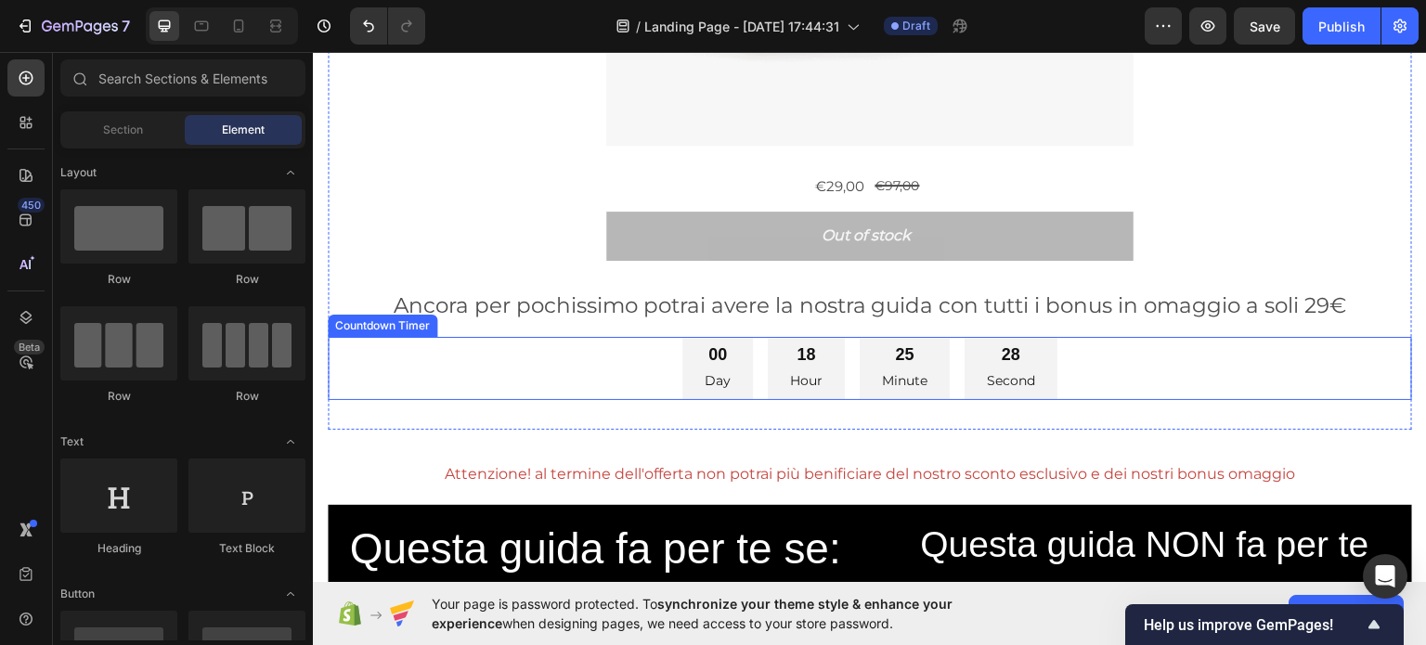
click at [505, 370] on div "00 Day 18 Hour 25 Minute 28 Second" at bounding box center [870, 368] width 1084 height 64
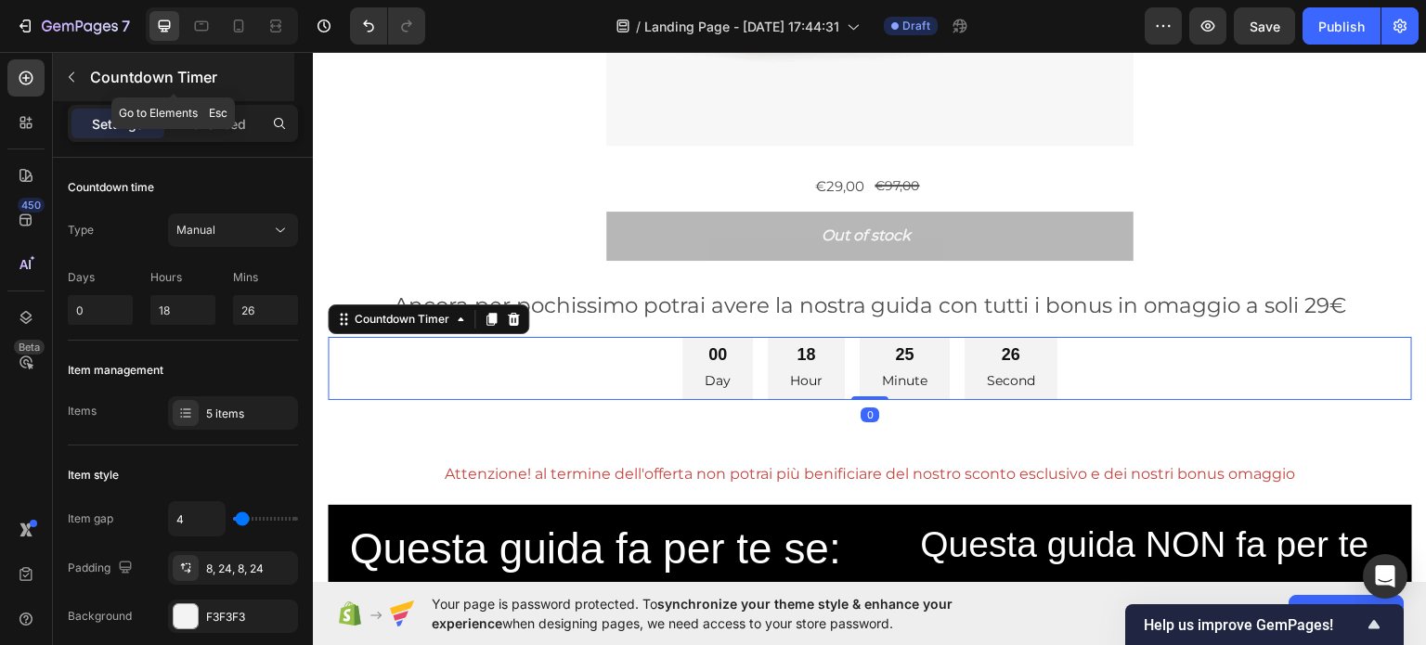
click at [69, 88] on button "button" at bounding box center [72, 77] width 30 height 30
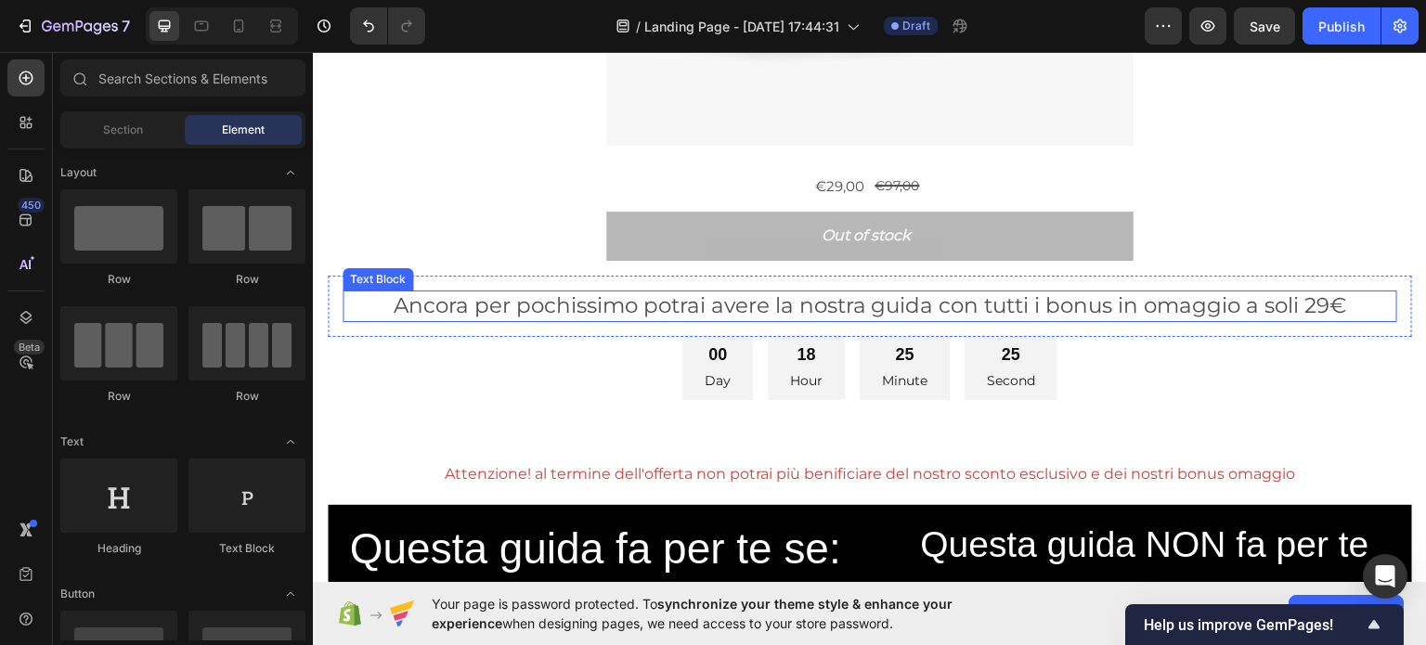
click at [512, 294] on p "Ancora per pochissimo potrai avere la nostra guida con tutti i bonus in omaggio…" at bounding box center [869, 305] width 1051 height 28
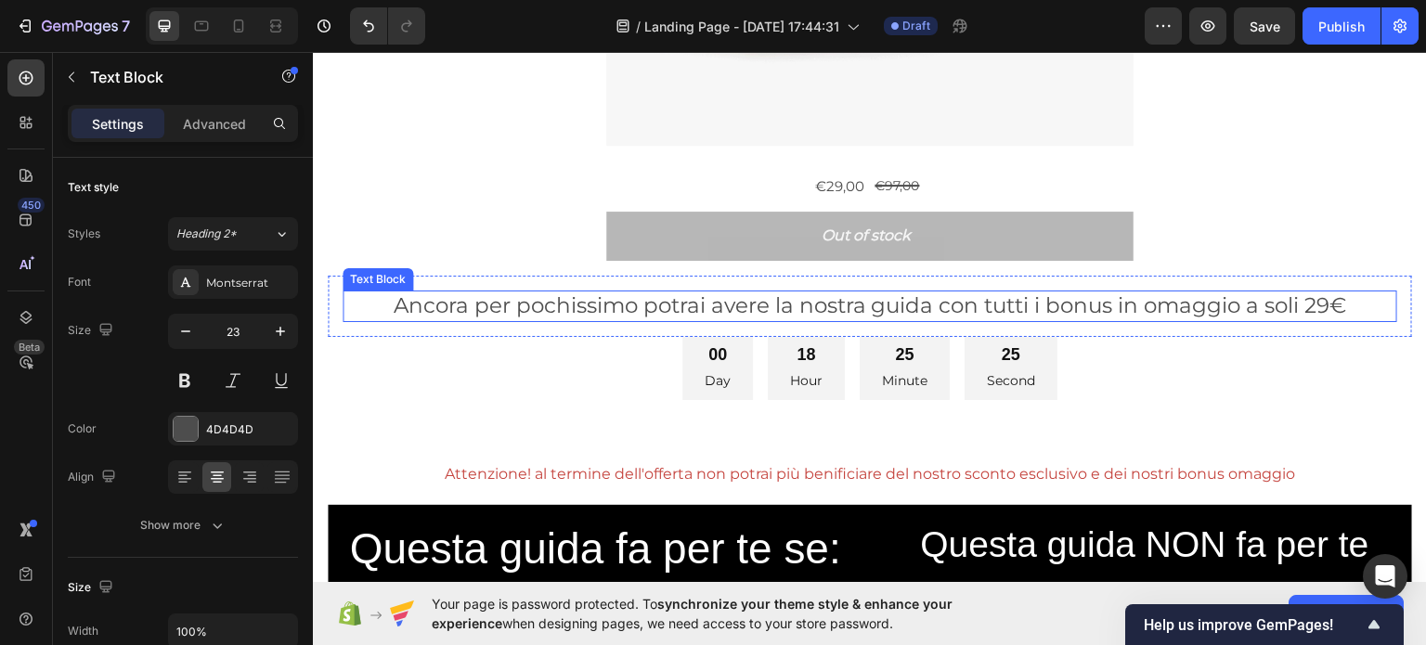
click at [512, 294] on p "Ancora per pochissimo potrai avere la nostra guida con tutti i bonus in omaggio…" at bounding box center [869, 305] width 1051 height 28
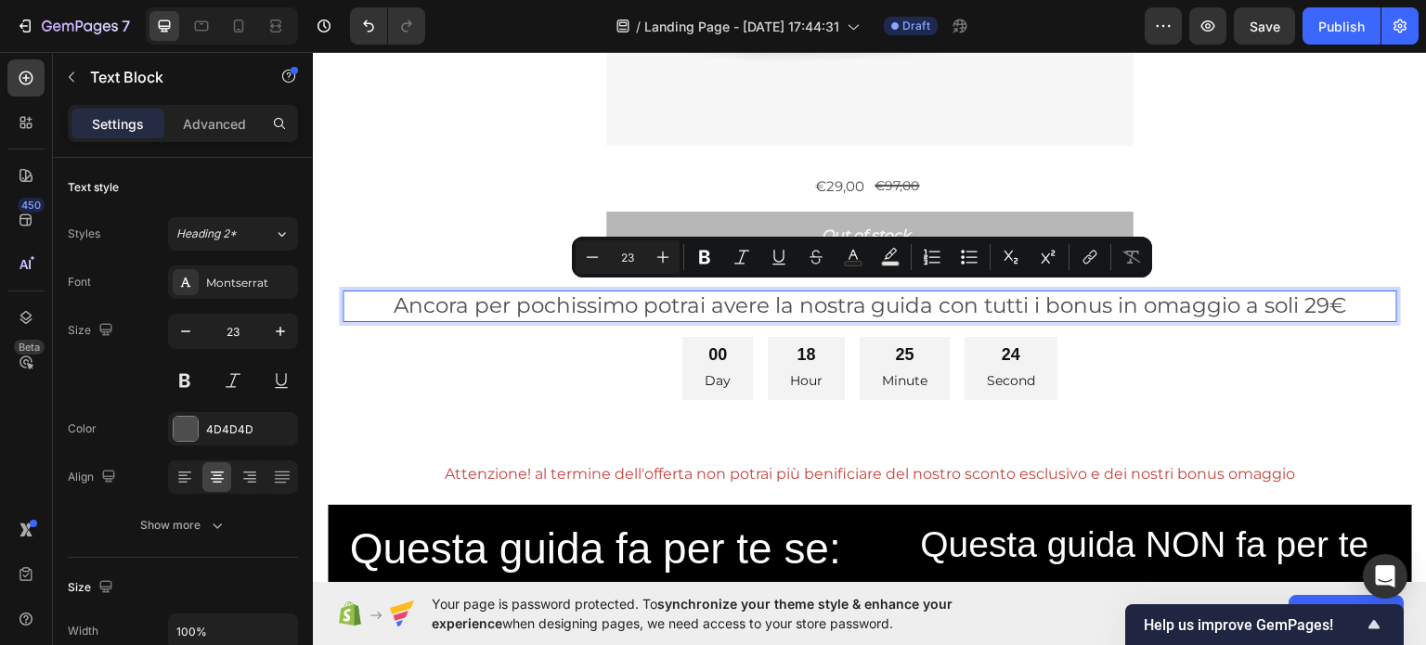
copy p "Ancora per pochissimo potrai avere la nostra guida con tutti i bonus in omaggio…"
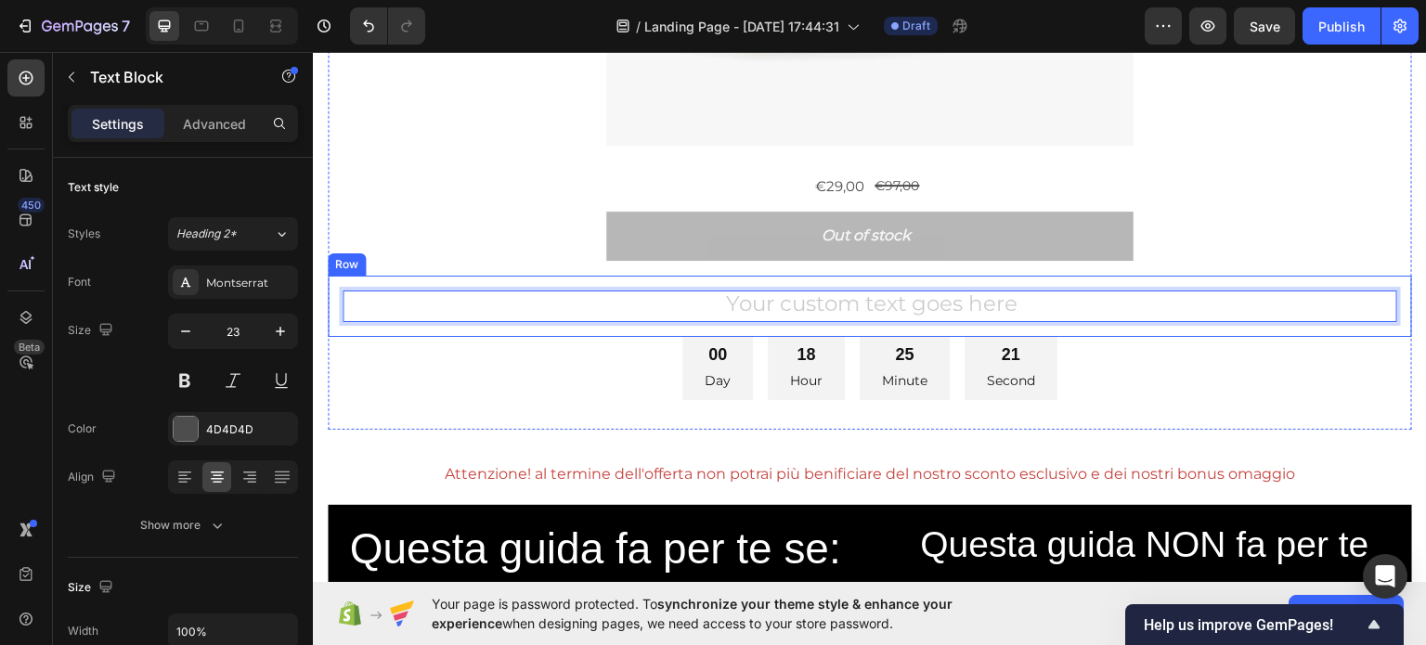
click at [401, 278] on div "Text Block 0 Row" at bounding box center [870, 305] width 1084 height 61
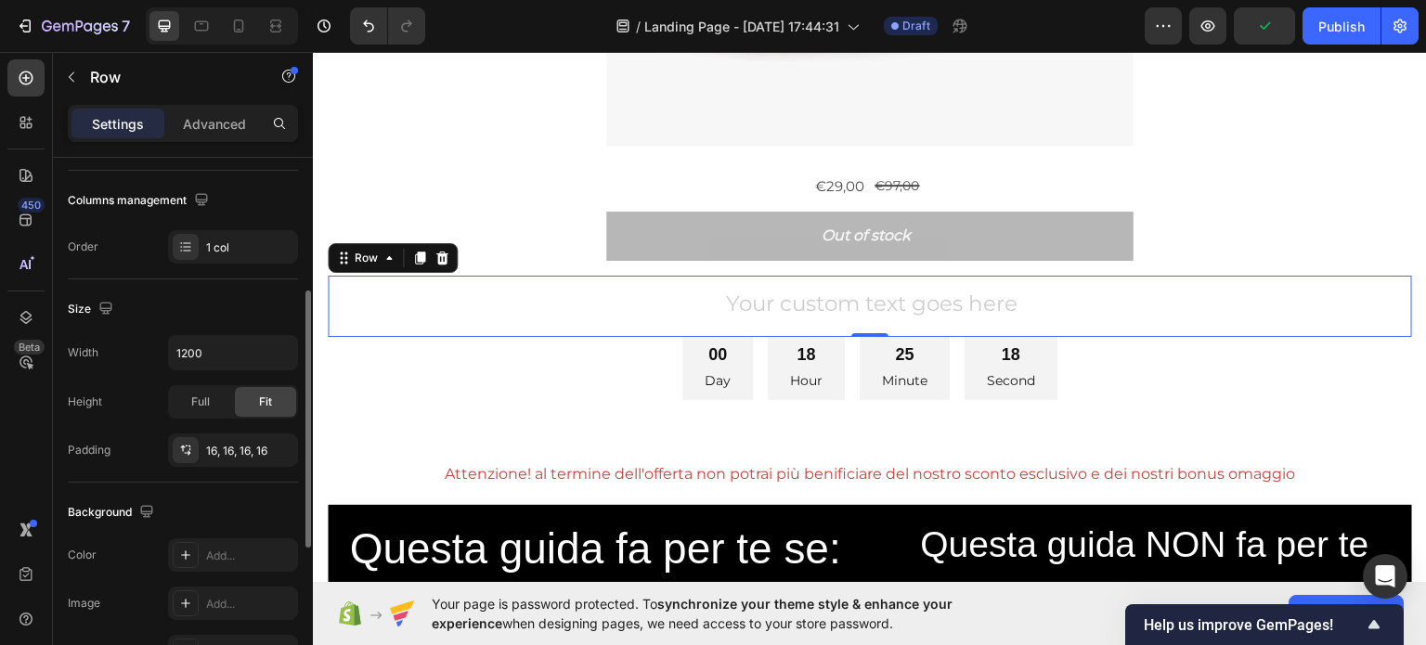
scroll to position [93, 0]
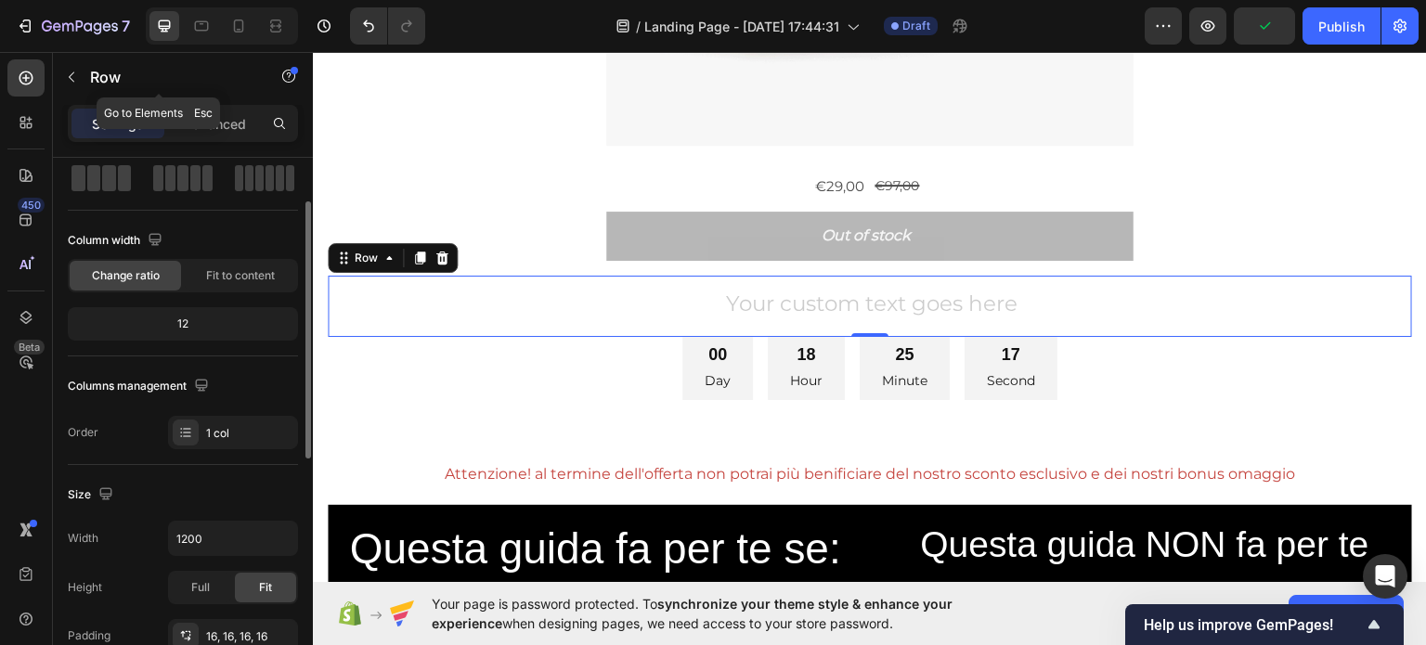
click at [108, 83] on p "Row" at bounding box center [169, 77] width 158 height 22
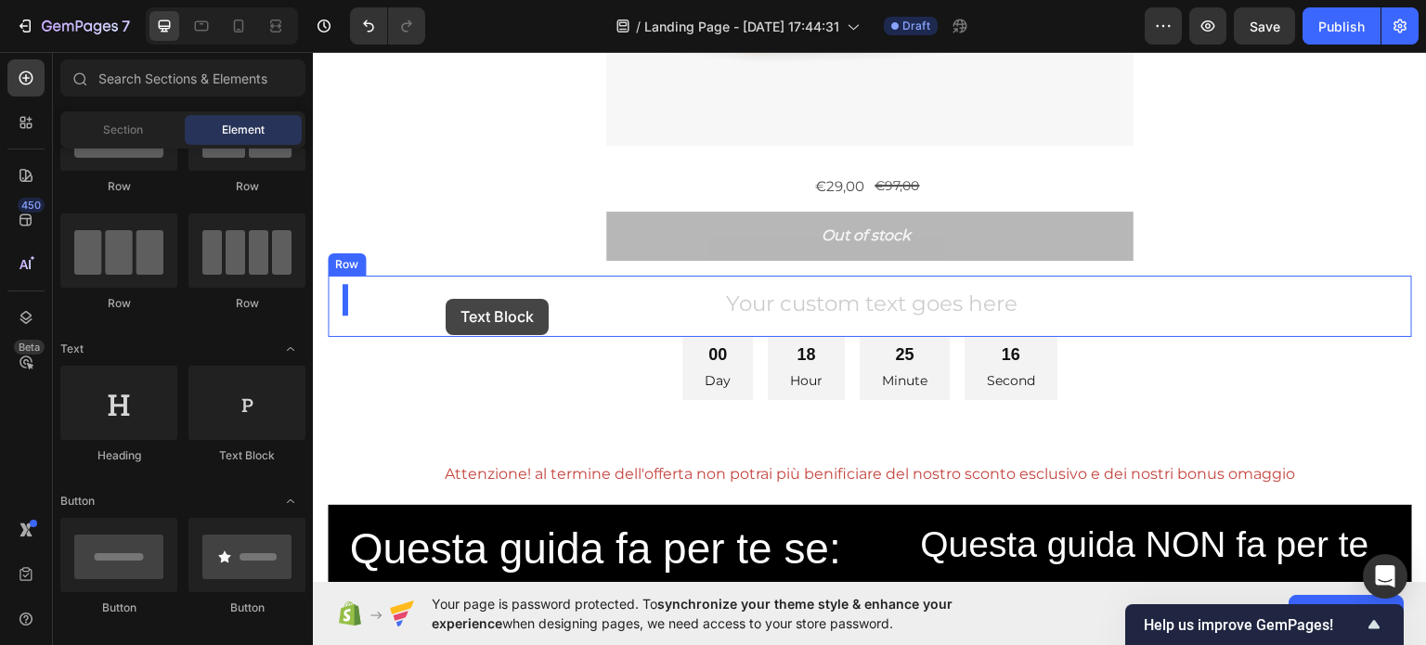
drag, startPoint x: 394, startPoint y: 318, endPoint x: 449, endPoint y: 297, distance: 59.6
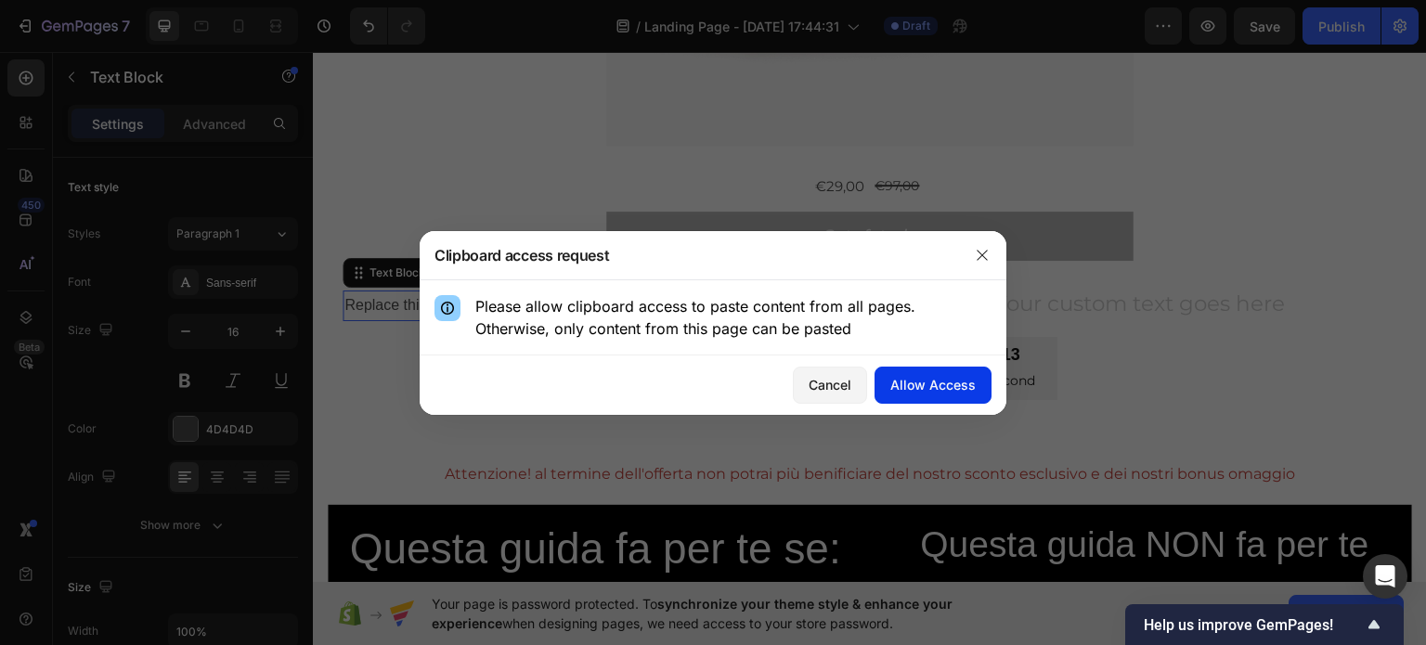
click at [889, 384] on button "Allow Access" at bounding box center [932, 385] width 117 height 37
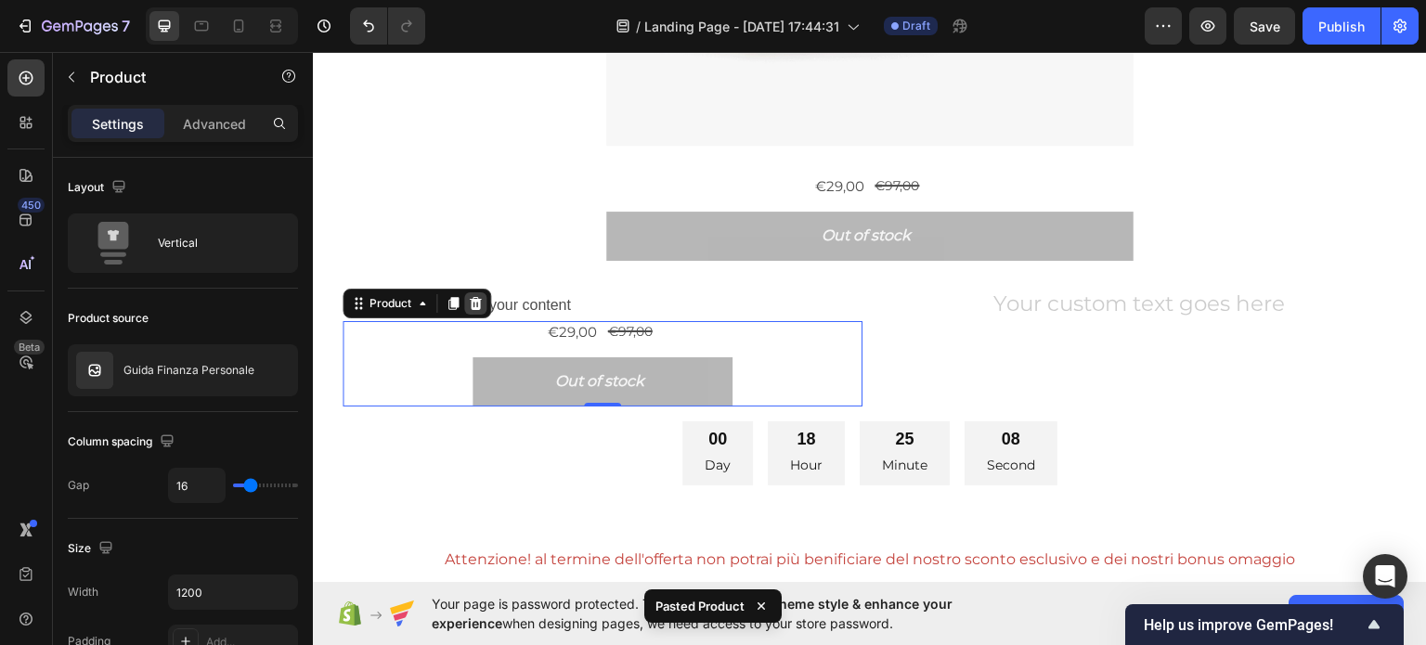
click at [471, 296] on icon at bounding box center [476, 302] width 12 height 13
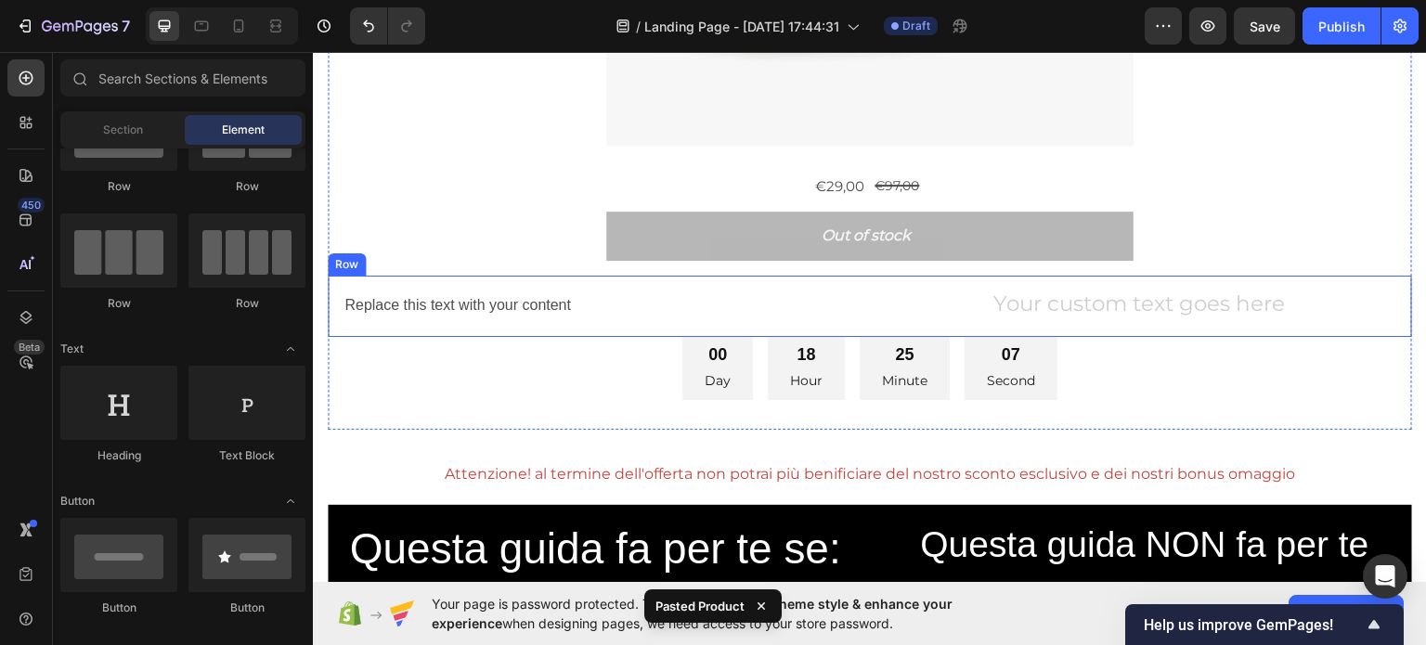
click at [497, 315] on div "Replace this text with your content Text Block Text Block Row" at bounding box center [870, 305] width 1084 height 61
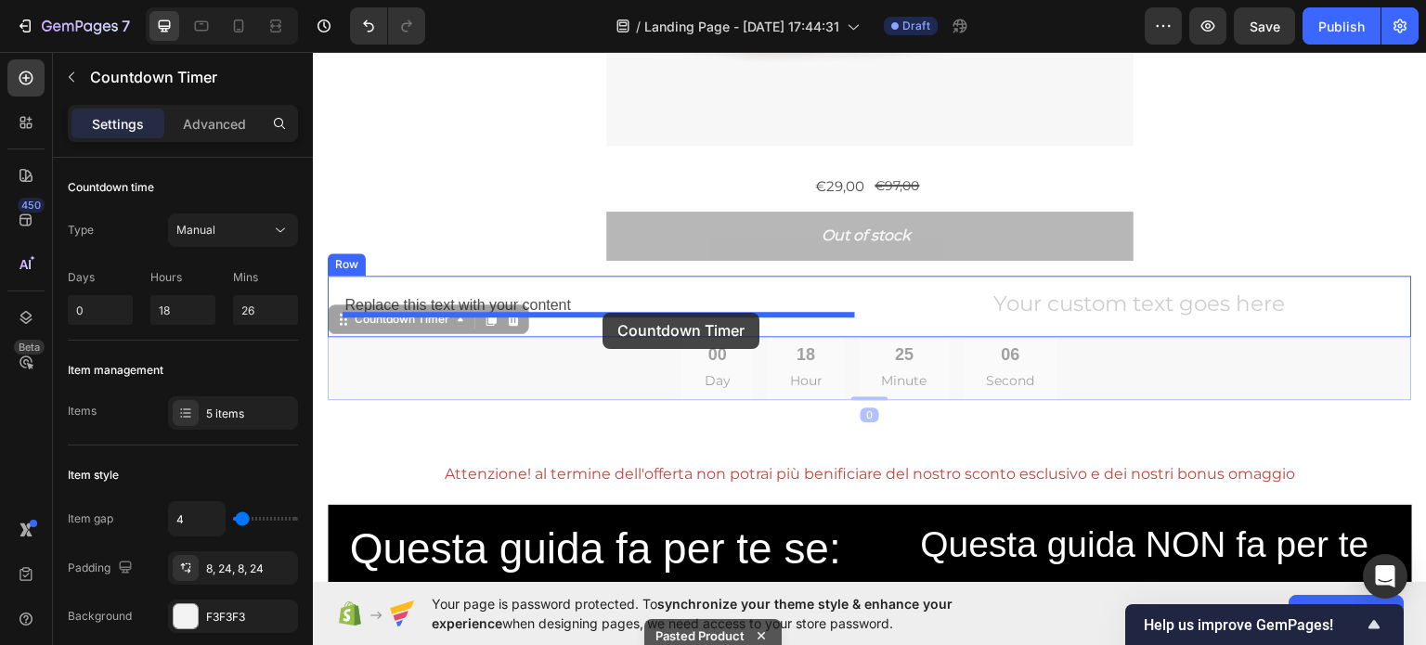
drag, startPoint x: 642, startPoint y: 357, endPoint x: 602, endPoint y: 311, distance: 61.2
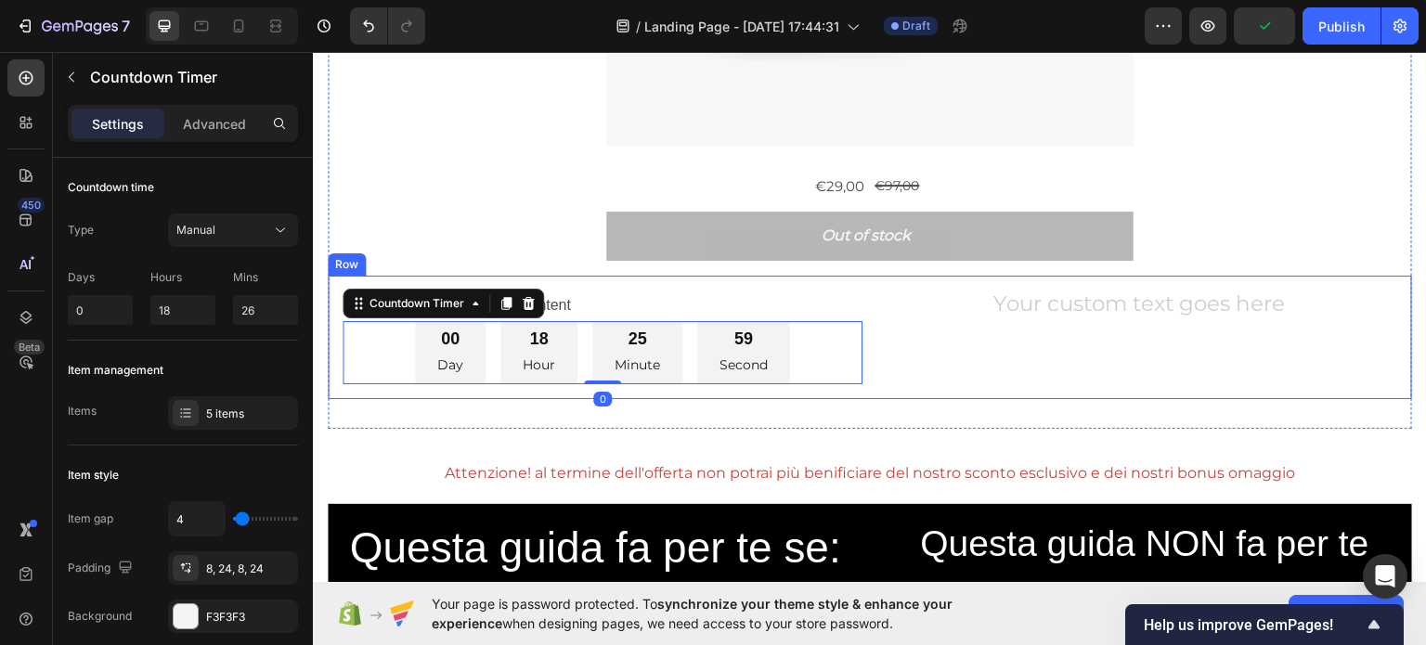
click at [959, 329] on div "Text Block" at bounding box center [1137, 337] width 520 height 94
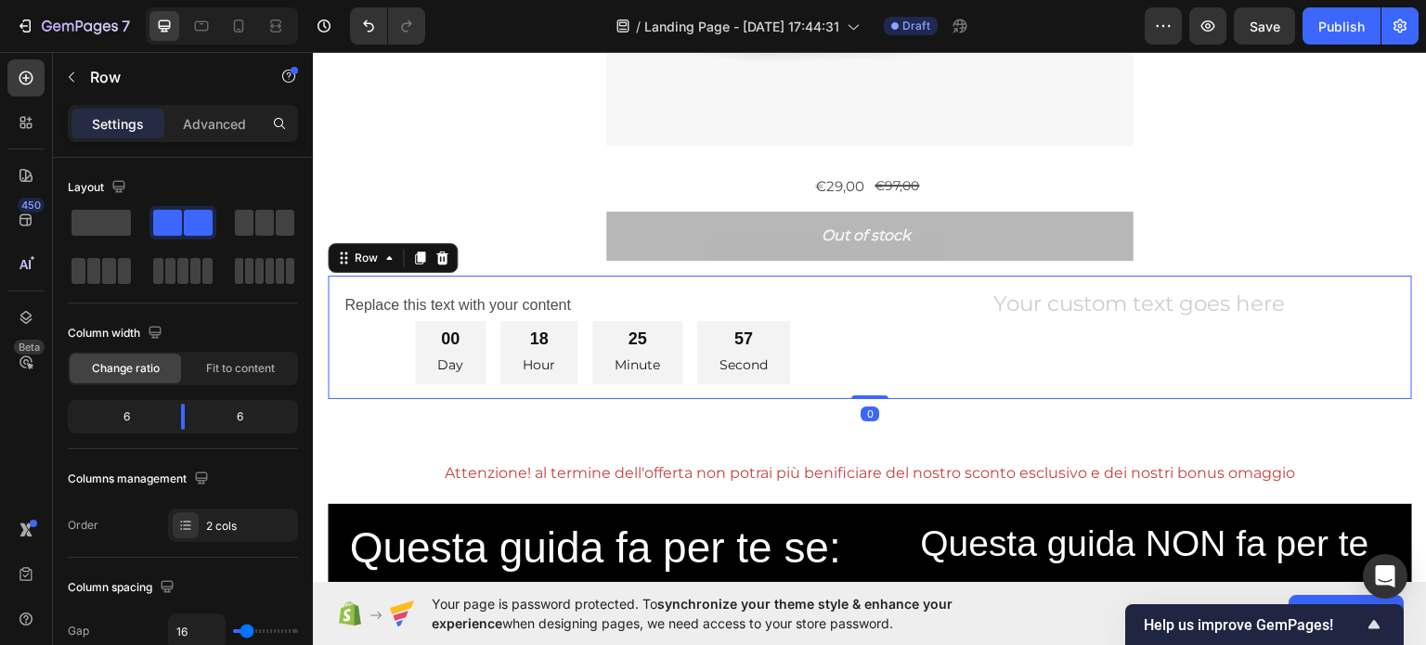
click at [350, 29] on button "Undo/Redo" at bounding box center [368, 25] width 37 height 37
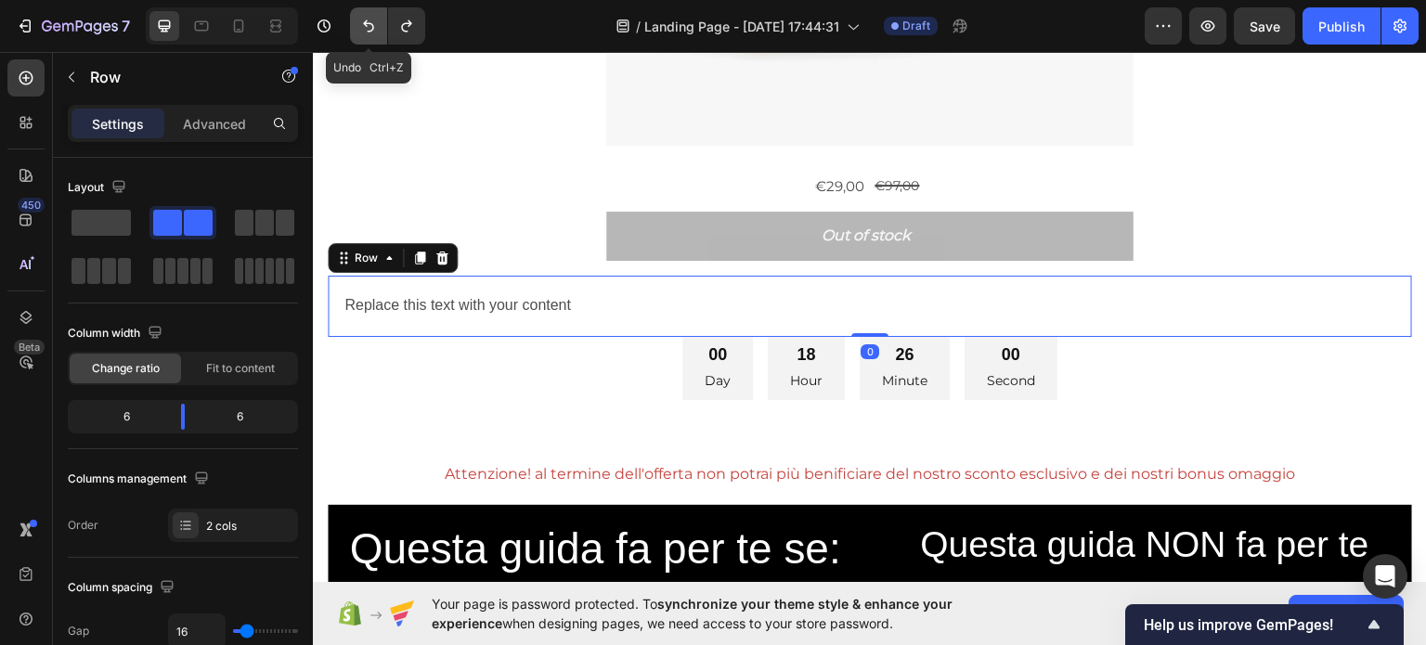
click at [381, 28] on button "Undo/Redo" at bounding box center [368, 25] width 37 height 37
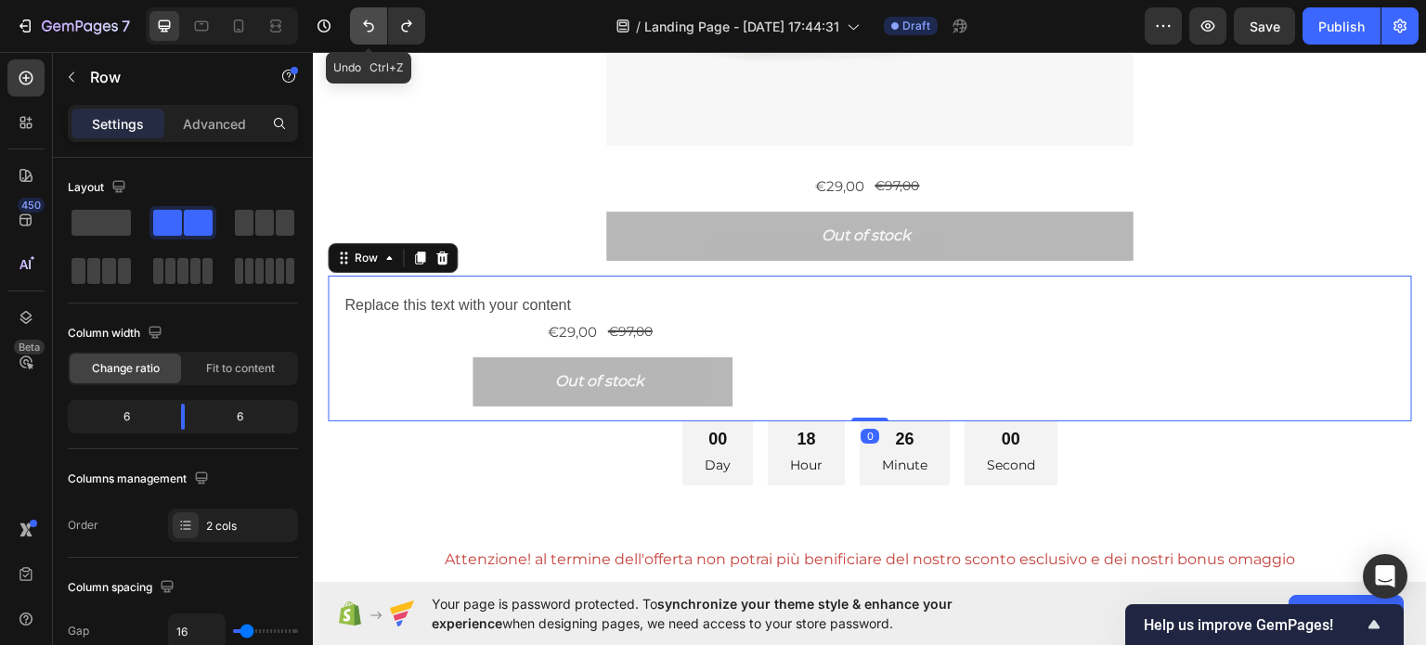
click at [368, 31] on icon "Undo/Redo" at bounding box center [368, 26] width 11 height 12
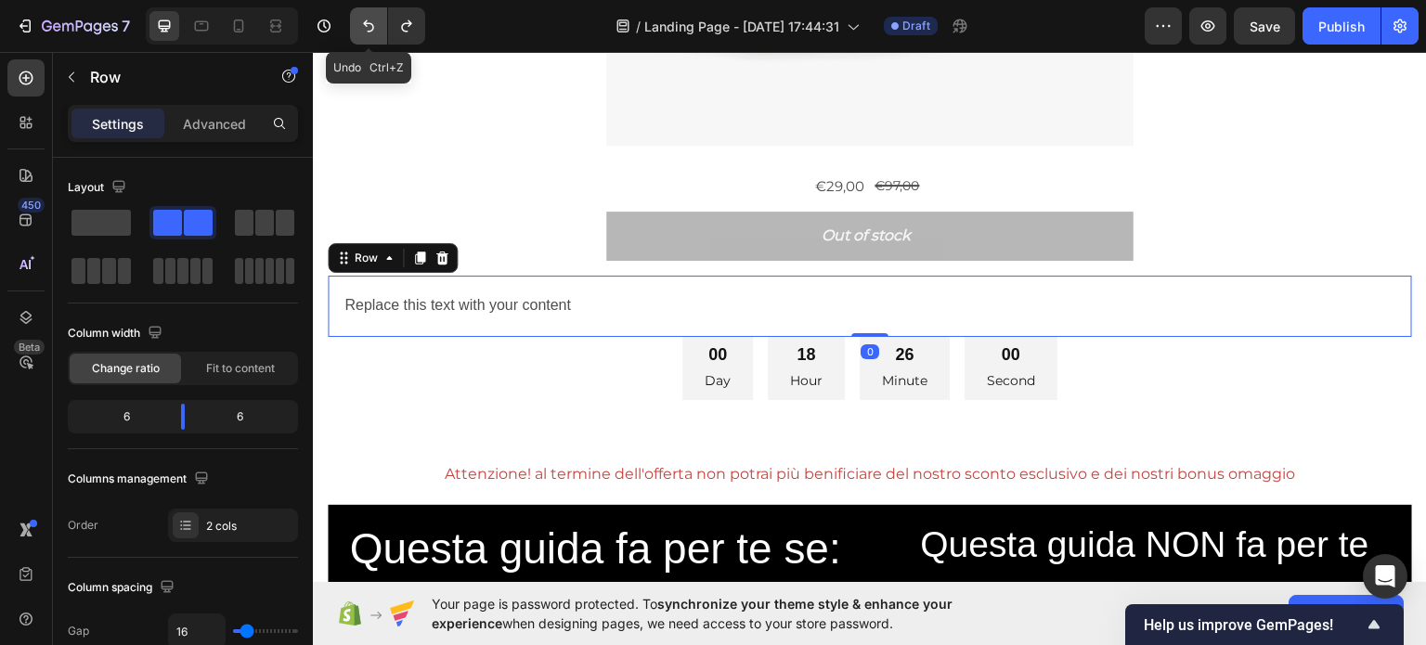
click at [368, 32] on icon "Undo/Redo" at bounding box center [368, 26] width 19 height 19
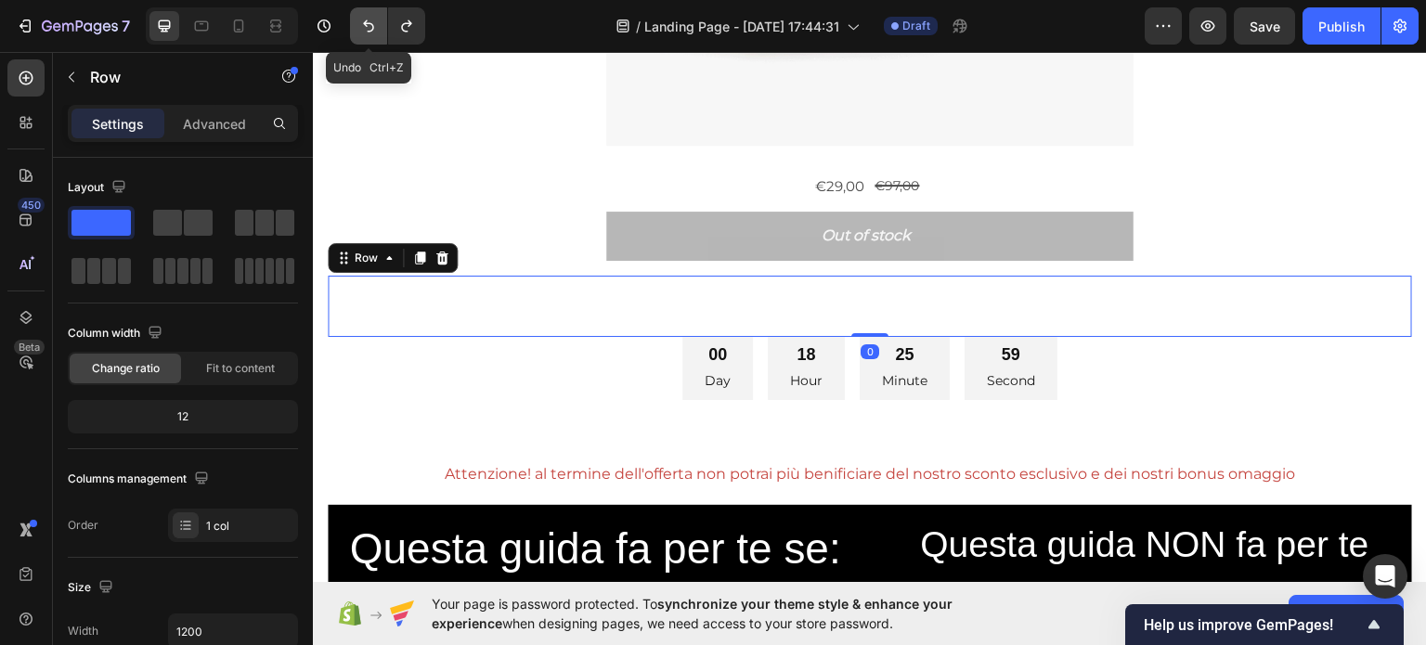
click at [368, 32] on icon "Undo/Redo" at bounding box center [368, 26] width 19 height 19
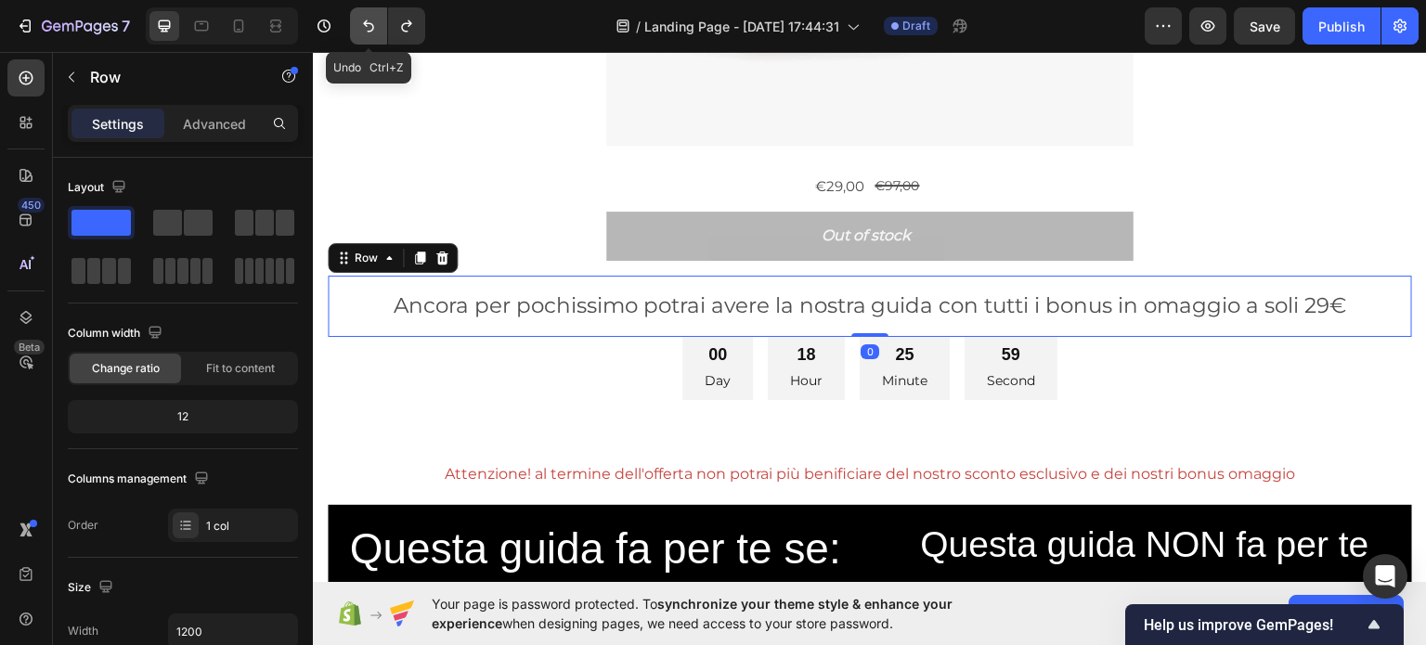
click at [368, 38] on button "Undo/Redo" at bounding box center [368, 25] width 37 height 37
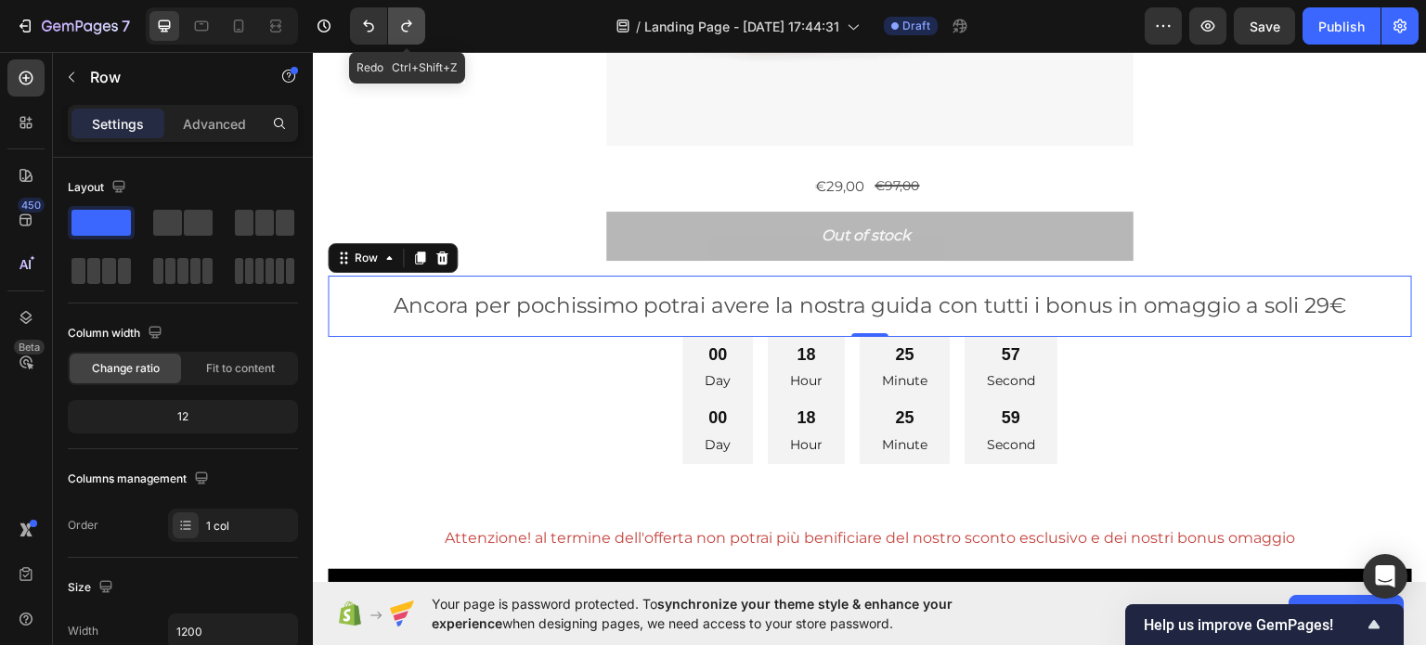
click at [401, 25] on icon "Undo/Redo" at bounding box center [406, 26] width 10 height 12
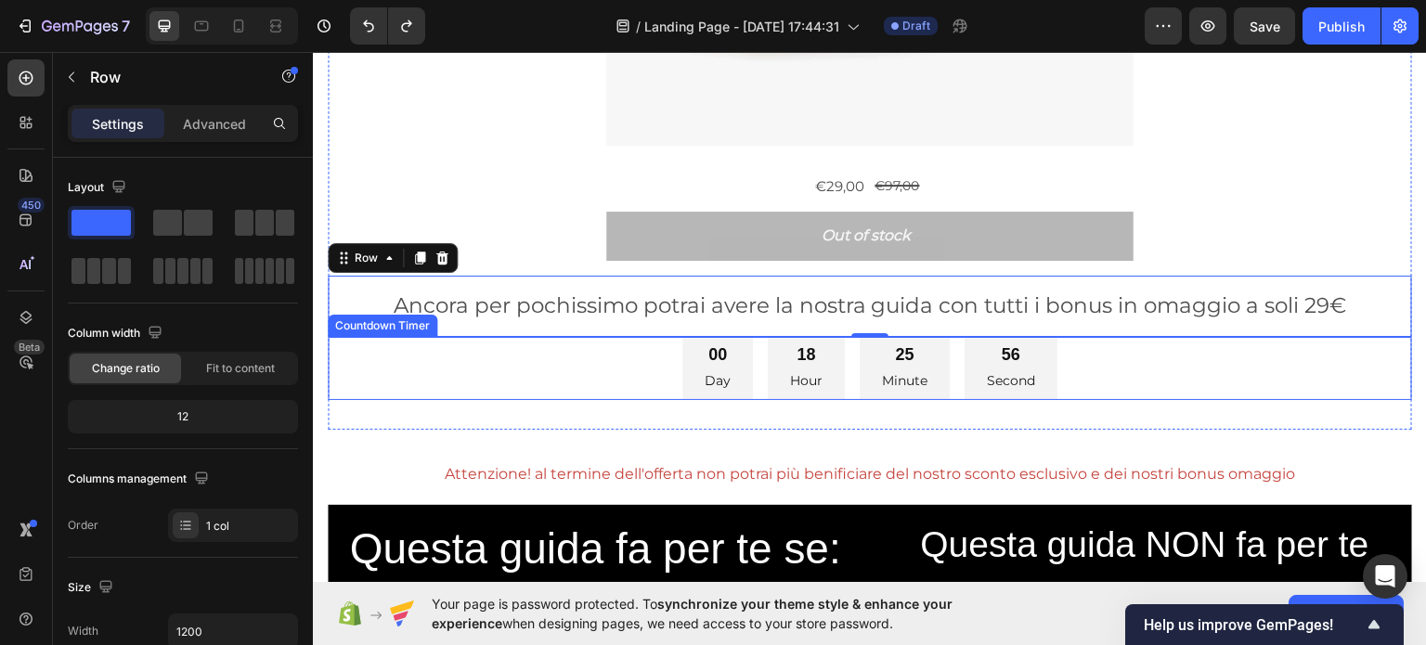
click at [471, 383] on div "00 Day 18 Hour 25 Minute 56 Second" at bounding box center [870, 368] width 1084 height 64
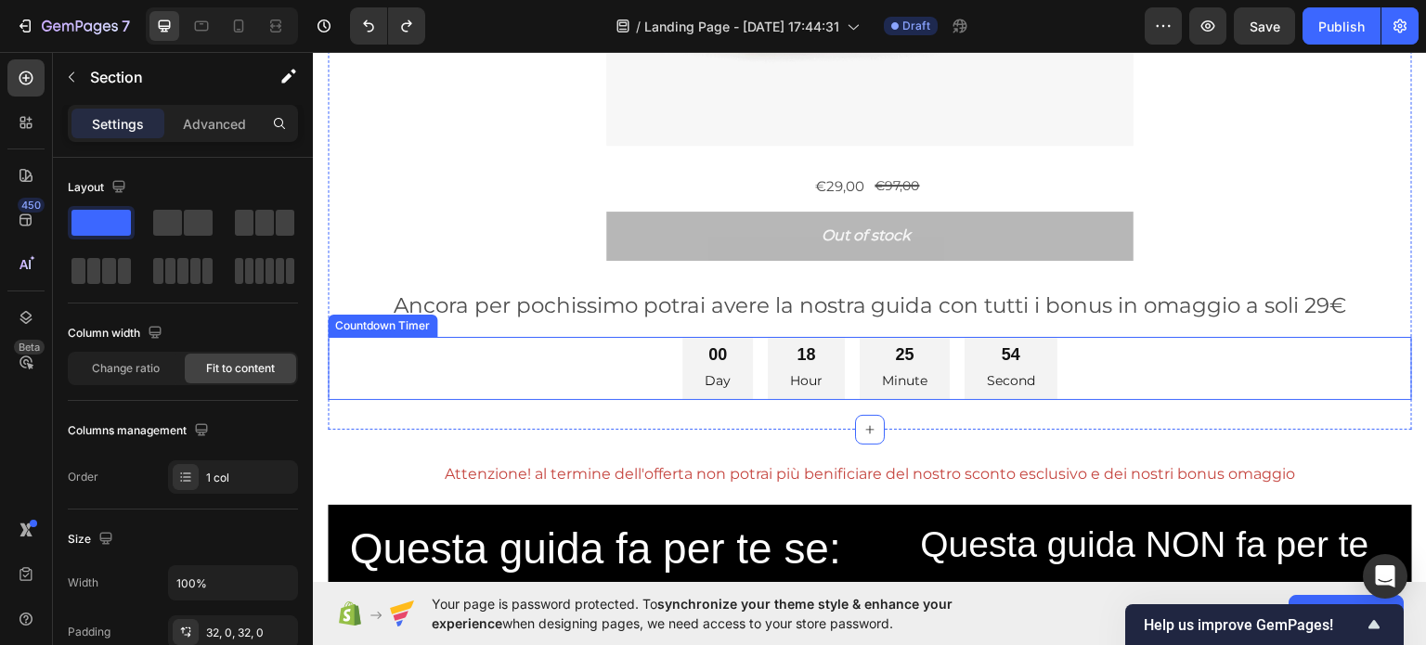
click at [528, 354] on div "00 Day 18 Hour 25 Minute 54 Second" at bounding box center [870, 368] width 1084 height 64
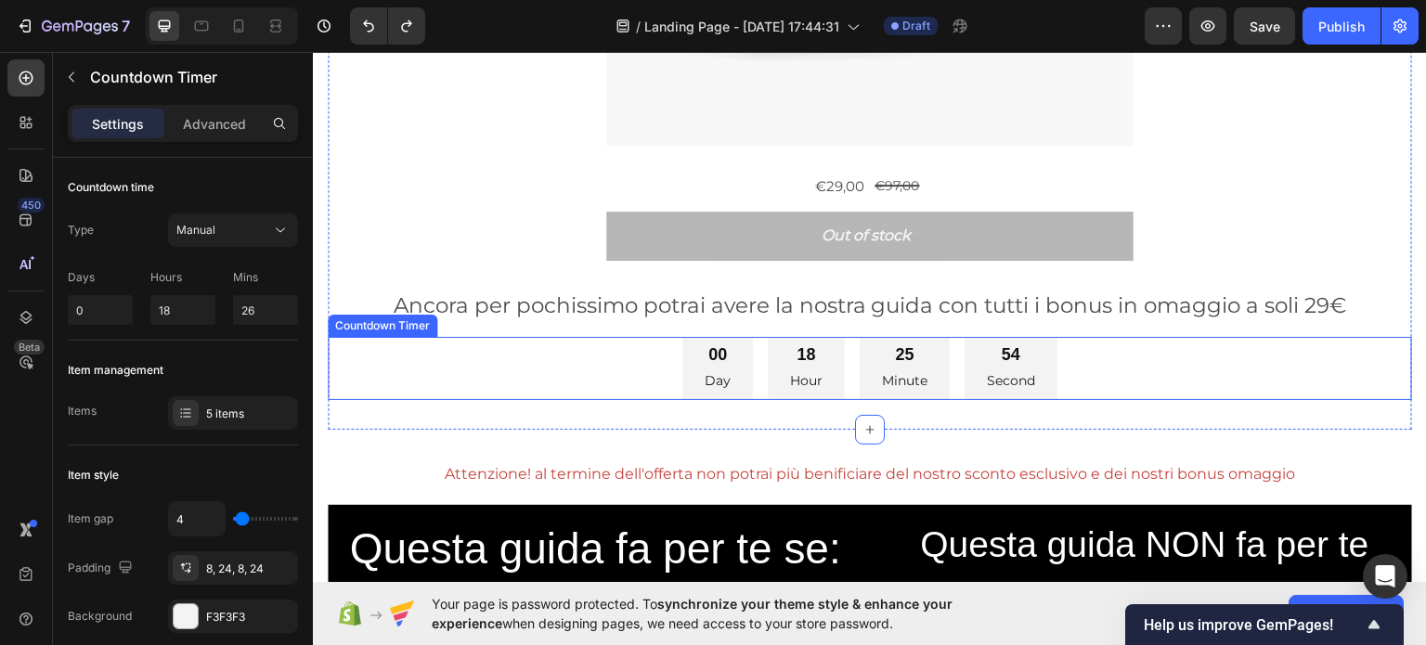
click at [528, 354] on div "00 Day 18 Hour 25 Minute 54 Second" at bounding box center [870, 368] width 1084 height 64
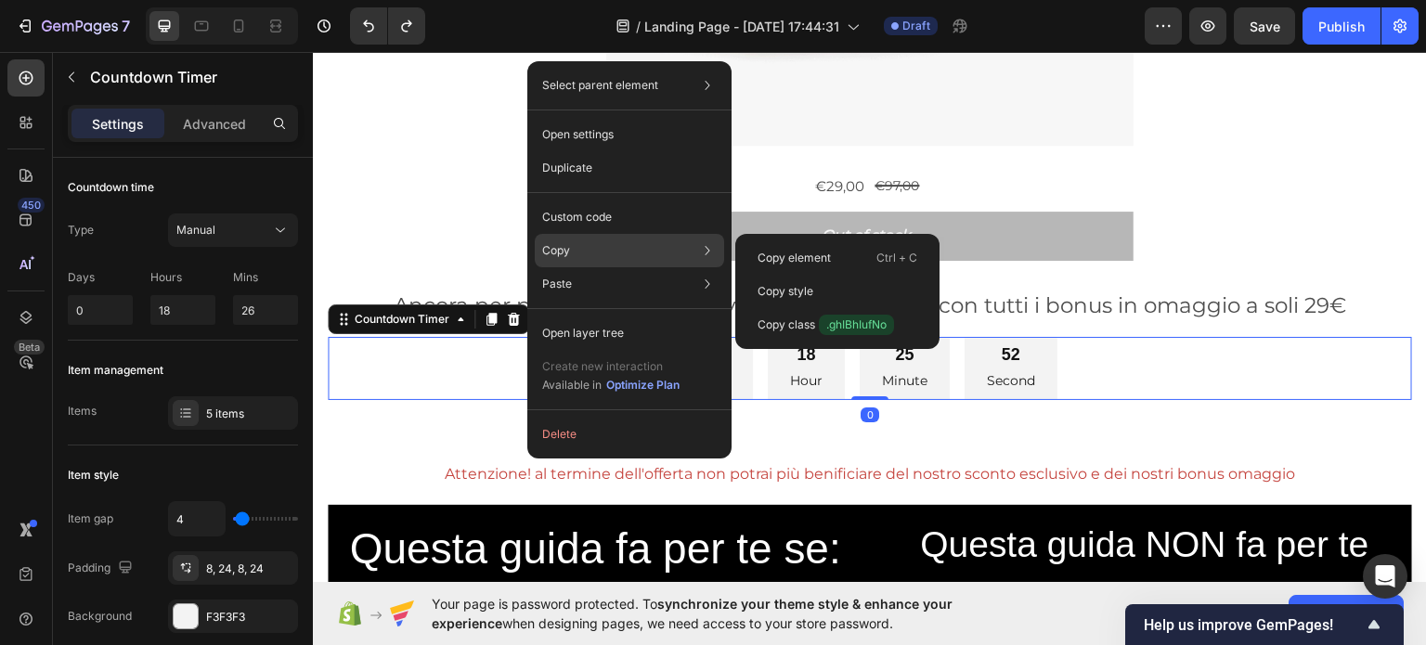
click at [575, 240] on div "Copy Copy element Ctrl + C Copy style Copy class .ghIBhIufNo" at bounding box center [629, 250] width 189 height 33
click at [798, 281] on div "Copy style" at bounding box center [836, 291] width 189 height 33
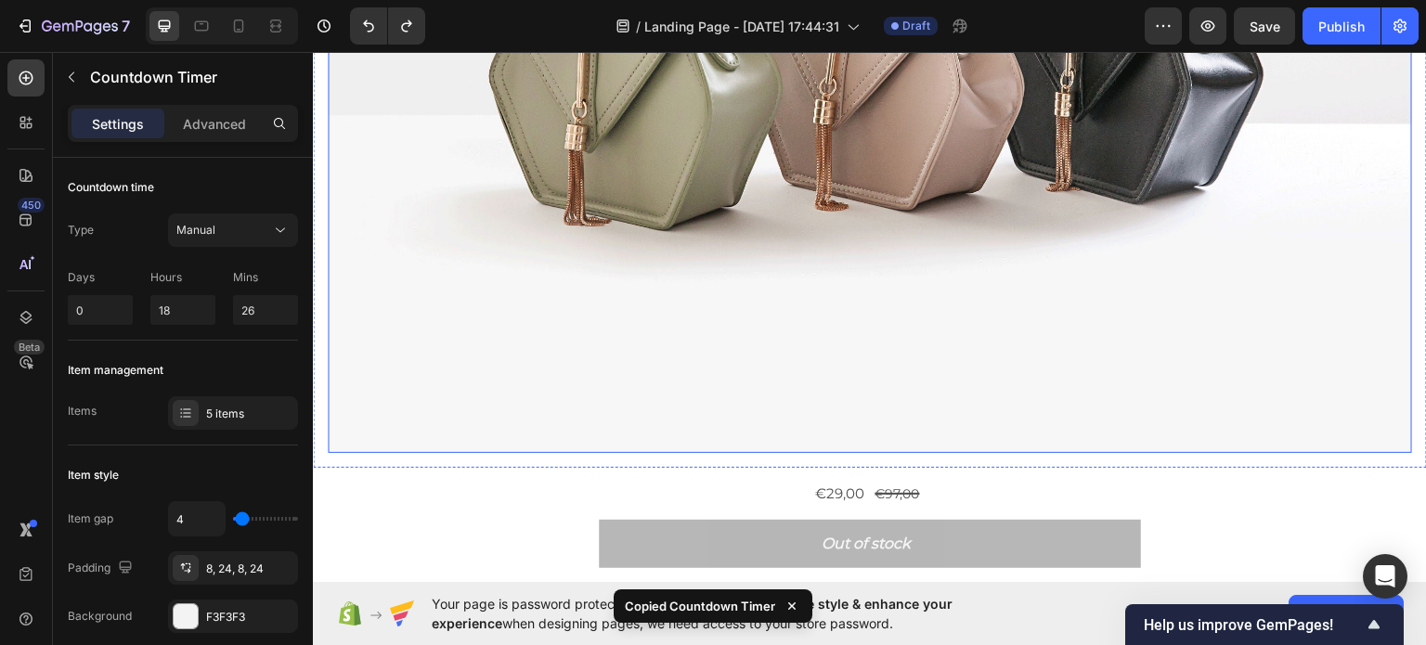
scroll to position [5316, 0]
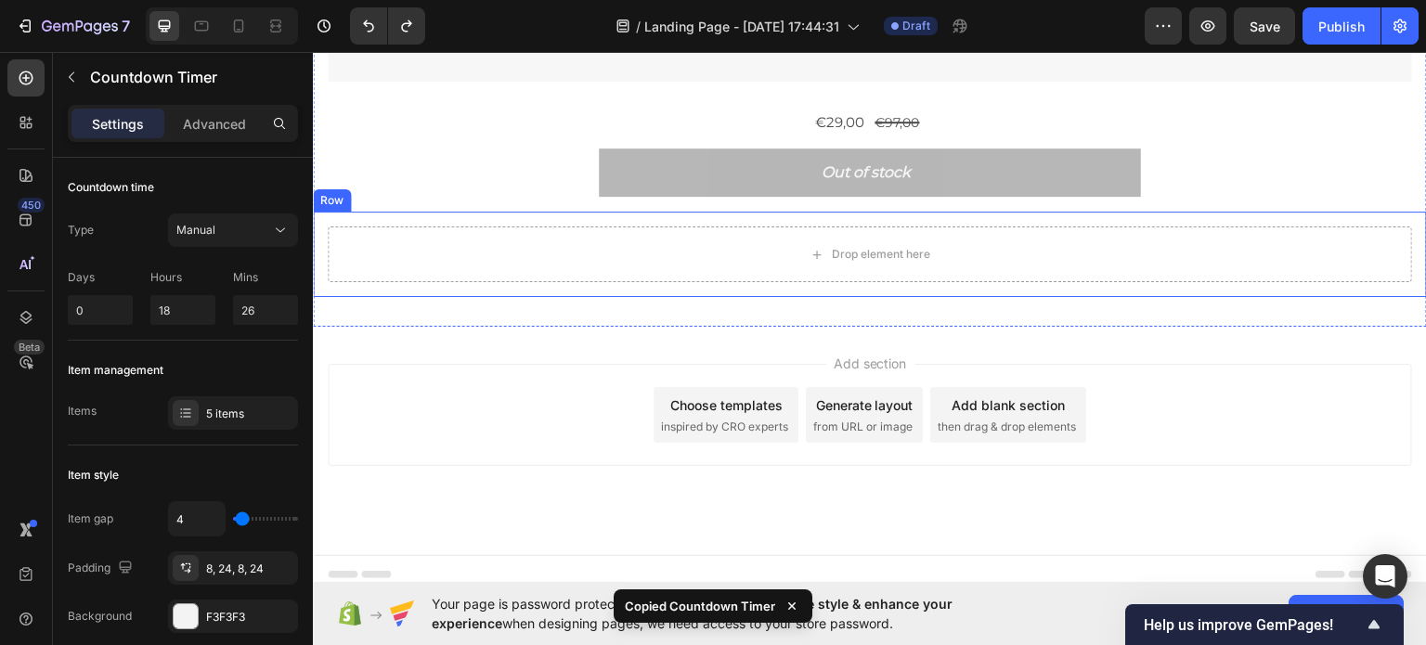
click at [685, 247] on div "Drop element here" at bounding box center [870, 254] width 1084 height 56
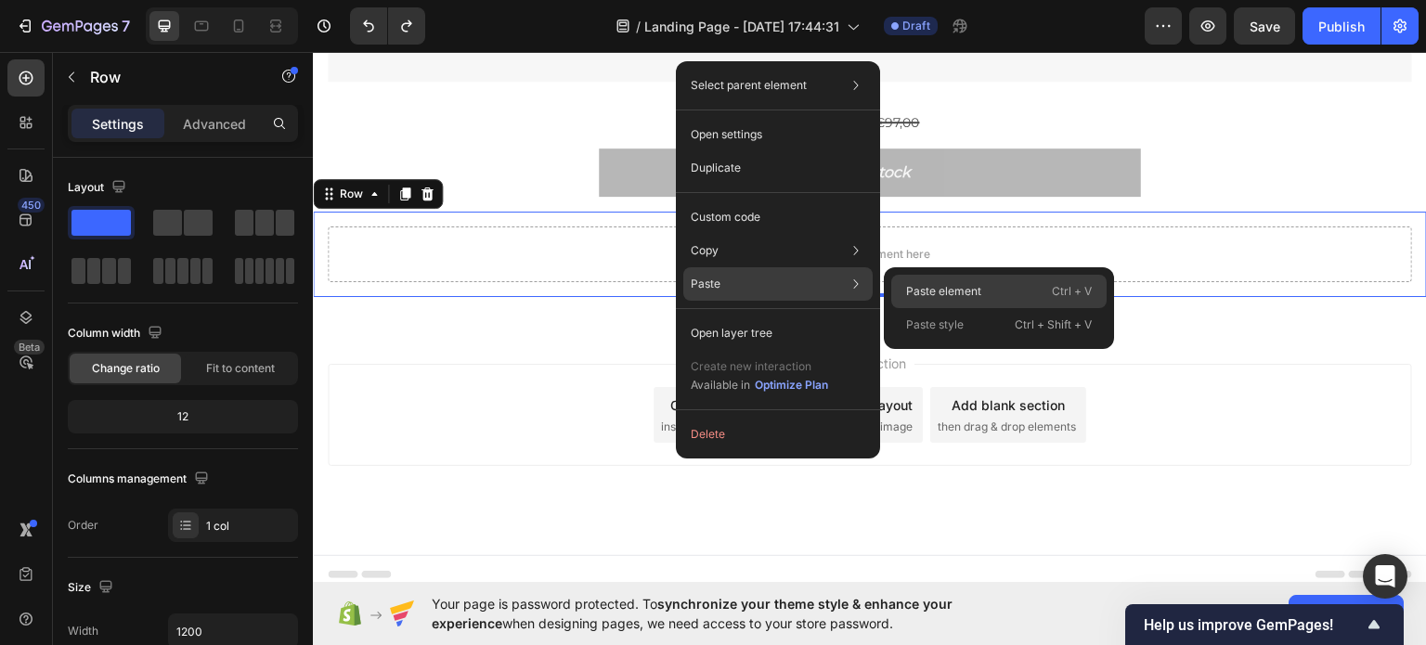
click at [919, 289] on p "Paste element" at bounding box center [943, 291] width 75 height 17
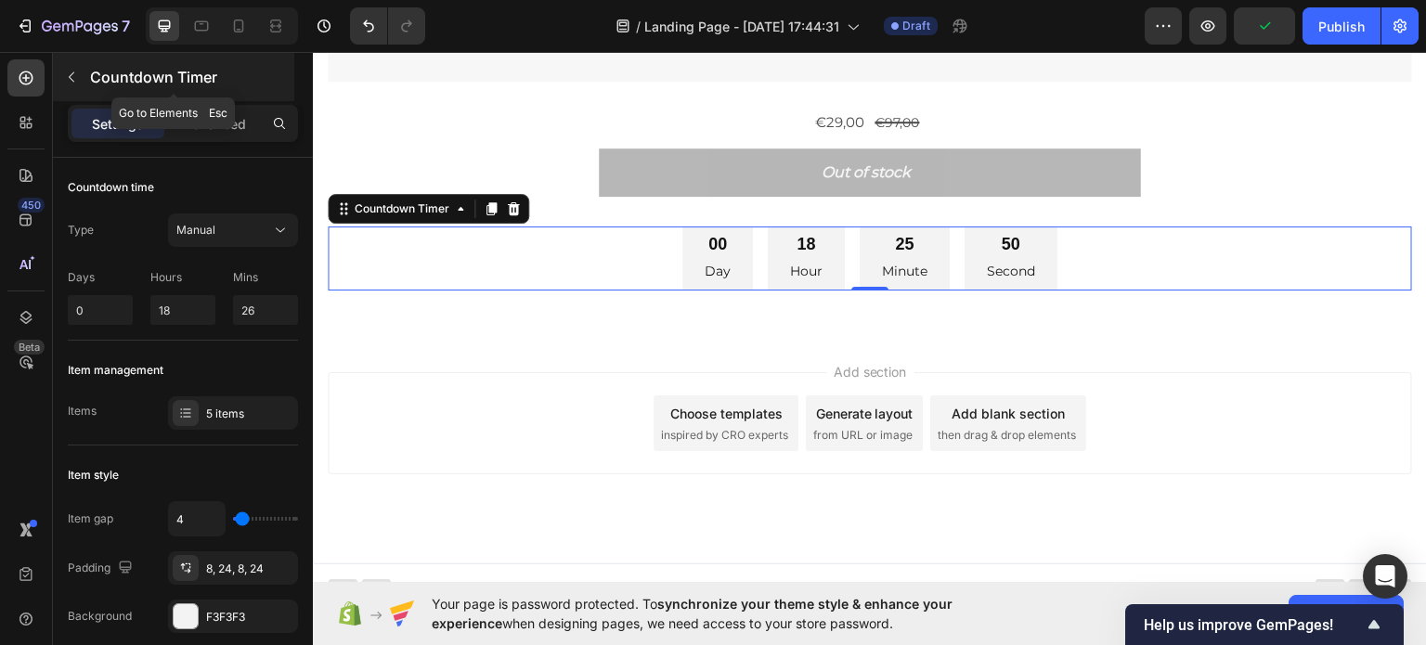
click at [191, 95] on div "Countdown Timer" at bounding box center [173, 77] width 241 height 48
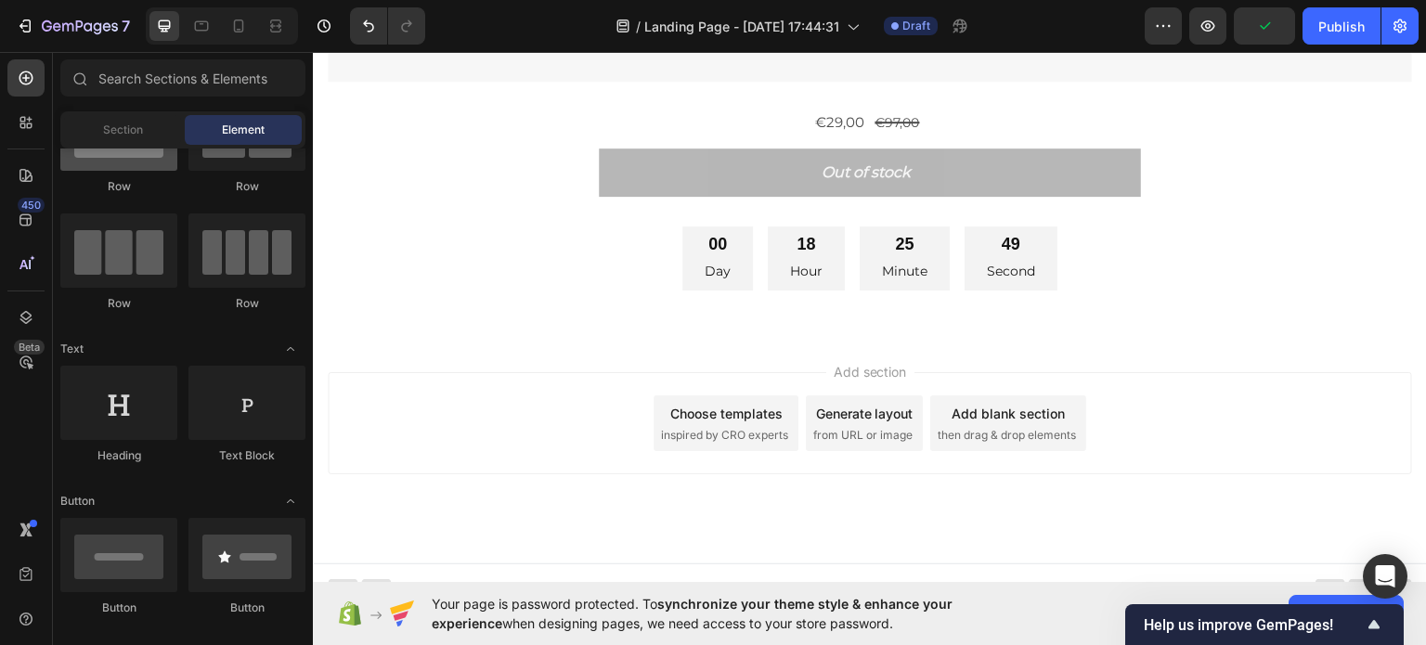
scroll to position [0, 0]
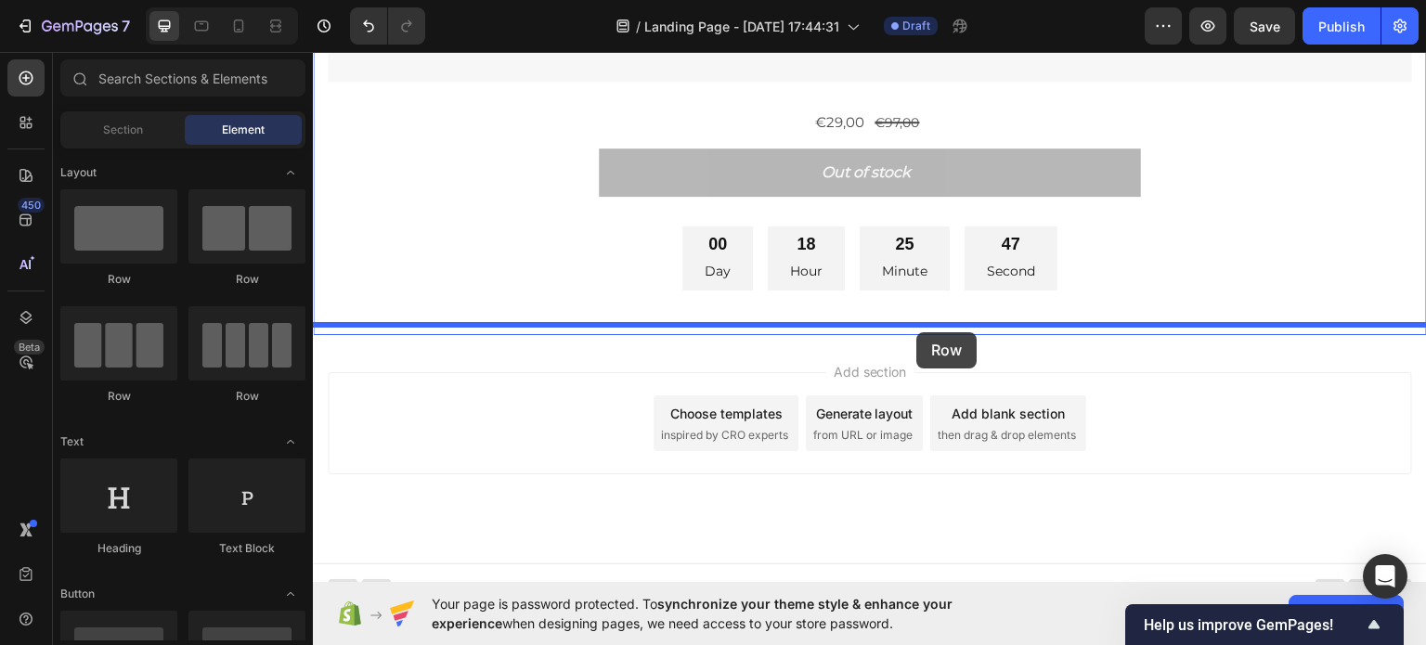
drag, startPoint x: 458, startPoint y: 307, endPoint x: 917, endPoint y: 331, distance: 460.0
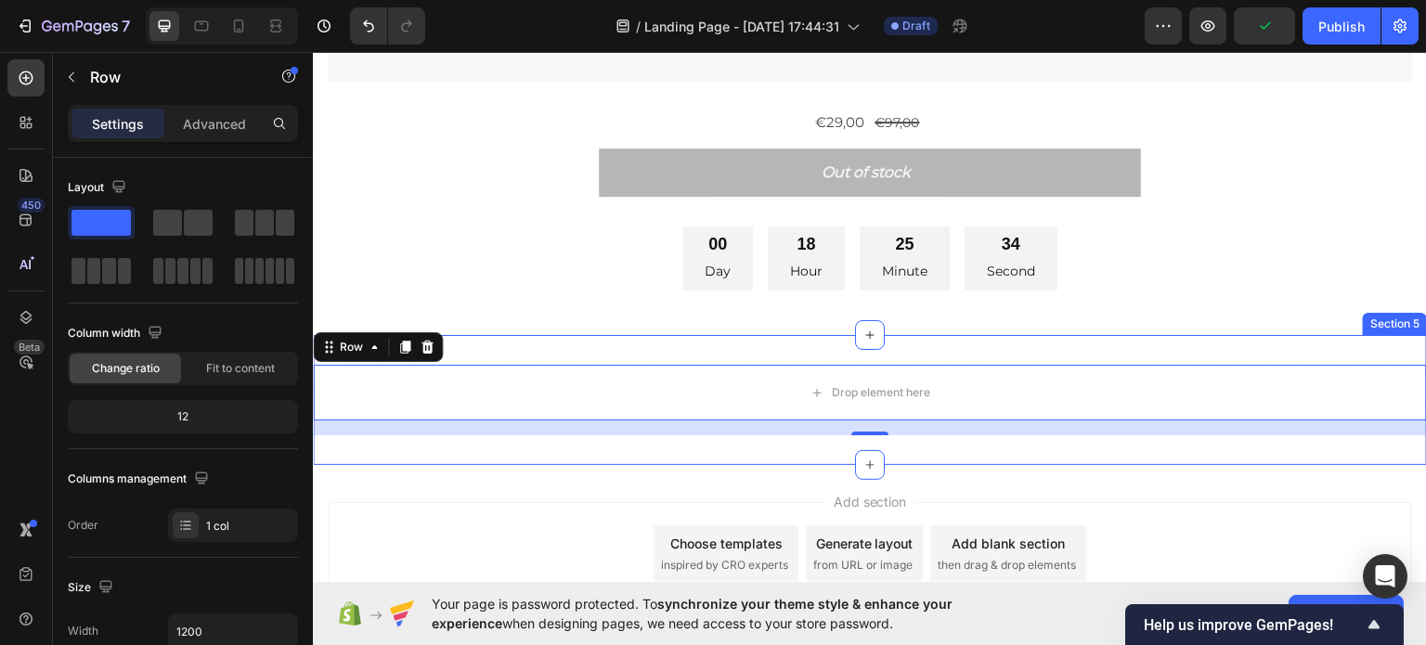
click at [1090, 334] on div "Drop element here Row 16 Section 5" at bounding box center [870, 399] width 1114 height 130
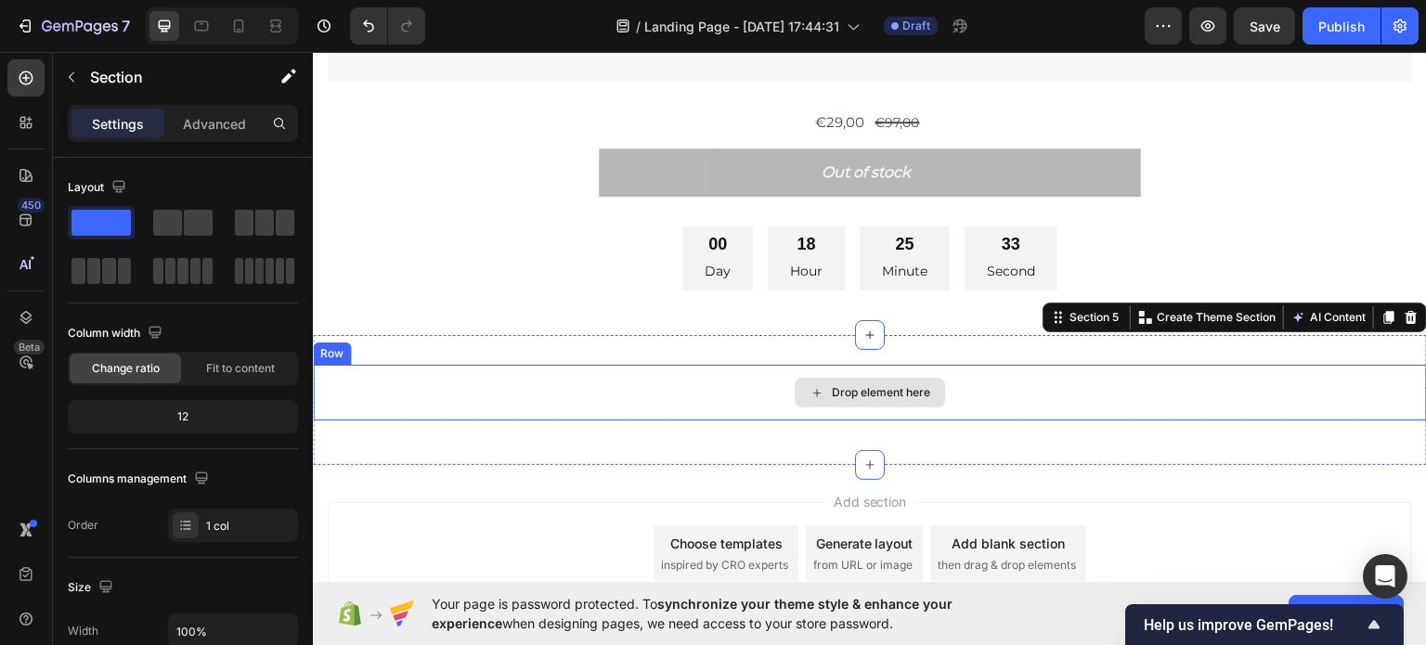
click at [551, 406] on div "Drop element here" at bounding box center [870, 392] width 1114 height 56
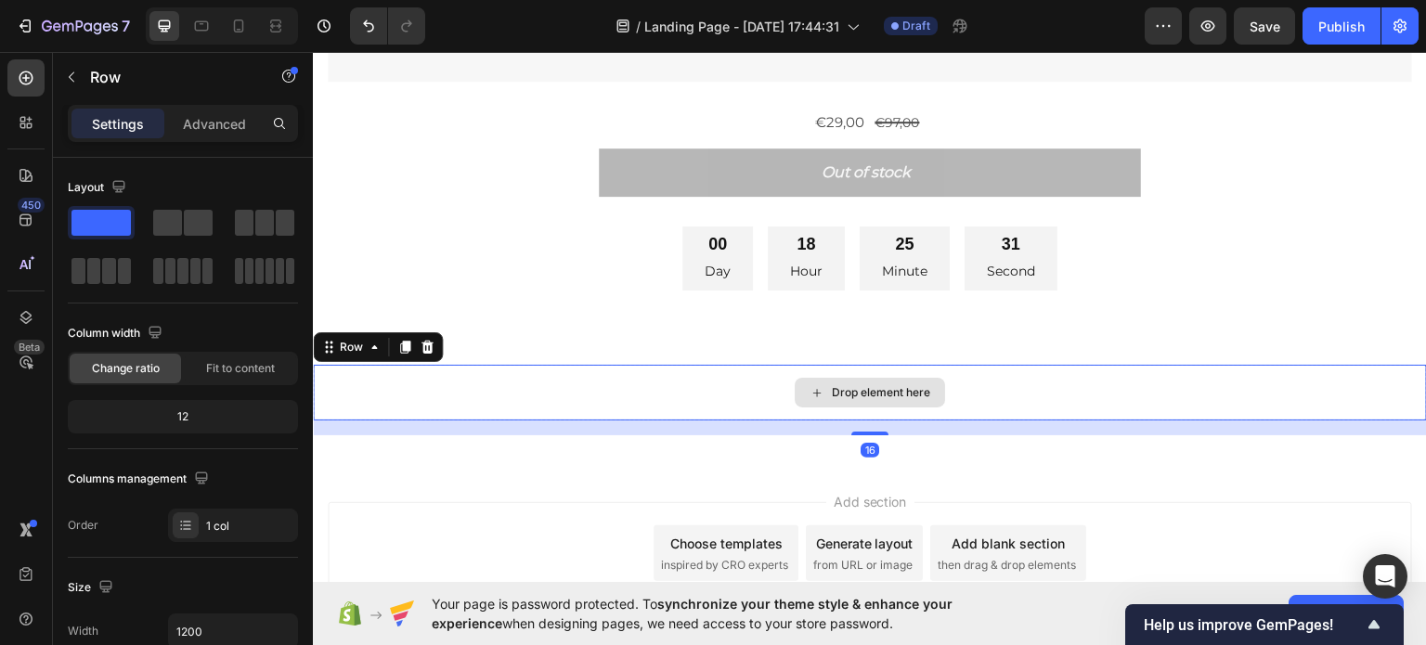
click at [452, 382] on div "Drop element here" at bounding box center [870, 392] width 1114 height 56
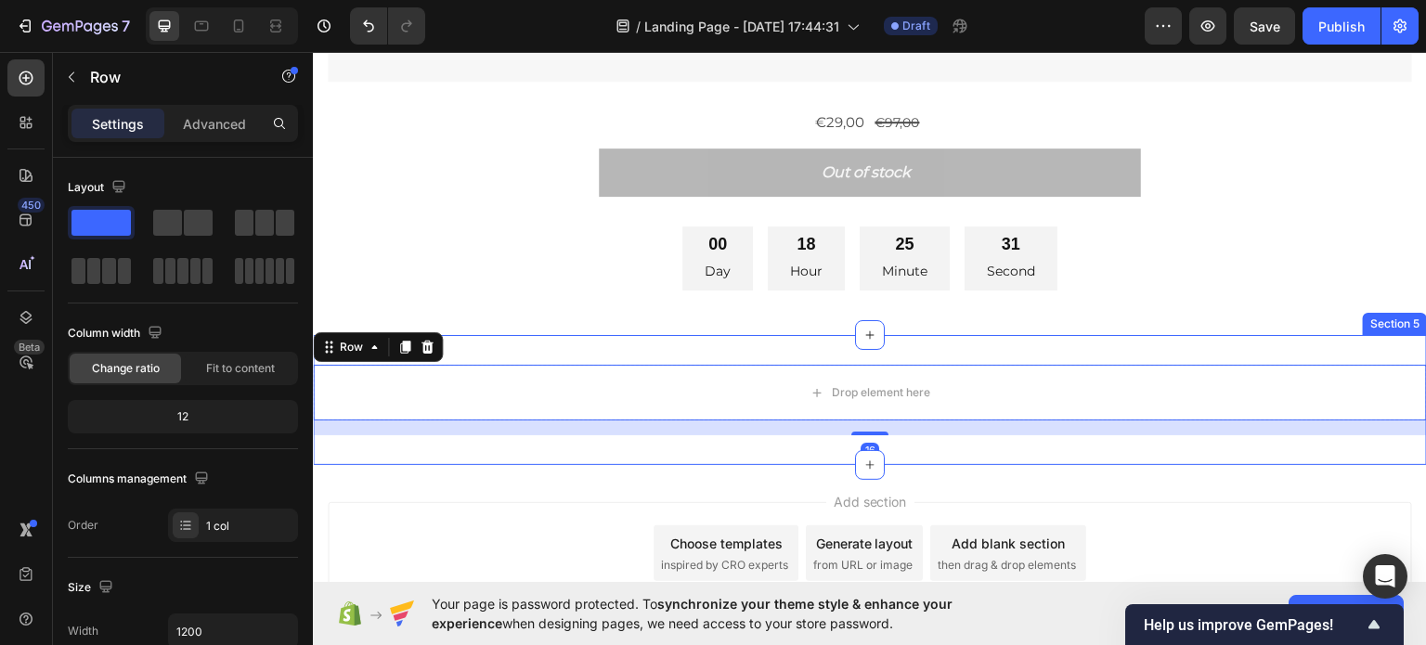
click at [802, 426] on div "Drop element here Row 16 Section 5" at bounding box center [870, 399] width 1114 height 130
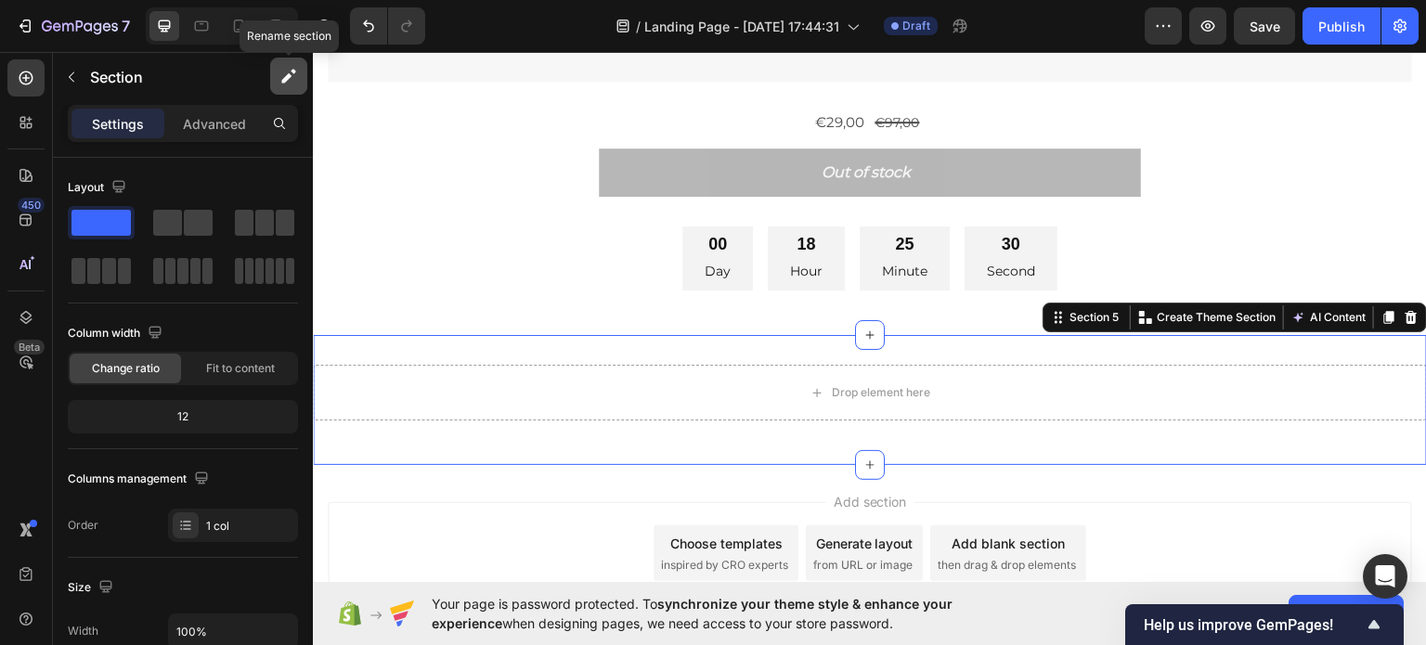
click at [300, 73] on button "button" at bounding box center [288, 76] width 37 height 37
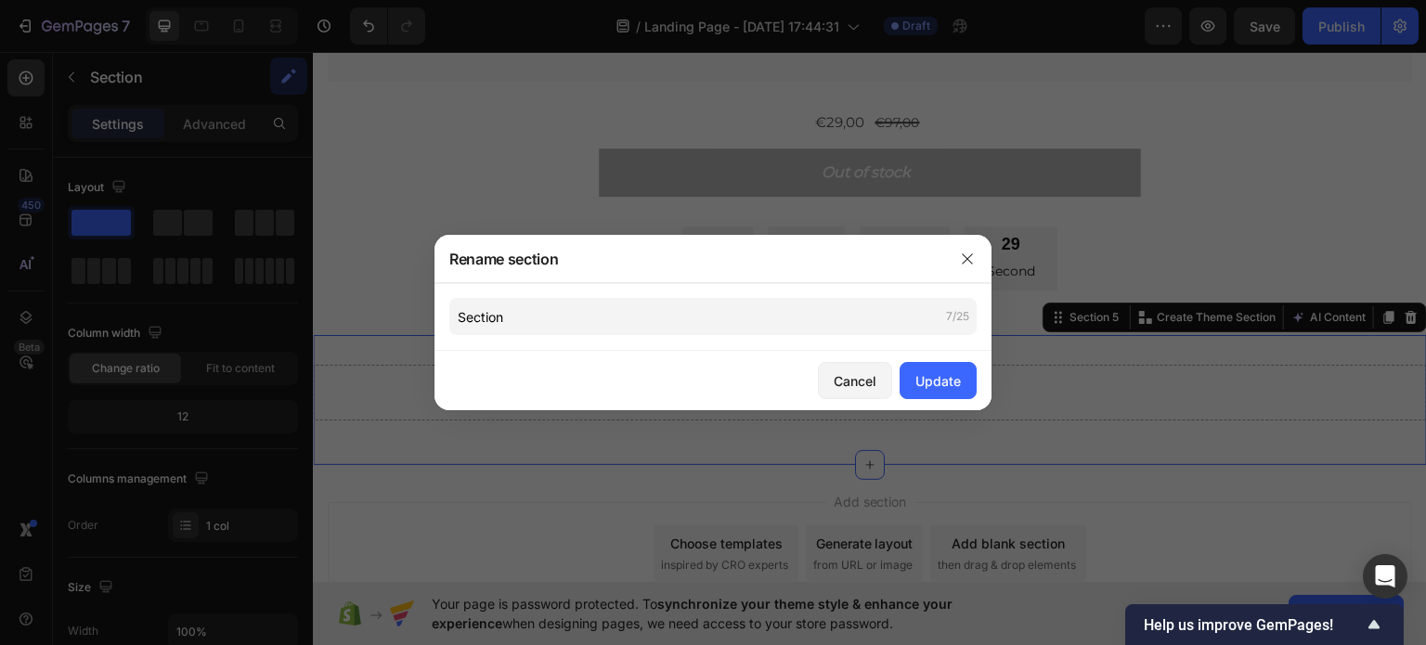
click at [513, 293] on div "Section 7/25" at bounding box center [712, 317] width 557 height 68
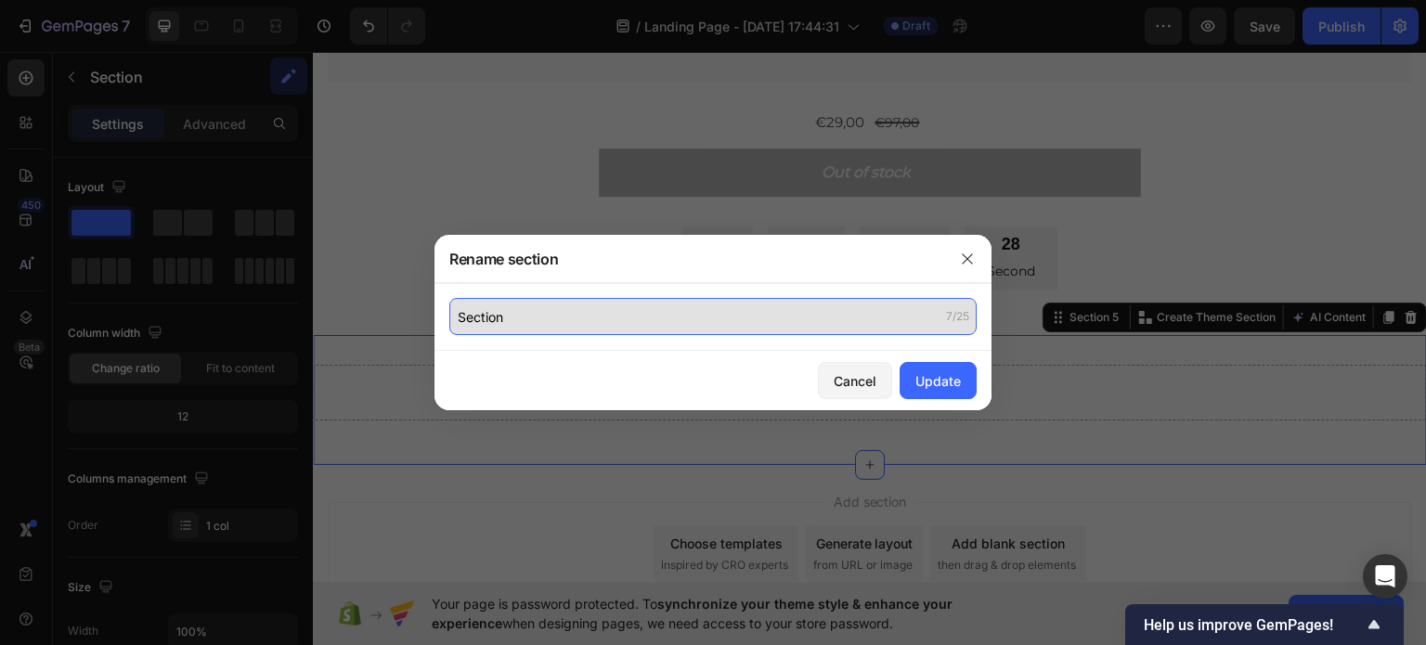
click at [510, 304] on input "Section" at bounding box center [712, 316] width 527 height 37
type input "cosa include"
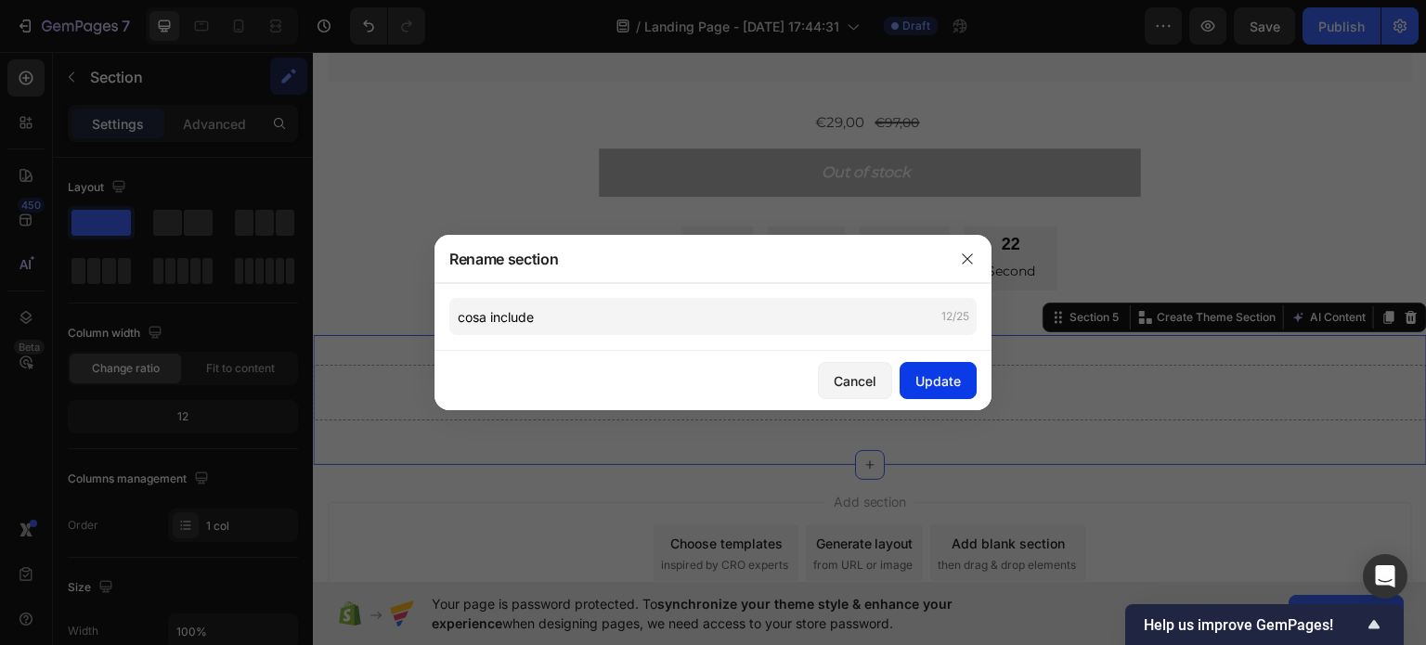
click at [923, 378] on div "Update" at bounding box center [937, 380] width 45 height 19
